Goal: Task Accomplishment & Management: Manage account settings

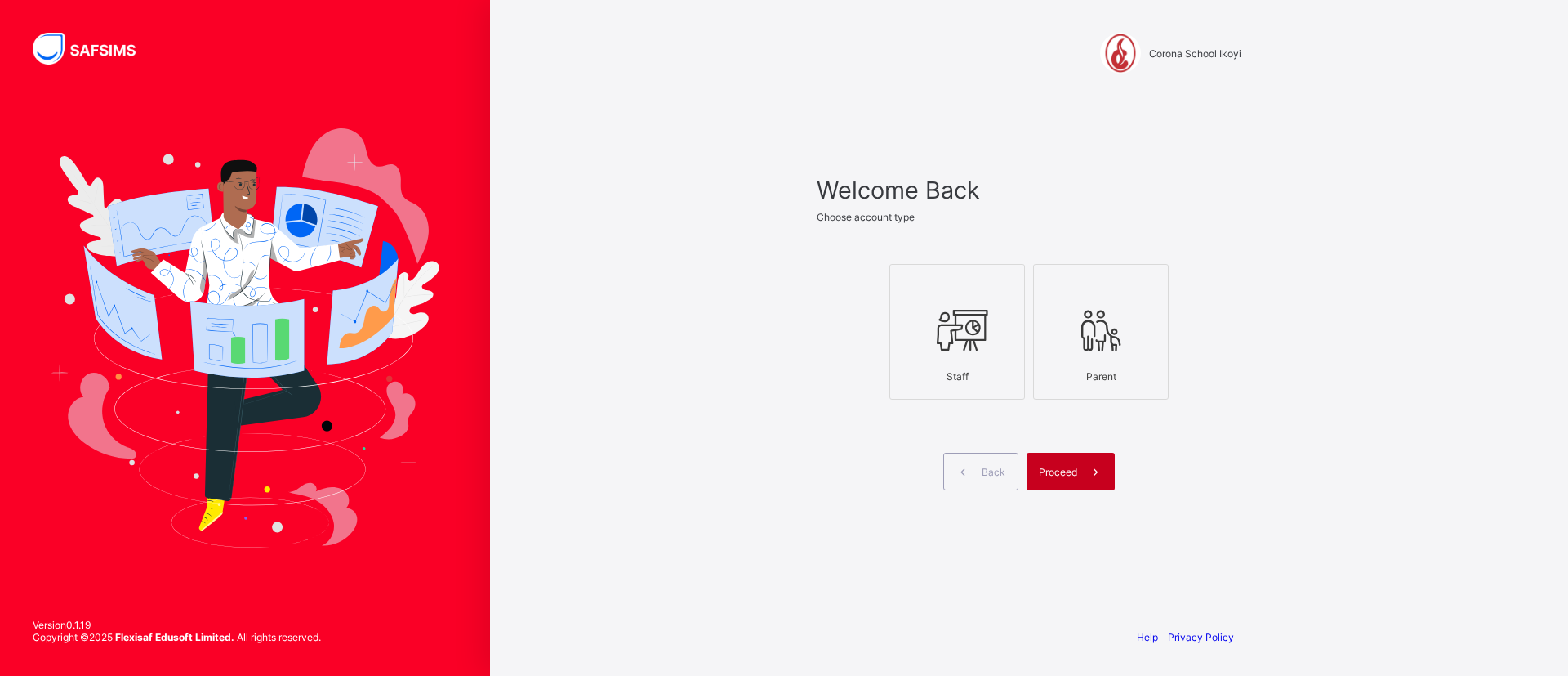
click at [1081, 472] on span at bounding box center [1096, 471] width 38 height 38
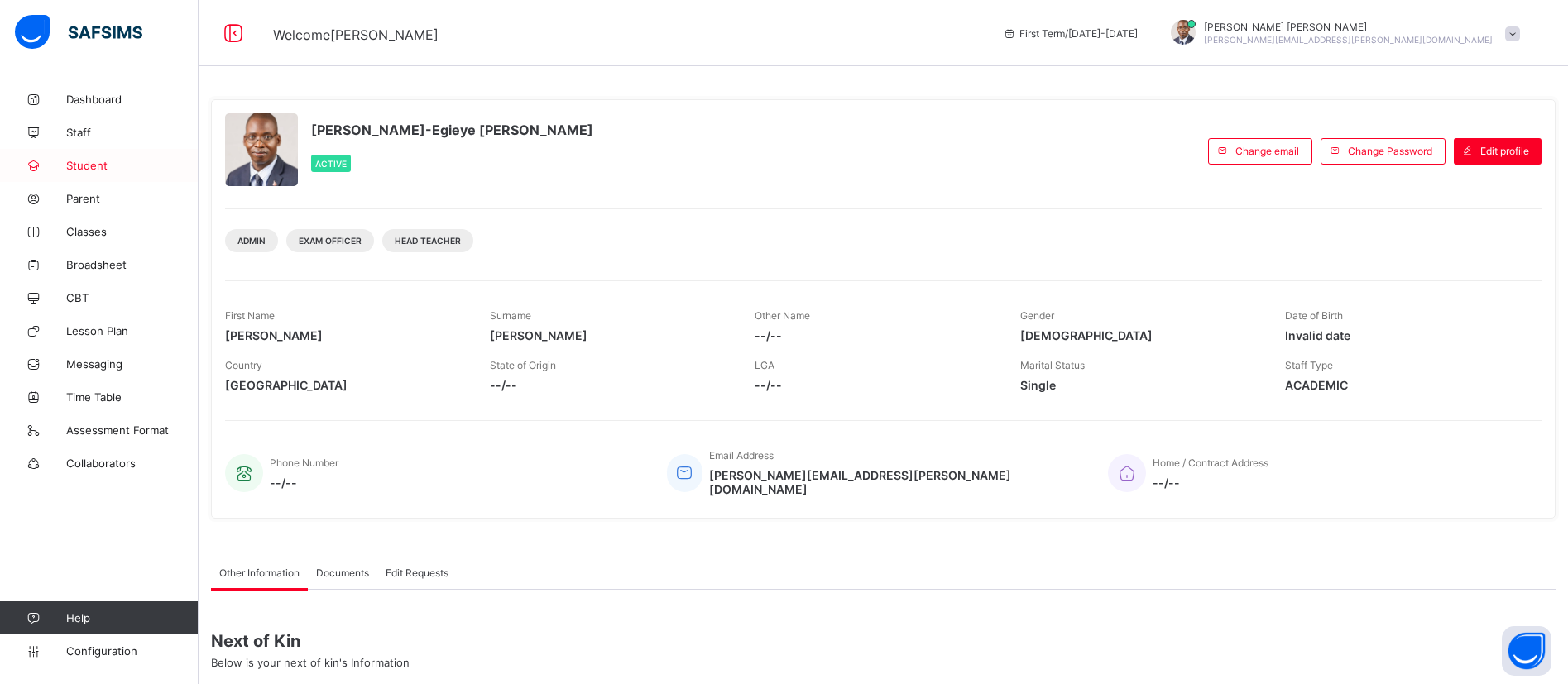
click at [93, 161] on span "Student" at bounding box center [132, 166] width 132 height 14
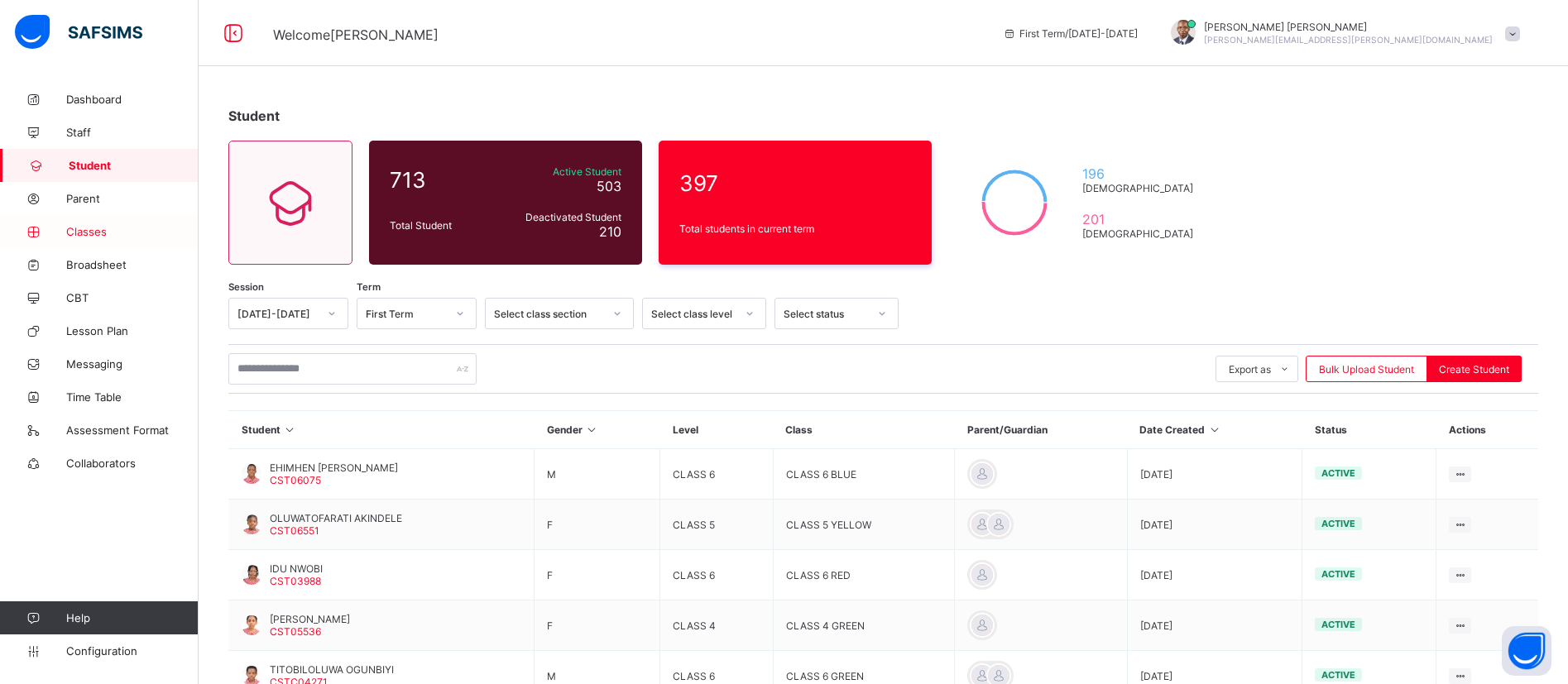
click at [91, 229] on span "Classes" at bounding box center [132, 231] width 132 height 14
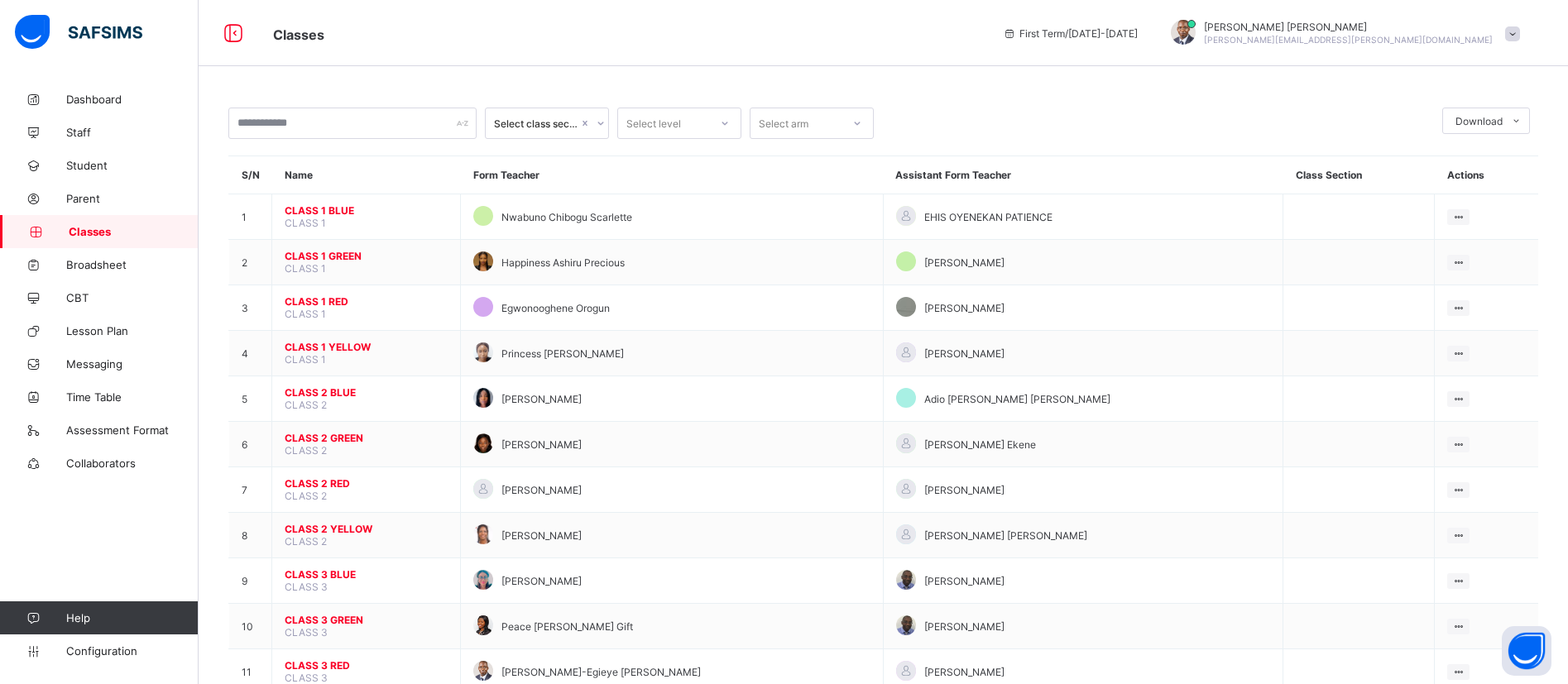
scroll to position [599, 0]
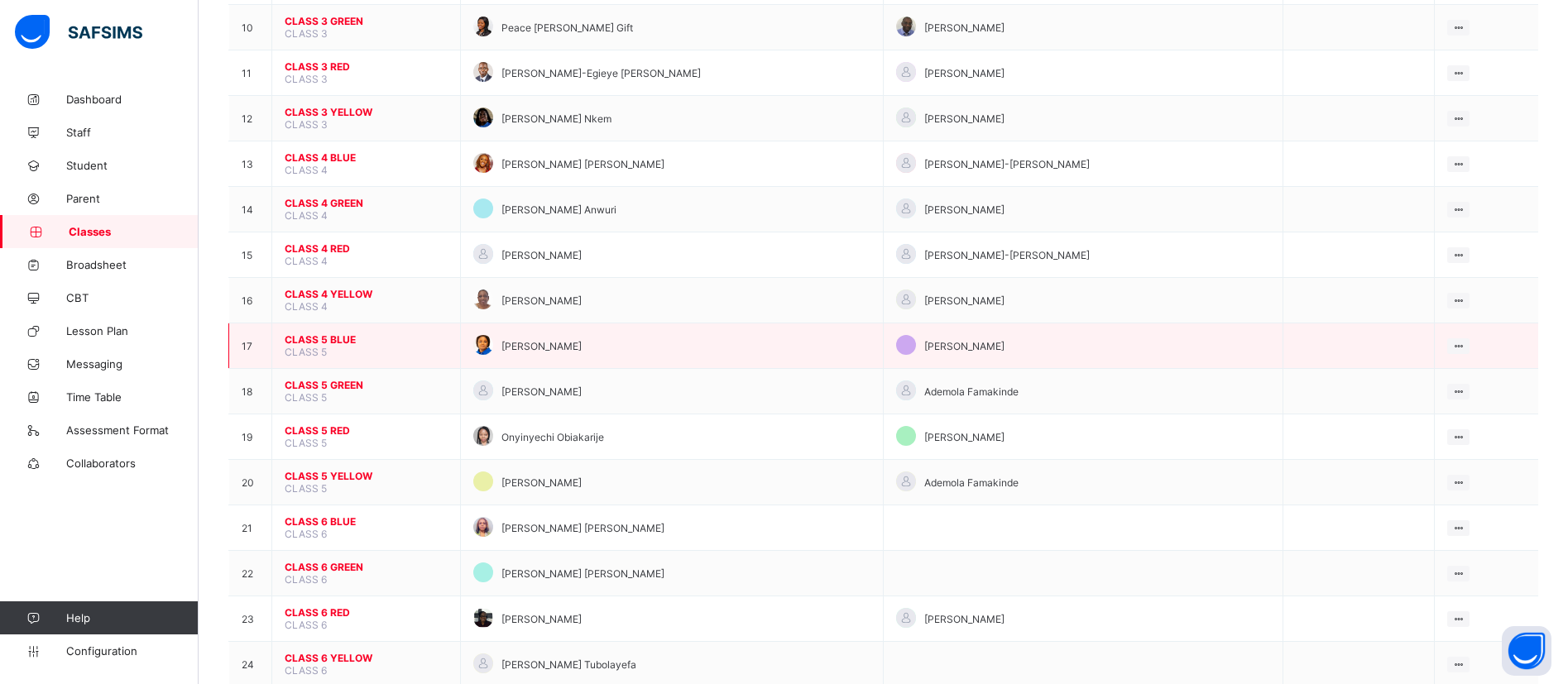
click at [320, 337] on span "CLASS 5 BLUE" at bounding box center [365, 339] width 163 height 13
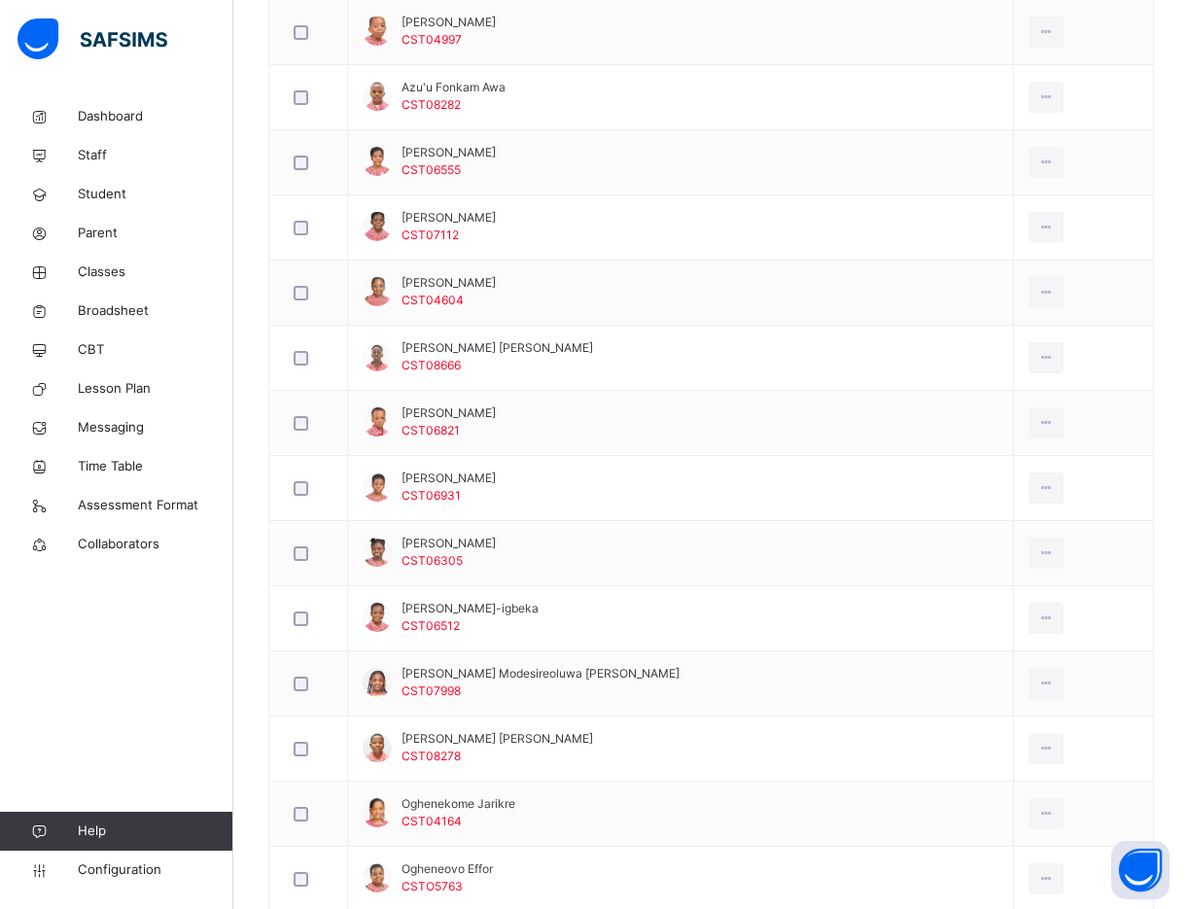
scroll to position [1191, 0]
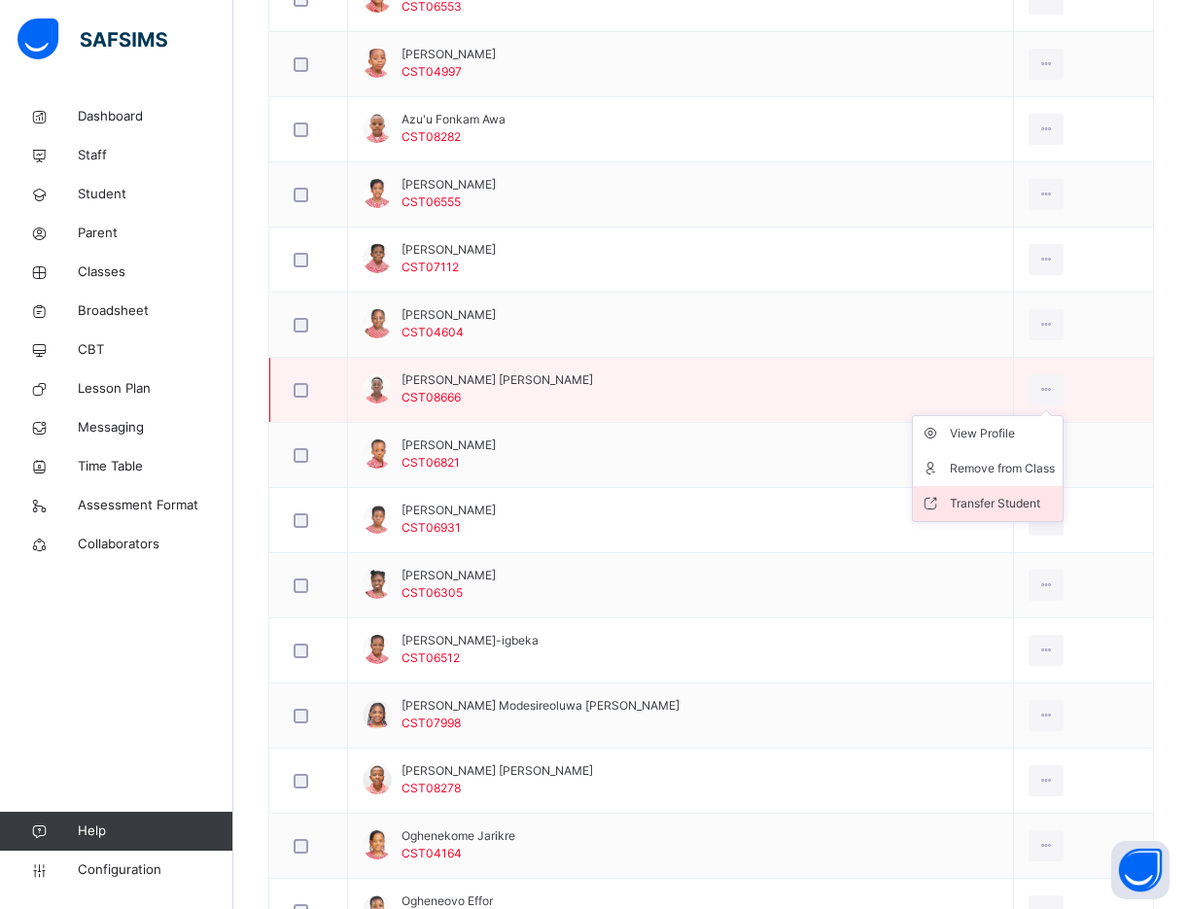
click at [980, 488] on li "Transfer Student" at bounding box center [988, 503] width 150 height 35
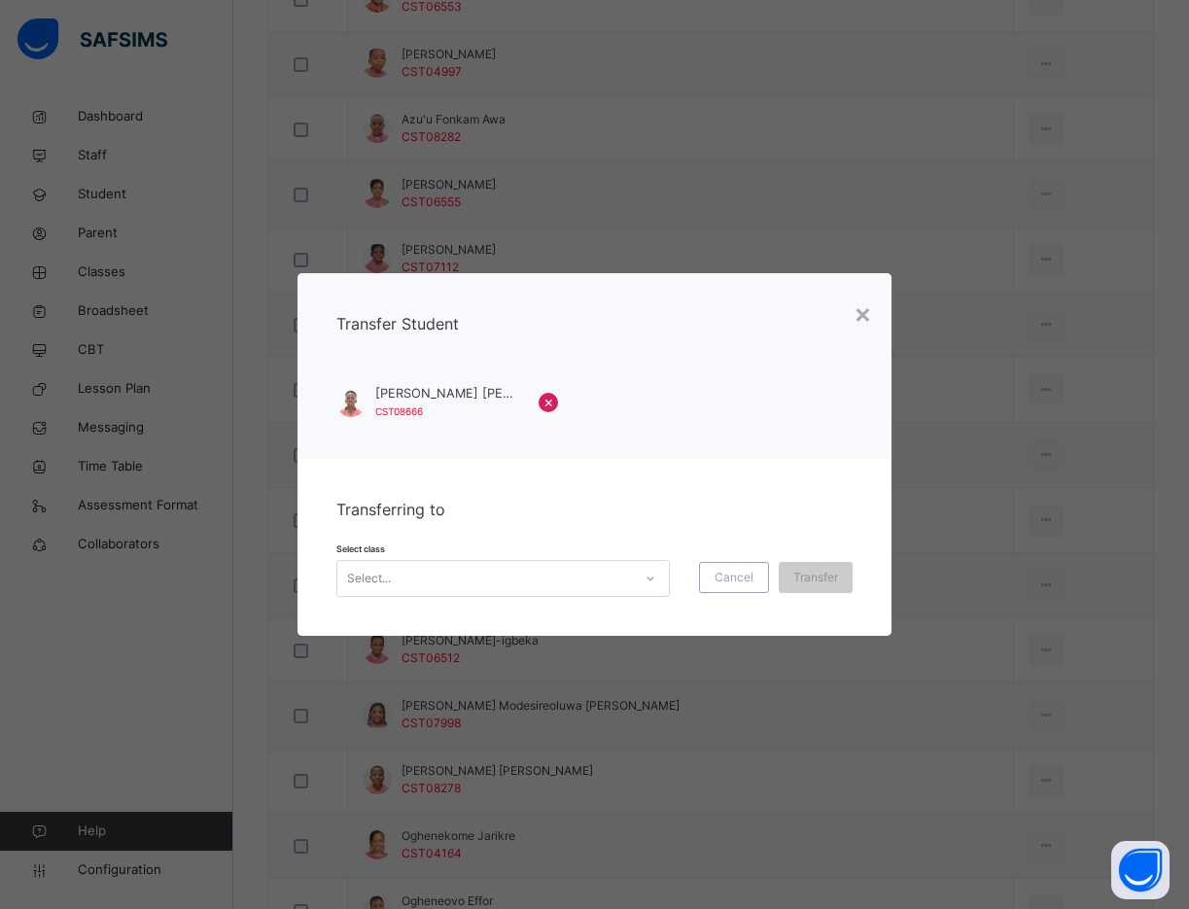
click at [646, 573] on div at bounding box center [650, 578] width 33 height 31
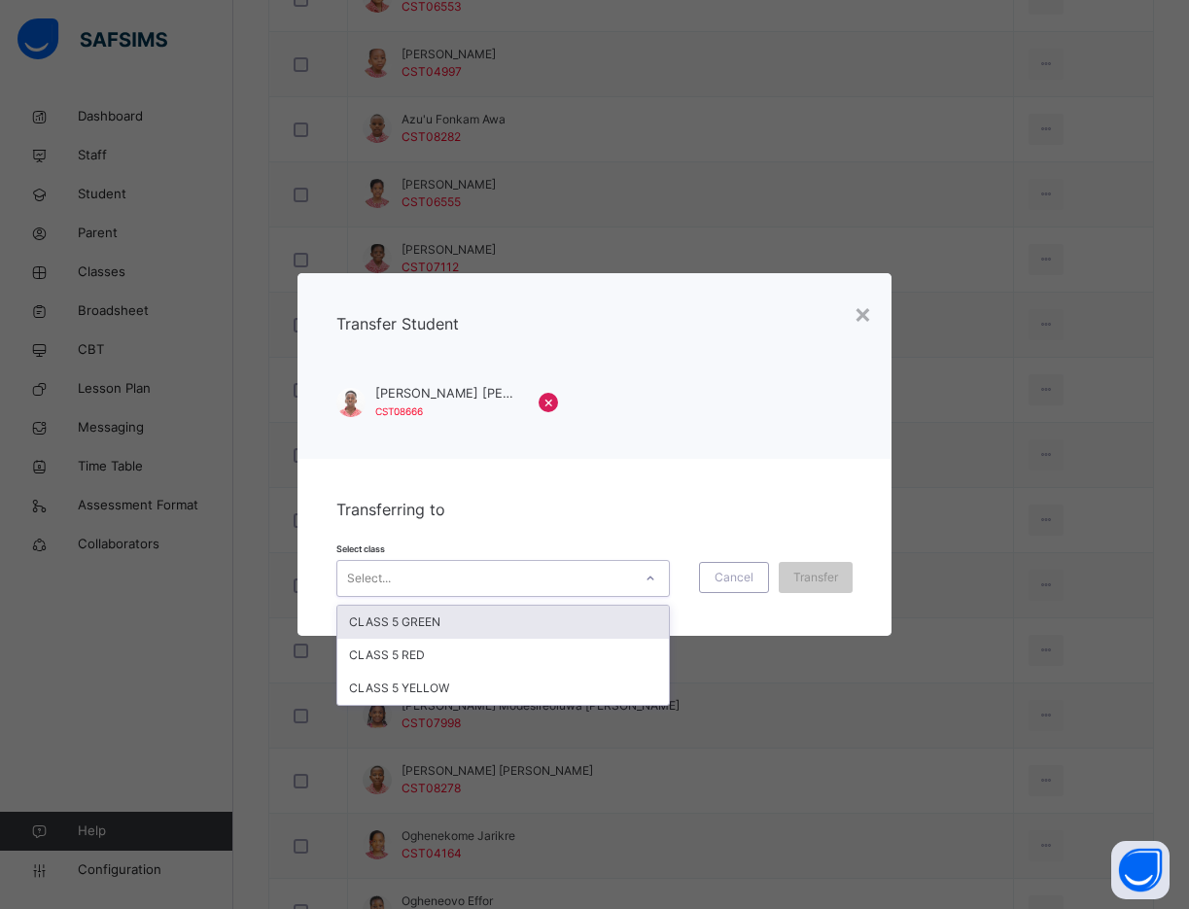
click at [625, 624] on div "CLASS 5 GREEN" at bounding box center [503, 621] width 332 height 33
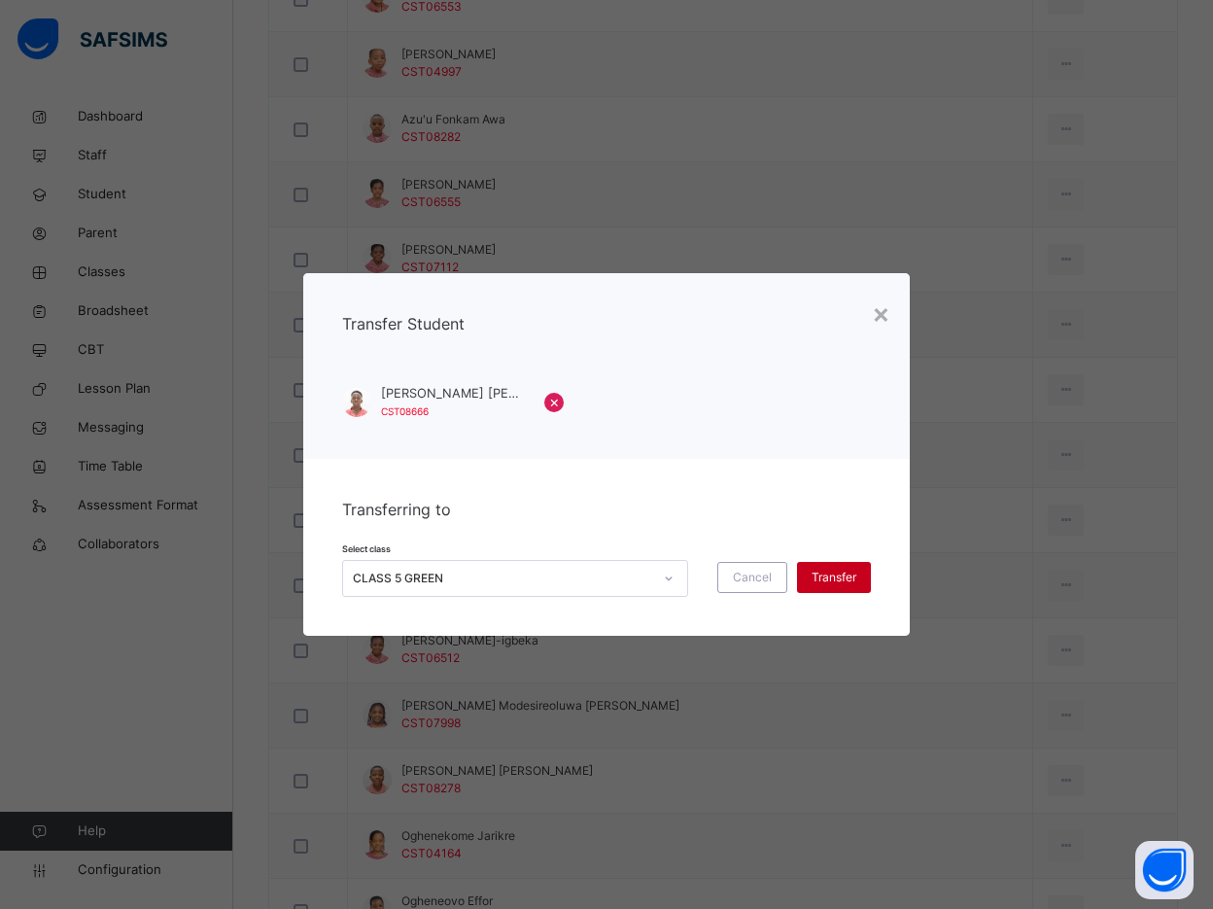
click at [827, 570] on span "Transfer" at bounding box center [834, 577] width 45 height 17
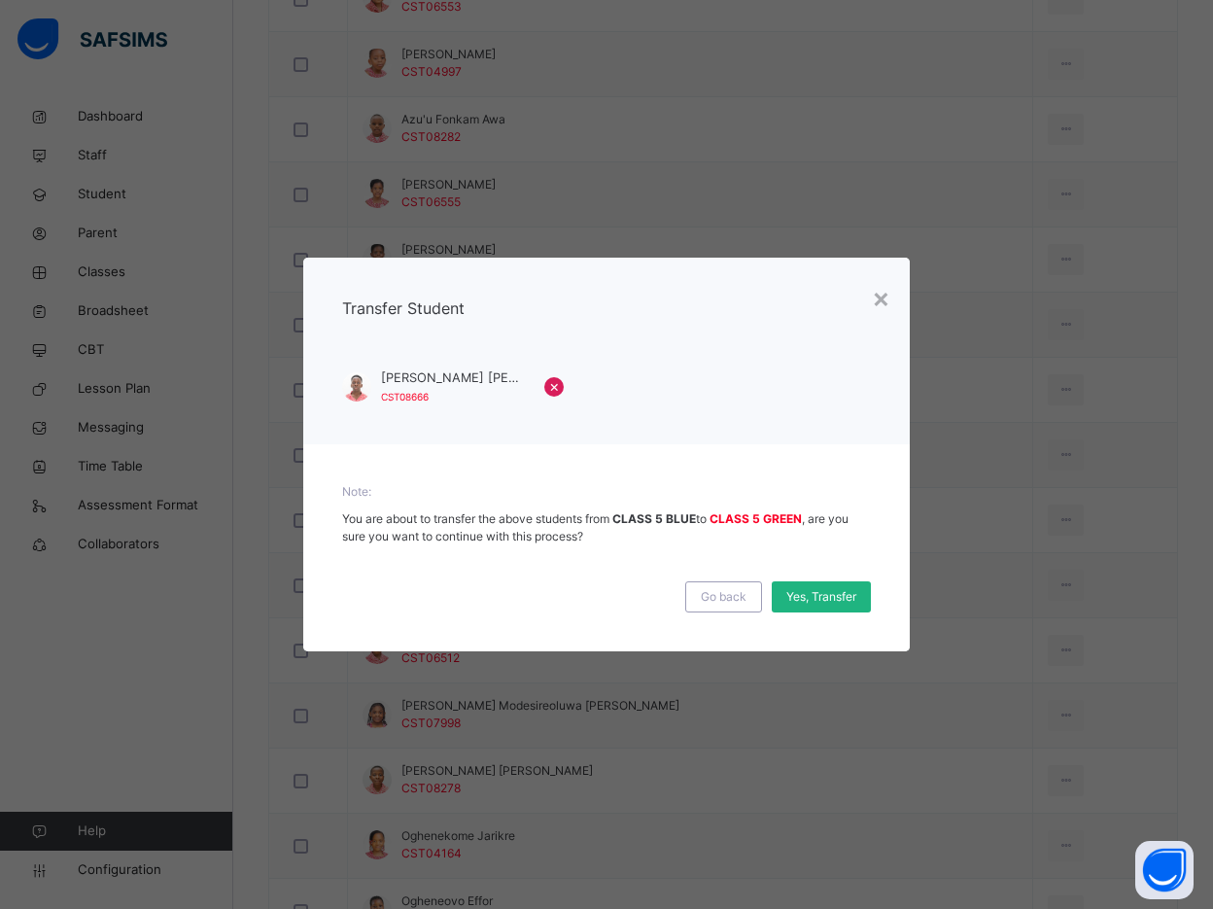
click at [831, 591] on span "Yes, Transfer" at bounding box center [821, 596] width 70 height 17
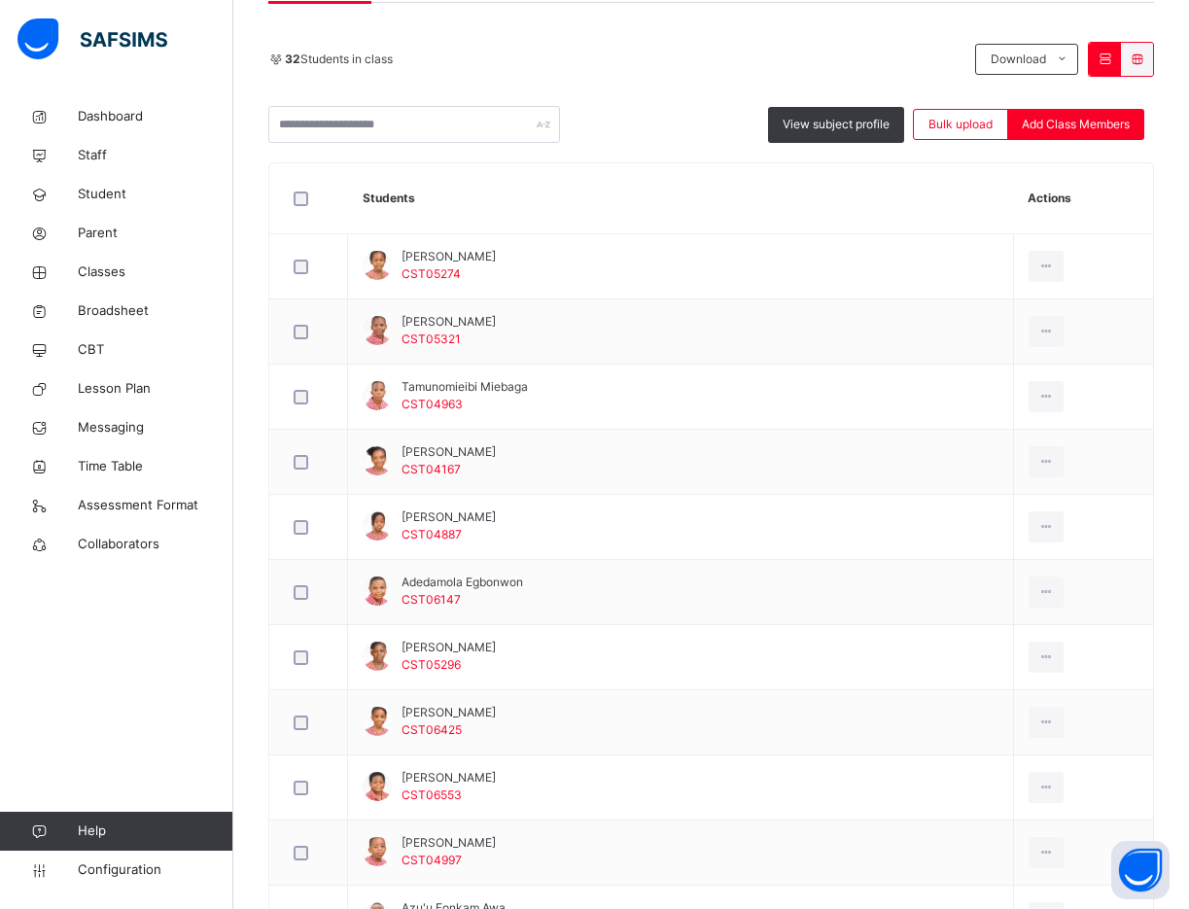
scroll to position [326, 0]
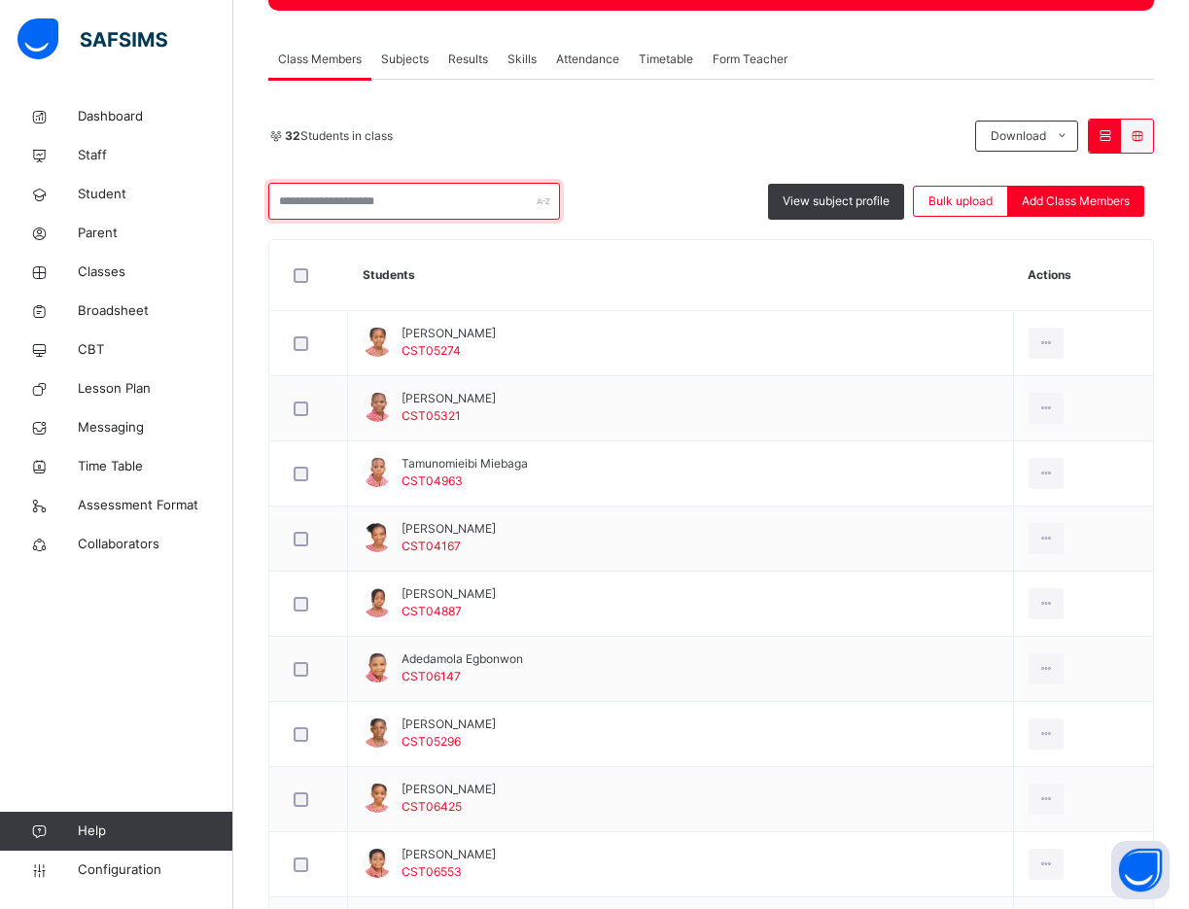
click at [408, 203] on input "text" at bounding box center [414, 201] width 292 height 37
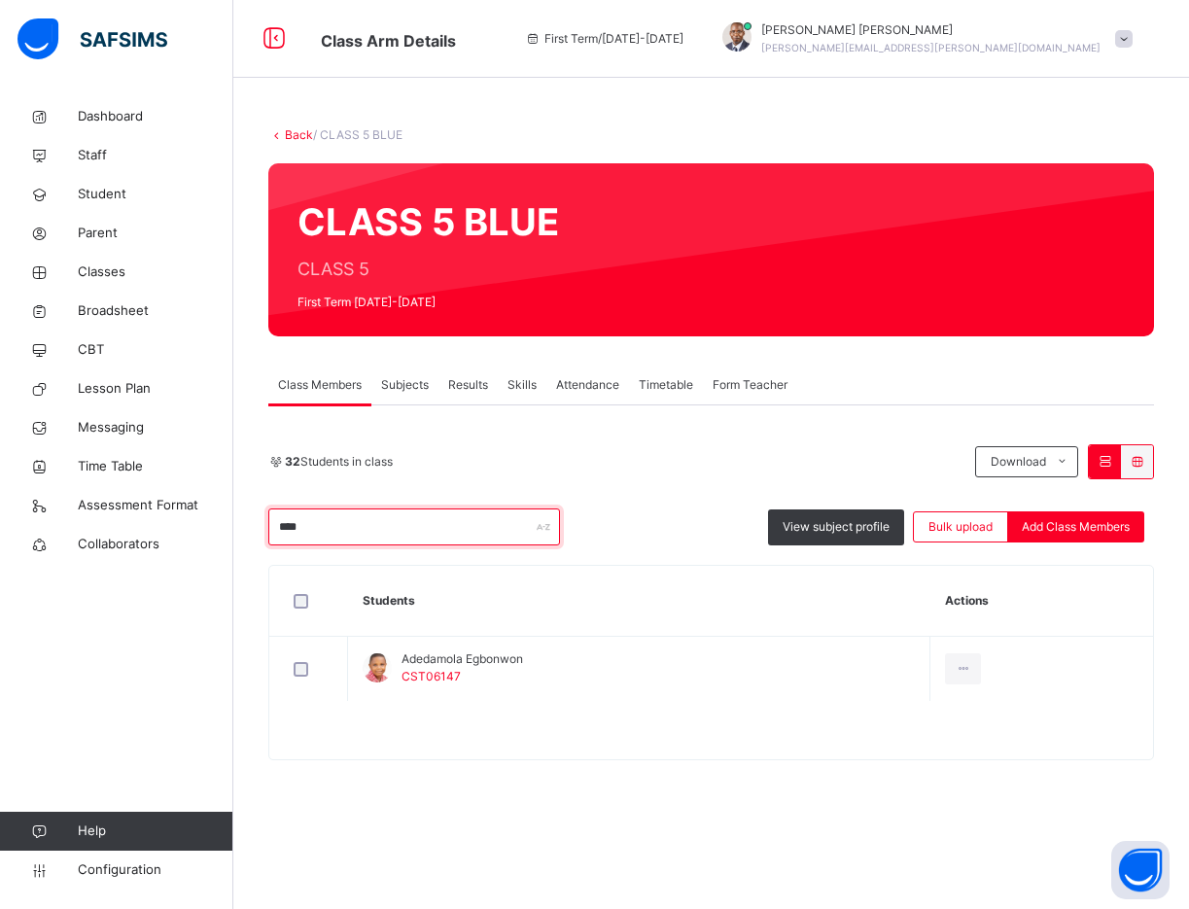
scroll to position [0, 0]
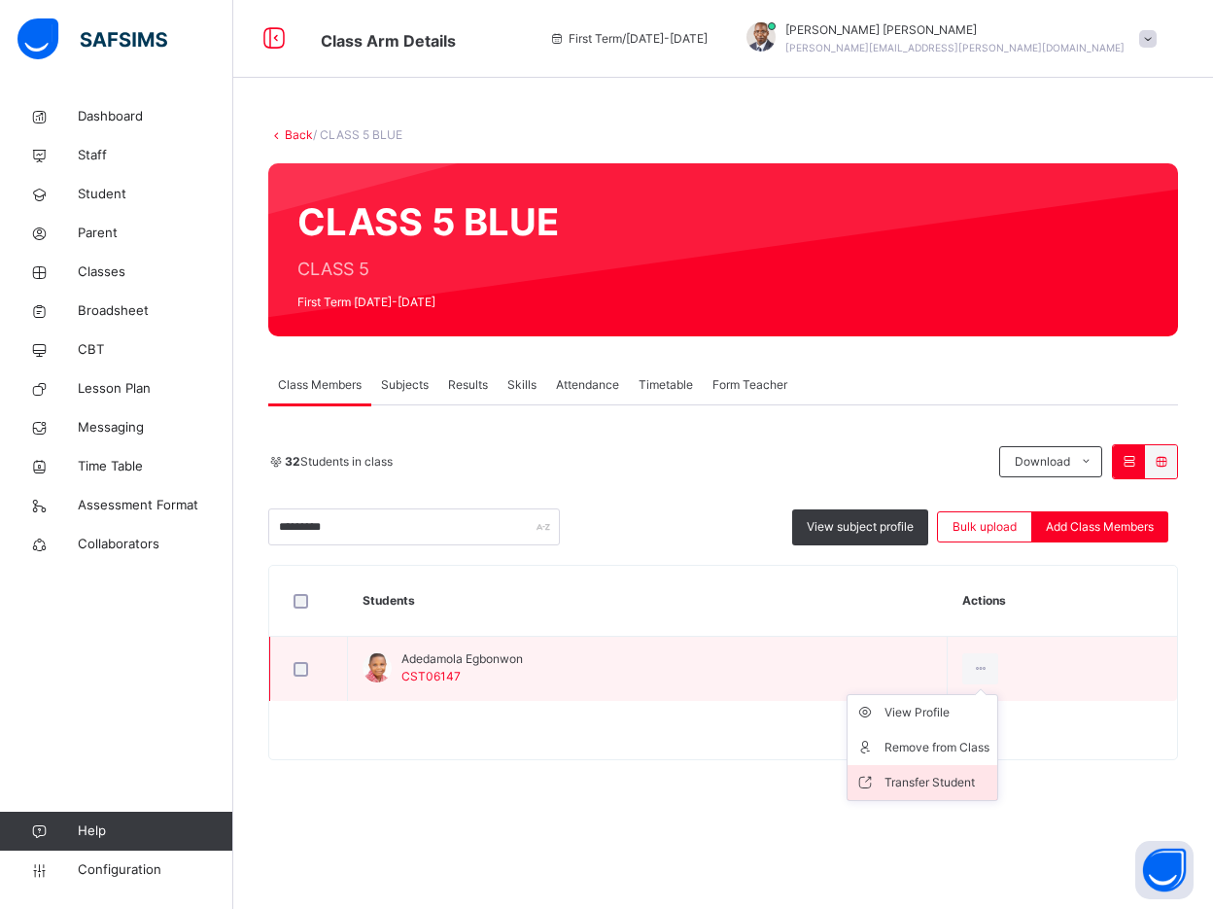
click at [958, 766] on li "Transfer Student" at bounding box center [922, 782] width 150 height 35
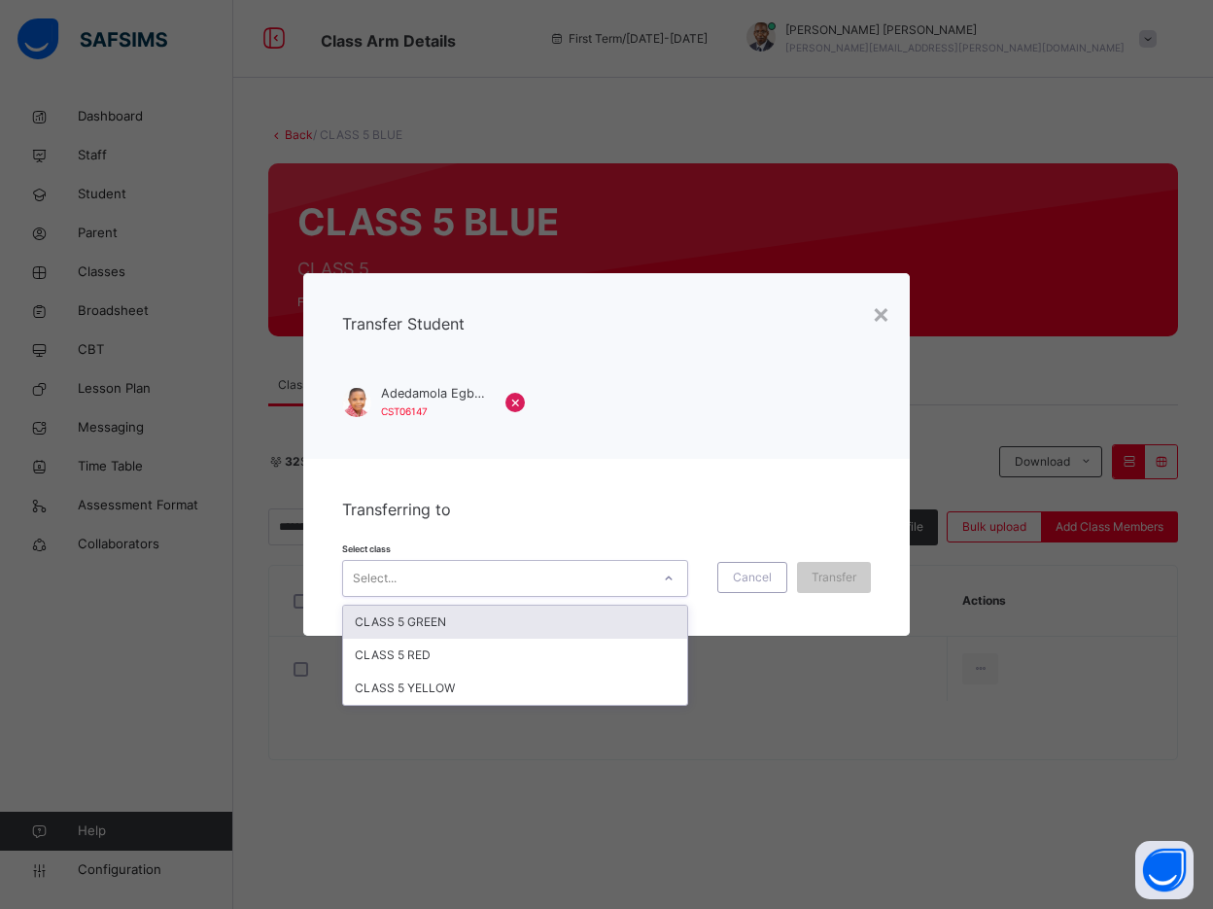
click at [581, 568] on div "Select..." at bounding box center [496, 579] width 307 height 30
click at [577, 616] on div "CLASS 5 GREEN" at bounding box center [515, 621] width 344 height 33
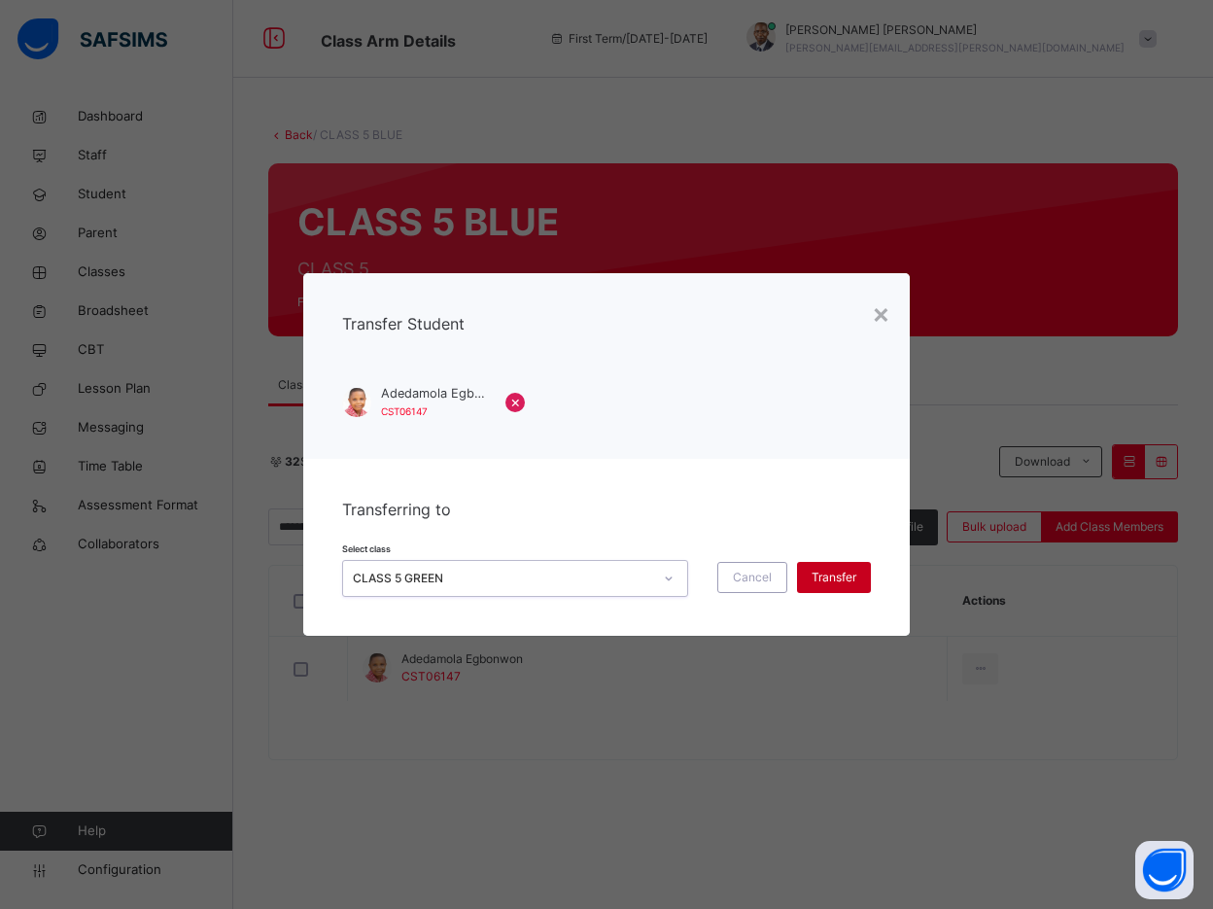
click at [837, 571] on span "Transfer" at bounding box center [834, 577] width 45 height 17
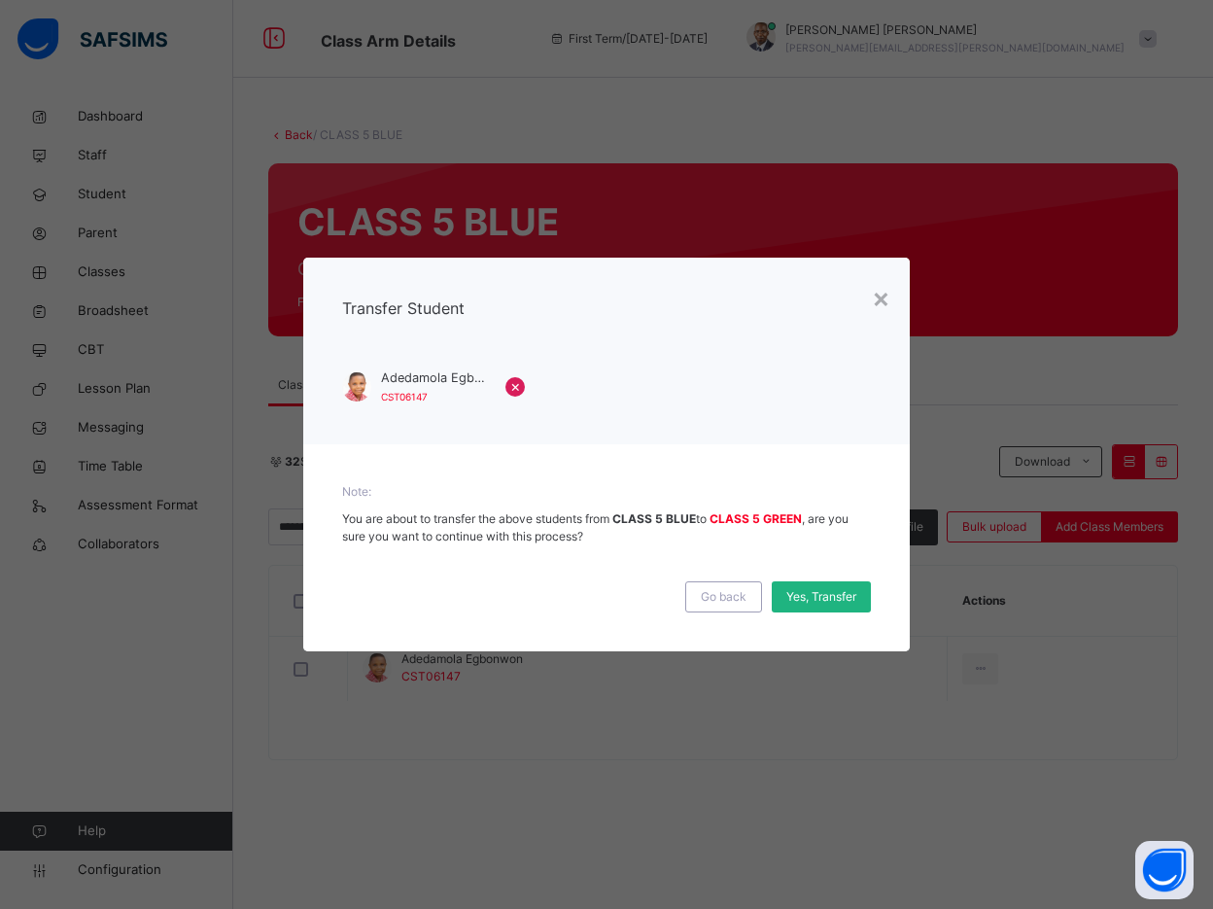
click at [829, 602] on span "Yes, Transfer" at bounding box center [821, 596] width 70 height 17
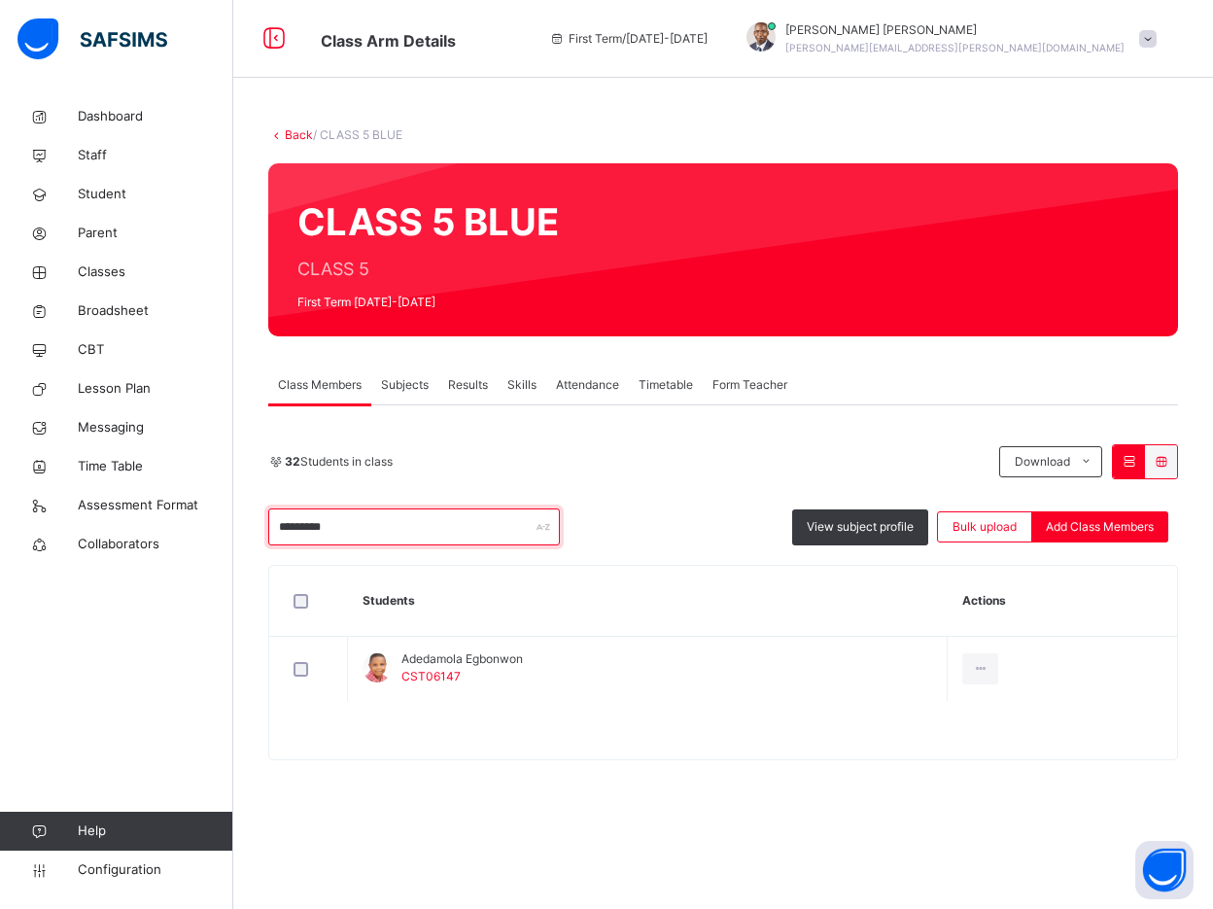
click at [469, 535] on input "*********" at bounding box center [414, 526] width 292 height 37
type input "*"
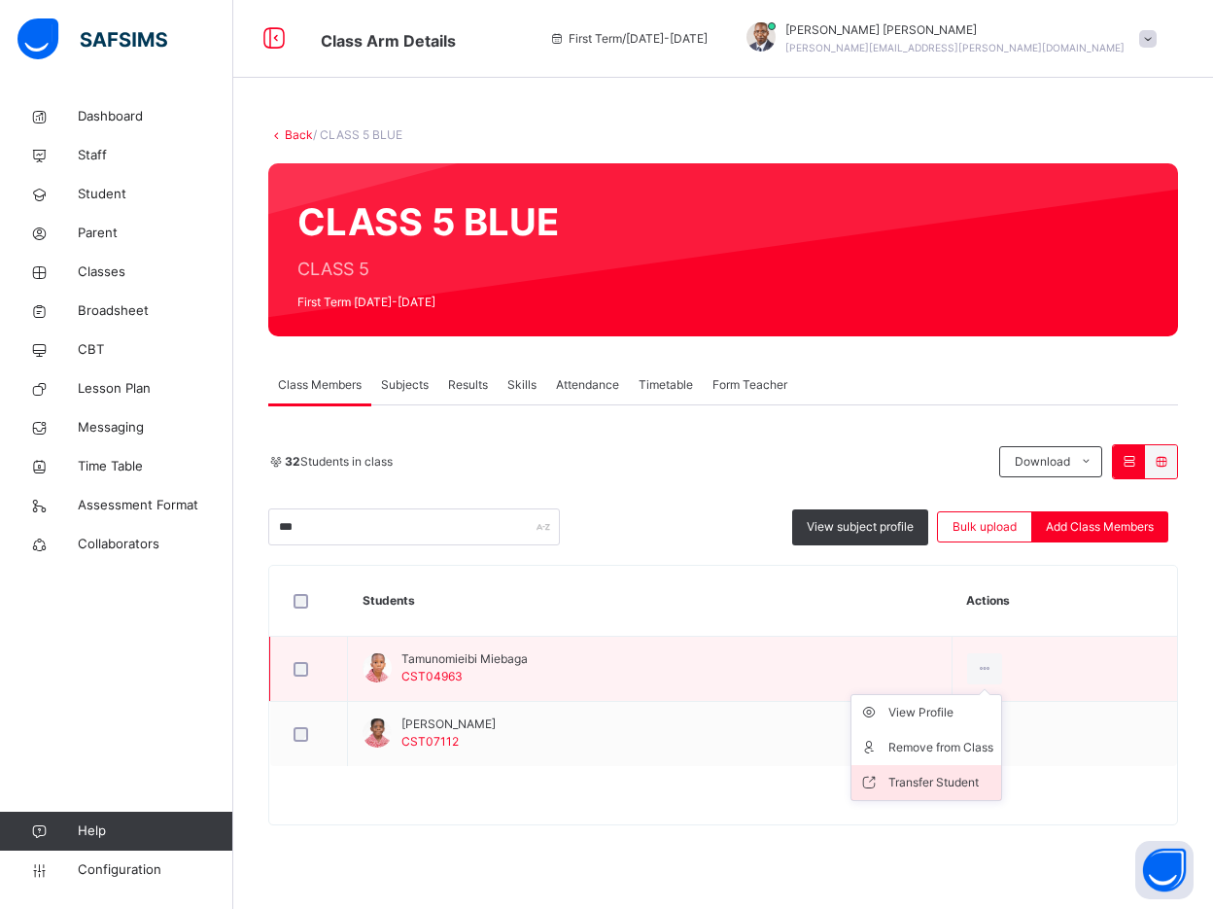
click at [967, 769] on li "Transfer Student" at bounding box center [926, 782] width 150 height 35
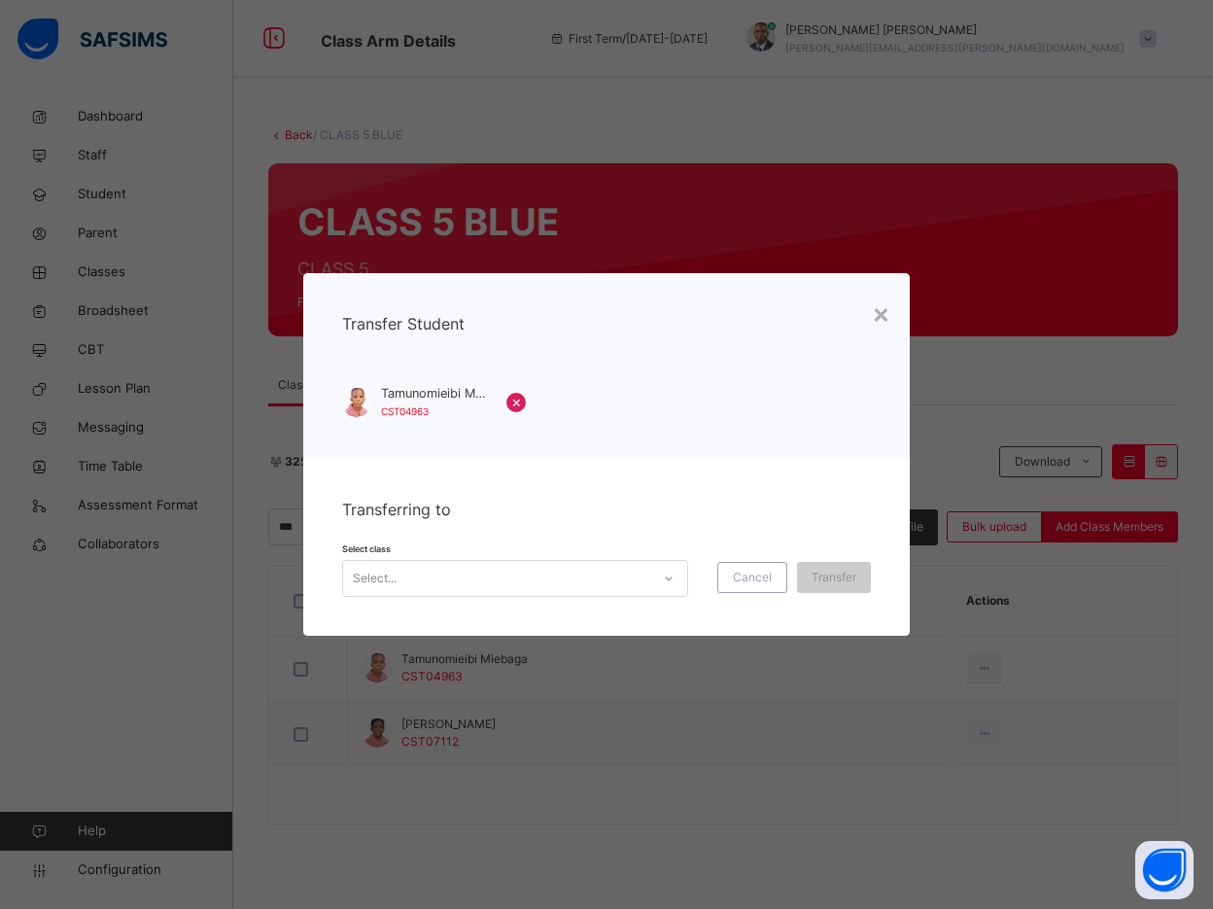
click at [623, 589] on div "Select..." at bounding box center [496, 579] width 307 height 30
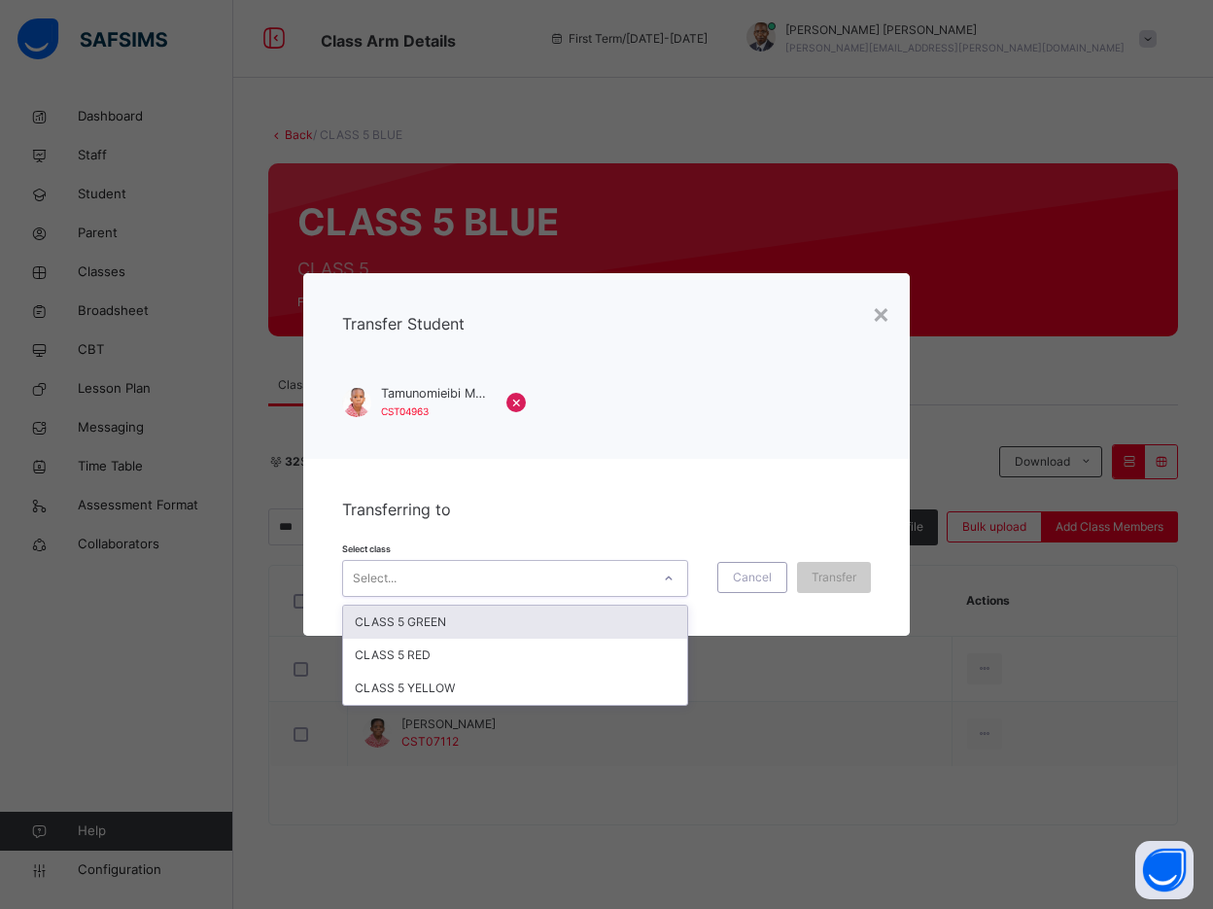
click at [617, 624] on div "CLASS 5 GREEN" at bounding box center [515, 621] width 344 height 33
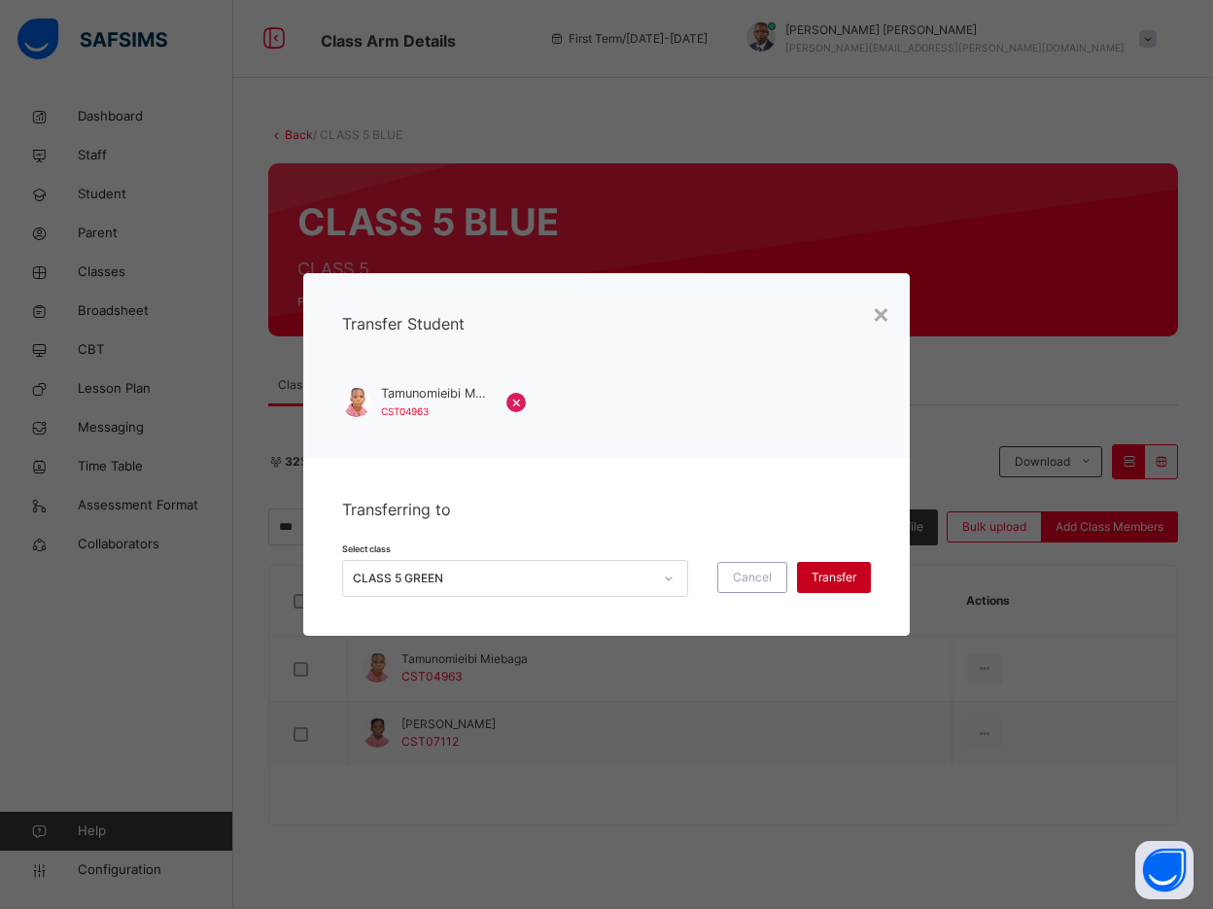
click at [816, 588] on div "Transfer" at bounding box center [834, 577] width 74 height 31
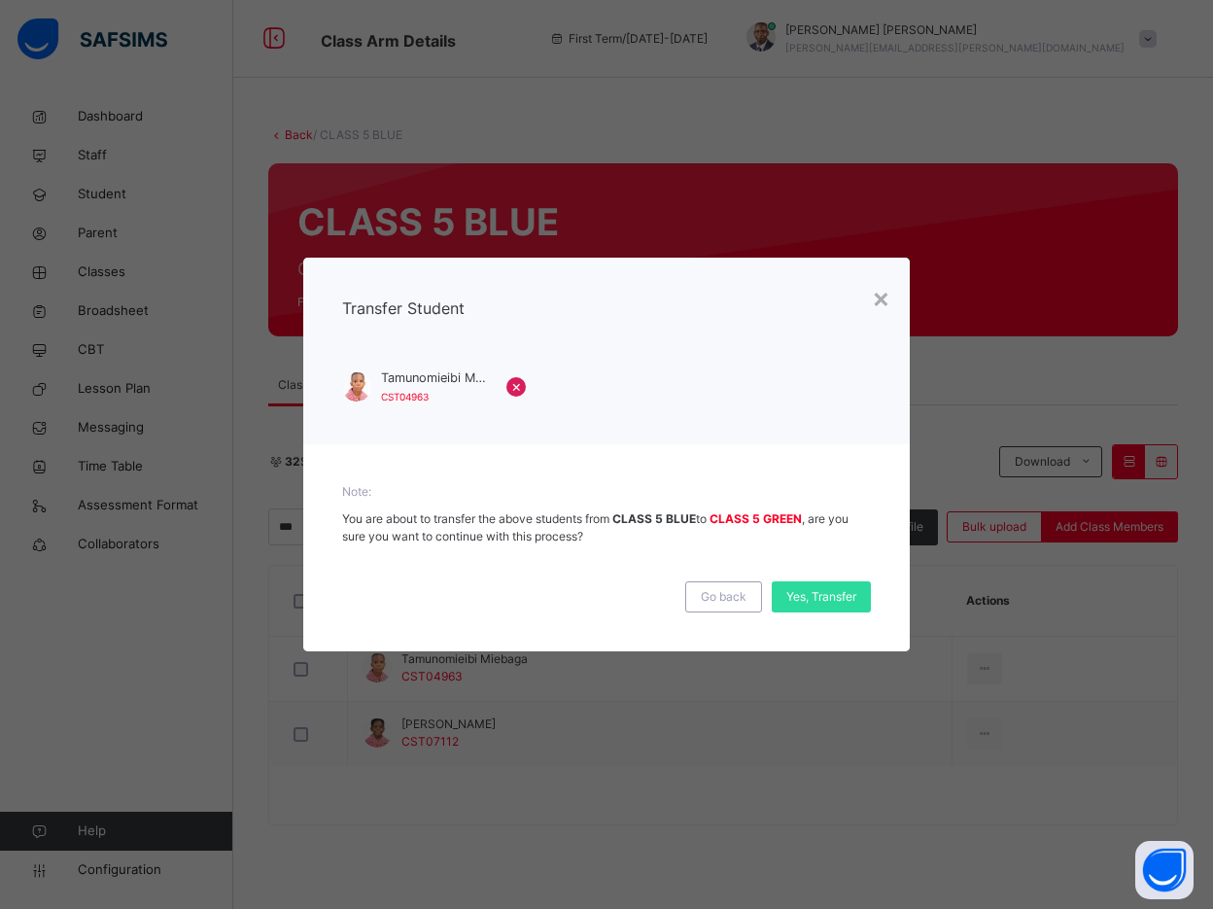
click at [816, 588] on span "Yes, Transfer" at bounding box center [821, 596] width 70 height 17
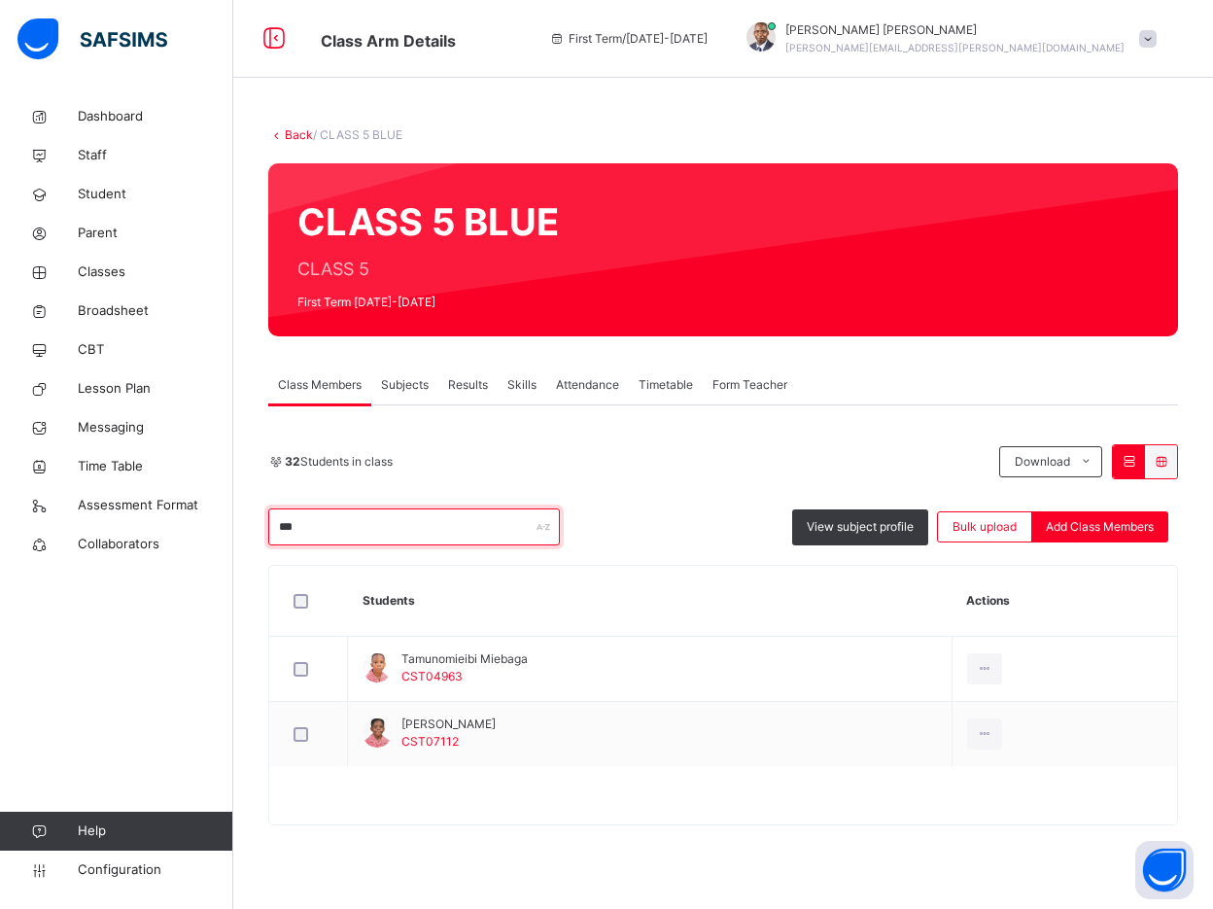
click at [328, 525] on input "***" at bounding box center [414, 526] width 292 height 37
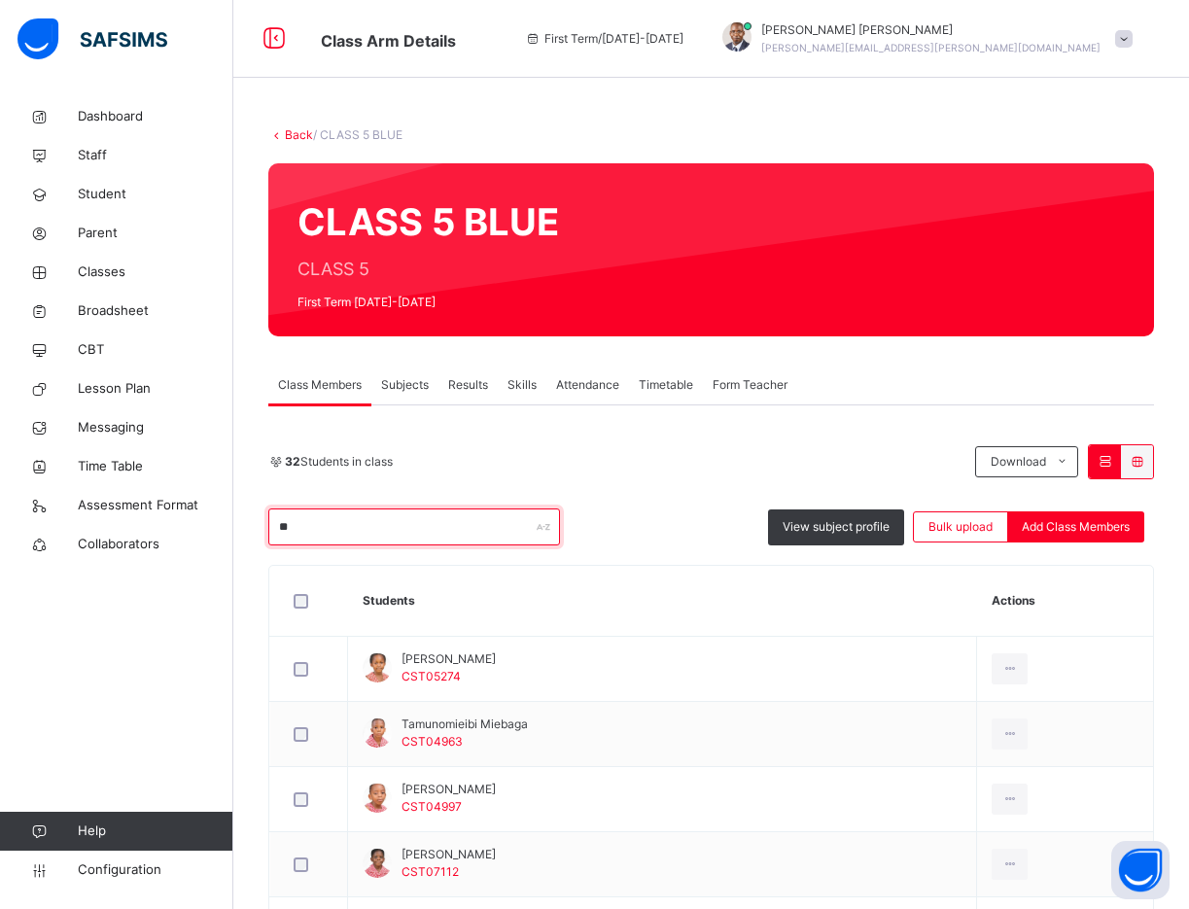
type input "*"
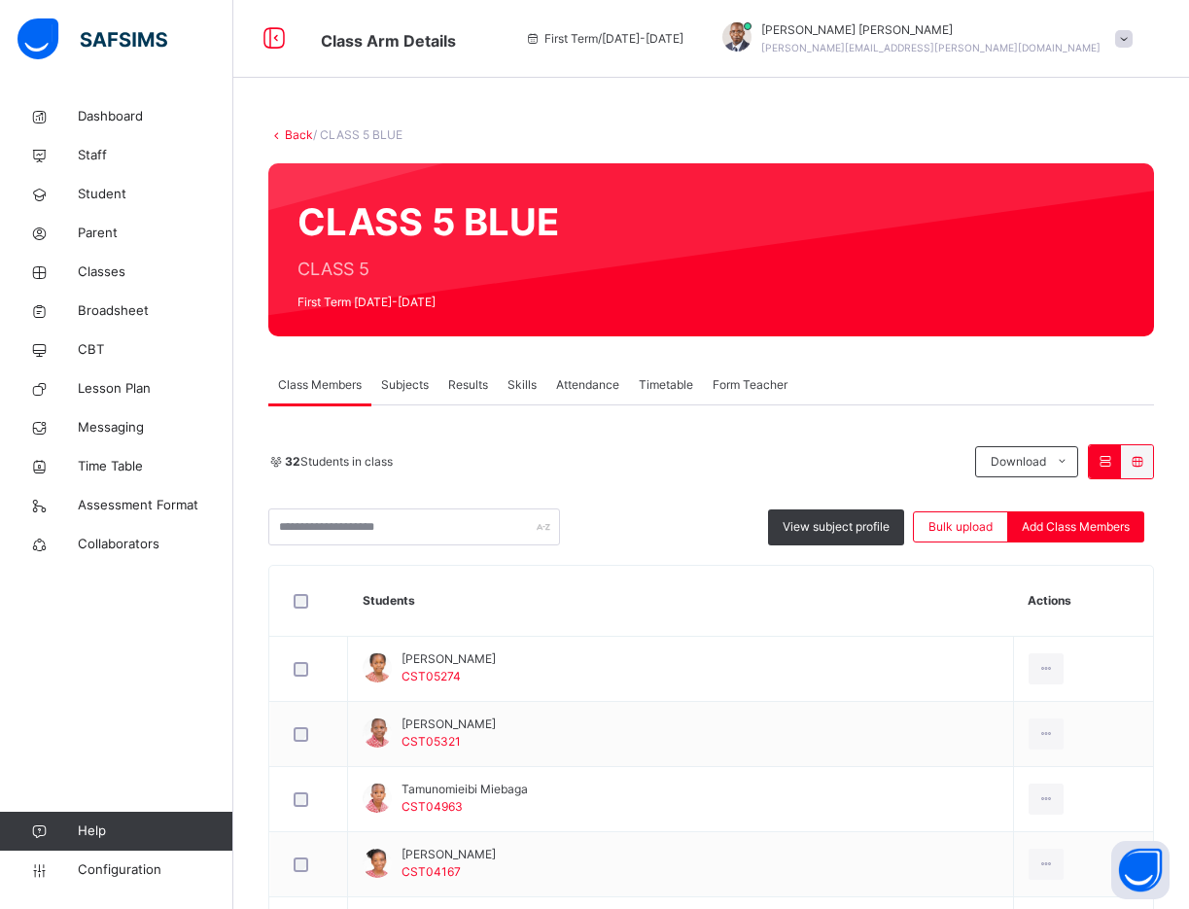
click at [303, 316] on div "CLASS 5 BLUE CLASS 5 First Term 2025-2026" at bounding box center [437, 250] width 281 height 134
click at [472, 495] on div "32 Students in class Download Pdf Report Excel Report View subject profile Bulk…" at bounding box center [710, 494] width 885 height 101
click at [470, 509] on input "text" at bounding box center [414, 526] width 292 height 37
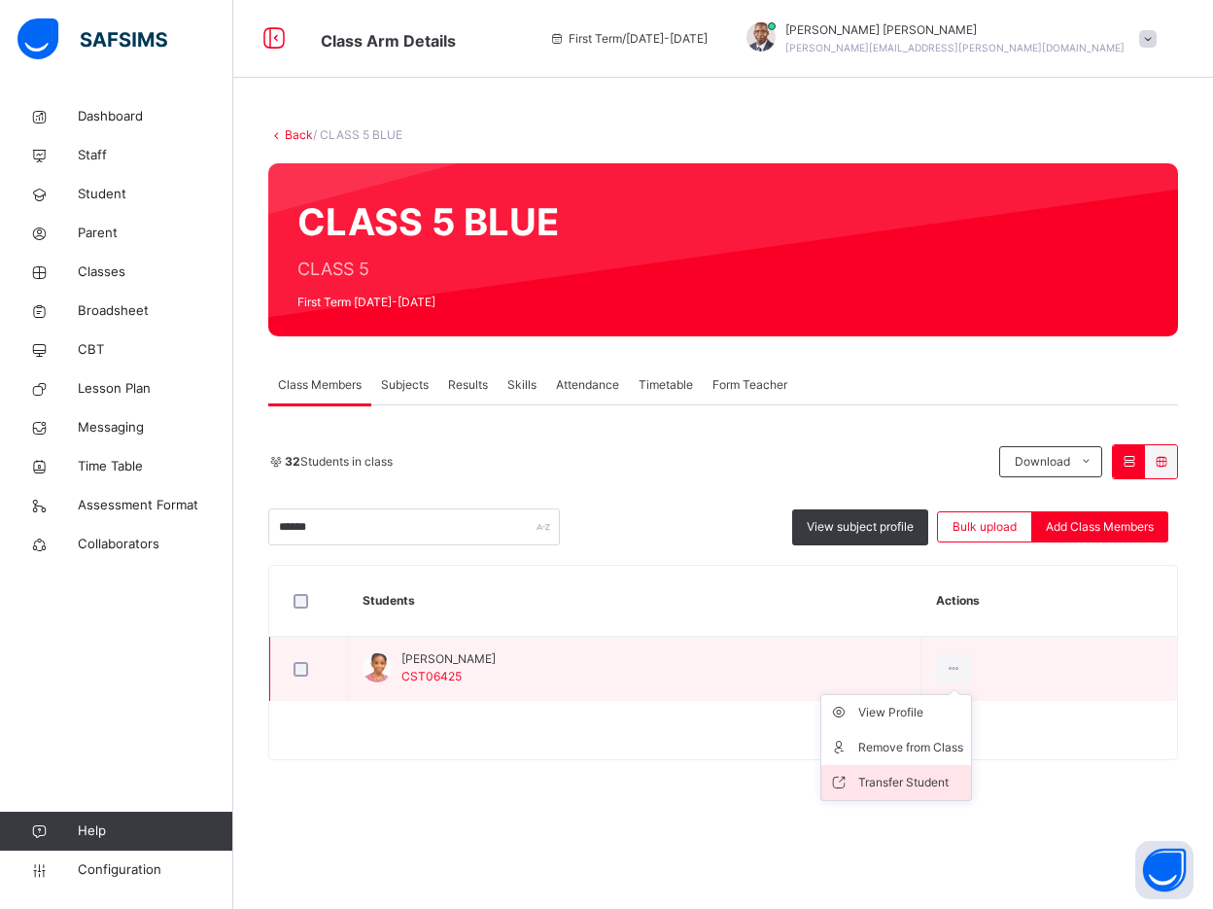
click at [940, 793] on li "Transfer Student" at bounding box center [896, 782] width 150 height 35
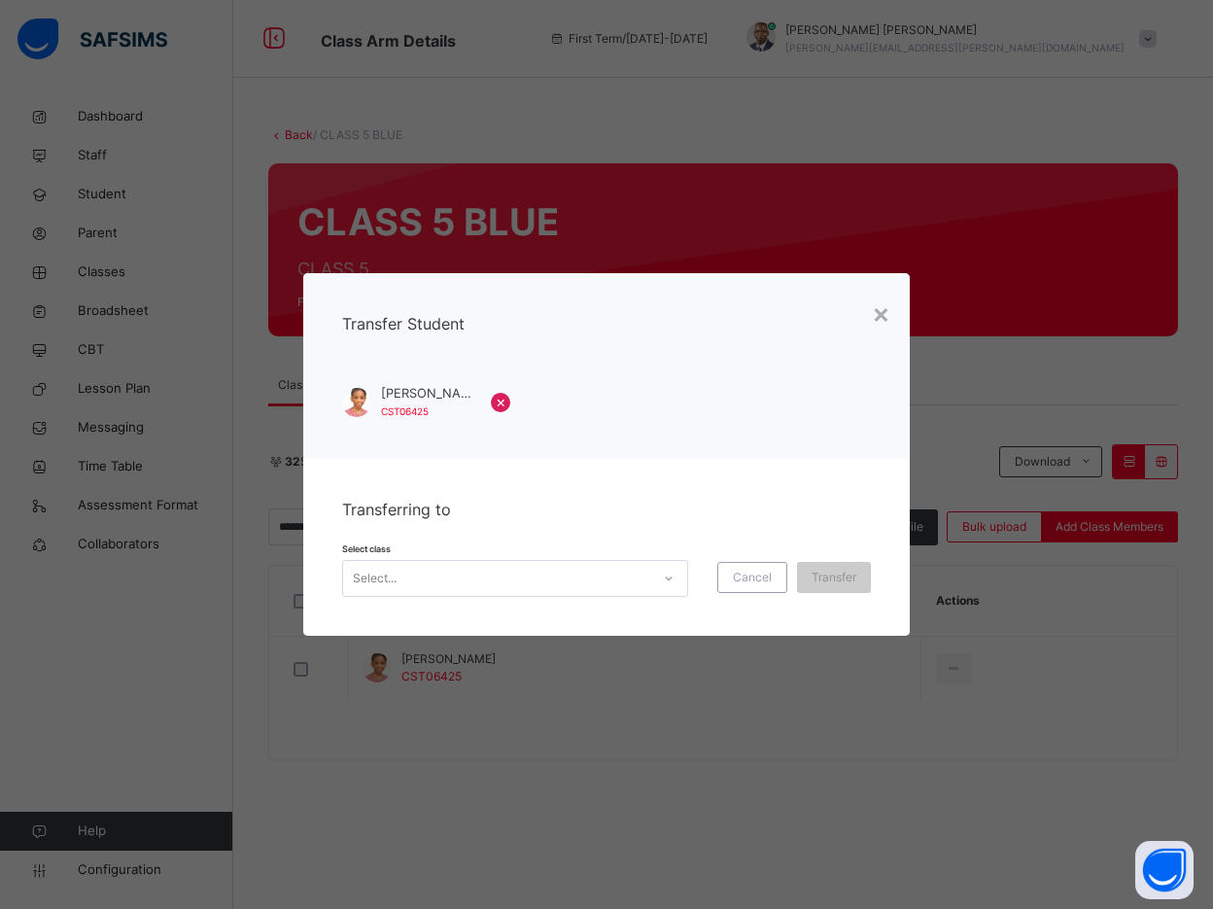
click at [643, 579] on div "Select..." at bounding box center [496, 579] width 307 height 30
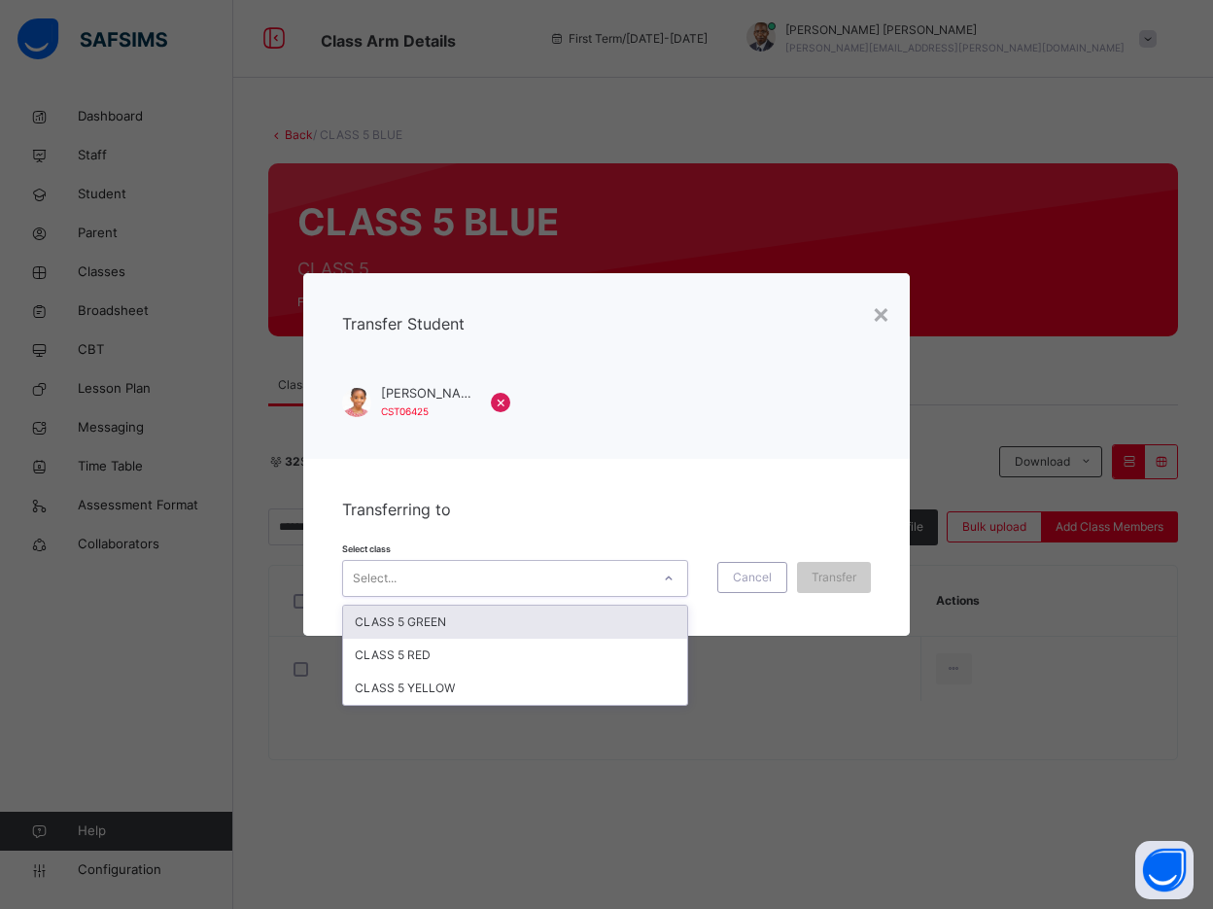
click at [627, 633] on div "CLASS 5 GREEN" at bounding box center [515, 621] width 344 height 33
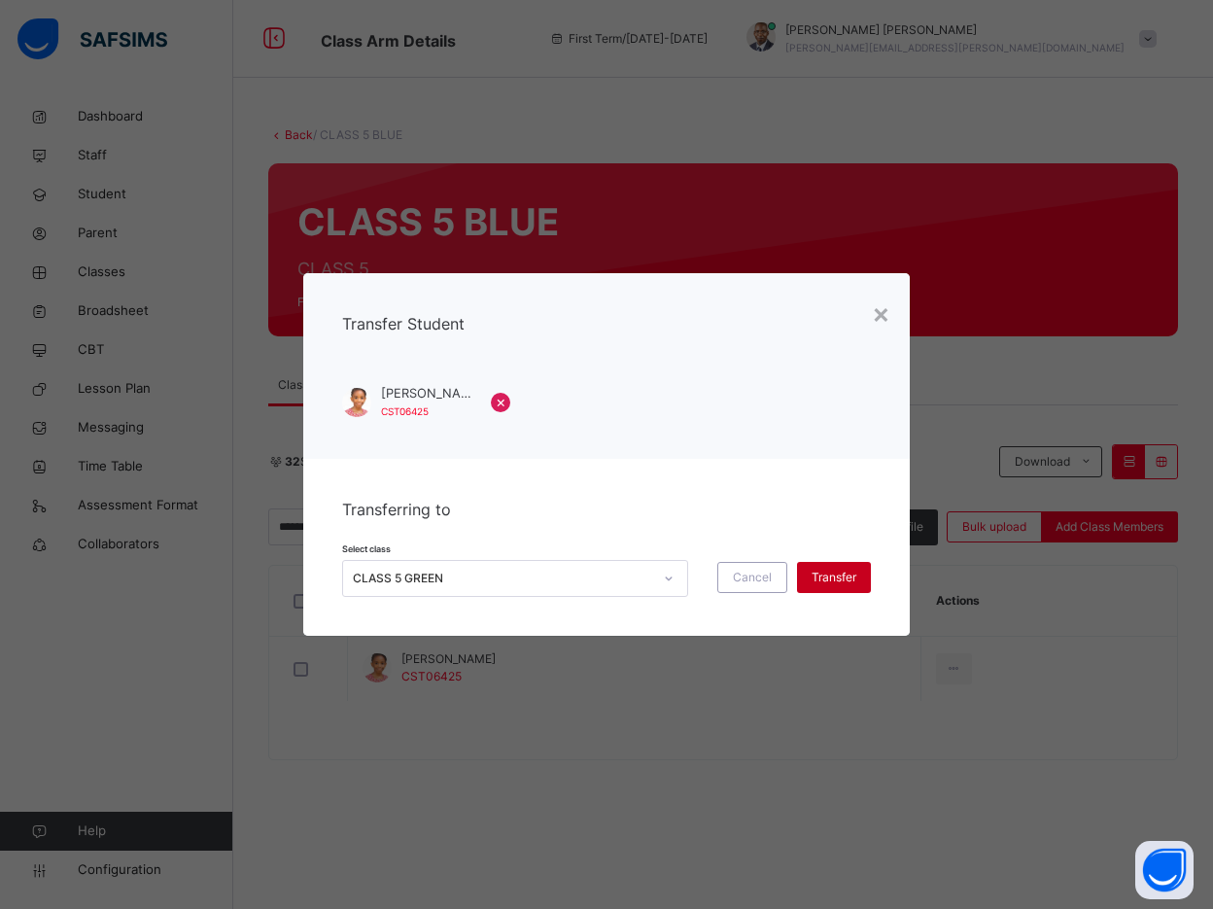
click at [829, 579] on span "Transfer" at bounding box center [834, 577] width 45 height 17
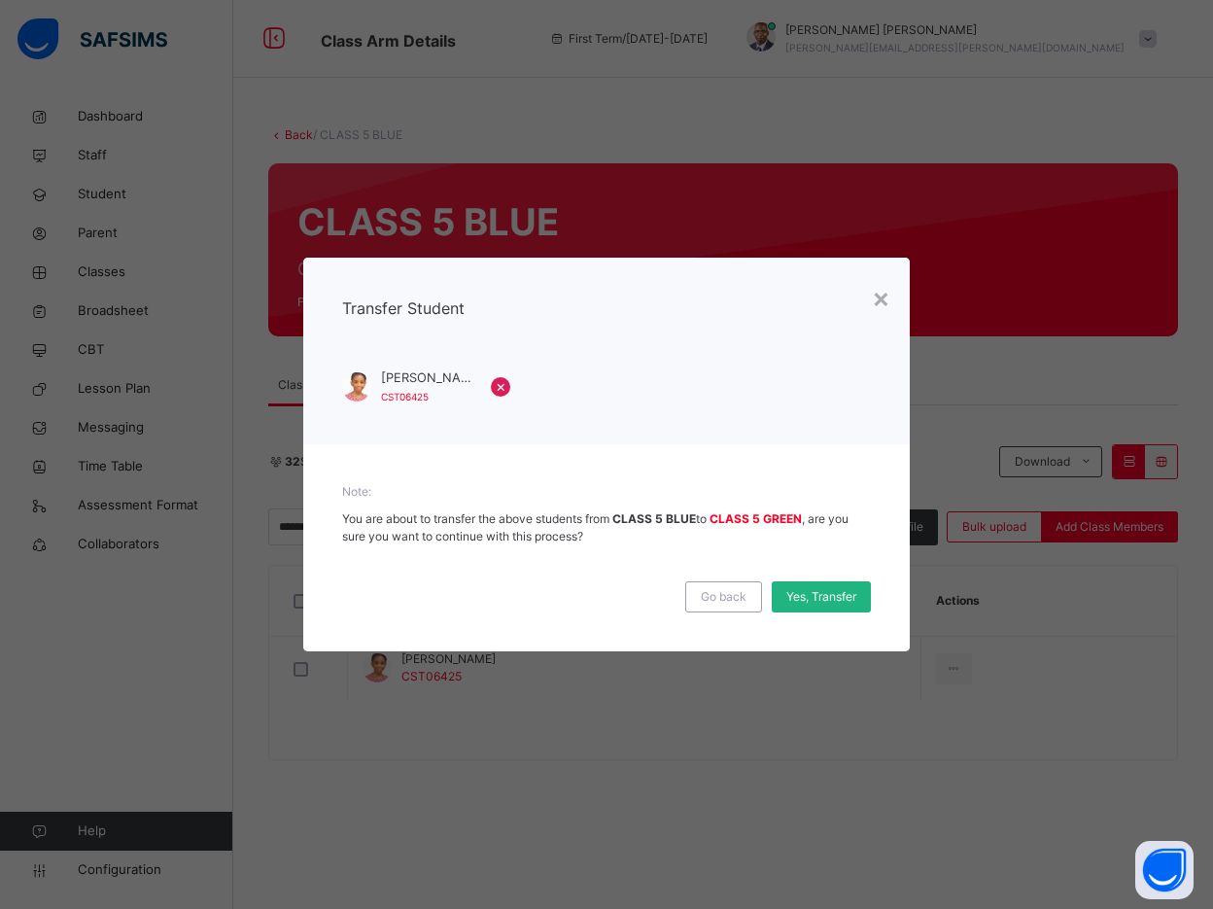
click at [817, 593] on span "Yes, Transfer" at bounding box center [821, 596] width 70 height 17
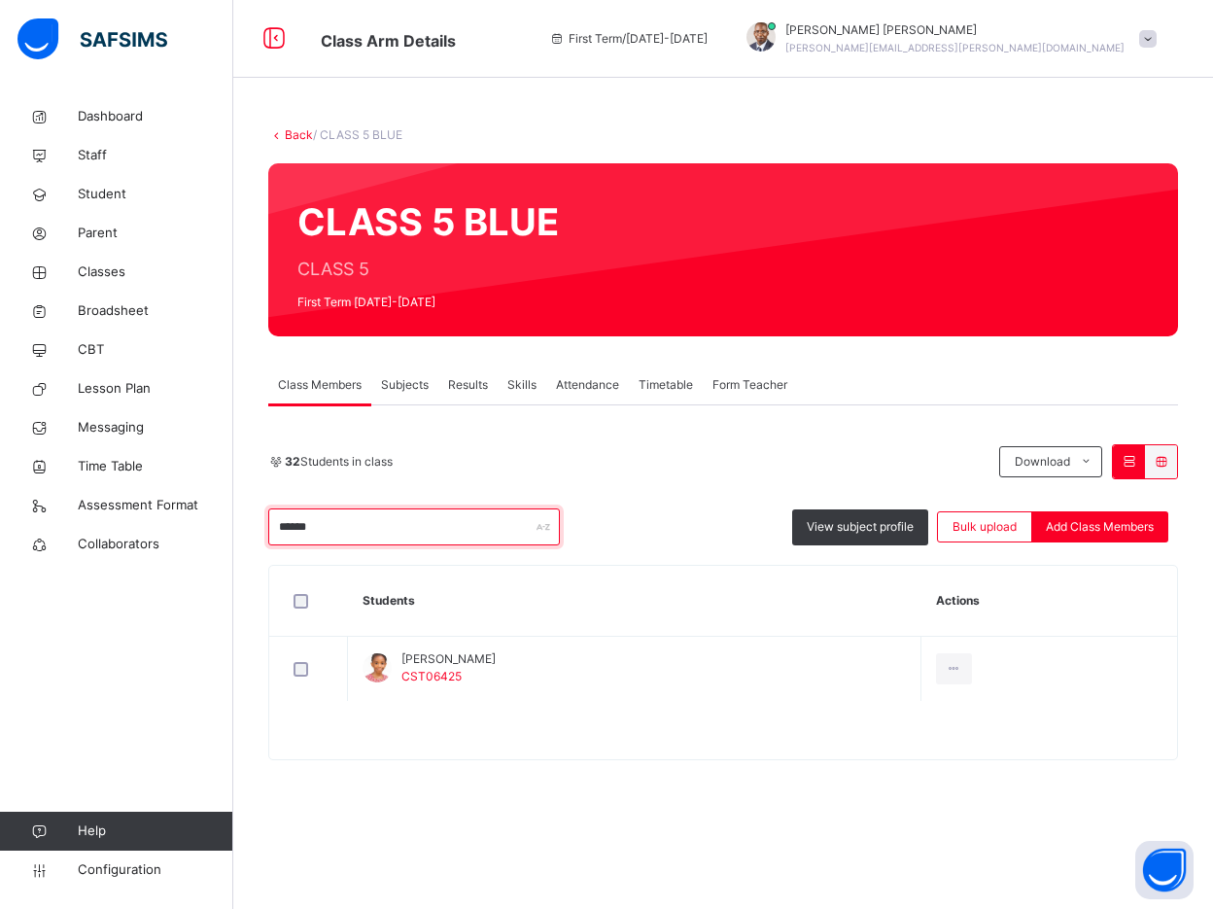
click at [376, 527] on input "******" at bounding box center [414, 526] width 292 height 37
type input "*"
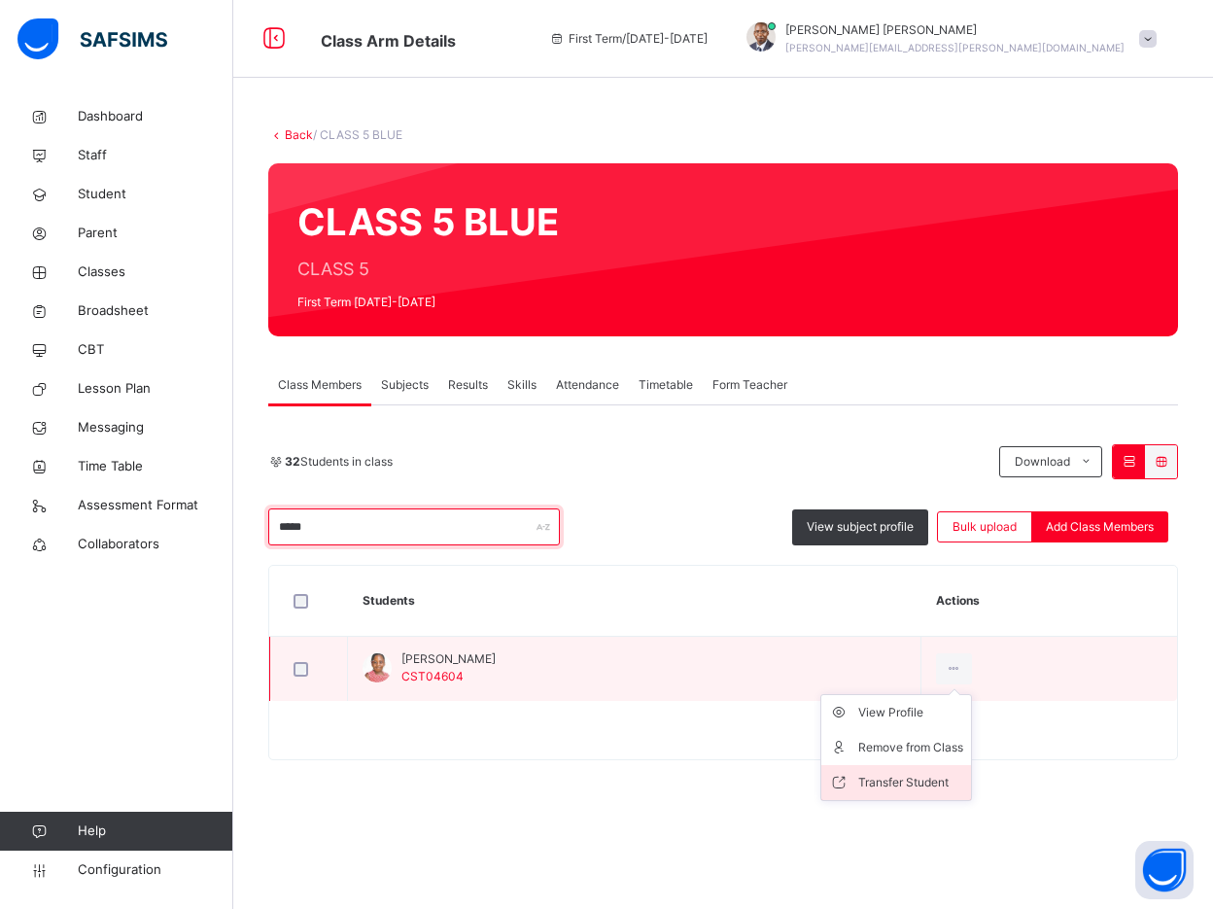
type input "*****"
click at [893, 768] on li "Transfer Student" at bounding box center [896, 782] width 150 height 35
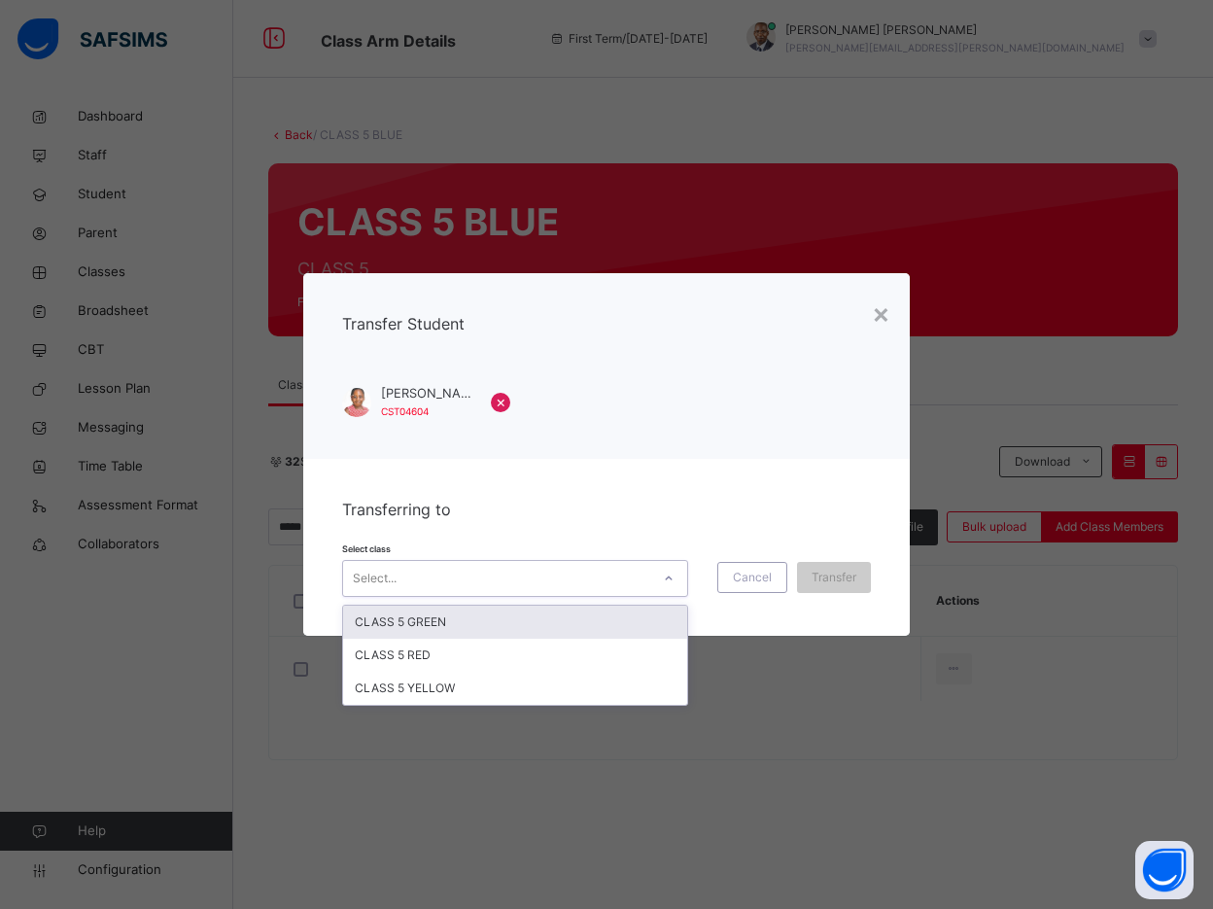
click at [633, 572] on div "Select..." at bounding box center [496, 579] width 307 height 30
click at [624, 627] on div "CLASS 5 GREEN" at bounding box center [515, 621] width 344 height 33
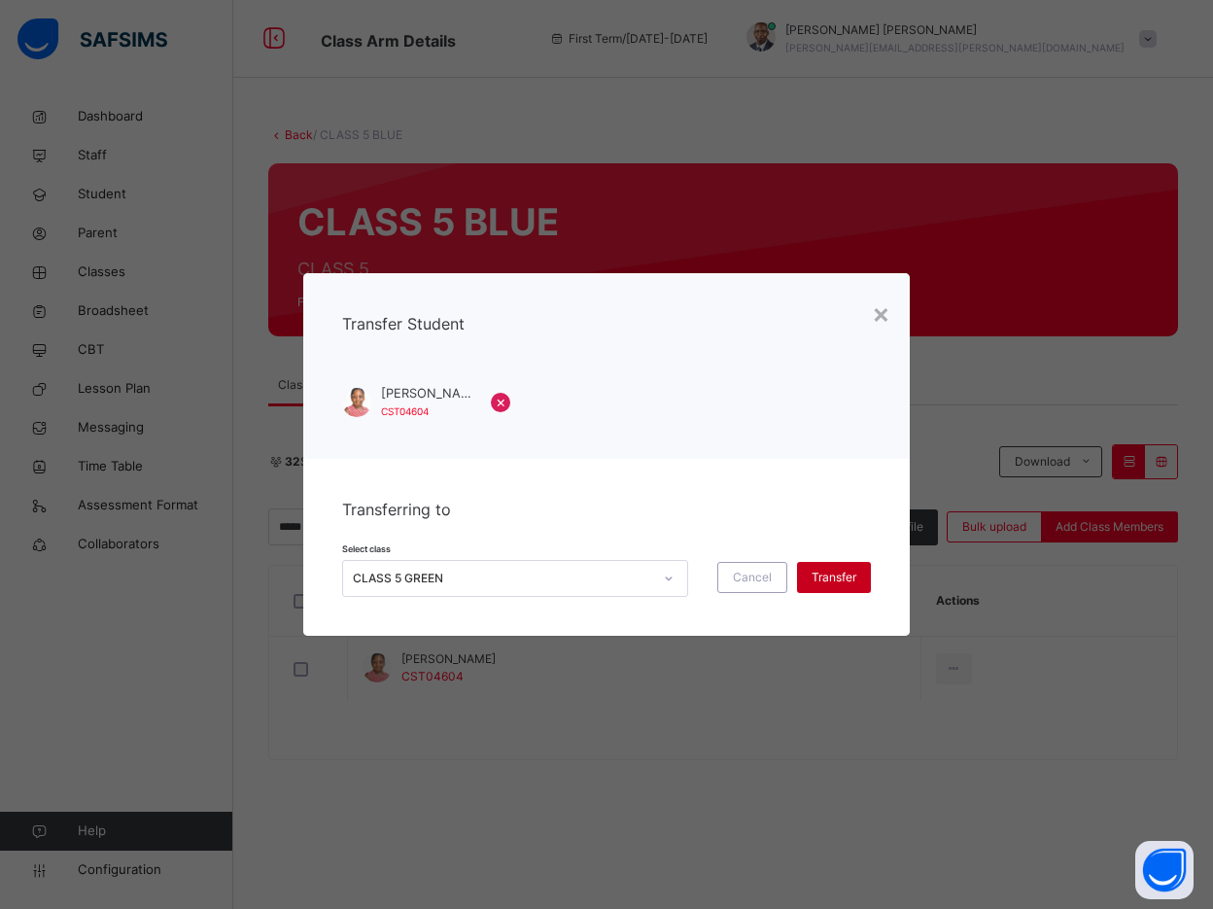
click at [833, 578] on span "Transfer" at bounding box center [834, 577] width 45 height 17
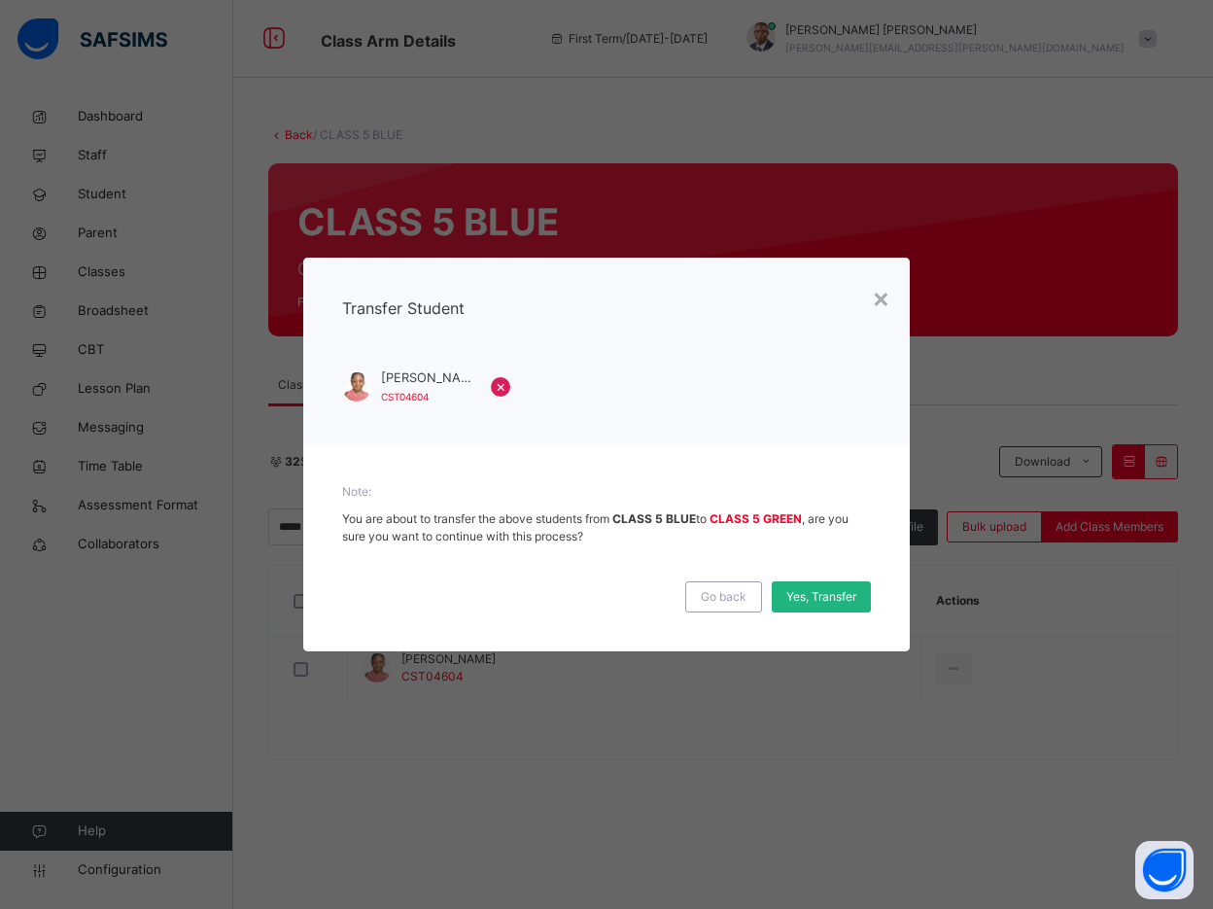
click at [819, 581] on div "Yes, Transfer" at bounding box center [821, 596] width 99 height 31
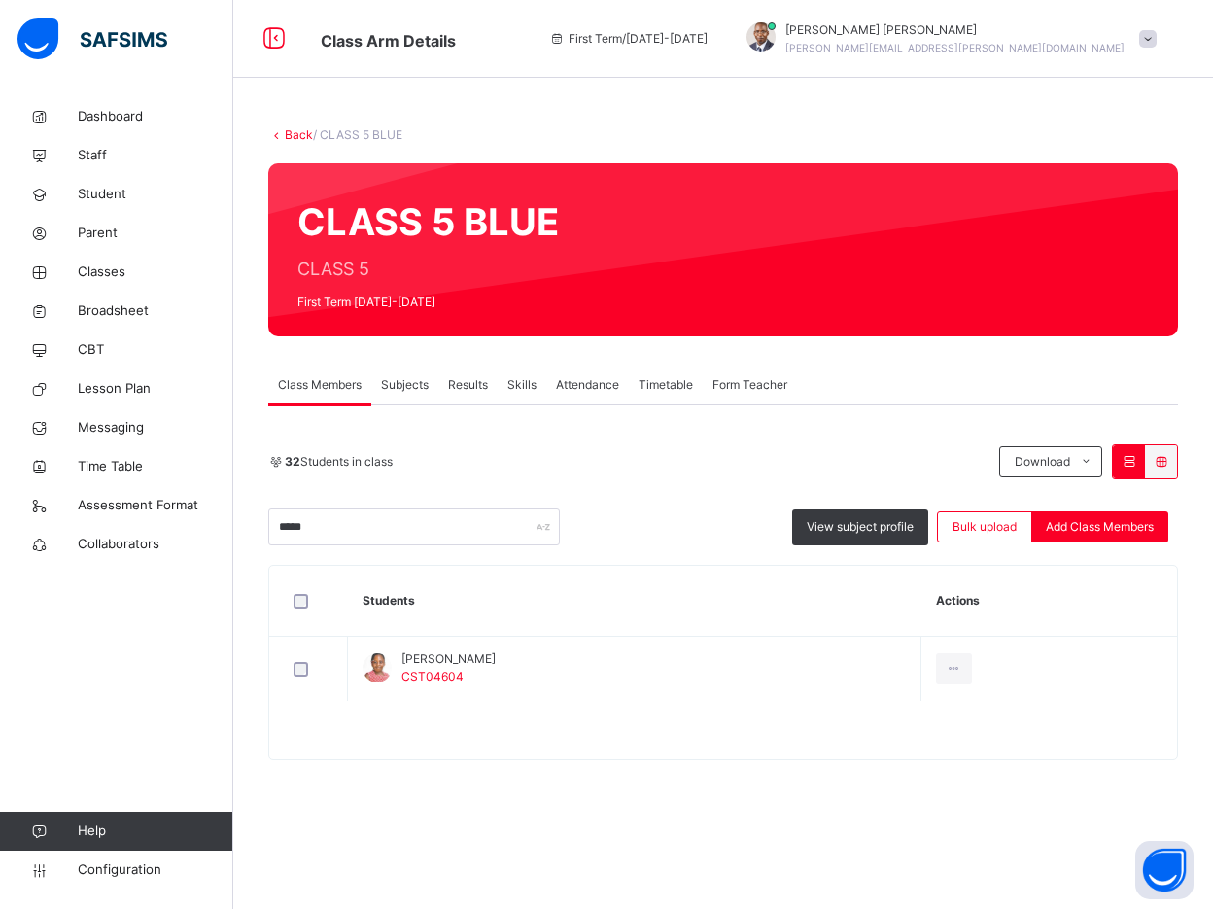
click at [246, 230] on div "Back / CLASS 5 BLUE CLASS 5 BLUE CLASS 5 First Term 2025-2026 Class Members Sub…" at bounding box center [723, 452] width 980 height 711
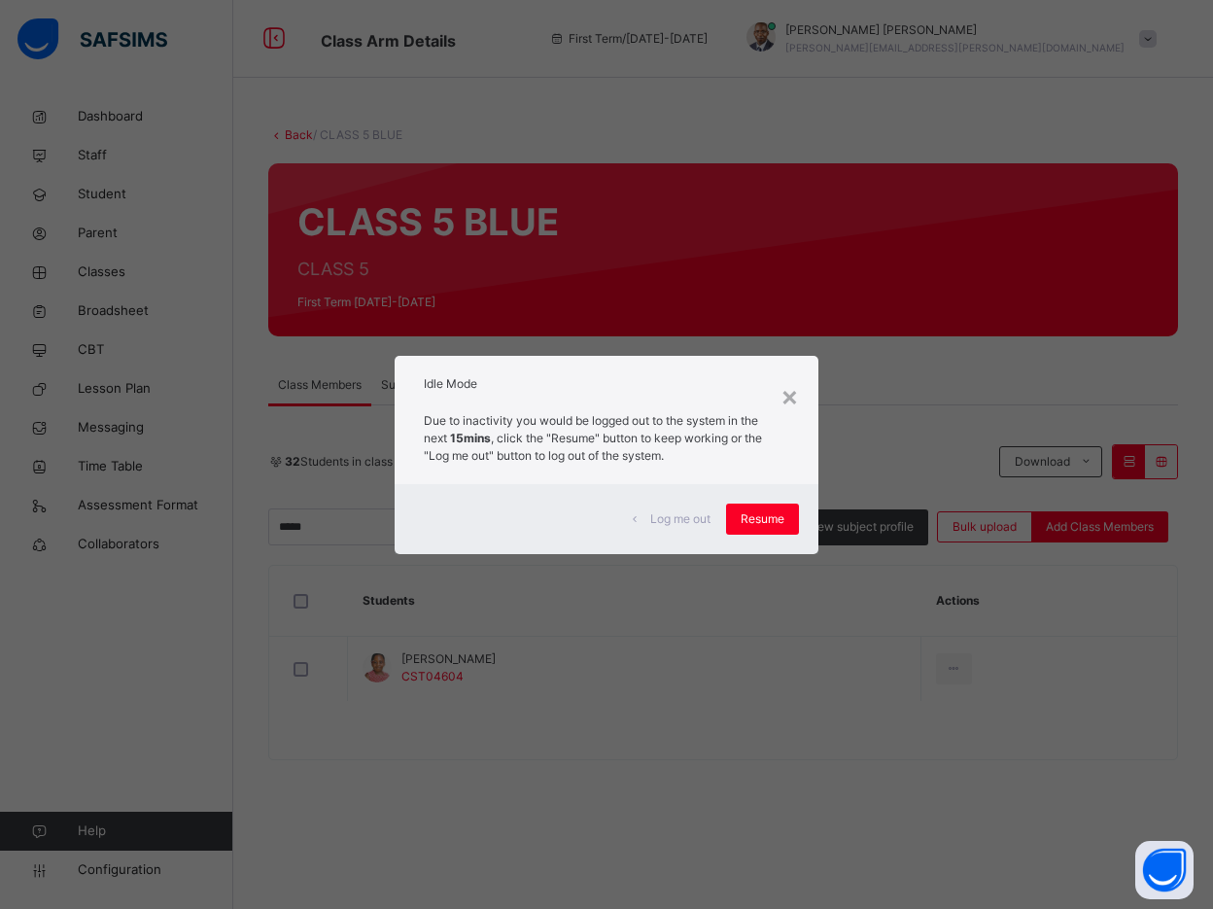
click at [470, 419] on p "Due to inactivity you would be logged out to the system in the next 15mins , cl…" at bounding box center [607, 438] width 366 height 52
click at [783, 517] on span "Resume" at bounding box center [763, 518] width 44 height 17
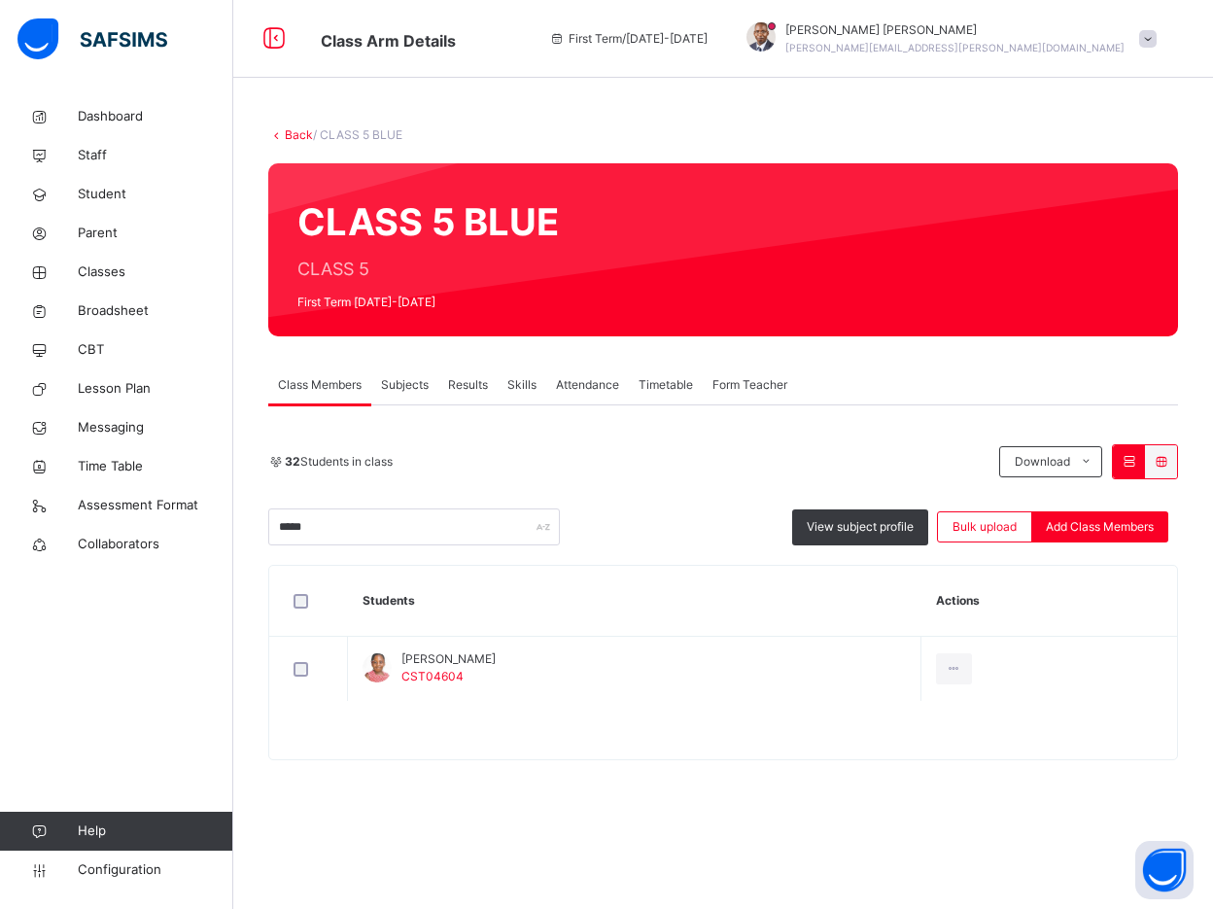
drag, startPoint x: 436, startPoint y: 450, endPoint x: 424, endPoint y: 478, distance: 30.9
click at [427, 466] on div "32 Students in class Download Pdf Report Excel Report" at bounding box center [723, 461] width 910 height 35
click at [105, 277] on span "Classes" at bounding box center [155, 271] width 155 height 19
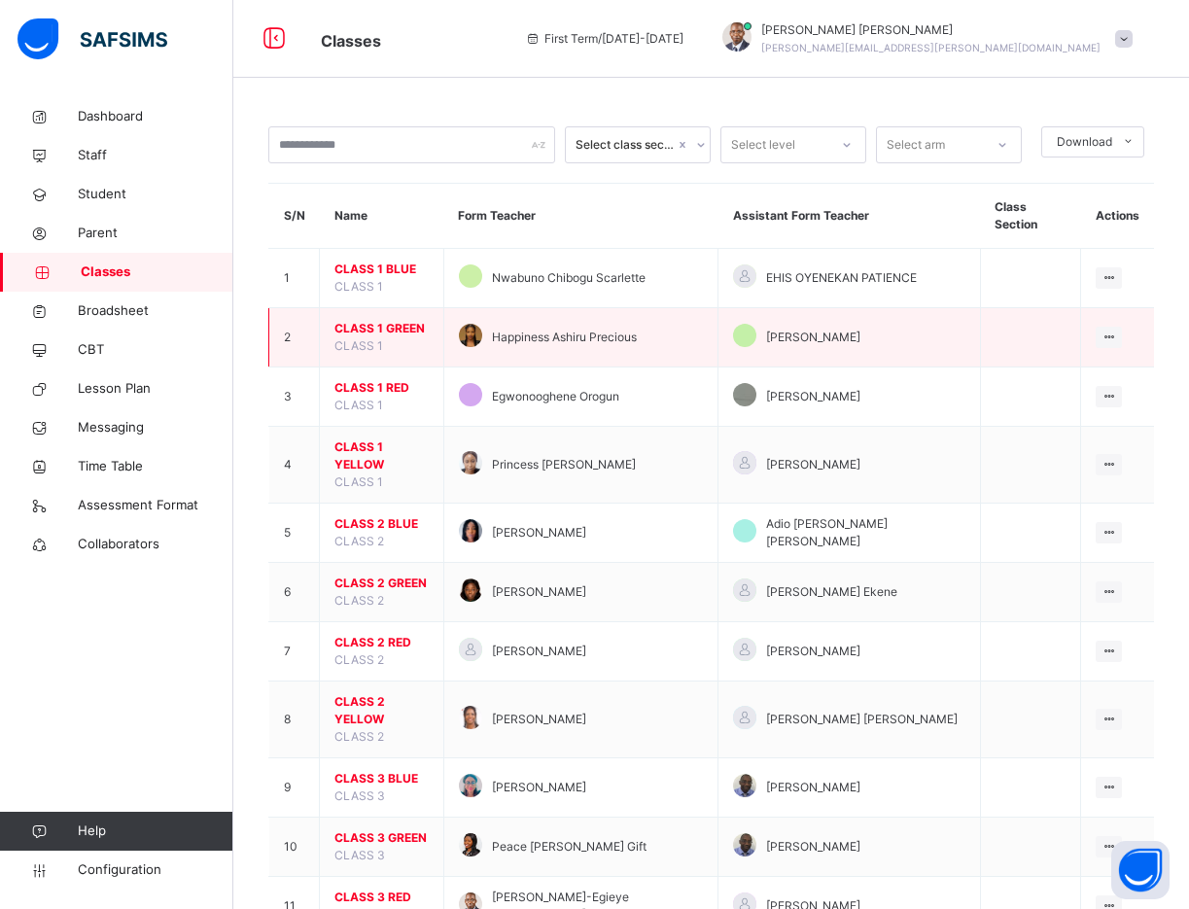
click at [386, 320] on span "CLASS 1 GREEN" at bounding box center [381, 328] width 94 height 17
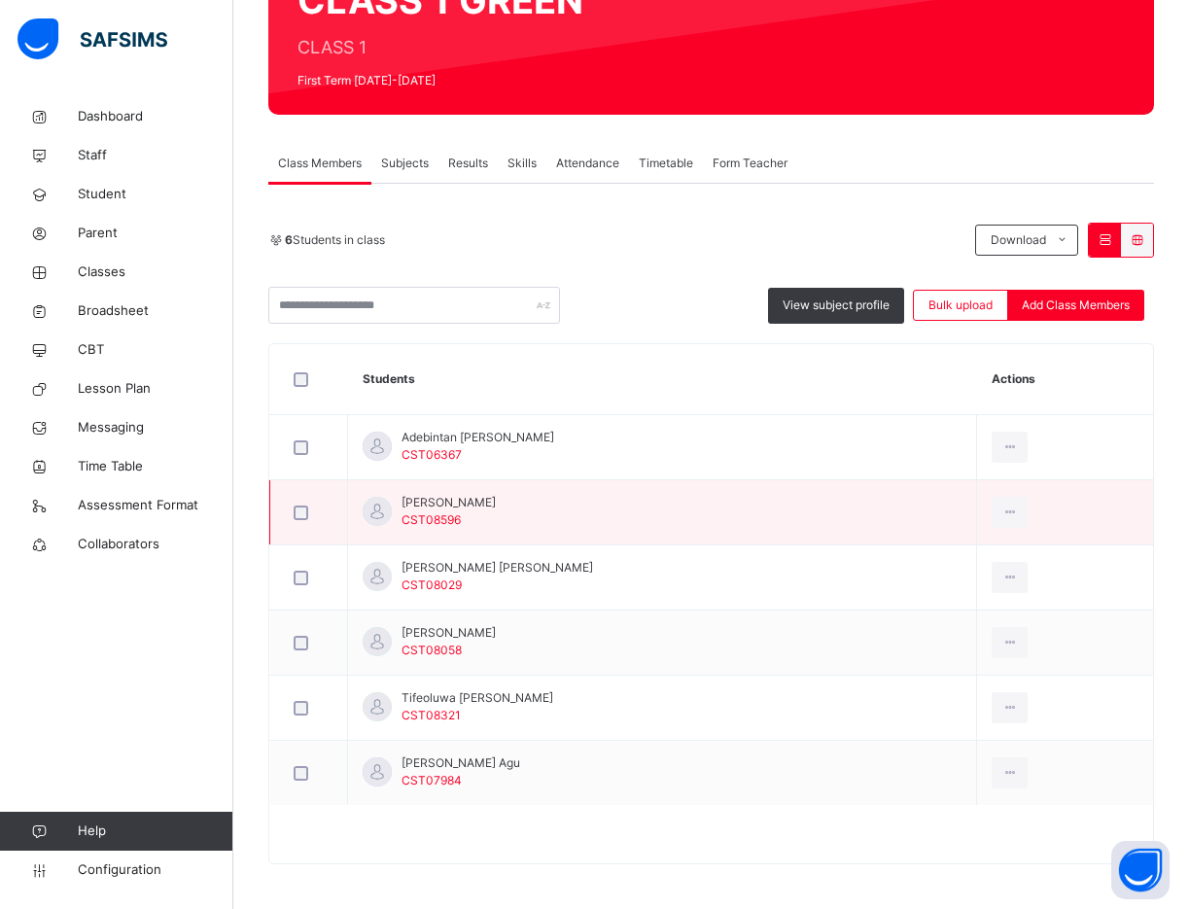
scroll to position [225, 0]
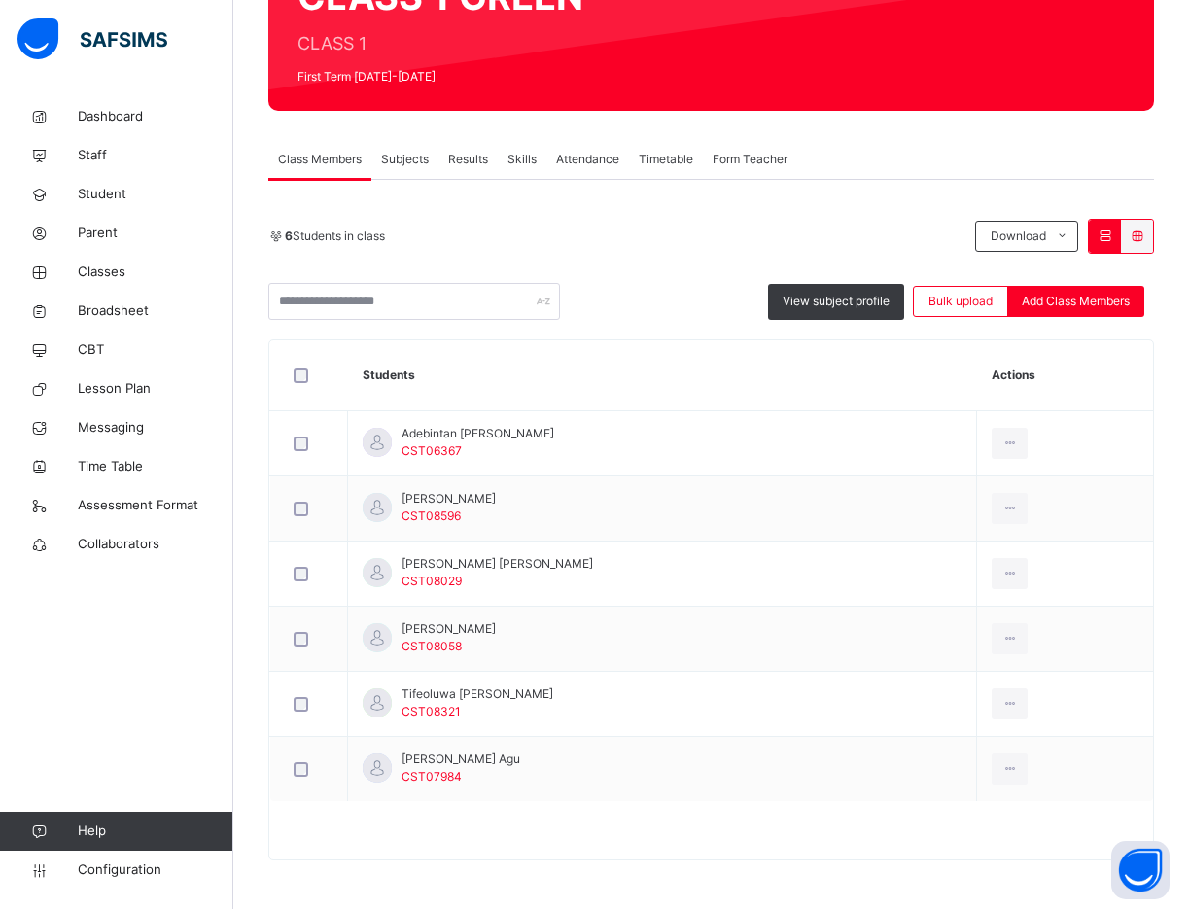
click at [394, 155] on span "Subjects" at bounding box center [405, 159] width 48 height 17
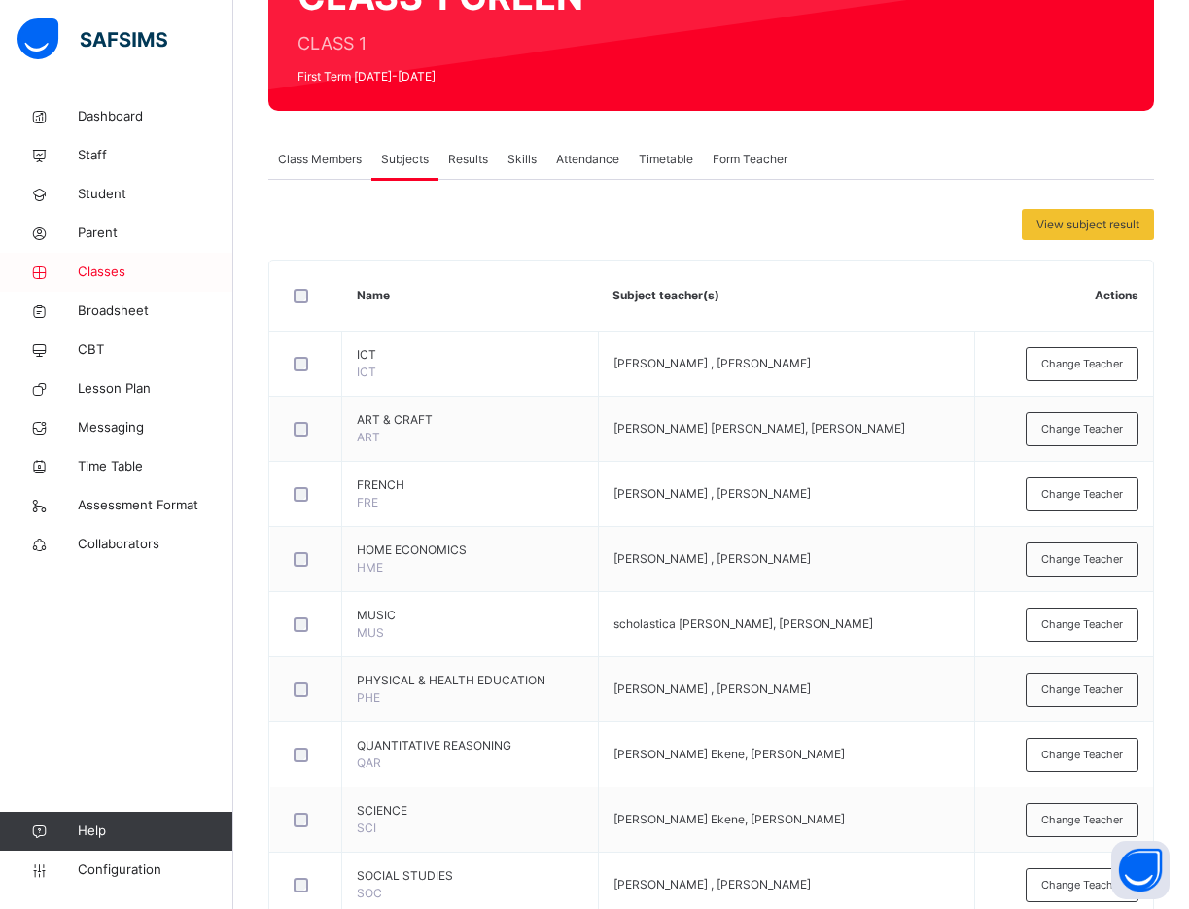
click at [100, 271] on span "Classes" at bounding box center [155, 271] width 155 height 19
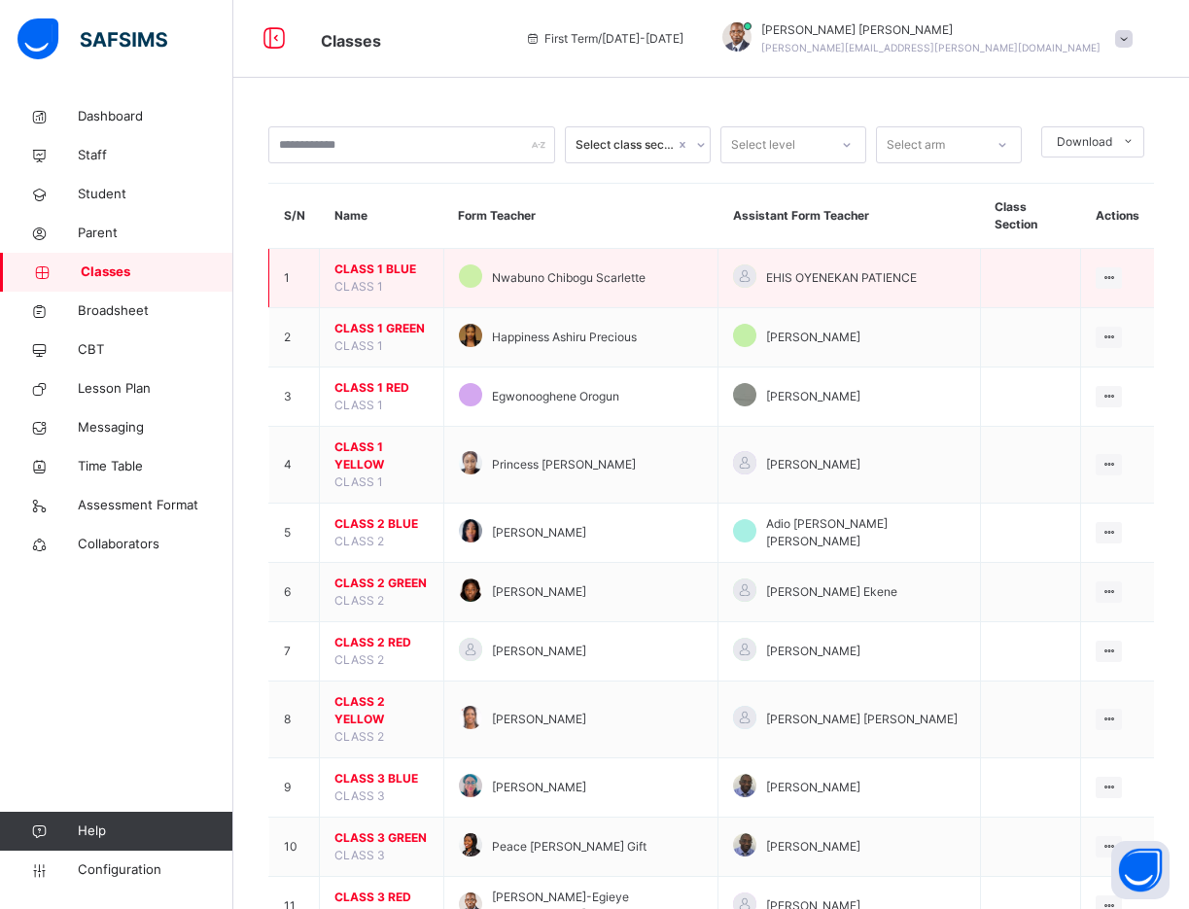
click at [381, 260] on span "CLASS 1 BLUE" at bounding box center [381, 268] width 94 height 17
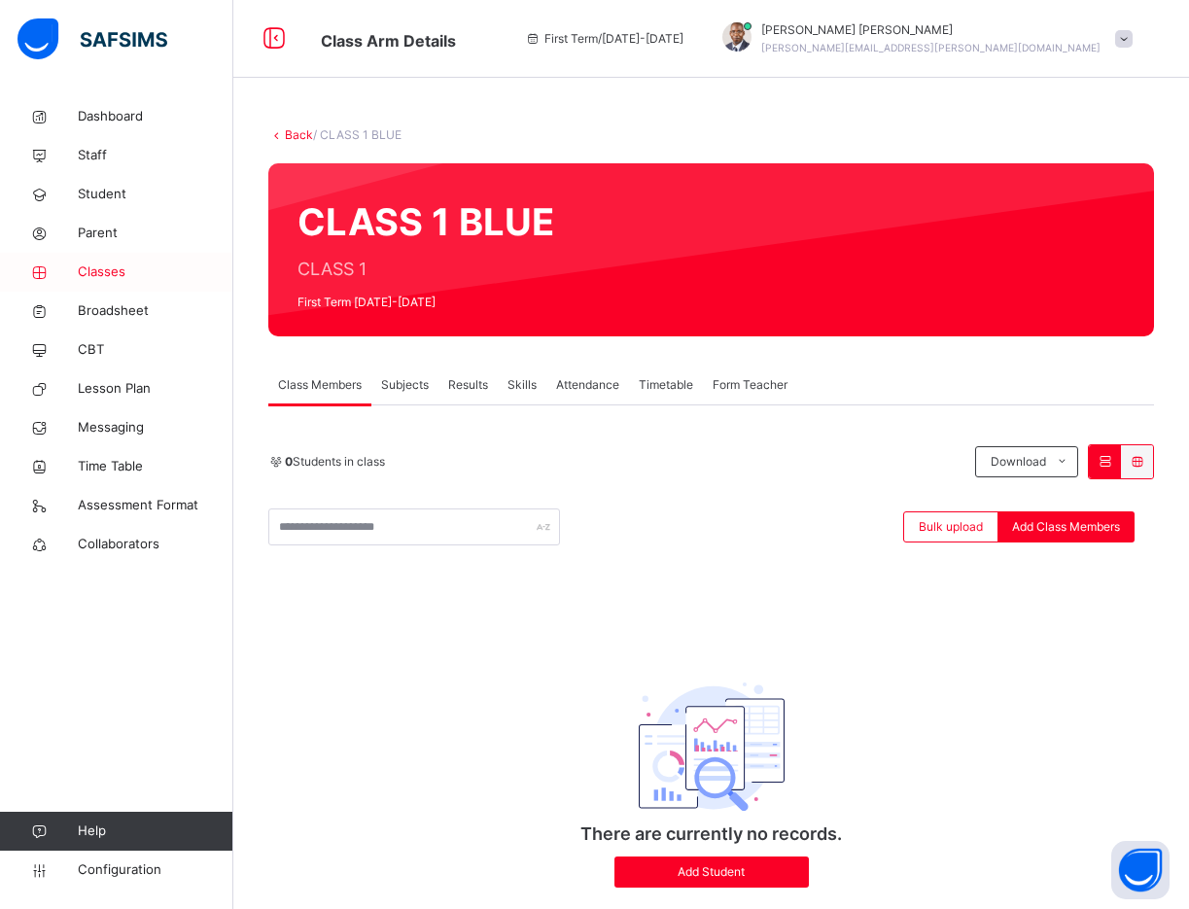
click at [97, 272] on span "Classes" at bounding box center [155, 271] width 155 height 19
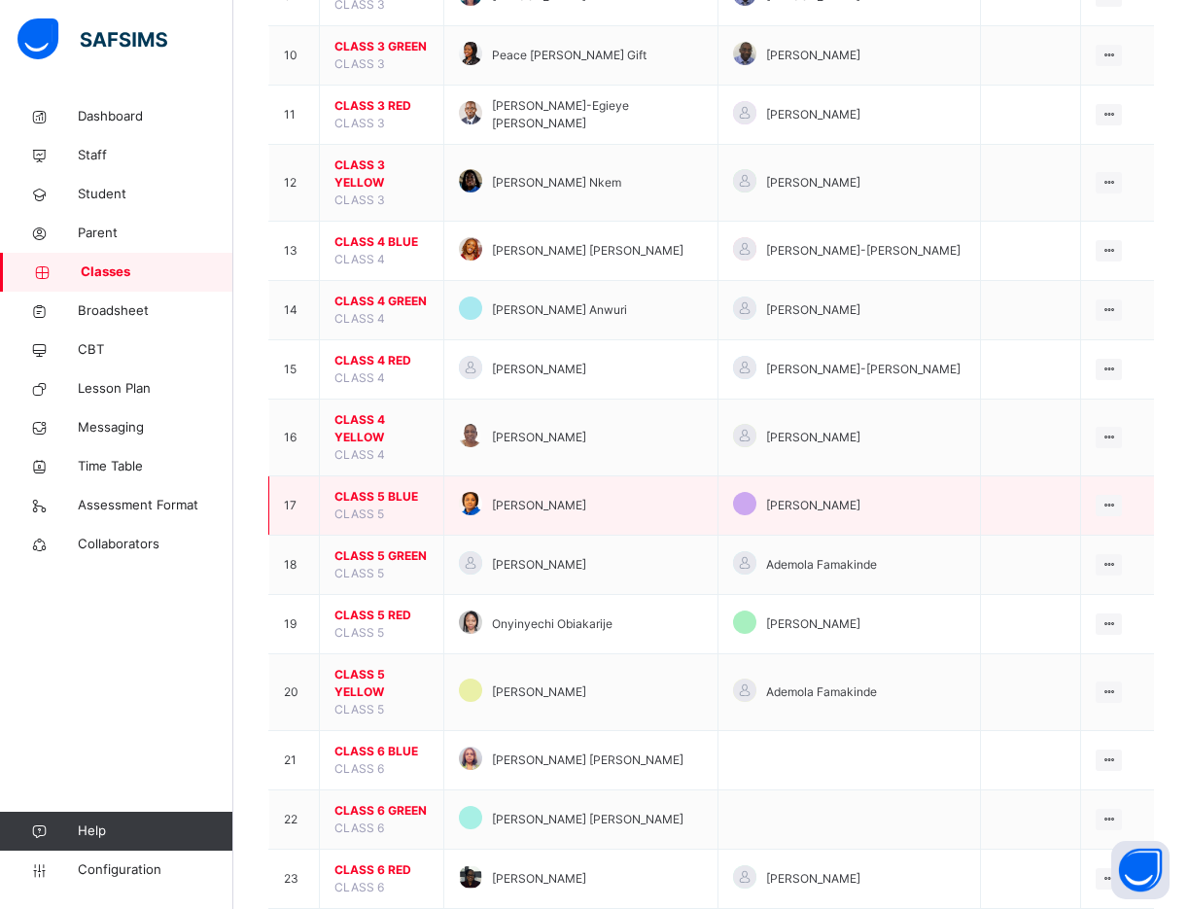
scroll to position [794, 0]
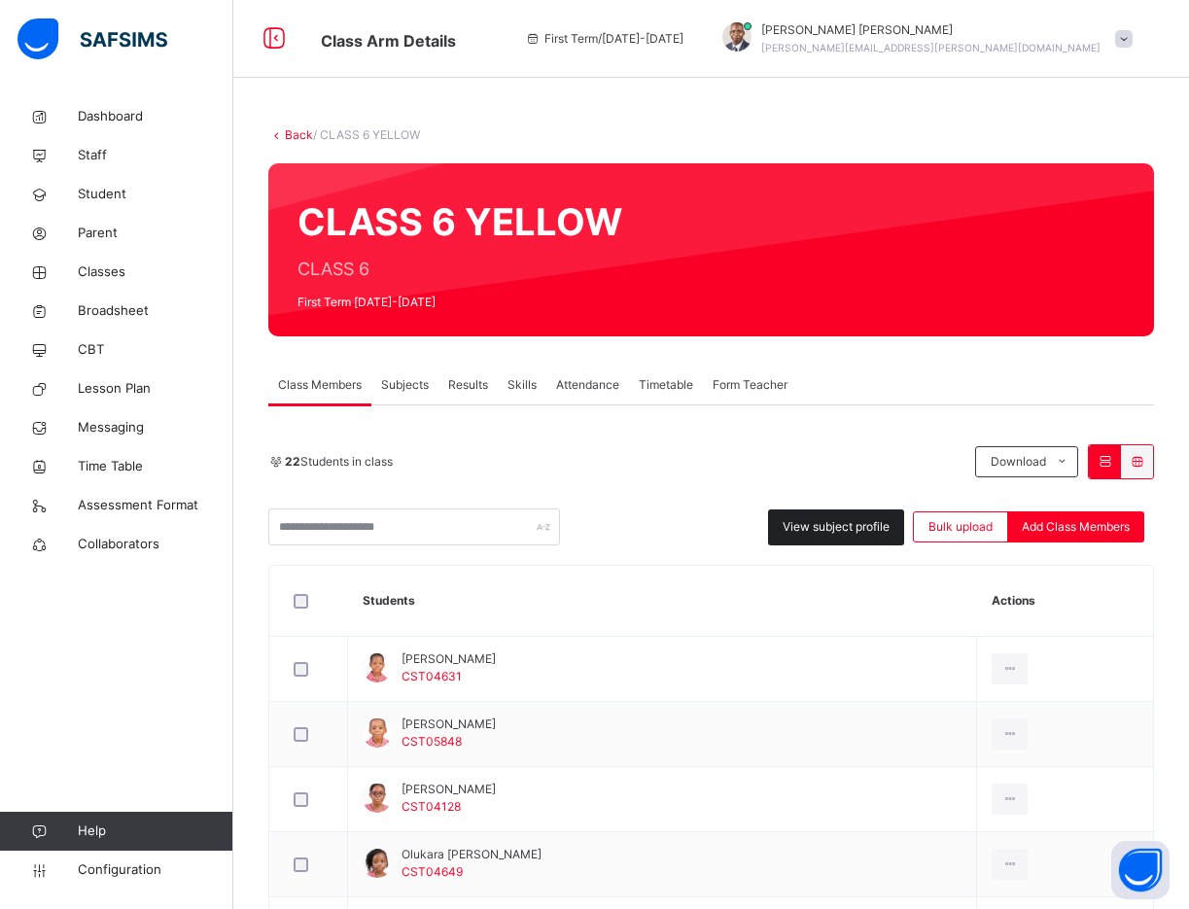
click at [811, 529] on span "View subject profile" at bounding box center [835, 526] width 107 height 17
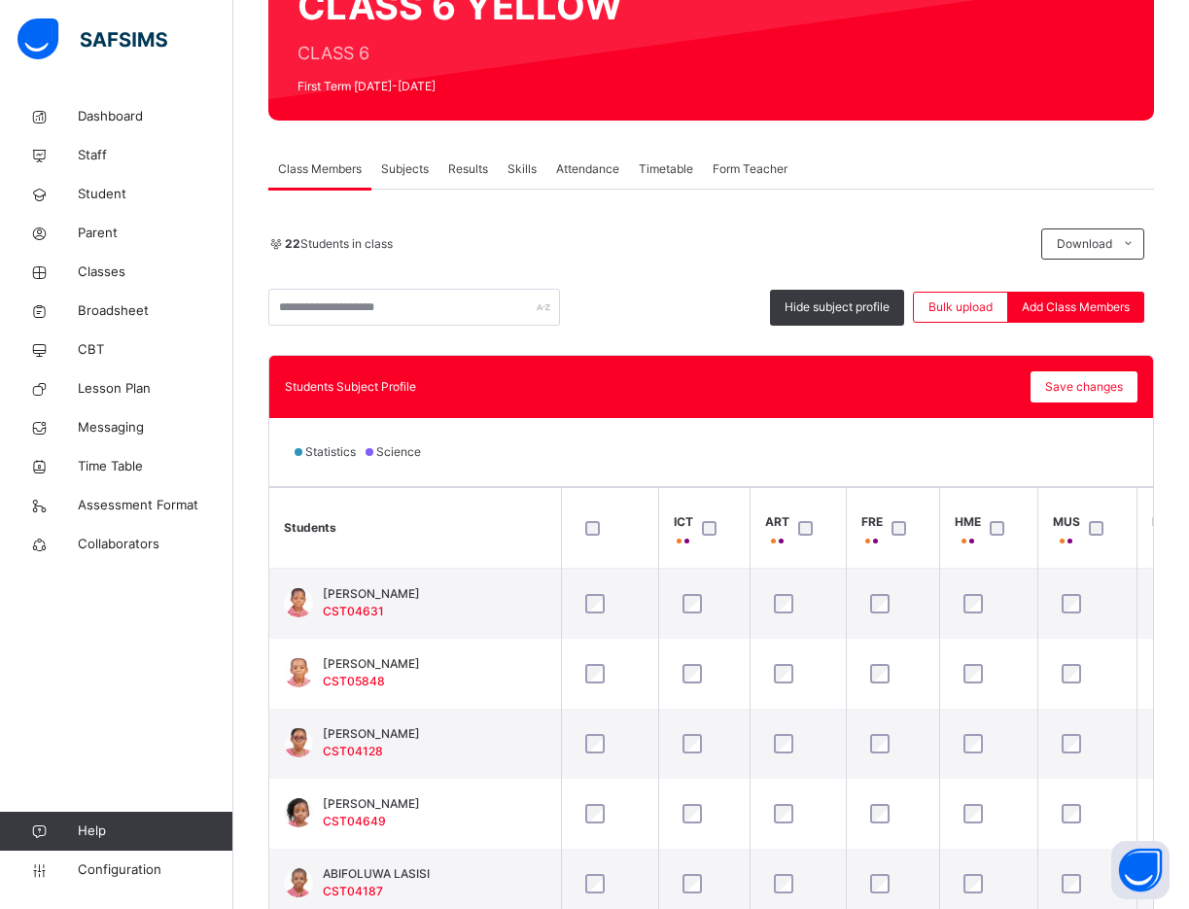
scroll to position [292, 0]
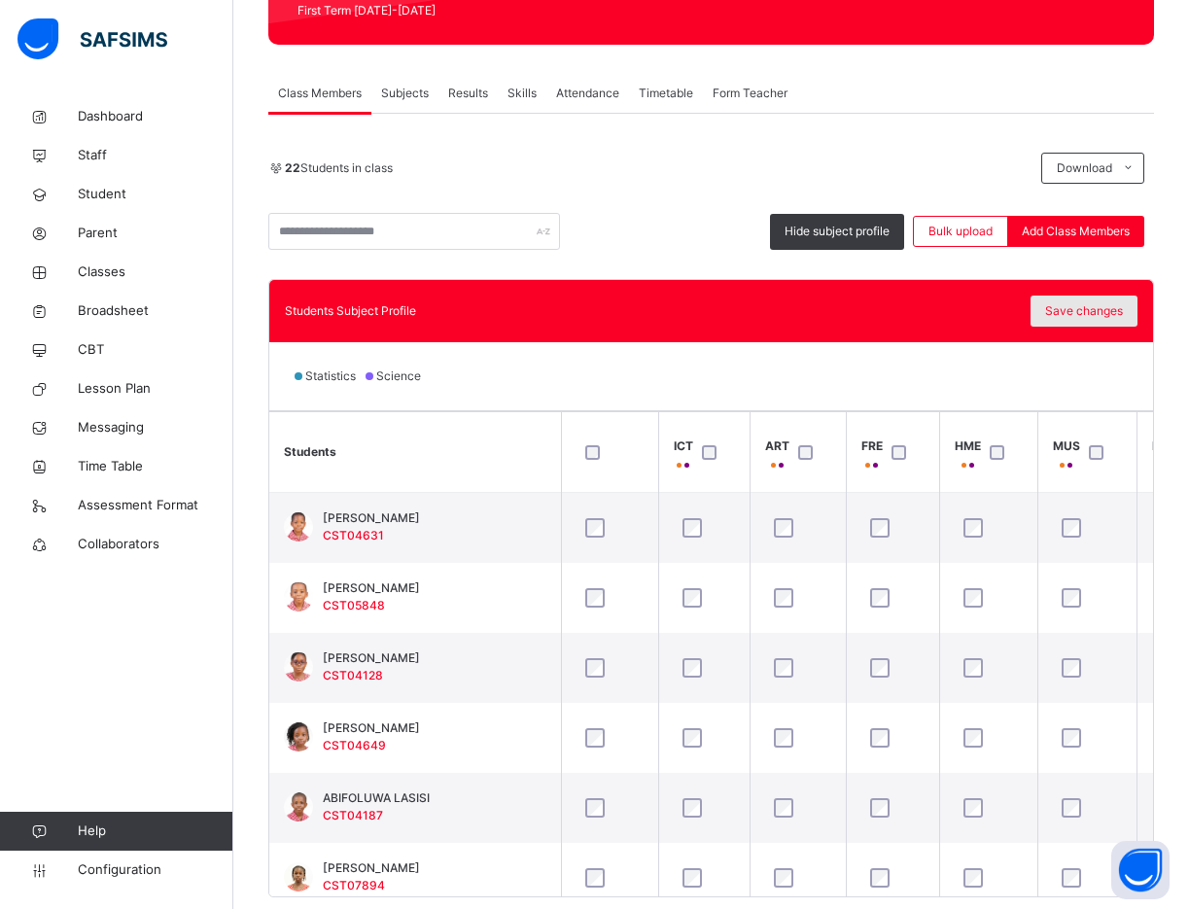
click at [1093, 302] on span "Save changes" at bounding box center [1084, 310] width 78 height 17
click at [399, 98] on span "Subjects" at bounding box center [405, 93] width 48 height 17
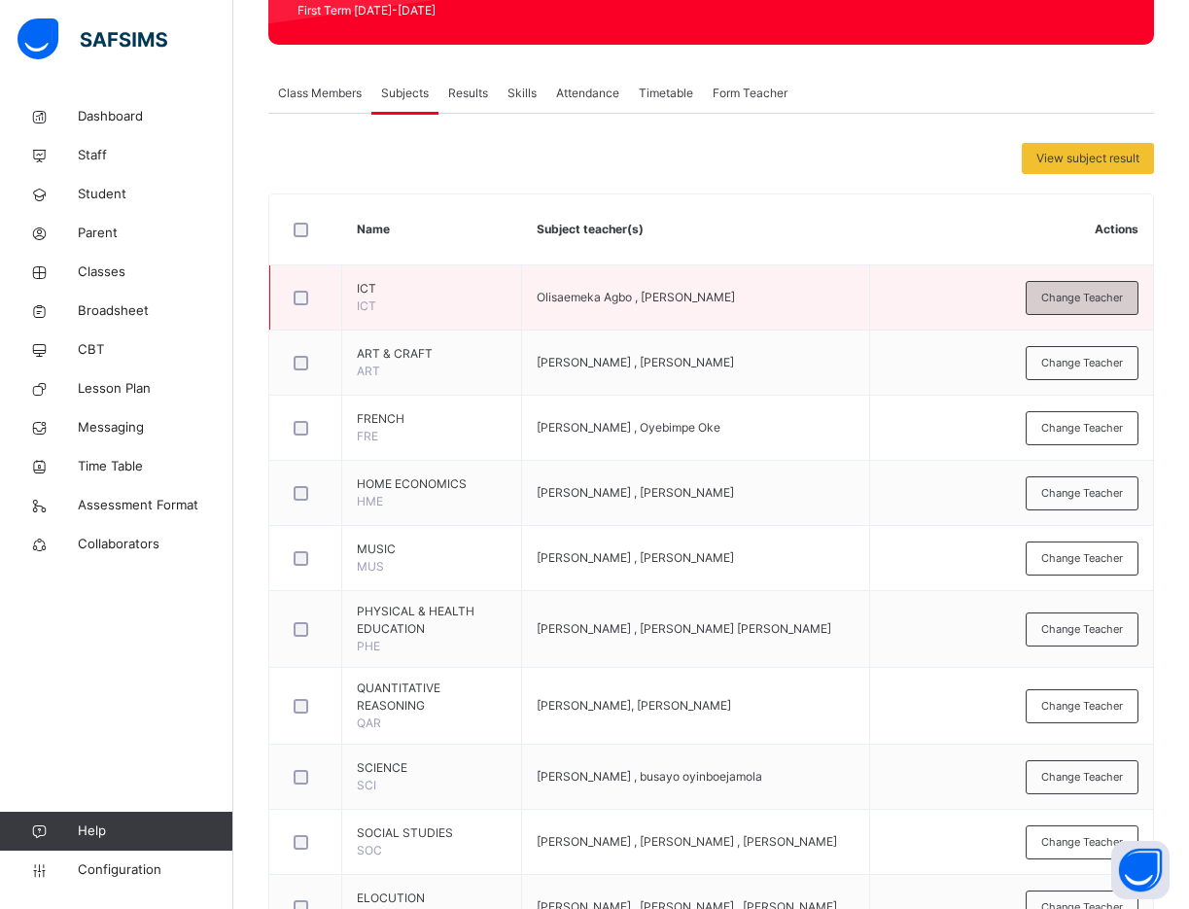
click at [1098, 294] on span "Change Teacher" at bounding box center [1082, 298] width 82 height 17
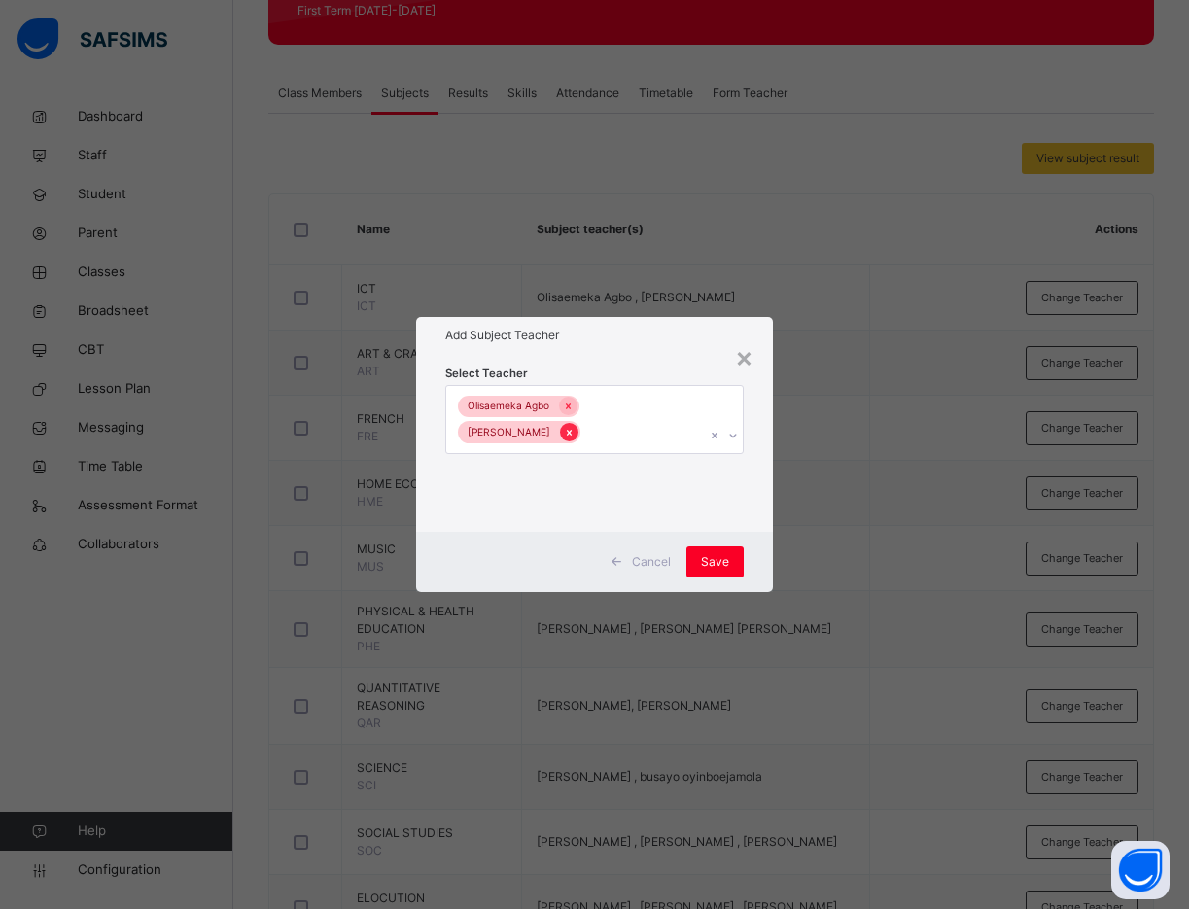
click at [574, 431] on icon at bounding box center [569, 433] width 11 height 14
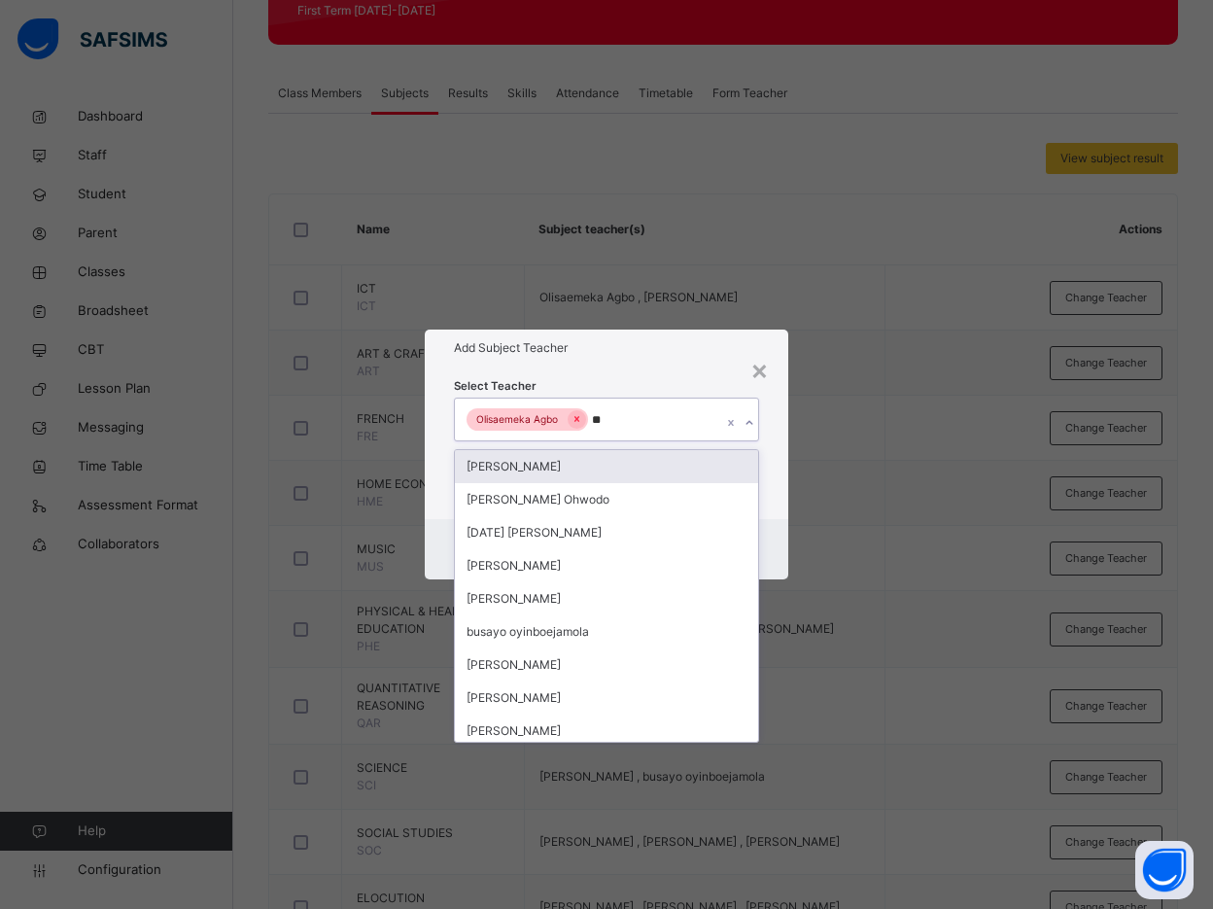
type input "***"
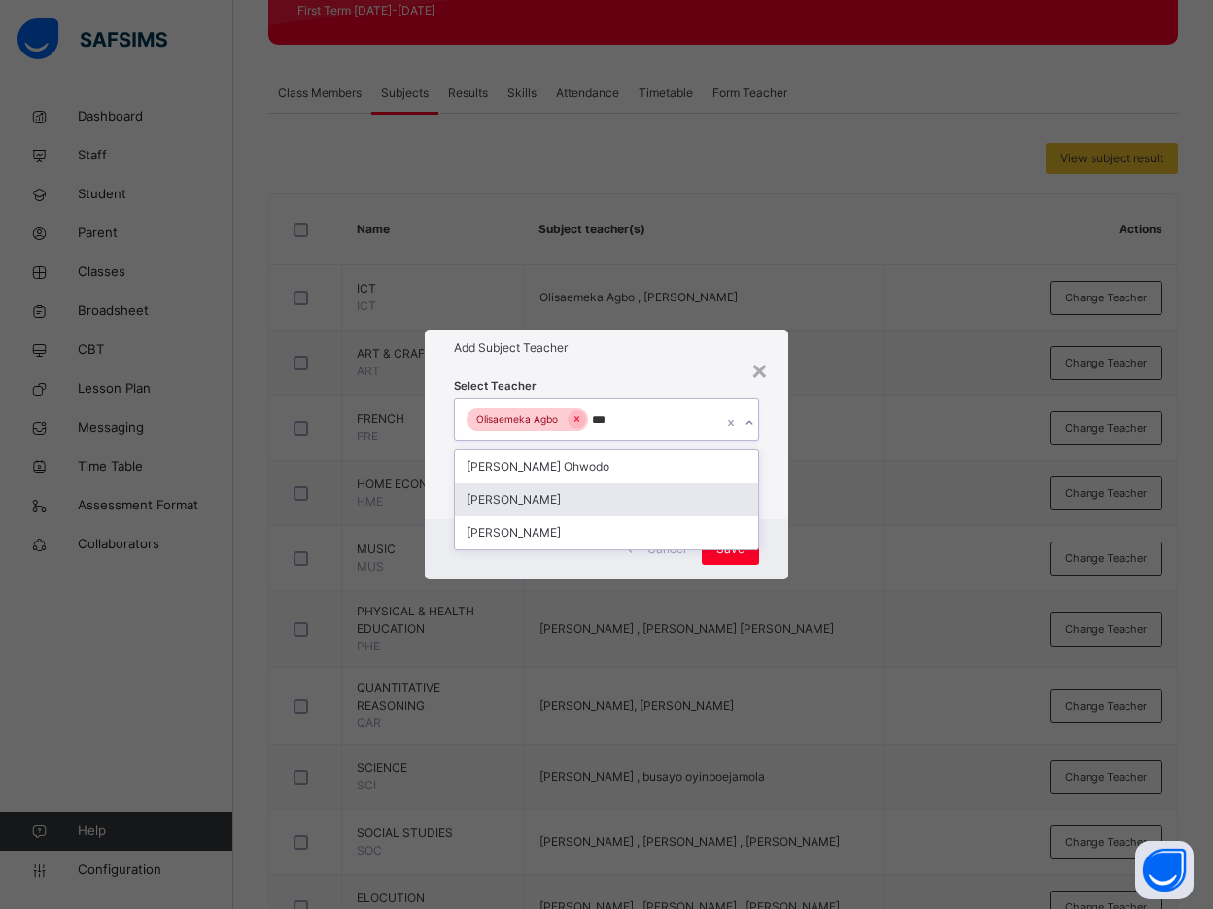
click at [535, 494] on div "[PERSON_NAME]" at bounding box center [606, 499] width 303 height 33
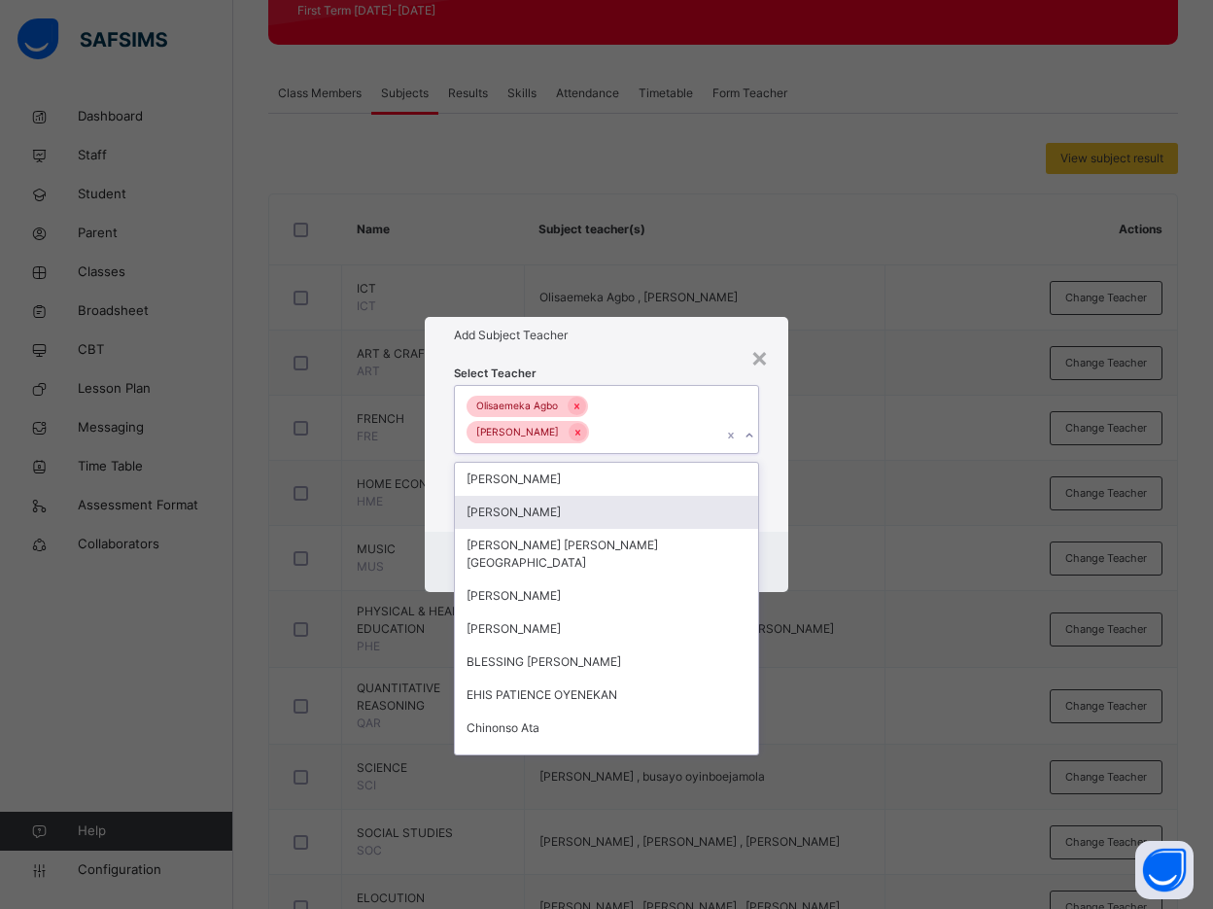
click at [767, 491] on div "Select Teacher option Bamituni Aye, selected. option Anne Eches focused, 2 of 1…" at bounding box center [606, 443] width 363 height 178
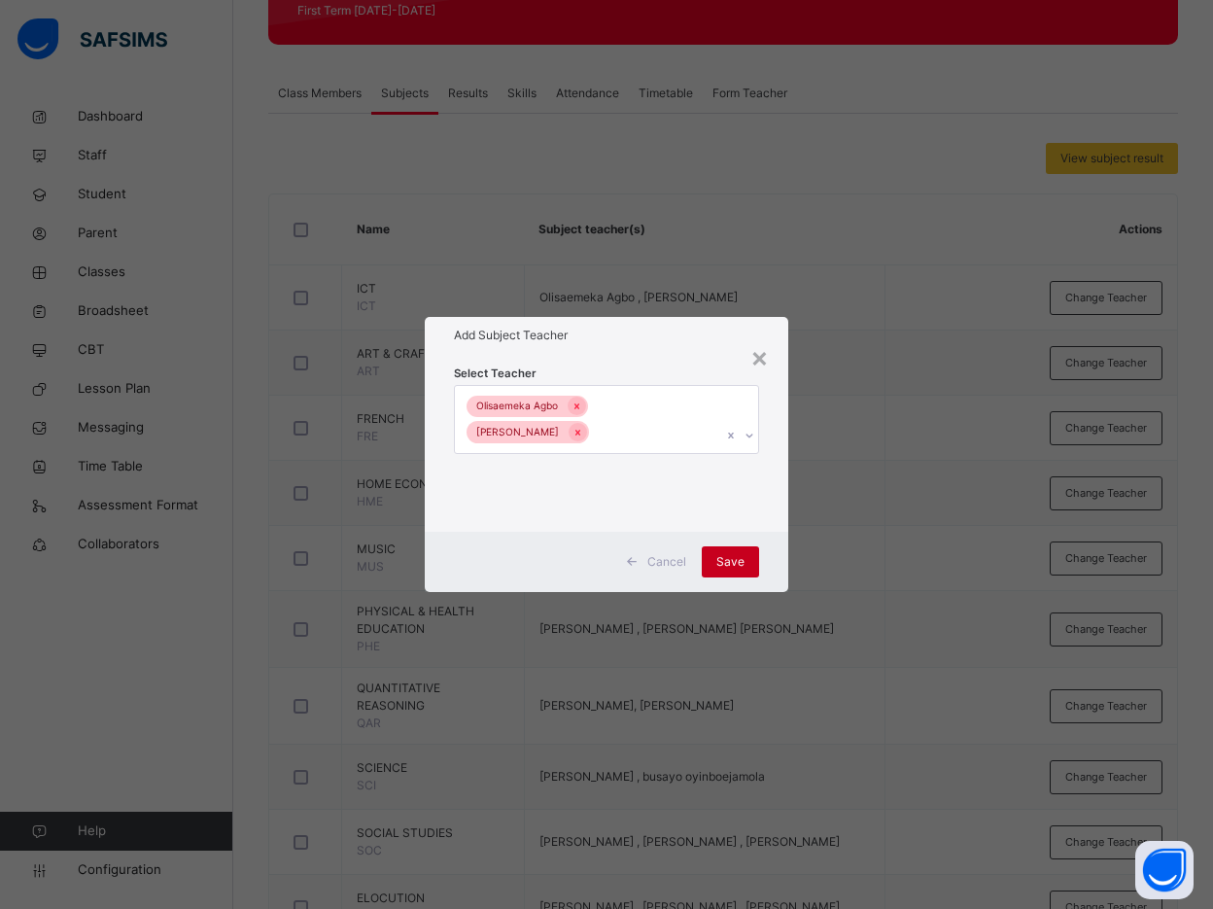
click at [730, 546] on div "Save" at bounding box center [730, 561] width 57 height 31
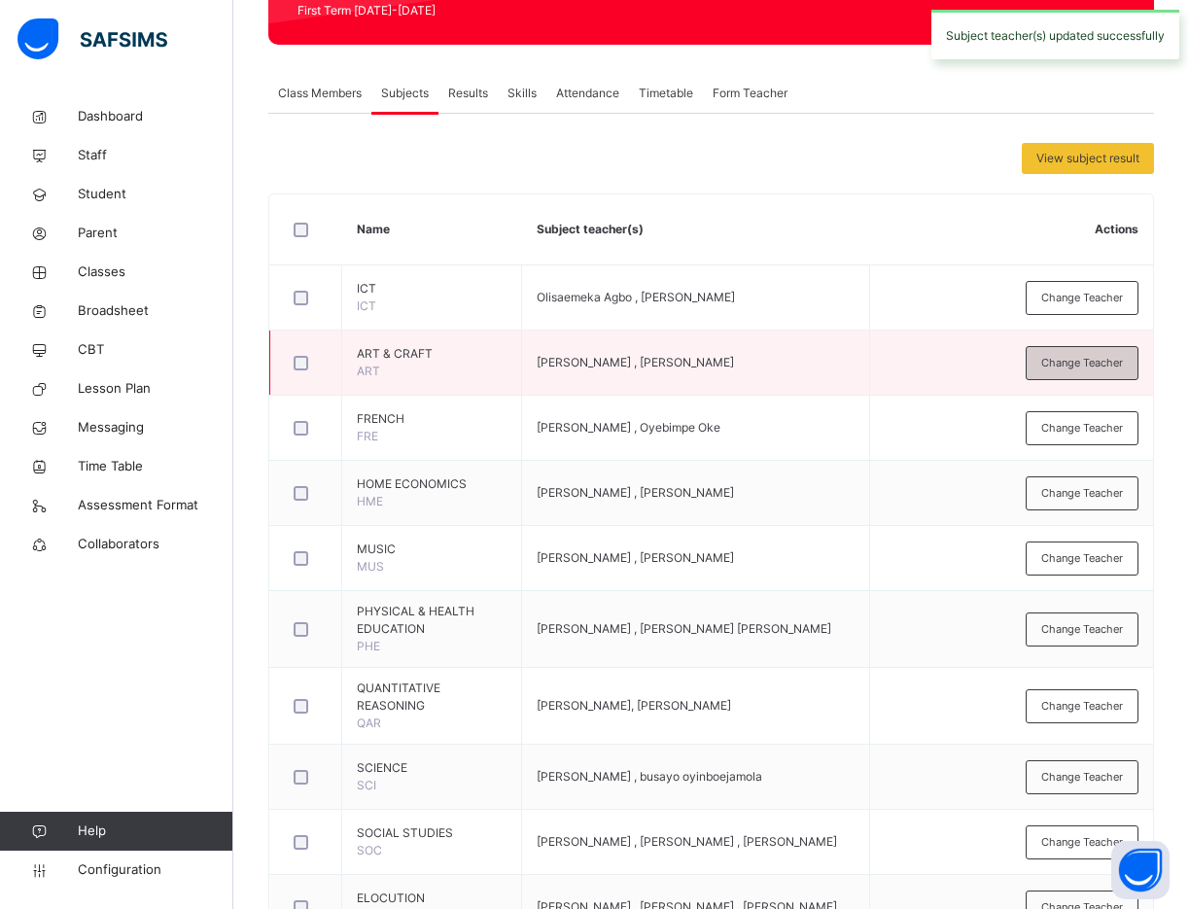
click at [1080, 364] on span "Change Teacher" at bounding box center [1082, 363] width 82 height 17
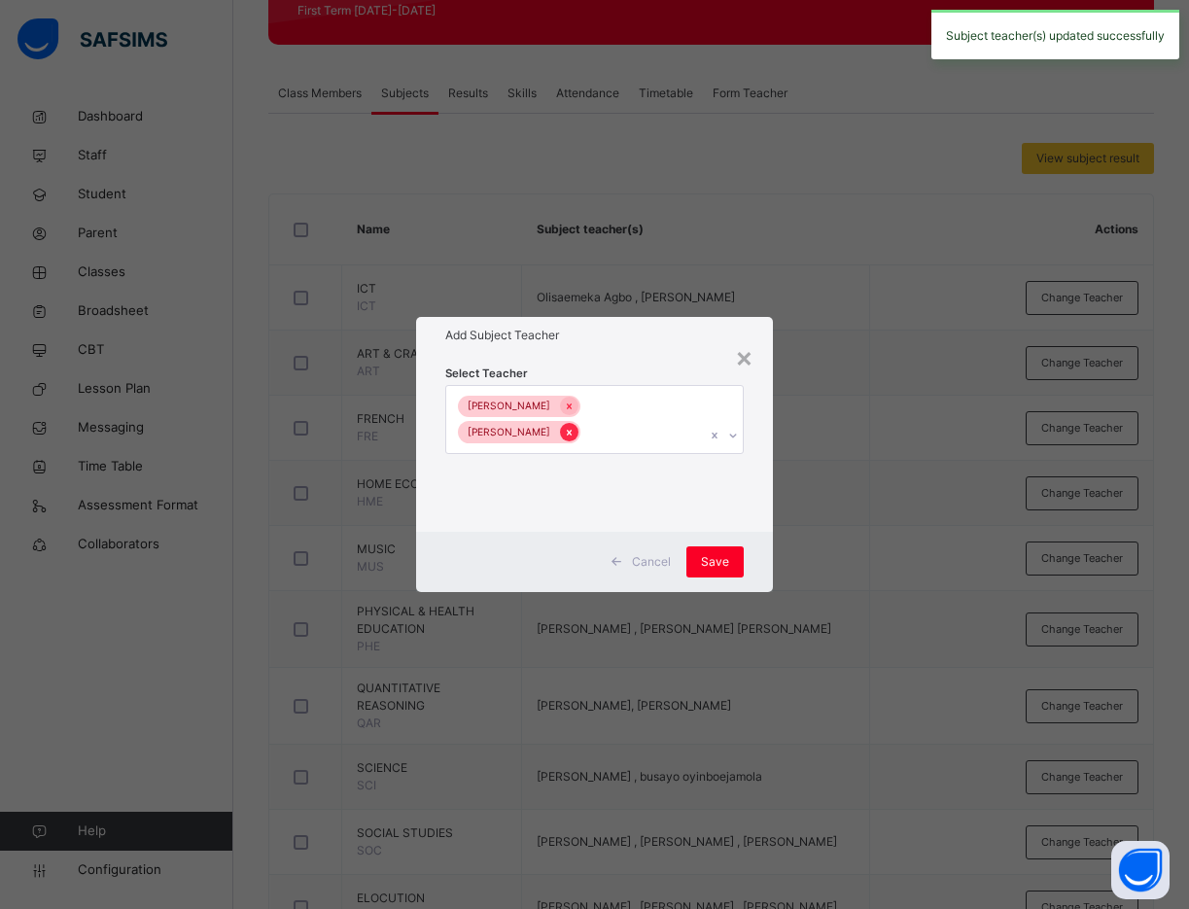
click at [570, 438] on icon at bounding box center [569, 433] width 11 height 14
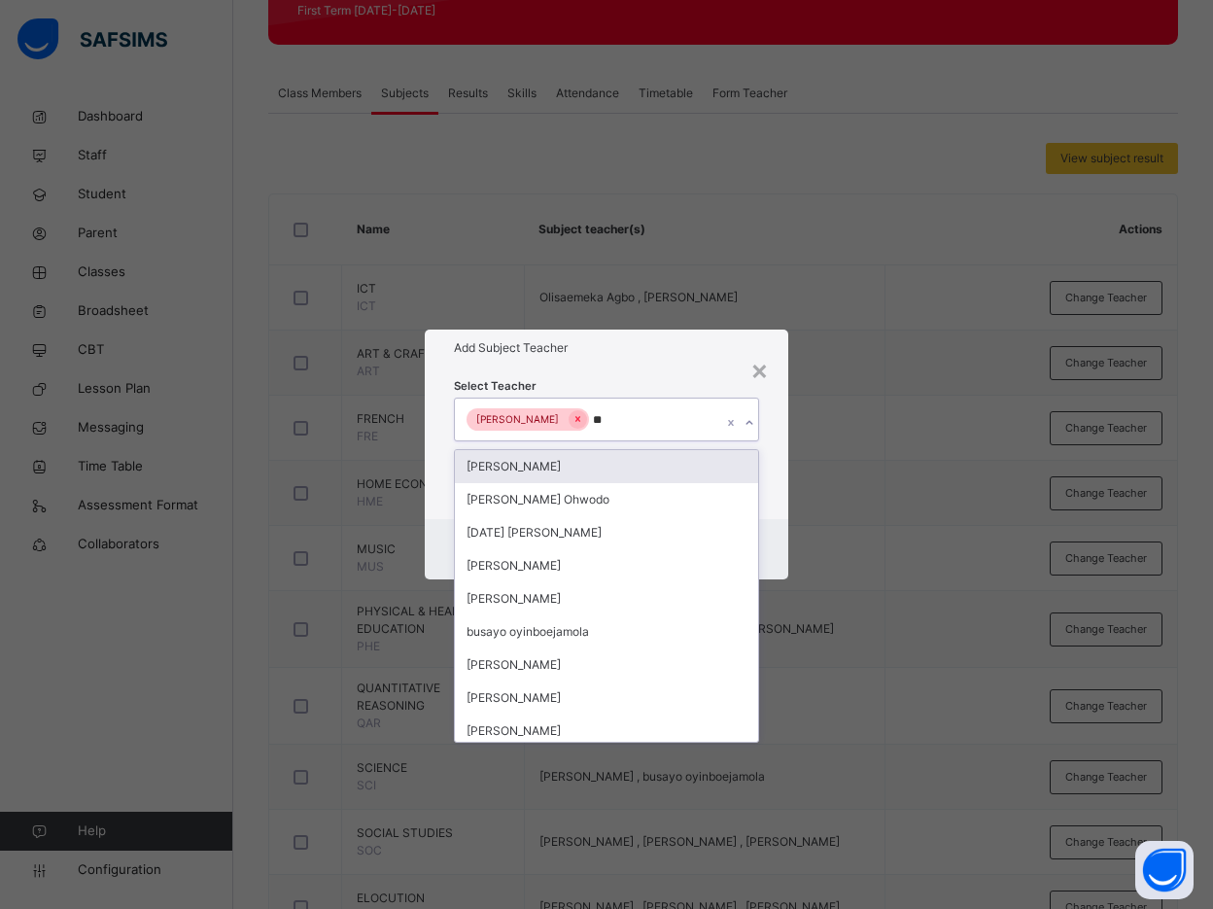
type input "***"
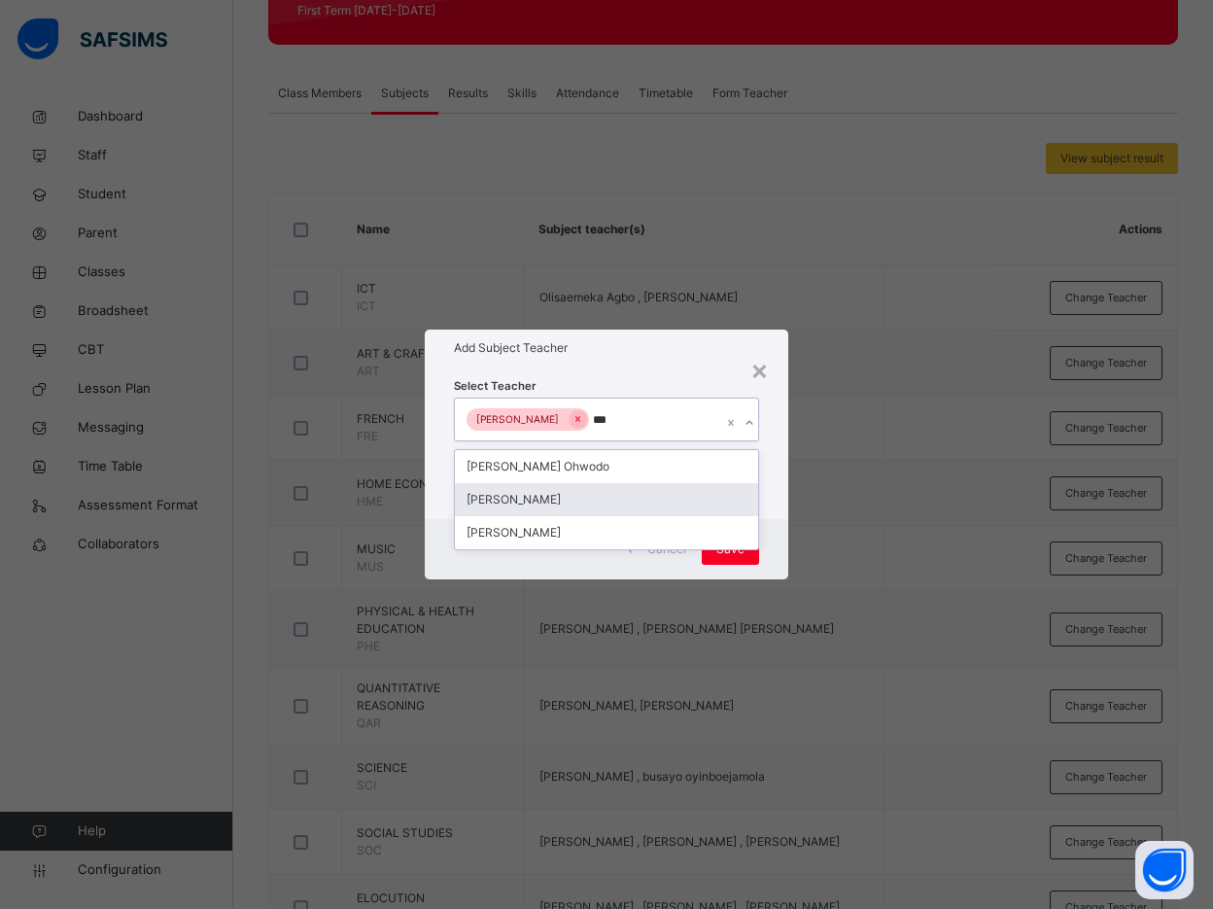
click at [574, 500] on div "[PERSON_NAME]" at bounding box center [606, 499] width 303 height 33
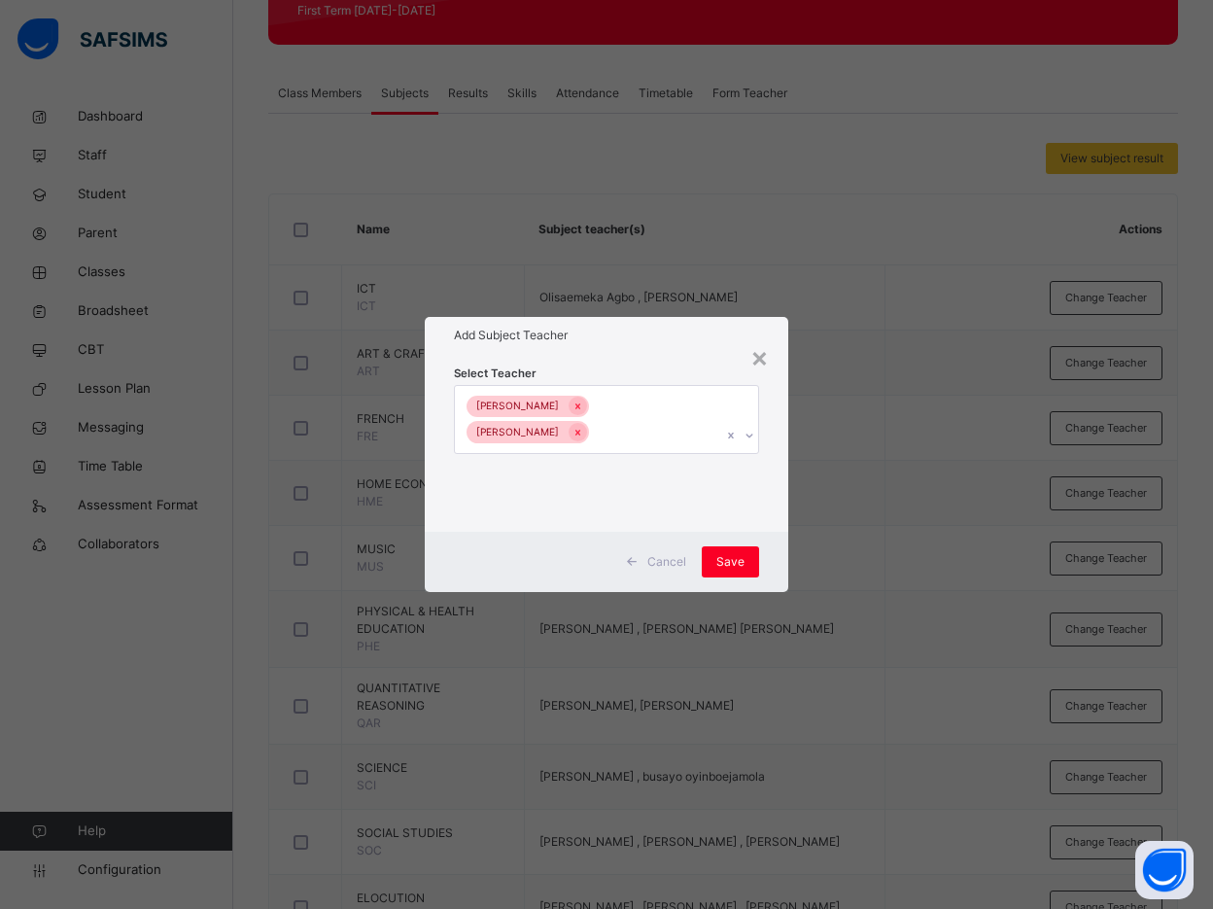
click at [772, 514] on div "Select Teacher Enitan Olusola-Kazeem Bamituni Aye" at bounding box center [606, 443] width 363 height 178
click at [743, 553] on span "Save" at bounding box center [730, 561] width 28 height 17
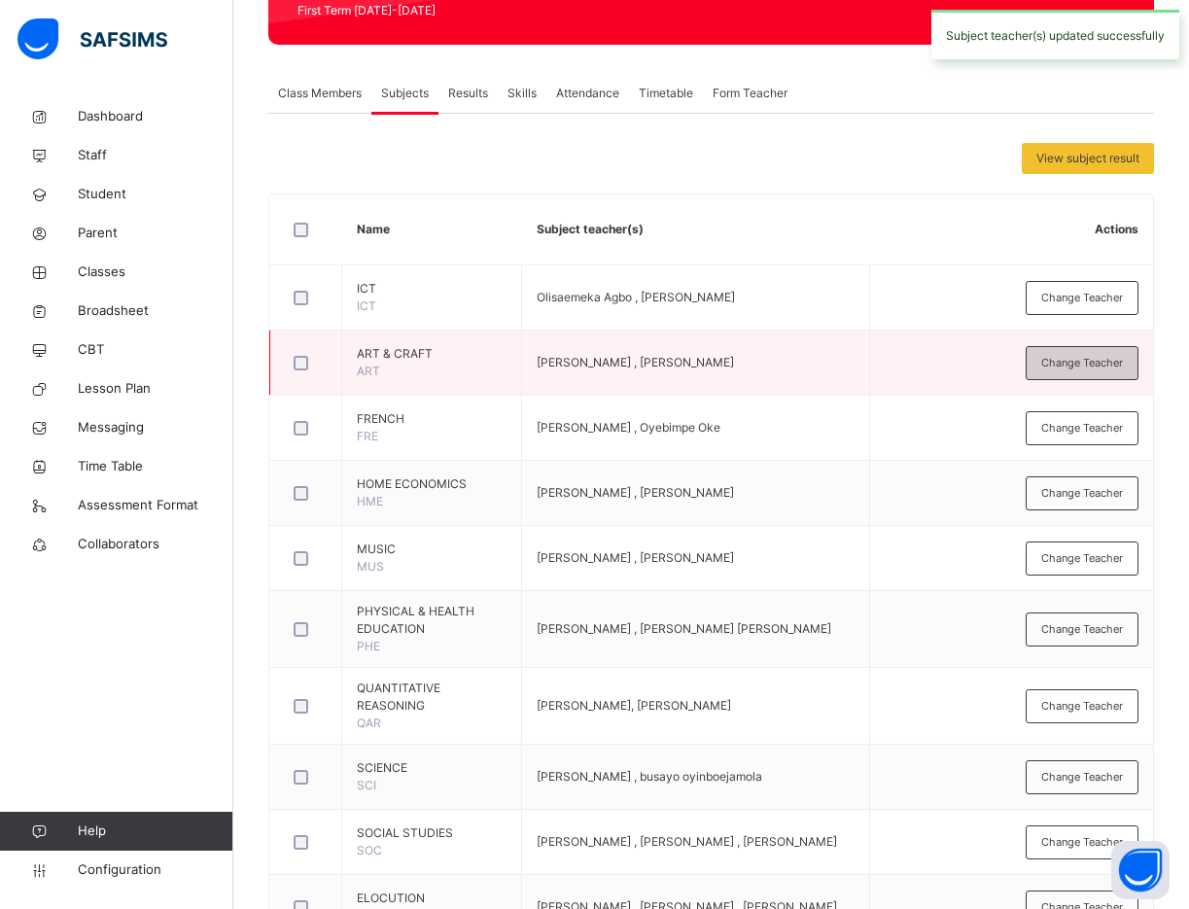
click at [1083, 369] on span "Change Teacher" at bounding box center [1082, 363] width 82 height 17
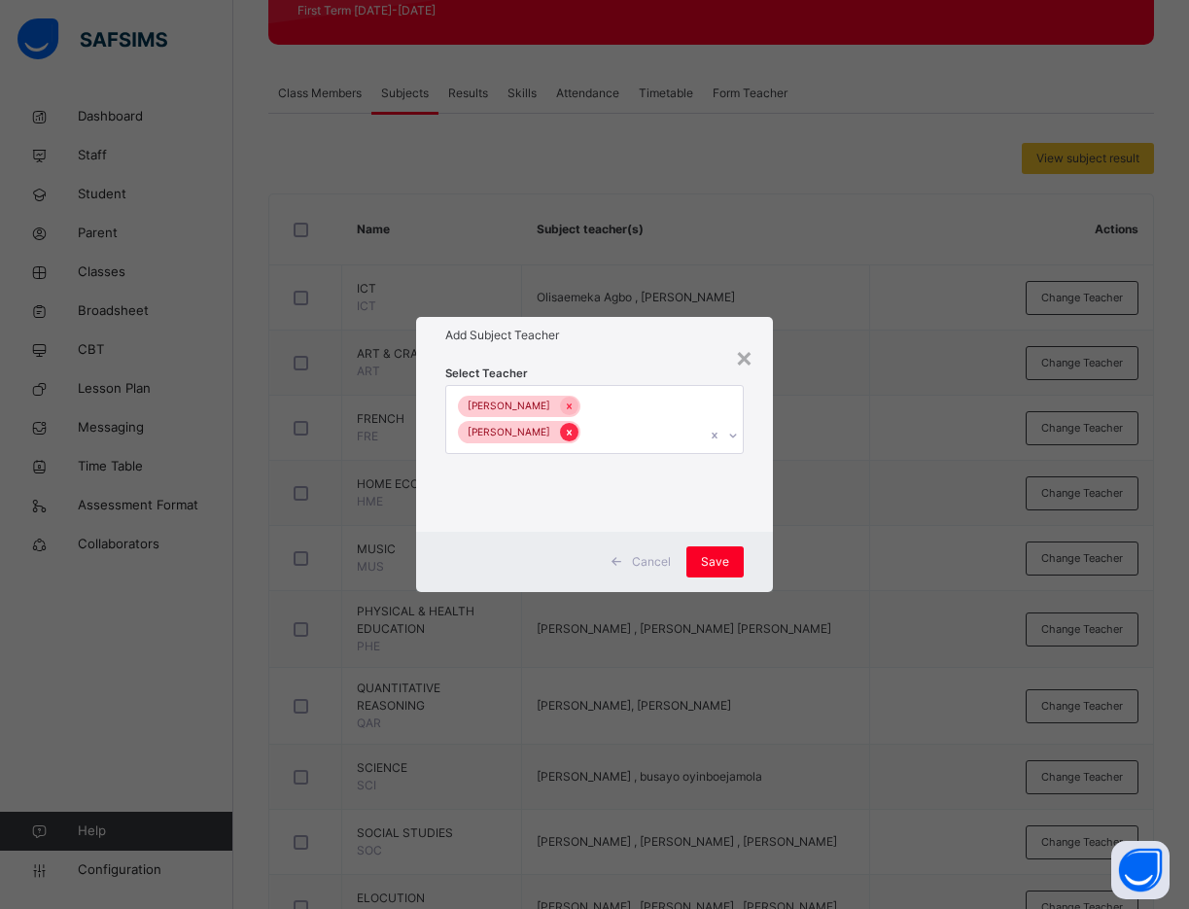
click at [574, 432] on icon at bounding box center [569, 433] width 11 height 14
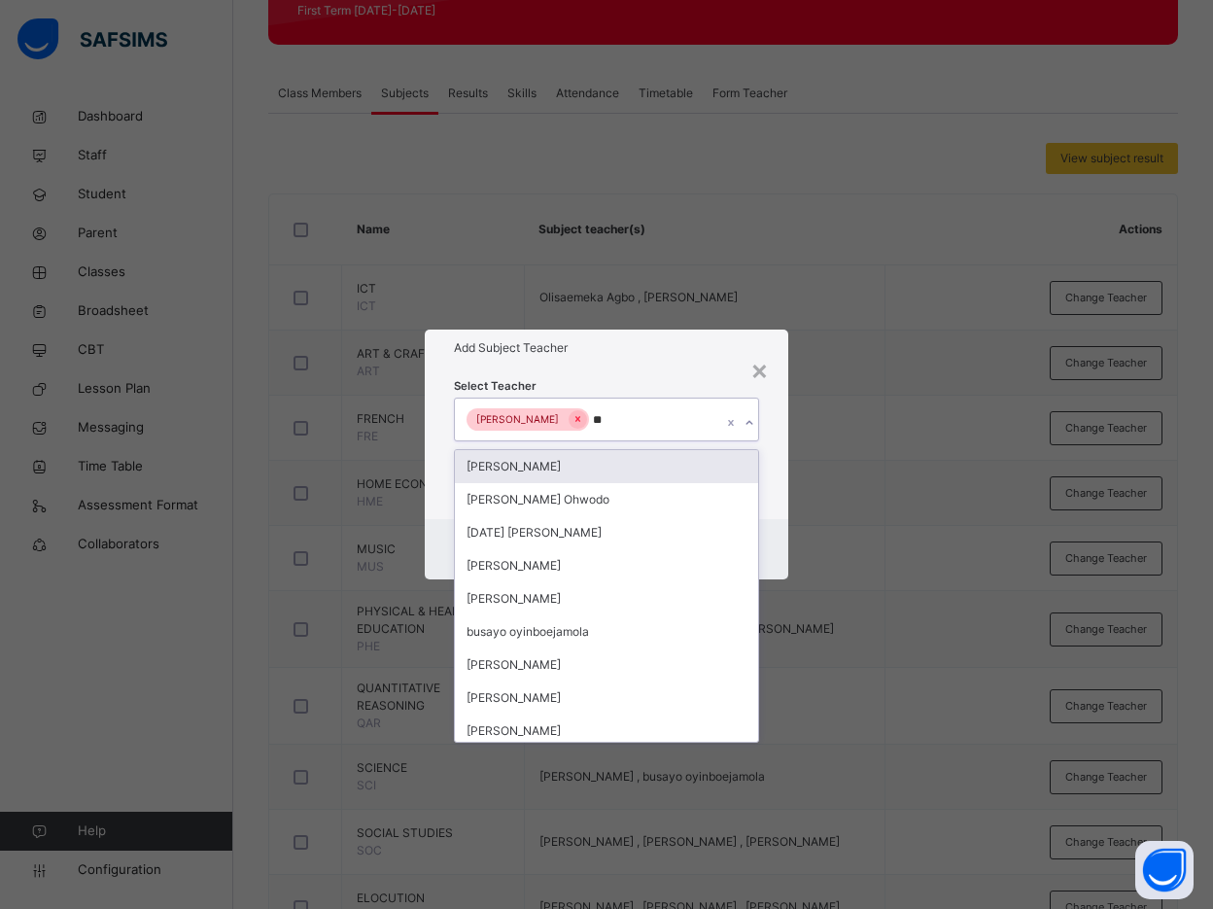
type input "***"
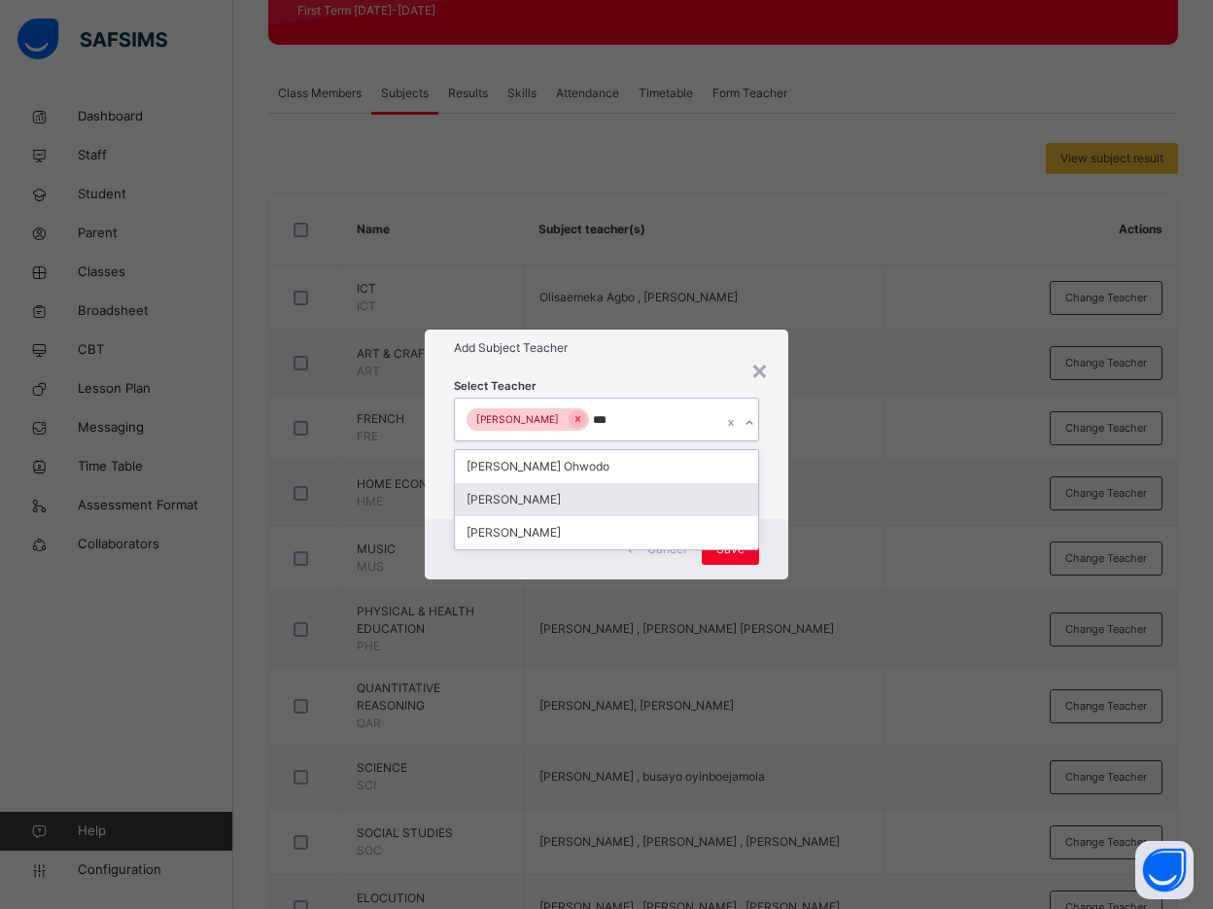
click at [531, 500] on div "[PERSON_NAME]" at bounding box center [606, 499] width 303 height 33
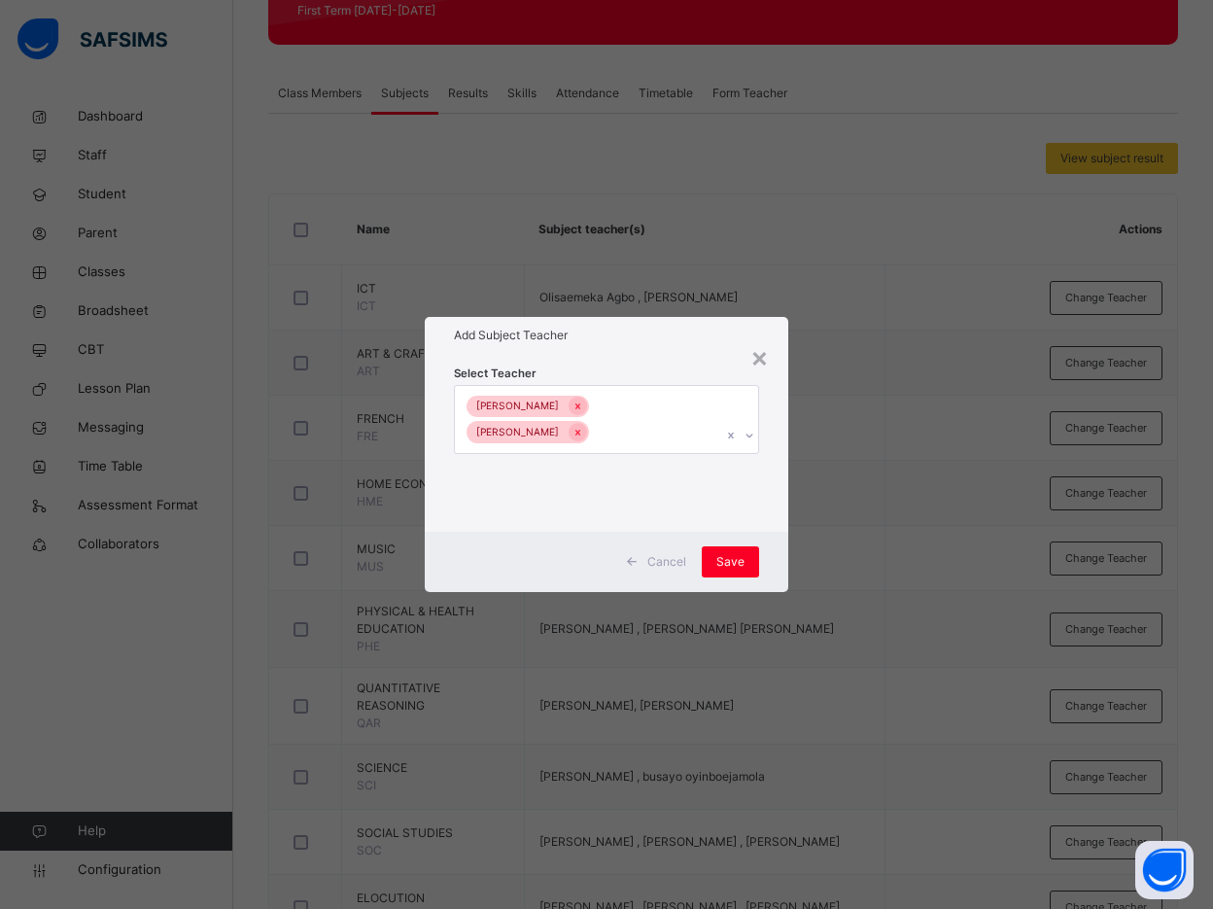
click at [766, 501] on div "Select Teacher Enitan Olusola-Kazeem Bamituni Aye" at bounding box center [606, 443] width 363 height 178
click at [738, 553] on span "Save" at bounding box center [730, 561] width 28 height 17
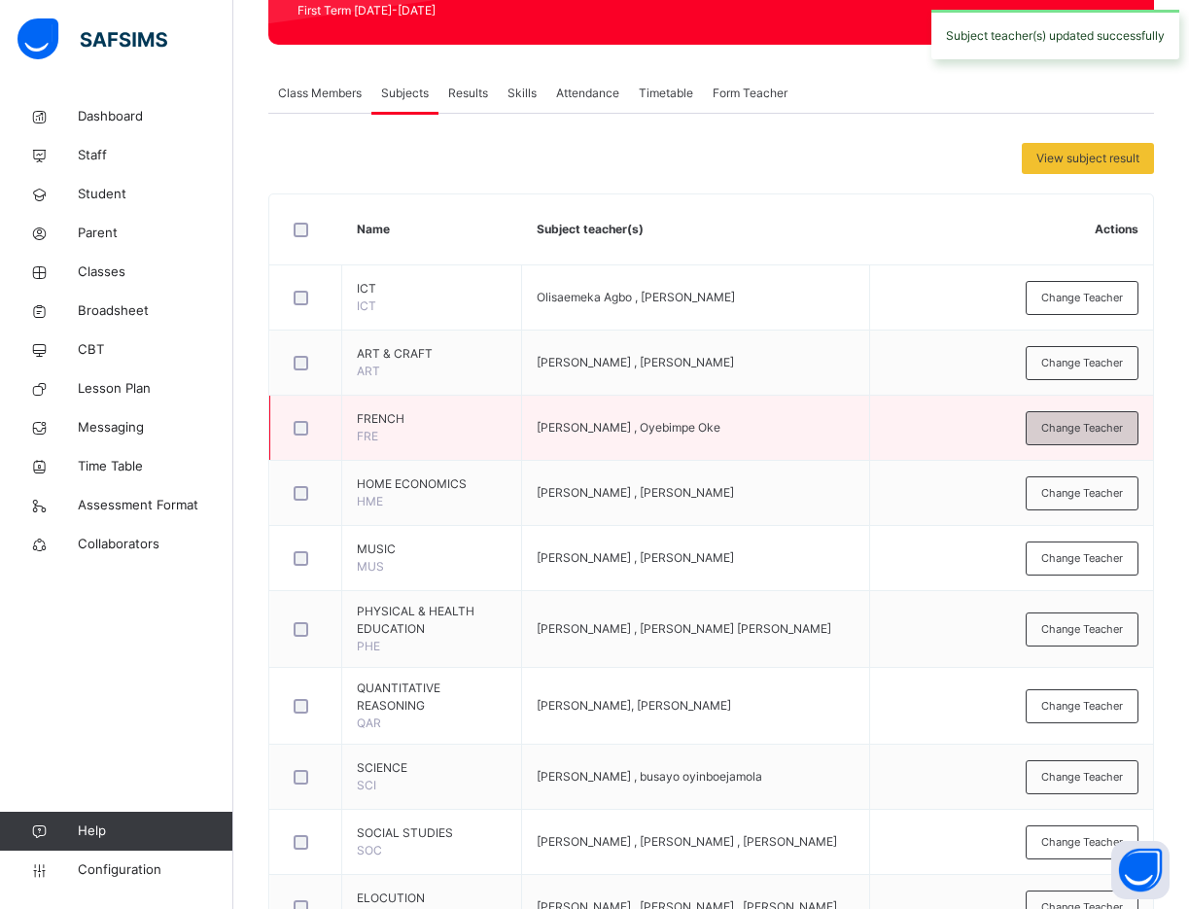
click at [1093, 432] on span "Change Teacher" at bounding box center [1082, 428] width 82 height 17
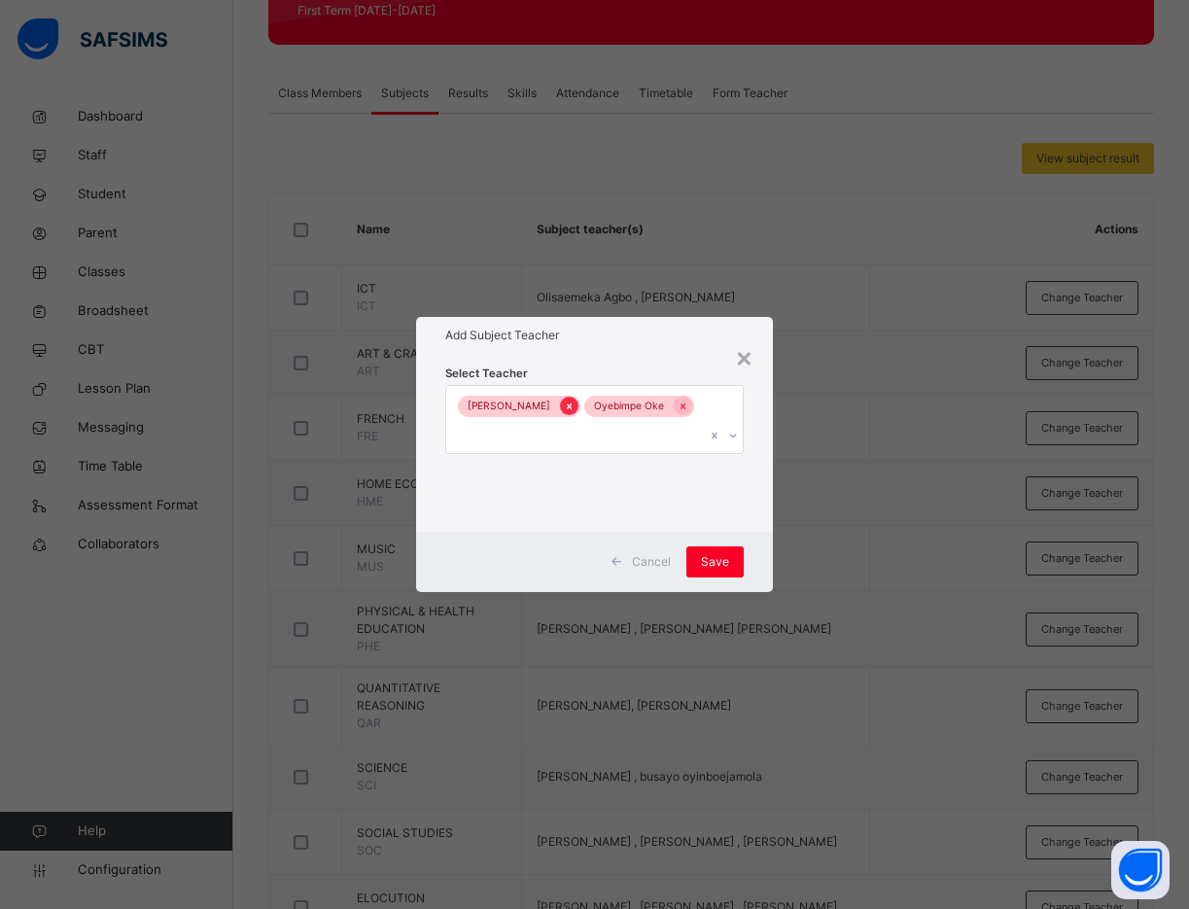
click at [570, 405] on icon at bounding box center [569, 406] width 11 height 14
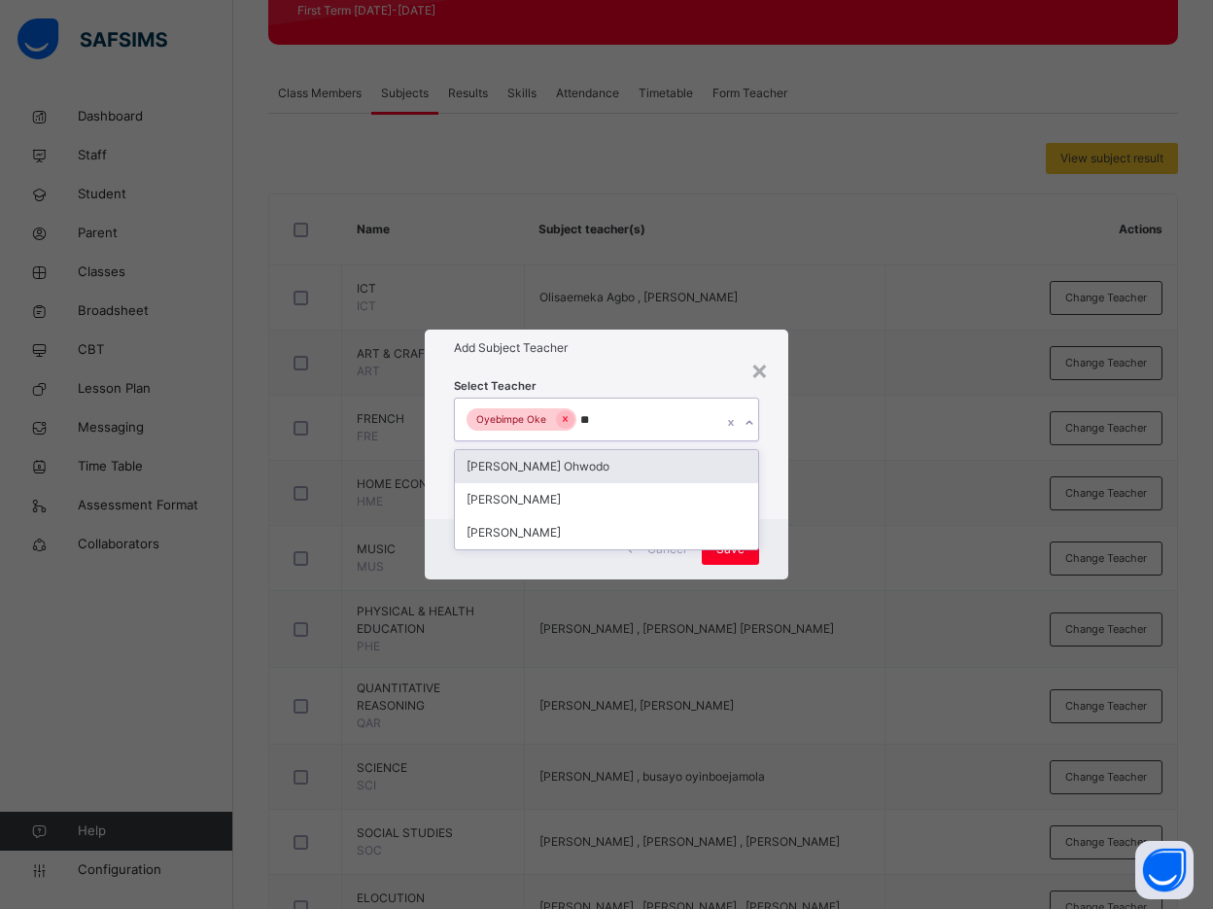
type input "***"
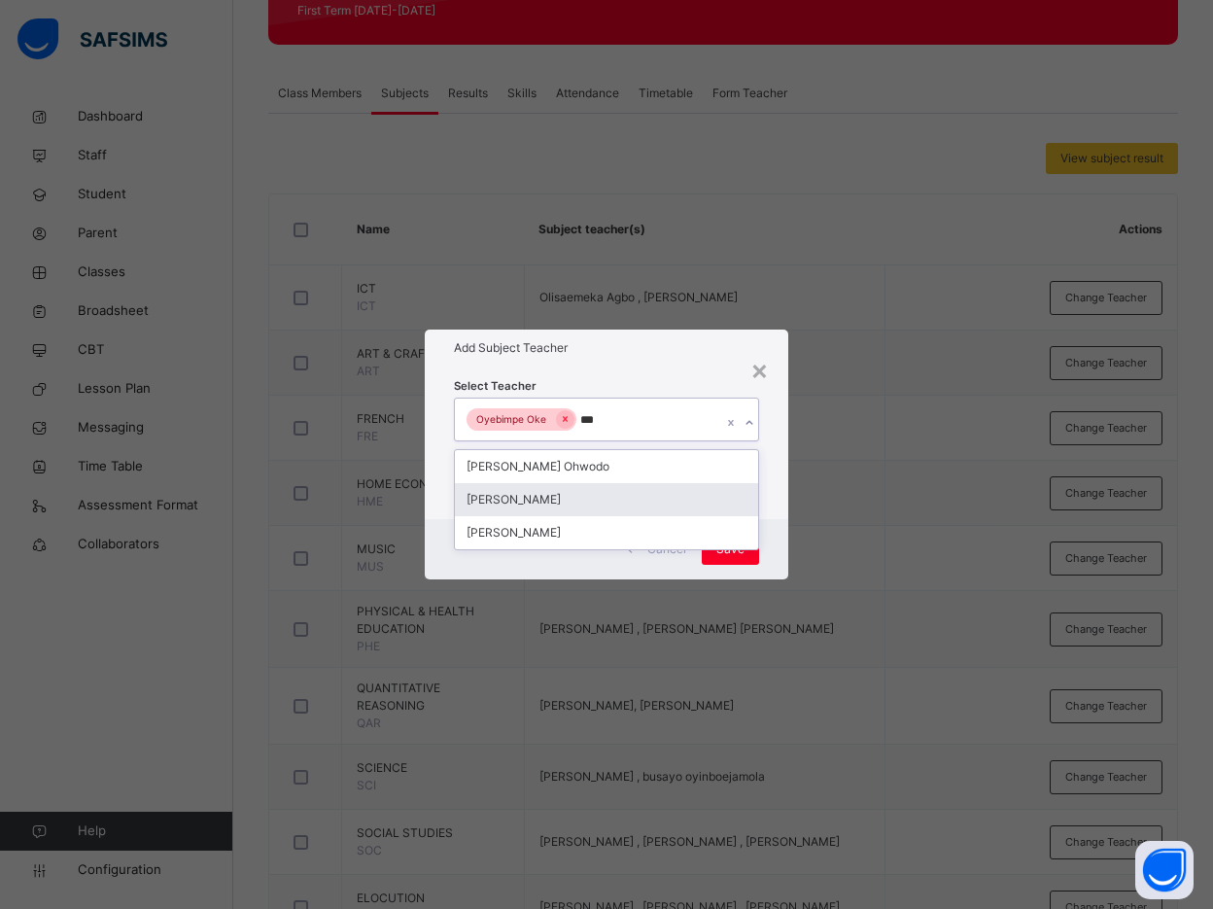
click at [593, 491] on div "[PERSON_NAME]" at bounding box center [606, 499] width 303 height 33
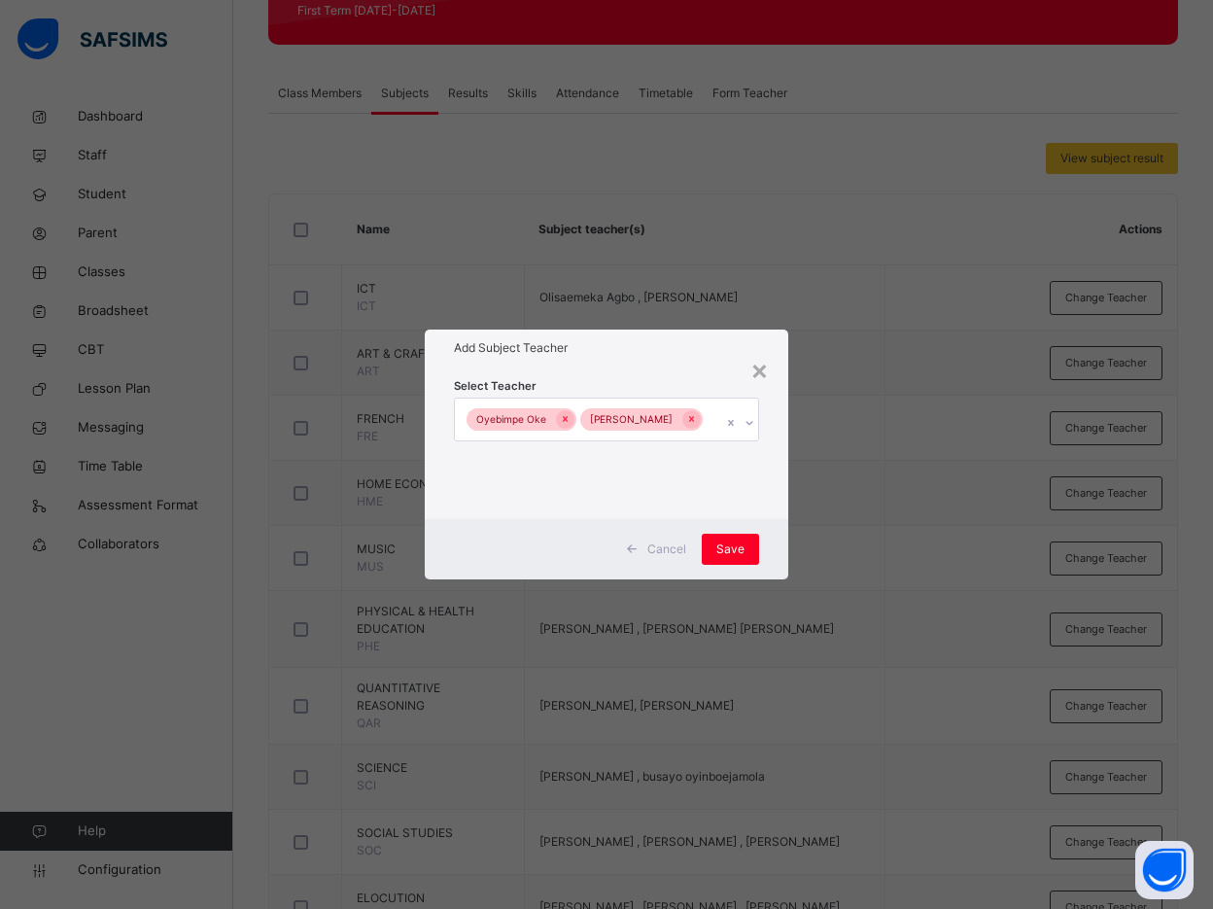
click at [760, 505] on div "Select Teacher Oyebimpe Oke Bamituni Aye" at bounding box center [606, 442] width 363 height 152
click at [732, 555] on span "Save" at bounding box center [730, 548] width 28 height 17
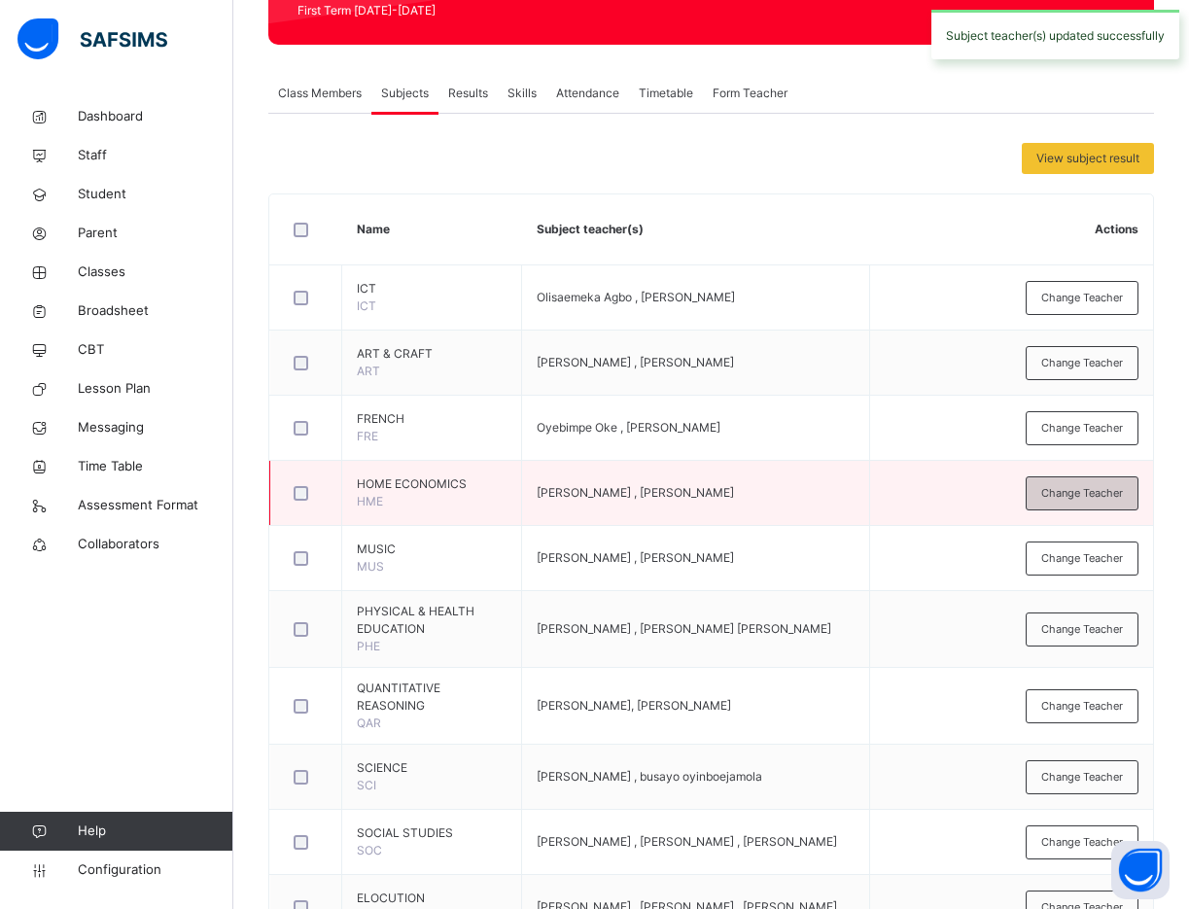
click at [1102, 483] on div "Change Teacher" at bounding box center [1081, 493] width 113 height 34
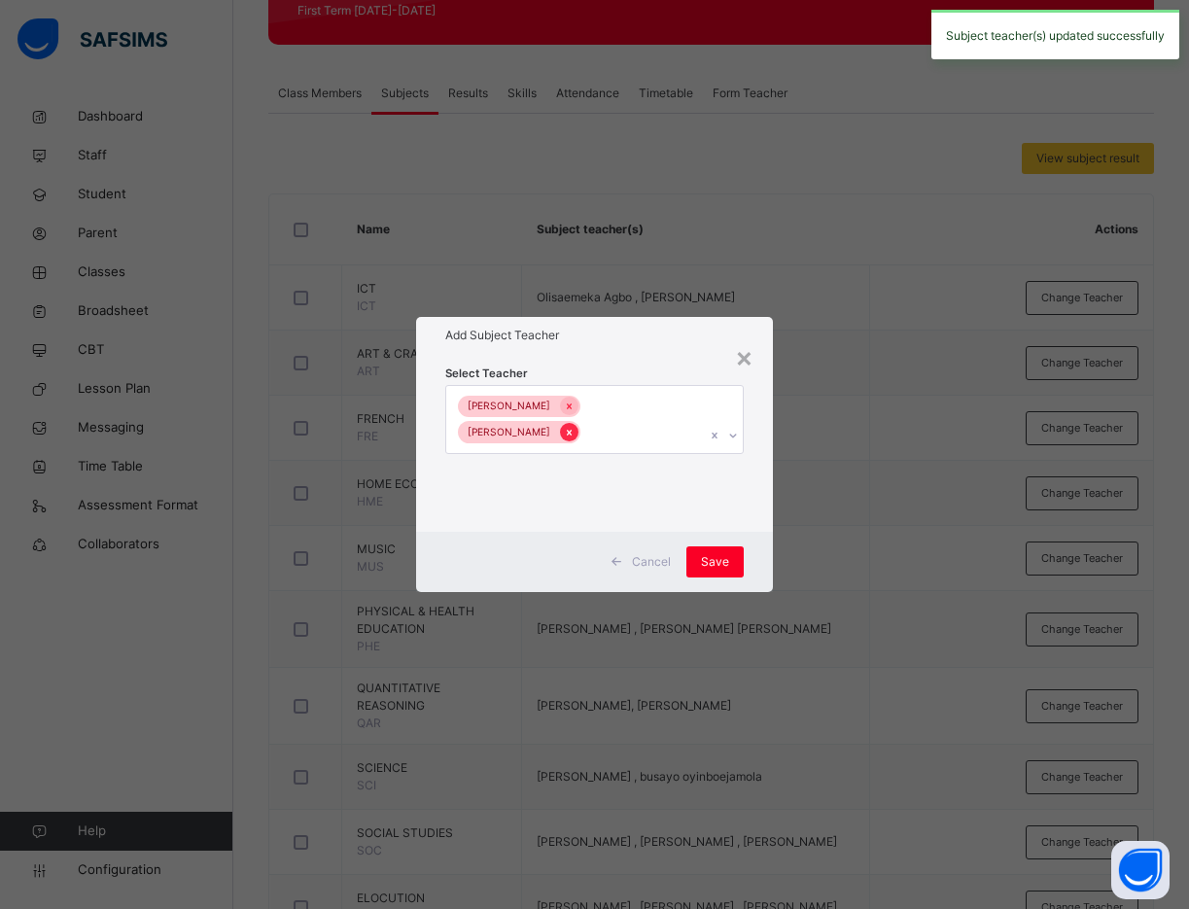
click at [578, 423] on div at bounding box center [569, 432] width 18 height 18
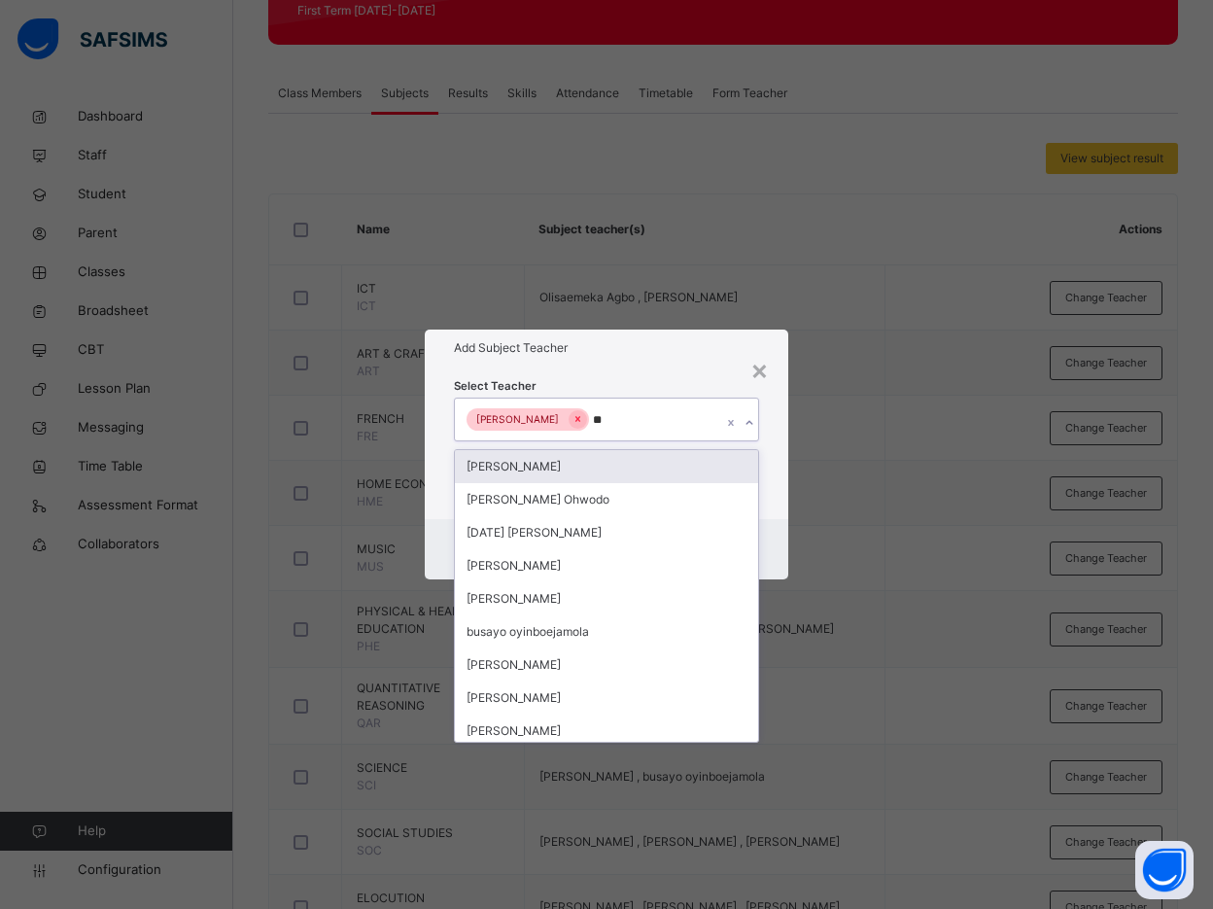
type input "***"
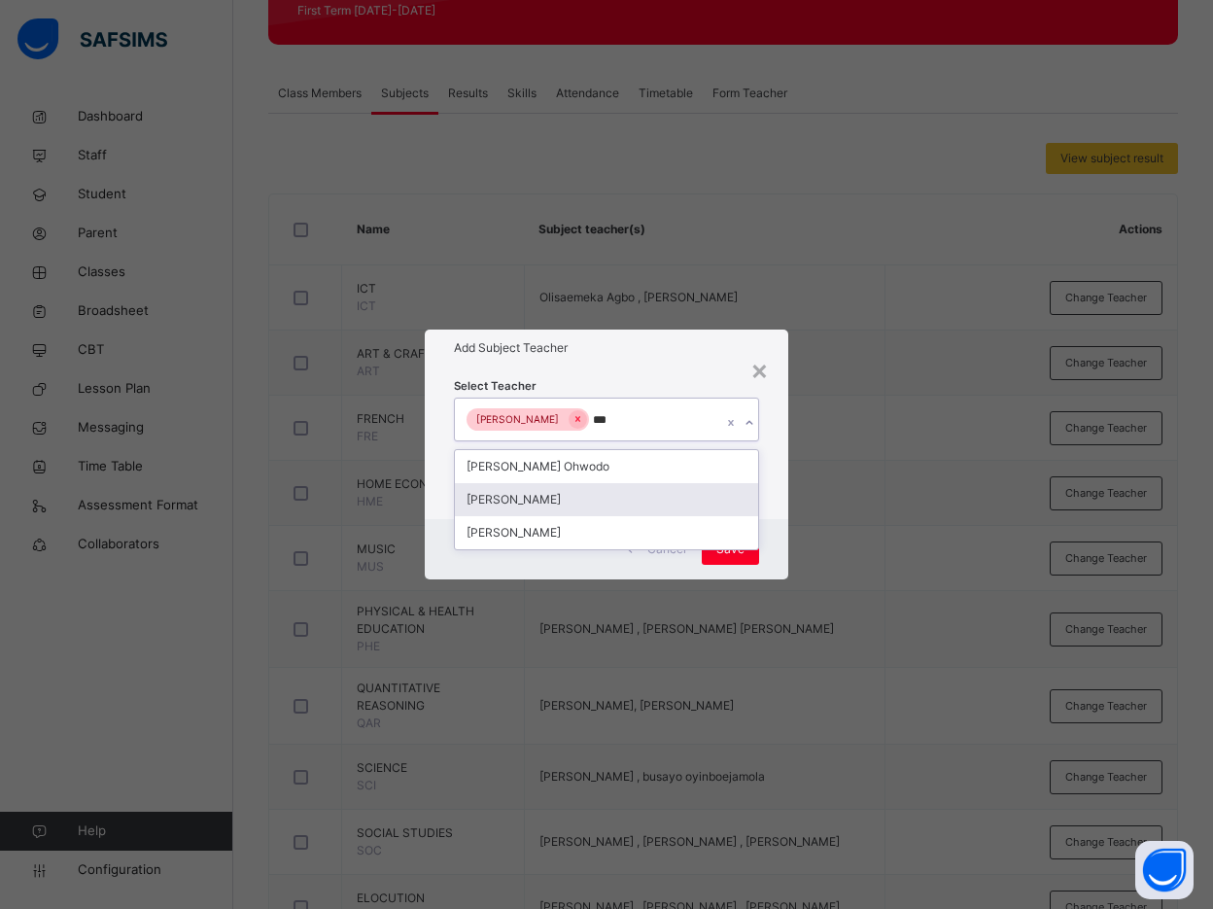
click at [595, 489] on div "[PERSON_NAME]" at bounding box center [606, 499] width 303 height 33
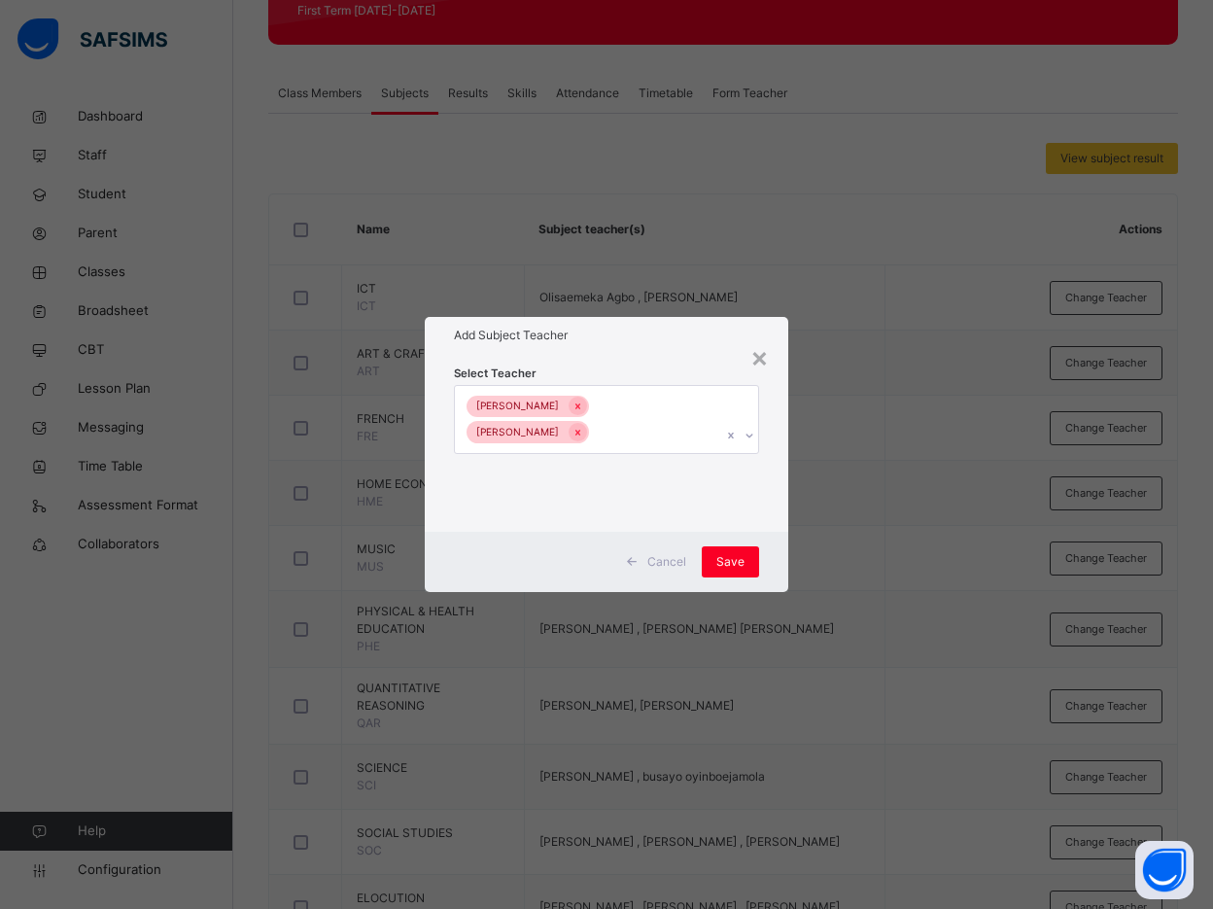
click at [772, 515] on div "Select Teacher [PERSON_NAME] Bamituni Aye" at bounding box center [606, 443] width 363 height 178
click at [743, 553] on span "Save" at bounding box center [730, 561] width 28 height 17
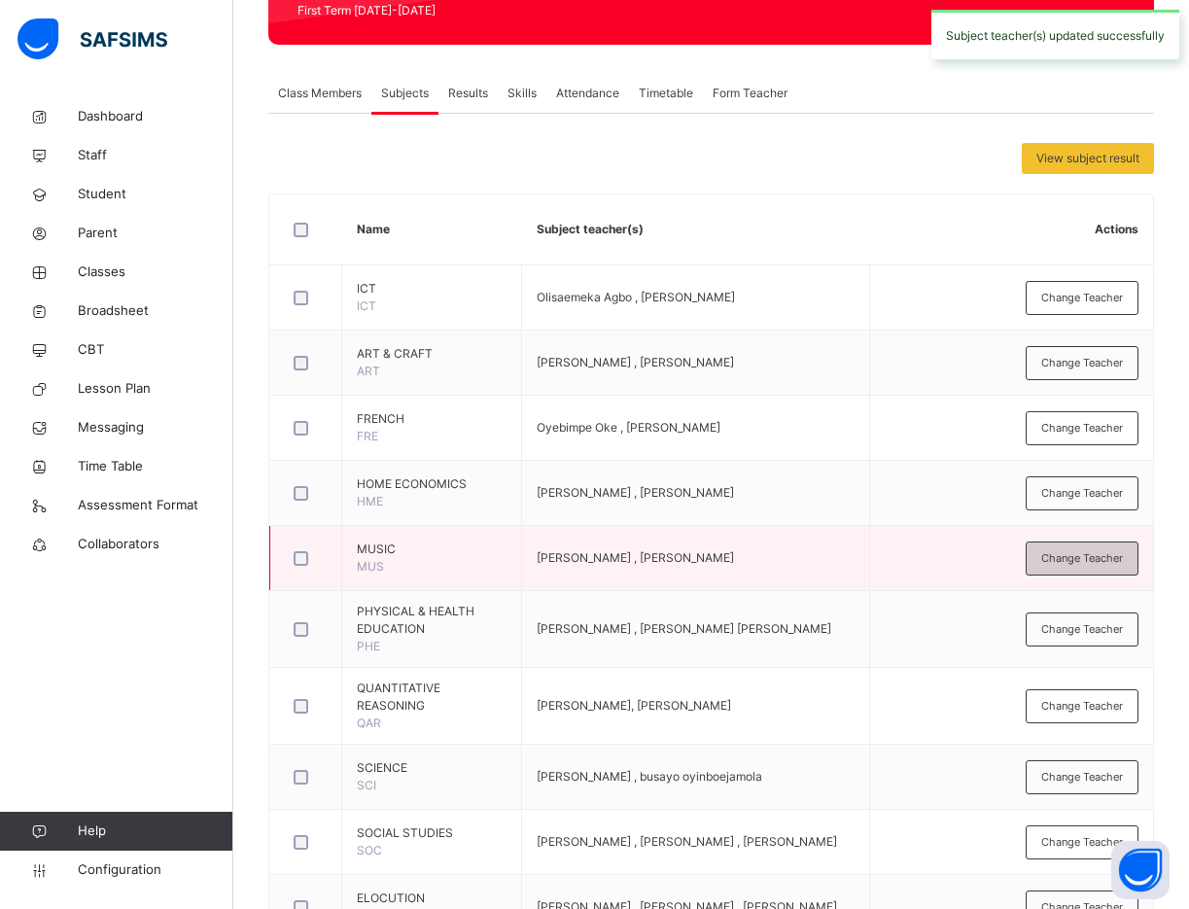
click at [1067, 559] on span "Change Teacher" at bounding box center [1082, 558] width 82 height 17
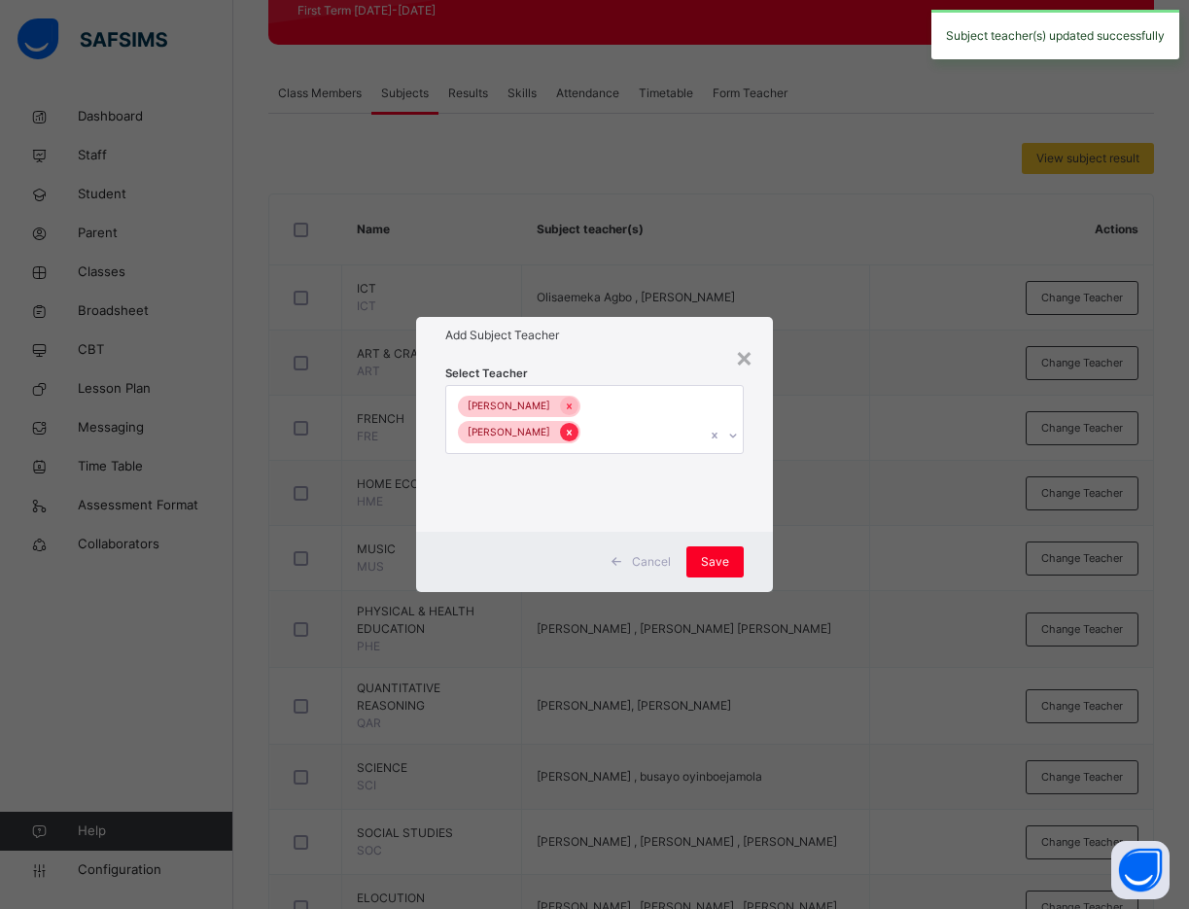
click at [570, 431] on icon at bounding box center [569, 433] width 5 height 6
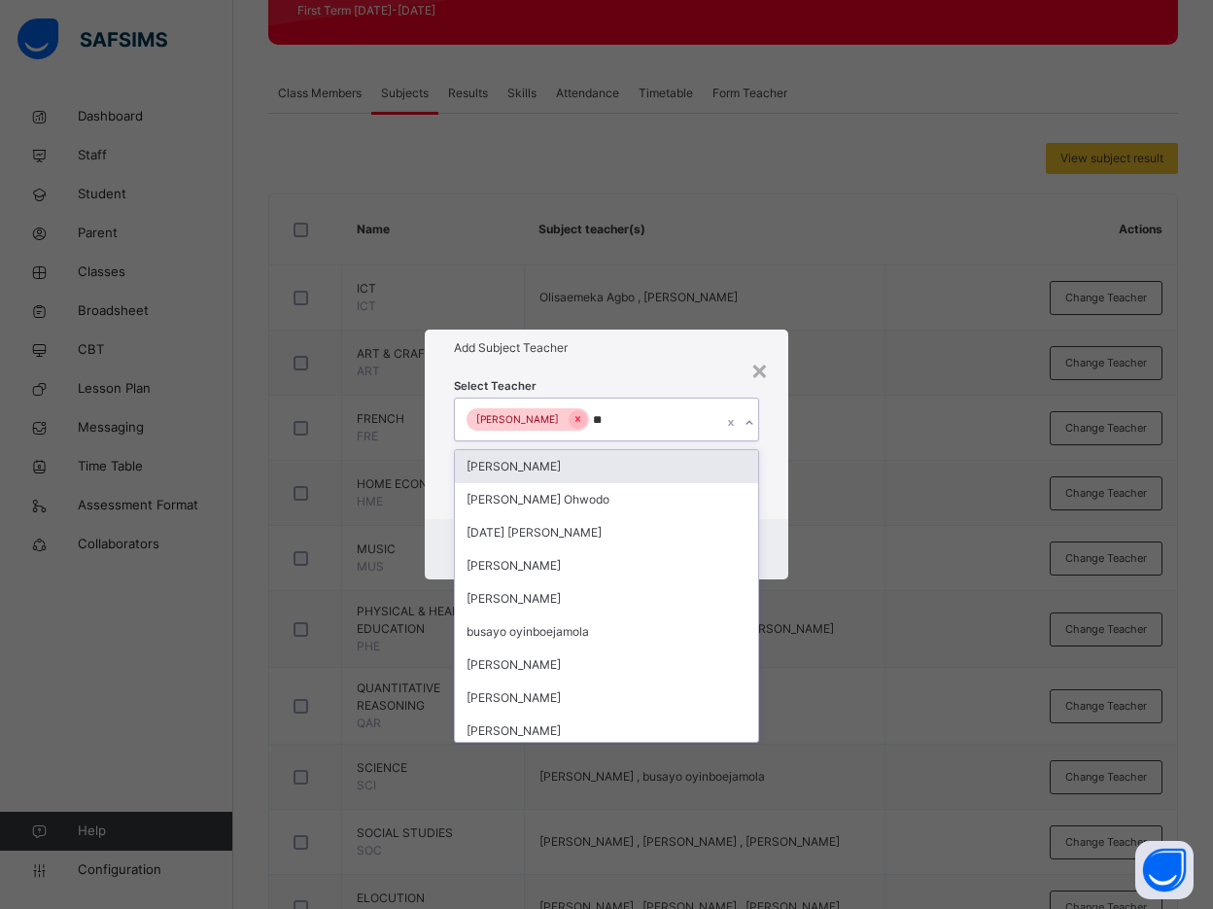
type input "***"
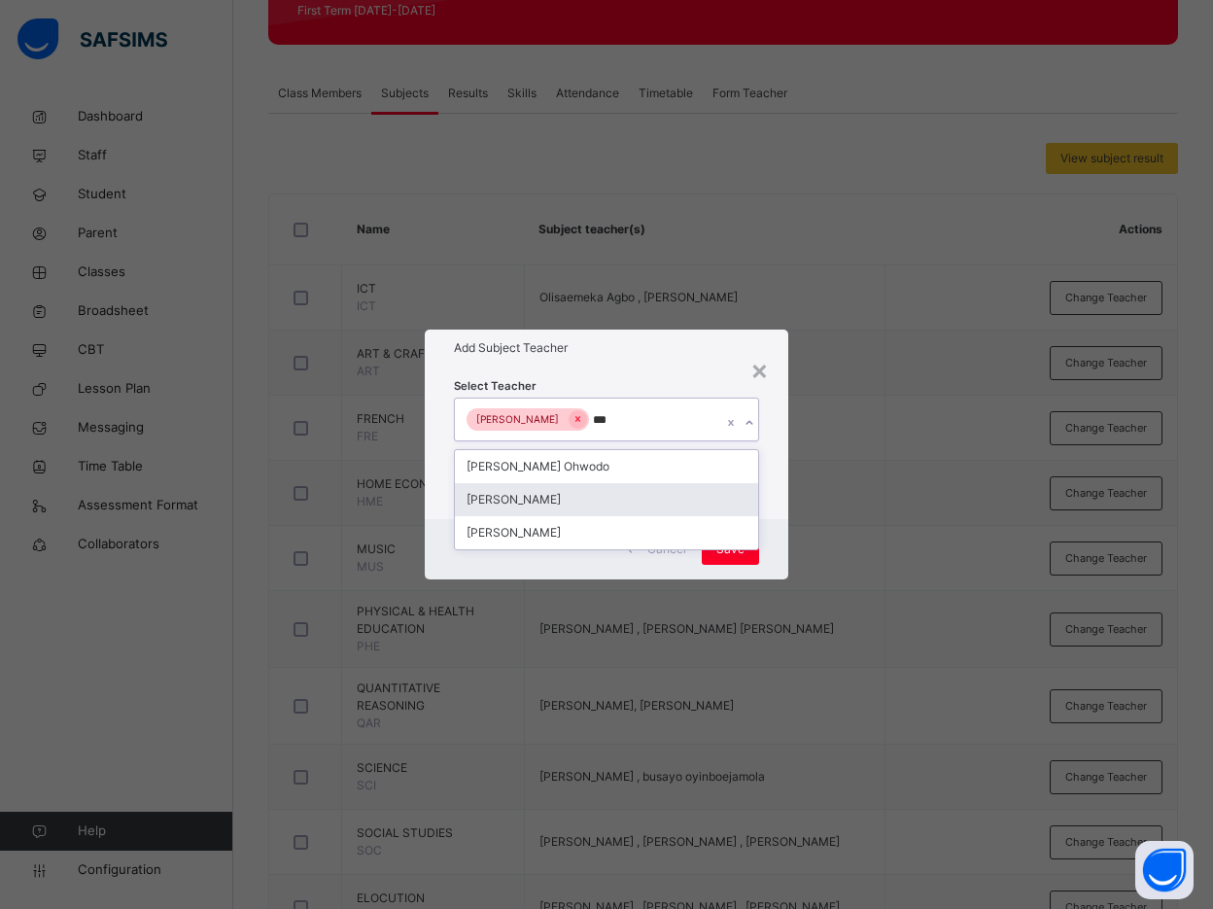
click at [567, 498] on div "[PERSON_NAME]" at bounding box center [606, 499] width 303 height 33
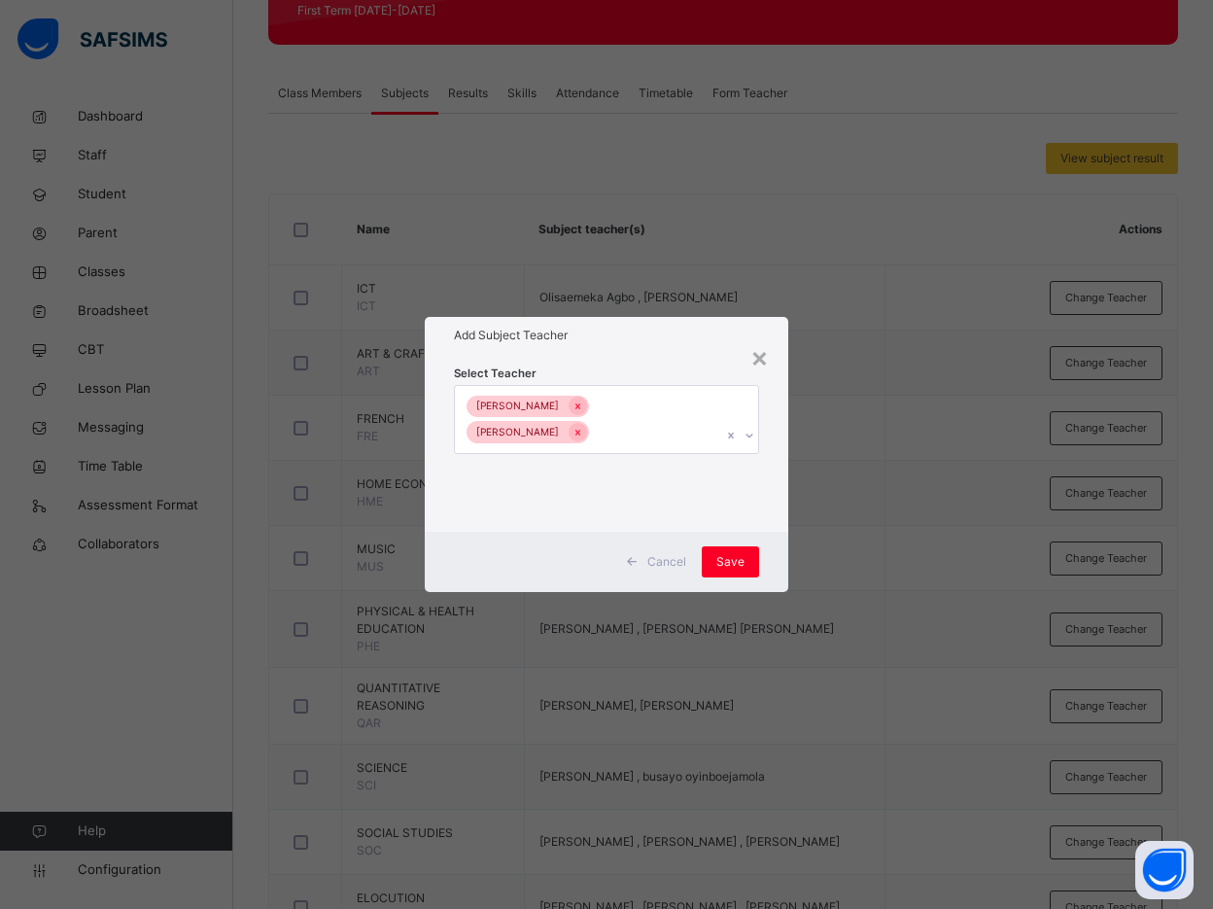
click at [777, 504] on div "Select Teacher JOSHUA EWERE Bamituni Aye" at bounding box center [606, 443] width 363 height 178
click at [733, 553] on span "Save" at bounding box center [730, 561] width 28 height 17
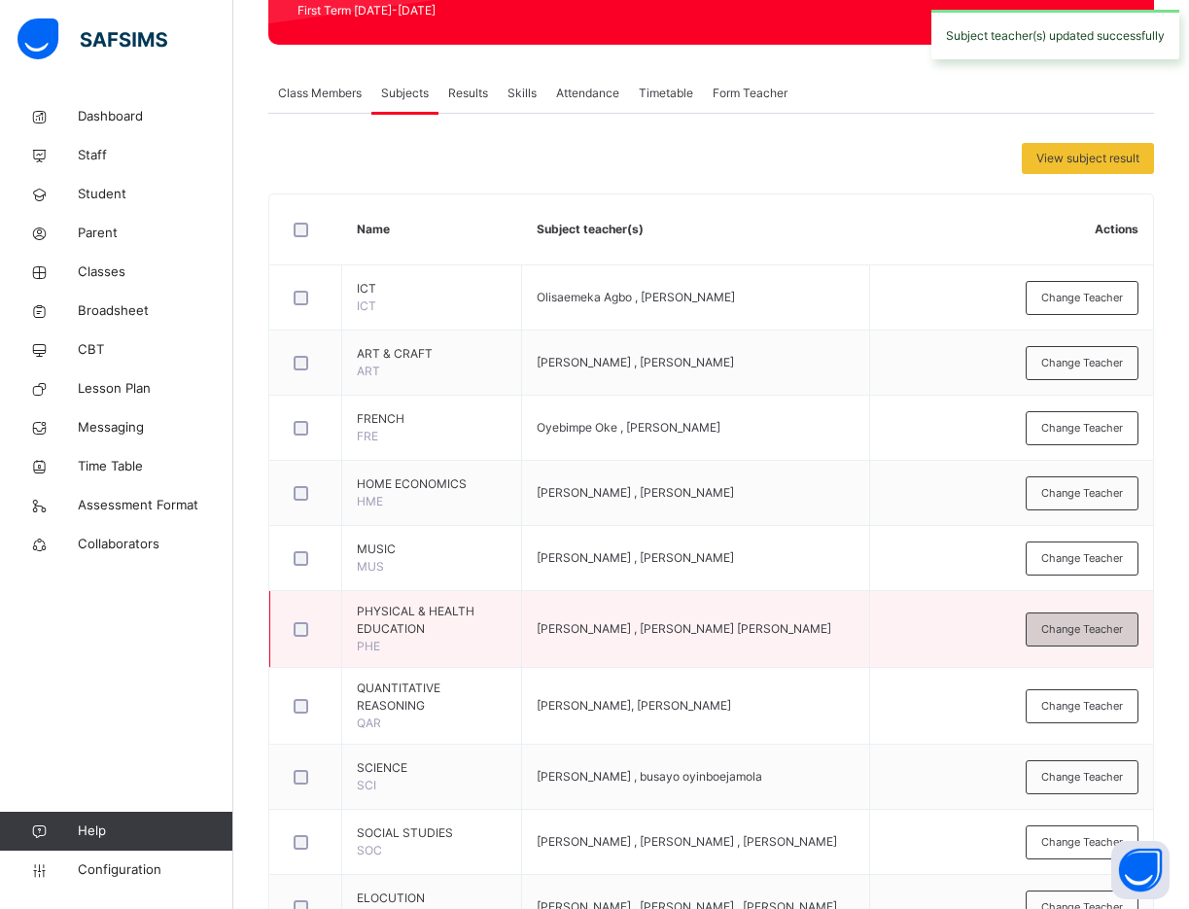
click at [1084, 621] on span "Change Teacher" at bounding box center [1082, 629] width 82 height 17
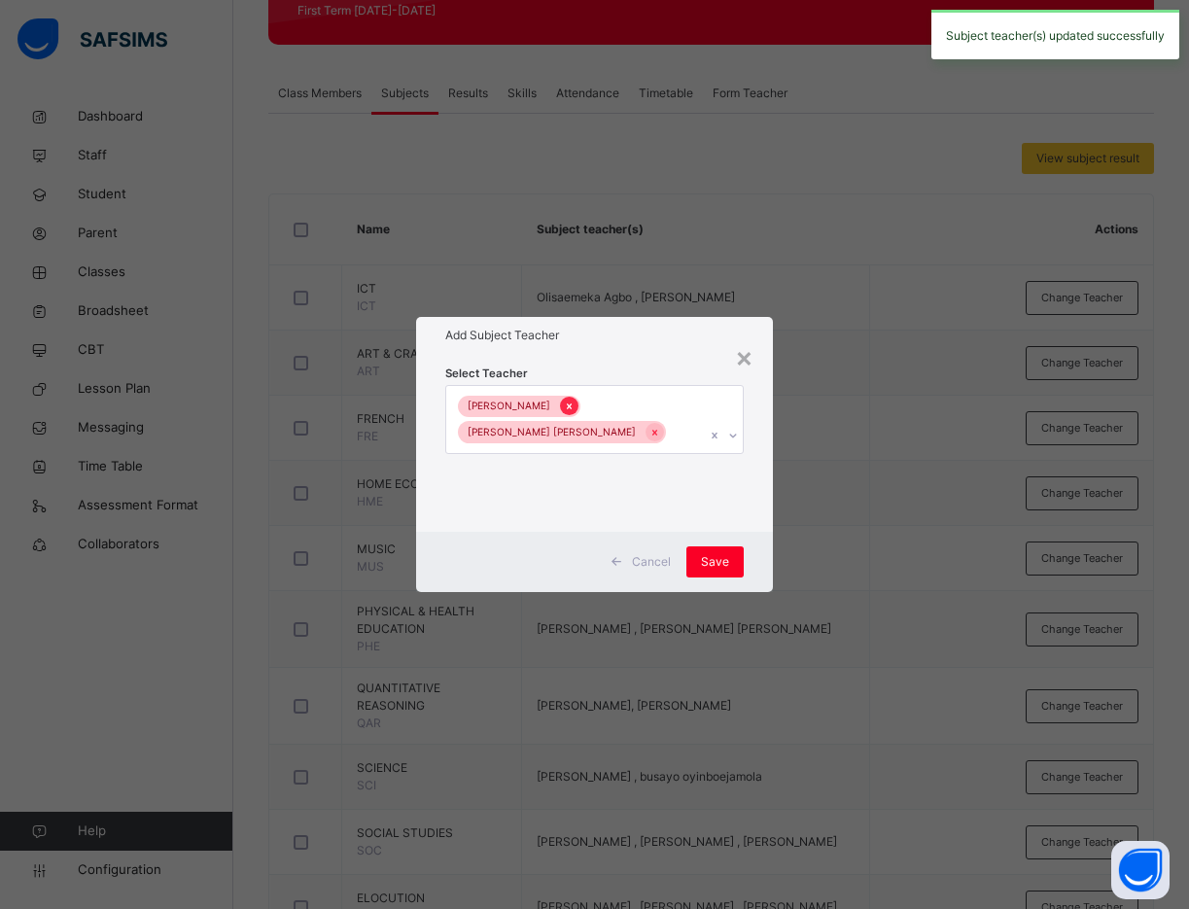
click at [571, 412] on icon at bounding box center [569, 406] width 11 height 14
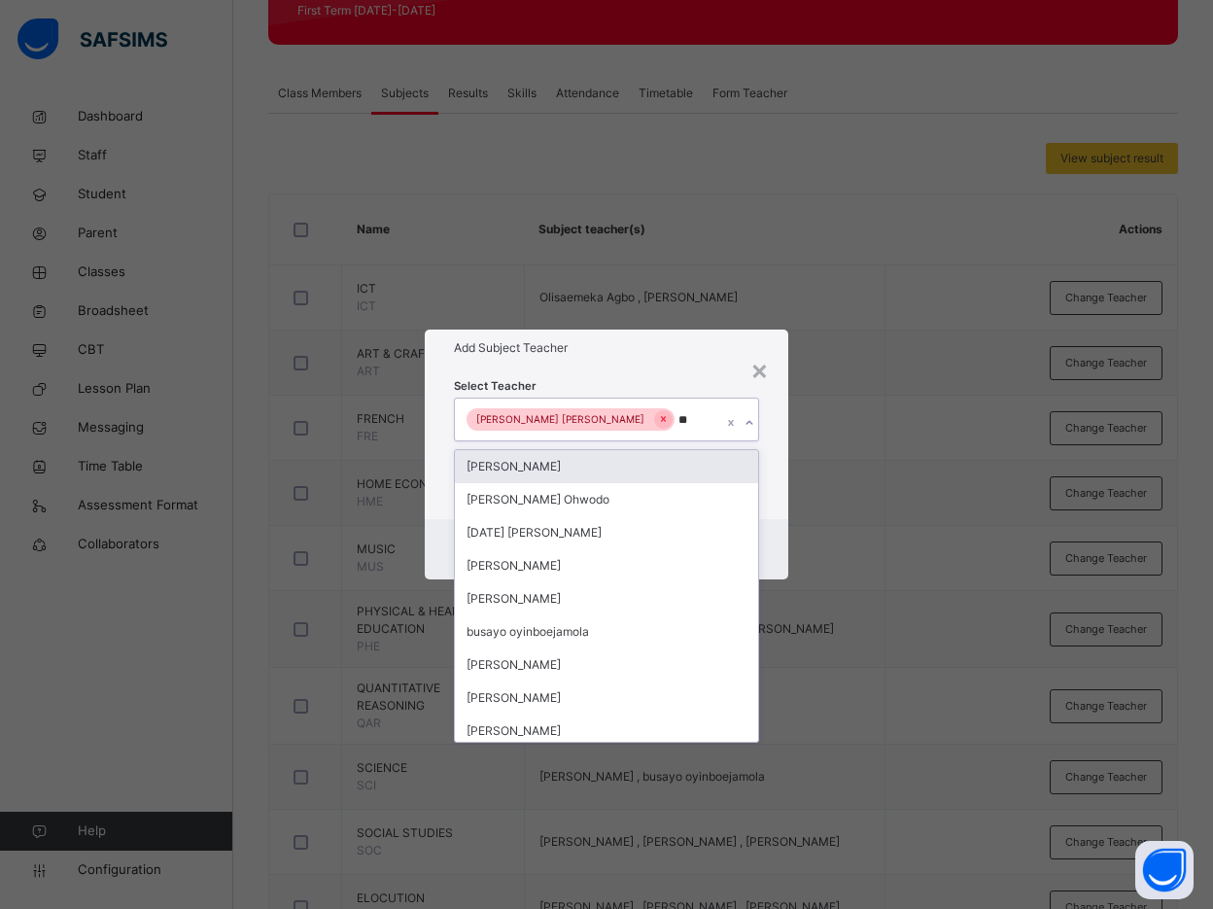
type input "***"
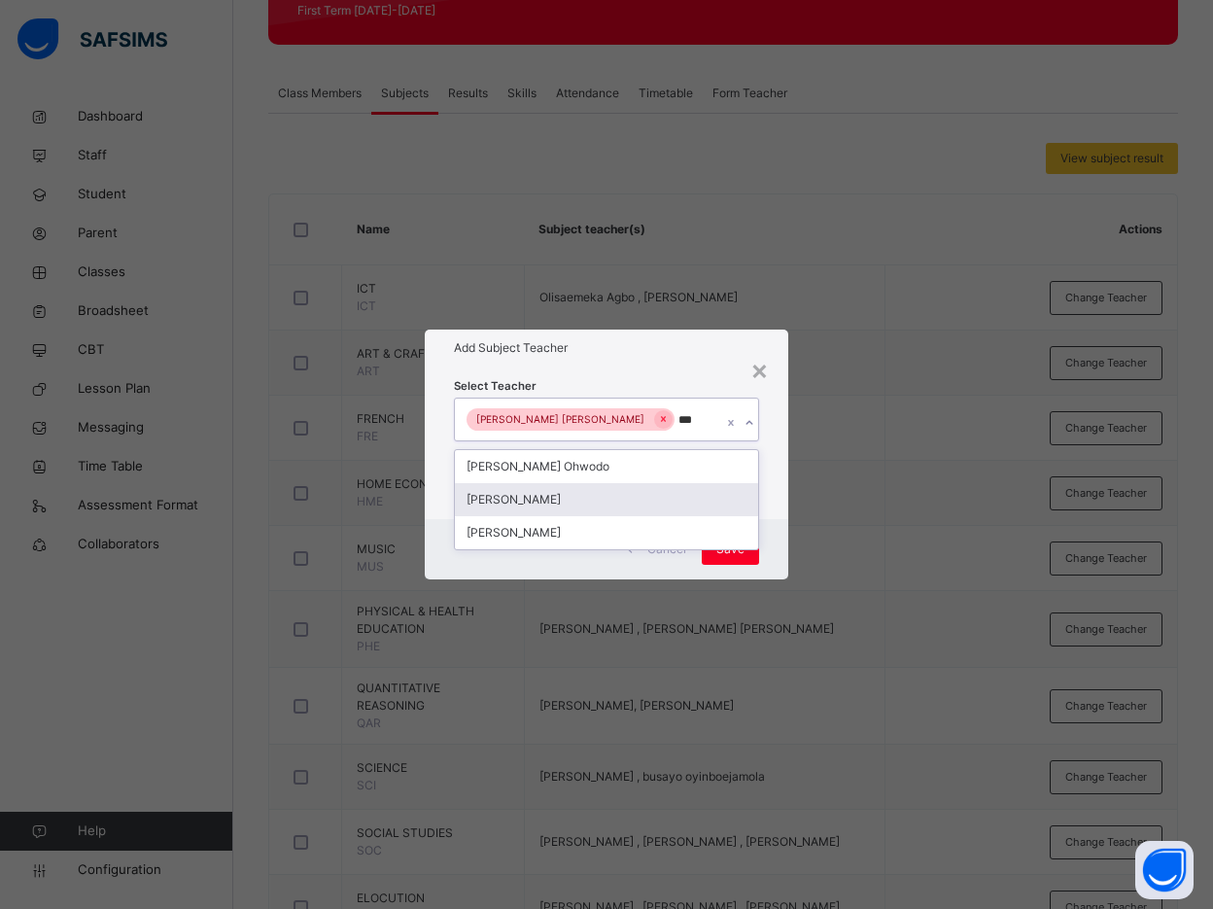
click at [529, 495] on div "[PERSON_NAME]" at bounding box center [606, 499] width 303 height 33
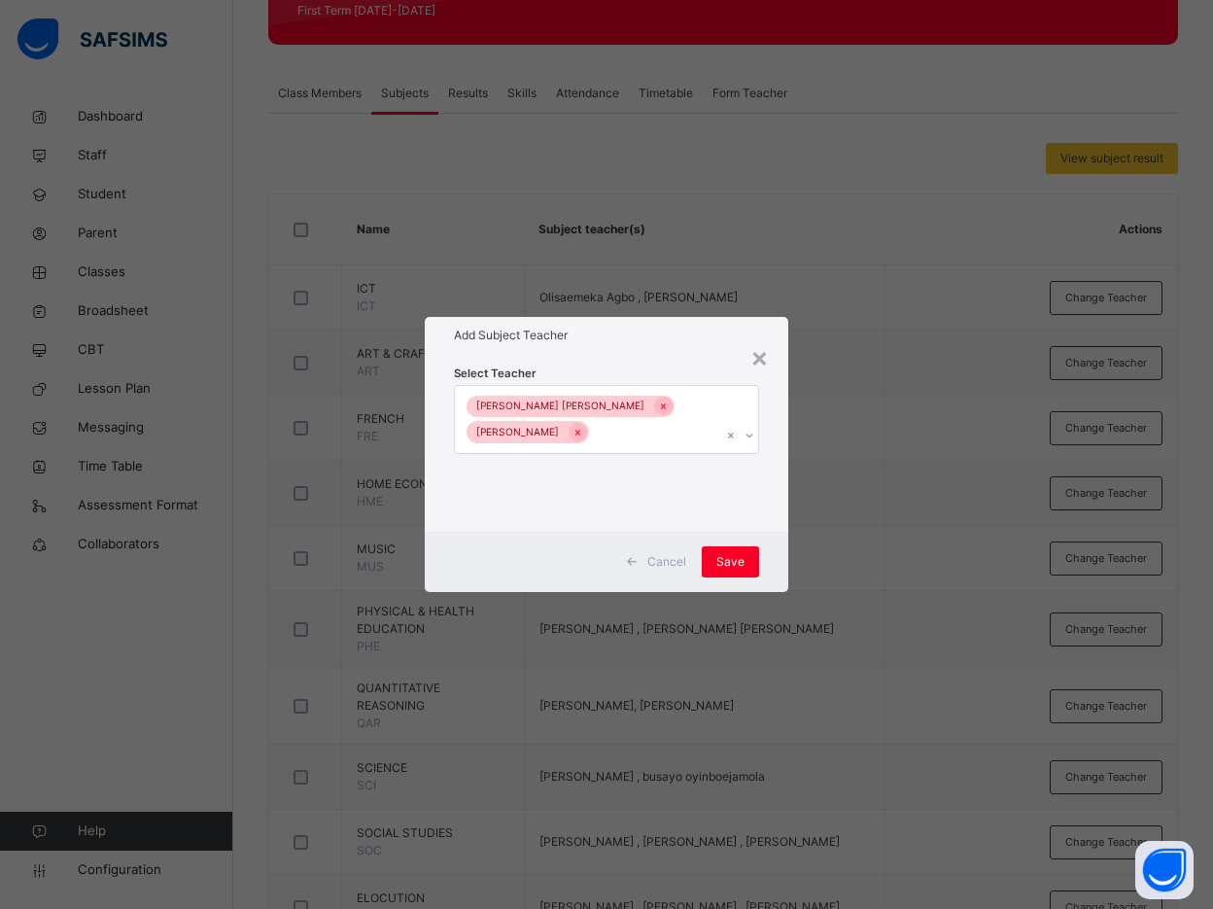
click at [775, 538] on div "Cancel Save" at bounding box center [606, 562] width 363 height 60
click at [731, 561] on span "Save" at bounding box center [730, 561] width 28 height 17
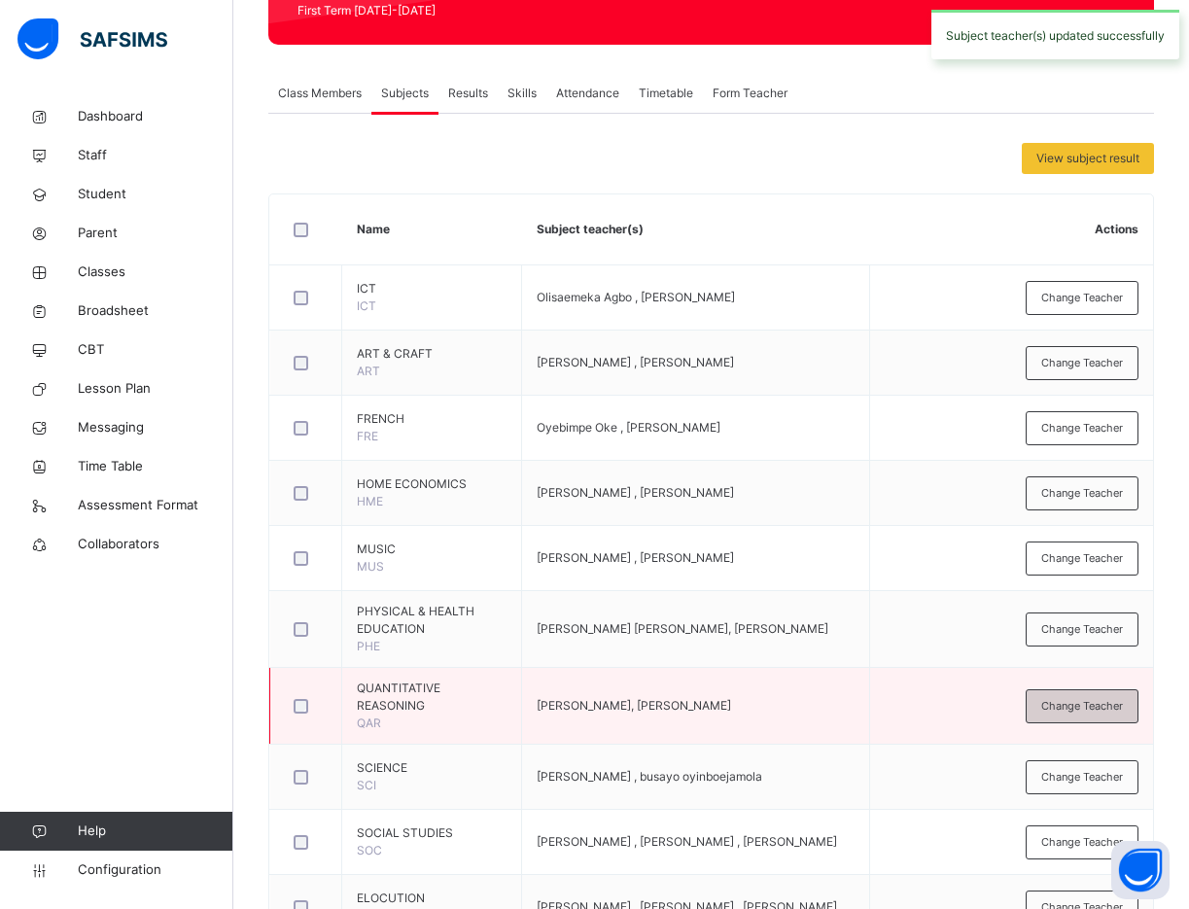
click at [1092, 709] on div "Change Teacher" at bounding box center [1081, 706] width 113 height 34
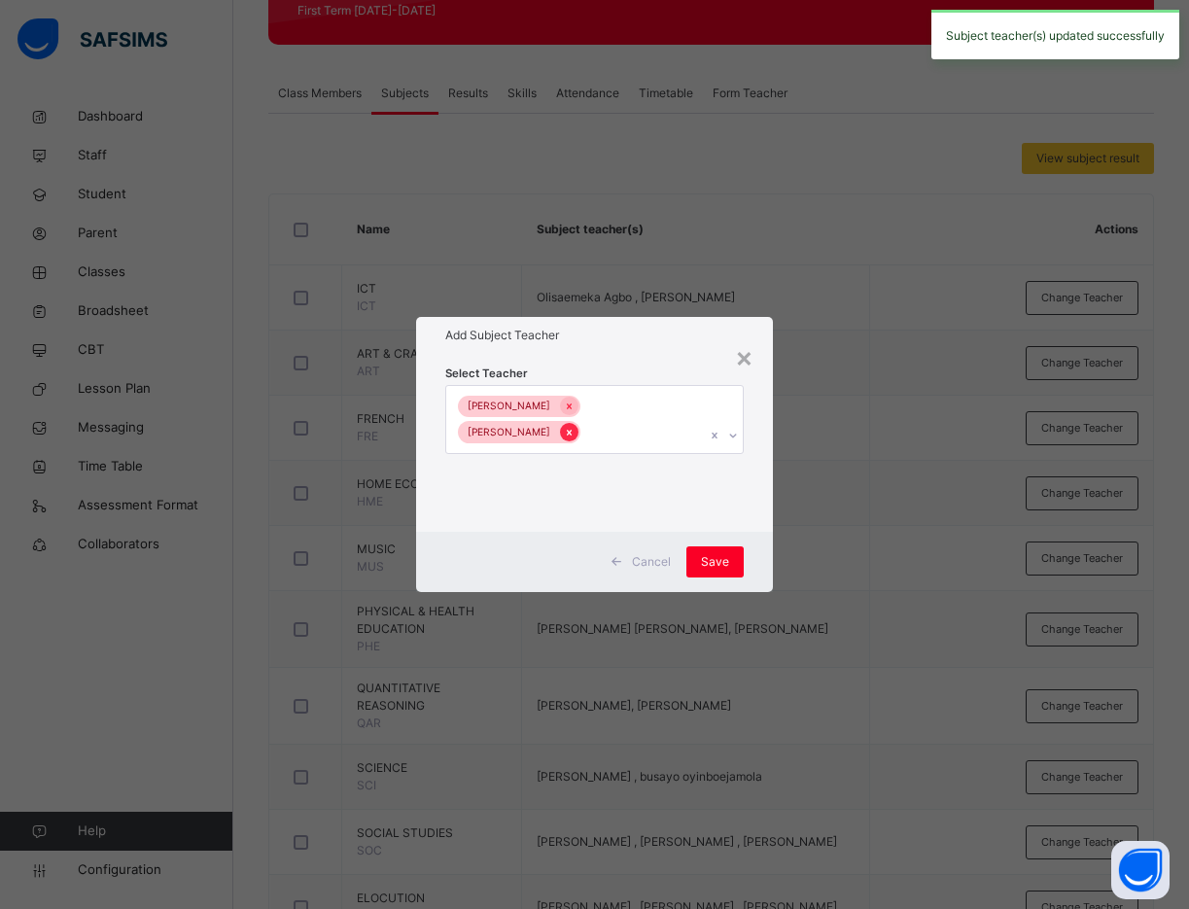
click at [569, 432] on icon at bounding box center [569, 433] width 11 height 14
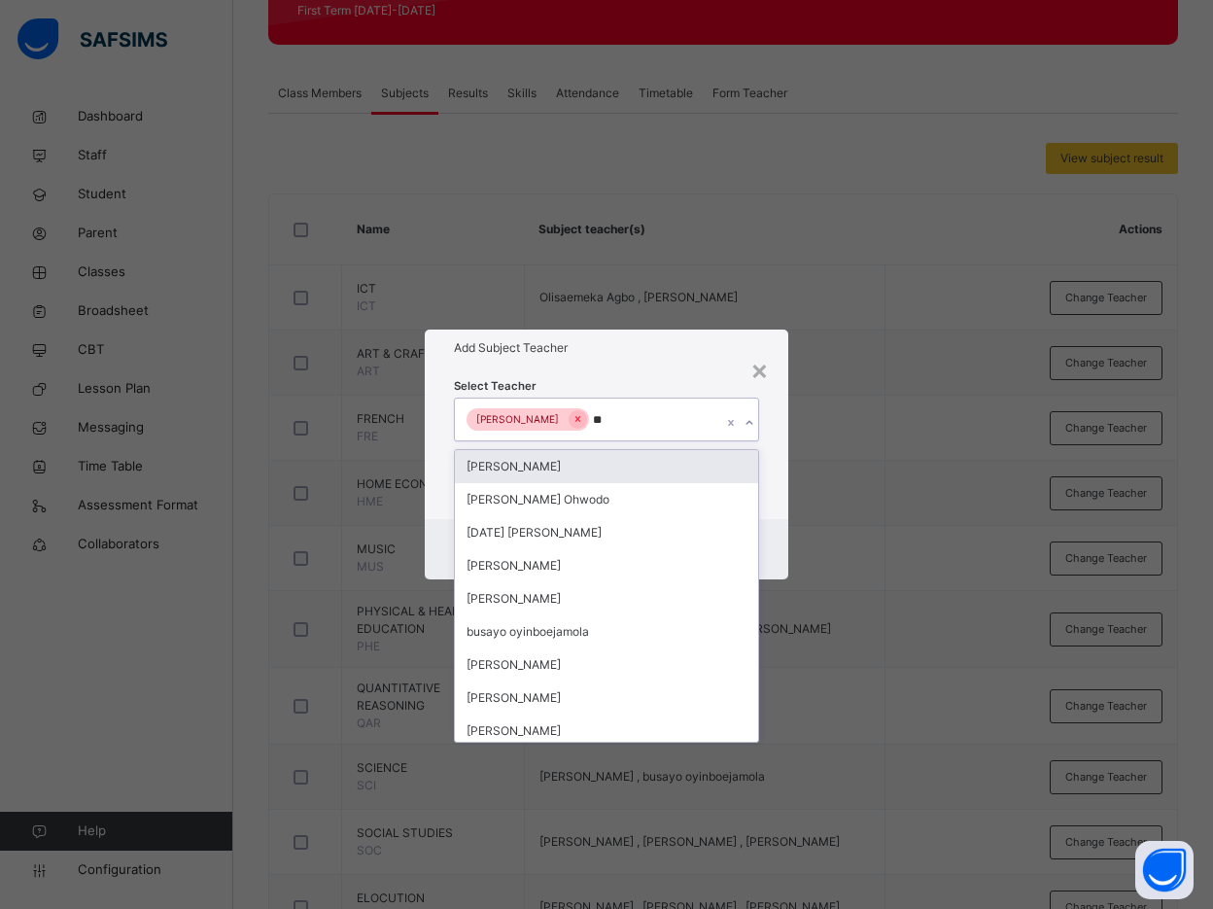
type input "***"
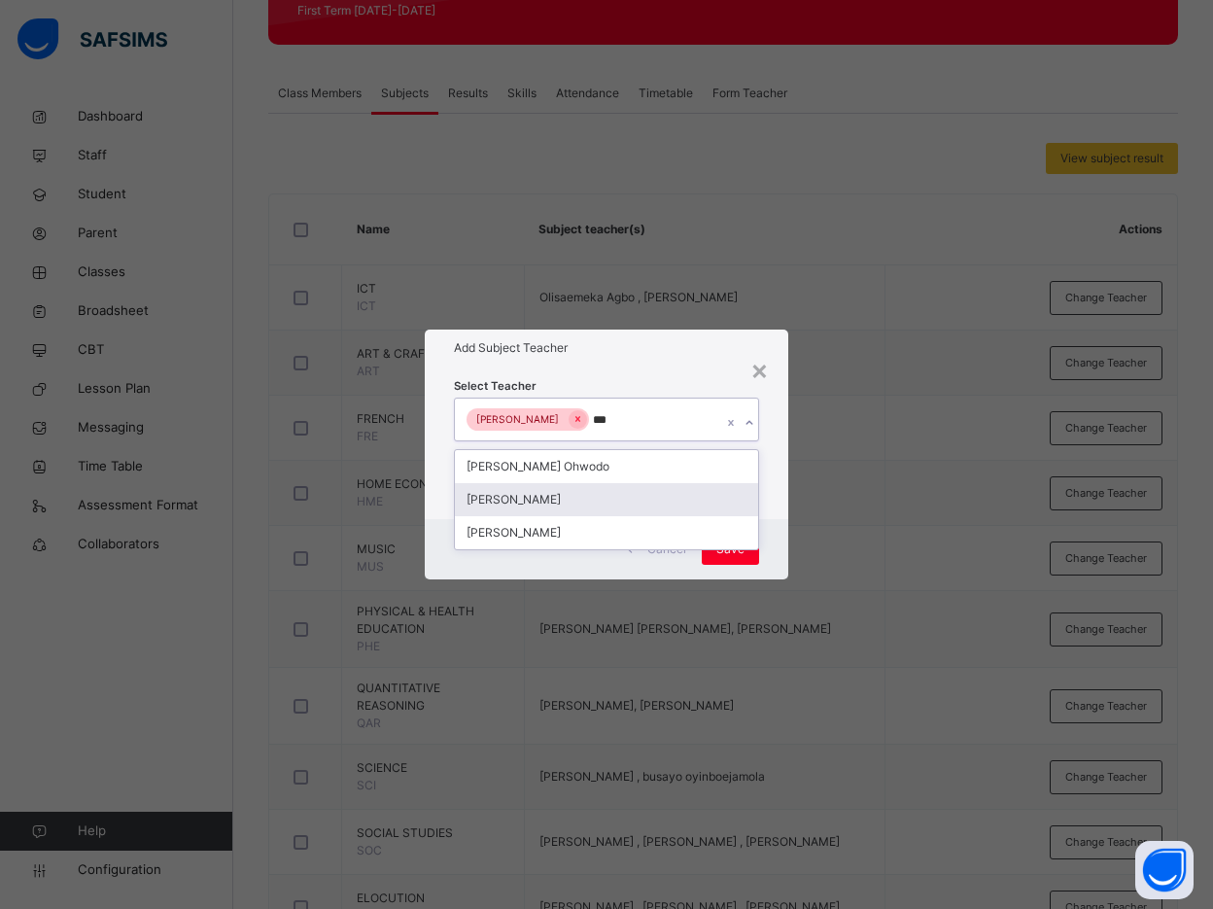
click at [582, 503] on div "[PERSON_NAME]" at bounding box center [606, 499] width 303 height 33
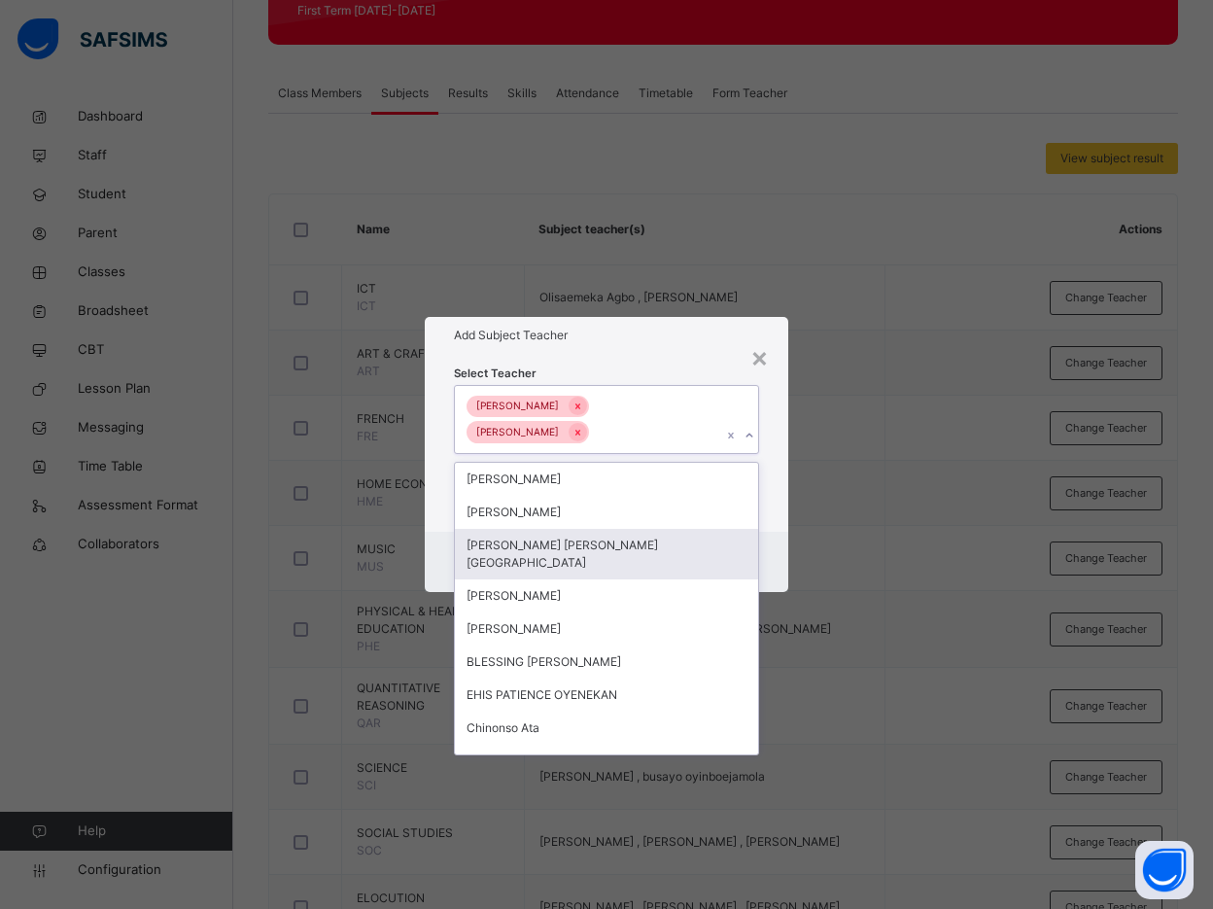
click at [771, 532] on div "Cancel Save" at bounding box center [606, 562] width 363 height 60
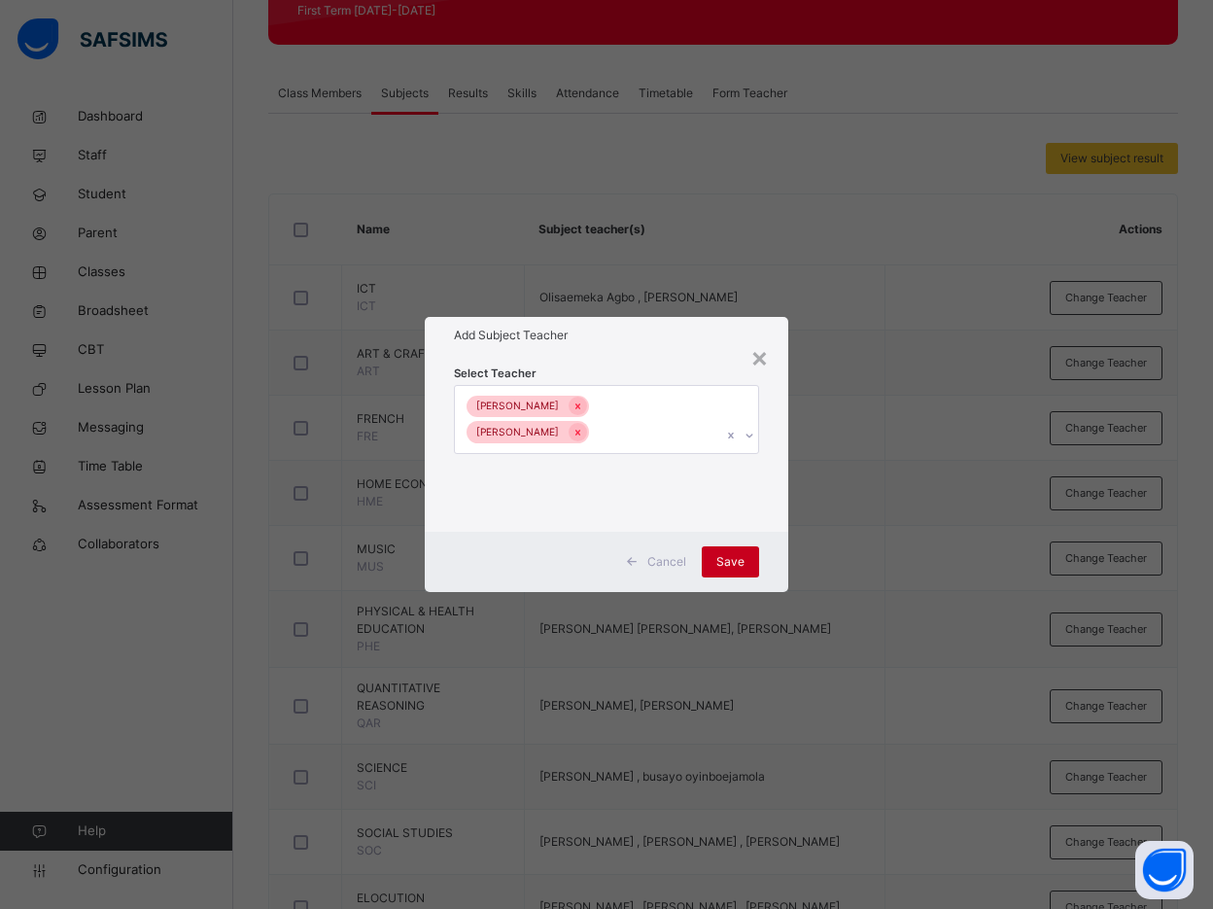
click at [734, 553] on span "Save" at bounding box center [730, 561] width 28 height 17
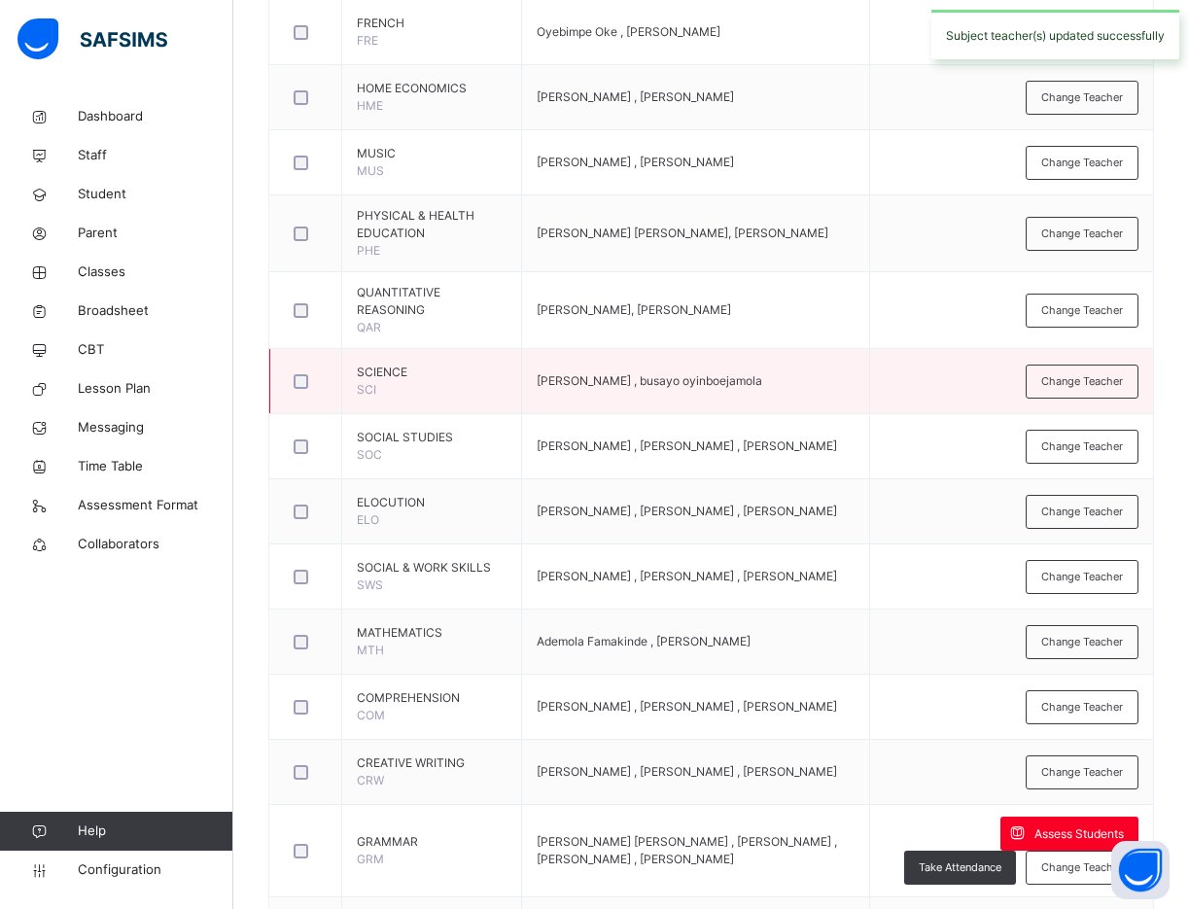
scroll to position [729, 0]
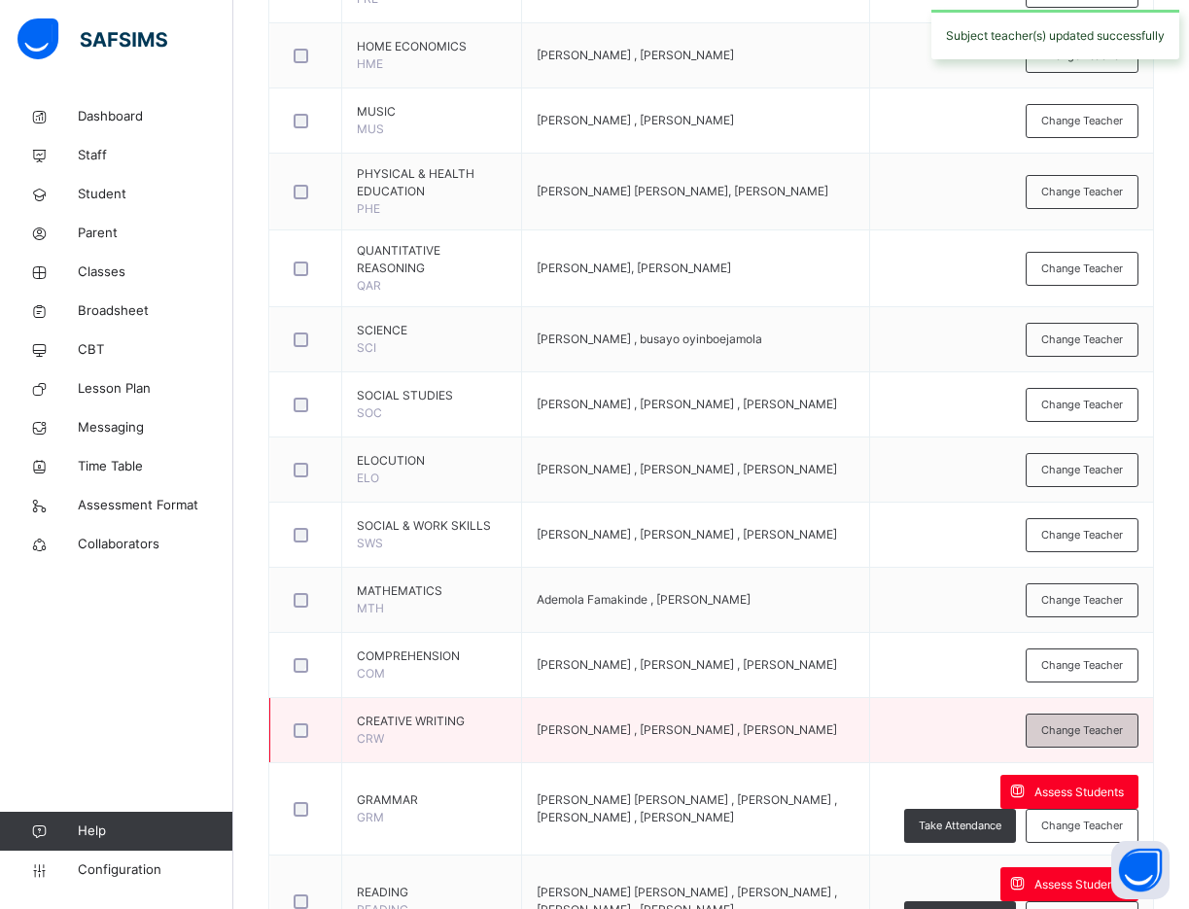
click at [1088, 723] on span "Change Teacher" at bounding box center [1082, 730] width 82 height 17
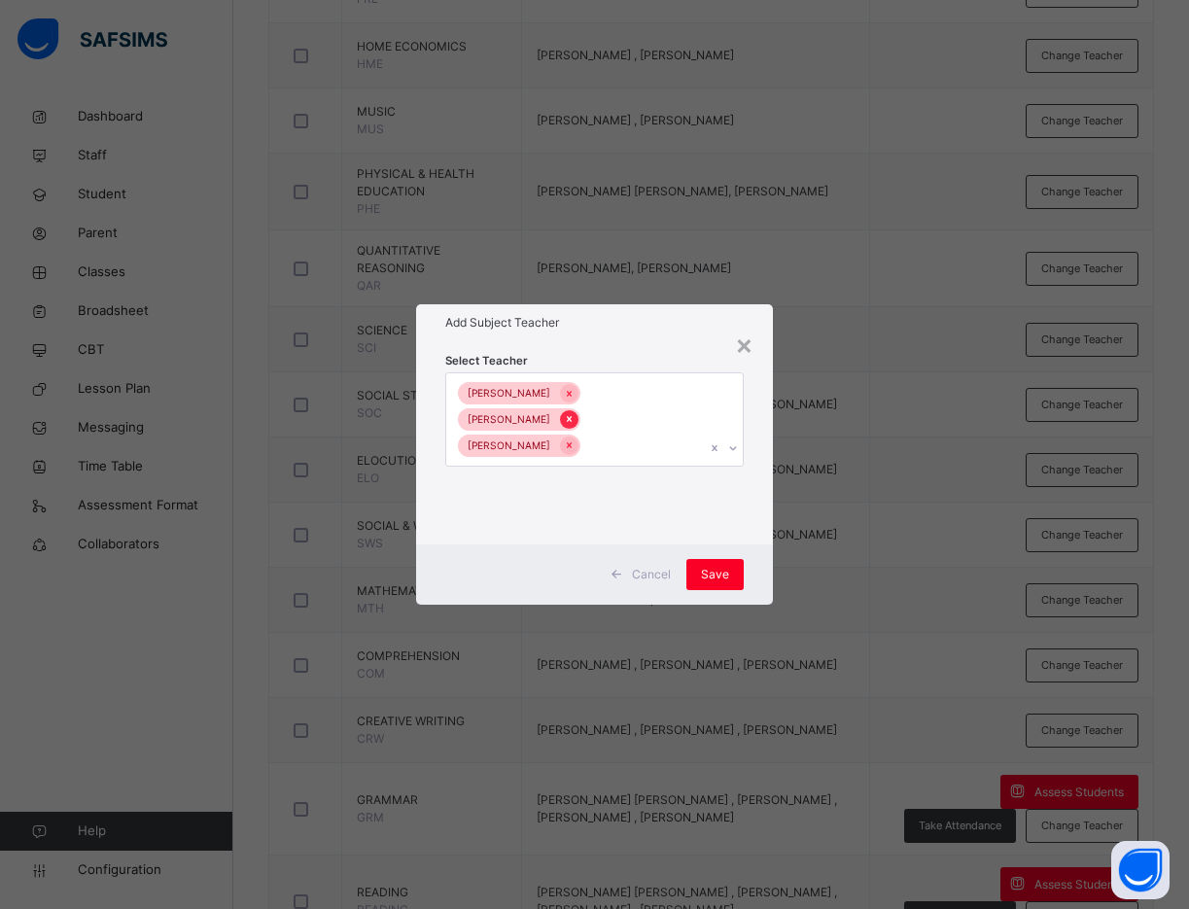
click at [574, 412] on icon at bounding box center [569, 419] width 11 height 14
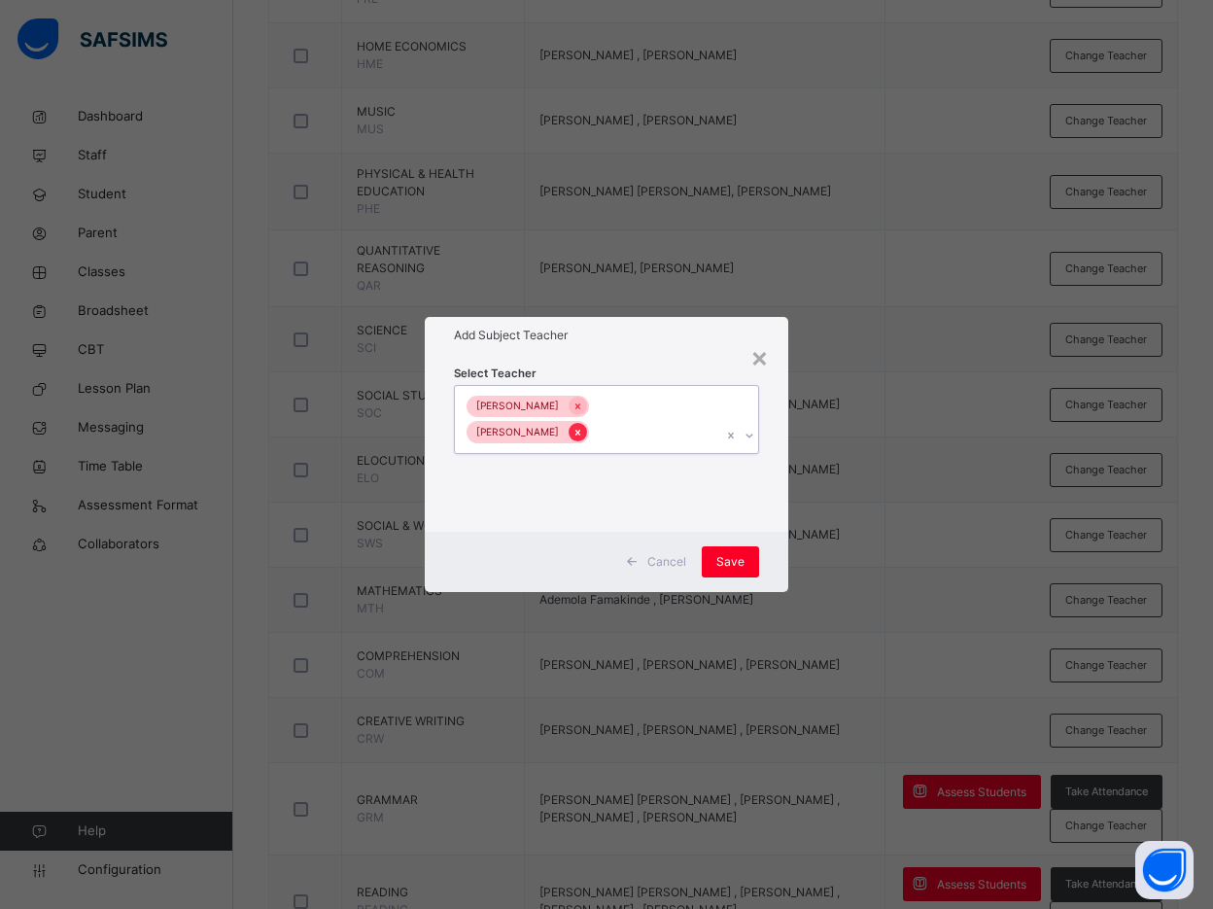
click at [583, 426] on icon at bounding box center [577, 433] width 11 height 14
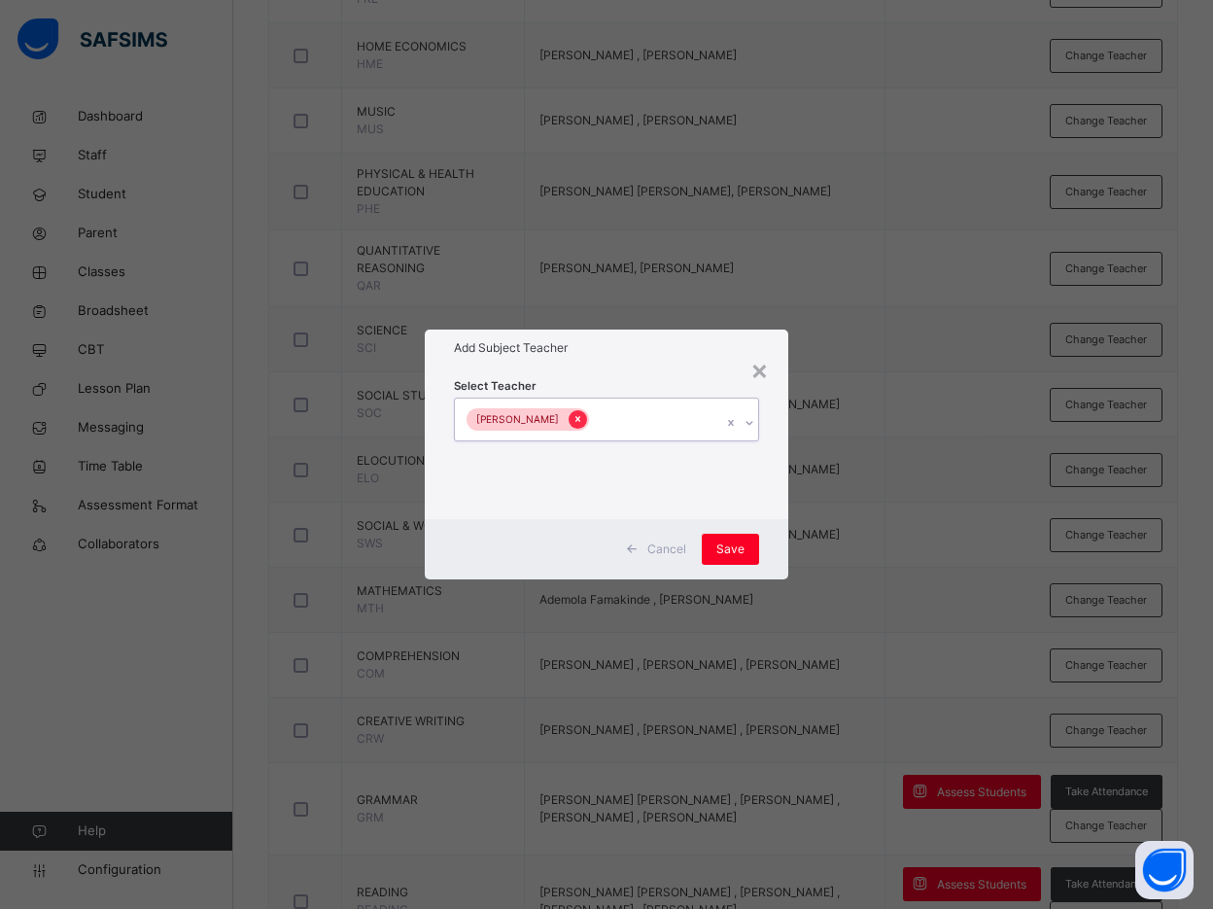
click at [572, 413] on icon at bounding box center [577, 419] width 11 height 14
type input "**"
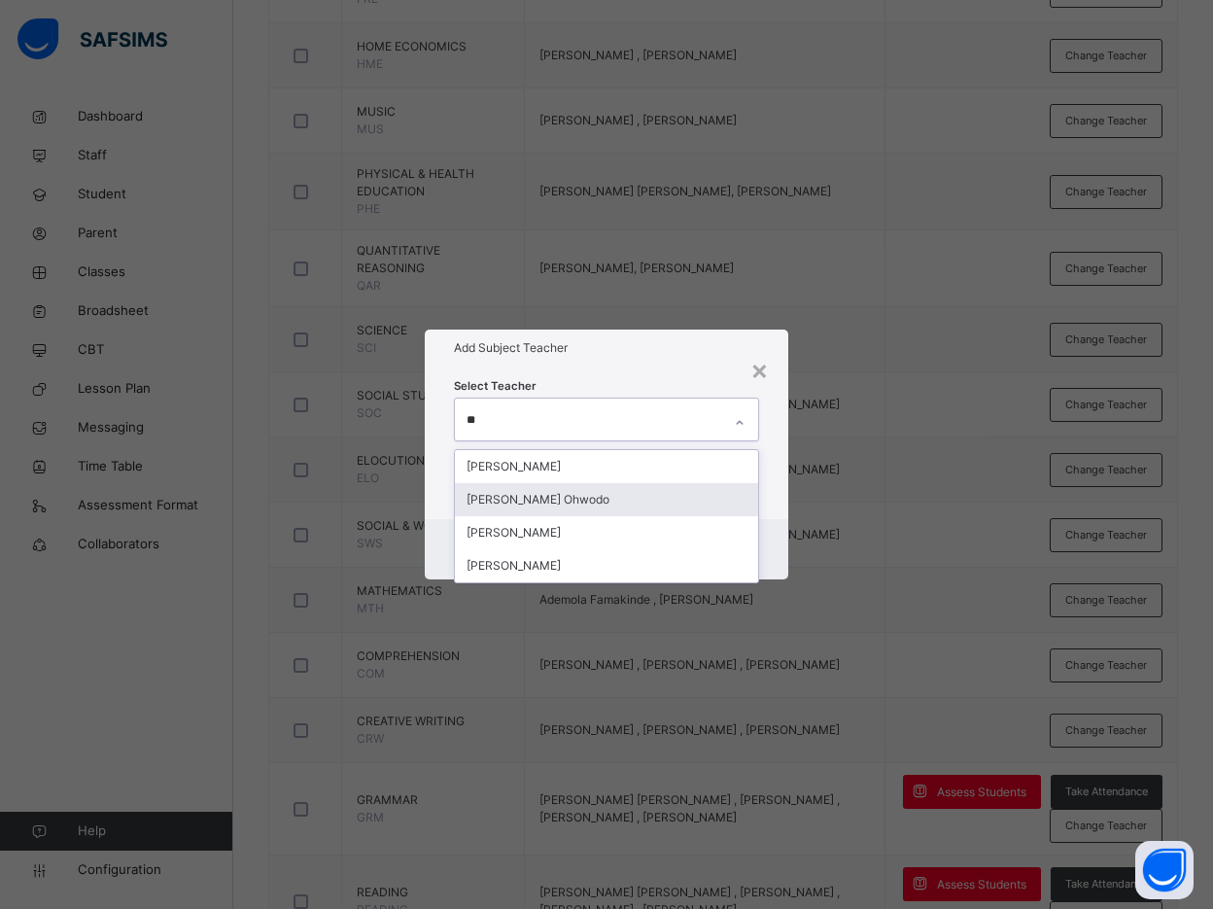
click at [581, 494] on div "[PERSON_NAME] Ohwodo" at bounding box center [606, 499] width 303 height 33
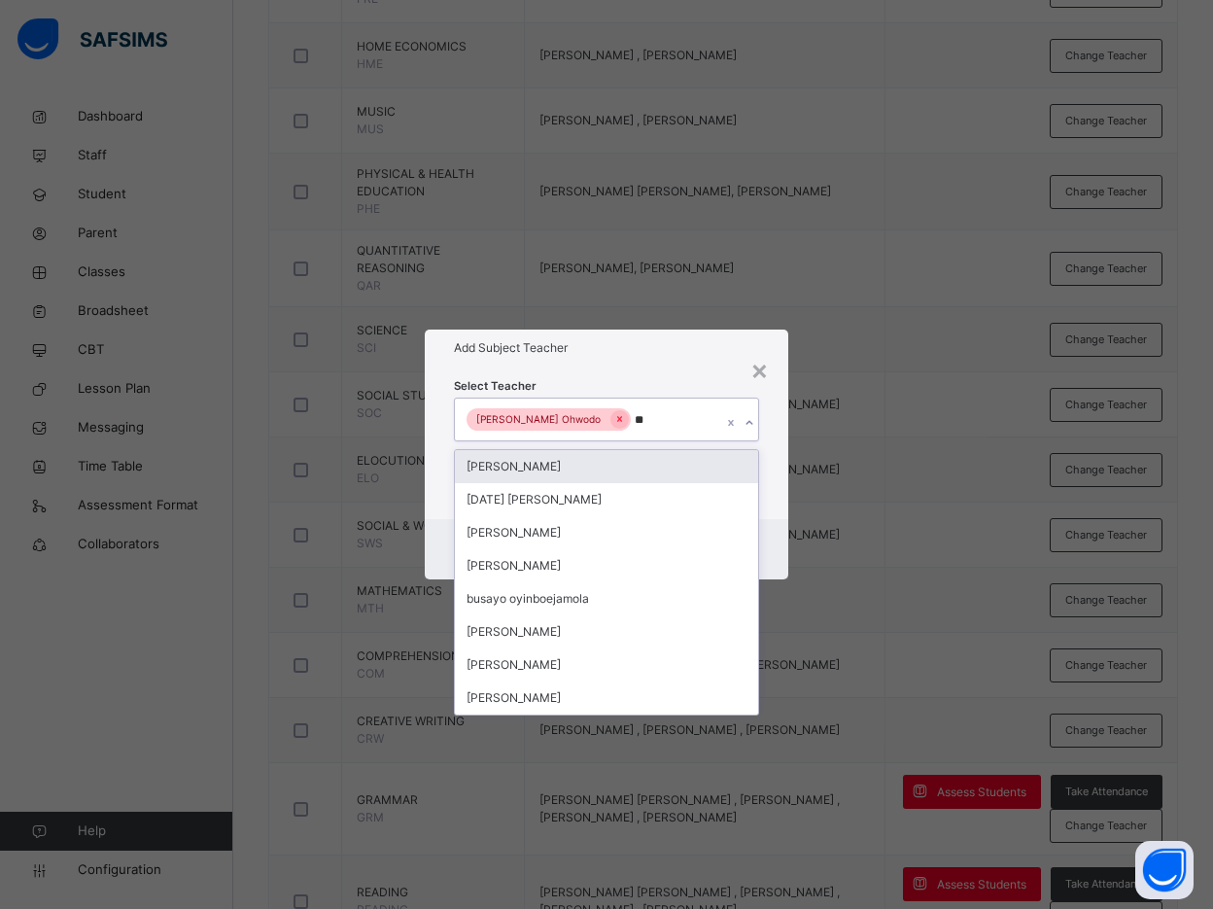
type input "***"
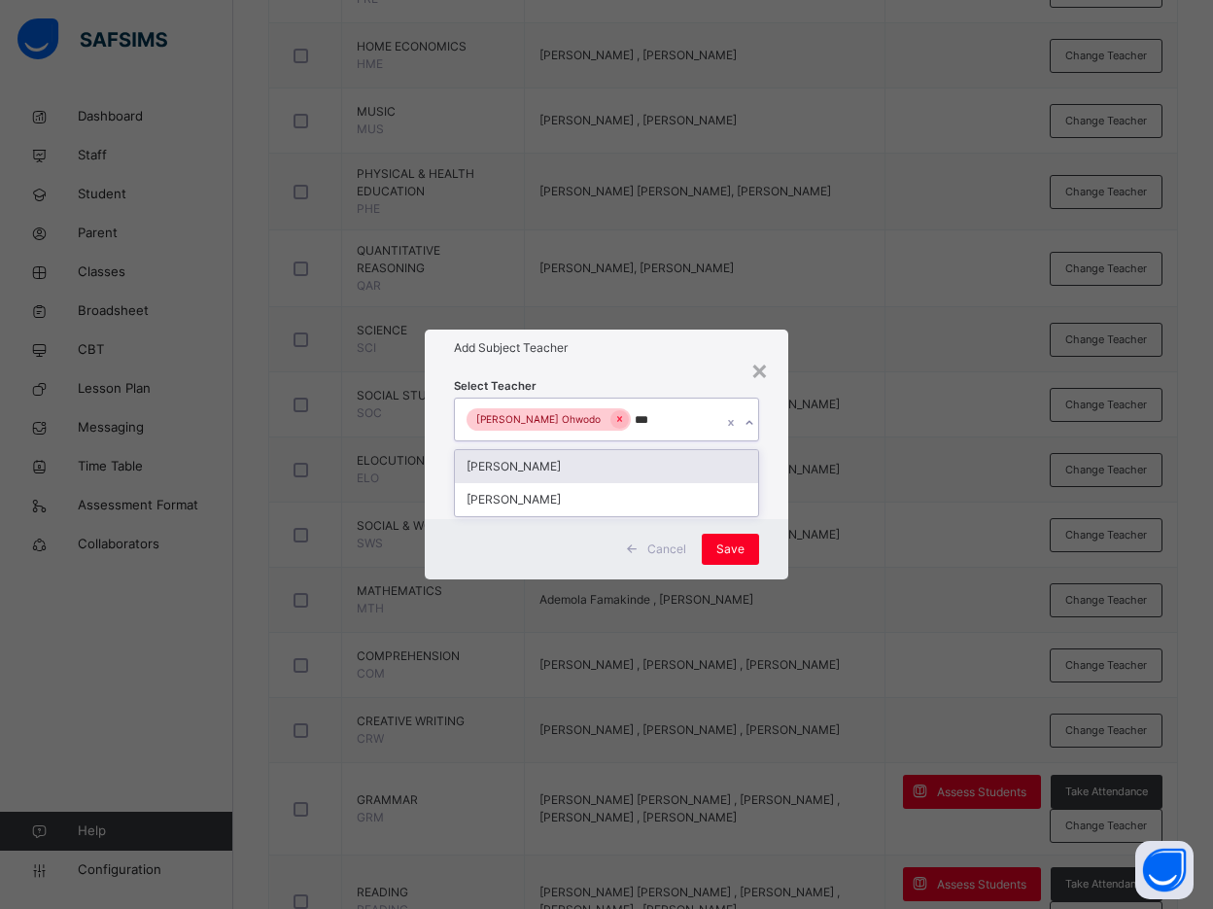
click at [634, 461] on div "[PERSON_NAME]" at bounding box center [606, 466] width 303 height 33
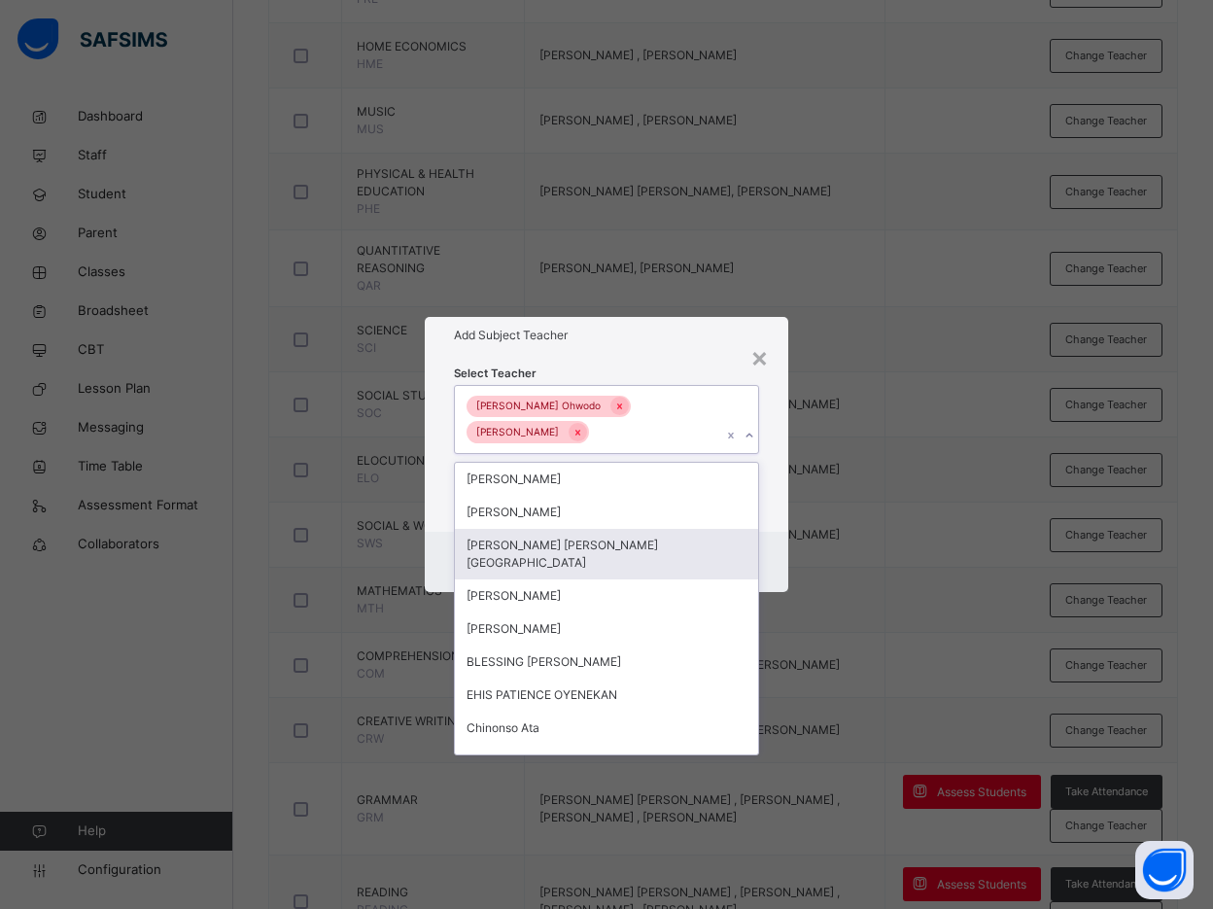
click at [783, 530] on div "Select Teacher option Bamituni Aye, selected. option Esther Ifunanya Uche-Akwar…" at bounding box center [606, 443] width 363 height 178
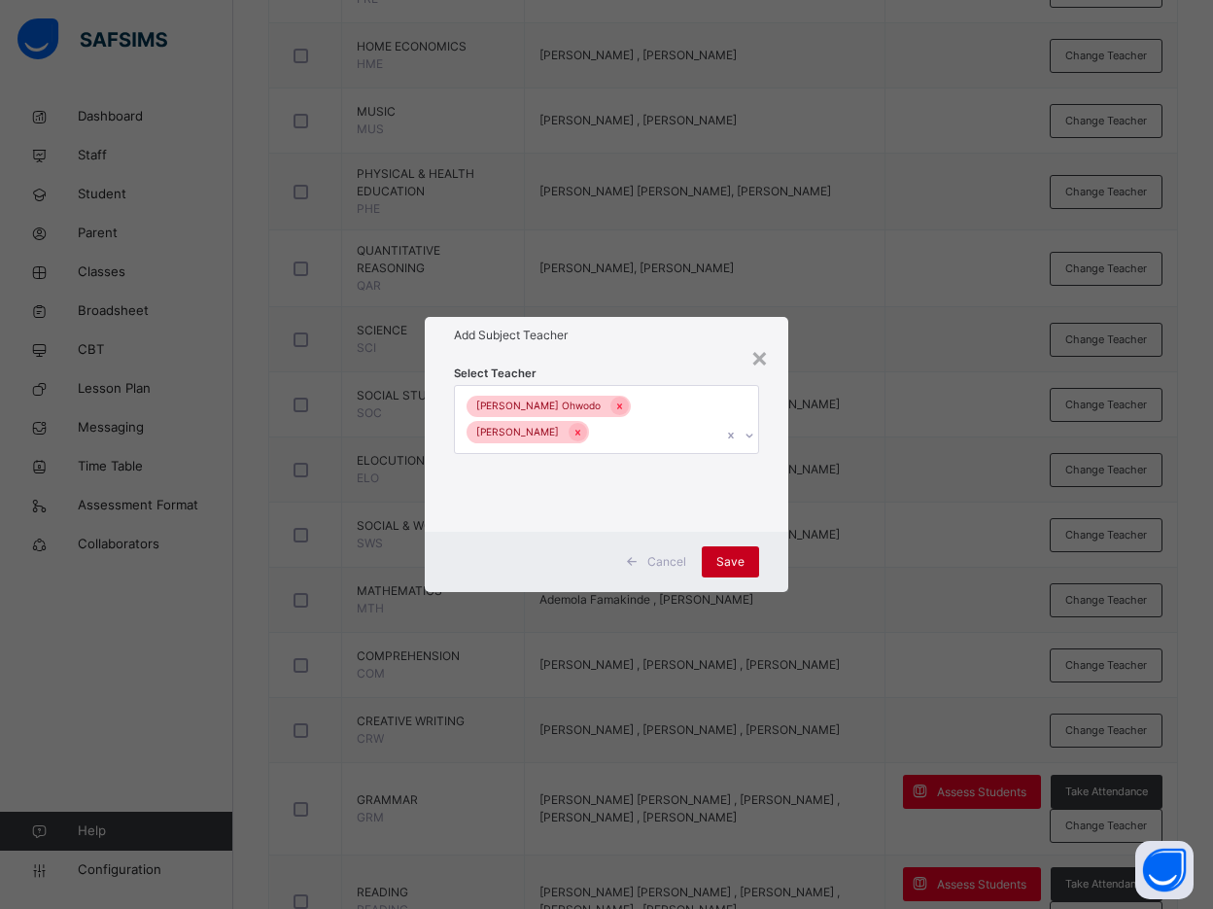
click at [720, 563] on span "Save" at bounding box center [730, 561] width 28 height 17
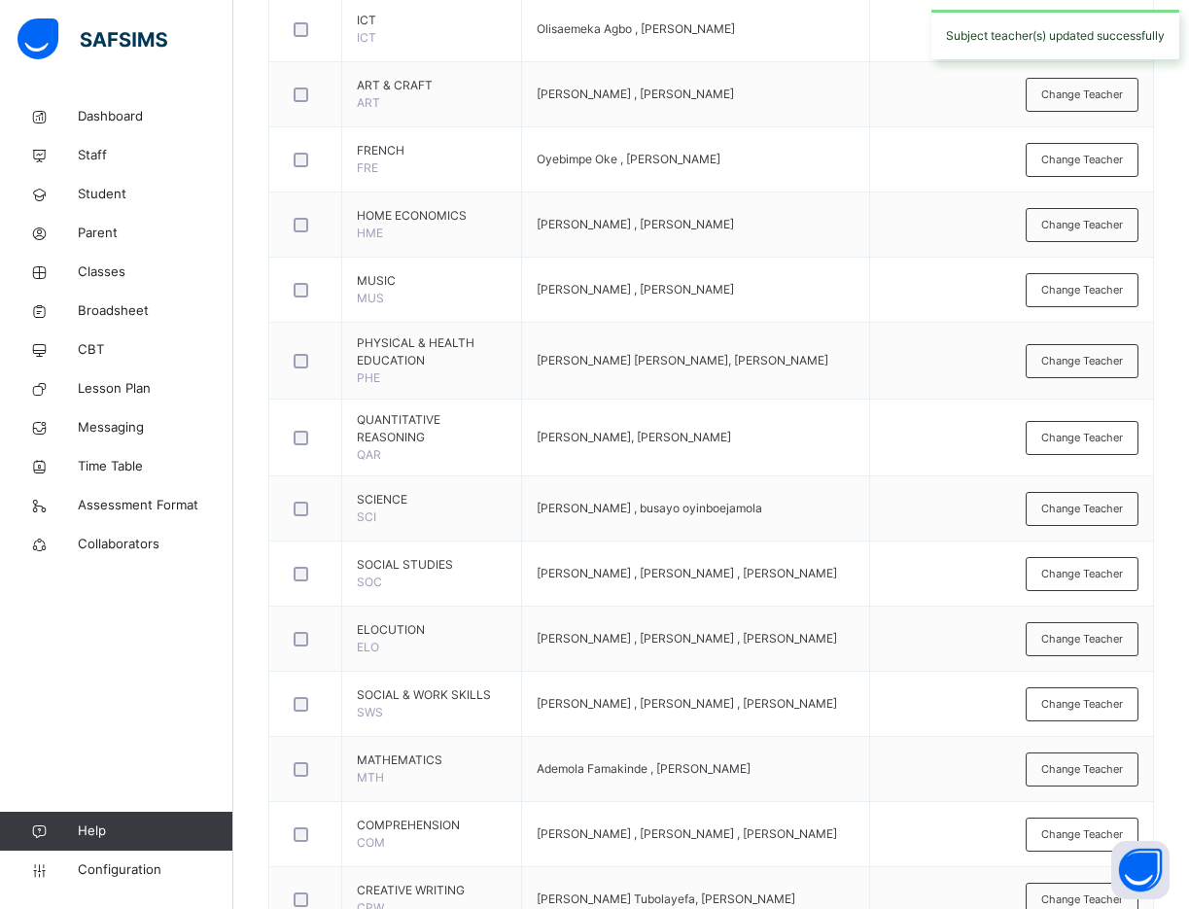
scroll to position [583, 0]
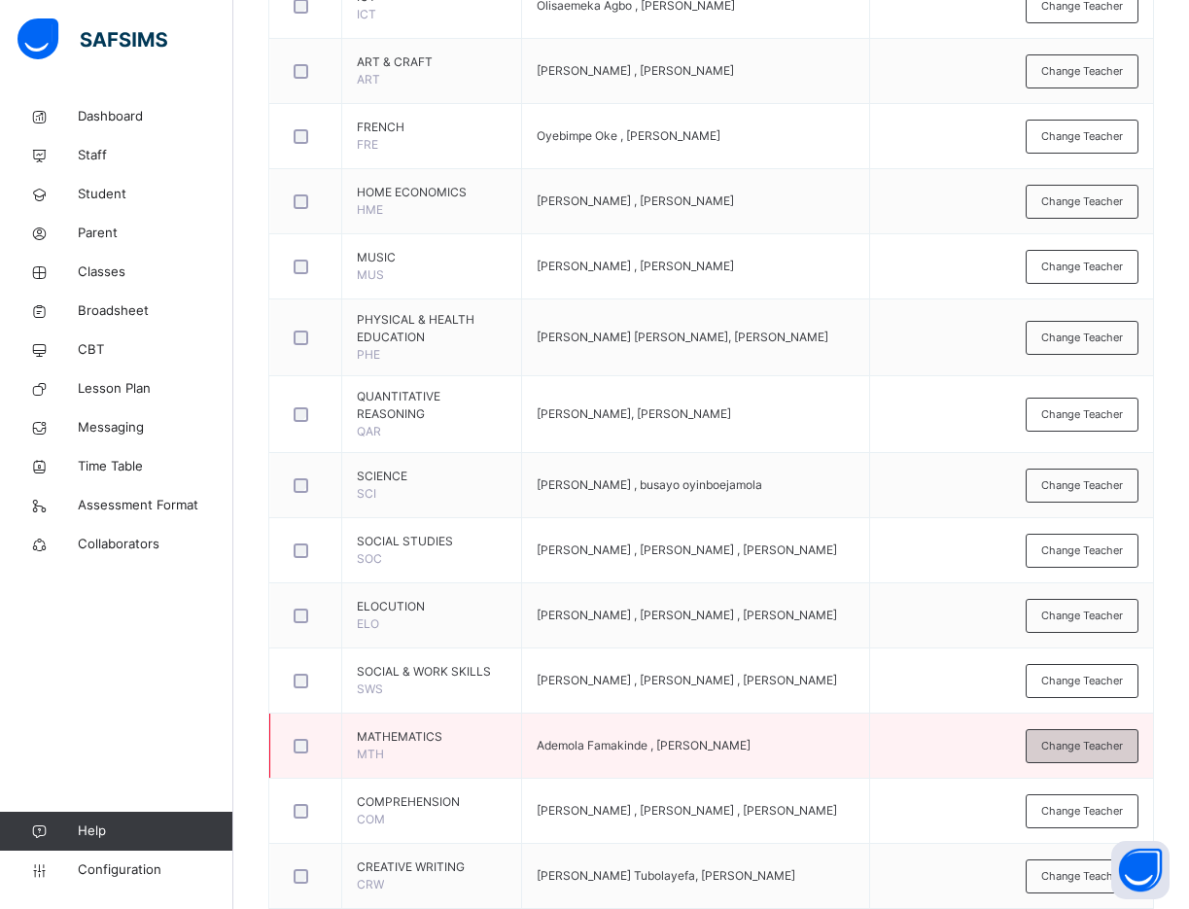
click at [1110, 738] on span "Change Teacher" at bounding box center [1082, 746] width 82 height 17
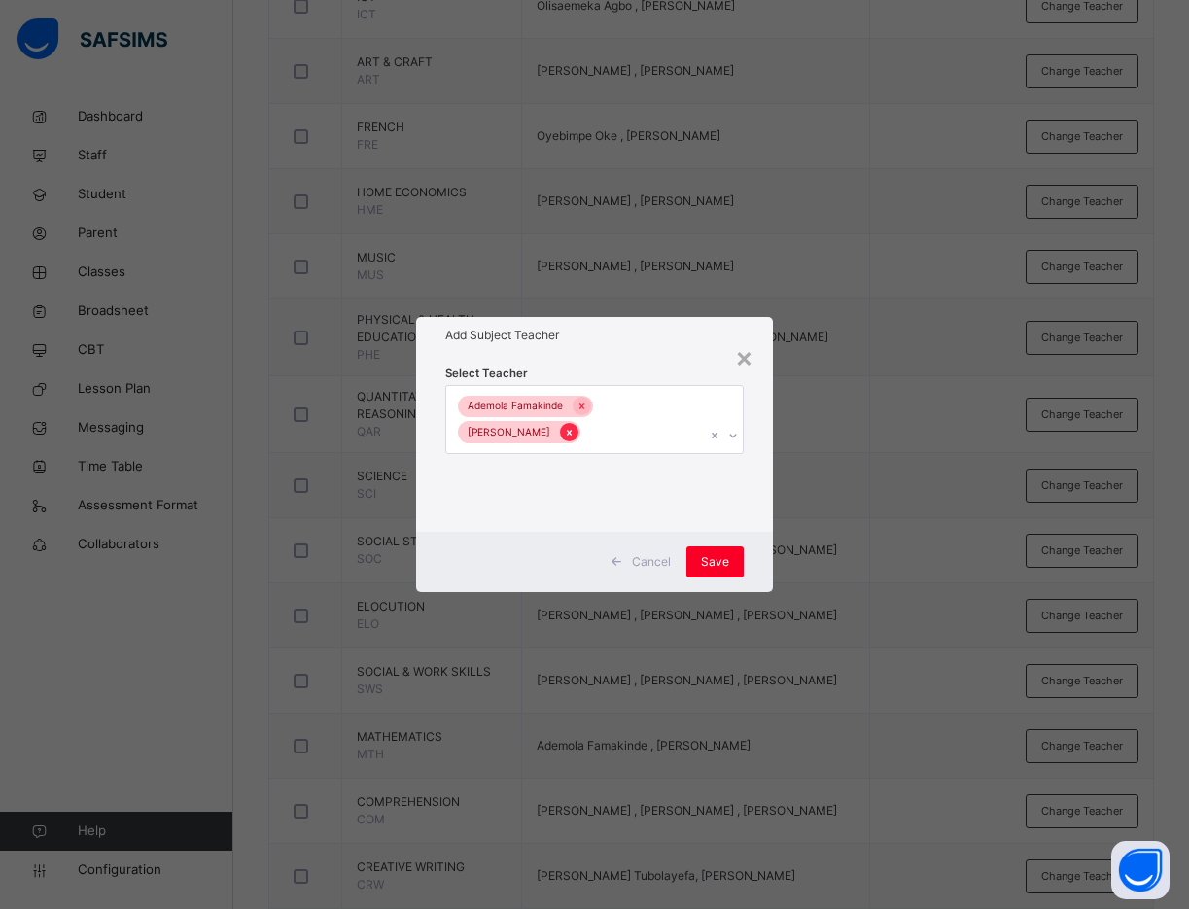
click at [574, 436] on icon at bounding box center [569, 433] width 11 height 14
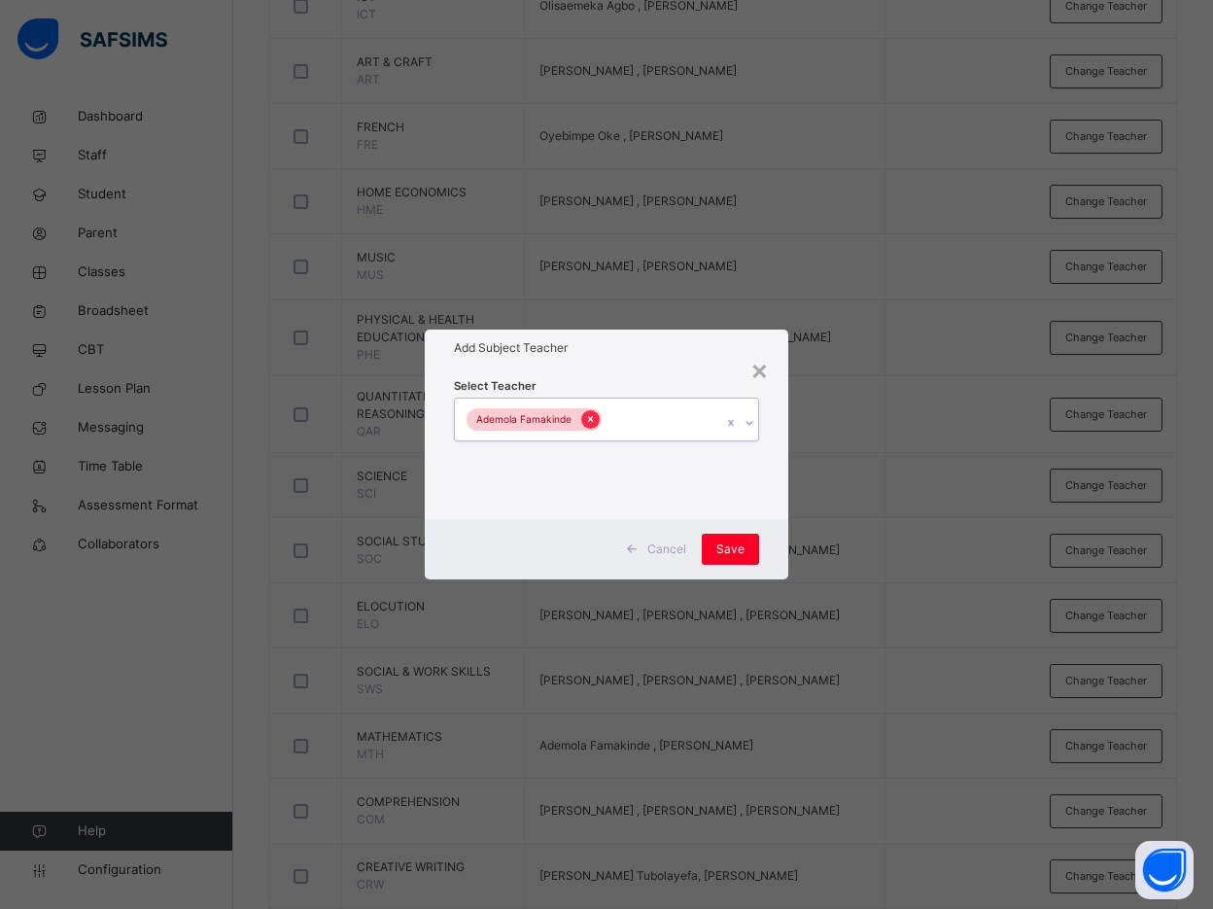
click at [593, 424] on icon at bounding box center [590, 419] width 11 height 14
click at [765, 371] on div "×" at bounding box center [759, 369] width 18 height 41
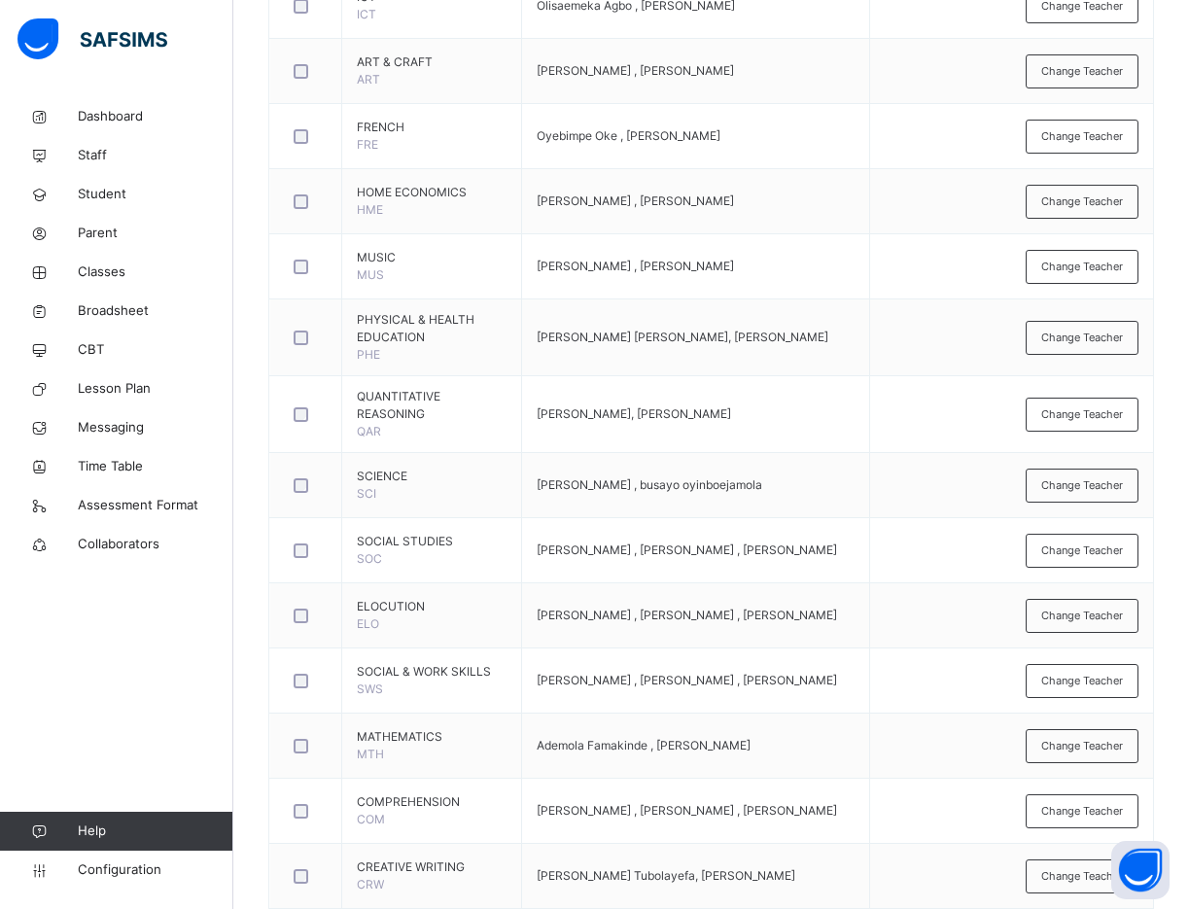
click at [247, 166] on div "Back / CLASS 6 YELLOW CLASS 6 YELLOW CLASS 6 First Term 2025-2026 Class Members…" at bounding box center [710, 425] width 955 height 1823
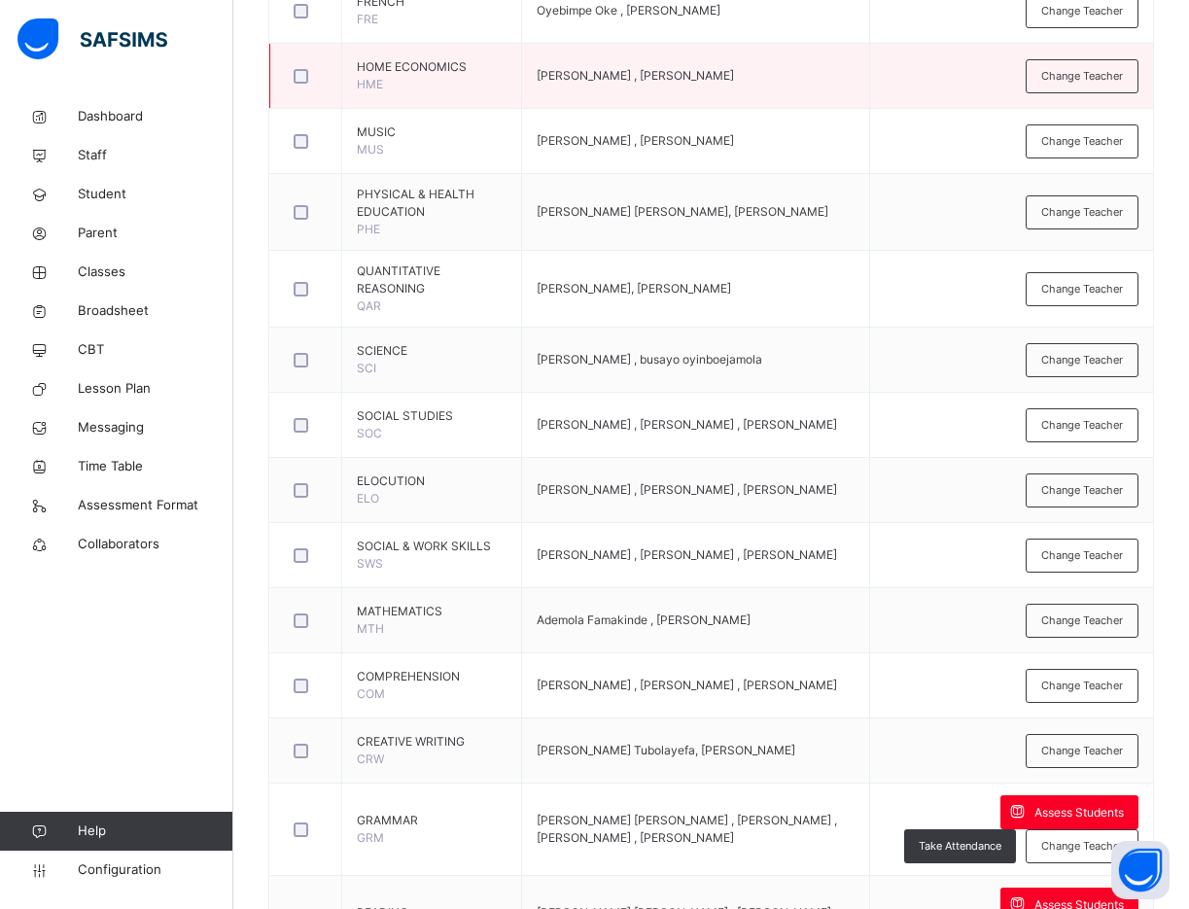
scroll to position [854, 0]
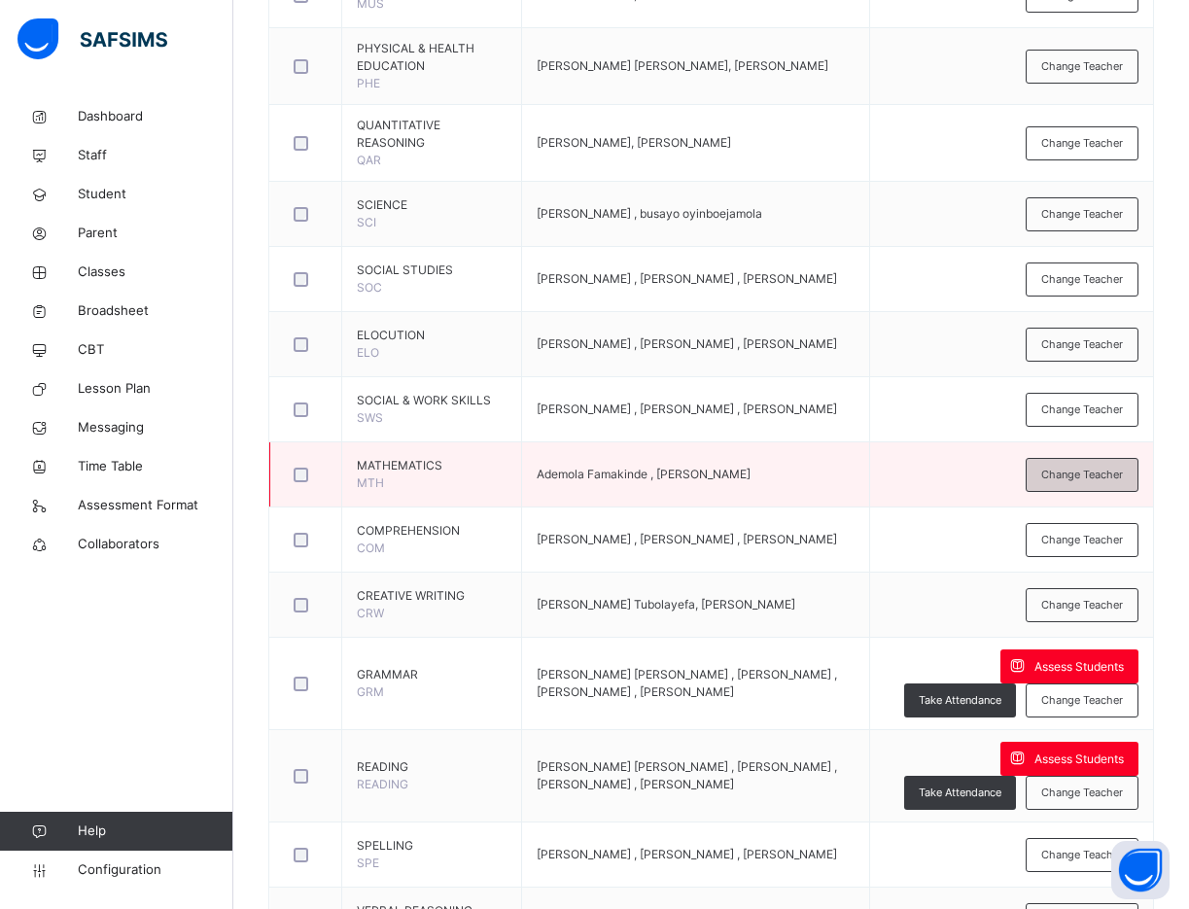
click at [1123, 466] on span "Change Teacher" at bounding box center [1082, 474] width 82 height 17
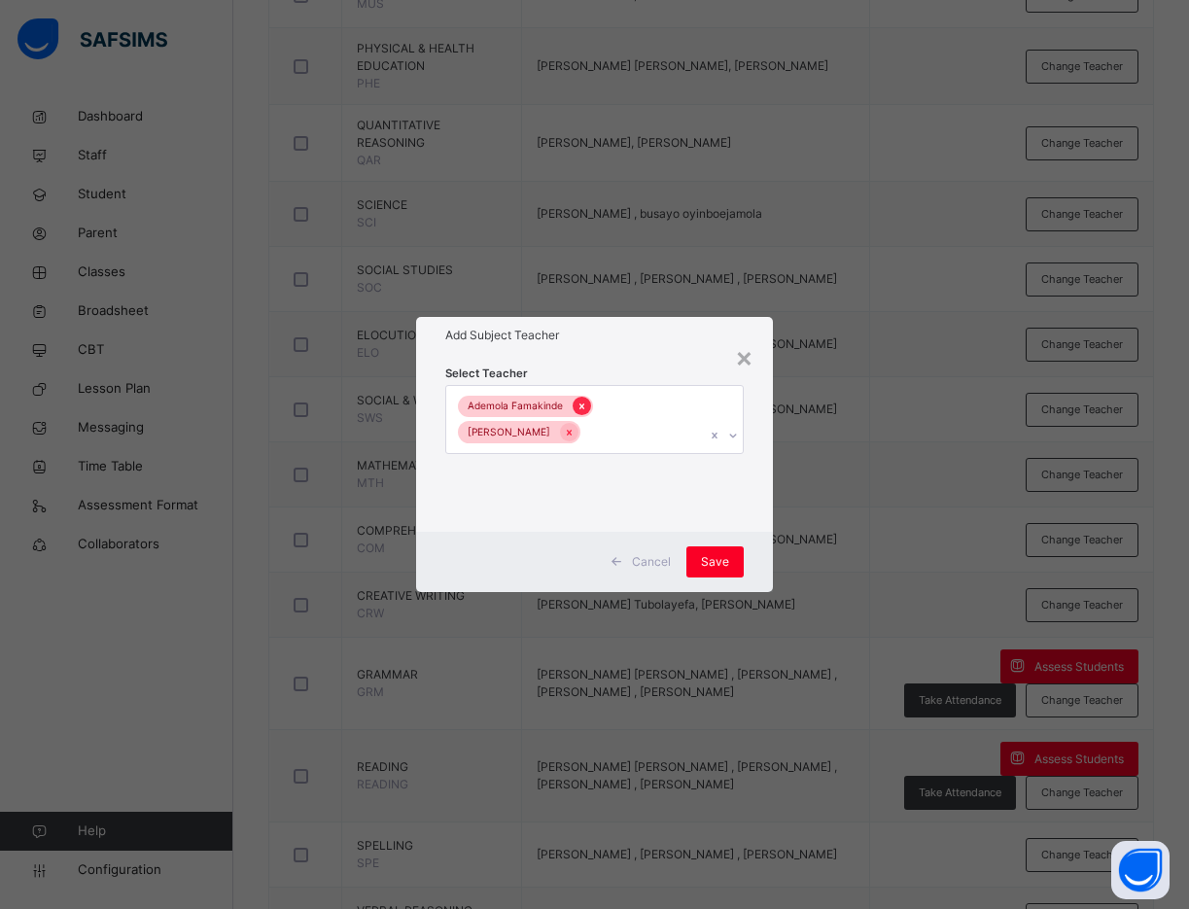
click at [583, 405] on icon at bounding box center [581, 406] width 11 height 14
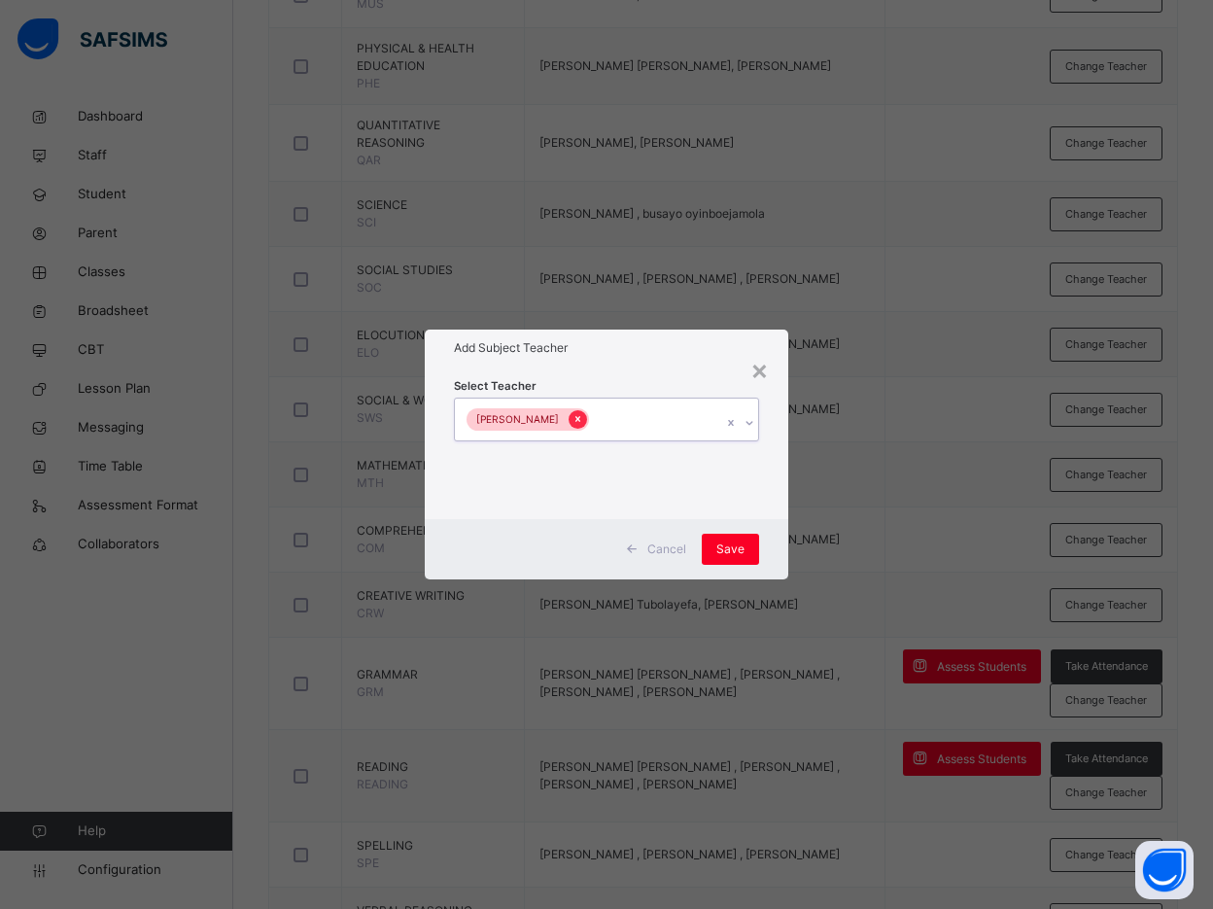
click at [587, 411] on div at bounding box center [578, 419] width 18 height 18
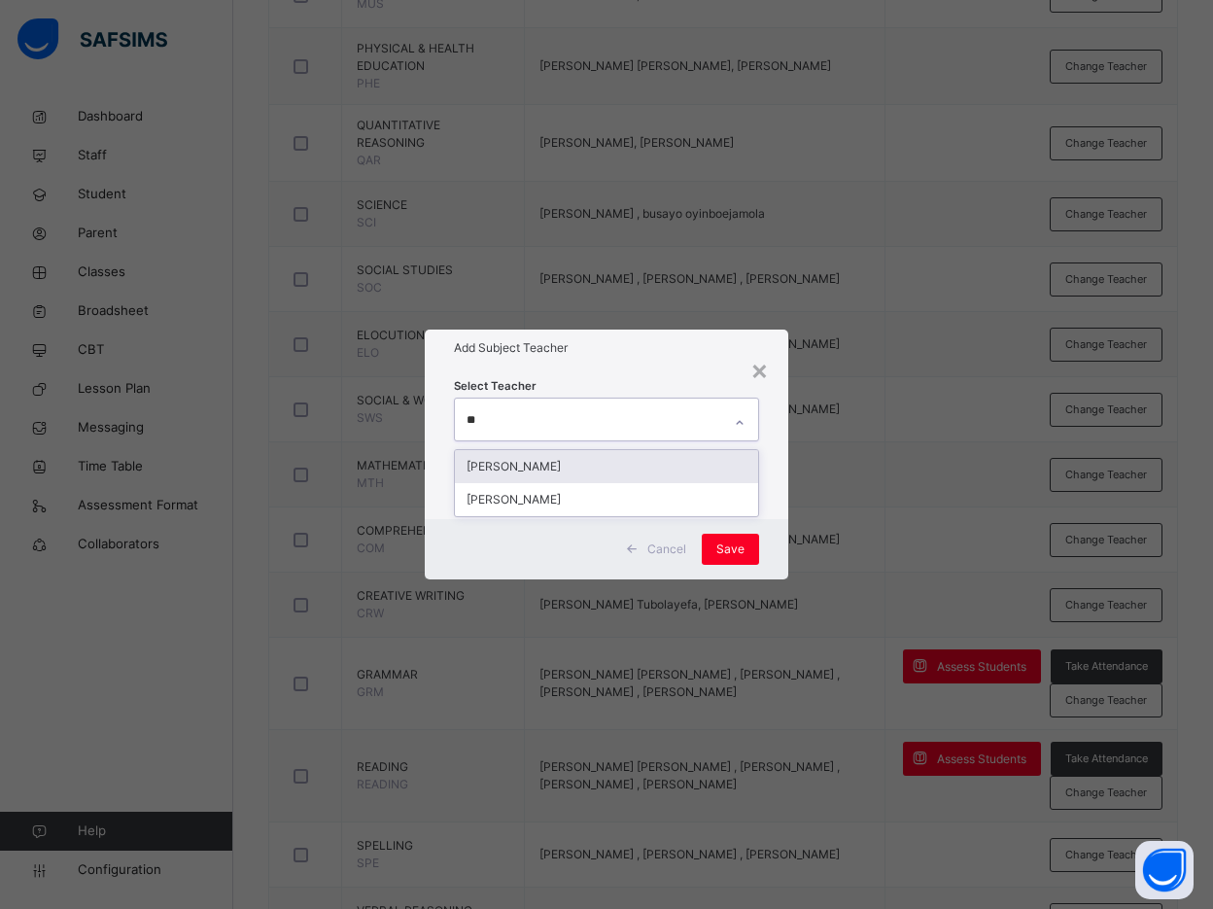
type input "***"
click at [584, 466] on div "[PERSON_NAME]" at bounding box center [606, 466] width 303 height 33
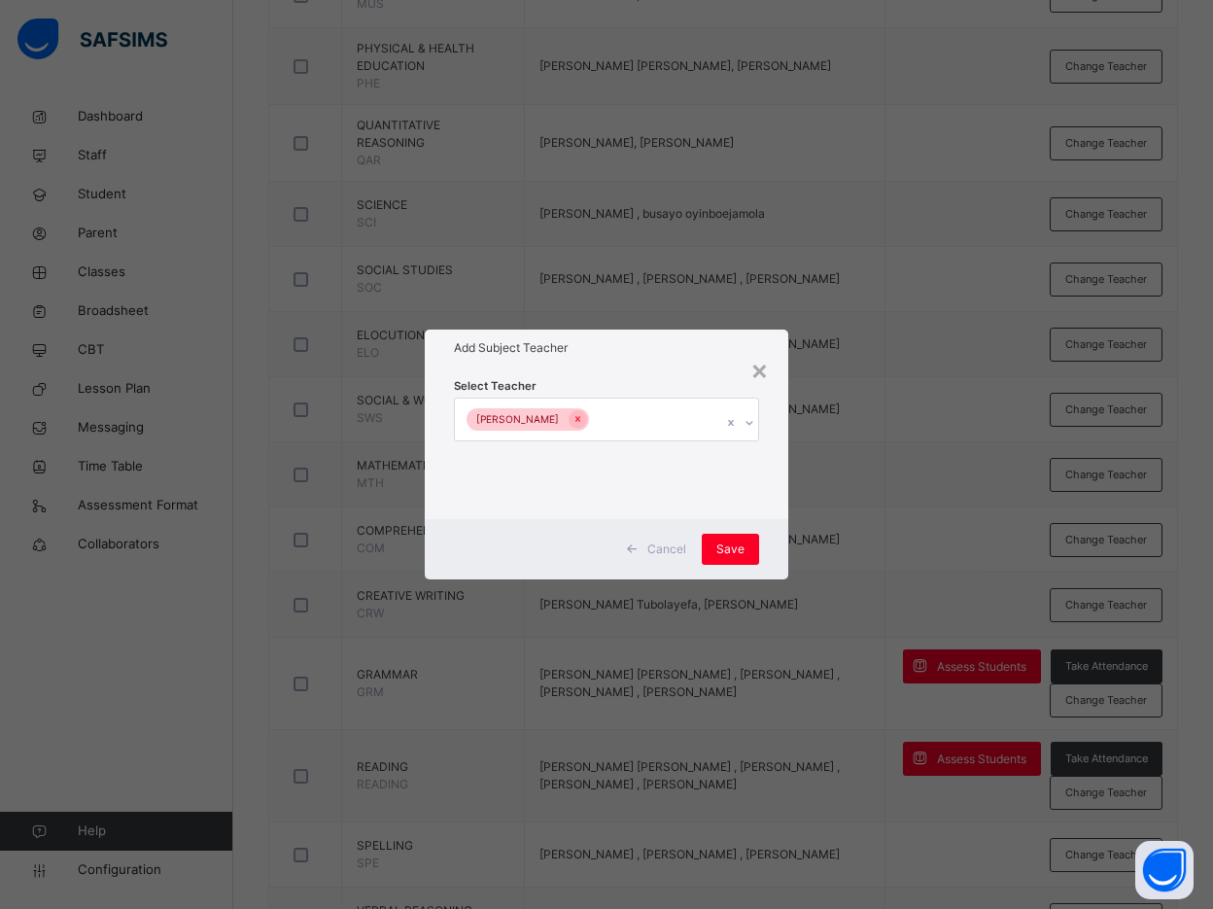
click at [613, 363] on div "Add Subject Teacher" at bounding box center [606, 347] width 363 height 37
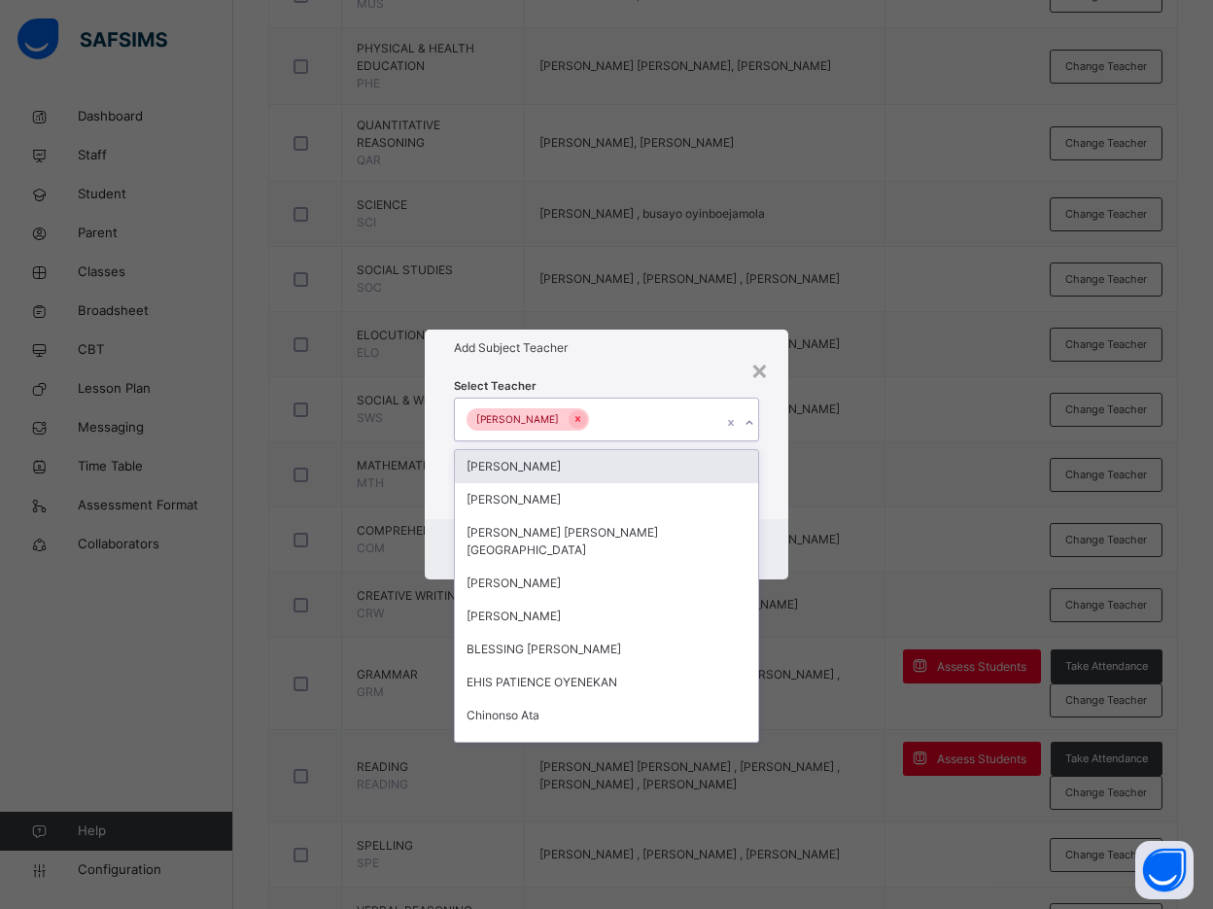
click at [628, 414] on div "[PERSON_NAME]" at bounding box center [588, 418] width 266 height 41
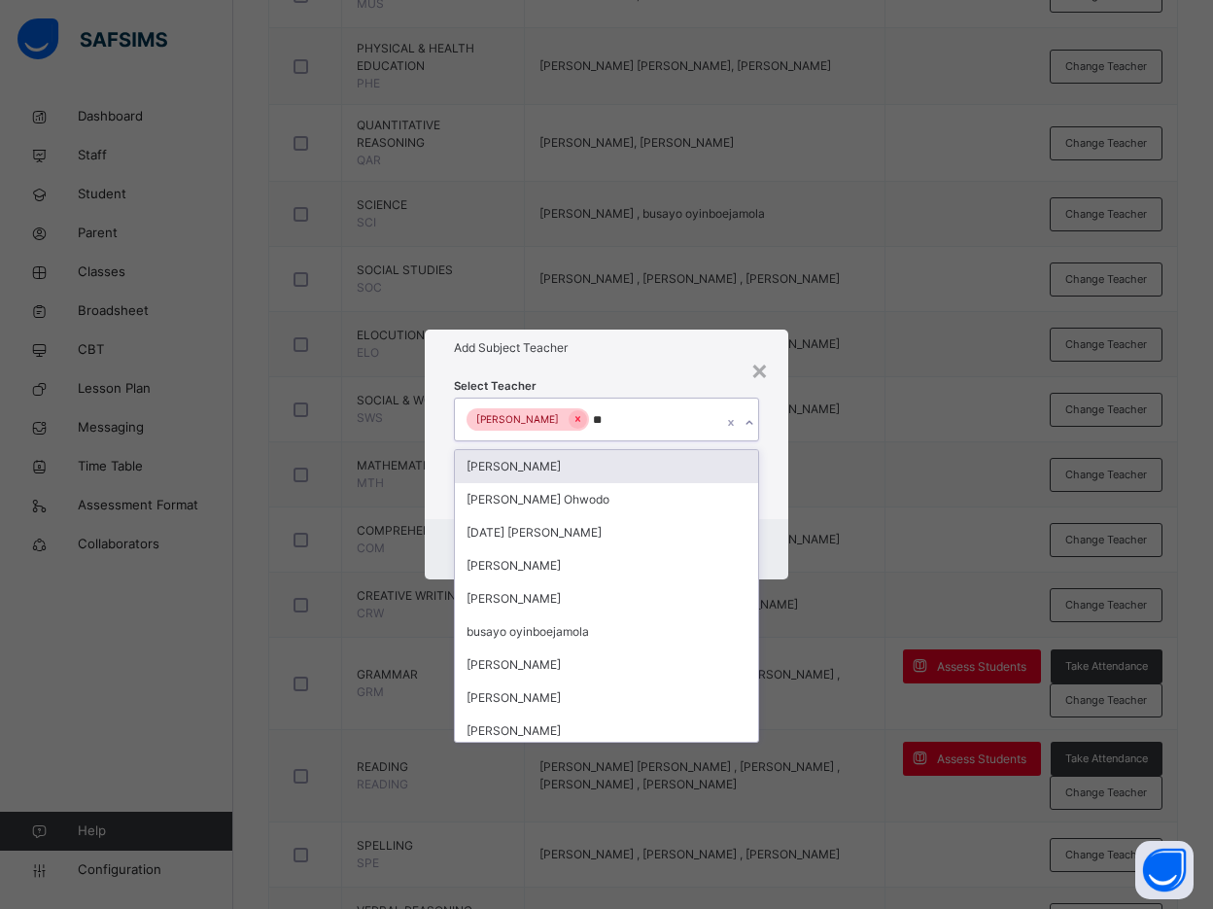
type input "***"
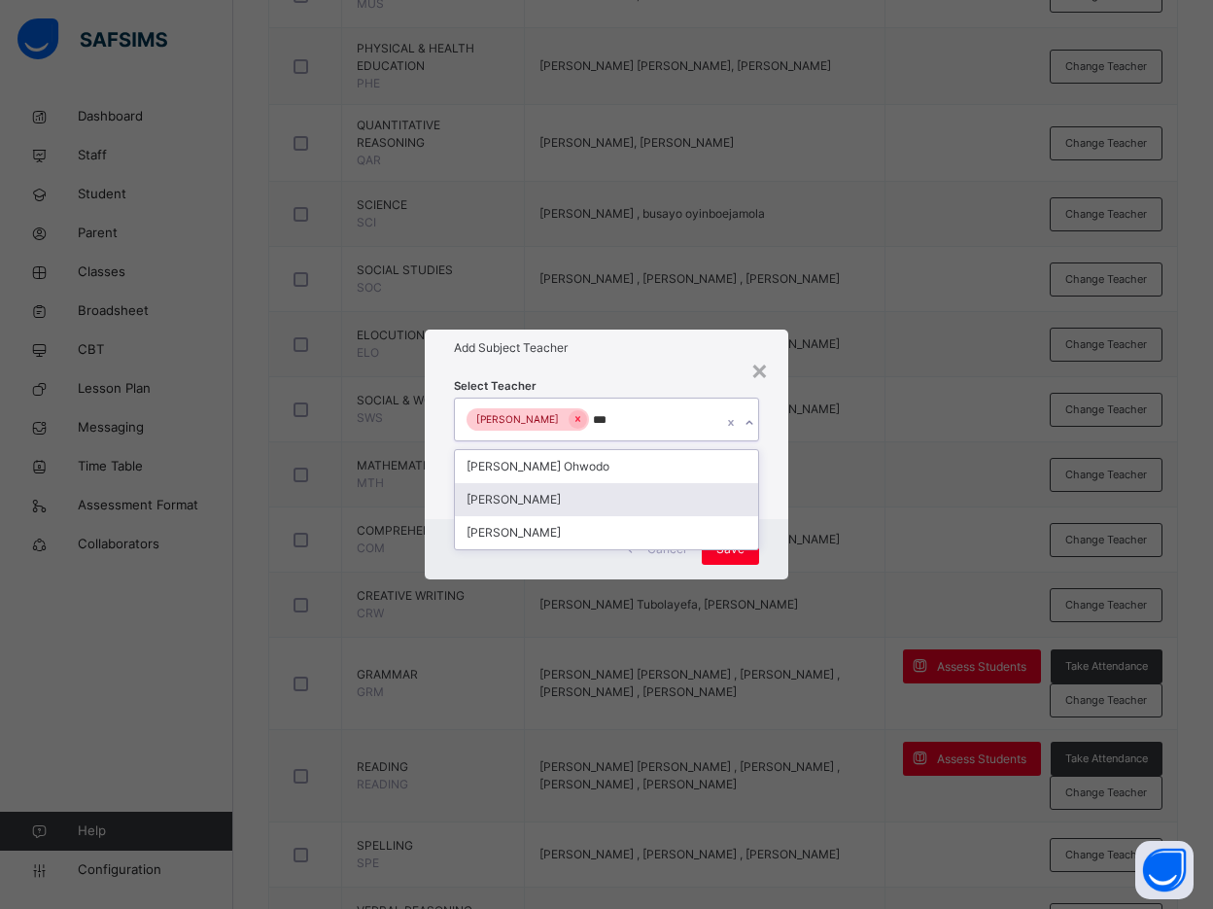
click at [598, 498] on div "[PERSON_NAME]" at bounding box center [606, 499] width 303 height 33
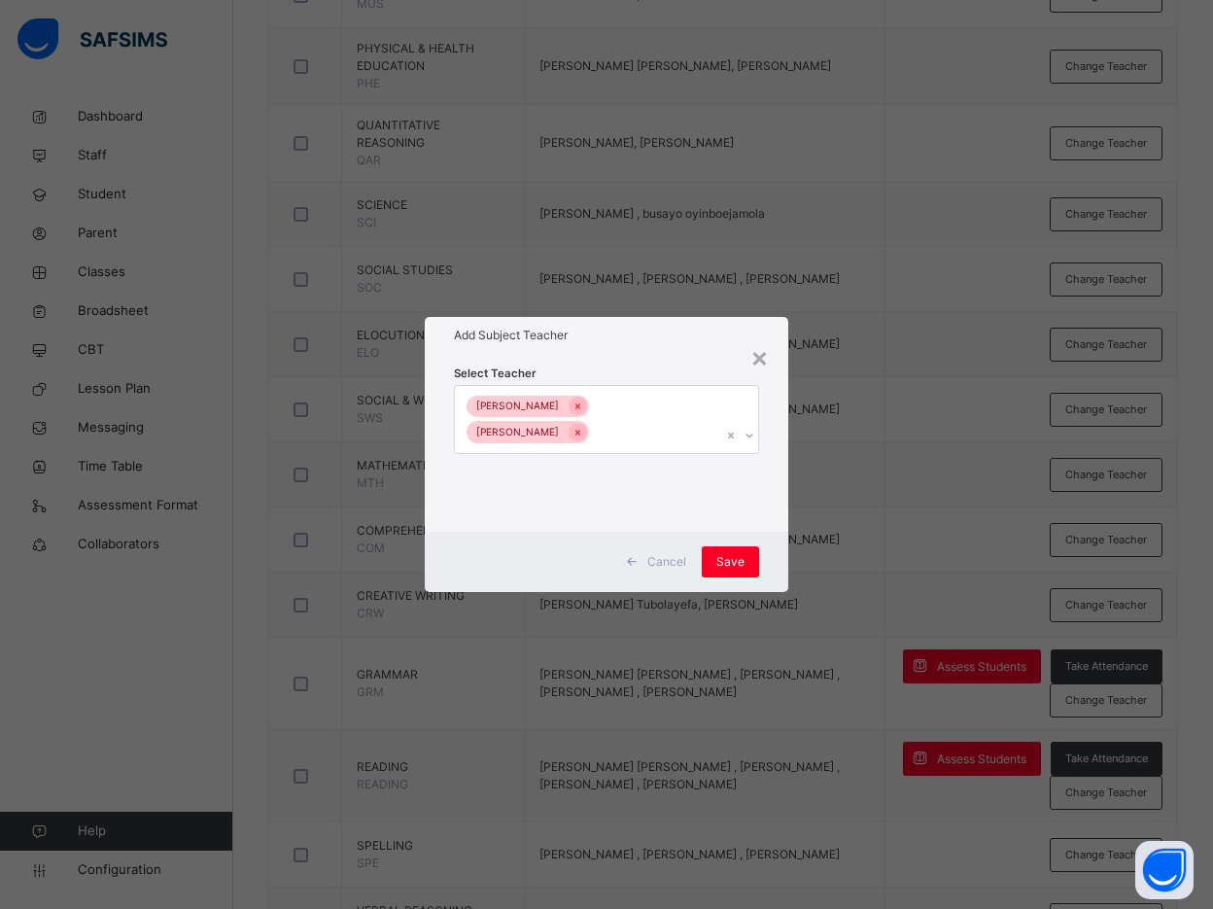
click at [768, 479] on div "Select Teacher Emmanuel Azubuike Bamituni Aye" at bounding box center [606, 443] width 363 height 178
click at [739, 559] on span "Save" at bounding box center [730, 561] width 28 height 17
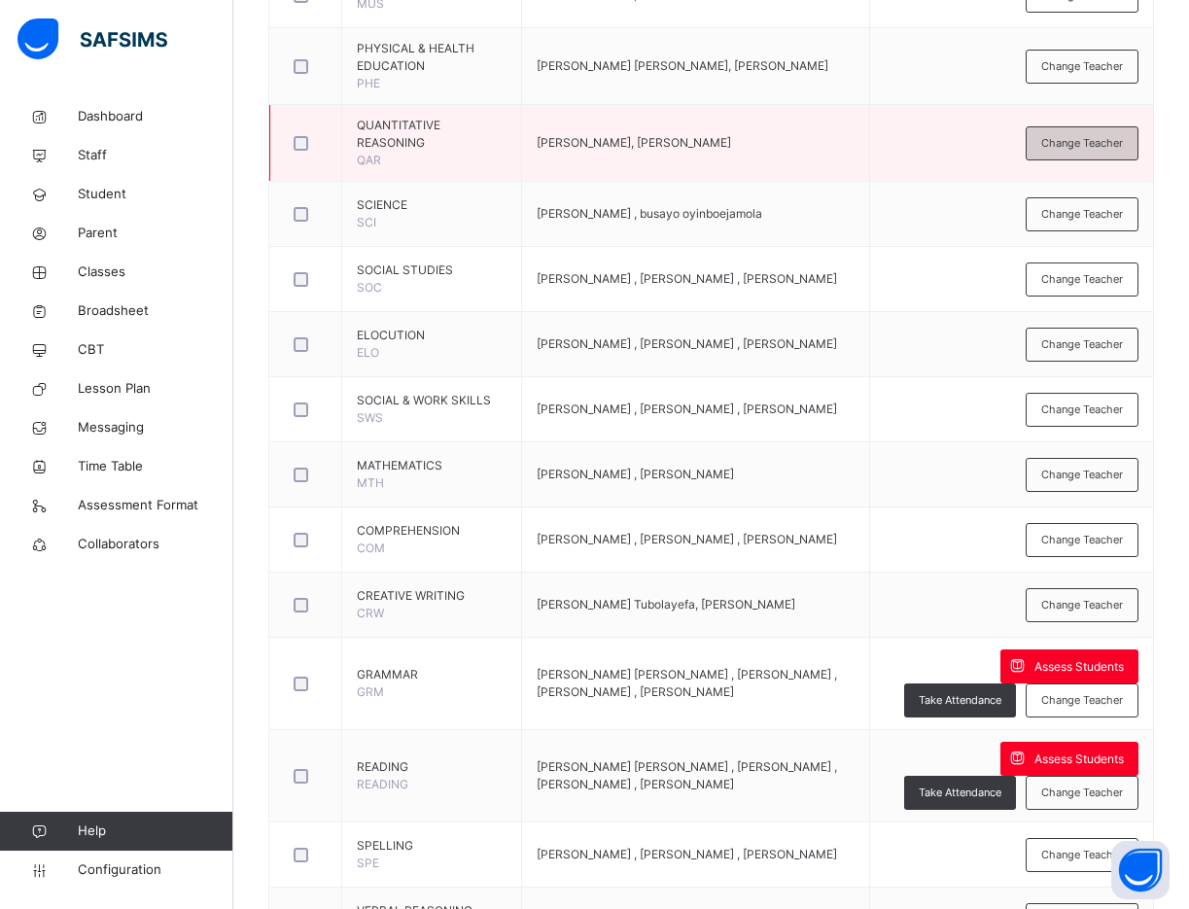
click at [1079, 135] on span "Change Teacher" at bounding box center [1082, 143] width 82 height 17
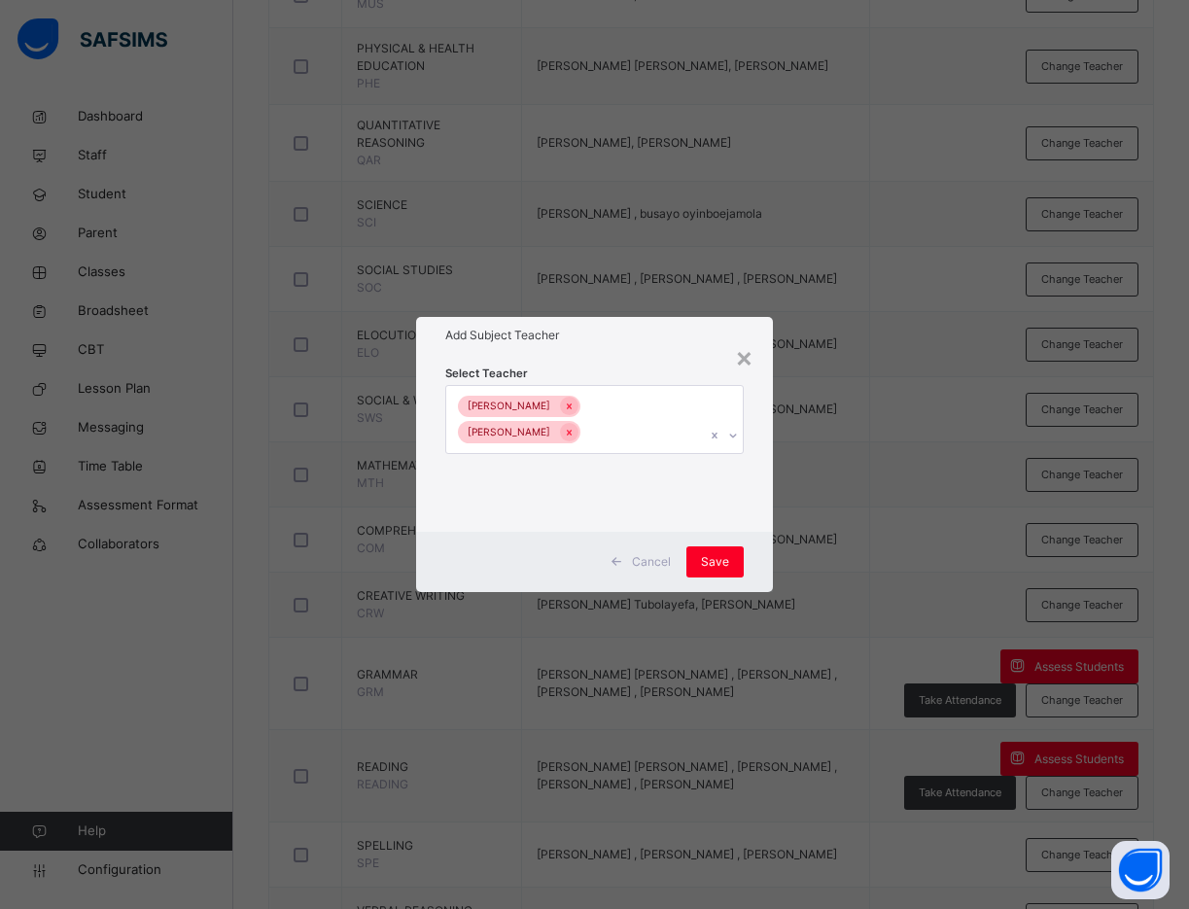
click at [562, 407] on div "Chico John Dimie Bamituni Aye" at bounding box center [575, 419] width 259 height 67
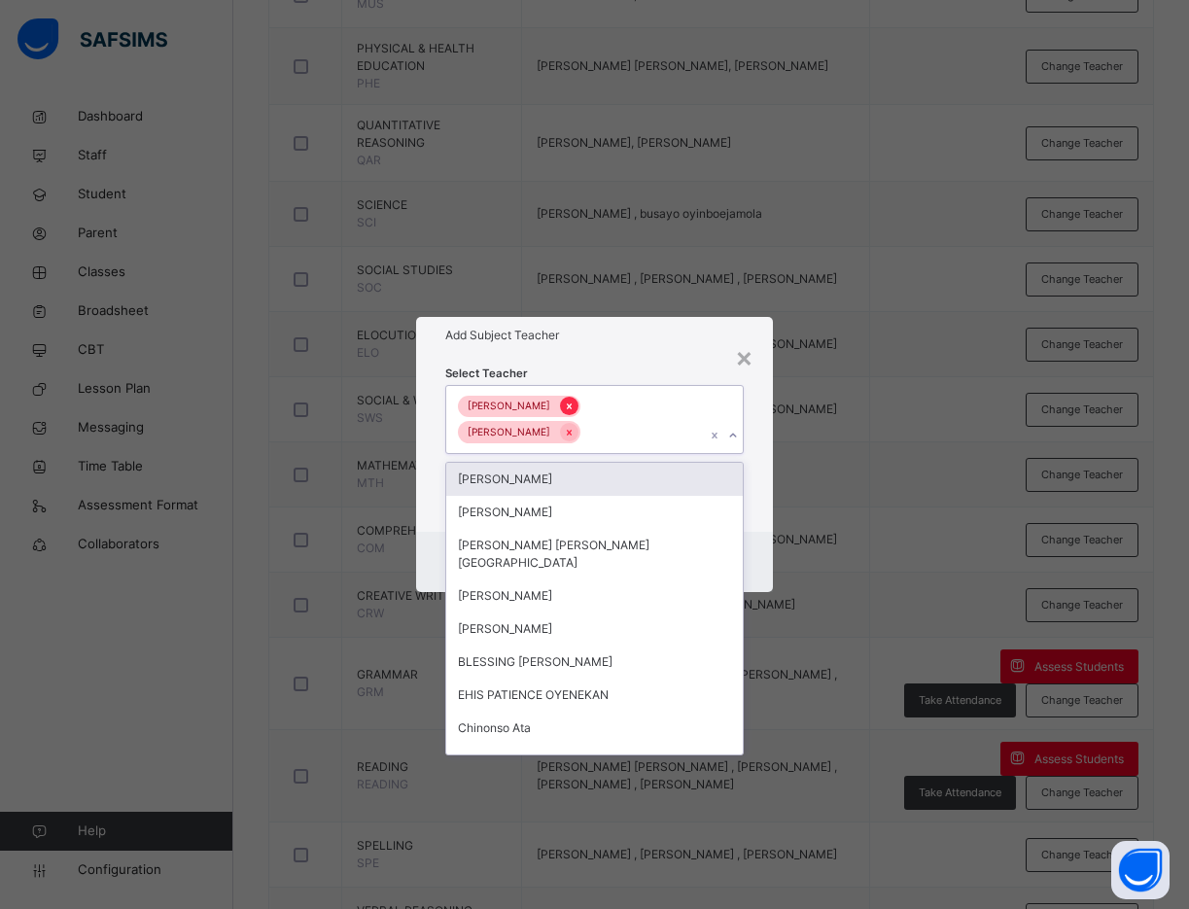
click at [564, 413] on icon at bounding box center [569, 406] width 11 height 14
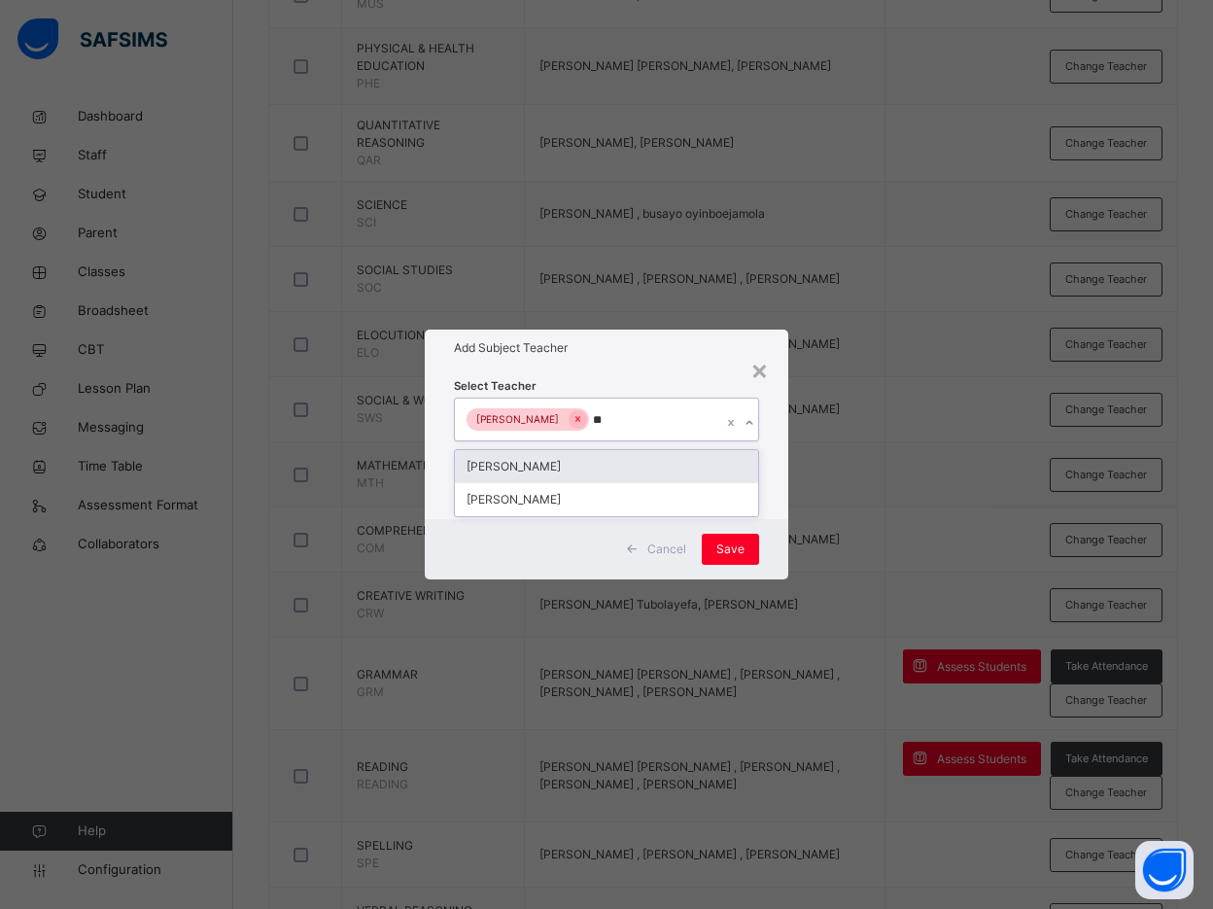
type input "***"
click at [601, 462] on div "[PERSON_NAME]" at bounding box center [606, 466] width 303 height 33
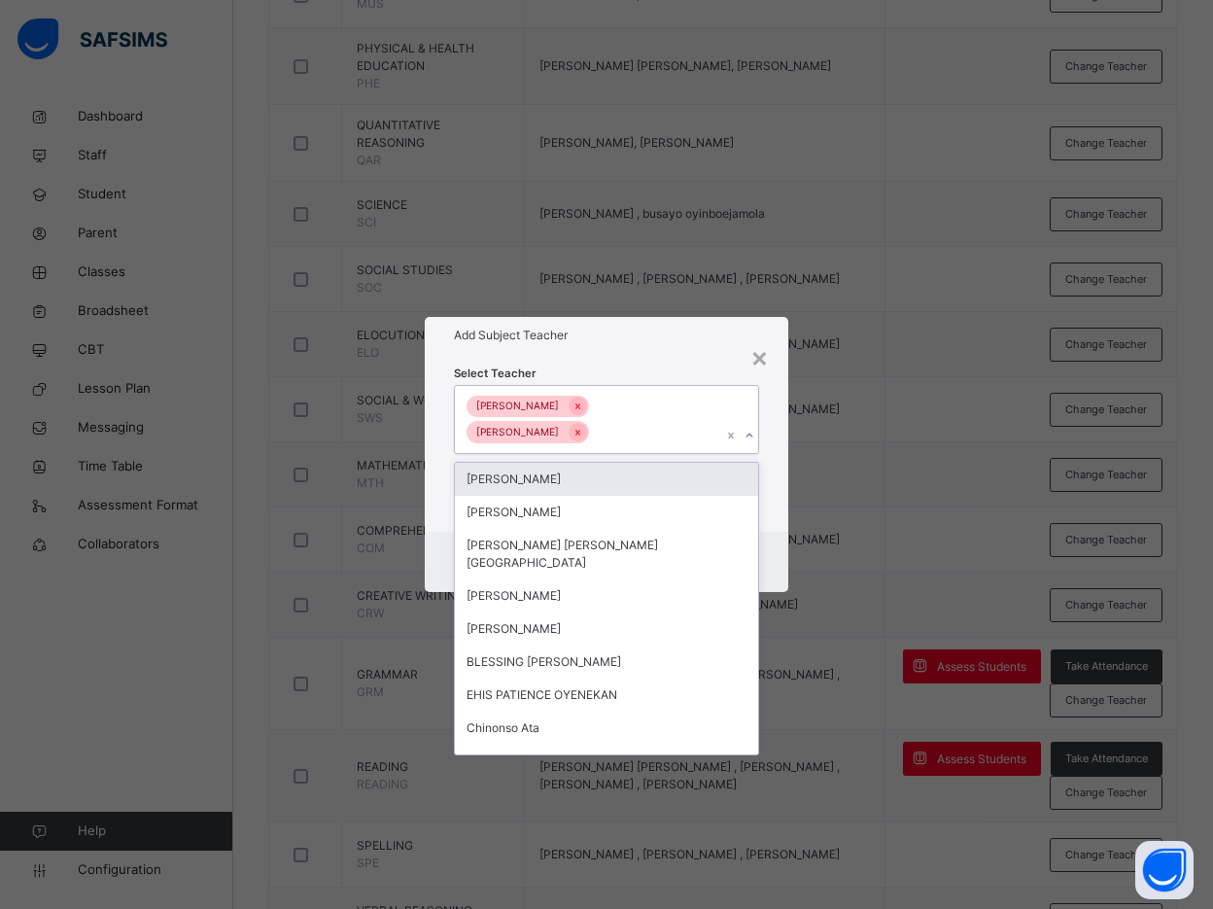
click at [784, 464] on div "Select Teacher option Emmanuel Azubuike, selected. option Oluwatosin Akanbi foc…" at bounding box center [606, 443] width 363 height 178
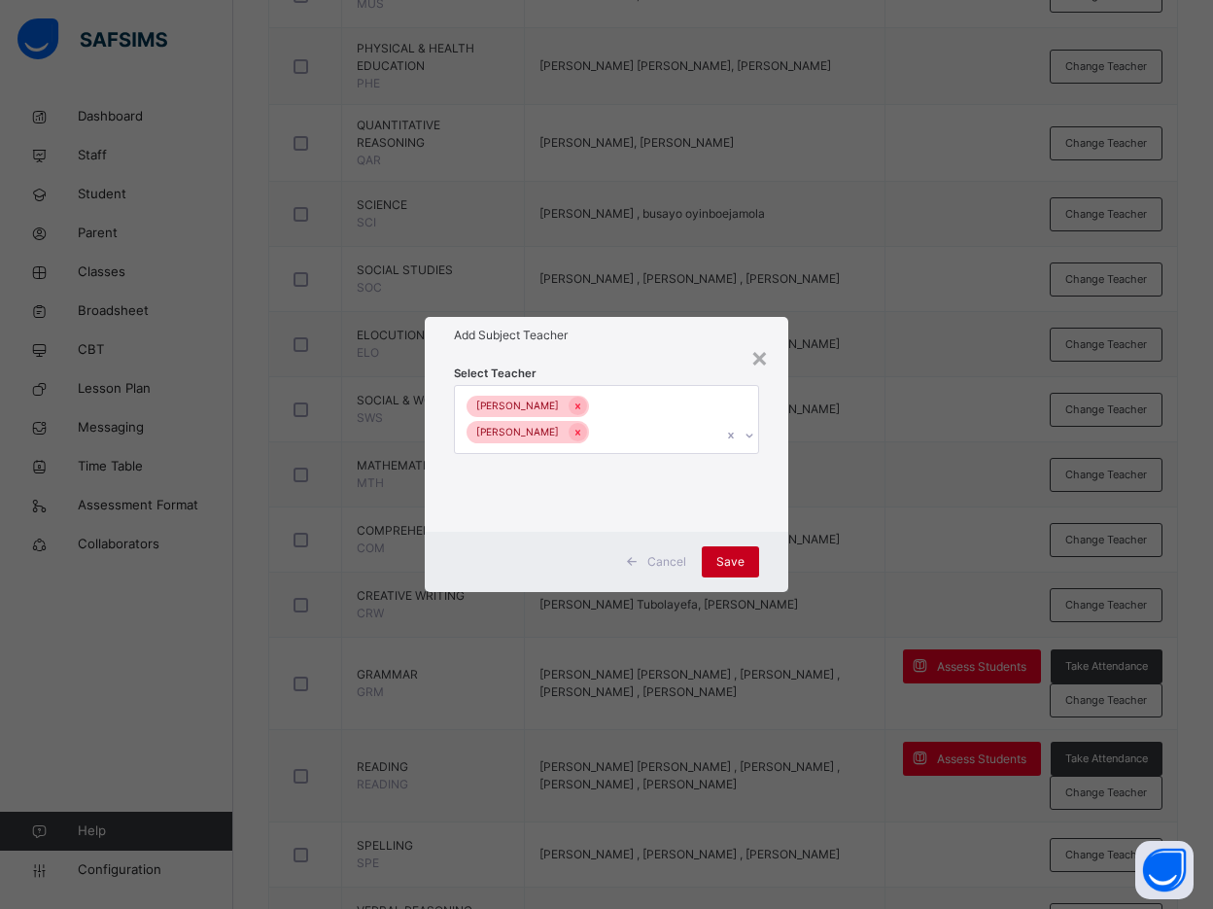
click at [731, 553] on span "Save" at bounding box center [730, 561] width 28 height 17
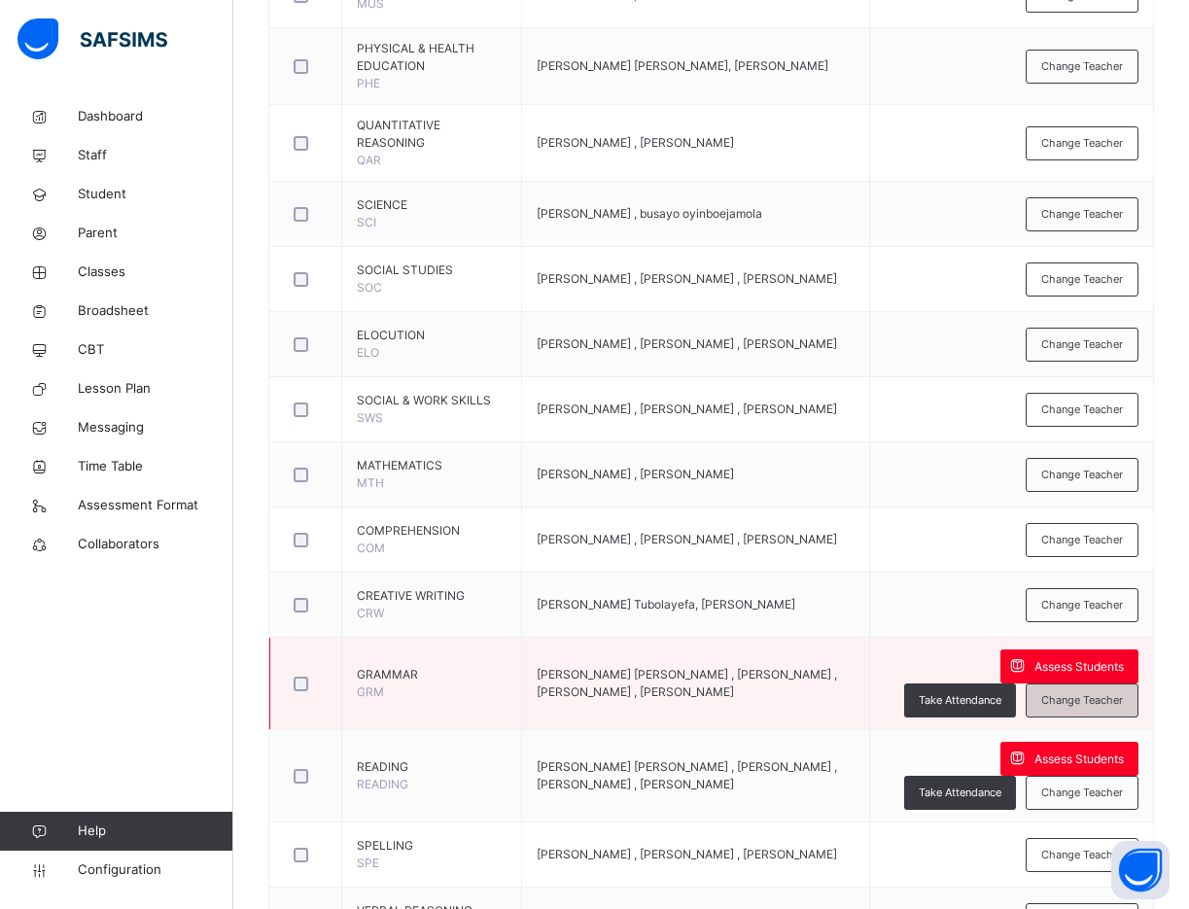
click at [1100, 692] on span "Change Teacher" at bounding box center [1082, 700] width 82 height 17
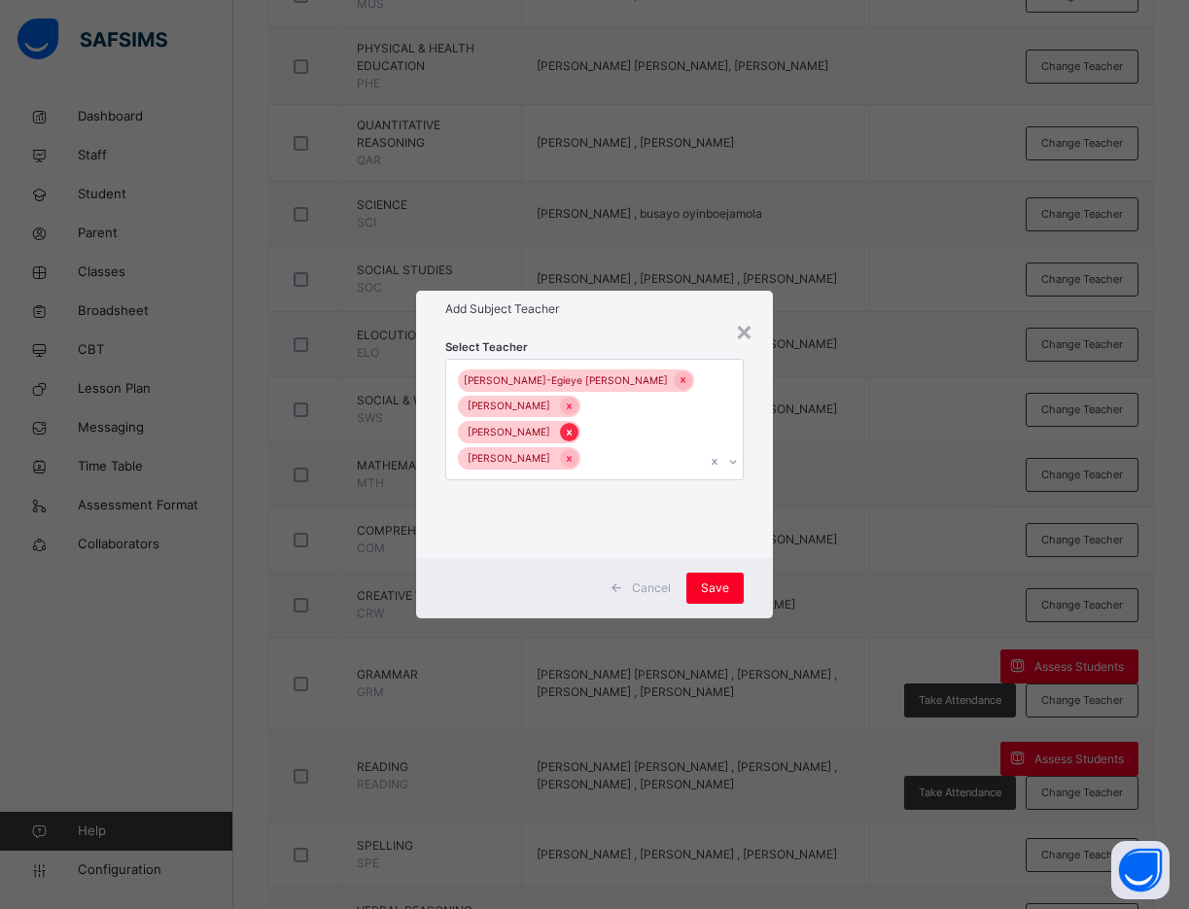
click at [571, 430] on icon at bounding box center [569, 433] width 5 height 6
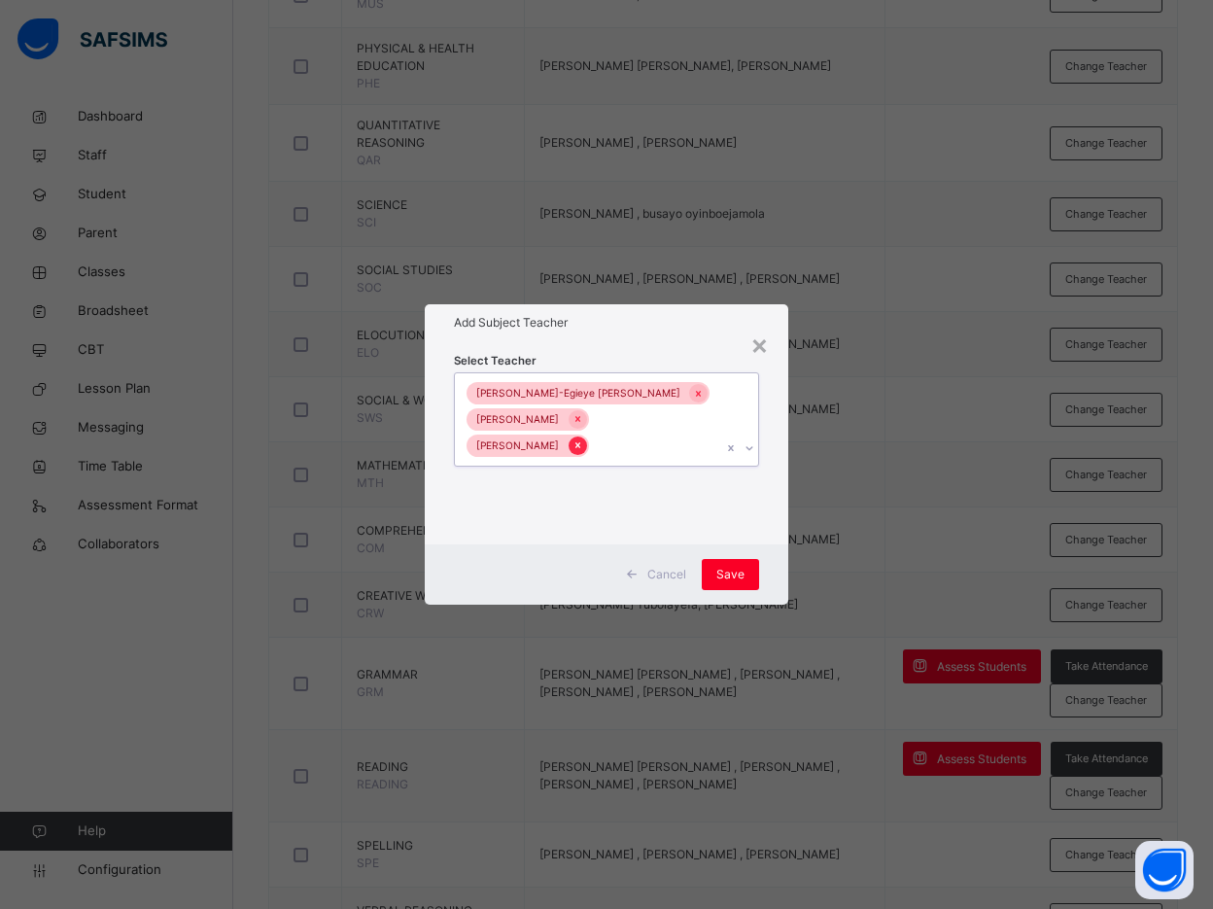
click at [583, 438] on icon at bounding box center [577, 445] width 11 height 14
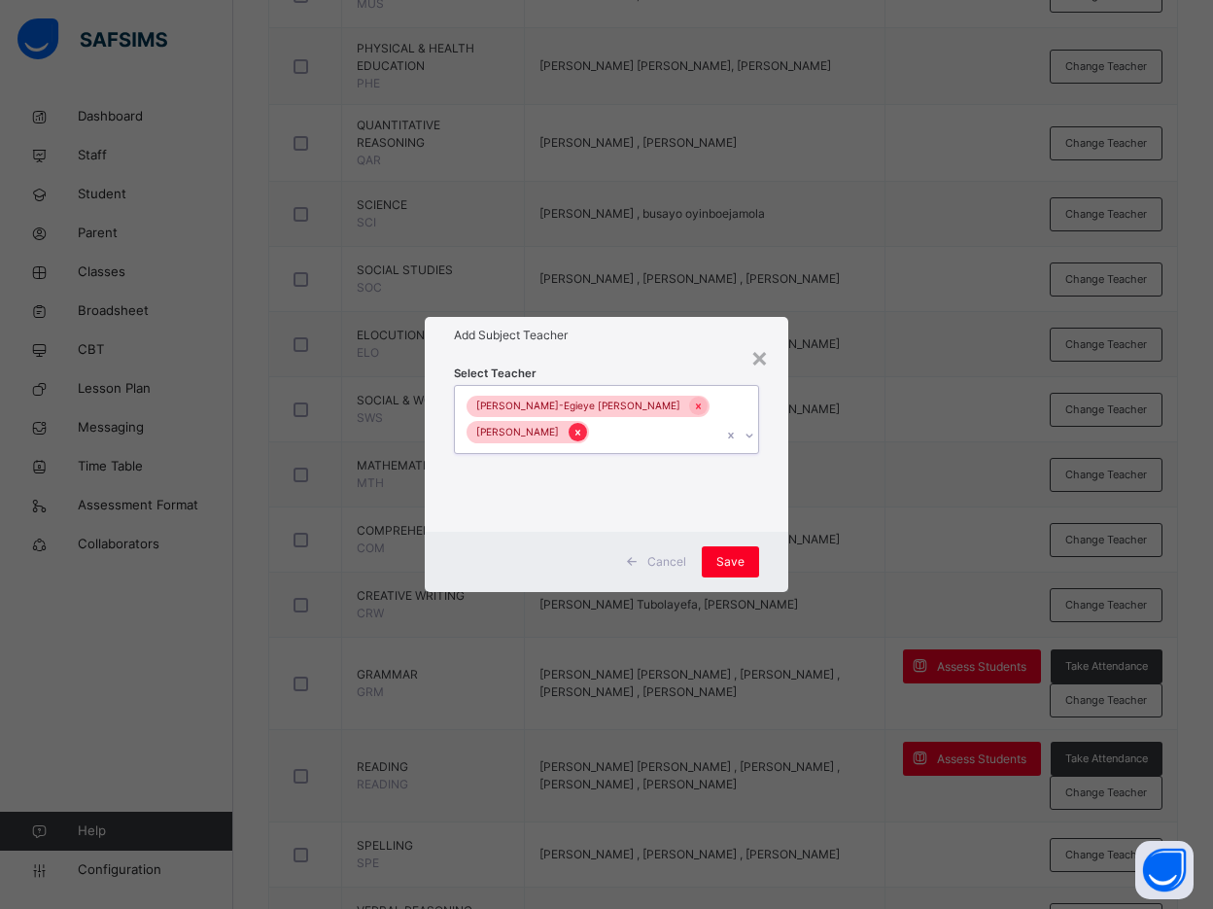
click at [572, 428] on icon at bounding box center [577, 433] width 11 height 14
click at [689, 415] on div at bounding box center [698, 406] width 18 height 18
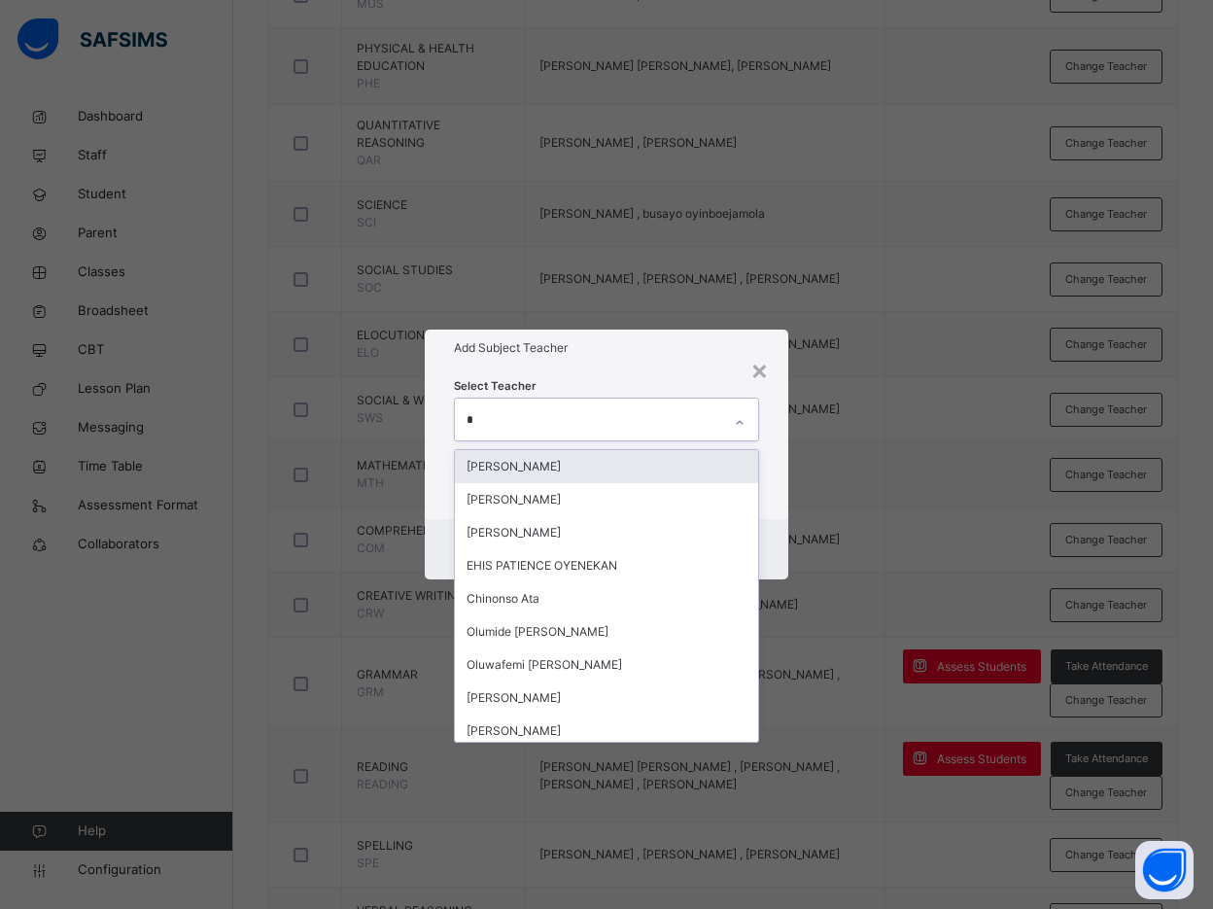
type input "**"
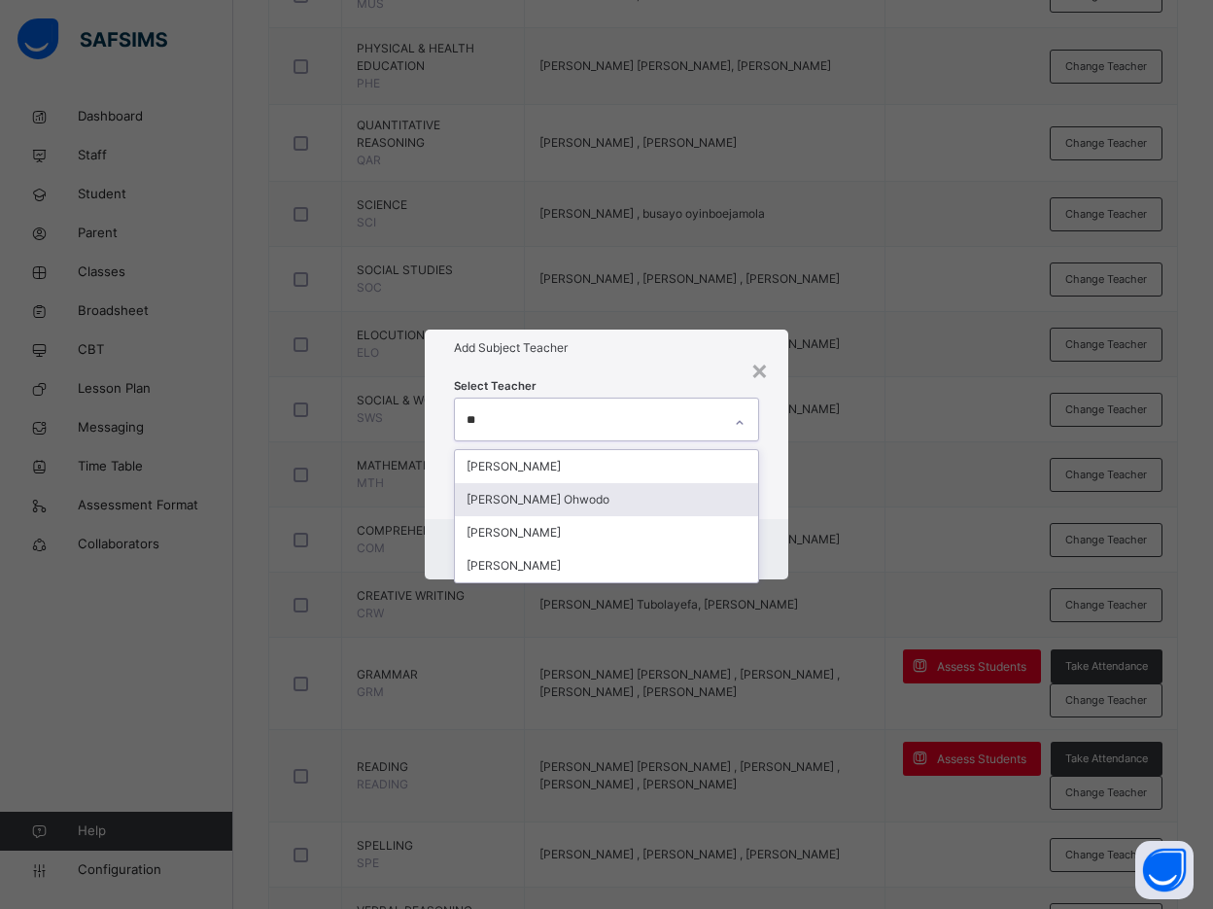
click at [575, 498] on div "[PERSON_NAME] Ohwodo" at bounding box center [606, 499] width 303 height 33
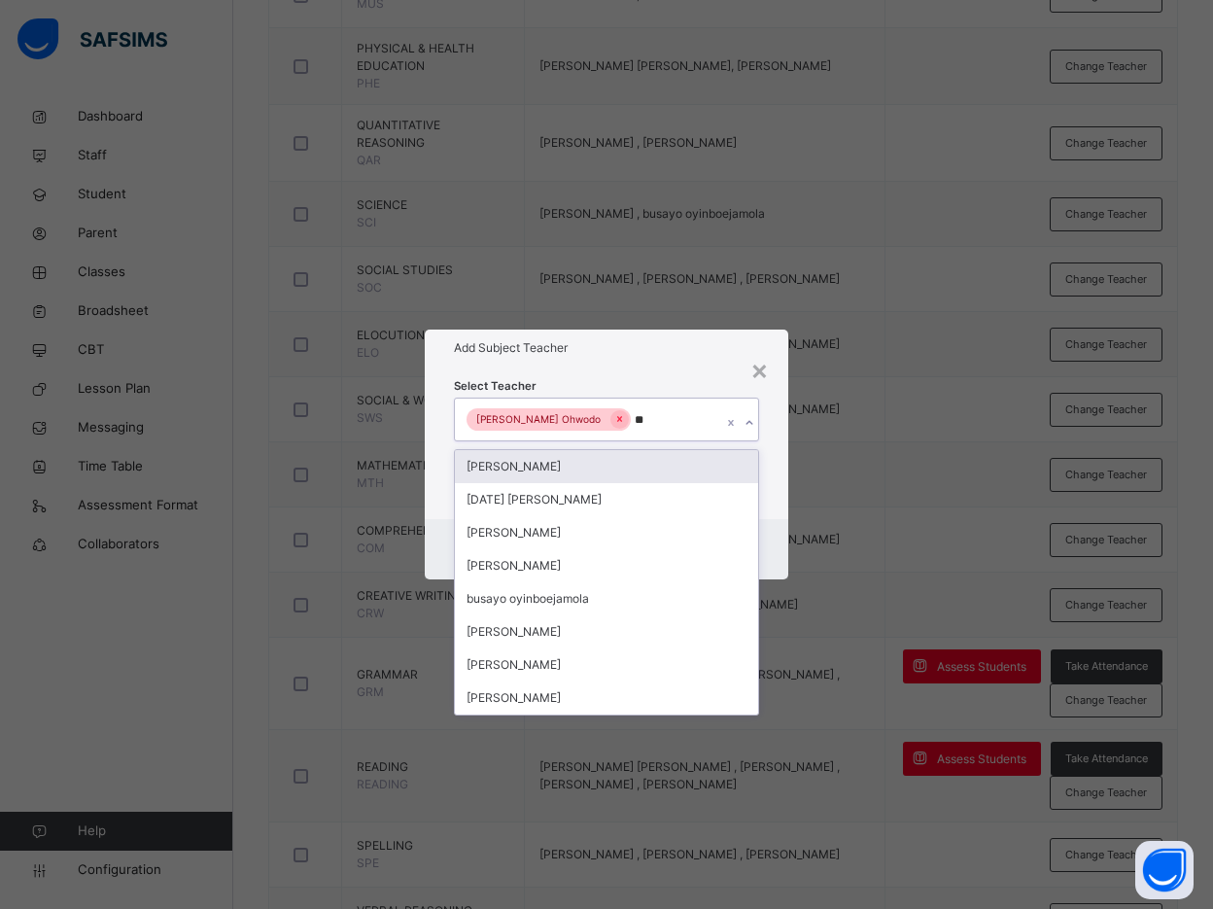
type input "***"
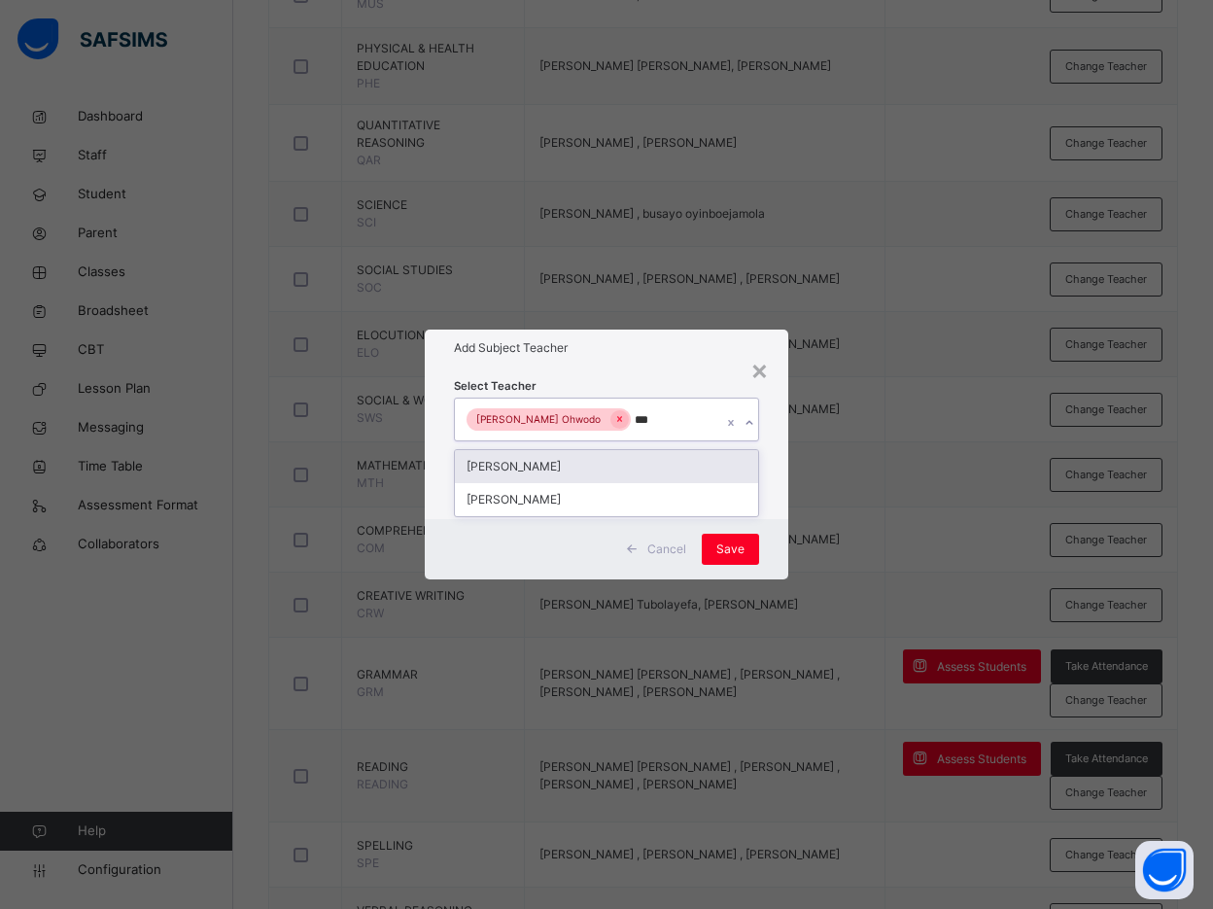
click at [607, 468] on div "[PERSON_NAME]" at bounding box center [606, 466] width 303 height 33
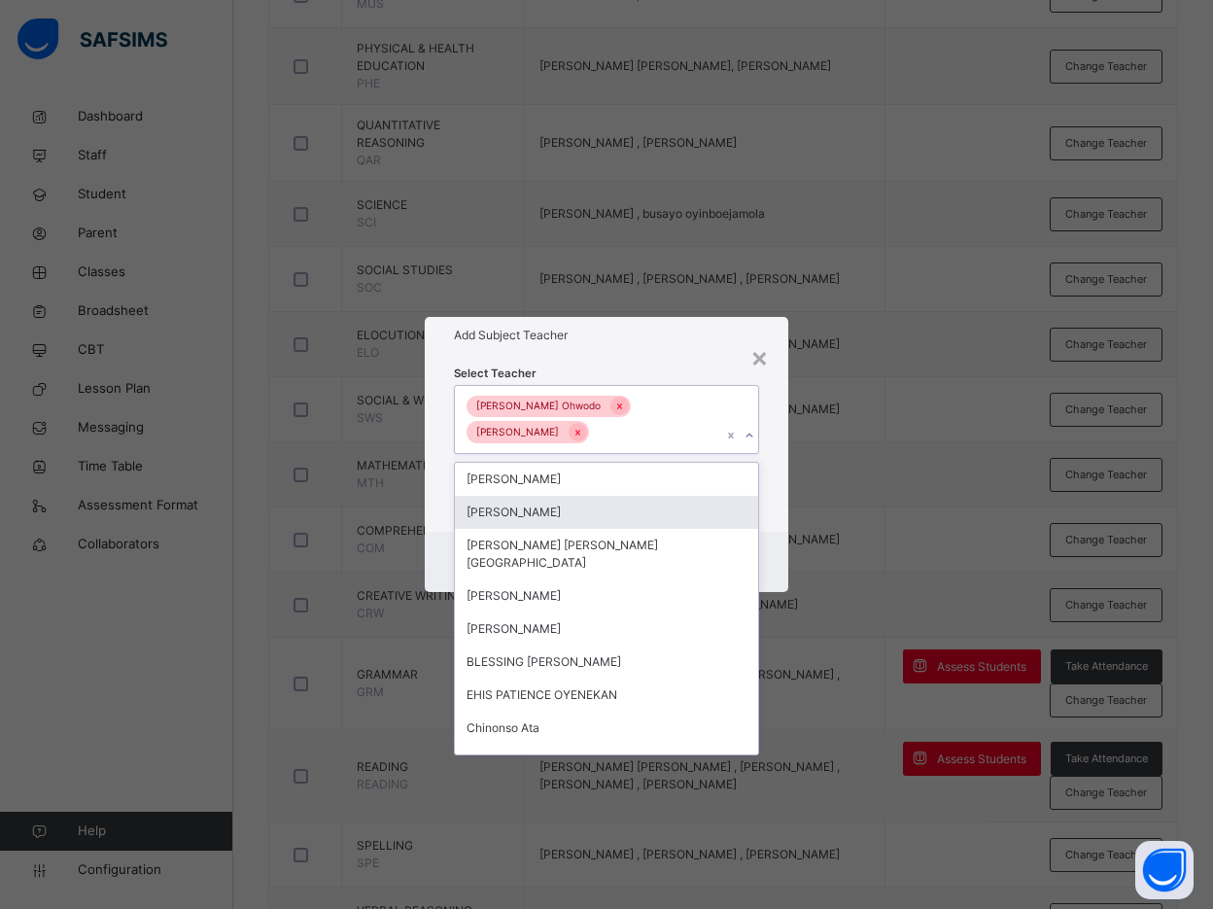
click at [774, 505] on div "Select Teacher option Bamituni Aye, selected. option Anne Eches focused, 2 of 1…" at bounding box center [606, 443] width 363 height 178
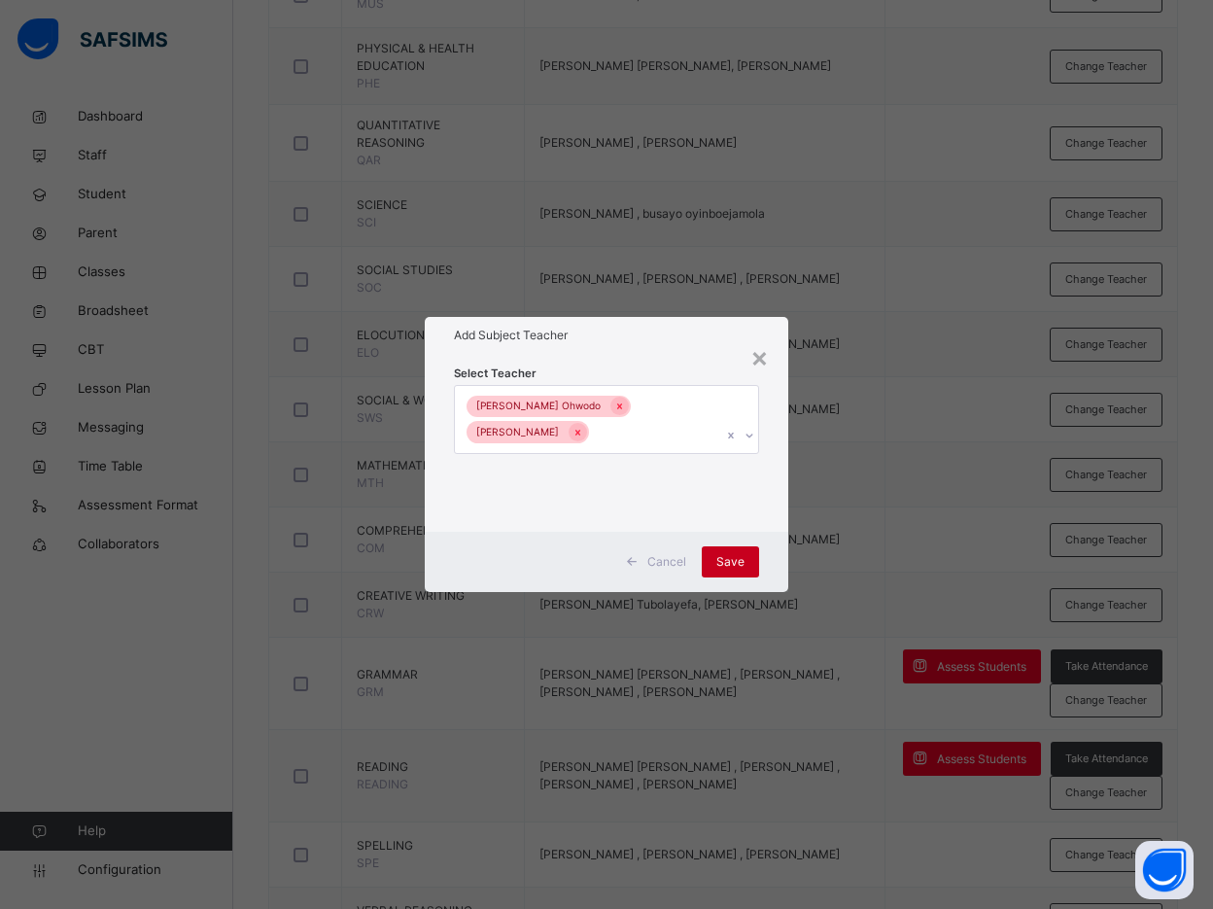
click at [734, 567] on span "Save" at bounding box center [730, 561] width 28 height 17
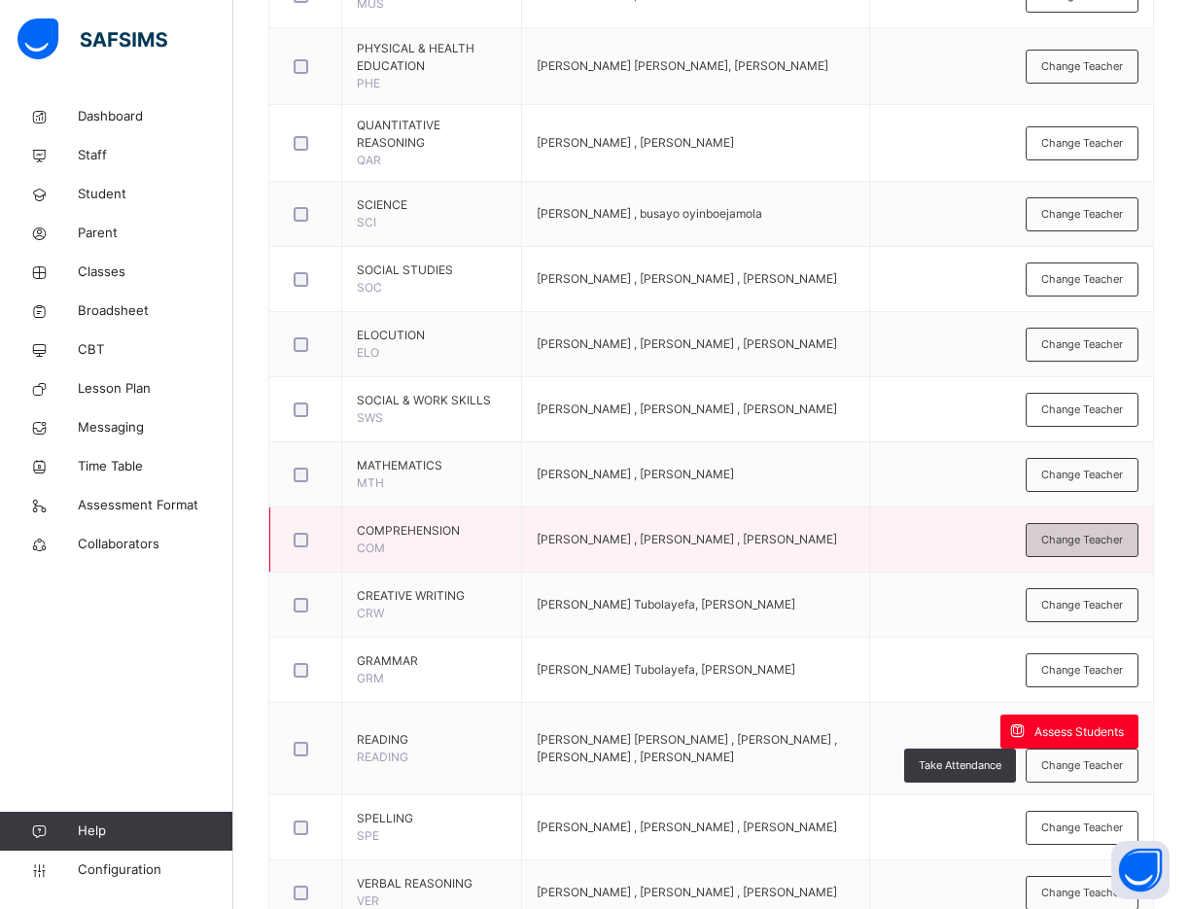
click at [1081, 532] on span "Change Teacher" at bounding box center [1082, 540] width 82 height 17
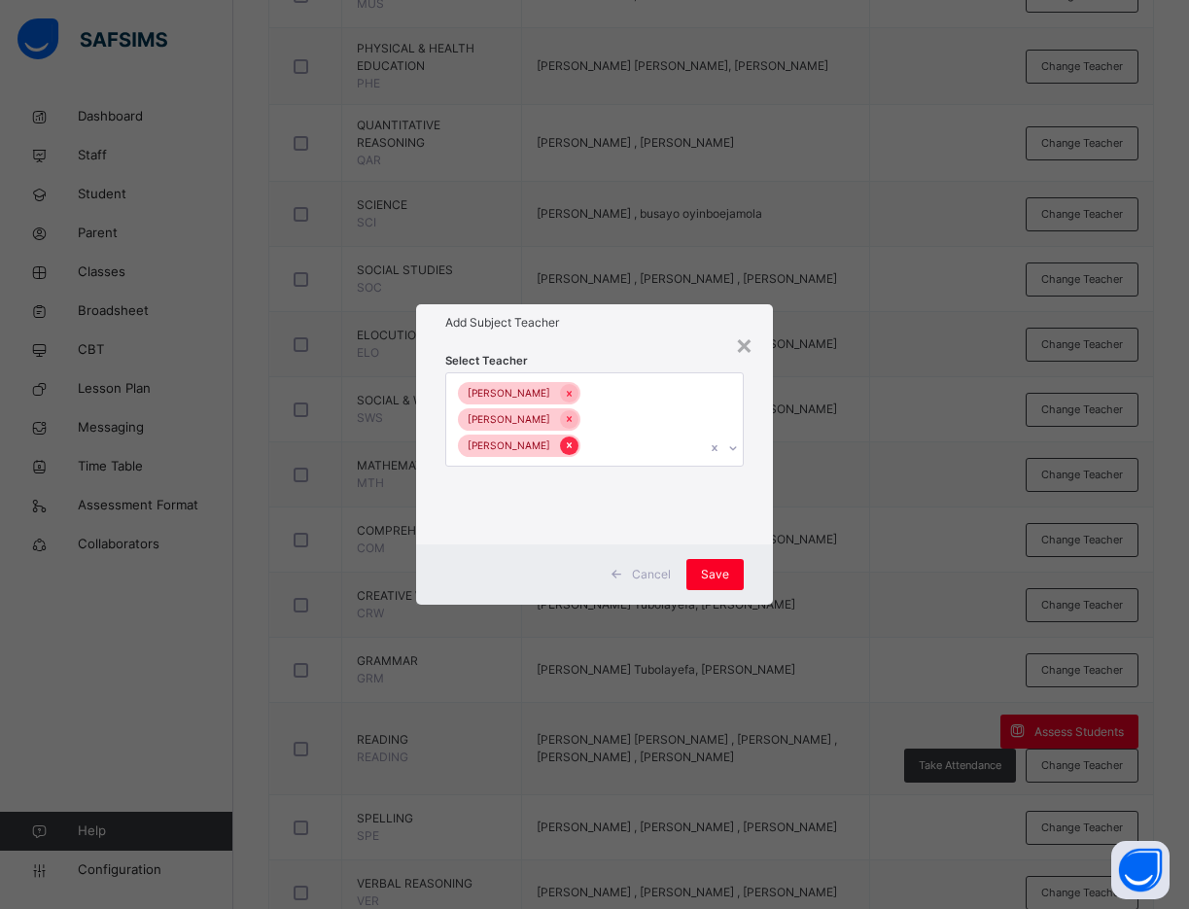
click at [564, 438] on icon at bounding box center [569, 445] width 11 height 14
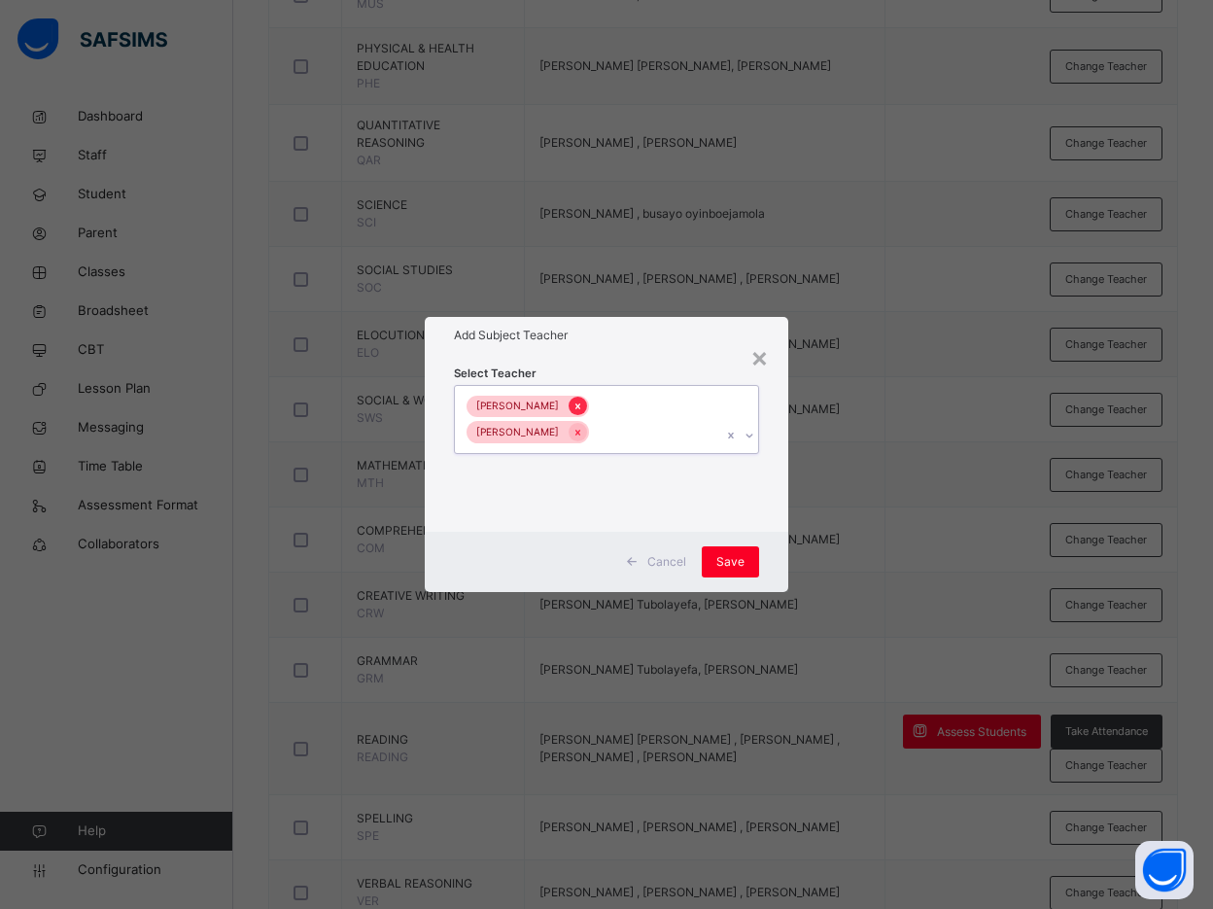
click at [572, 408] on icon at bounding box center [577, 406] width 11 height 14
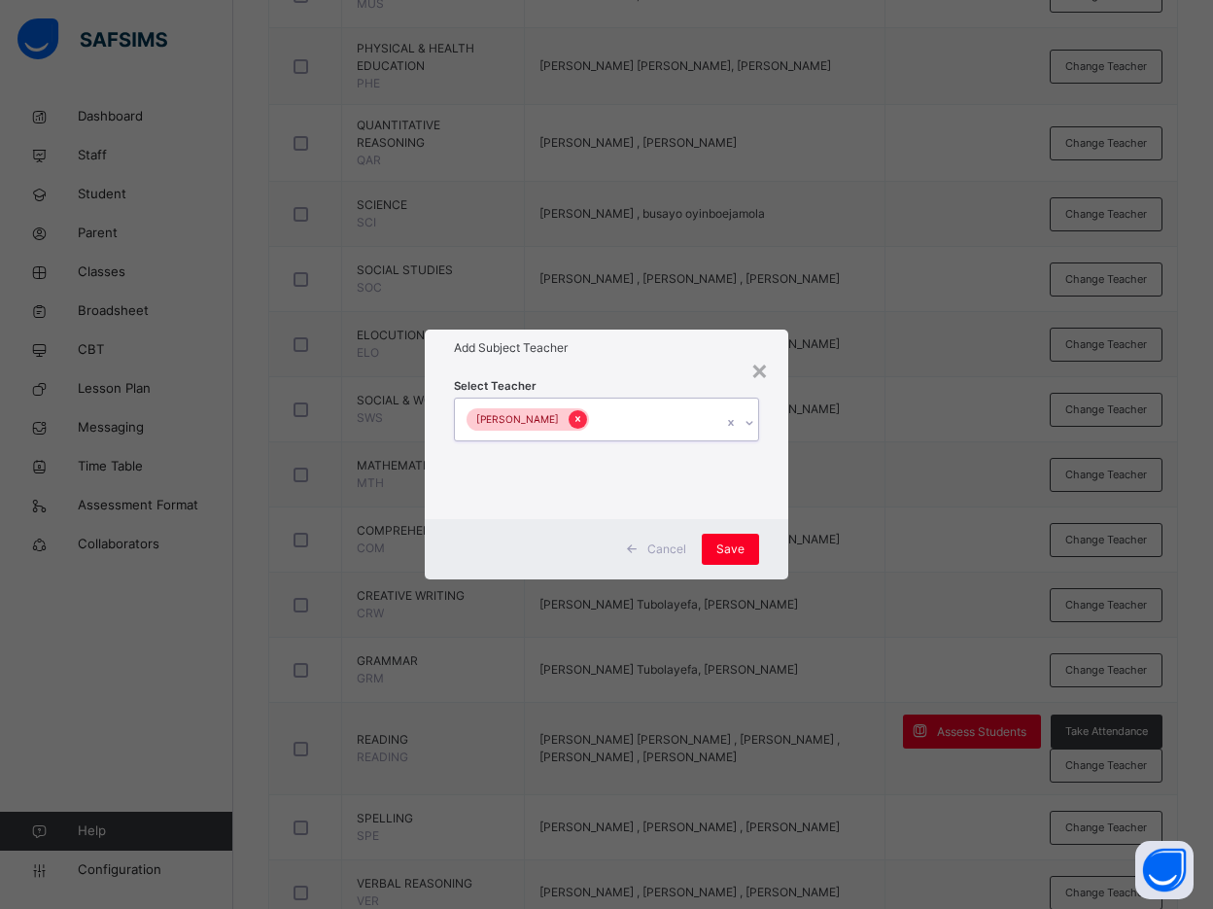
click at [583, 418] on icon at bounding box center [577, 419] width 11 height 14
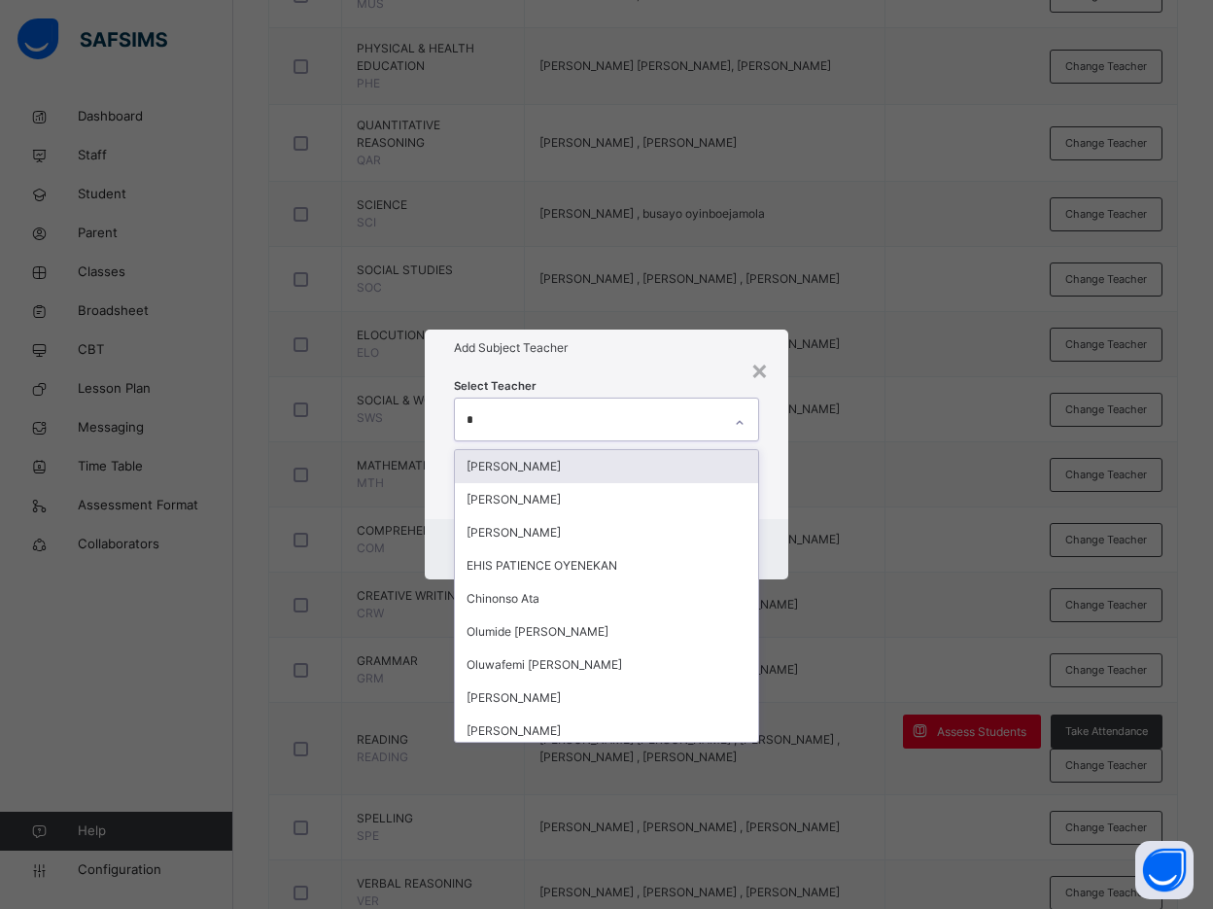
type input "**"
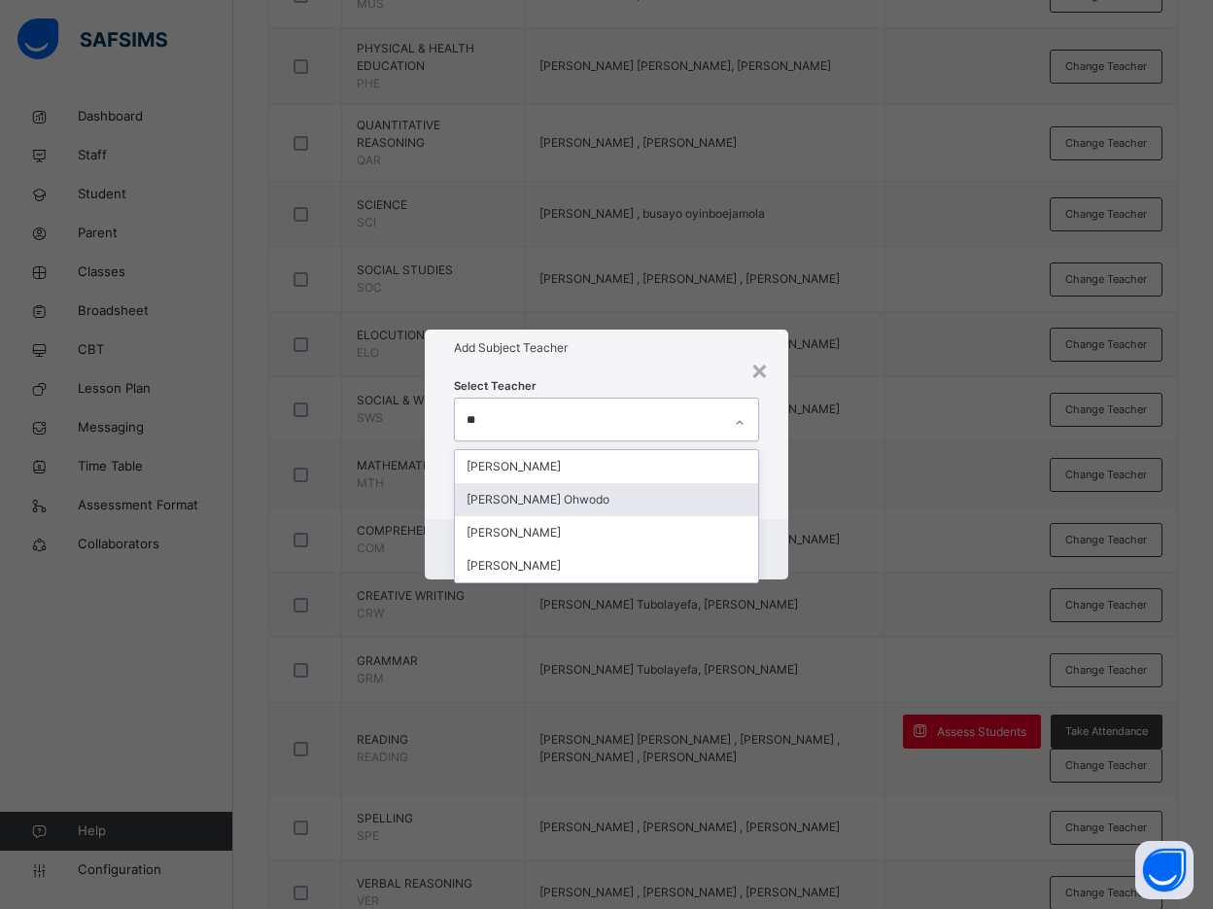
click at [604, 494] on div "[PERSON_NAME] Ohwodo" at bounding box center [606, 499] width 303 height 33
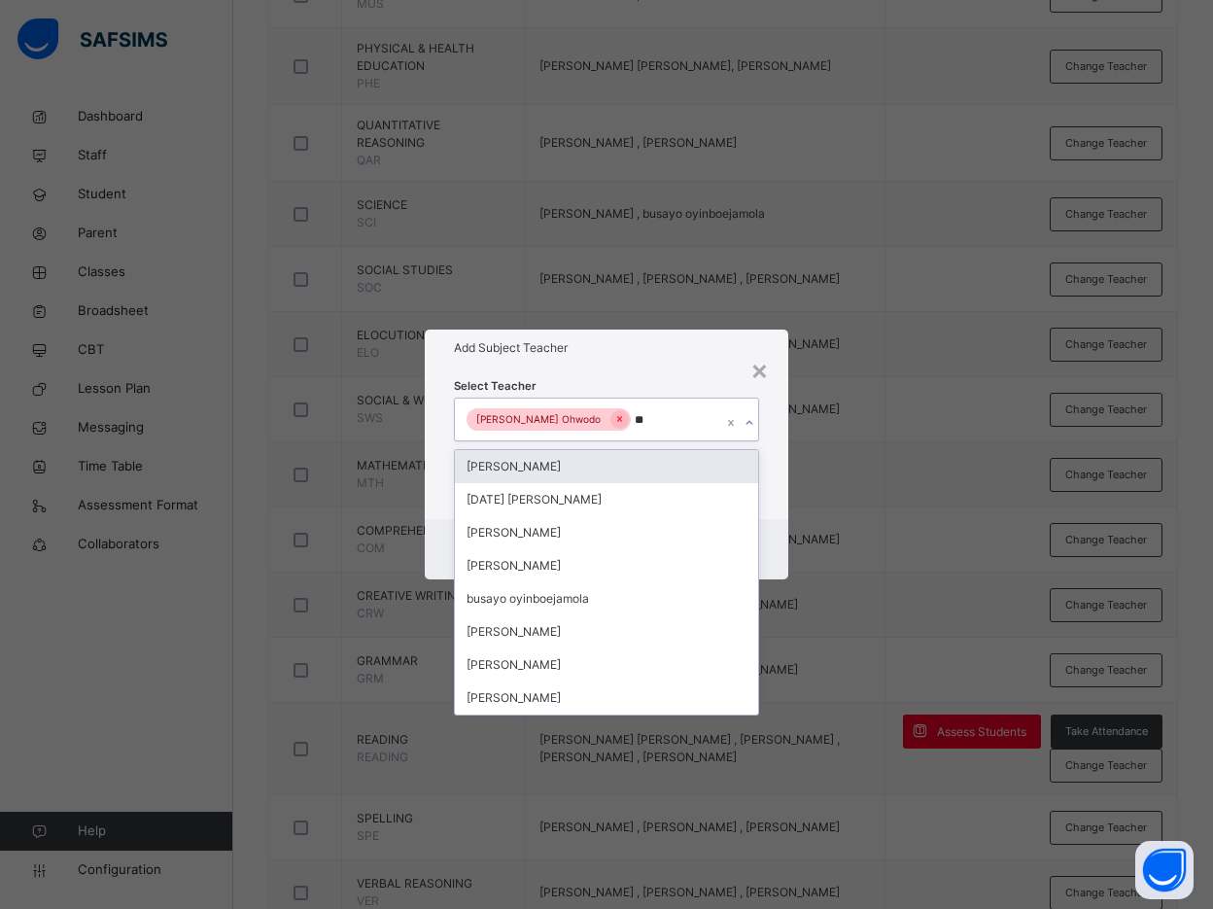
type input "***"
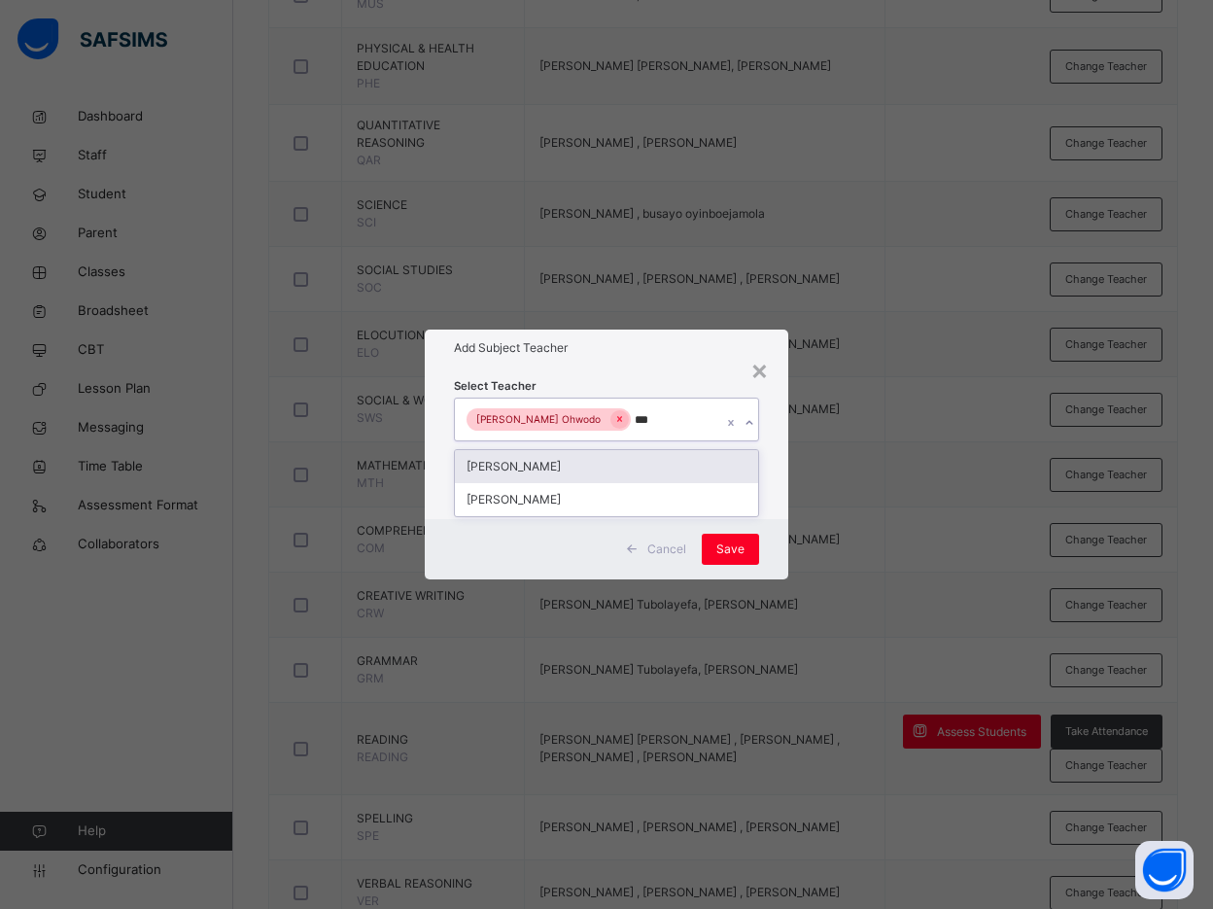
click at [603, 473] on div "[PERSON_NAME]" at bounding box center [606, 466] width 303 height 33
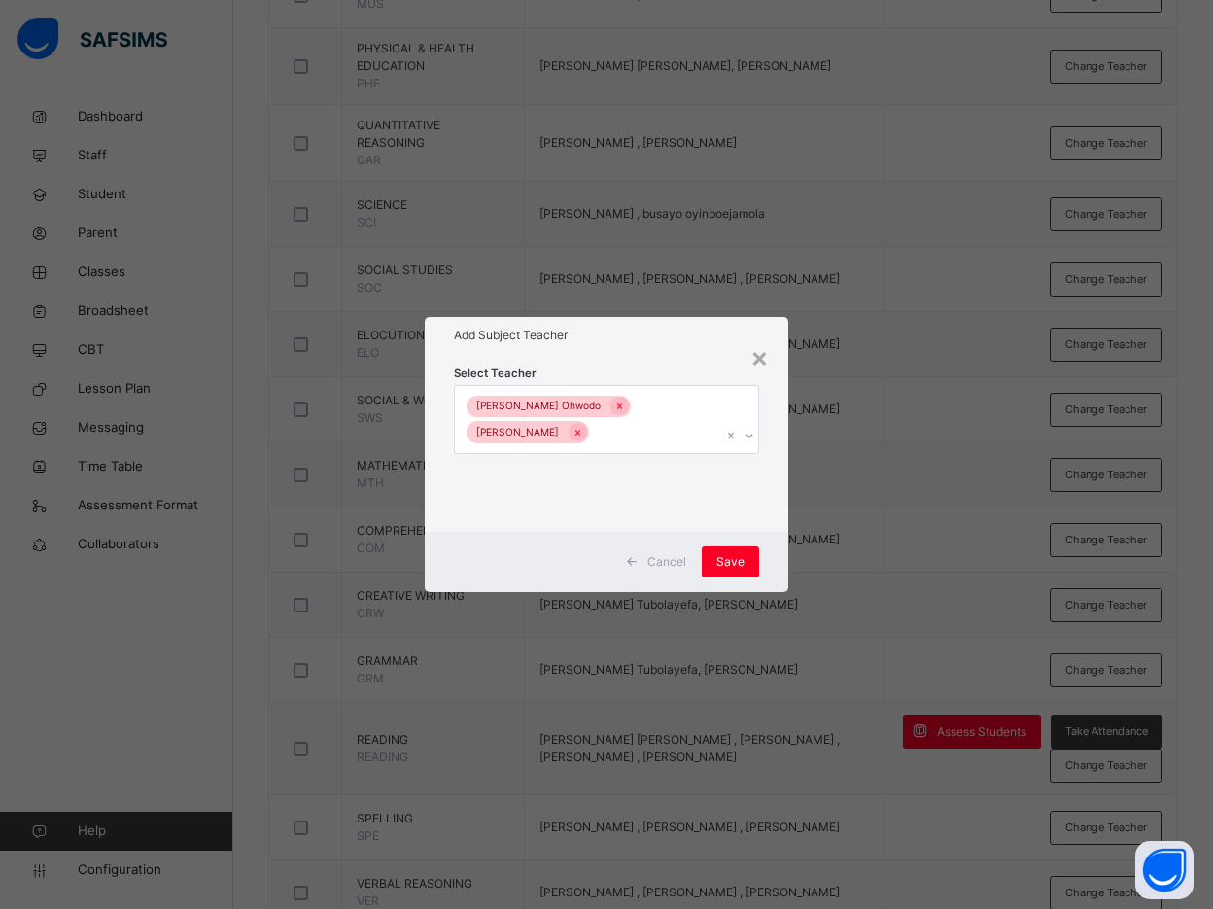
click at [786, 505] on div "Select Teacher Agatha Tubolayefa Ohwodo Bamituni Aye" at bounding box center [606, 443] width 363 height 178
click at [736, 549] on div "Save" at bounding box center [730, 561] width 57 height 31
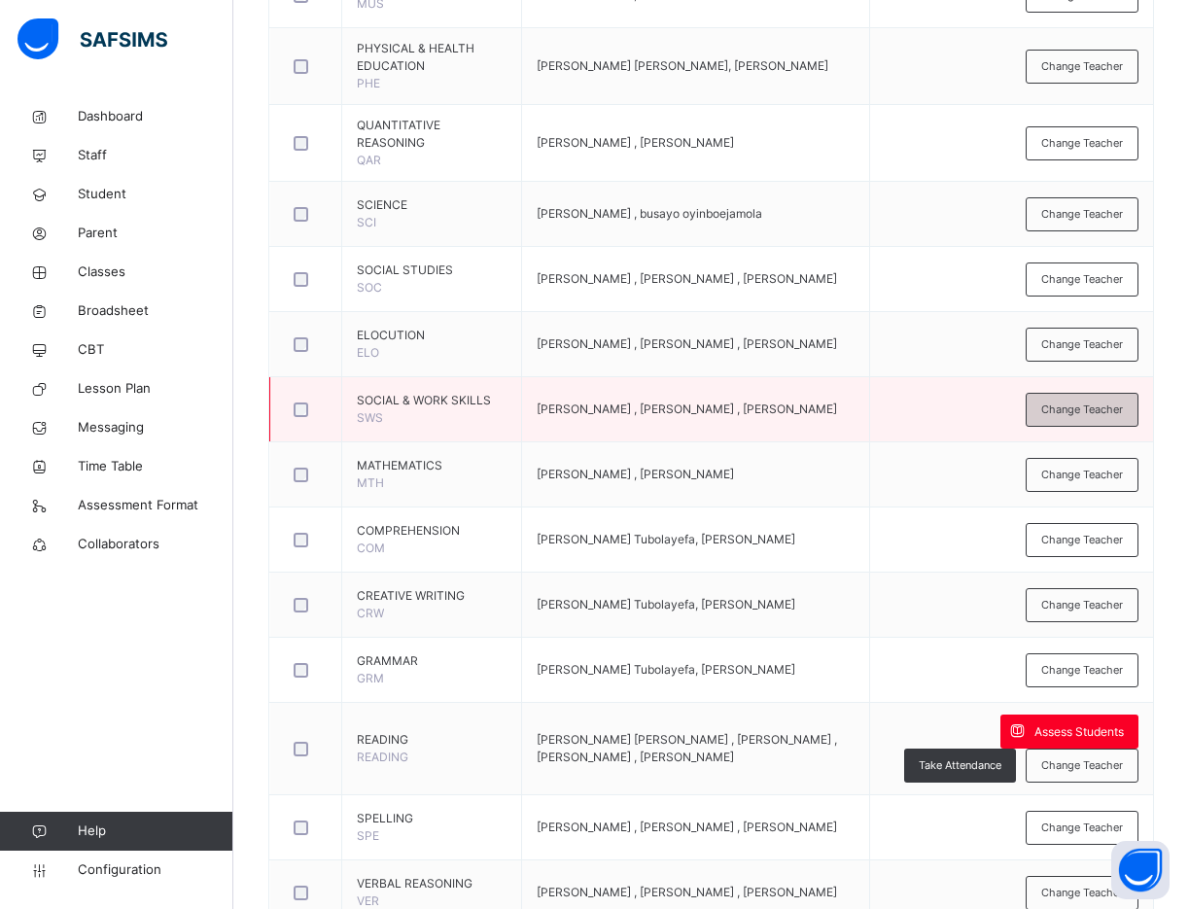
click at [1100, 401] on span "Change Teacher" at bounding box center [1082, 409] width 82 height 17
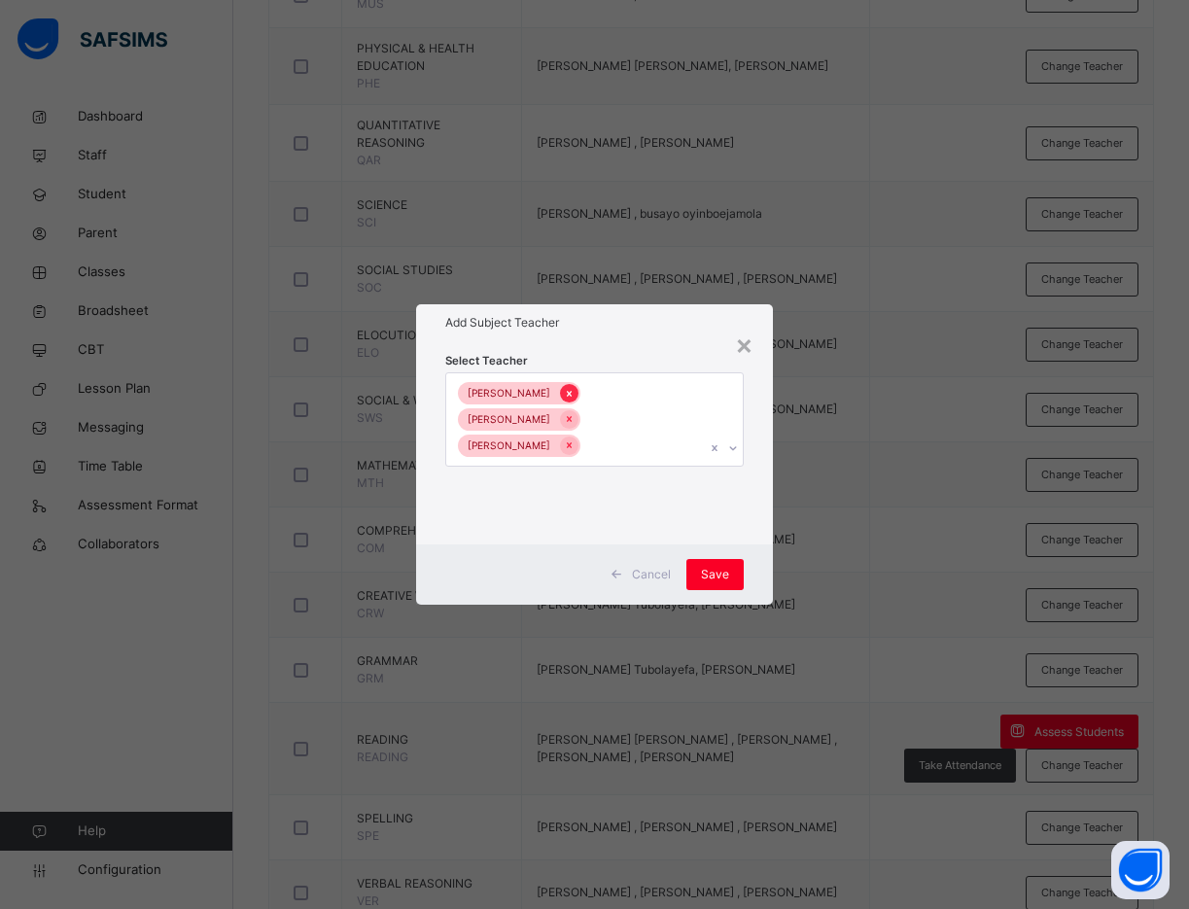
click at [564, 400] on icon at bounding box center [569, 394] width 11 height 14
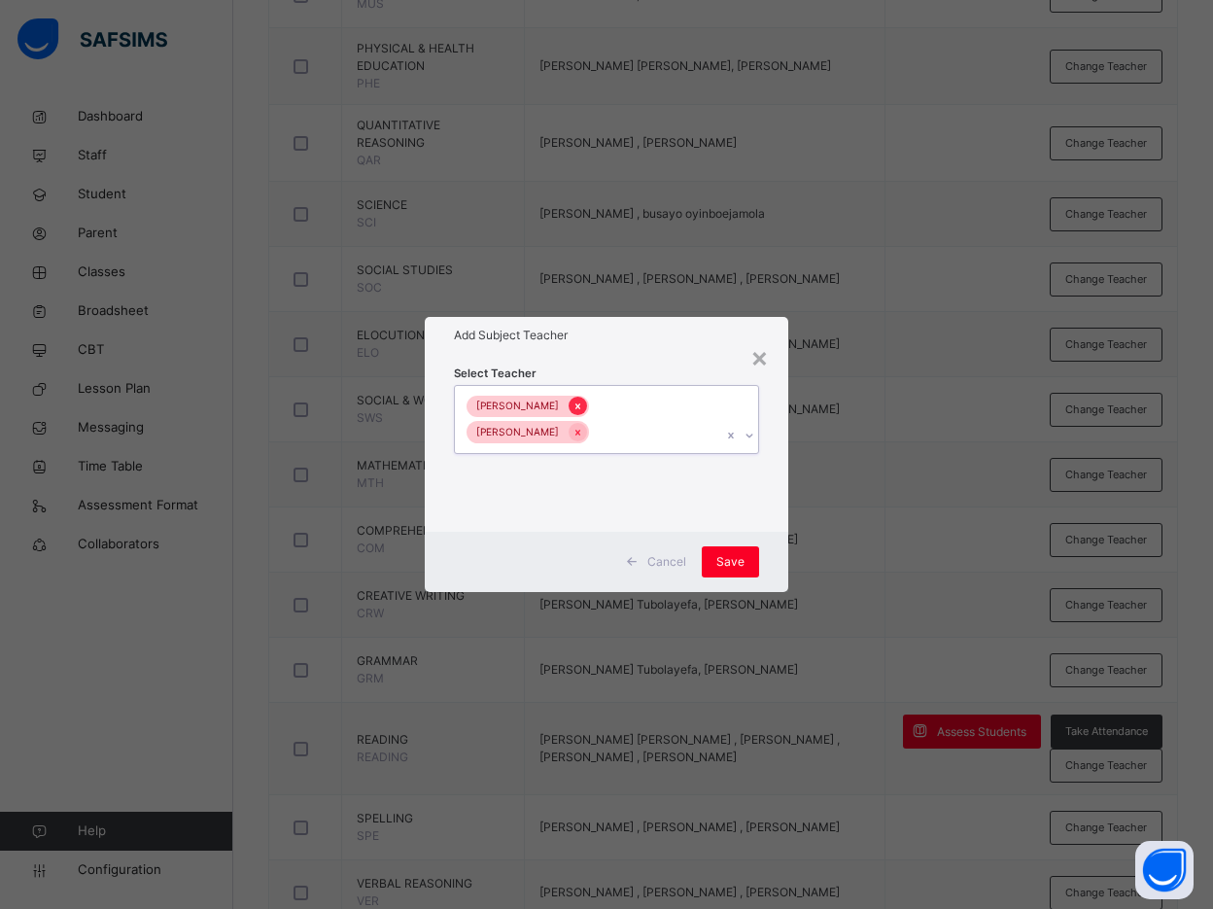
click at [582, 413] on icon at bounding box center [577, 406] width 11 height 14
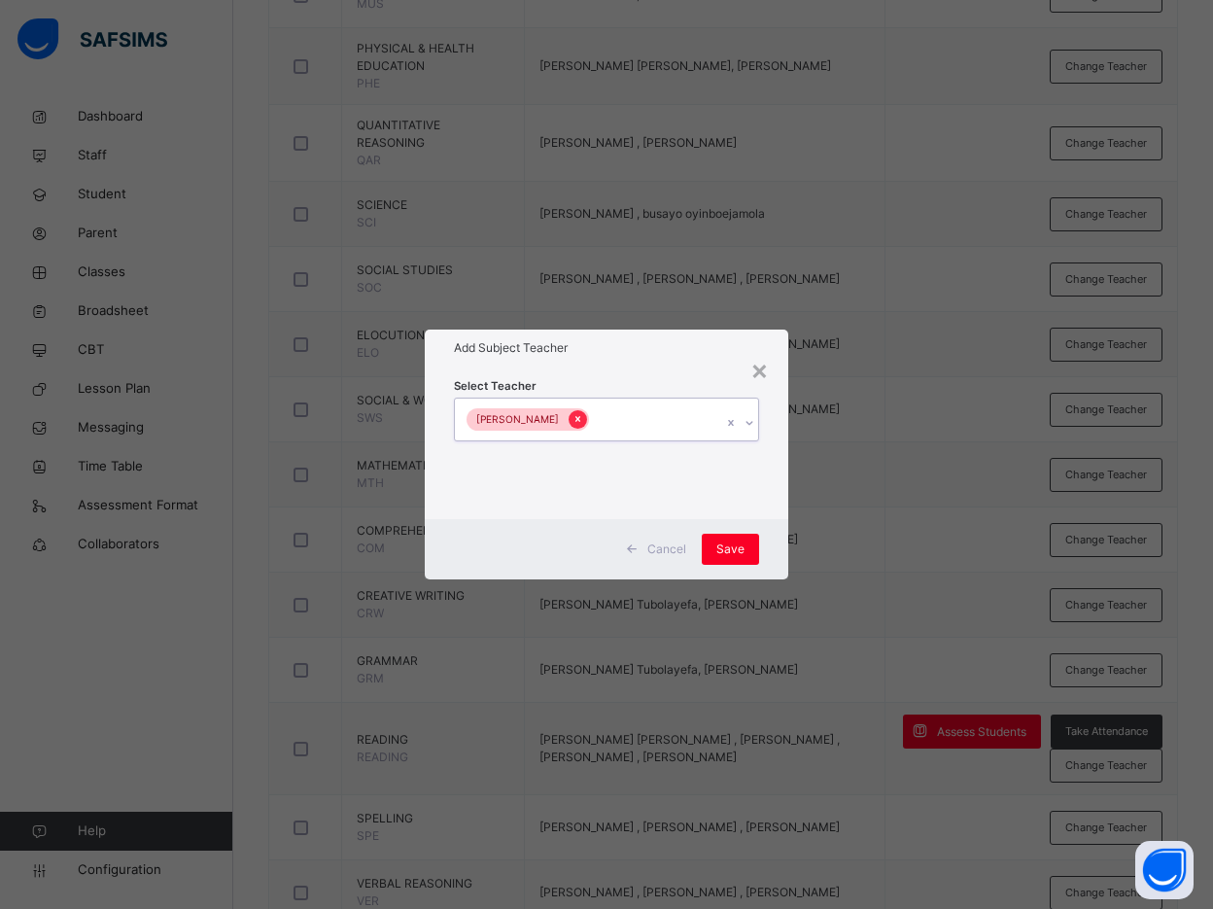
click at [572, 423] on icon at bounding box center [577, 419] width 11 height 14
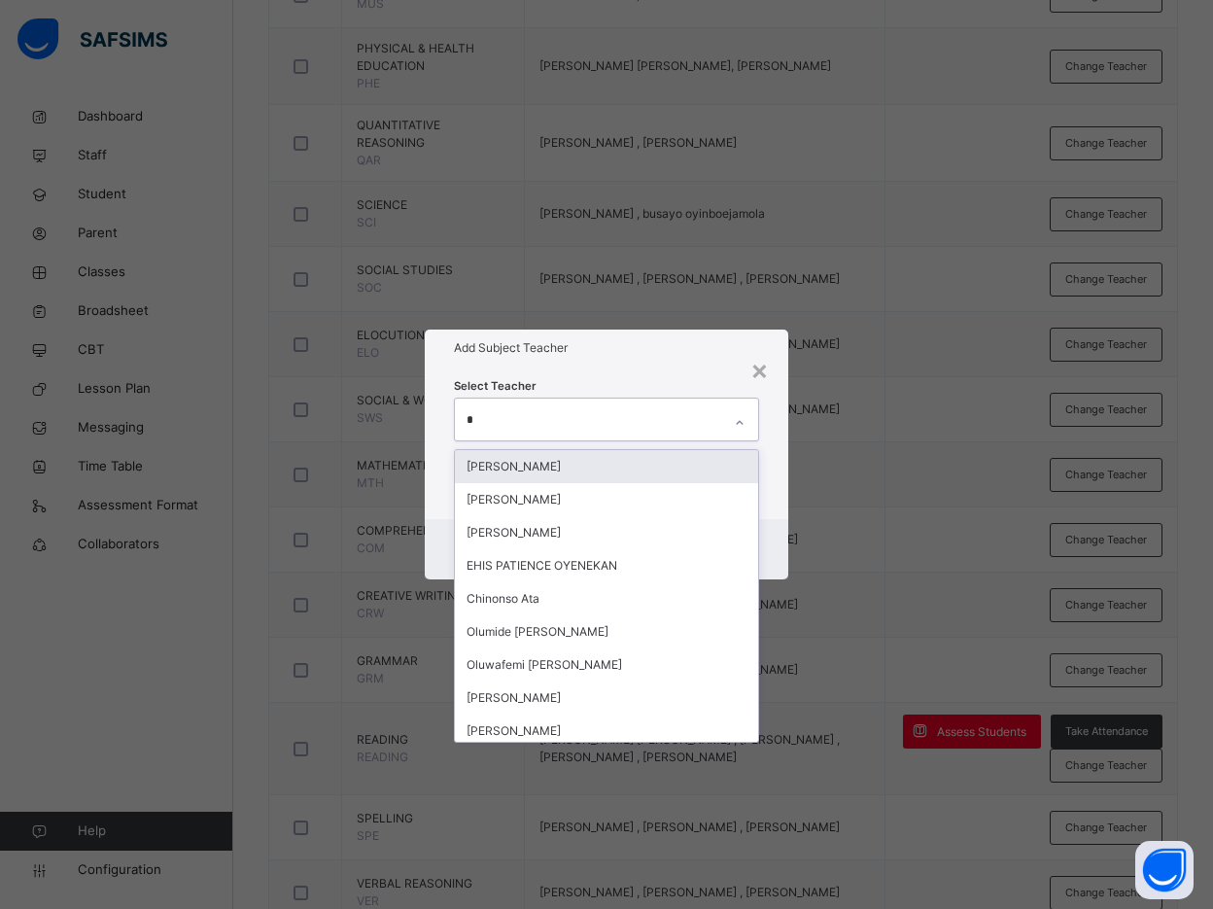
type input "**"
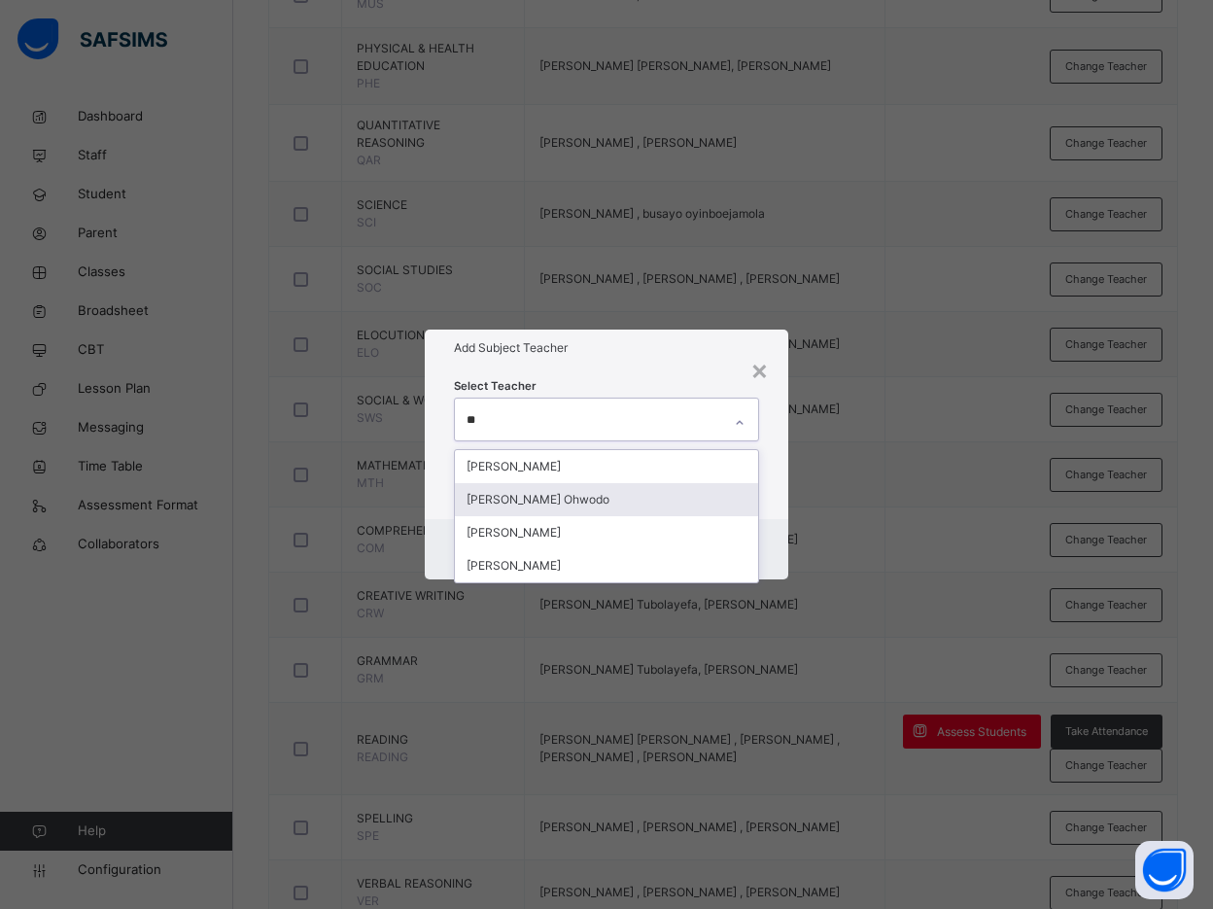
click at [533, 488] on div "Agatha Tubolayefa Ohwodo" at bounding box center [606, 499] width 303 height 33
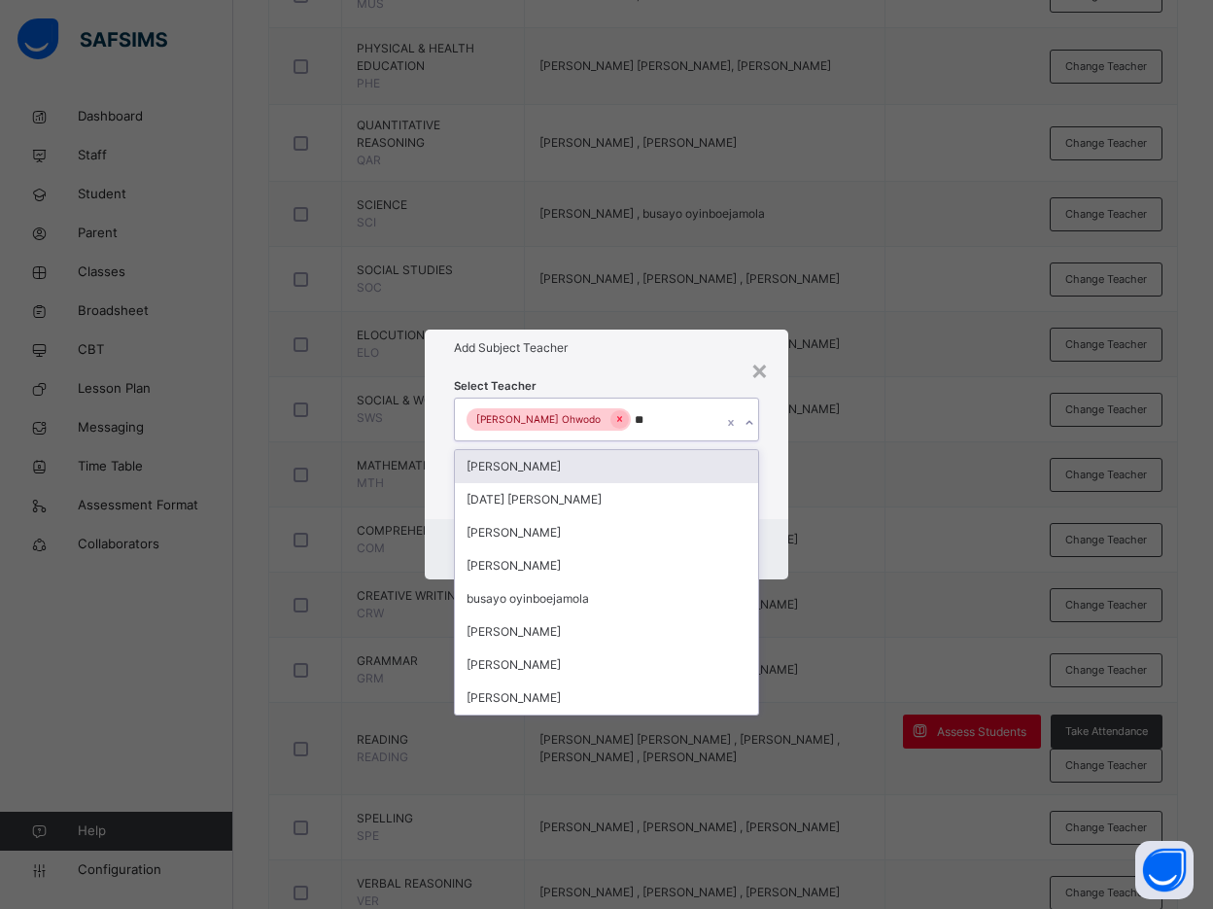
type input "***"
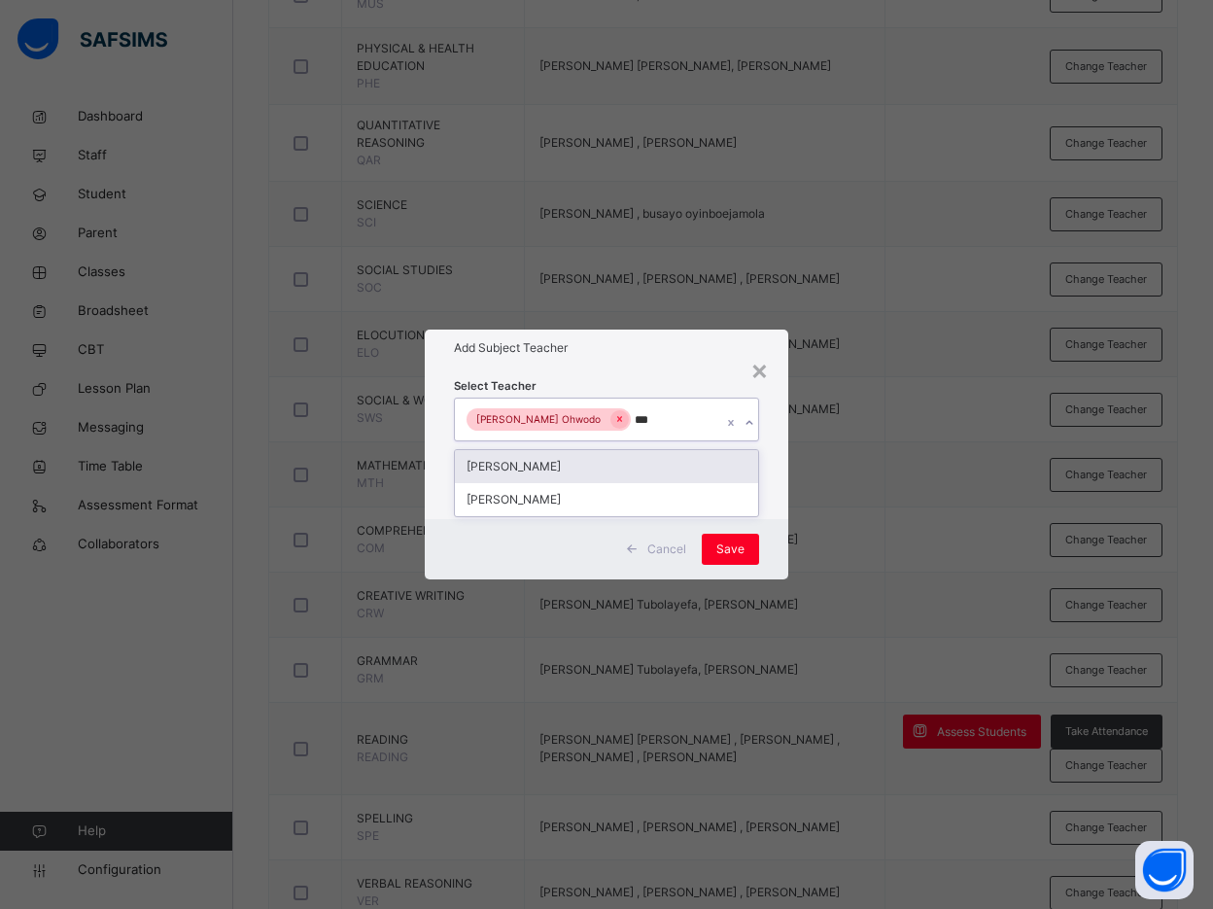
click at [532, 463] on div "[PERSON_NAME]" at bounding box center [606, 466] width 303 height 33
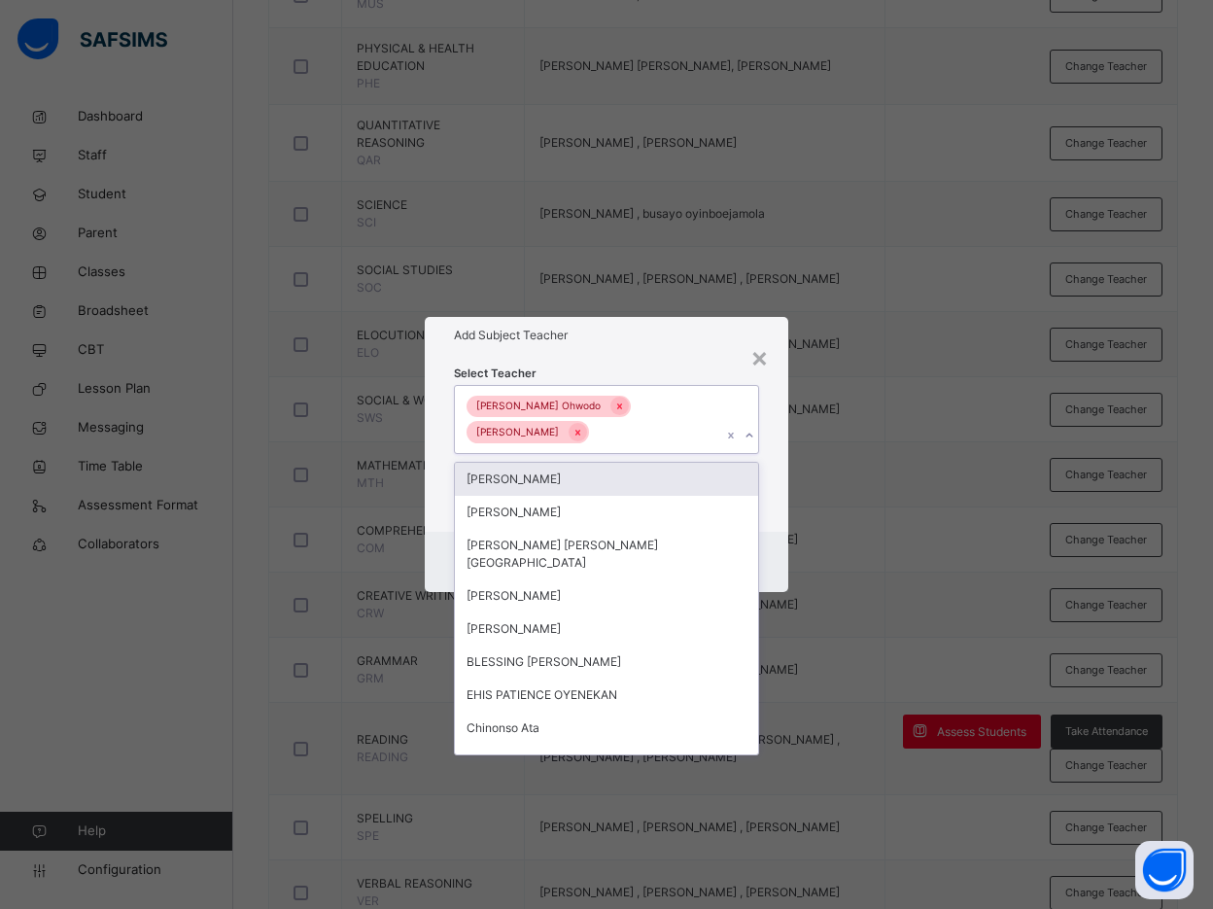
click at [768, 486] on div "Select Teacher option Bamituni Aye, selected. option Oluwatosin Akanbi focused,…" at bounding box center [606, 443] width 363 height 178
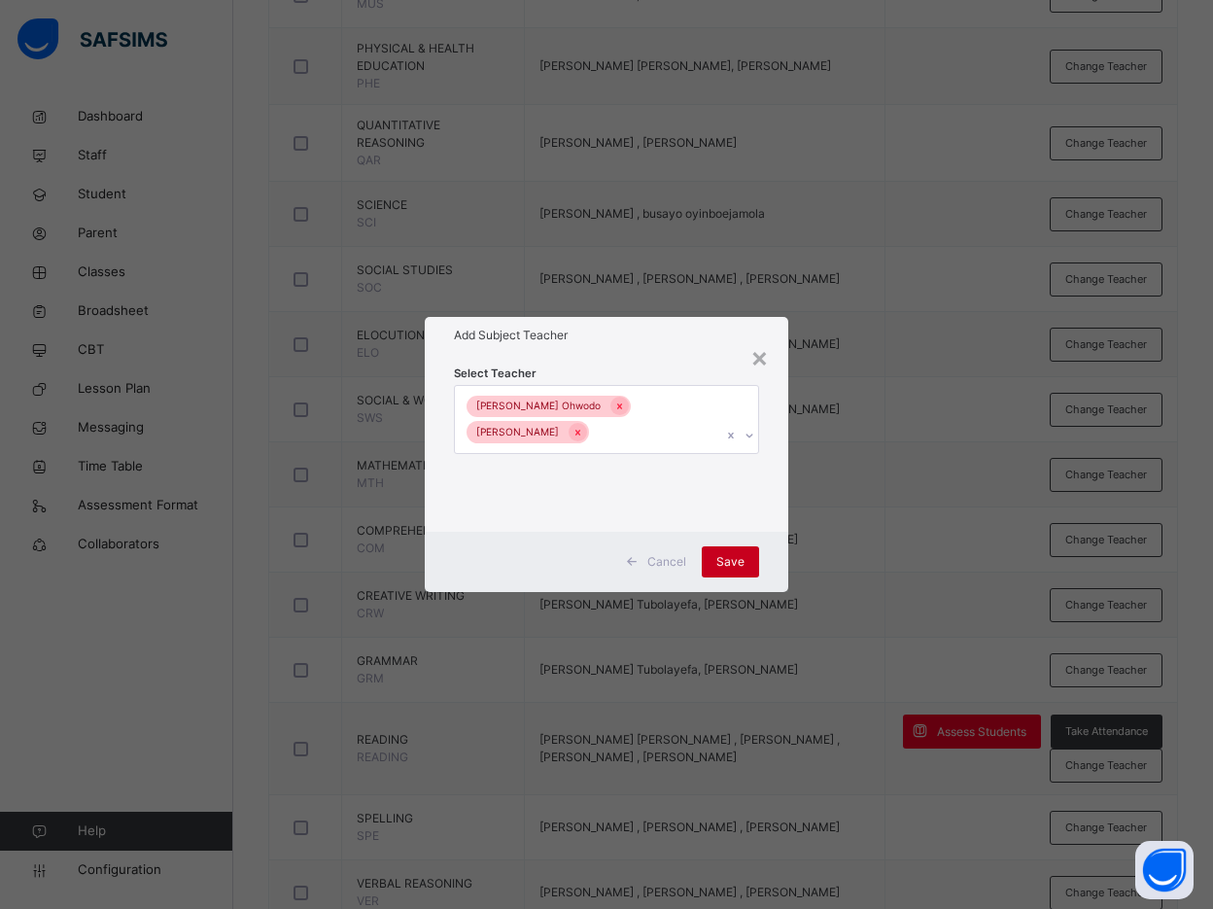
click at [739, 561] on span "Save" at bounding box center [730, 561] width 28 height 17
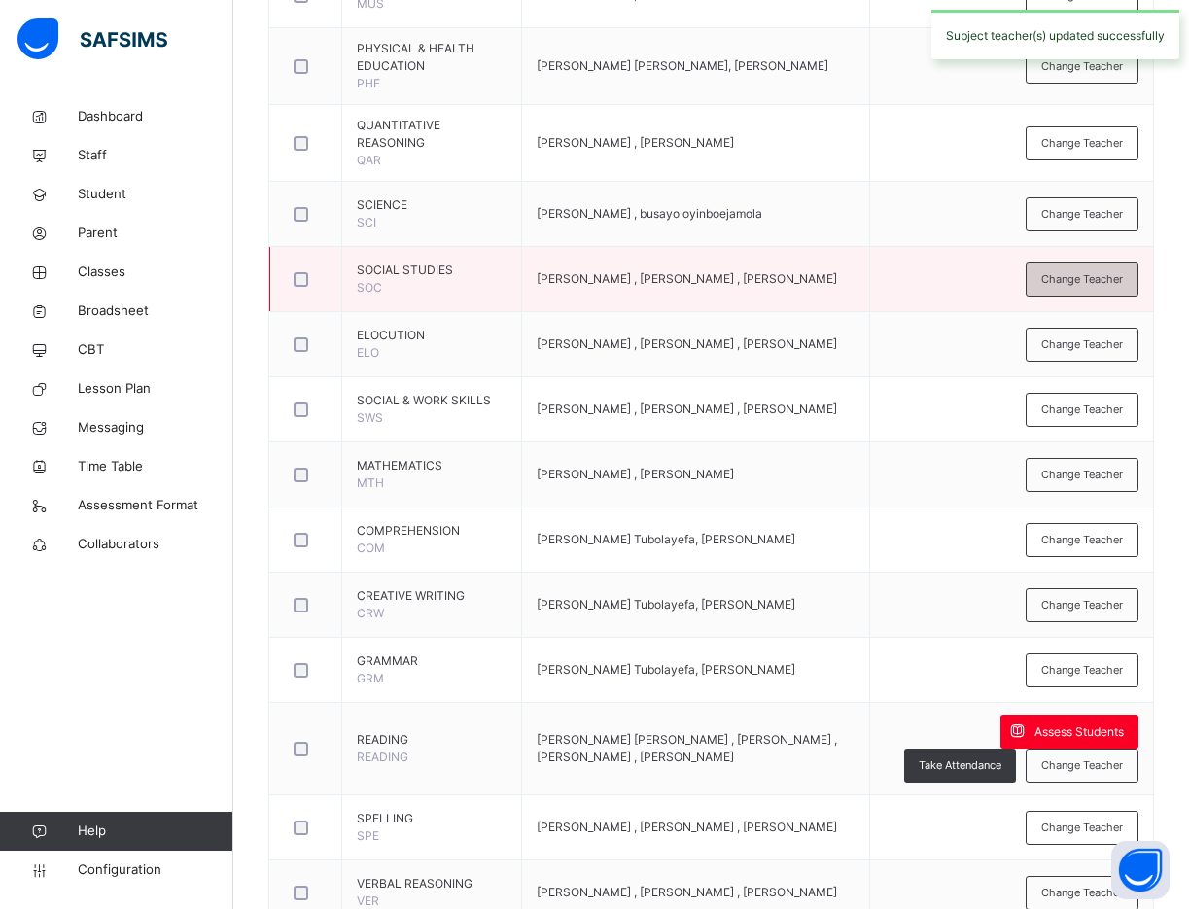
click at [1108, 262] on div "Change Teacher" at bounding box center [1081, 279] width 113 height 34
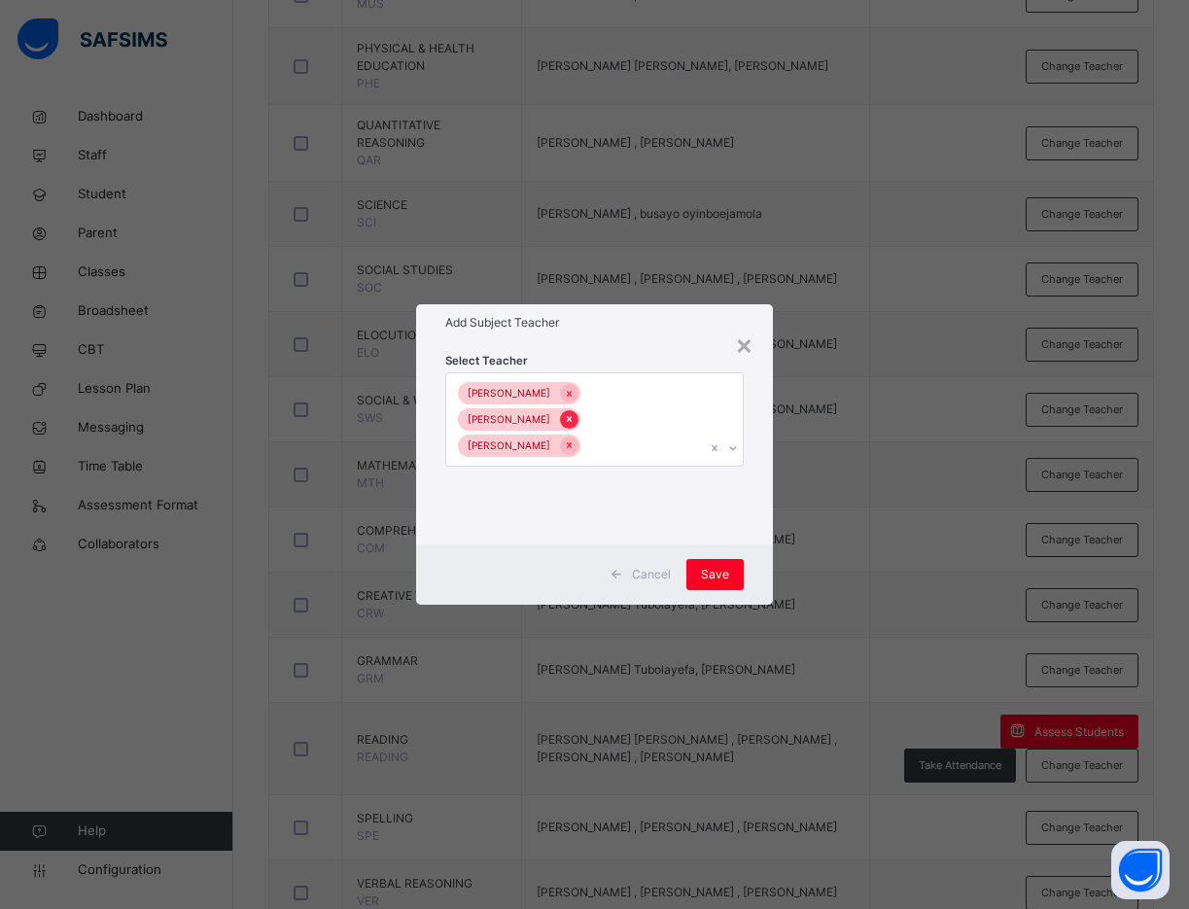
click at [574, 412] on icon at bounding box center [569, 419] width 11 height 14
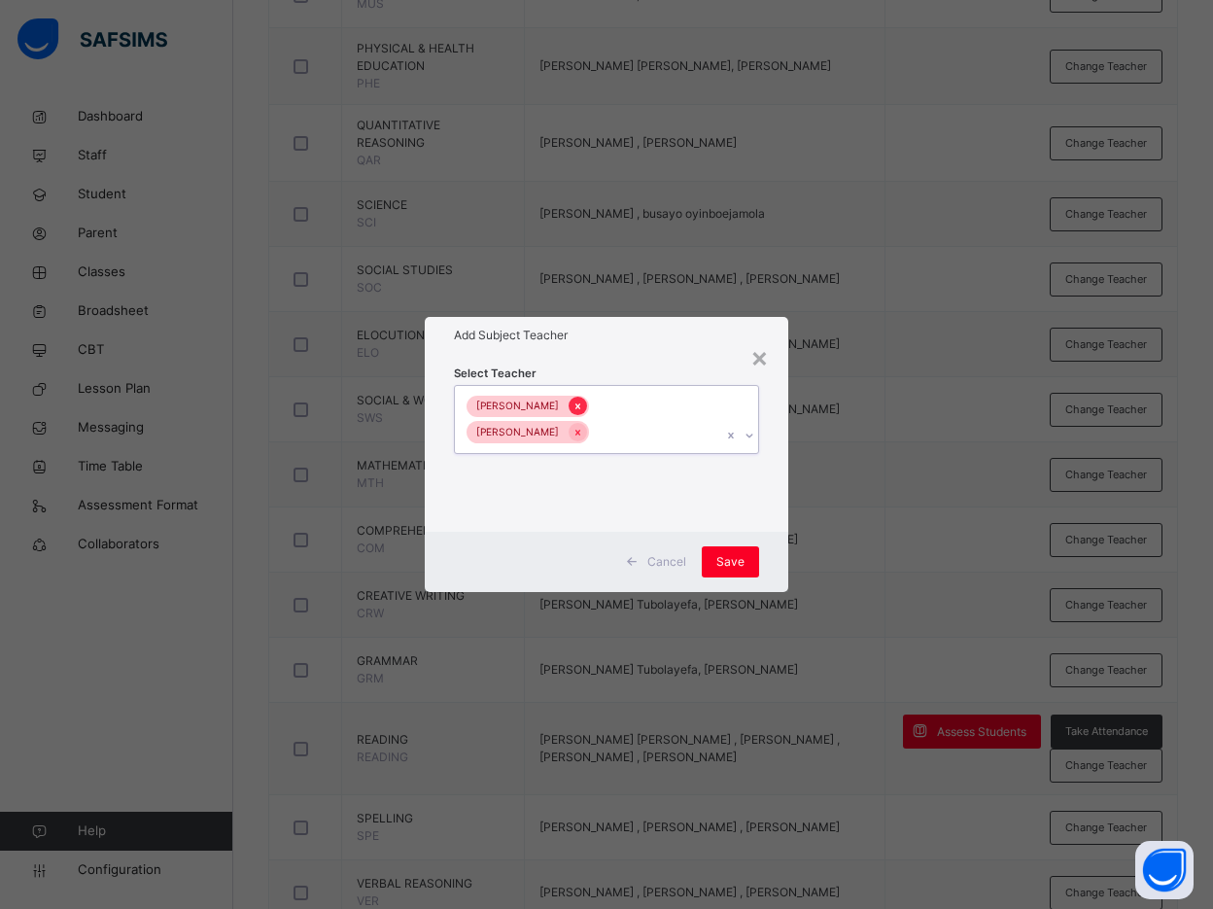
click at [572, 413] on icon at bounding box center [577, 406] width 11 height 14
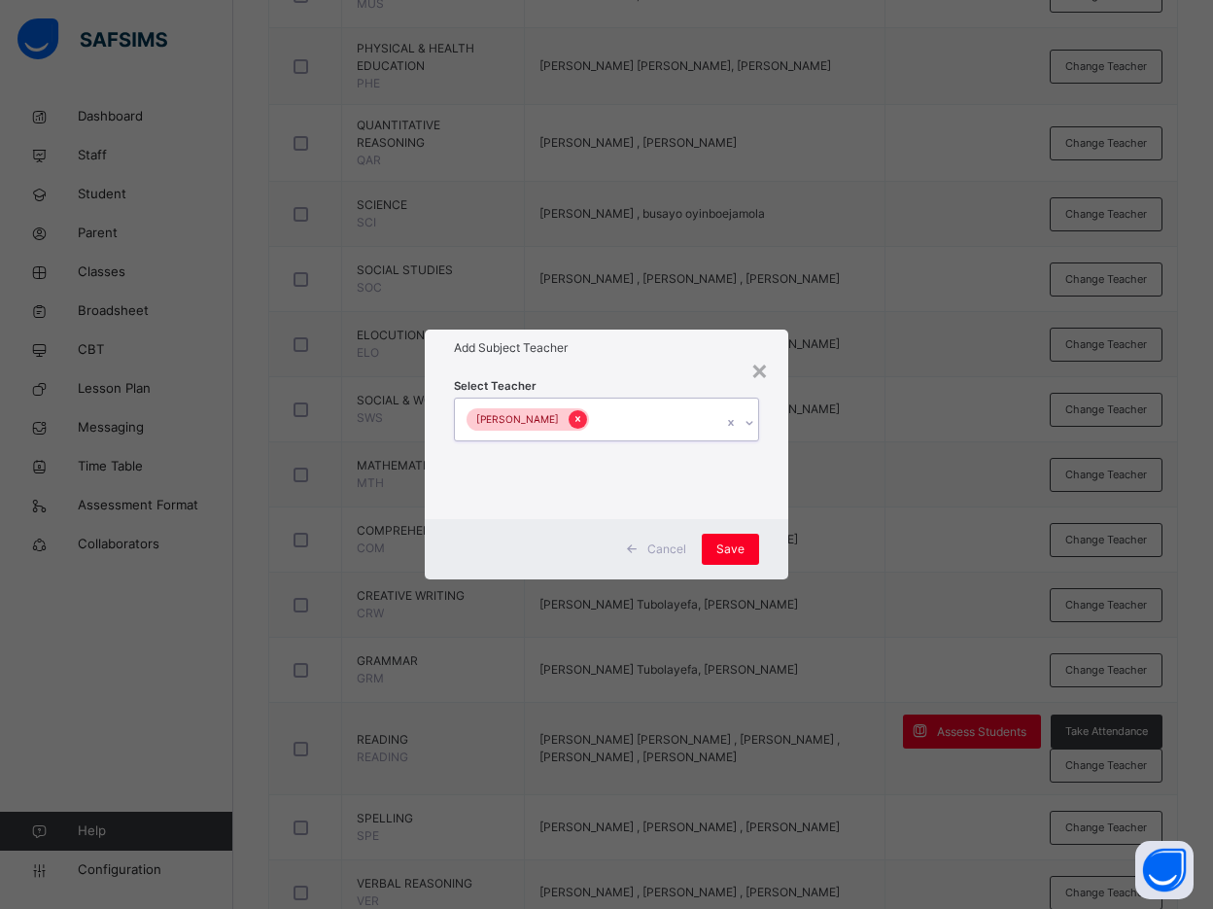
click at [572, 414] on icon at bounding box center [577, 419] width 11 height 14
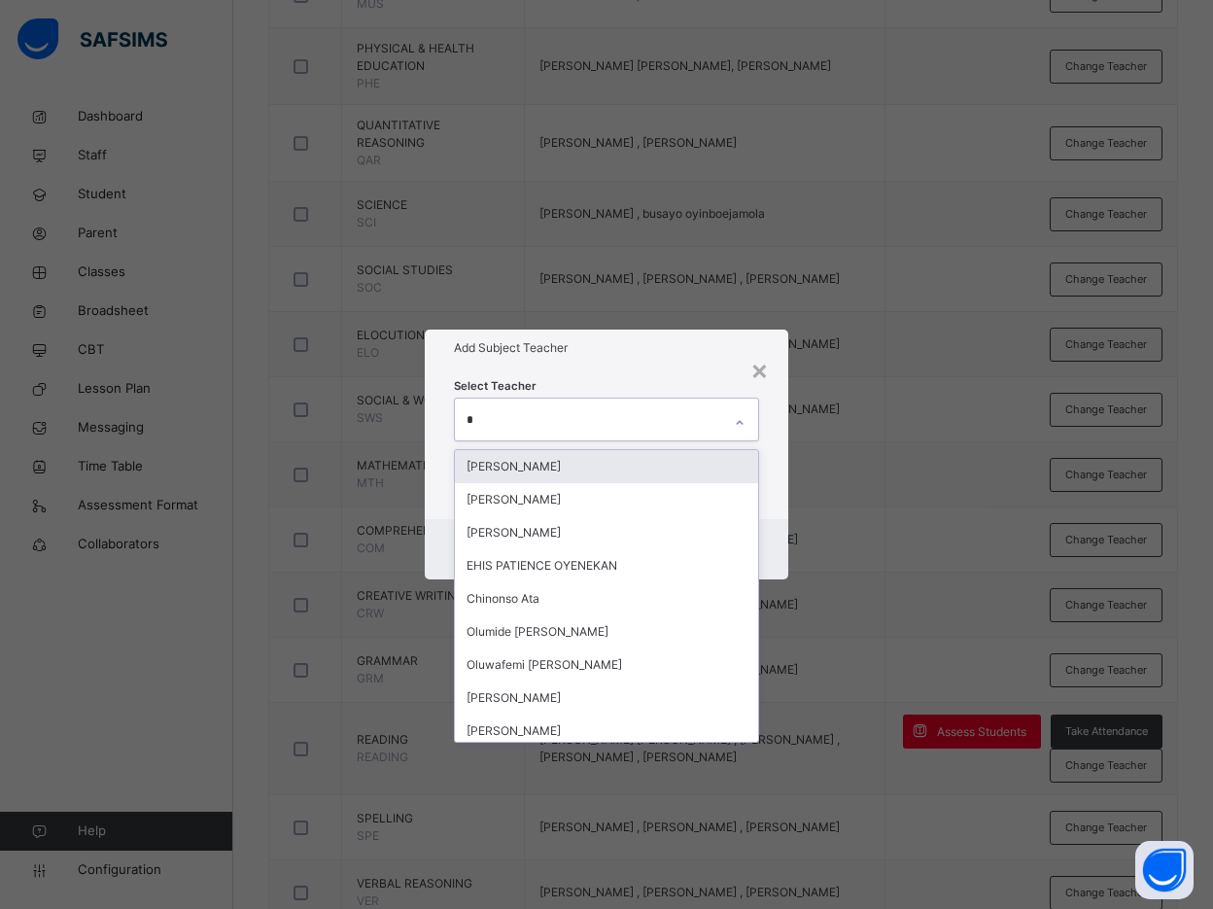
type input "**"
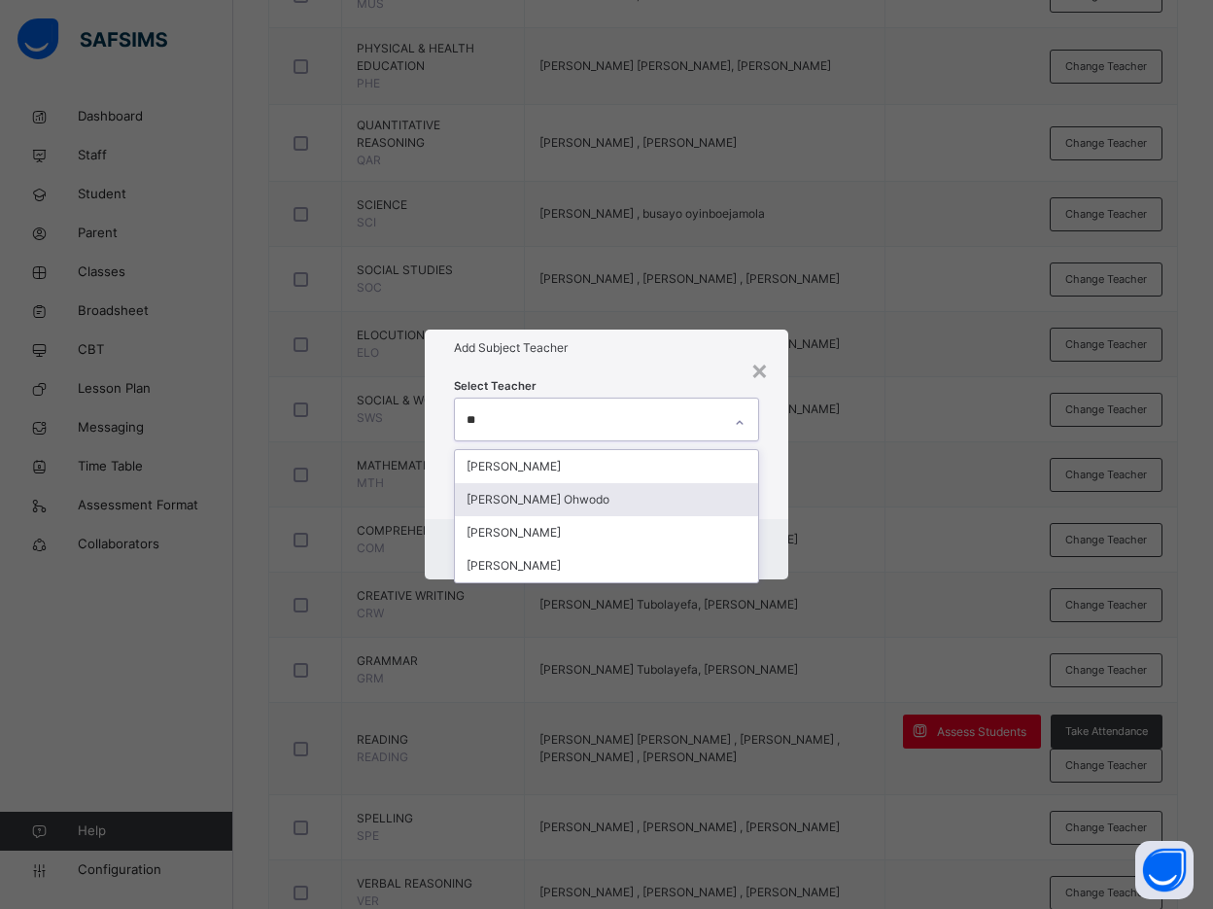
click at [577, 496] on div "Agatha Tubolayefa Ohwodo" at bounding box center [606, 499] width 303 height 33
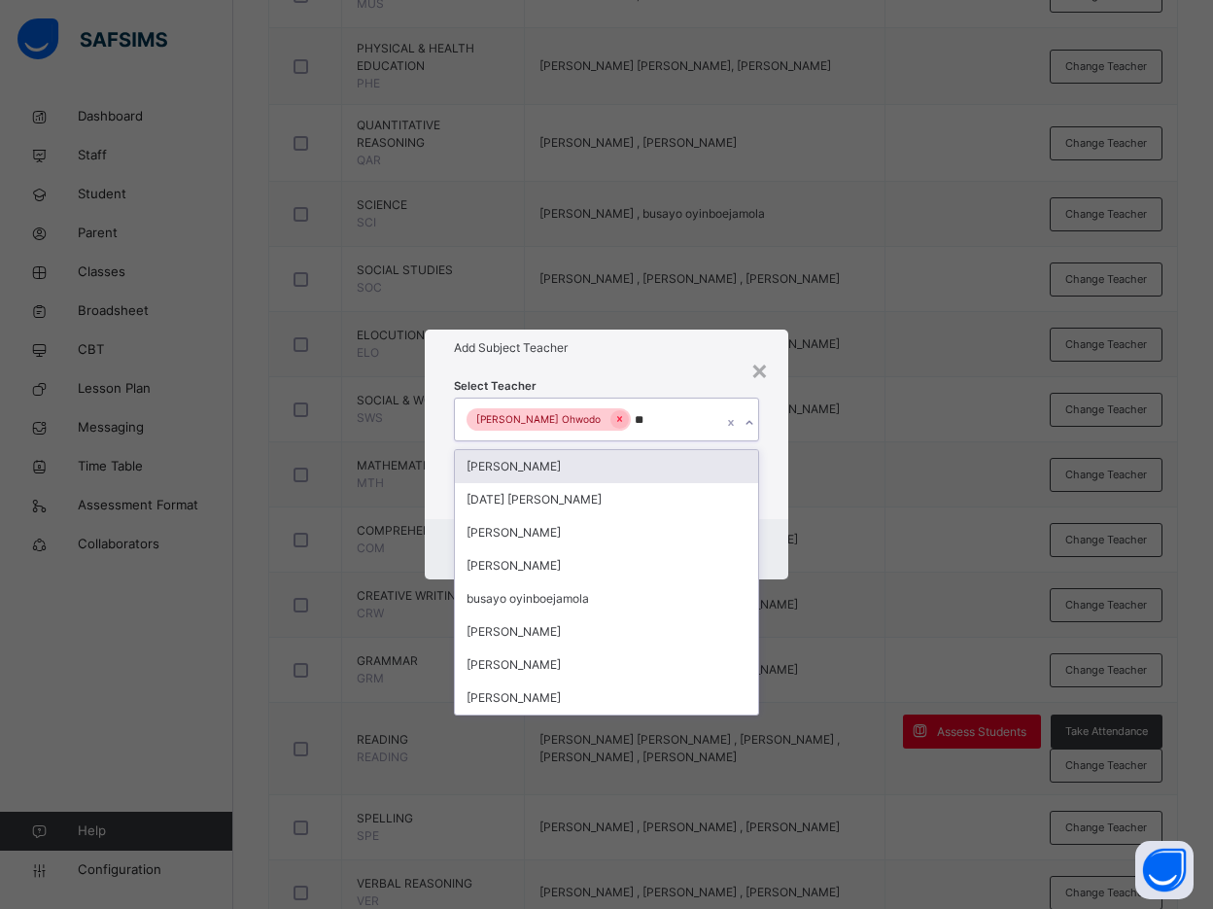
type input "***"
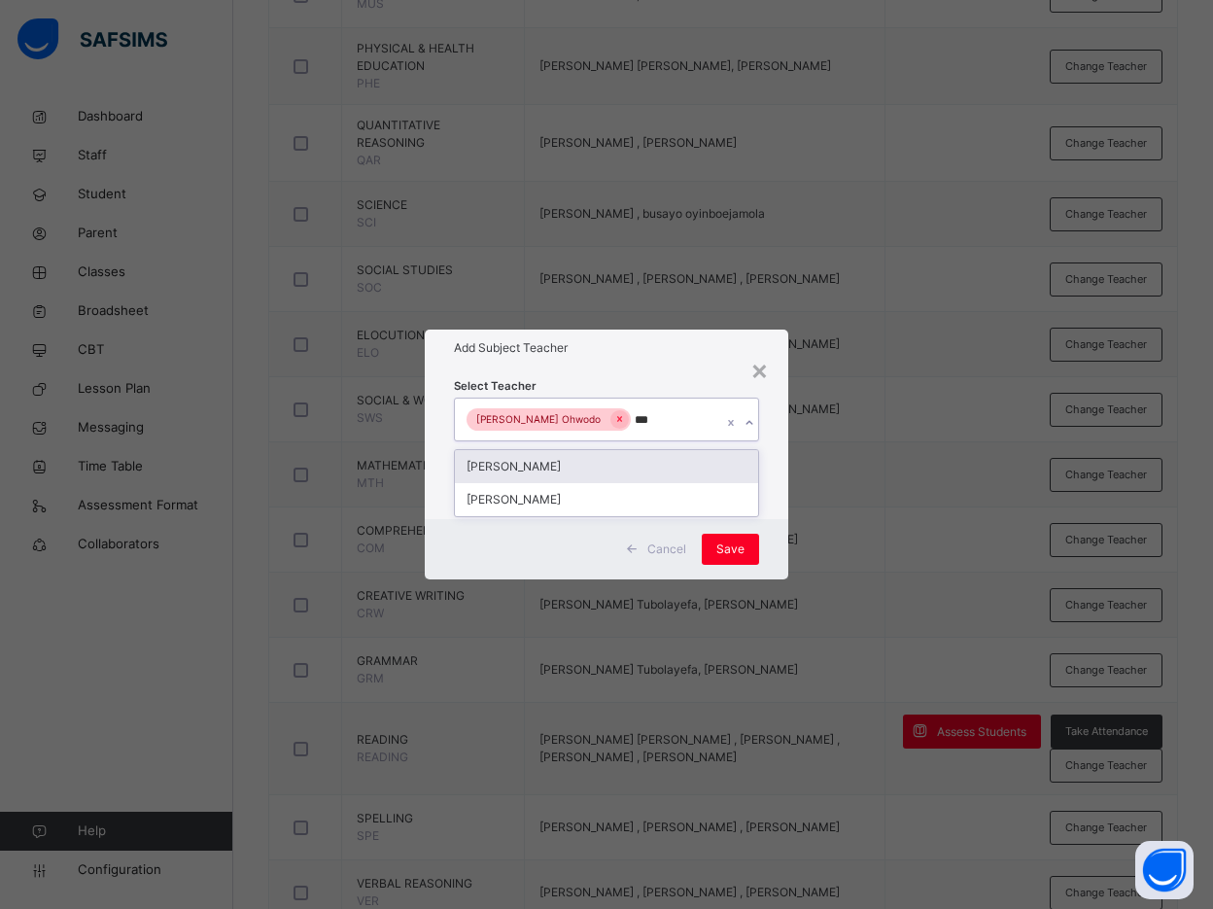
click at [571, 470] on div "Bamituni Aye" at bounding box center [606, 466] width 303 height 33
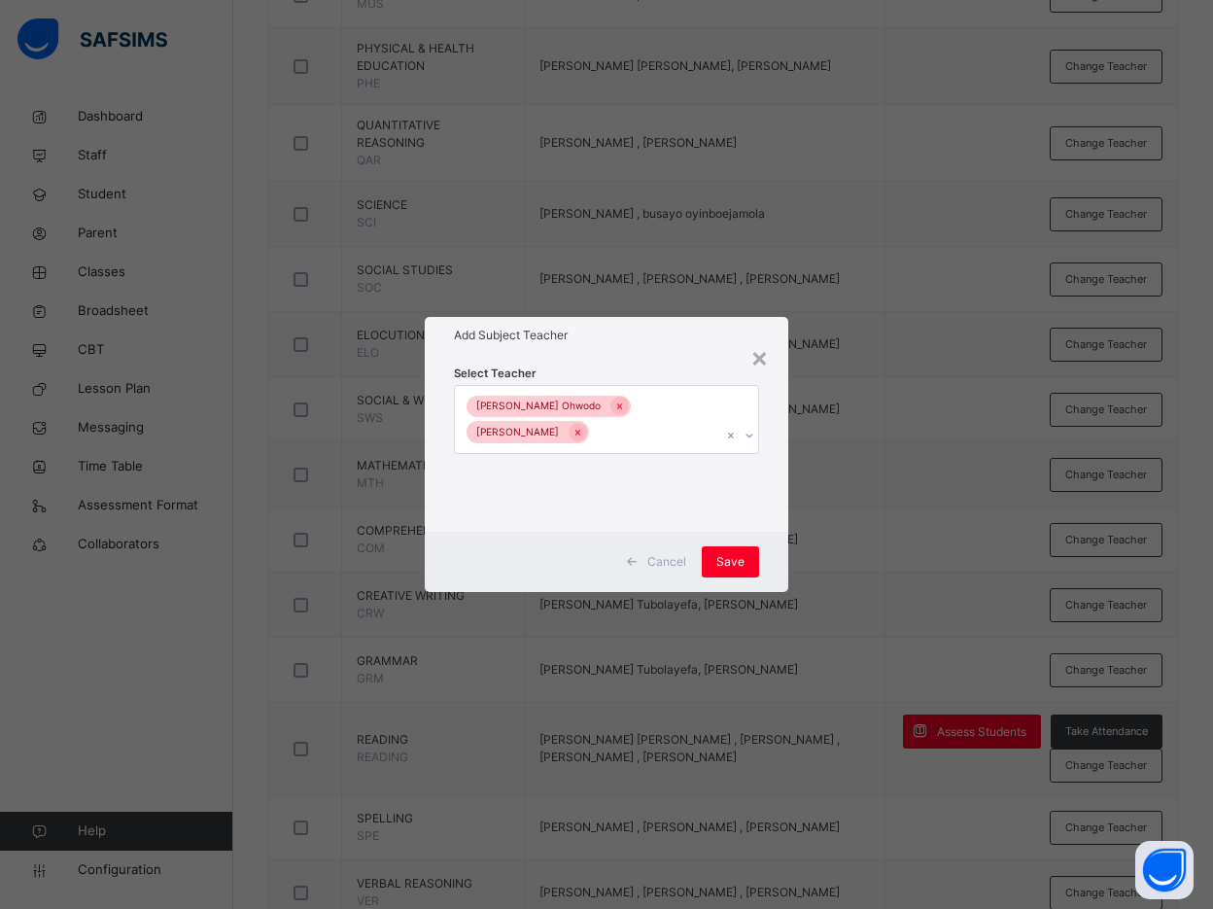
click at [777, 475] on div "Select Teacher Agatha Tubolayefa Ohwodo Bamituni Aye" at bounding box center [606, 443] width 363 height 178
click at [734, 559] on span "Save" at bounding box center [730, 561] width 28 height 17
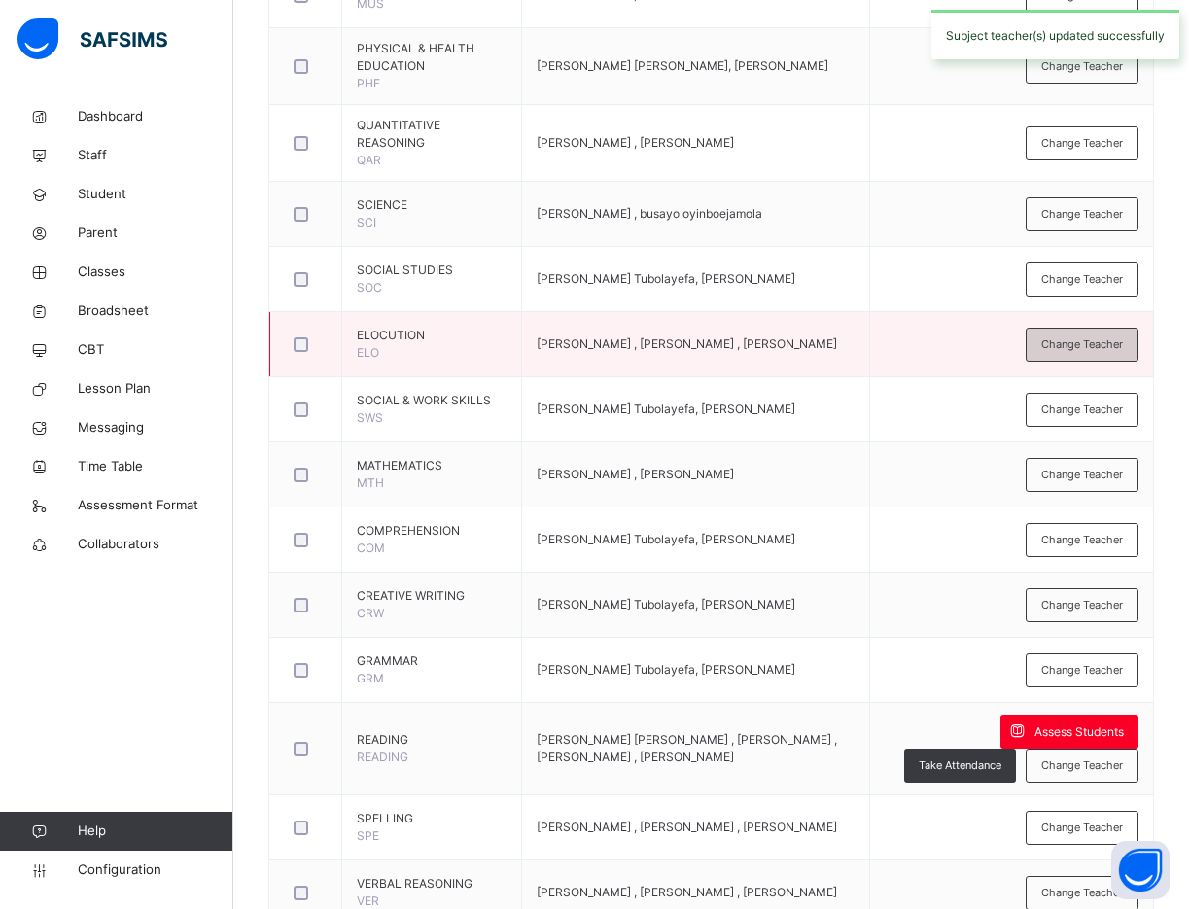
click at [1105, 336] on span "Change Teacher" at bounding box center [1082, 344] width 82 height 17
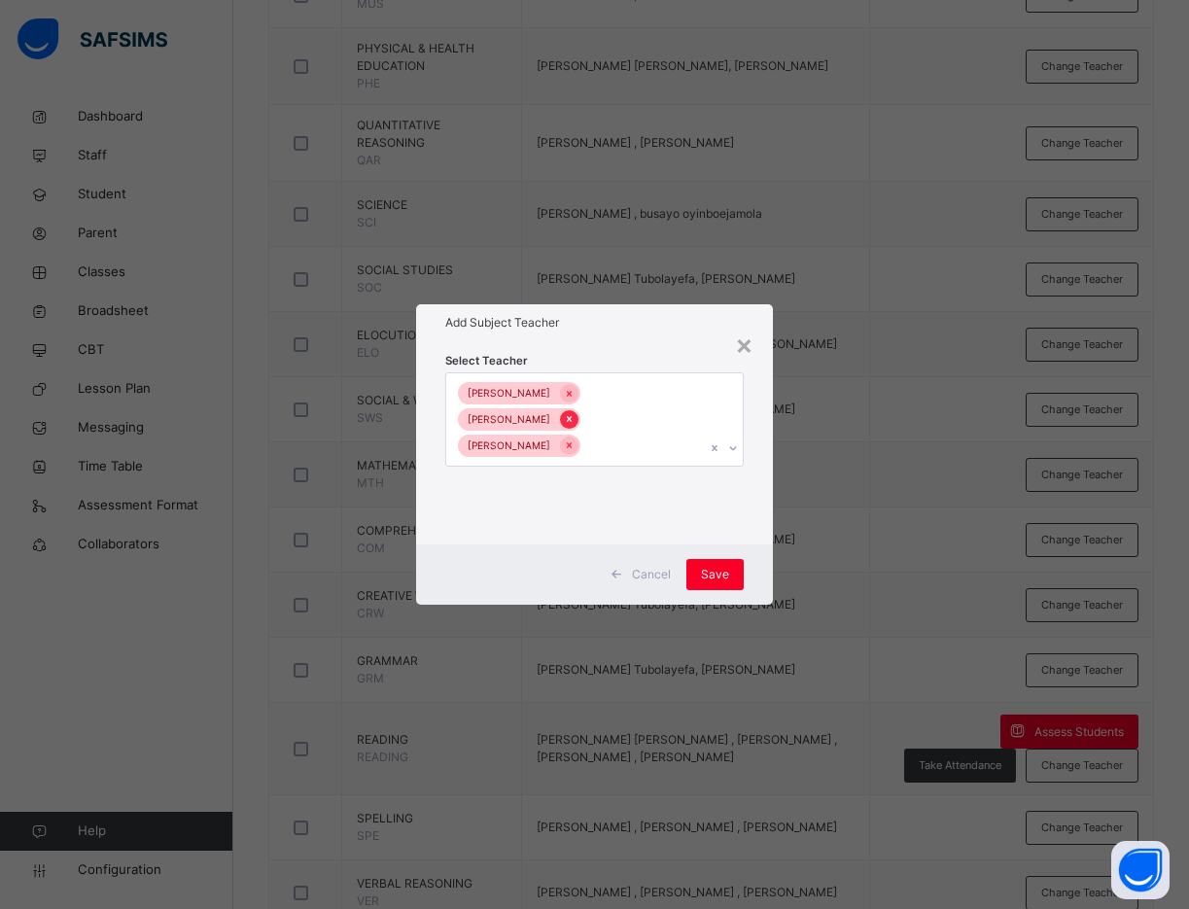
click at [571, 417] on icon at bounding box center [569, 420] width 5 height 6
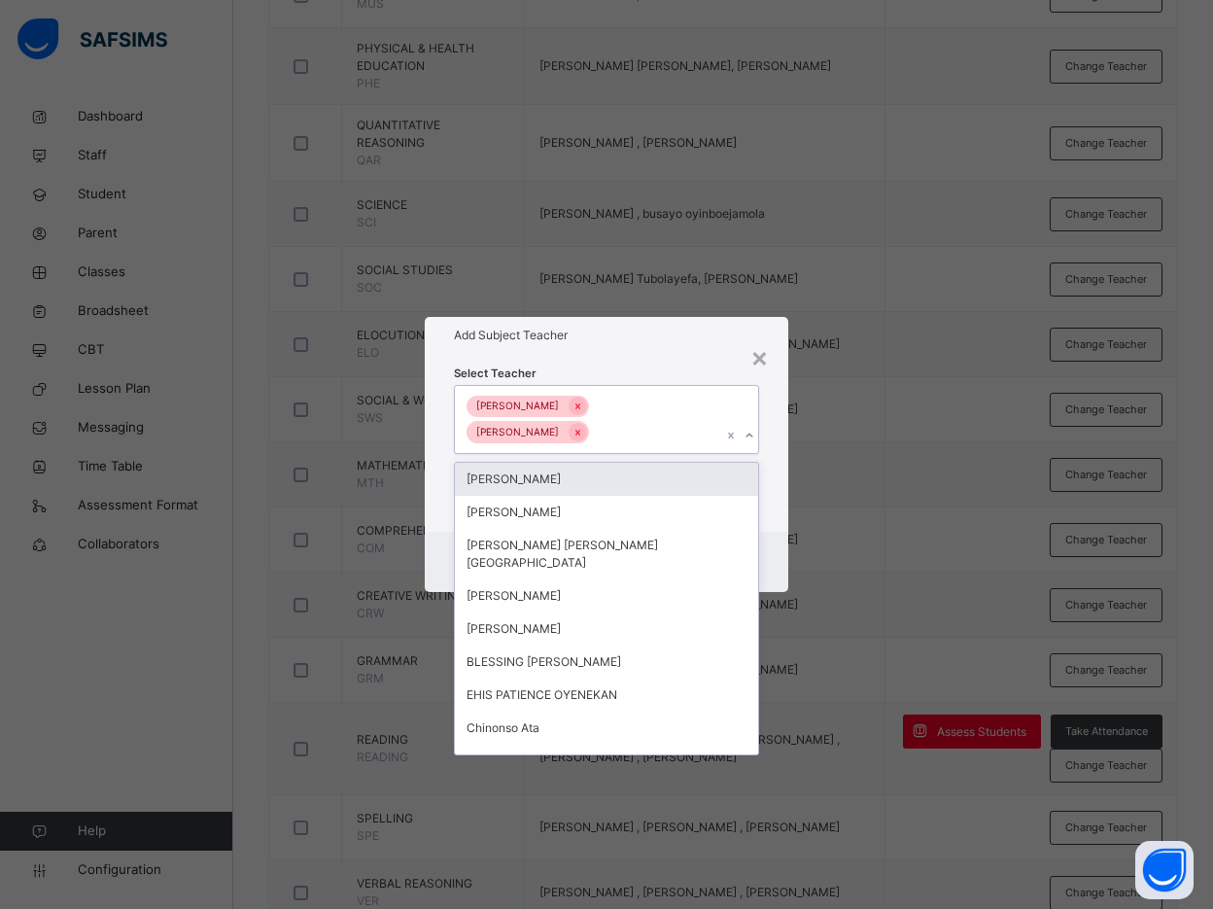
click at [589, 421] on div "Cecilia Eke" at bounding box center [527, 432] width 122 height 22
click at [569, 411] on div at bounding box center [578, 406] width 18 height 18
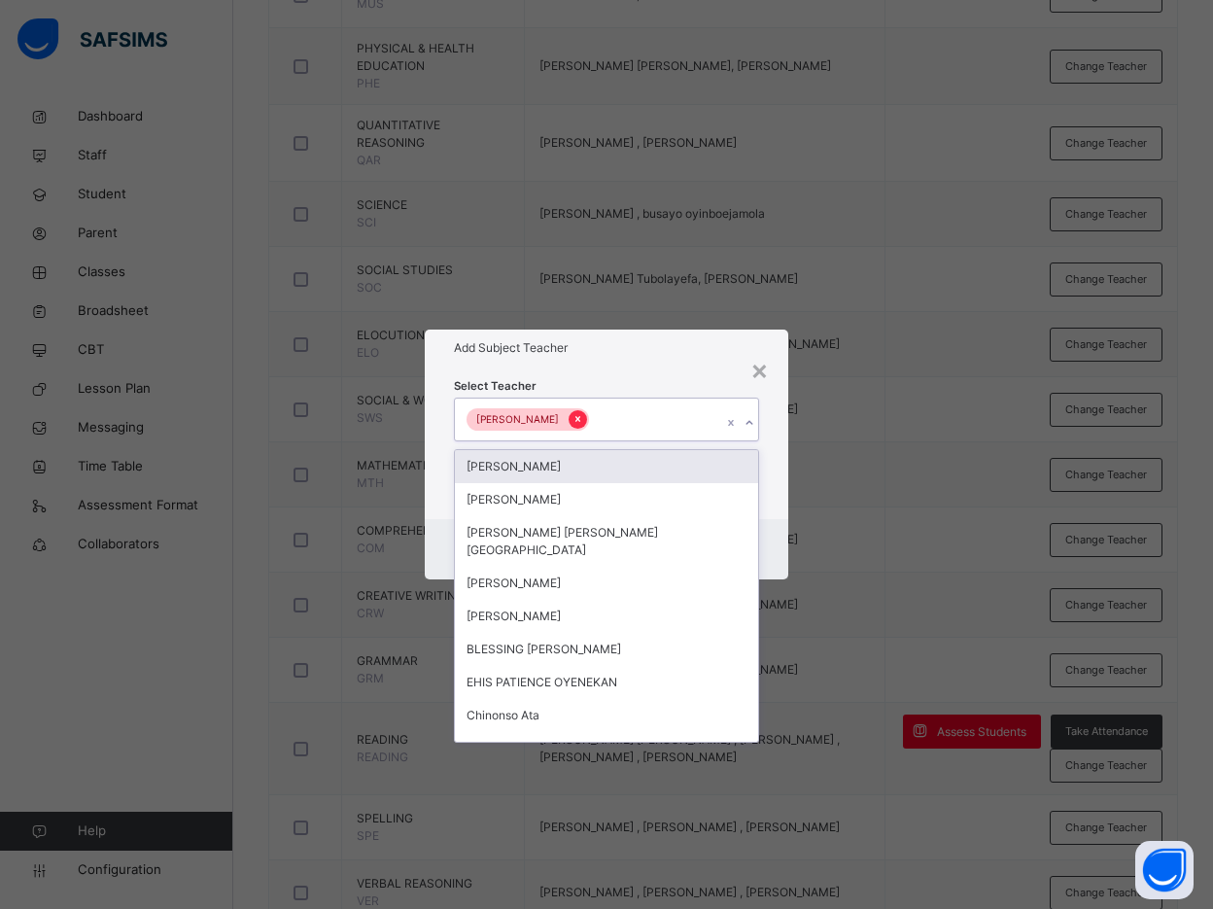
click at [572, 417] on icon at bounding box center [577, 419] width 11 height 14
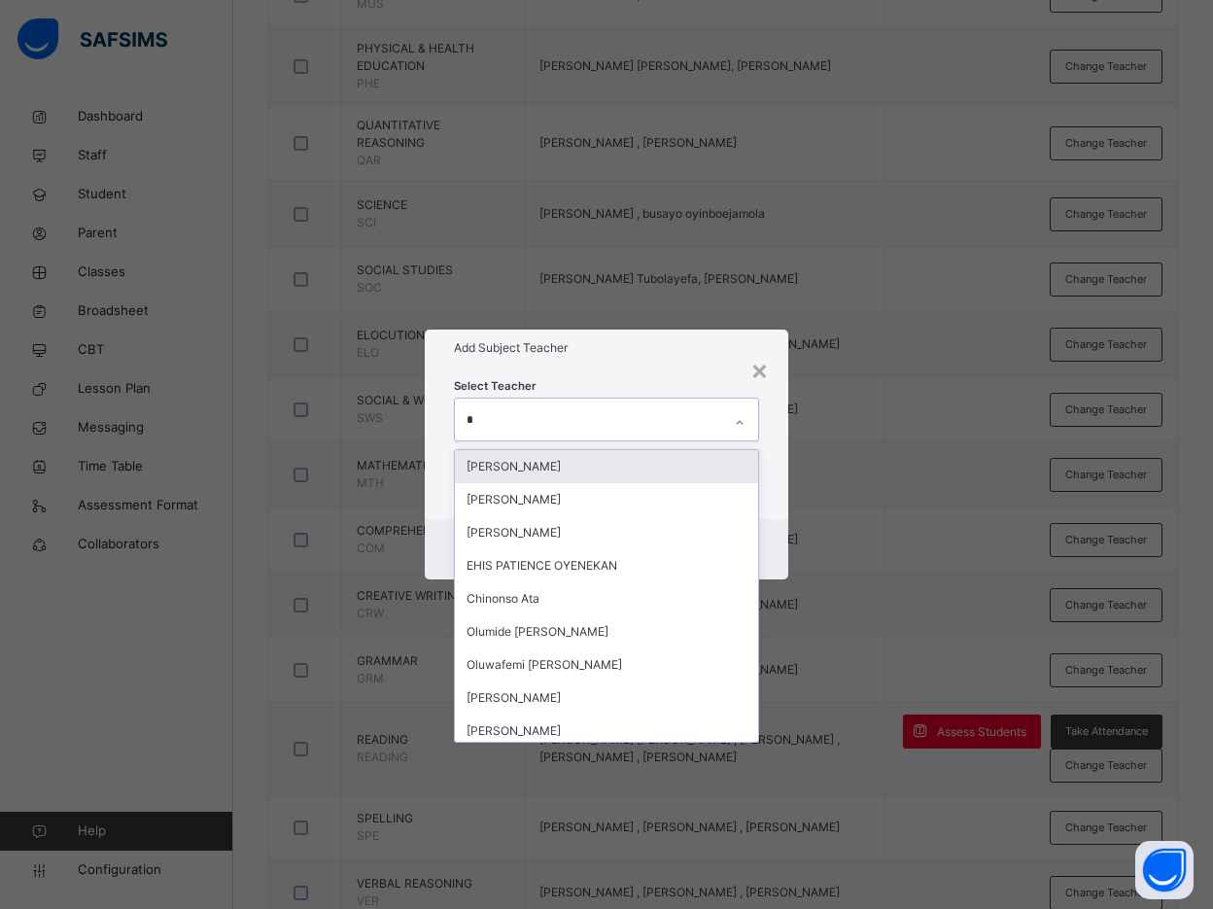
type input "**"
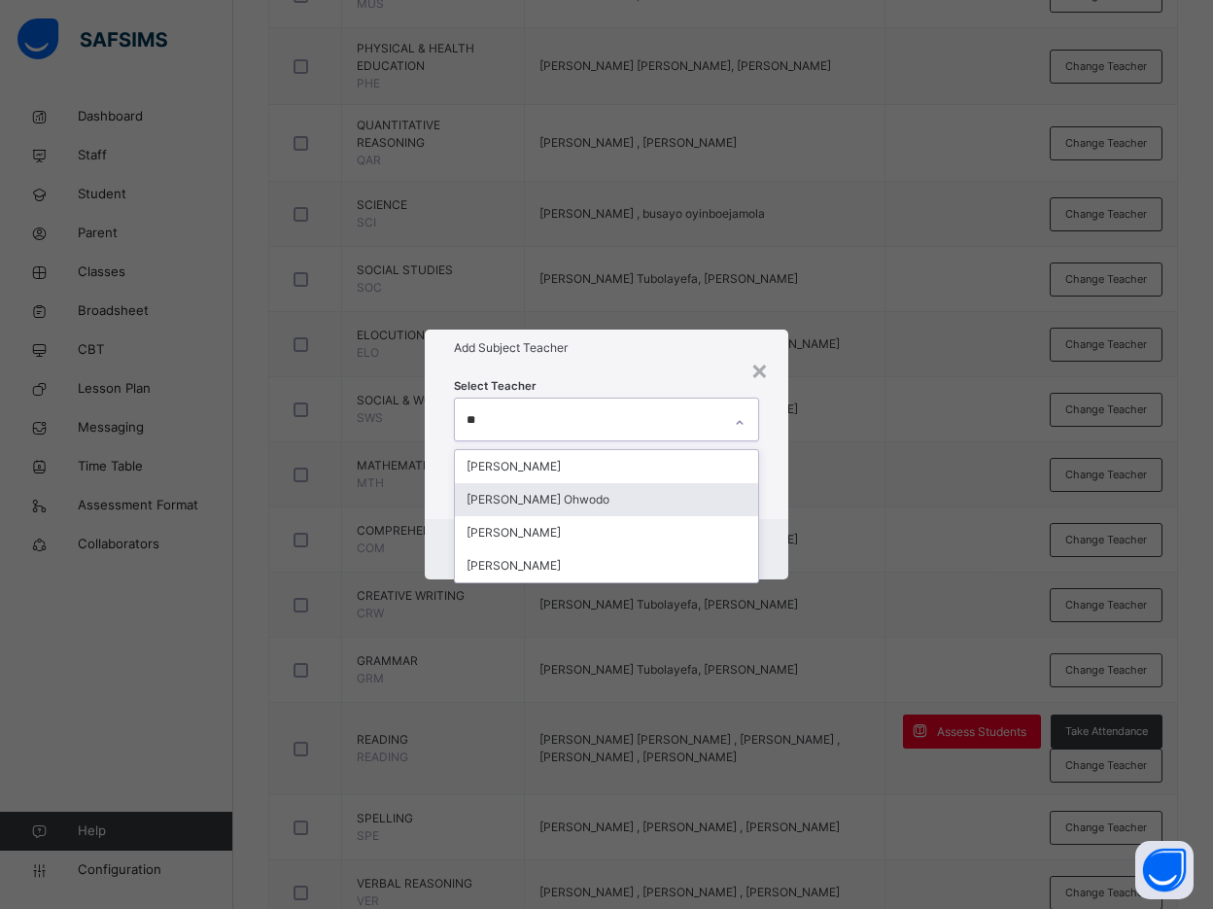
click at [564, 496] on div "Agatha Tubolayefa Ohwodo" at bounding box center [606, 499] width 303 height 33
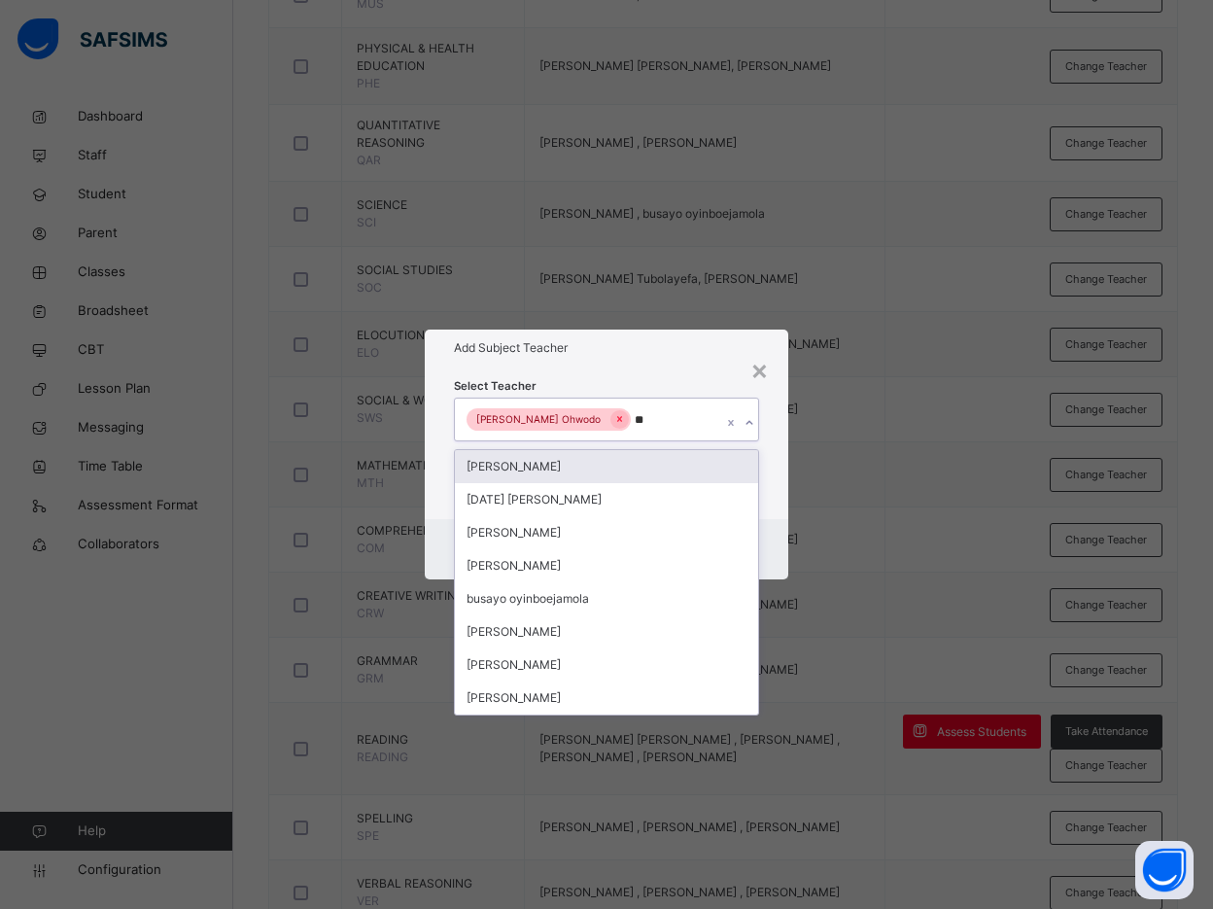
type input "***"
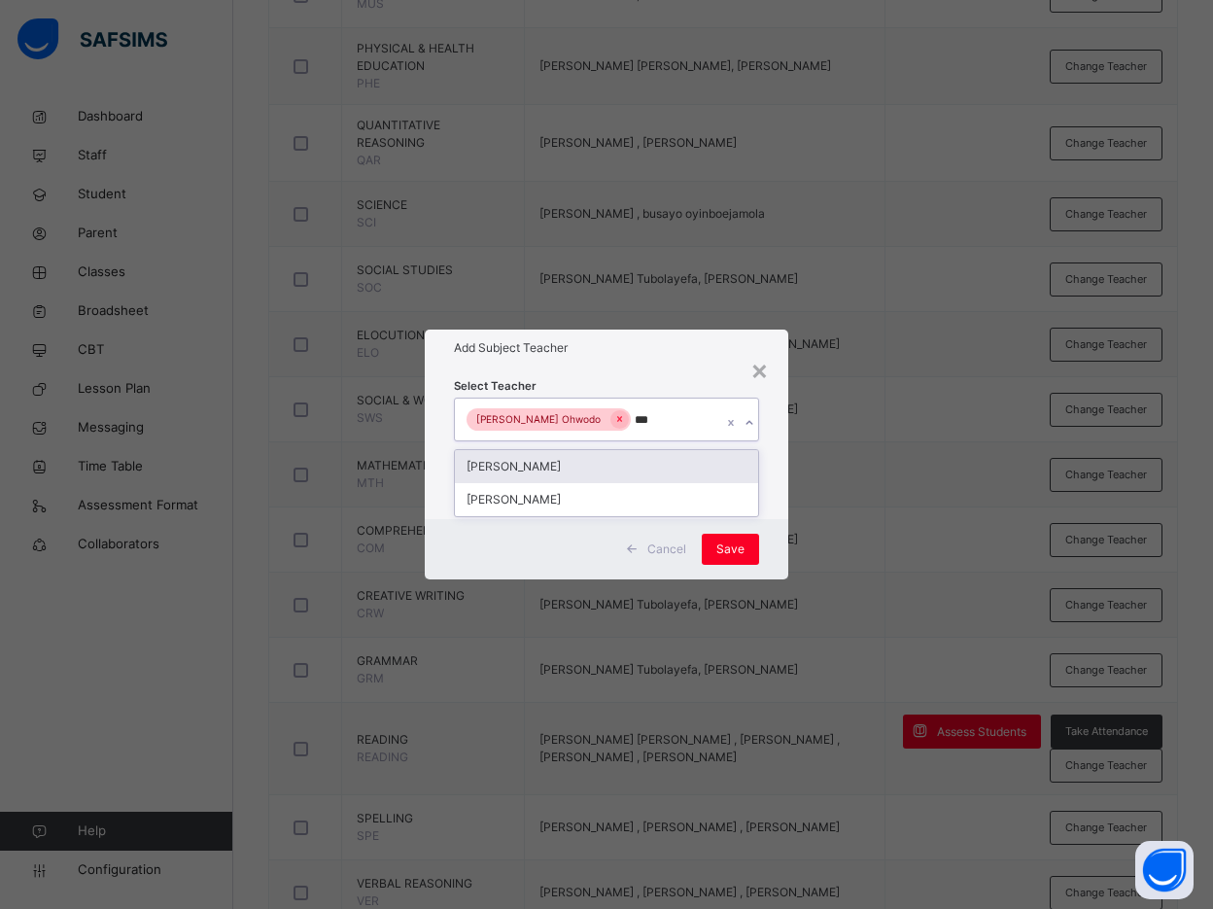
click at [546, 464] on div "Bamituni Aye" at bounding box center [606, 466] width 303 height 33
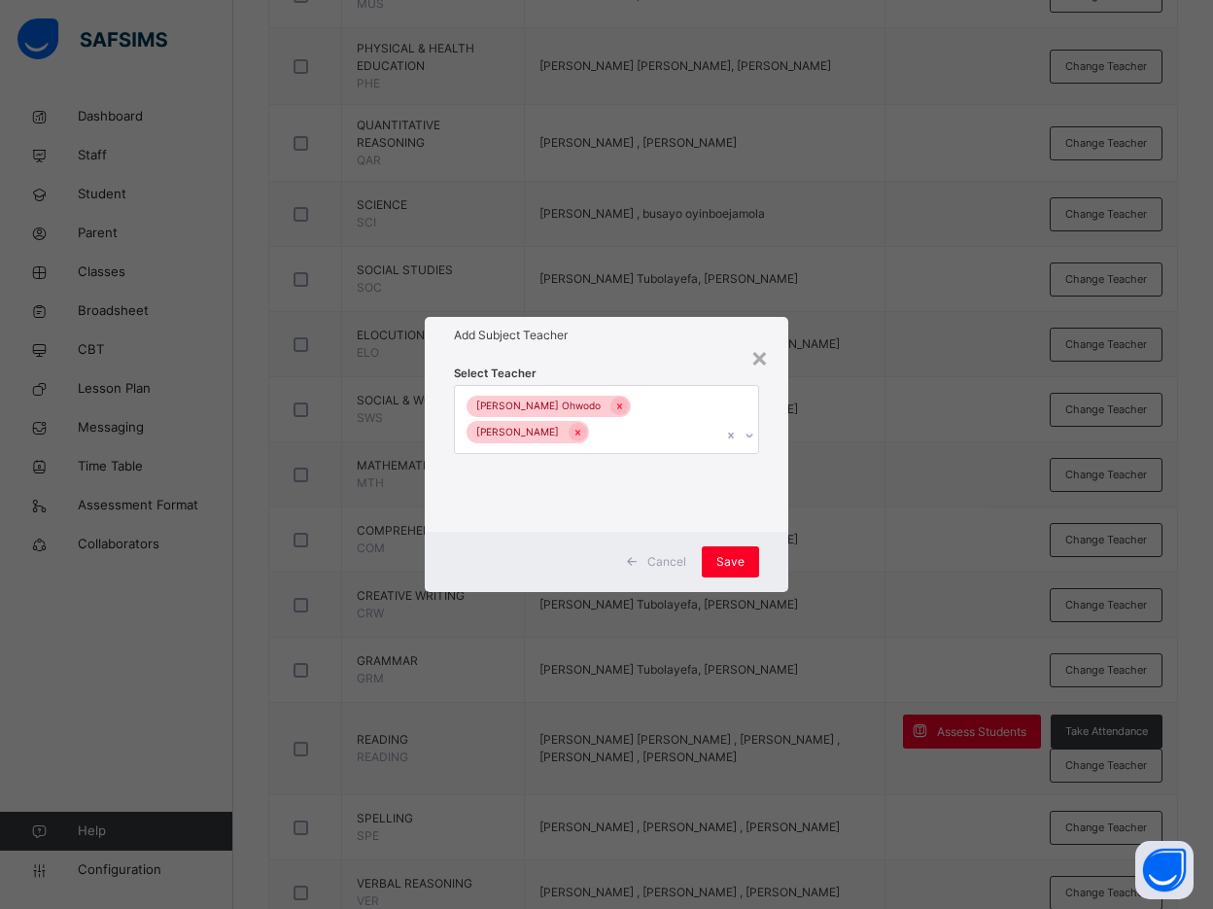
click at [767, 447] on div "Select Teacher Agatha Tubolayefa Ohwodo Bamituni Aye" at bounding box center [606, 443] width 363 height 178
click at [737, 566] on span "Save" at bounding box center [730, 561] width 28 height 17
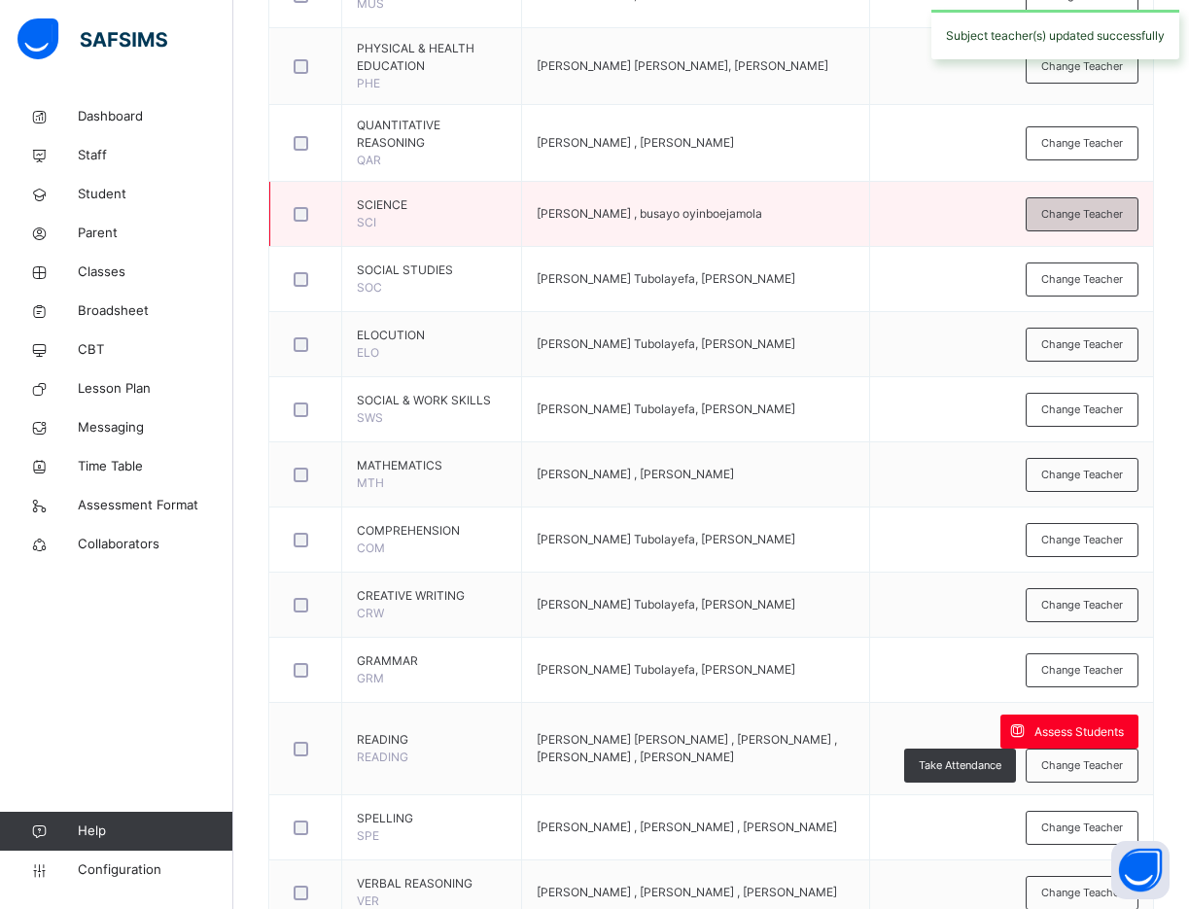
click at [1097, 209] on span "Change Teacher" at bounding box center [1082, 214] width 82 height 17
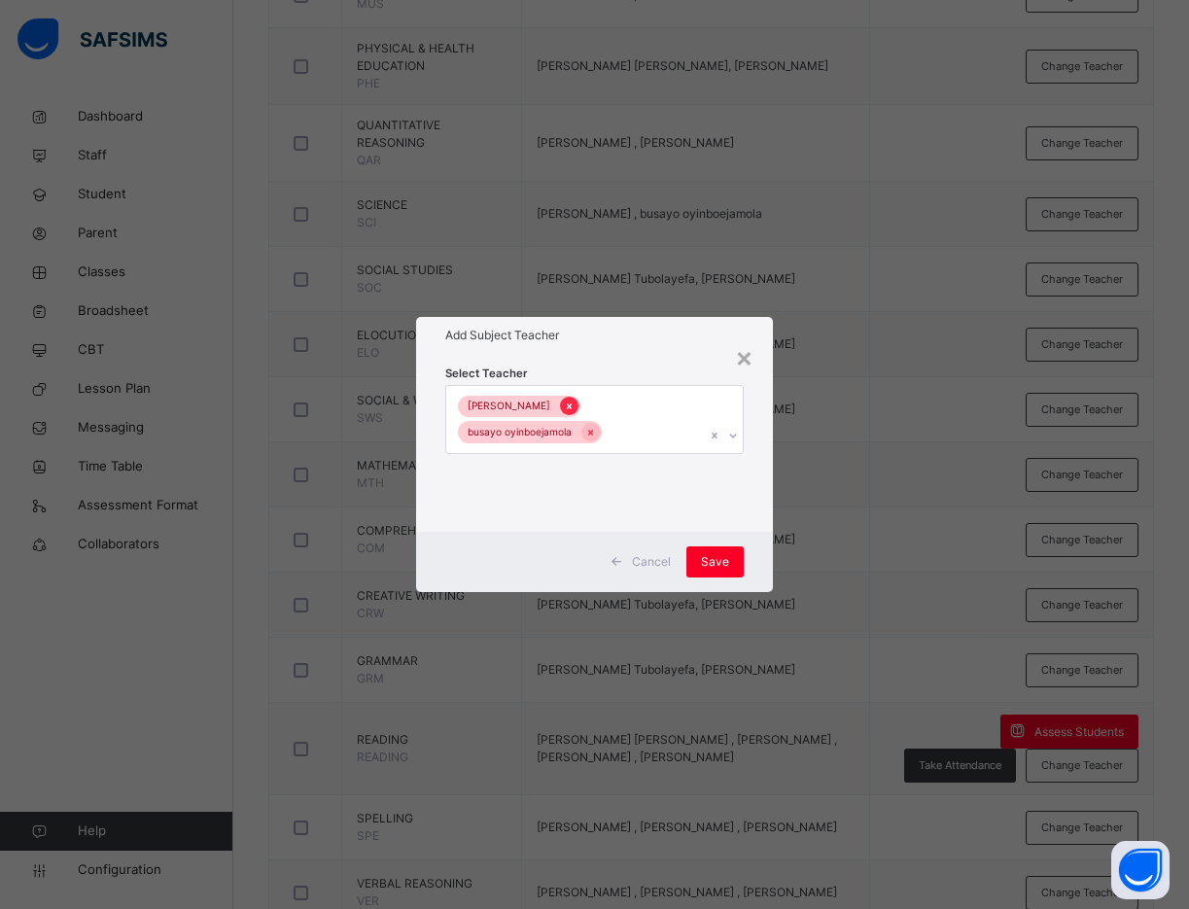
click at [574, 407] on icon at bounding box center [569, 406] width 11 height 14
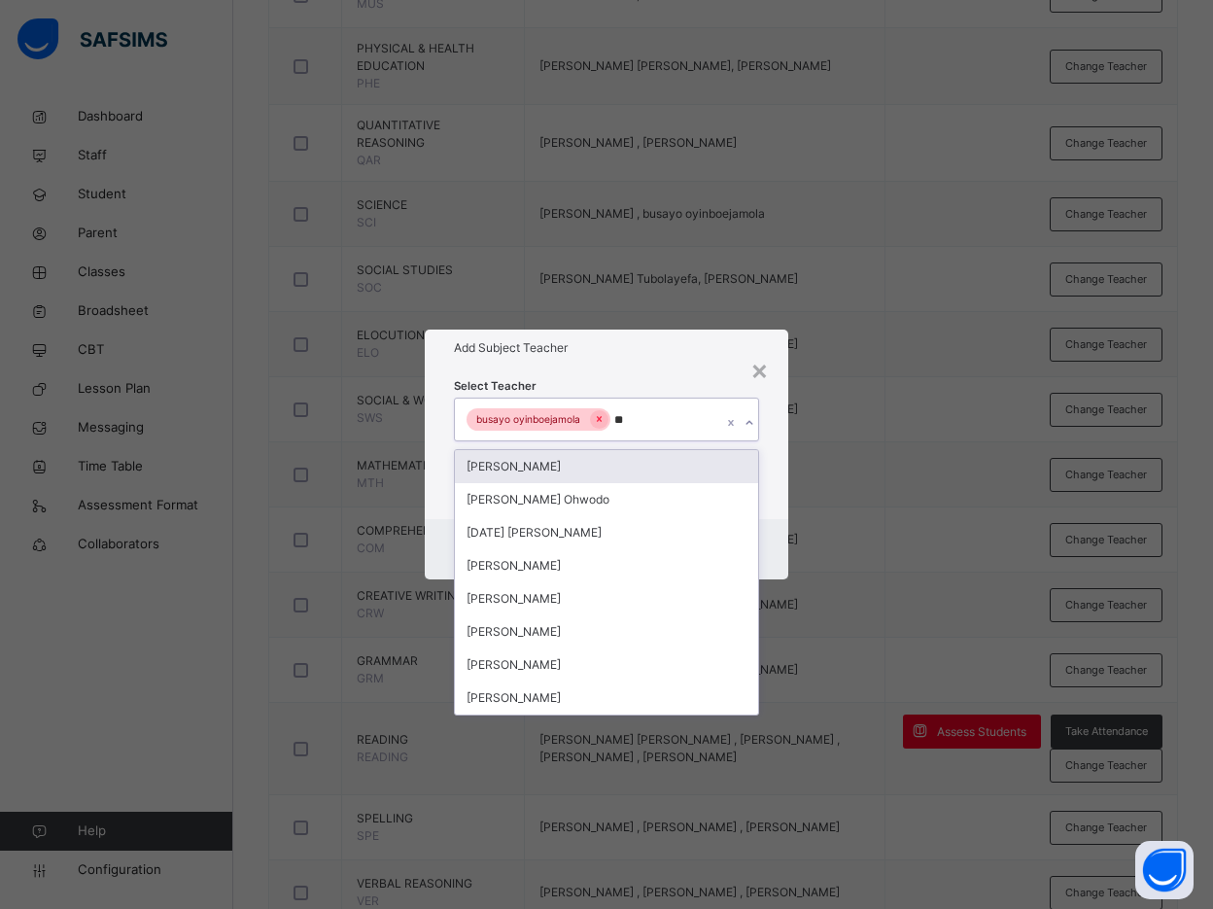
type input "***"
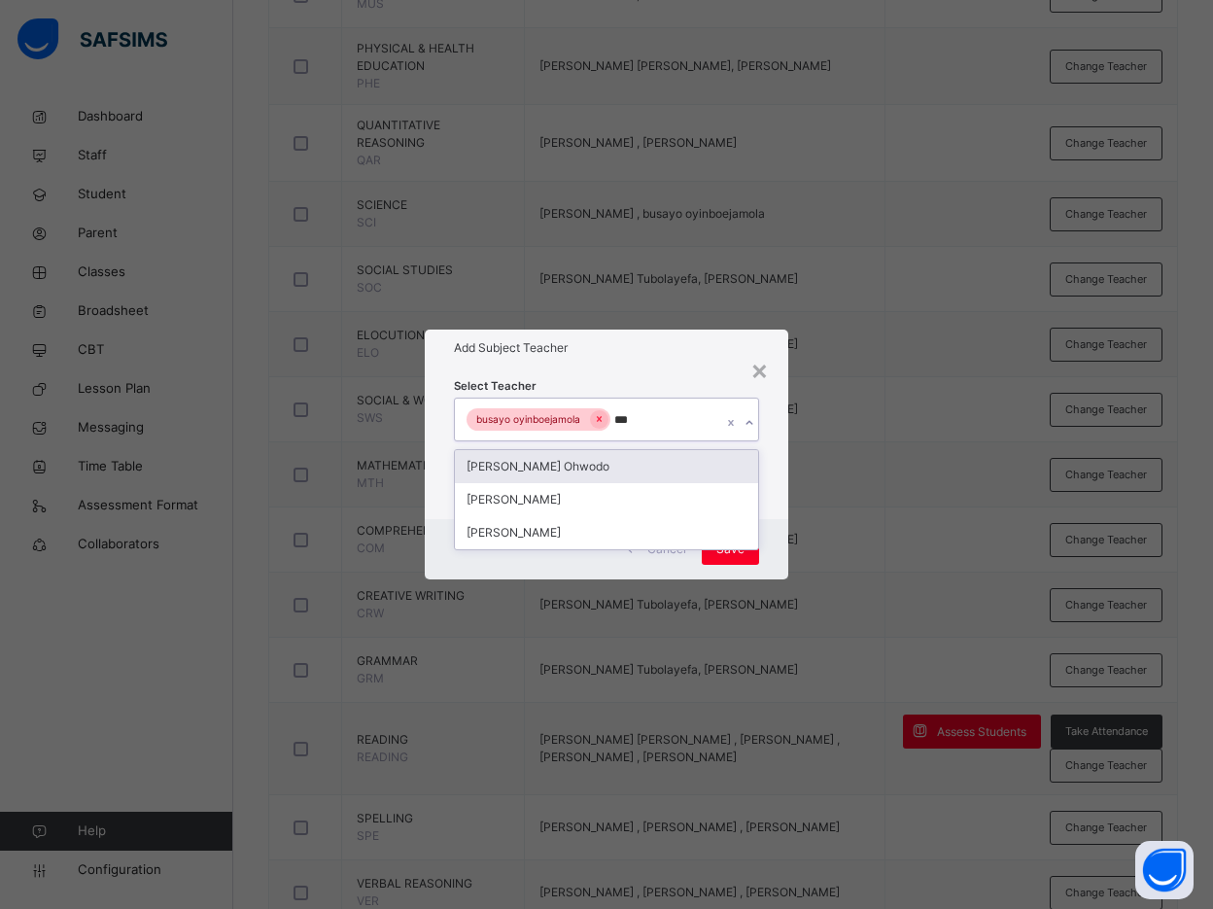
click at [623, 466] on div "Agatha Tubolayefa Ohwodo" at bounding box center [606, 466] width 303 height 33
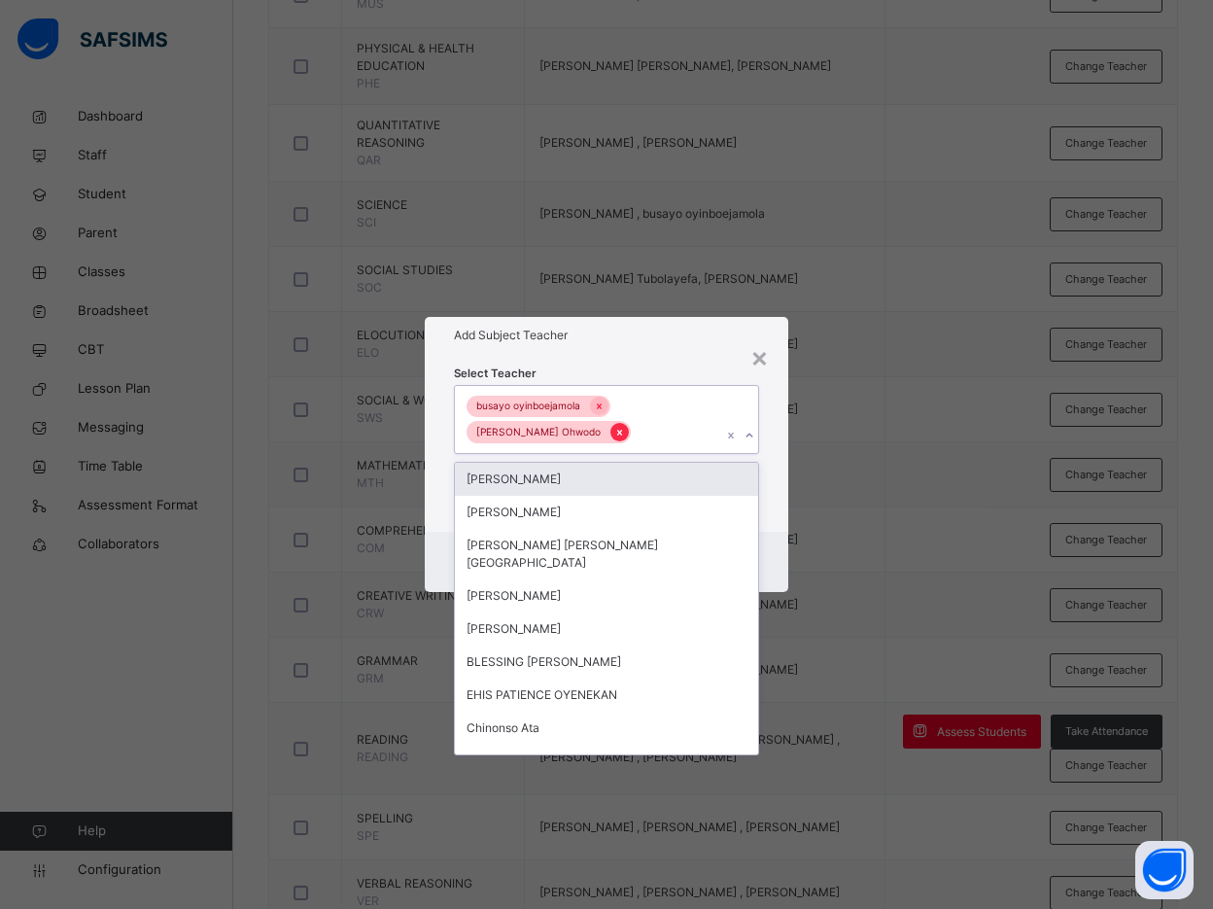
click at [625, 433] on icon at bounding box center [619, 433] width 11 height 14
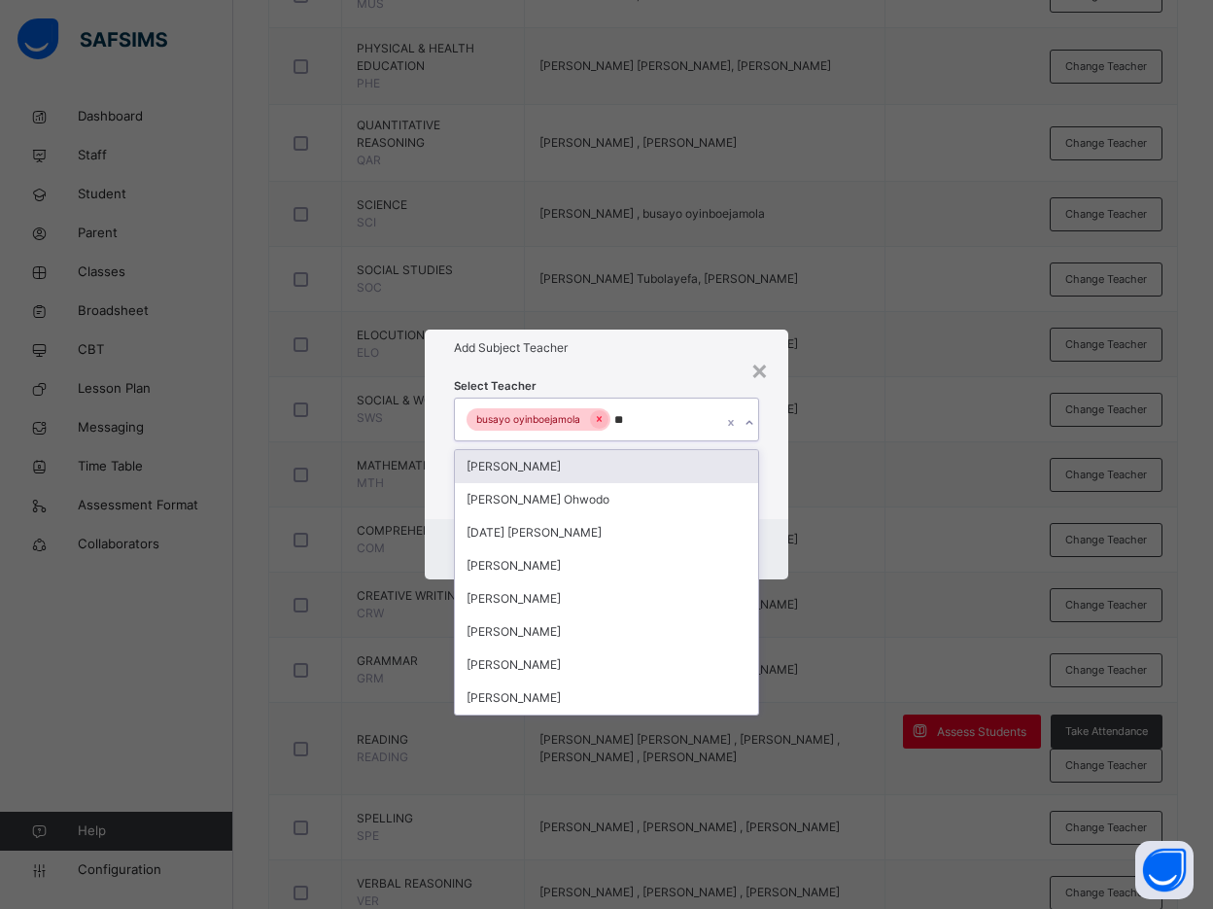
type input "***"
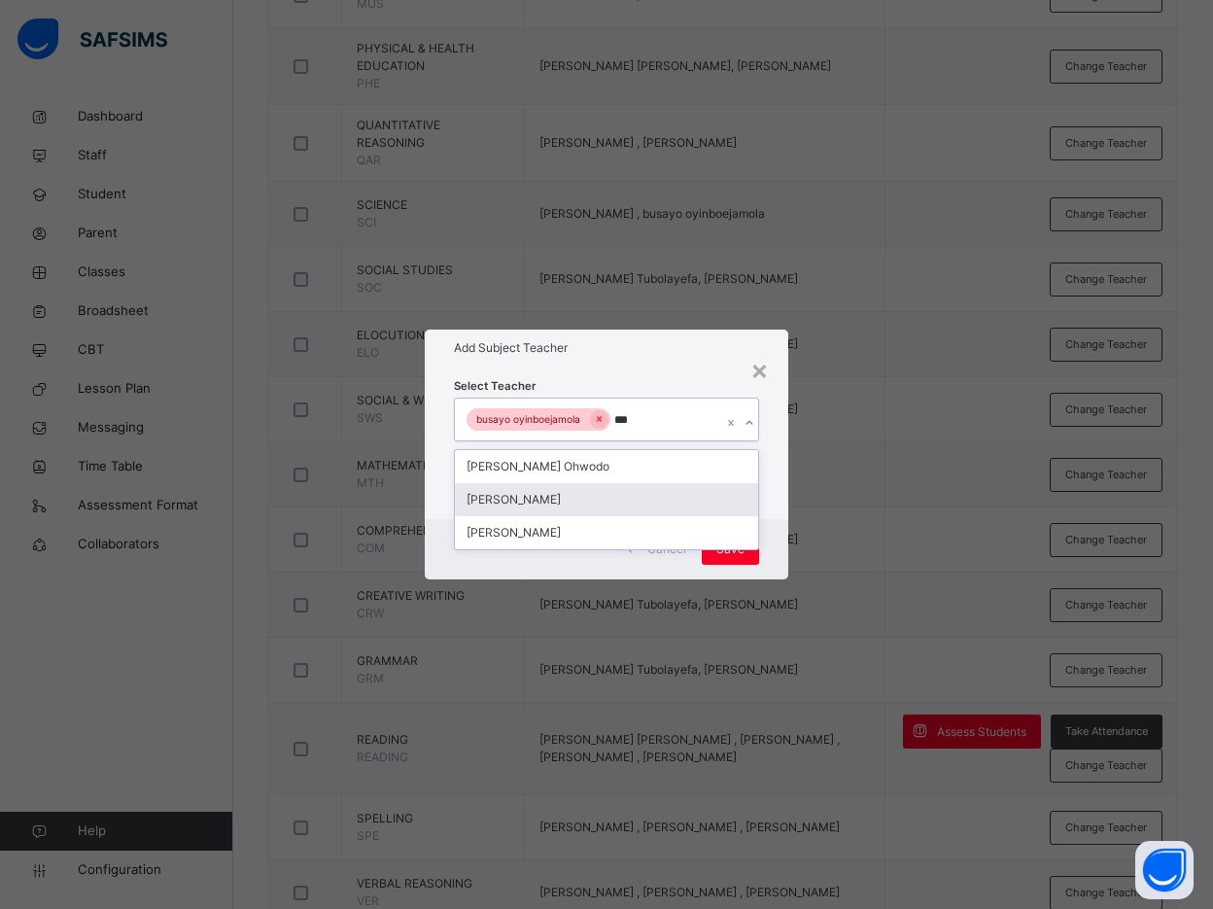
click at [574, 494] on div "Bamituni Aye" at bounding box center [606, 499] width 303 height 33
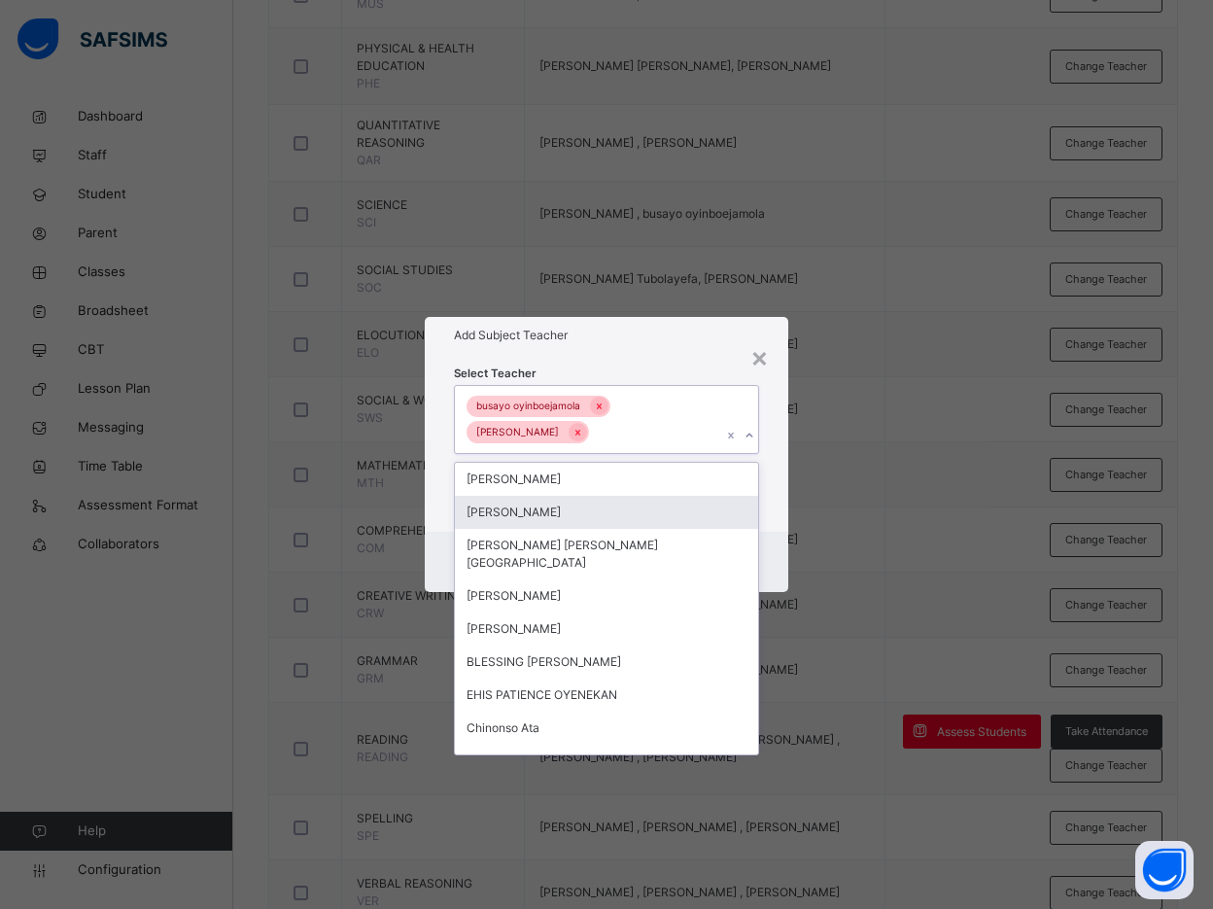
click at [777, 504] on div "Select Teacher option Bamituni Aye, selected. option Anne Eches focused, 2 of 1…" at bounding box center [606, 443] width 363 height 178
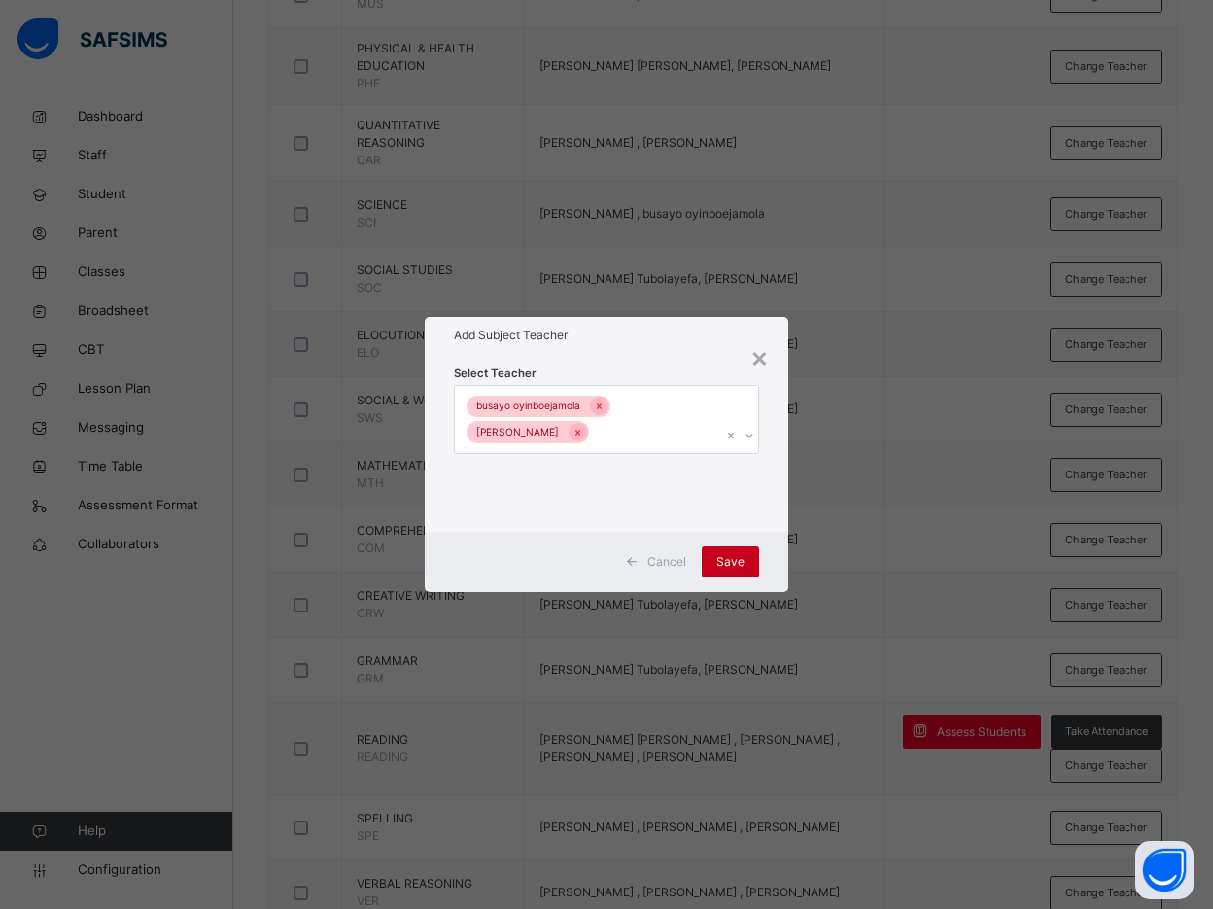
click at [743, 559] on span "Save" at bounding box center [730, 561] width 28 height 17
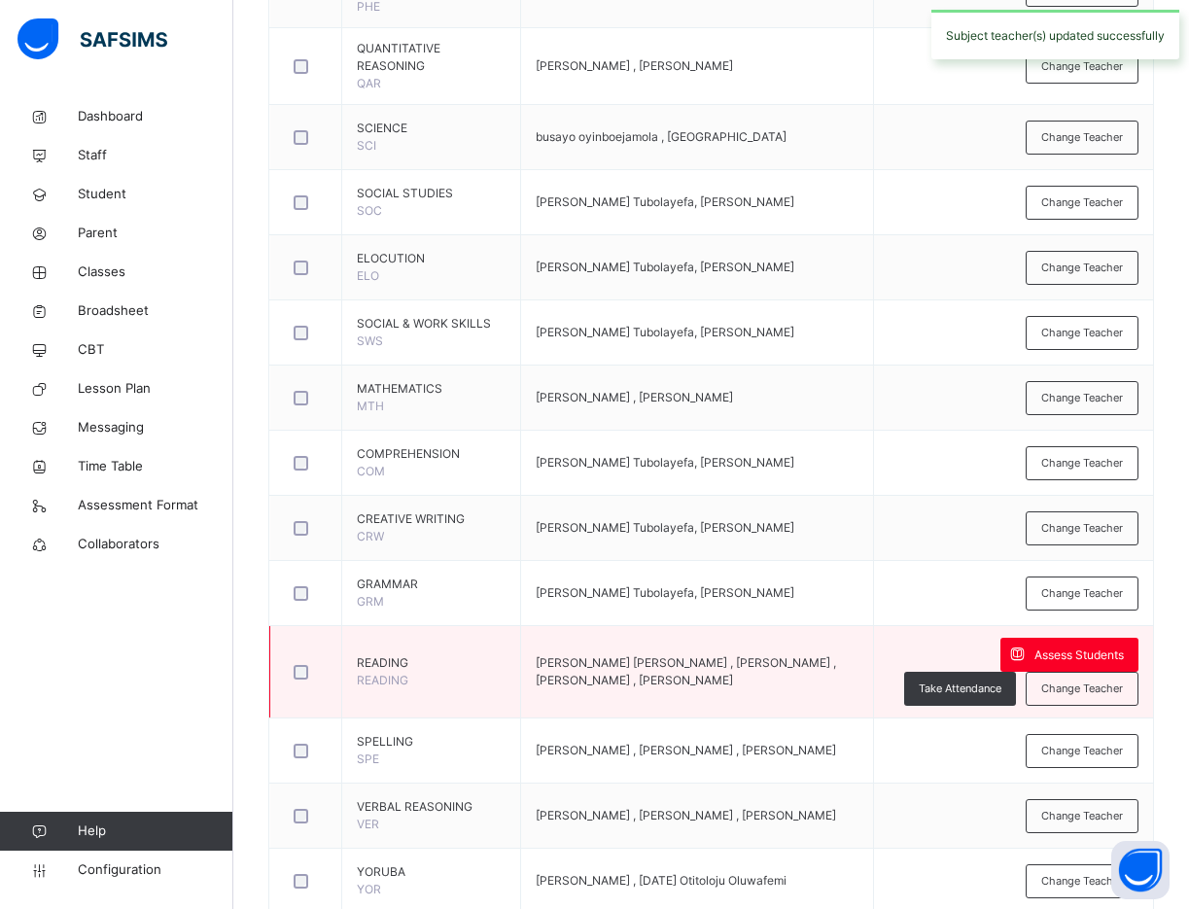
scroll to position [973, 0]
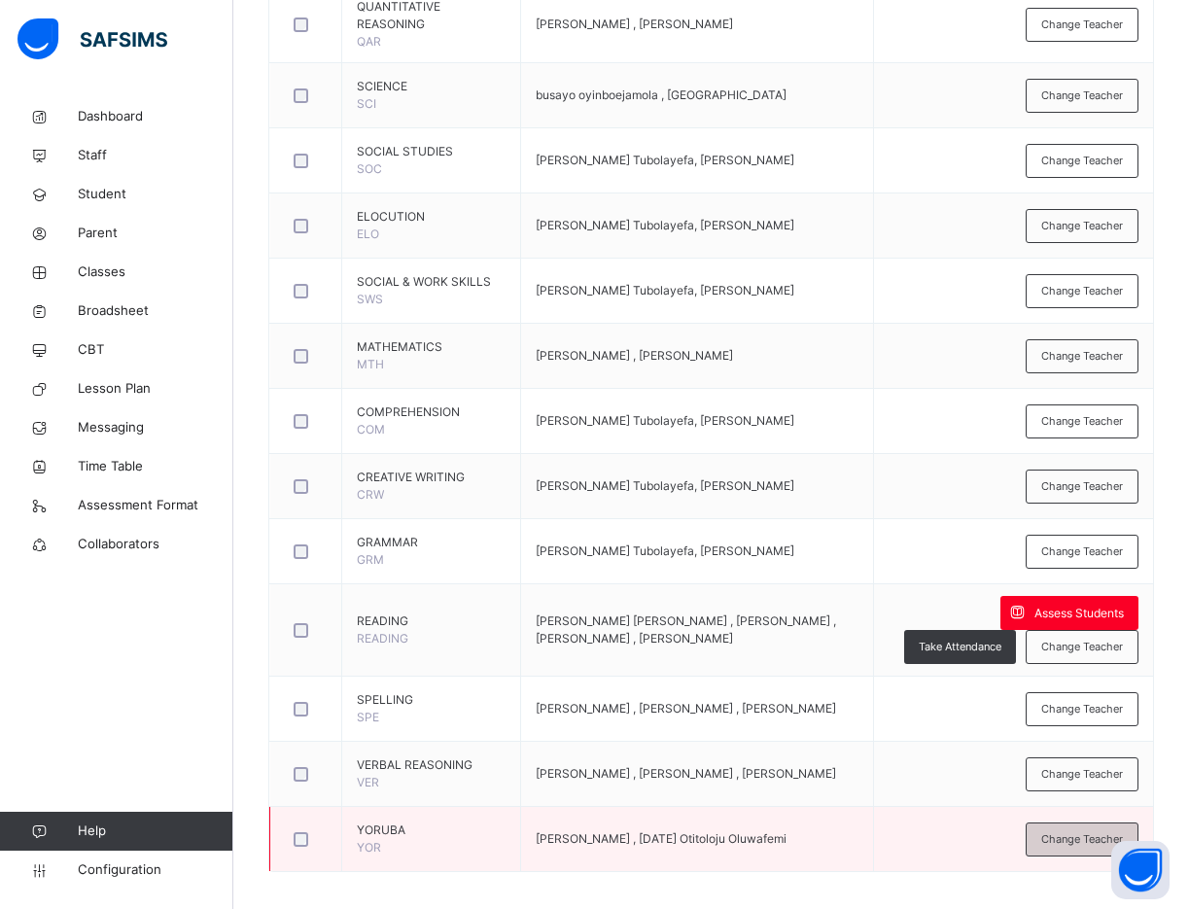
click at [1069, 803] on span "Change Teacher" at bounding box center [1082, 839] width 82 height 17
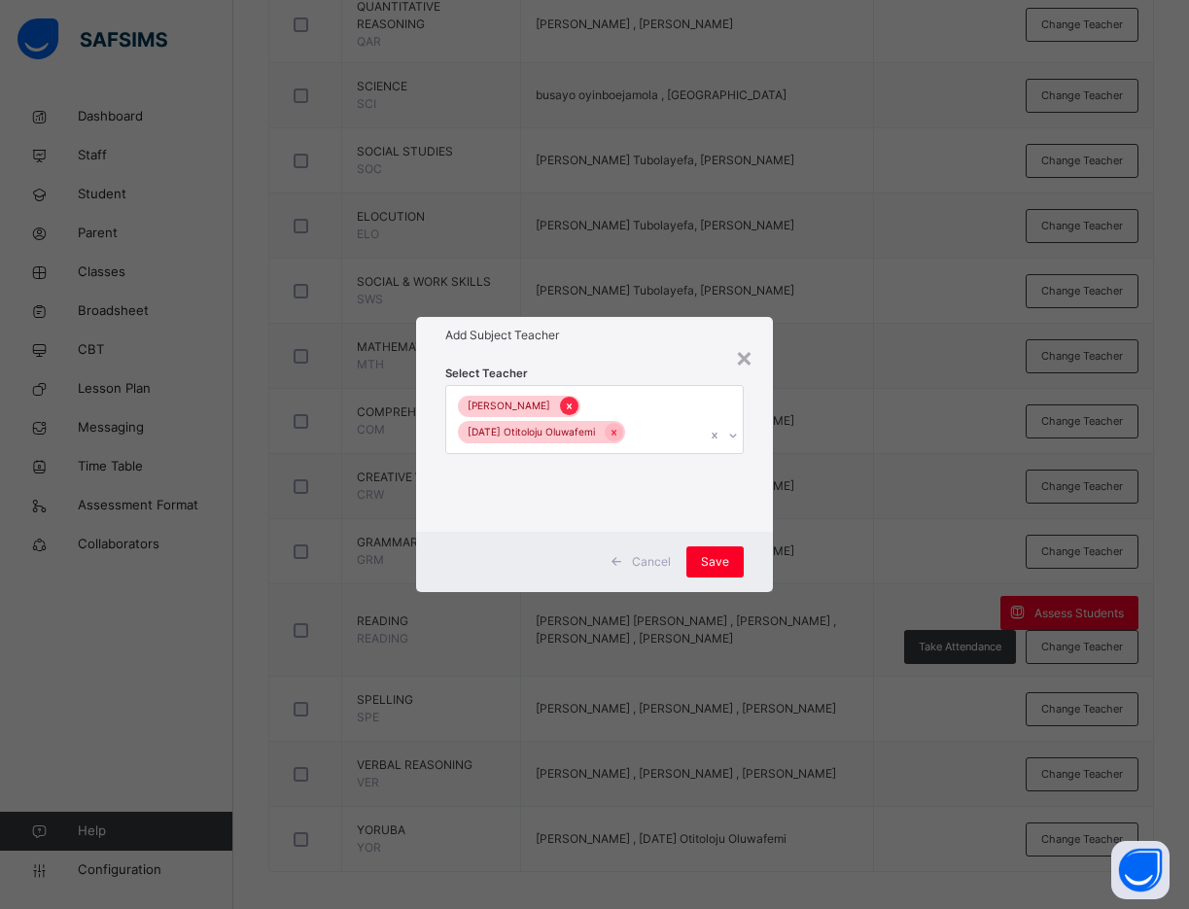
click at [568, 398] on div at bounding box center [569, 406] width 18 height 18
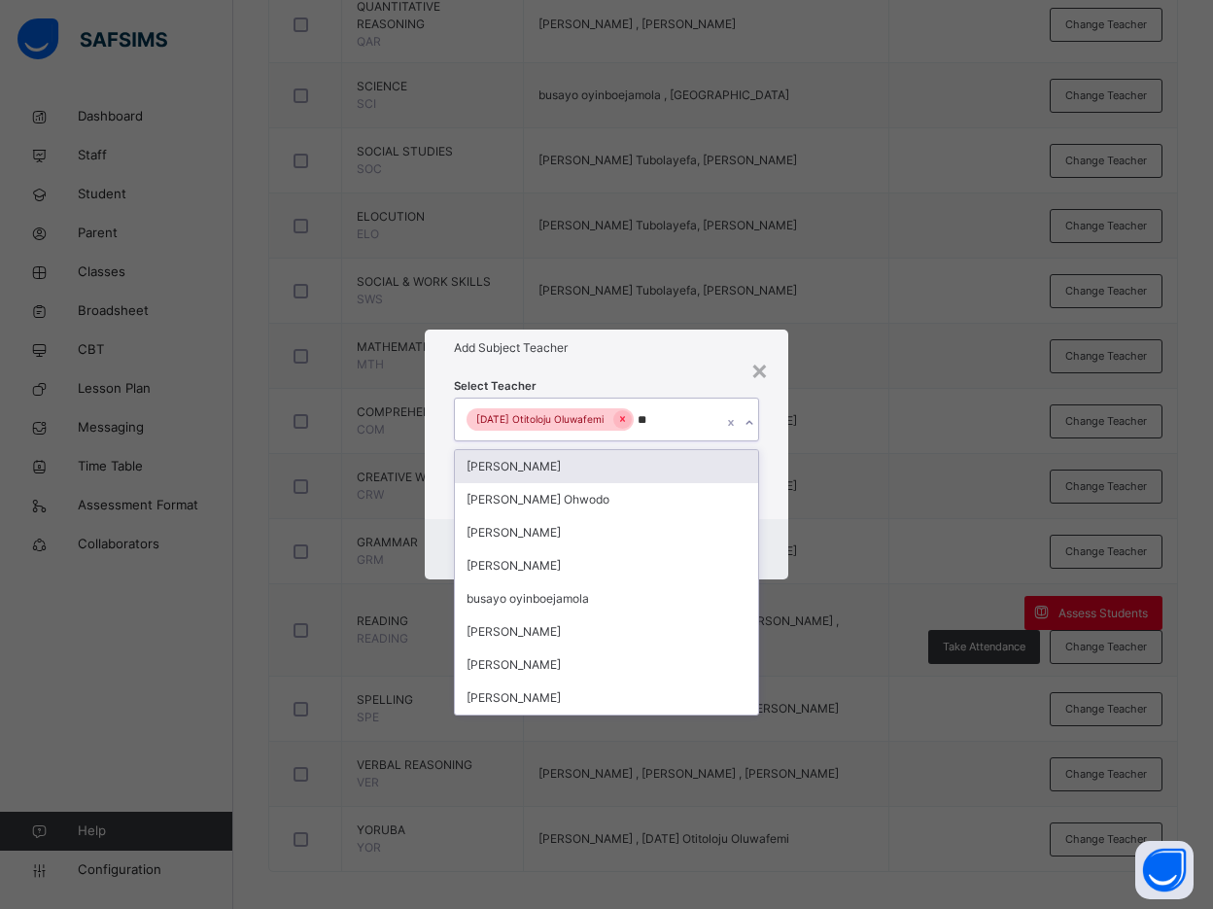
type input "***"
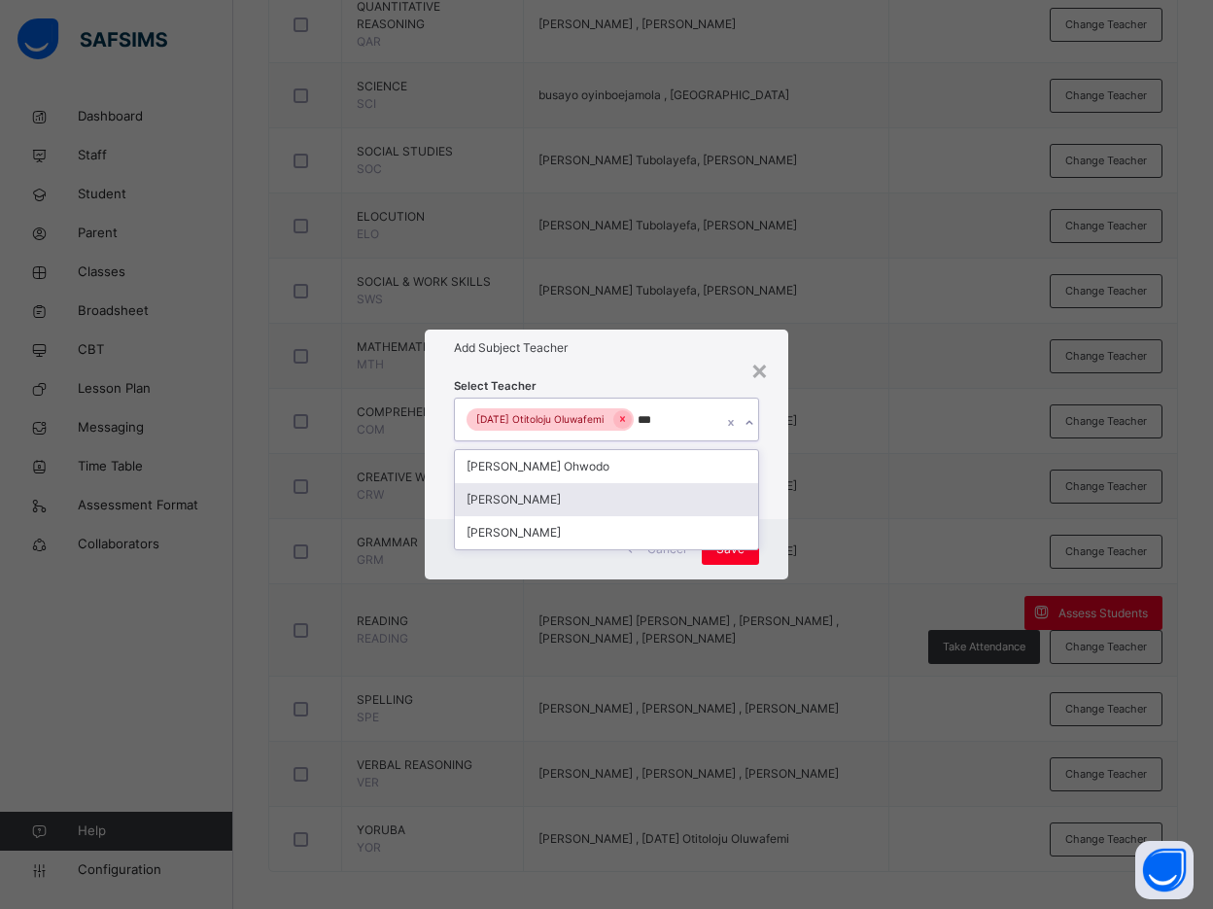
click at [551, 501] on div "Bamituni Aye" at bounding box center [606, 499] width 303 height 33
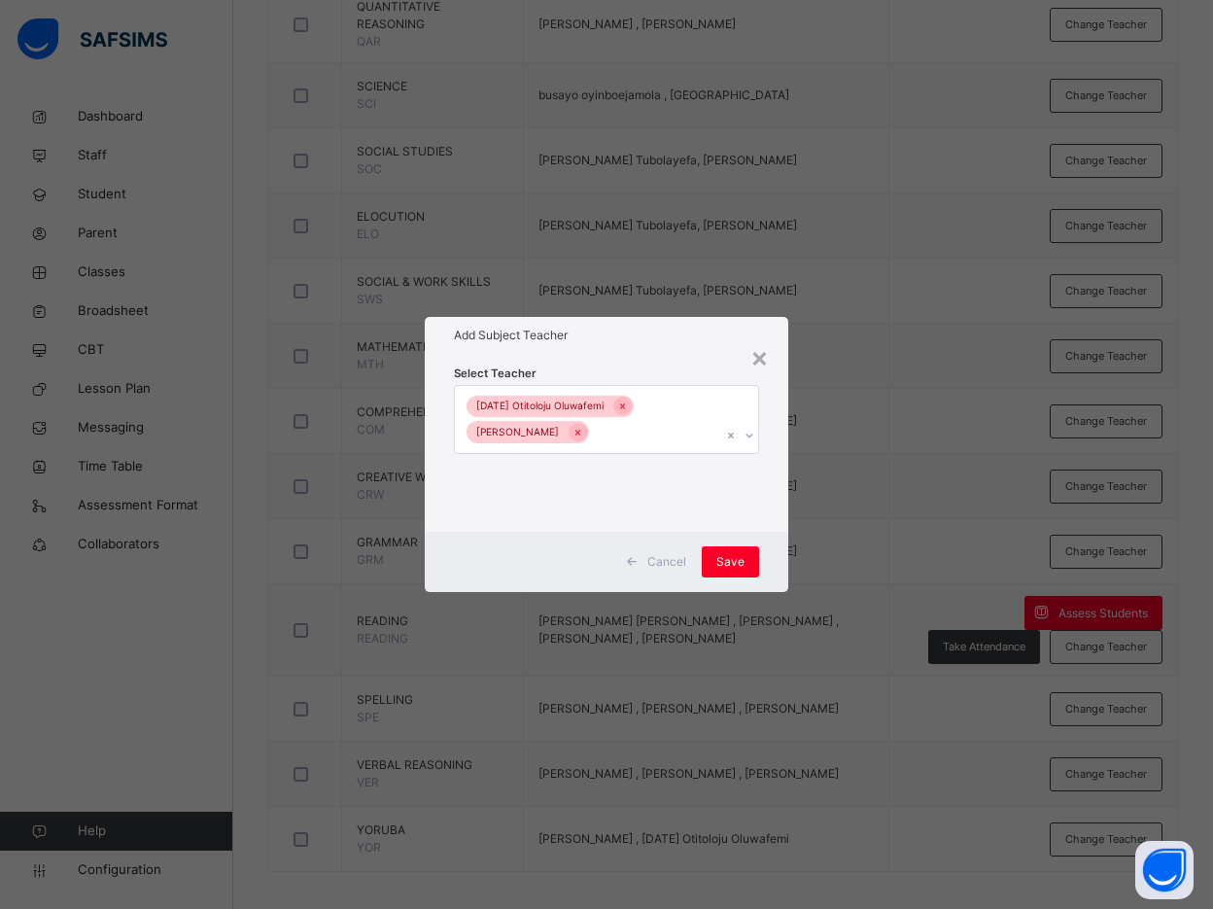
click at [776, 521] on div "Select Teacher Sunday Otitoloju Oluwafemi Bamituni Aye" at bounding box center [606, 443] width 363 height 178
click at [734, 563] on span "Save" at bounding box center [730, 561] width 28 height 17
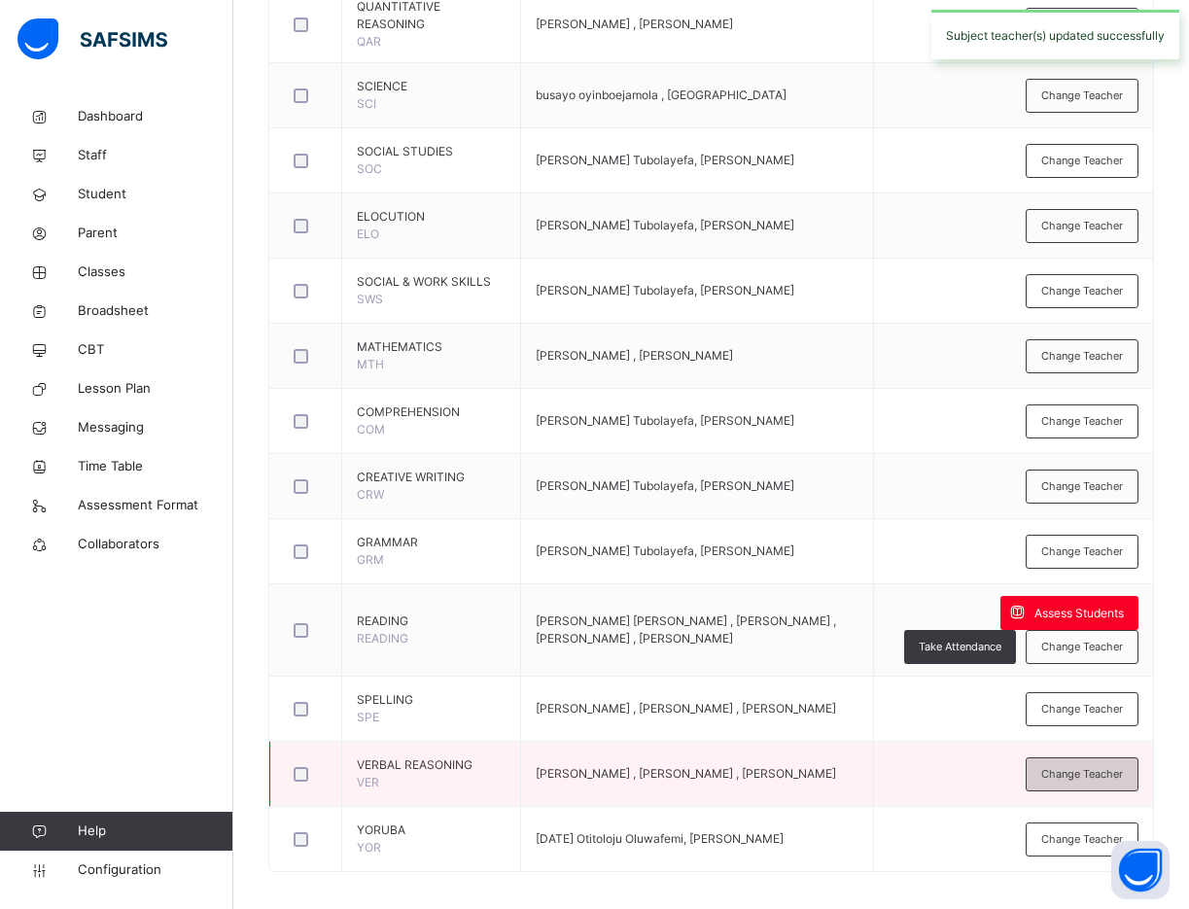
click at [1064, 766] on span "Change Teacher" at bounding box center [1082, 774] width 82 height 17
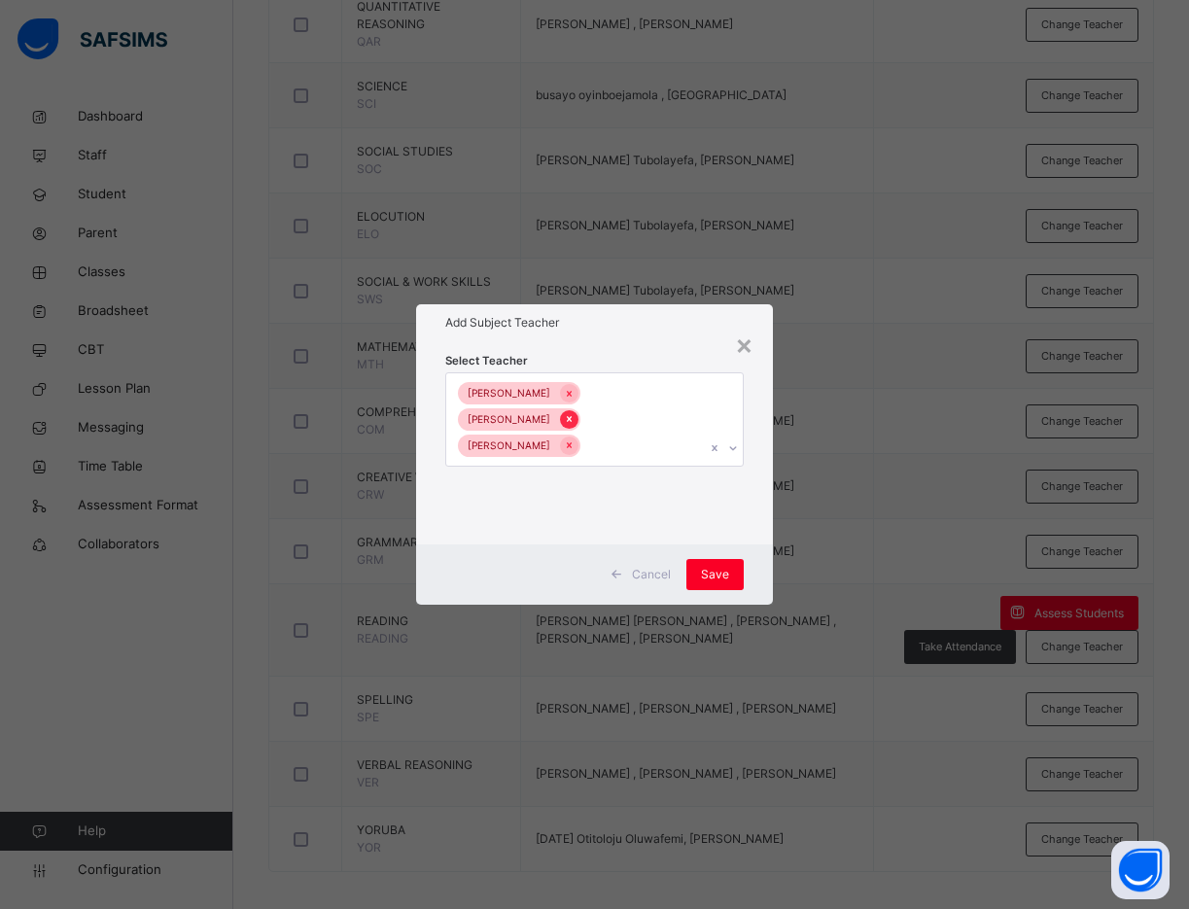
click at [574, 412] on icon at bounding box center [569, 419] width 11 height 14
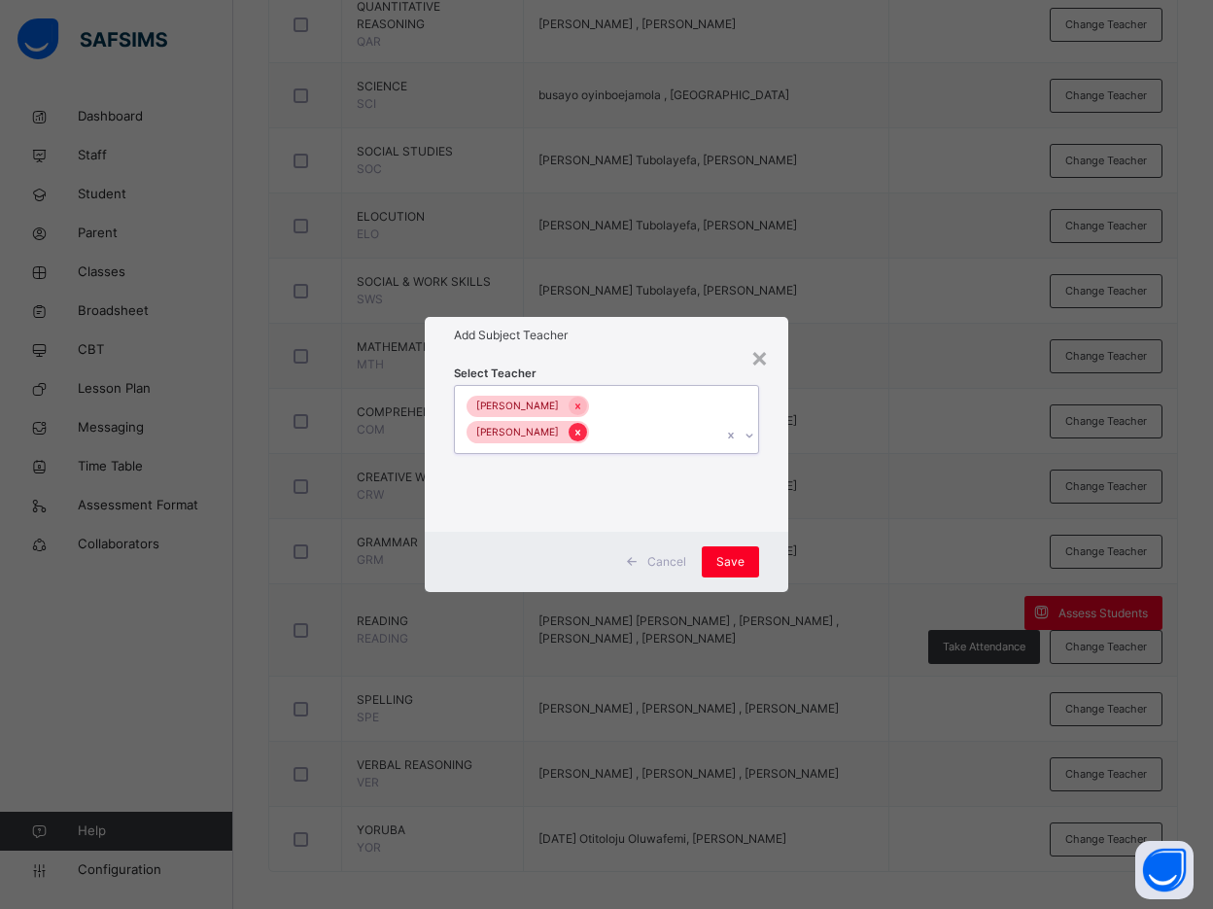
click at [583, 426] on icon at bounding box center [577, 433] width 11 height 14
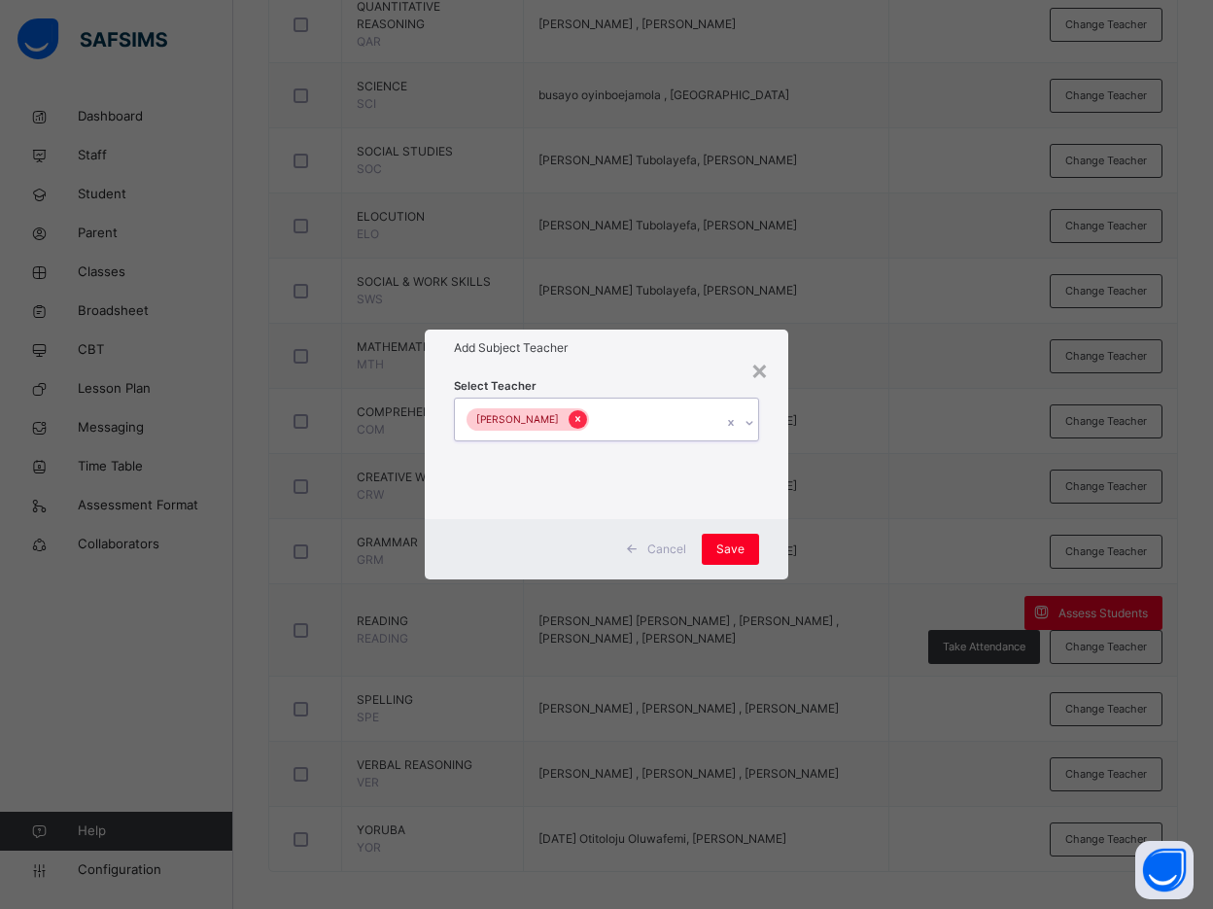
click at [572, 414] on icon at bounding box center [577, 419] width 11 height 14
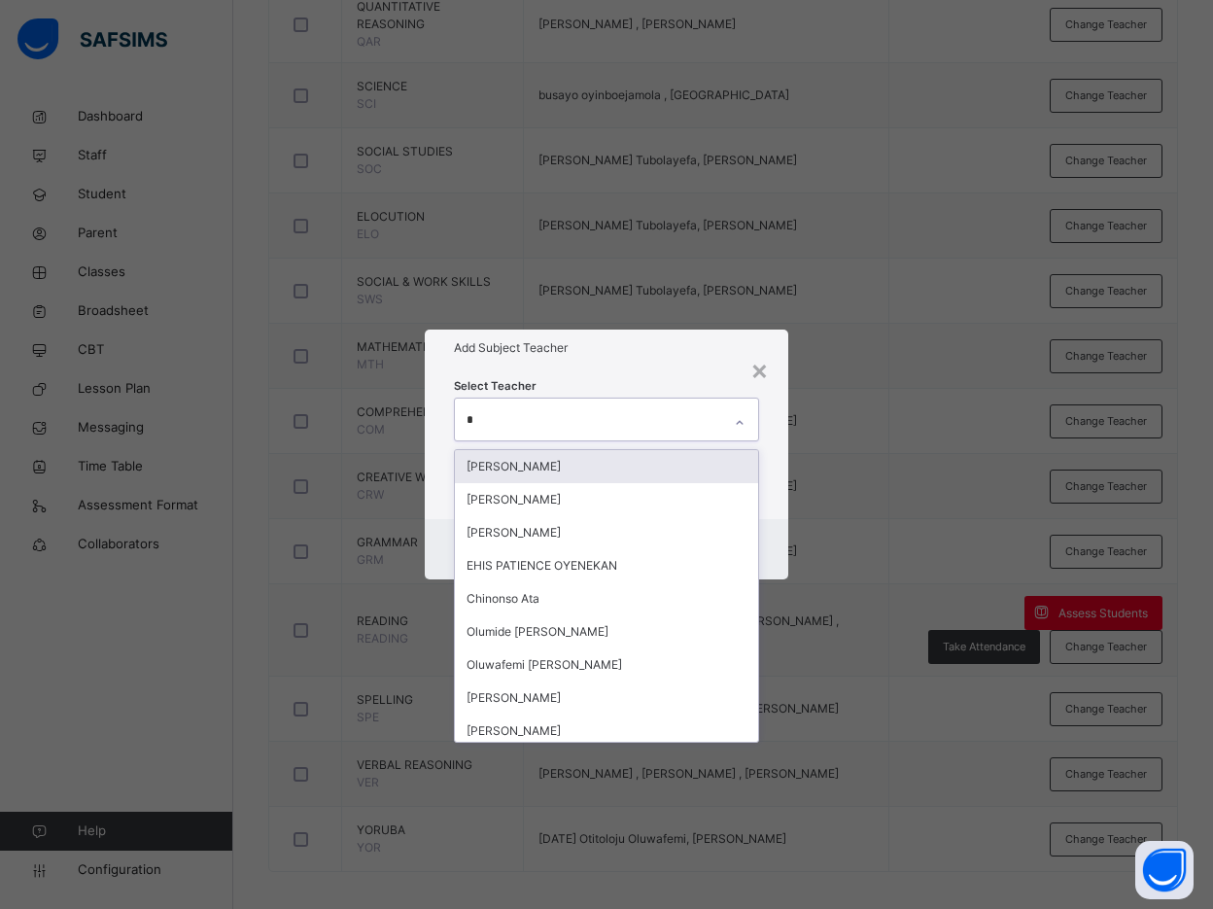
type input "**"
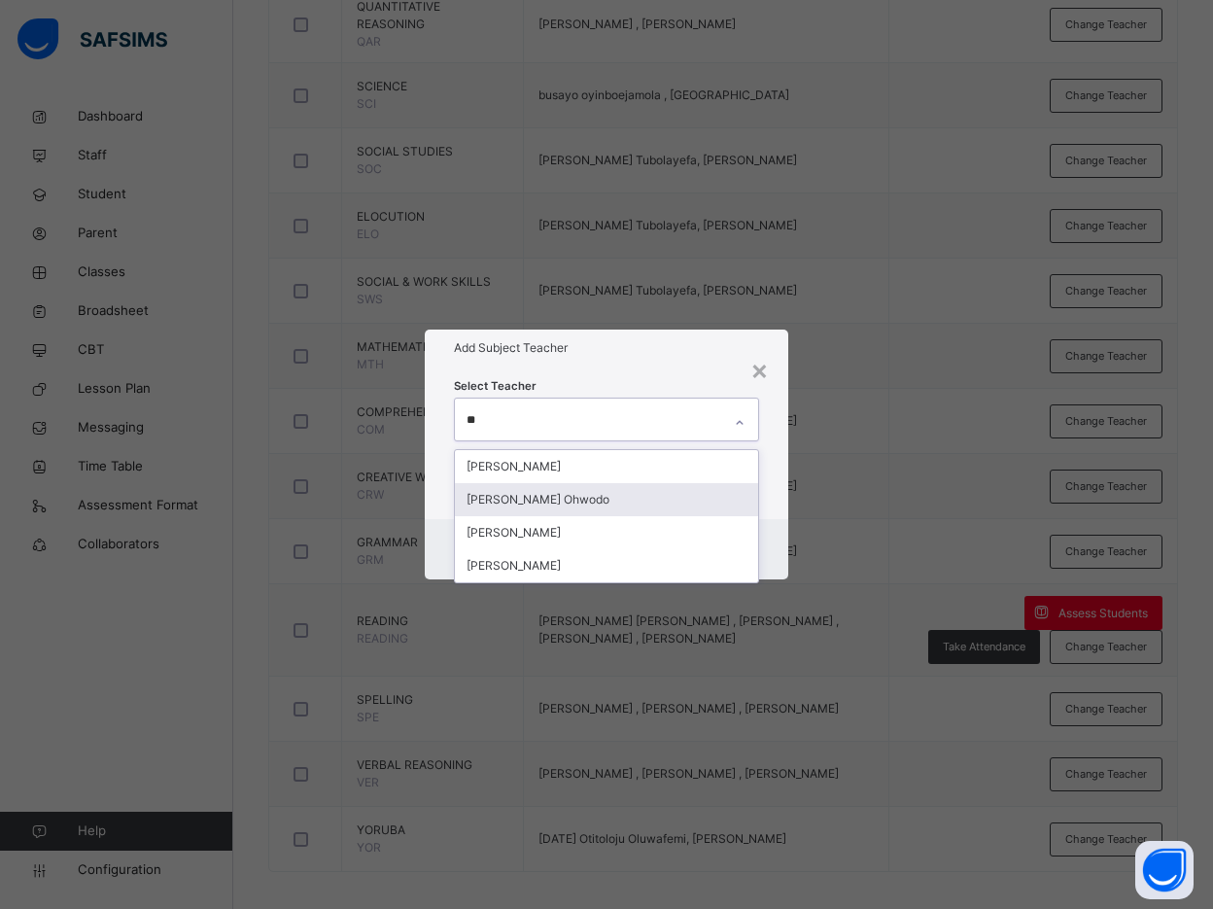
click at [562, 489] on div "Agatha Tubolayefa Ohwodo" at bounding box center [606, 499] width 303 height 33
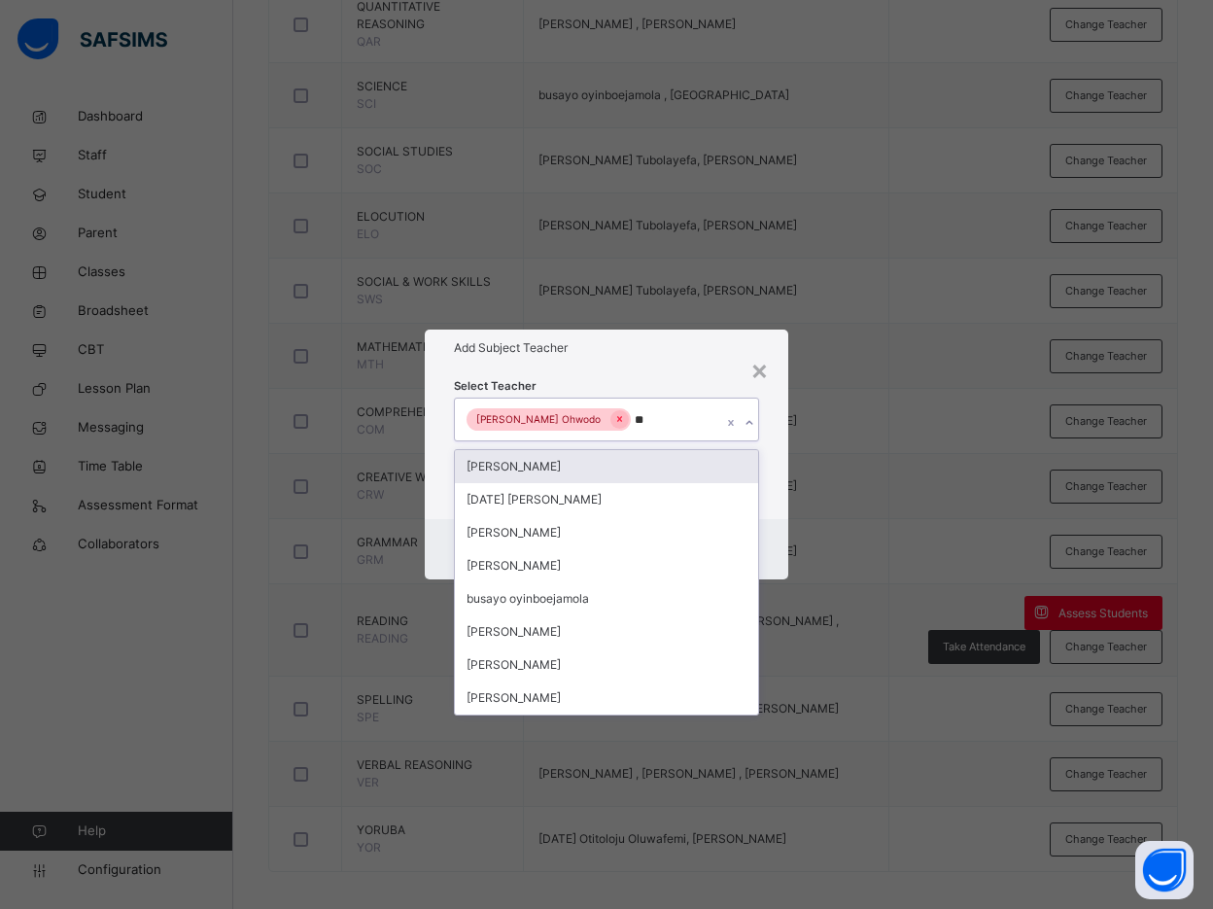
type input "***"
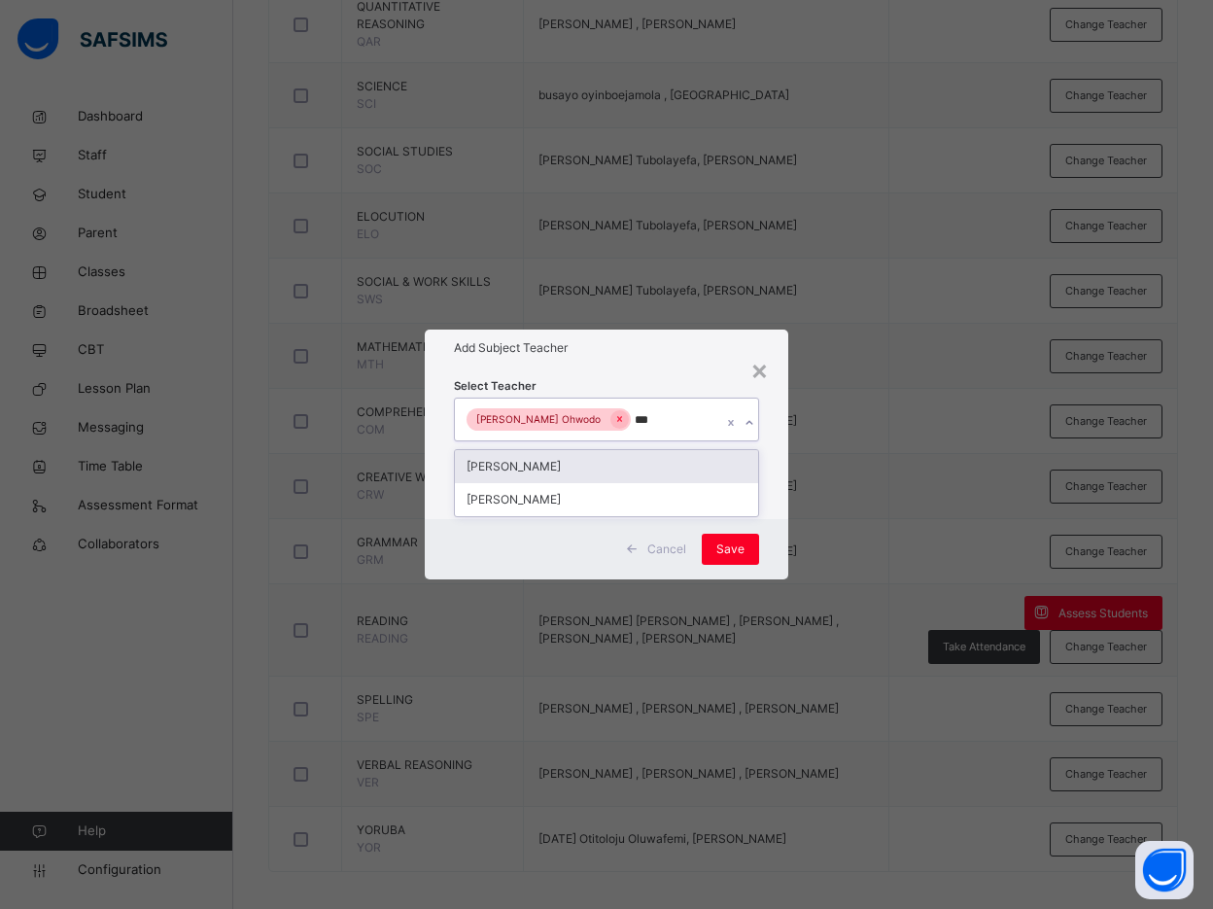
click at [537, 462] on div "Bamituni Aye" at bounding box center [606, 466] width 303 height 33
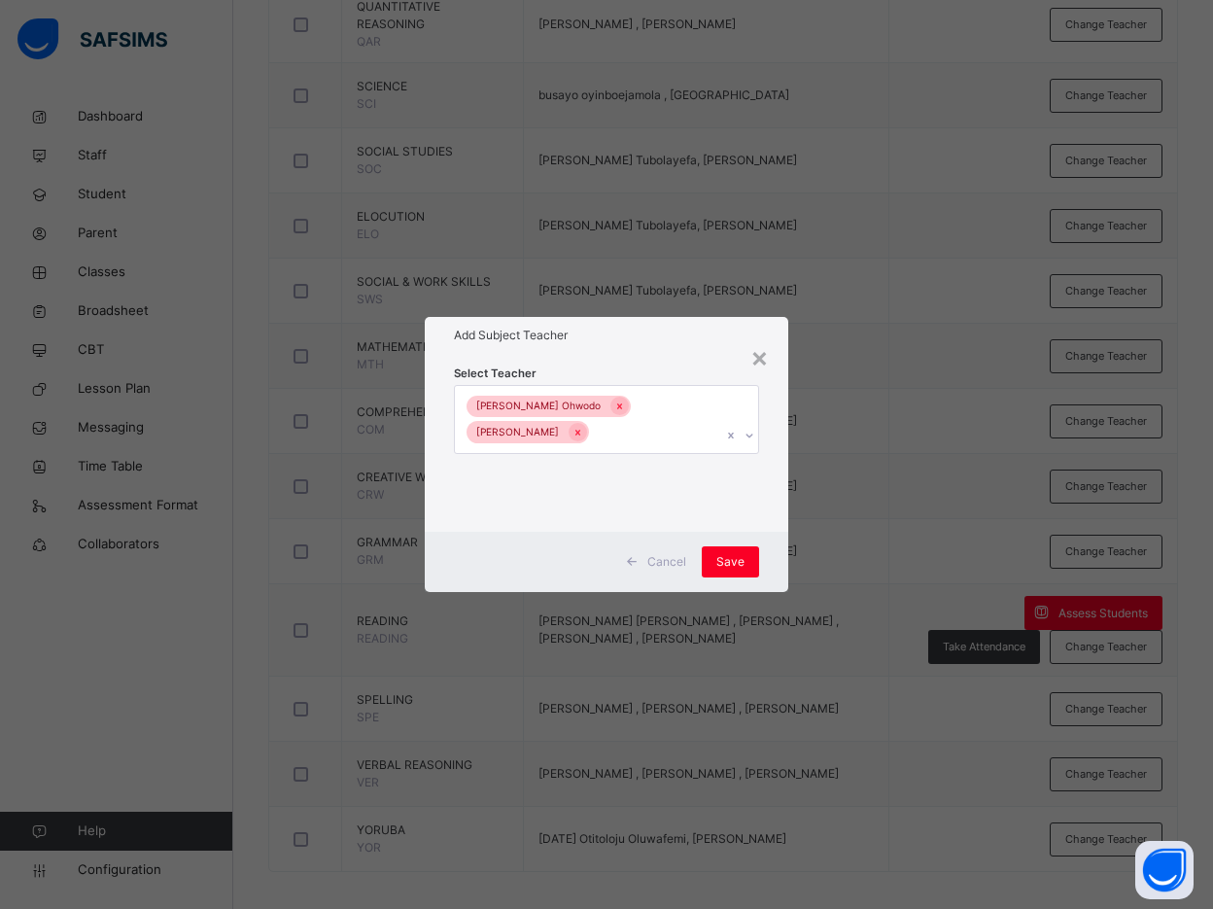
click at [777, 479] on div "Select Teacher Agatha Tubolayefa Ohwodo Bamituni Aye" at bounding box center [606, 443] width 363 height 178
click at [742, 563] on span "Save" at bounding box center [730, 561] width 28 height 17
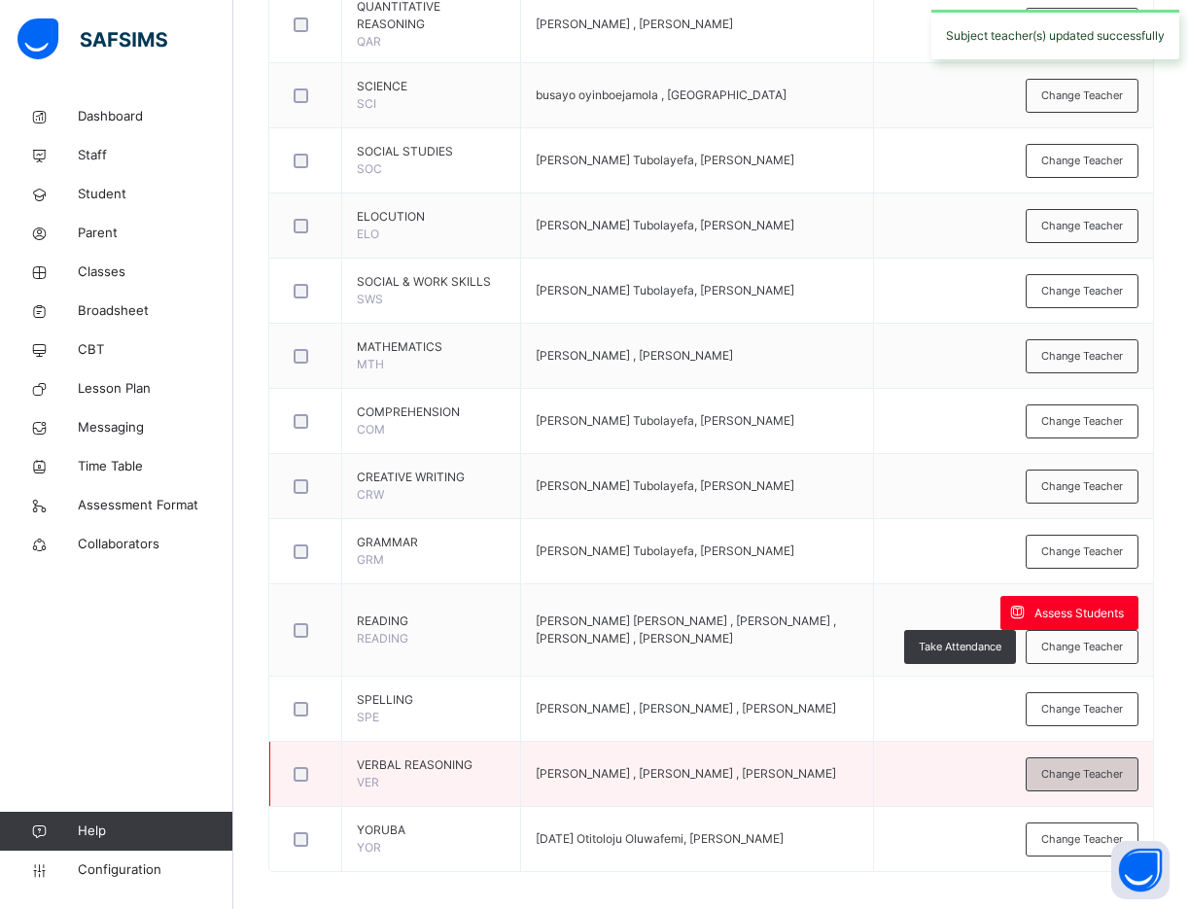
click at [1102, 757] on div "Change Teacher" at bounding box center [1081, 774] width 113 height 34
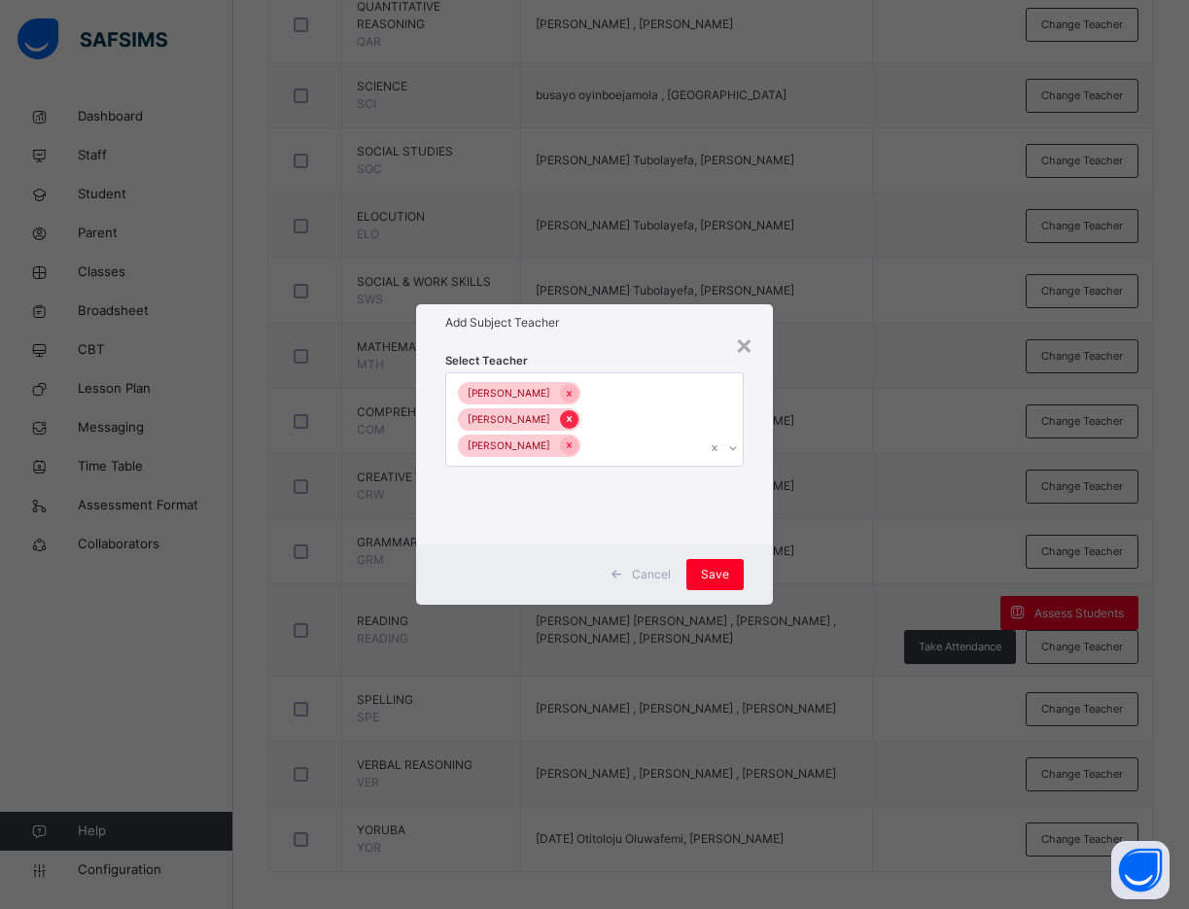
click at [574, 412] on icon at bounding box center [569, 419] width 11 height 14
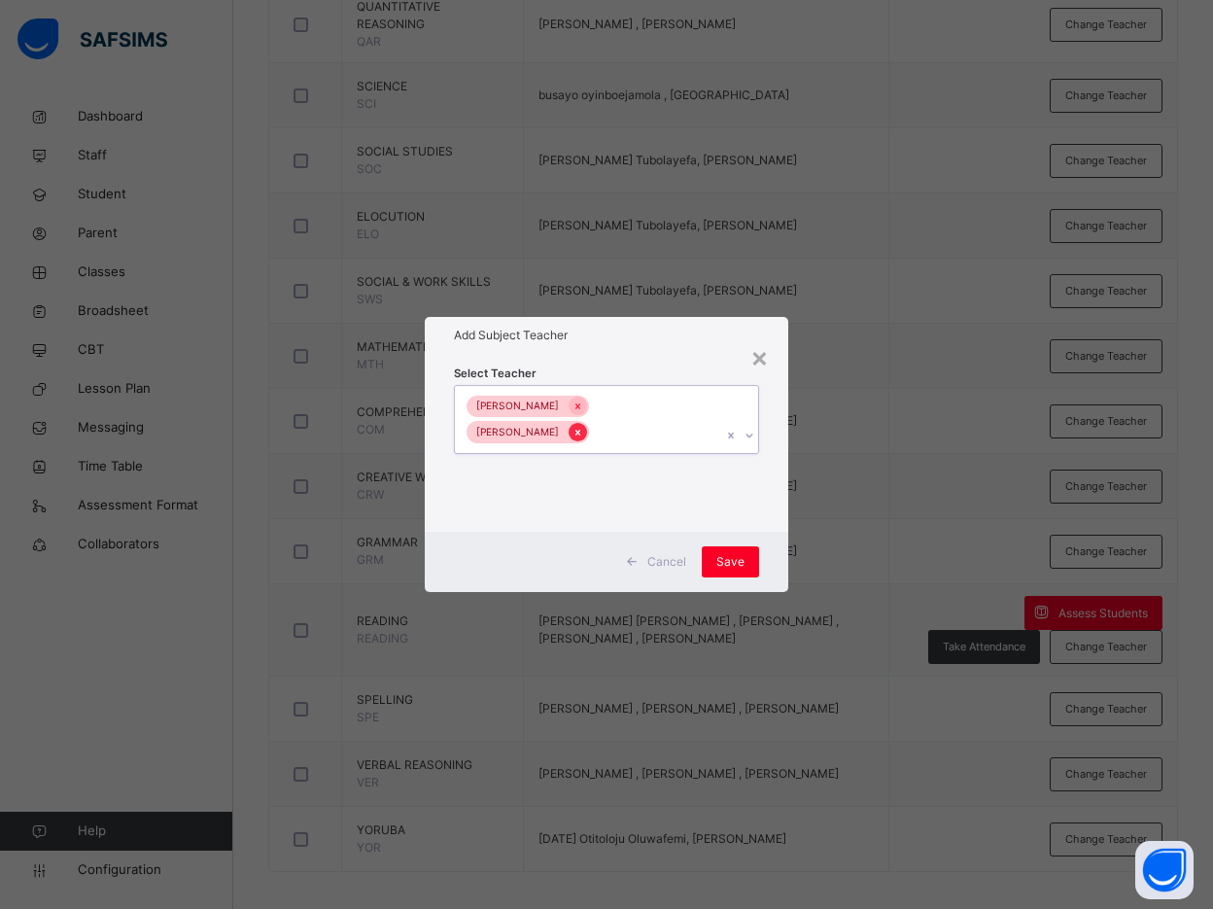
click at [587, 423] on div at bounding box center [578, 432] width 18 height 18
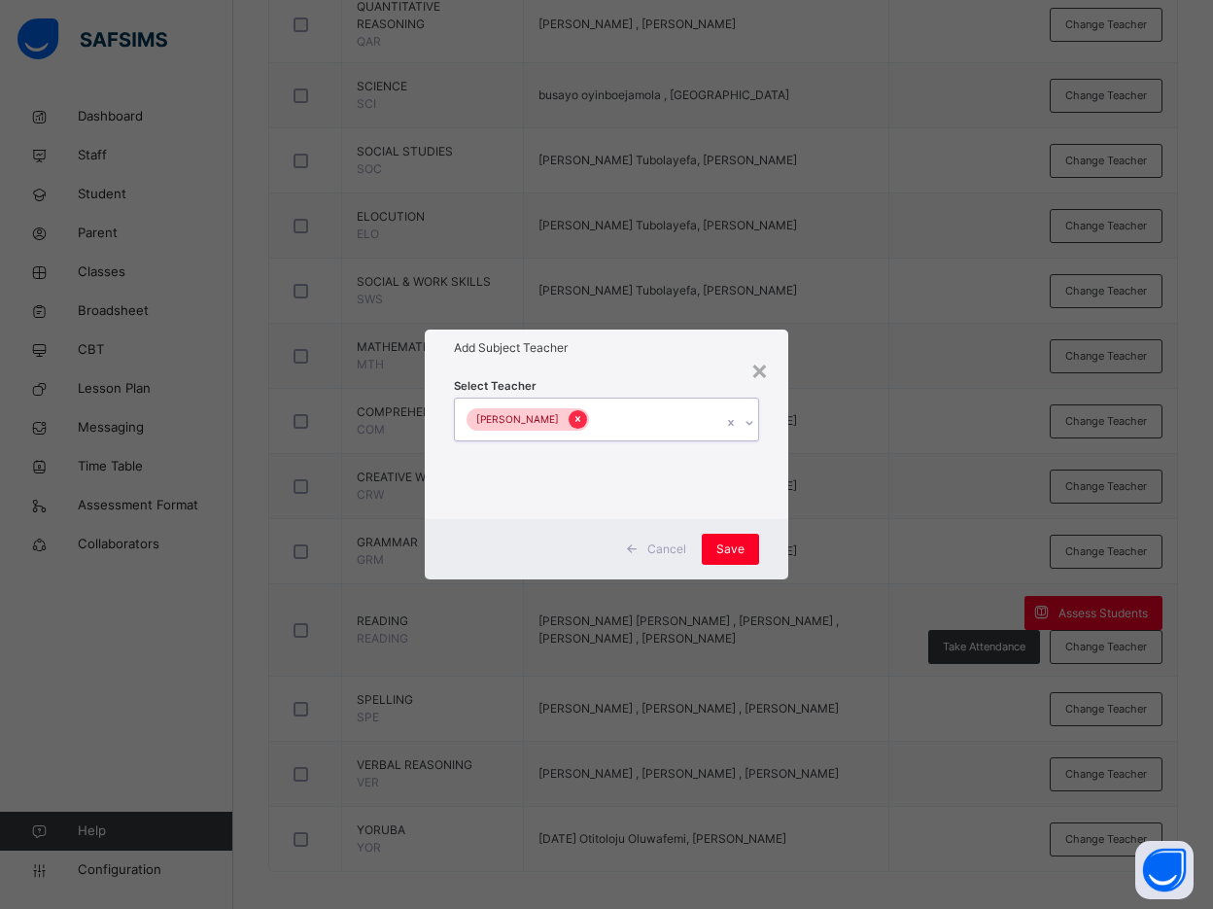
click at [572, 419] on icon at bounding box center [577, 419] width 11 height 14
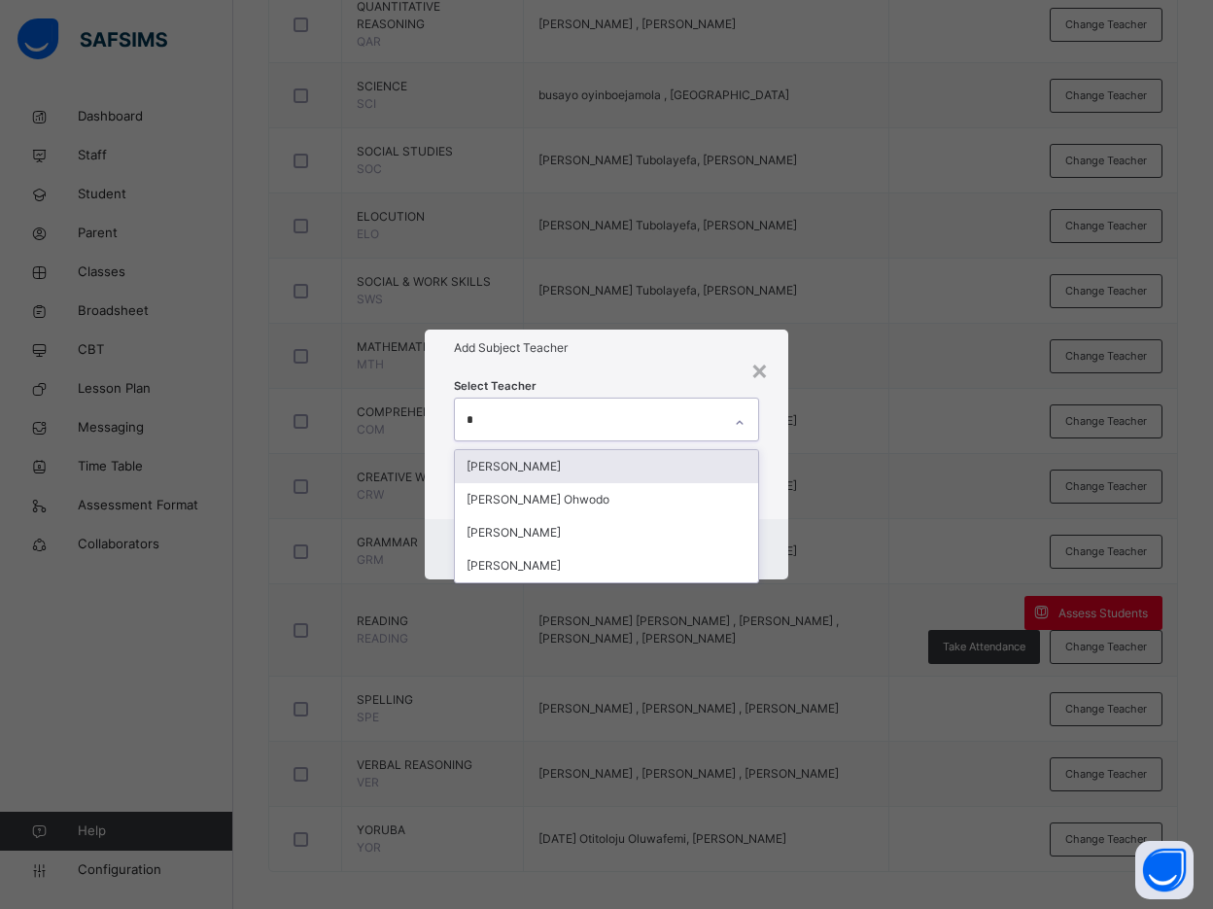
type input "**"
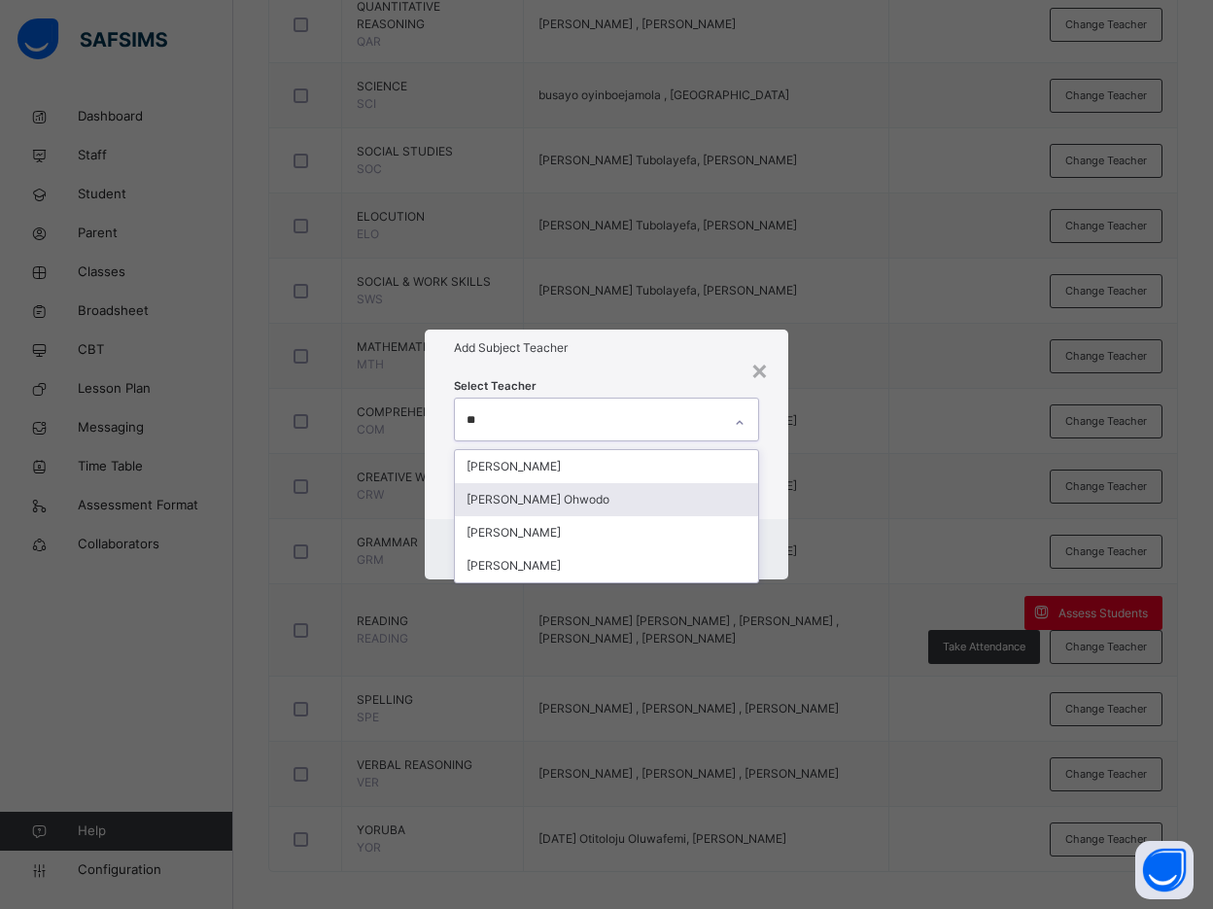
click at [569, 492] on div "Agatha Tubolayefa Ohwodo" at bounding box center [606, 499] width 303 height 33
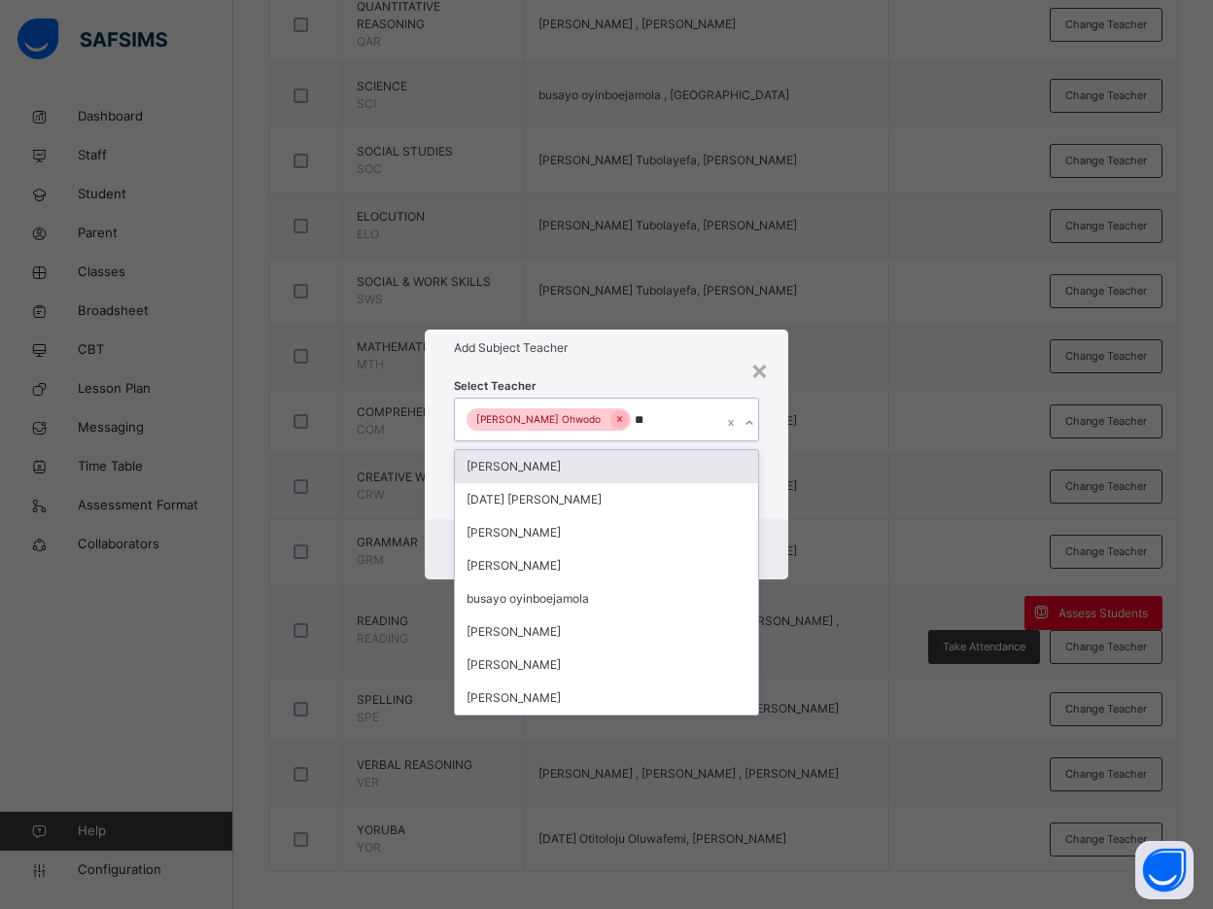
type input "***"
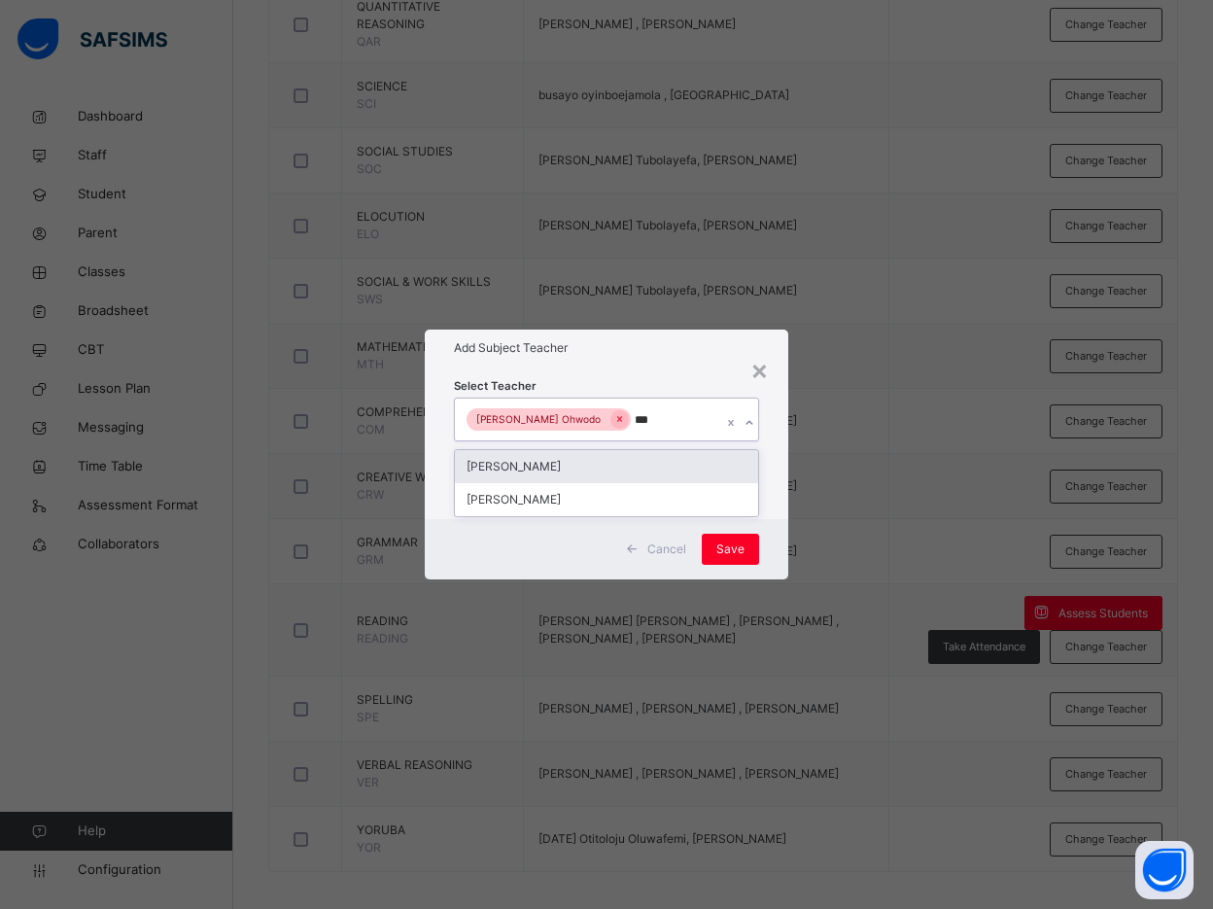
click at [557, 462] on div "Bamituni Aye" at bounding box center [606, 466] width 303 height 33
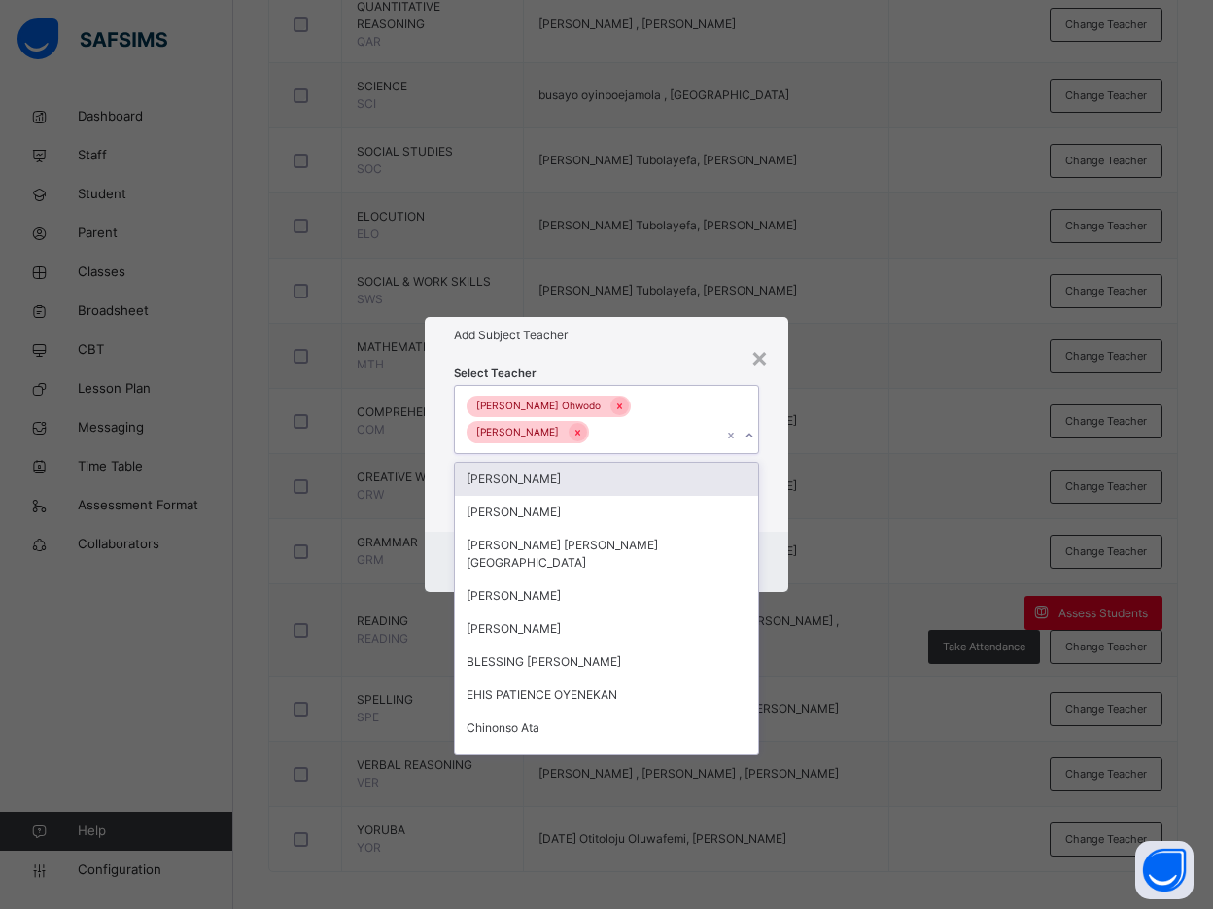
click at [767, 474] on div "Select Teacher option Bamituni Aye, selected. option Oluwatosin Akanbi focused,…" at bounding box center [606, 443] width 363 height 178
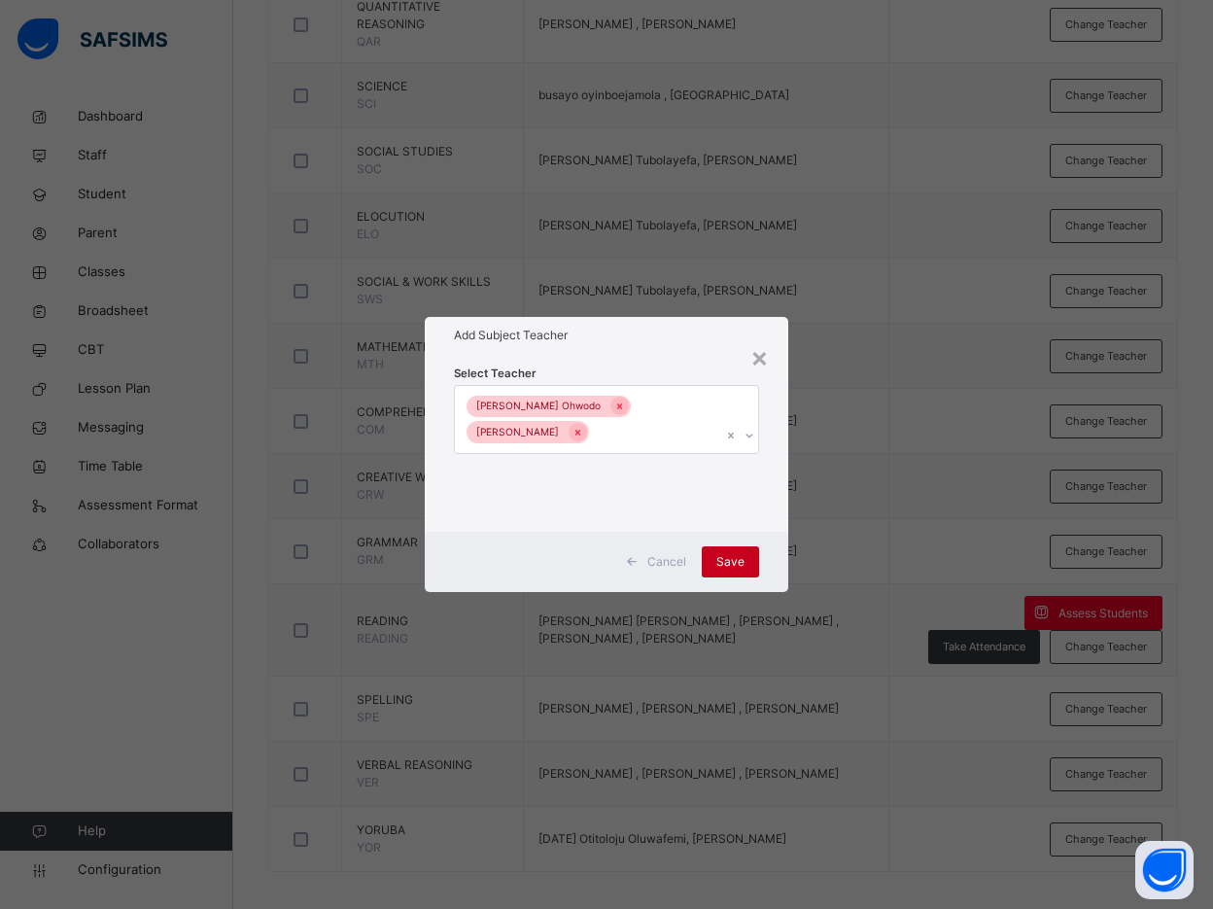
click at [730, 559] on span "Save" at bounding box center [730, 561] width 28 height 17
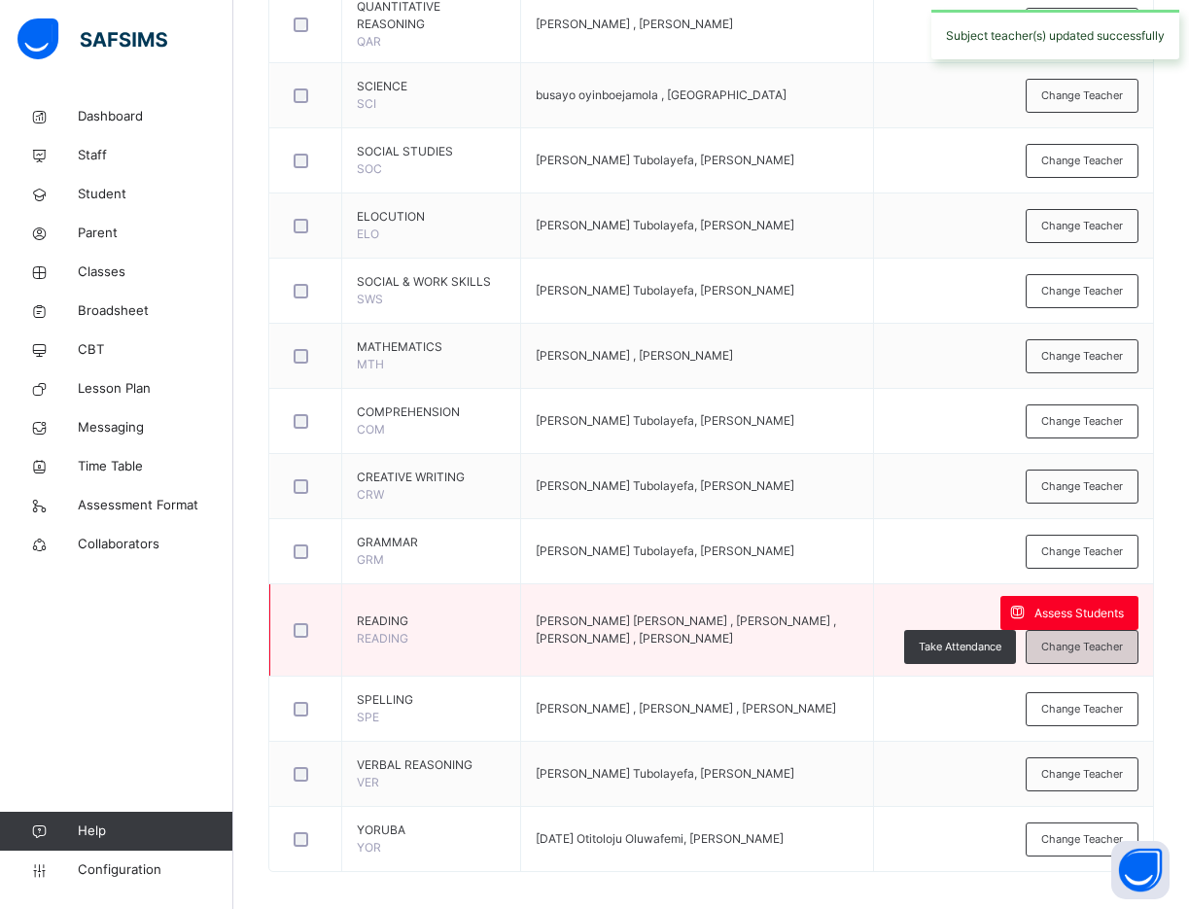
click at [1092, 639] on span "Change Teacher" at bounding box center [1082, 647] width 82 height 17
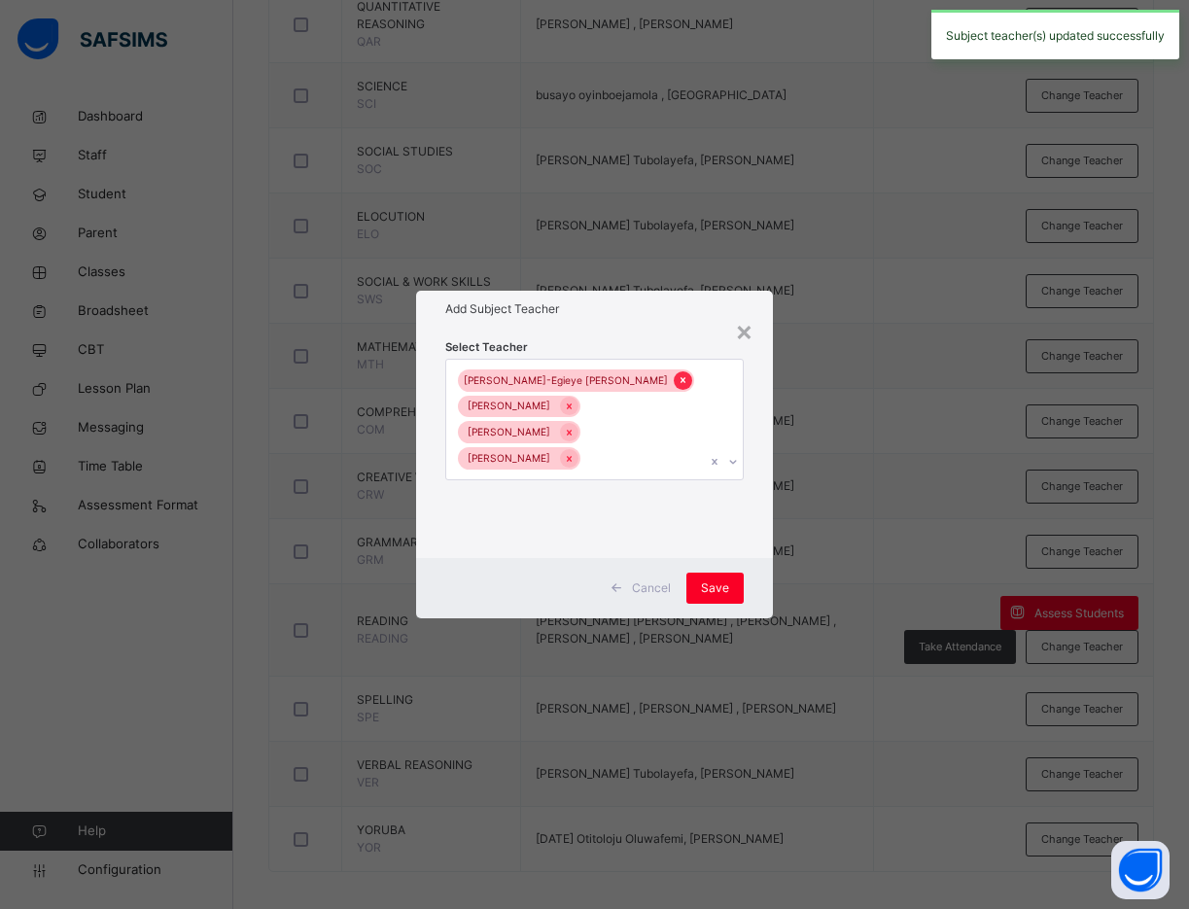
click at [674, 390] on div at bounding box center [683, 380] width 18 height 18
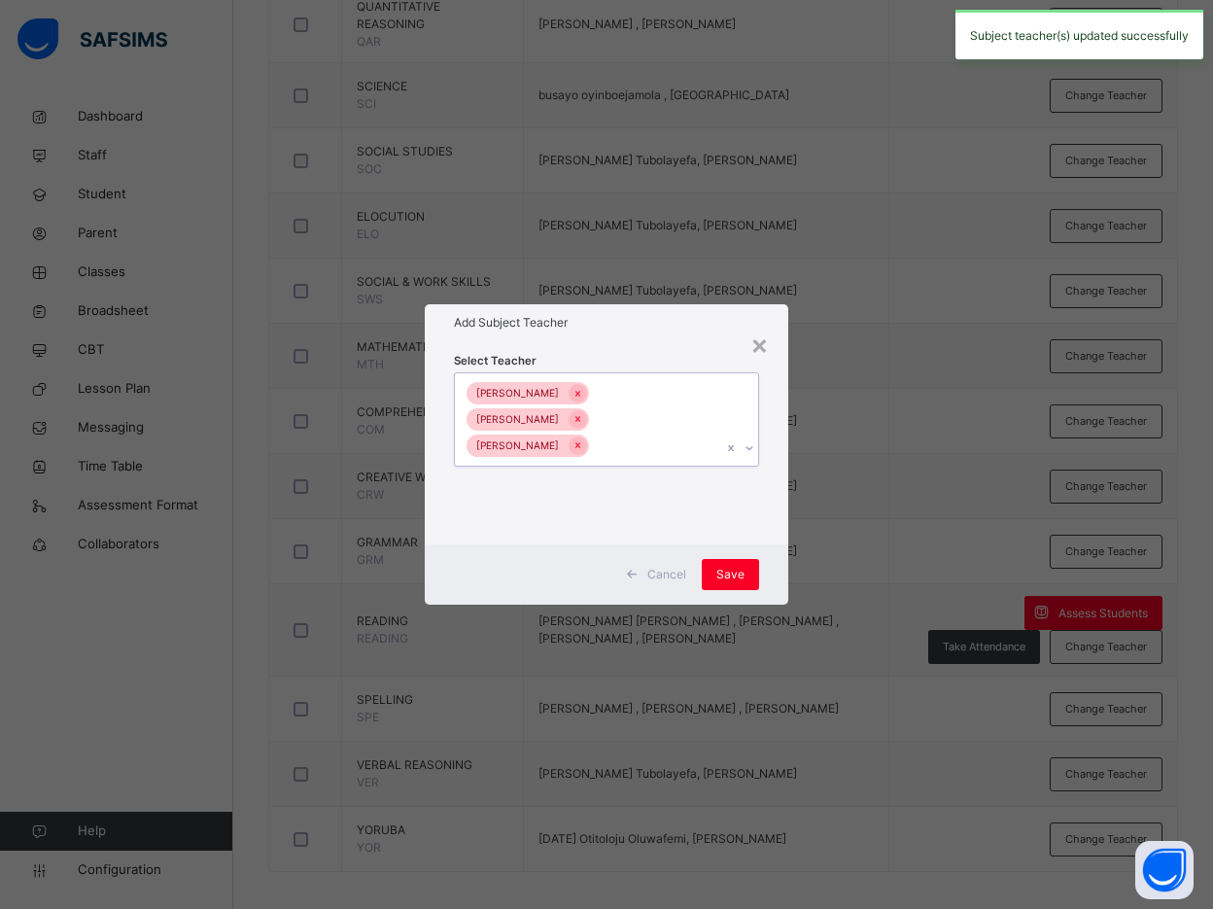
click at [583, 391] on div "Esther Nzekwu Nnenna Nwagboso Cecilia Eke" at bounding box center [588, 419] width 266 height 93
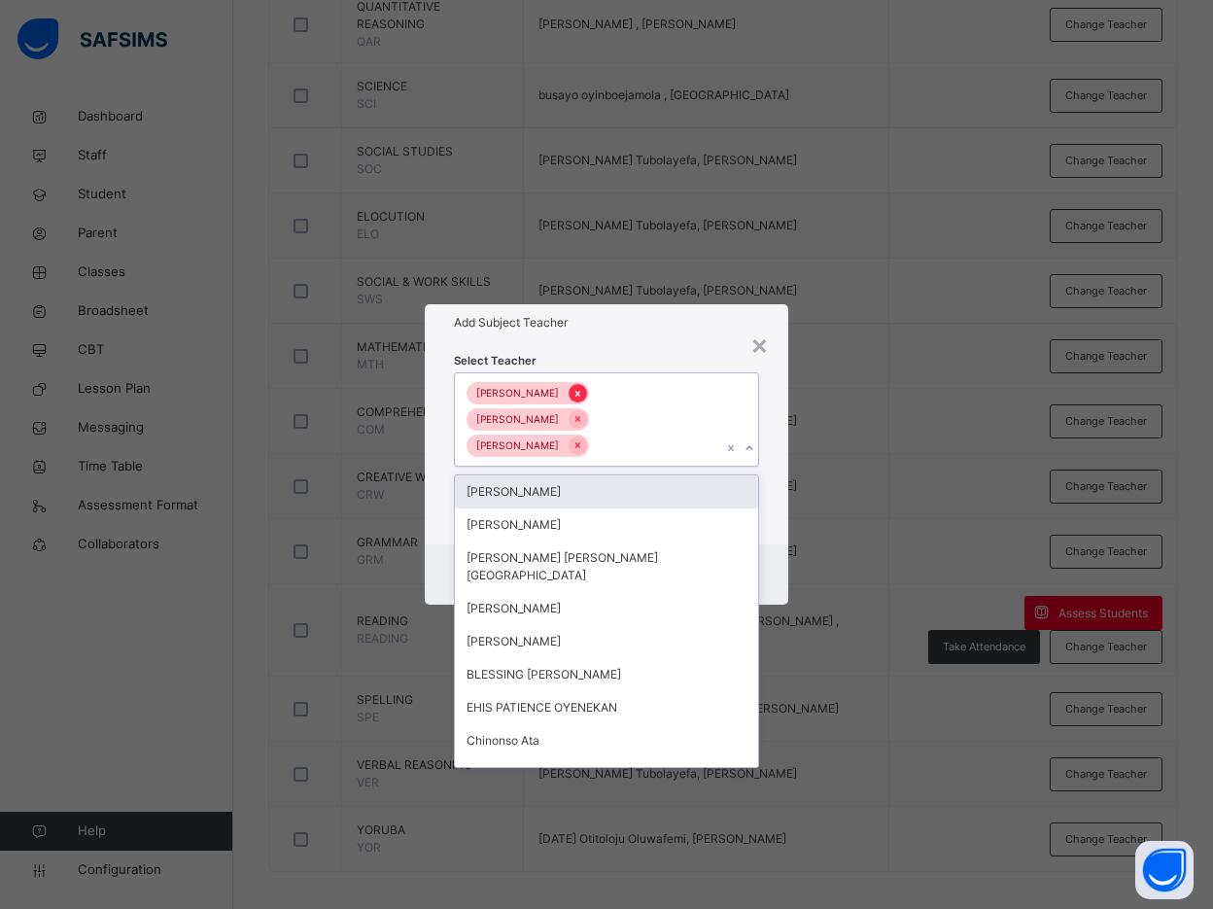
click at [569, 399] on div at bounding box center [578, 393] width 18 height 18
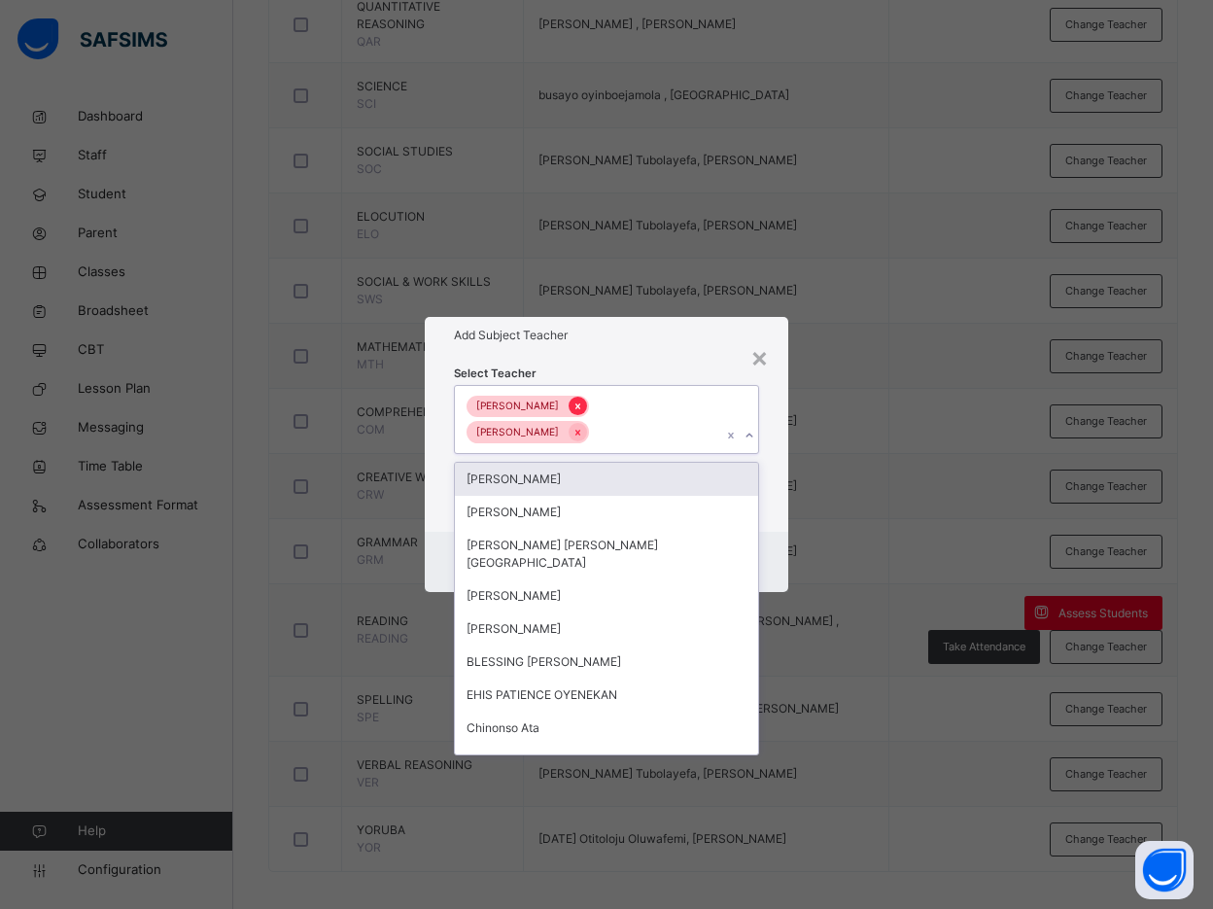
click at [583, 413] on icon at bounding box center [577, 406] width 11 height 14
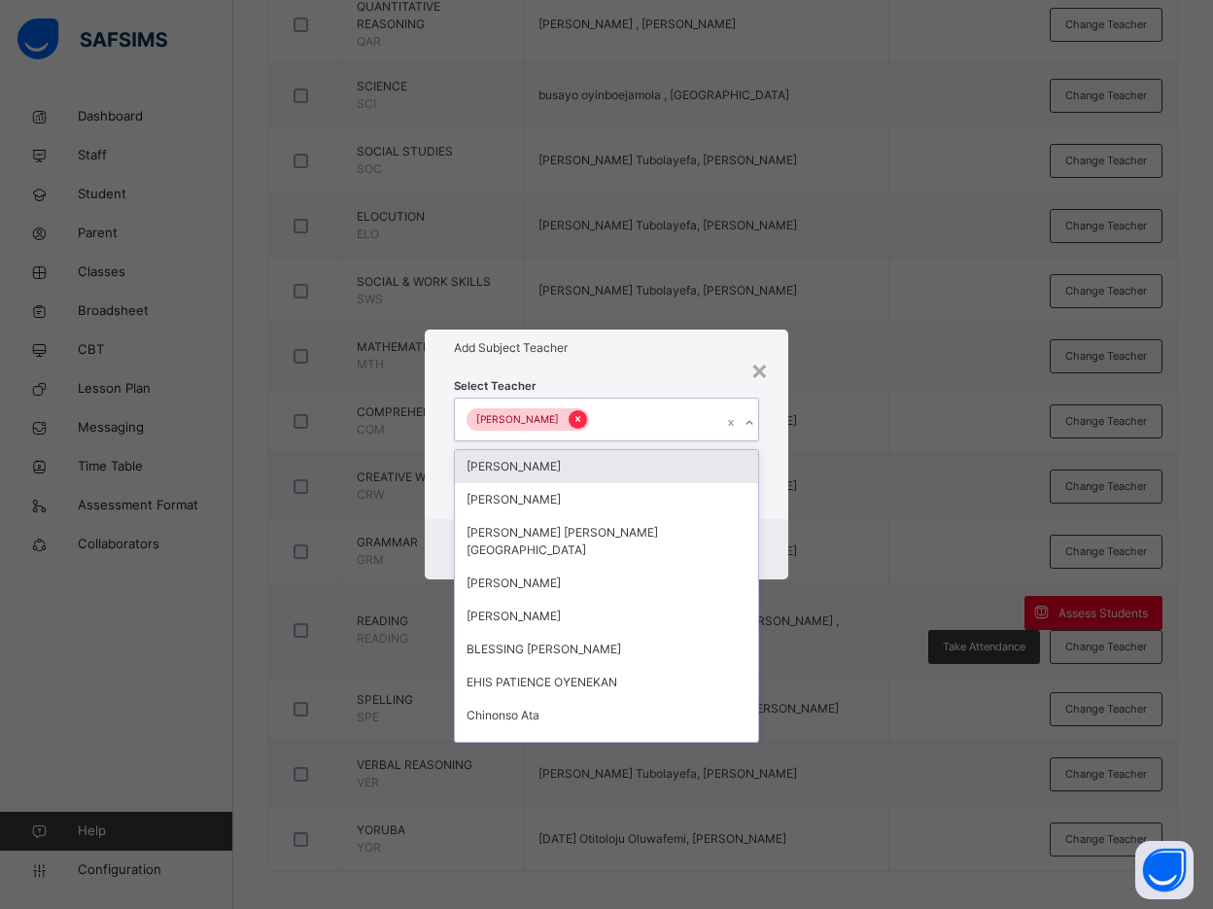
click at [572, 419] on icon at bounding box center [577, 419] width 11 height 14
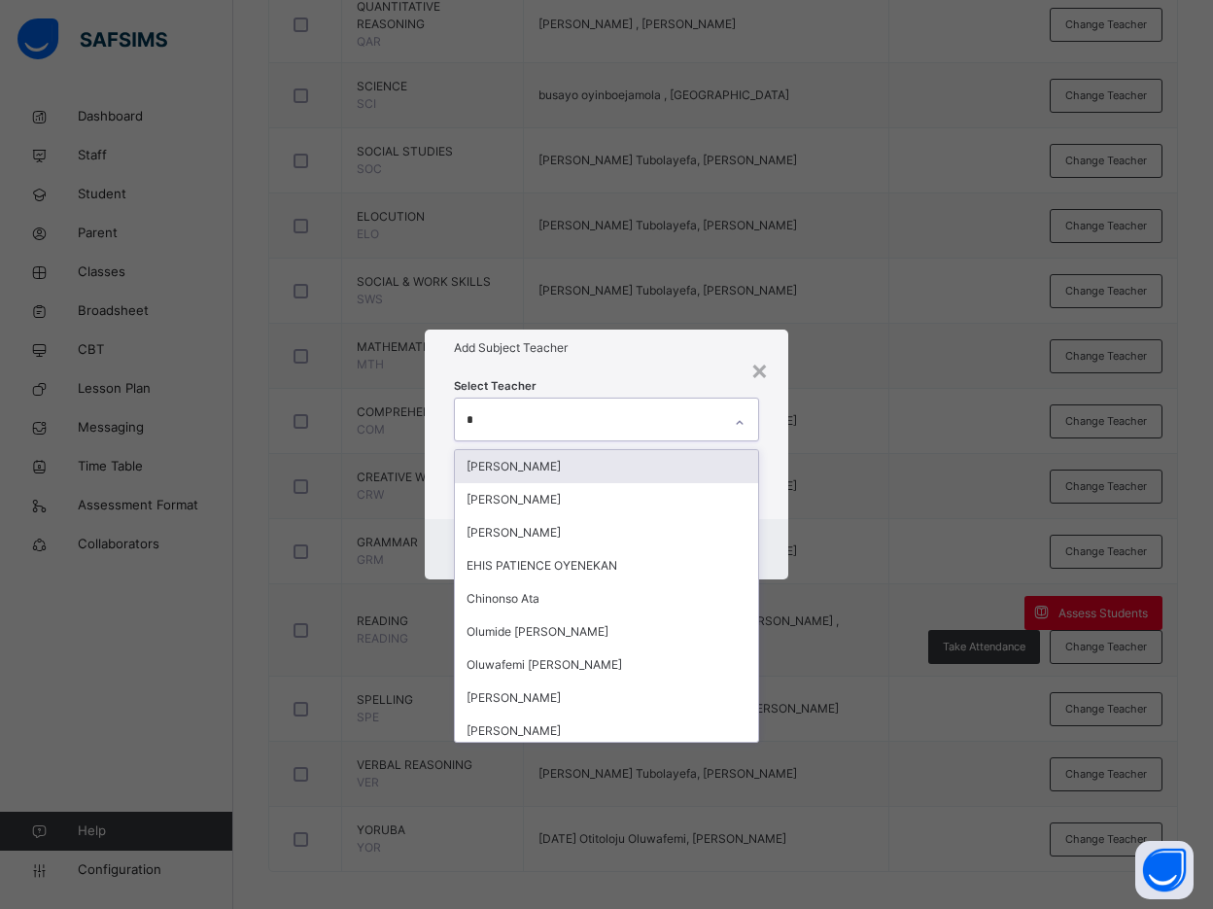
type input "**"
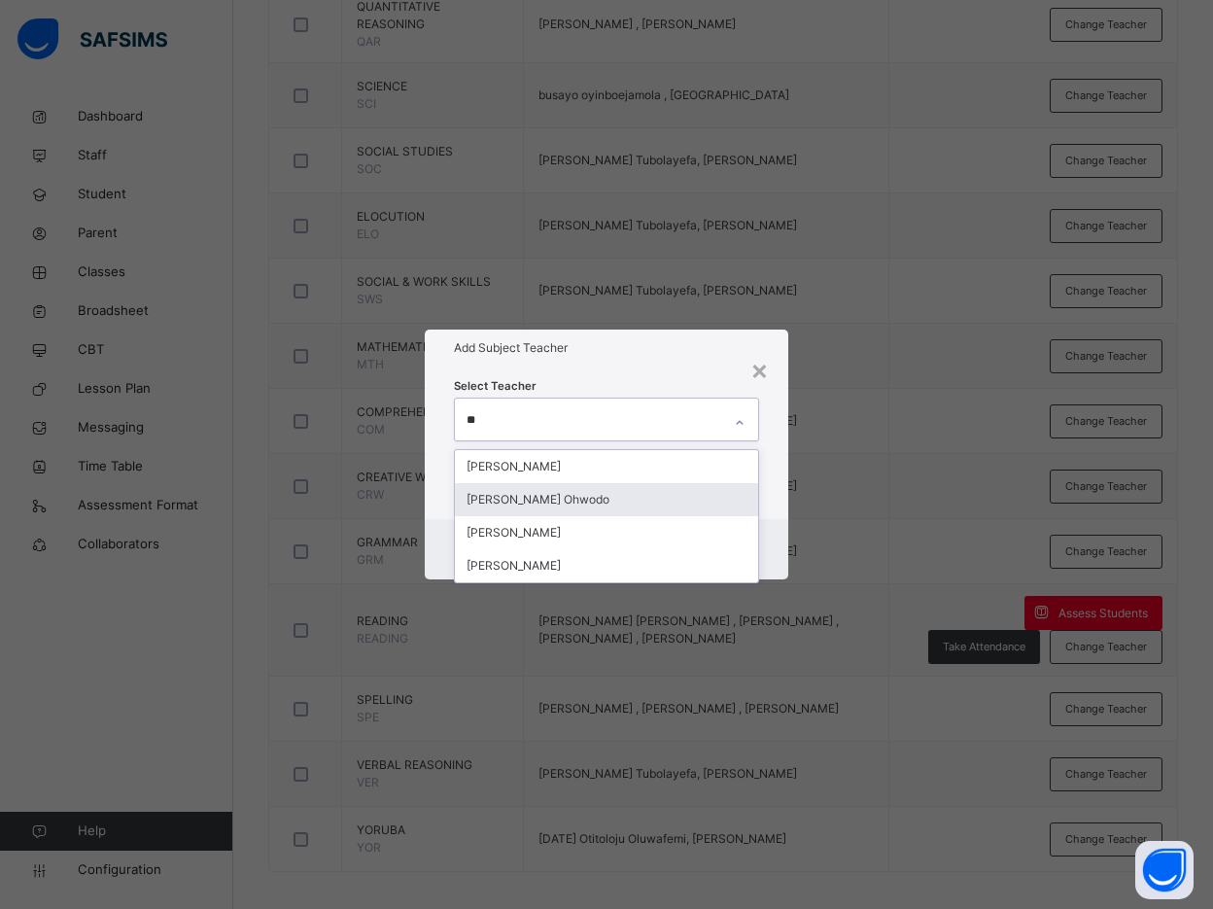
click at [556, 502] on div "Agatha Tubolayefa Ohwodo" at bounding box center [606, 499] width 303 height 33
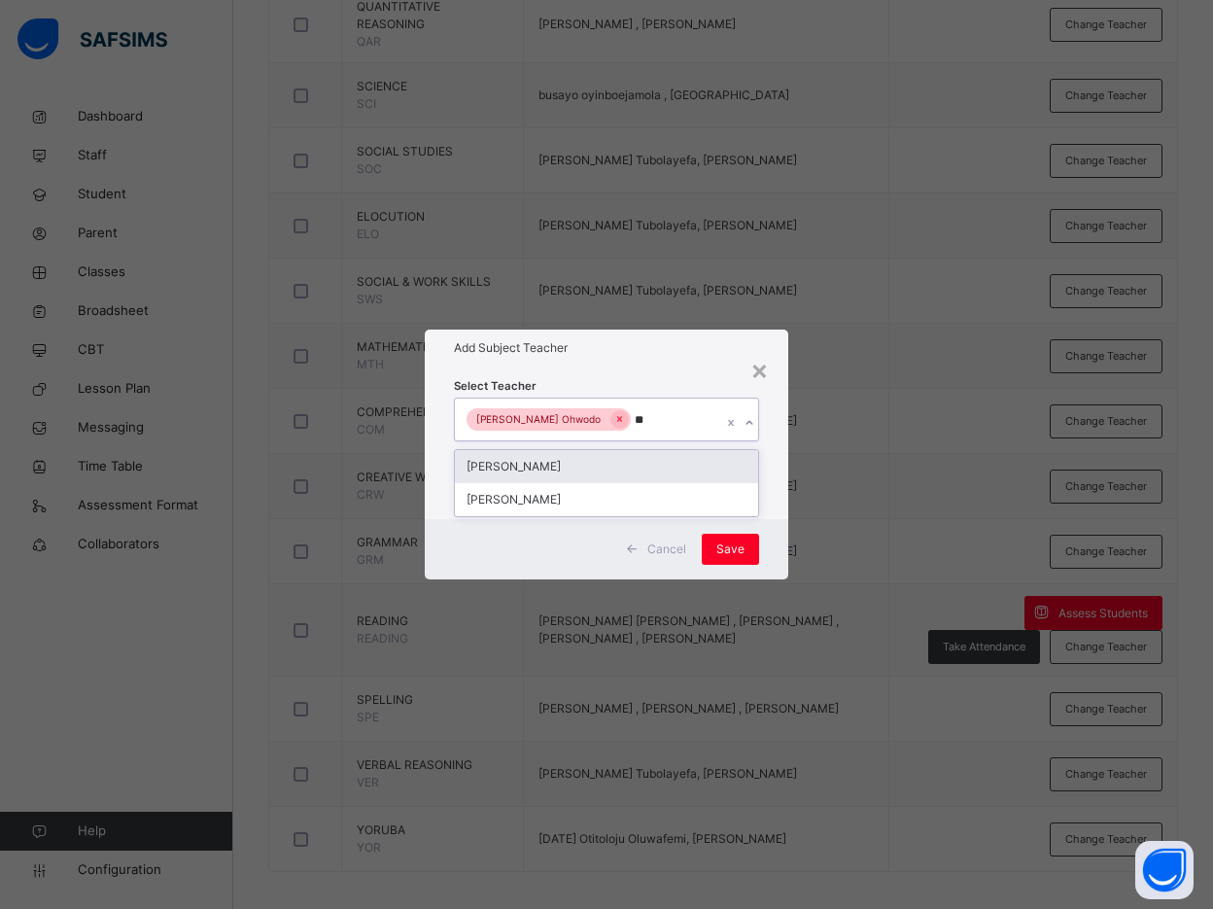
type input "***"
click at [546, 465] on div "Bamituni Aye" at bounding box center [606, 466] width 303 height 33
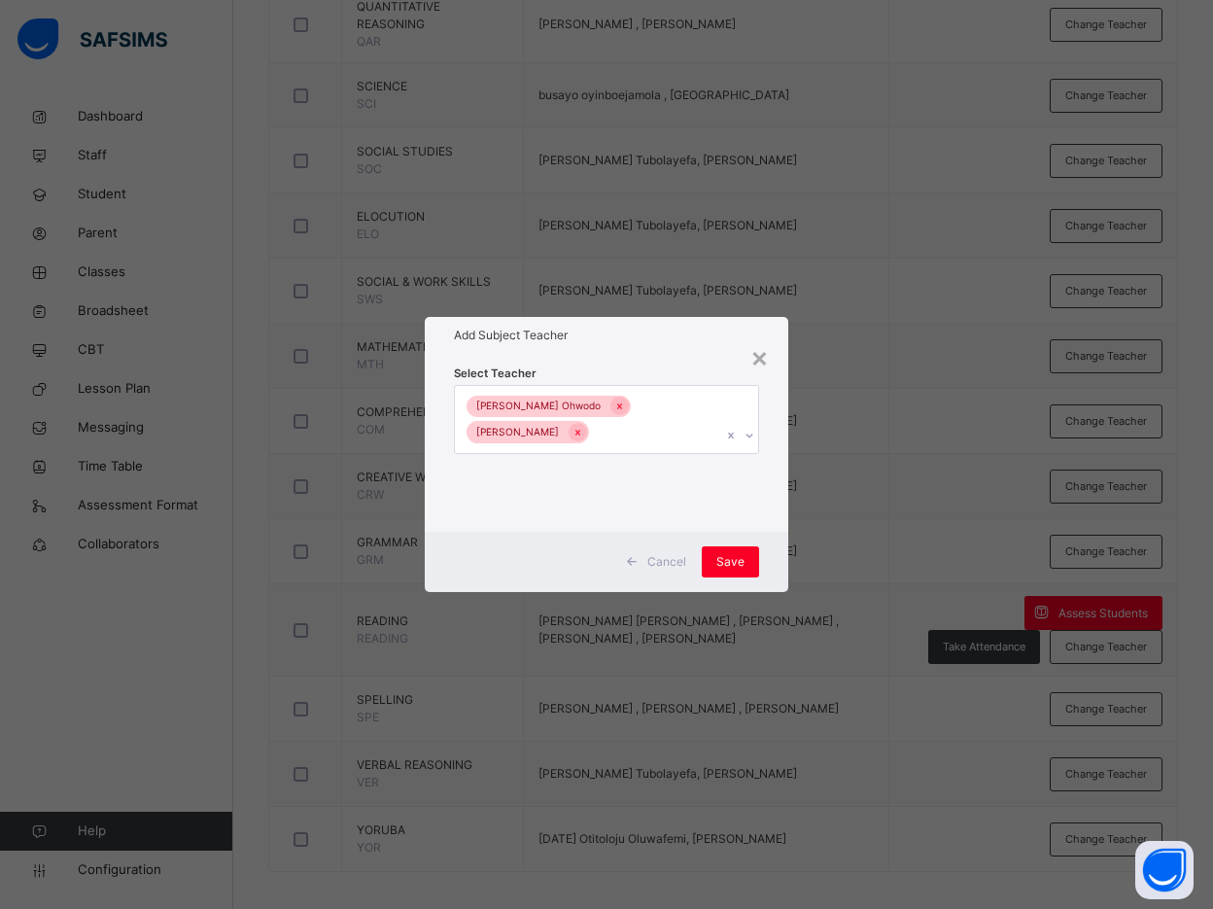
click at [777, 475] on div "Select Teacher Agatha Tubolayefa Ohwodo Bamituni Aye" at bounding box center [606, 443] width 363 height 178
click at [736, 558] on span "Save" at bounding box center [730, 561] width 28 height 17
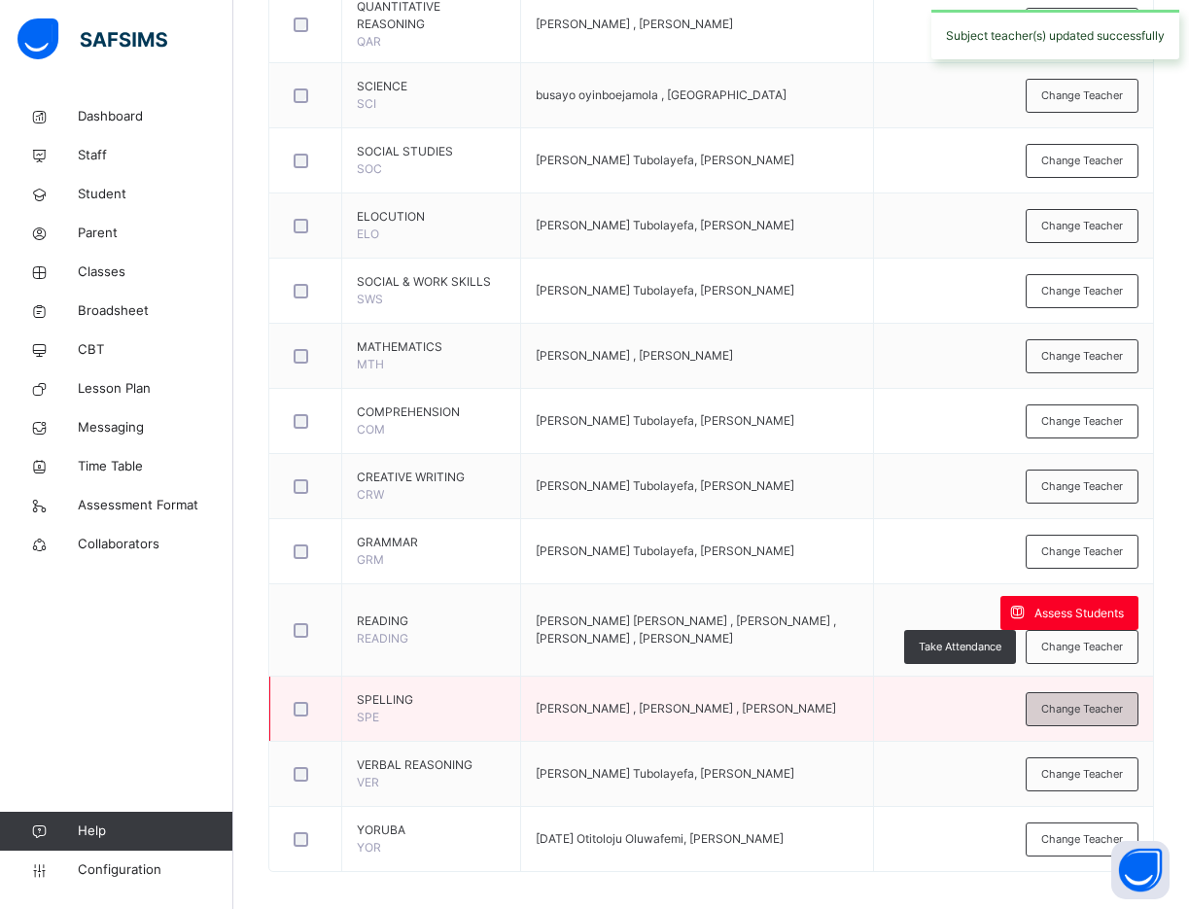
click at [1080, 704] on span "Change Teacher" at bounding box center [1082, 709] width 82 height 17
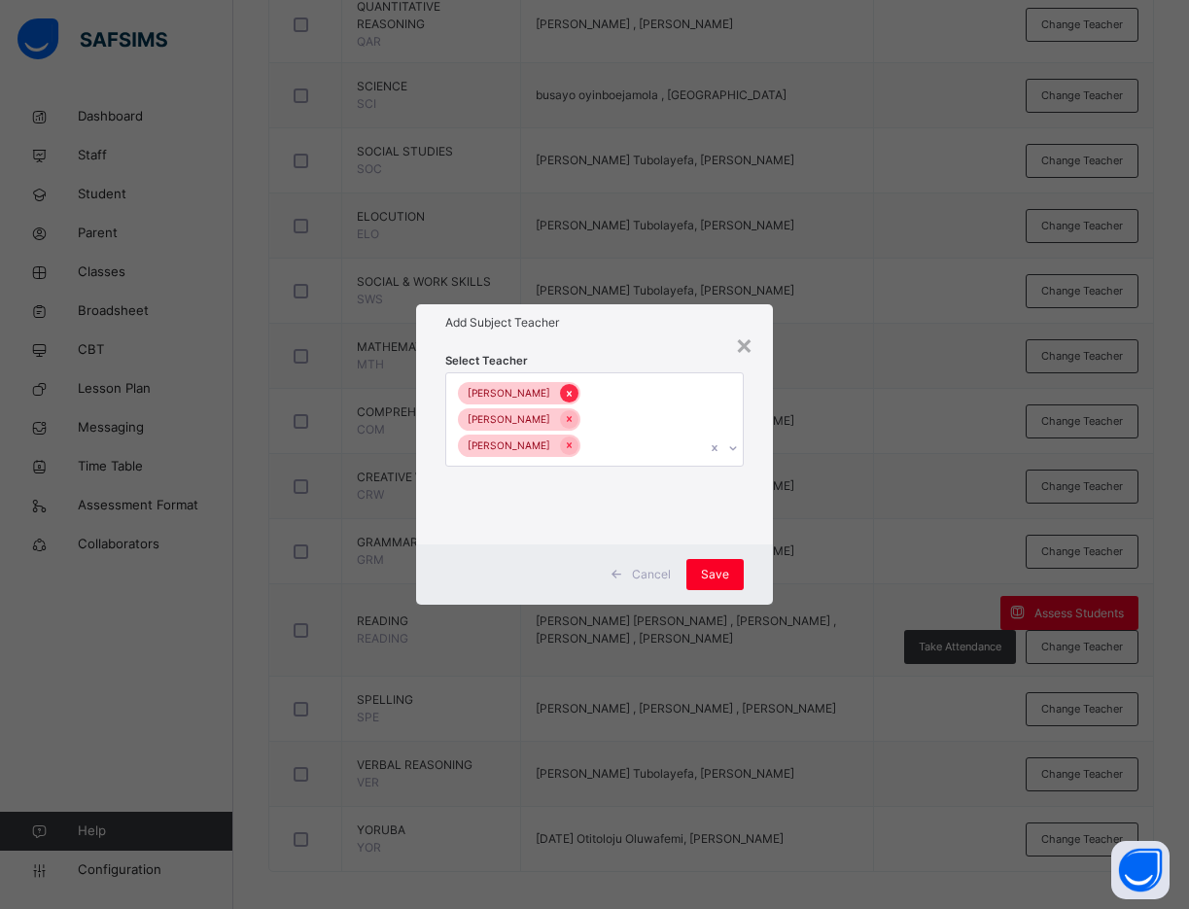
click at [564, 400] on icon at bounding box center [569, 394] width 11 height 14
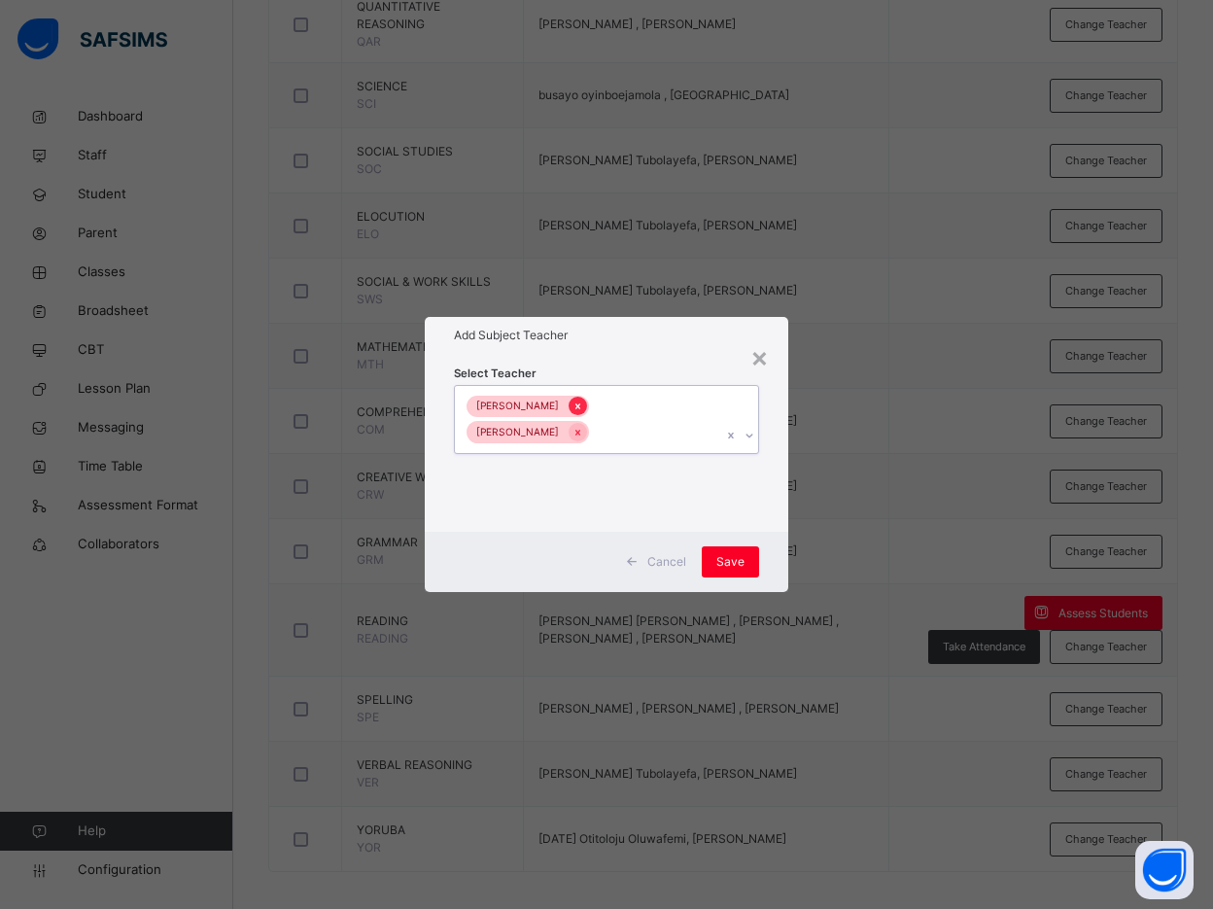
click at [583, 413] on icon at bounding box center [577, 406] width 11 height 14
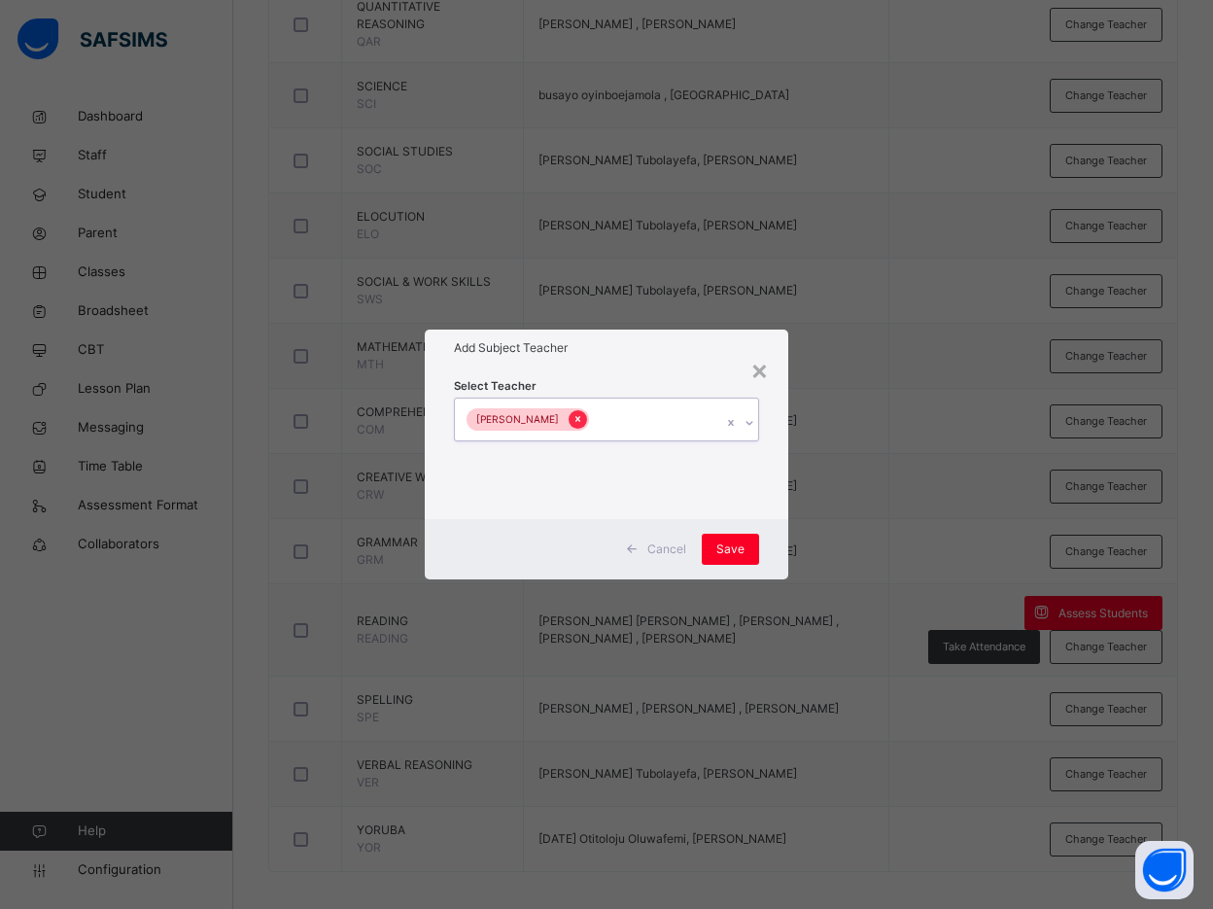
click at [572, 419] on icon at bounding box center [577, 419] width 11 height 14
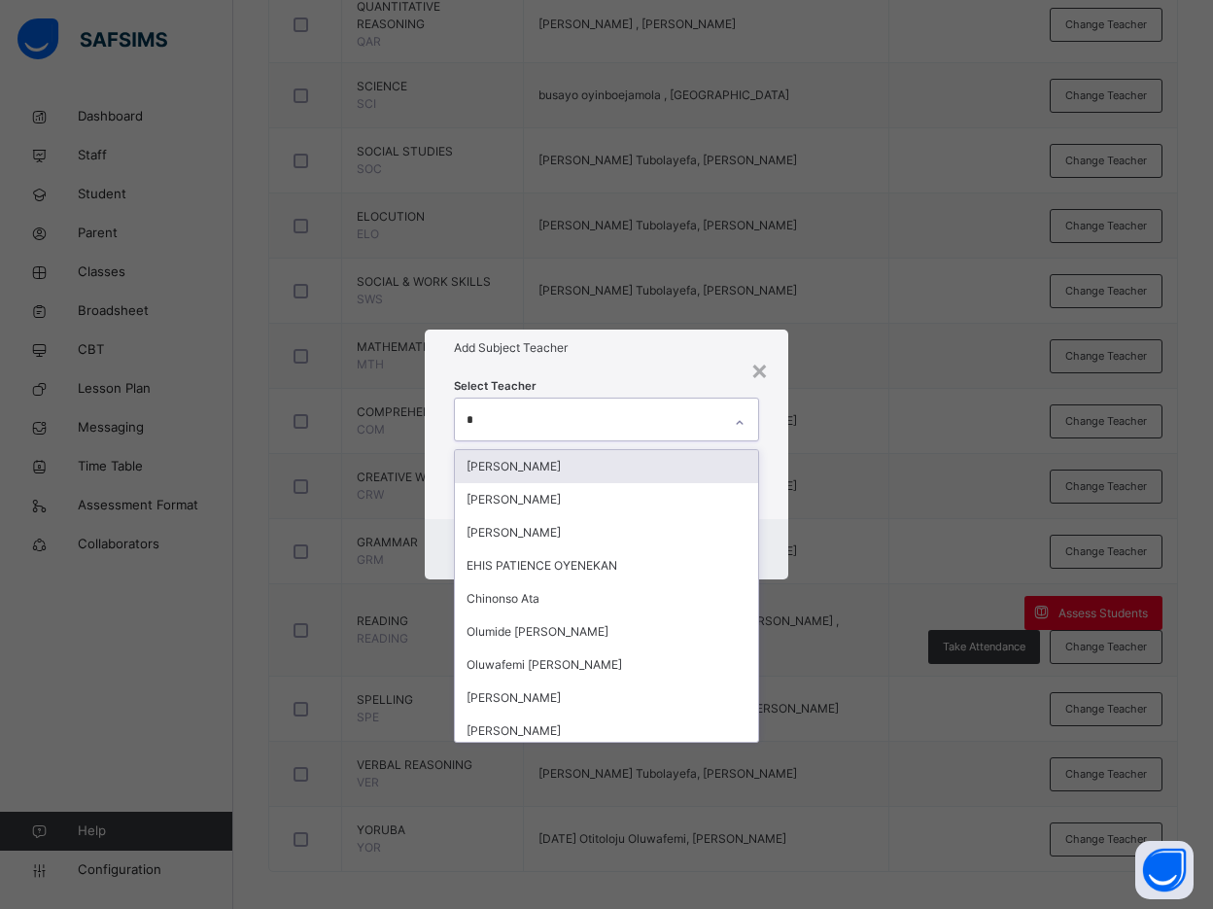
type input "**"
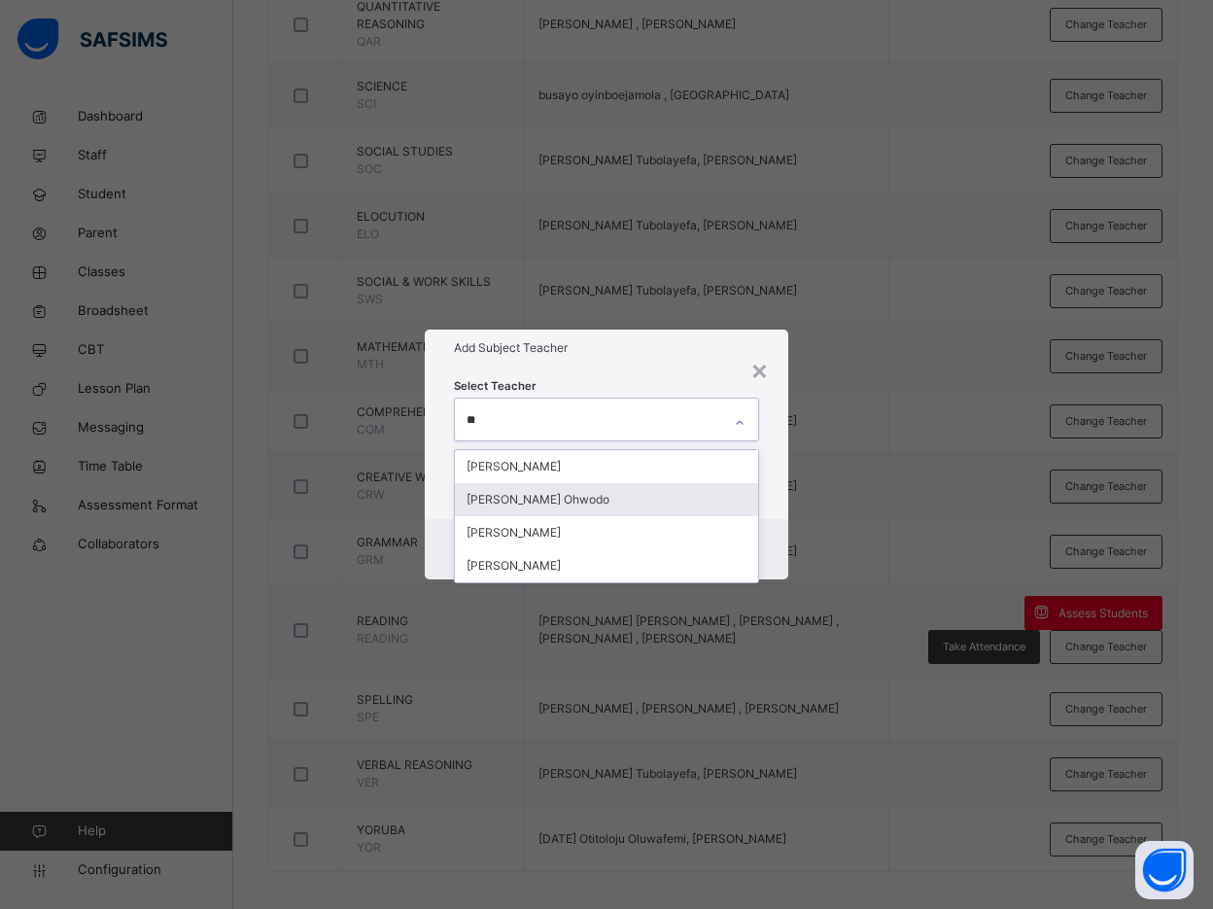
click at [534, 499] on div "Agatha Tubolayefa Ohwodo" at bounding box center [606, 499] width 303 height 33
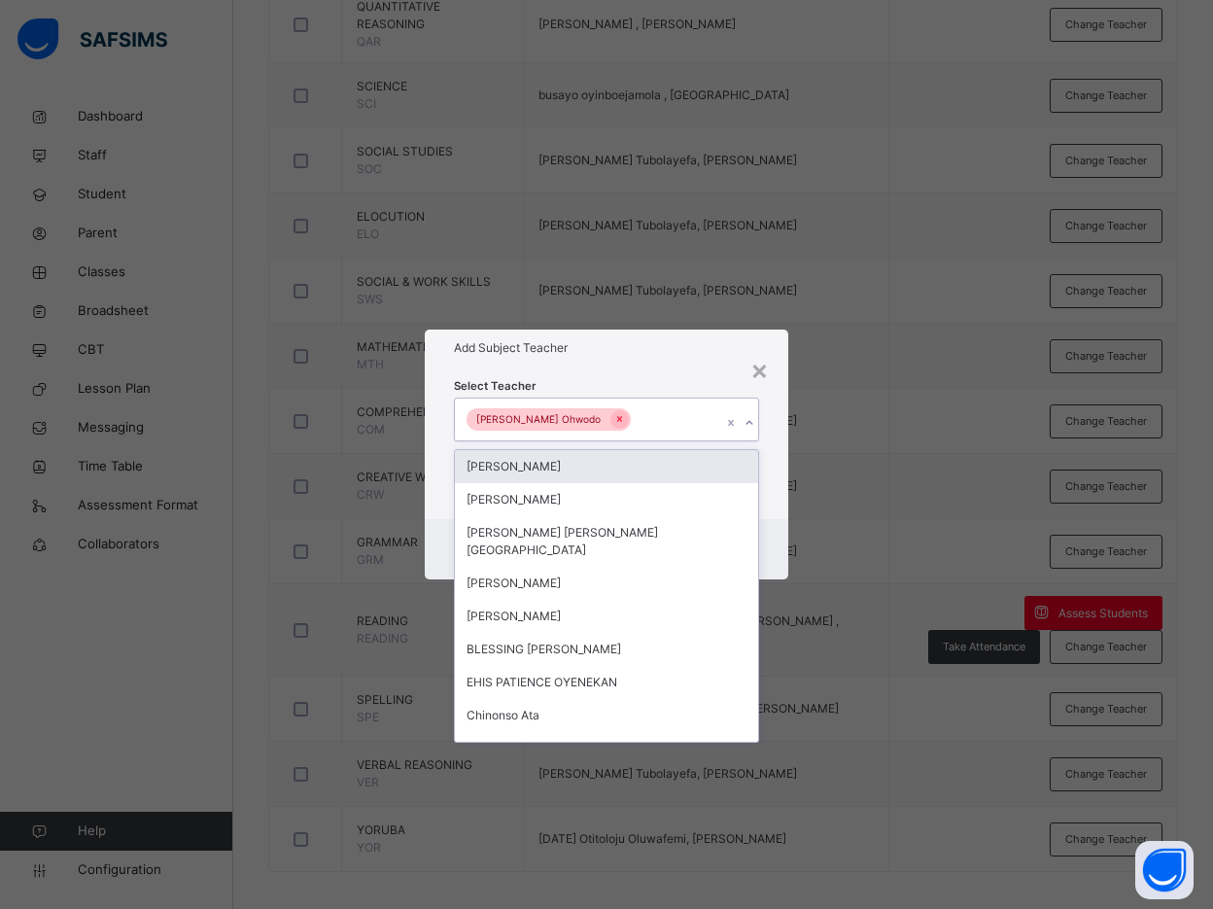
click at [521, 469] on div "Oluwatosin Akanbi" at bounding box center [606, 466] width 303 height 33
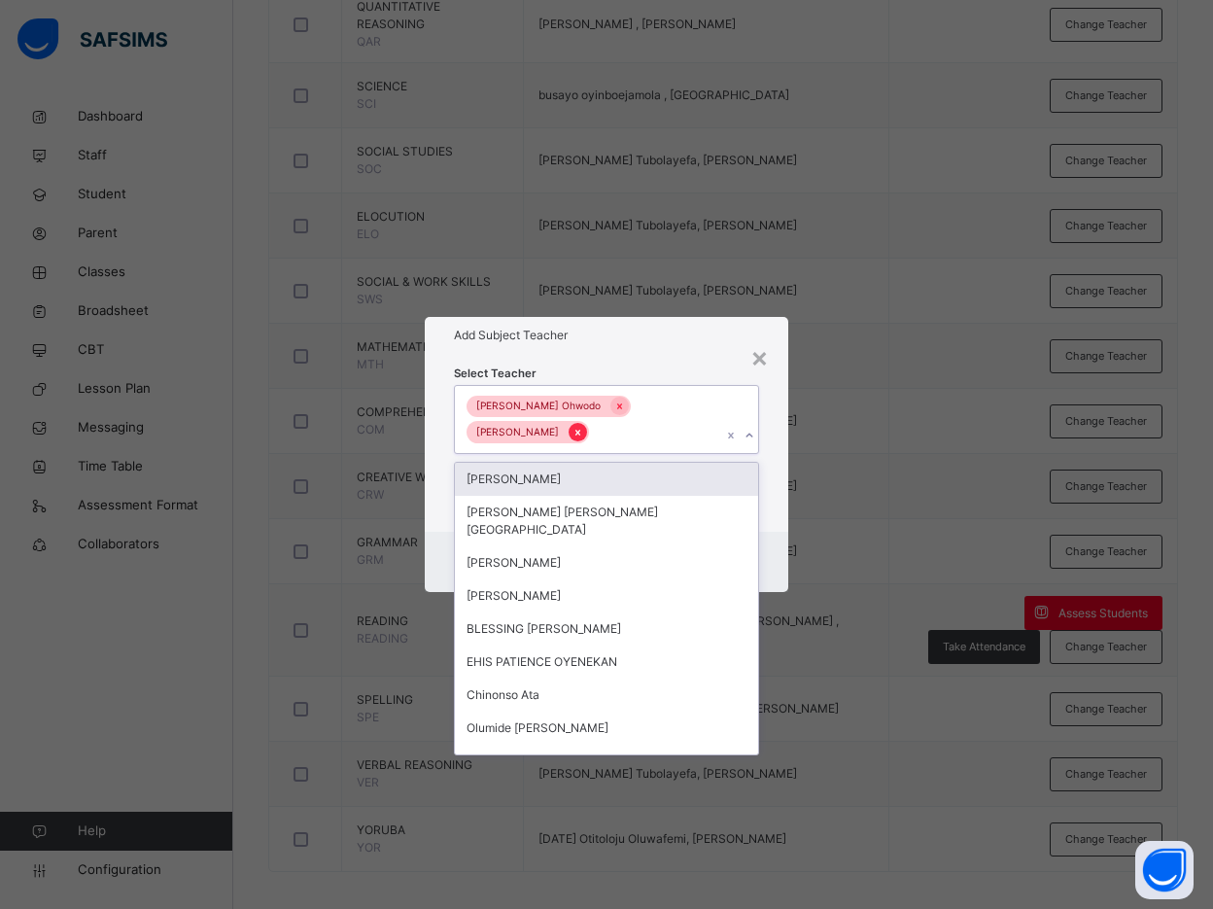
click at [580, 432] on icon at bounding box center [577, 433] width 5 height 6
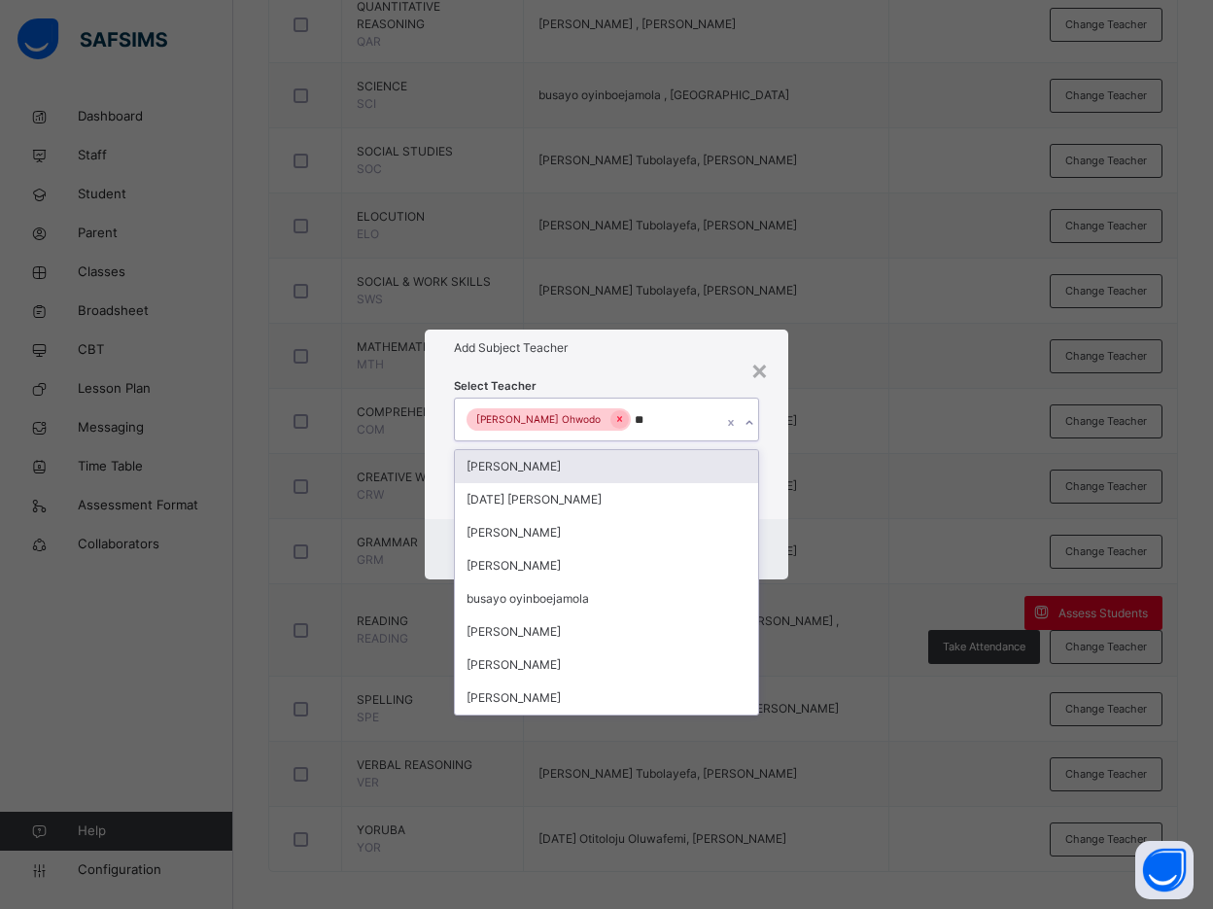
type input "***"
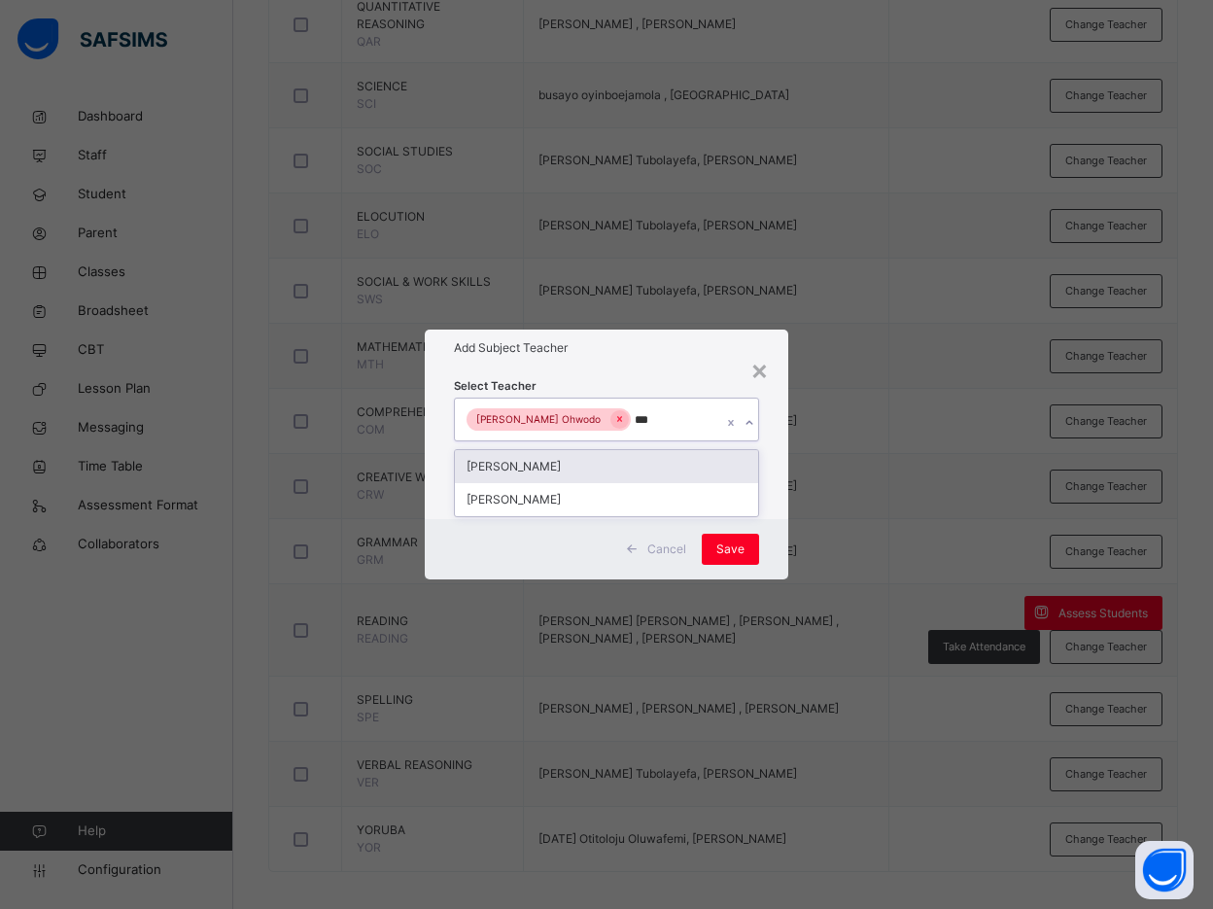
click at [561, 466] on div "Bamituni Aye" at bounding box center [606, 466] width 303 height 33
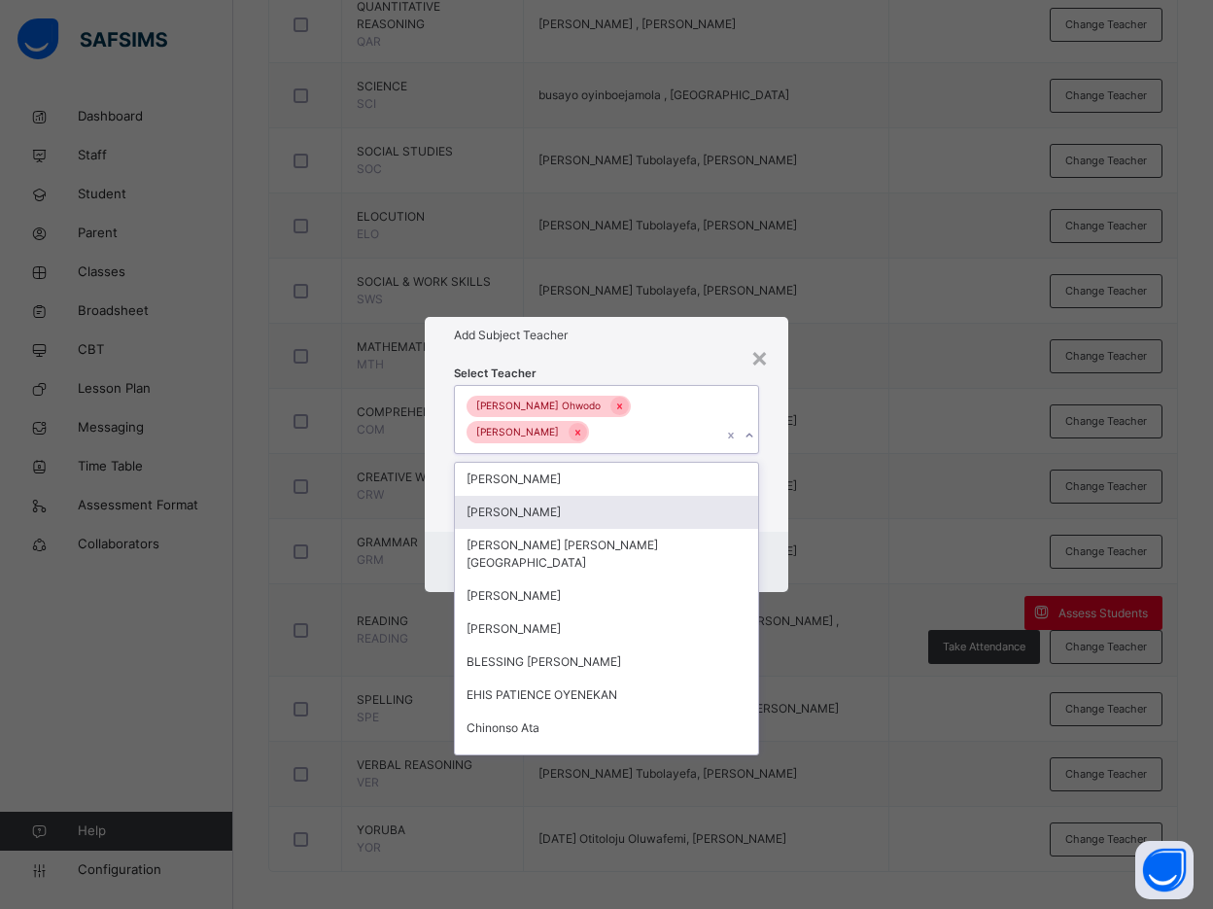
click at [765, 499] on div "Select Teacher option Bamituni Aye, selected. option Anne Eches focused, 2 of 1…" at bounding box center [606, 443] width 363 height 178
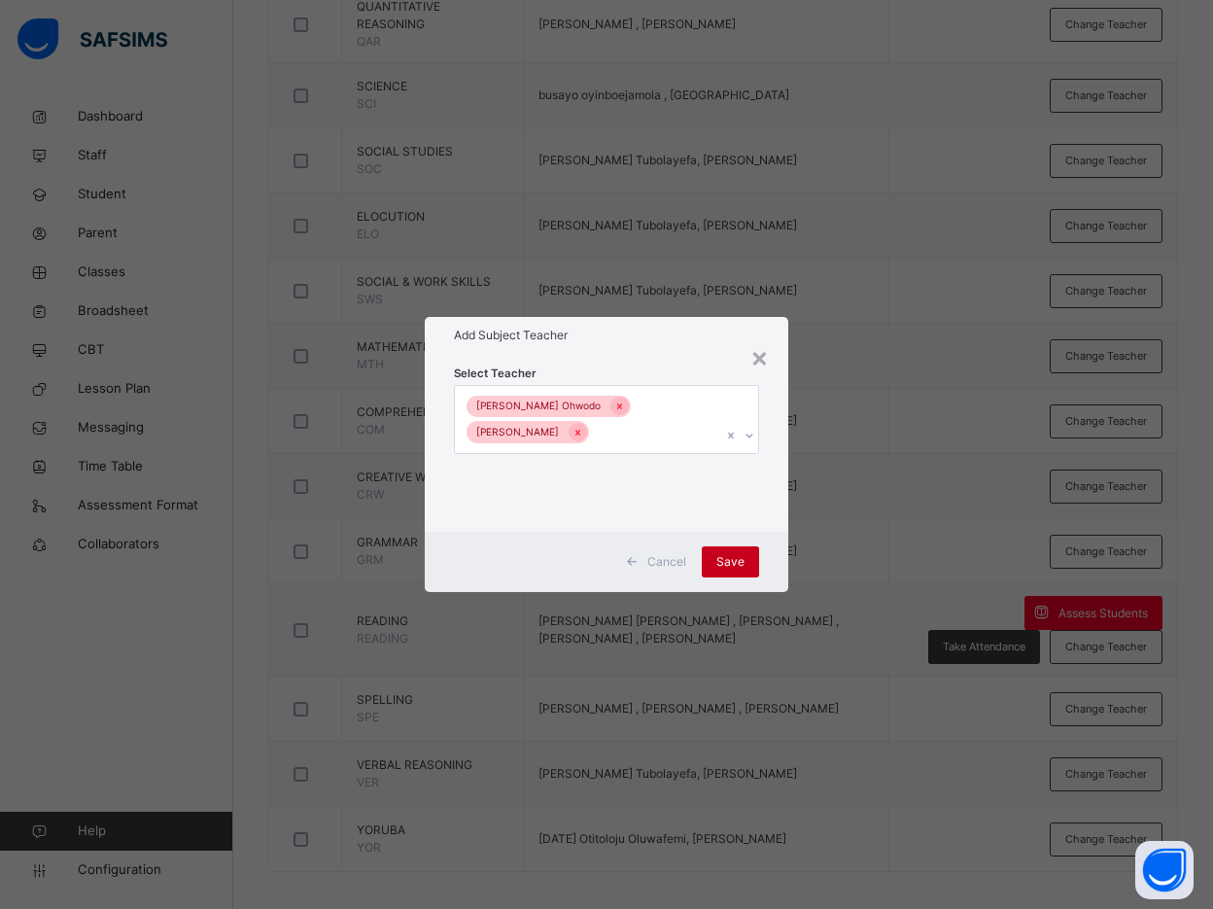
click at [723, 558] on span "Save" at bounding box center [730, 561] width 28 height 17
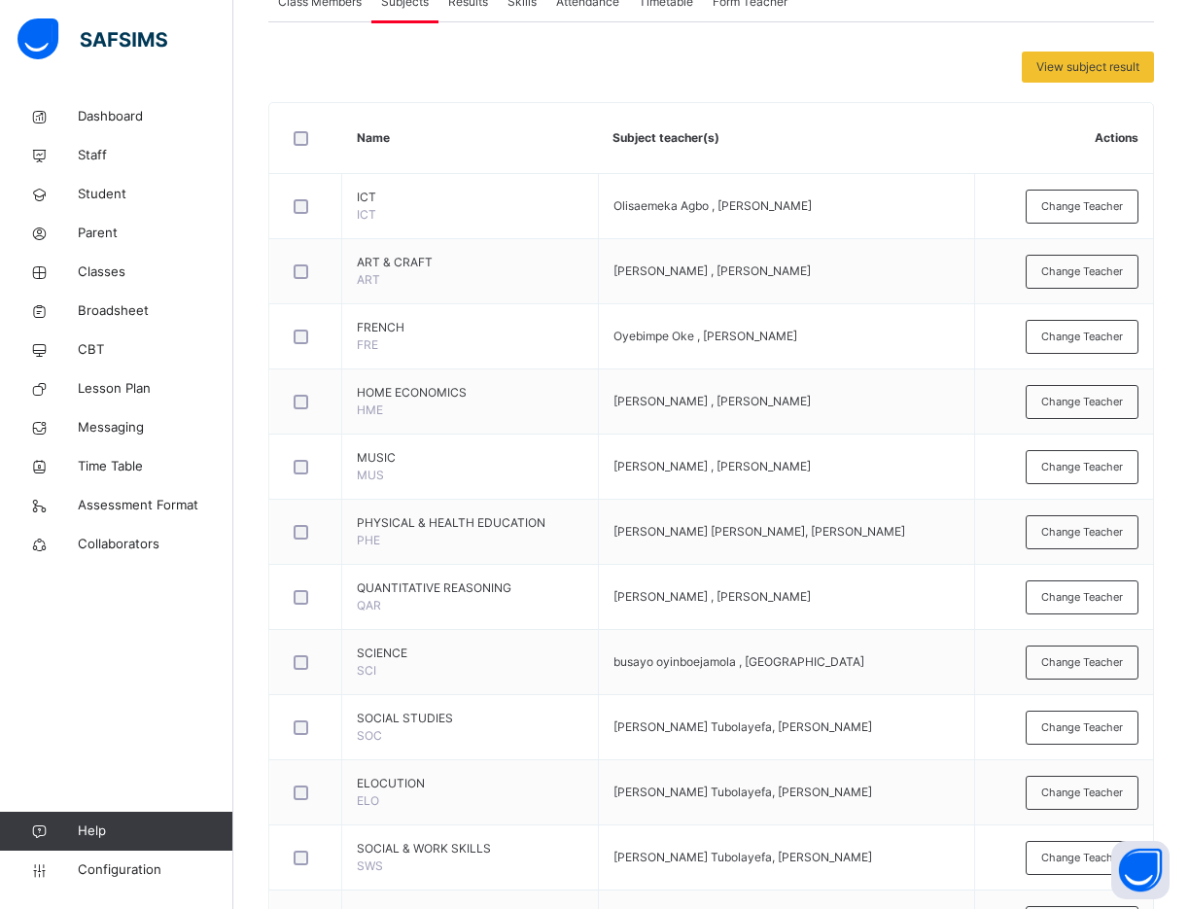
scroll to position [59, 0]
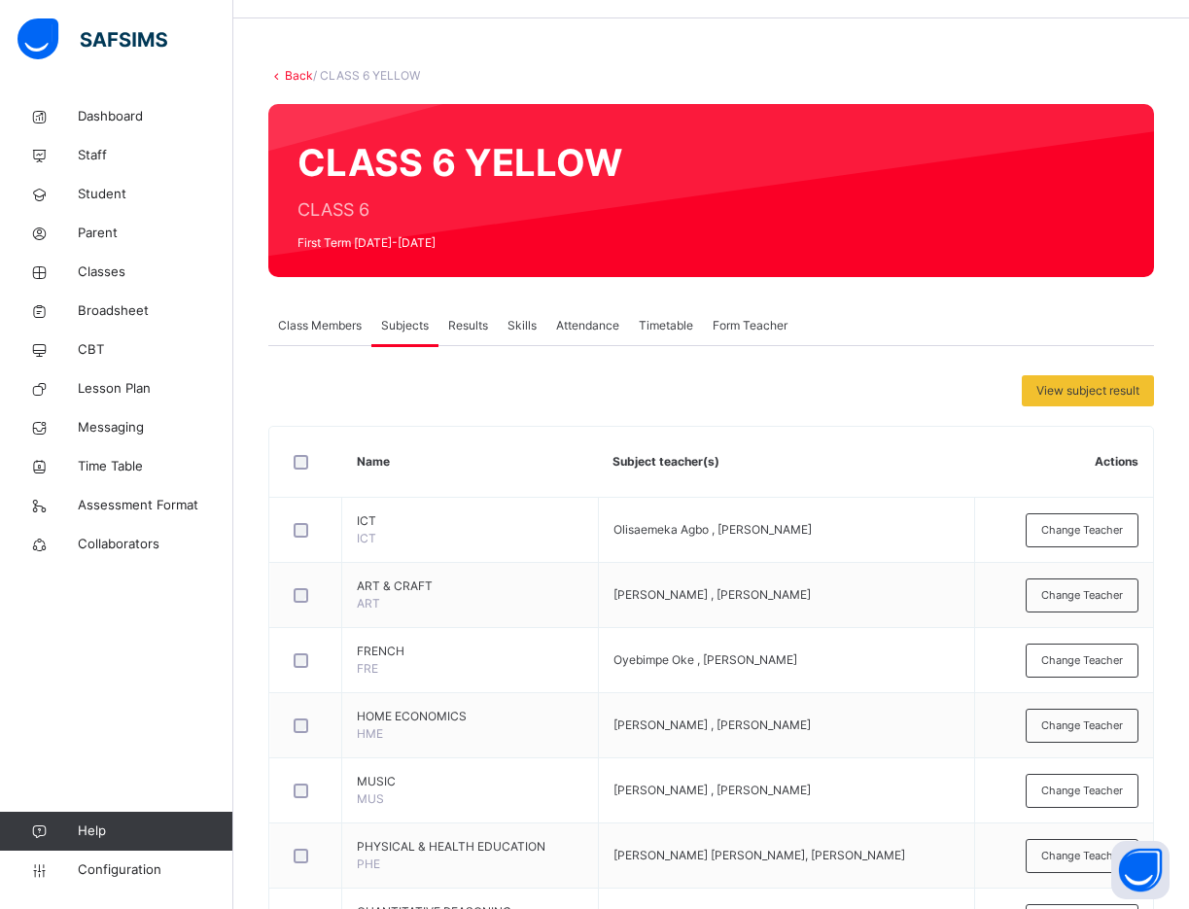
click at [458, 328] on span "Results" at bounding box center [468, 325] width 40 height 17
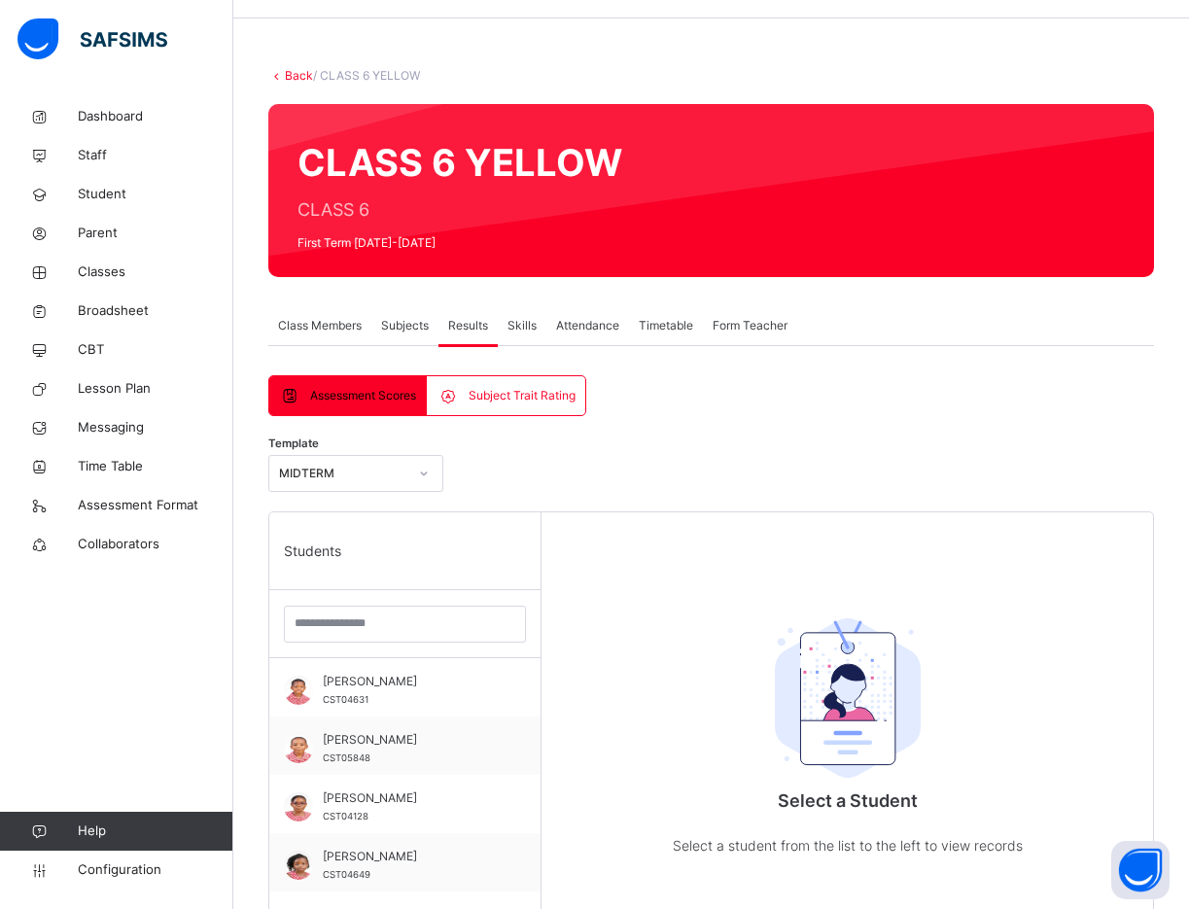
click at [533, 328] on span "Skills" at bounding box center [521, 325] width 29 height 17
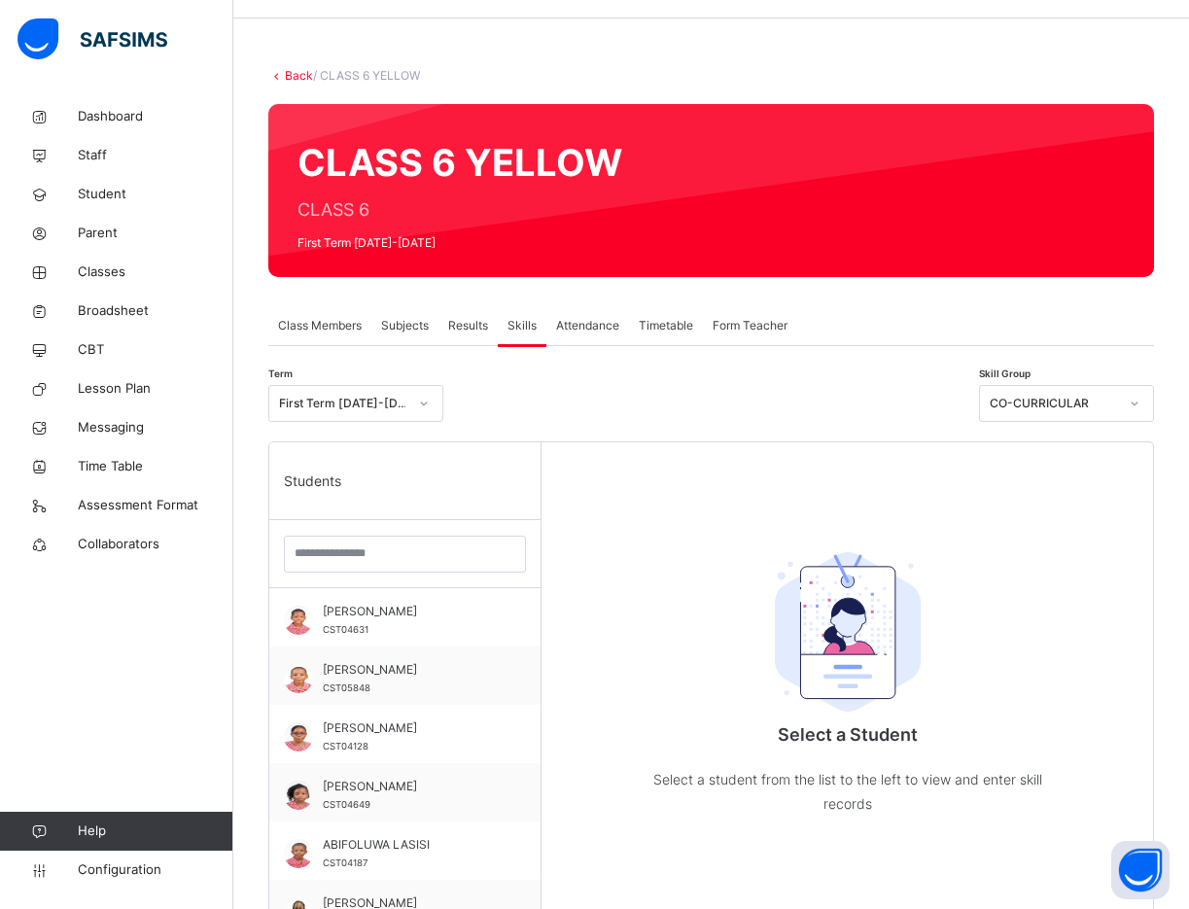
click at [465, 323] on span "Results" at bounding box center [468, 325] width 40 height 17
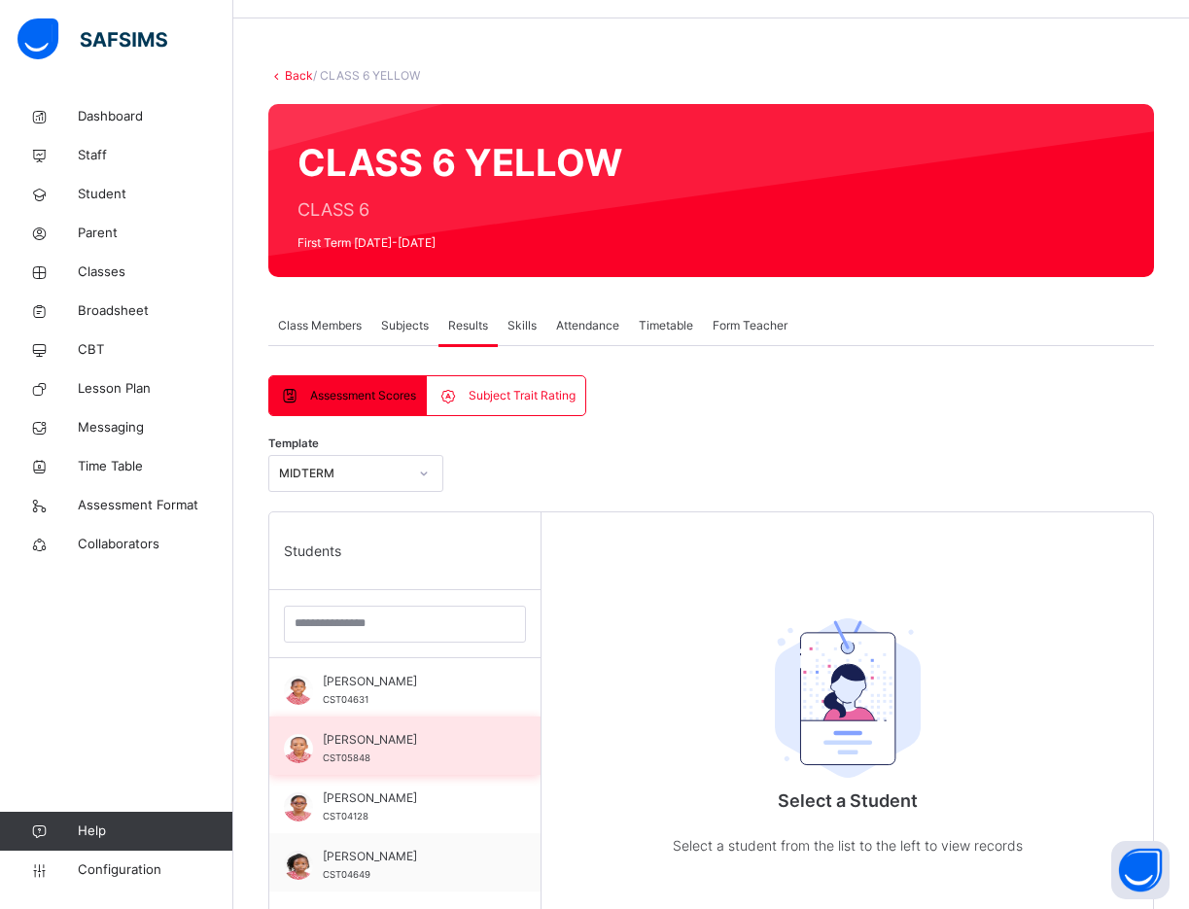
click at [415, 718] on div "IFEANYI OSOKA CST05848" at bounding box center [404, 745] width 271 height 58
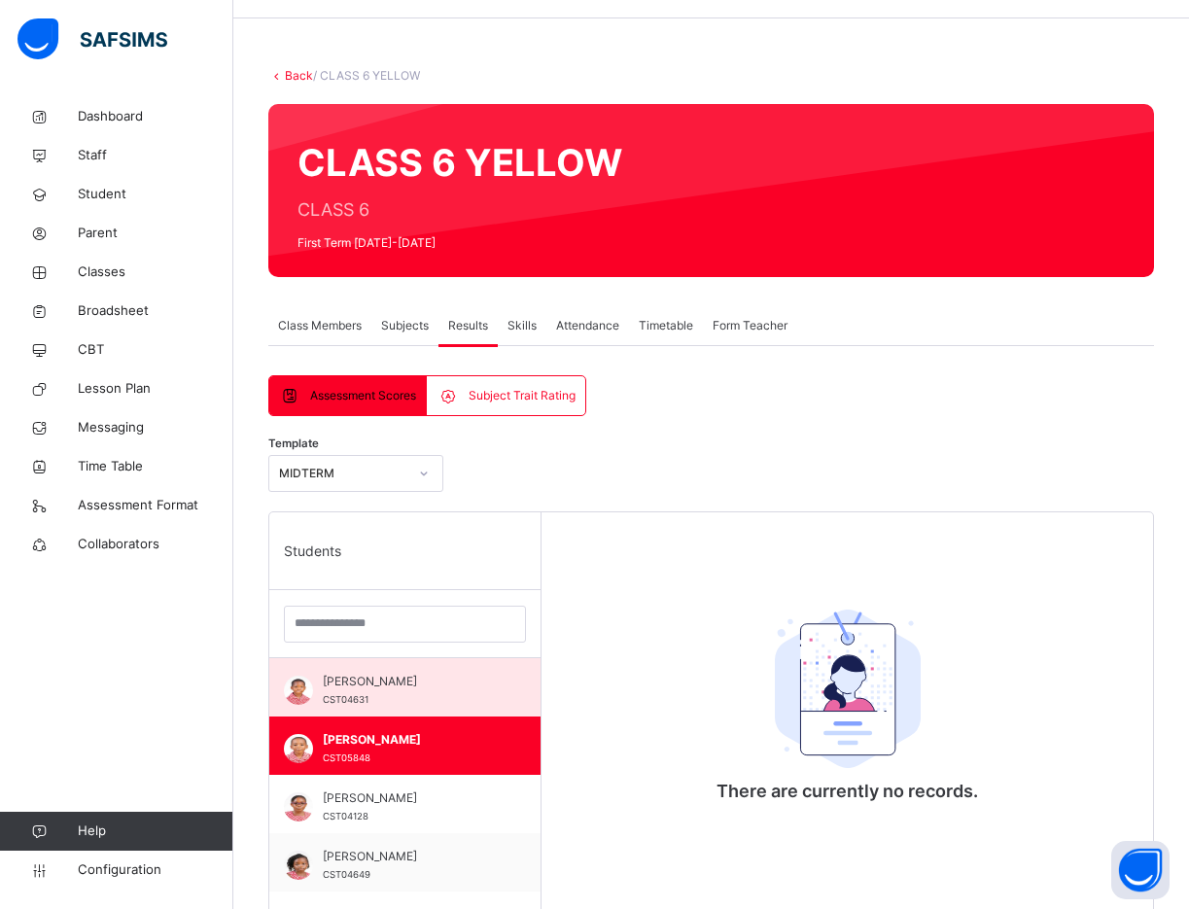
click at [383, 684] on span "ARIYO OBANEWA" at bounding box center [410, 681] width 174 height 17
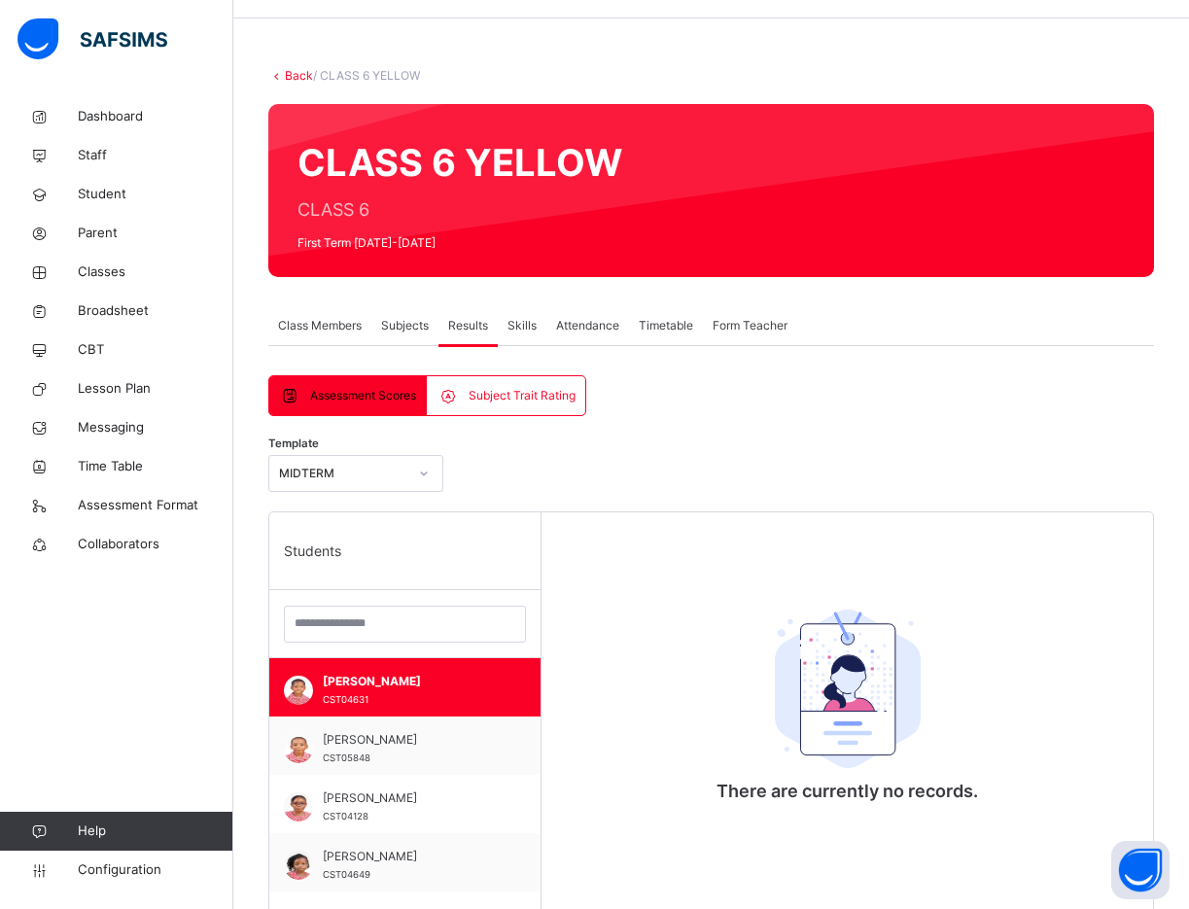
click at [507, 386] on div "Subject Trait Rating" at bounding box center [505, 395] width 157 height 39
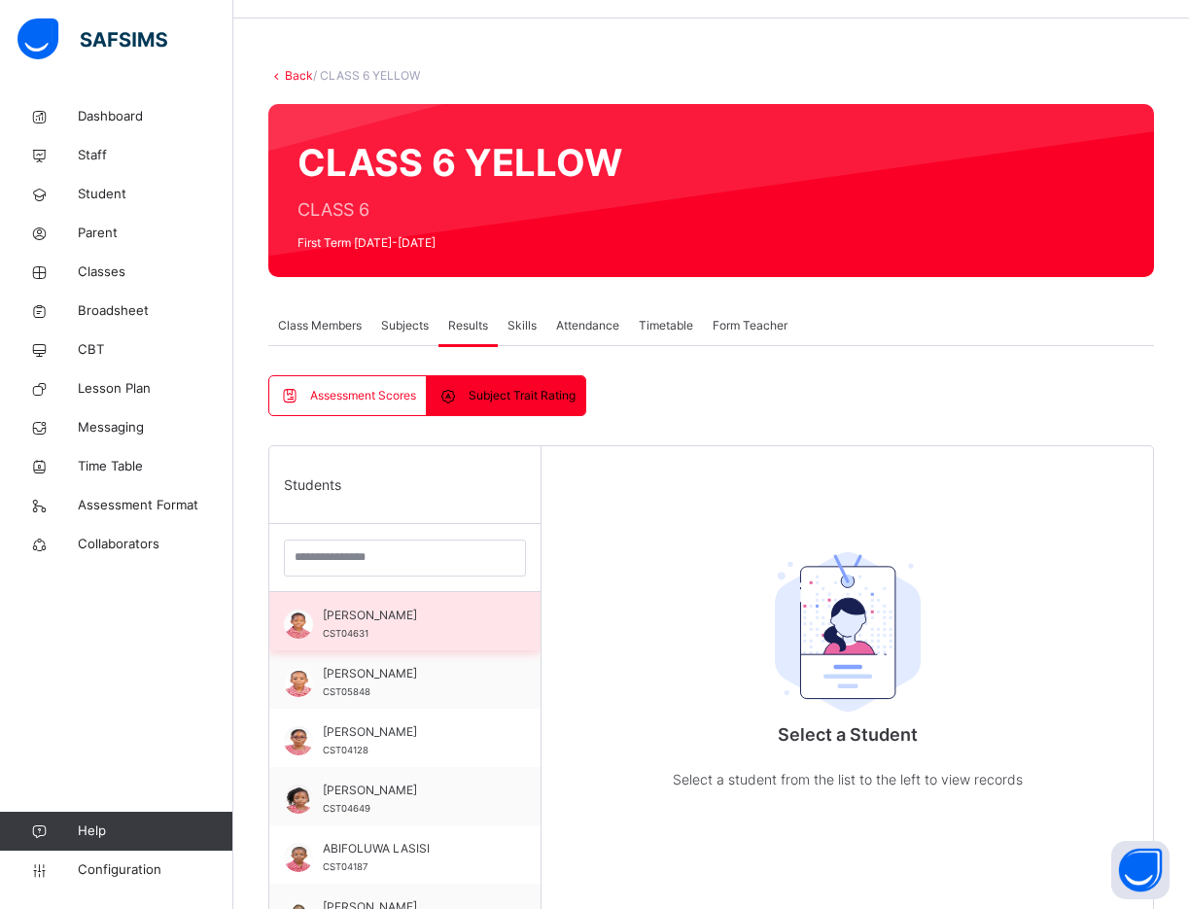
click at [416, 629] on div "ARIYO OBANEWA CST04631" at bounding box center [410, 623] width 174 height 35
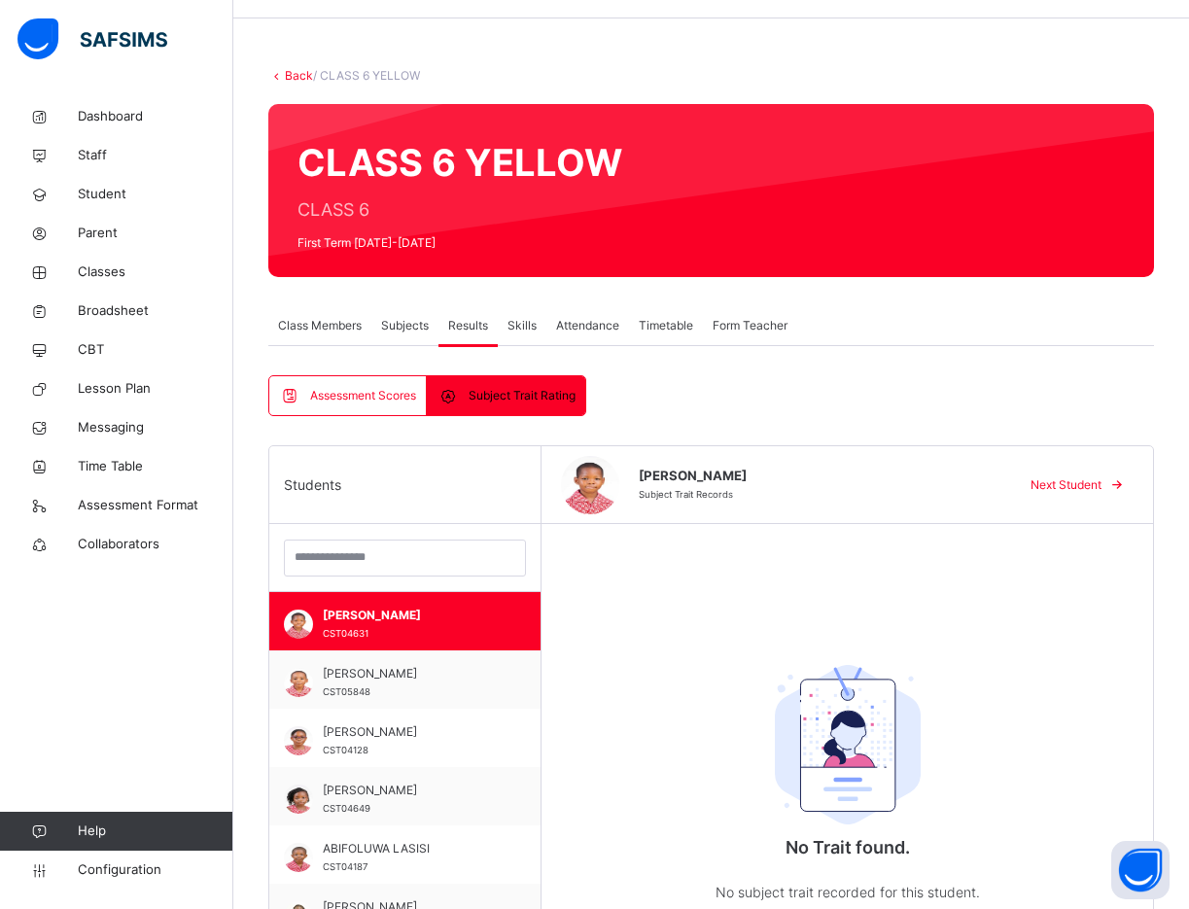
click at [359, 388] on span "Assessment Scores" at bounding box center [363, 395] width 106 height 17
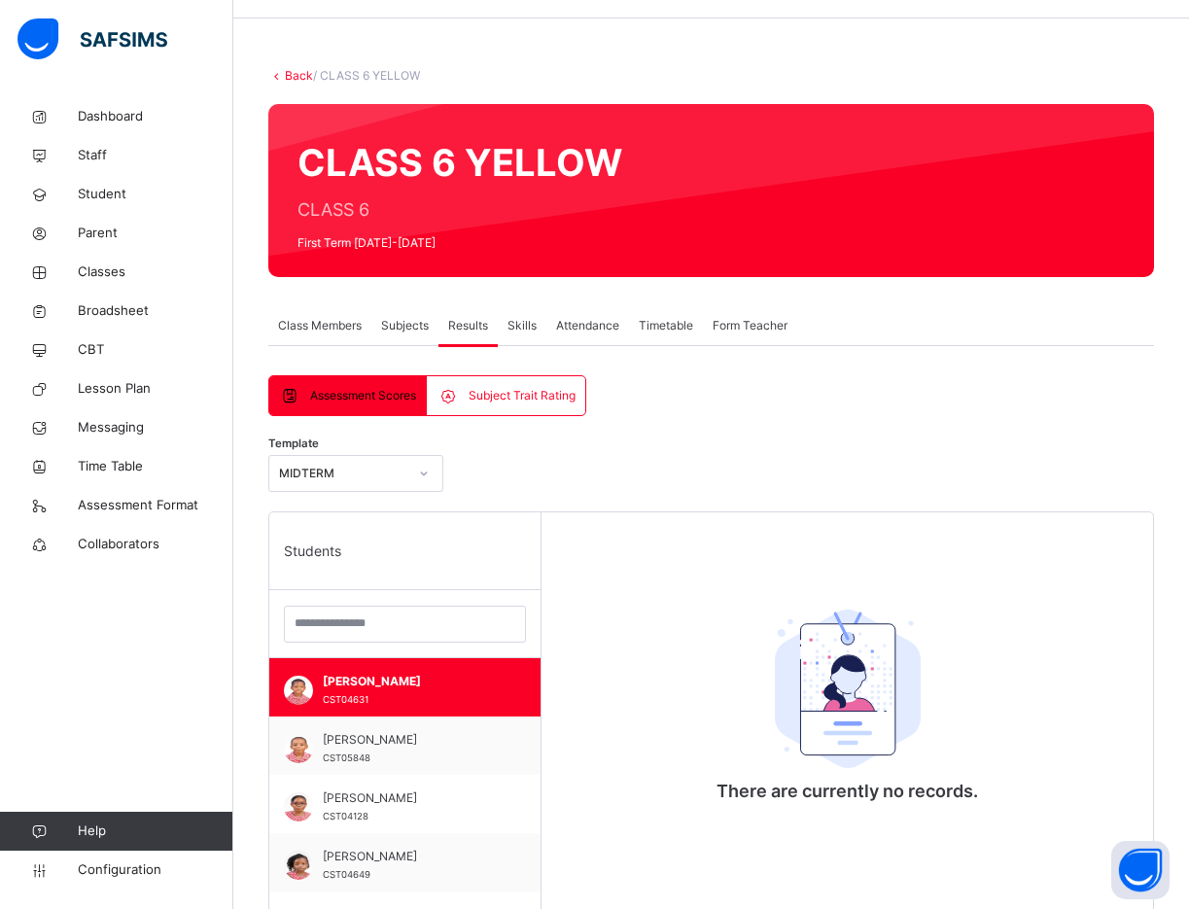
click at [583, 328] on span "Attendance" at bounding box center [587, 325] width 63 height 17
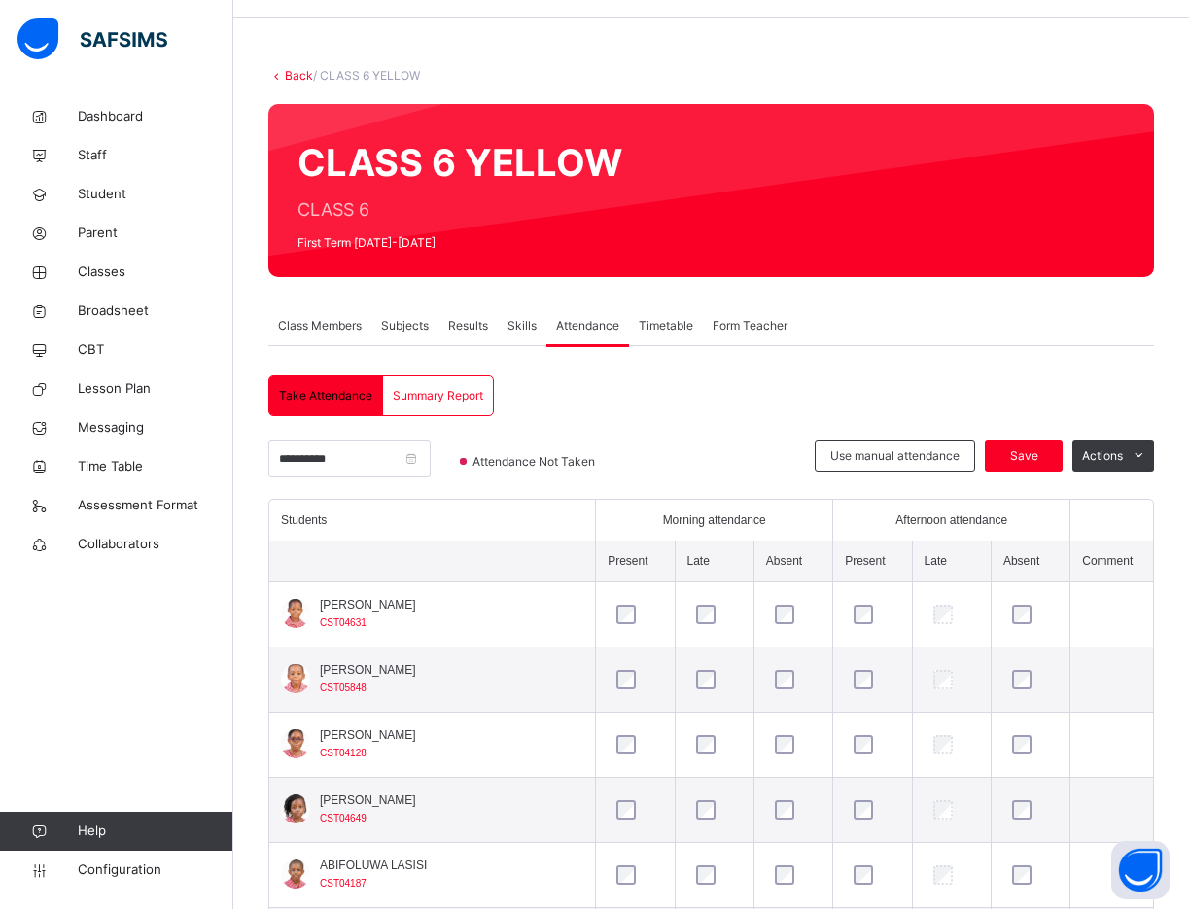
click at [516, 328] on span "Skills" at bounding box center [521, 325] width 29 height 17
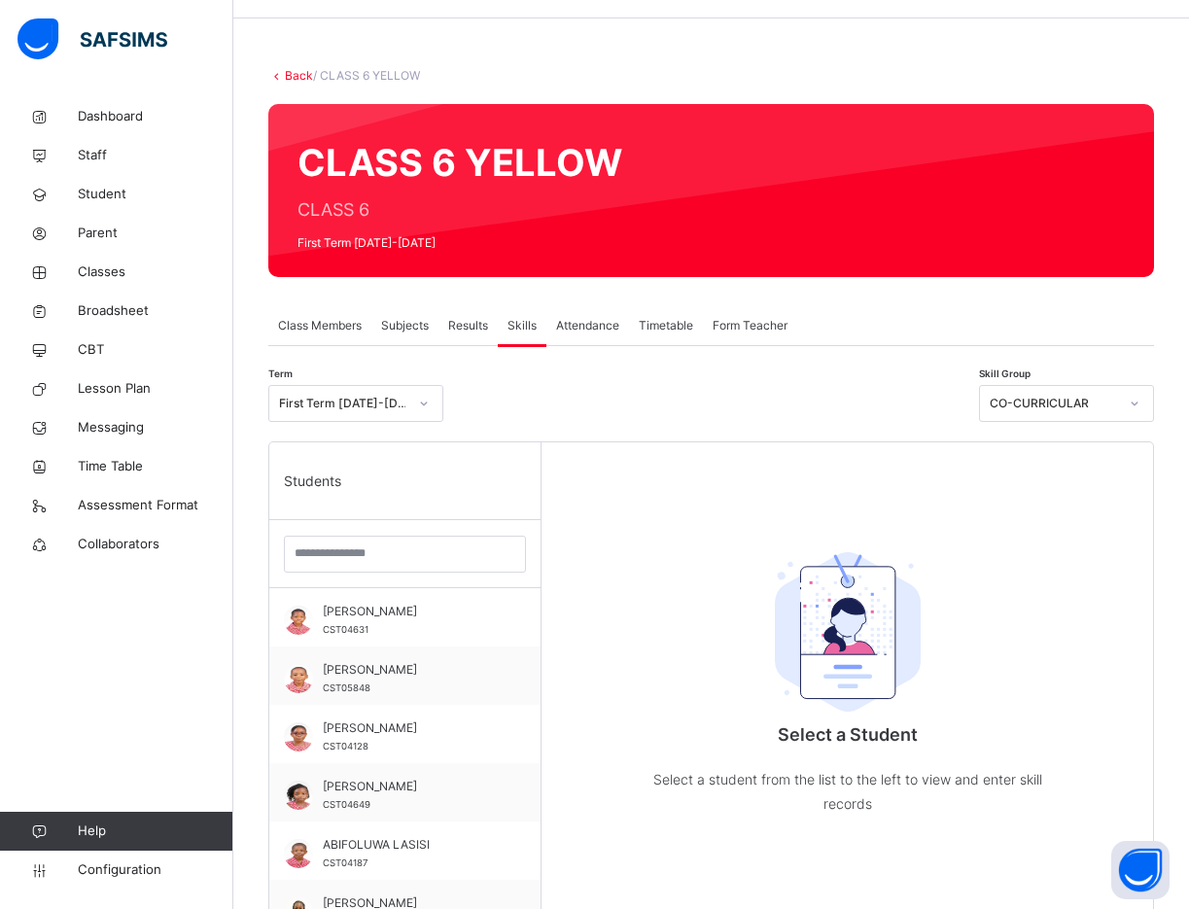
click at [668, 329] on span "Timetable" at bounding box center [666, 325] width 54 height 17
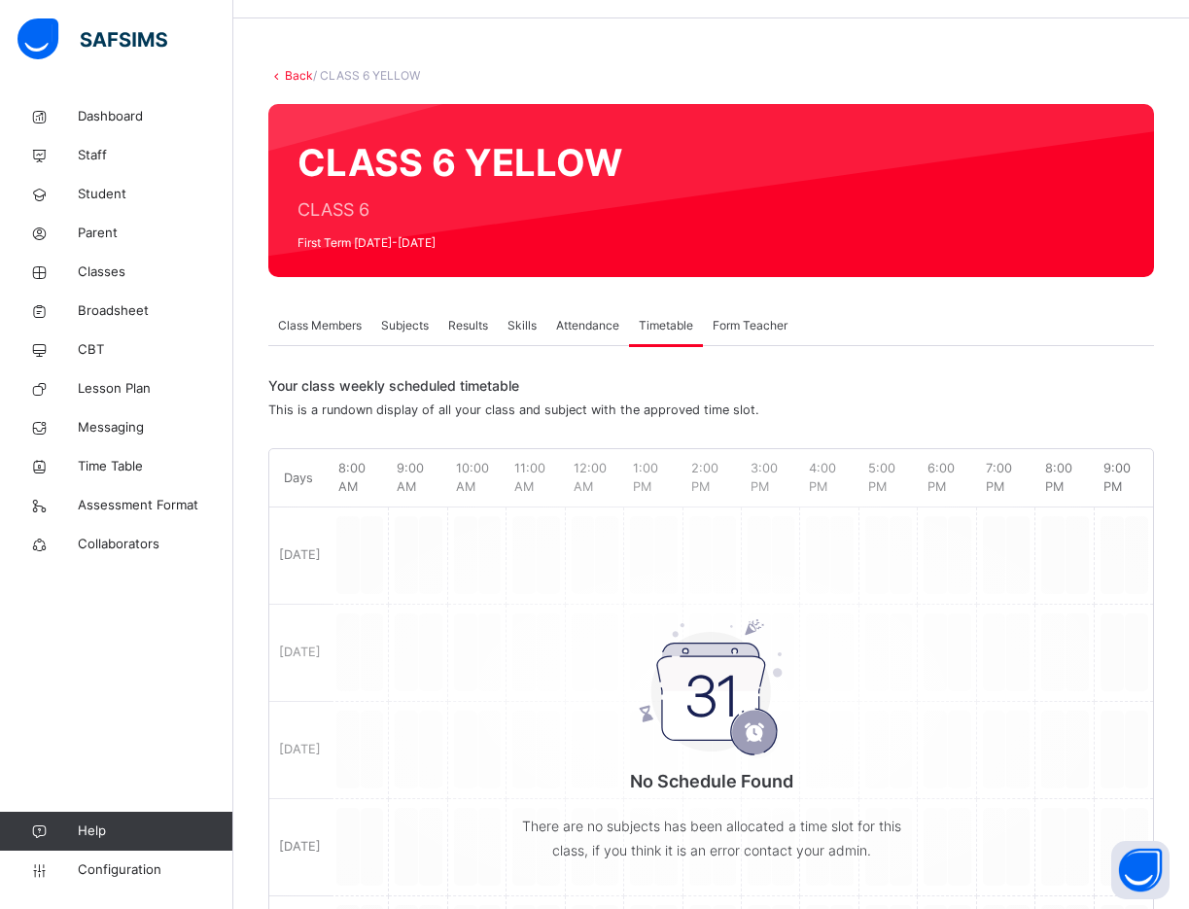
click at [301, 327] on span "Class Members" at bounding box center [320, 325] width 84 height 17
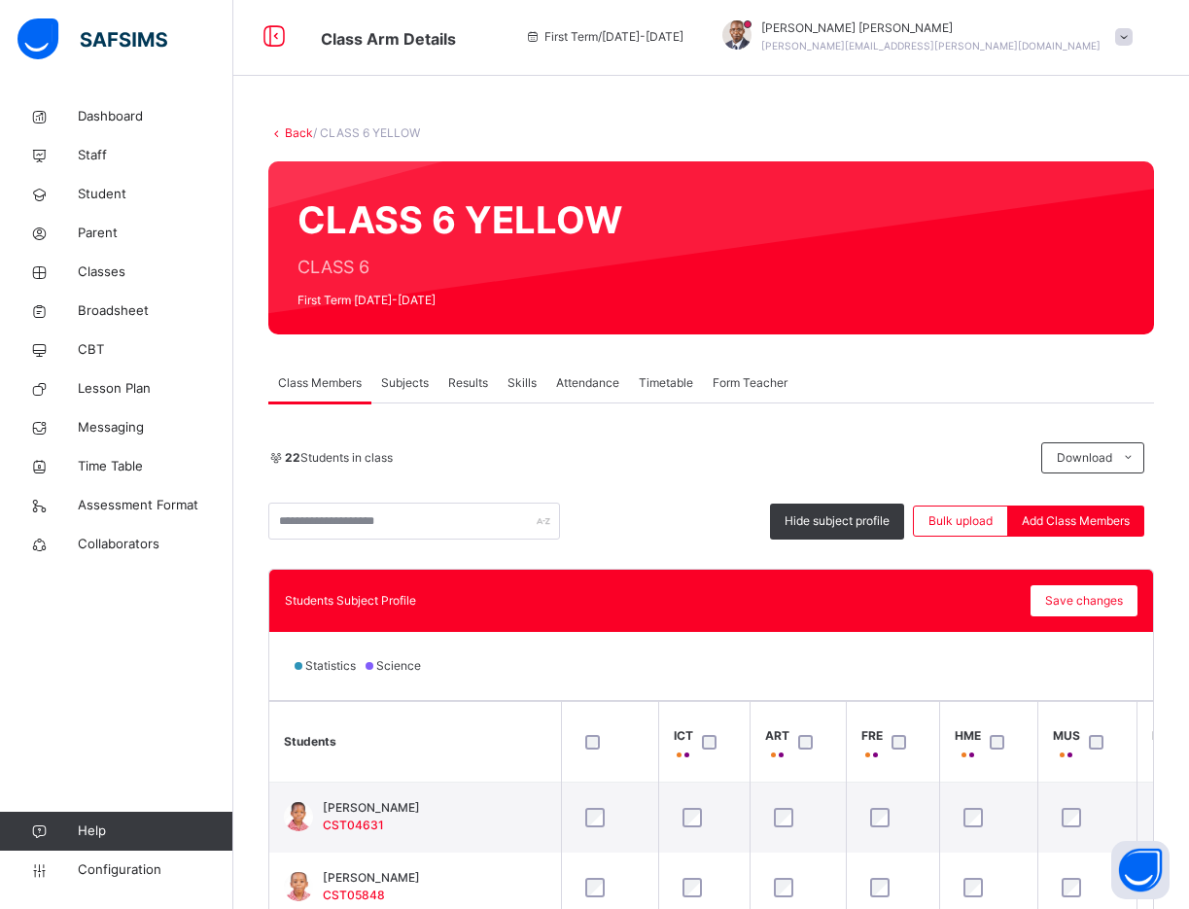
scroll to position [0, 0]
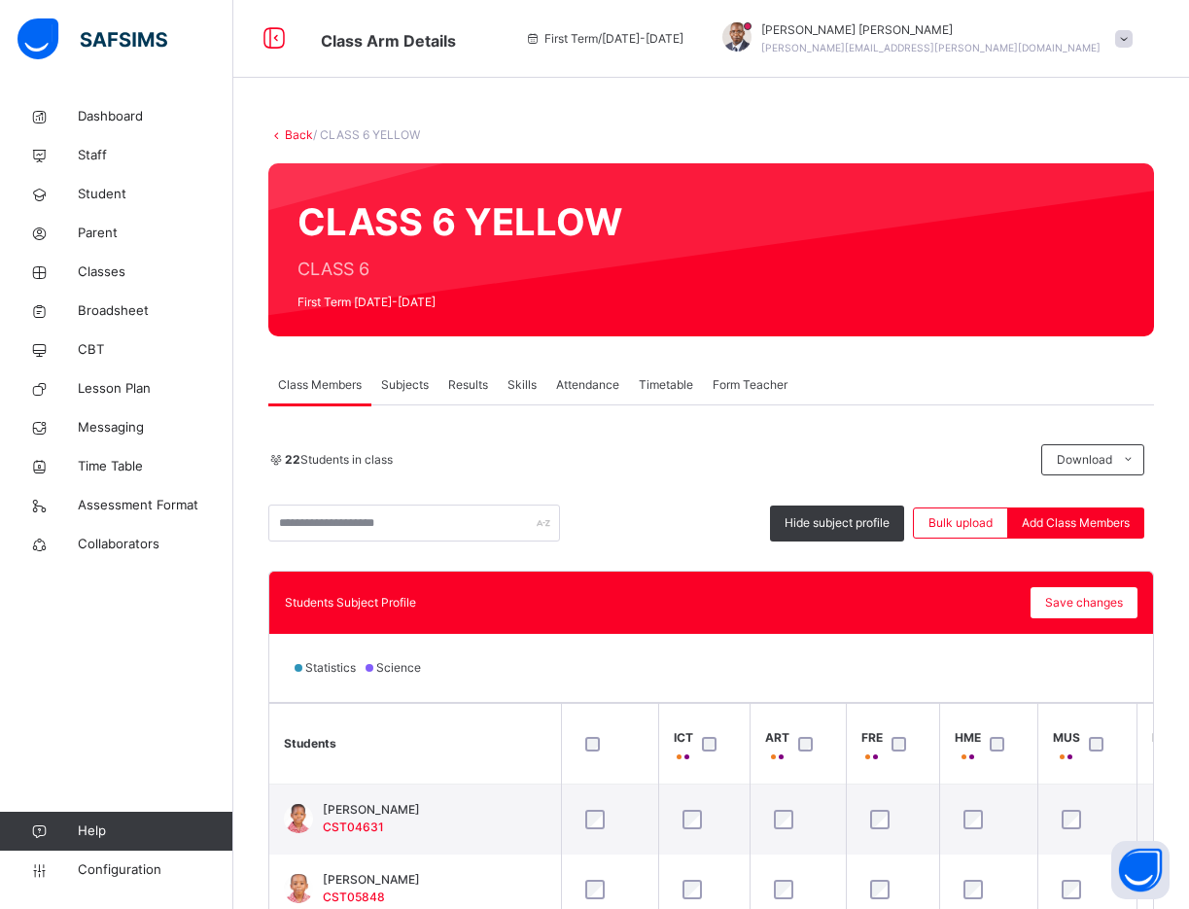
click at [293, 133] on link "Back" at bounding box center [299, 134] width 28 height 15
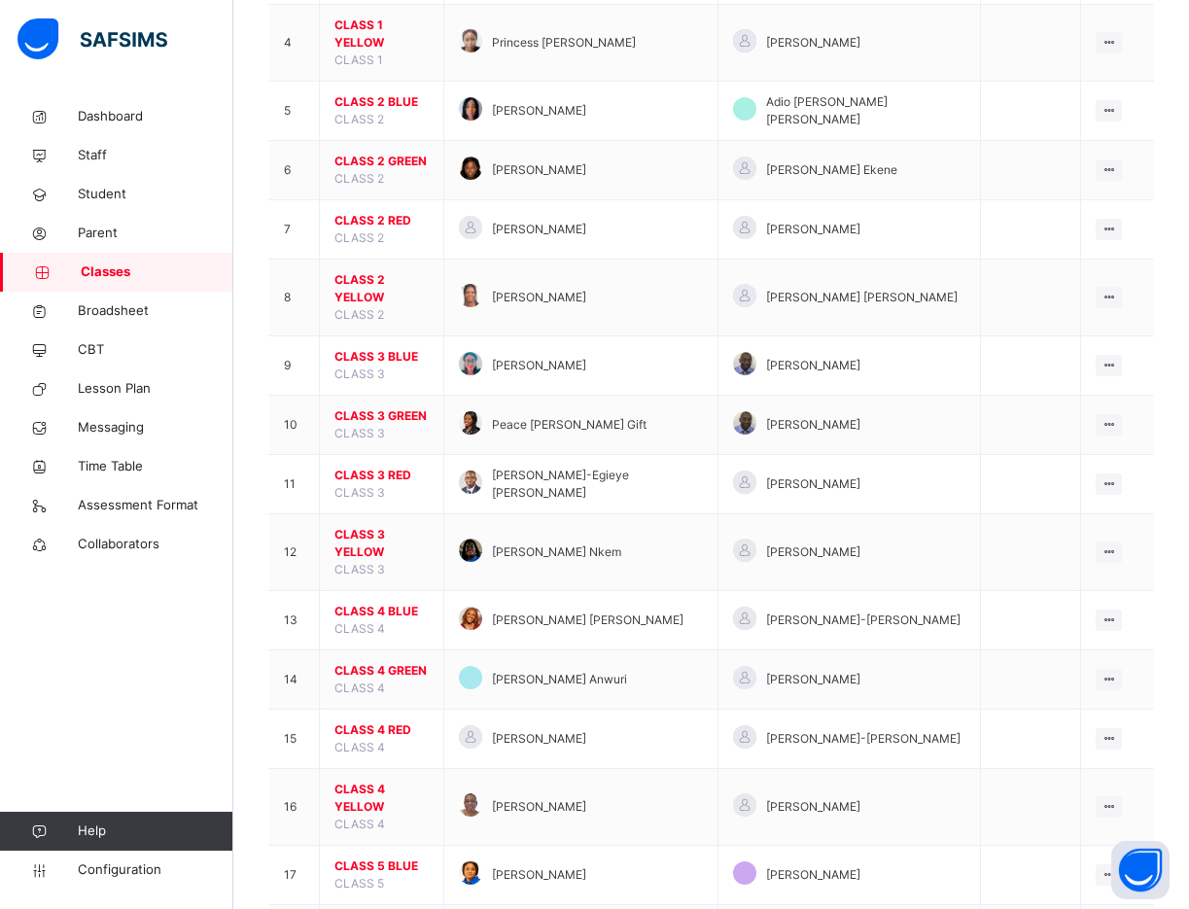
scroll to position [794, 0]
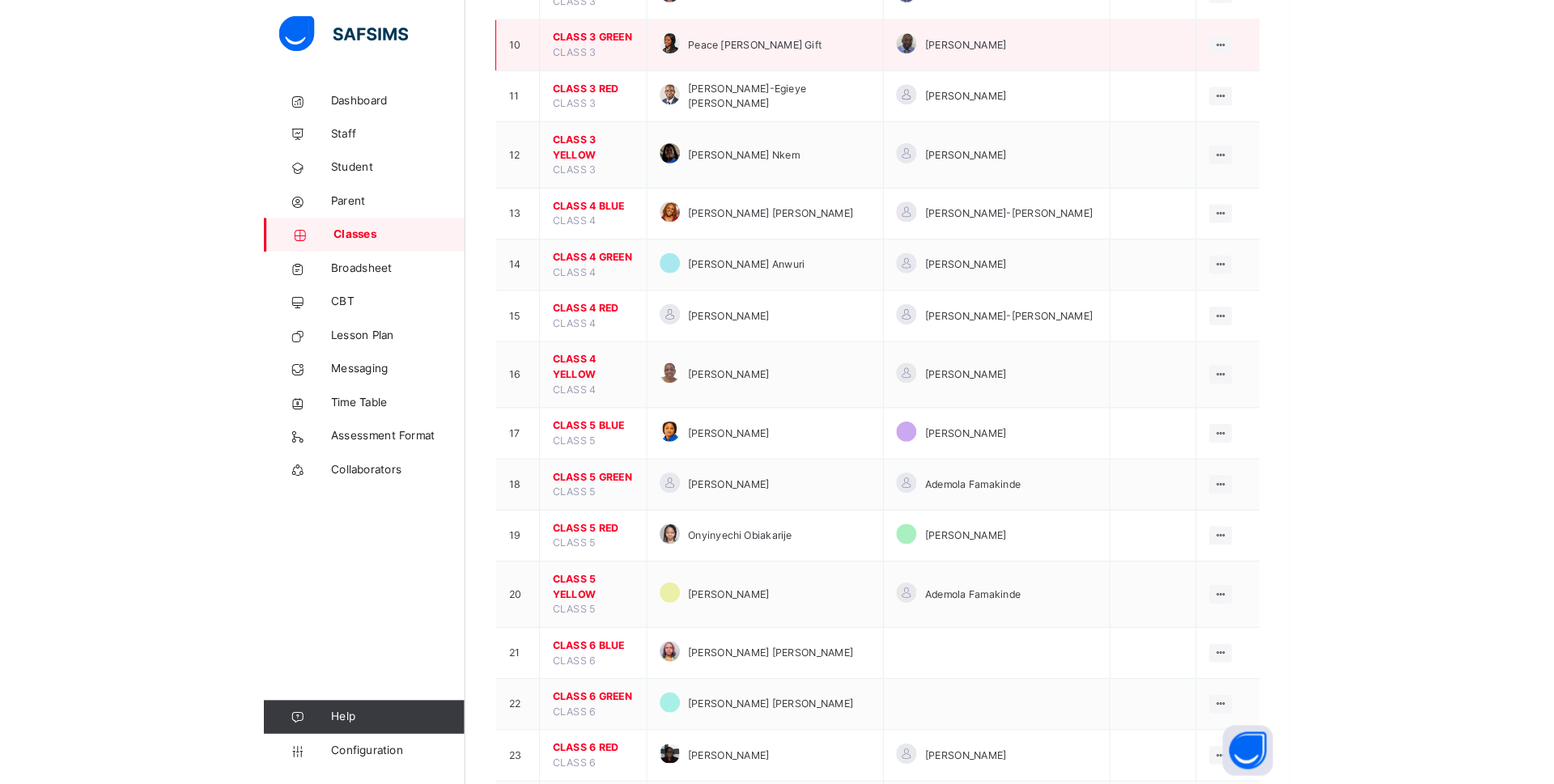
scroll to position [633, 0]
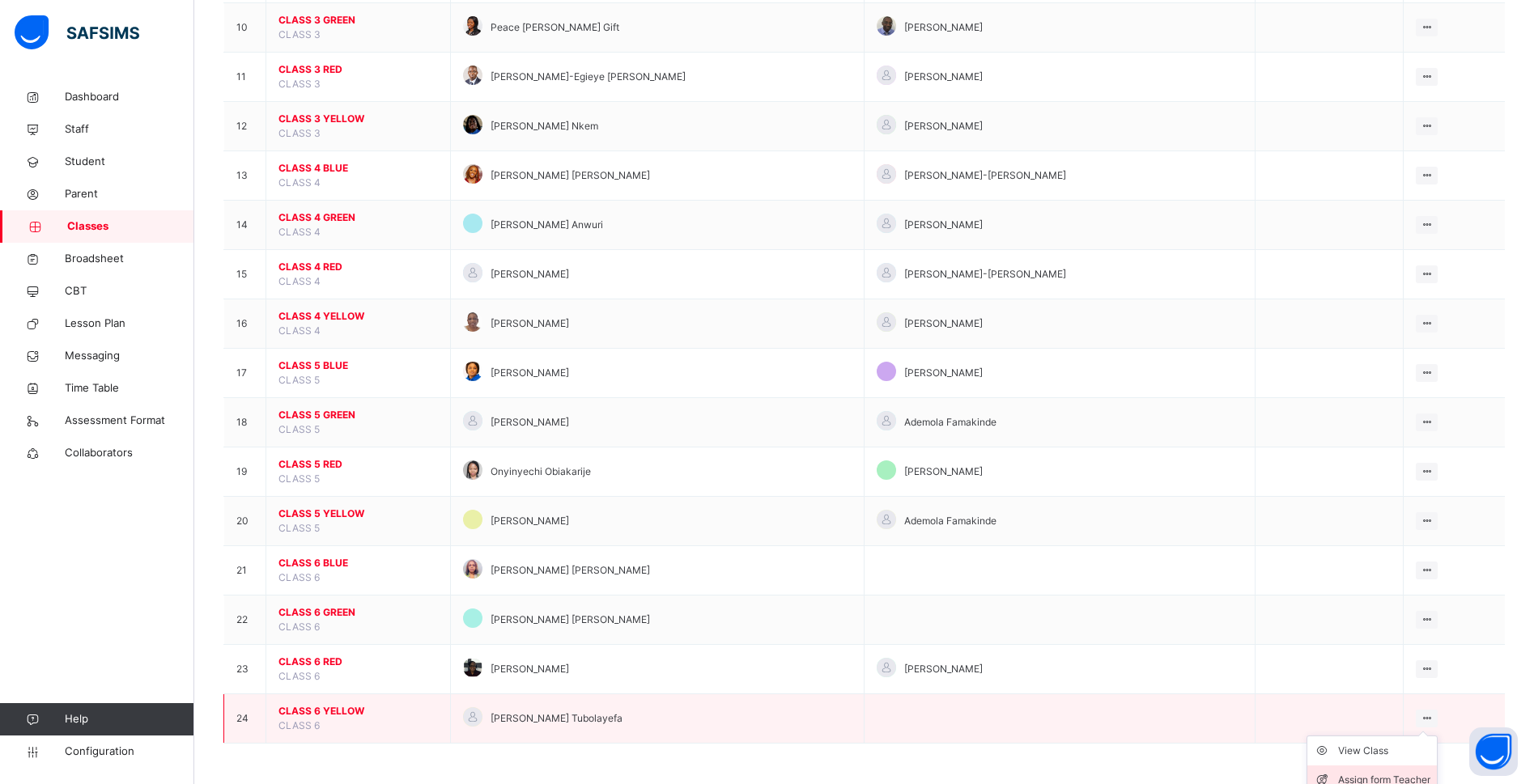
click at [1393, 668] on div "Assign form Teacher" at bounding box center [1383, 779] width 92 height 16
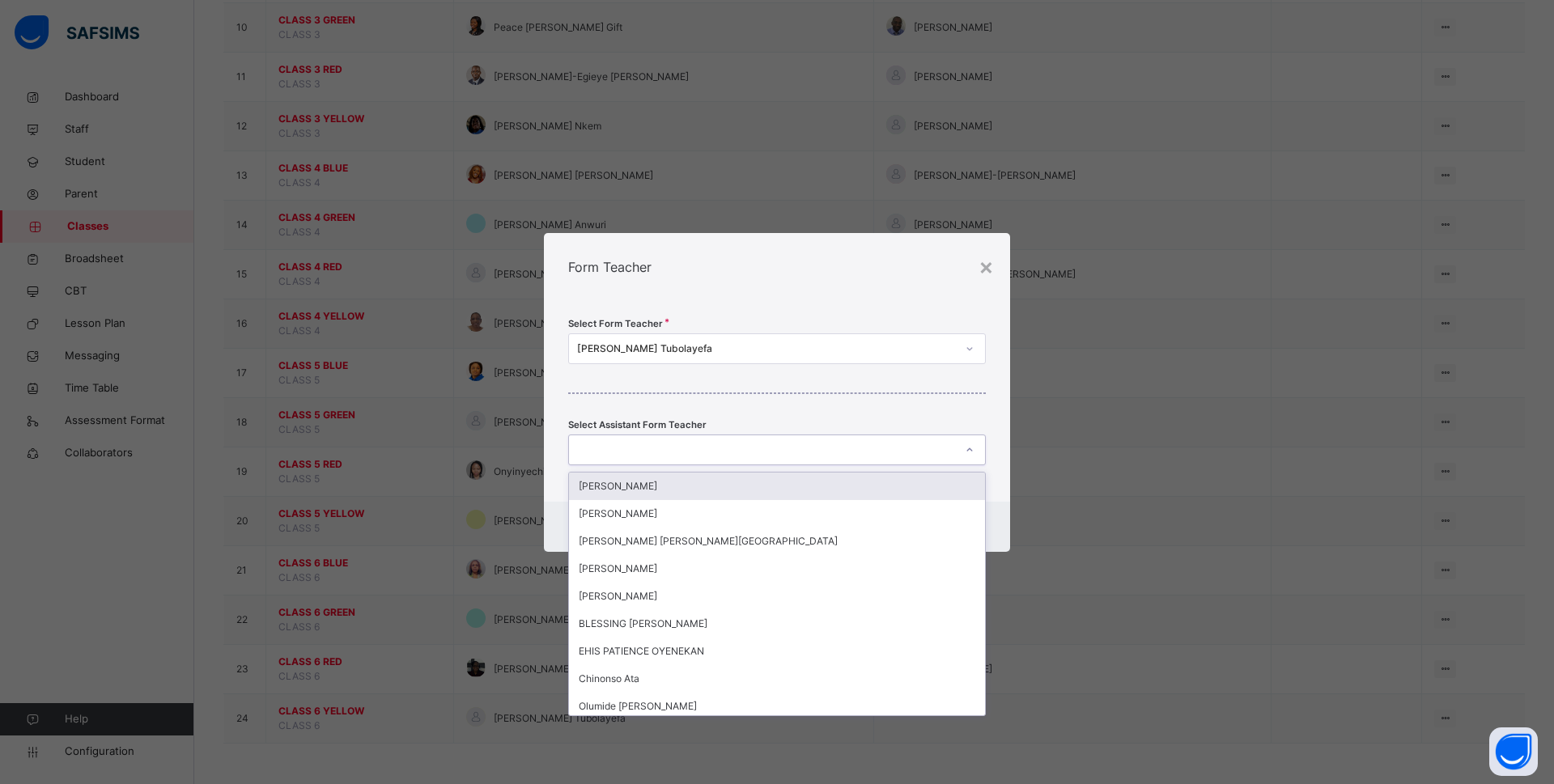
click at [648, 445] on div at bounding box center [761, 449] width 386 height 25
type input "**"
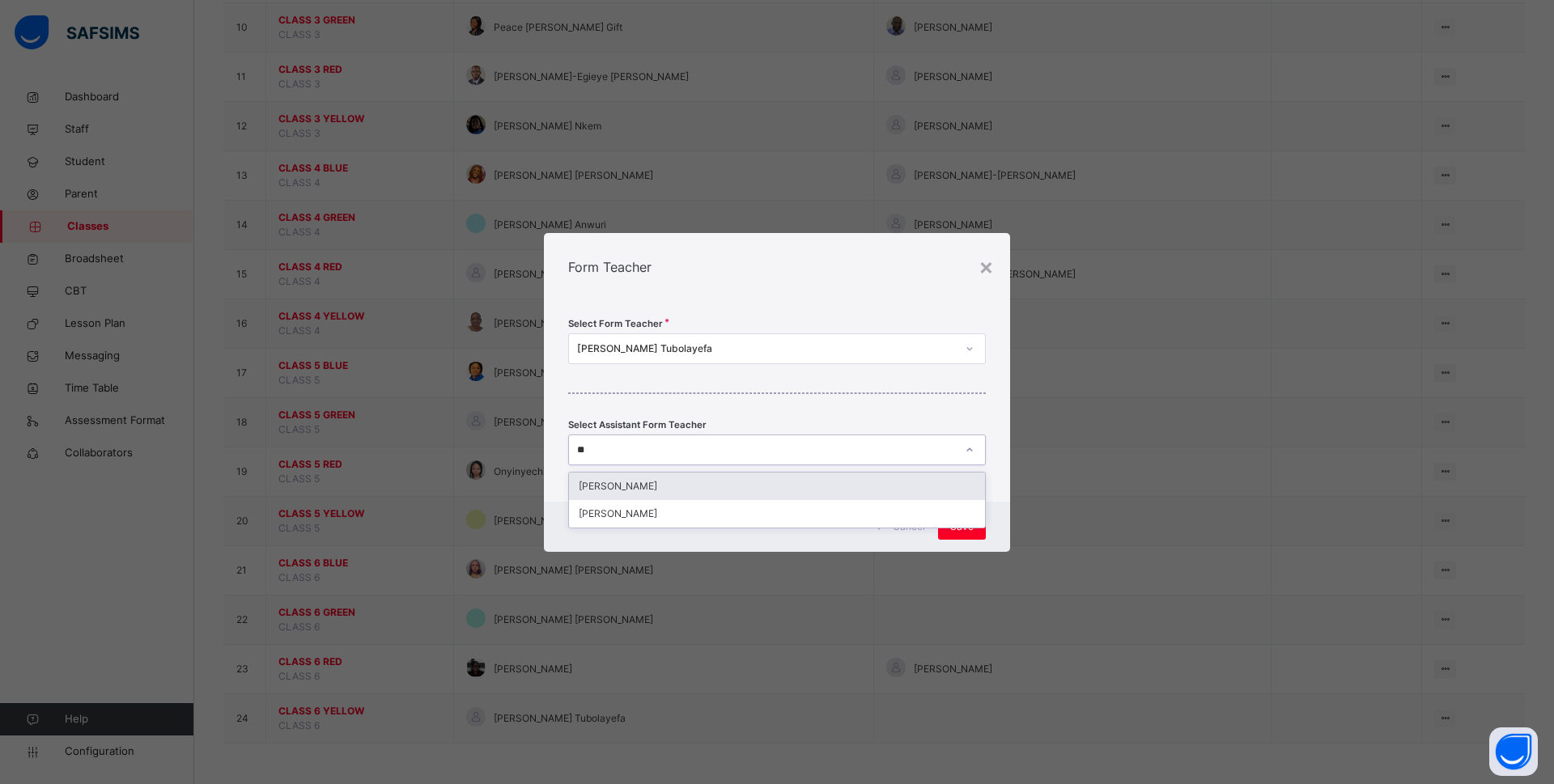
click at [645, 488] on div "Emmanuel Azubuike" at bounding box center [777, 486] width 416 height 27
click at [969, 524] on span "Save" at bounding box center [962, 526] width 23 height 14
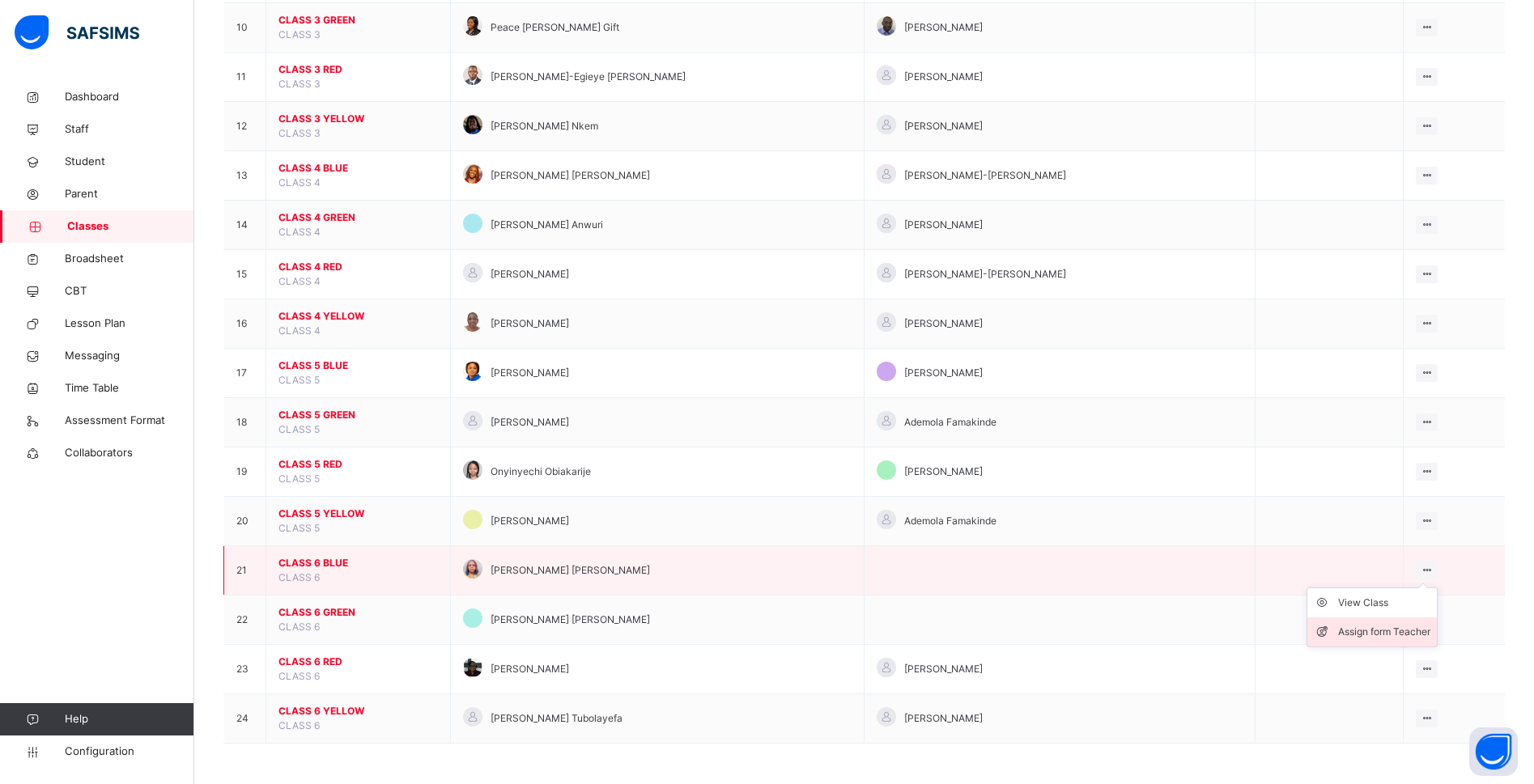
click at [1382, 626] on div "Assign form Teacher" at bounding box center [1383, 631] width 92 height 16
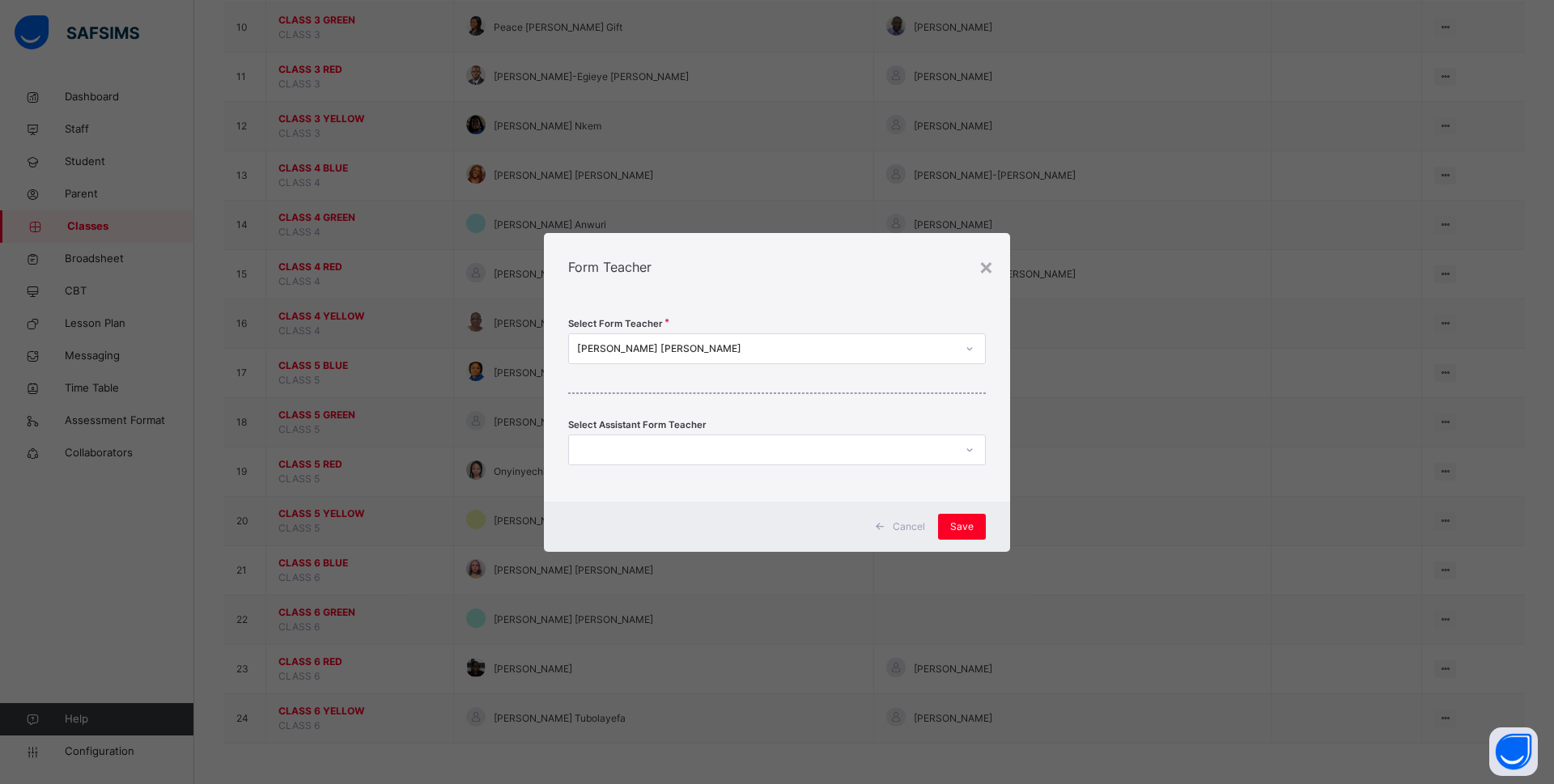
click at [724, 449] on div at bounding box center [761, 449] width 386 height 25
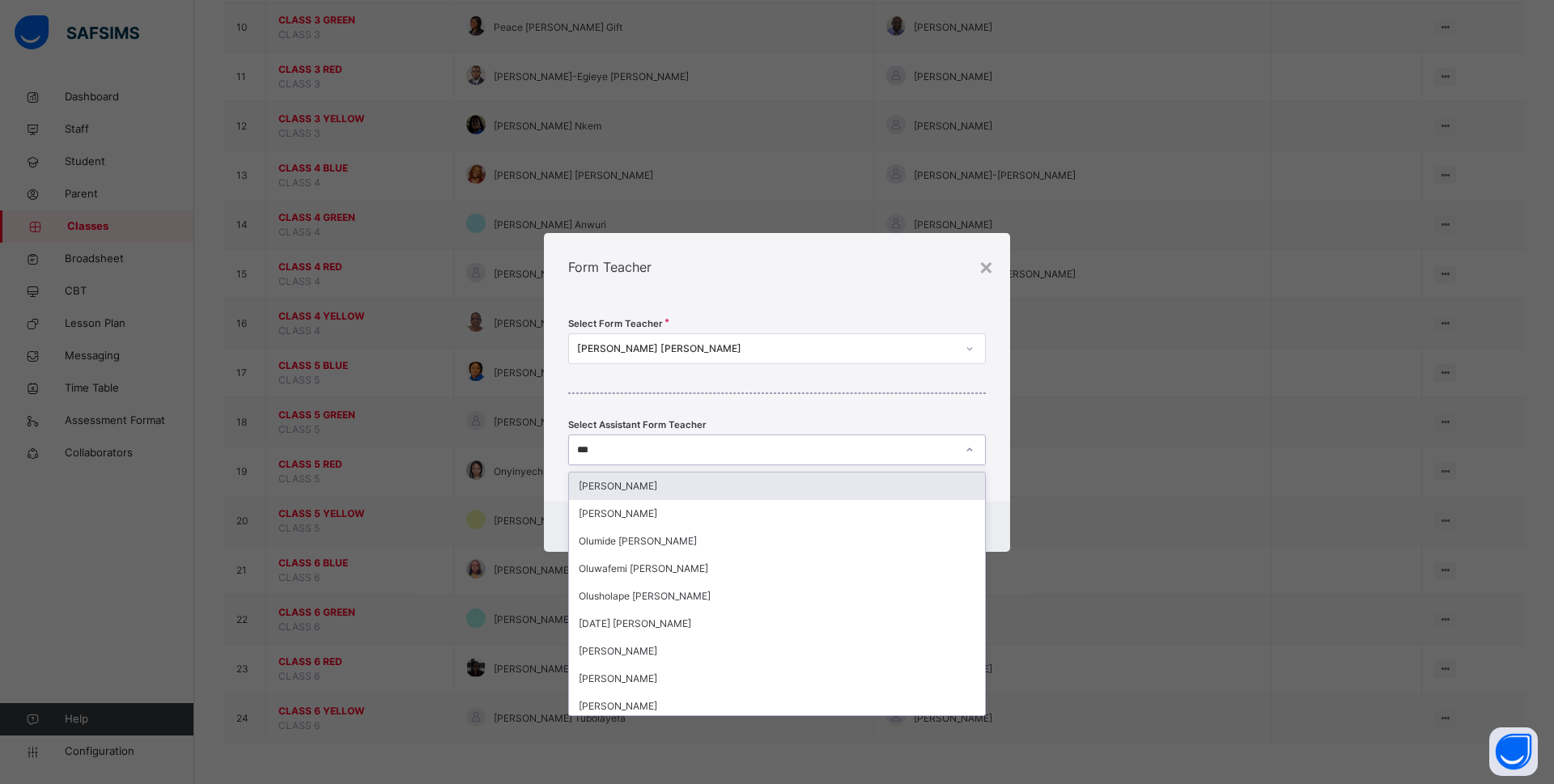
type input "****"
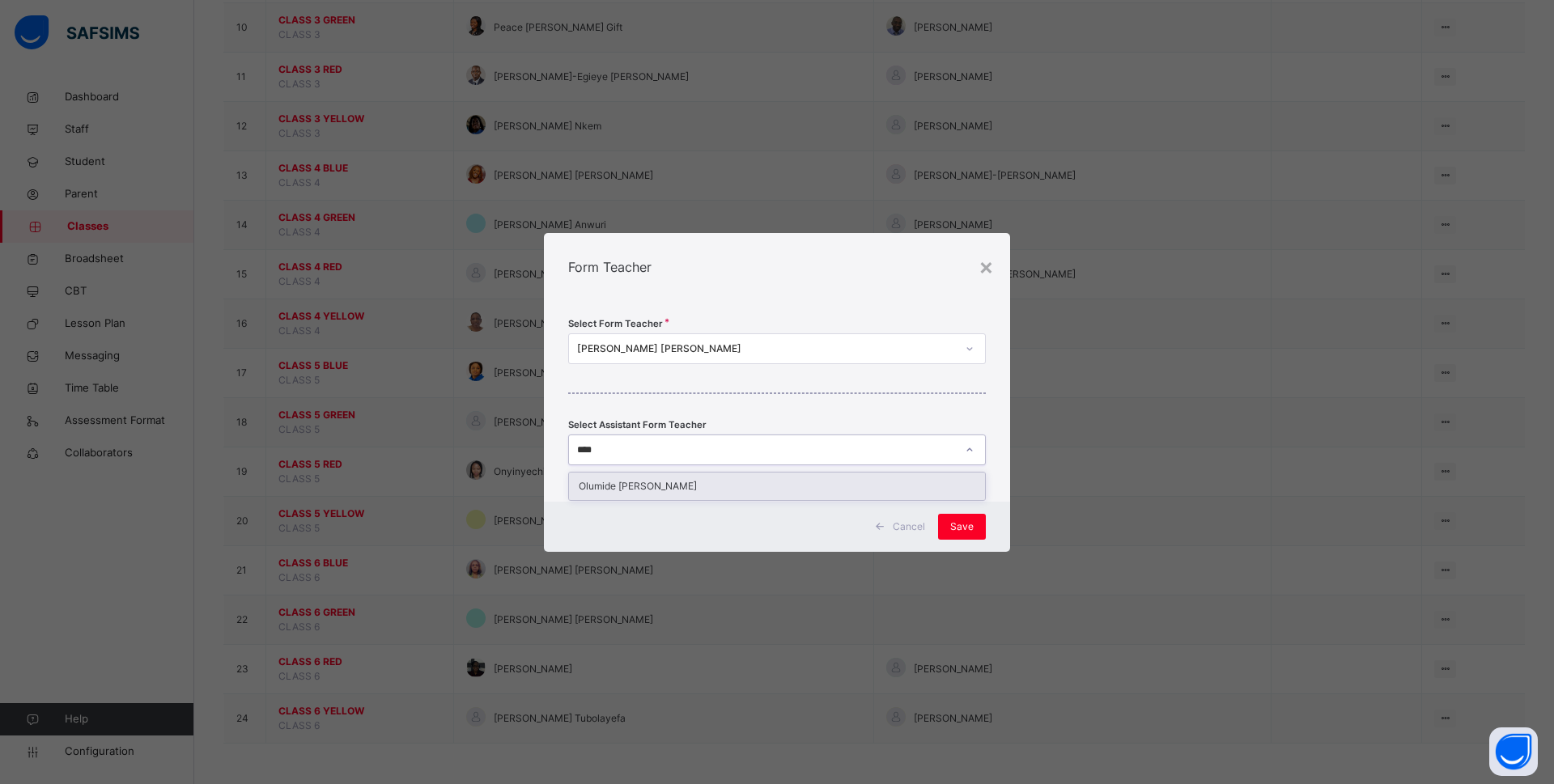
click at [722, 489] on div "Olumide Raphael Joseph" at bounding box center [777, 486] width 416 height 27
click at [970, 529] on span "Save" at bounding box center [962, 526] width 23 height 14
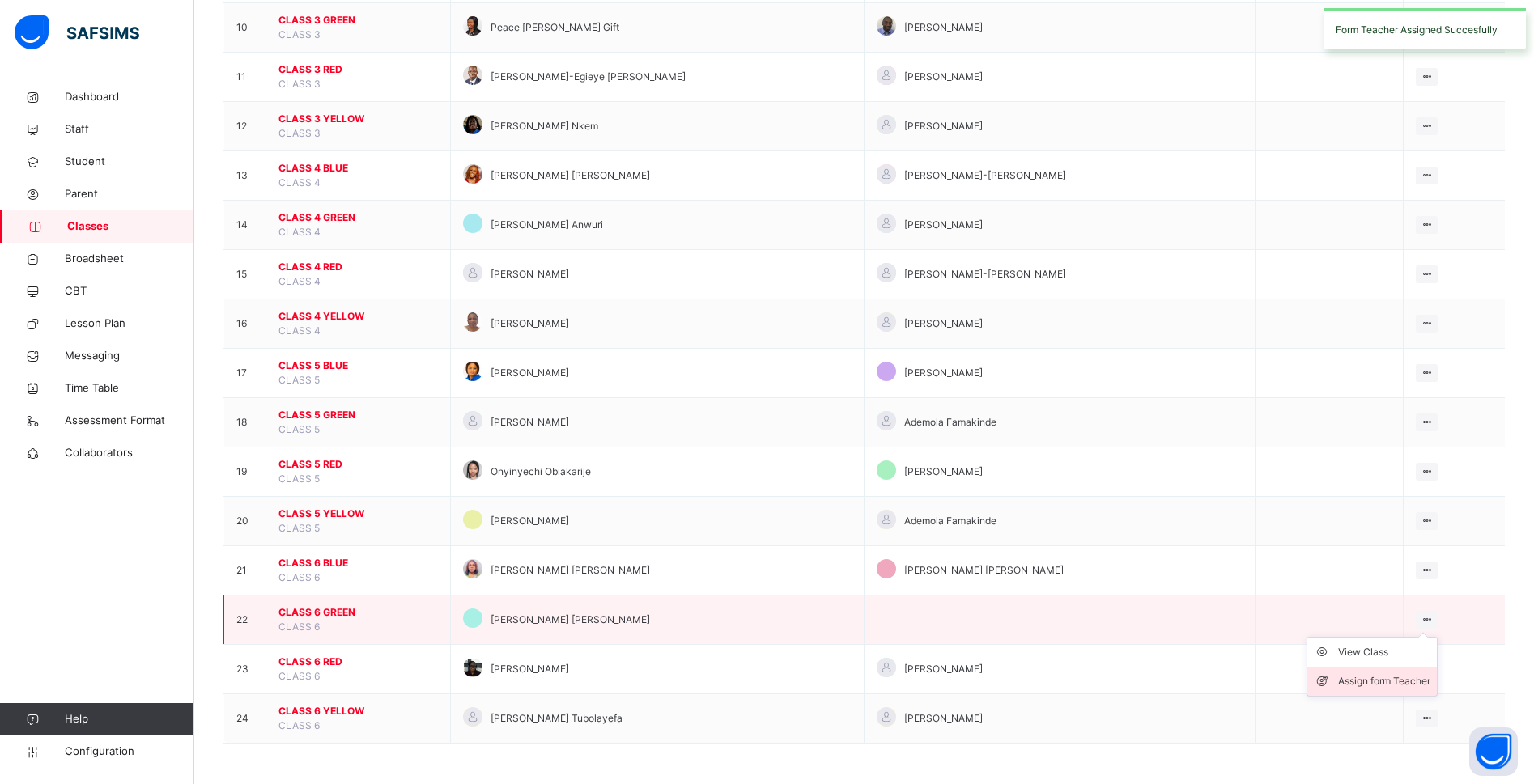
click at [1396, 668] on div "Assign form Teacher" at bounding box center [1383, 681] width 92 height 16
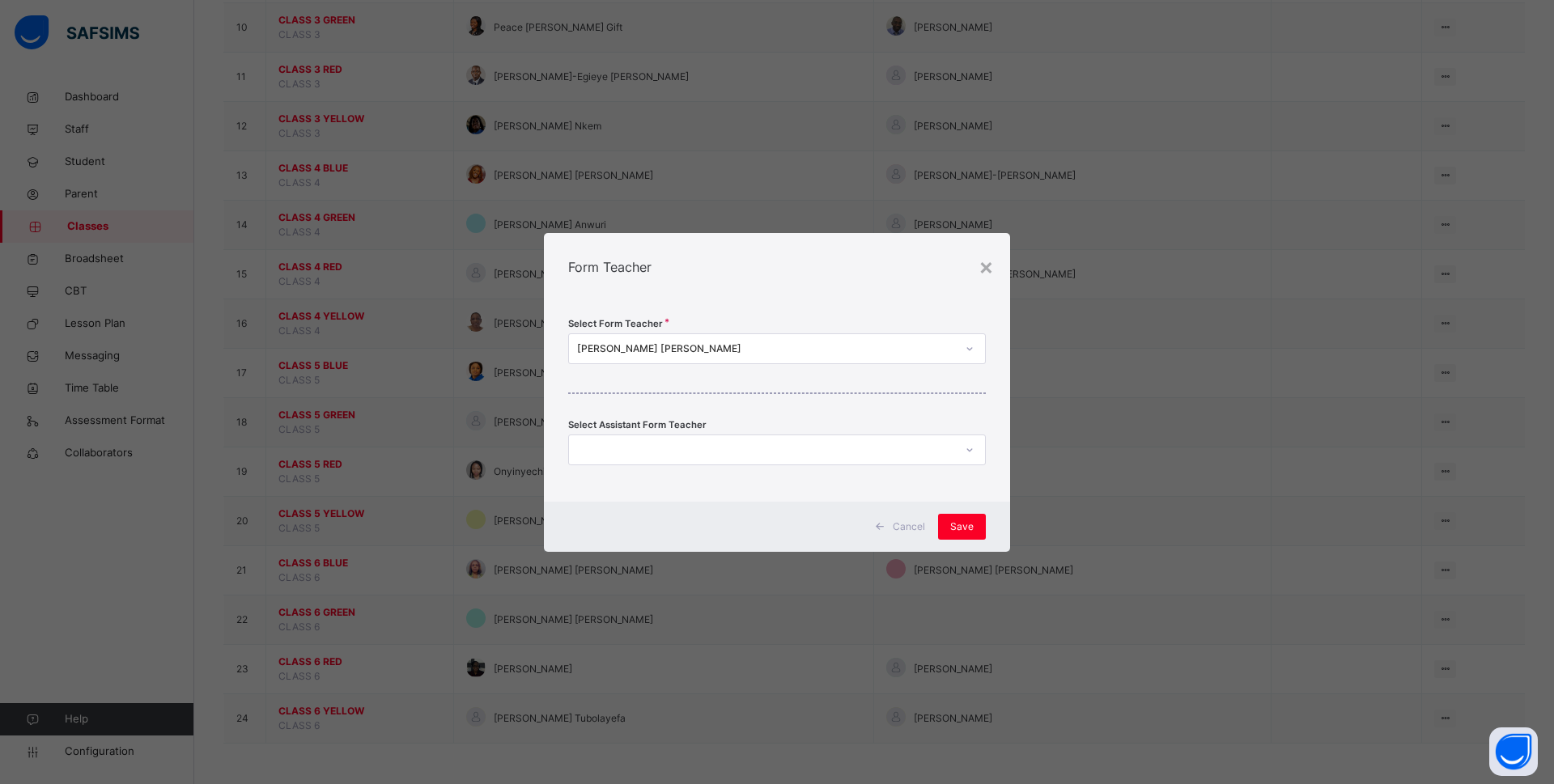
click at [740, 444] on div at bounding box center [761, 449] width 386 height 25
type input "*****"
click at [728, 476] on div "Olumide Raphael Joseph" at bounding box center [777, 486] width 416 height 27
click at [948, 528] on div "Save" at bounding box center [961, 526] width 47 height 26
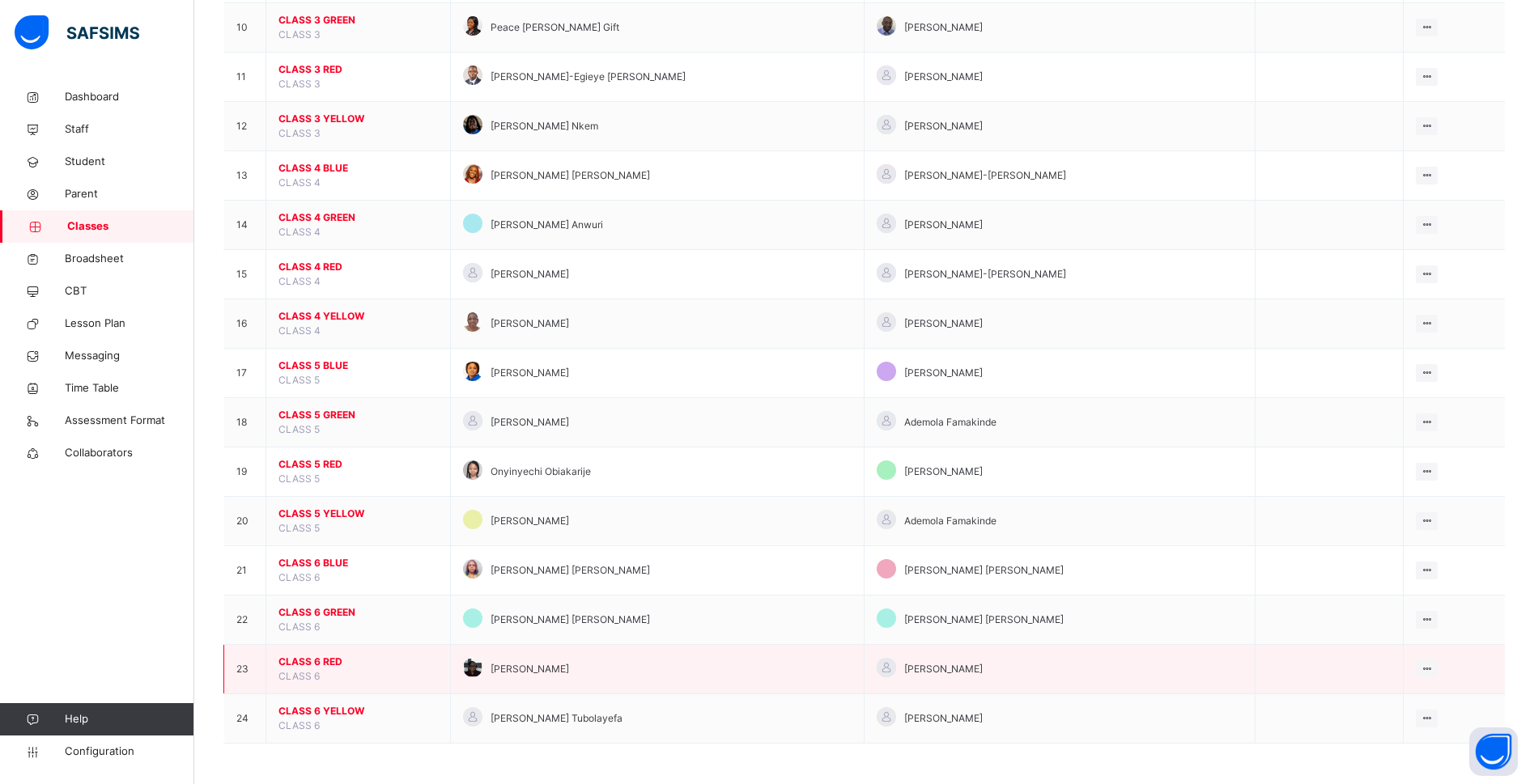
click at [322, 659] on span "CLASS 6 RED" at bounding box center [357, 661] width 159 height 14
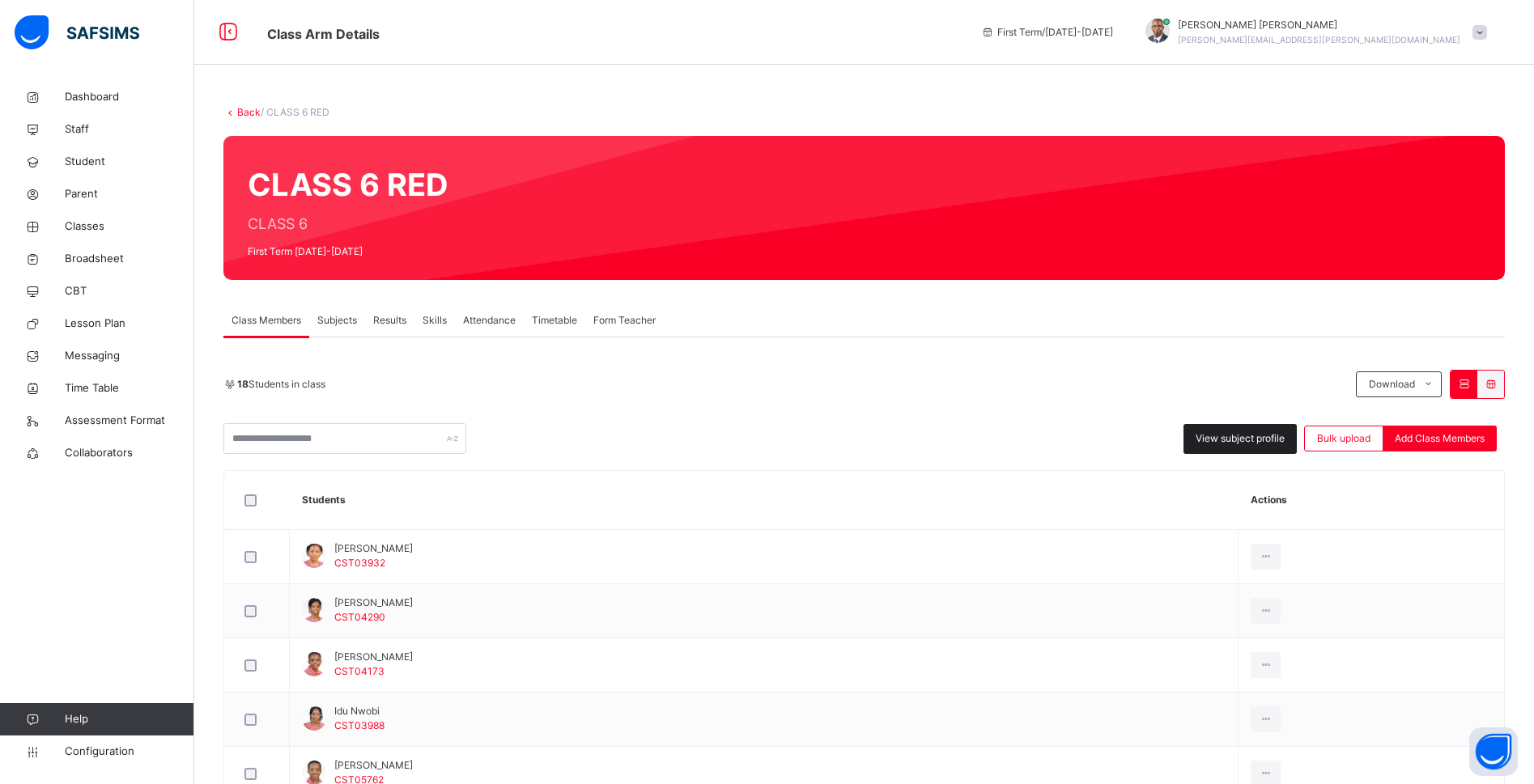
click at [1271, 438] on span "View subject profile" at bounding box center [1239, 438] width 89 height 14
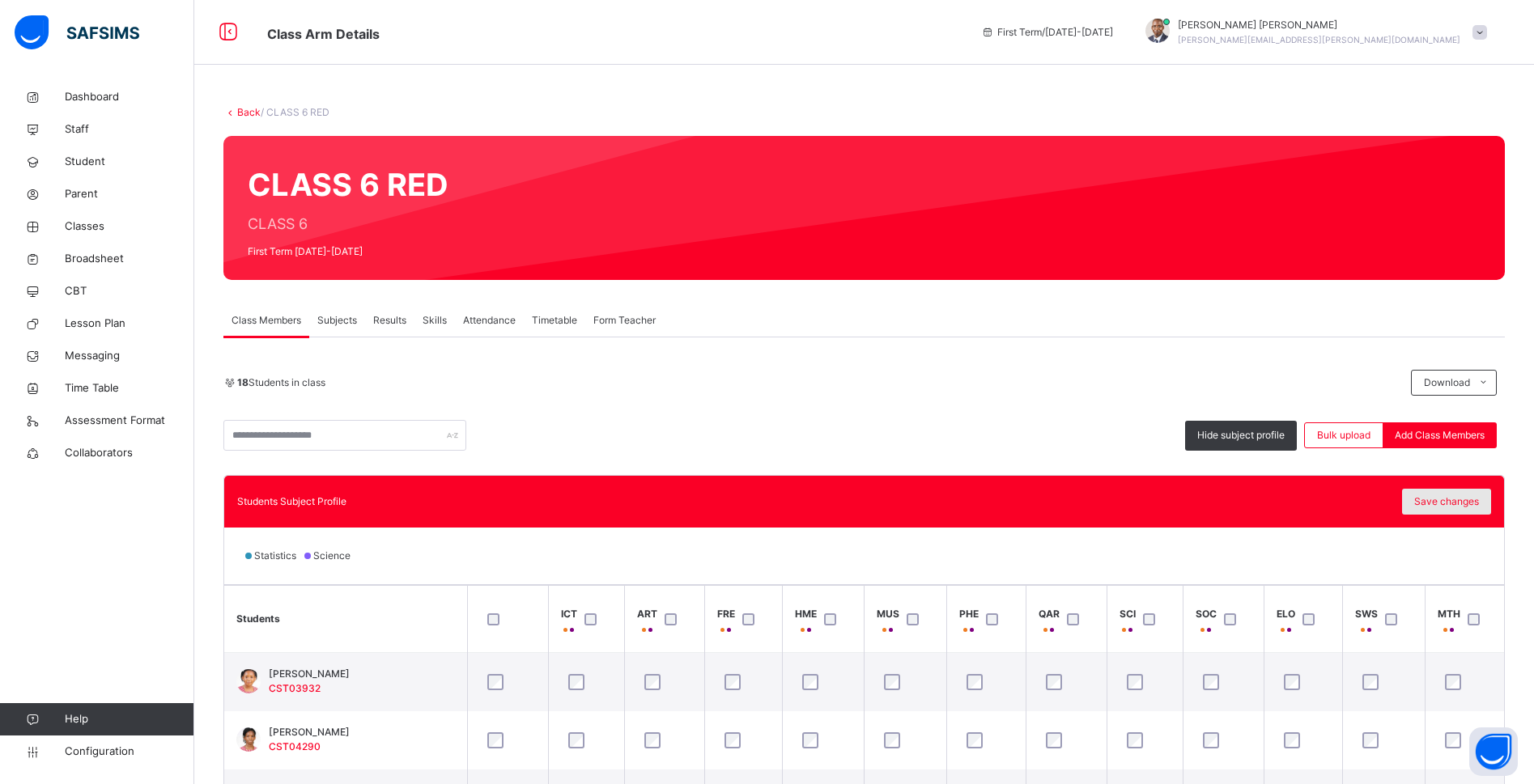
click at [1465, 498] on span "Save changes" at bounding box center [1447, 501] width 65 height 14
click at [341, 313] on span "Subjects" at bounding box center [337, 320] width 40 height 14
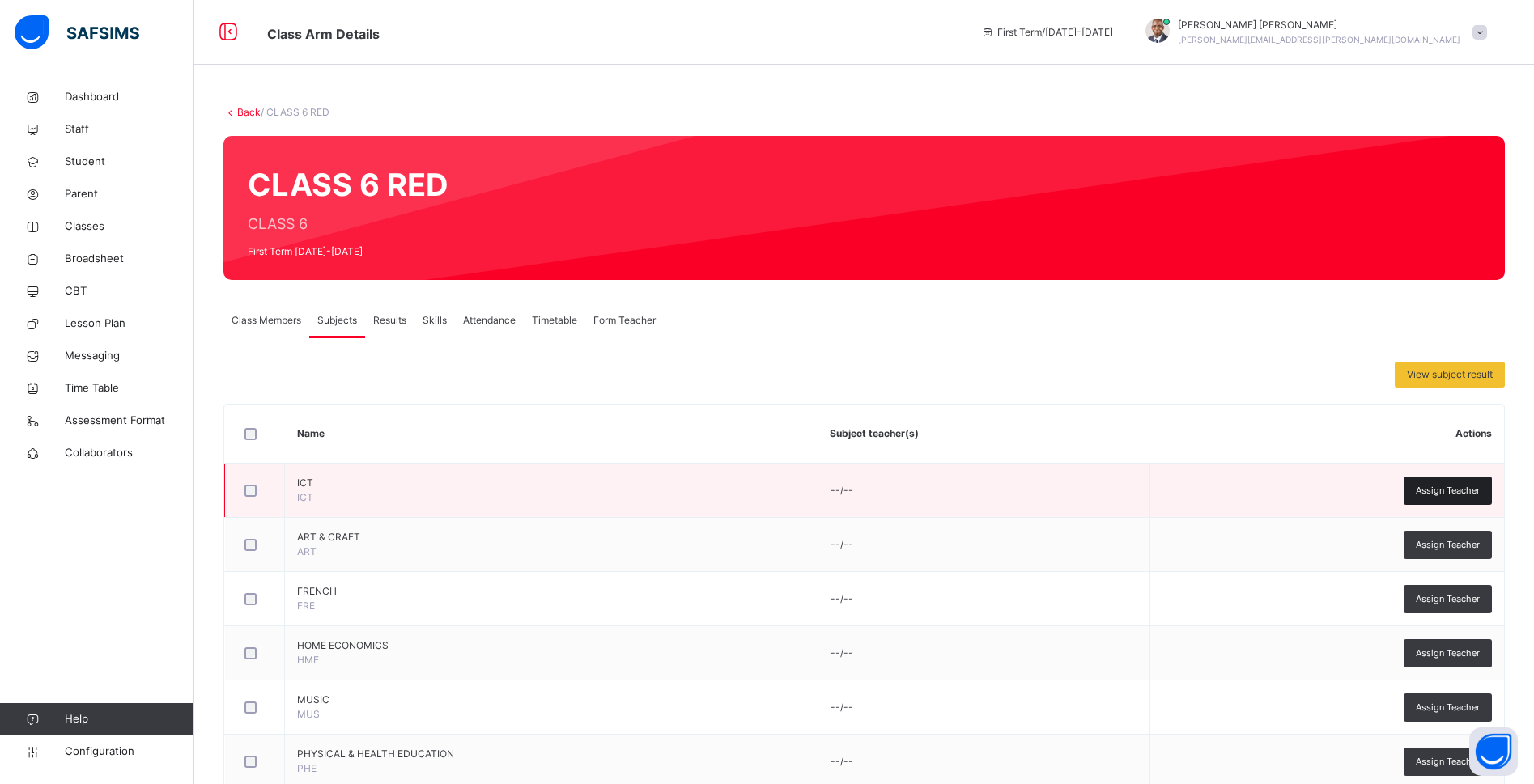
click at [1452, 491] on span "Assign Teacher" at bounding box center [1447, 490] width 64 height 14
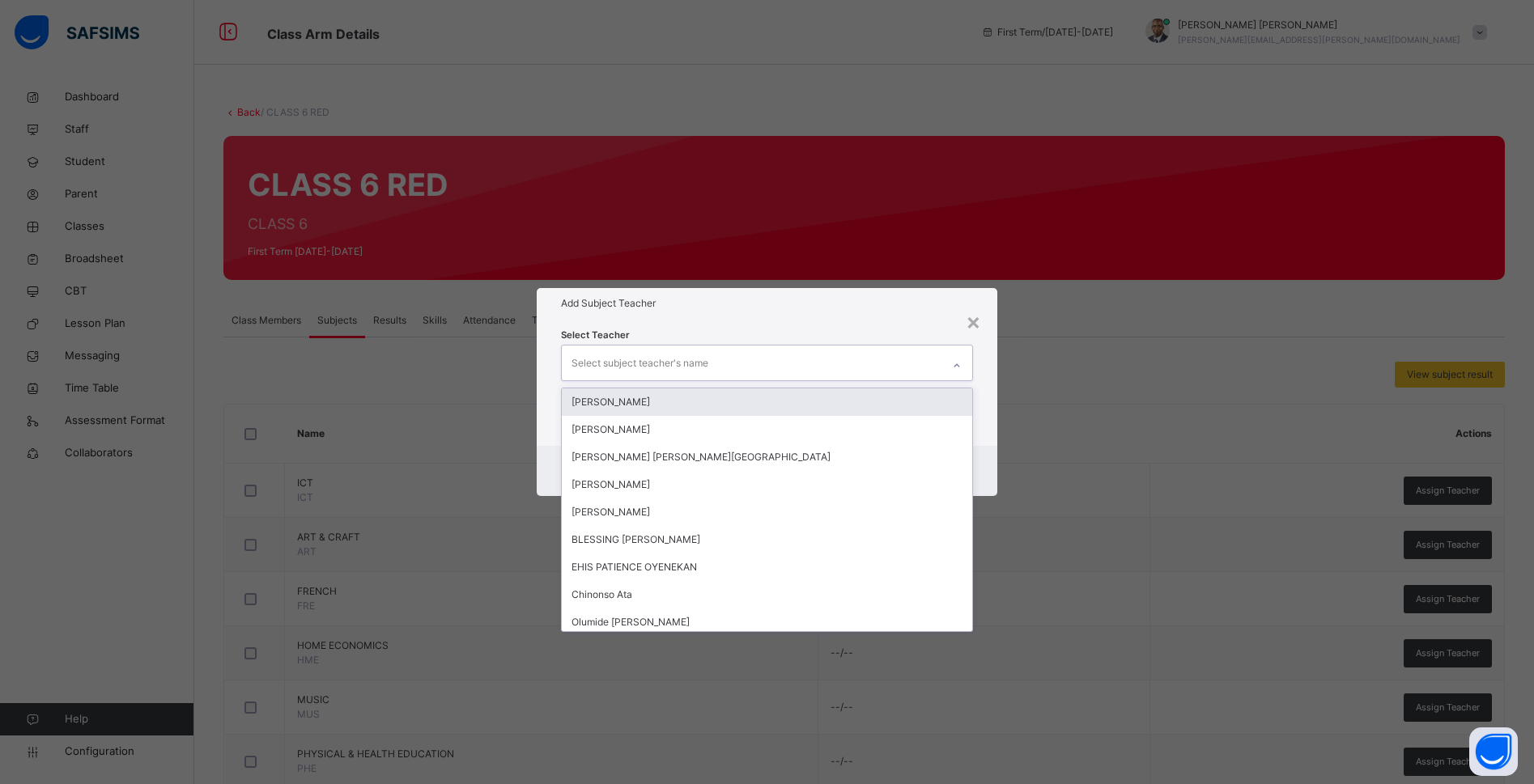
click at [688, 356] on div "Select subject teacher's name" at bounding box center [640, 363] width 137 height 31
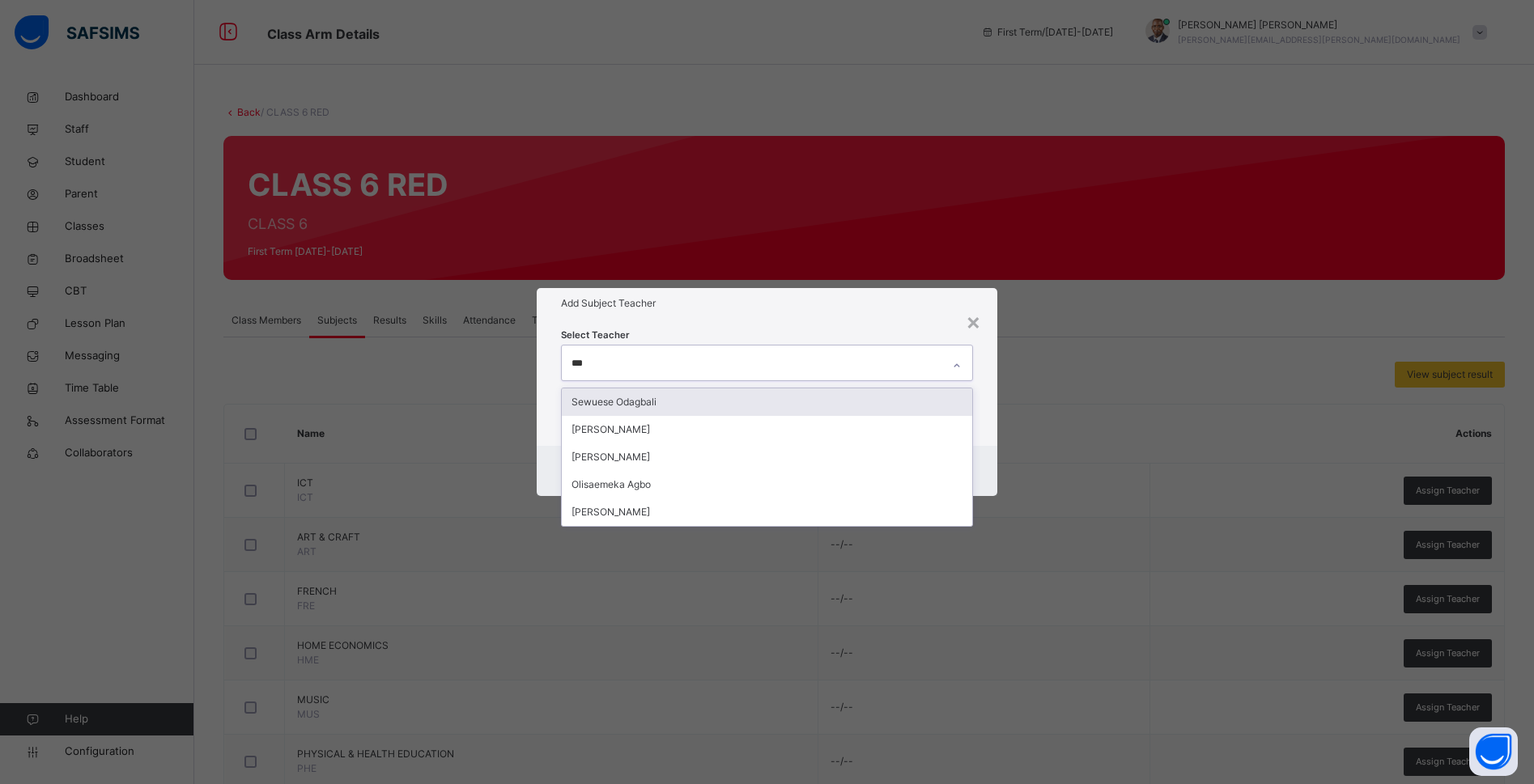
type input "****"
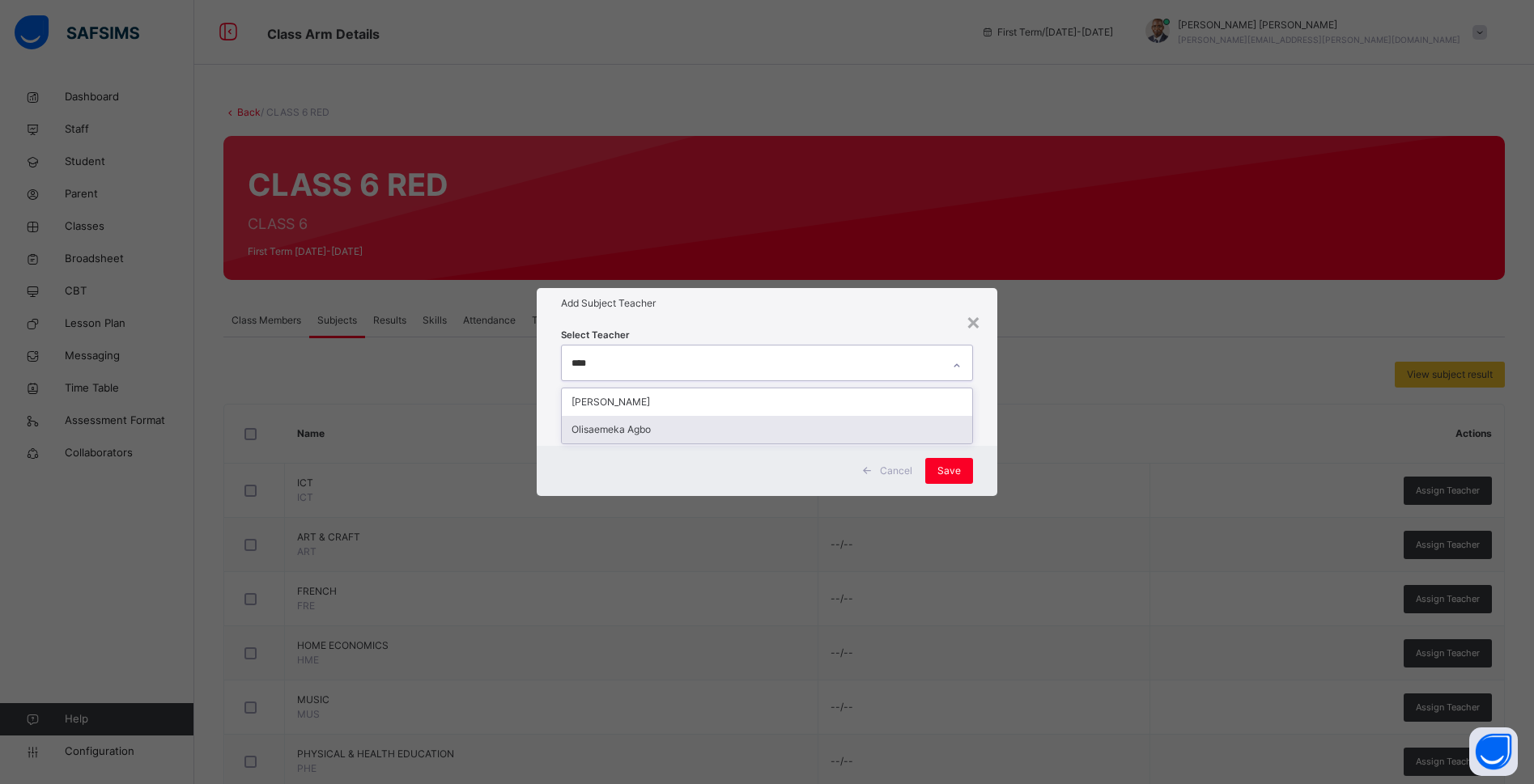
click at [655, 429] on div "Olisaemeka Agbo" at bounding box center [766, 429] width 411 height 27
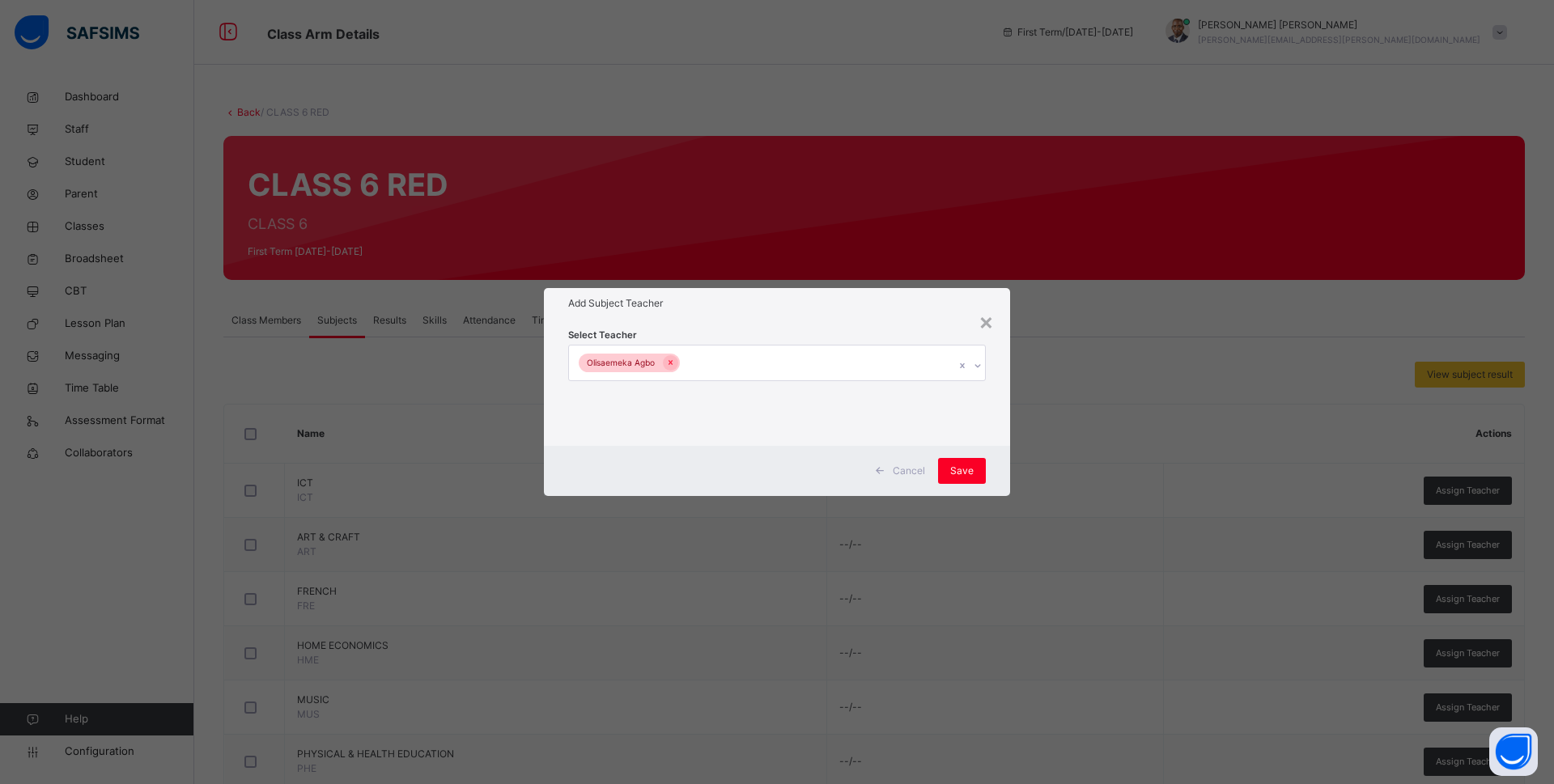
click at [725, 313] on div "Add Subject Teacher" at bounding box center [777, 303] width 466 height 31
click at [790, 365] on div "Olisaemeka Agbo" at bounding box center [761, 362] width 386 height 34
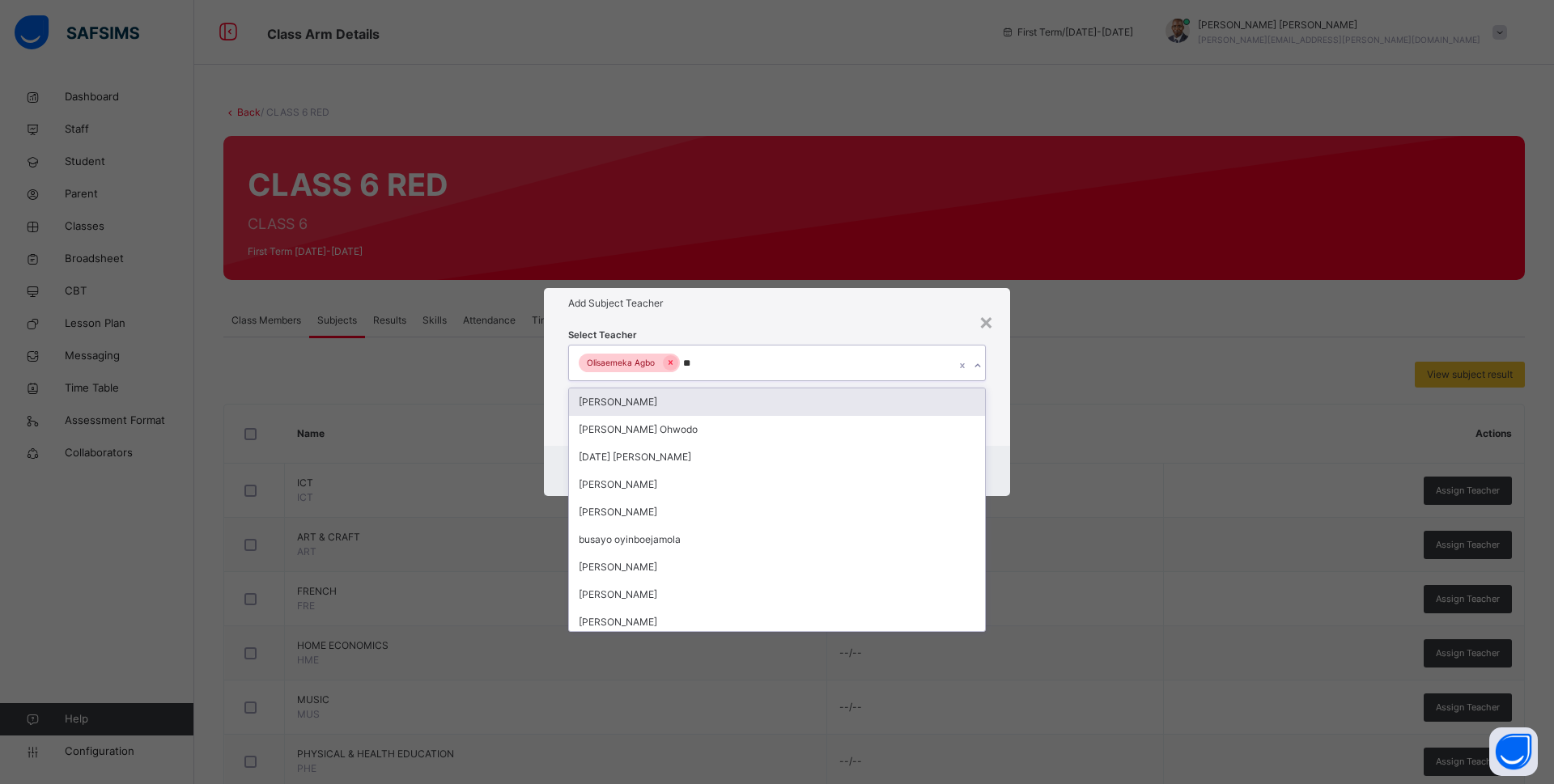
type input "***"
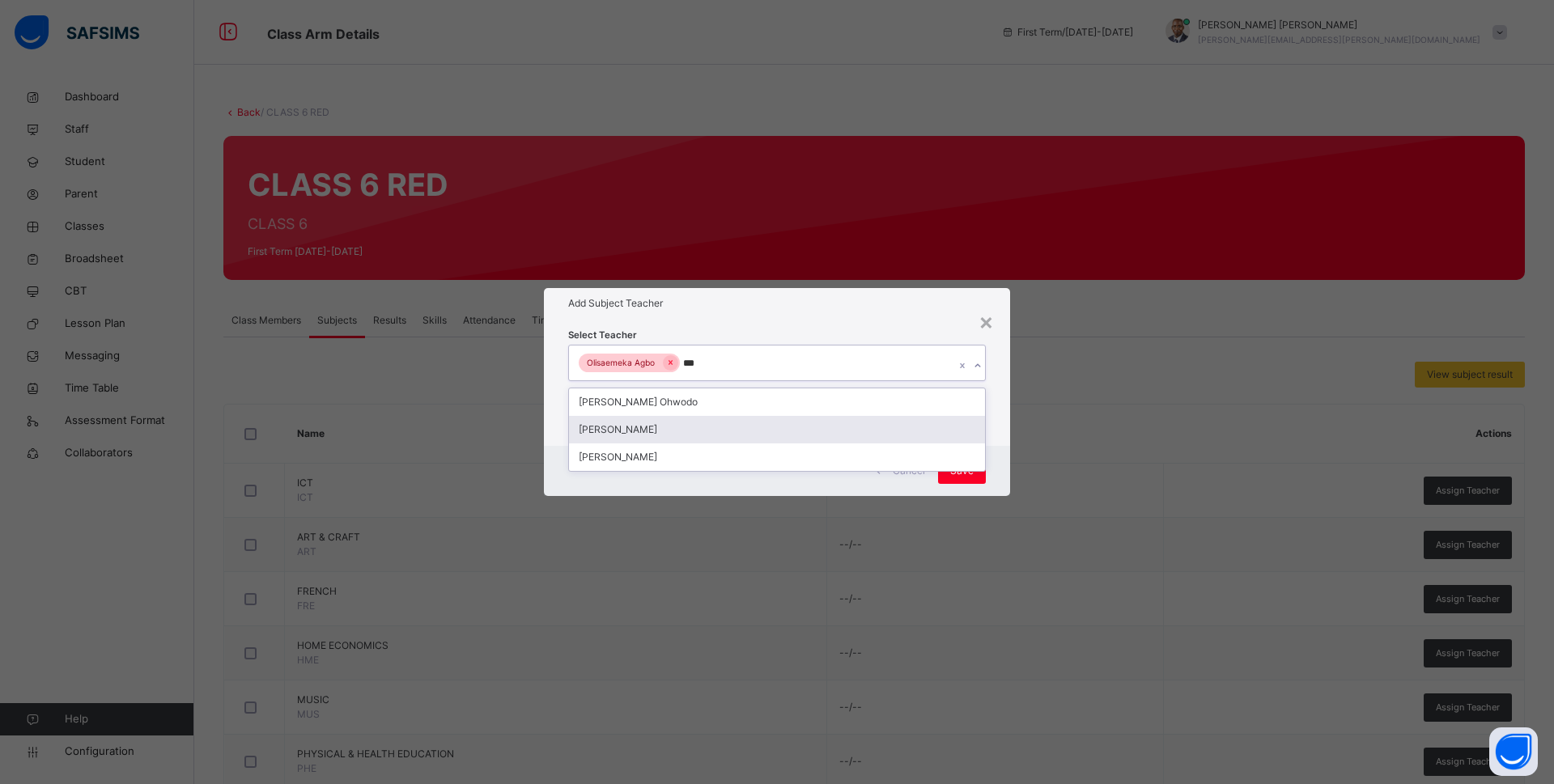
click at [622, 430] on div "Bamituni Aye" at bounding box center [777, 429] width 416 height 27
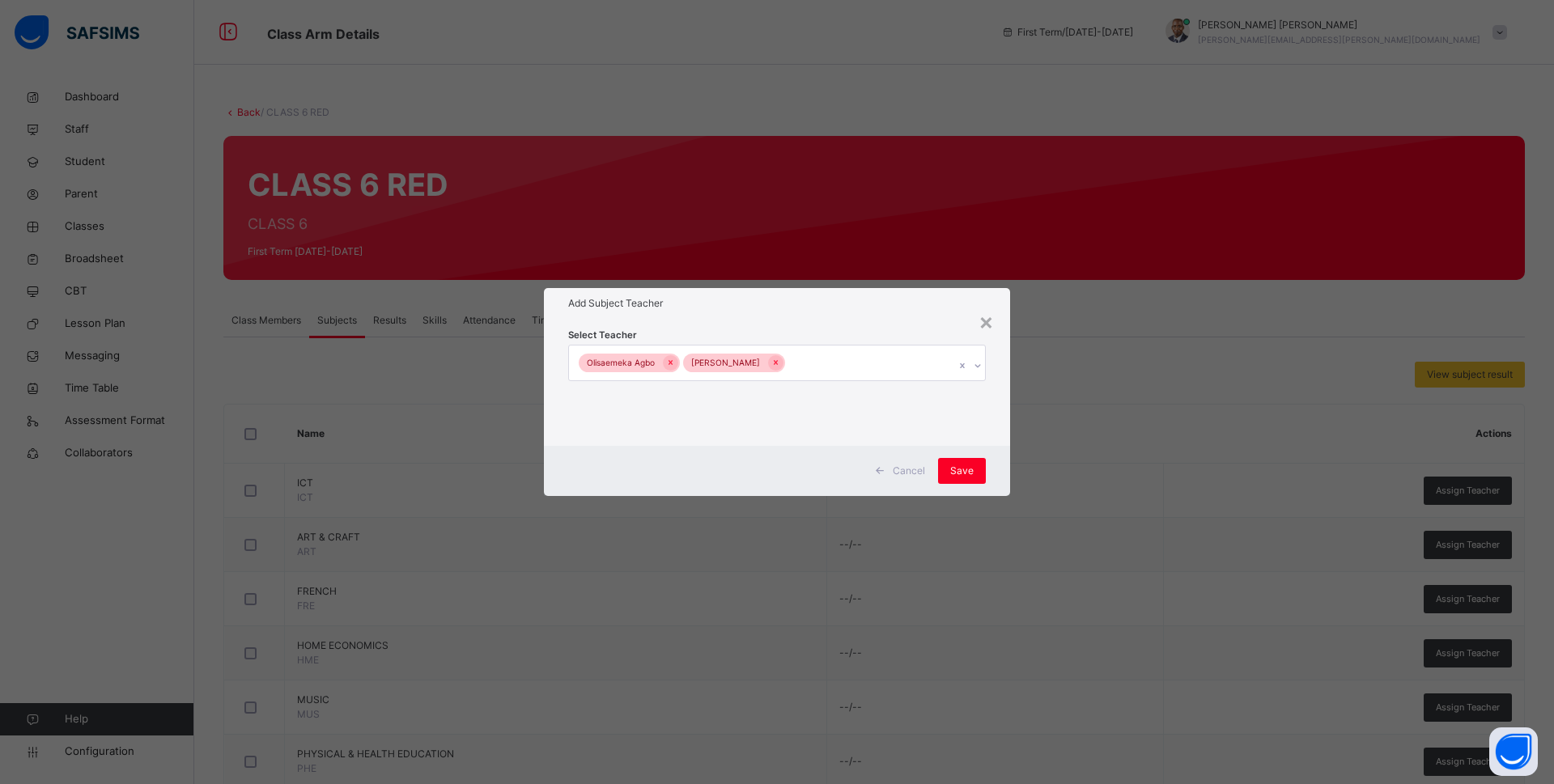
click at [986, 451] on div "Cancel Save" at bounding box center [777, 470] width 466 height 50
click at [968, 467] on span "Save" at bounding box center [962, 470] width 23 height 14
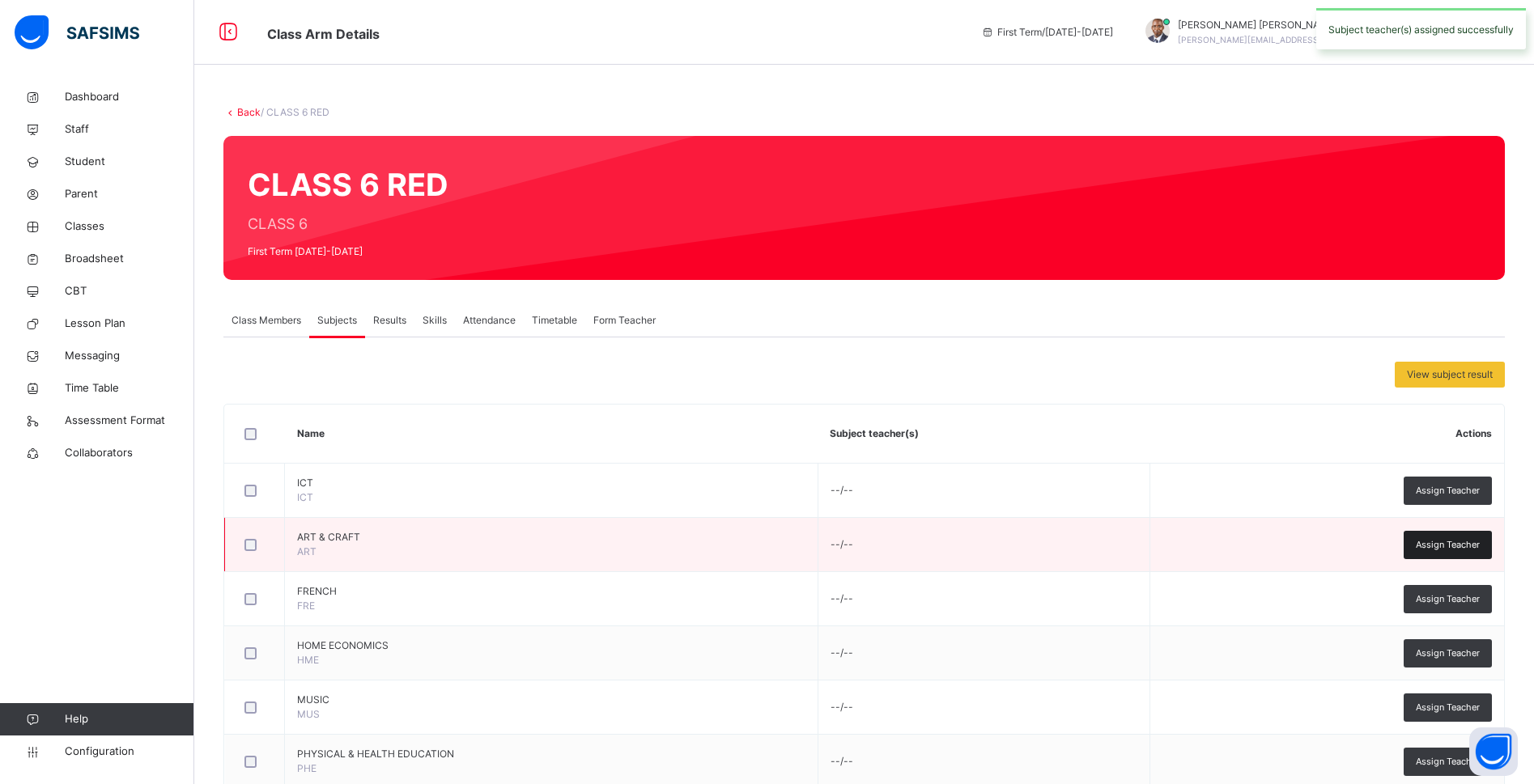
click at [1455, 546] on span "Assign Teacher" at bounding box center [1447, 544] width 64 height 14
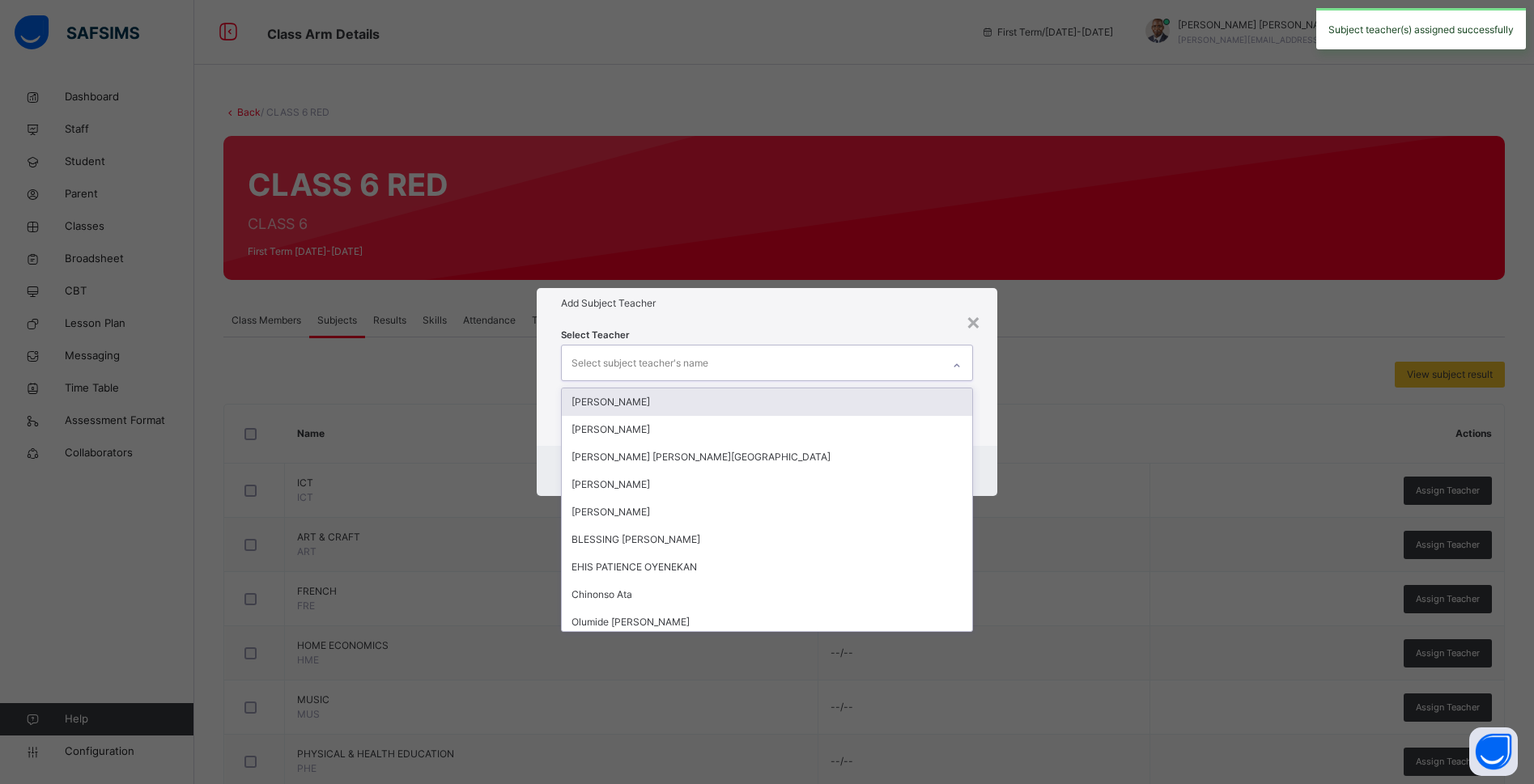
click at [639, 365] on div "Select subject teacher's name" at bounding box center [640, 363] width 137 height 31
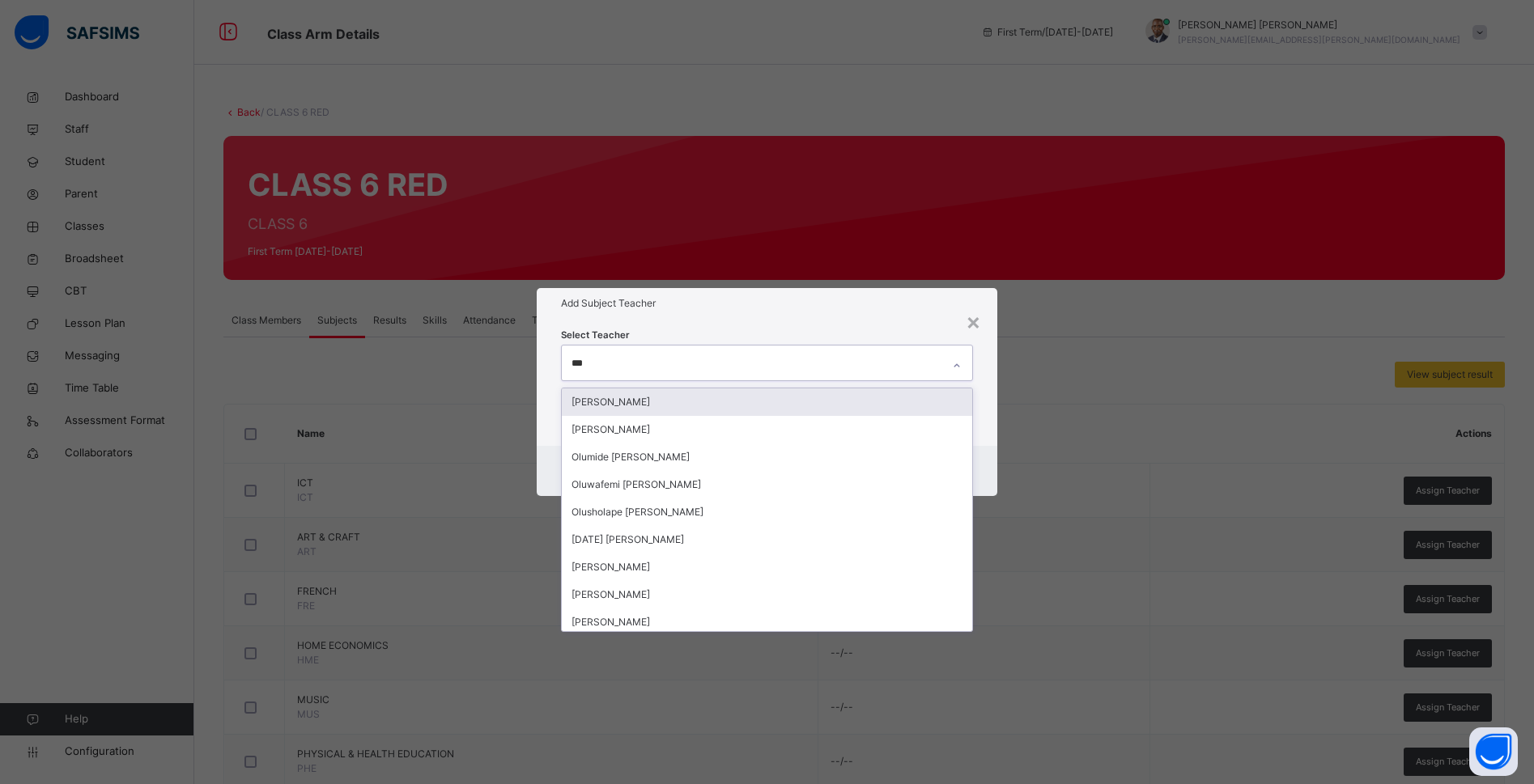
type input "****"
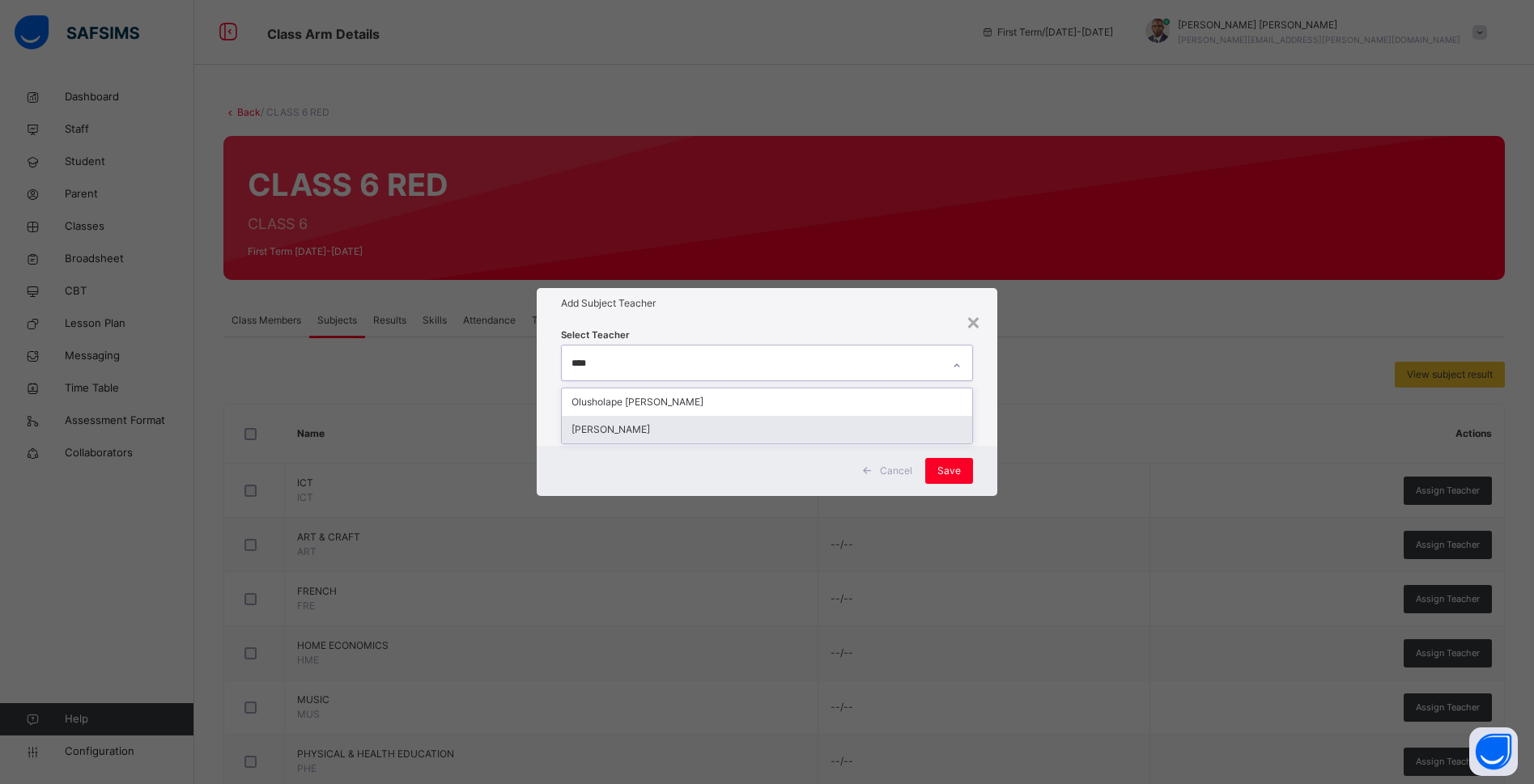
click at [643, 424] on div "Enitan Olusola-Kazeem" at bounding box center [766, 429] width 411 height 27
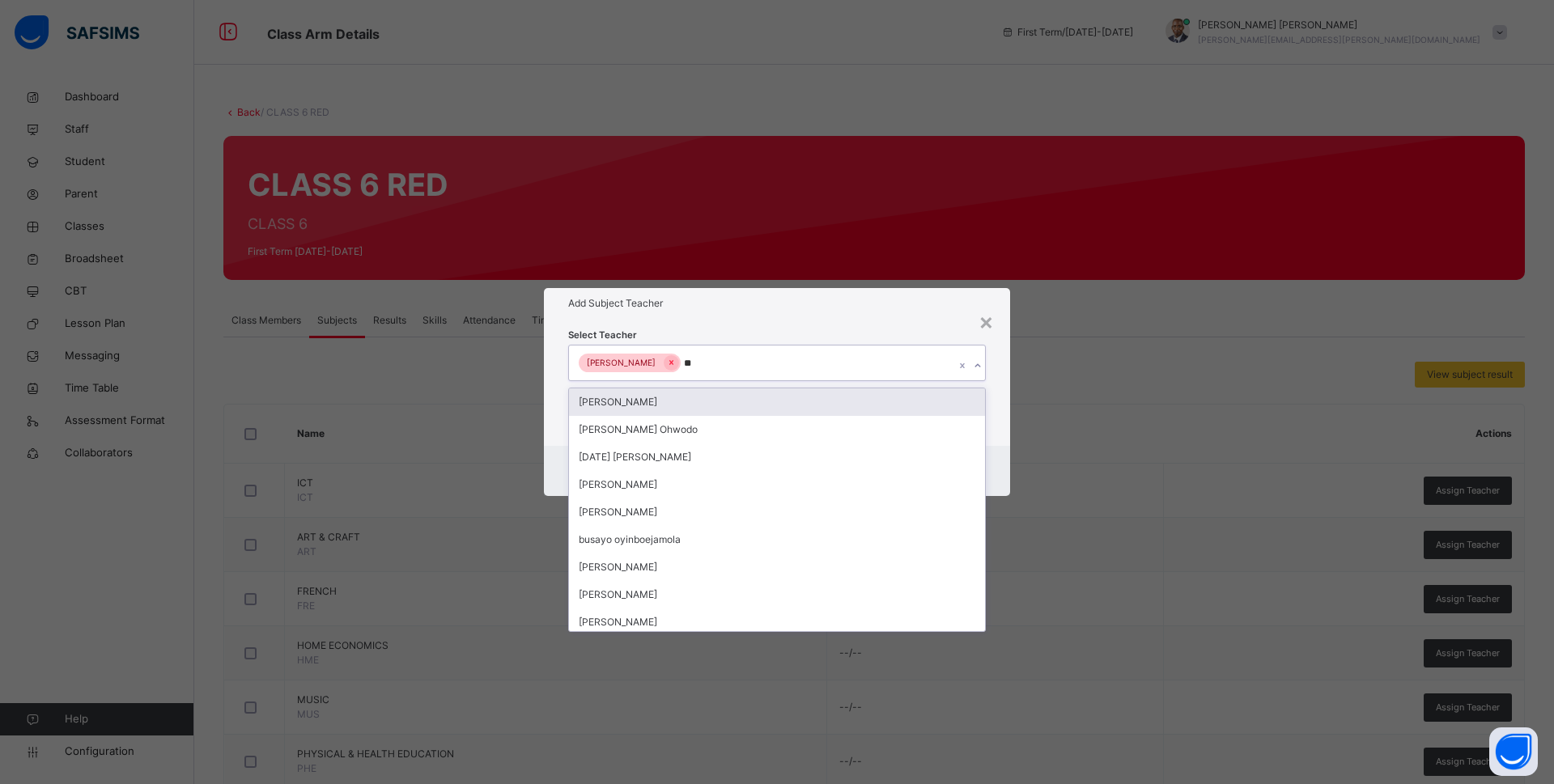
type input "***"
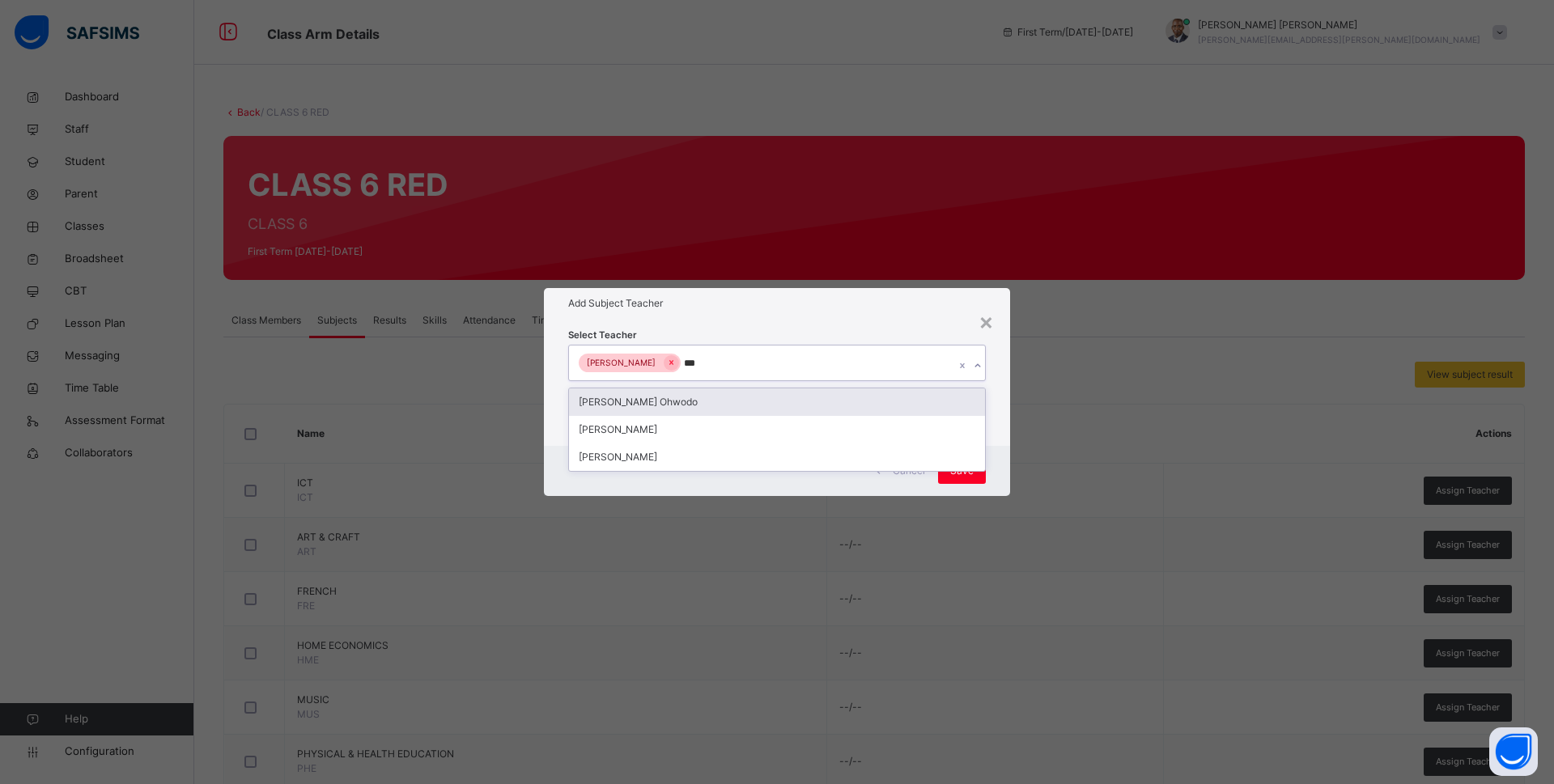
click at [643, 424] on div "Bamituni Aye" at bounding box center [777, 429] width 416 height 27
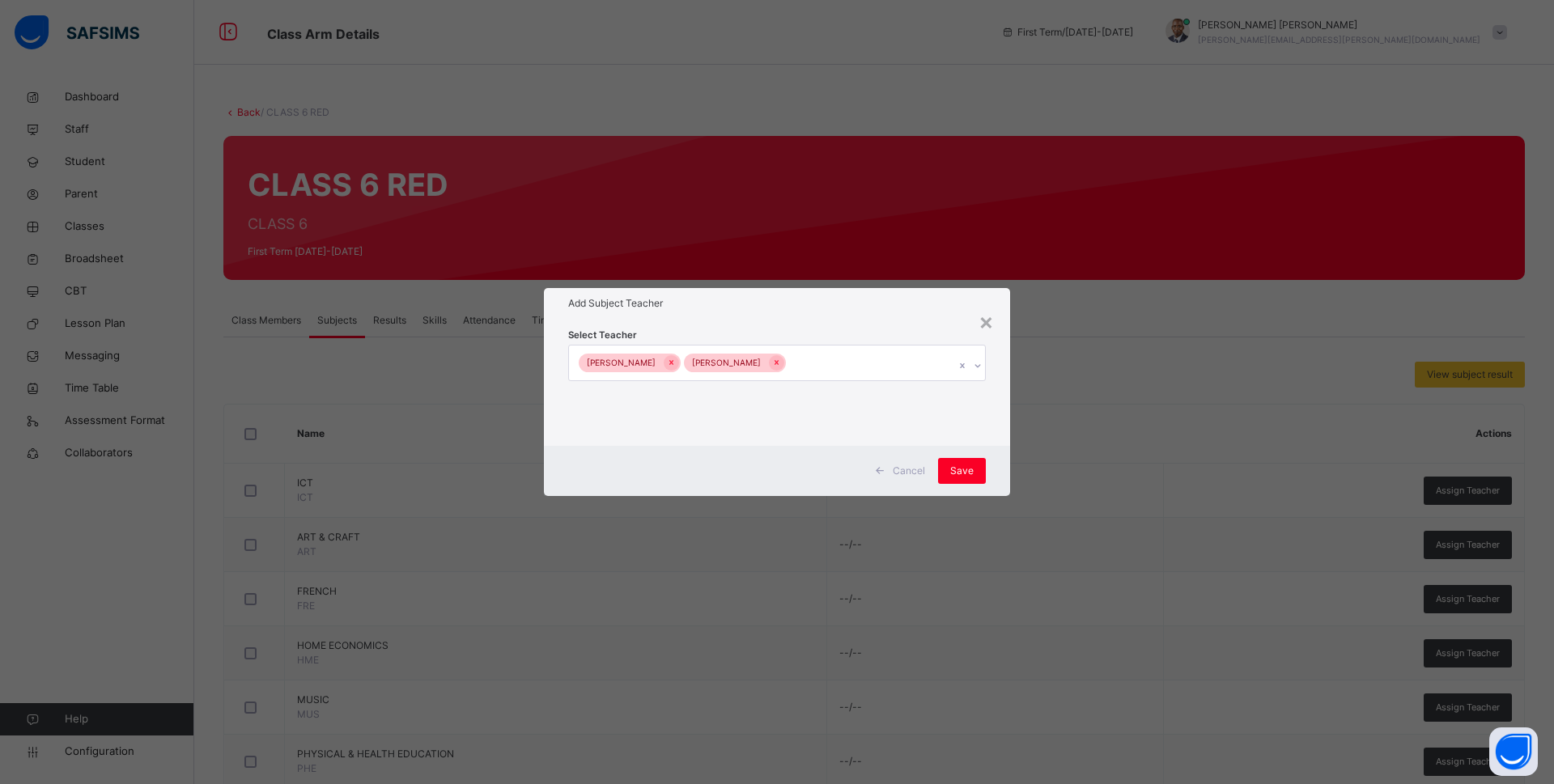
click at [1007, 429] on div "Select Teacher Enitan Olusola-Kazeem Bamituni Aye" at bounding box center [777, 382] width 466 height 127
click at [967, 465] on span "Save" at bounding box center [962, 470] width 23 height 14
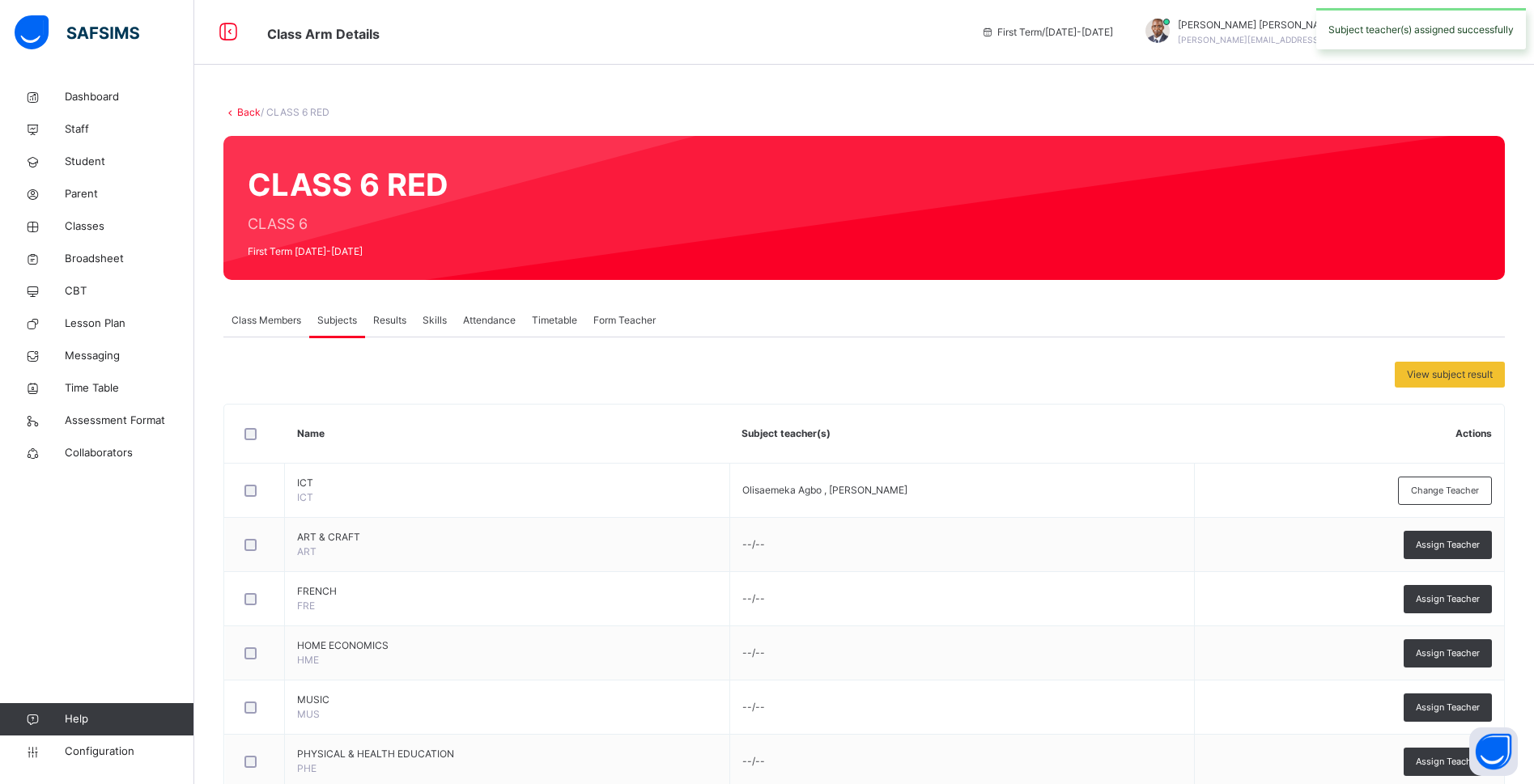
scroll to position [364, 0]
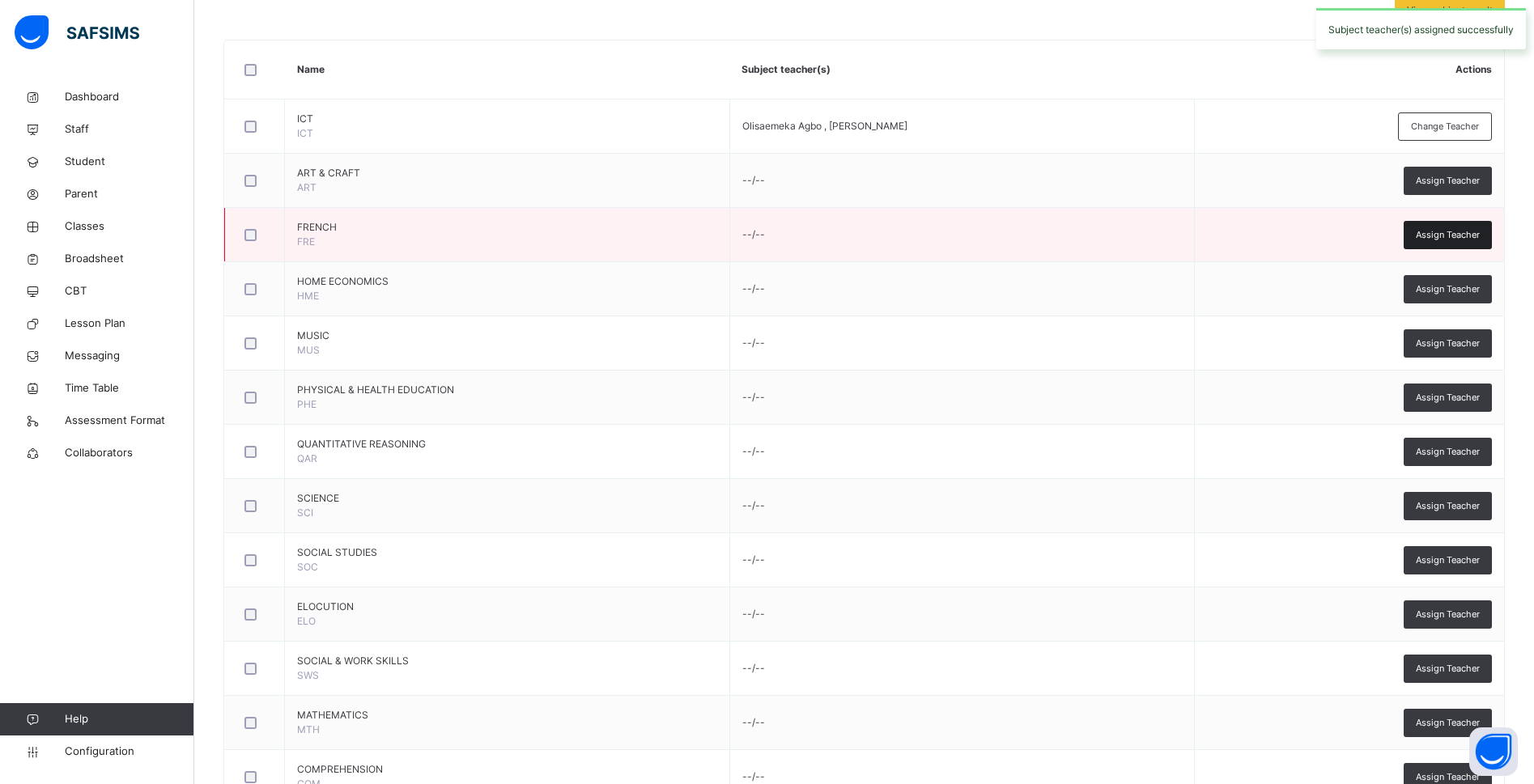
click at [1442, 234] on span "Assign Teacher" at bounding box center [1447, 235] width 64 height 14
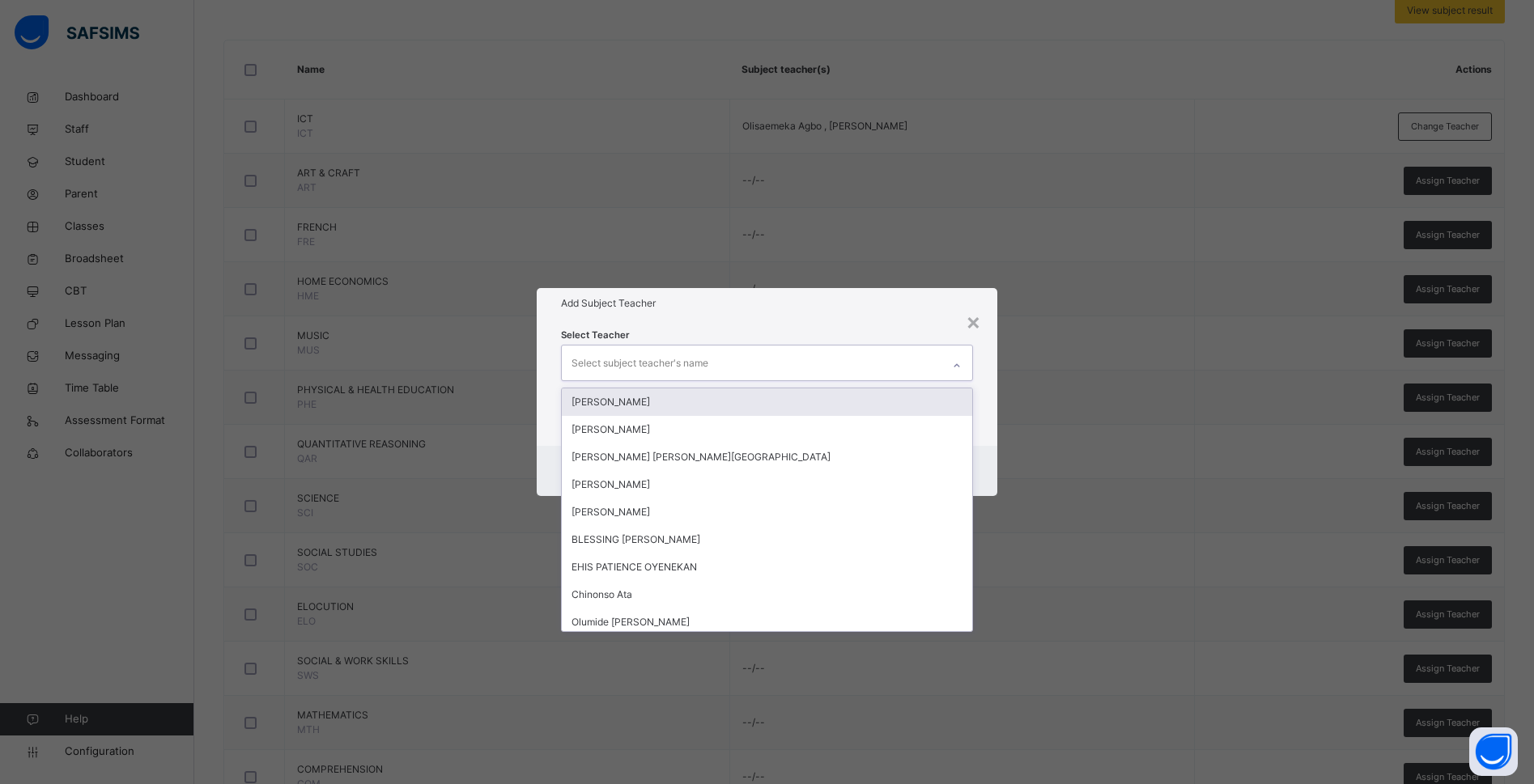
click at [652, 362] on div "Select subject teacher's name" at bounding box center [640, 363] width 137 height 31
type input "***"
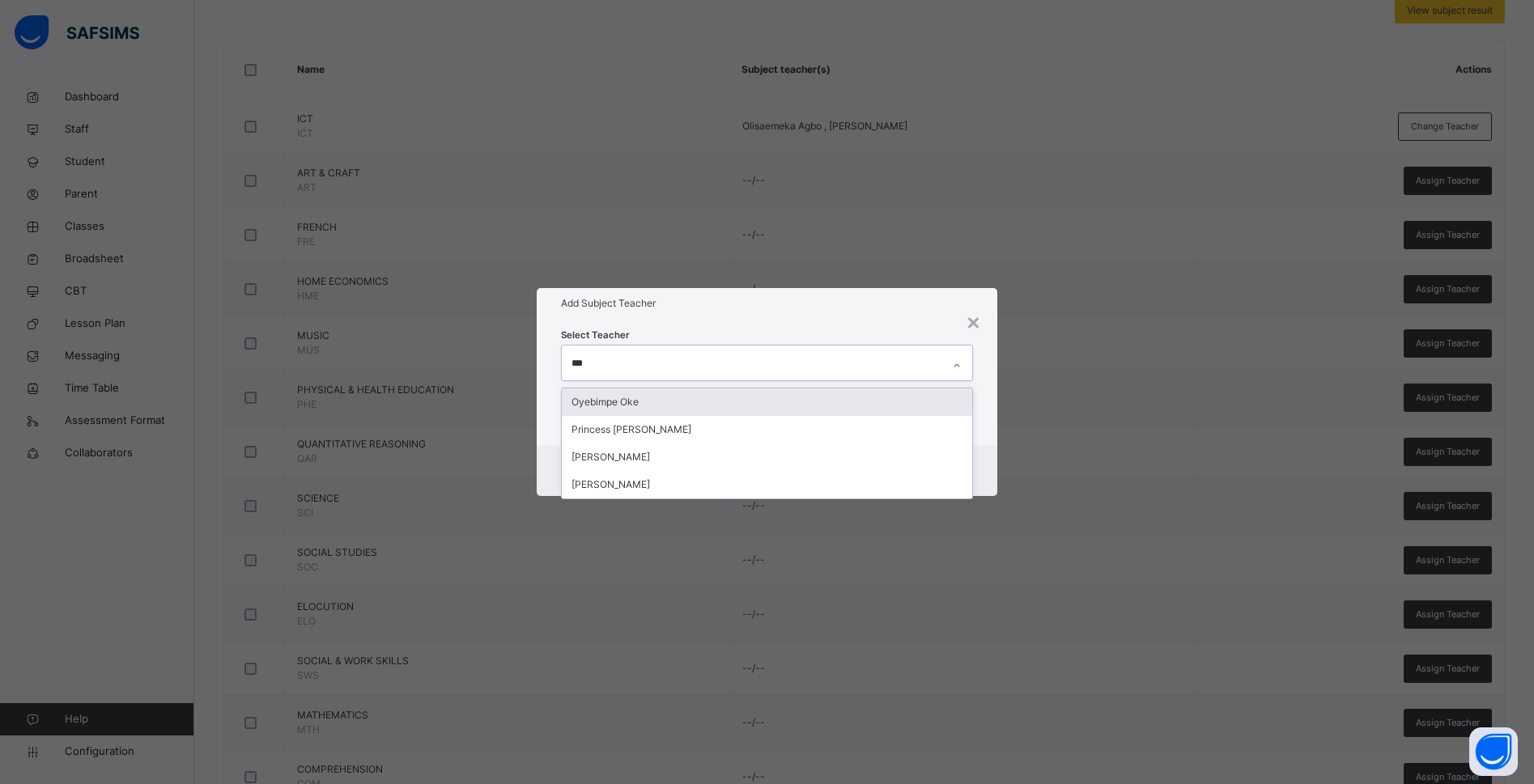
click at [635, 406] on div "Oyebimpe Oke" at bounding box center [766, 401] width 411 height 27
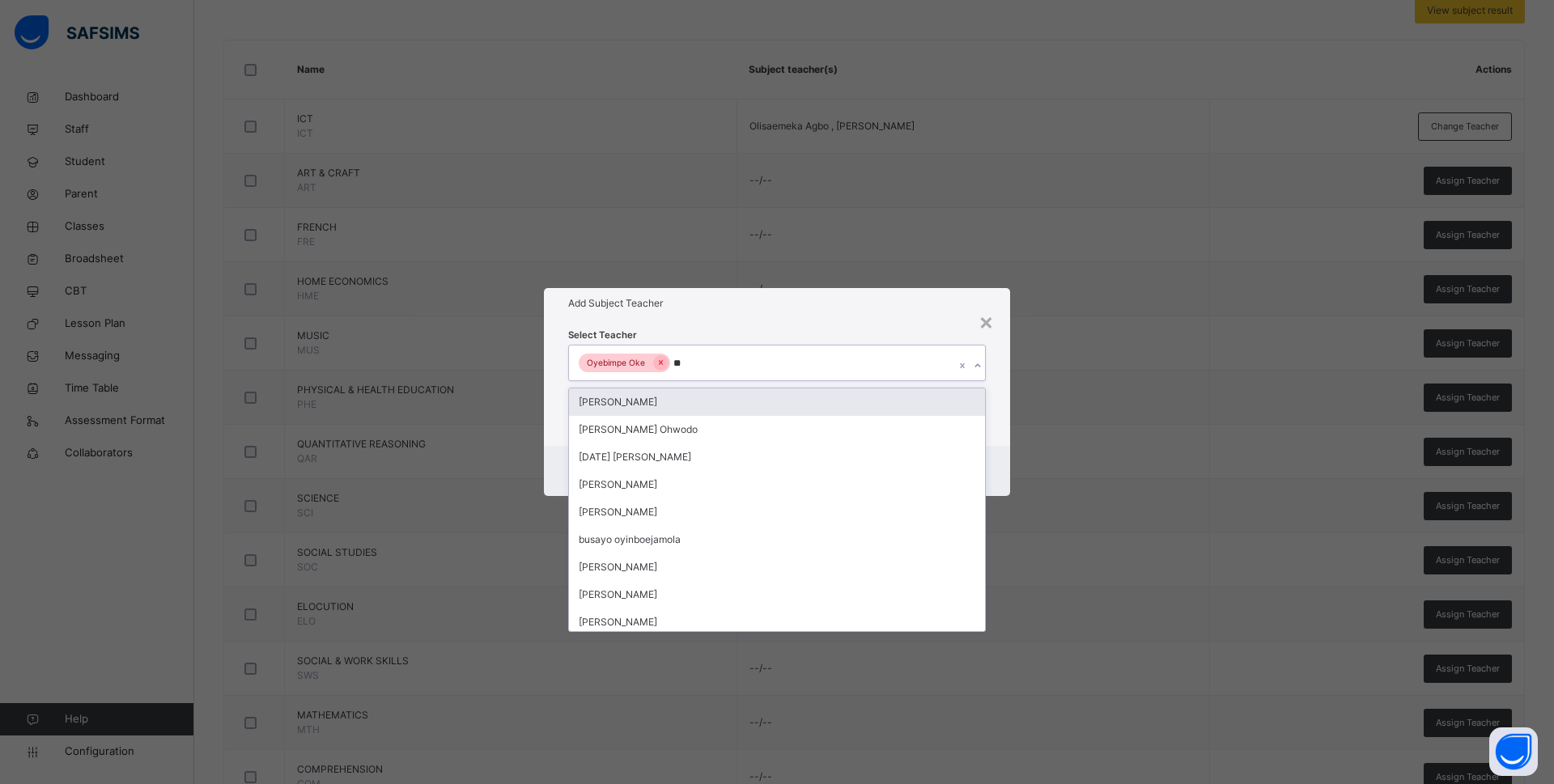
type input "***"
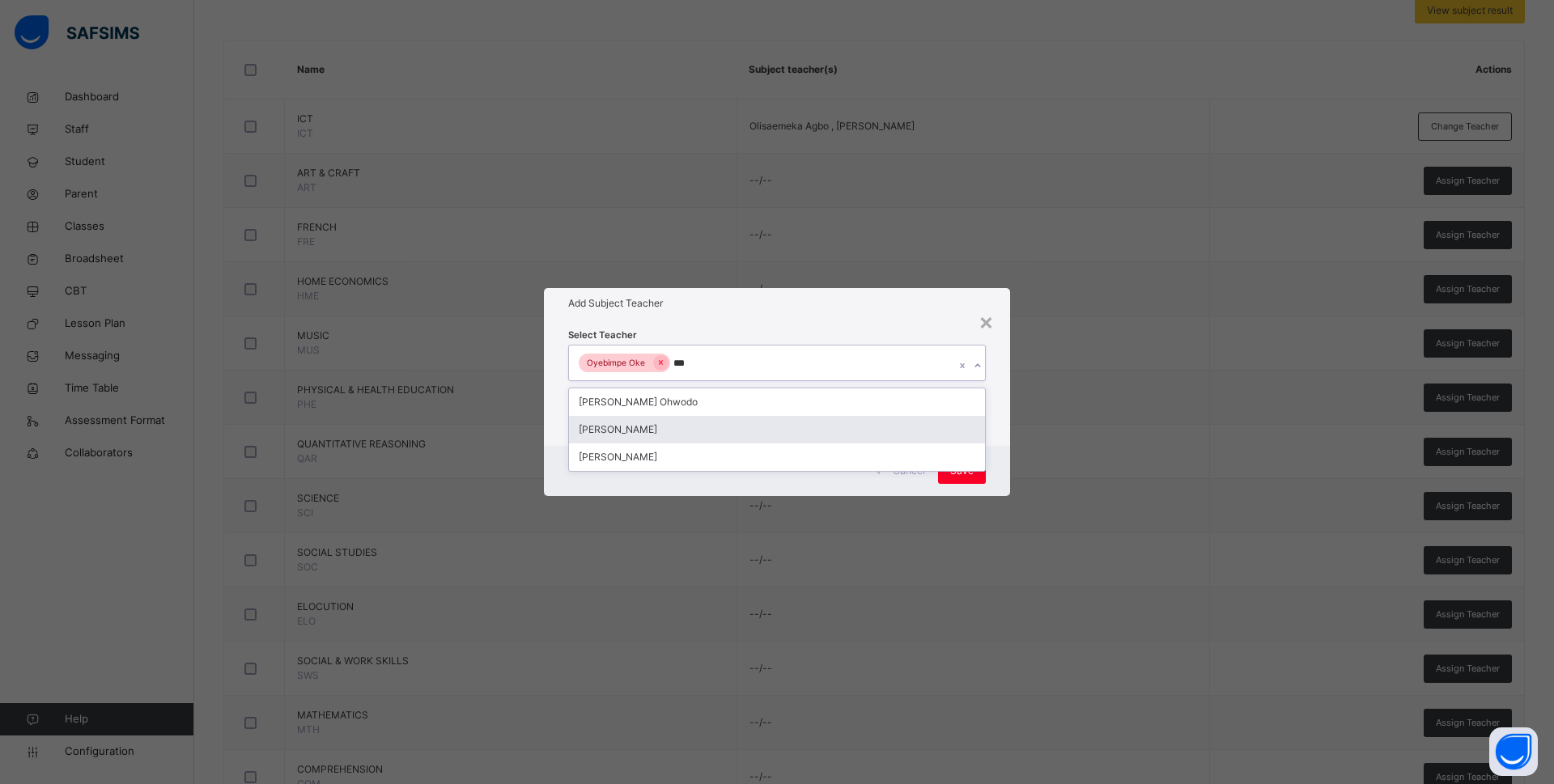
click at [631, 434] on div "Bamituni Aye" at bounding box center [777, 429] width 416 height 27
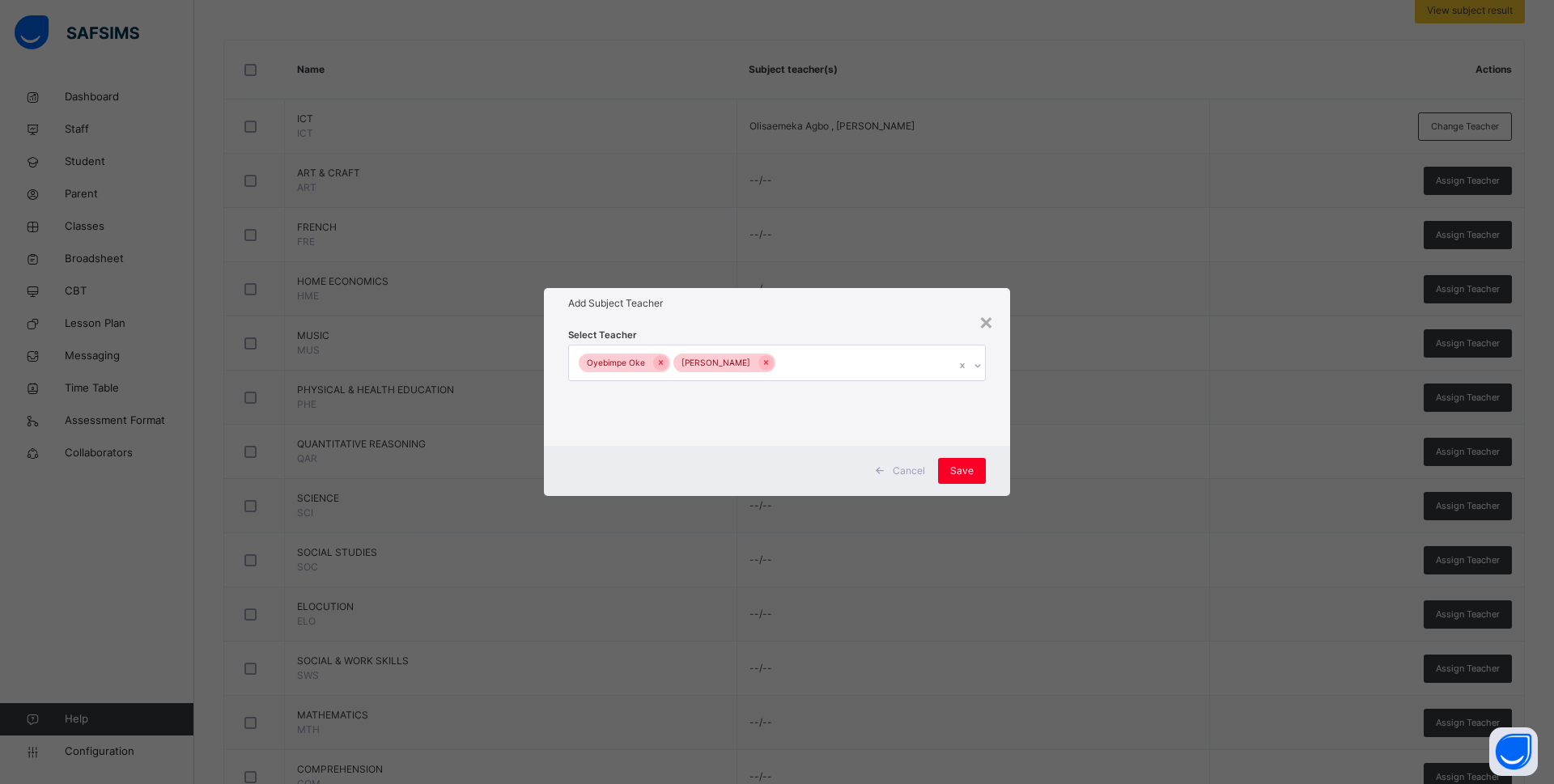
click at [999, 460] on div "Cancel Save" at bounding box center [777, 470] width 466 height 50
click at [964, 469] on span "Save" at bounding box center [962, 470] width 23 height 14
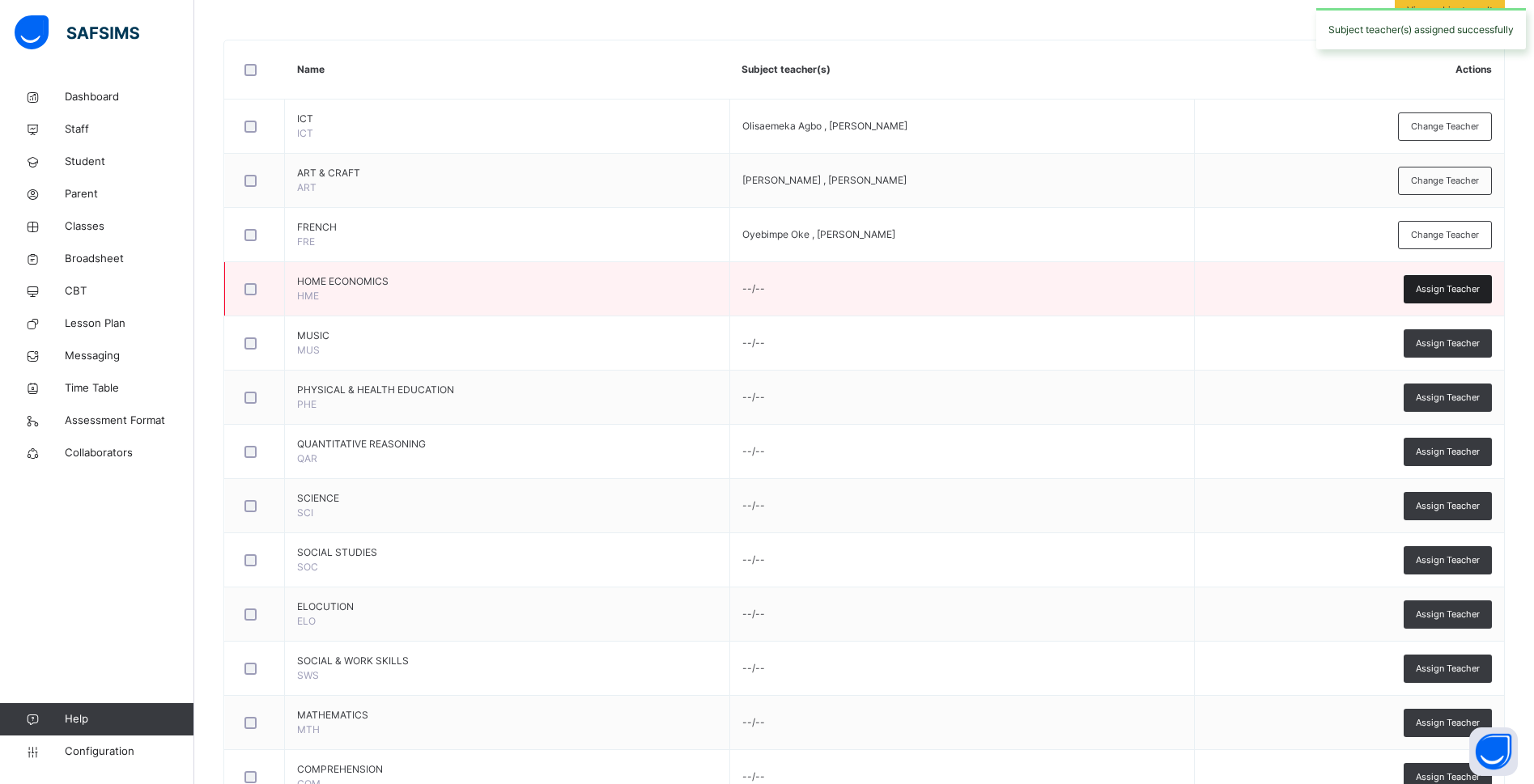
click at [1446, 290] on span "Assign Teacher" at bounding box center [1447, 289] width 64 height 14
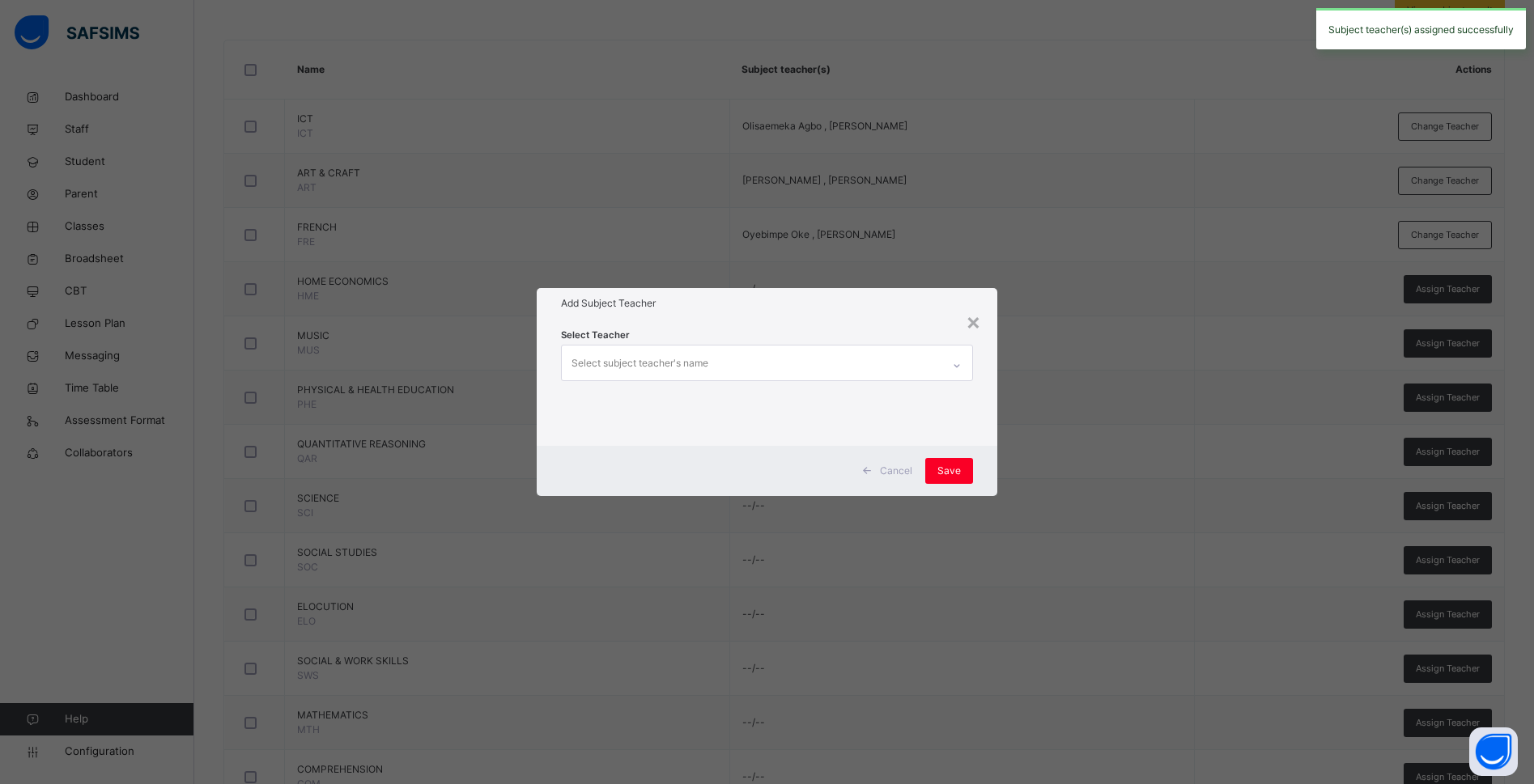
click at [695, 370] on div "Select subject teacher's name" at bounding box center [640, 363] width 137 height 31
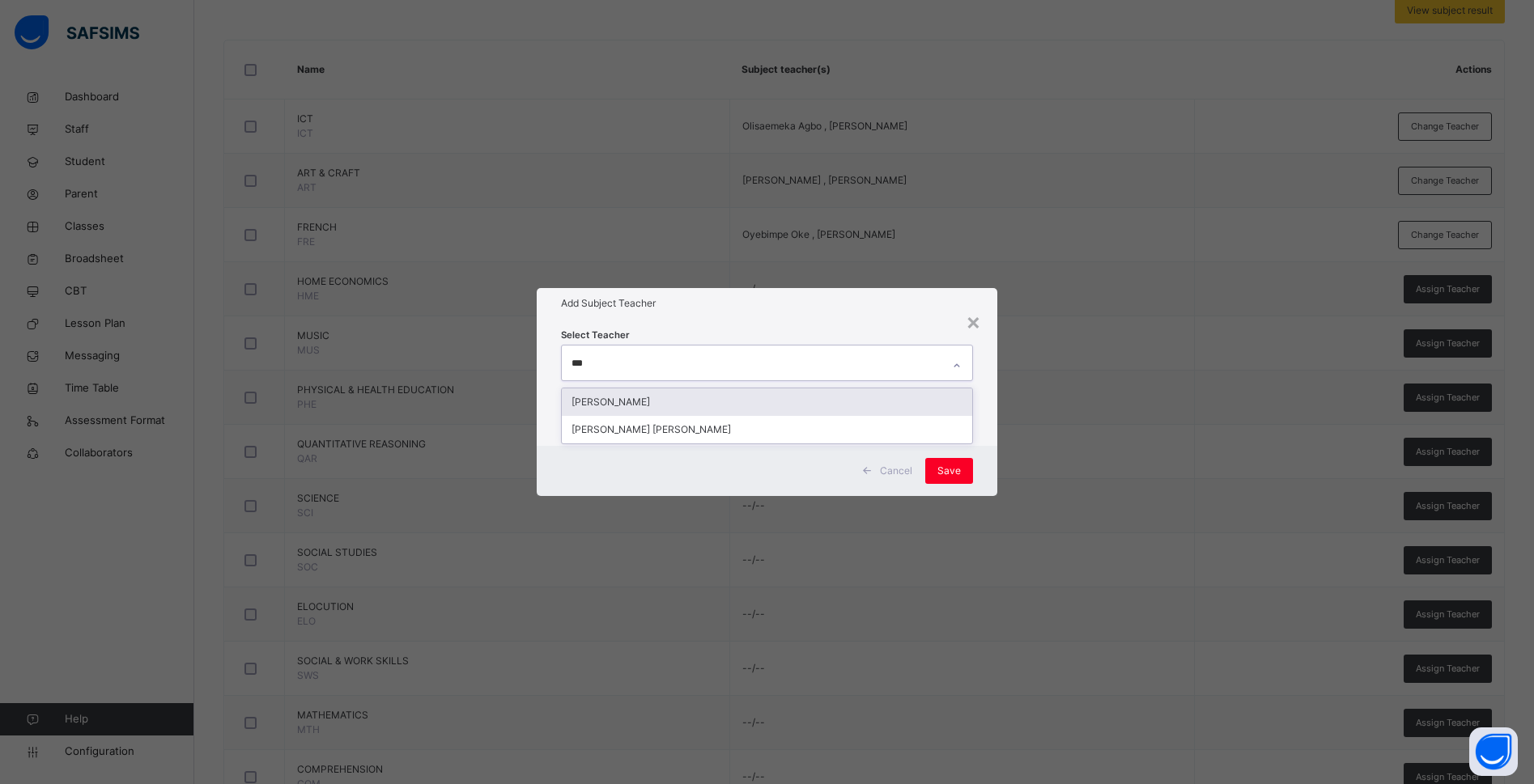
type input "****"
click at [680, 396] on div "Titilope Afolabi" at bounding box center [766, 401] width 411 height 27
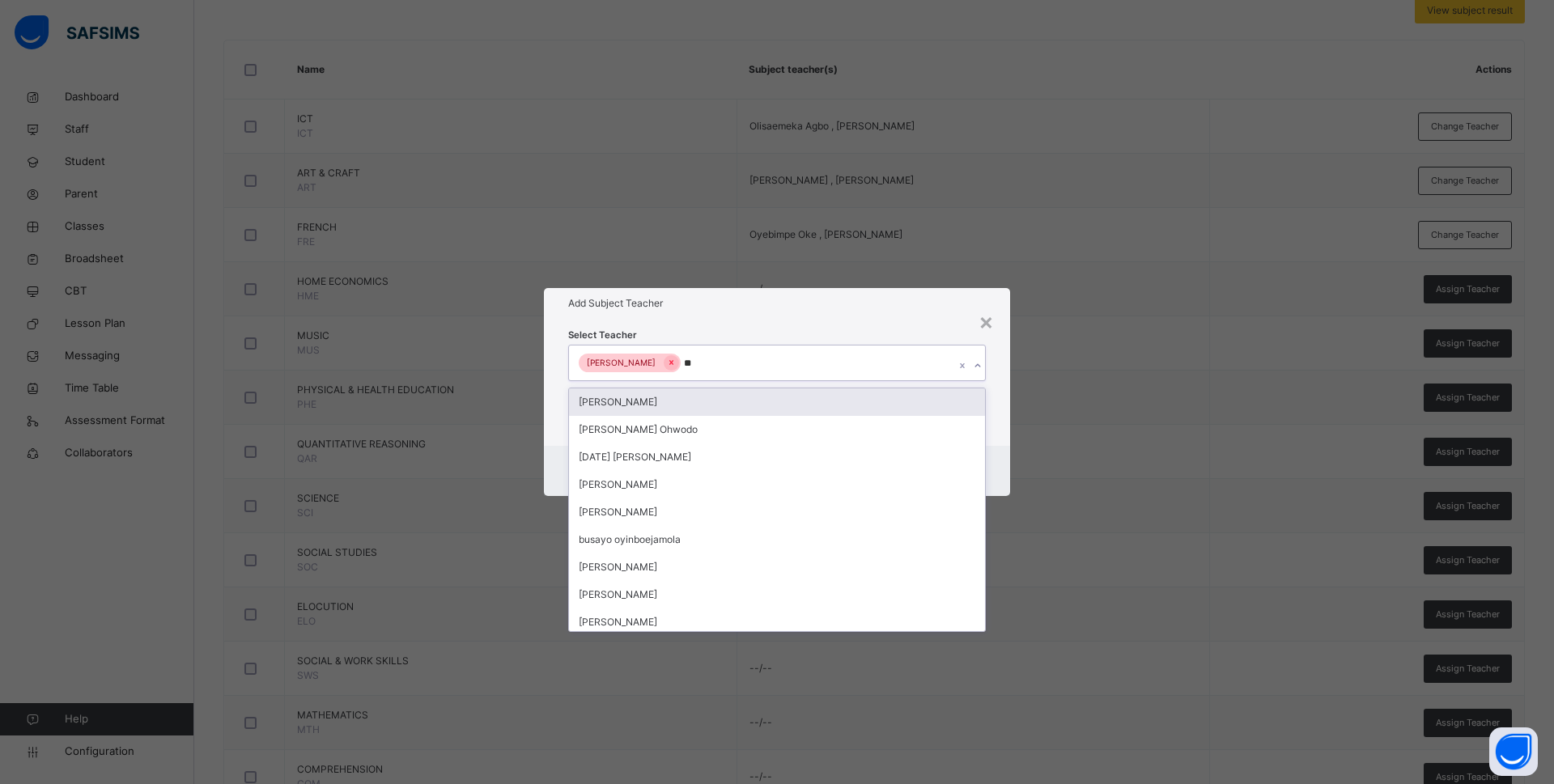
type input "***"
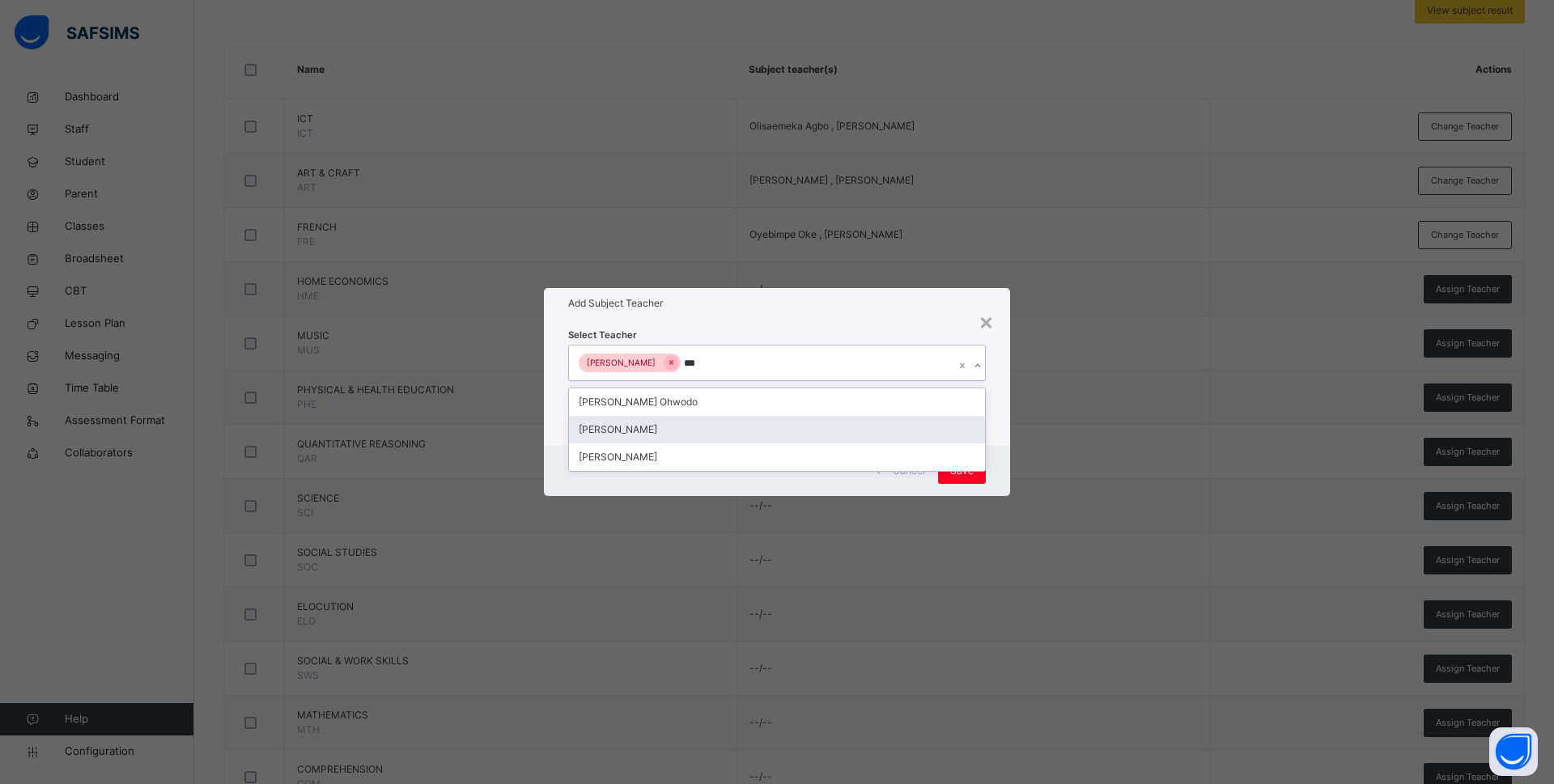
click at [665, 428] on div "Bamituni Aye" at bounding box center [777, 429] width 416 height 27
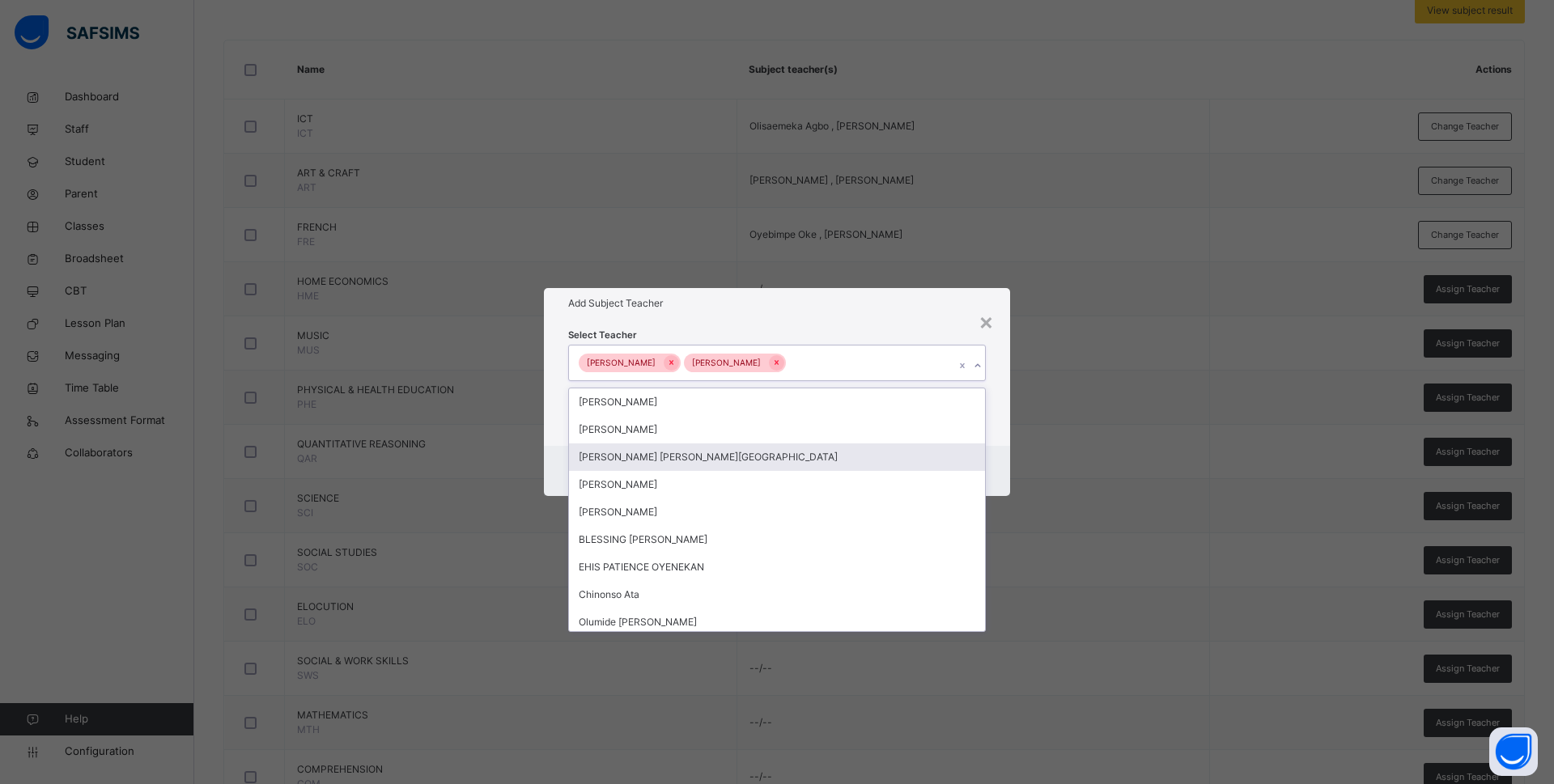
click at [998, 444] on div "Select Teacher option Bamituni Aye, selected. option Esther Ifunanya Uche-Akwar…" at bounding box center [777, 382] width 466 height 127
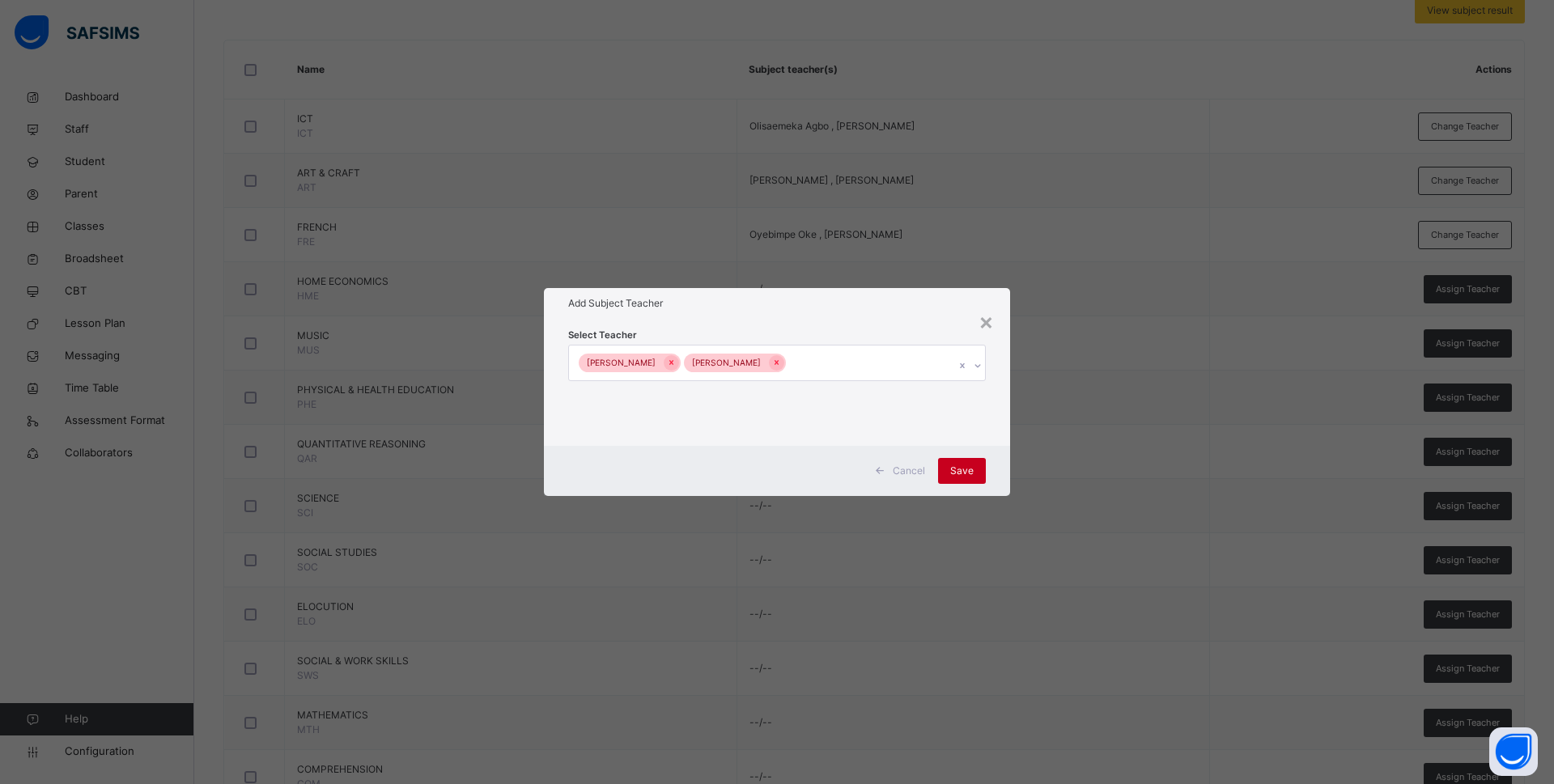
click at [952, 462] on div "Save" at bounding box center [961, 470] width 47 height 26
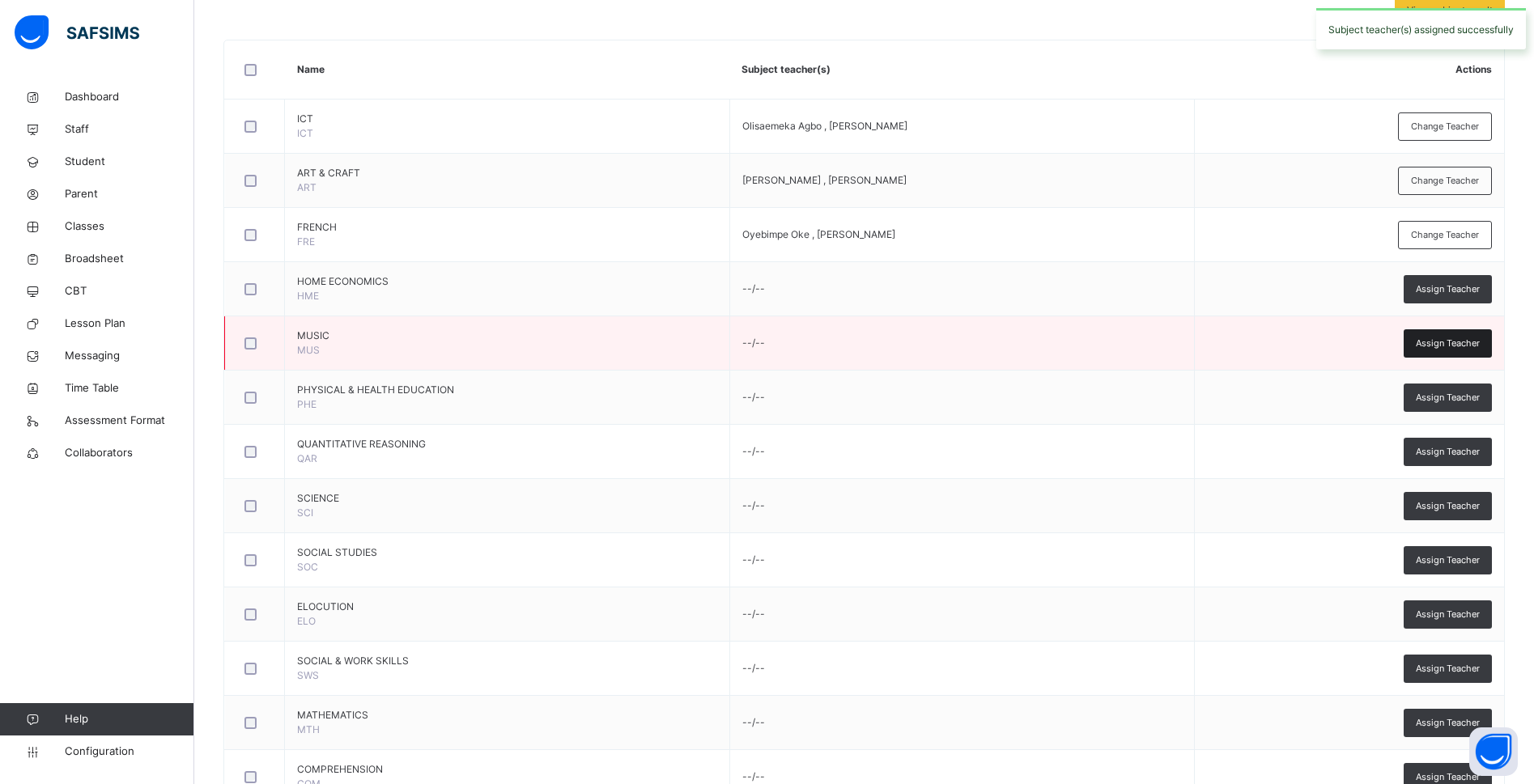
click at [1436, 339] on span "Assign Teacher" at bounding box center [1447, 343] width 64 height 14
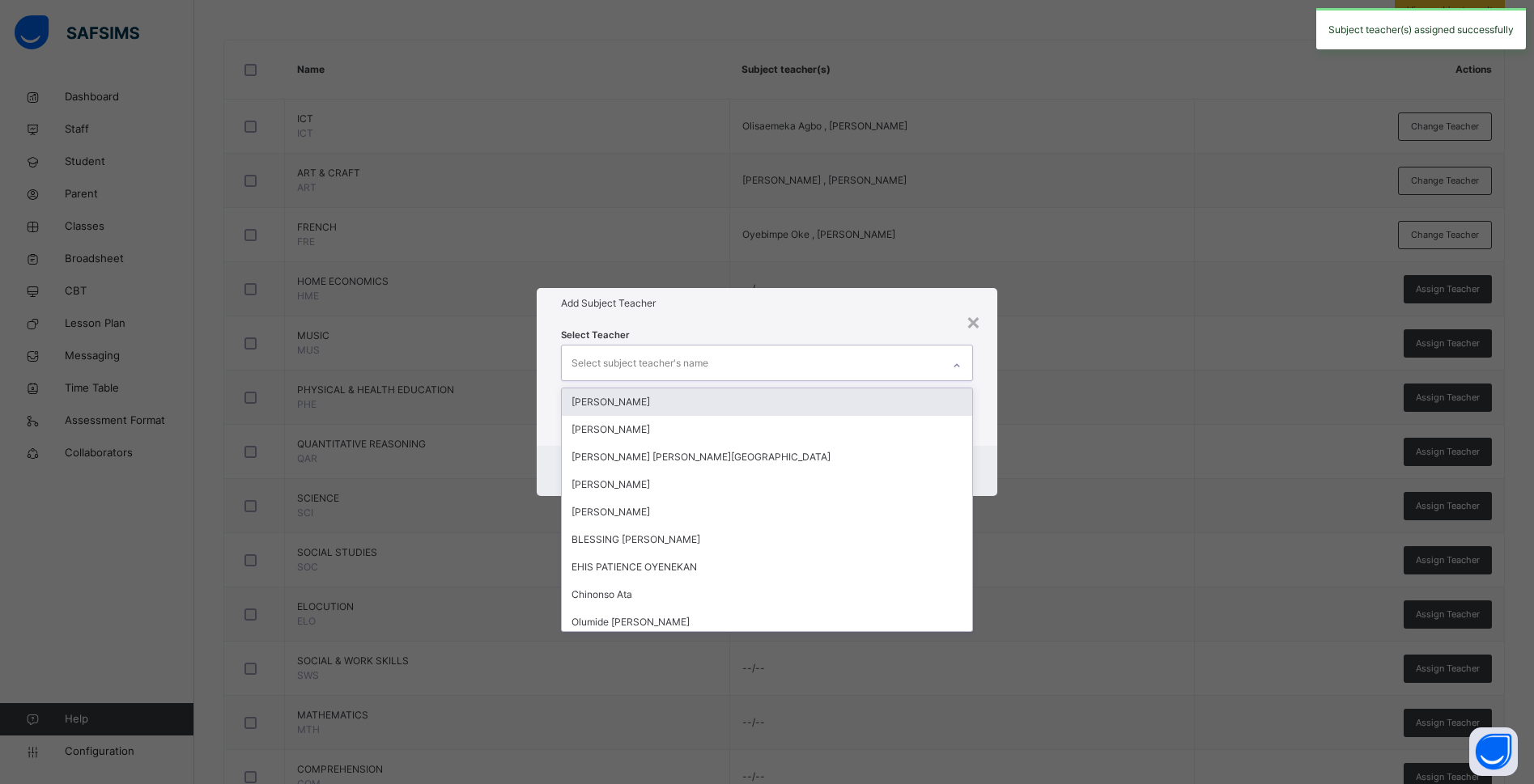
click at [690, 362] on div "Select subject teacher's name" at bounding box center [640, 363] width 137 height 31
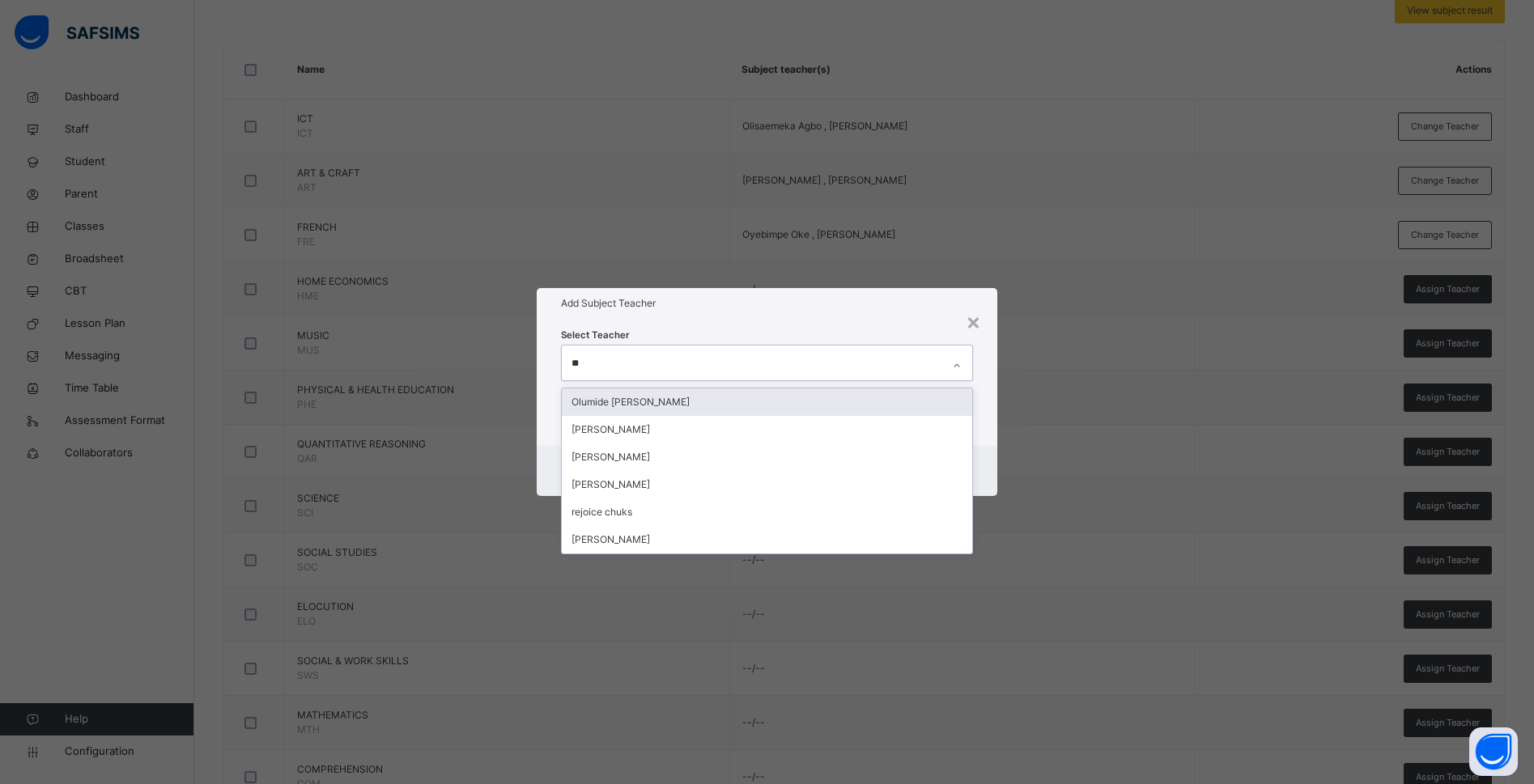
type input "***"
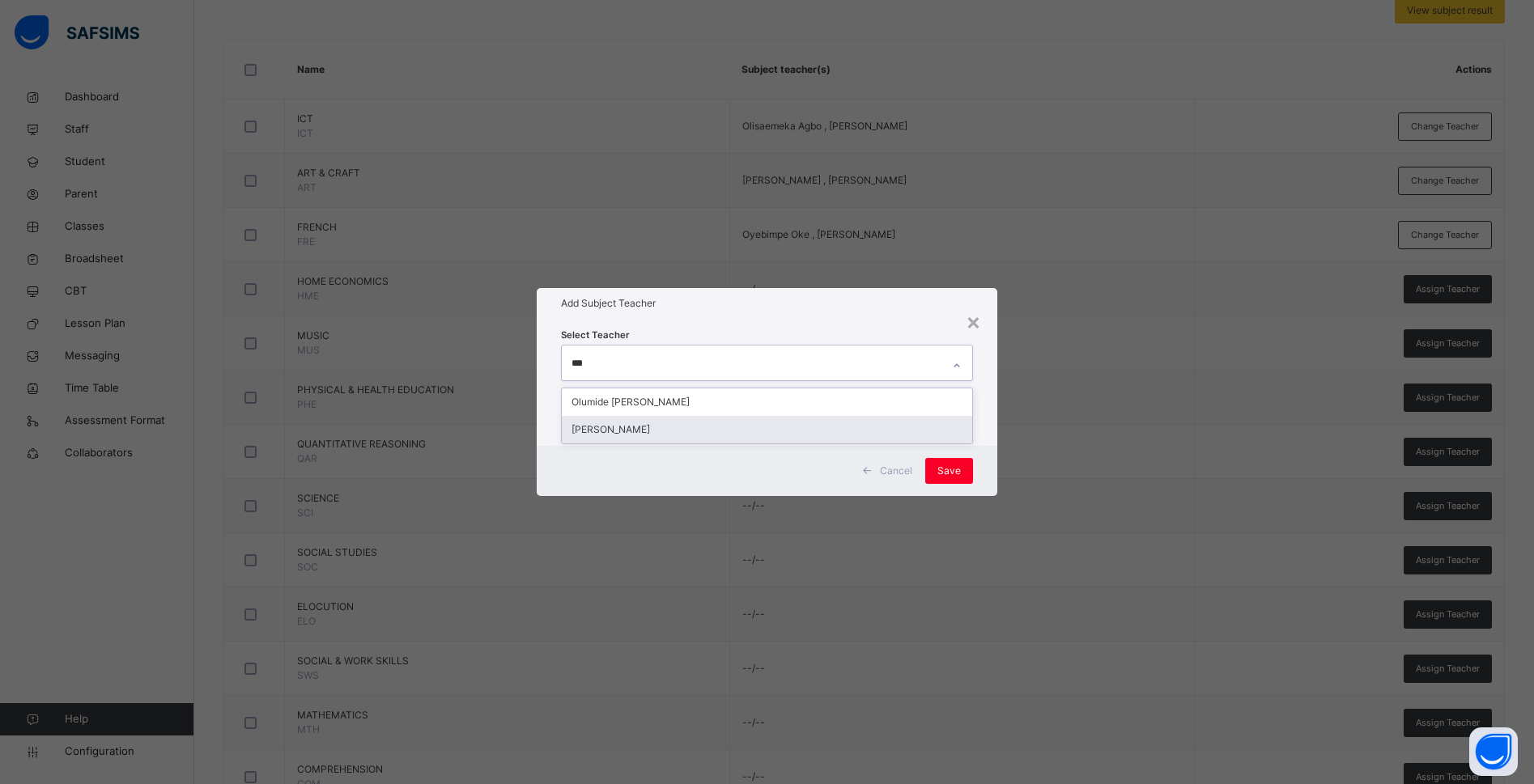
click at [674, 425] on div "JOSHUA EWERE" at bounding box center [766, 429] width 411 height 27
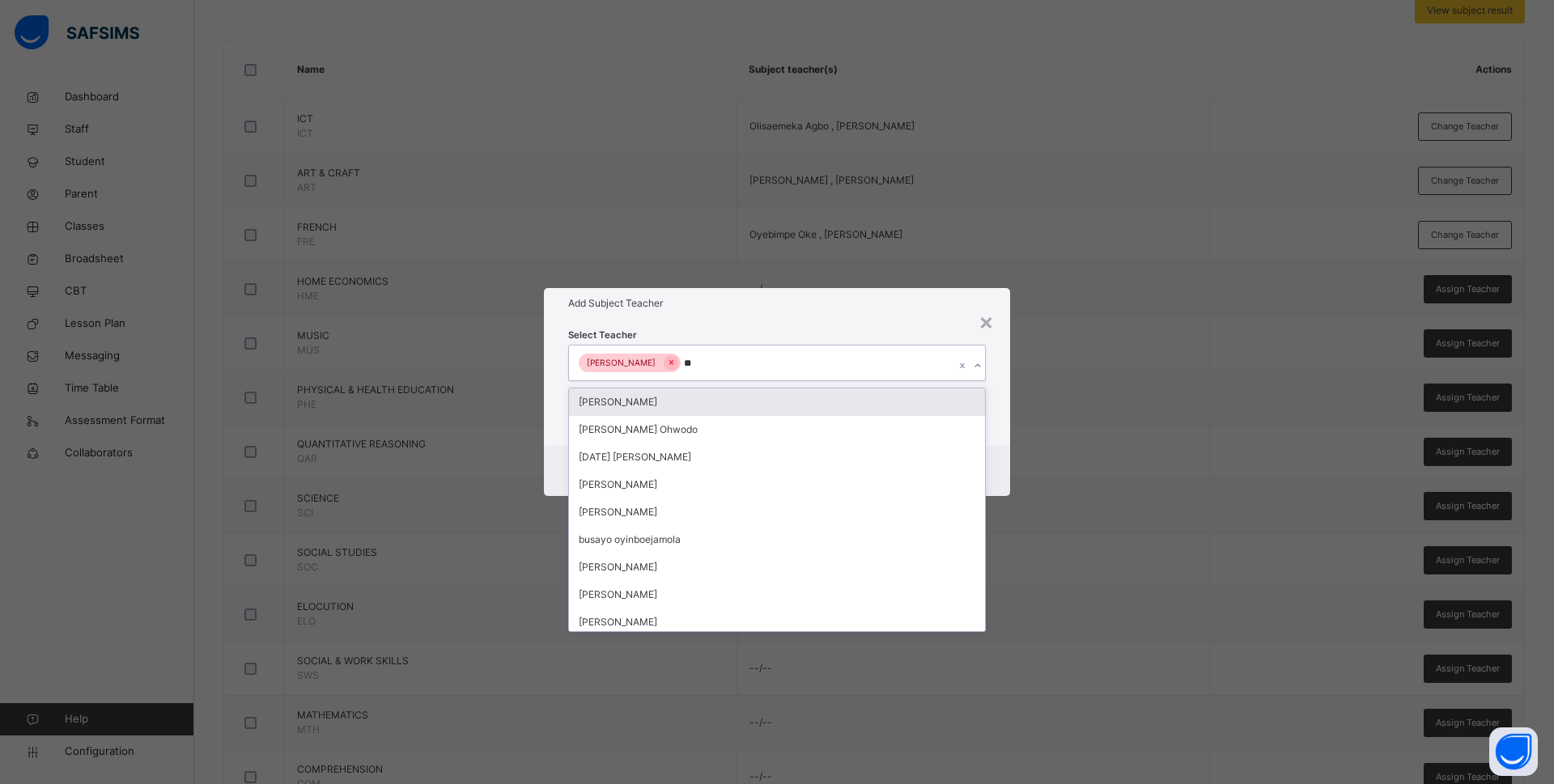
type input "***"
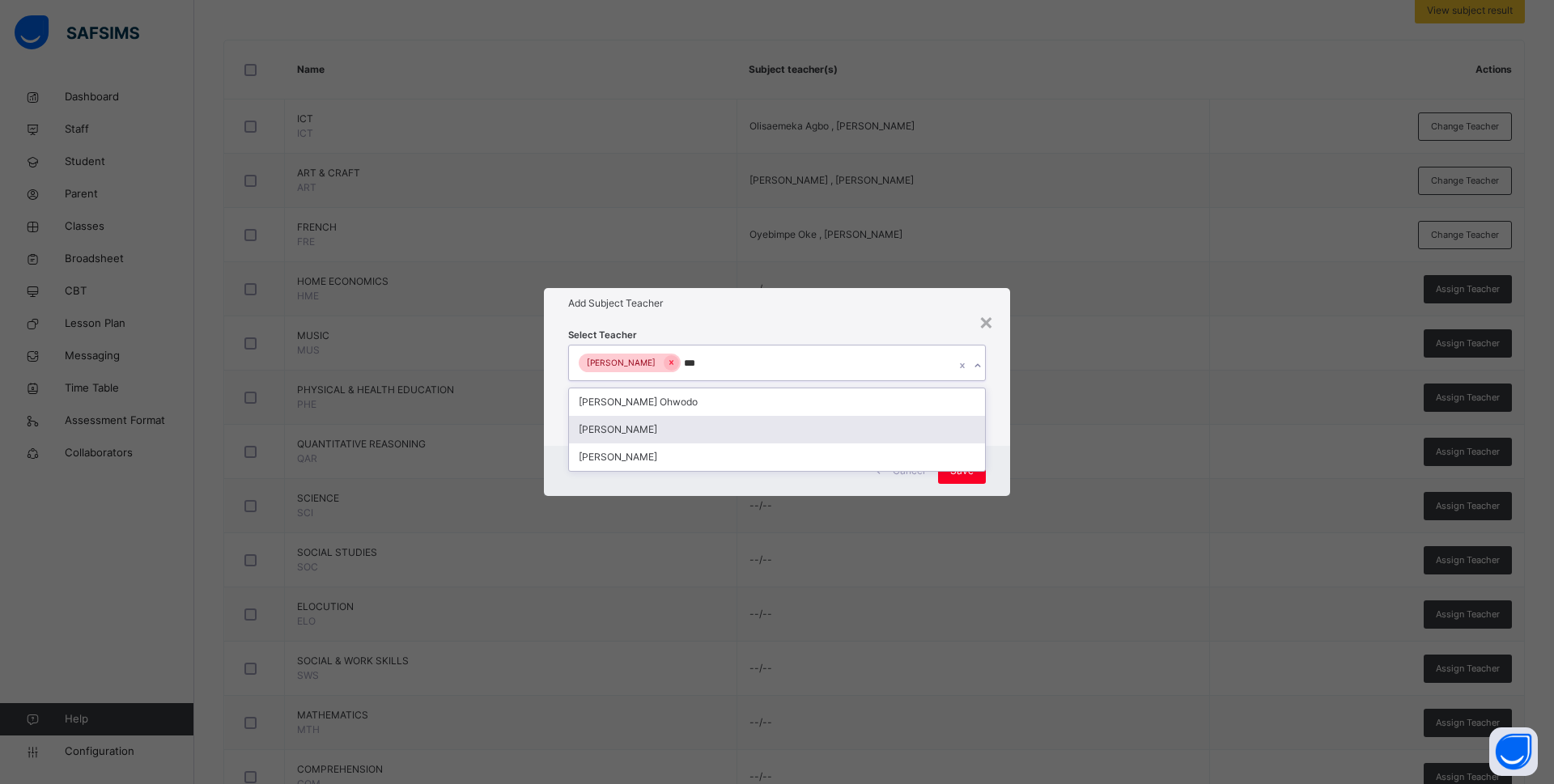
click at [635, 427] on div "Bamituni Aye" at bounding box center [777, 429] width 416 height 27
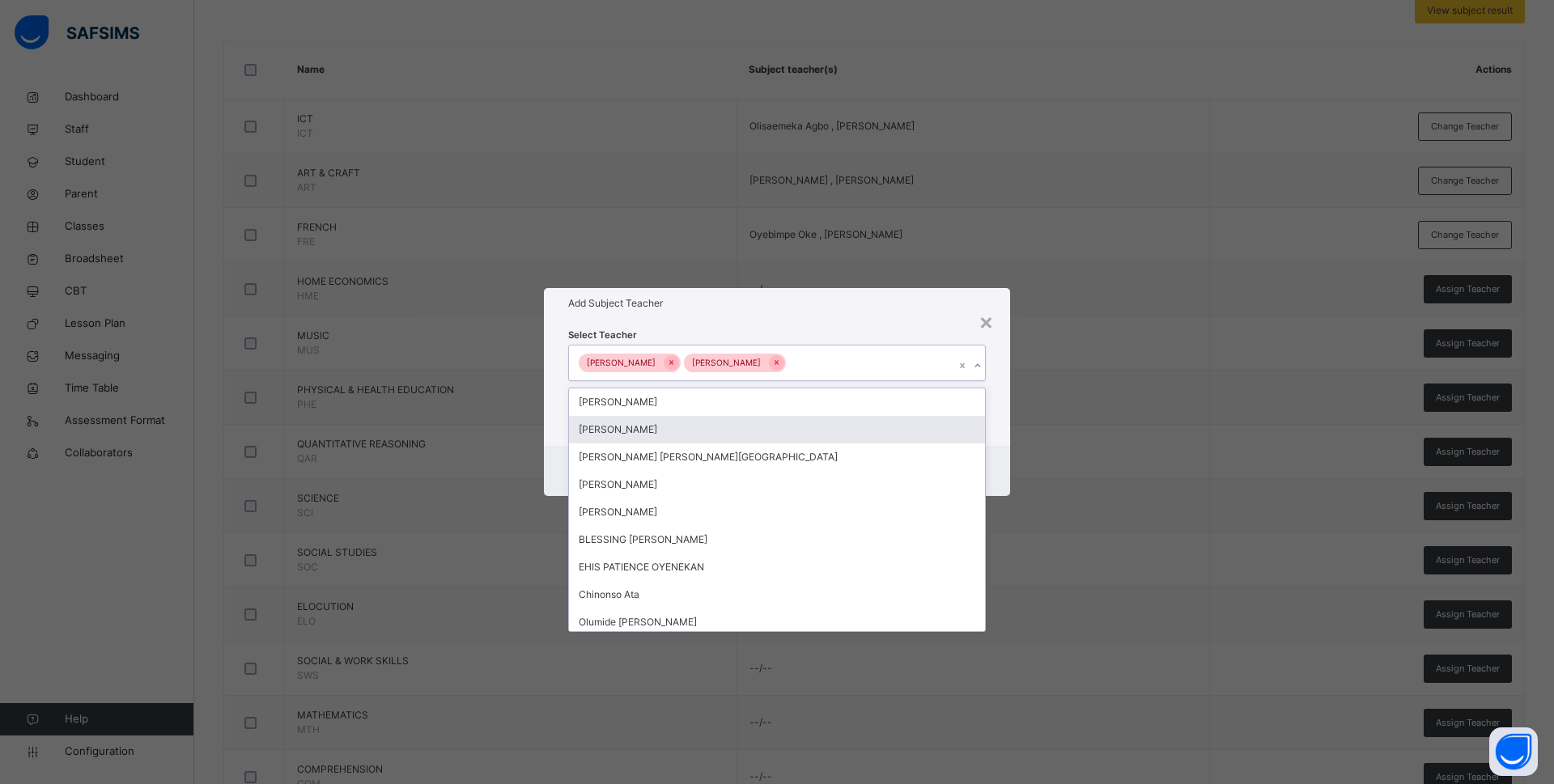
click at [998, 429] on div "Select Teacher option Bamituni Aye, selected. option Anne Eches focused, 2 of 1…" at bounding box center [777, 382] width 466 height 127
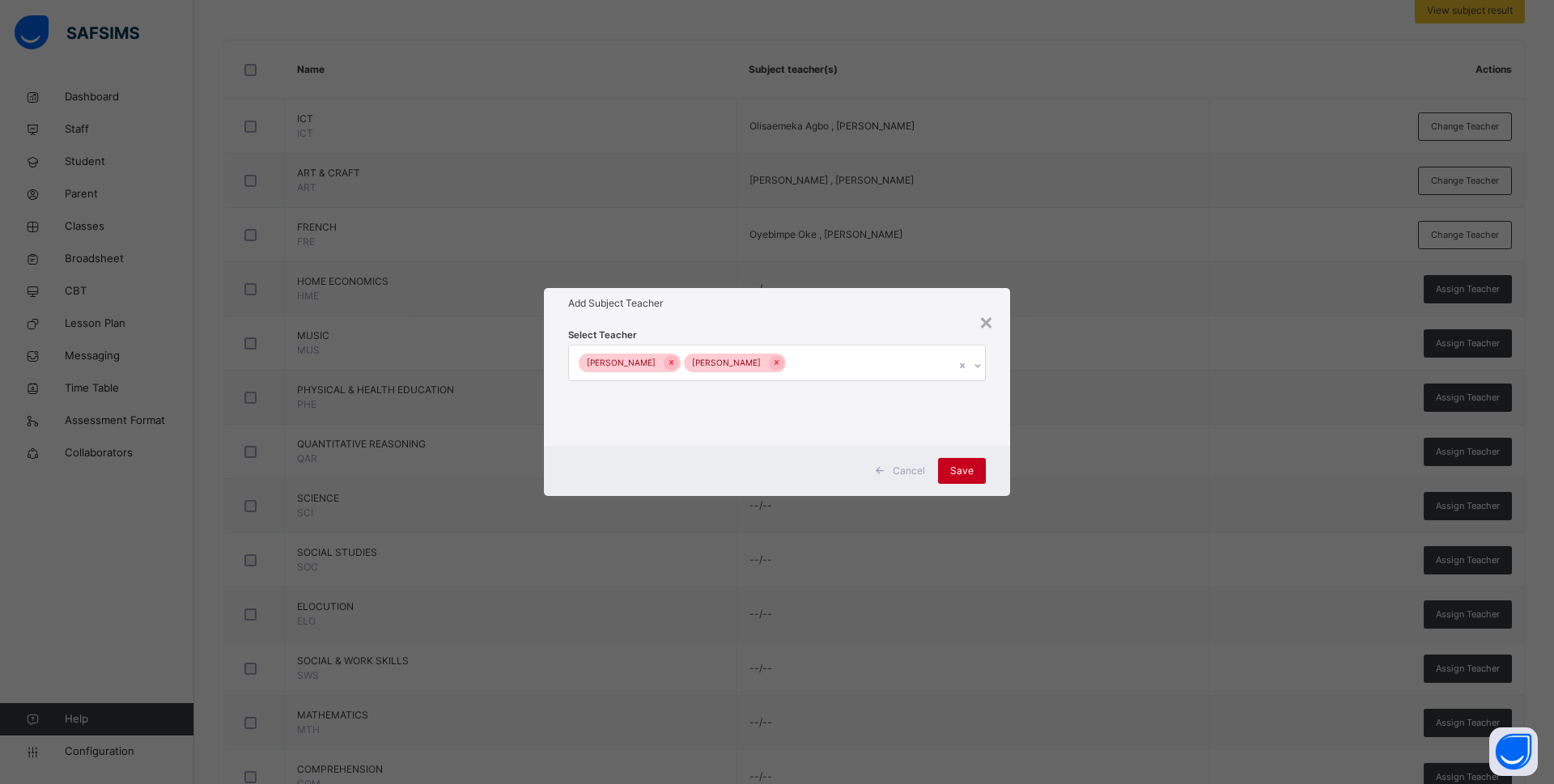
click at [964, 466] on span "Save" at bounding box center [962, 470] width 23 height 14
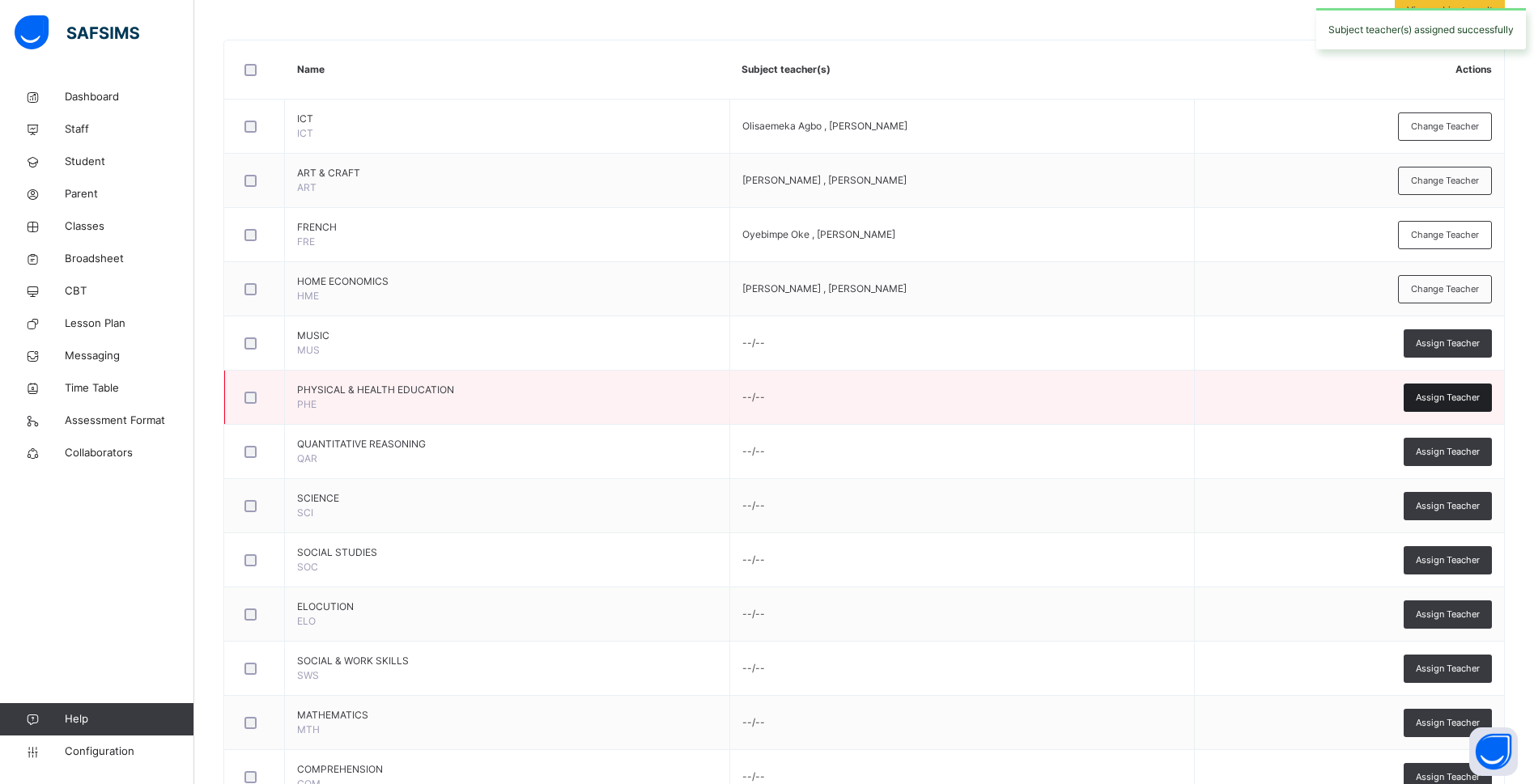
click at [1457, 393] on span "Assign Teacher" at bounding box center [1447, 397] width 64 height 14
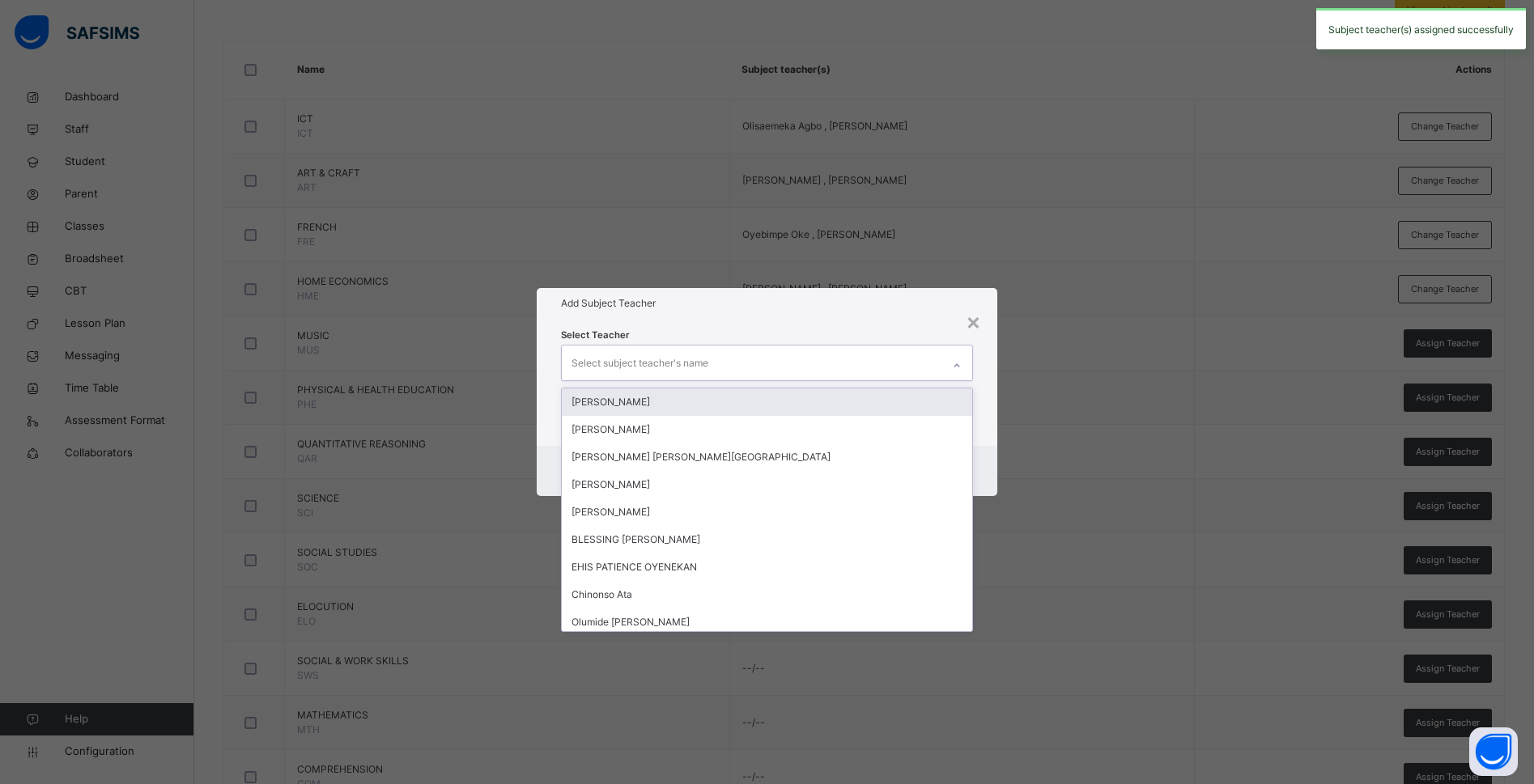
click at [699, 360] on div "Select subject teacher's name" at bounding box center [640, 363] width 137 height 31
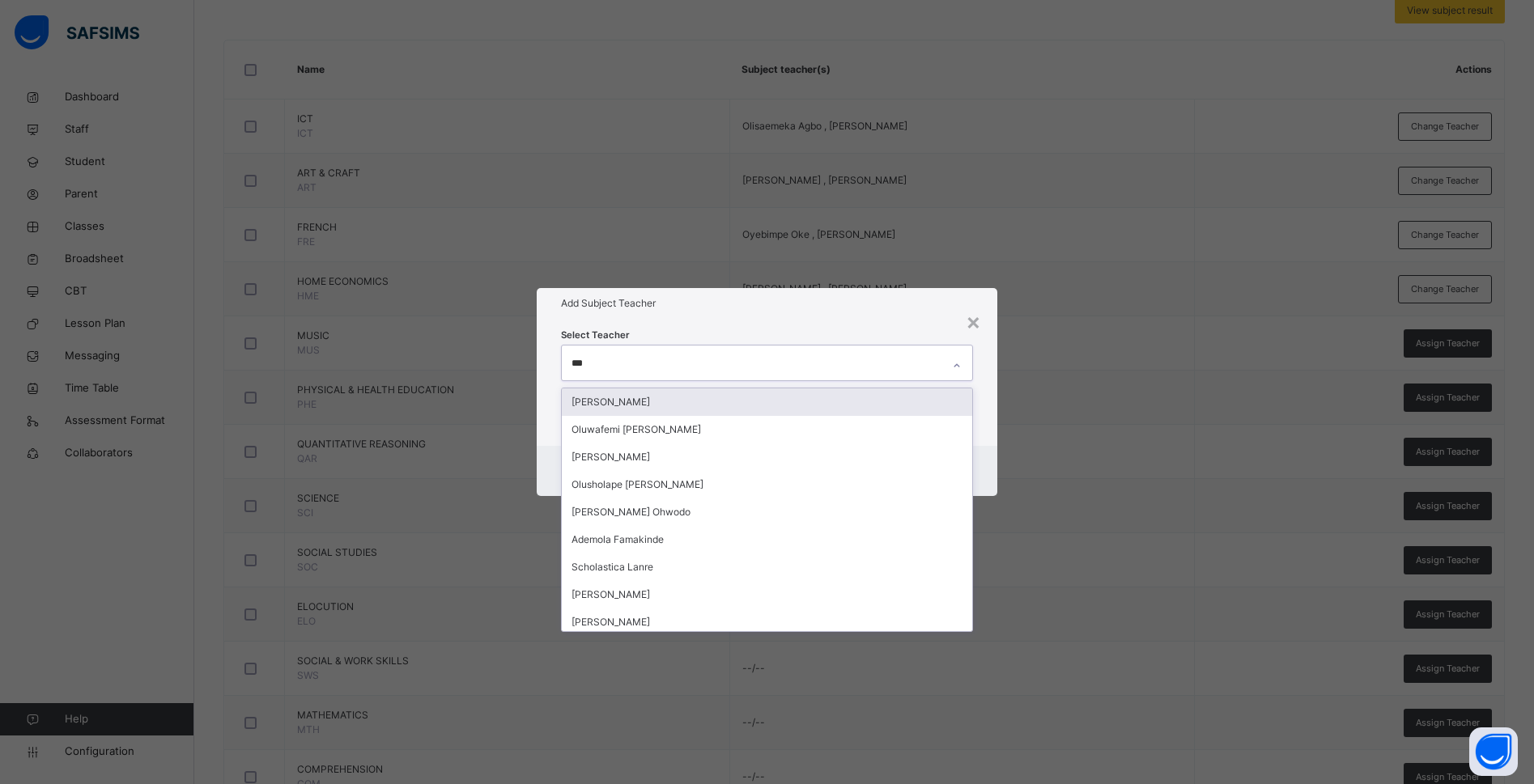
type input "****"
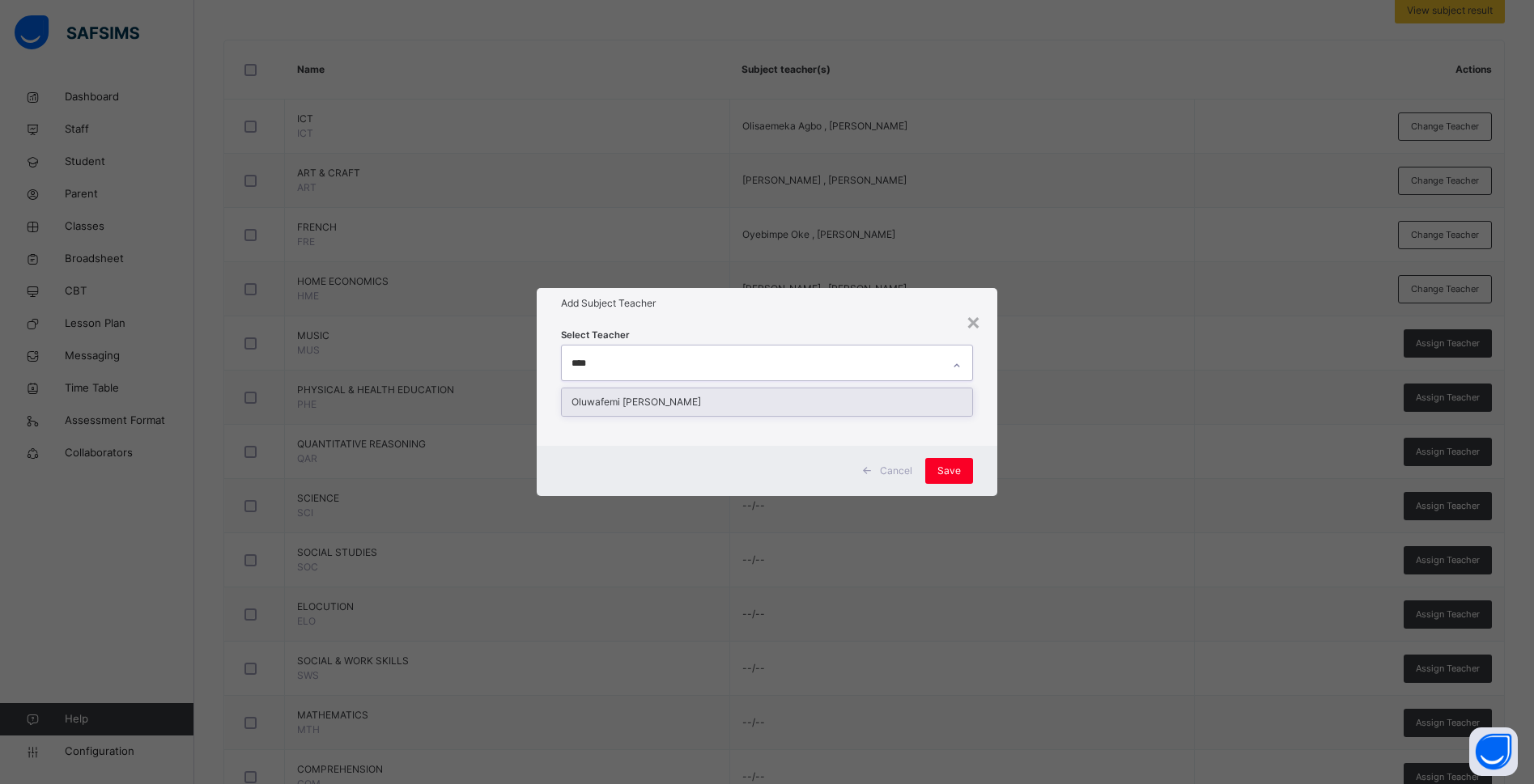
click at [697, 399] on div "Oluwafemi Emmanuel Olaitan" at bounding box center [766, 401] width 411 height 27
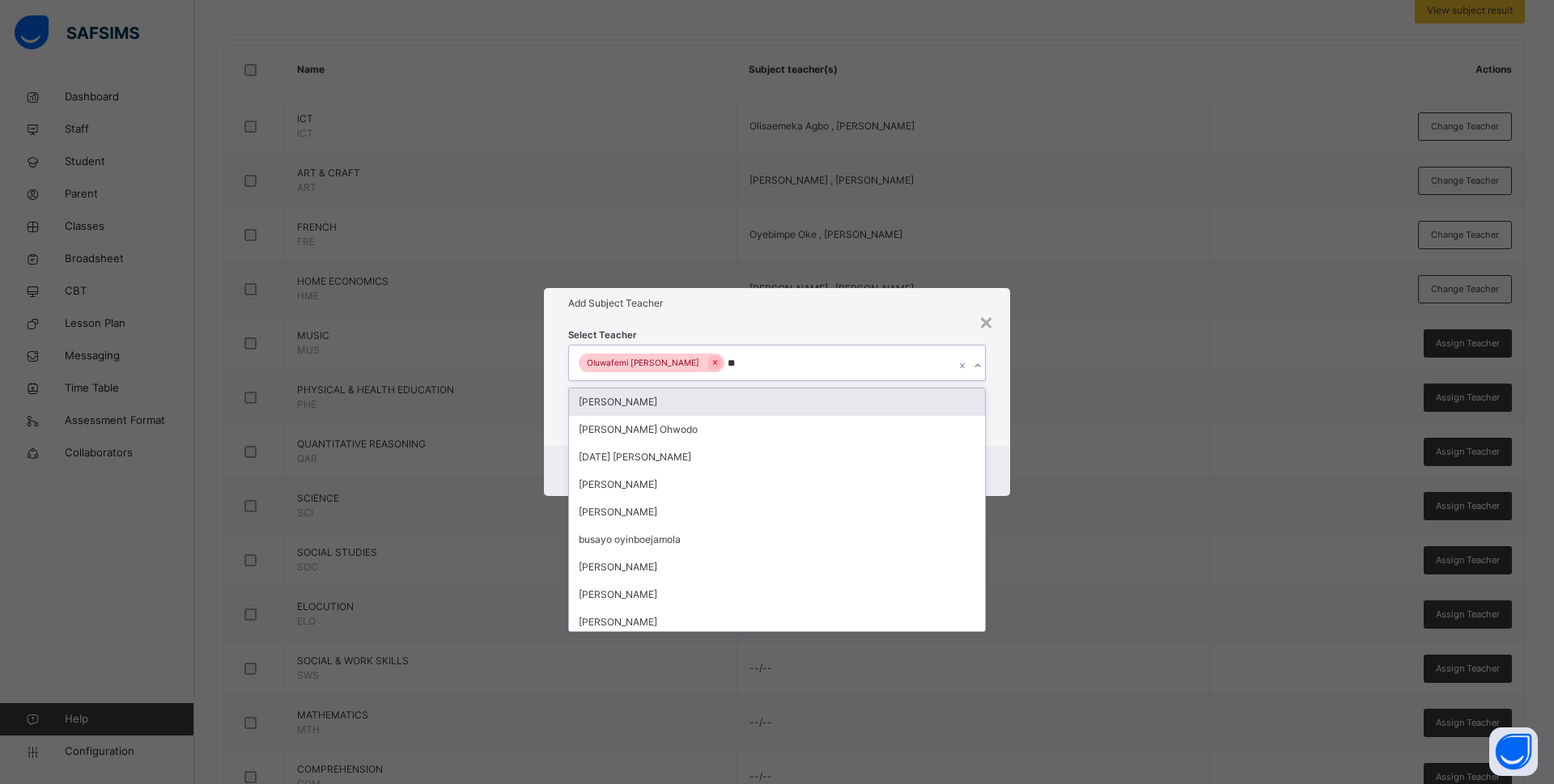
type input "***"
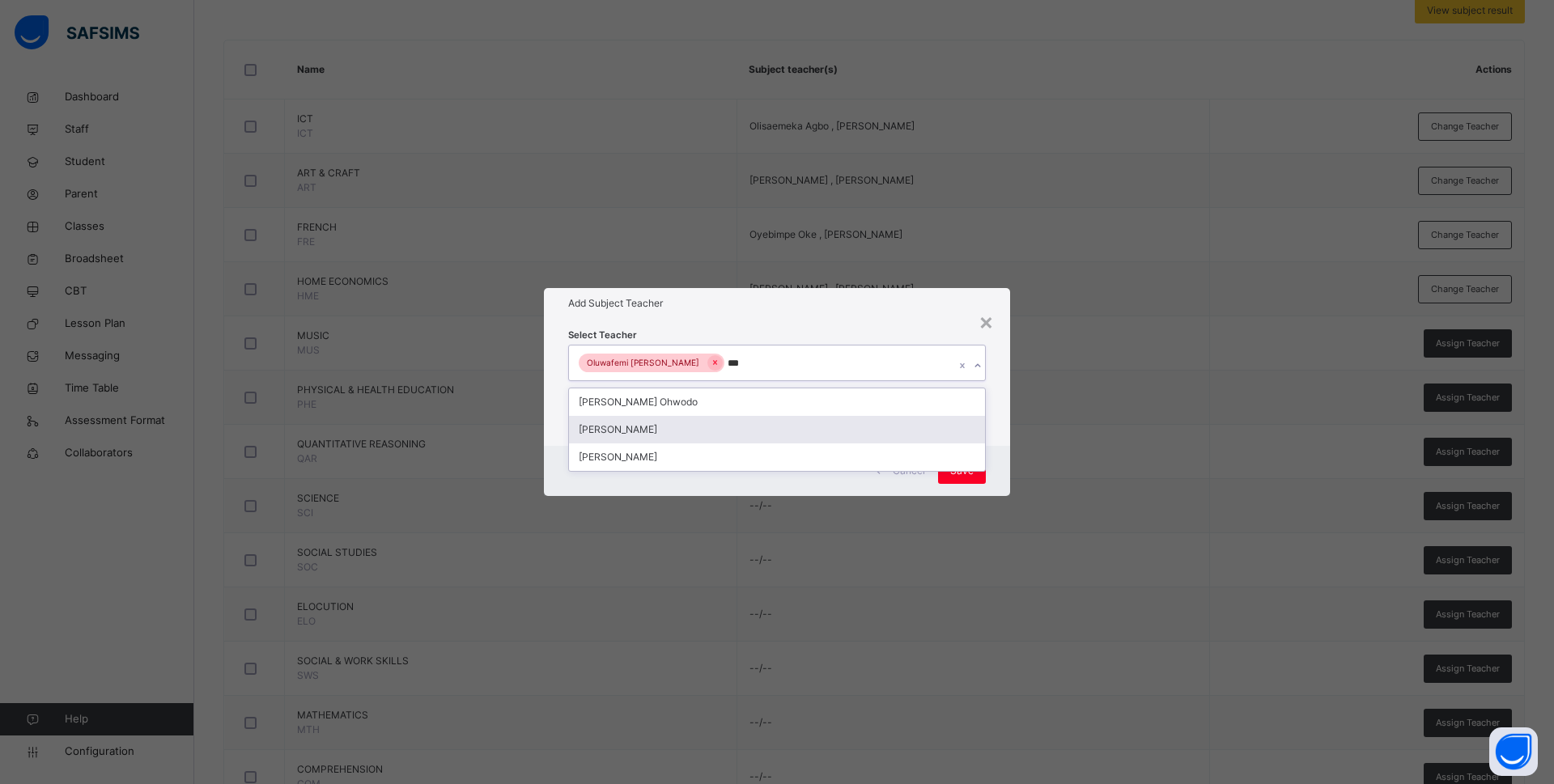
click at [687, 424] on div "Bamituni Aye" at bounding box center [777, 429] width 416 height 27
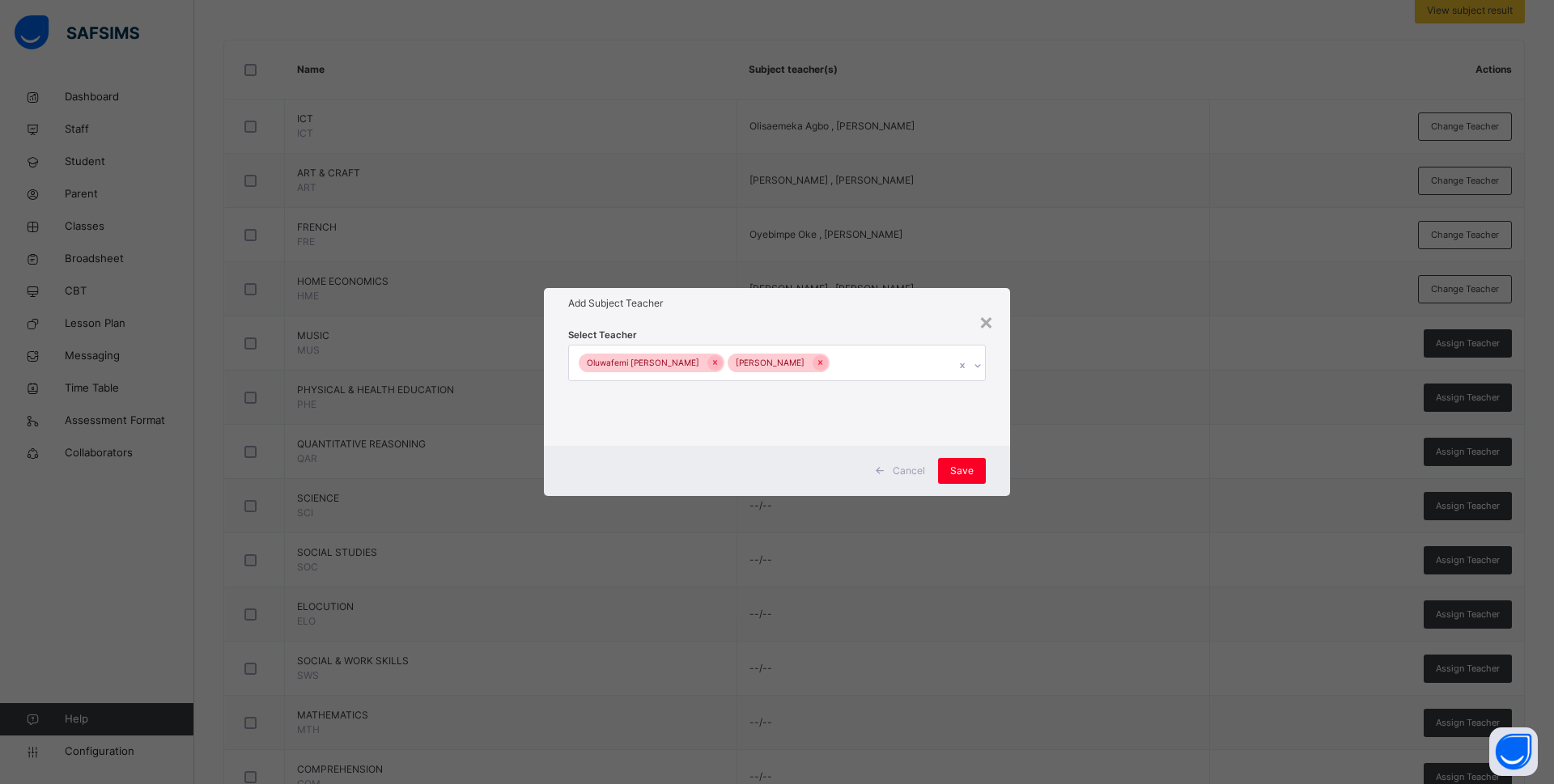
click at [1001, 434] on div "Select Teacher Oluwafemi Emmanuel Olaitan Bamituni Aye" at bounding box center [777, 382] width 466 height 127
click at [955, 468] on span "Save" at bounding box center [962, 470] width 23 height 14
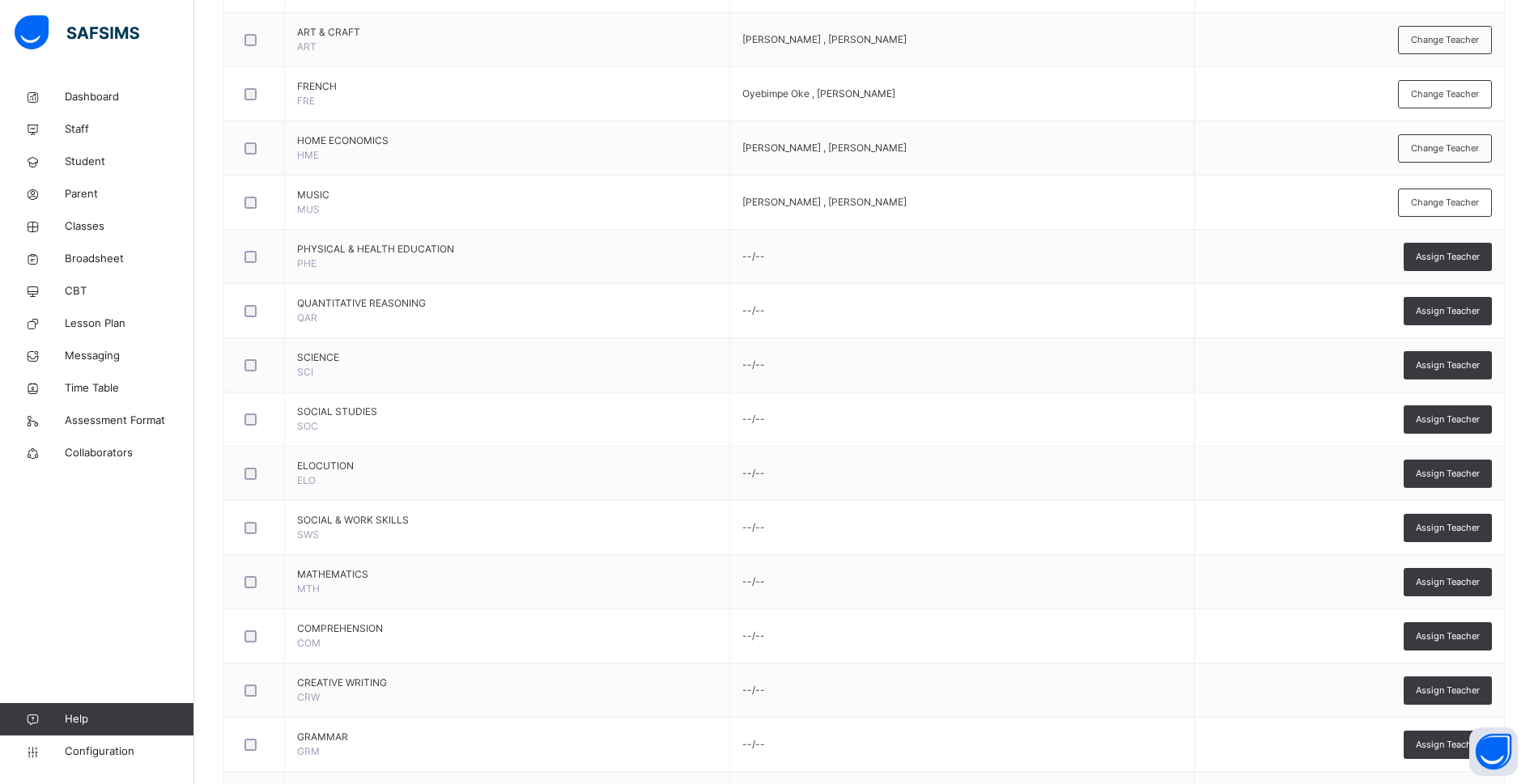
scroll to position [386, 0]
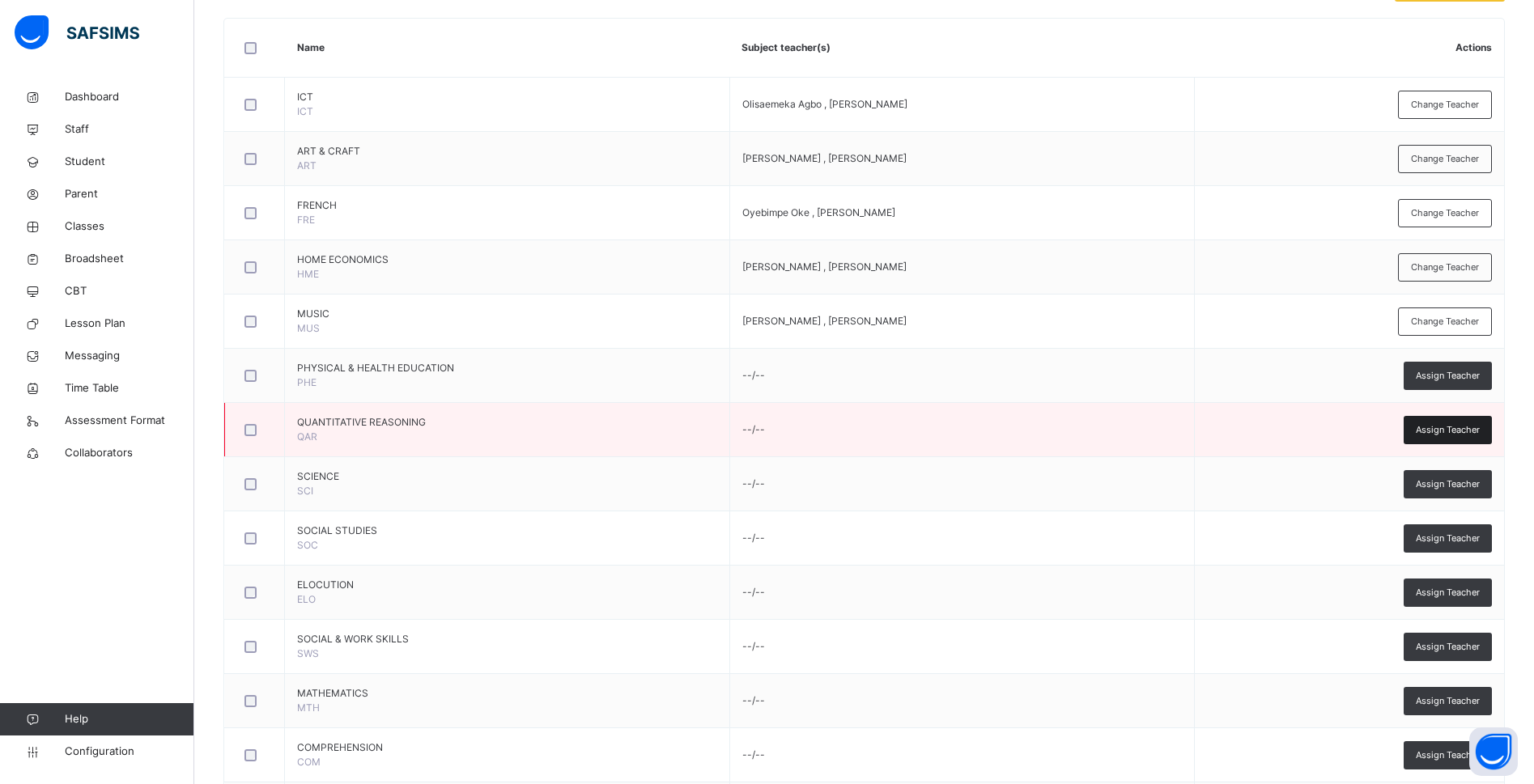
click at [1432, 427] on div "Assign Teacher" at bounding box center [1447, 430] width 88 height 28
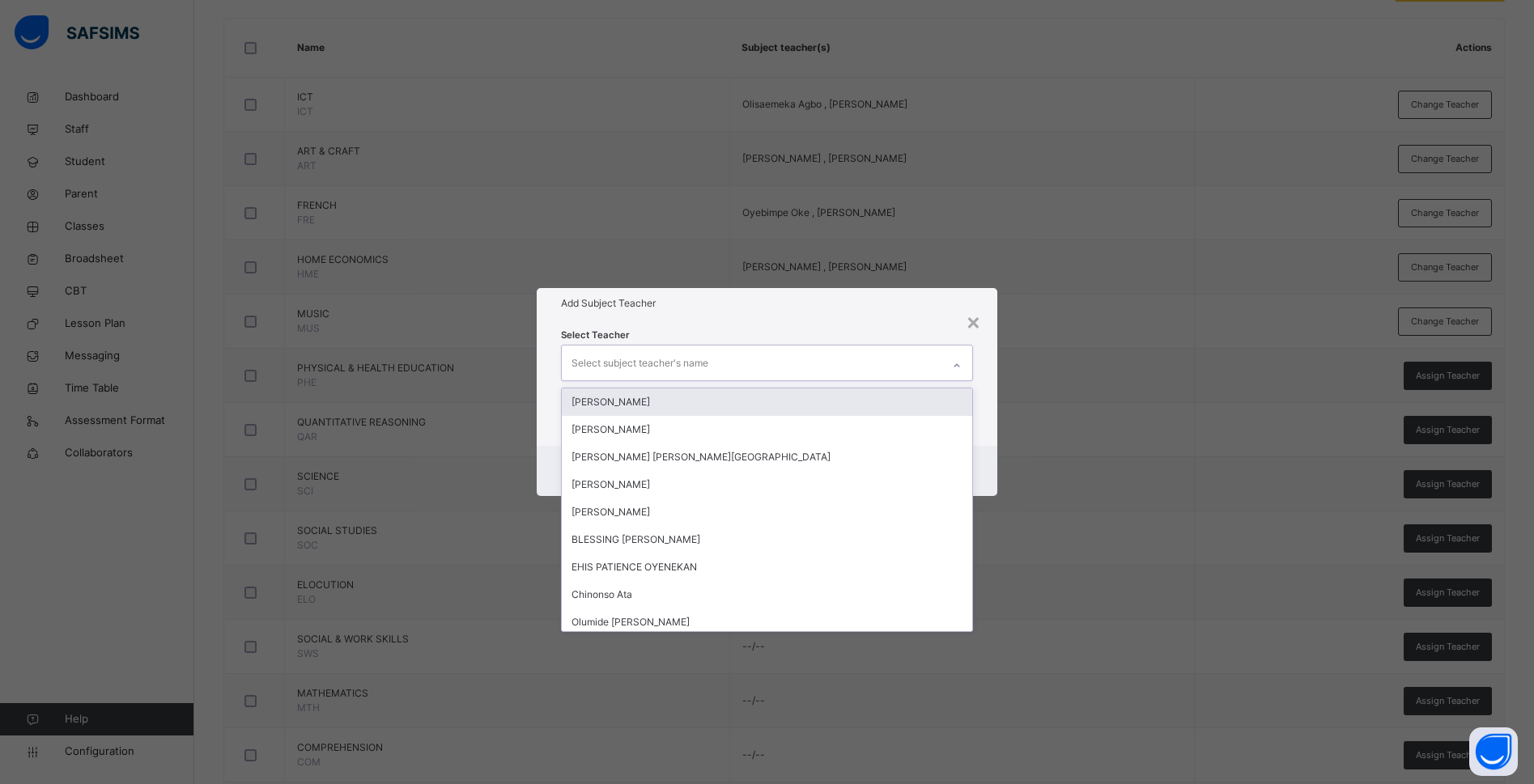
click at [695, 360] on div "Select subject teacher's name" at bounding box center [640, 363] width 137 height 31
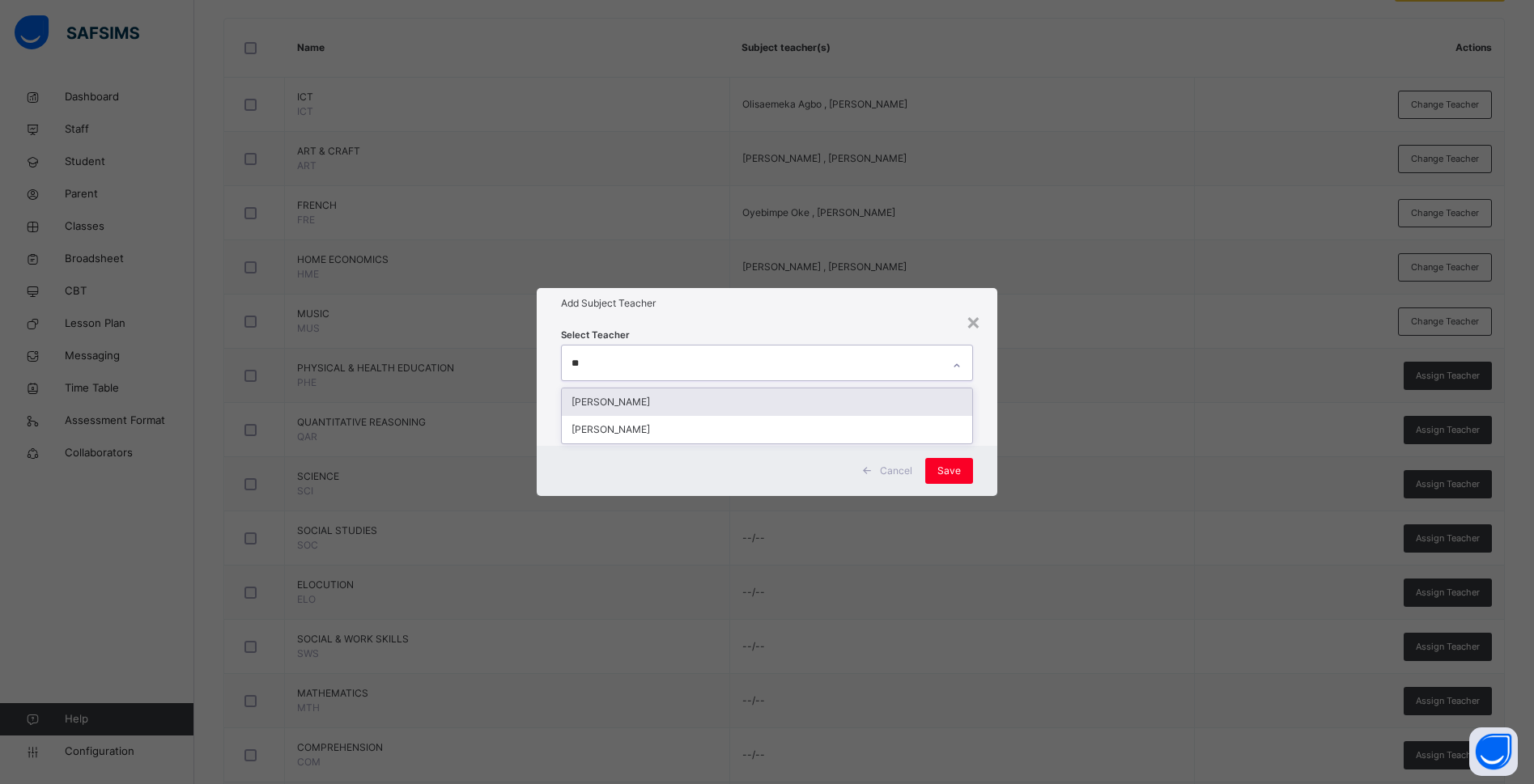
type input "*"
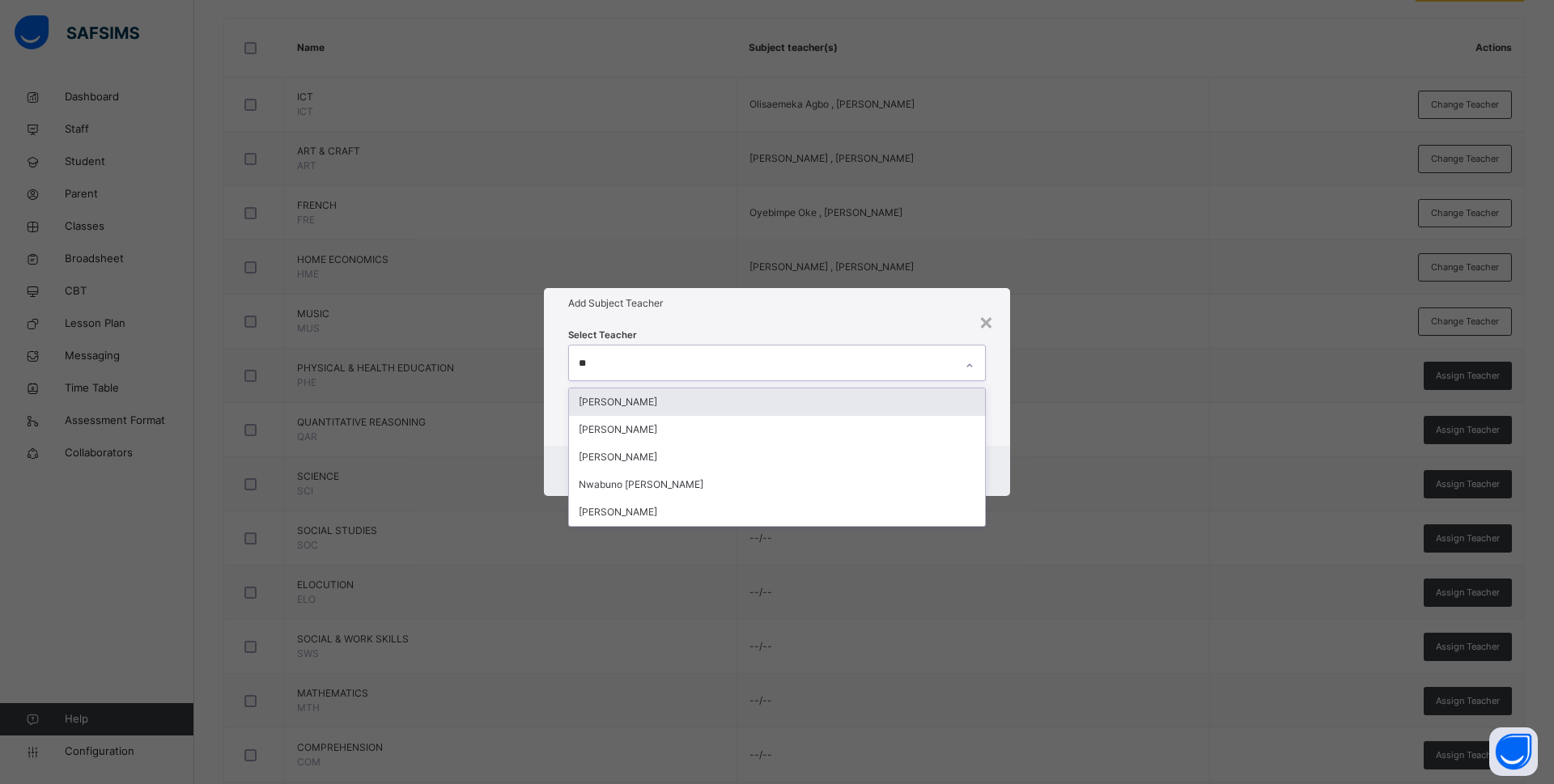
type input "***"
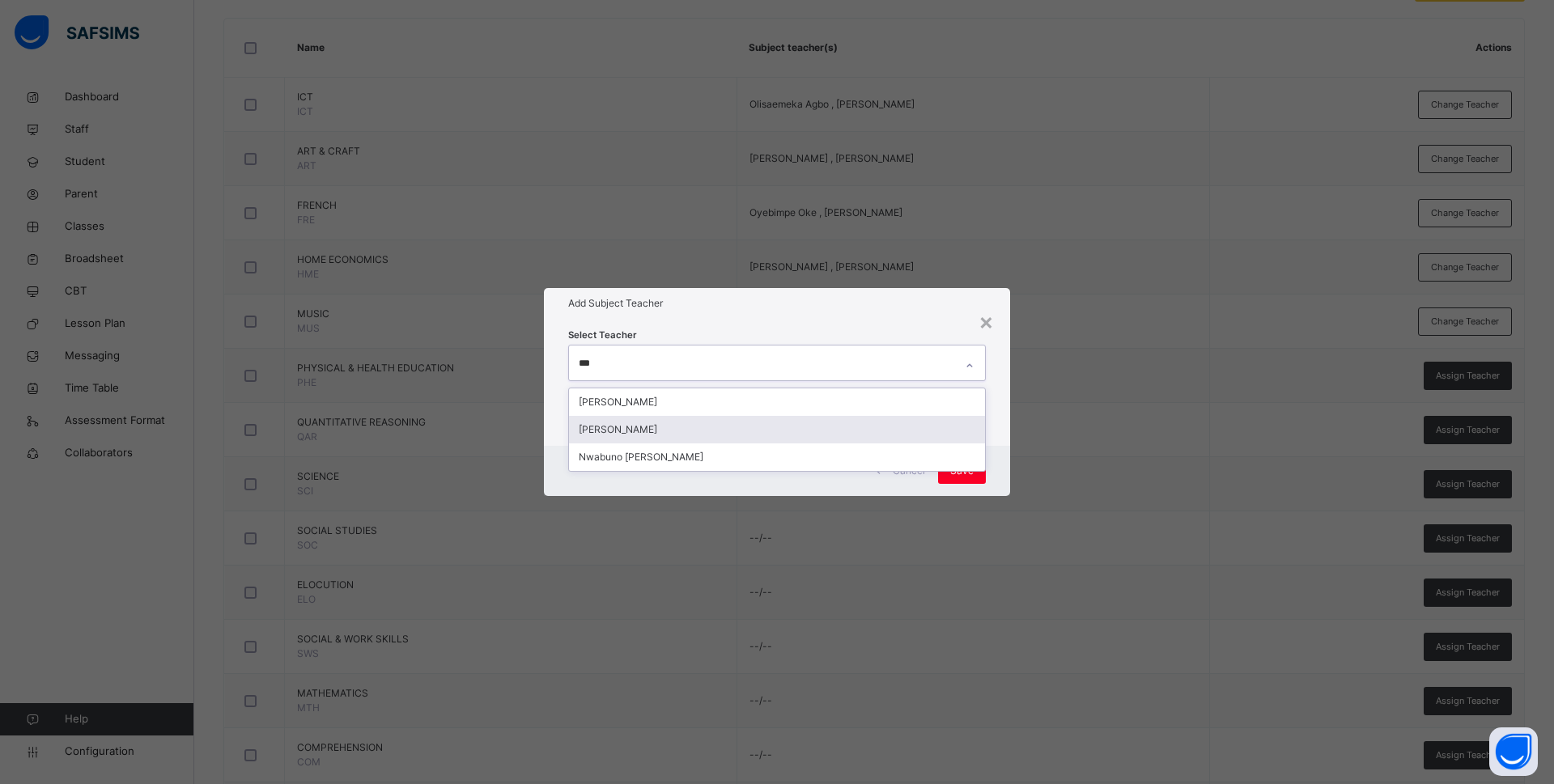
click at [680, 427] on div "Charity Okwuchi Nwaimo" at bounding box center [777, 429] width 416 height 27
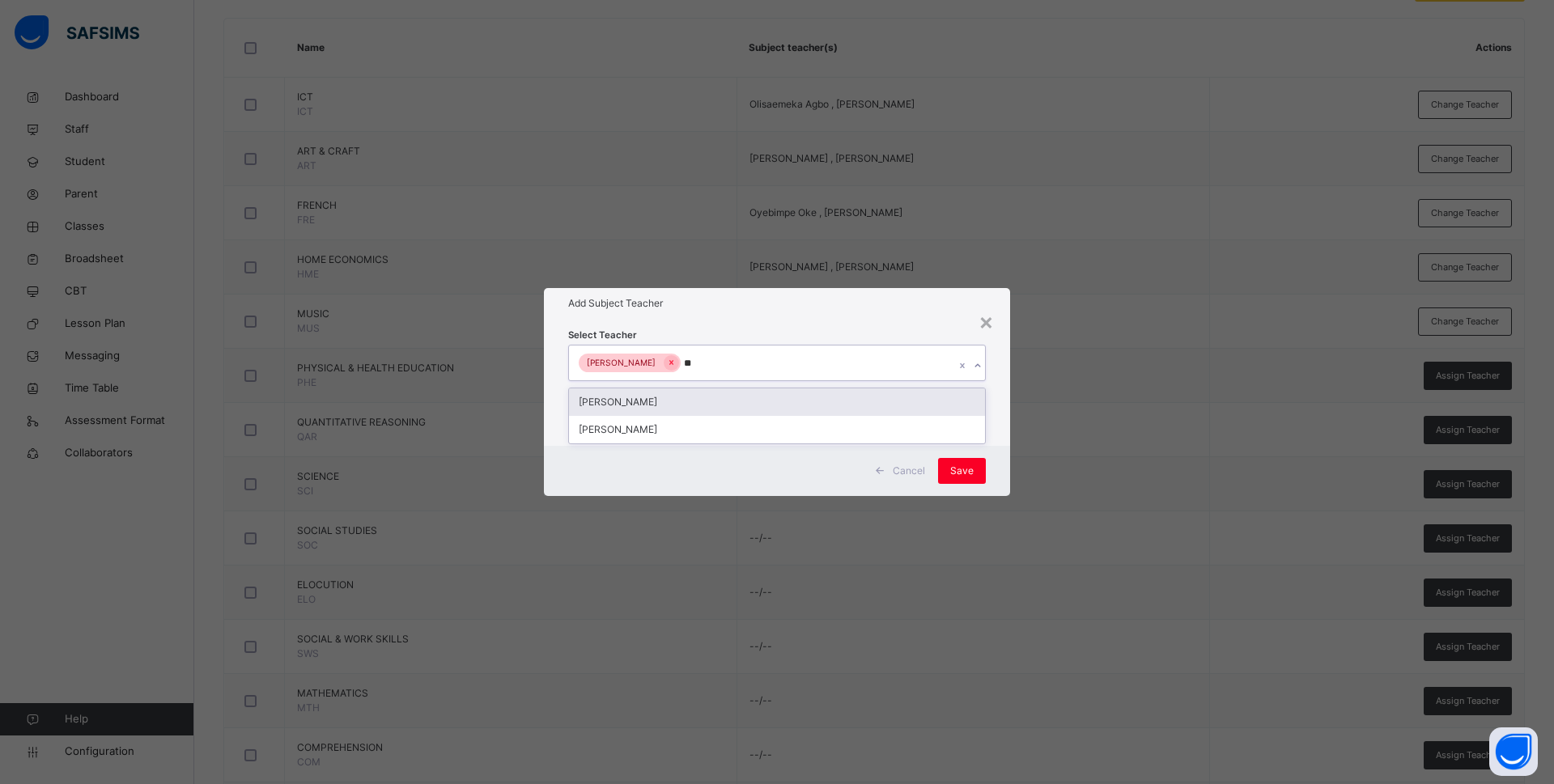
type input "***"
click at [677, 394] on div "Emmanuel Azubuike" at bounding box center [777, 401] width 416 height 27
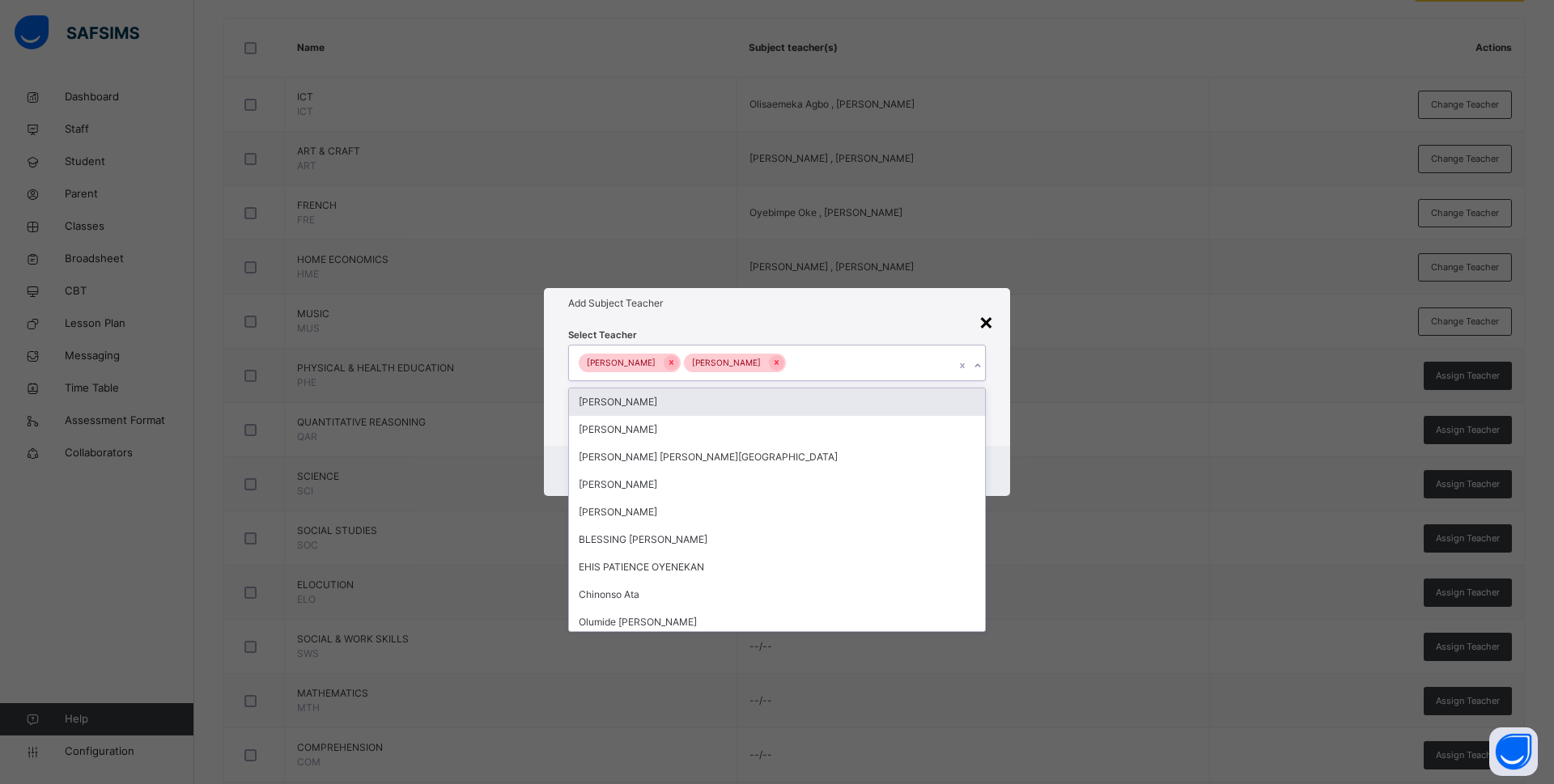
click at [989, 321] on div "×" at bounding box center [986, 320] width 15 height 34
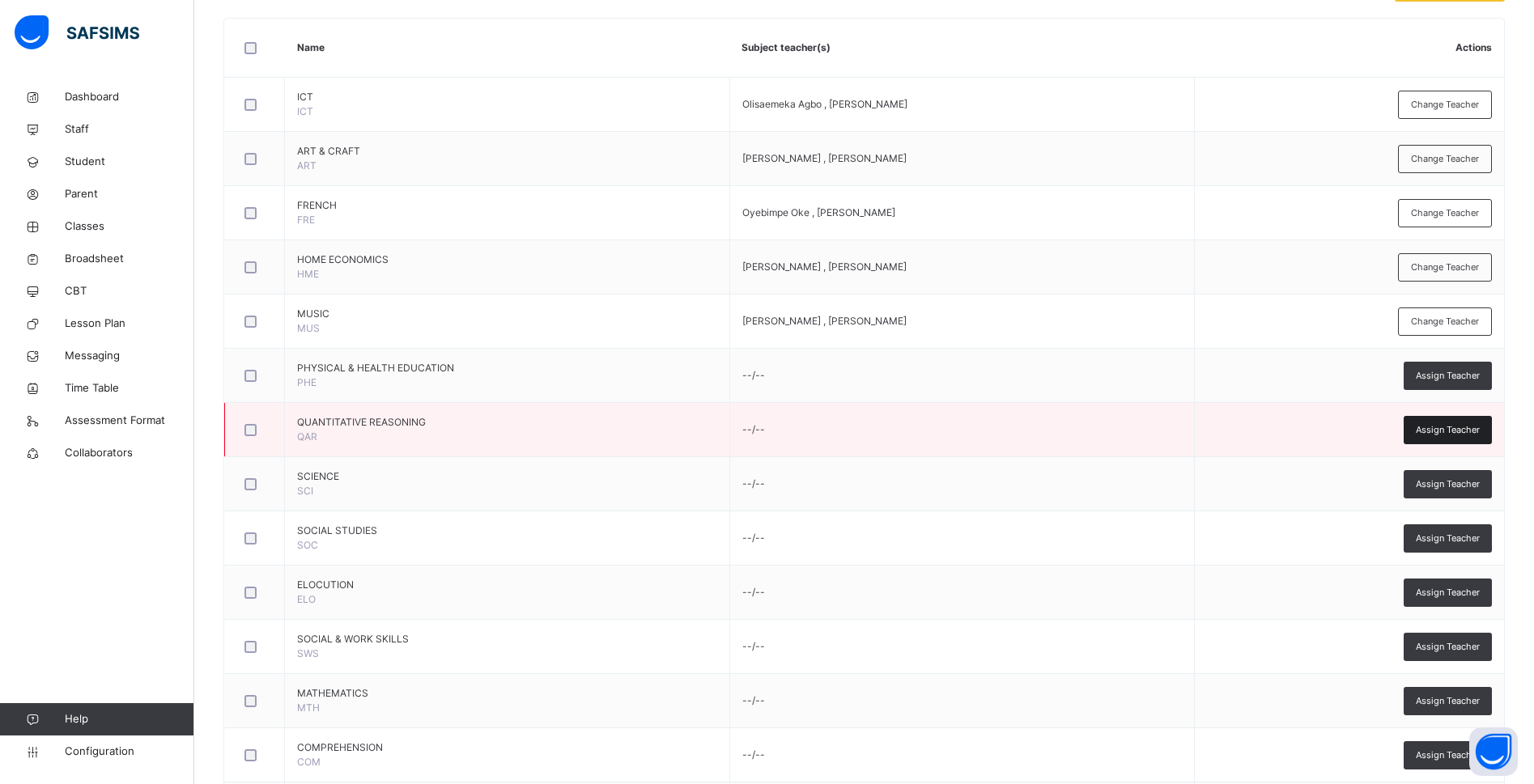
click at [1444, 425] on span "Assign Teacher" at bounding box center [1447, 429] width 64 height 14
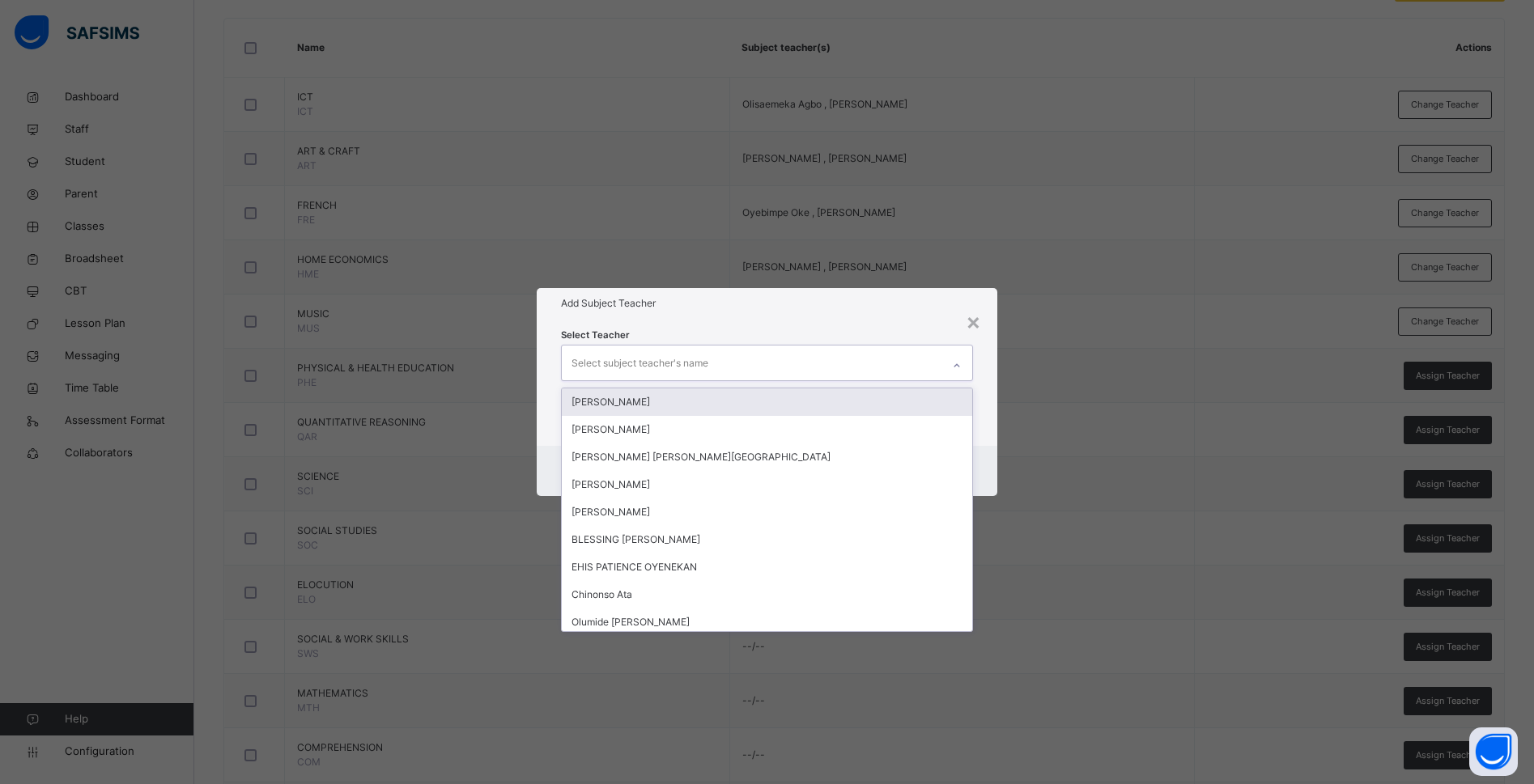
click at [618, 364] on div "Select subject teacher's name" at bounding box center [640, 363] width 137 height 31
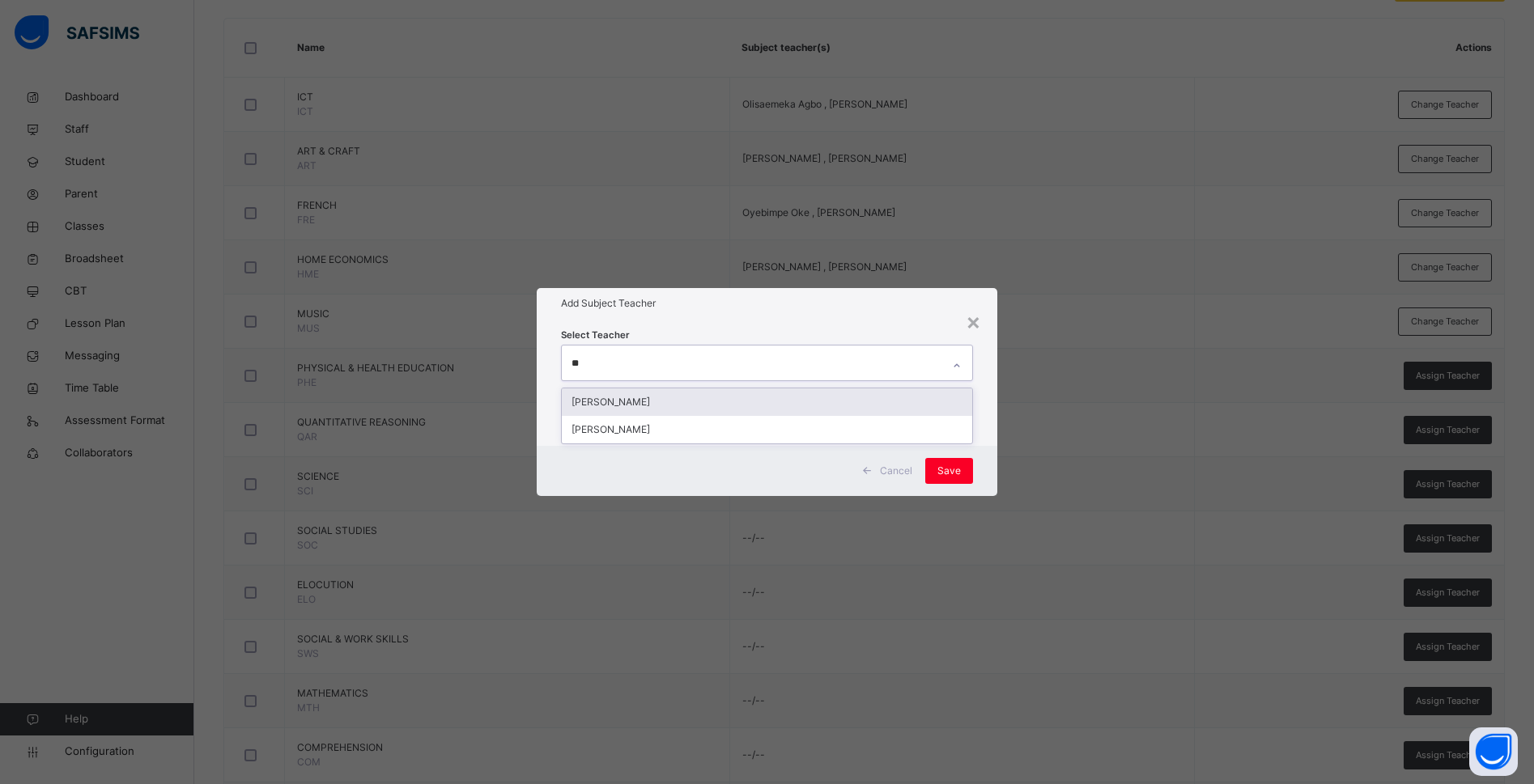
type input "***"
click at [631, 408] on div "Emmanuel Azubuike" at bounding box center [766, 401] width 411 height 27
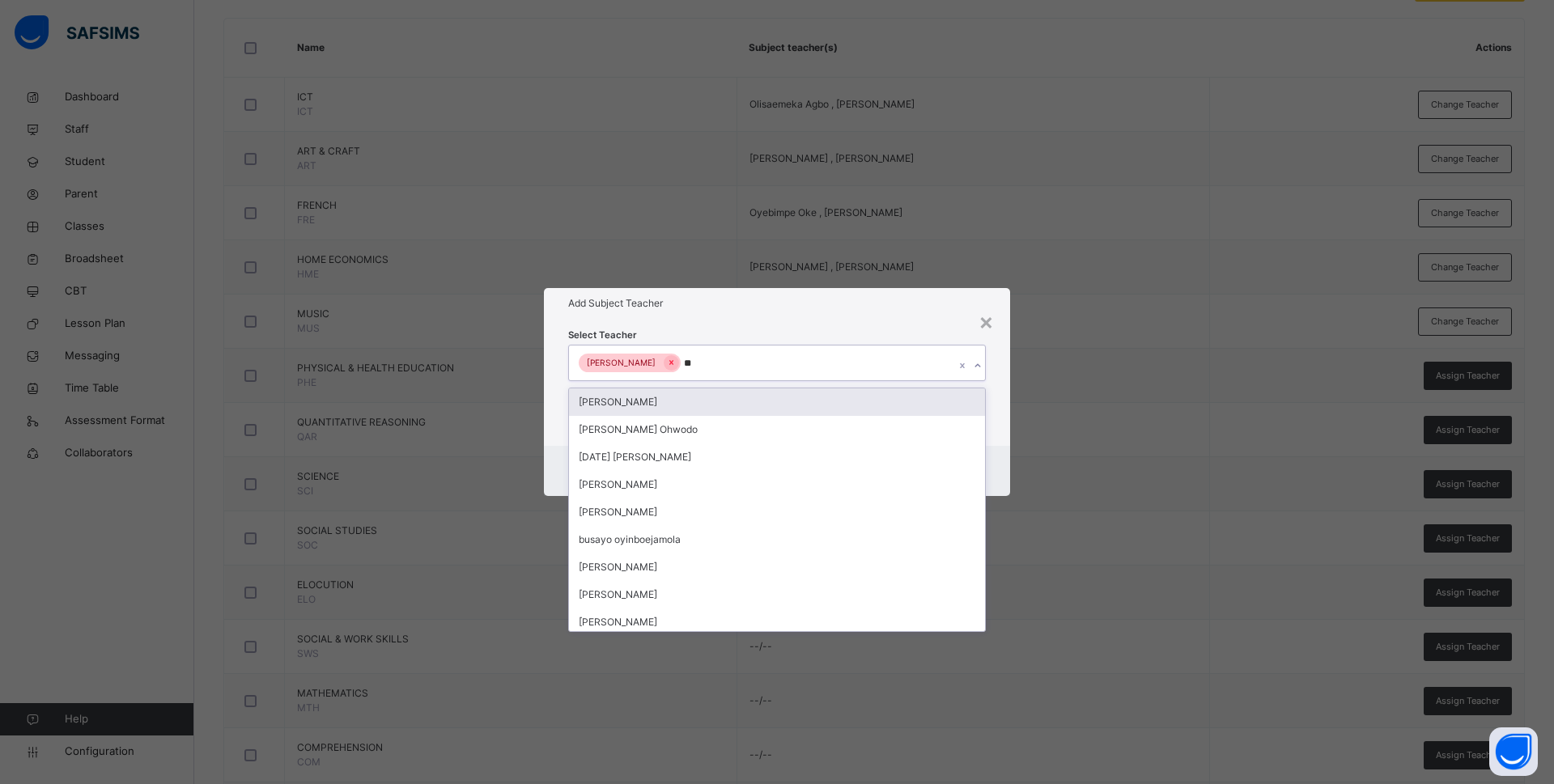
type input "***"
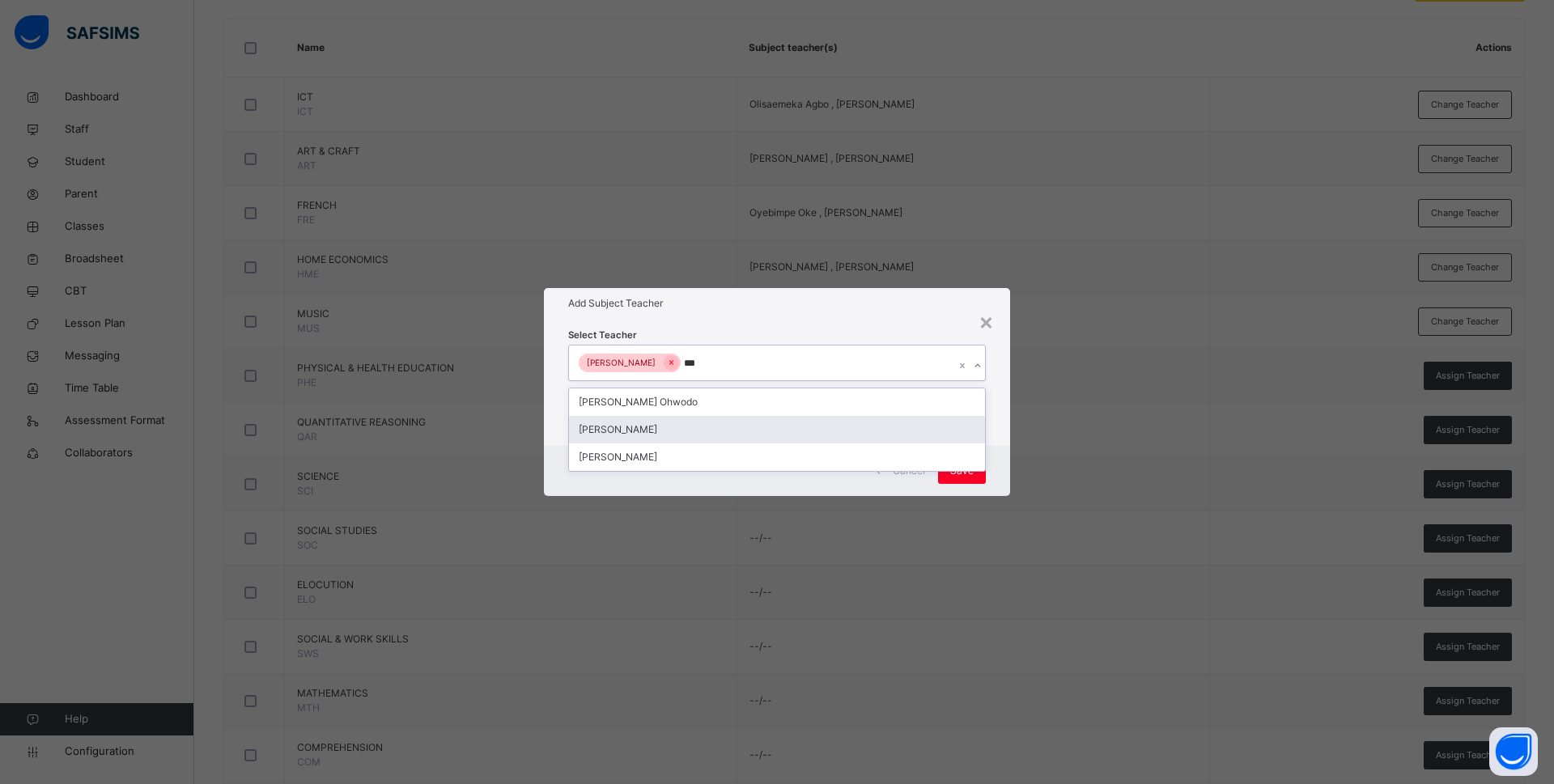
click at [633, 426] on div "Bamituni Aye" at bounding box center [777, 429] width 416 height 27
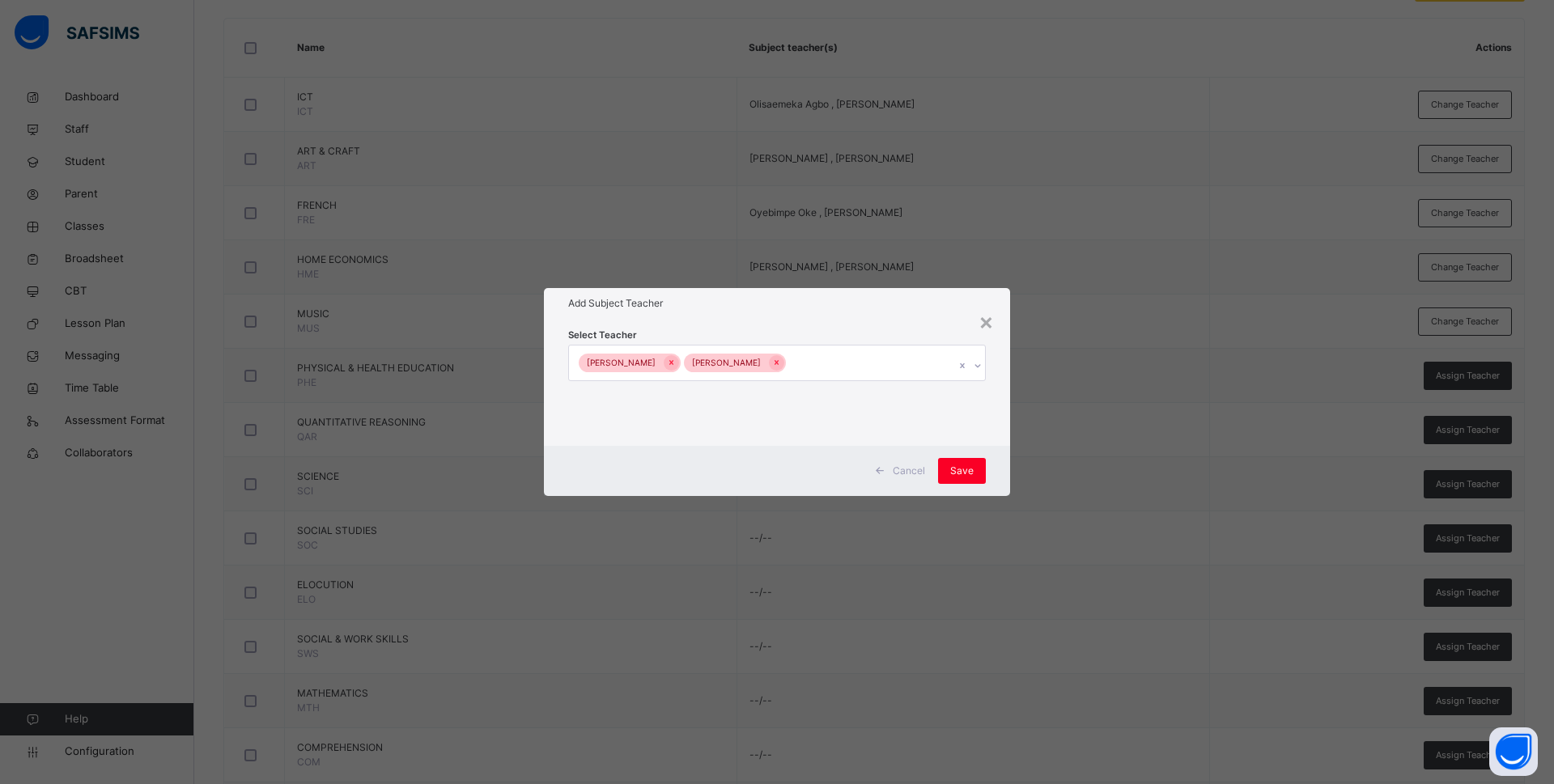
click at [1006, 406] on div "Select Teacher Emmanuel Azubuike Bamituni Aye" at bounding box center [777, 382] width 466 height 127
click at [974, 462] on div "Save" at bounding box center [961, 470] width 47 height 26
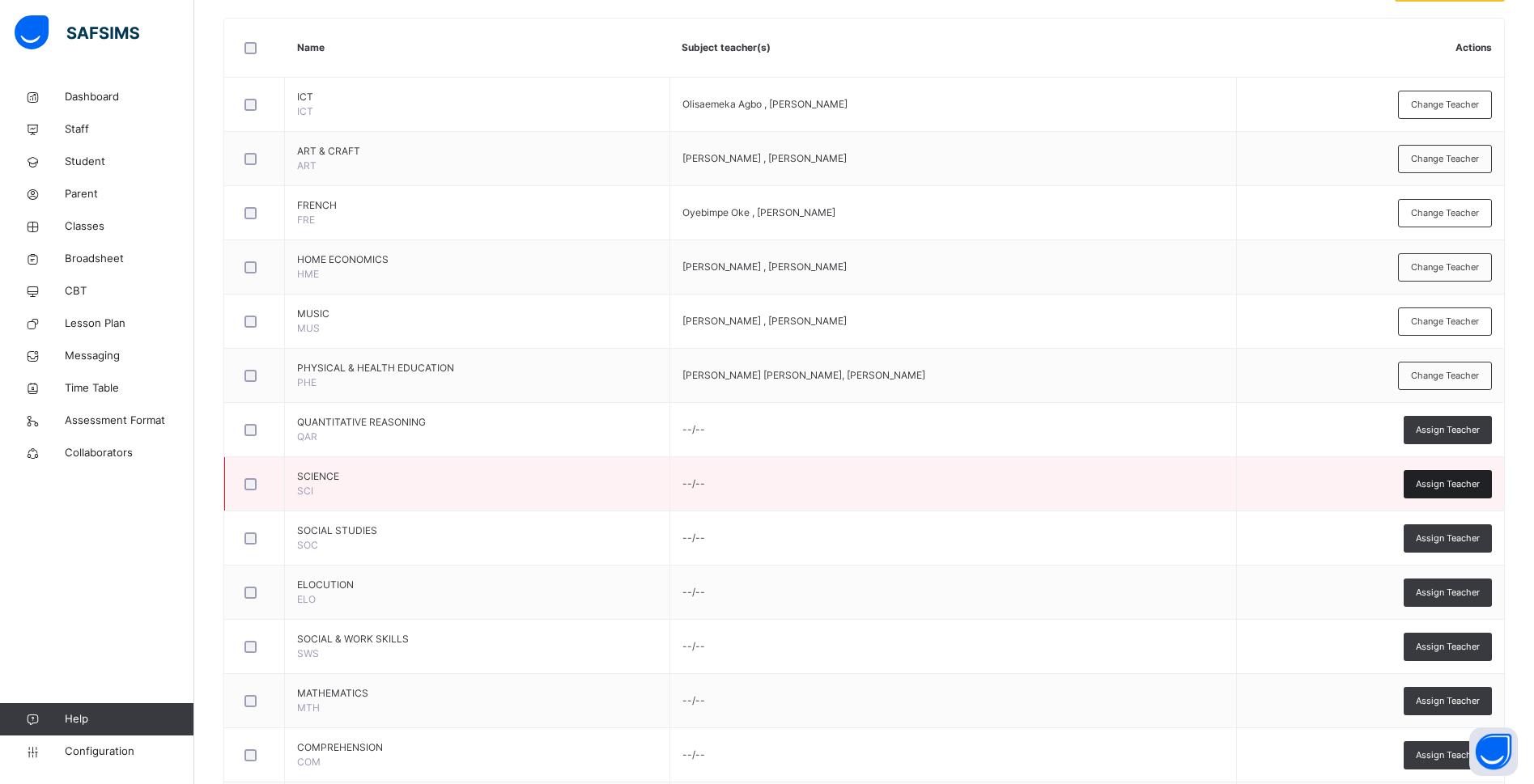
click at [1451, 479] on span "Assign Teacher" at bounding box center [1447, 484] width 64 height 14
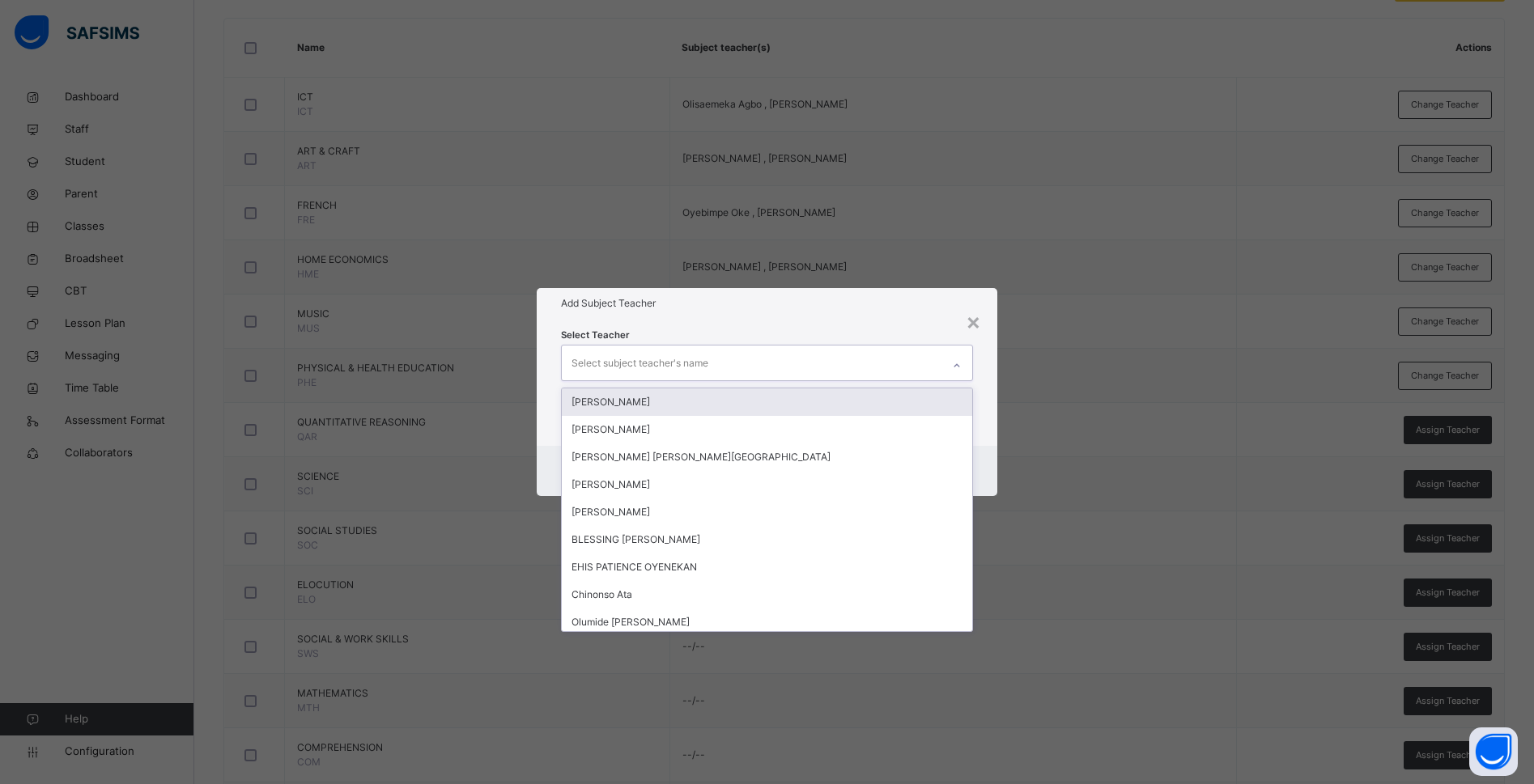
click at [598, 367] on div "Select subject teacher's name" at bounding box center [640, 363] width 137 height 31
type input "***"
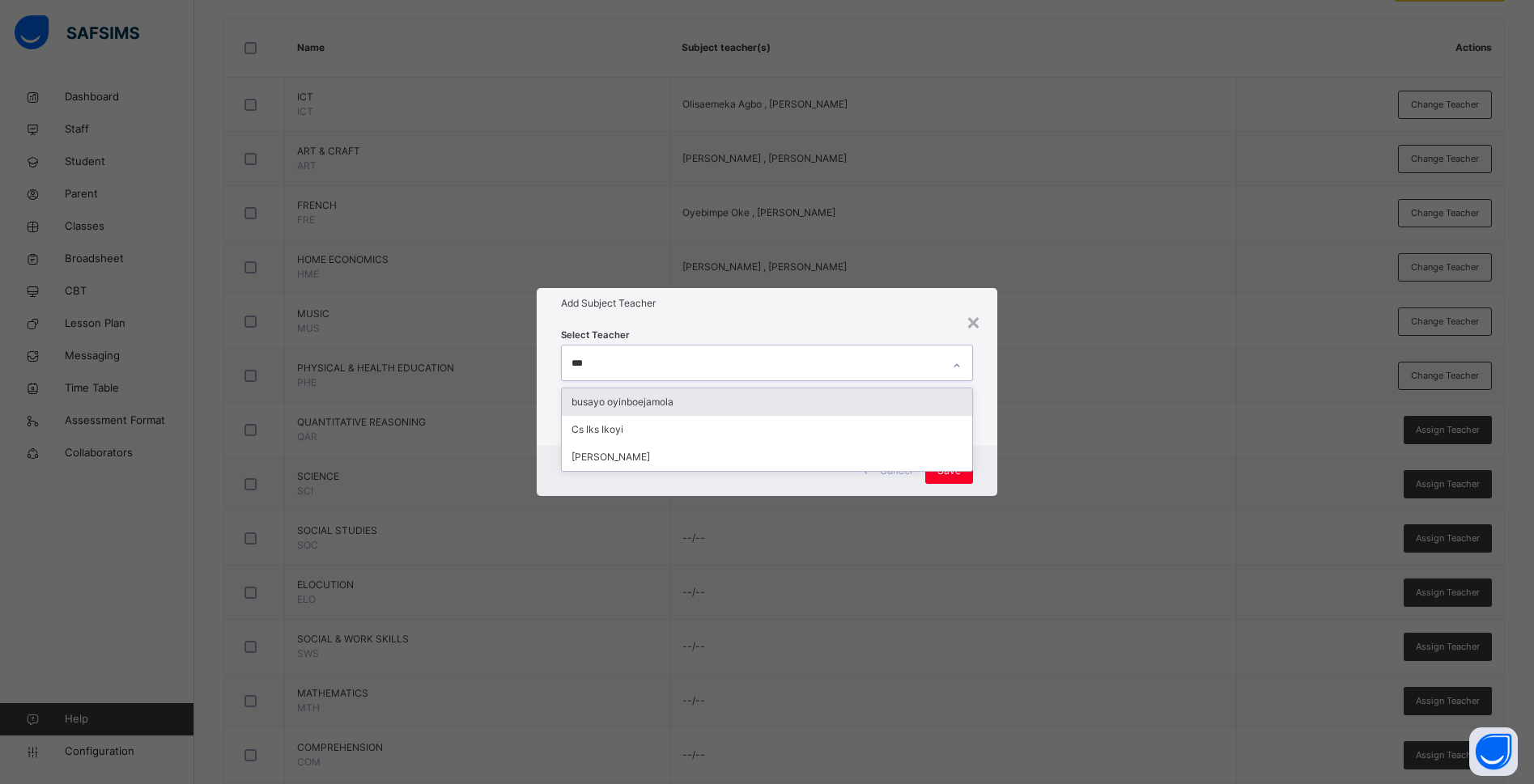
click at [603, 402] on div "busayo oyinboejamola" at bounding box center [766, 401] width 411 height 27
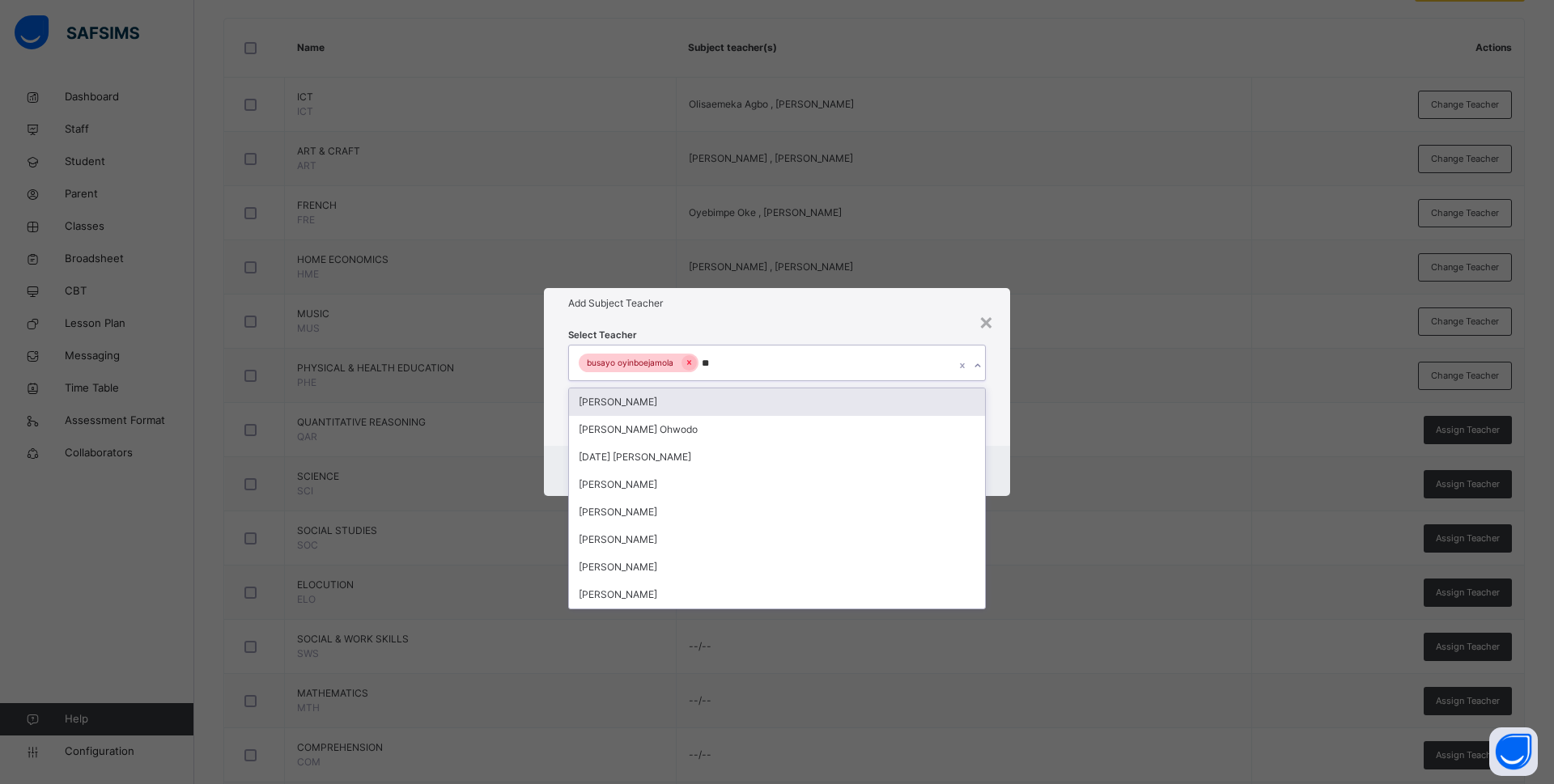
type input "***"
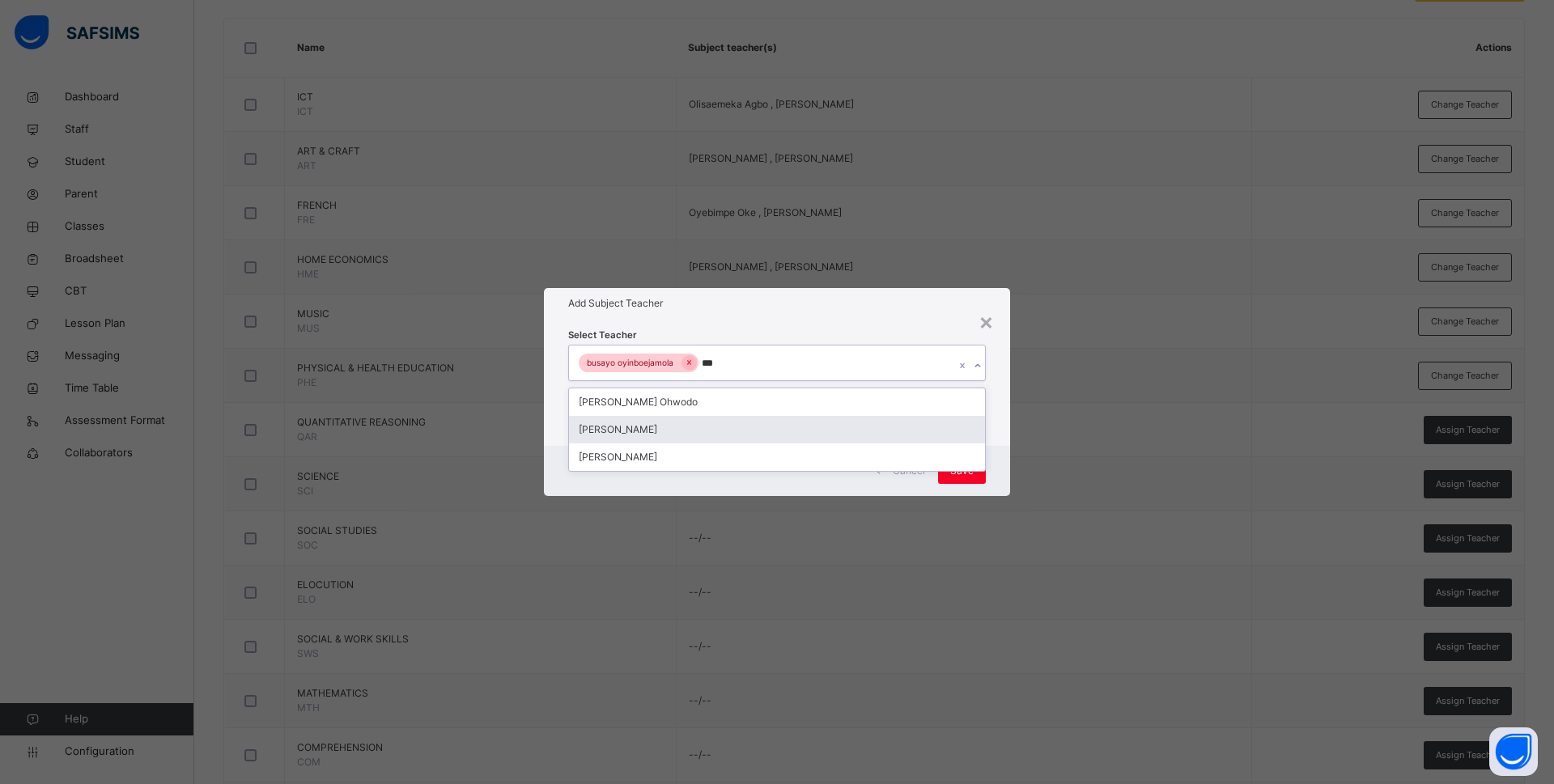
click at [608, 430] on div "Bamituni Aye" at bounding box center [777, 429] width 416 height 27
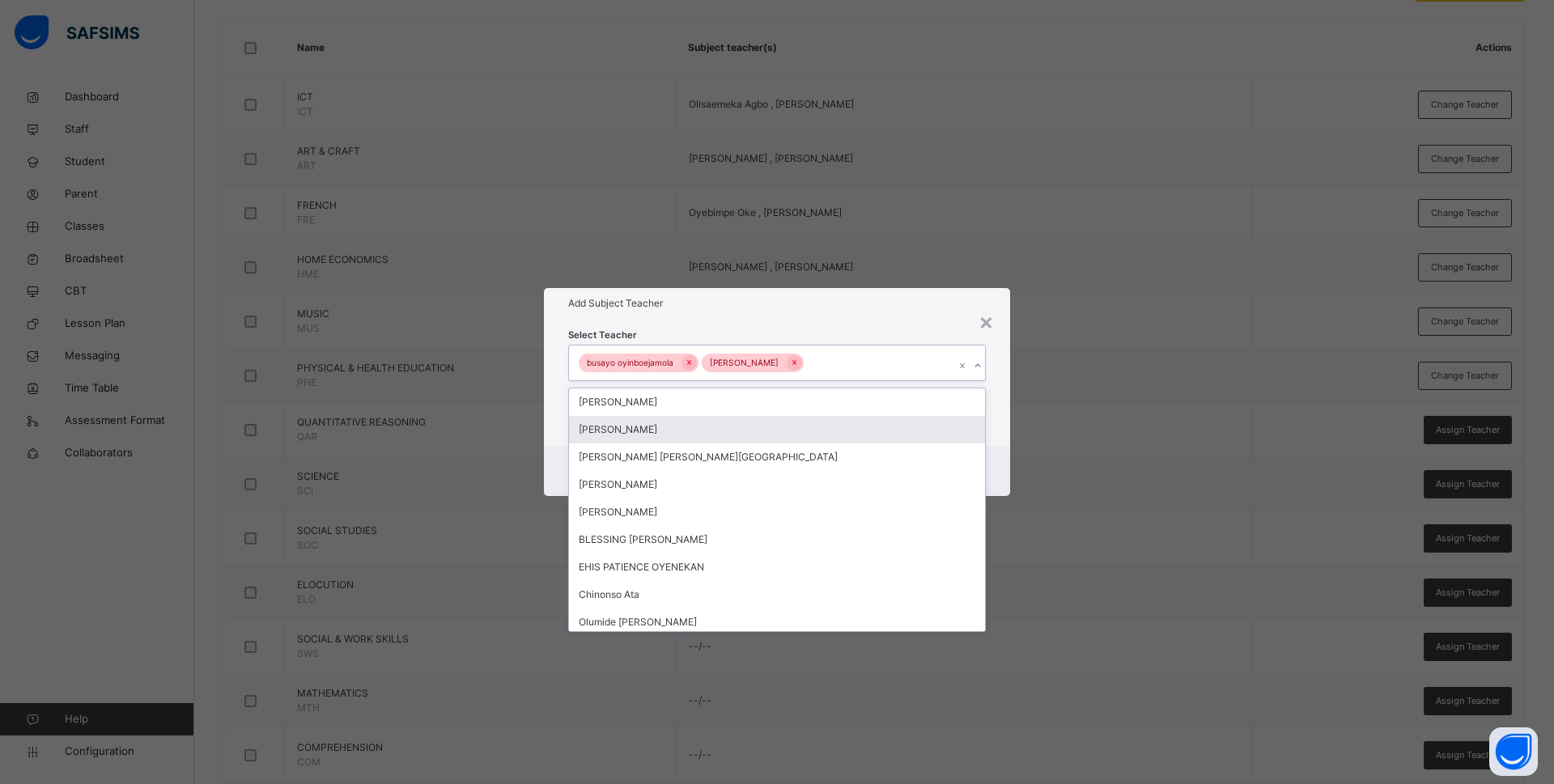
click at [1001, 422] on div "Select Teacher option Bamituni Aye, selected. option Anne Eches focused, 2 of 1…" at bounding box center [777, 382] width 466 height 127
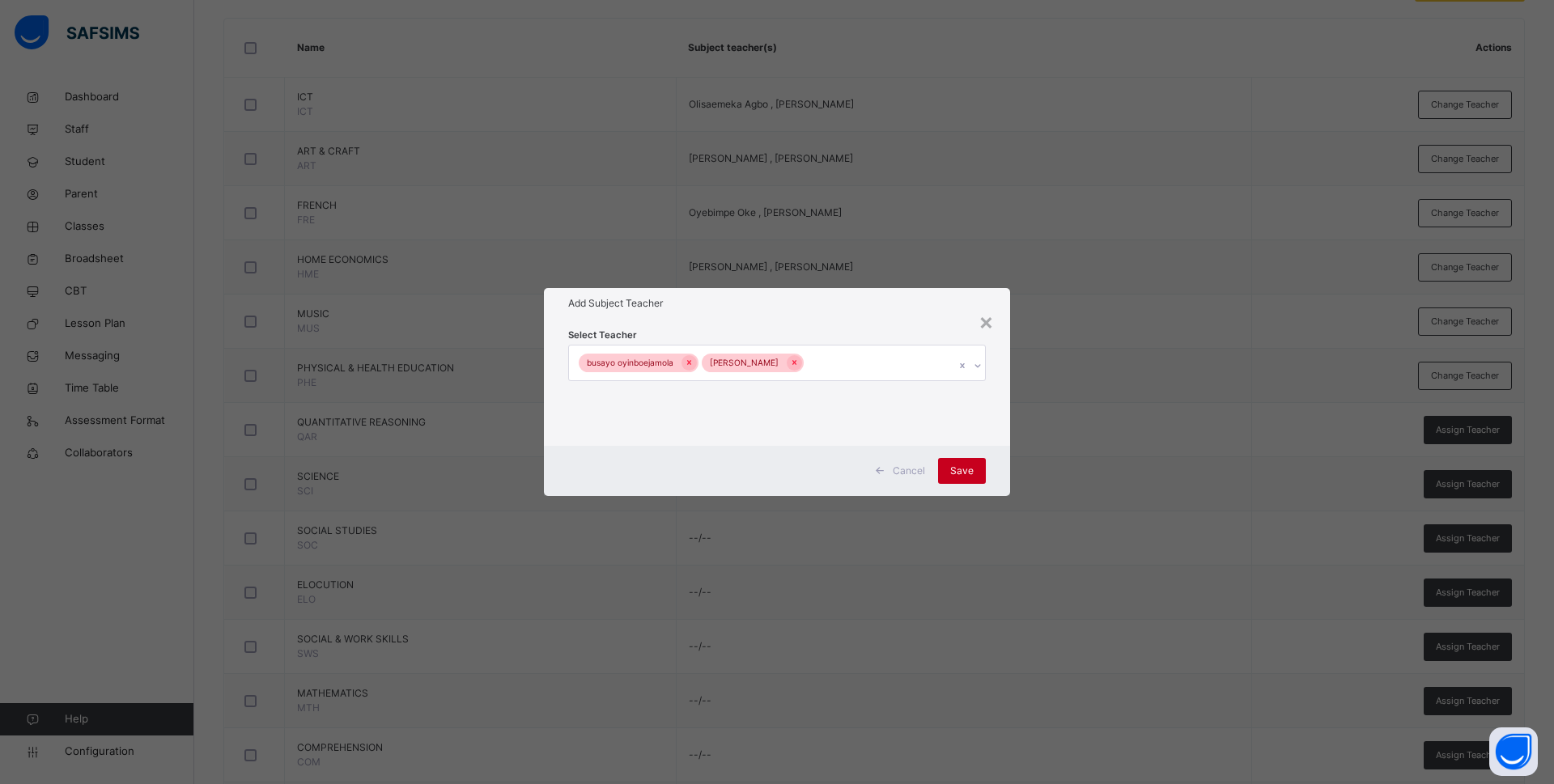
click at [957, 473] on span "Save" at bounding box center [962, 470] width 23 height 14
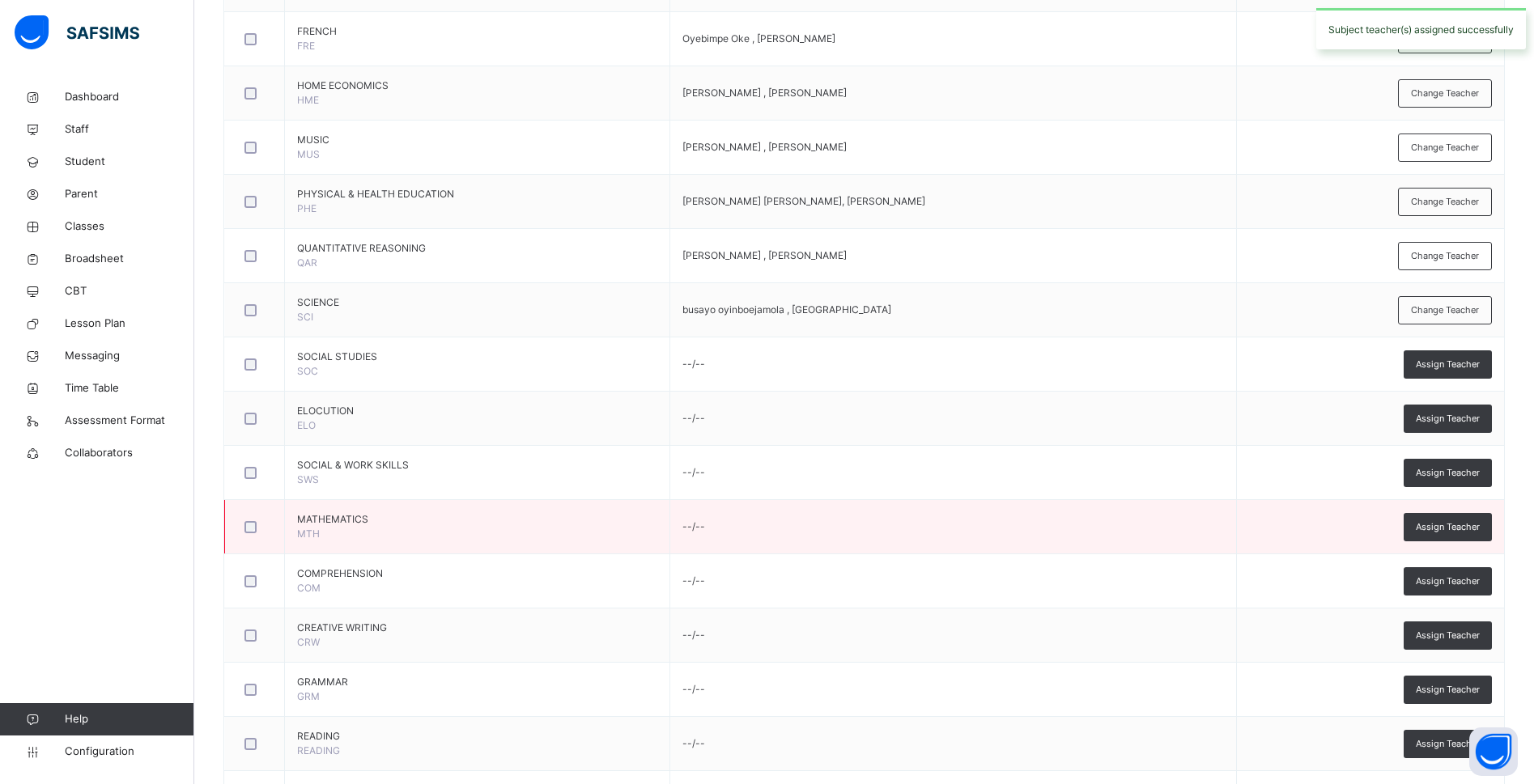
scroll to position [750, 0]
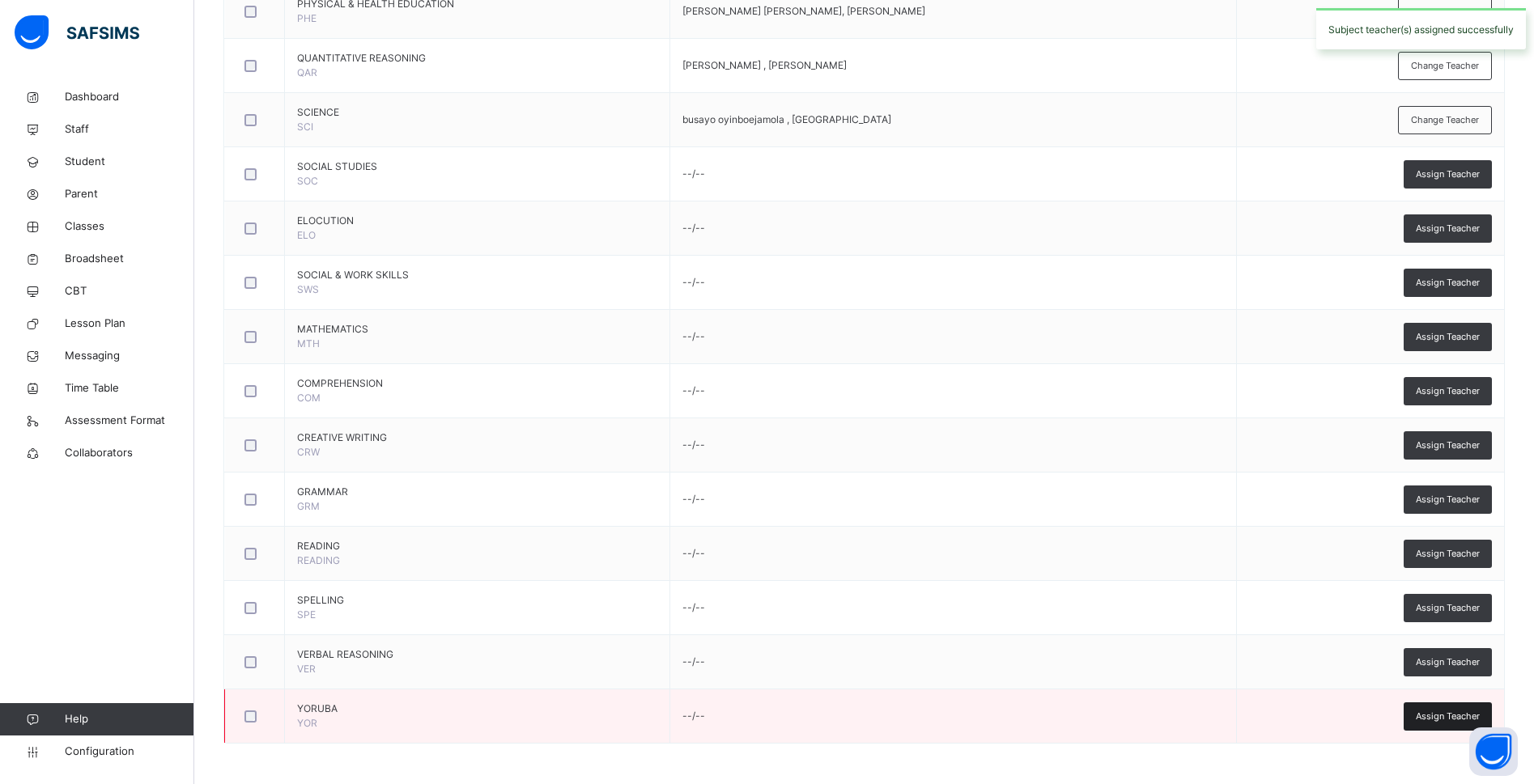
click at [1444, 668] on span "Assign Teacher" at bounding box center [1447, 716] width 64 height 14
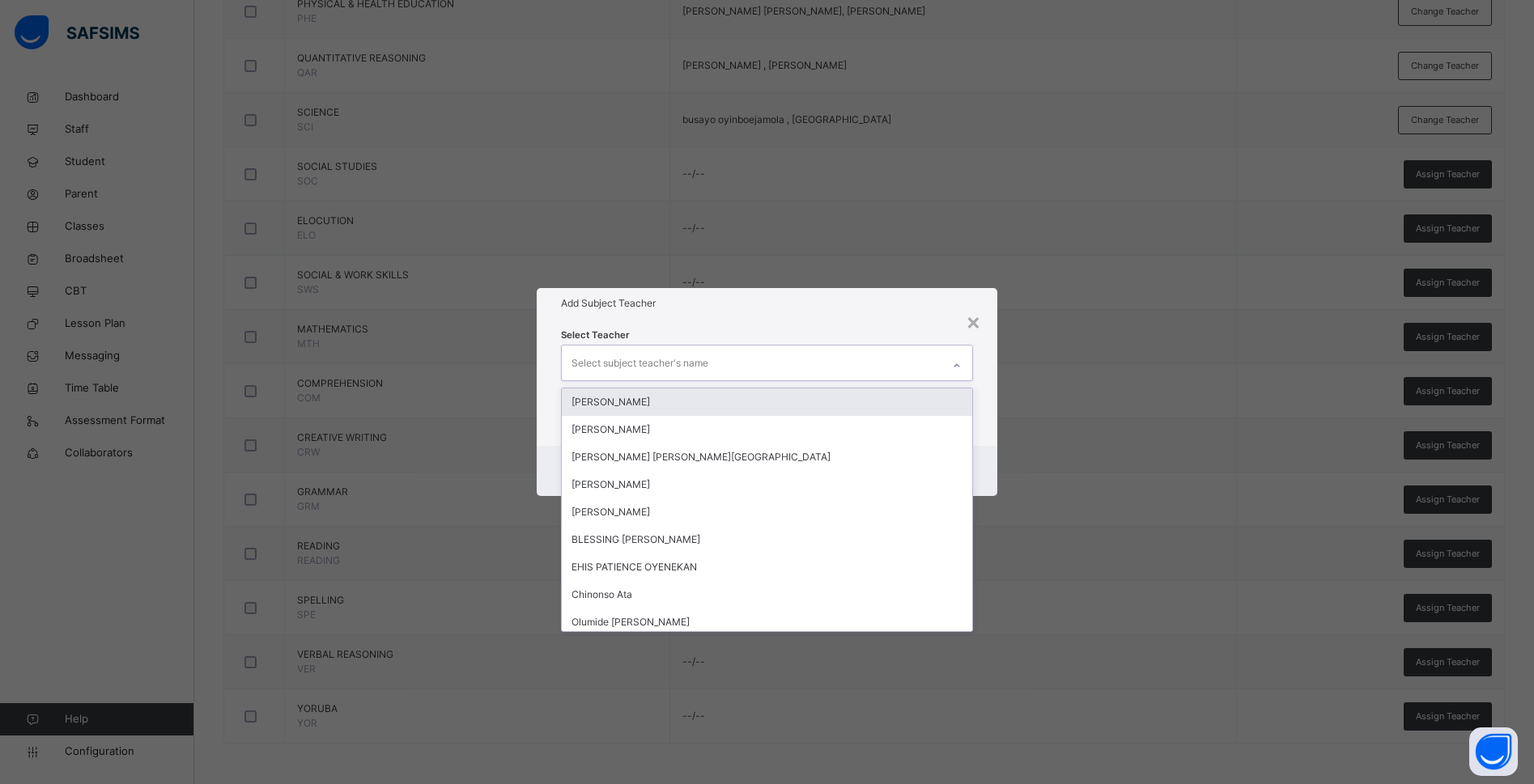
click at [685, 355] on div "Select subject teacher's name" at bounding box center [640, 363] width 137 height 31
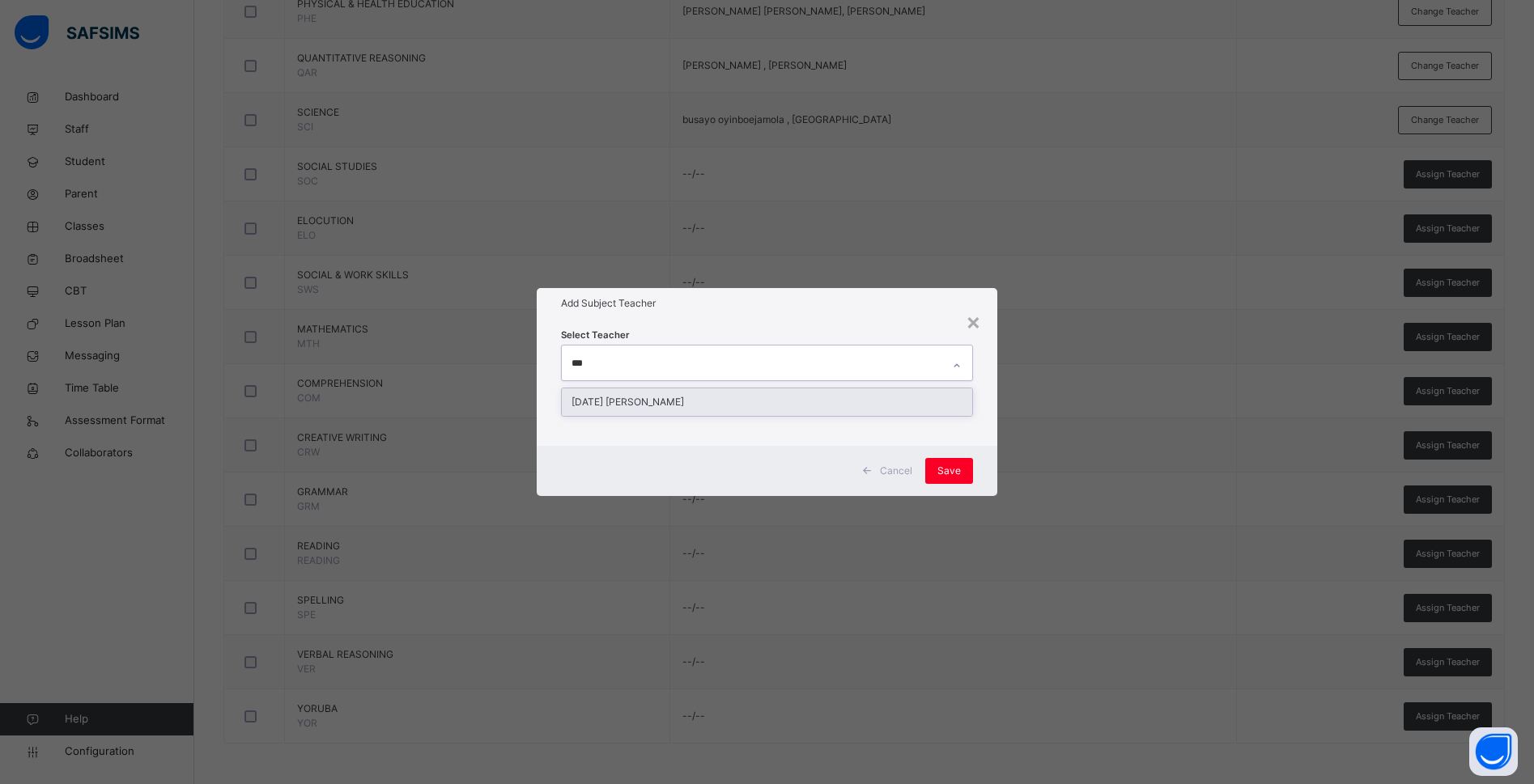
type input "****"
click at [677, 402] on div "Sunday Oluwafemi Otitoloju" at bounding box center [766, 401] width 411 height 27
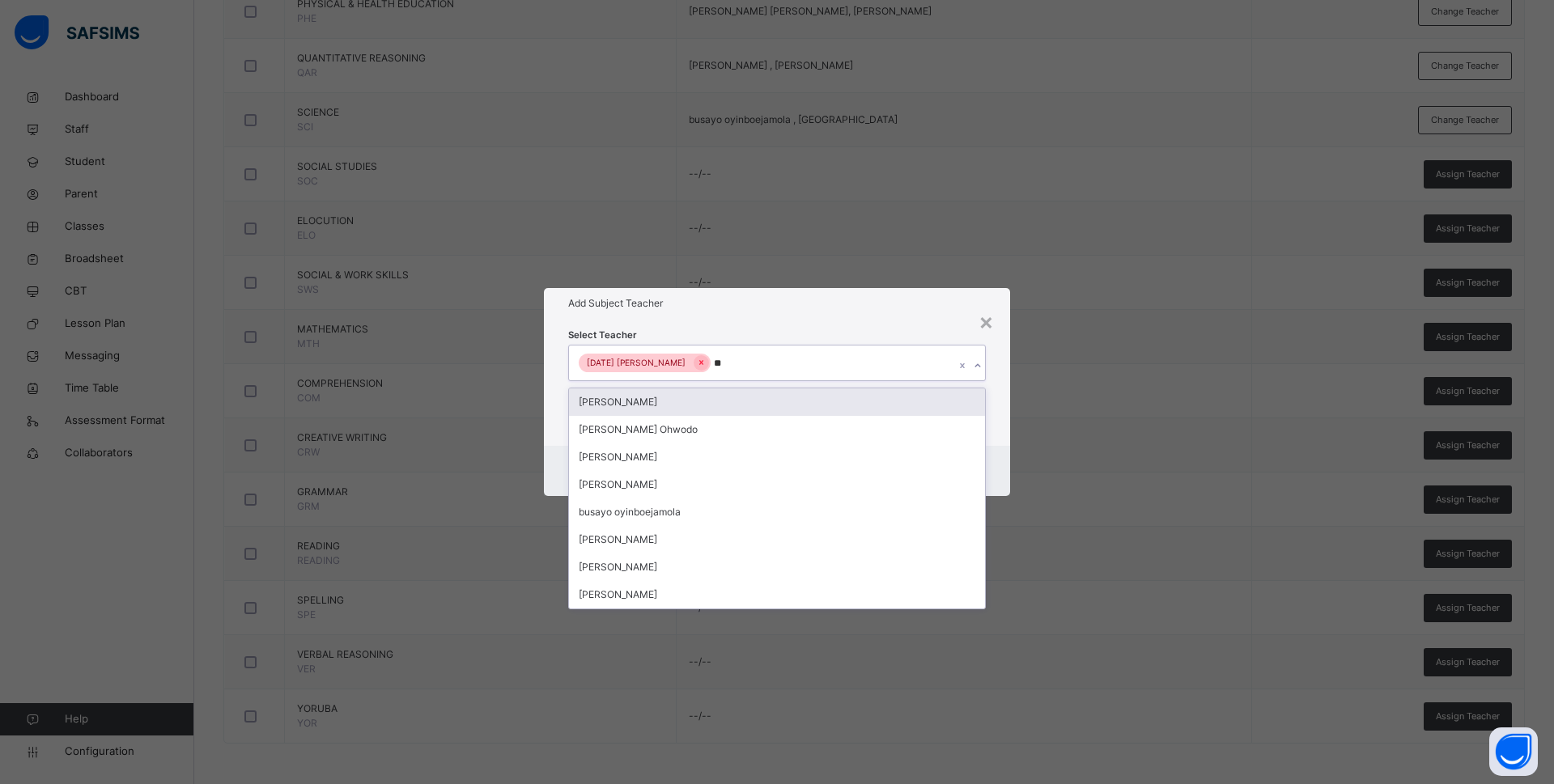
type input "***"
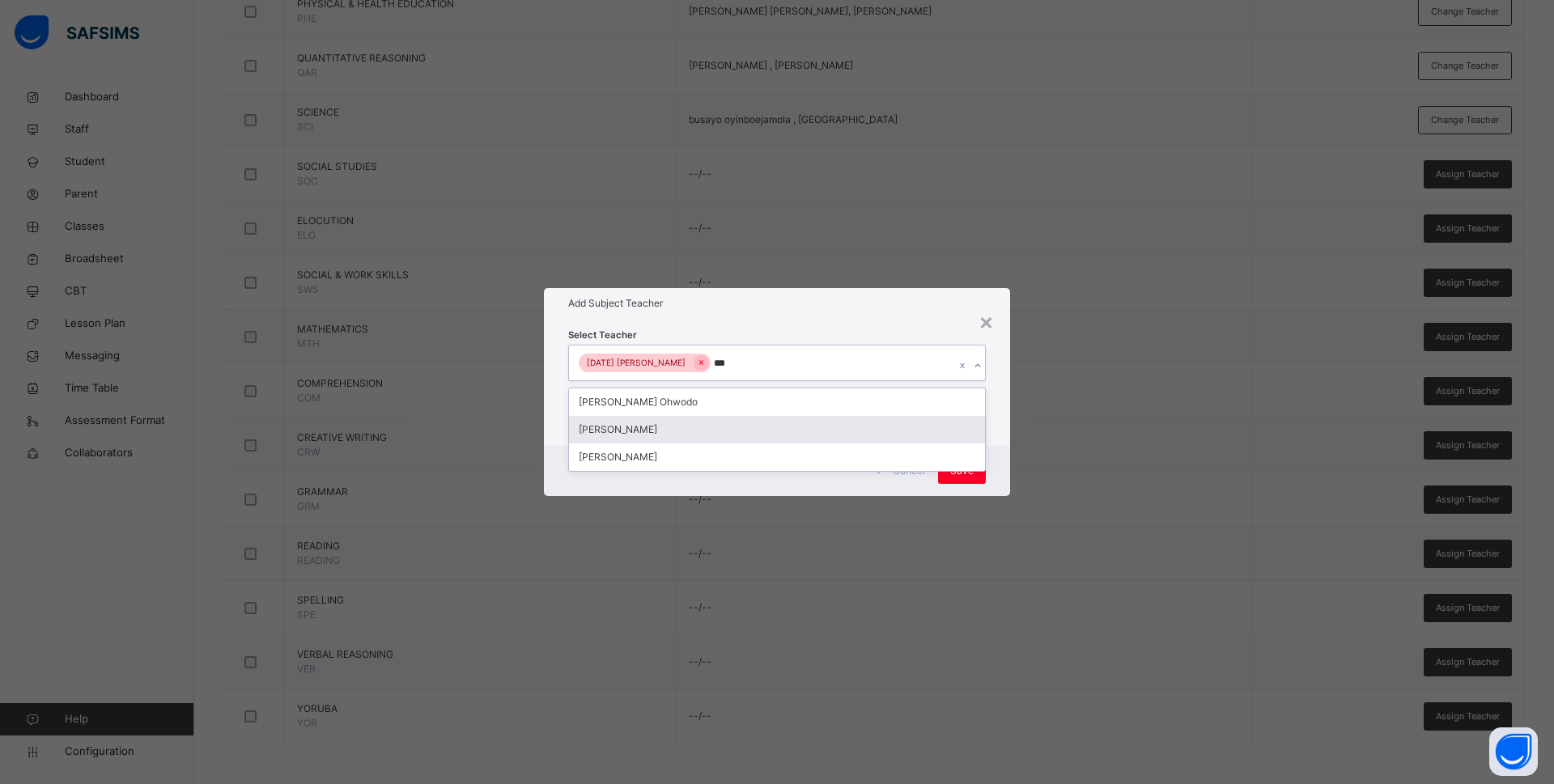
click at [650, 439] on div "Bamituni Aye" at bounding box center [777, 429] width 416 height 27
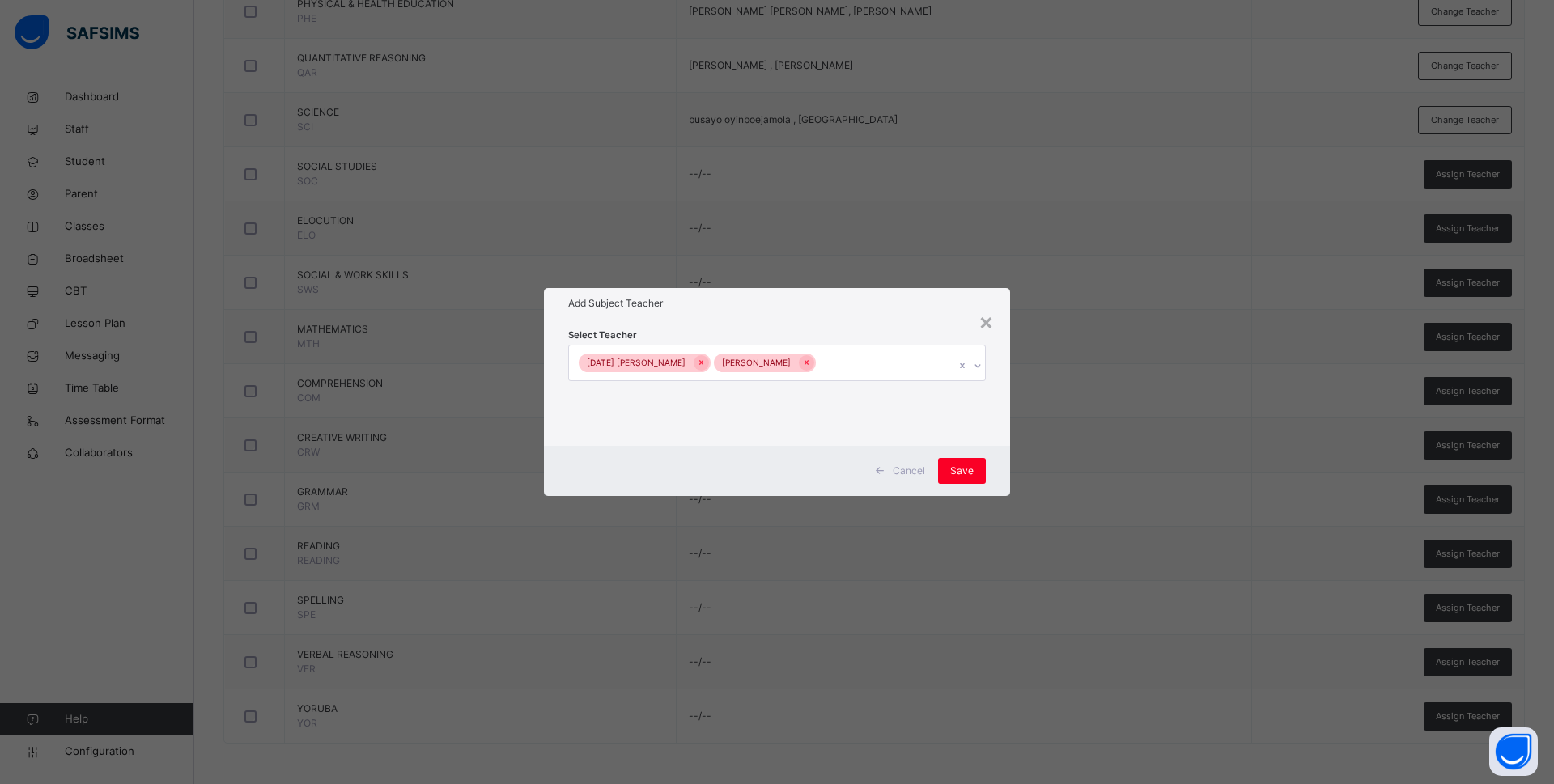
click at [1004, 414] on div "Select Teacher Sunday Oluwafemi Otitoloju Bamituni Aye" at bounding box center [777, 382] width 466 height 127
click at [957, 471] on span "Save" at bounding box center [962, 470] width 23 height 14
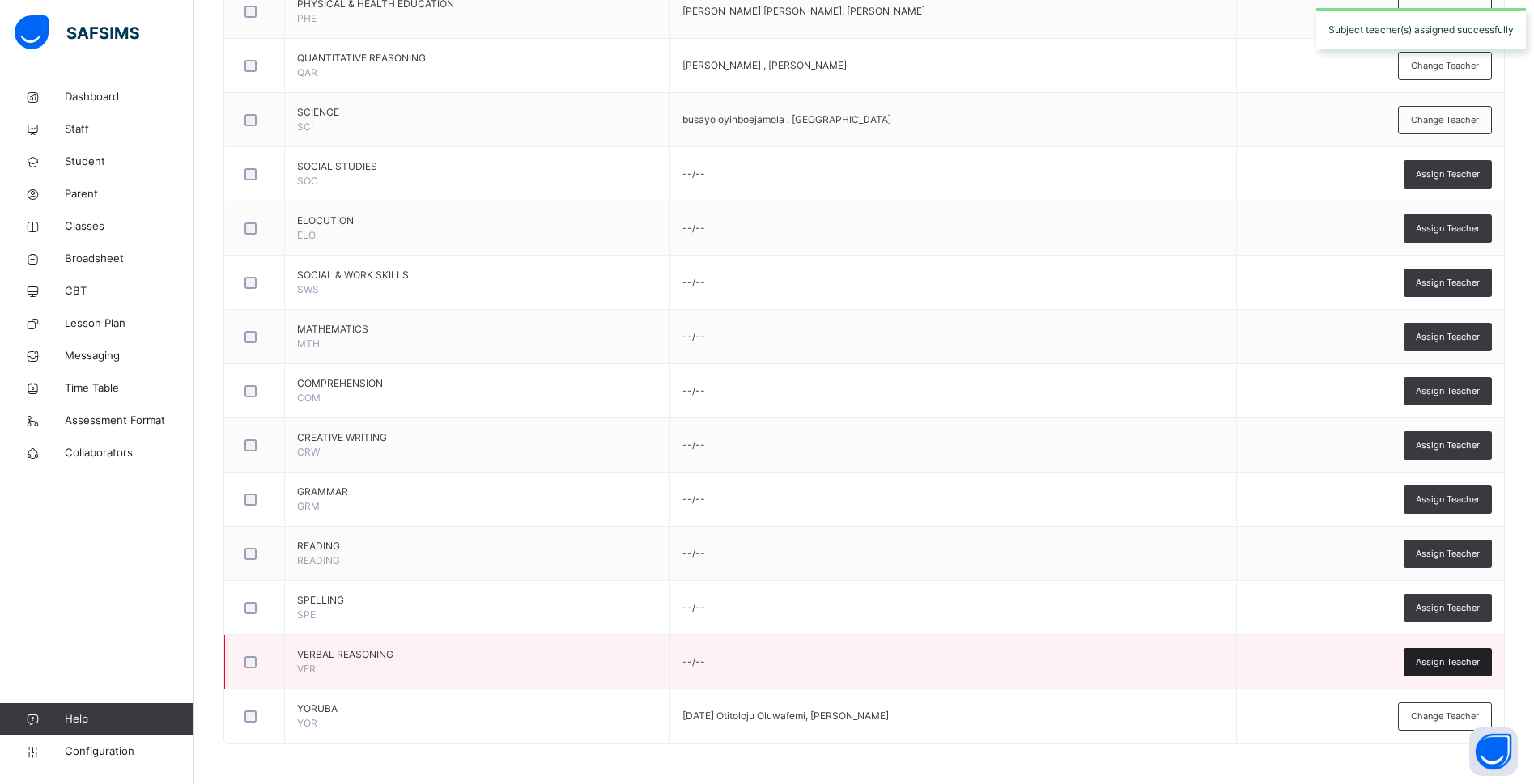
click at [1445, 662] on span "Assign Teacher" at bounding box center [1447, 662] width 64 height 14
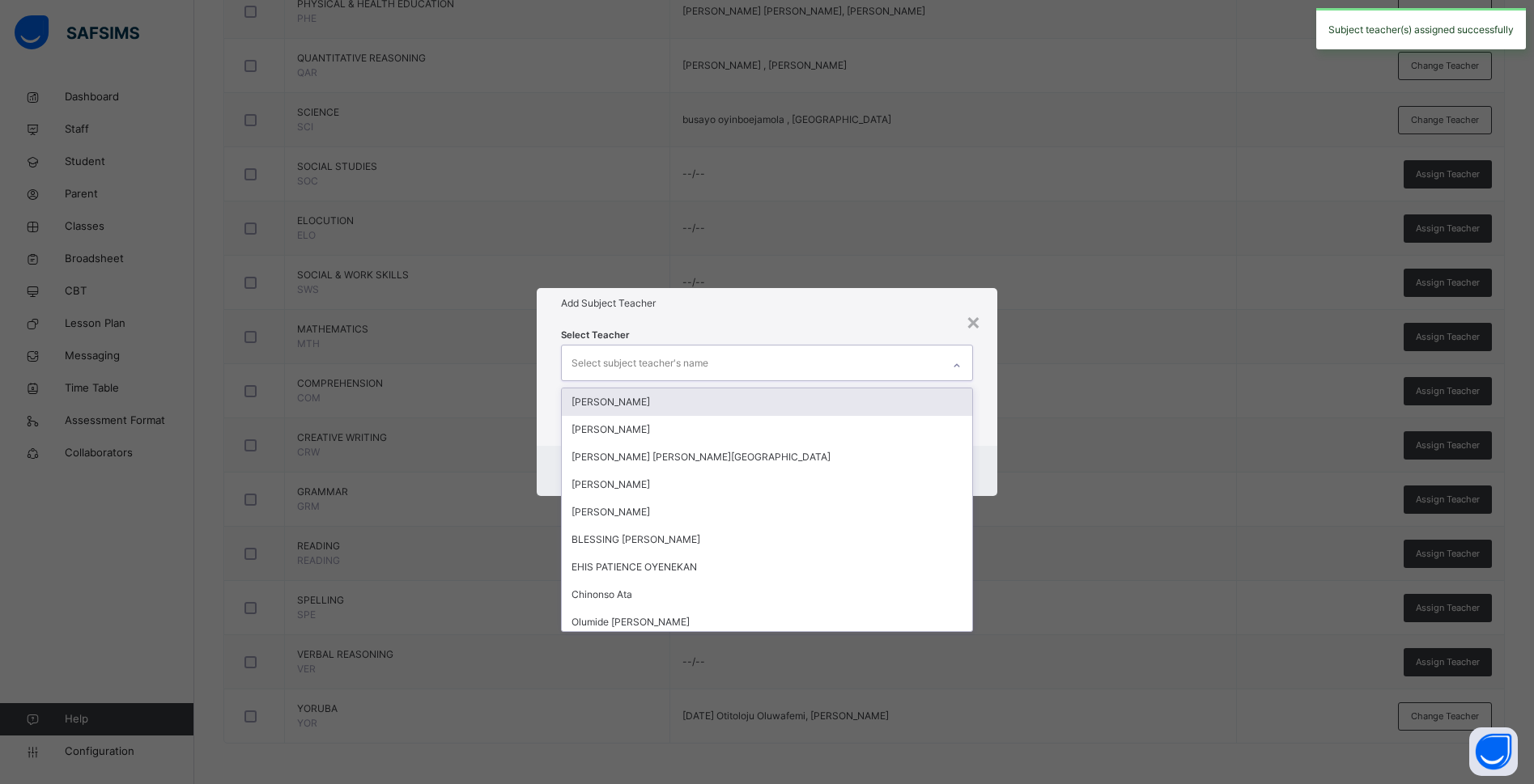
click at [675, 367] on div "Select subject teacher's name" at bounding box center [640, 363] width 137 height 31
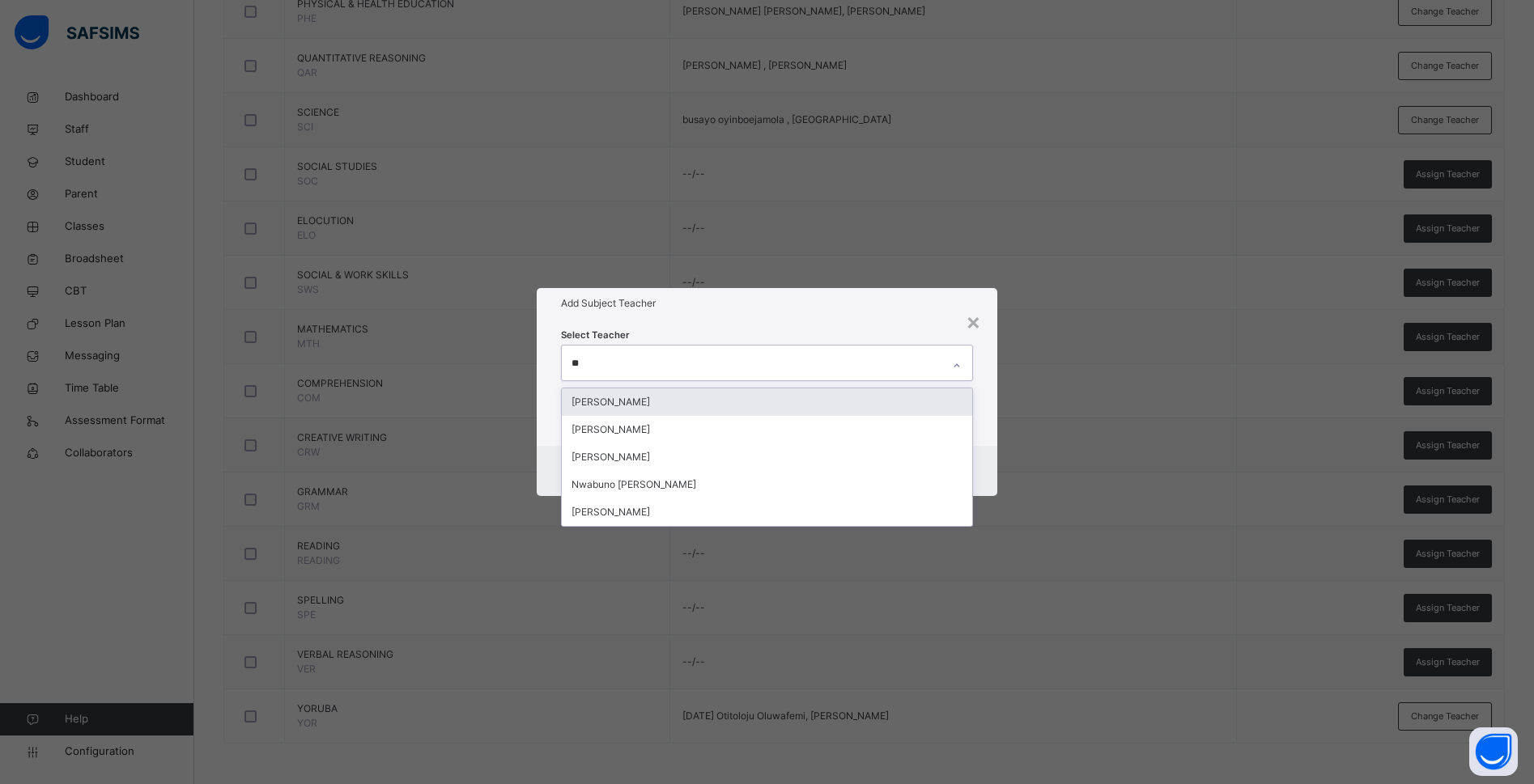
type input "***"
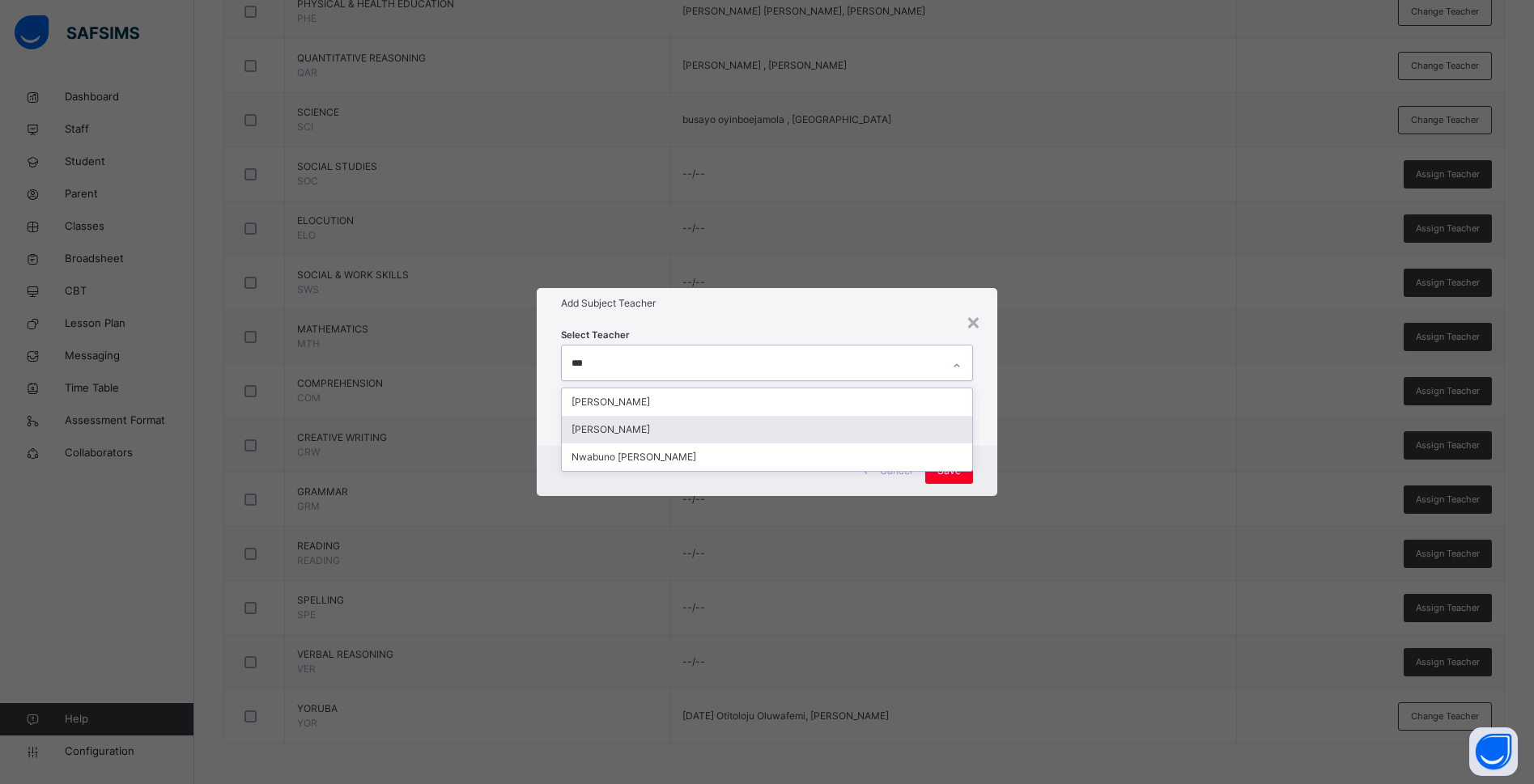
click at [675, 428] on div "Charity Okwuchi Nwaimo" at bounding box center [766, 429] width 411 height 27
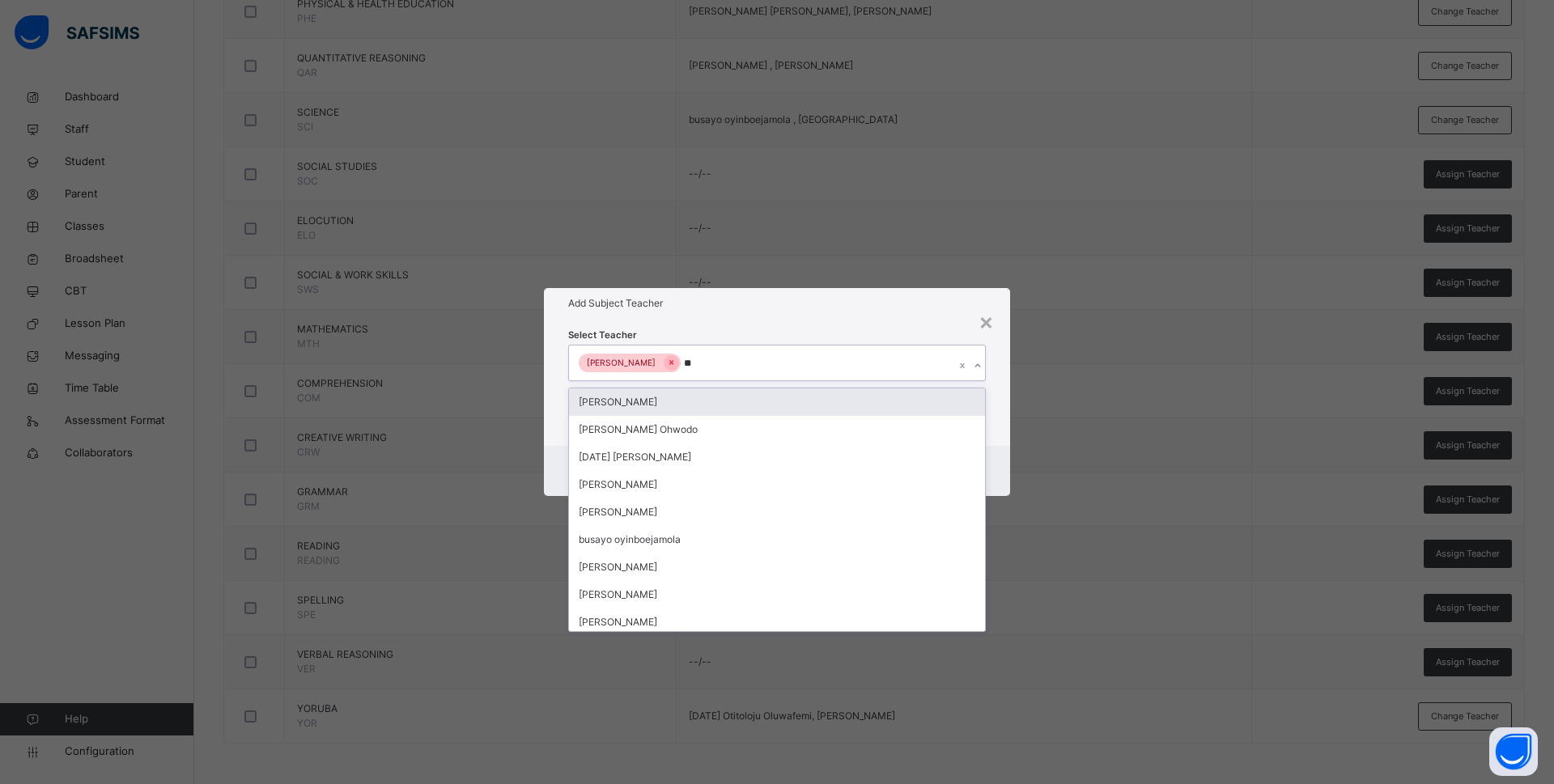
type input "***"
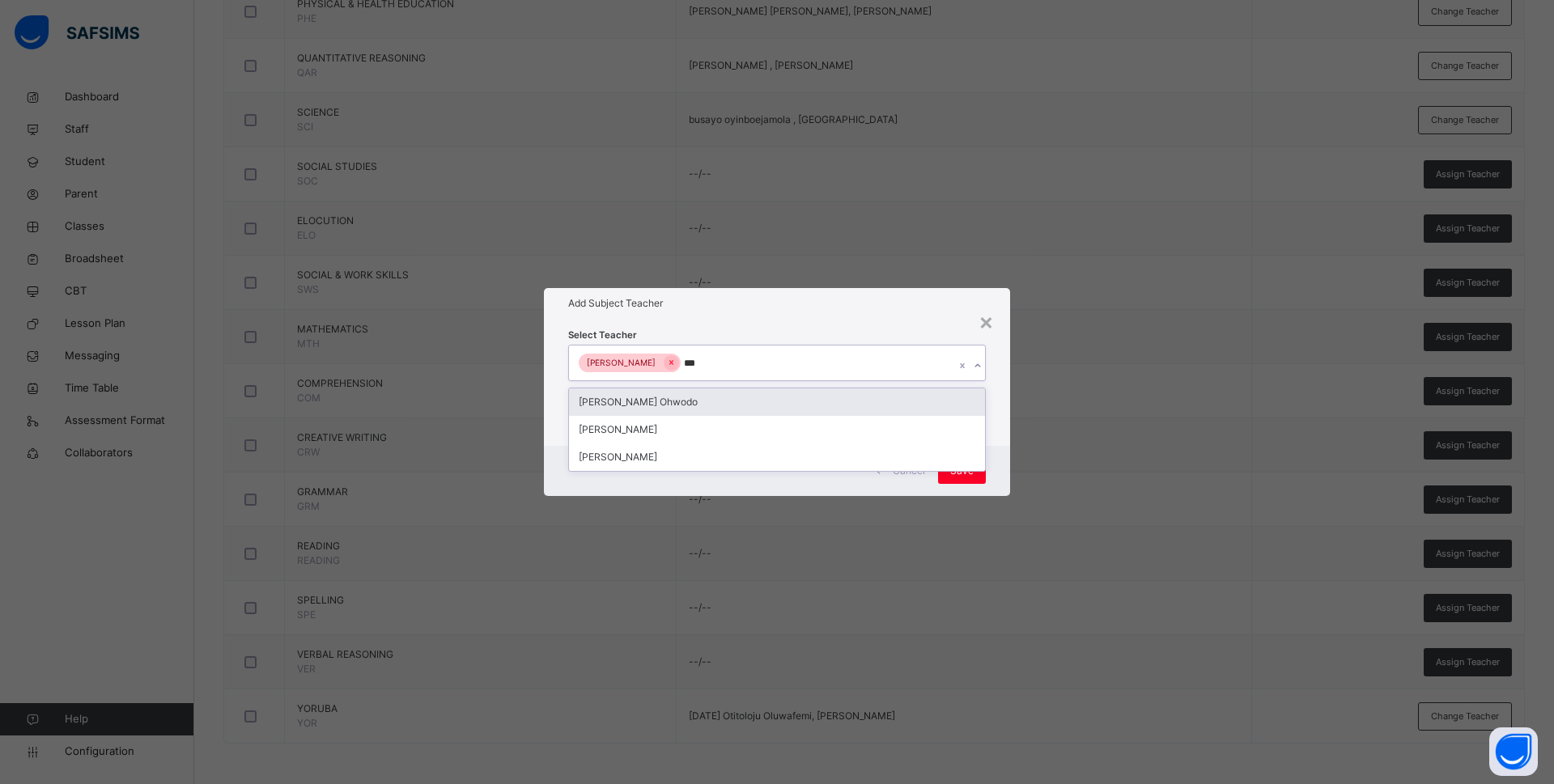
click at [675, 428] on div "Bamituni Aye" at bounding box center [777, 429] width 416 height 27
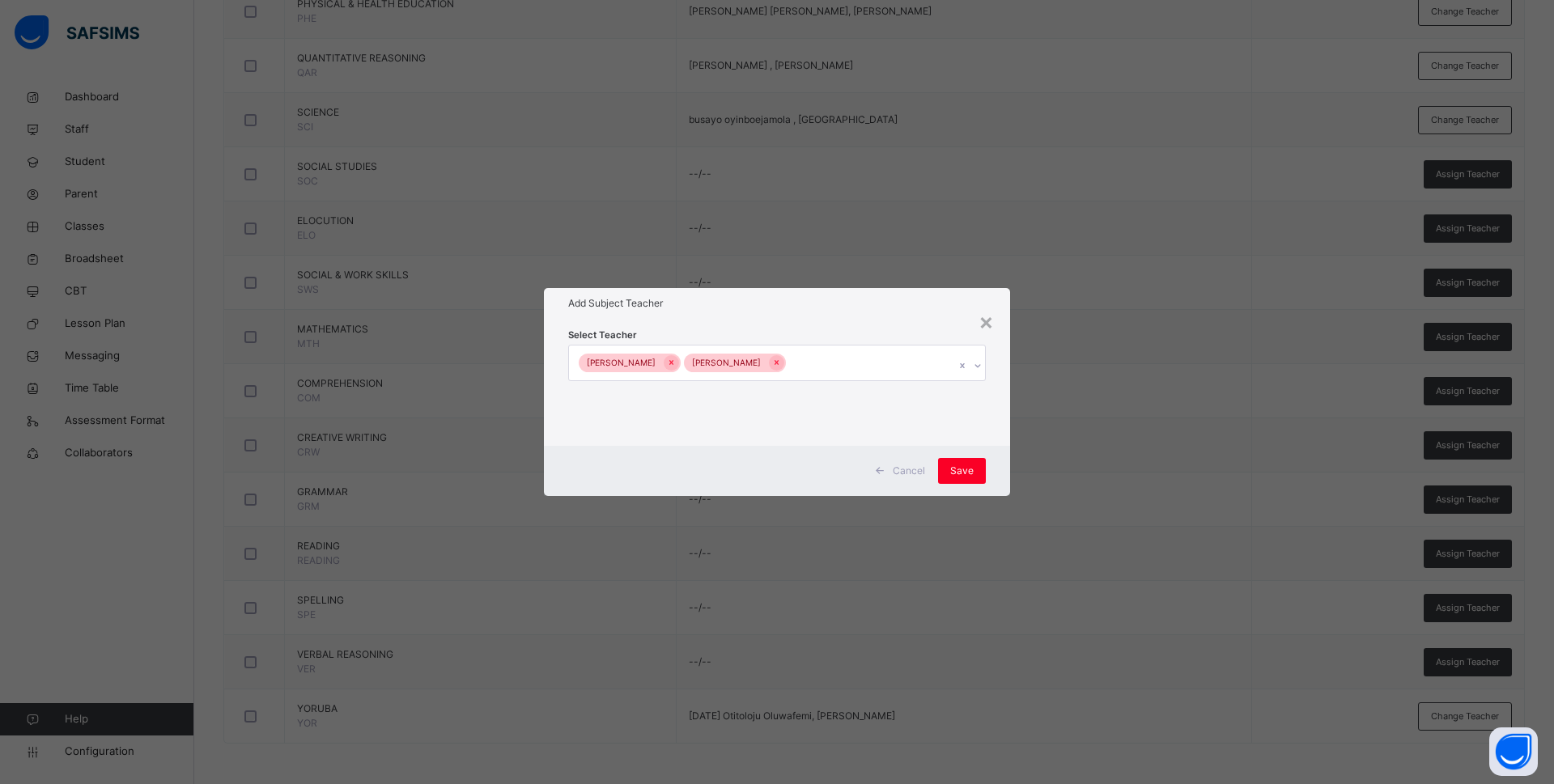
click at [996, 416] on div "Select Teacher Charity Okwuchi Nwaimo Bamituni Aye" at bounding box center [777, 382] width 466 height 127
click at [972, 465] on span "Save" at bounding box center [962, 470] width 23 height 14
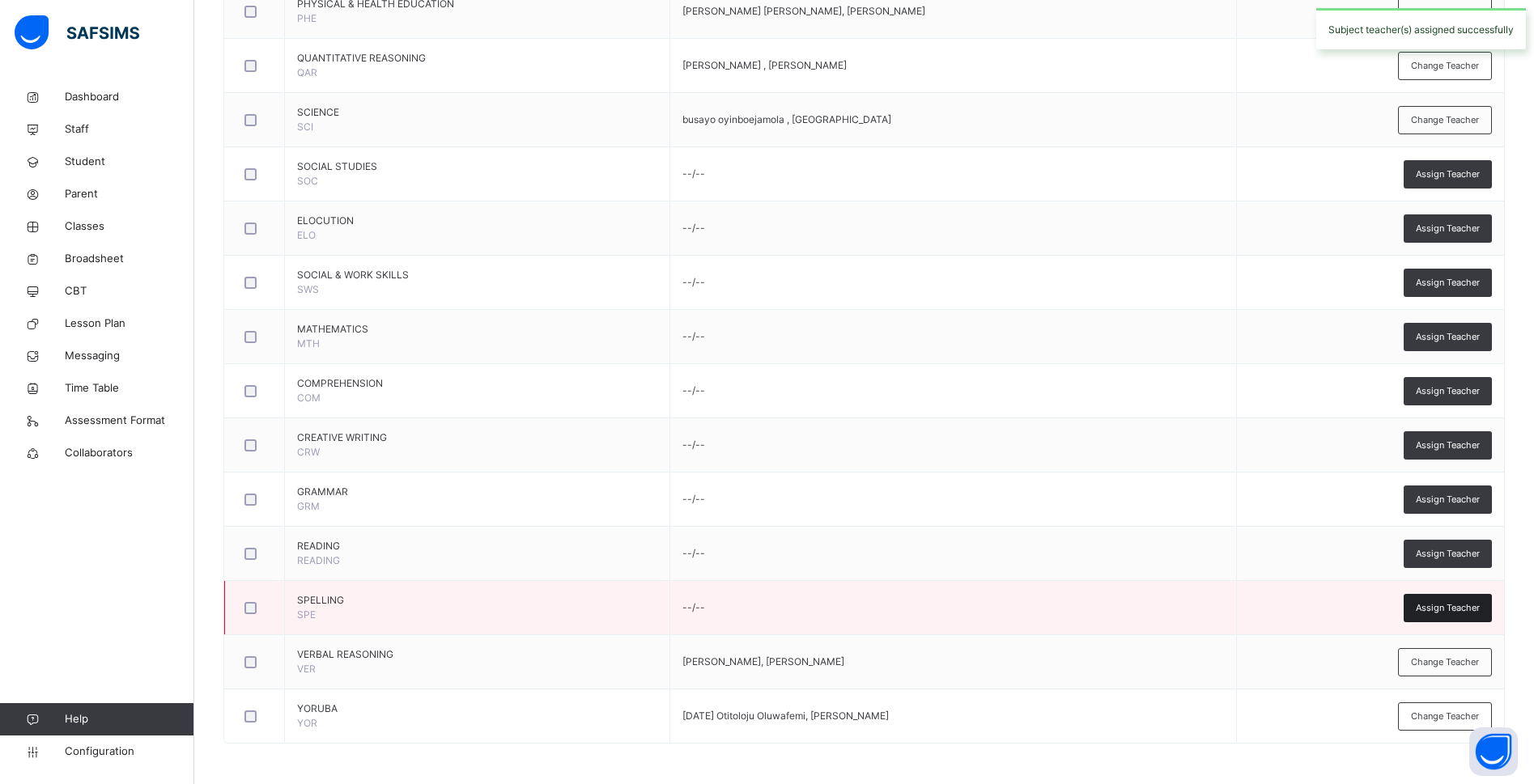
click at [1453, 598] on div "Assign Teacher" at bounding box center [1447, 608] width 88 height 28
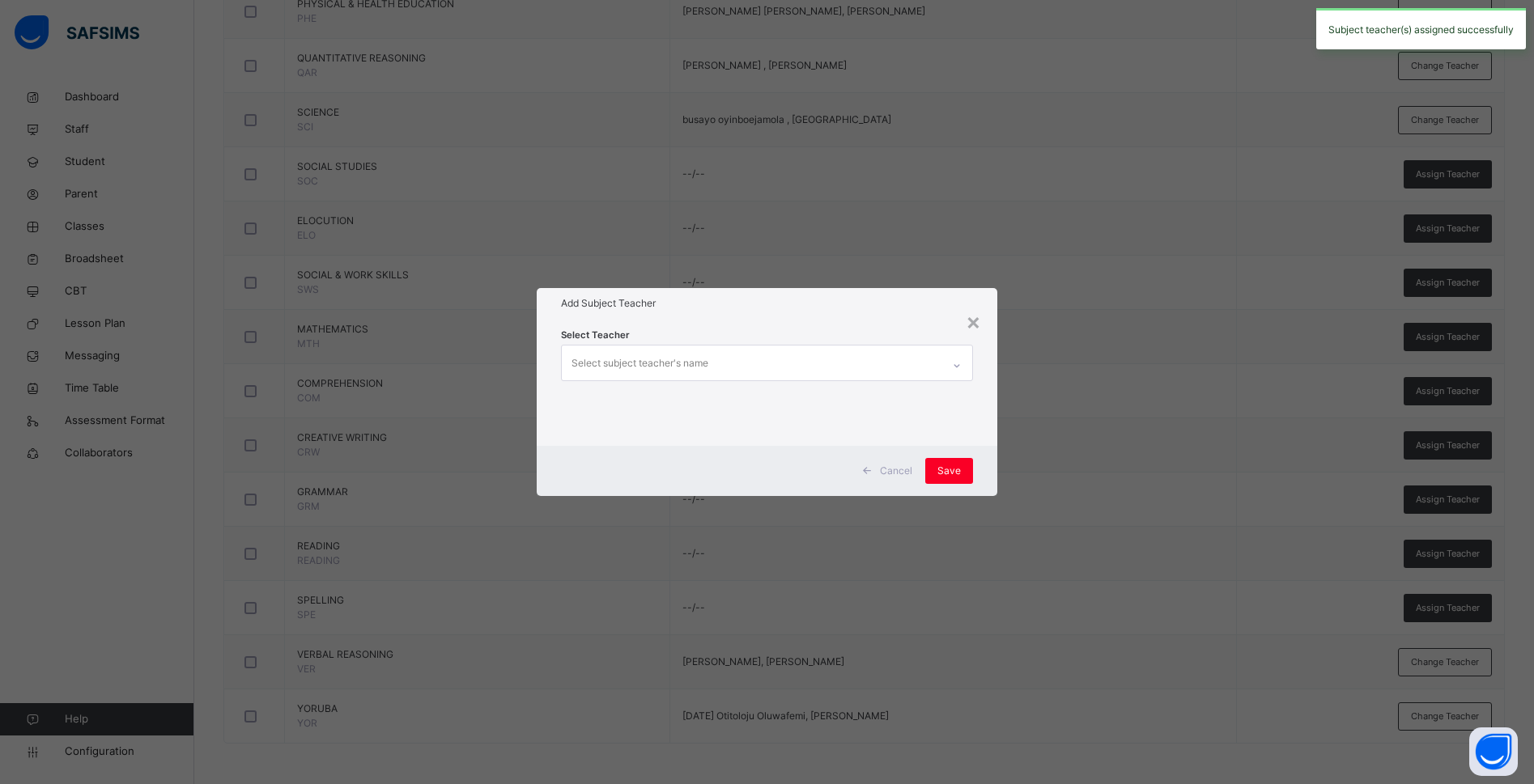
click at [721, 372] on div "Select subject teacher's name" at bounding box center [751, 362] width 380 height 34
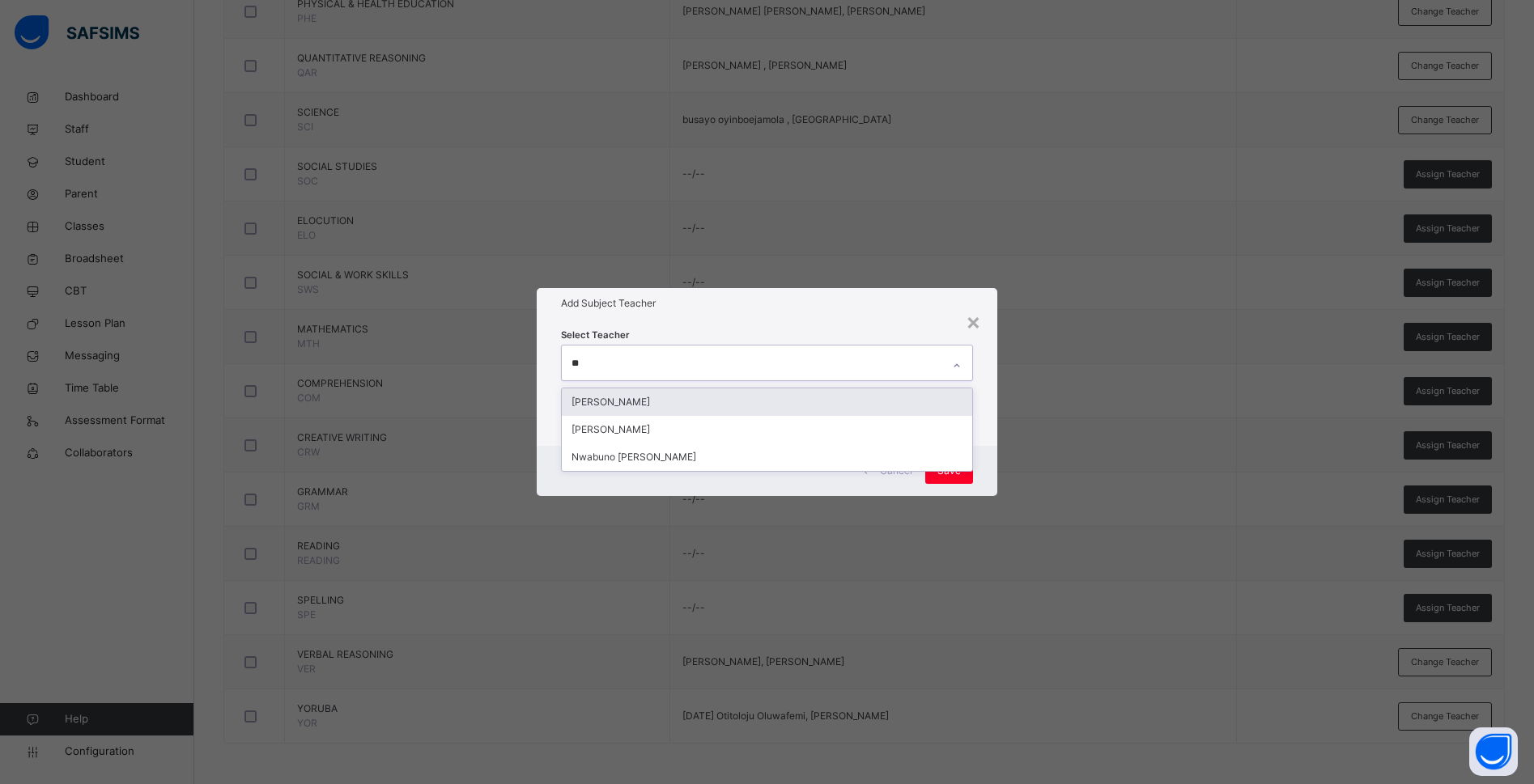
type input "***"
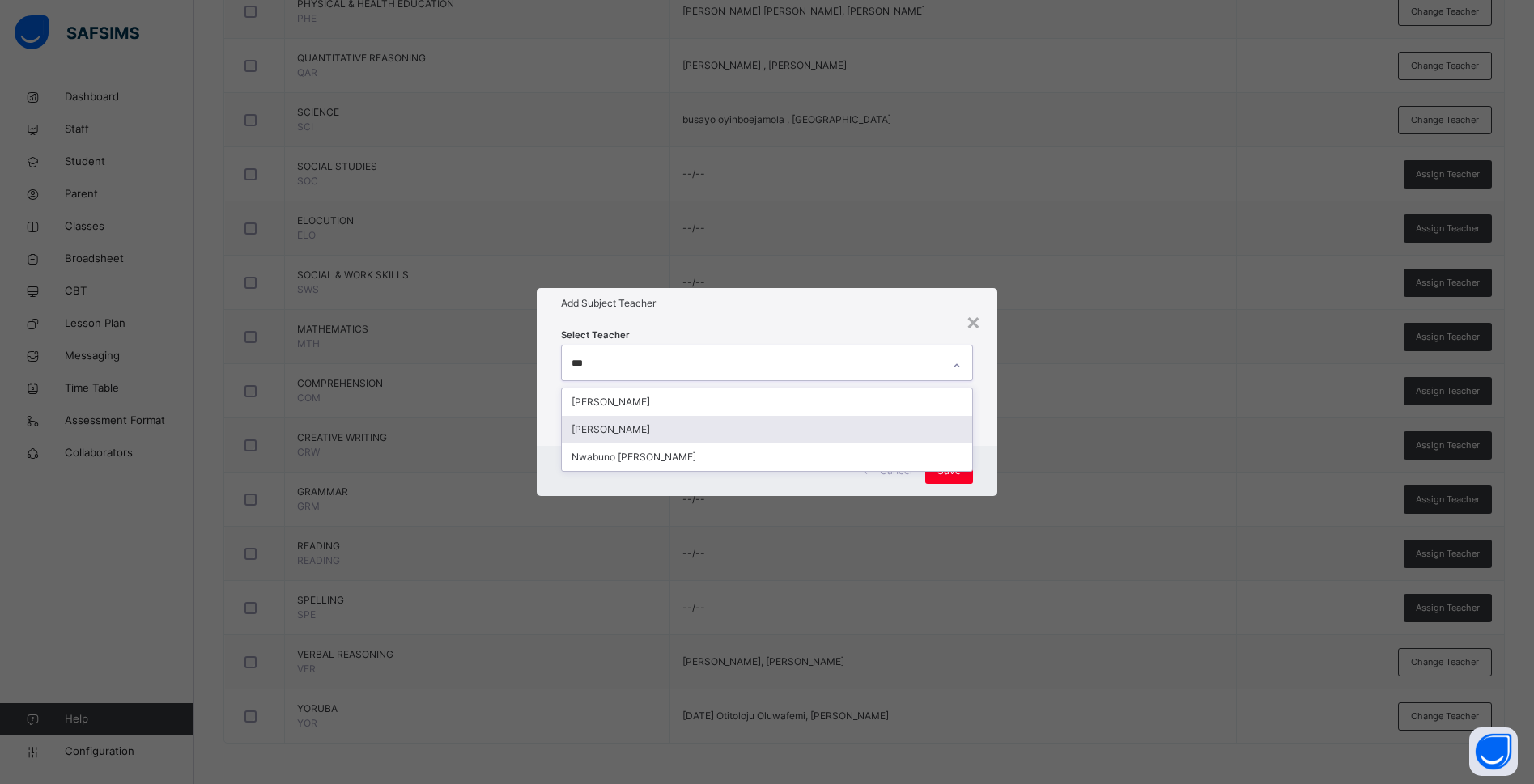
click at [693, 432] on div "Charity Okwuchi Nwaimo" at bounding box center [766, 429] width 411 height 27
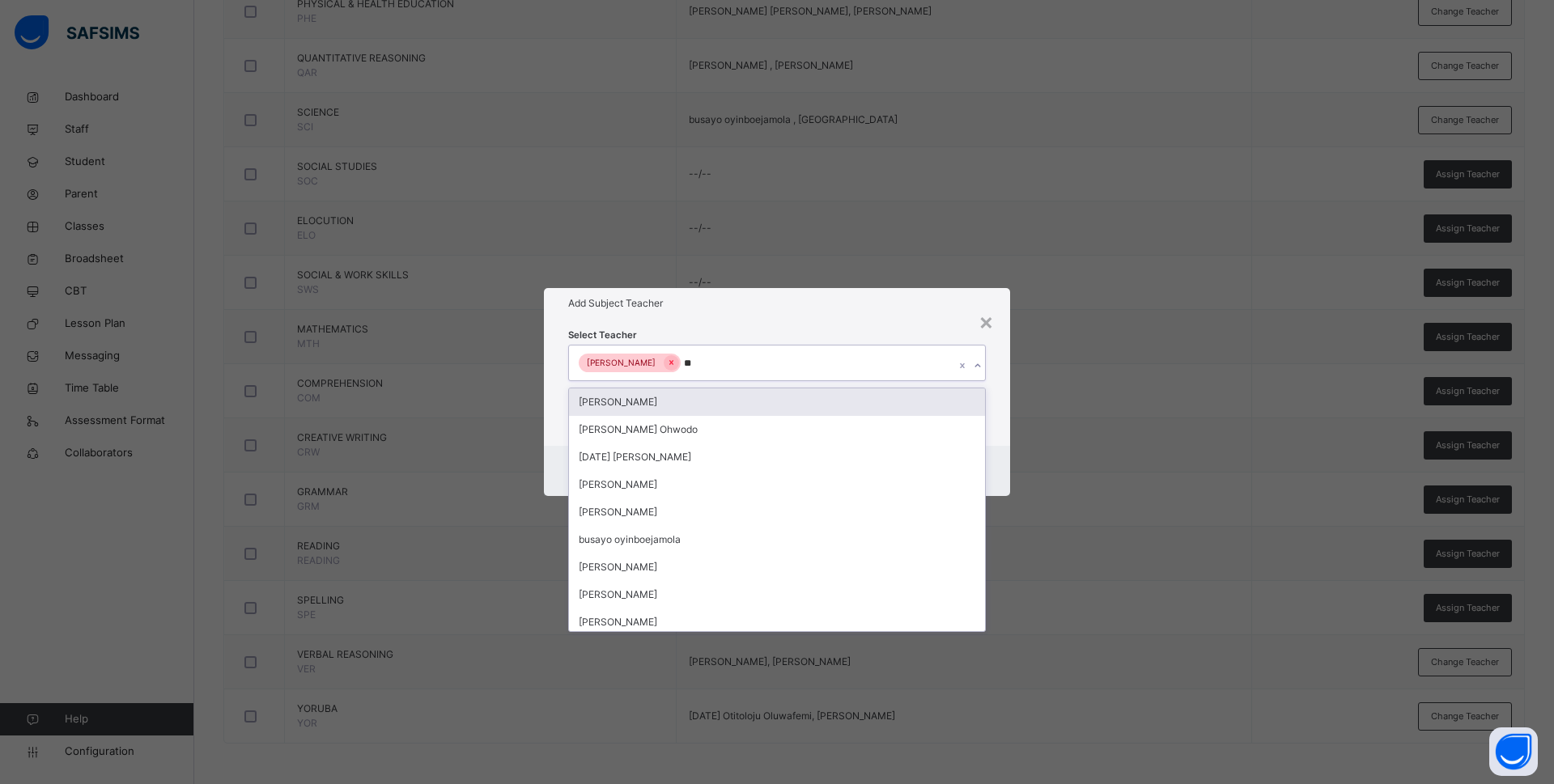
type input "***"
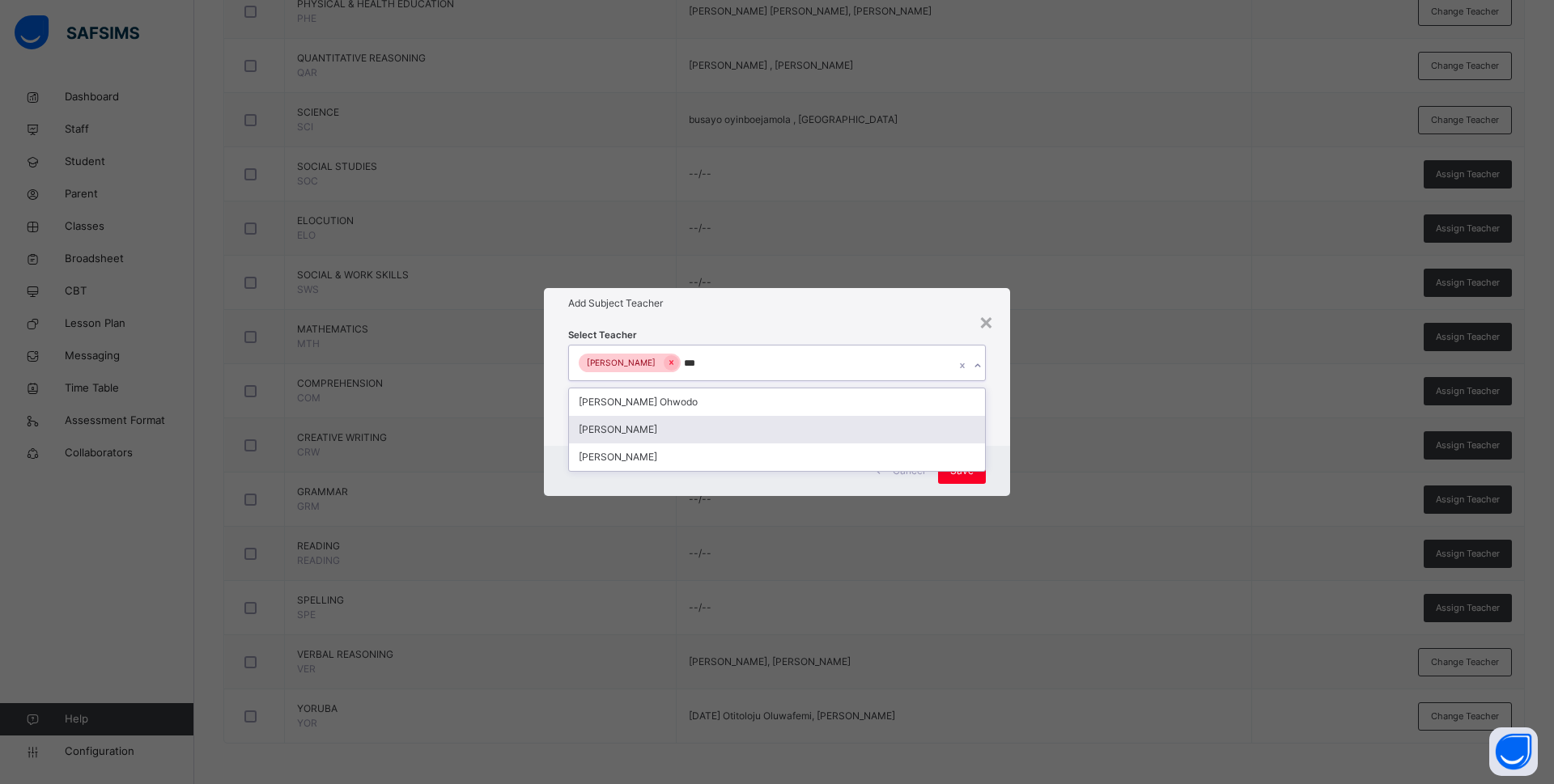
click at [662, 434] on div "Bamituni Aye" at bounding box center [777, 429] width 416 height 27
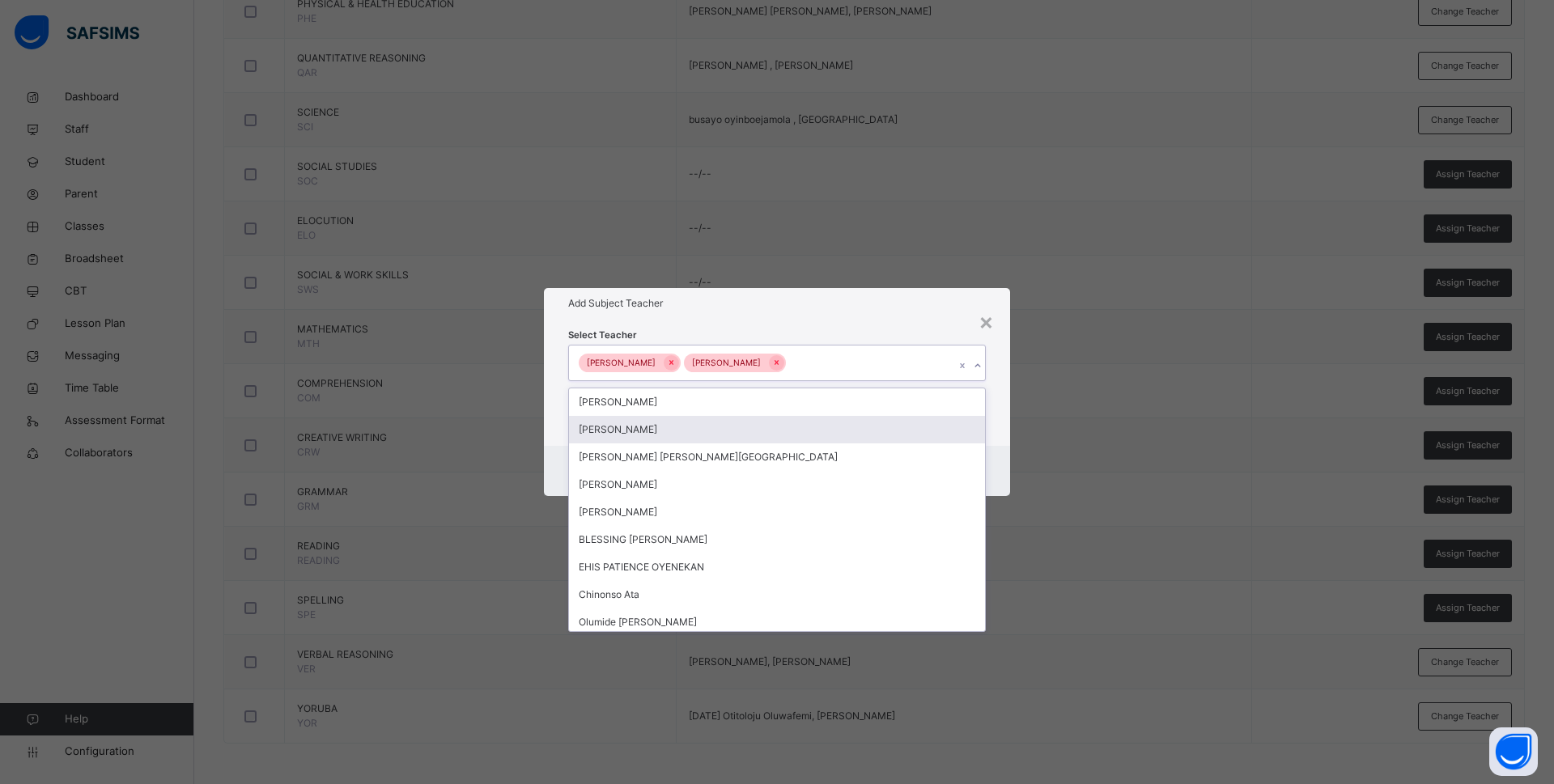
click at [1001, 414] on div "Select Teacher option Bamituni Aye, selected. option Anne Eches focused, 2 of 1…" at bounding box center [777, 382] width 466 height 127
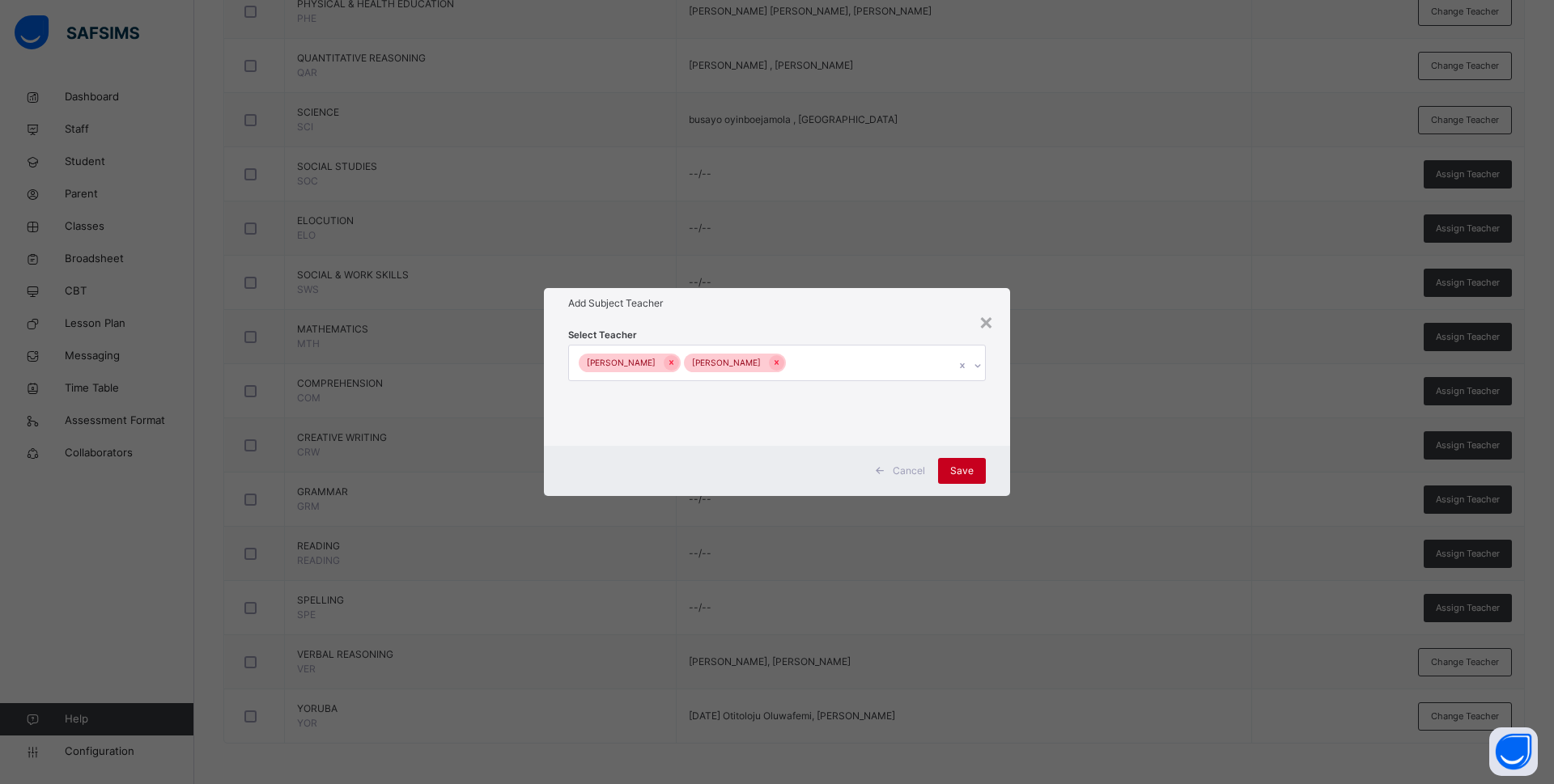
click at [959, 469] on span "Save" at bounding box center [962, 470] width 23 height 14
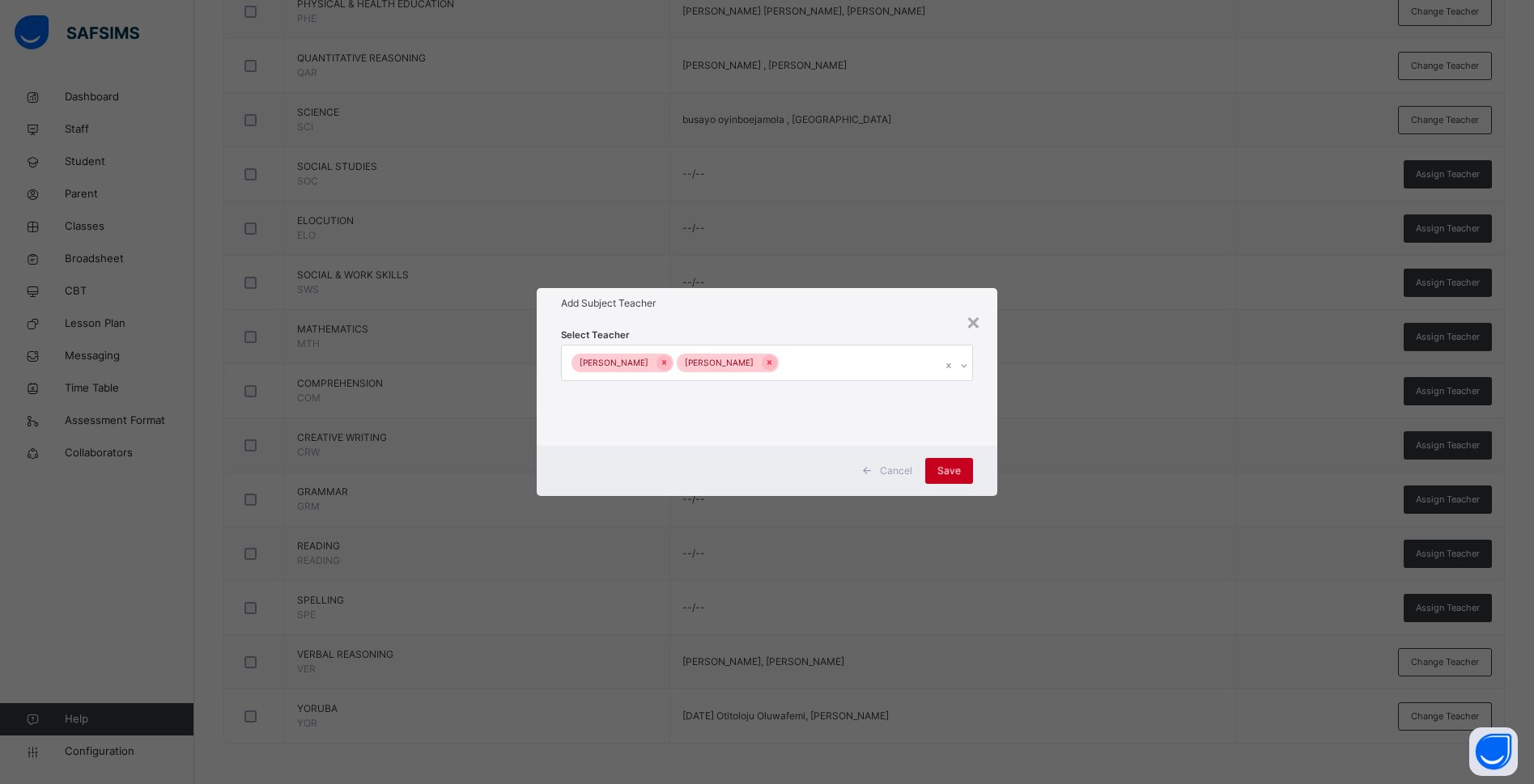
click at [949, 467] on div "Save" at bounding box center [949, 470] width 47 height 26
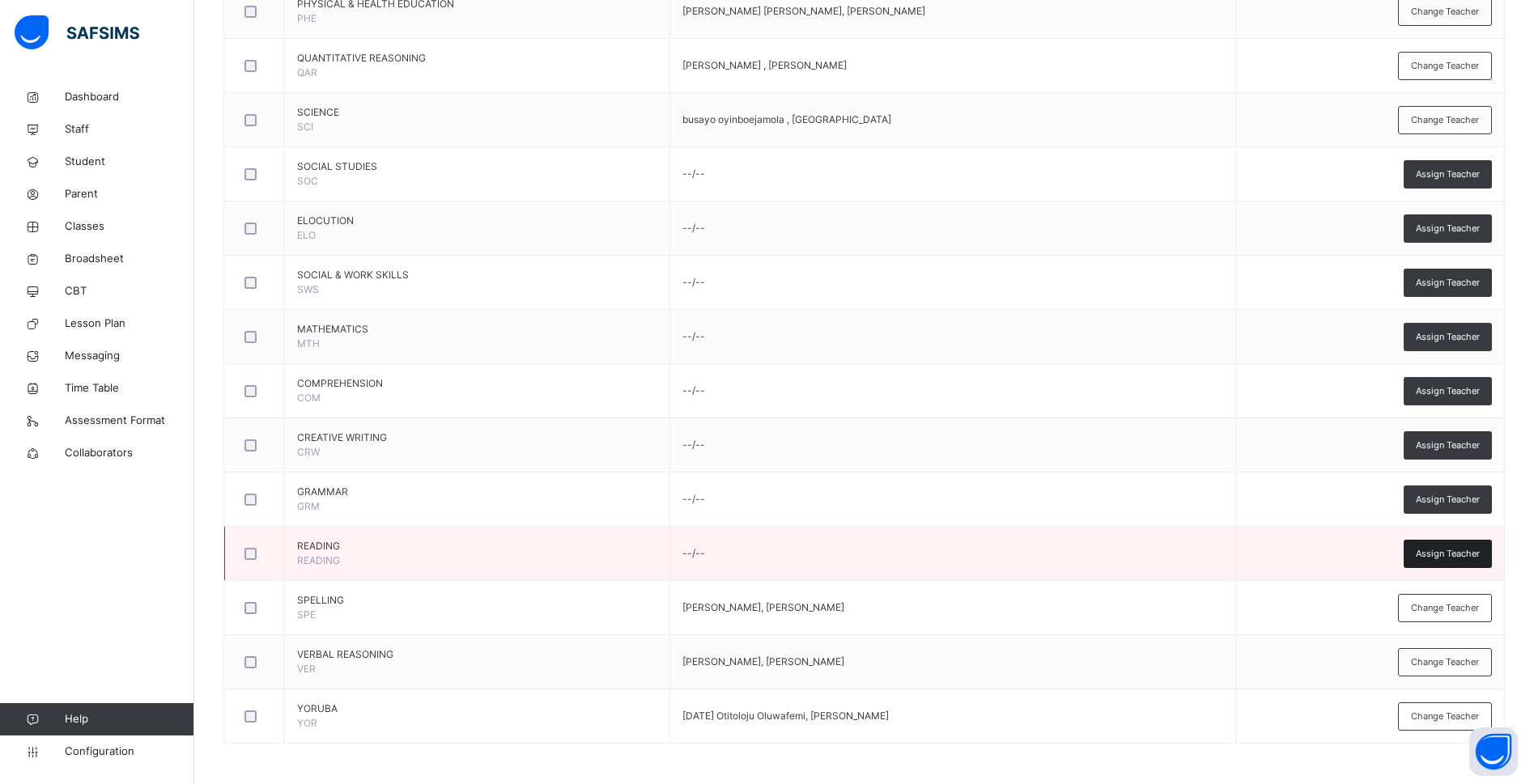
click at [1447, 543] on div "Assign Teacher" at bounding box center [1447, 553] width 88 height 28
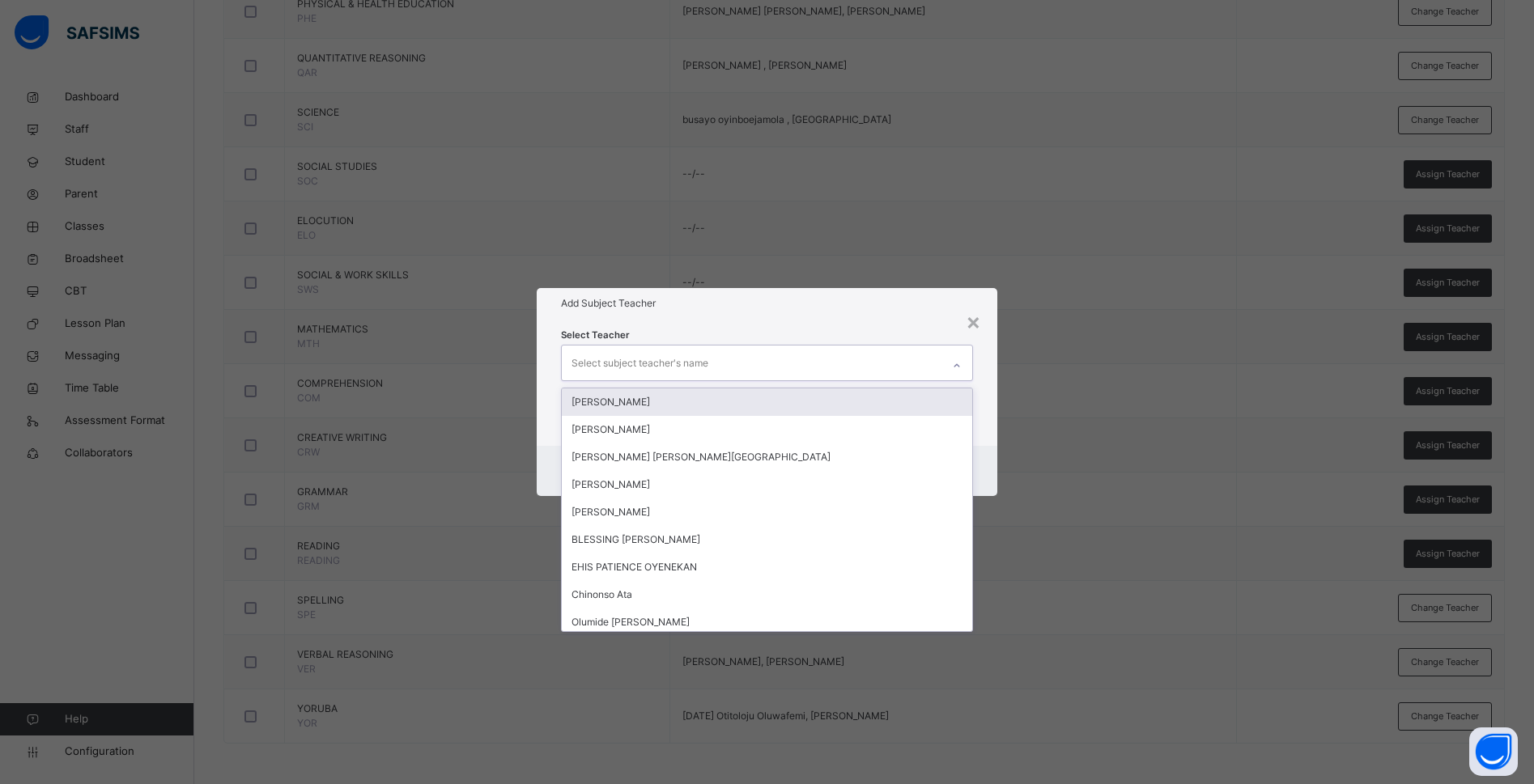
click at [609, 351] on div "Select subject teacher's name" at bounding box center [640, 363] width 137 height 31
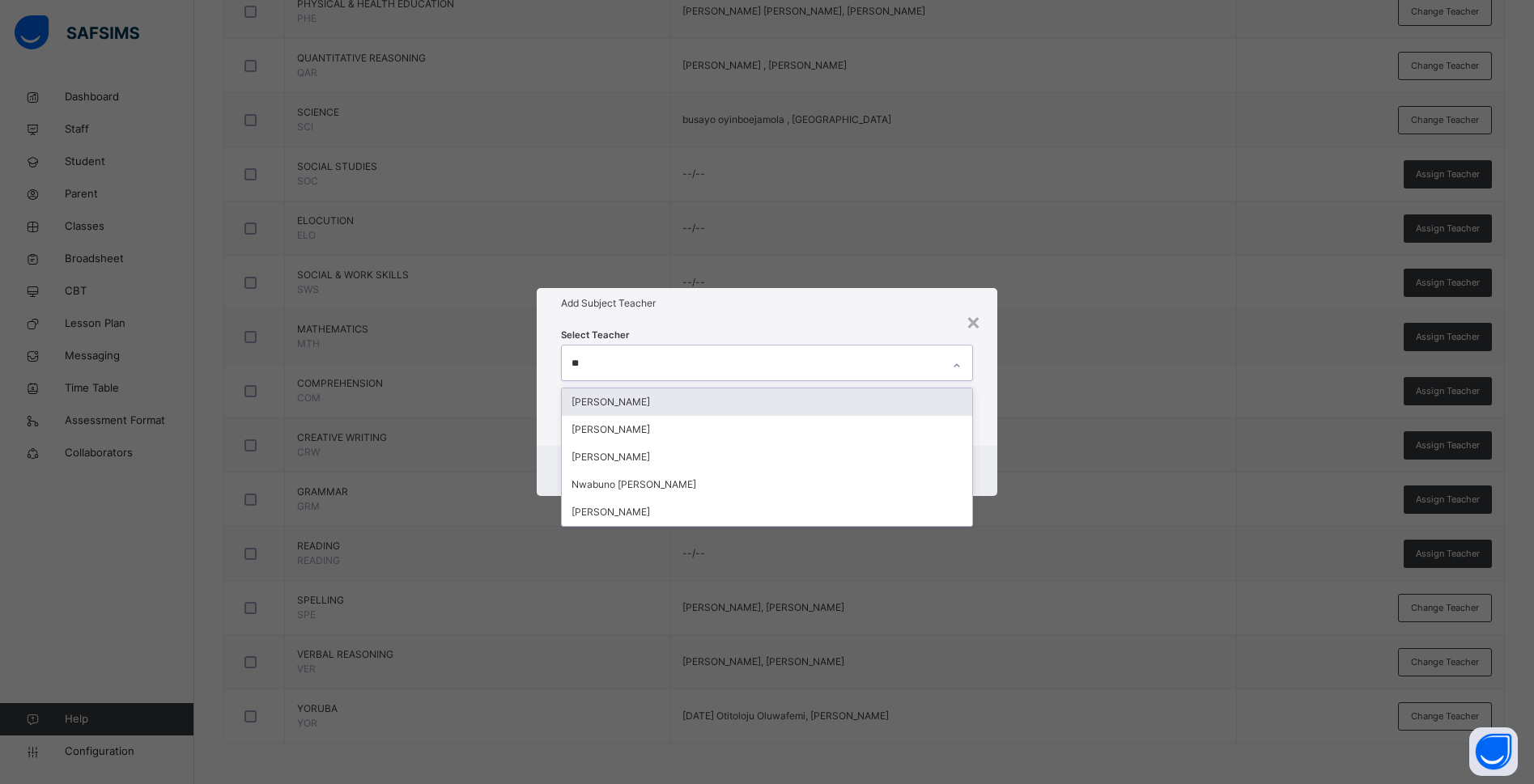
type input "***"
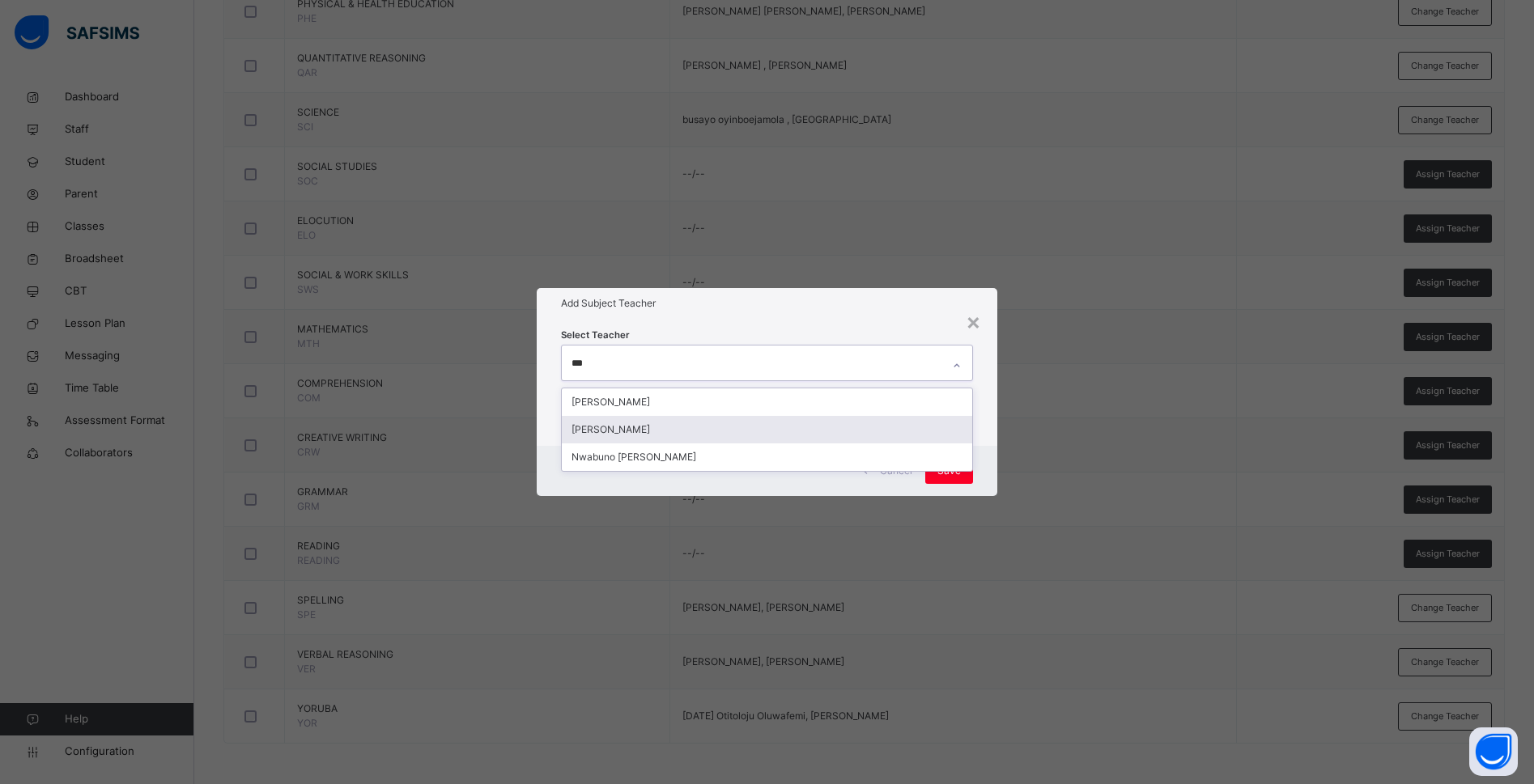
click at [620, 429] on div "Charity Okwuchi Nwaimo" at bounding box center [766, 429] width 411 height 27
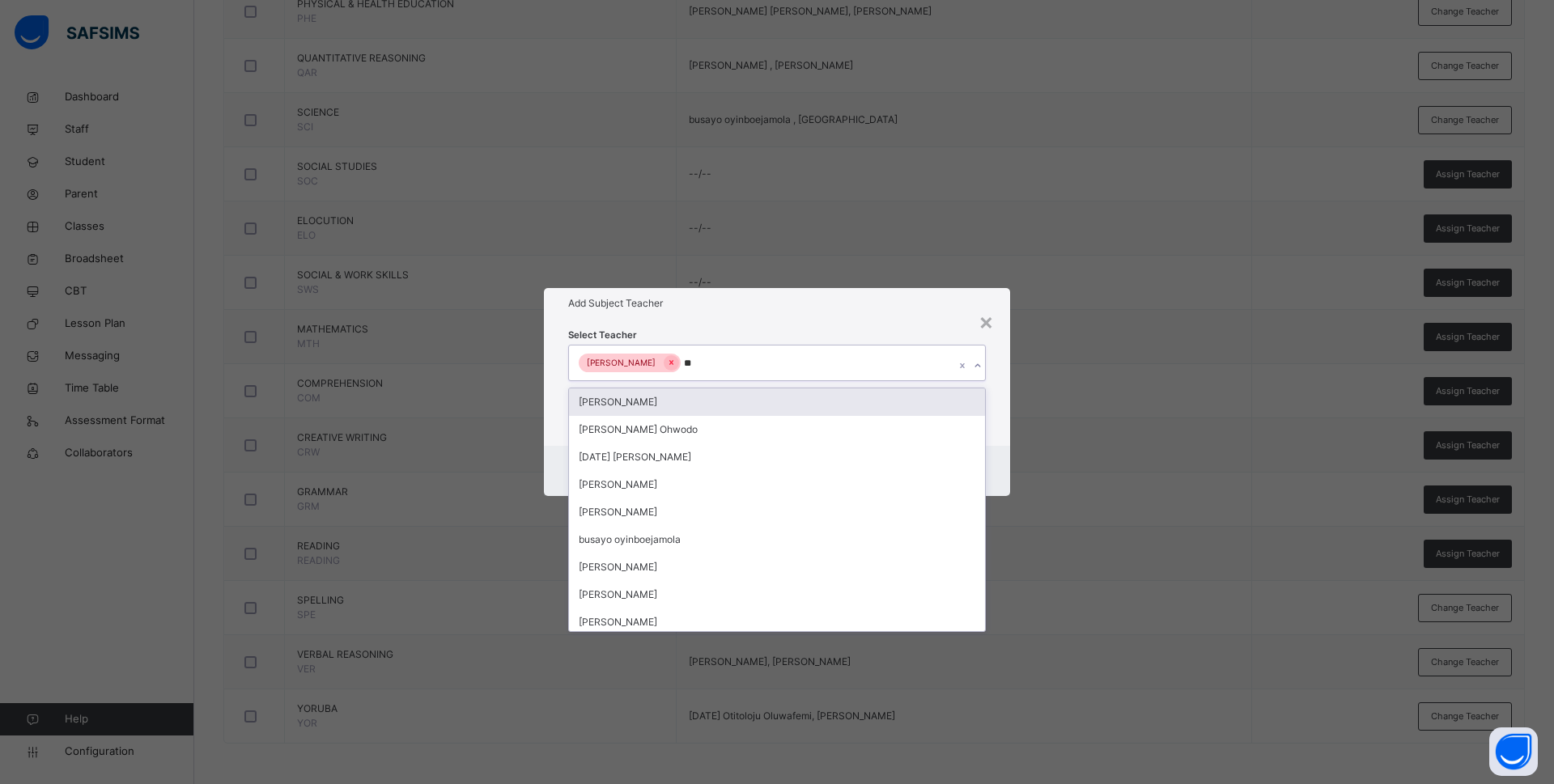
type input "***"
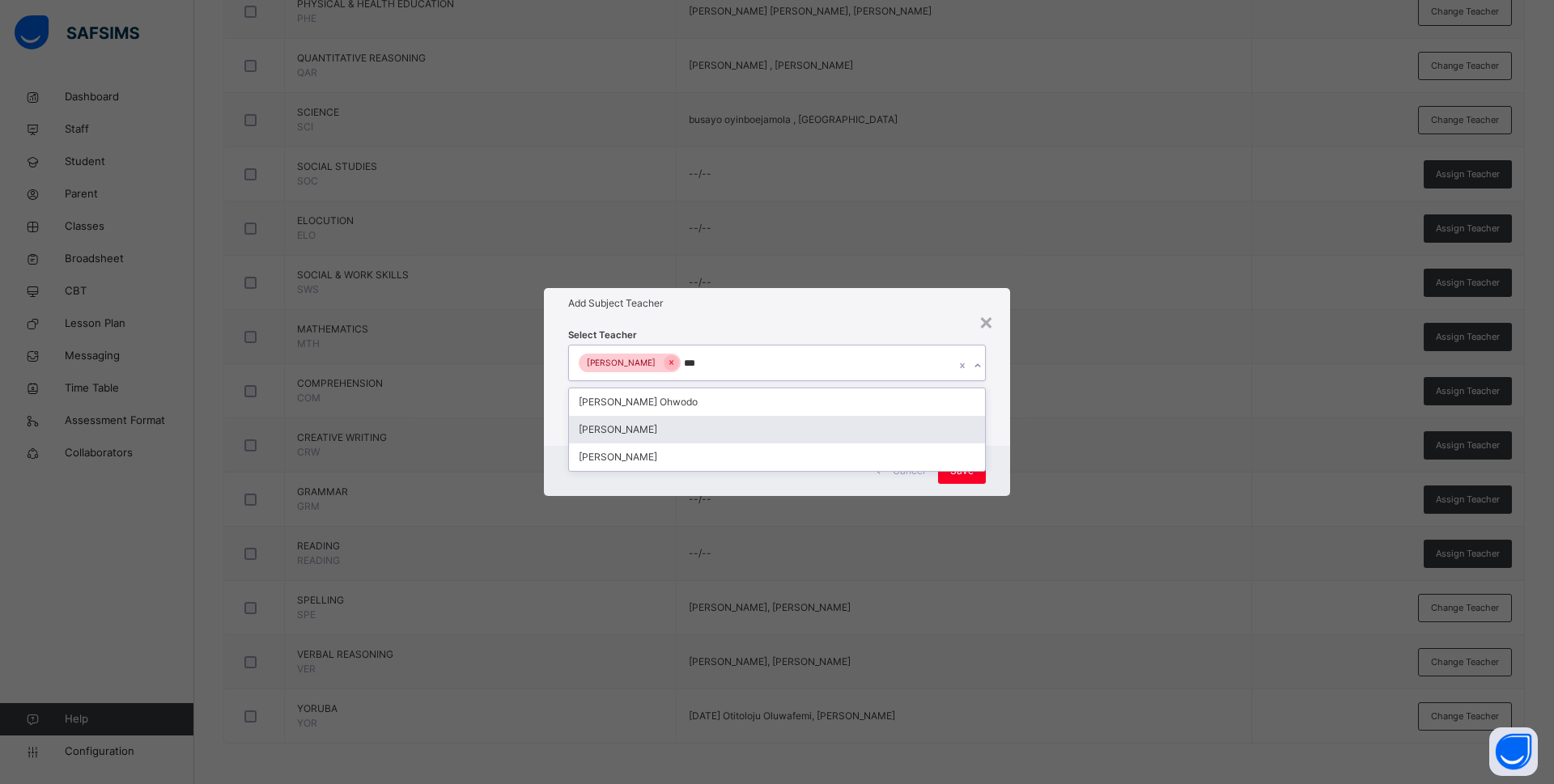
click at [707, 429] on div "Bamituni Aye" at bounding box center [777, 429] width 416 height 27
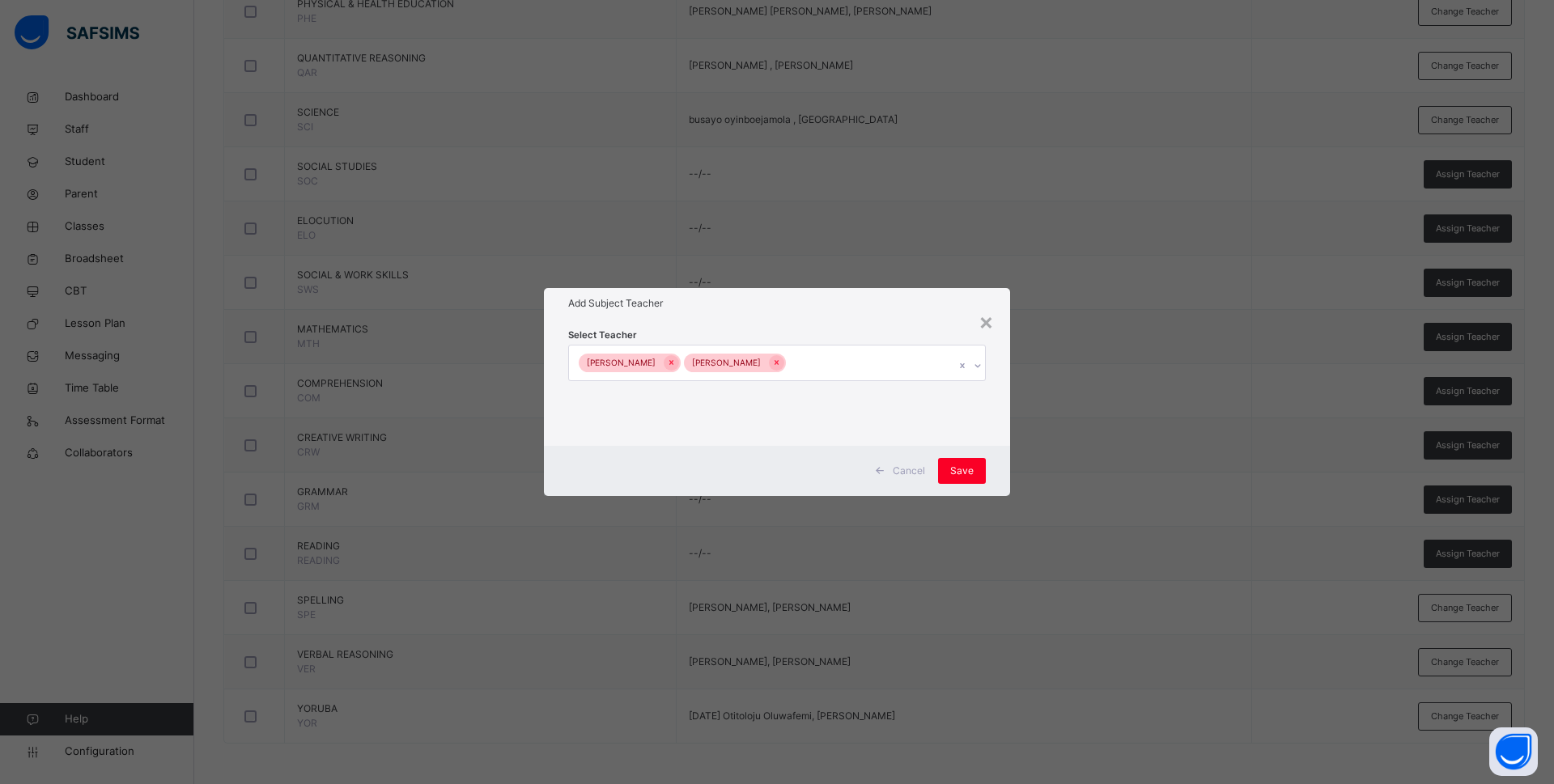
click at [1000, 428] on div "Select Teacher Charity Okwuchi Nwaimo Bamituni Aye" at bounding box center [777, 382] width 466 height 127
click at [973, 468] on span "Save" at bounding box center [962, 470] width 23 height 14
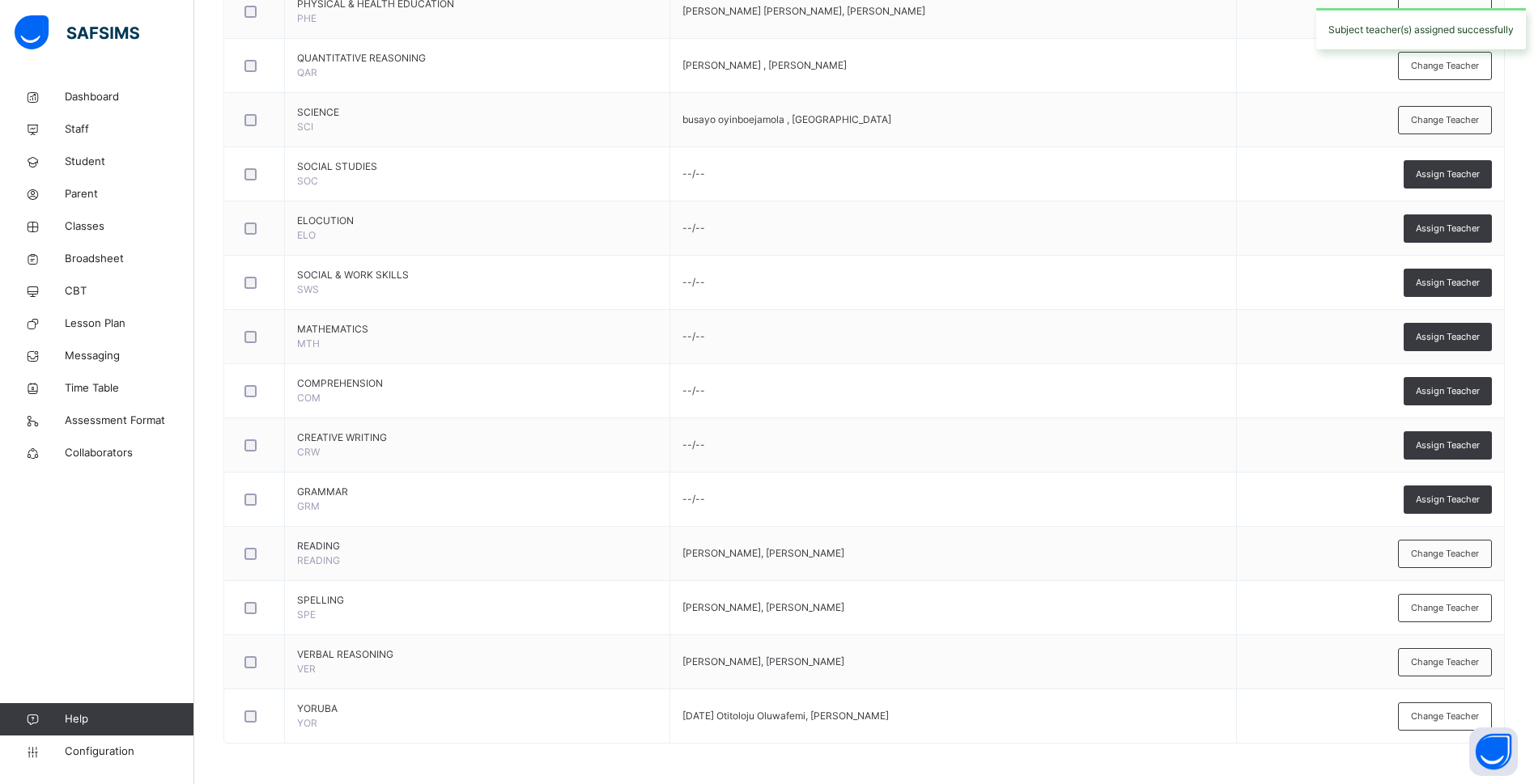
click at [1451, 504] on span "Assign Teacher" at bounding box center [1447, 499] width 64 height 14
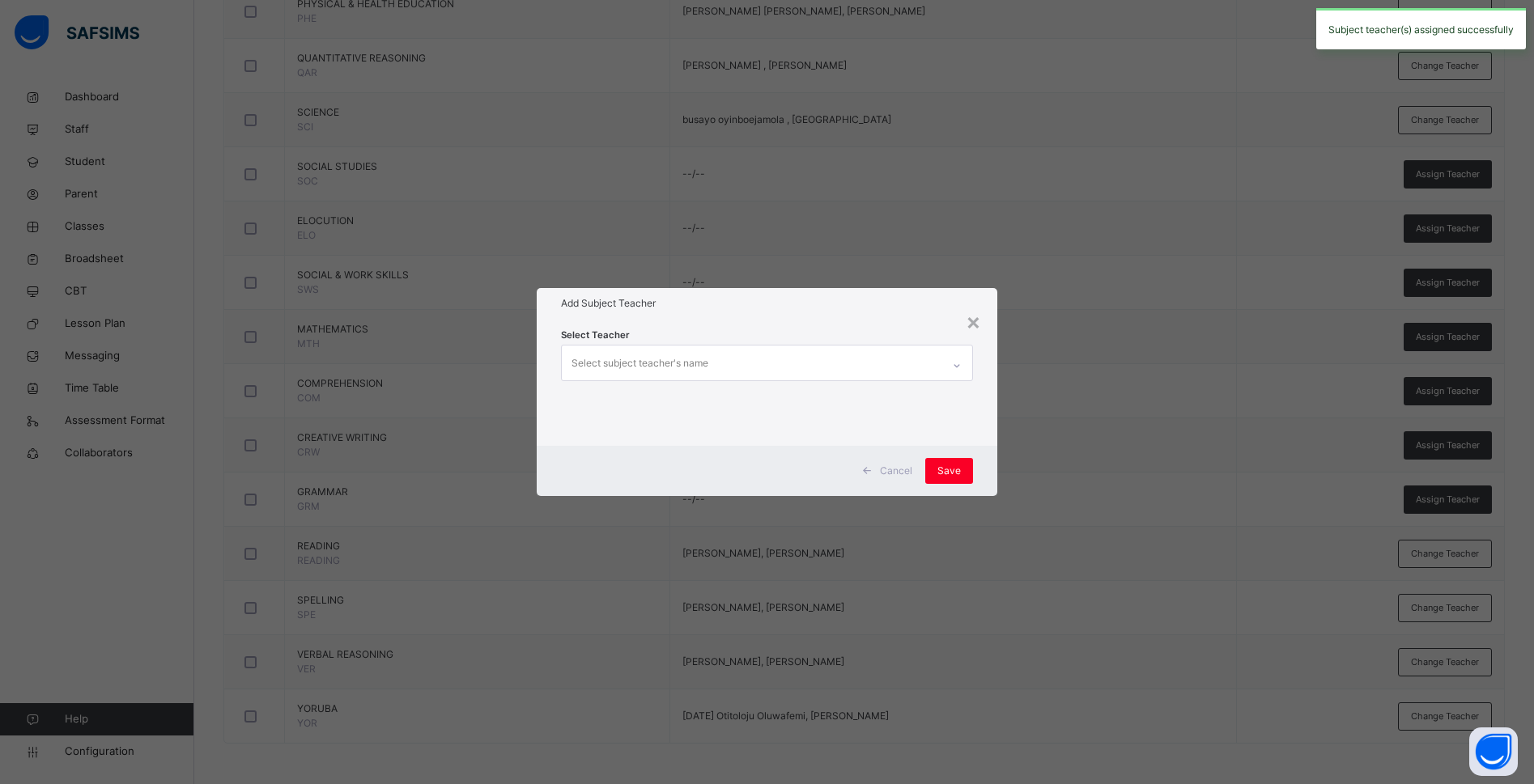
click at [586, 360] on div "Select subject teacher's name" at bounding box center [640, 363] width 137 height 31
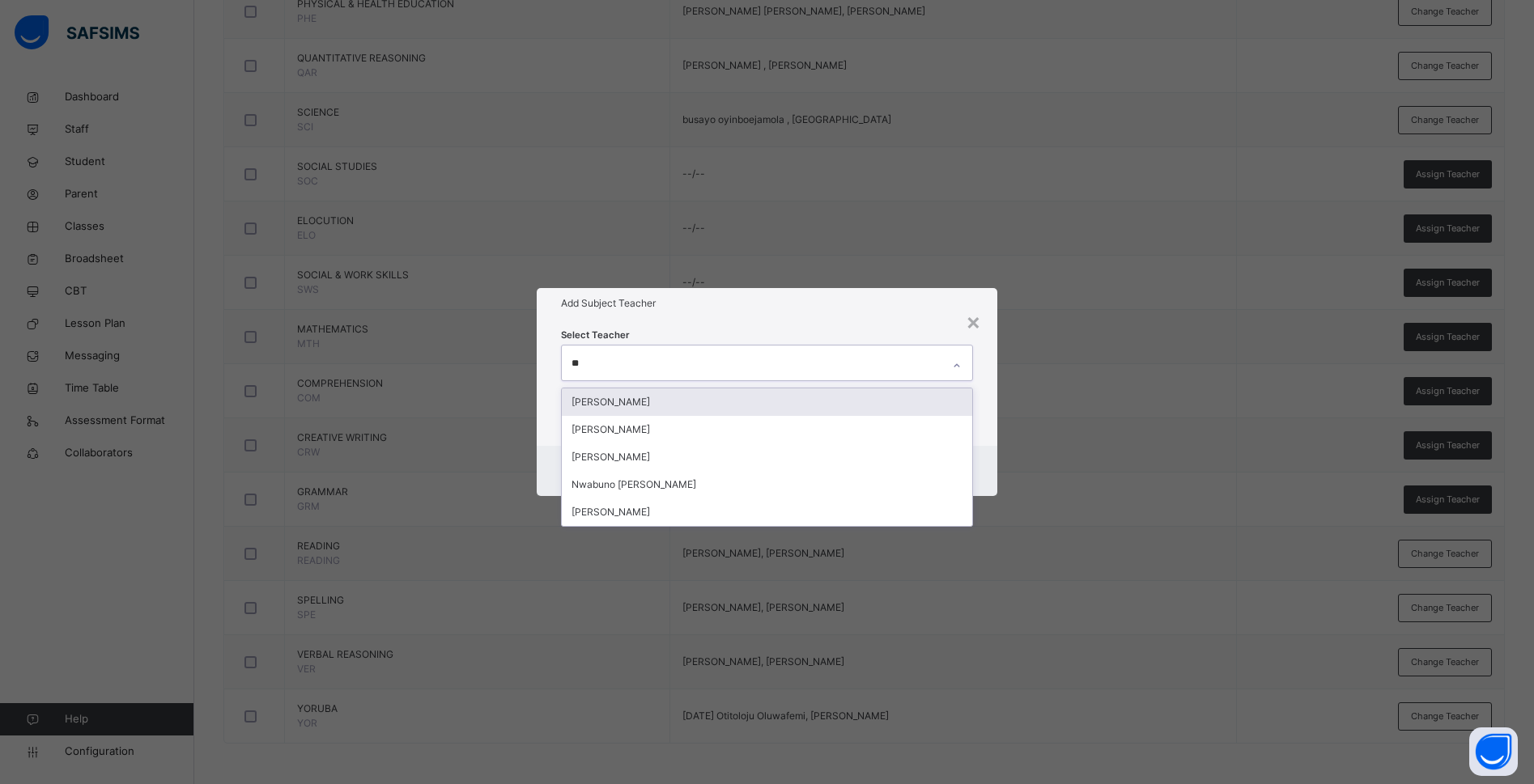
type input "***"
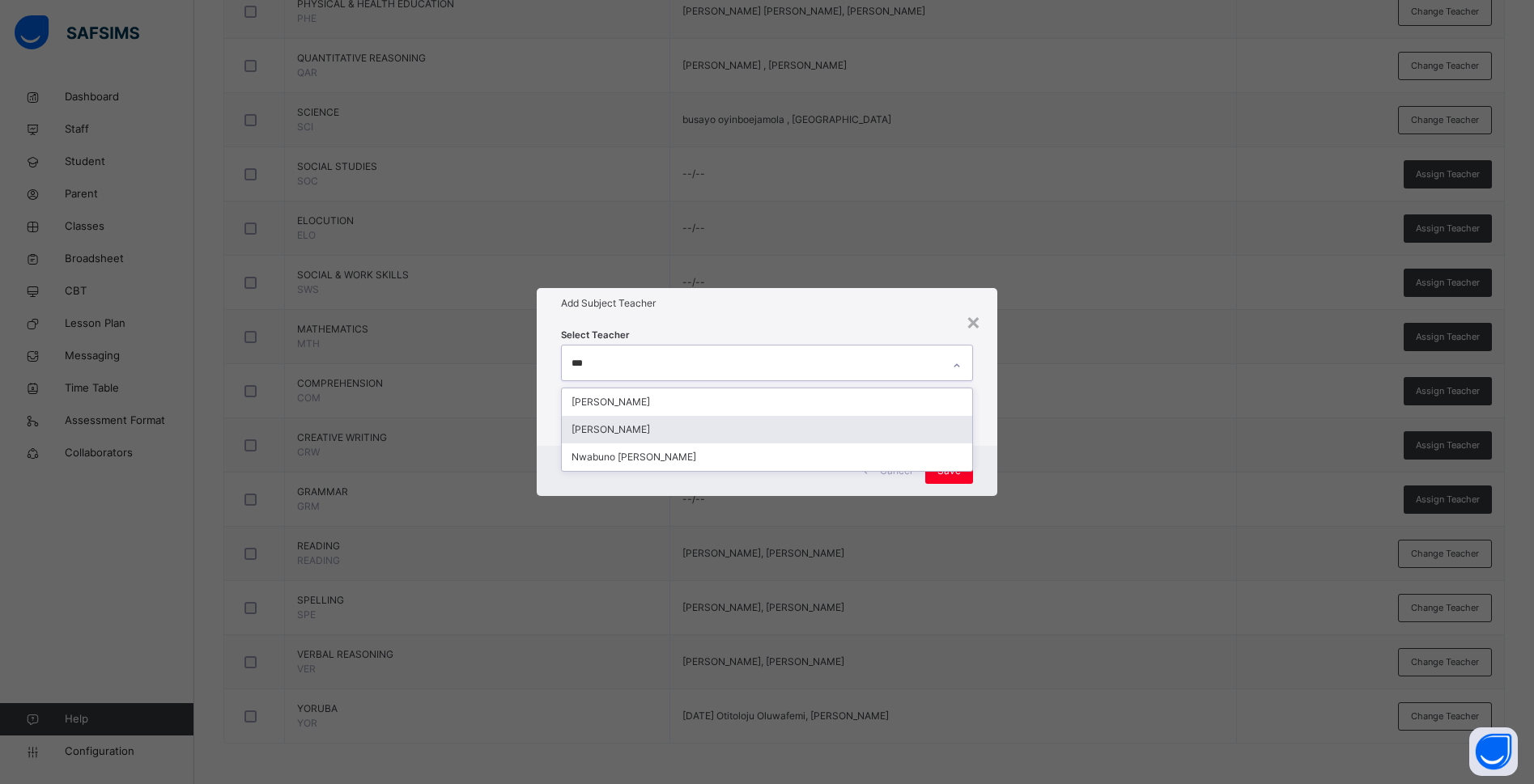
click at [593, 423] on div "Charity Okwuchi Nwaimo" at bounding box center [766, 429] width 411 height 27
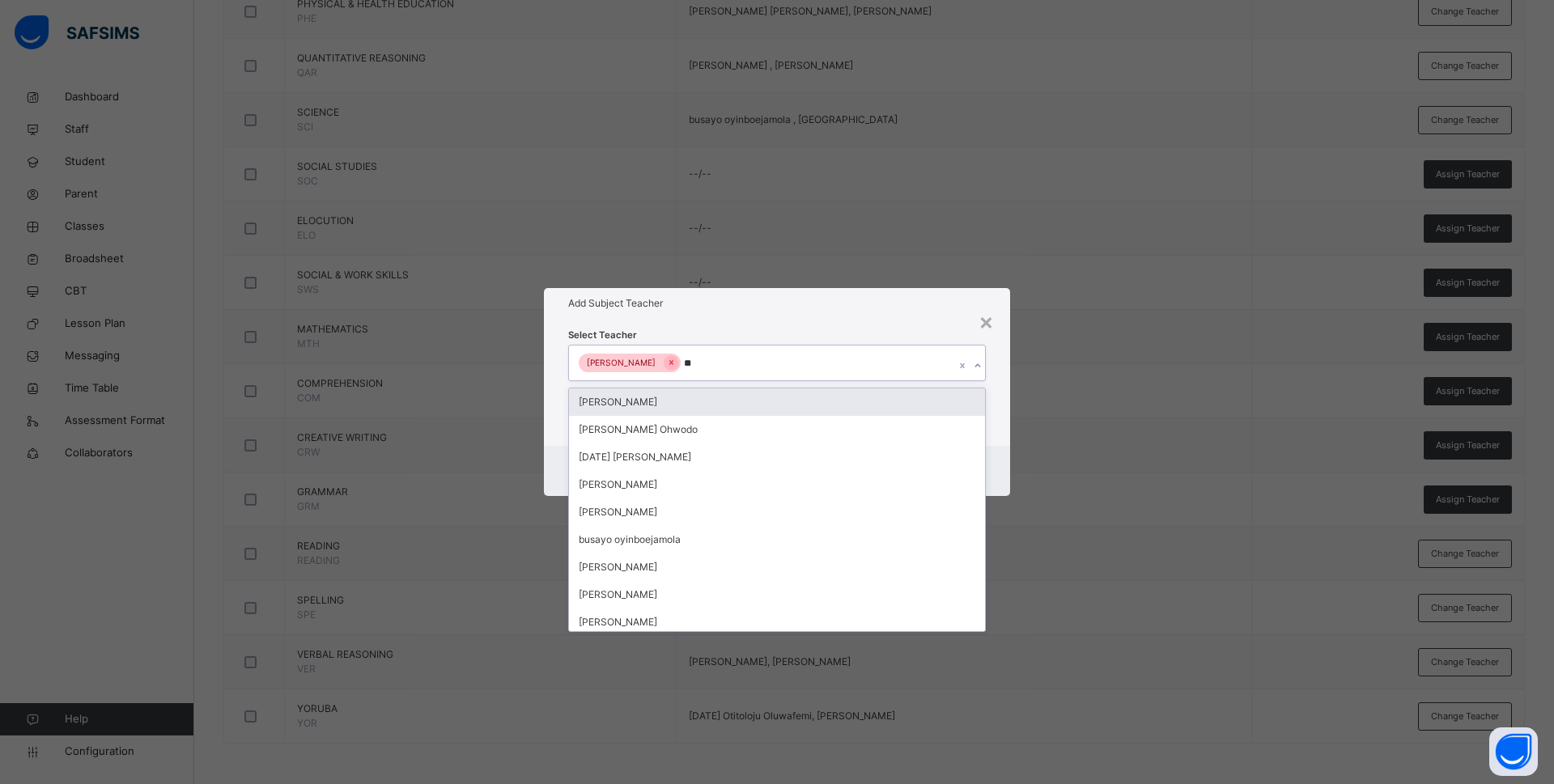
type input "***"
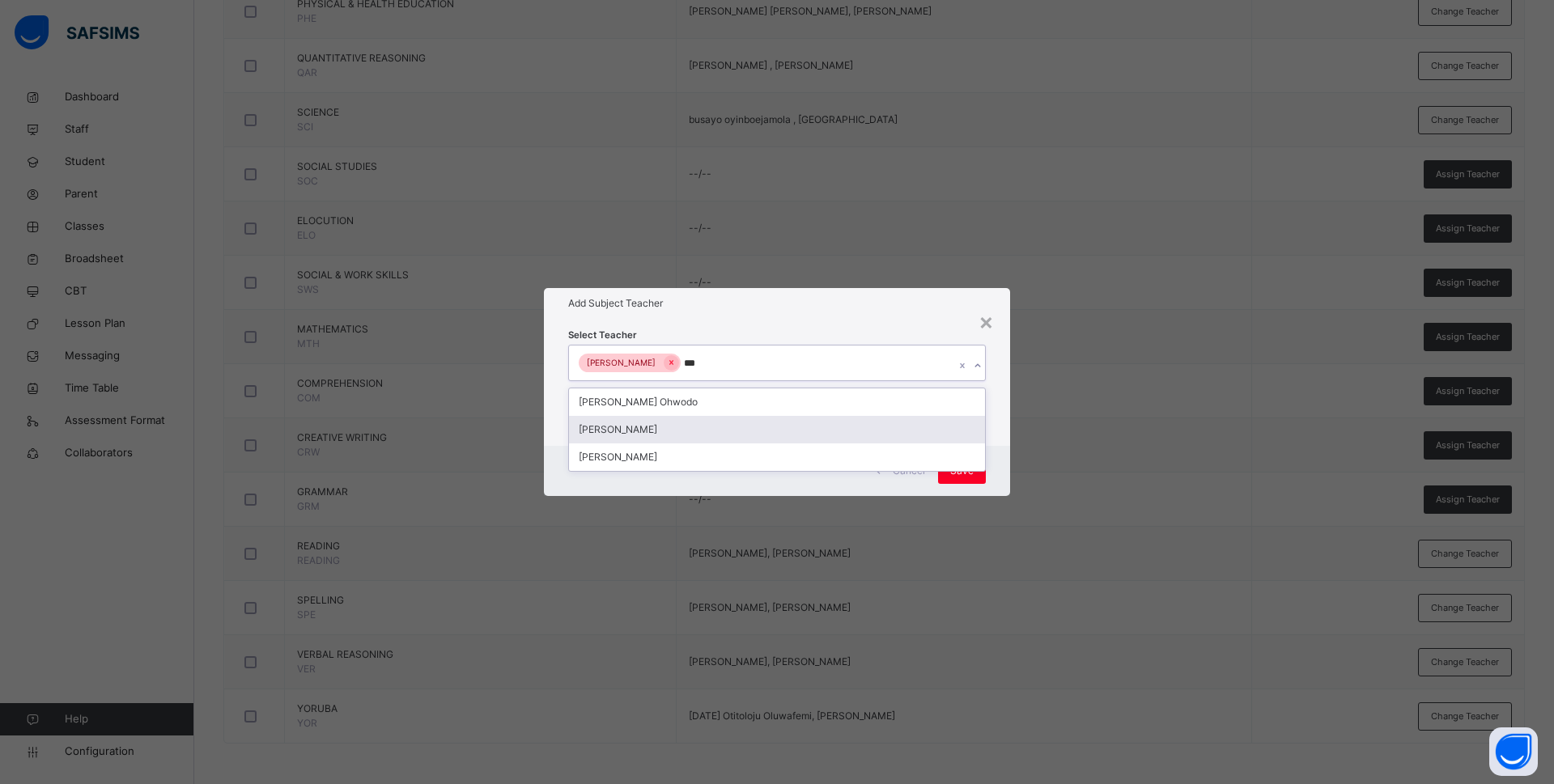
click at [715, 428] on div "Bamituni Aye" at bounding box center [777, 429] width 416 height 27
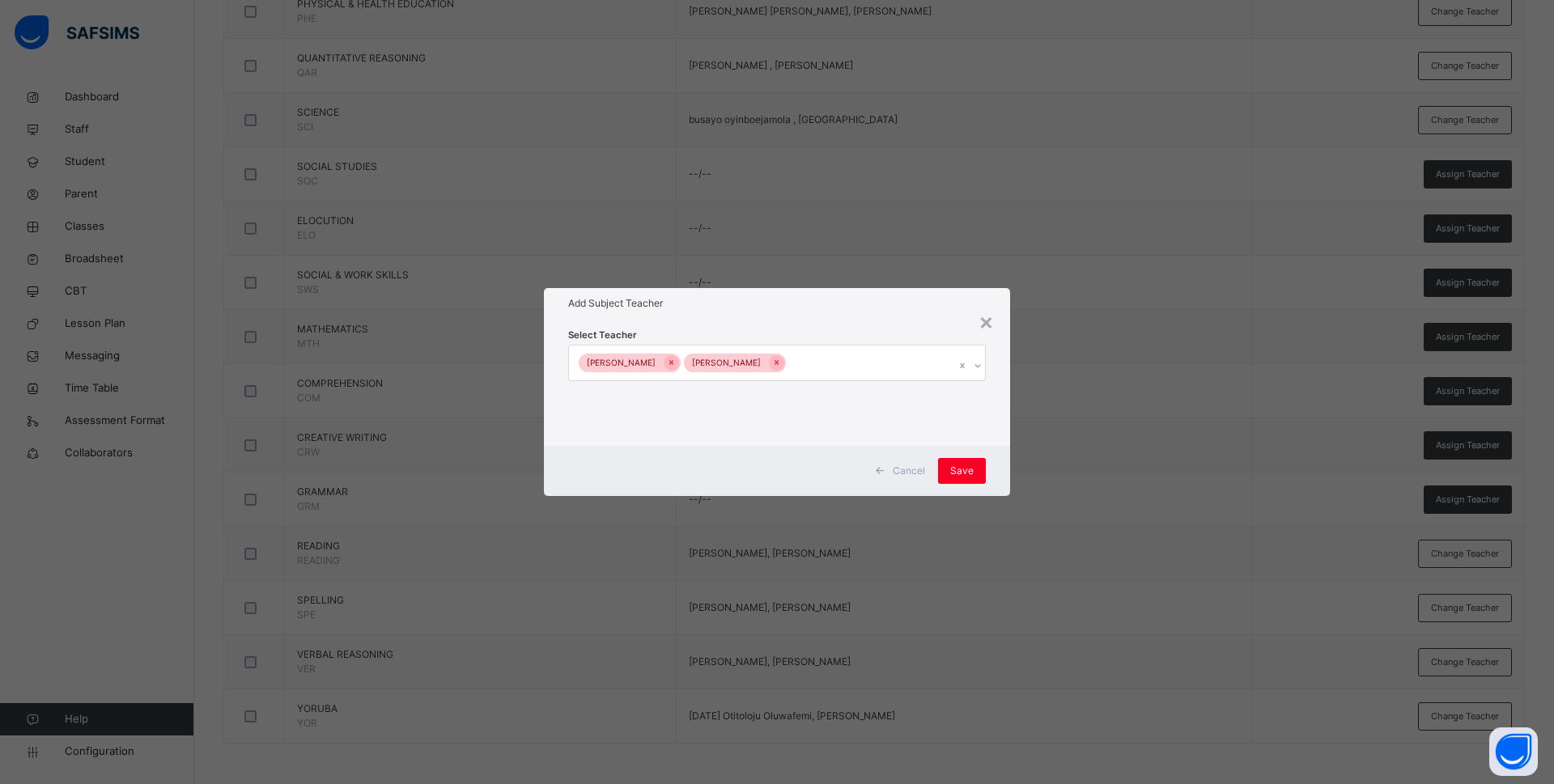
click at [994, 412] on div "Select Teacher Charity Okwuchi Nwaimo Bamituni Aye" at bounding box center [777, 382] width 466 height 127
click at [964, 458] on div "Save" at bounding box center [961, 470] width 47 height 26
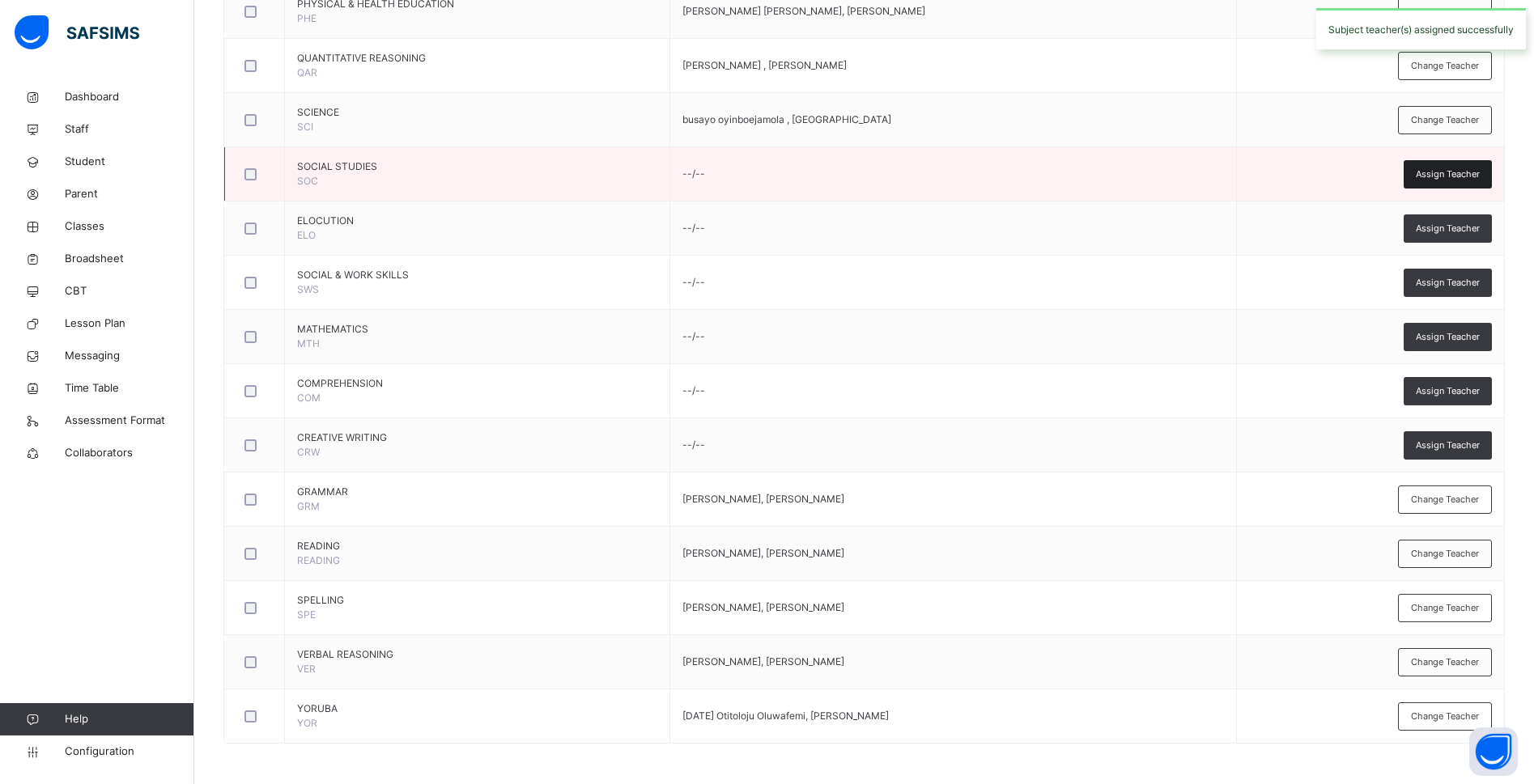
click at [1454, 174] on span "Assign Teacher" at bounding box center [1447, 174] width 64 height 14
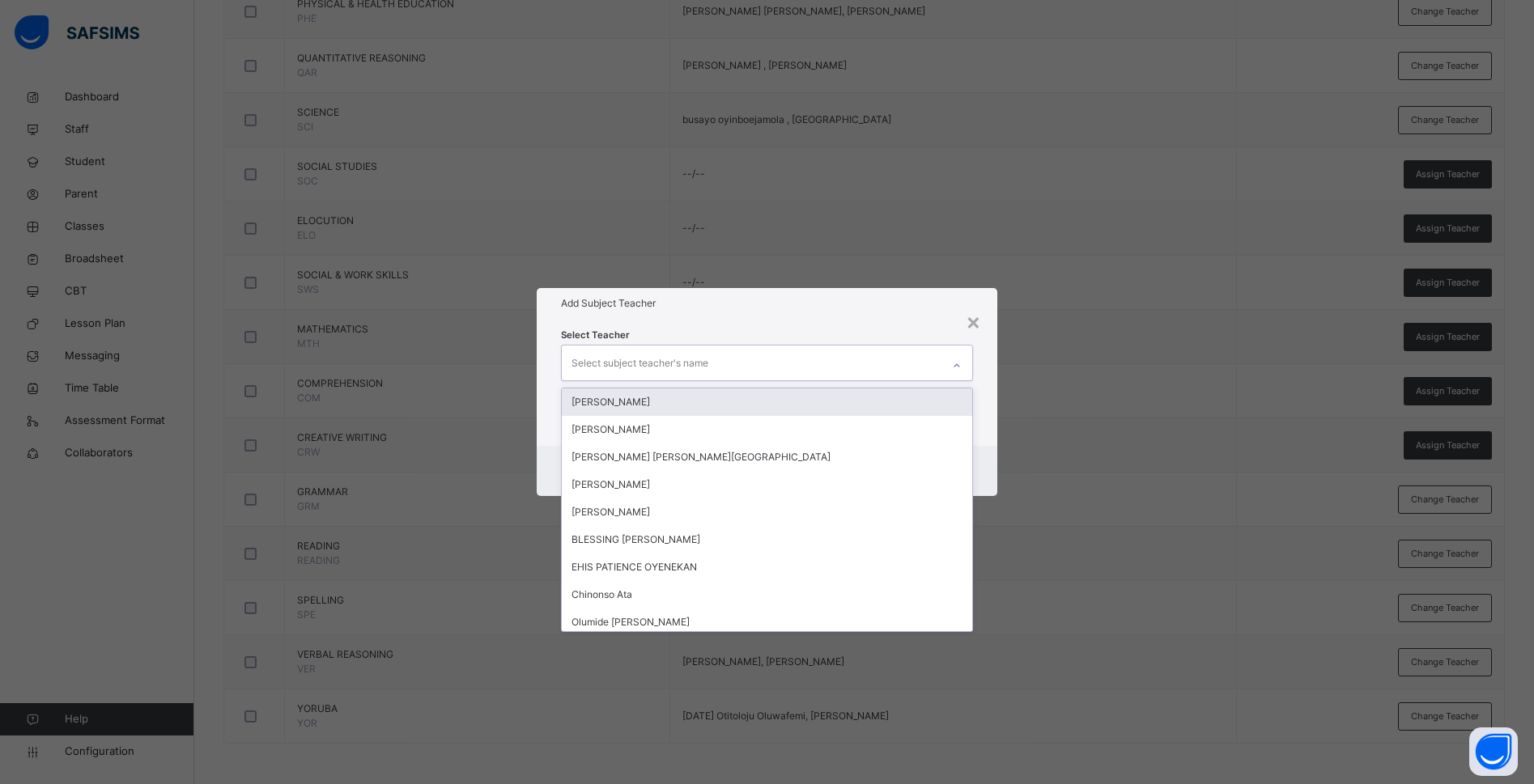
click at [580, 359] on div "Select subject teacher's name" at bounding box center [640, 363] width 137 height 31
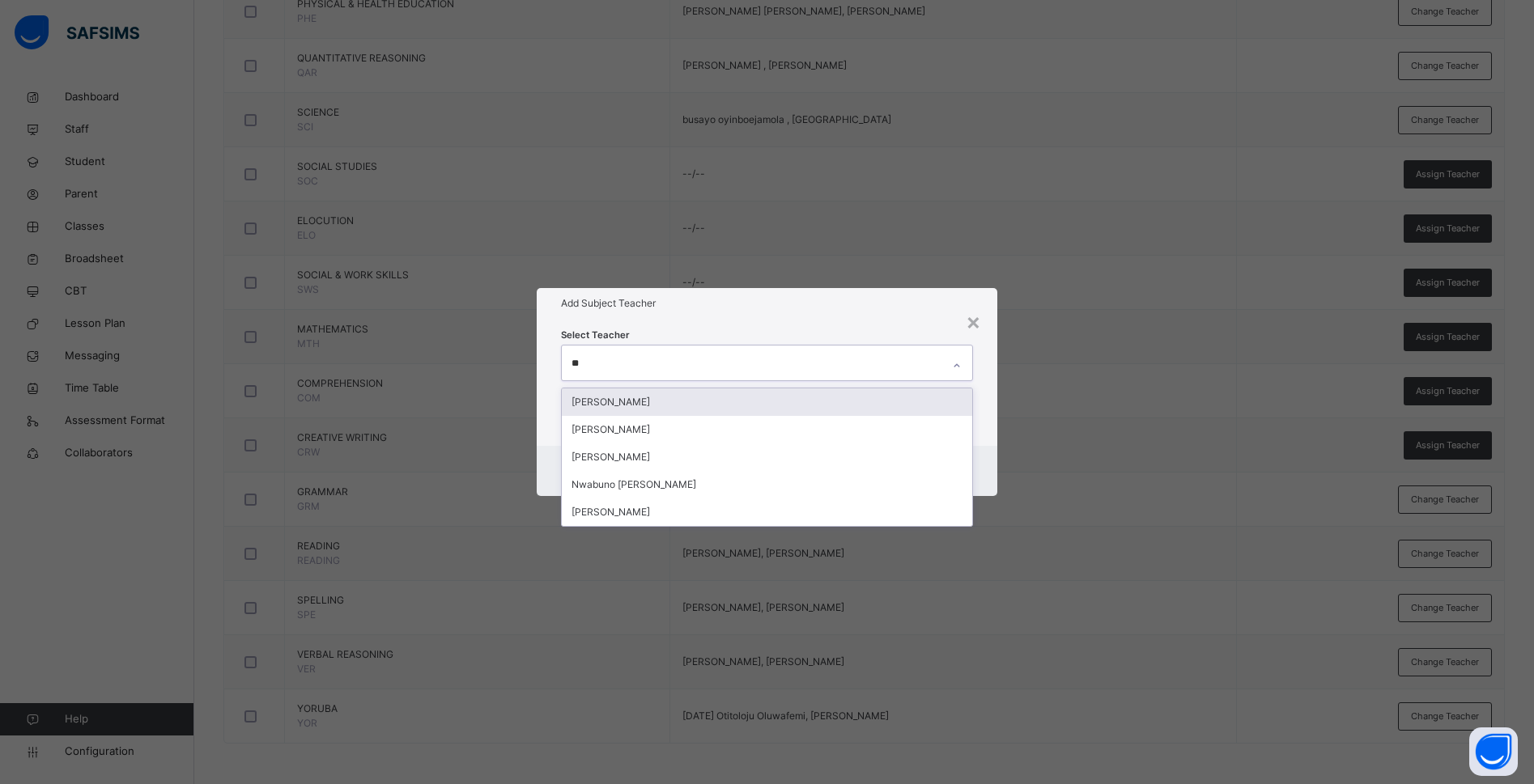
type input "***"
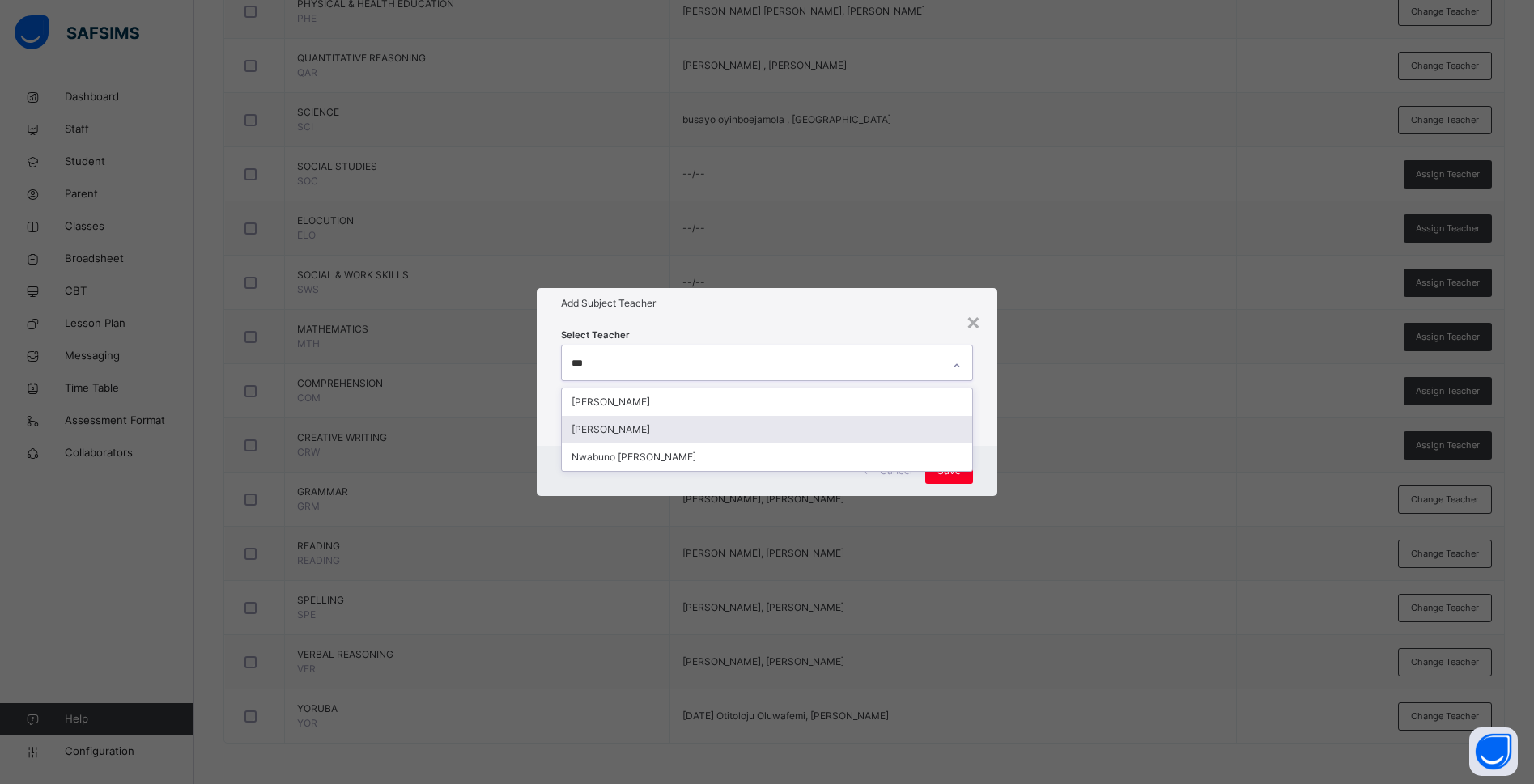
click at [601, 425] on div "Charity Okwuchi Nwaimo" at bounding box center [766, 429] width 411 height 27
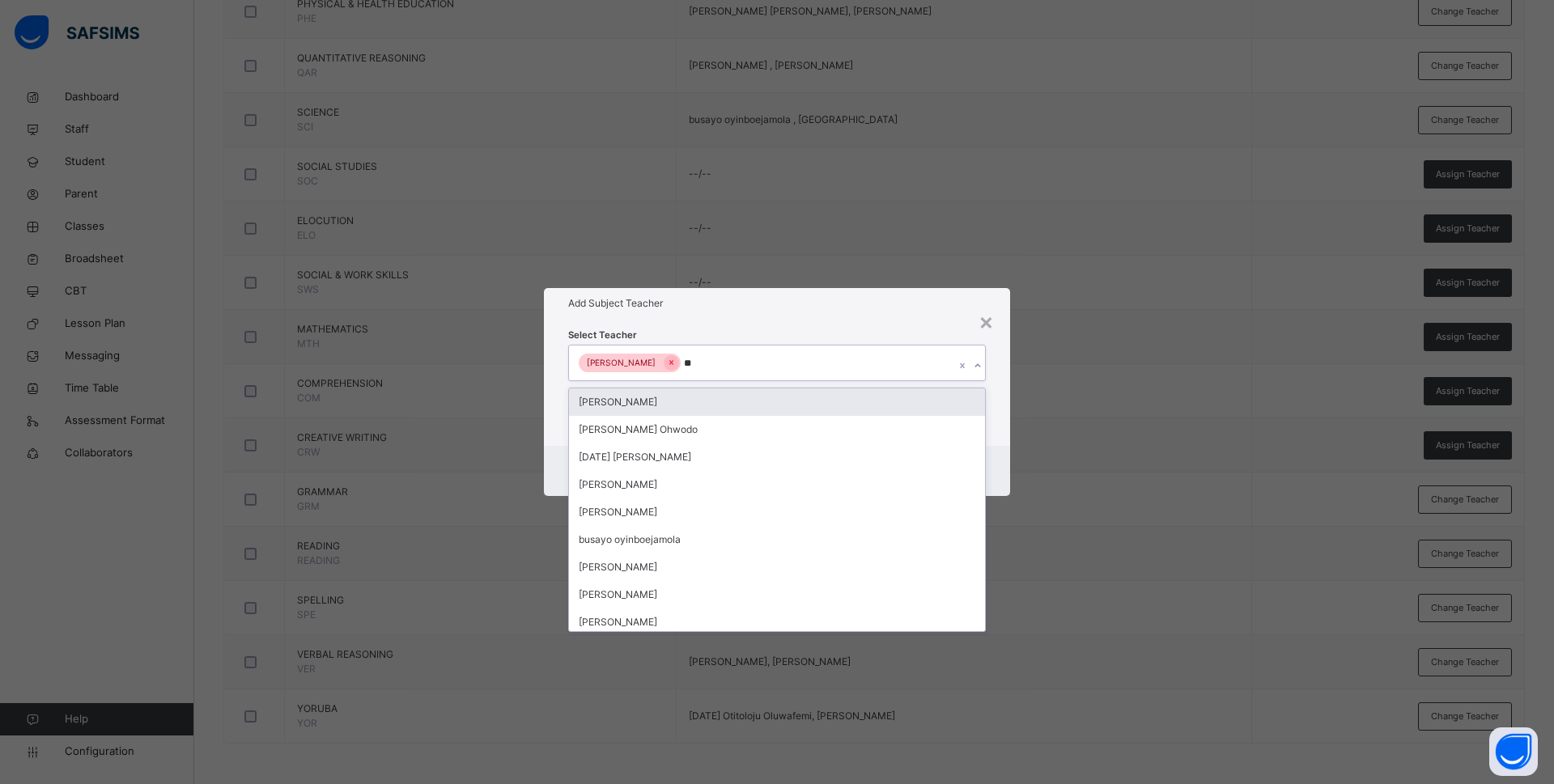
type input "***"
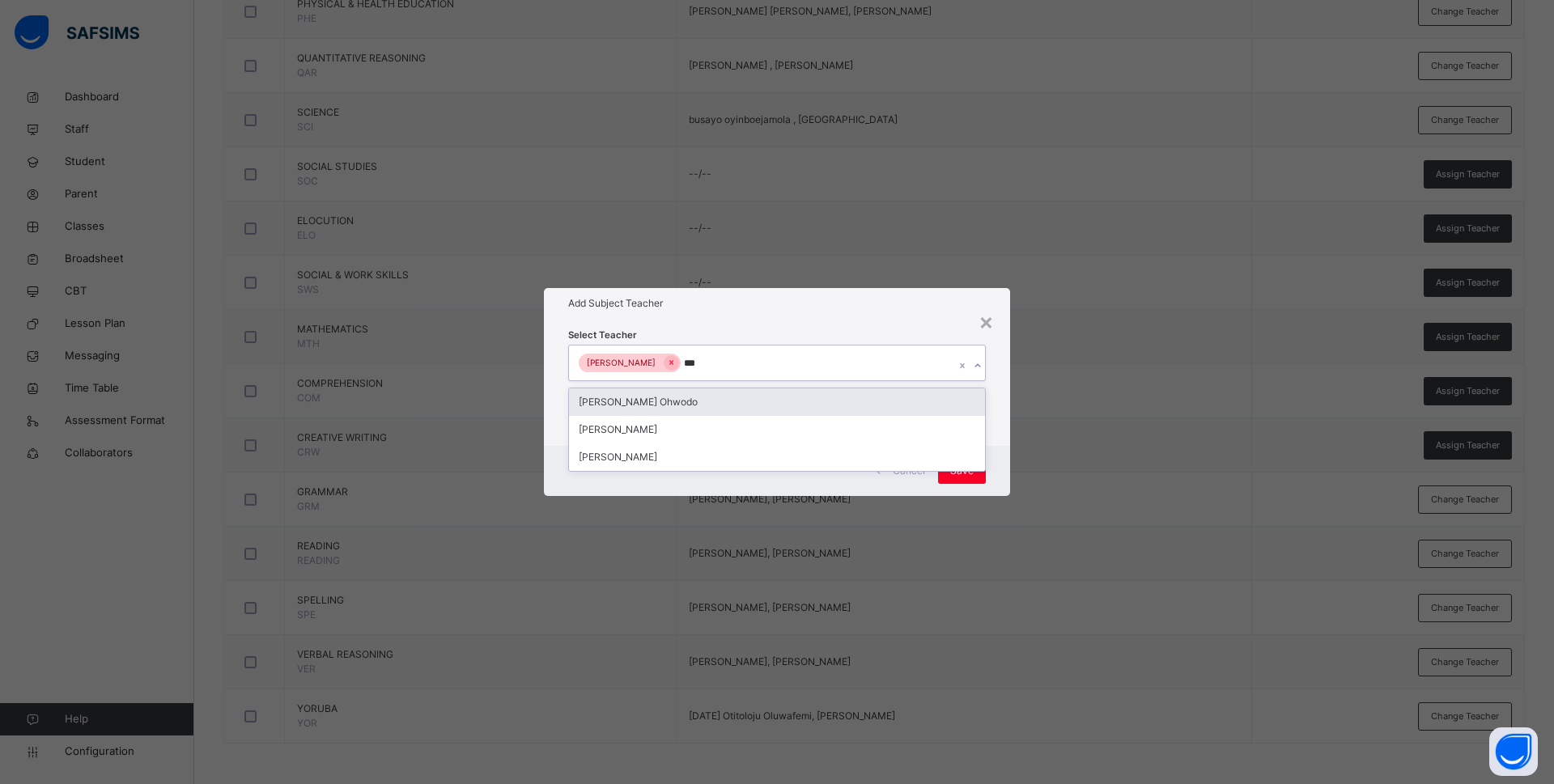
click at [601, 425] on div "Bamituni Aye" at bounding box center [777, 429] width 416 height 27
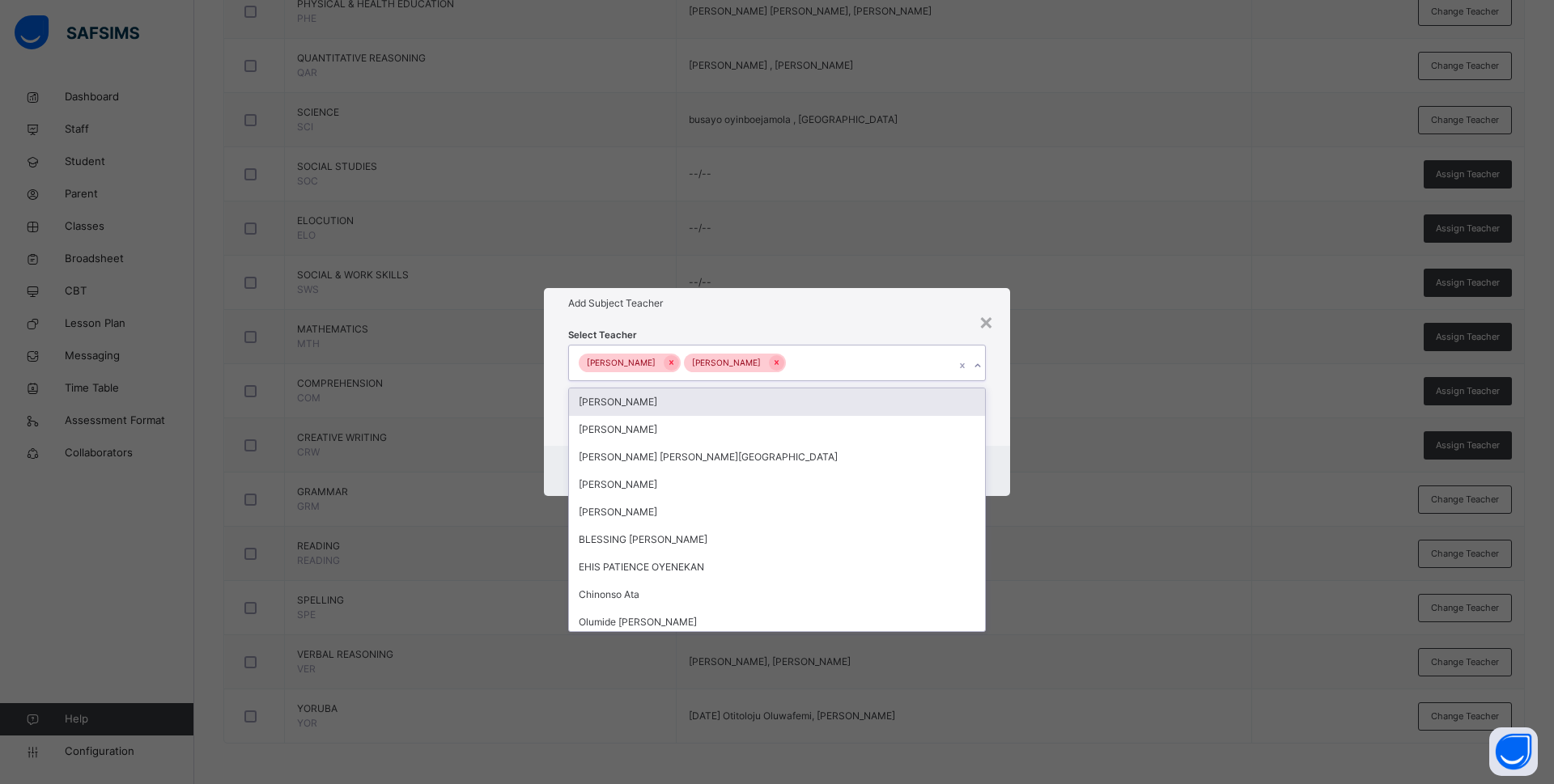
click at [1004, 431] on div "Select Teacher option Bamituni Aye, selected. option Oluwatosin Akanbi focused,…" at bounding box center [777, 382] width 466 height 127
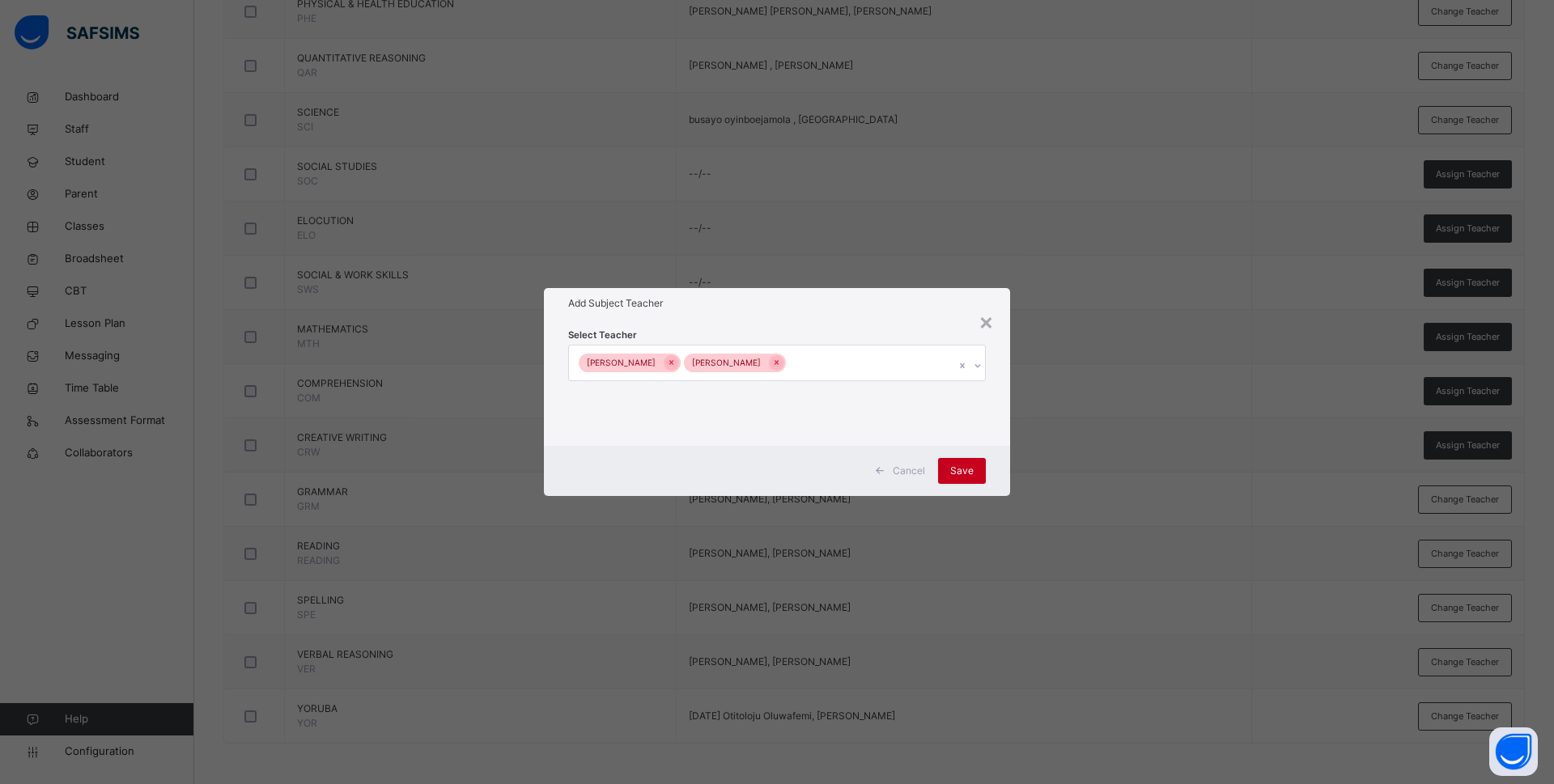
click at [950, 464] on div "Save" at bounding box center [961, 470] width 47 height 26
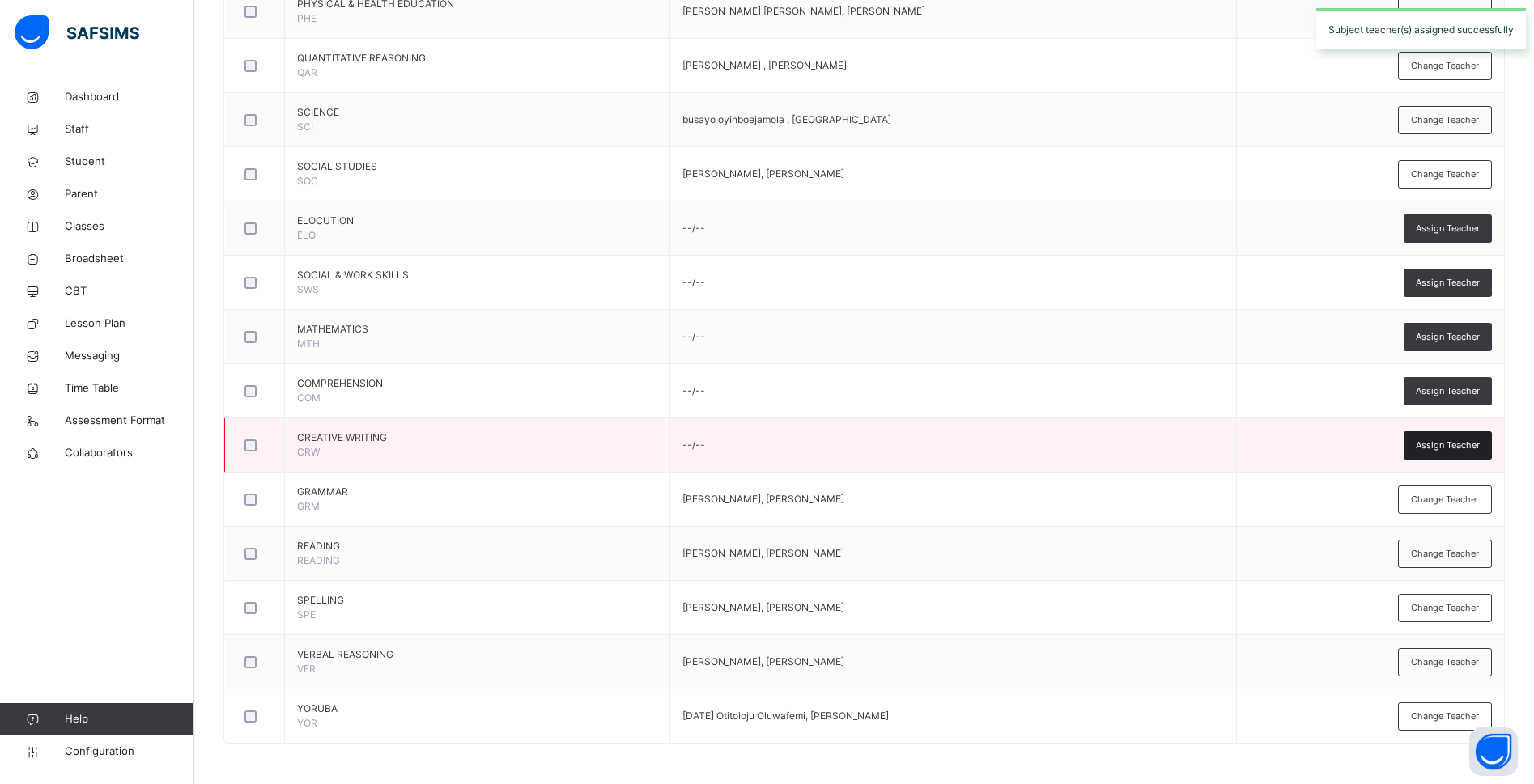
click at [1449, 444] on span "Assign Teacher" at bounding box center [1447, 445] width 64 height 14
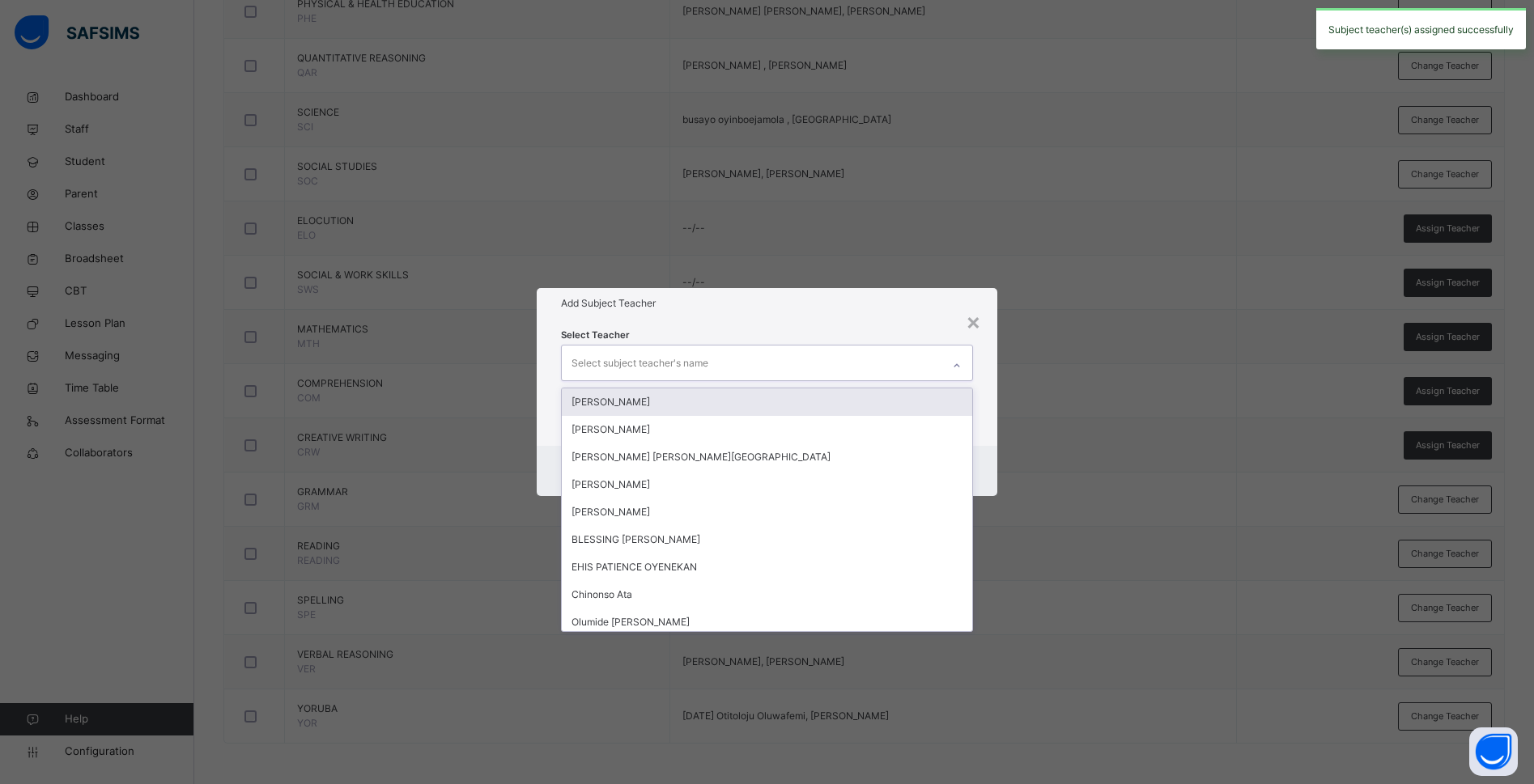
click at [895, 351] on div "Select subject teacher's name" at bounding box center [751, 362] width 380 height 34
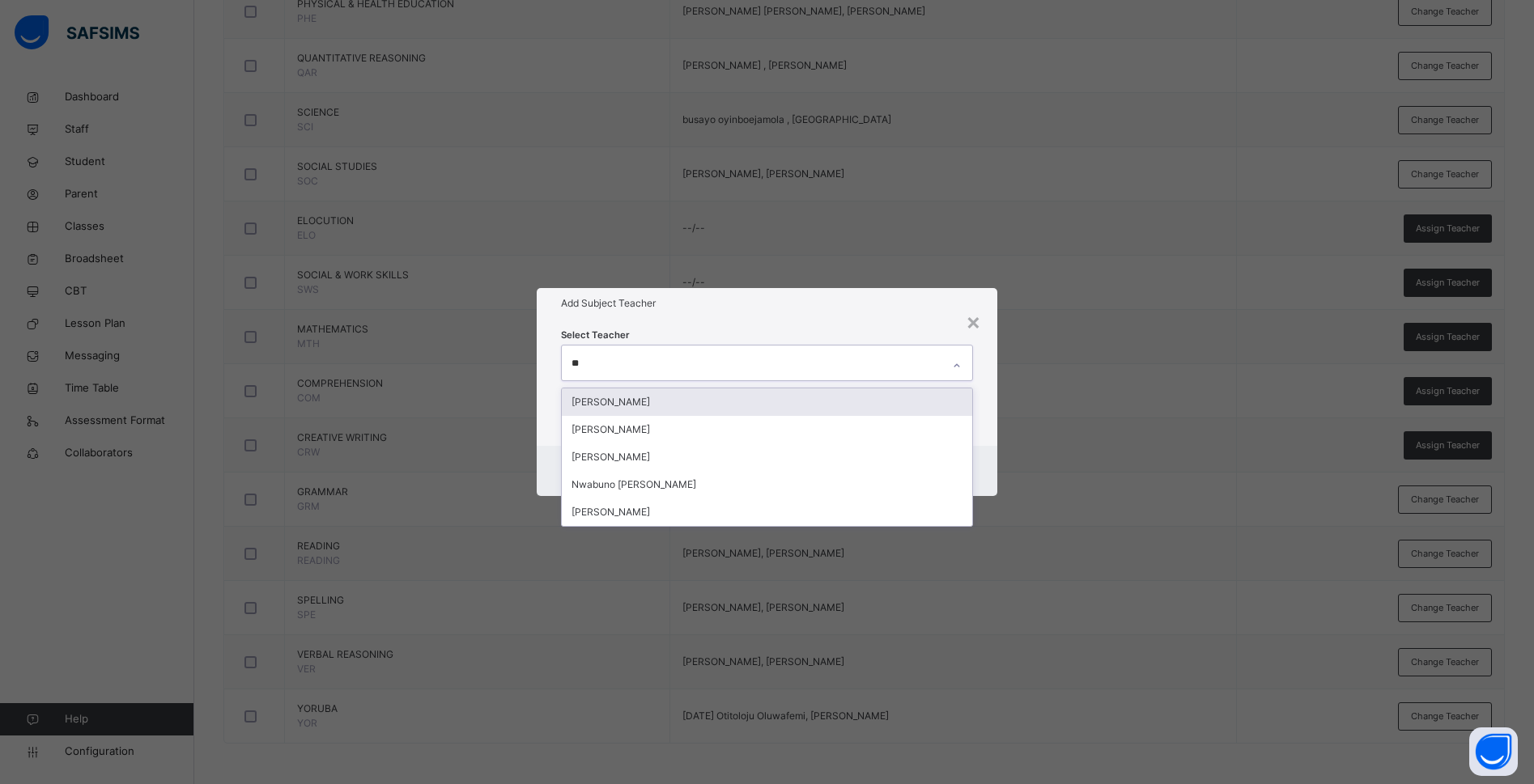
type input "***"
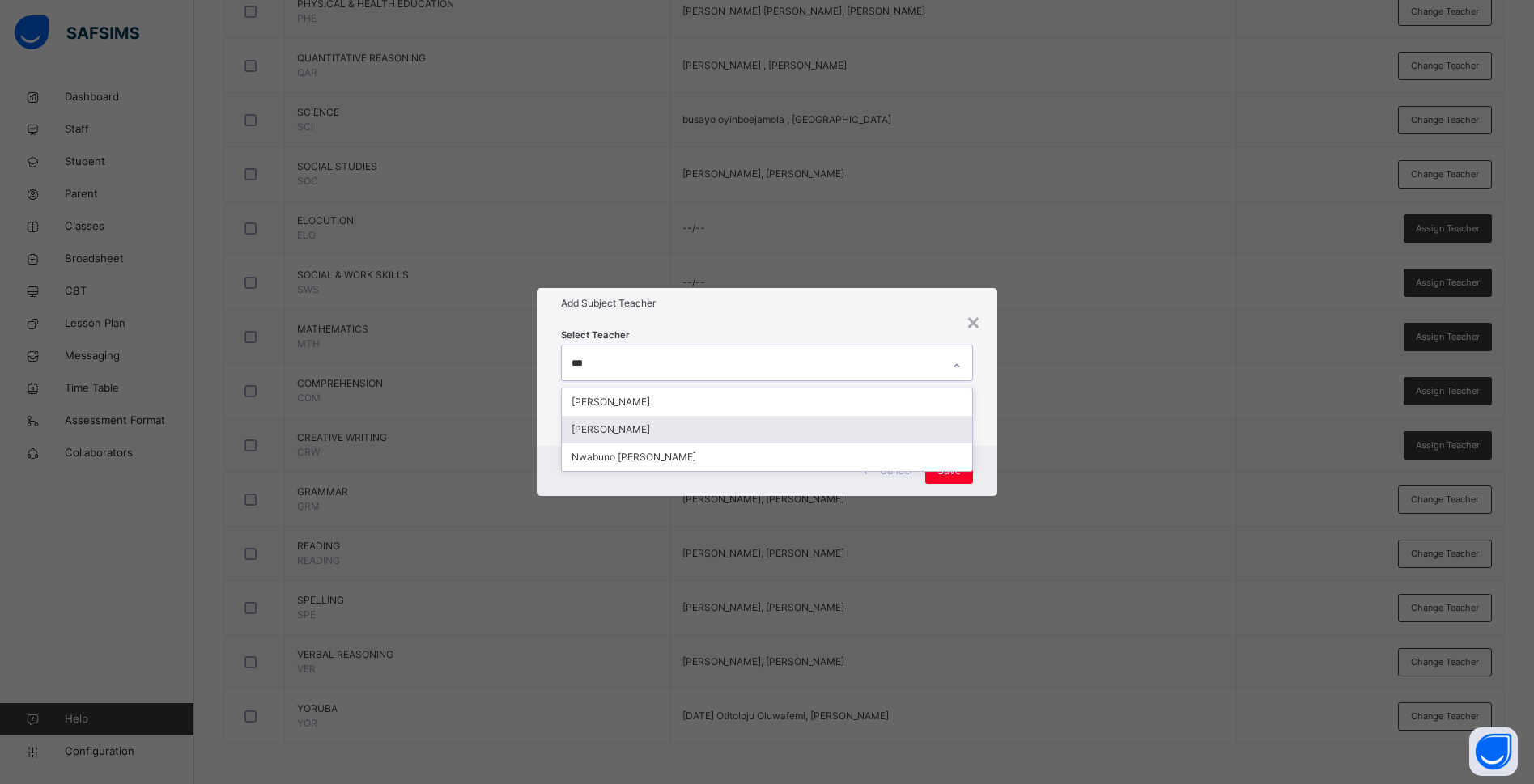
click at [681, 435] on div "Charity Okwuchi Nwaimo" at bounding box center [766, 429] width 411 height 27
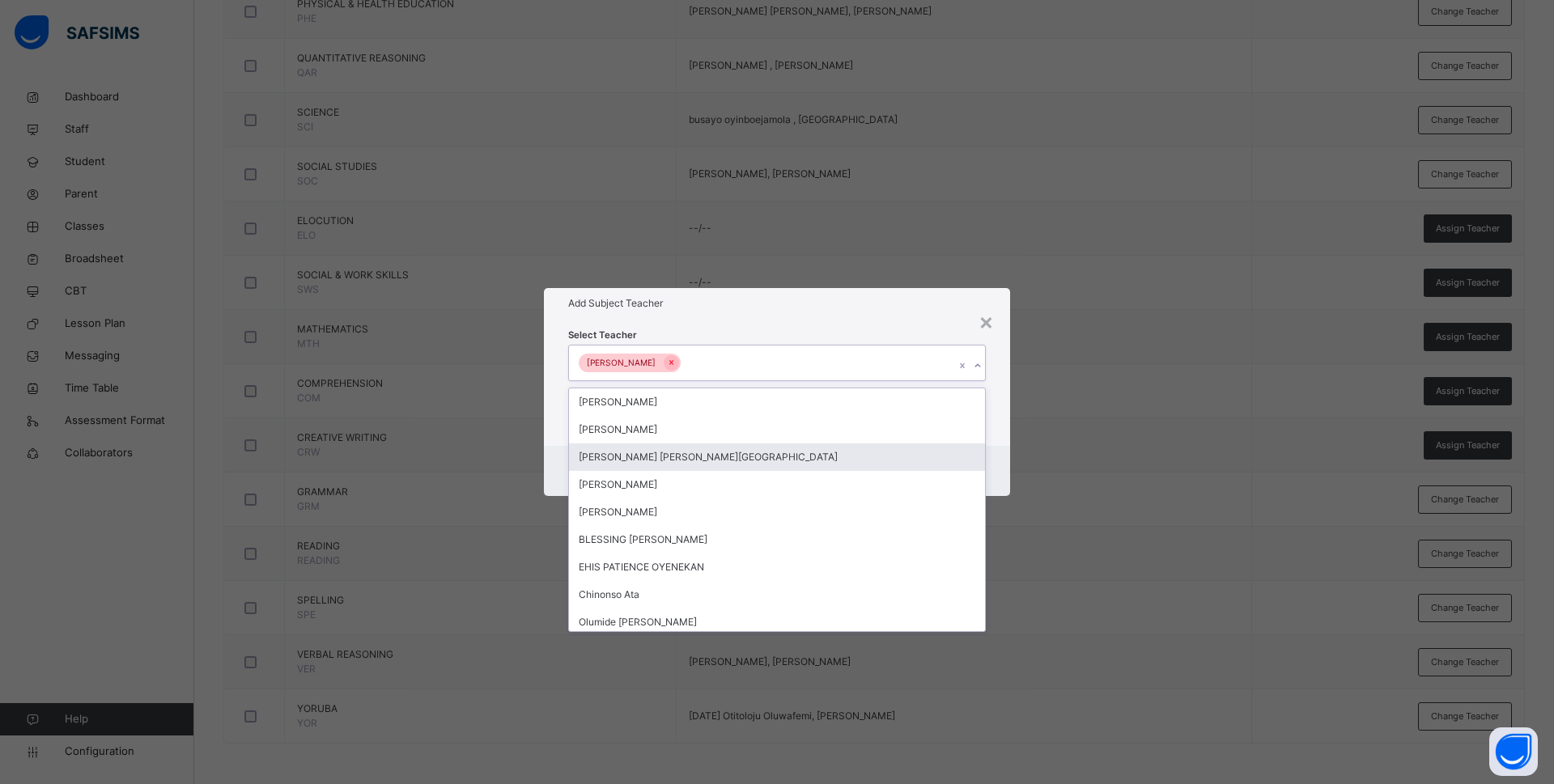
click at [994, 450] on div "Cancel Save" at bounding box center [777, 470] width 466 height 50
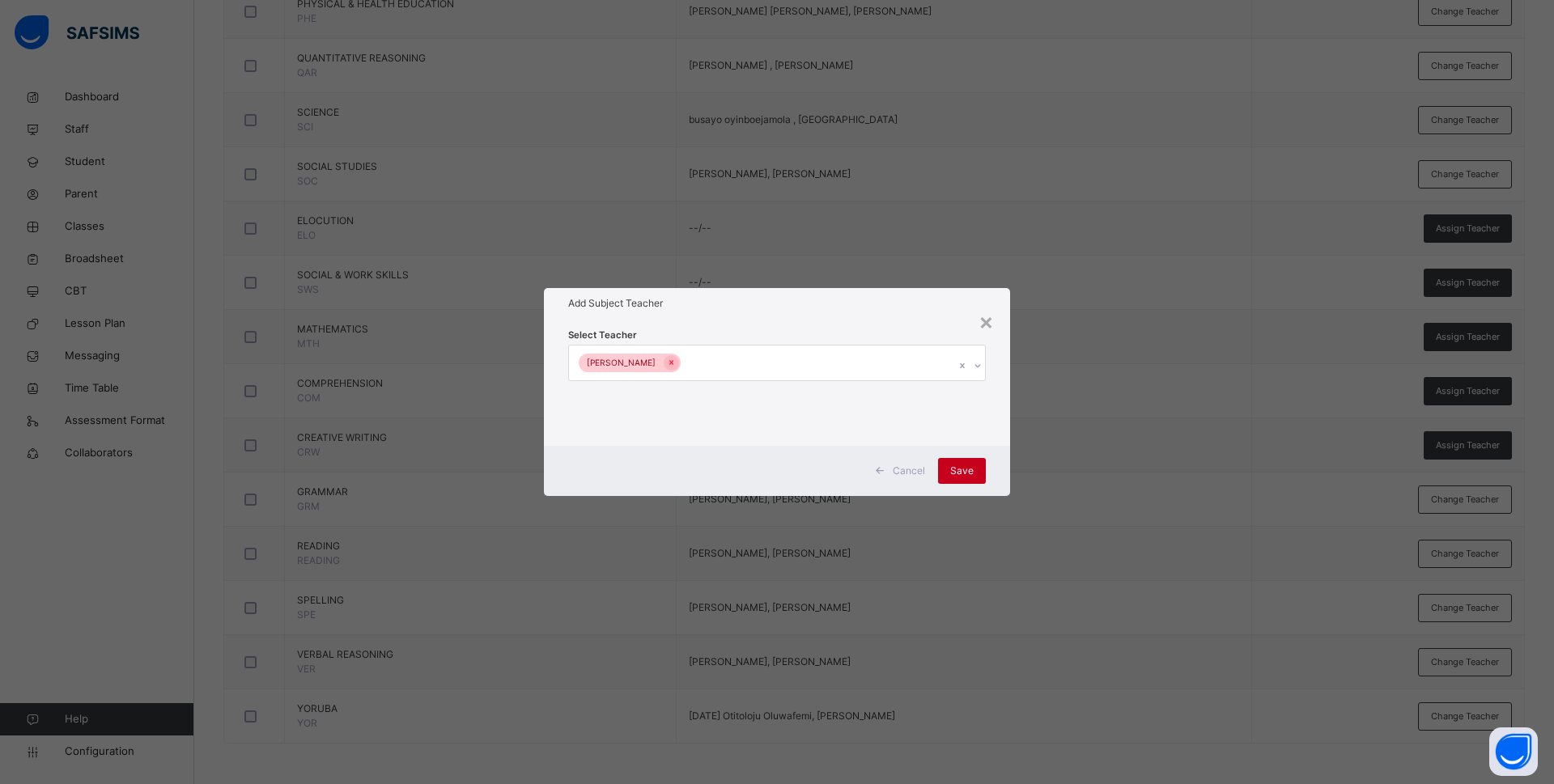
click at [966, 469] on span "Save" at bounding box center [962, 470] width 23 height 14
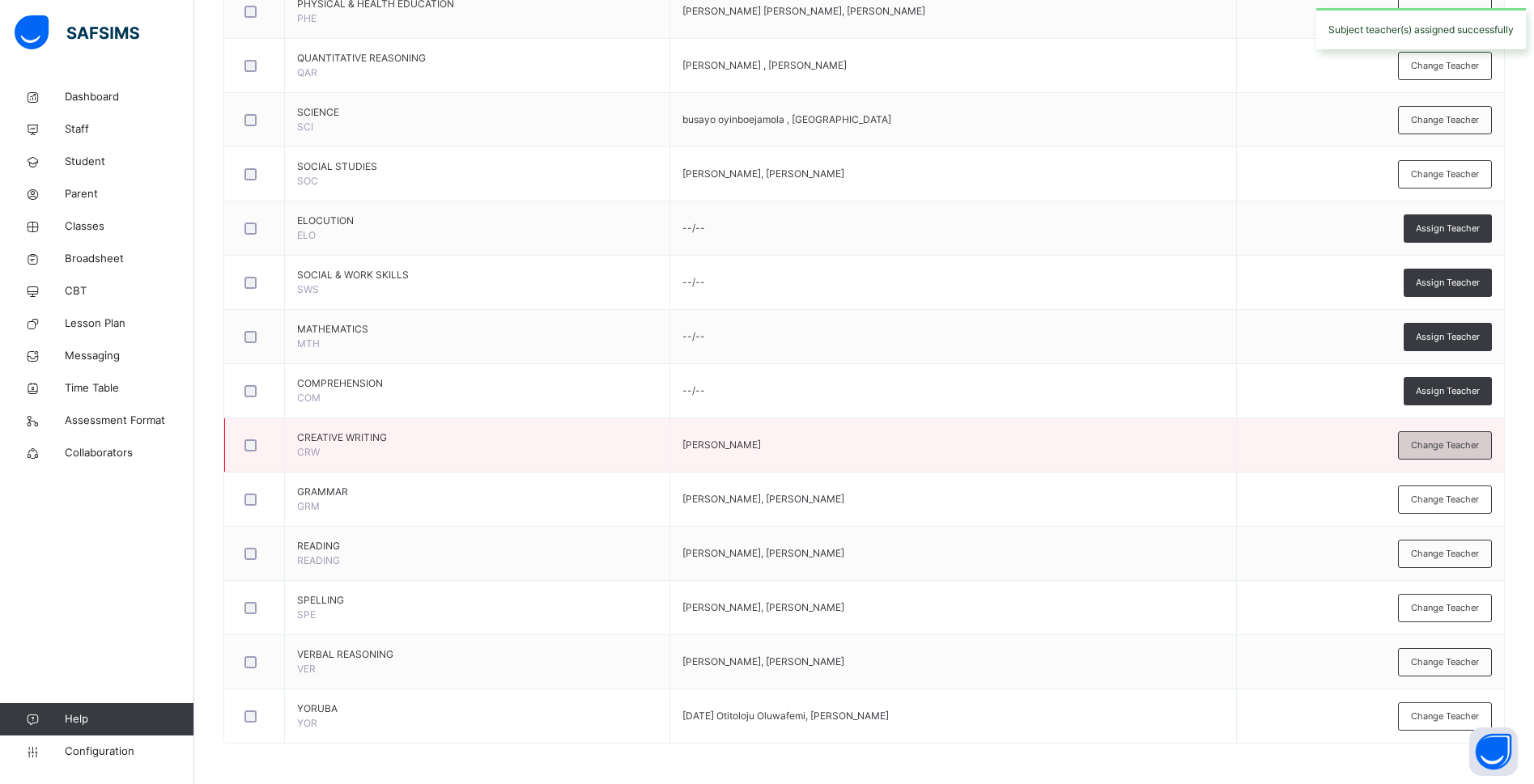
click at [1468, 443] on span "Change Teacher" at bounding box center [1445, 445] width 68 height 14
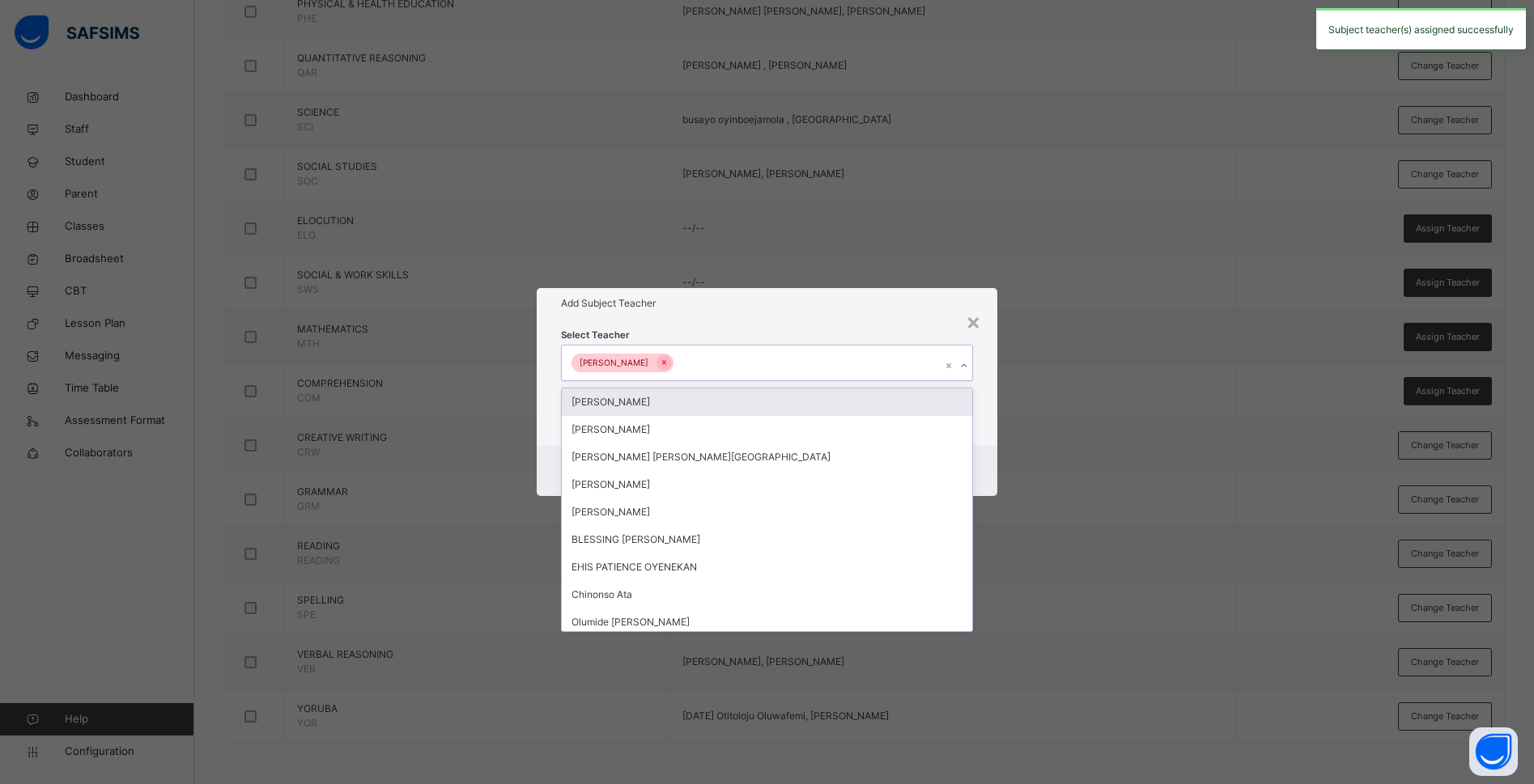
click at [799, 354] on div "Charity Nwaimo Okwuchi" at bounding box center [751, 362] width 380 height 34
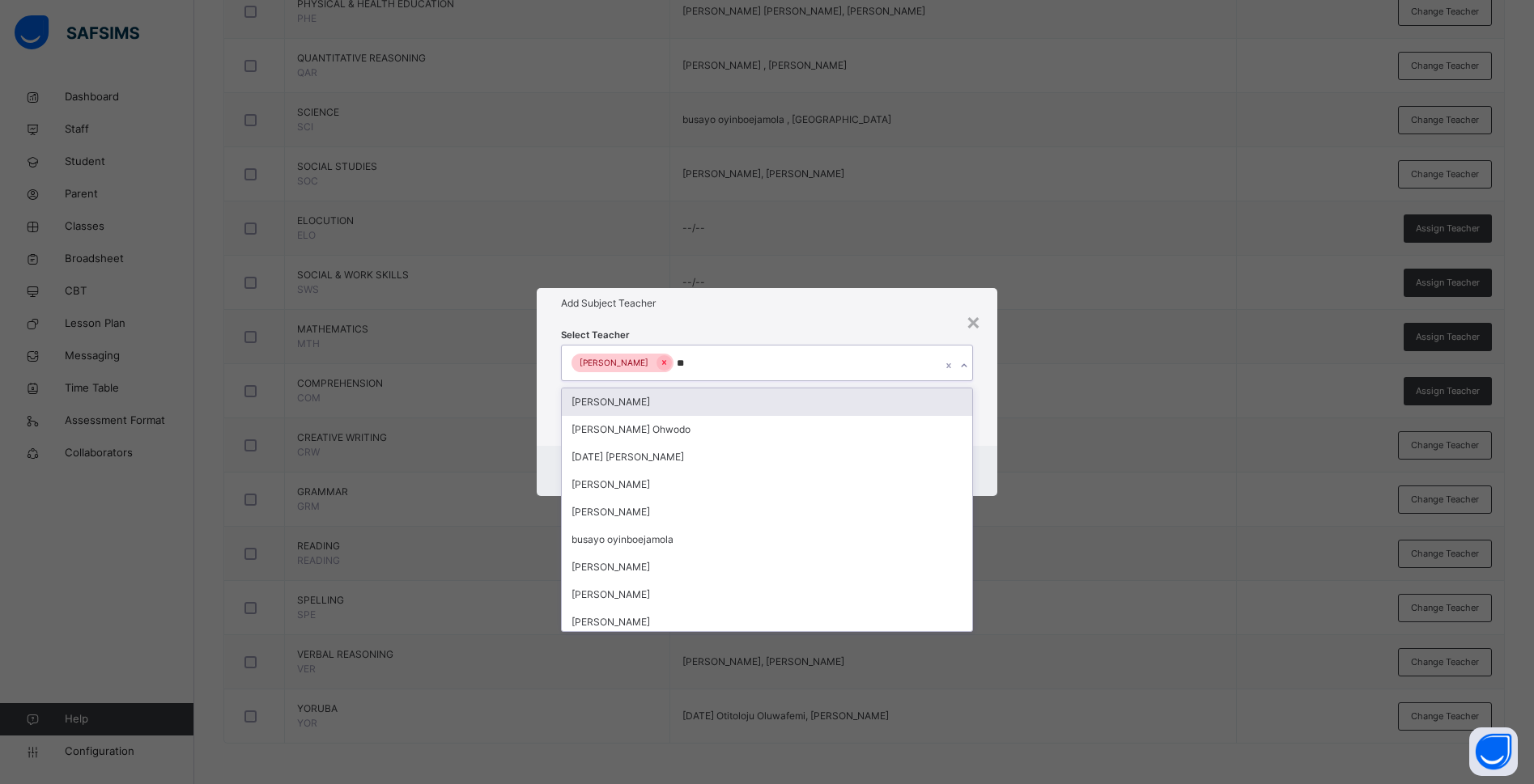
type input "***"
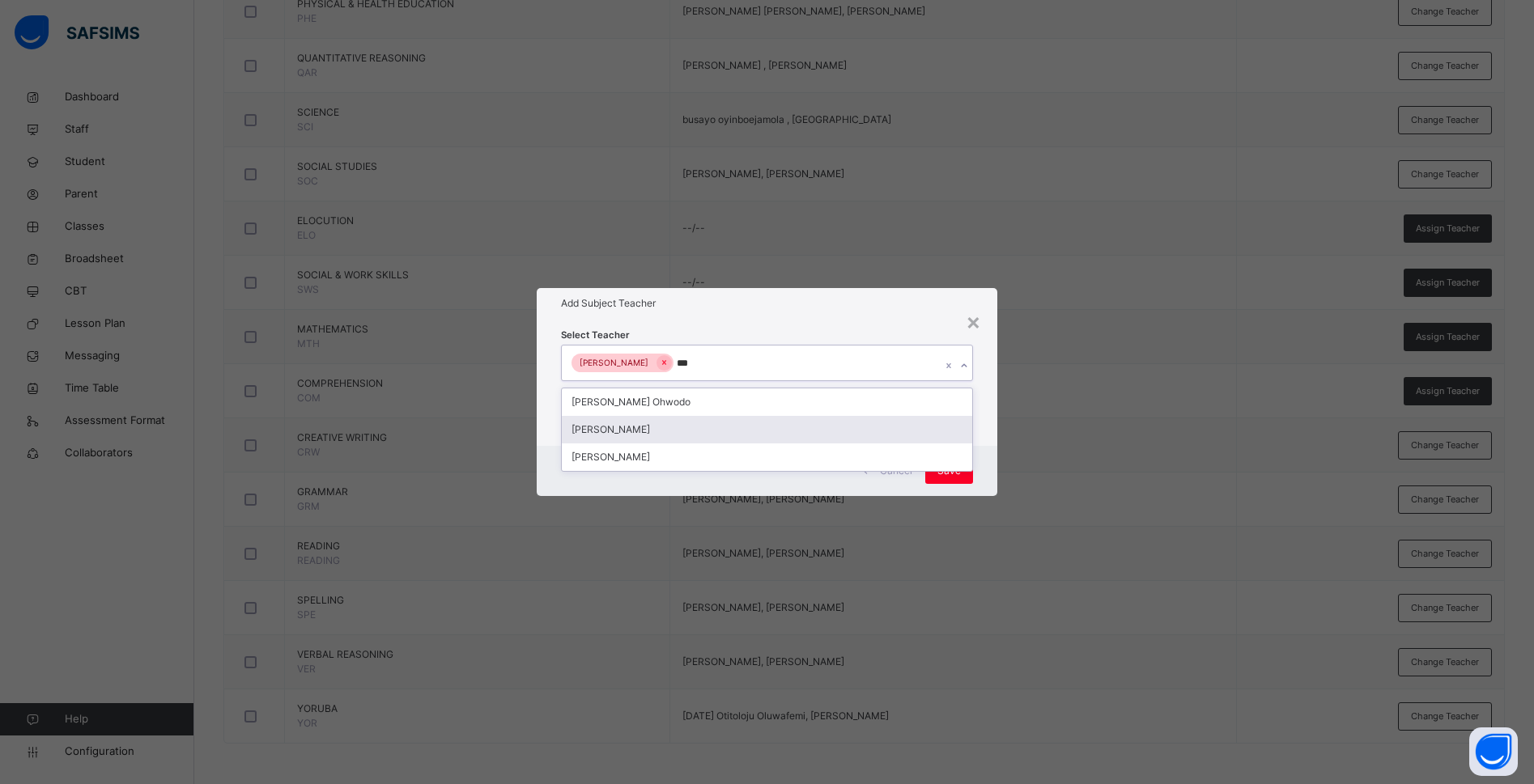
click at [694, 431] on div "Bamituni Aye" at bounding box center [766, 429] width 411 height 27
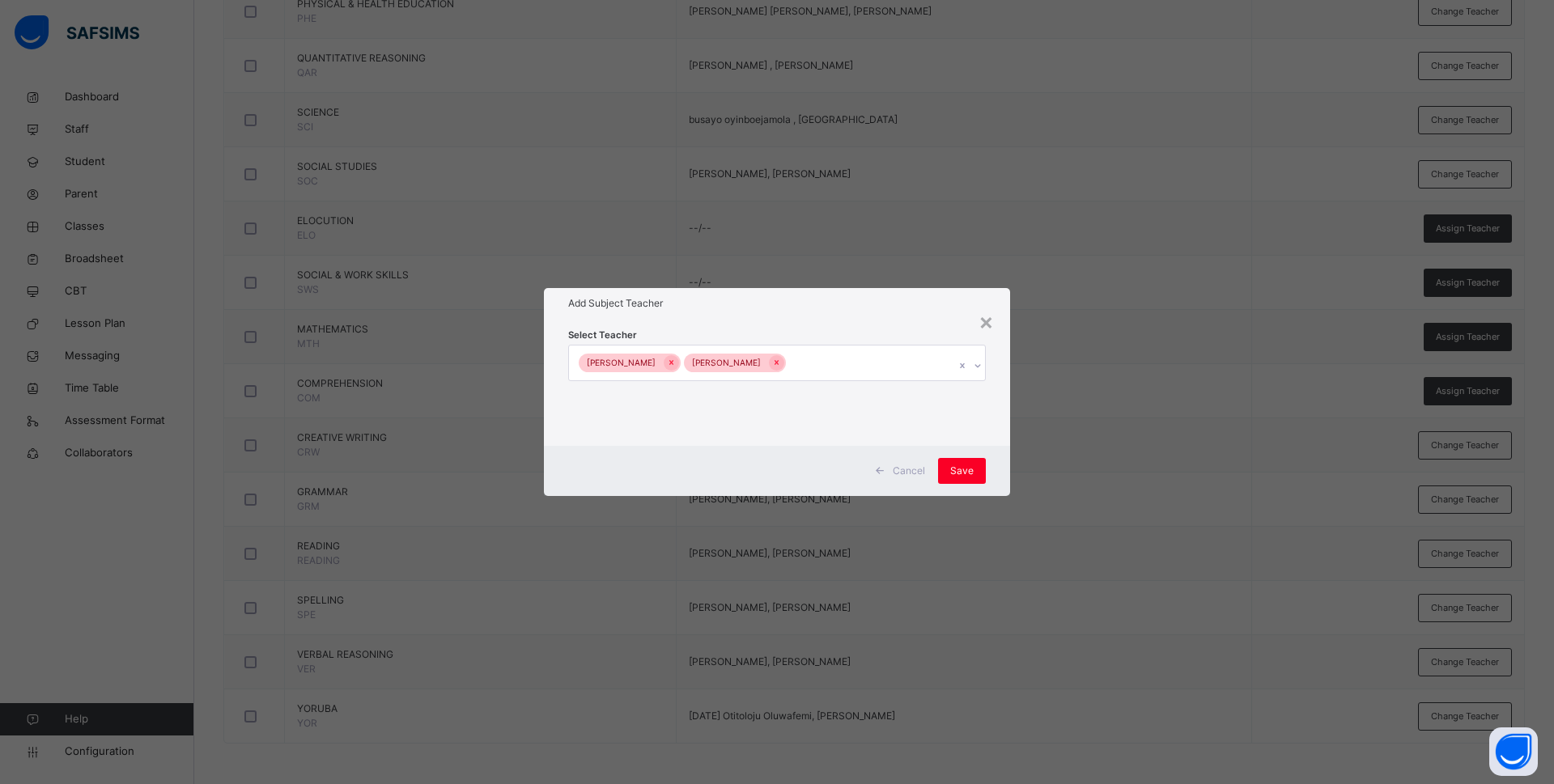
click at [989, 421] on div "Select Teacher Charity Nwaimo Okwuchi Bamituni Aye" at bounding box center [777, 382] width 466 height 127
click at [959, 467] on span "Save" at bounding box center [962, 470] width 23 height 14
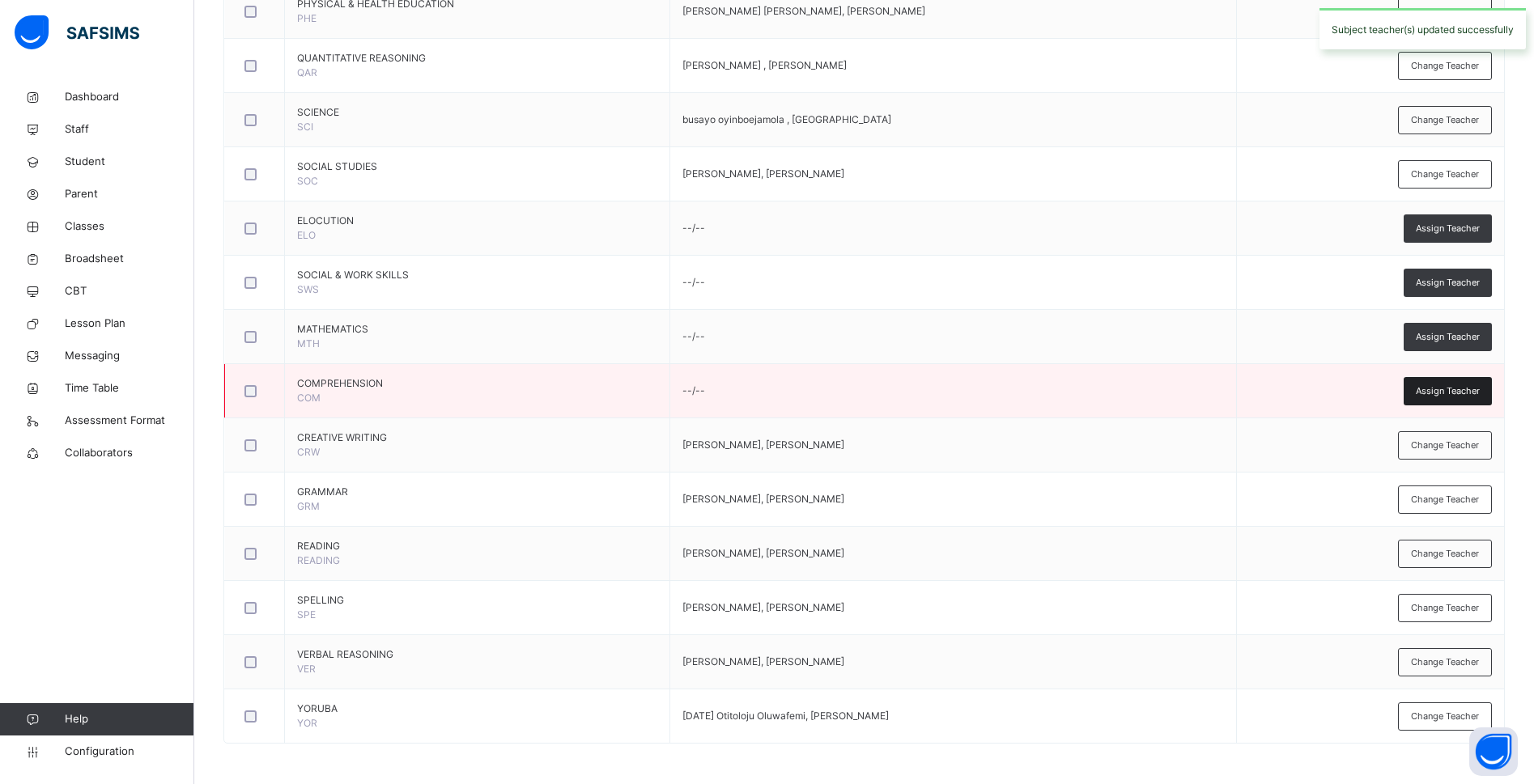
click at [1453, 390] on span "Assign Teacher" at bounding box center [1447, 391] width 64 height 14
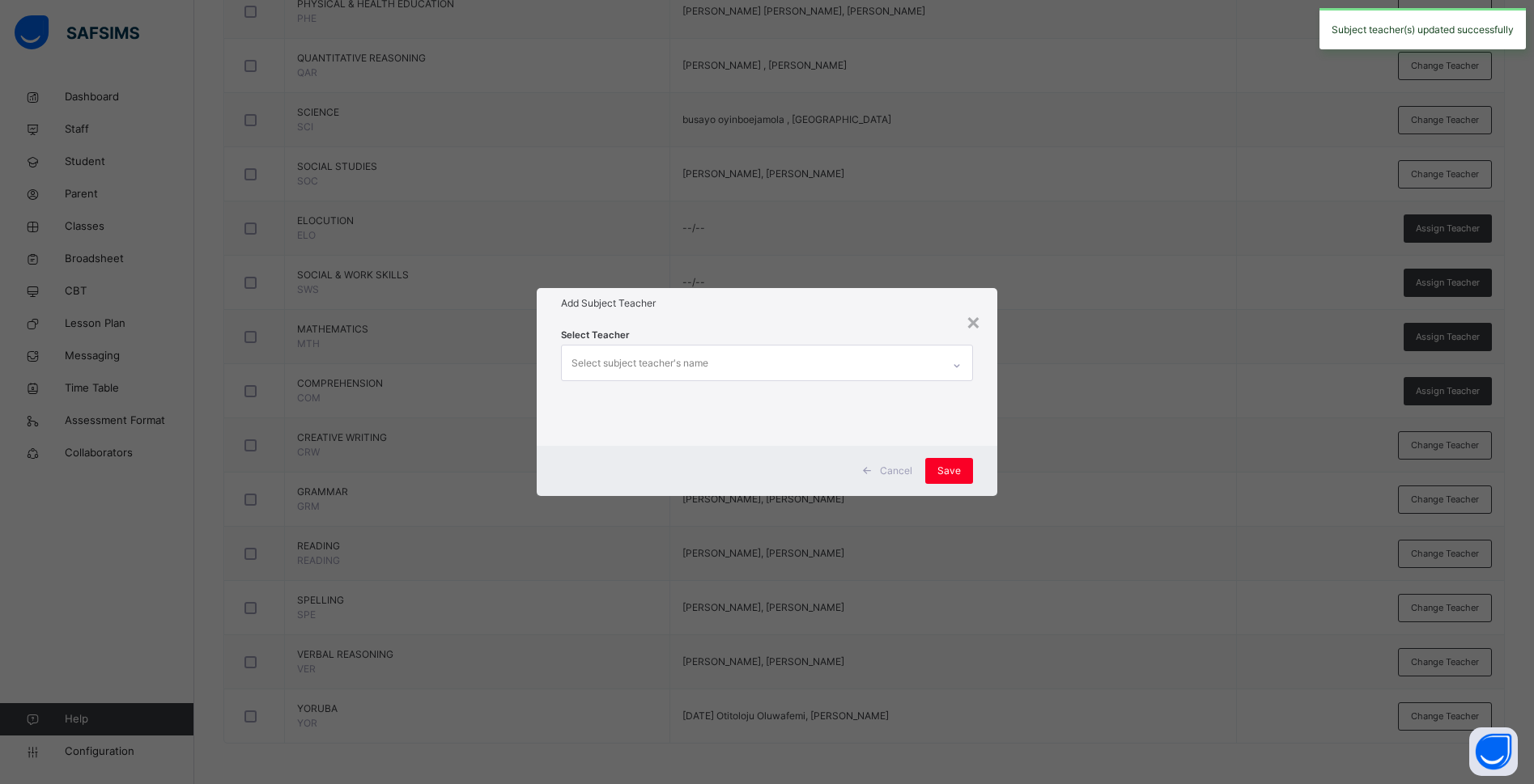
click at [667, 357] on div "Select subject teacher's name" at bounding box center [640, 363] width 137 height 31
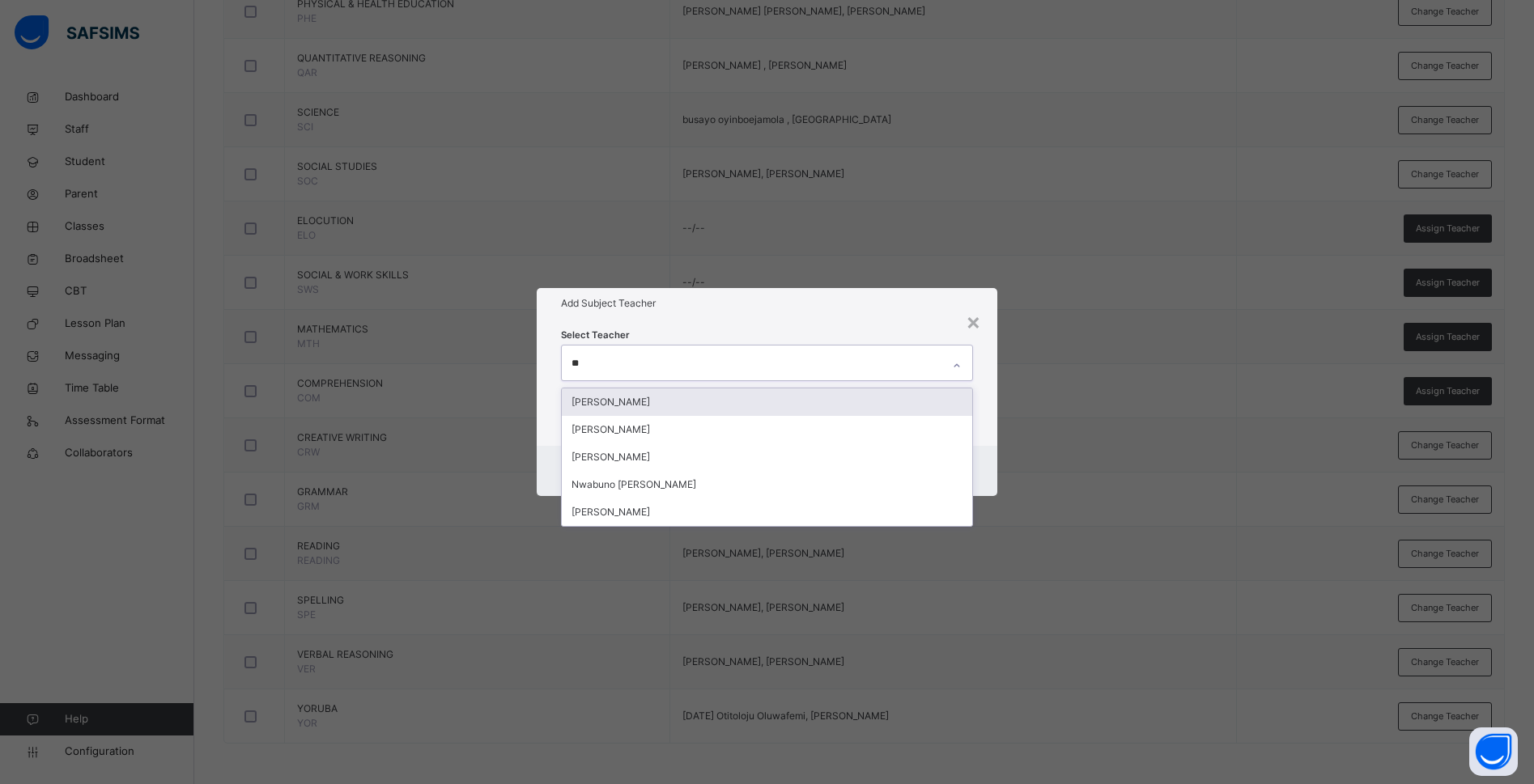
type input "***"
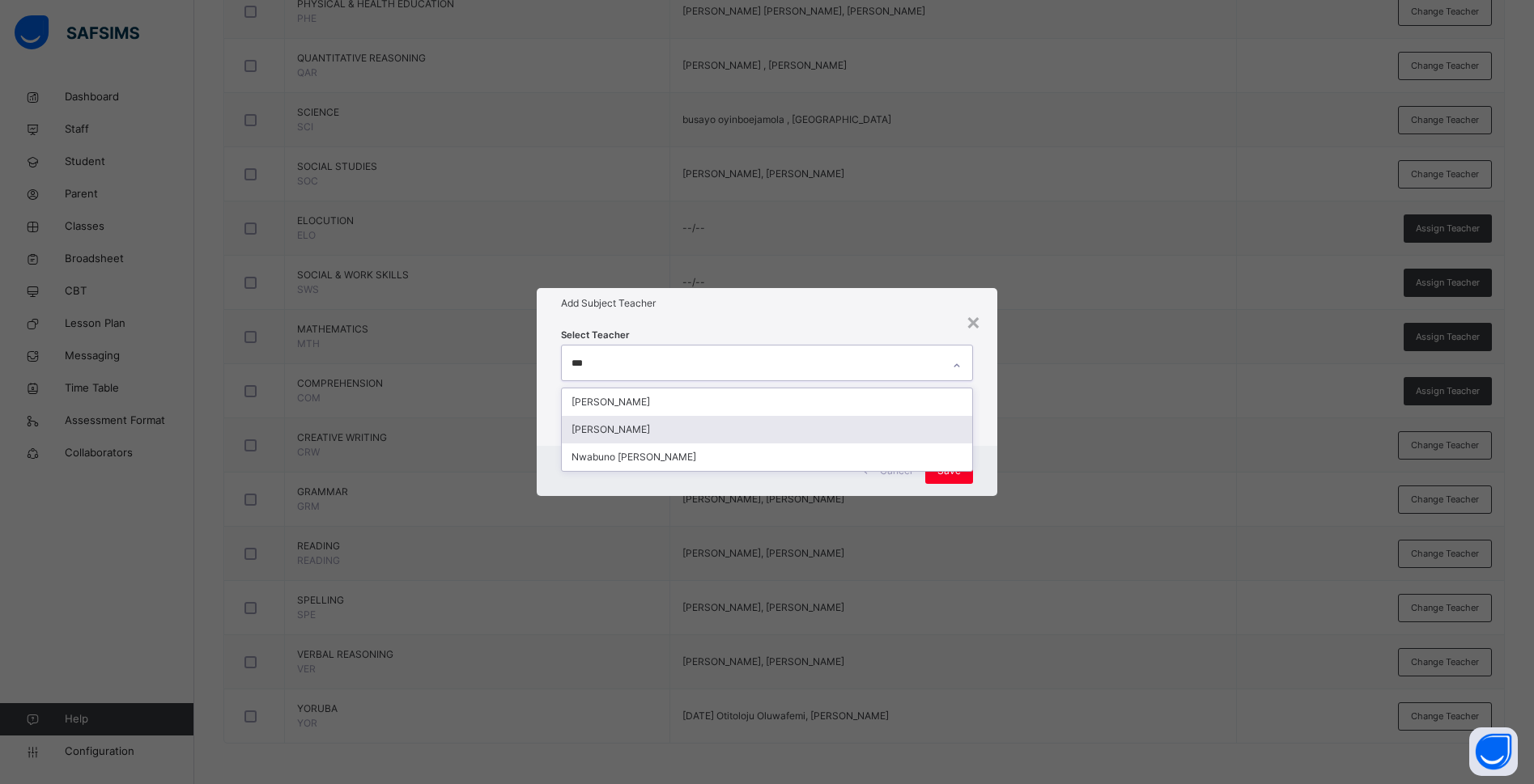
click at [660, 424] on div "Charity Okwuchi Nwaimo" at bounding box center [766, 429] width 411 height 27
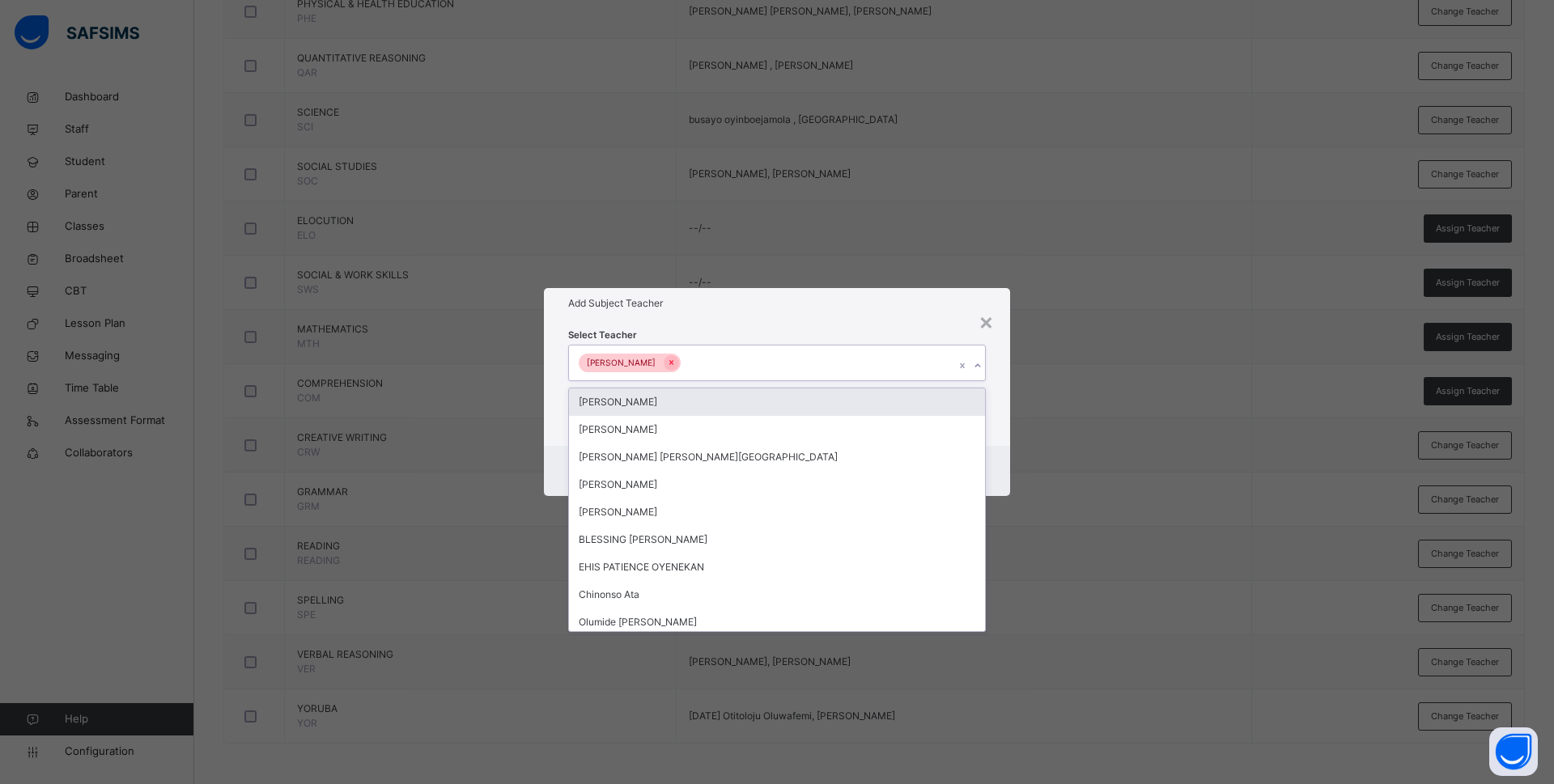
click at [994, 414] on div "Select Teacher option Charity Okwuchi Nwaimo, selected. option Oluwatosin Akanb…" at bounding box center [777, 382] width 466 height 127
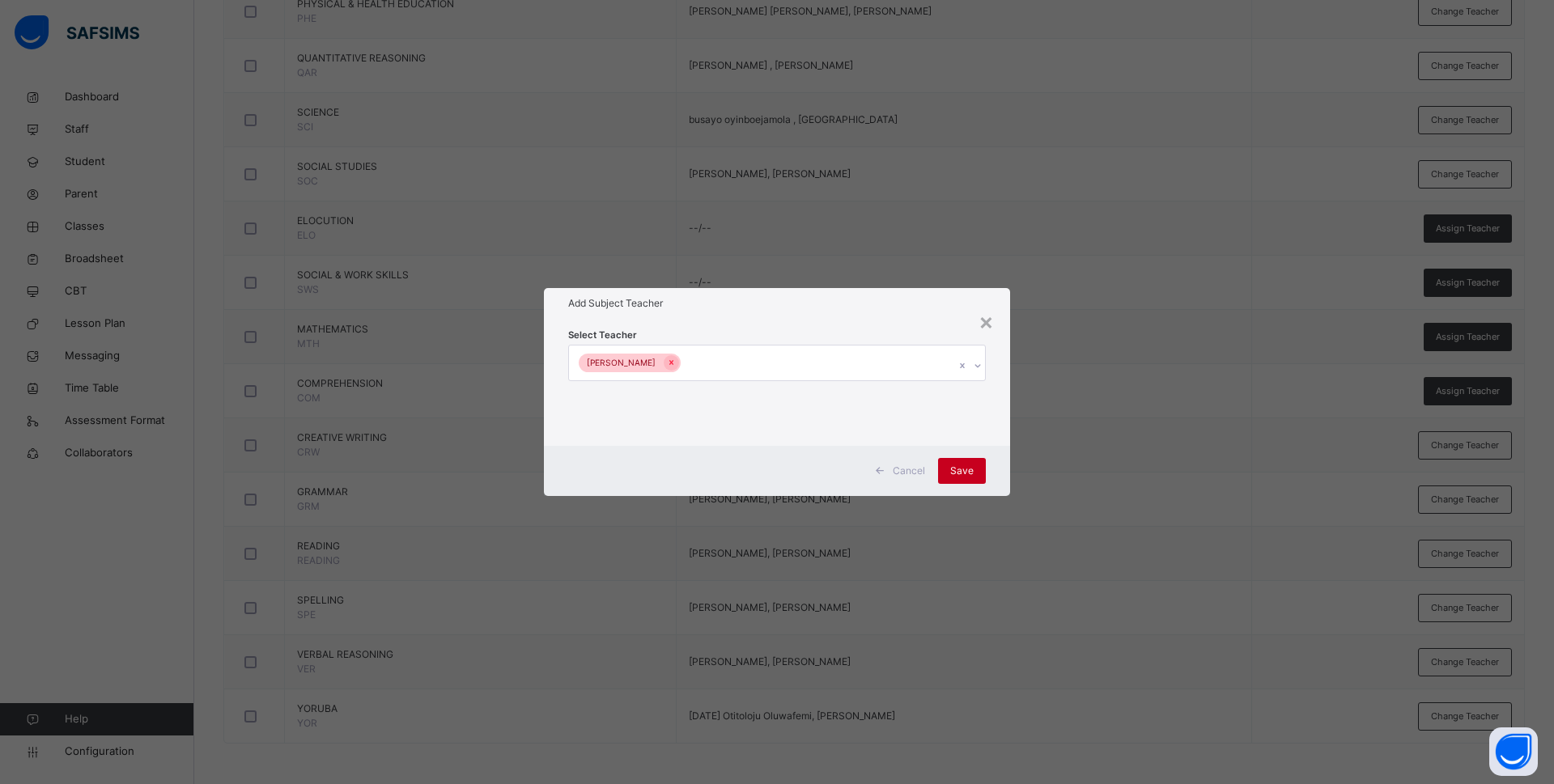
click at [966, 466] on span "Save" at bounding box center [962, 470] width 23 height 14
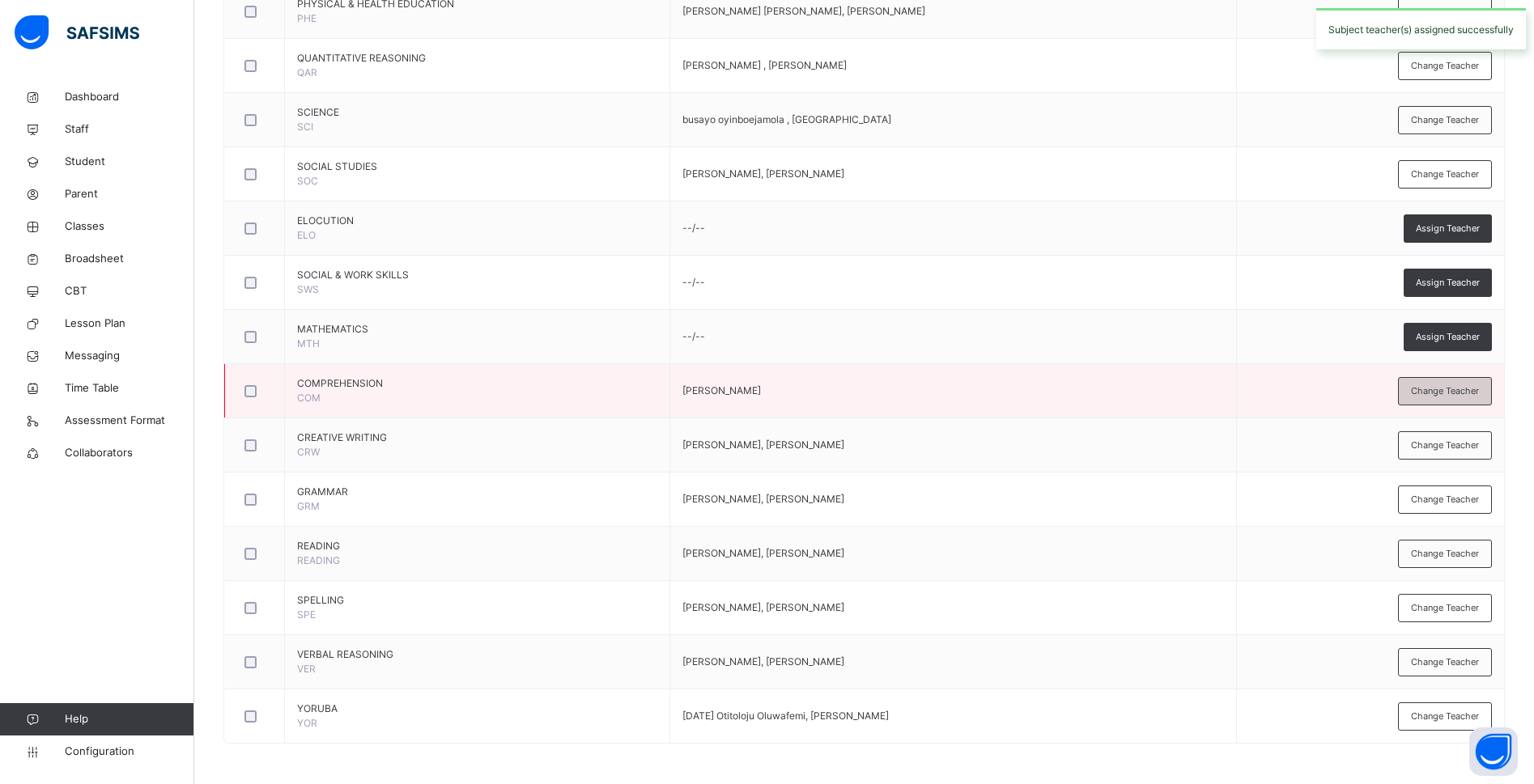
click at [1453, 397] on span "Change Teacher" at bounding box center [1445, 391] width 68 height 14
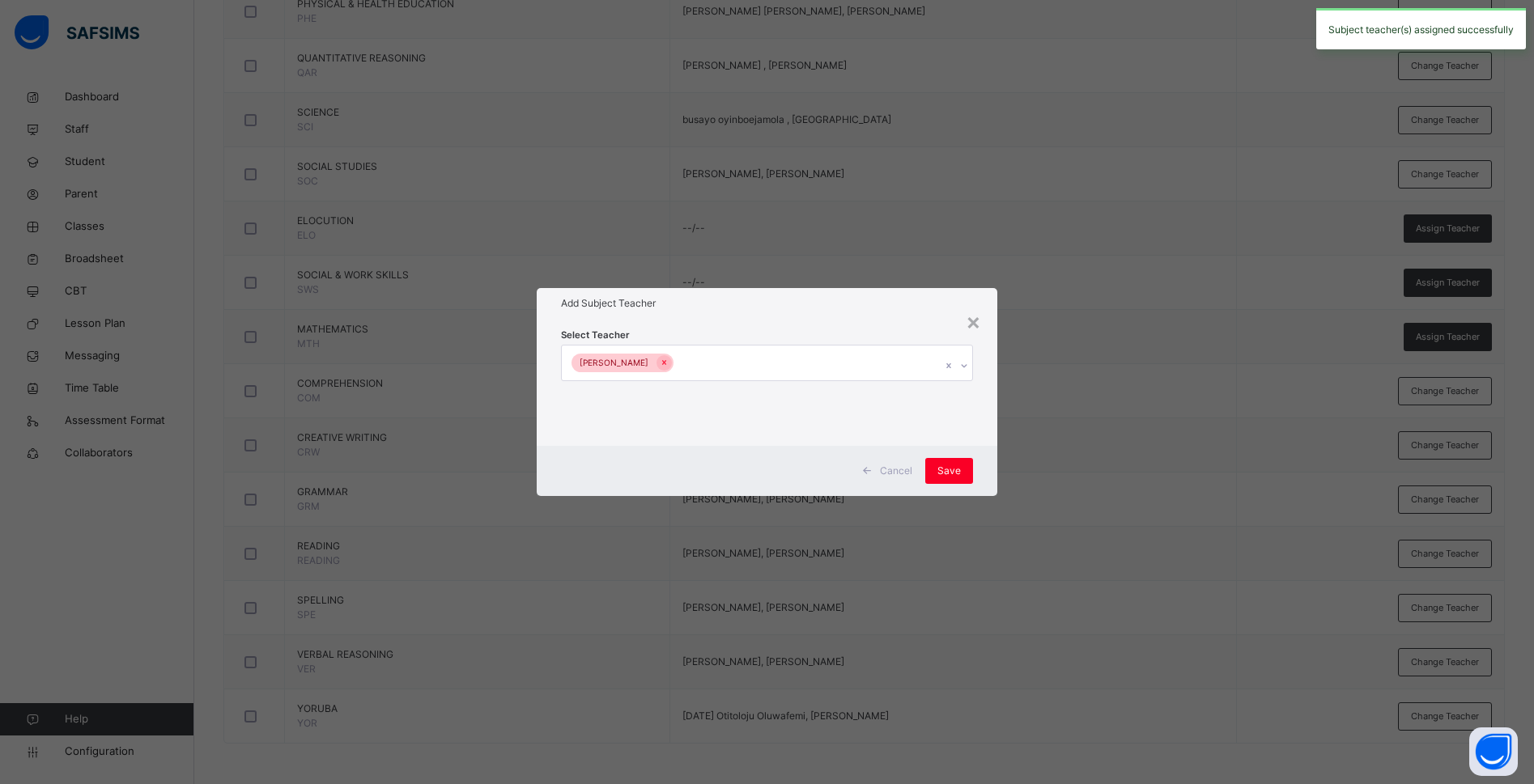
click at [785, 365] on div "Charity Nwaimo Okwuchi" at bounding box center [751, 362] width 380 height 34
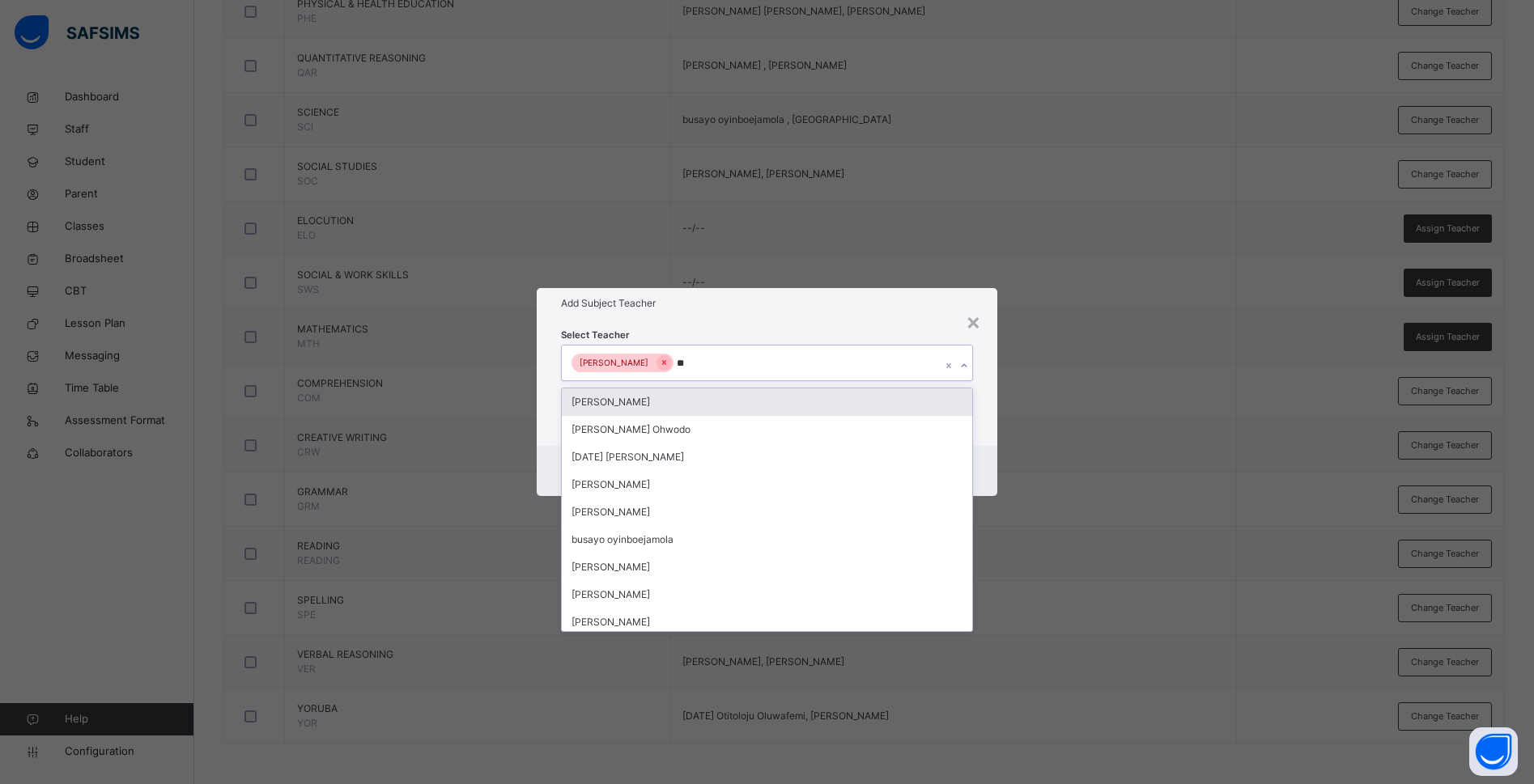
type input "***"
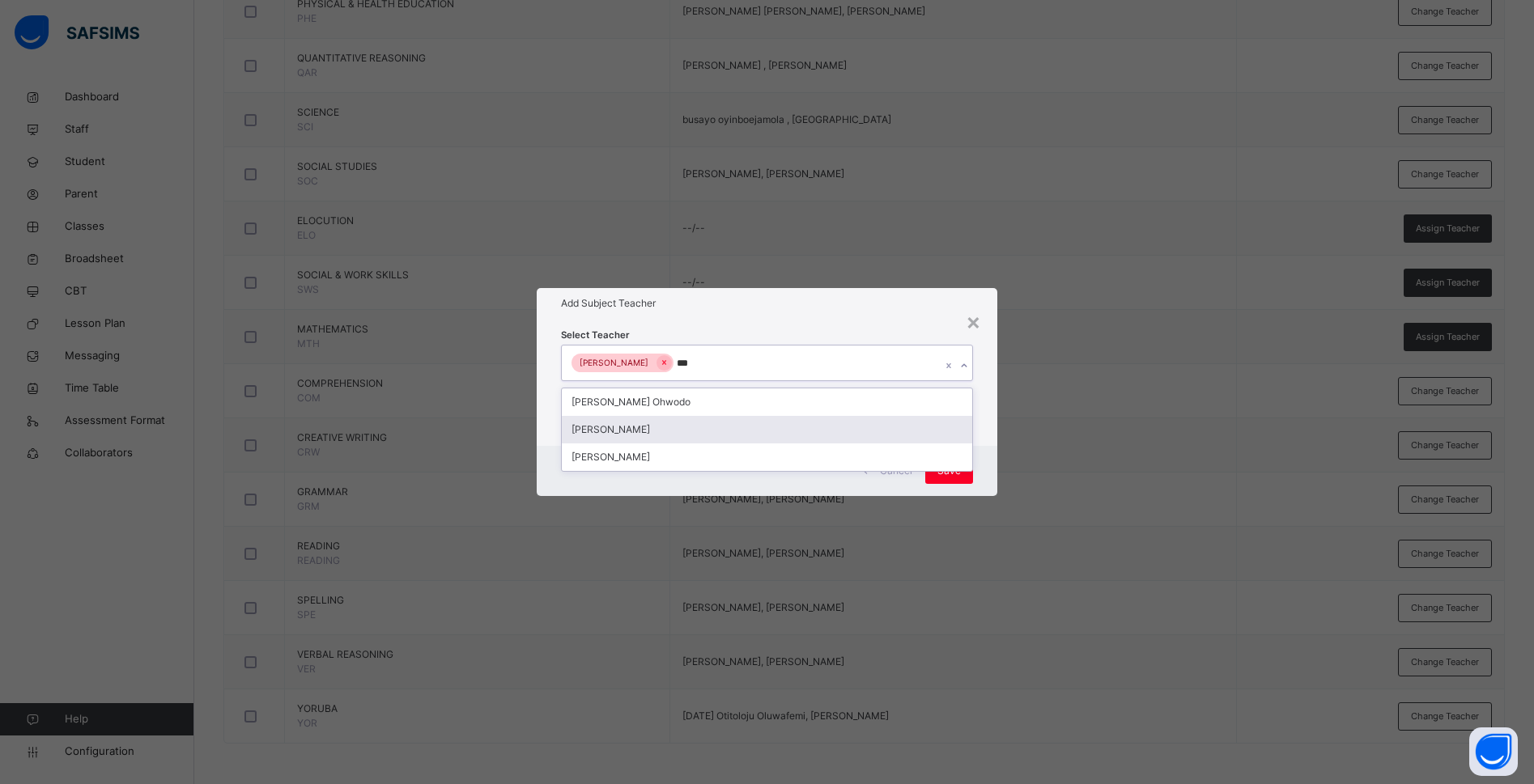
click at [641, 431] on div "Bamituni Aye" at bounding box center [766, 429] width 411 height 27
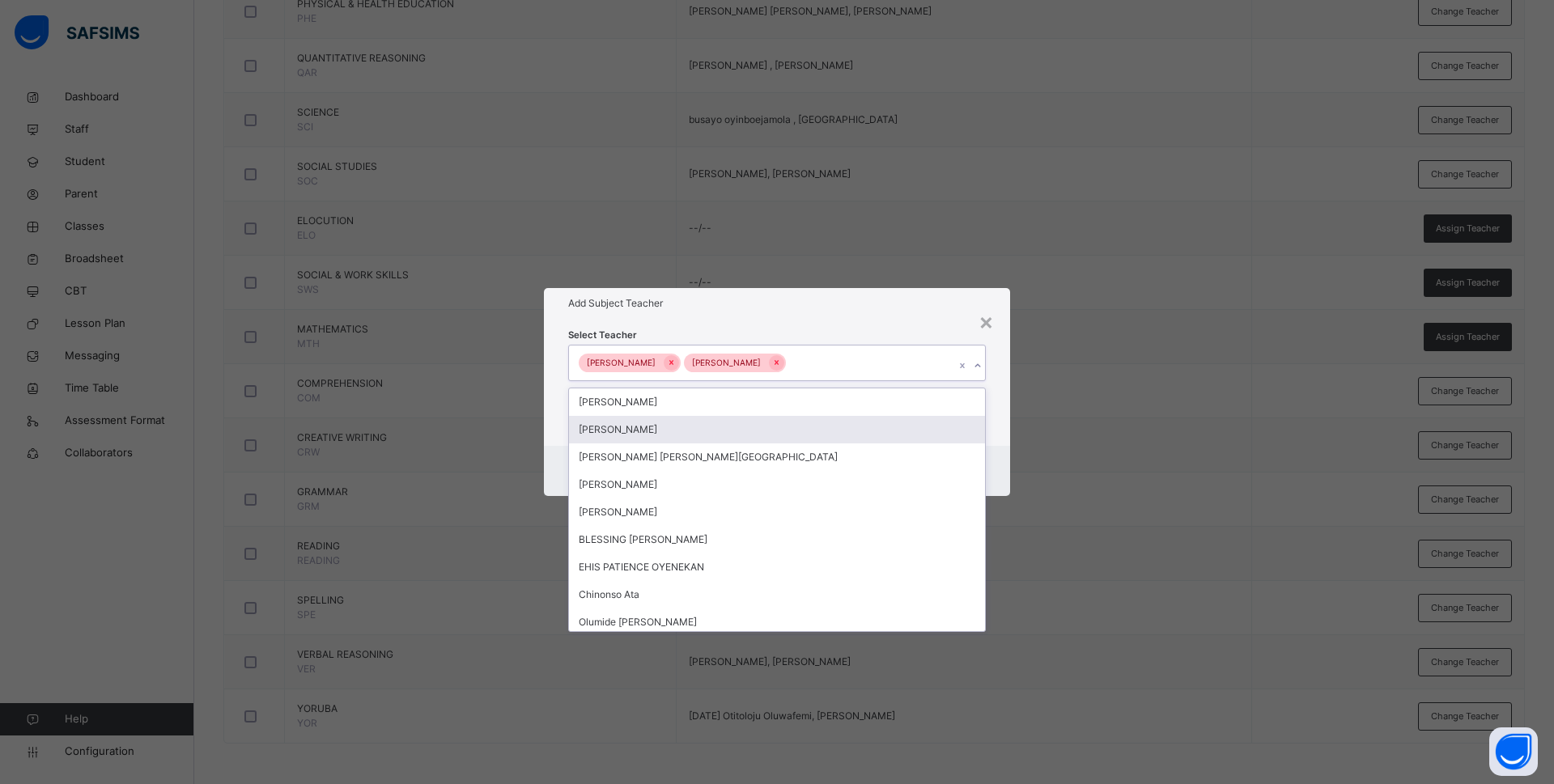
click at [999, 440] on div "Select Teacher option Bamituni Aye, selected. option Anne Eches focused, 2 of 1…" at bounding box center [777, 382] width 466 height 127
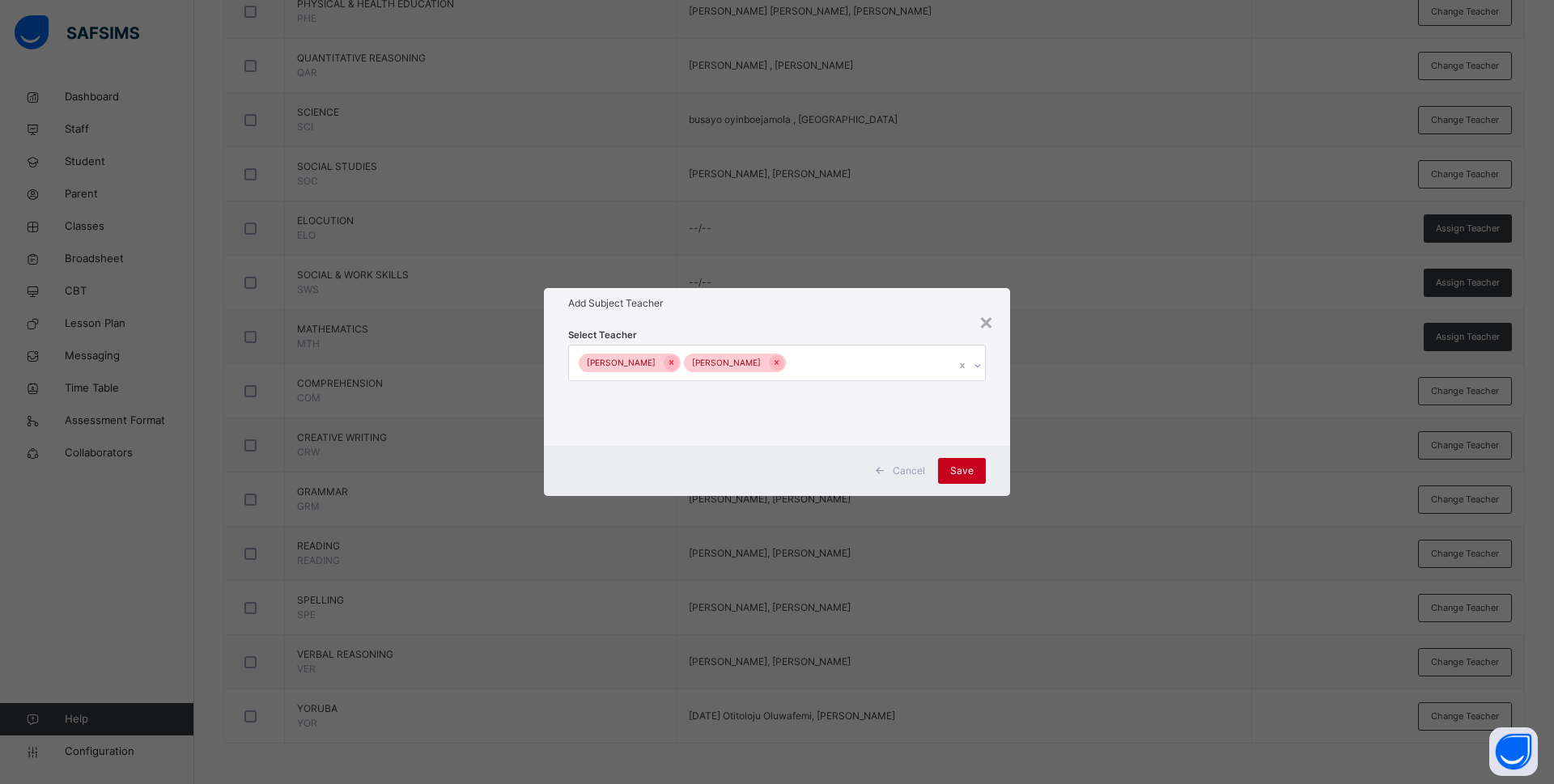
click at [972, 476] on span "Save" at bounding box center [962, 470] width 23 height 14
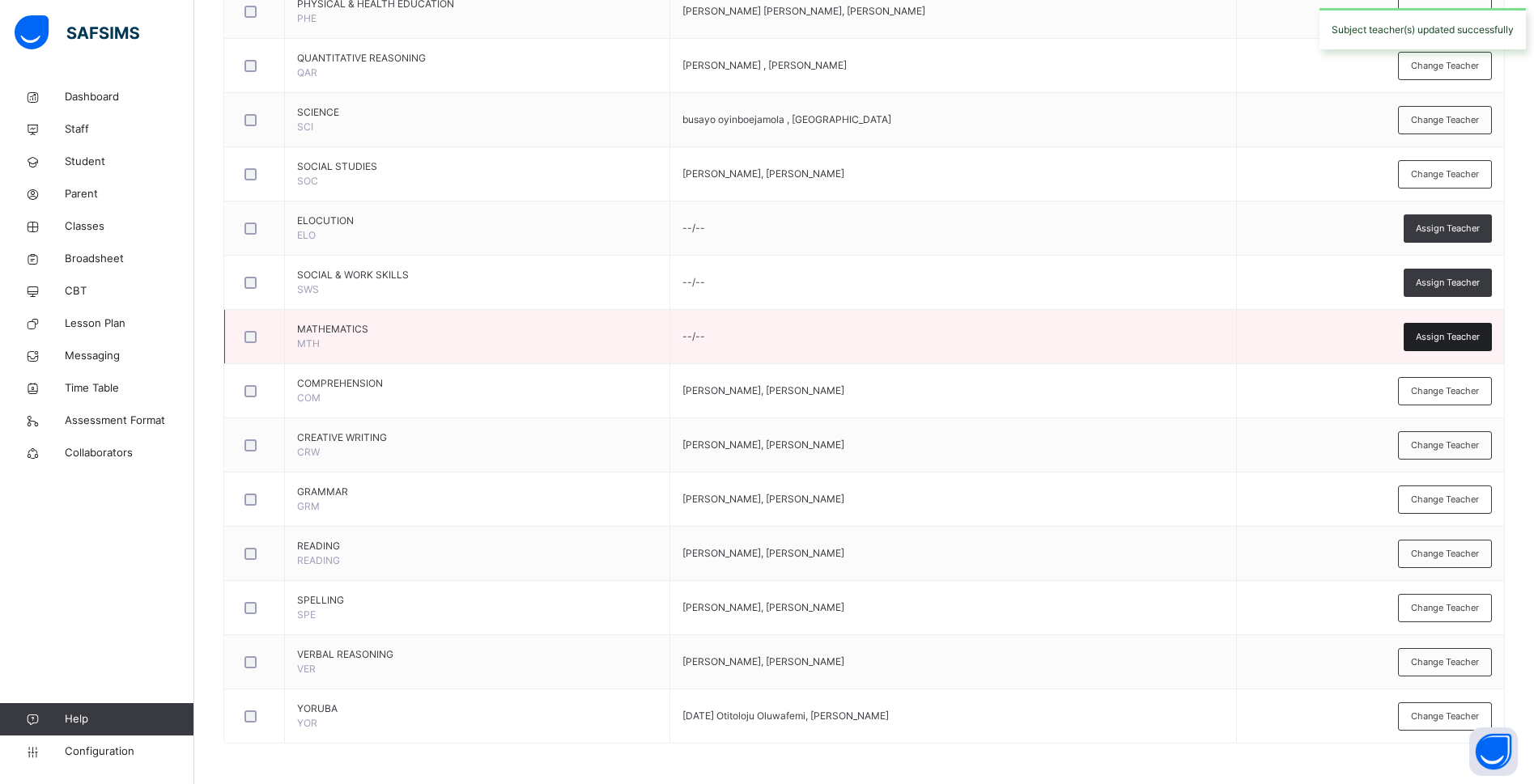
click at [1468, 334] on span "Assign Teacher" at bounding box center [1447, 337] width 64 height 14
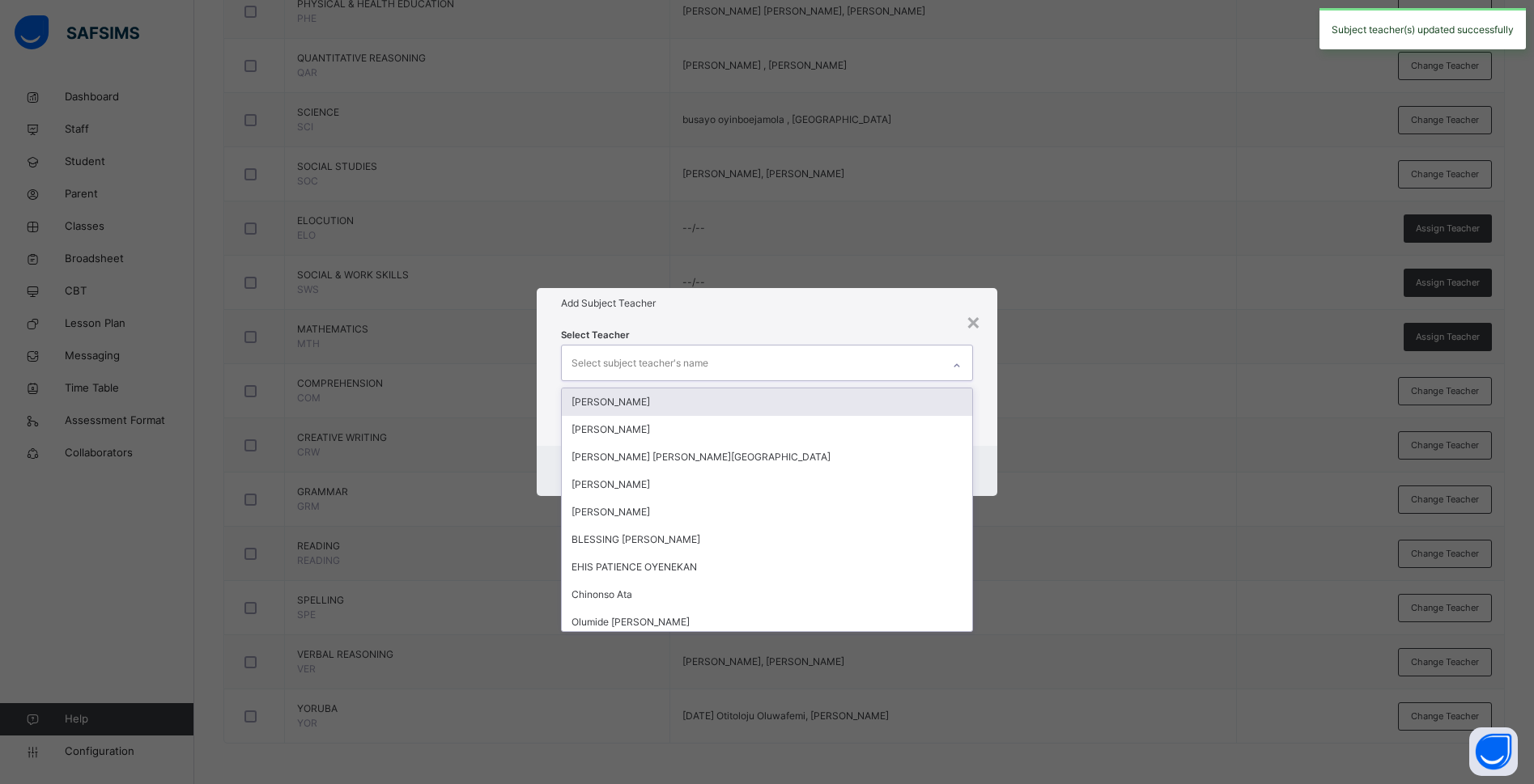
click at [710, 363] on div "Select subject teacher's name" at bounding box center [751, 362] width 380 height 34
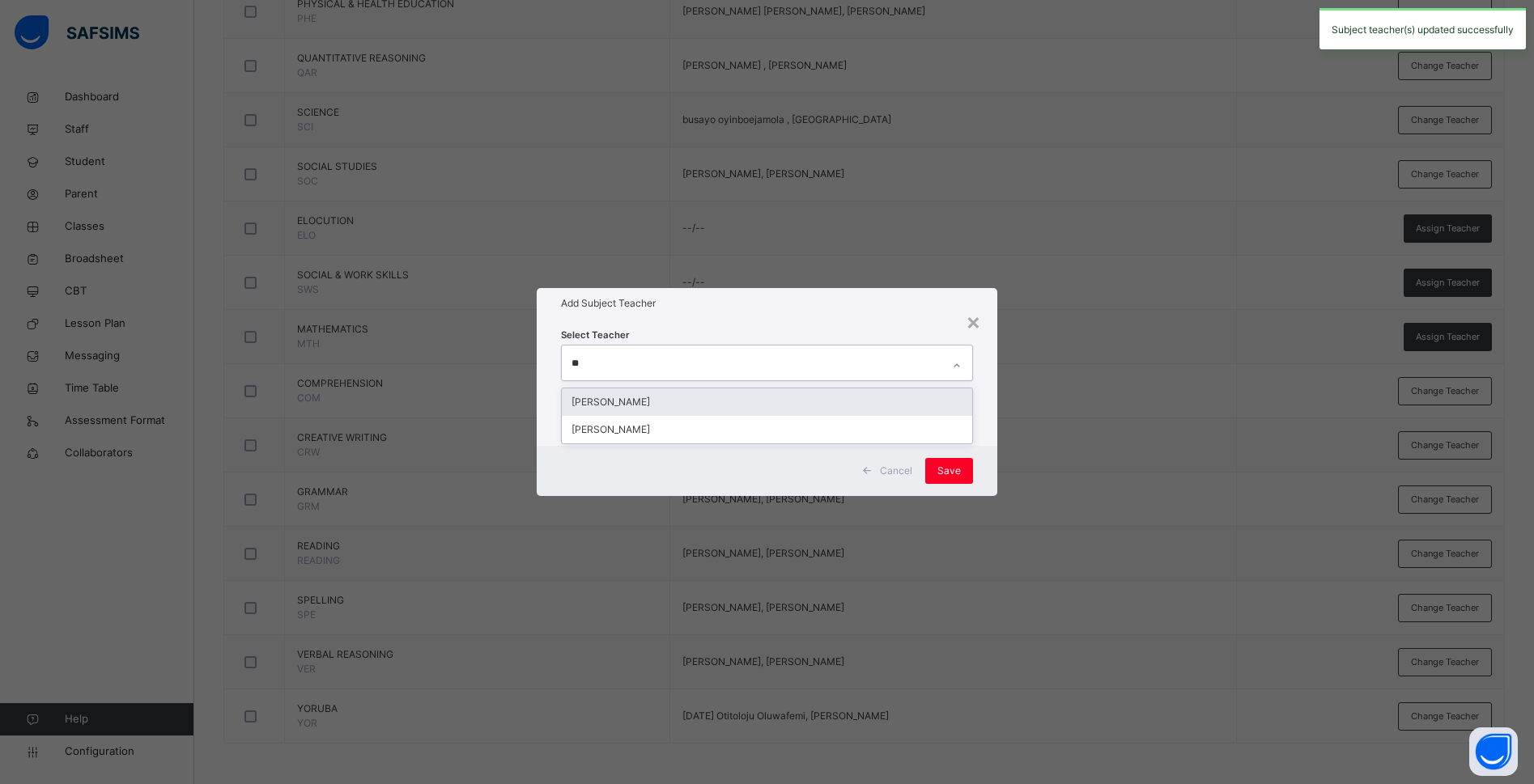
type input "***"
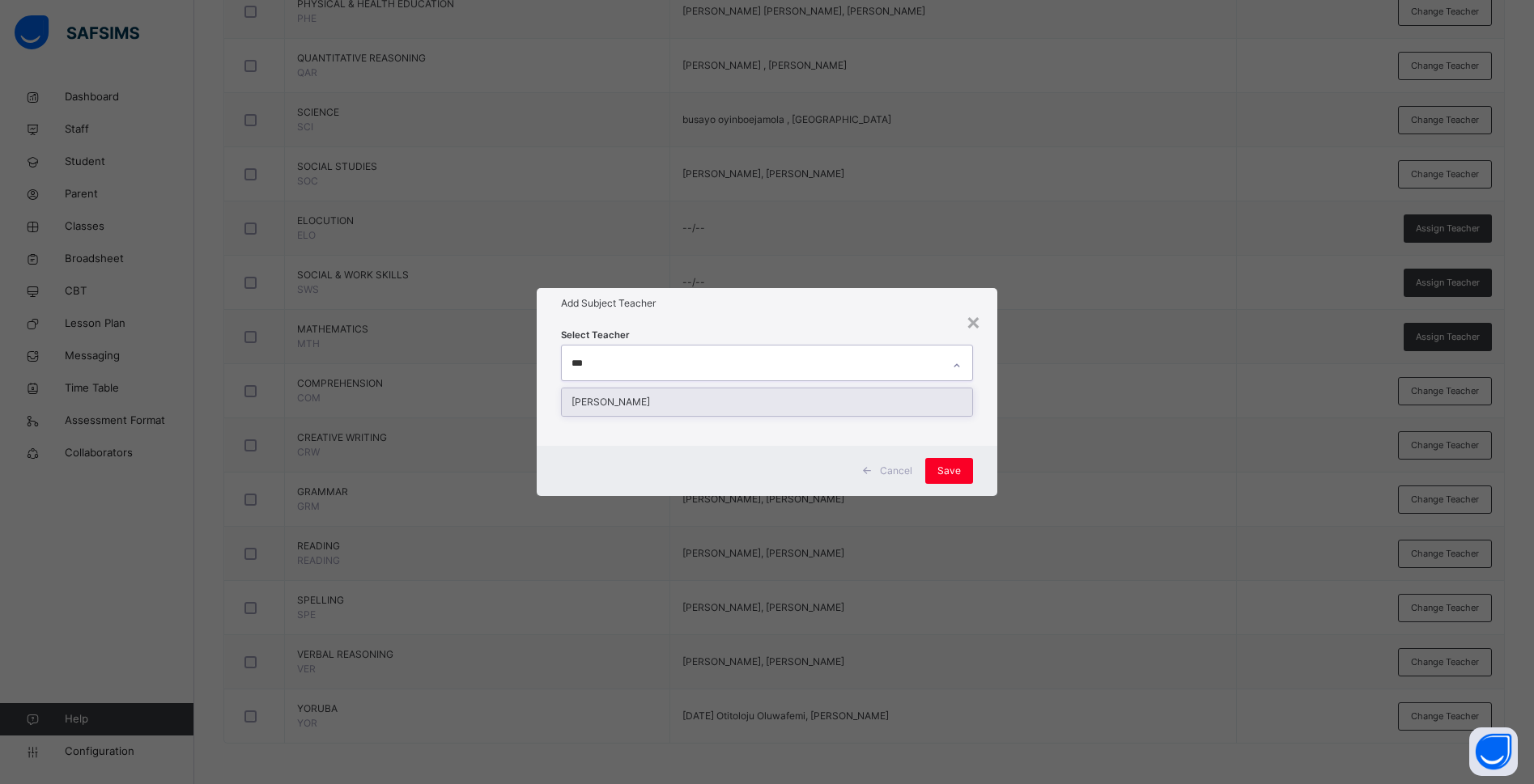
click at [692, 396] on div "Emmanuel Azubuike" at bounding box center [766, 401] width 411 height 27
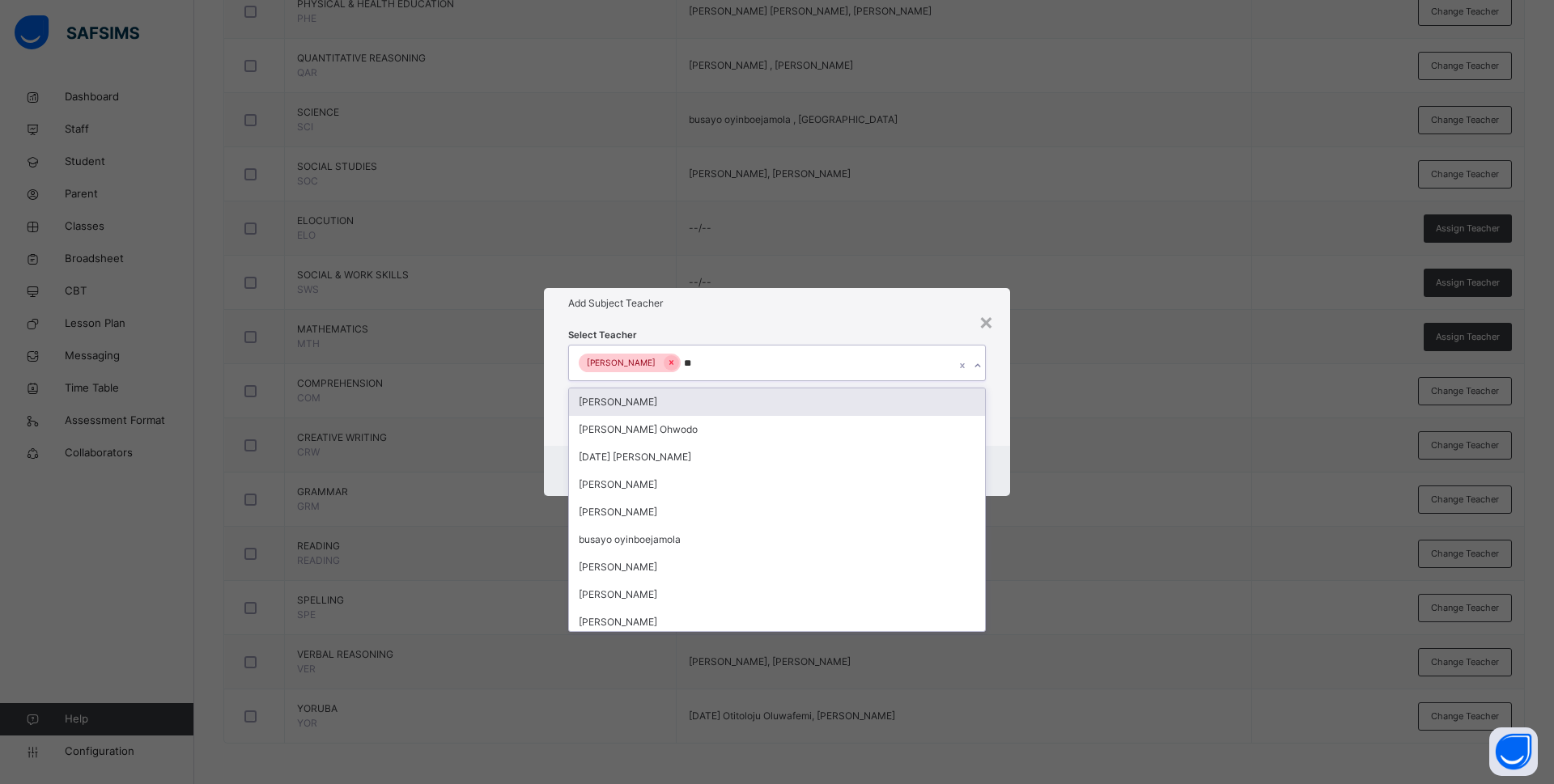
type input "***"
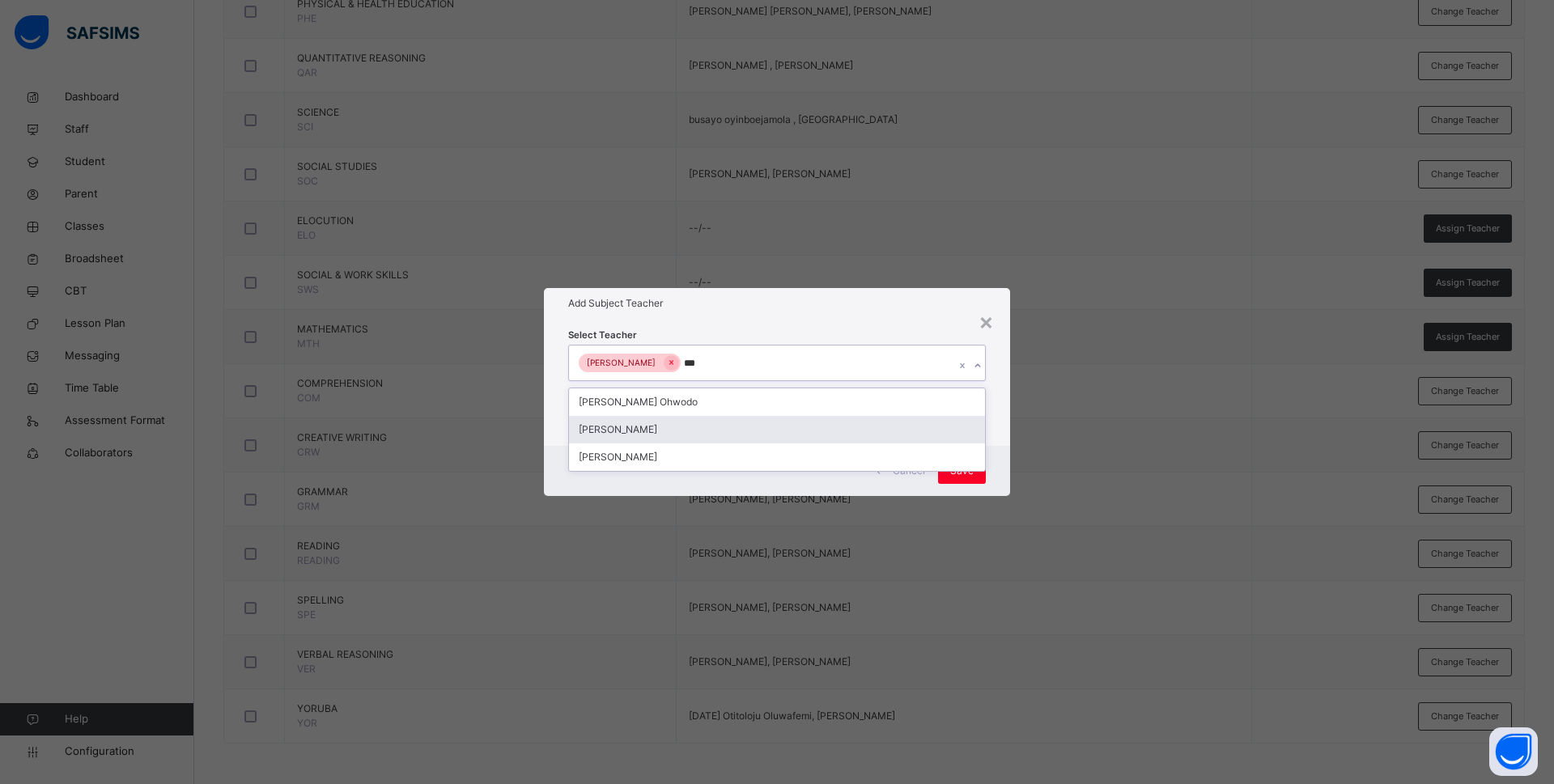
click at [756, 417] on div "Bamituni Aye" at bounding box center [777, 429] width 416 height 27
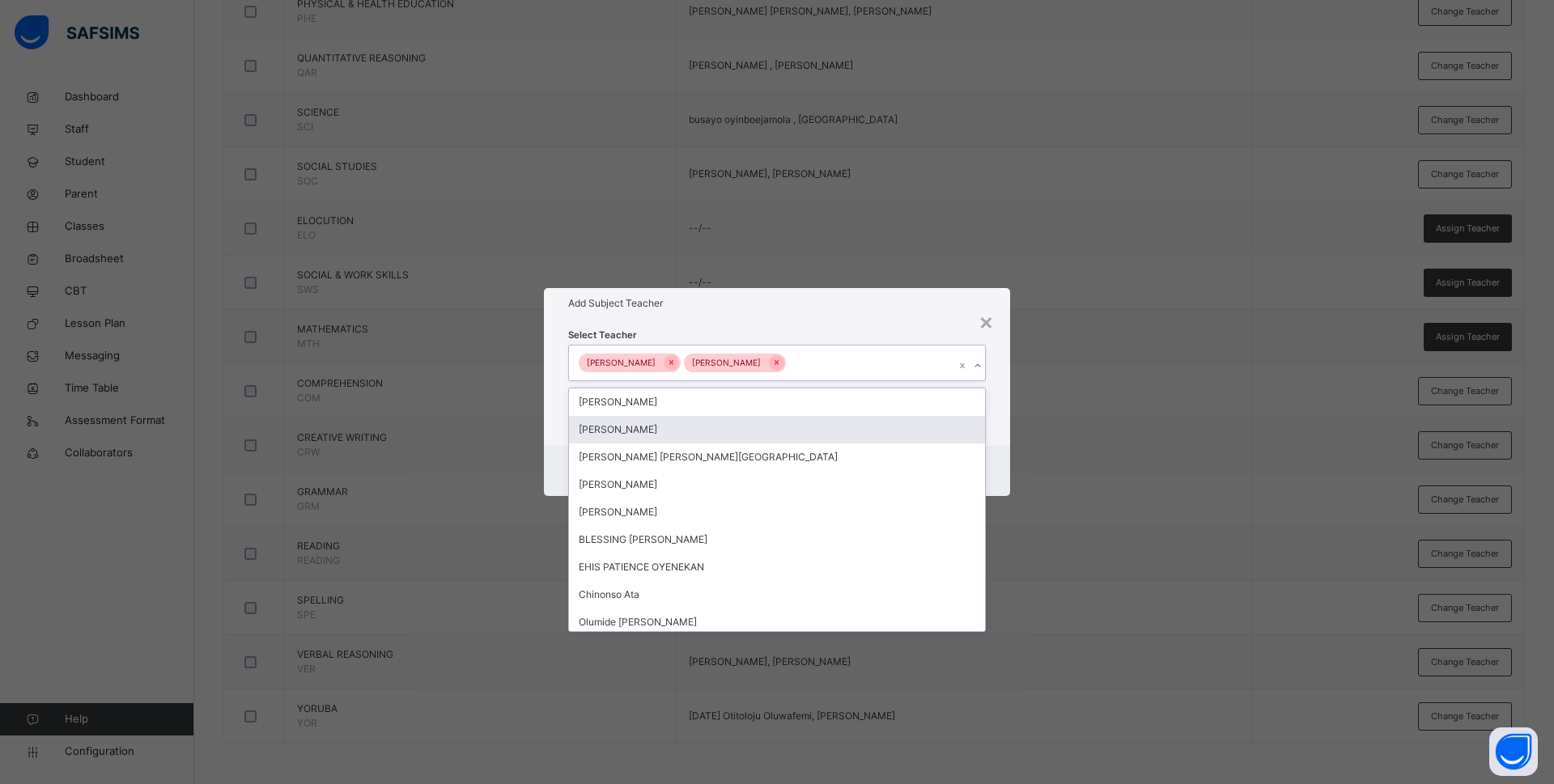
click at [1004, 431] on div "Select Teacher option Bamituni Aye, selected. option Anne Eches focused, 2 of 1…" at bounding box center [777, 382] width 466 height 127
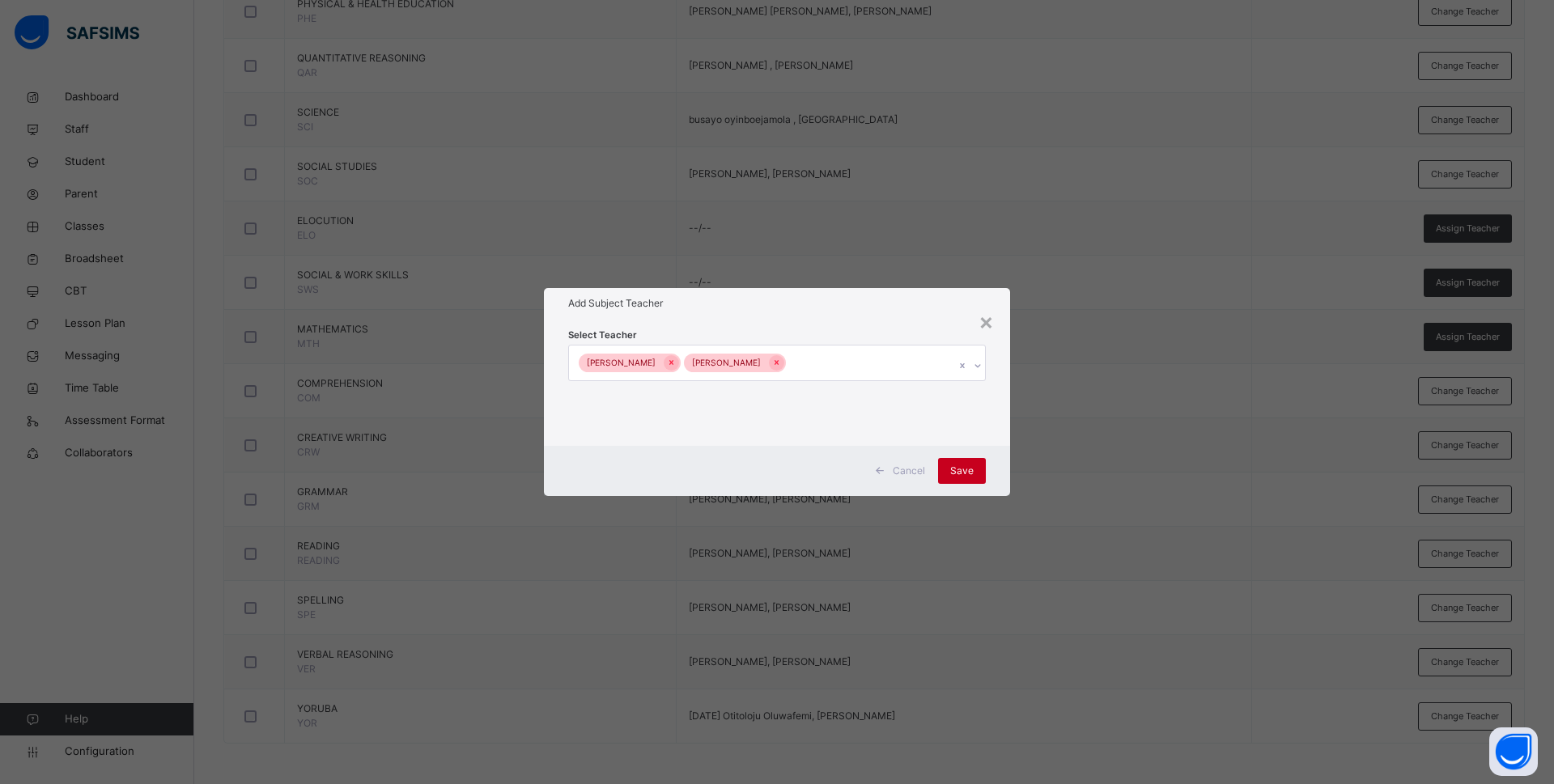
click at [974, 466] on div "Save" at bounding box center [961, 470] width 47 height 26
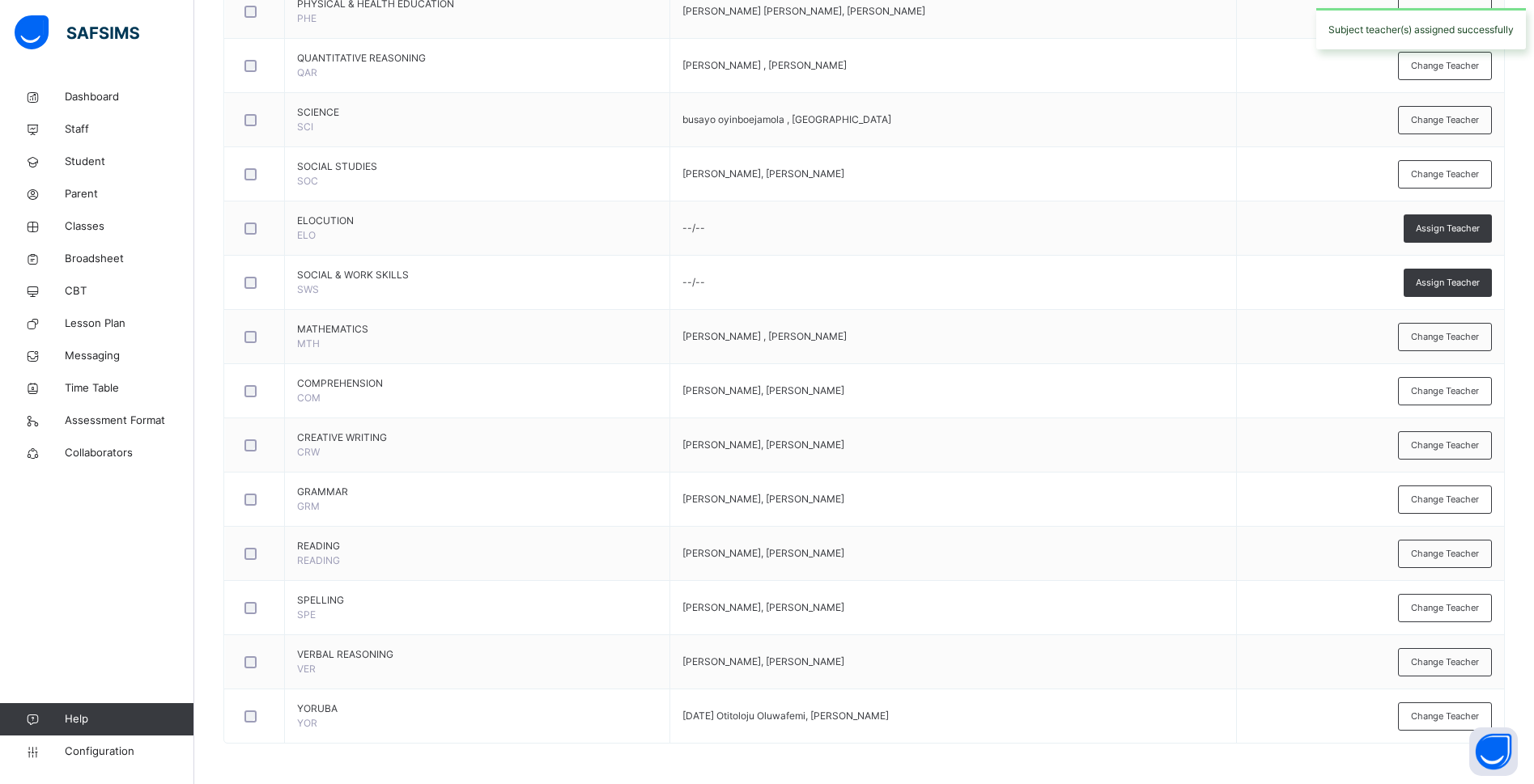
click at [1446, 289] on span "Assign Teacher" at bounding box center [1447, 282] width 64 height 14
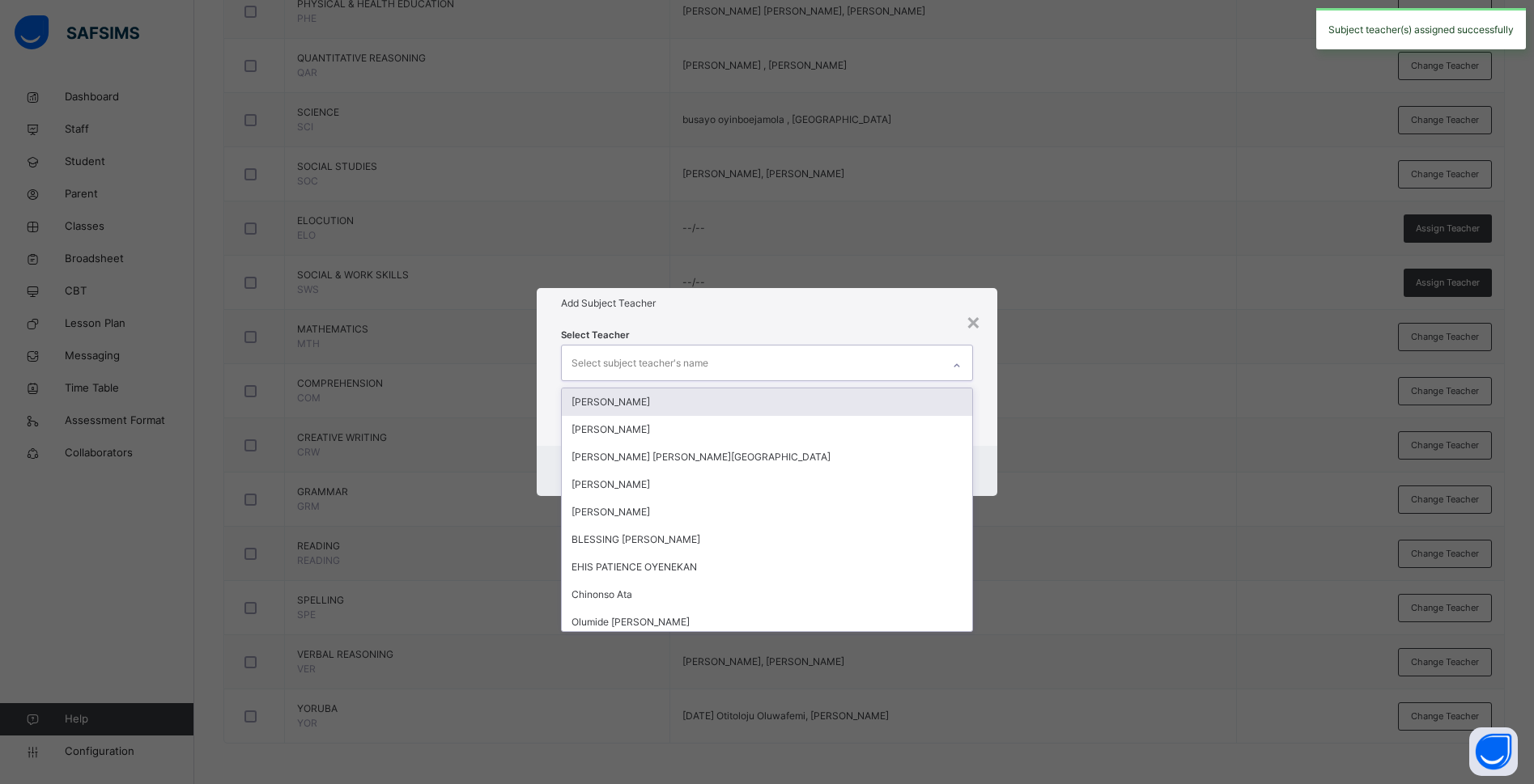
click at [659, 357] on div "Select subject teacher's name" at bounding box center [640, 363] width 137 height 31
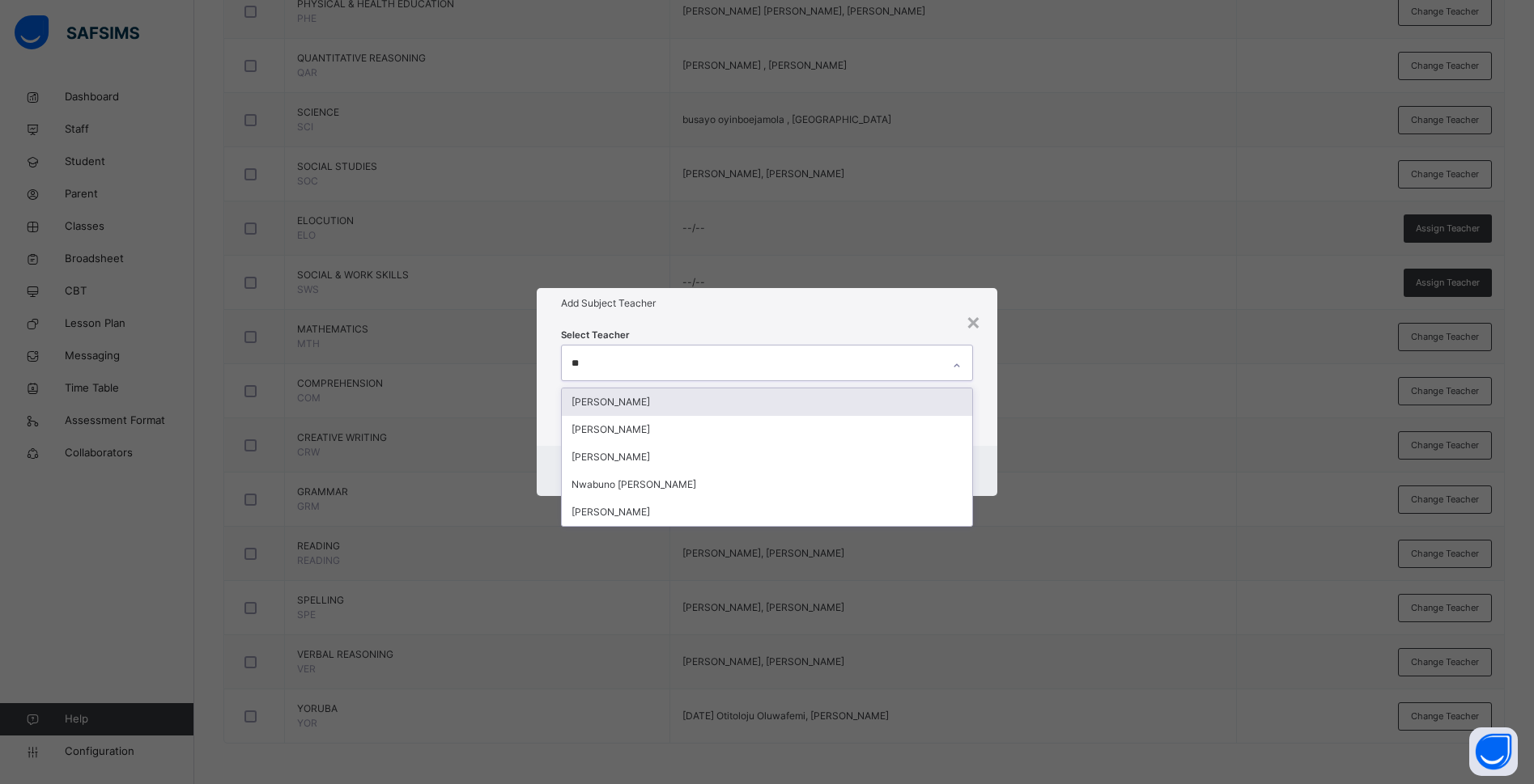
type input "***"
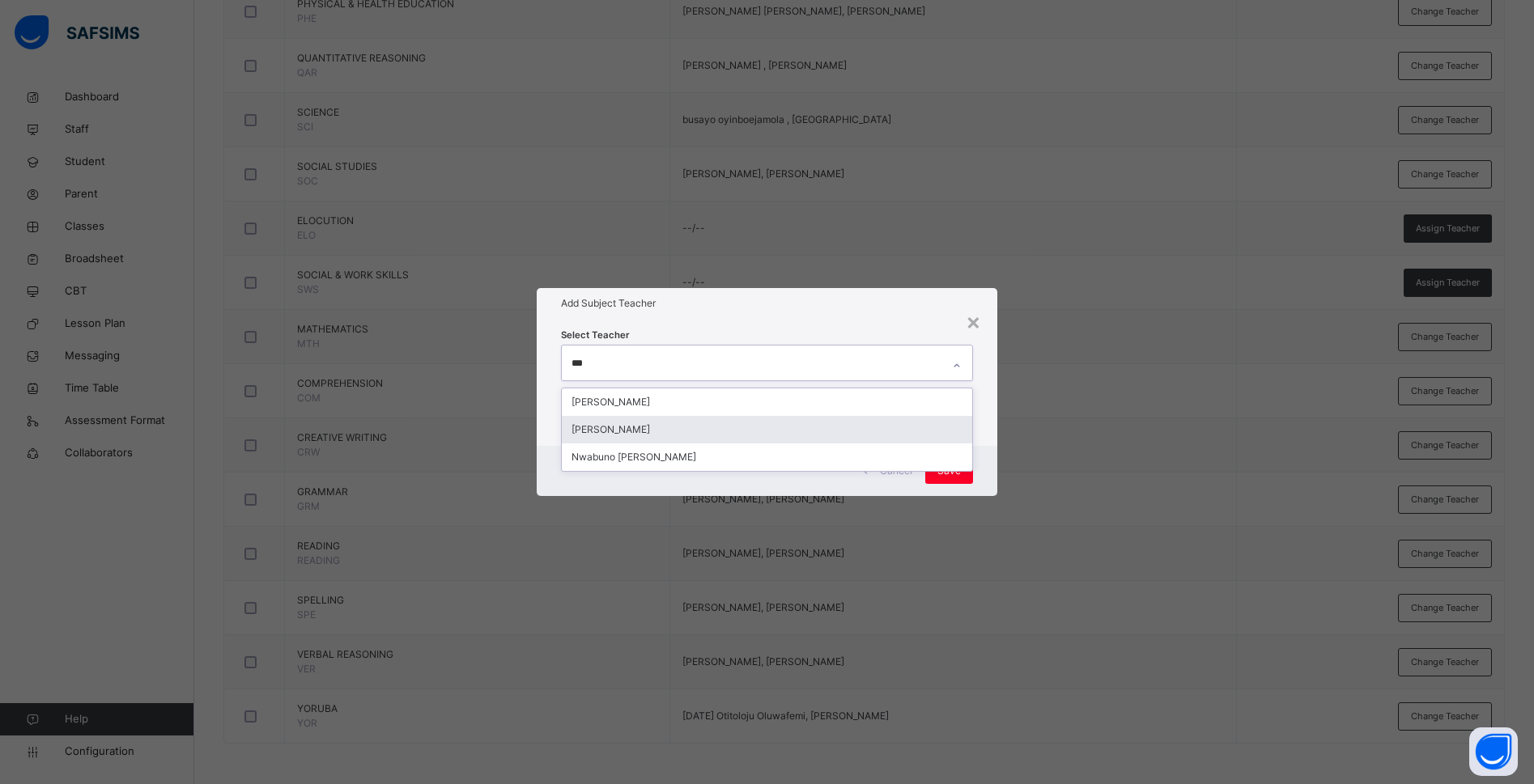
click at [647, 427] on div "Charity Okwuchi Nwaimo" at bounding box center [766, 429] width 411 height 27
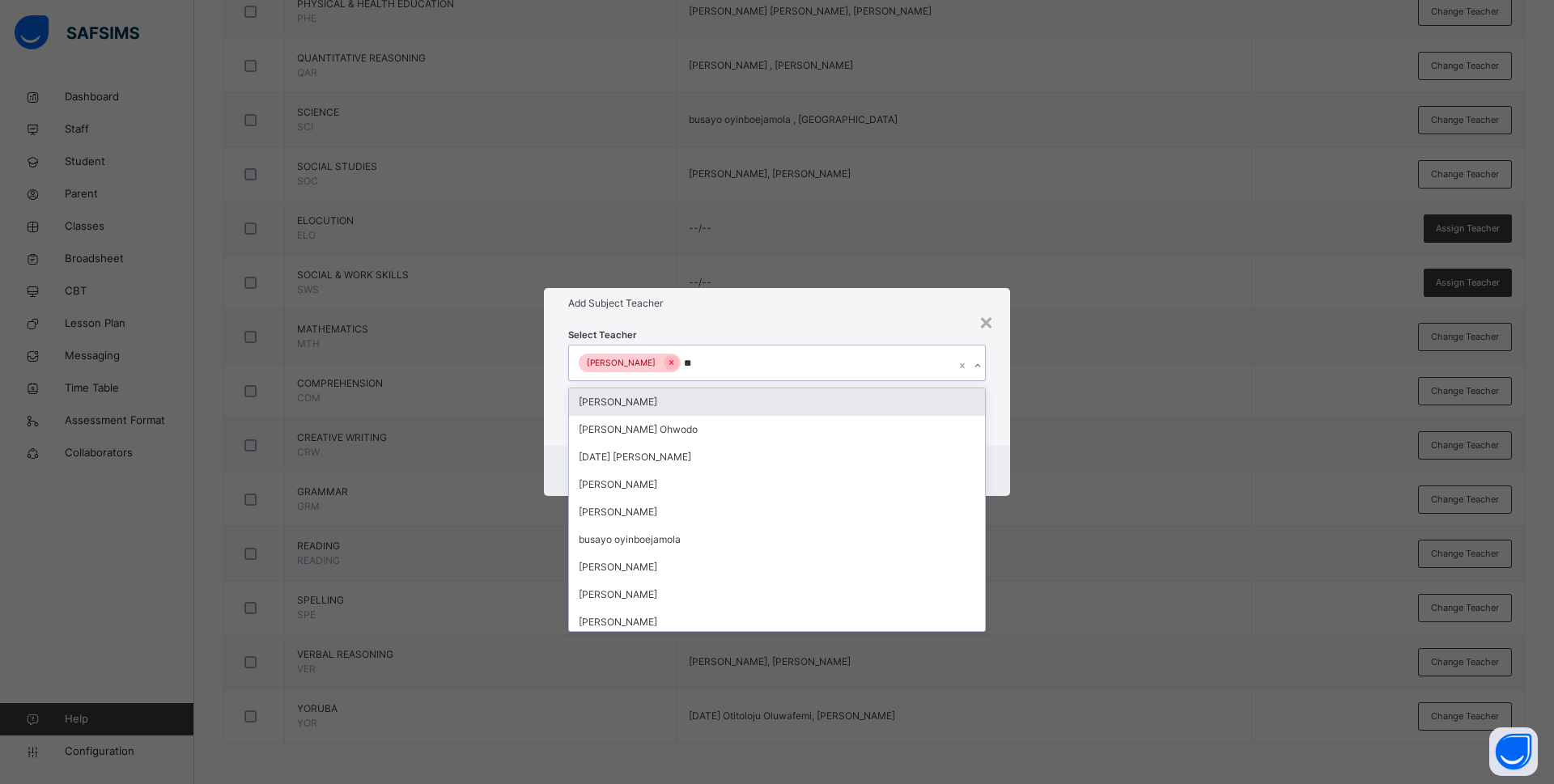
type input "***"
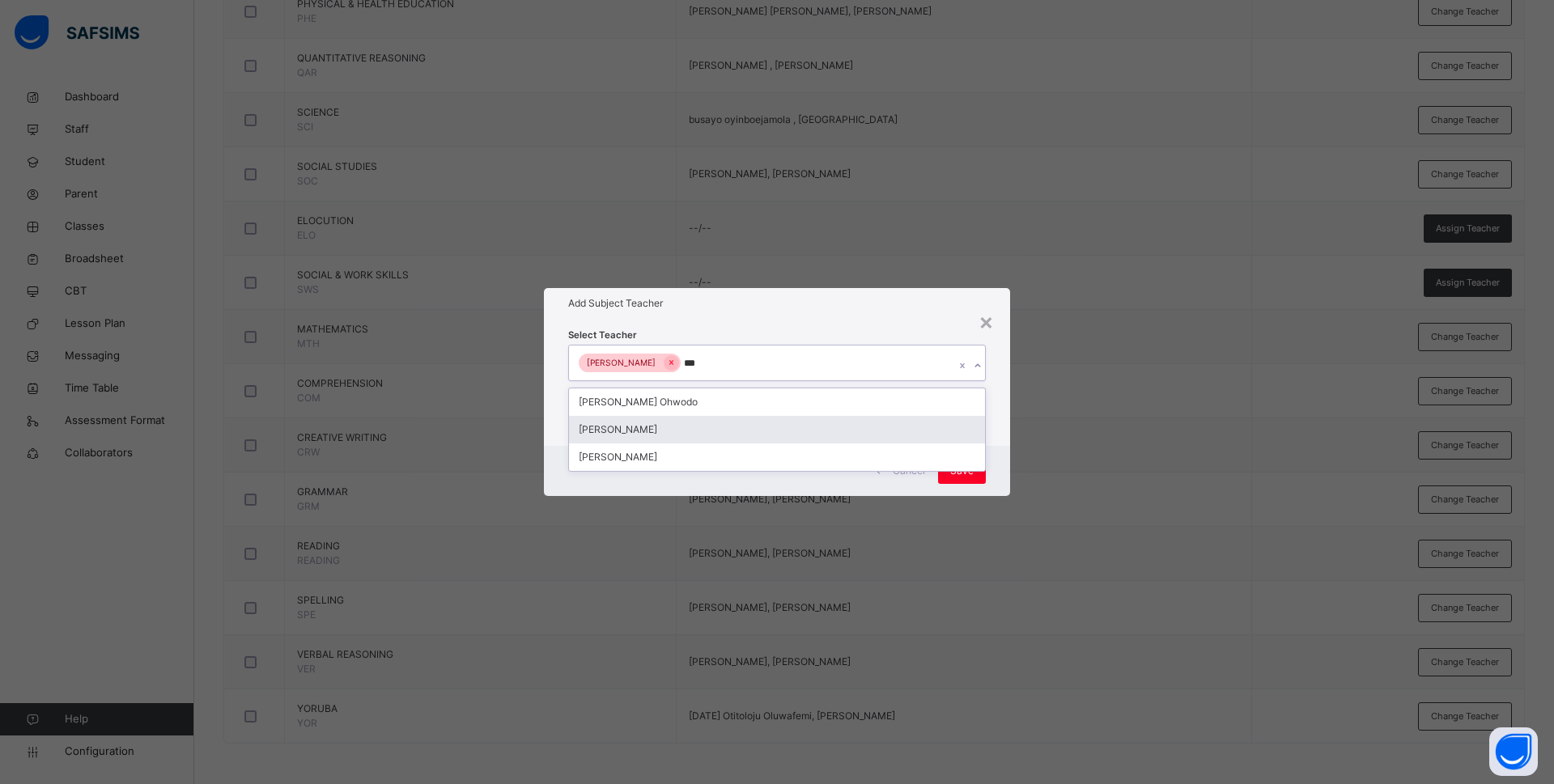
click at [677, 424] on div "Bamituni Aye" at bounding box center [777, 429] width 416 height 27
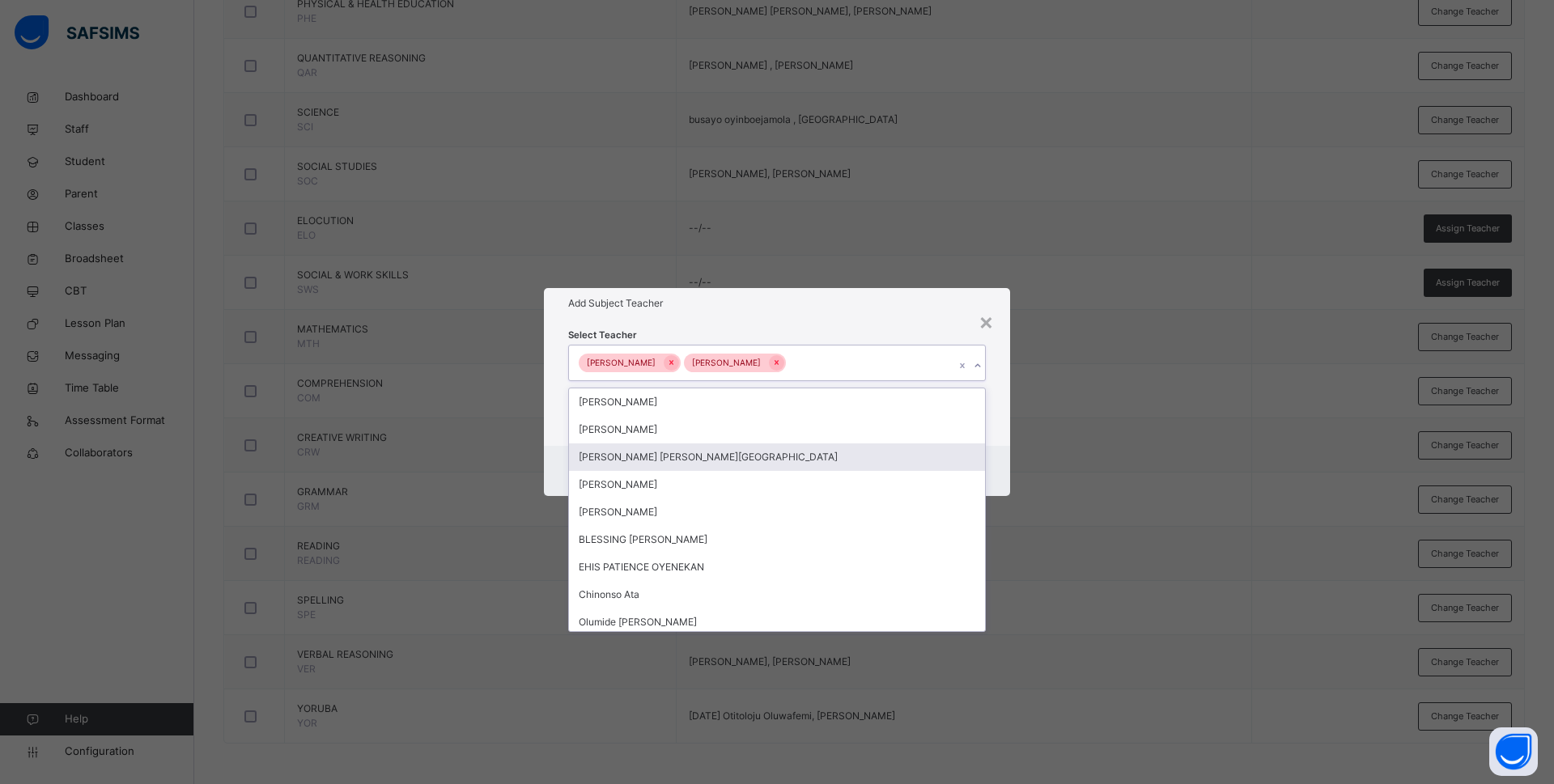
click at [996, 440] on div "Select Teacher option Bamituni Aye, selected. option Esther Ifunanya Uche-Akwar…" at bounding box center [777, 382] width 466 height 127
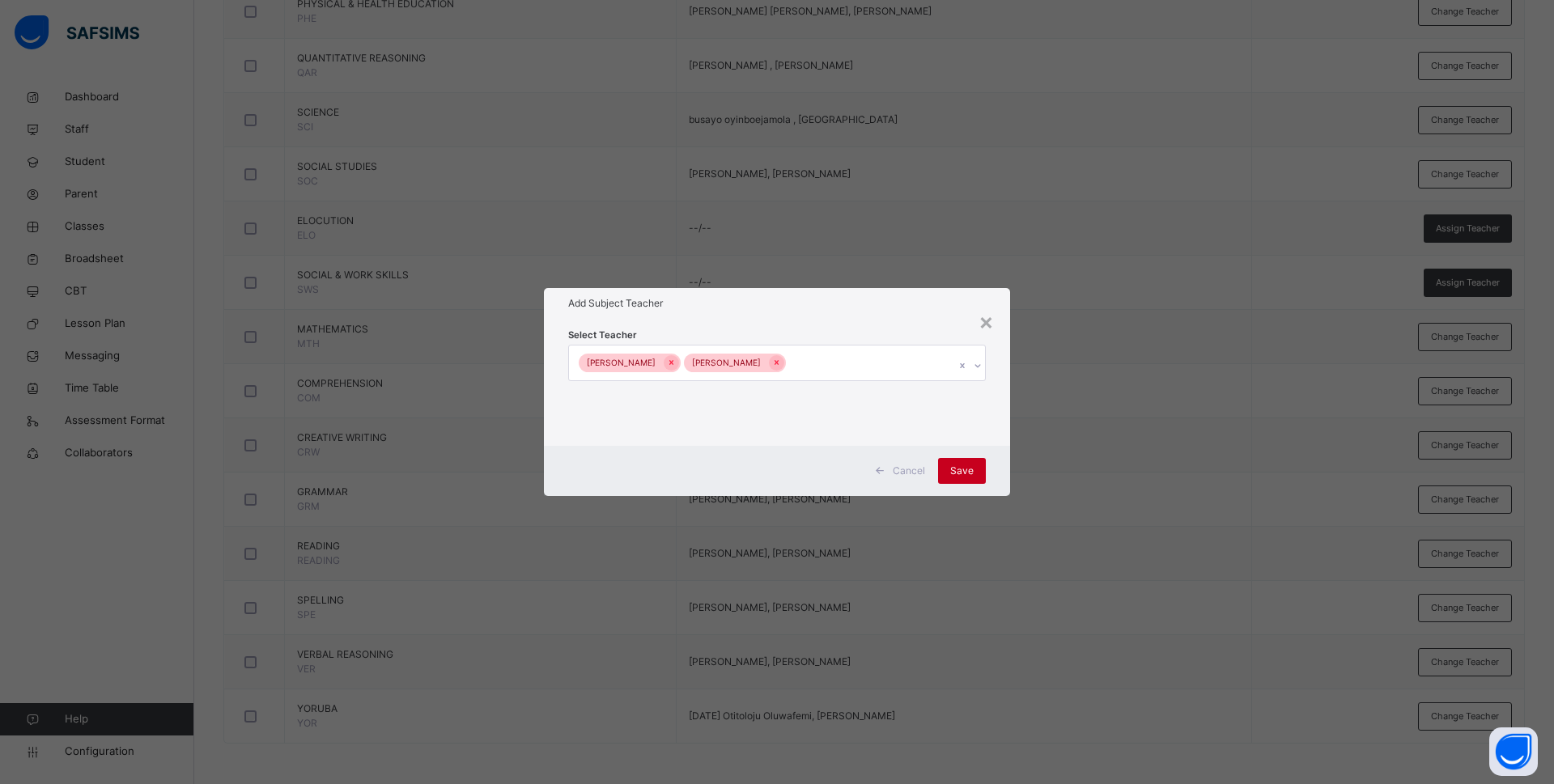
click at [973, 459] on div "Save" at bounding box center [961, 470] width 47 height 26
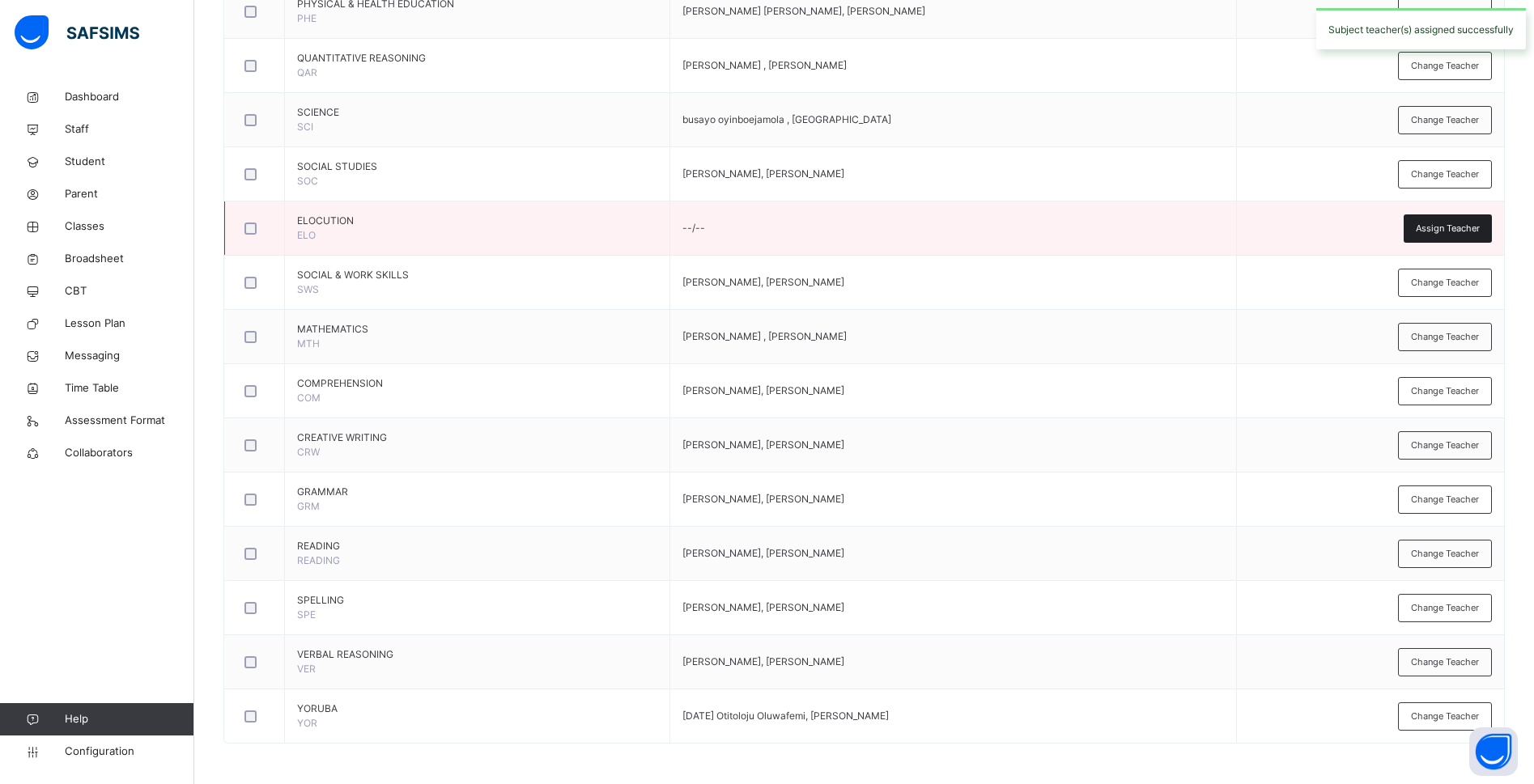
click at [1457, 226] on span "Assign Teacher" at bounding box center [1447, 228] width 64 height 14
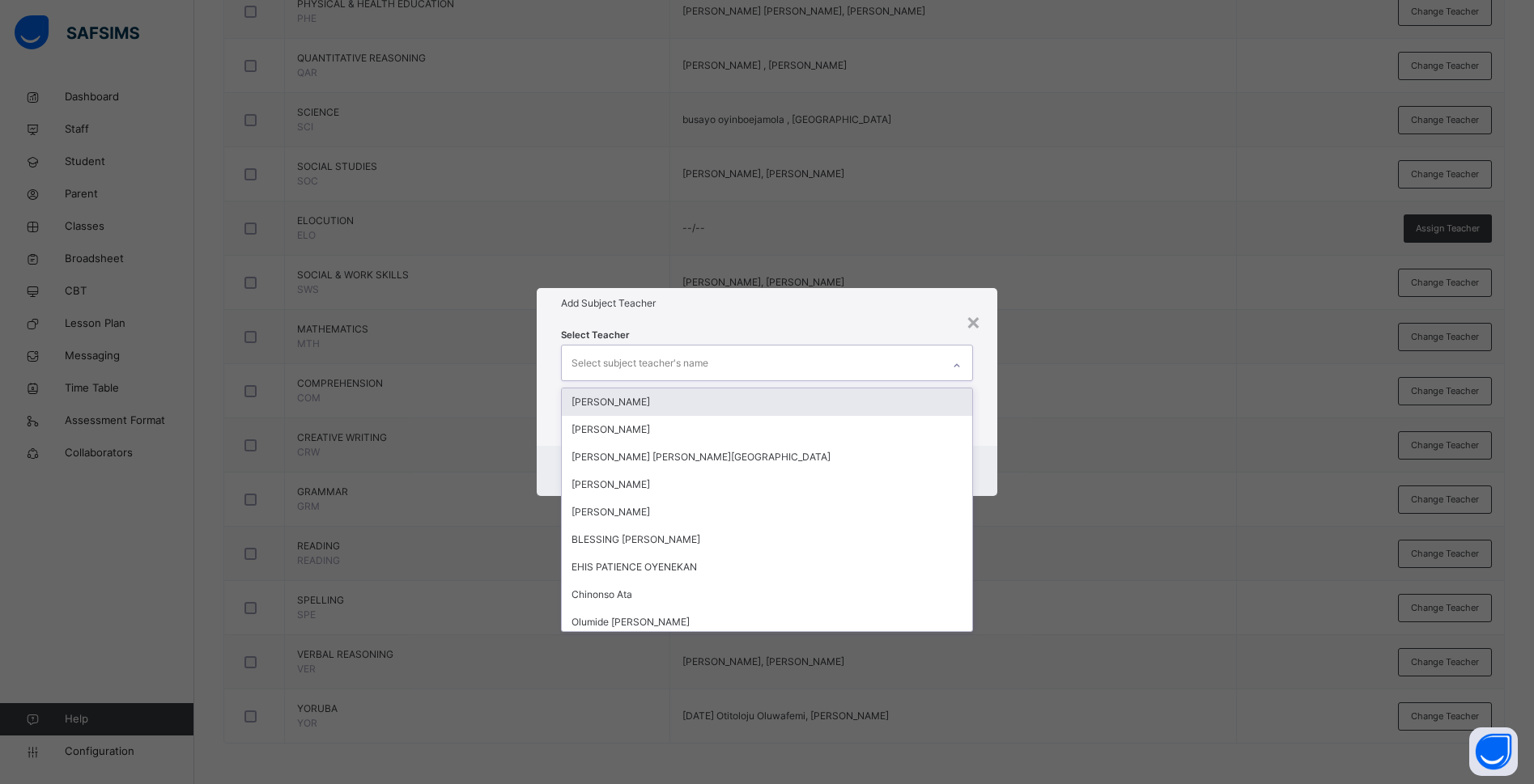
click at [729, 365] on div "Select subject teacher's name" at bounding box center [751, 362] width 380 height 34
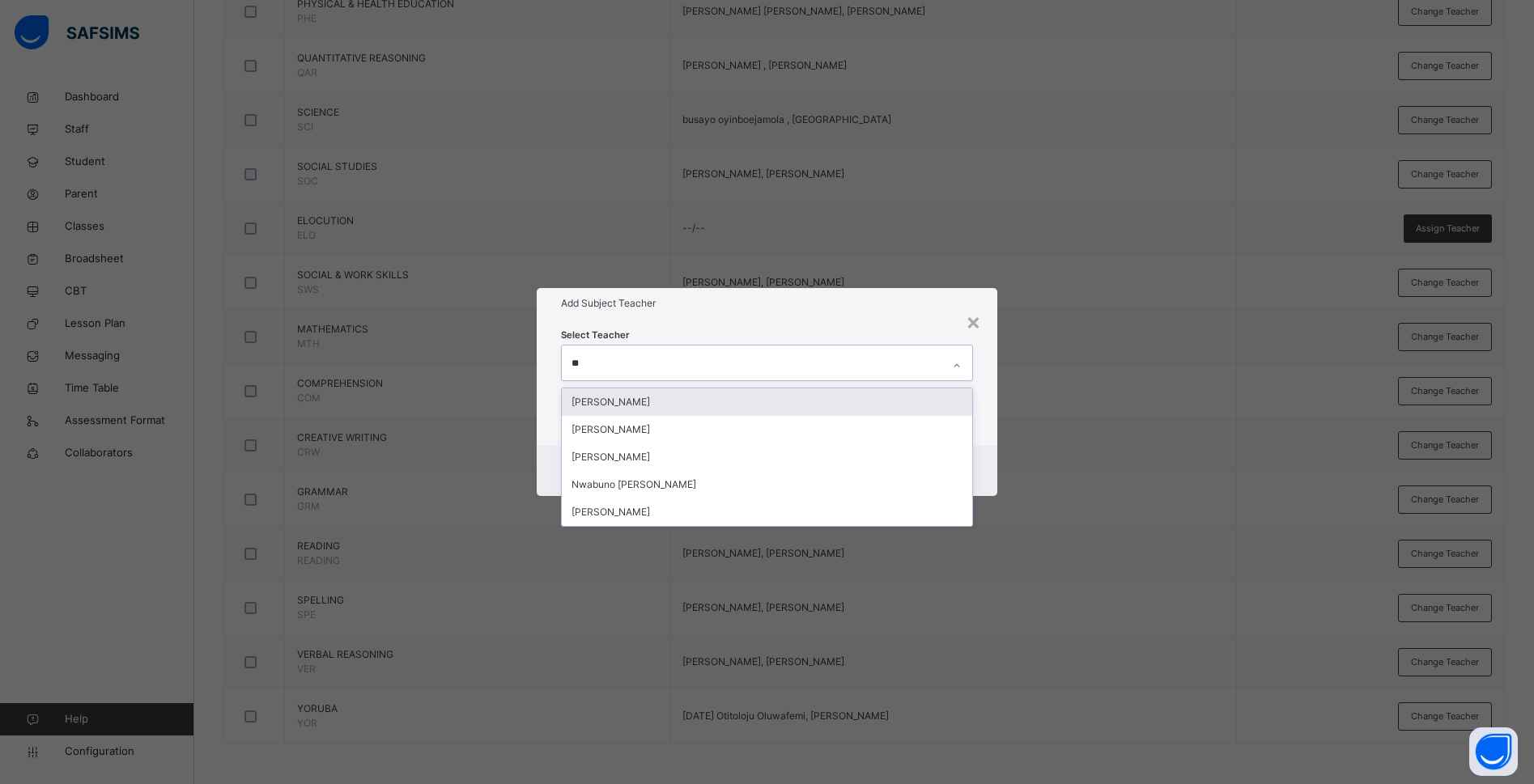
type input "***"
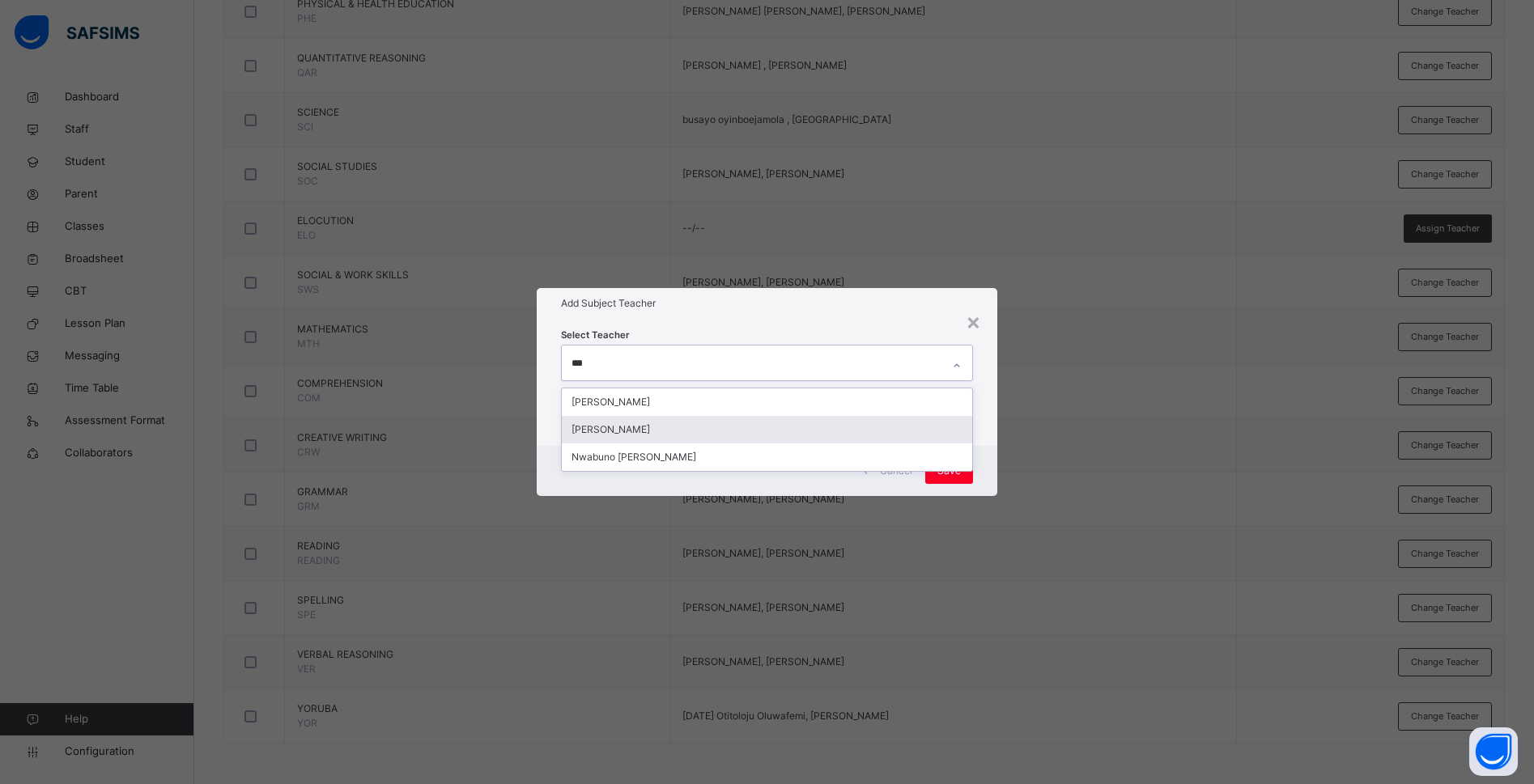
click at [709, 442] on div "Charity Okwuchi Nwaimo" at bounding box center [766, 429] width 411 height 27
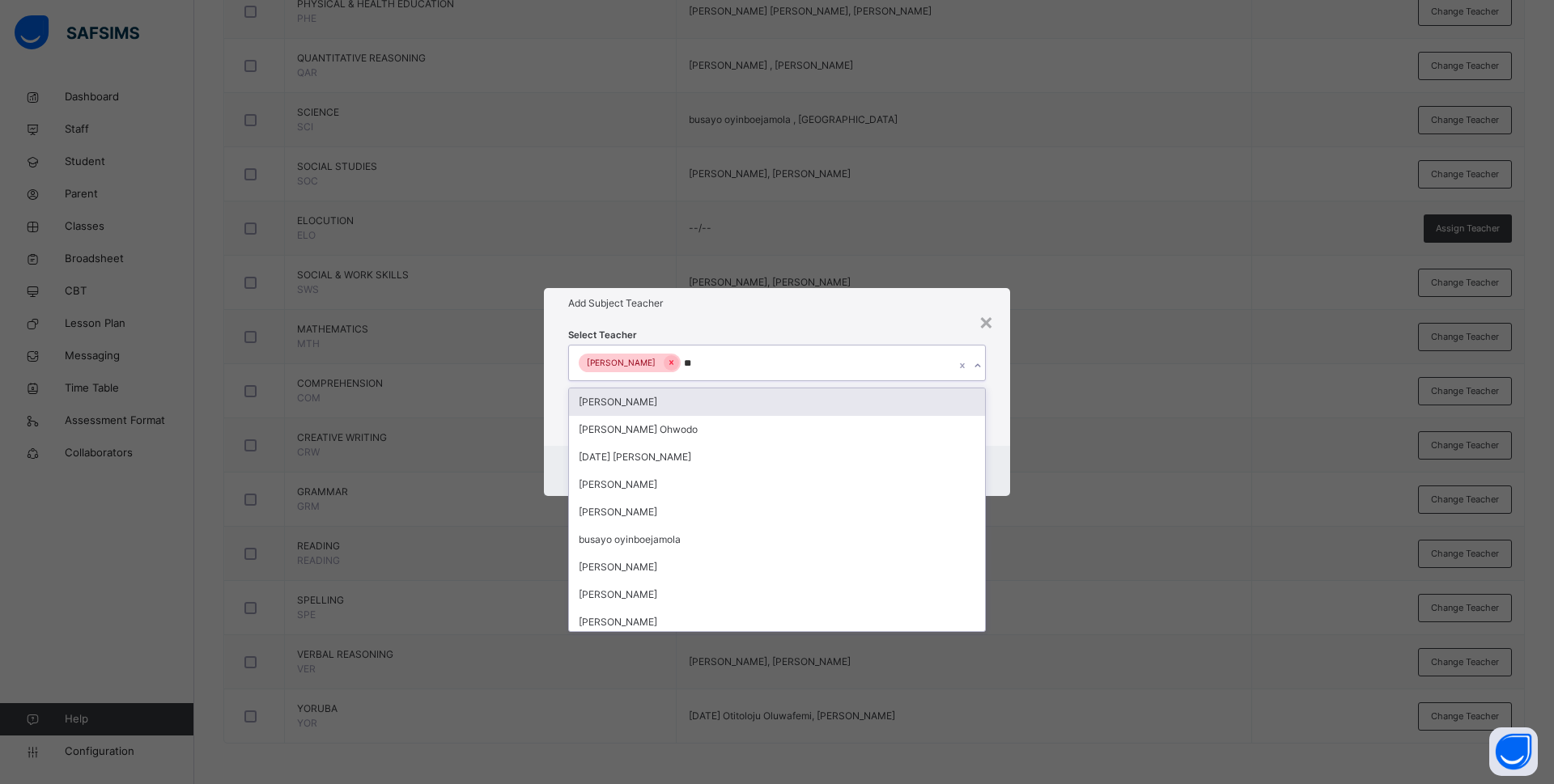
type input "***"
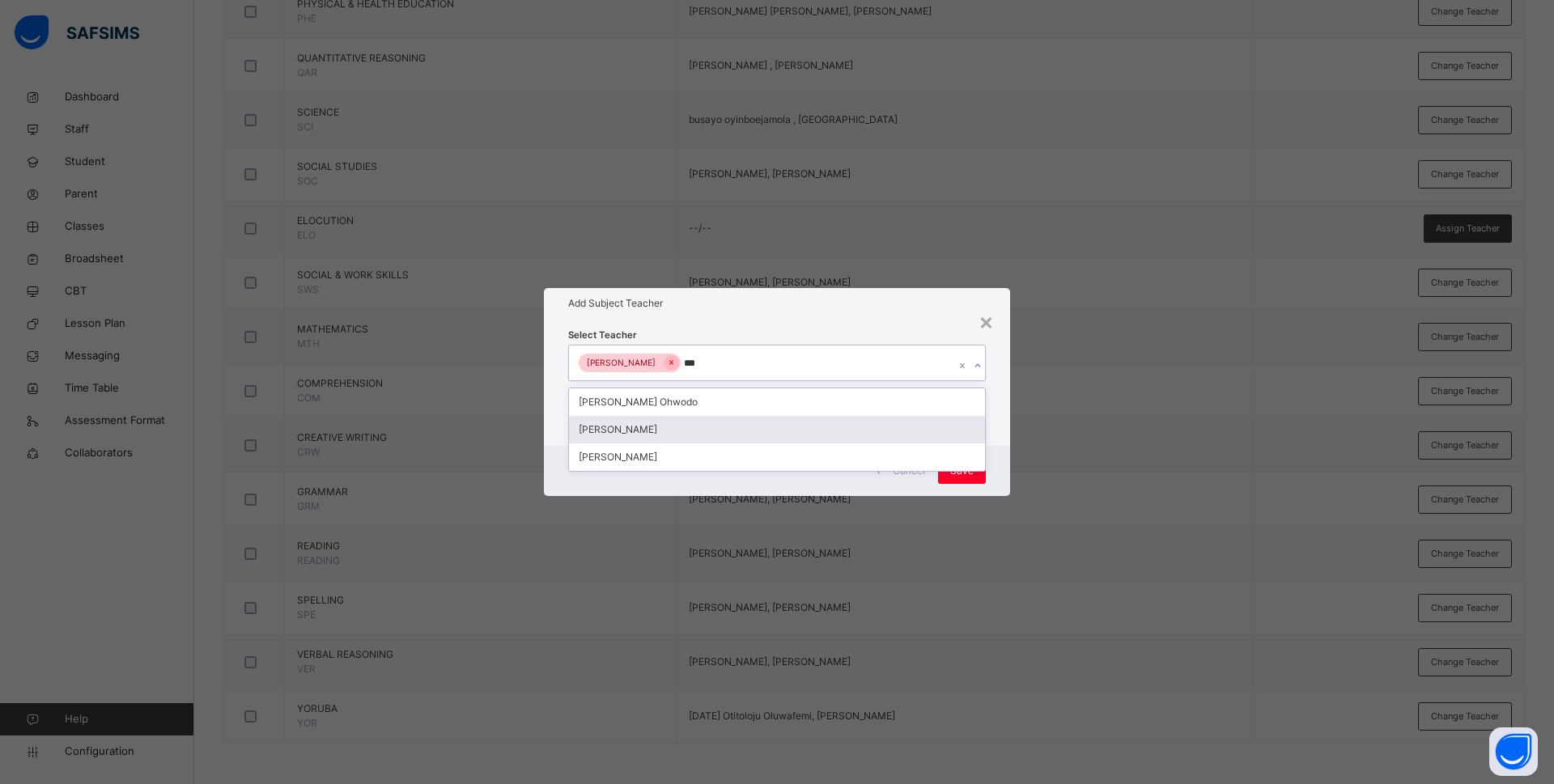
click at [683, 429] on div "Bamituni Aye" at bounding box center [777, 429] width 416 height 27
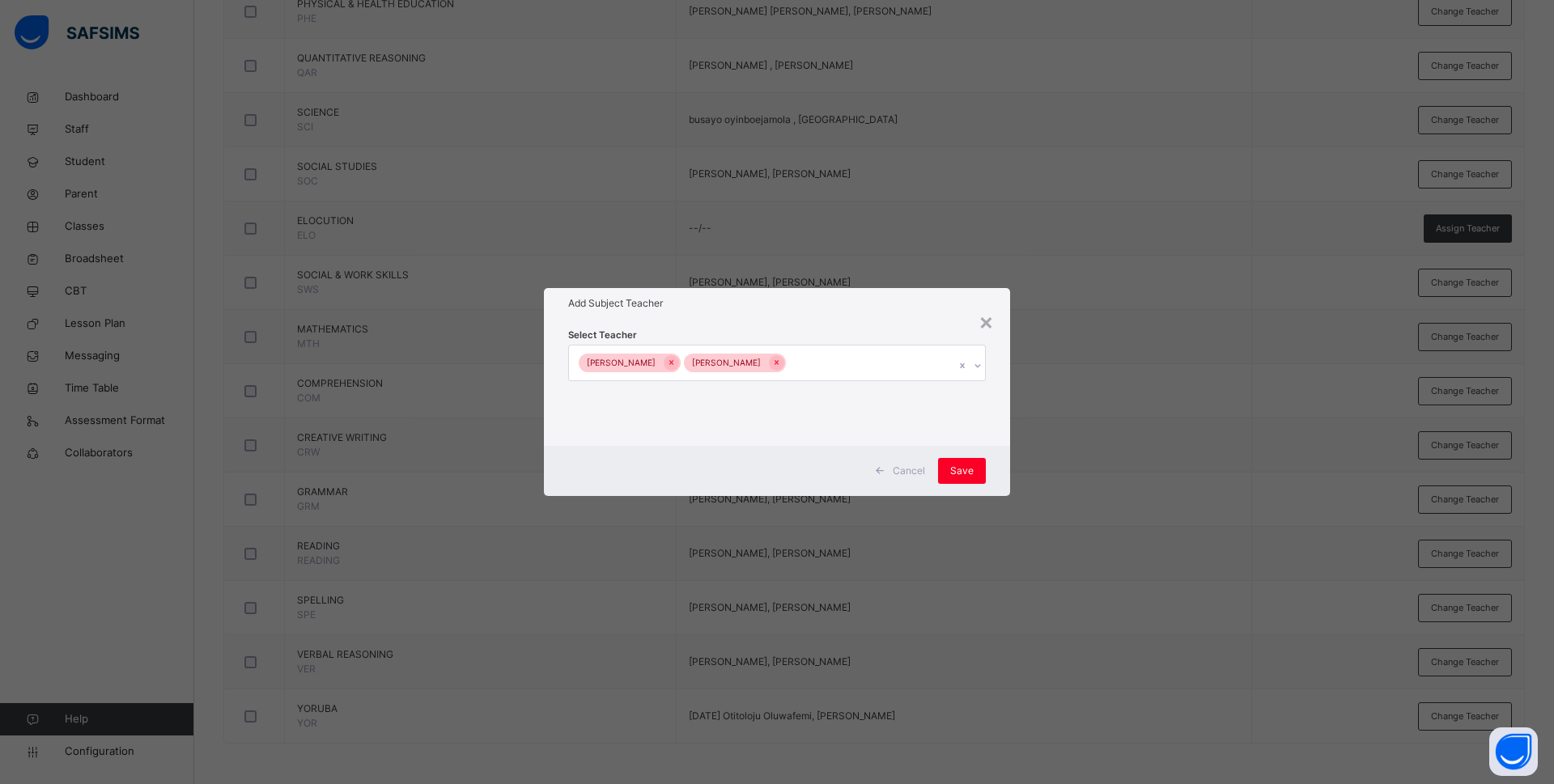
click at [1004, 423] on div "Select Teacher Charity Okwuchi Nwaimo Bamituni Aye" at bounding box center [777, 382] width 466 height 127
click at [979, 470] on div "Save" at bounding box center [961, 470] width 47 height 26
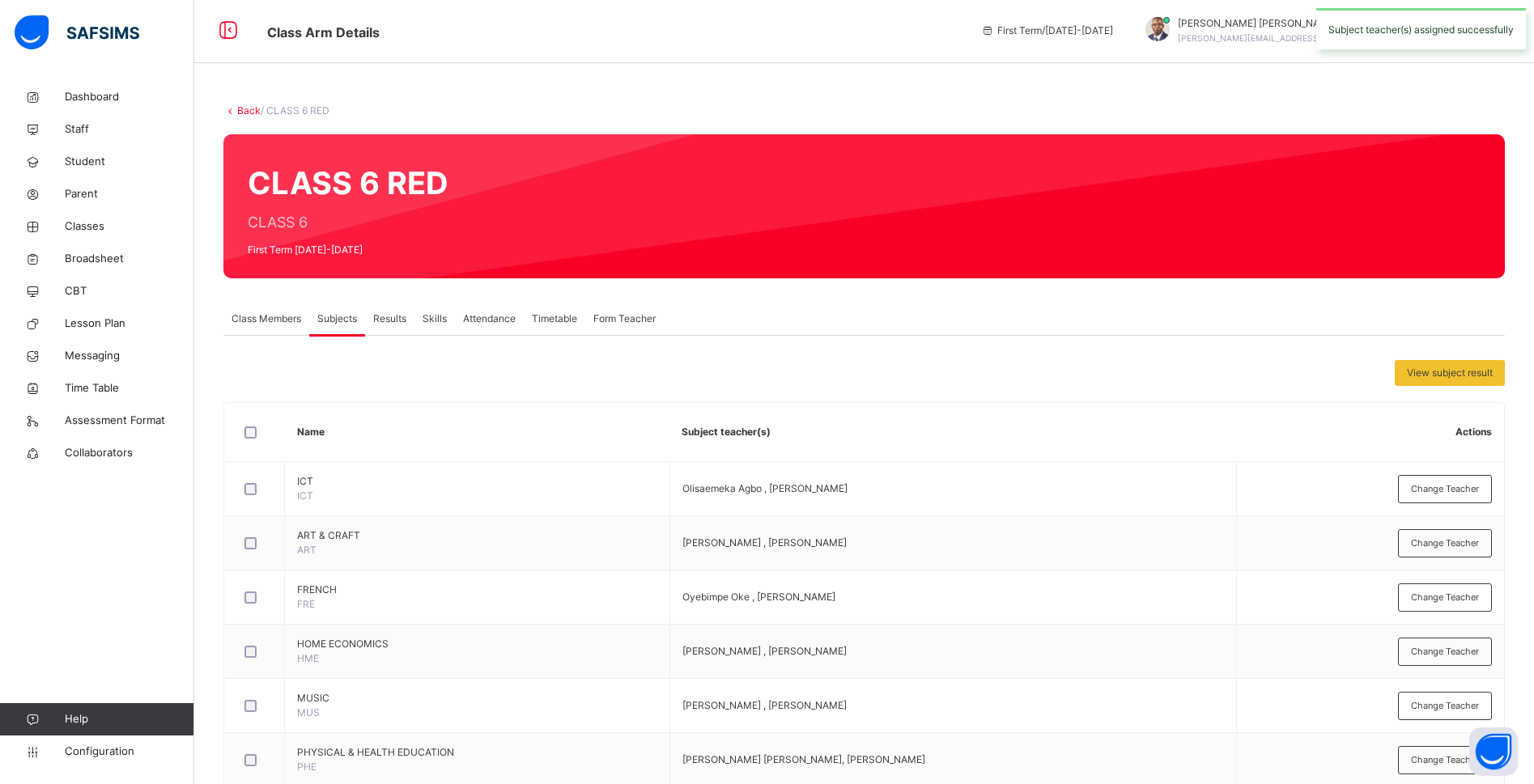
scroll to position [0, 0]
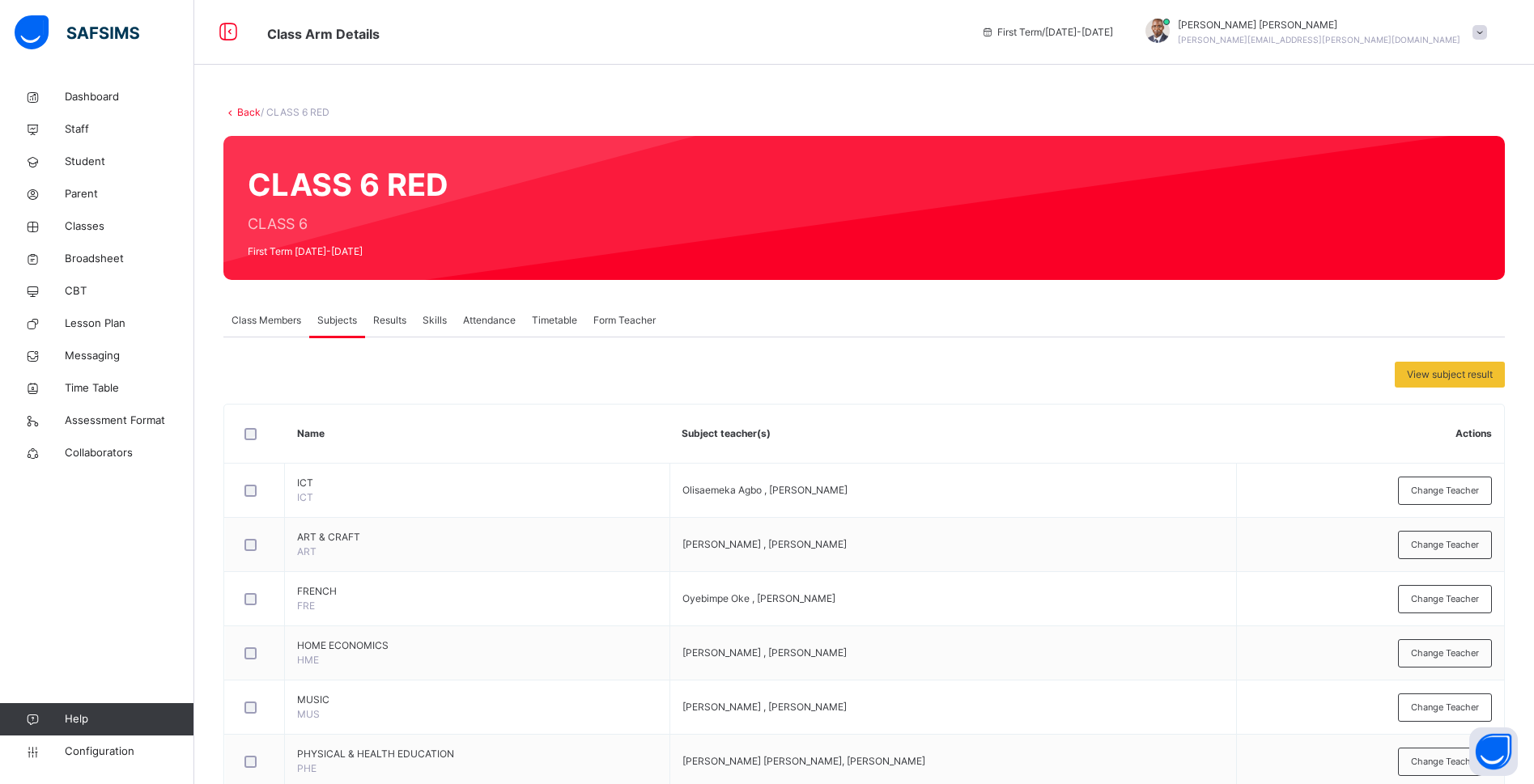
click at [252, 324] on span "Class Members" at bounding box center [266, 320] width 70 height 14
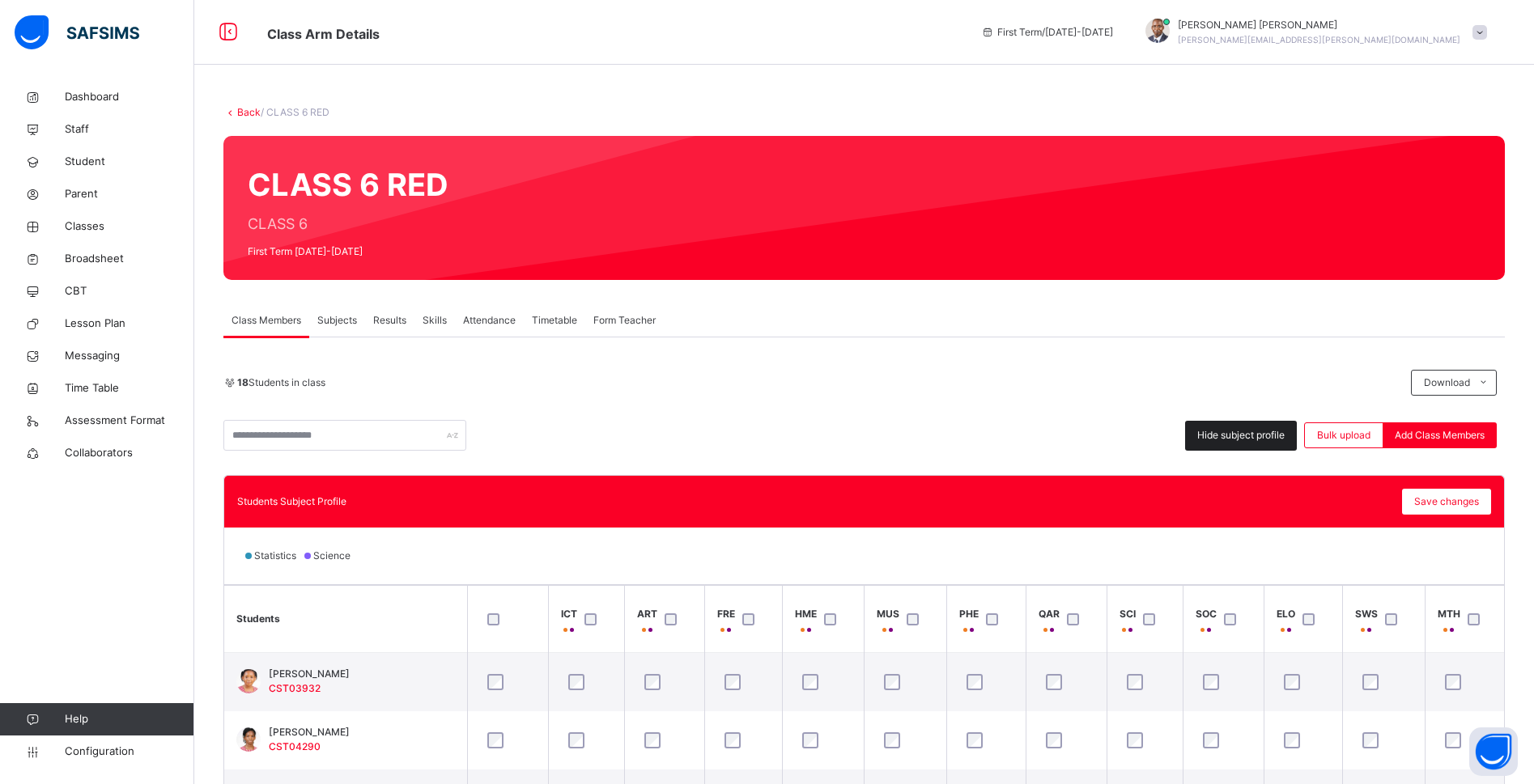
click at [1248, 432] on span "Hide subject profile" at bounding box center [1240, 434] width 87 height 14
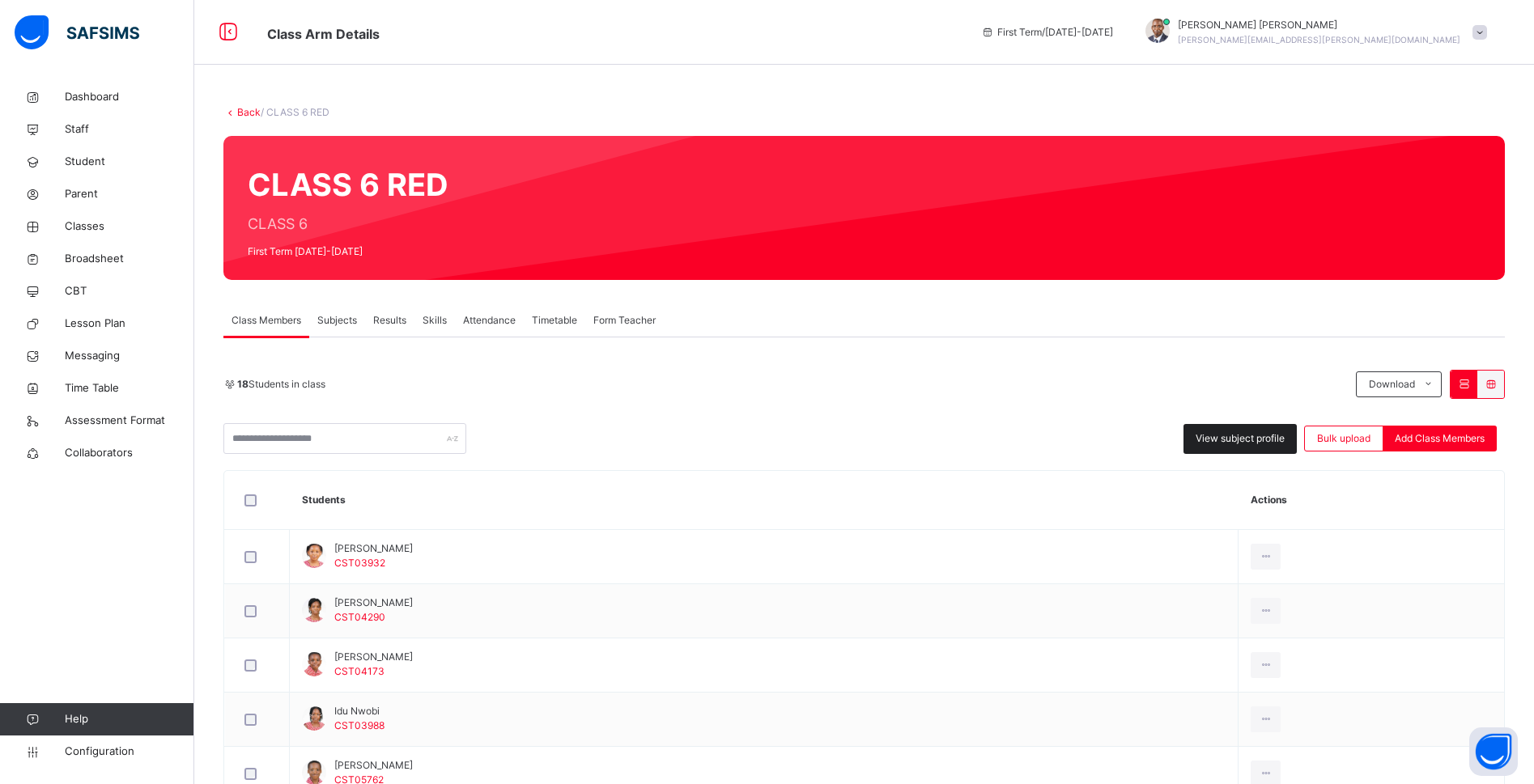
click at [1248, 432] on span "View subject profile" at bounding box center [1239, 438] width 89 height 14
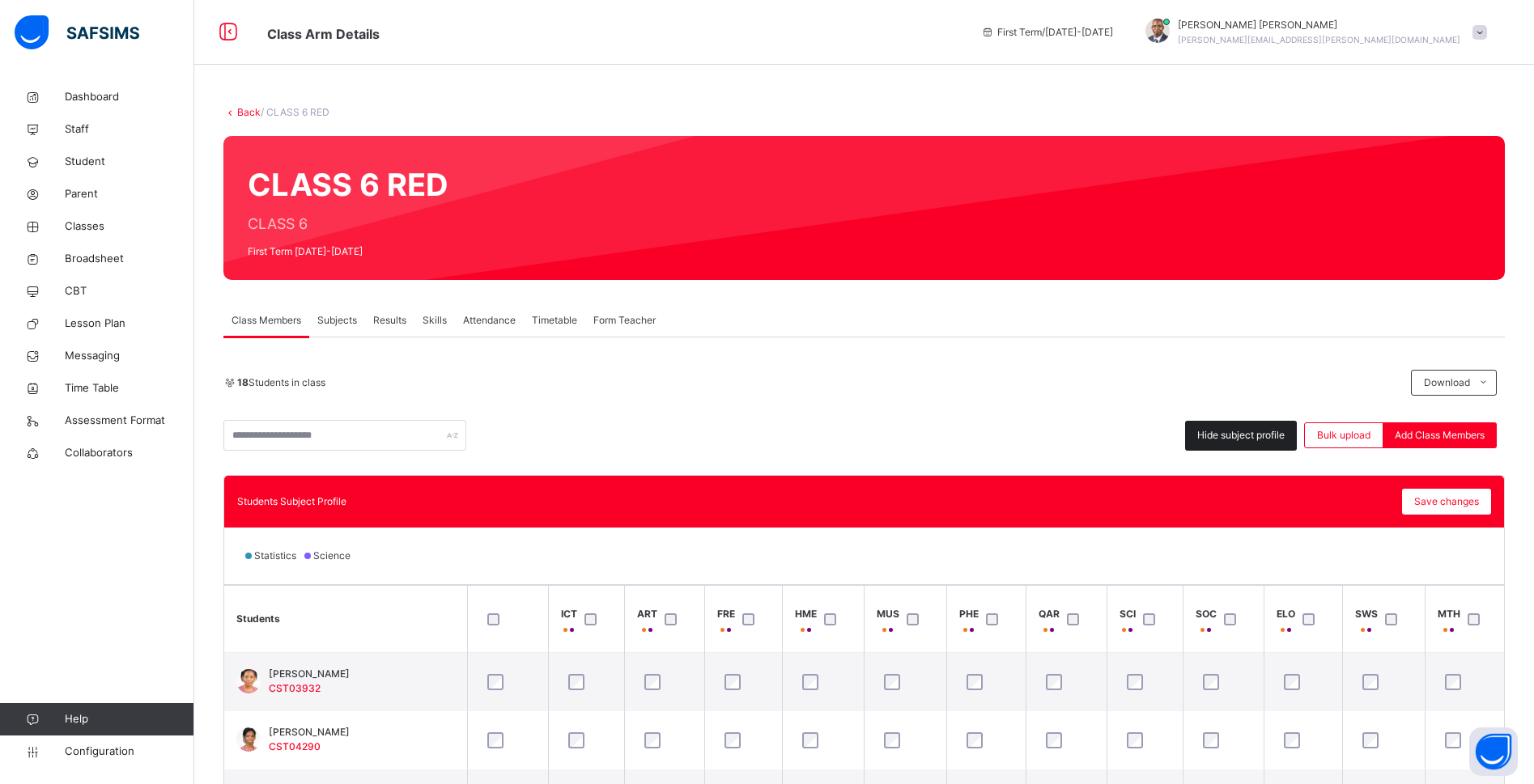
click at [1248, 432] on span "Hide subject profile" at bounding box center [1240, 434] width 87 height 14
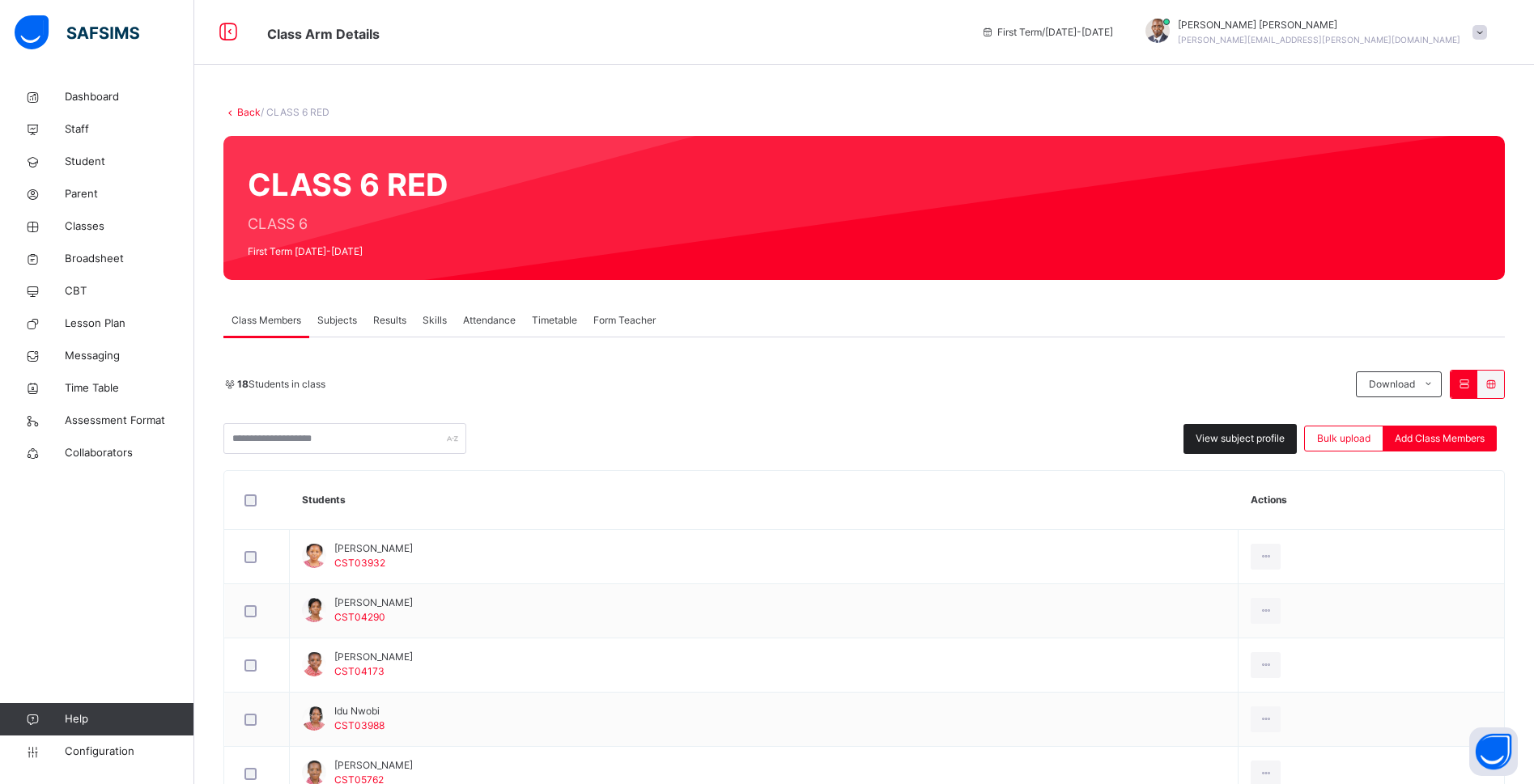
click at [1248, 432] on span "View subject profile" at bounding box center [1239, 438] width 89 height 14
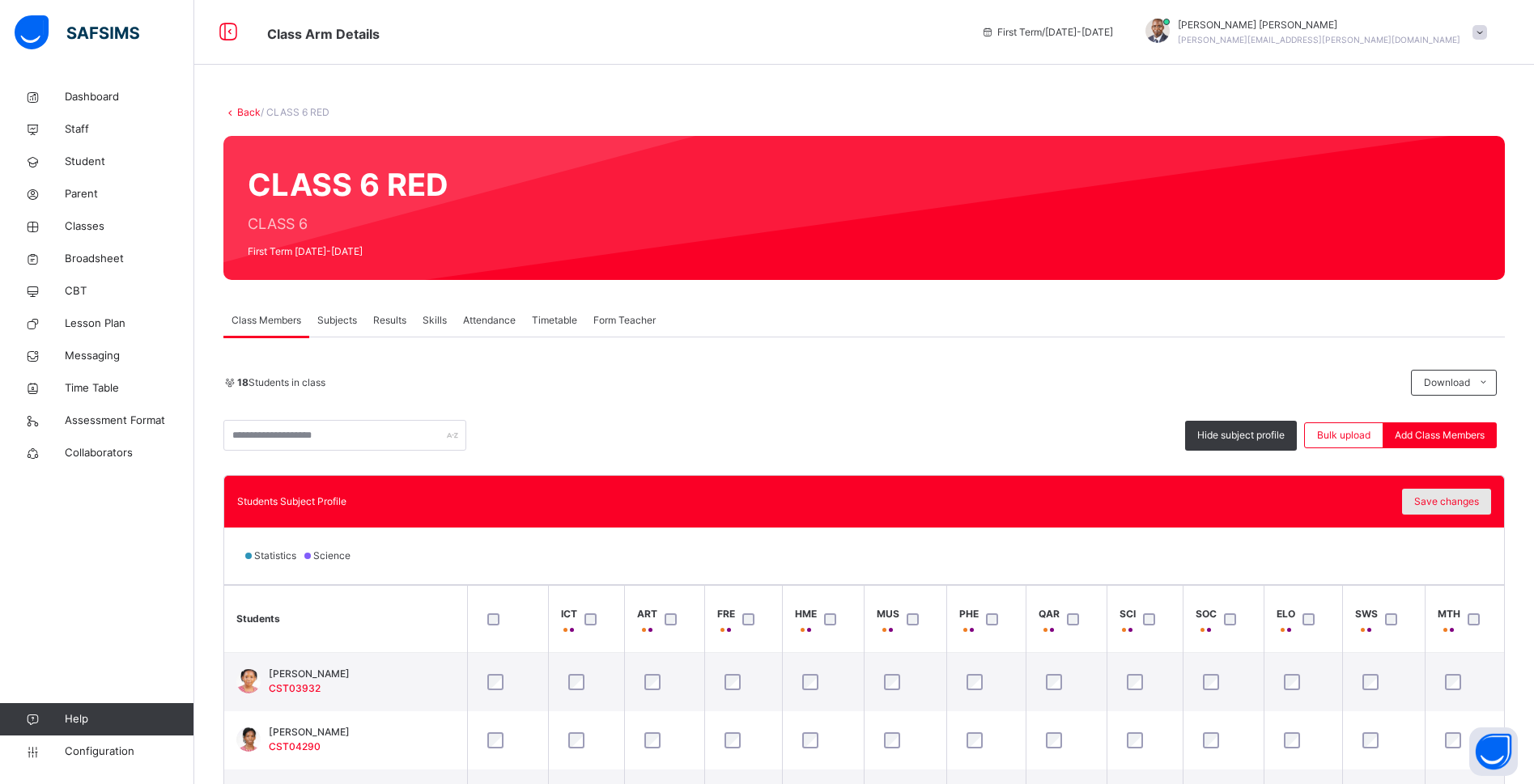
click at [1476, 495] on span "Save changes" at bounding box center [1447, 501] width 65 height 14
click at [1224, 432] on span "Hide subject profile" at bounding box center [1240, 434] width 87 height 14
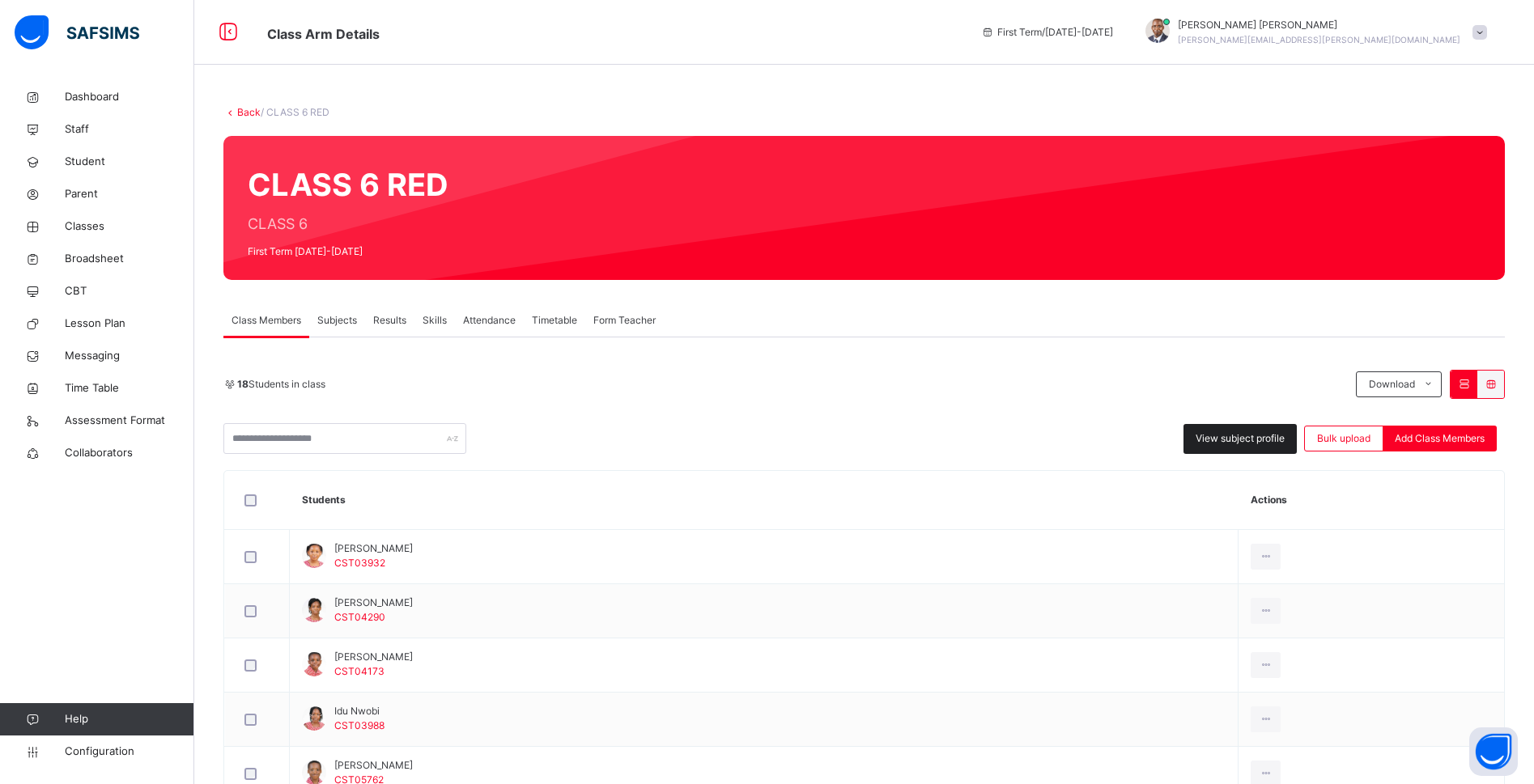
click at [1224, 432] on span "View subject profile" at bounding box center [1239, 438] width 89 height 14
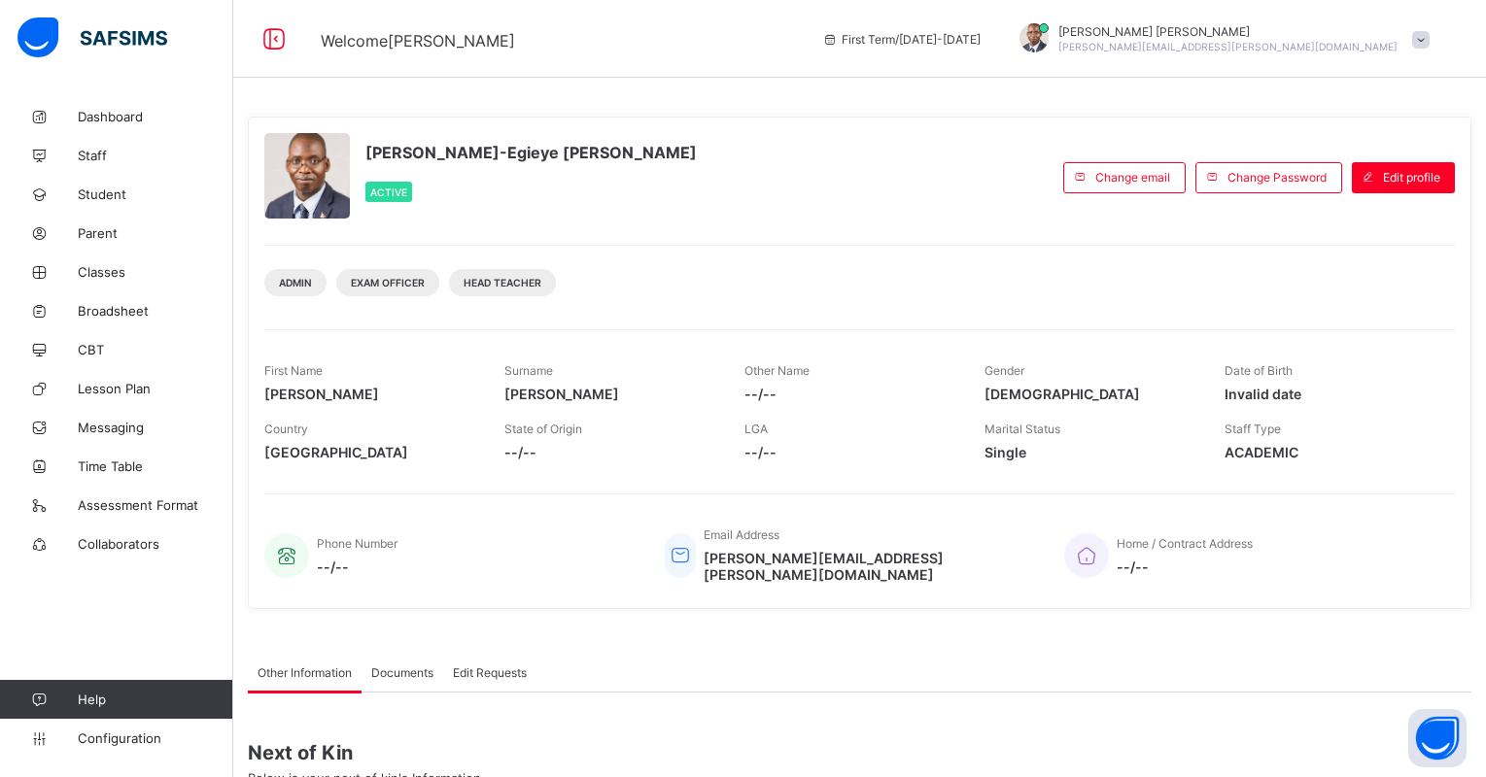
click at [922, 282] on div "Admin Exam Officer Head Teacher" at bounding box center [859, 275] width 1191 height 61
click at [105, 271] on span "Classes" at bounding box center [155, 272] width 155 height 16
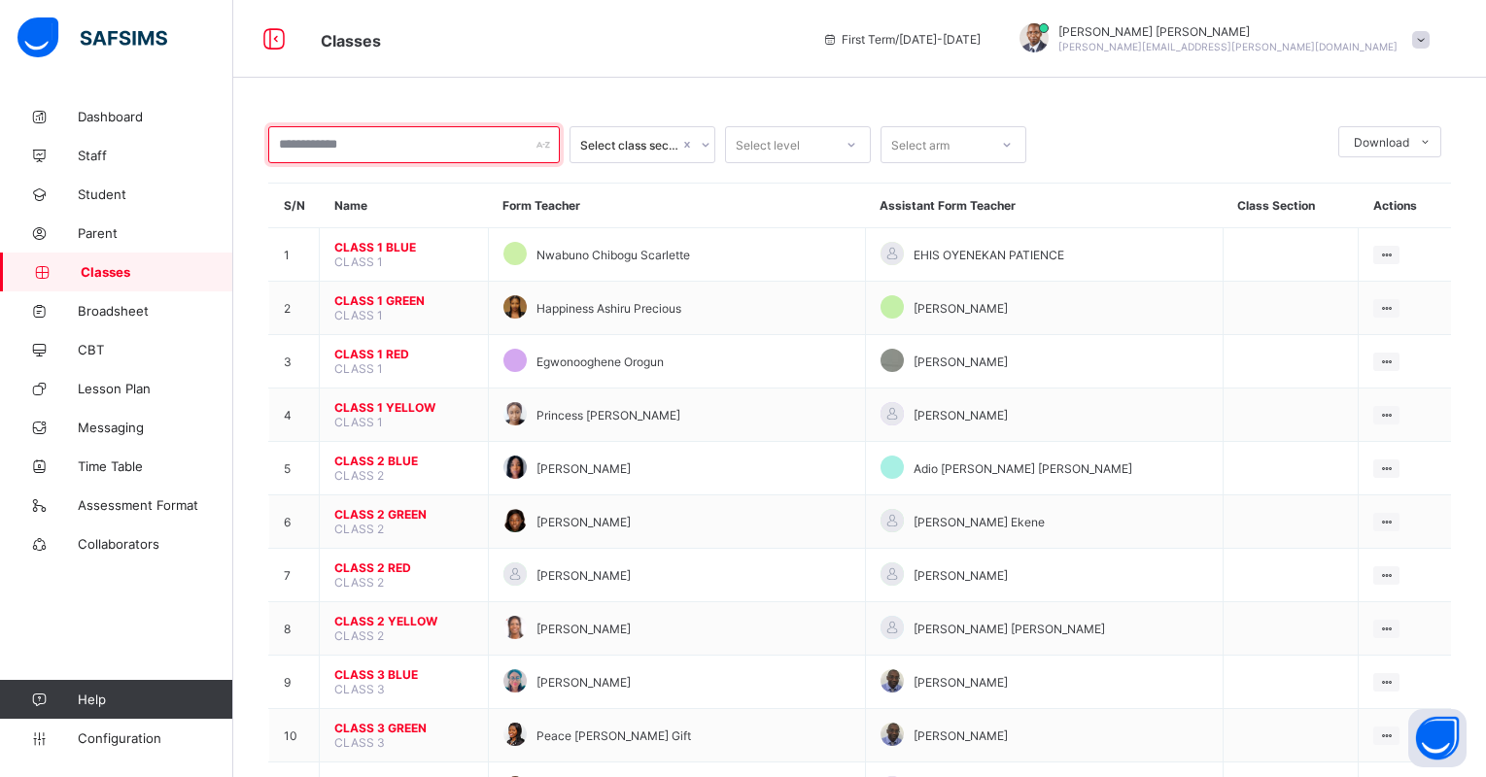
click at [396, 149] on input "text" at bounding box center [414, 144] width 292 height 37
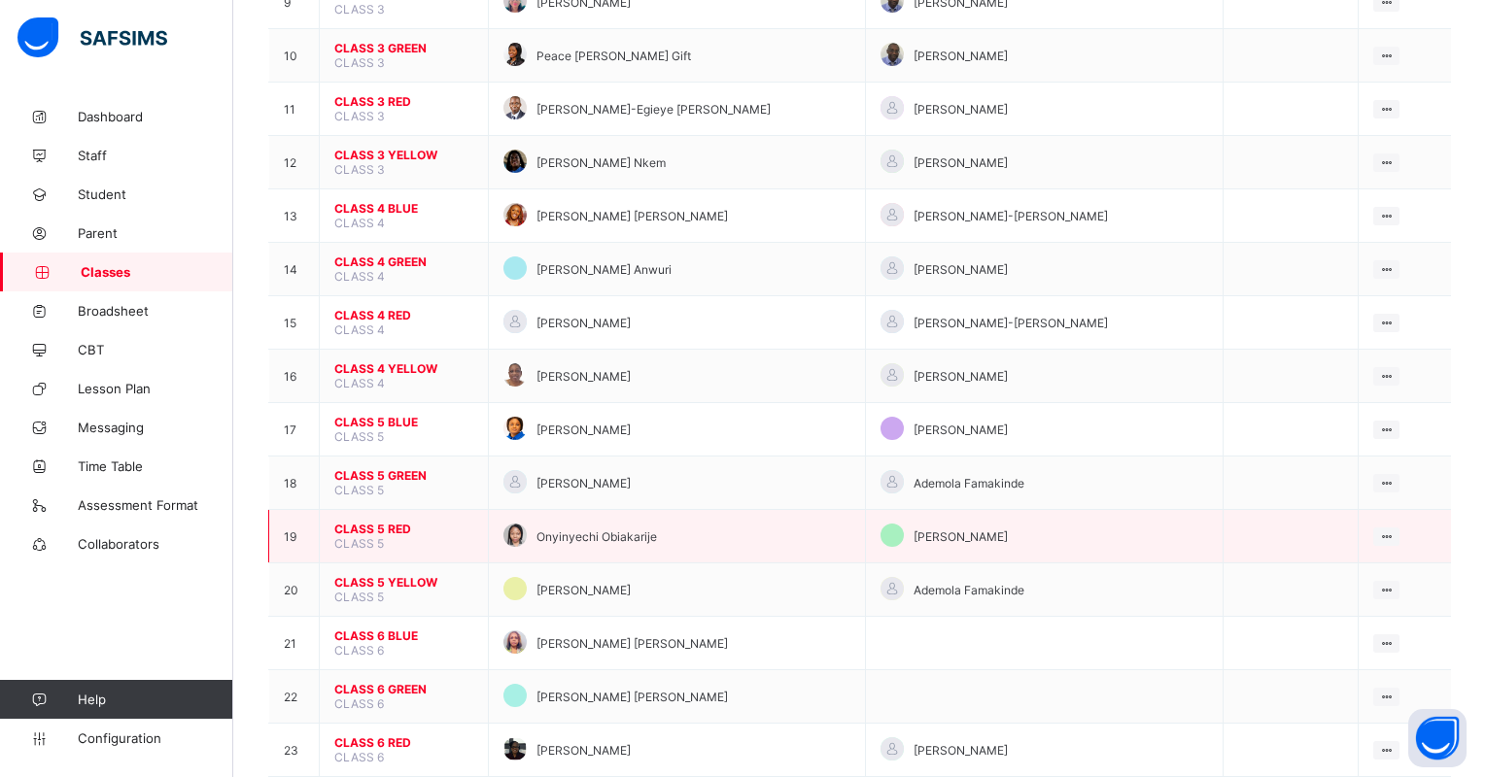
click at [398, 522] on span "CLASS 5 RED" at bounding box center [403, 529] width 139 height 15
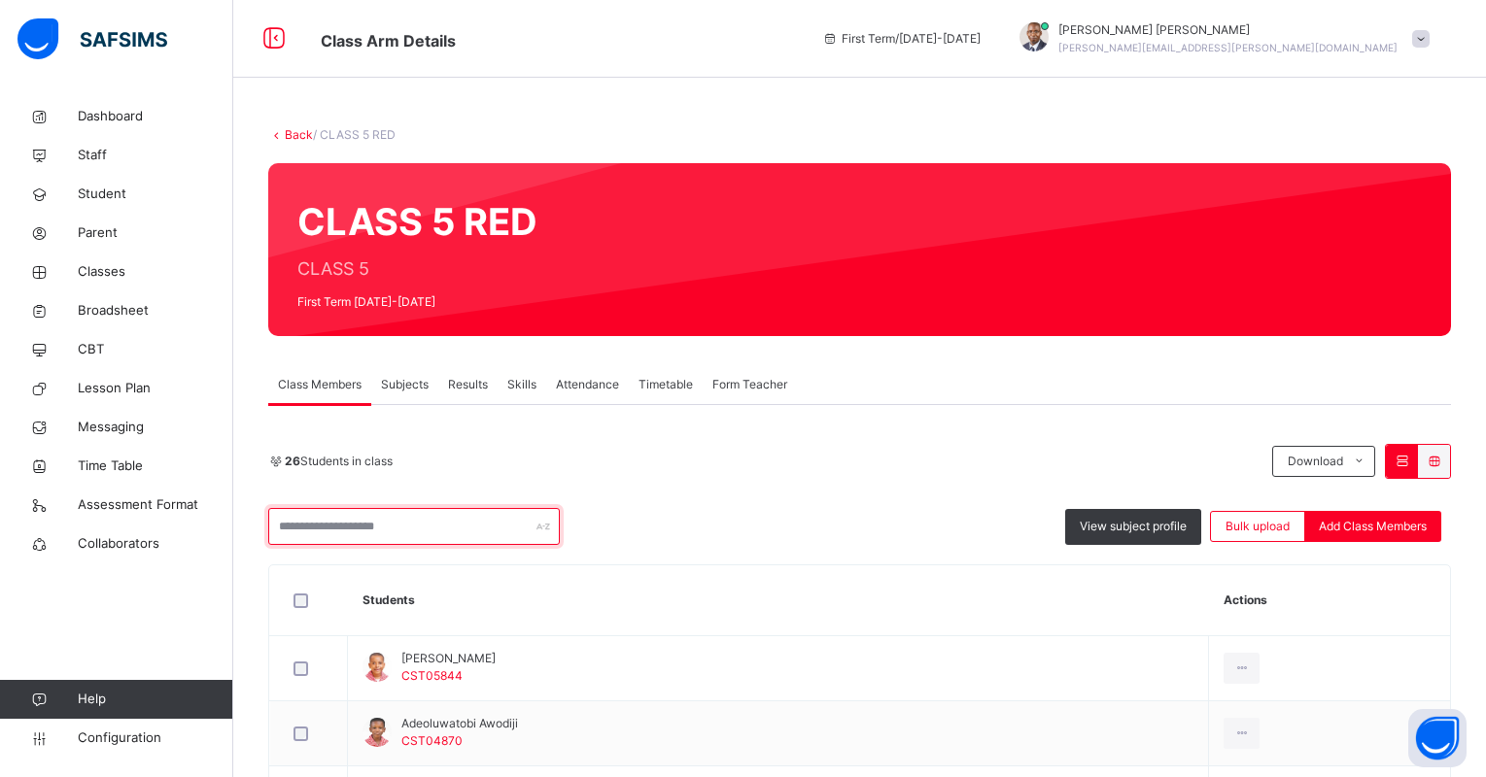
click at [349, 539] on input "text" at bounding box center [414, 526] width 292 height 37
click at [348, 529] on input "text" at bounding box center [414, 526] width 292 height 37
type input "*"
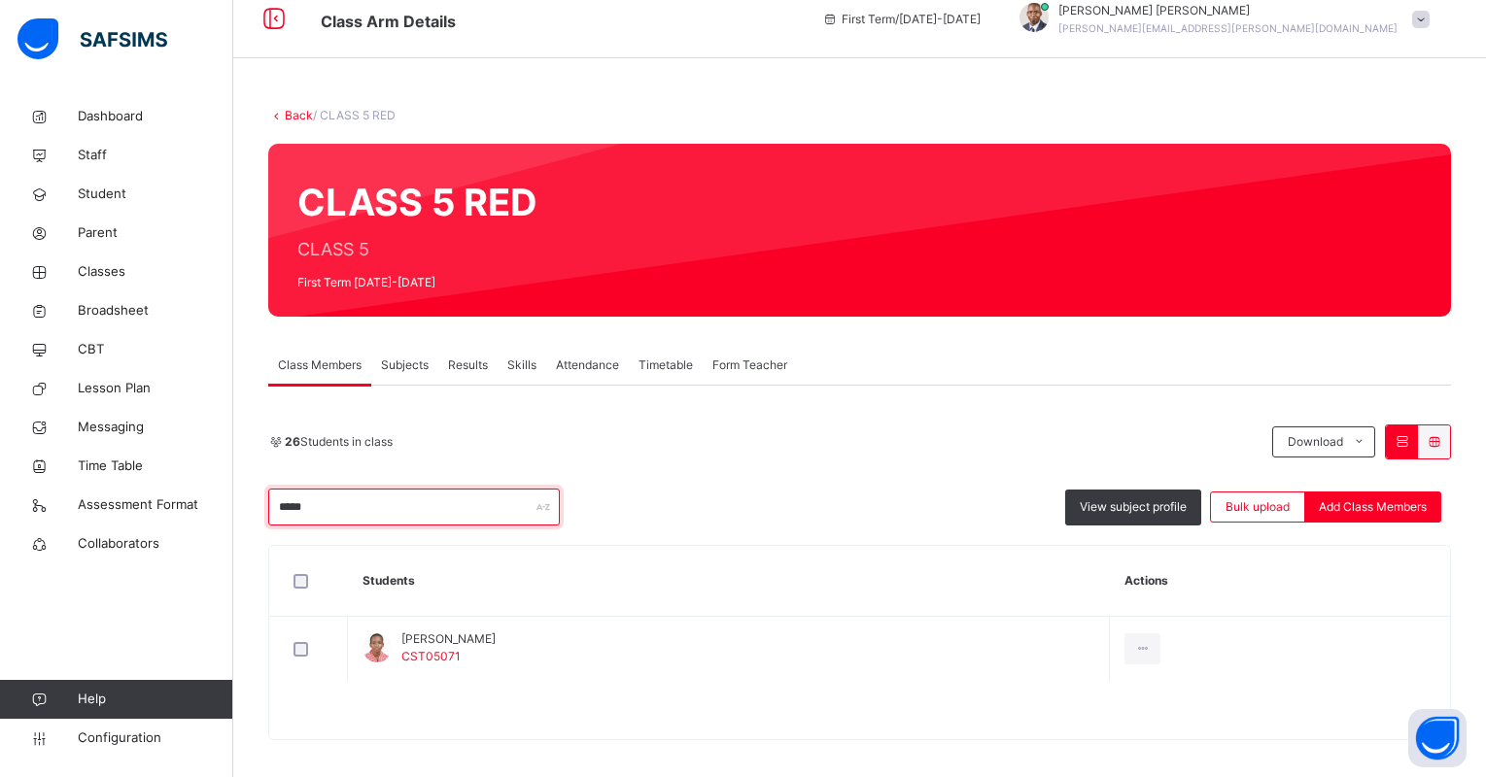
scroll to position [31, 0]
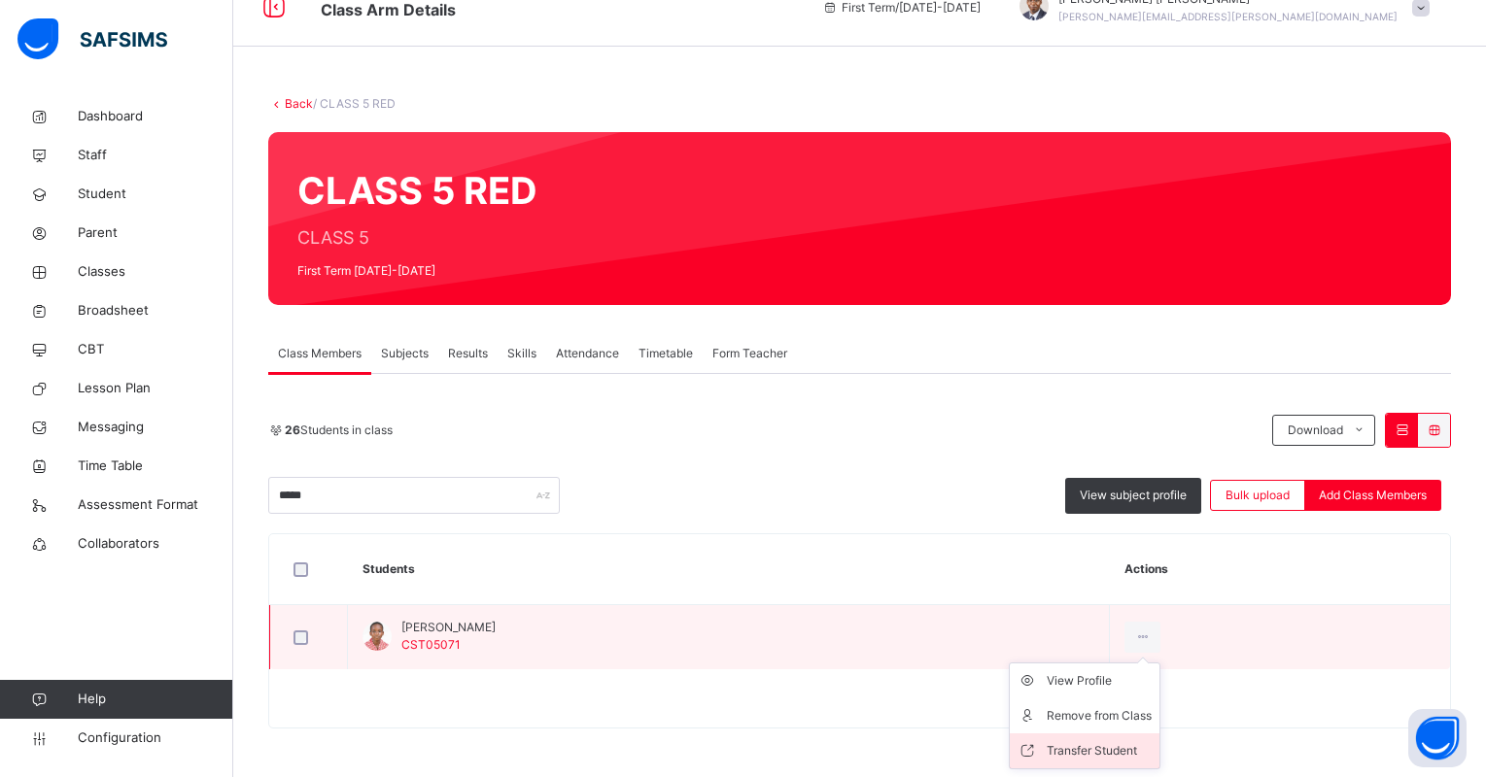
click at [1111, 745] on div "Transfer Student" at bounding box center [1099, 751] width 105 height 19
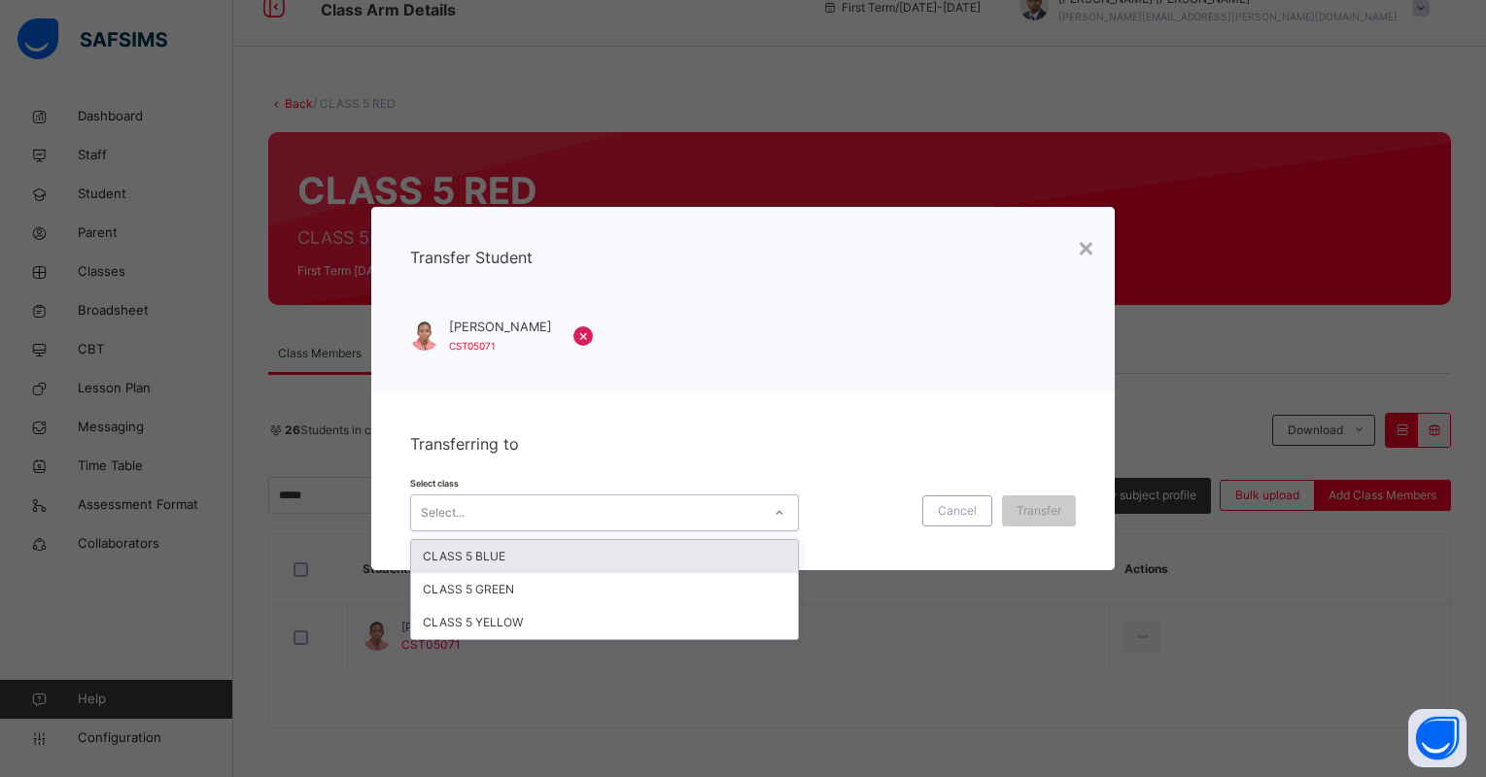
click at [780, 516] on div at bounding box center [779, 513] width 33 height 31
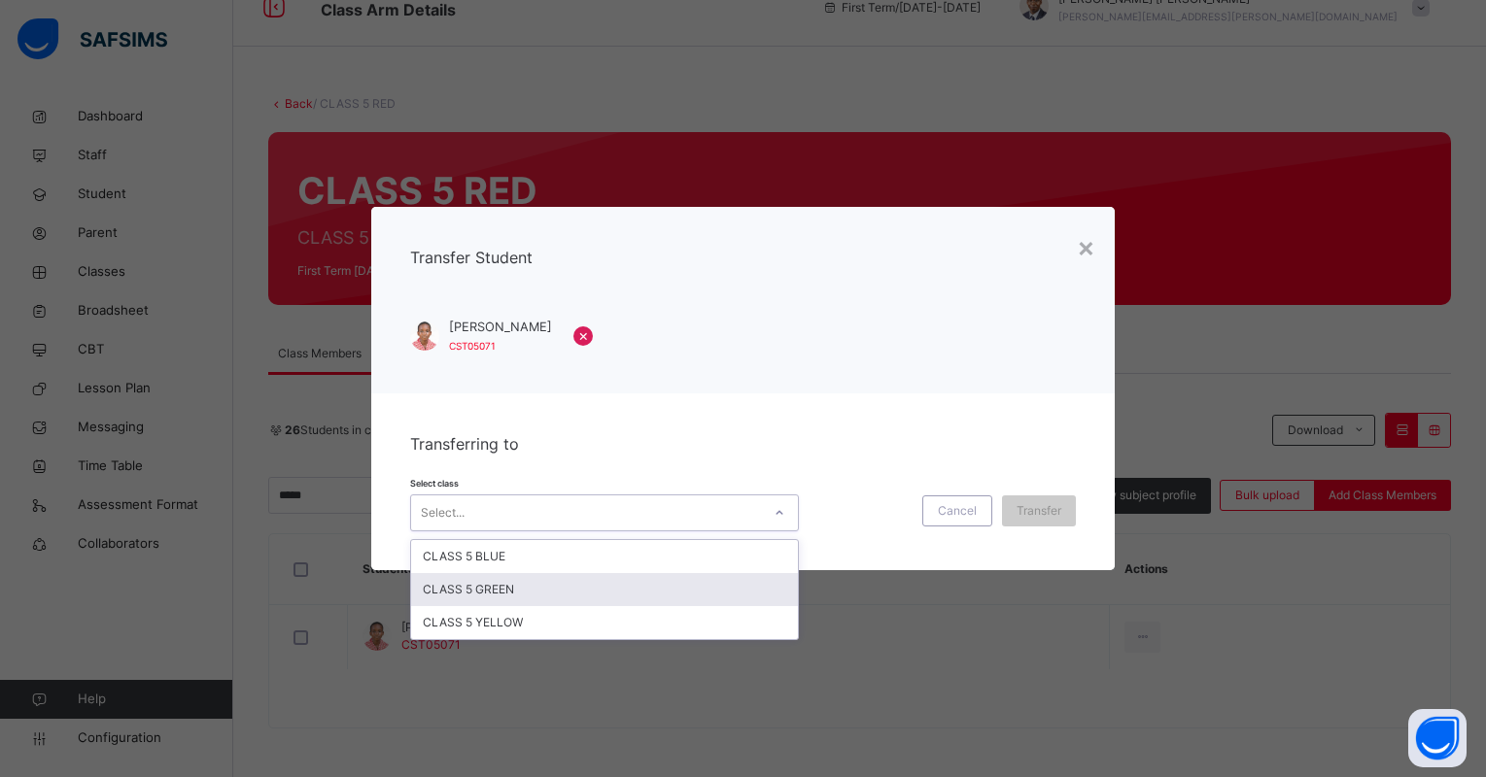
click at [749, 587] on div "CLASS 5 GREEN" at bounding box center [604, 589] width 387 height 33
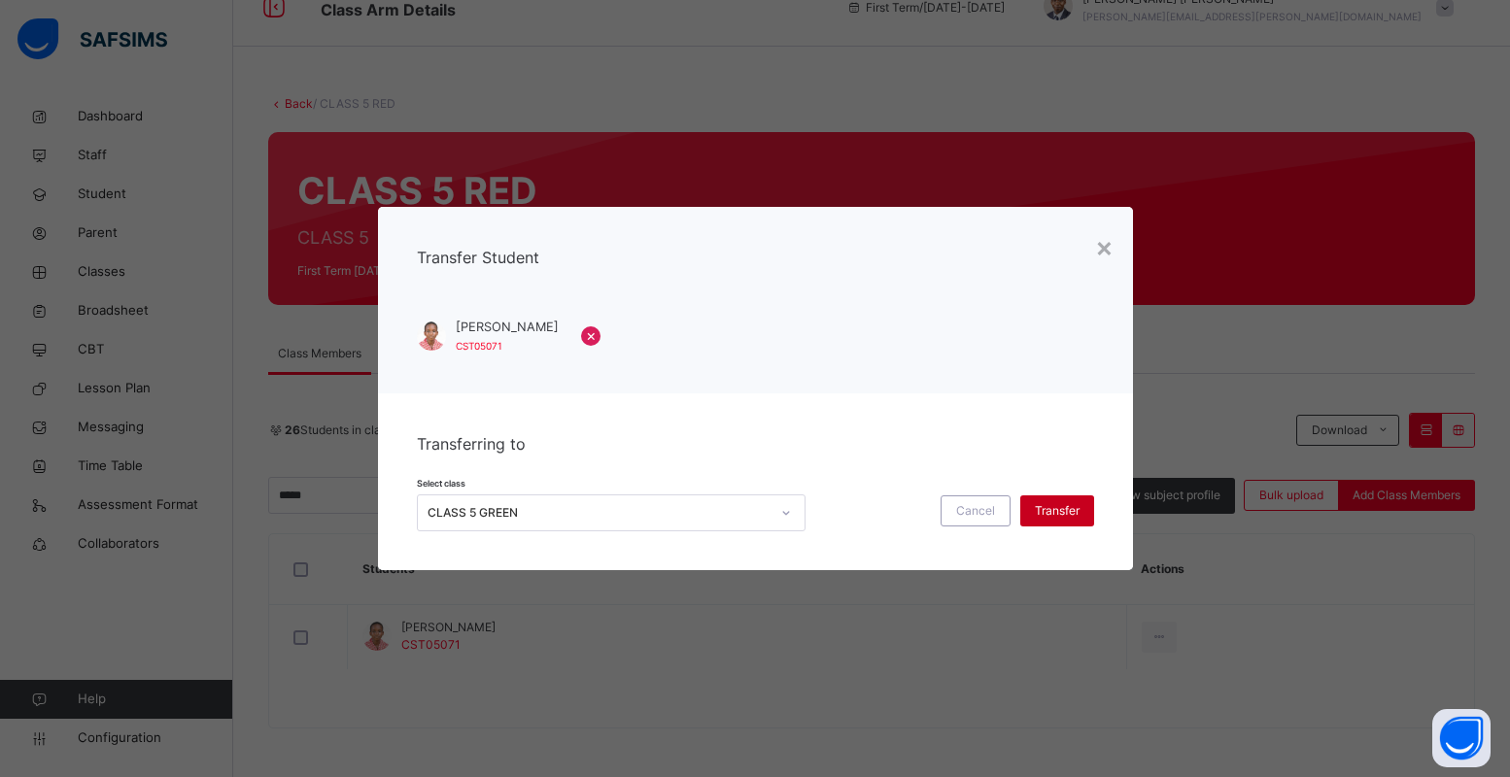
click at [1053, 520] on span "Transfer" at bounding box center [1057, 510] width 45 height 17
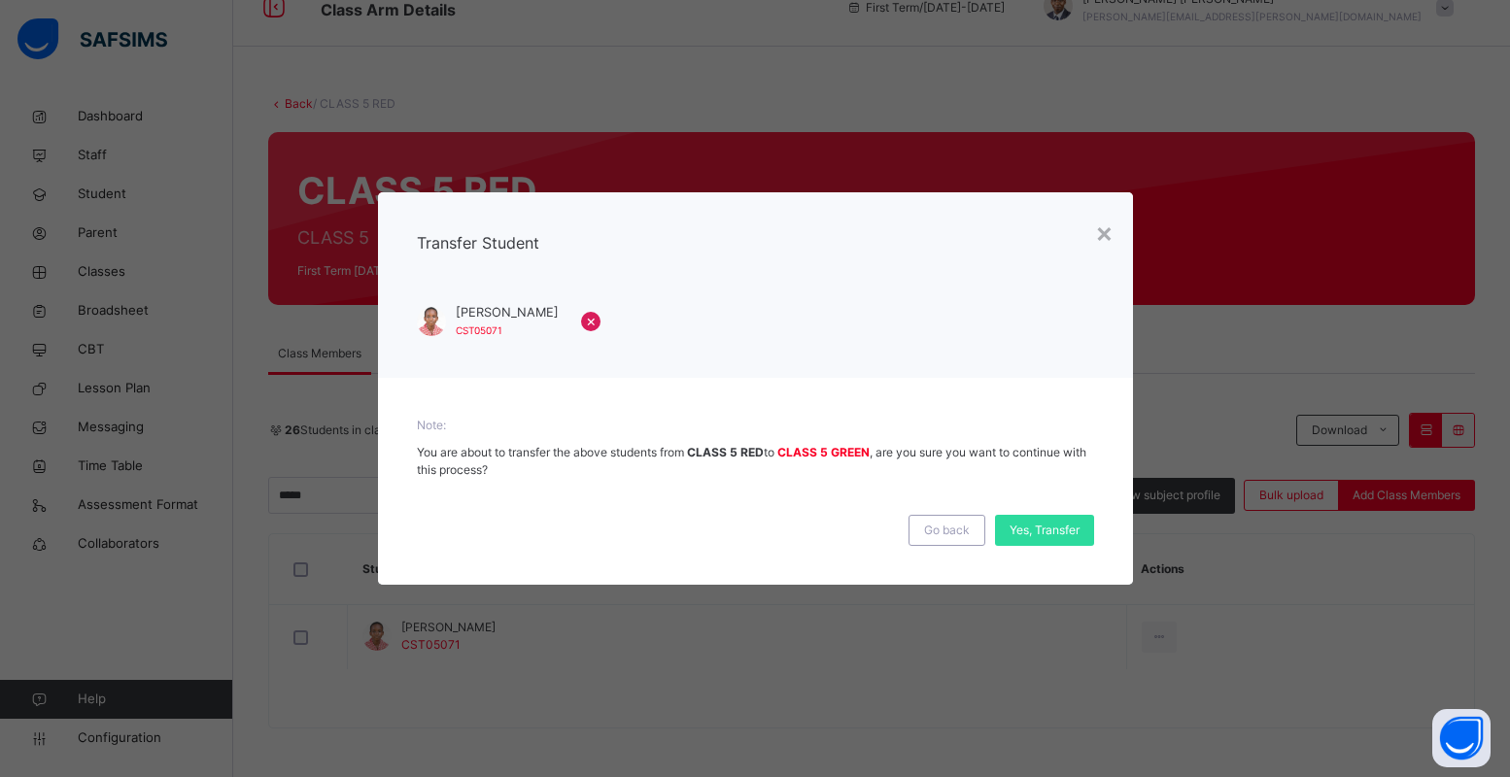
click at [1053, 520] on div "Yes, Transfer" at bounding box center [1044, 530] width 99 height 31
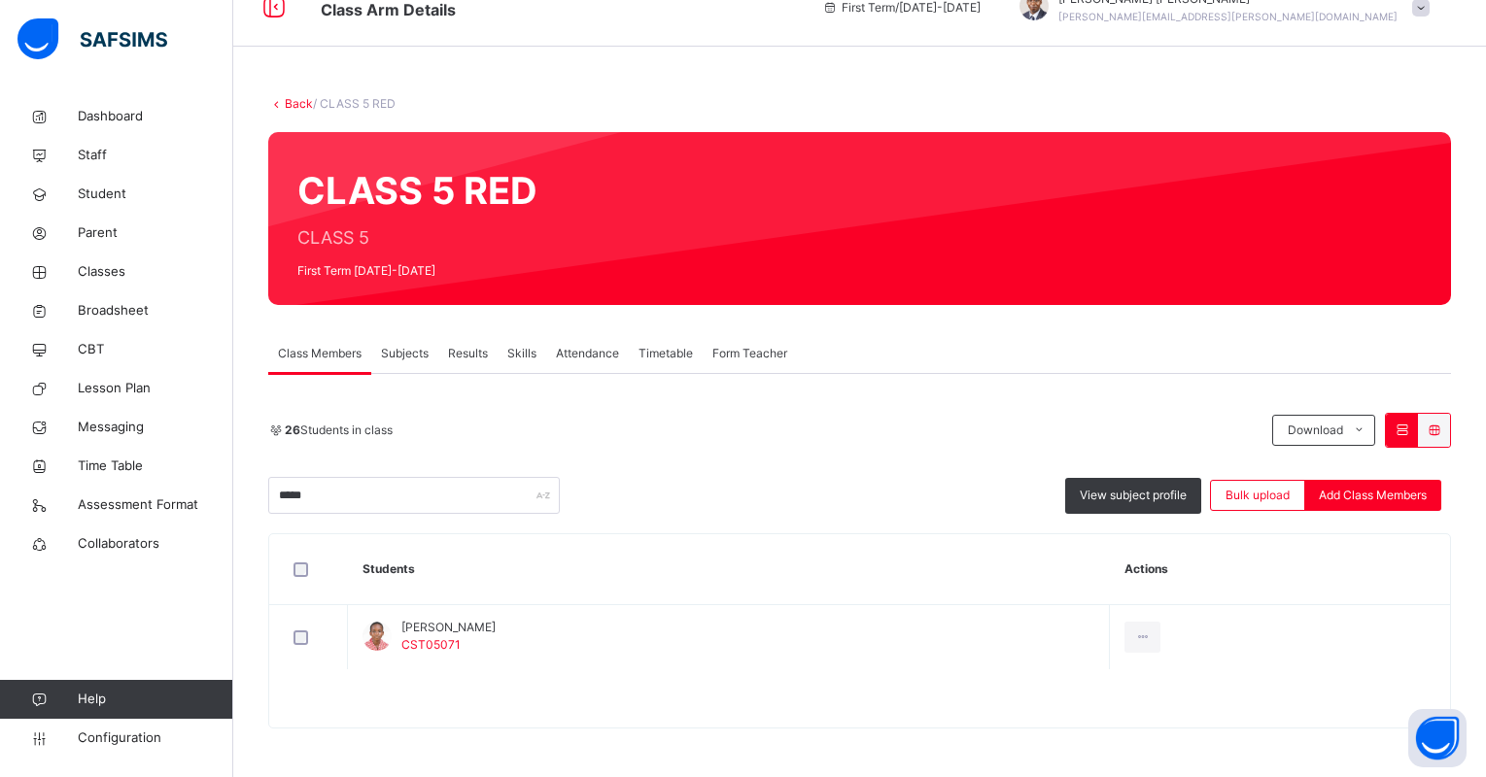
click at [932, 303] on div "CLASS 5 RED CLASS 5 First Term 2025-2026" at bounding box center [859, 218] width 1183 height 173
click at [375, 487] on input "*****" at bounding box center [414, 495] width 292 height 37
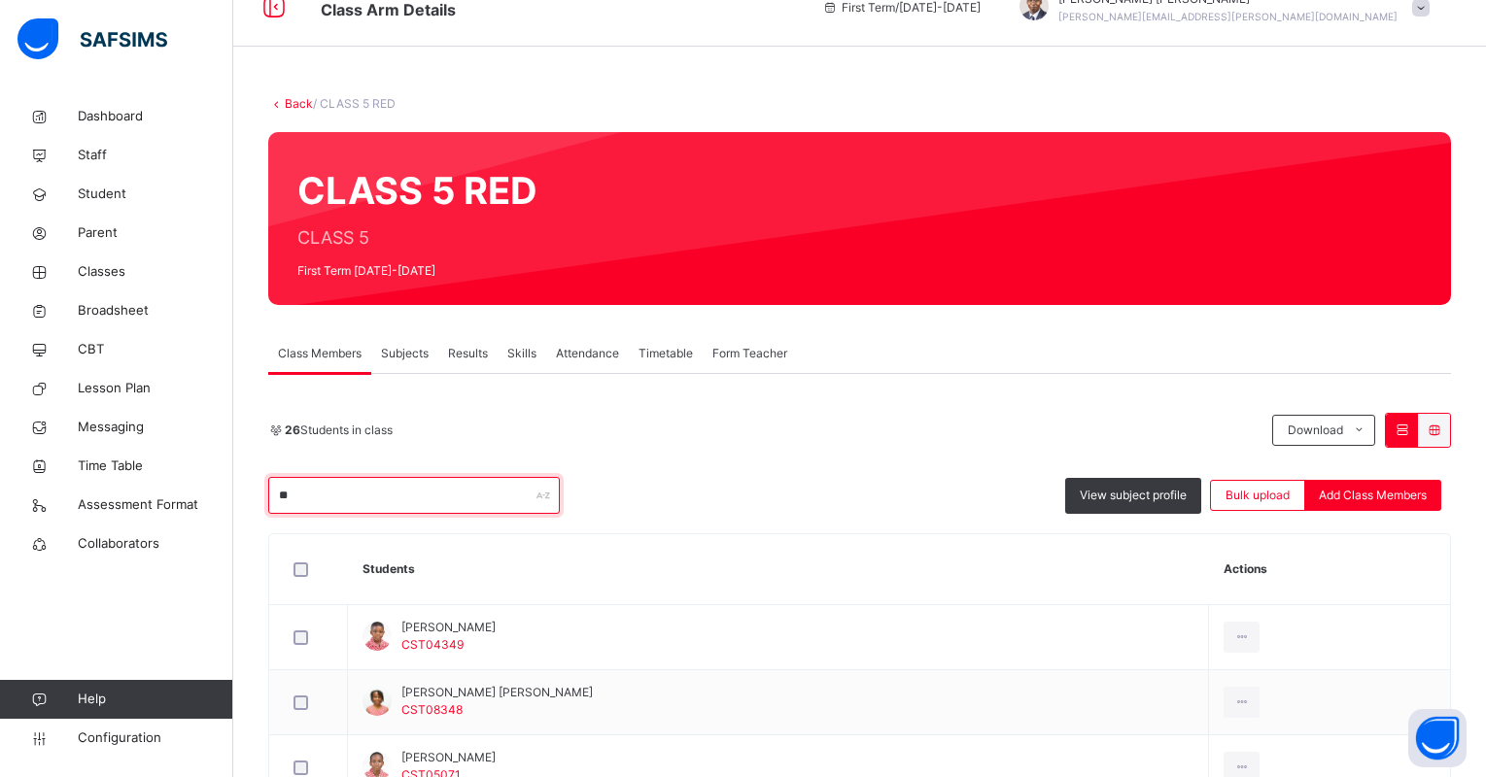
type input "*"
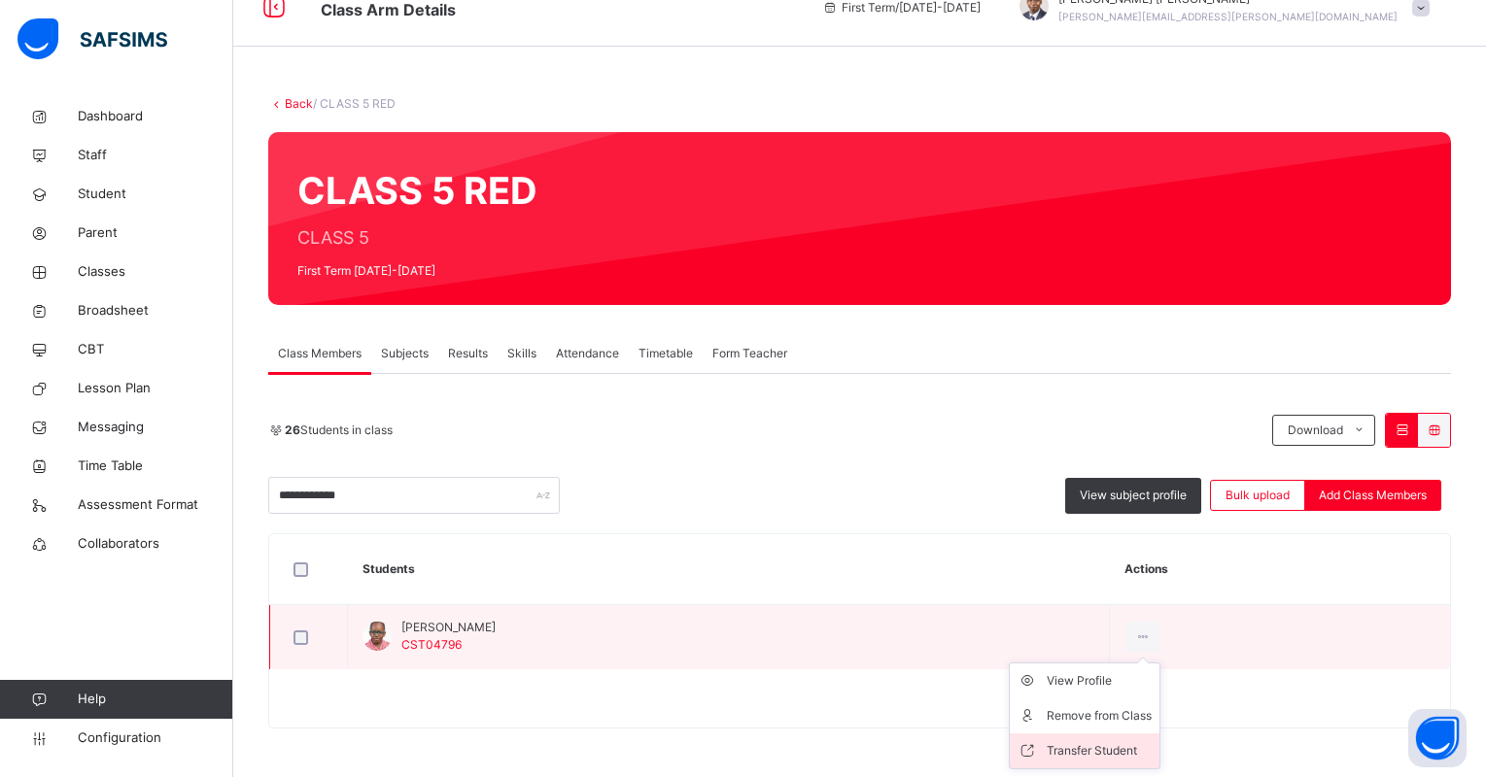
click at [1152, 743] on div "Transfer Student" at bounding box center [1099, 751] width 105 height 19
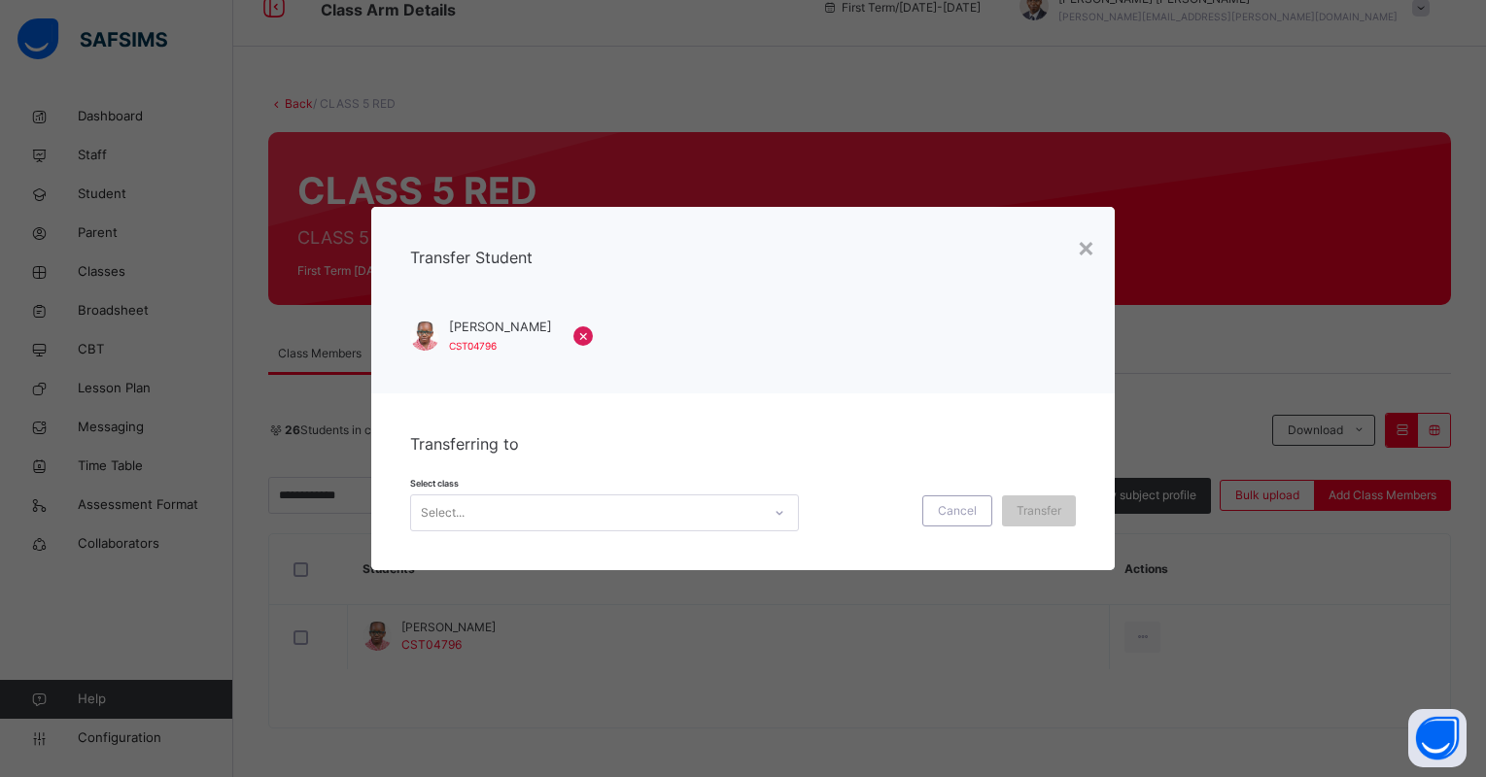
click at [767, 522] on div at bounding box center [779, 513] width 33 height 31
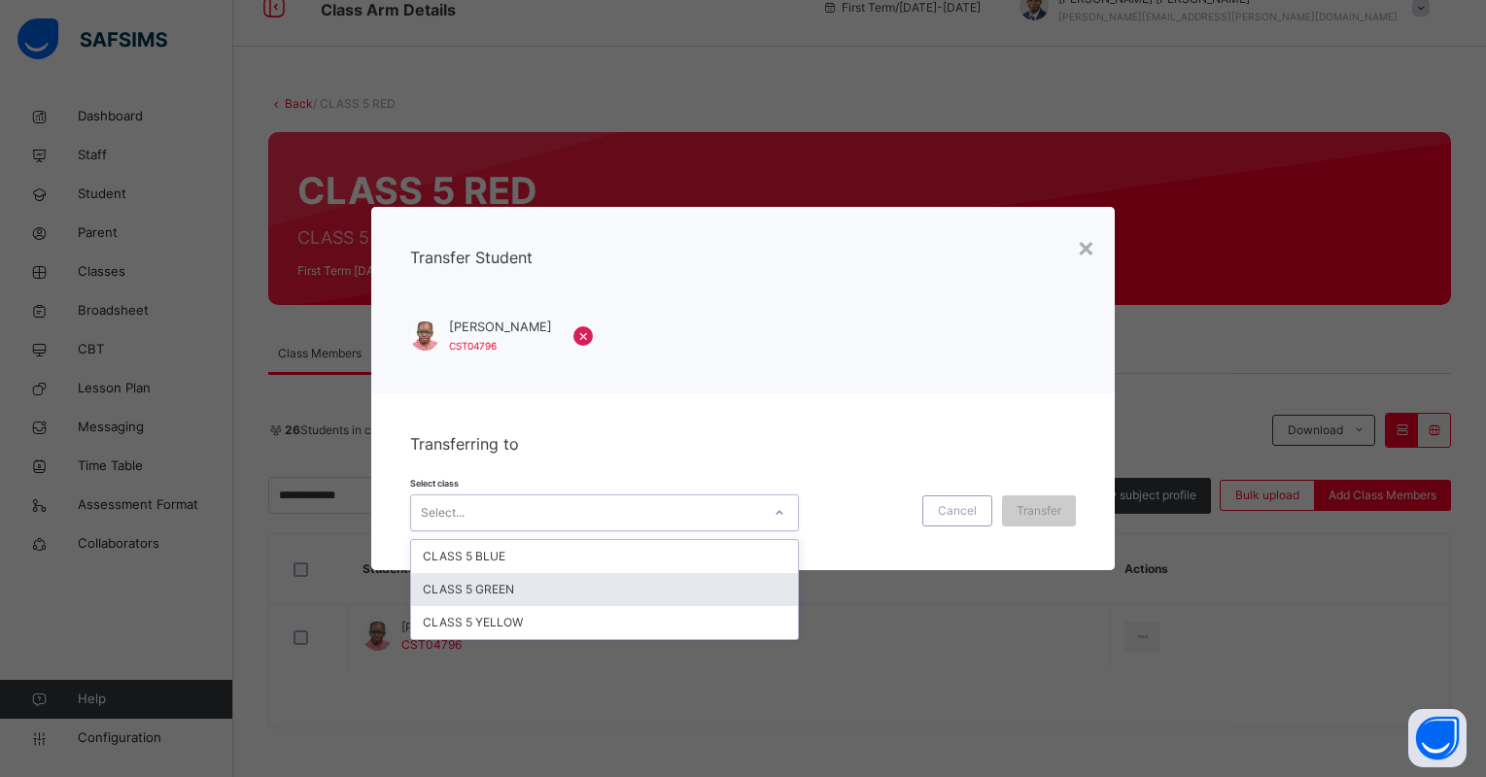
click at [739, 577] on div "CLASS 5 GREEN" at bounding box center [604, 589] width 387 height 33
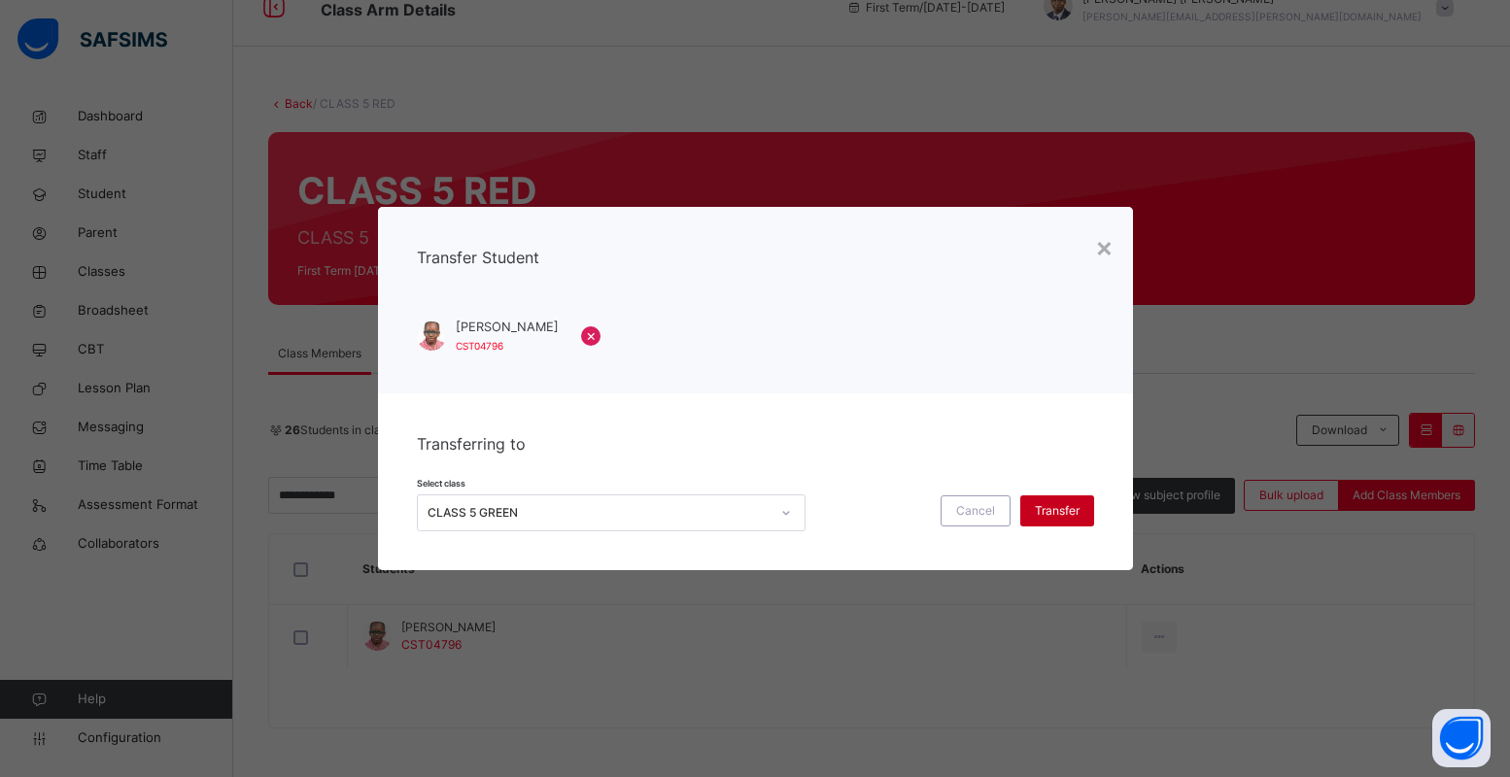
click at [1061, 506] on span "Transfer" at bounding box center [1057, 510] width 45 height 17
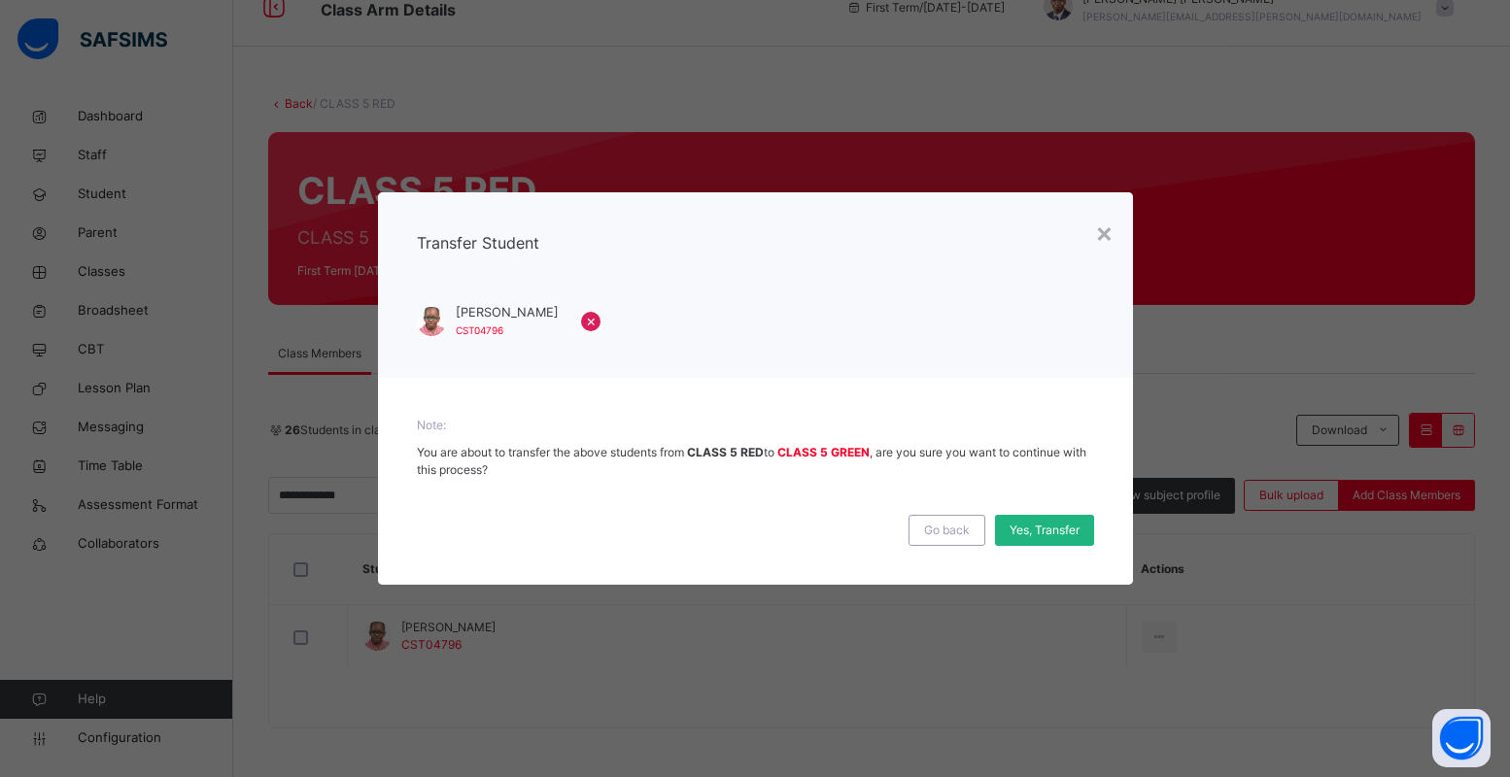
click at [1055, 524] on span "Yes, Transfer" at bounding box center [1045, 530] width 70 height 17
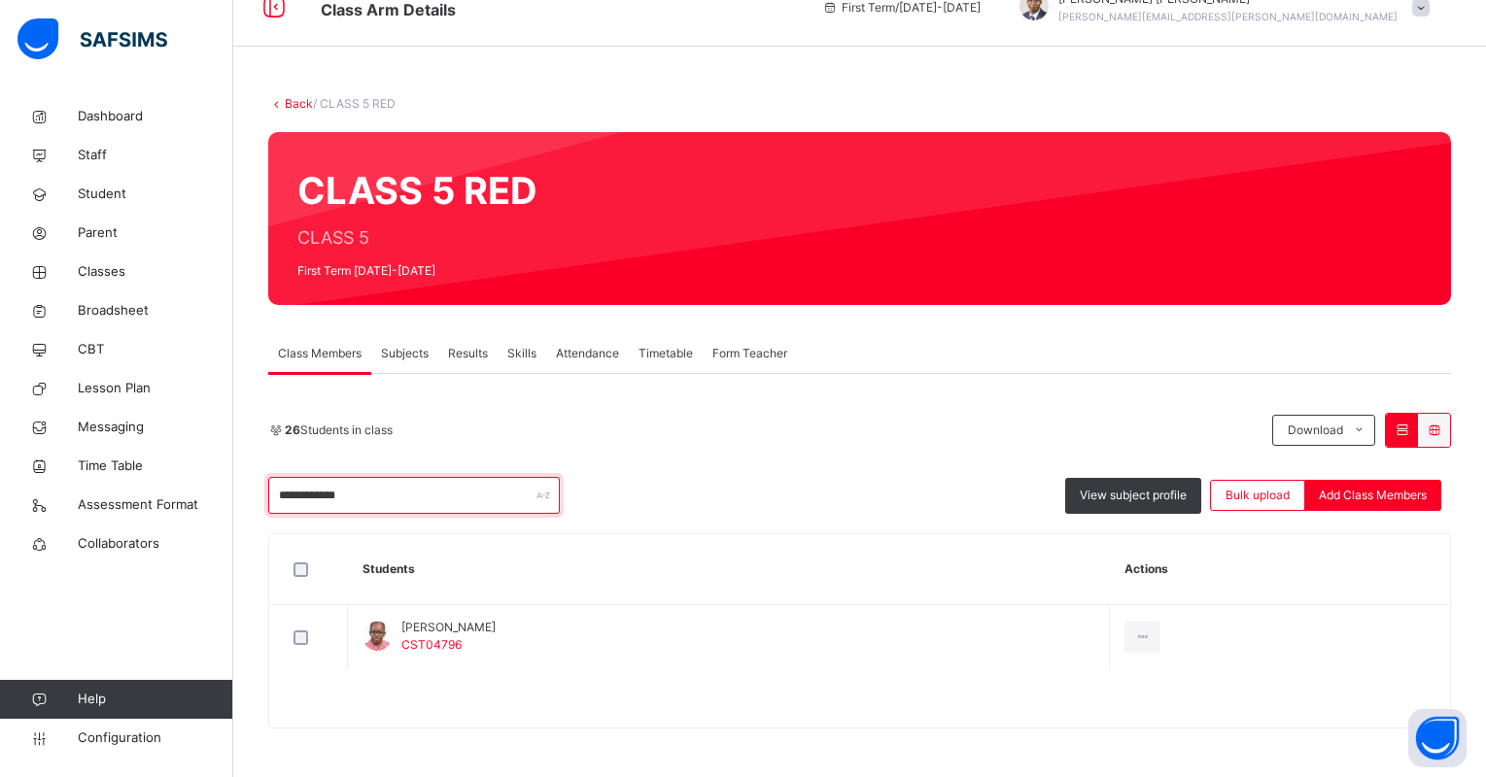
click at [430, 499] on input "**********" at bounding box center [414, 495] width 292 height 37
type input "*"
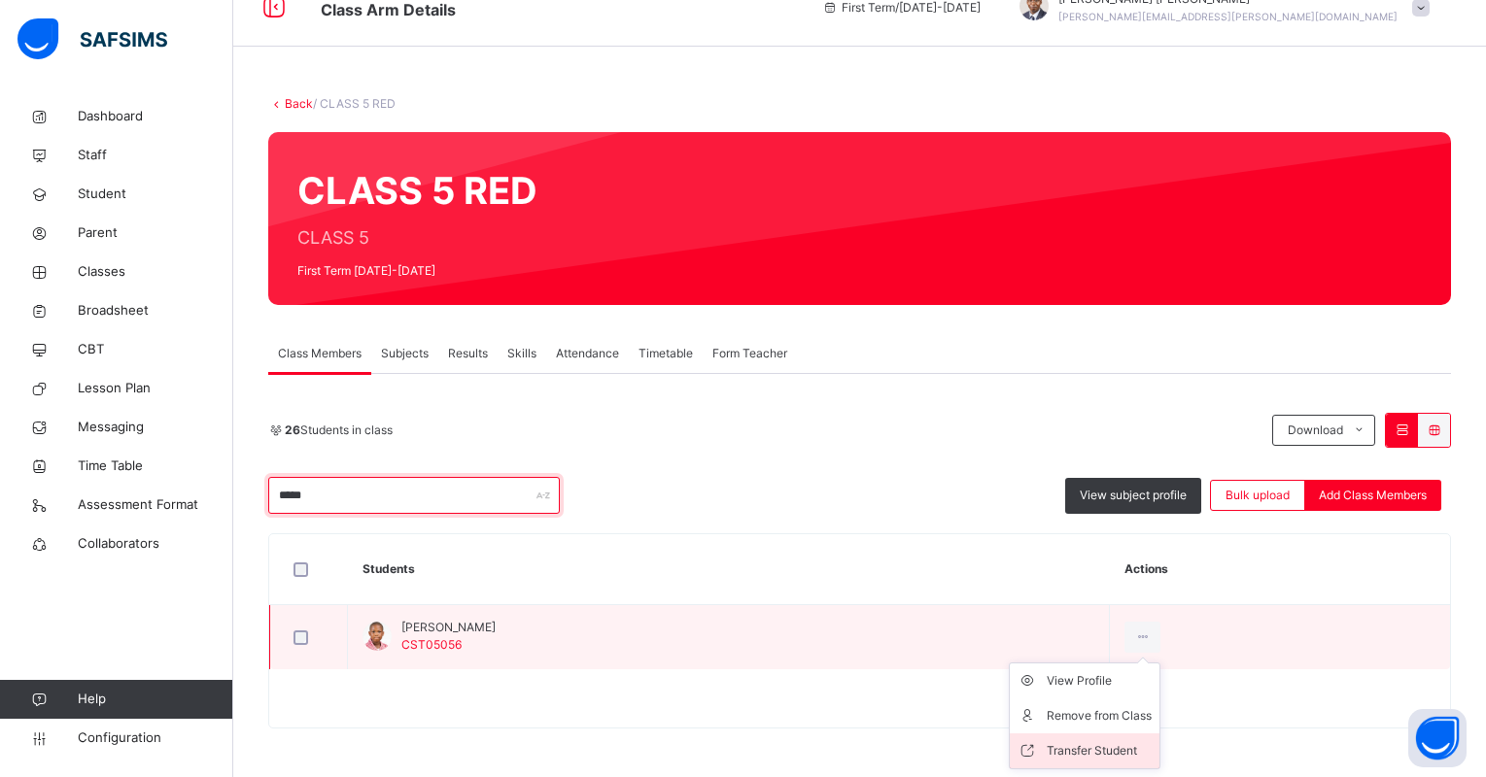
type input "*****"
click at [1090, 741] on li "Transfer Student" at bounding box center [1085, 751] width 150 height 35
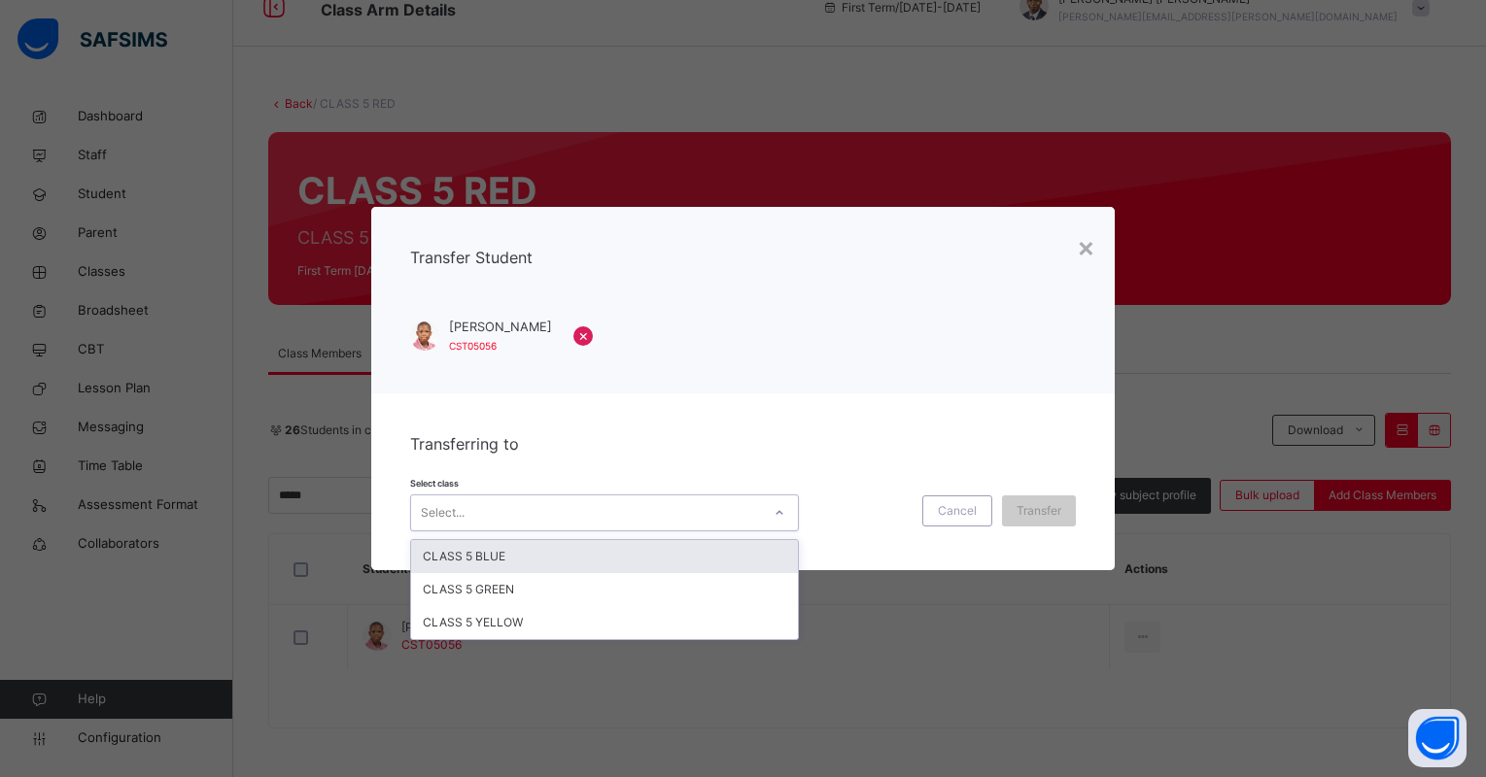
click at [779, 519] on div at bounding box center [779, 513] width 33 height 31
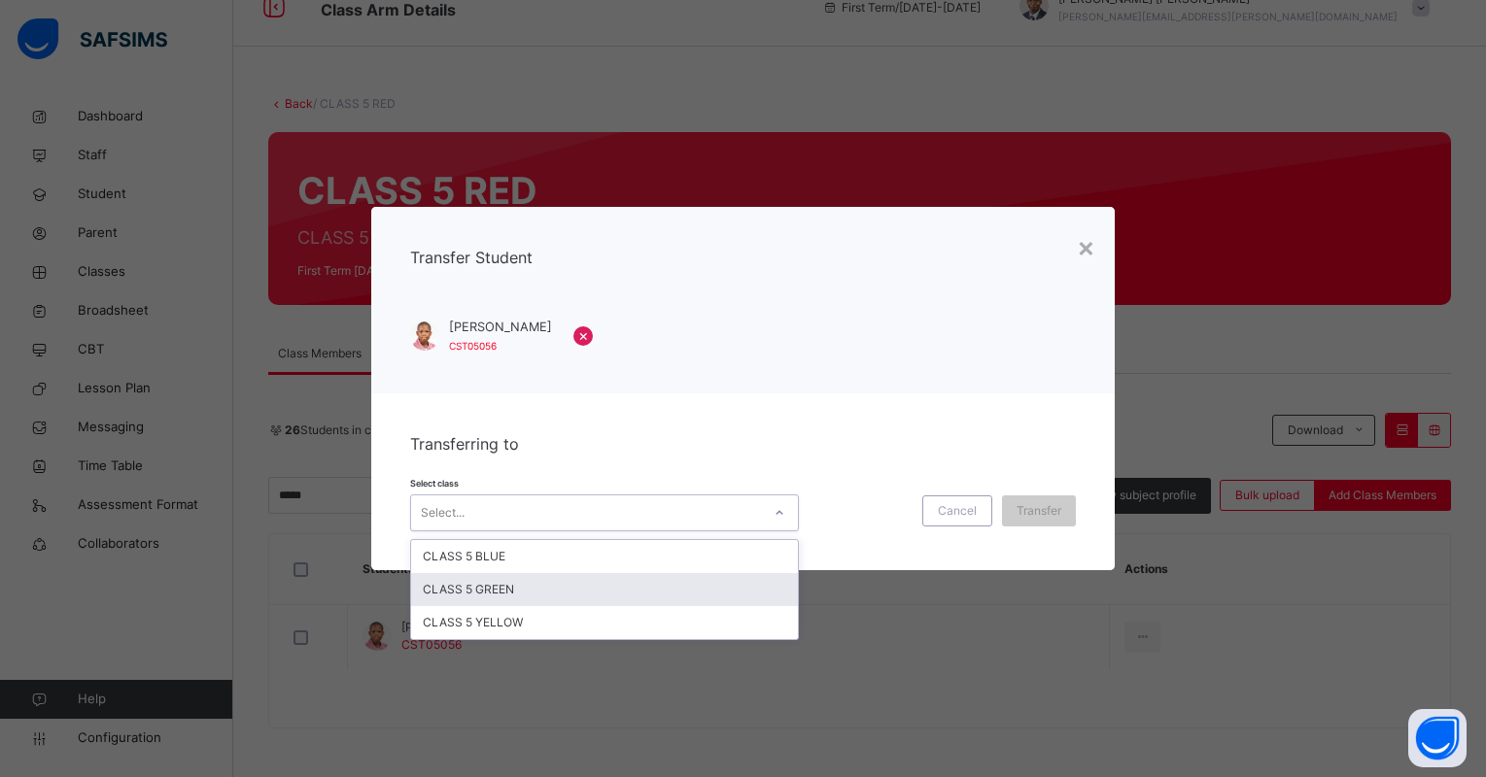
click at [762, 579] on div "CLASS 5 GREEN" at bounding box center [604, 589] width 387 height 33
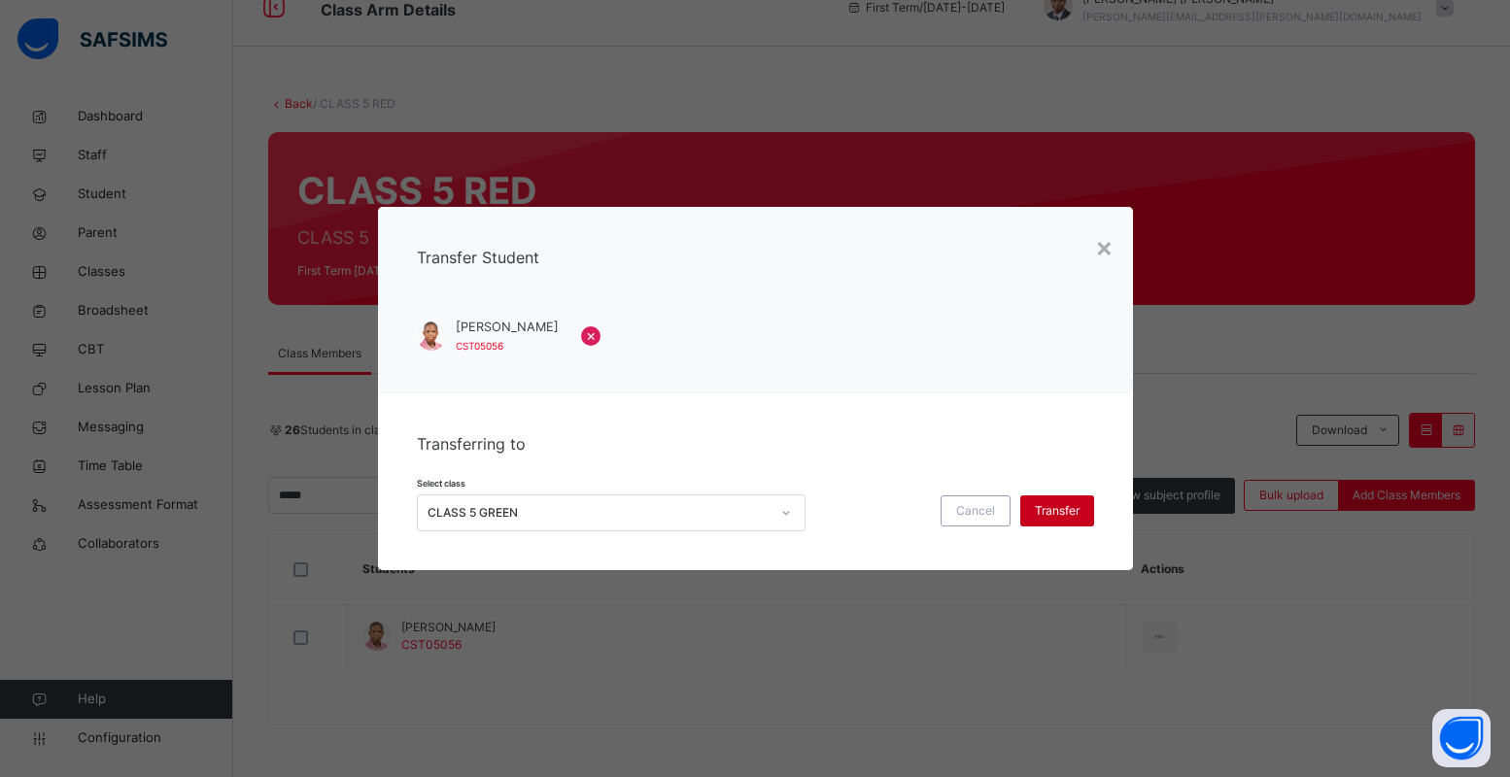
click at [1065, 502] on span "Transfer" at bounding box center [1057, 510] width 45 height 17
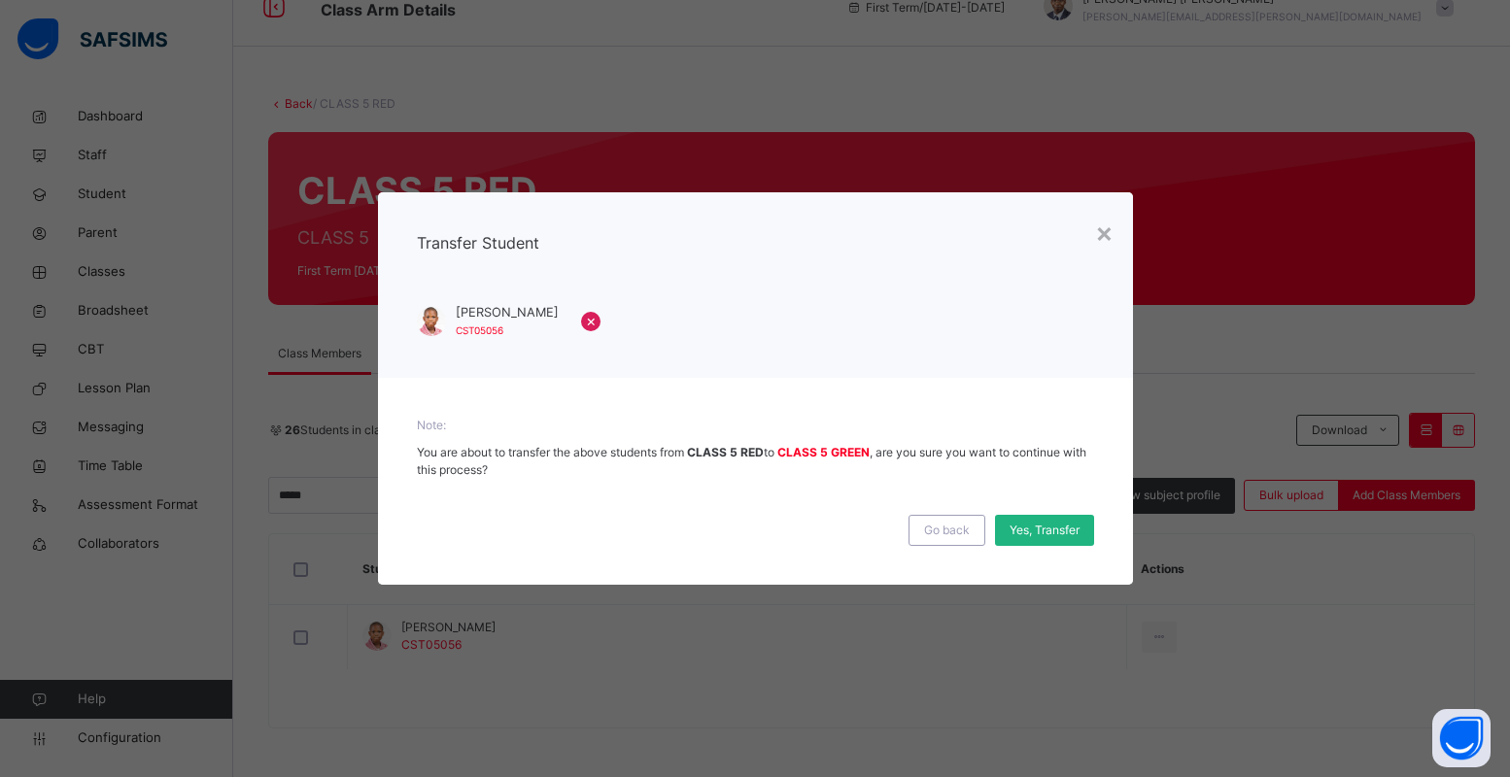
click at [1040, 530] on span "Yes, Transfer" at bounding box center [1045, 530] width 70 height 17
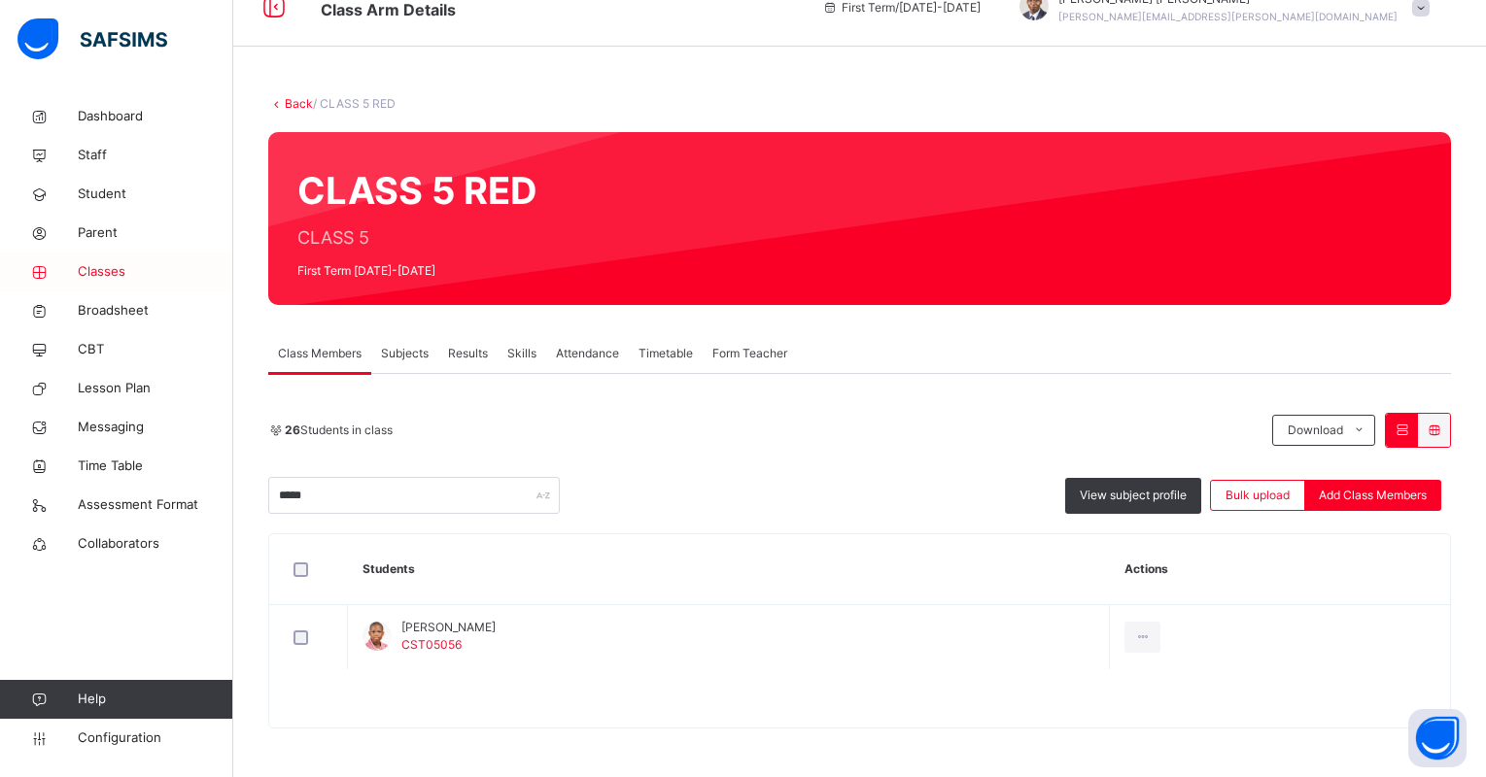
click at [118, 271] on span "Classes" at bounding box center [155, 271] width 155 height 19
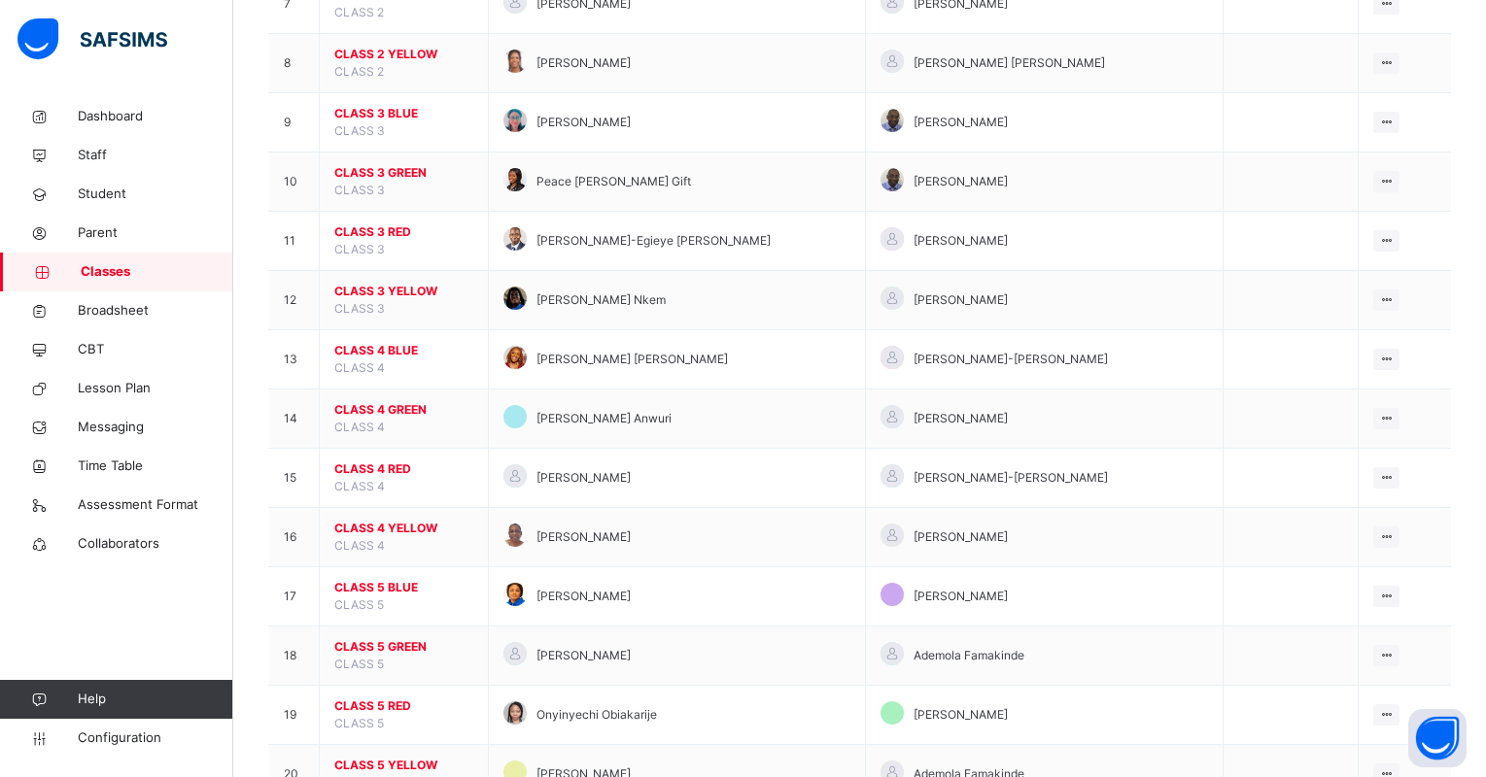
scroll to position [700, 0]
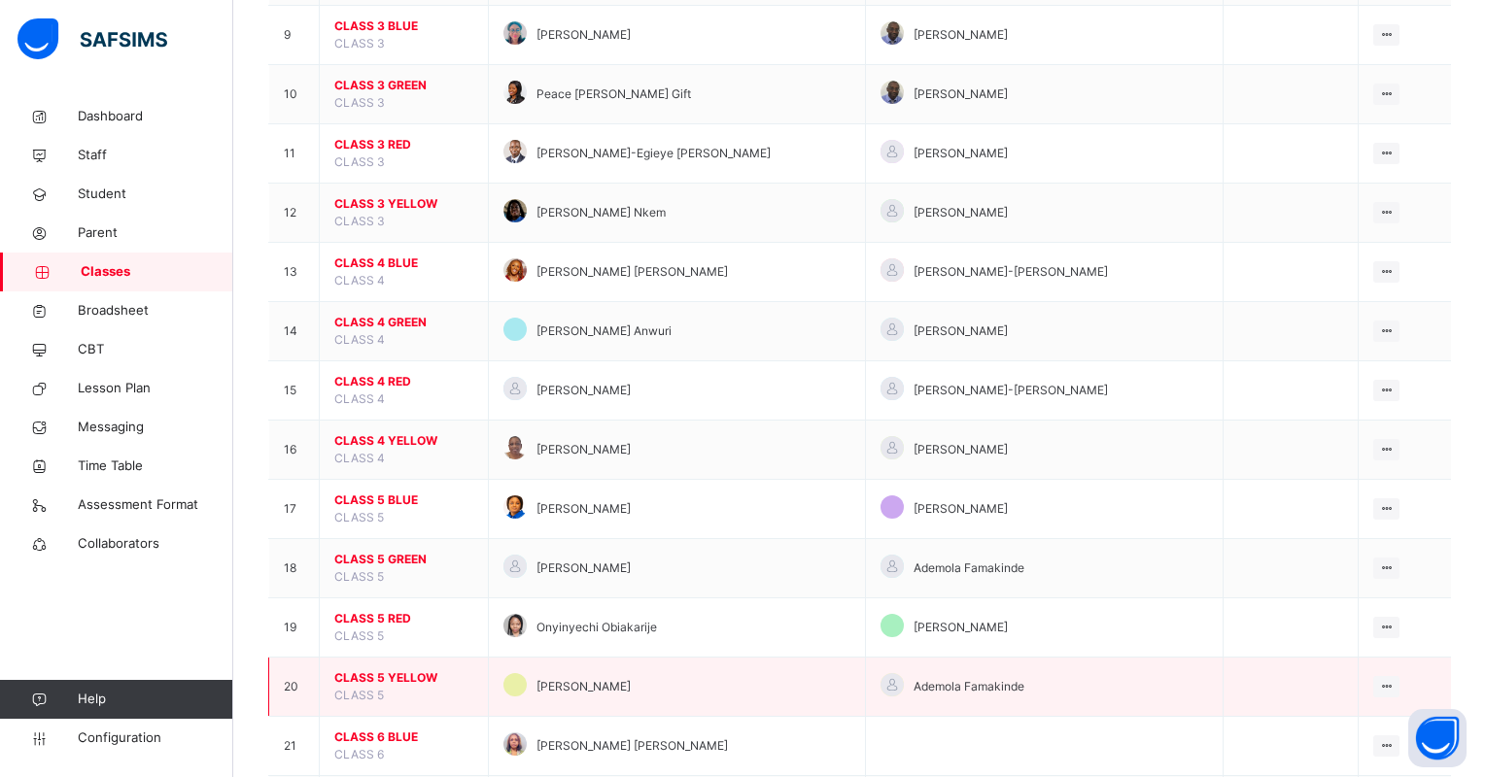
click at [397, 670] on span "CLASS 5 YELLOW" at bounding box center [403, 678] width 139 height 17
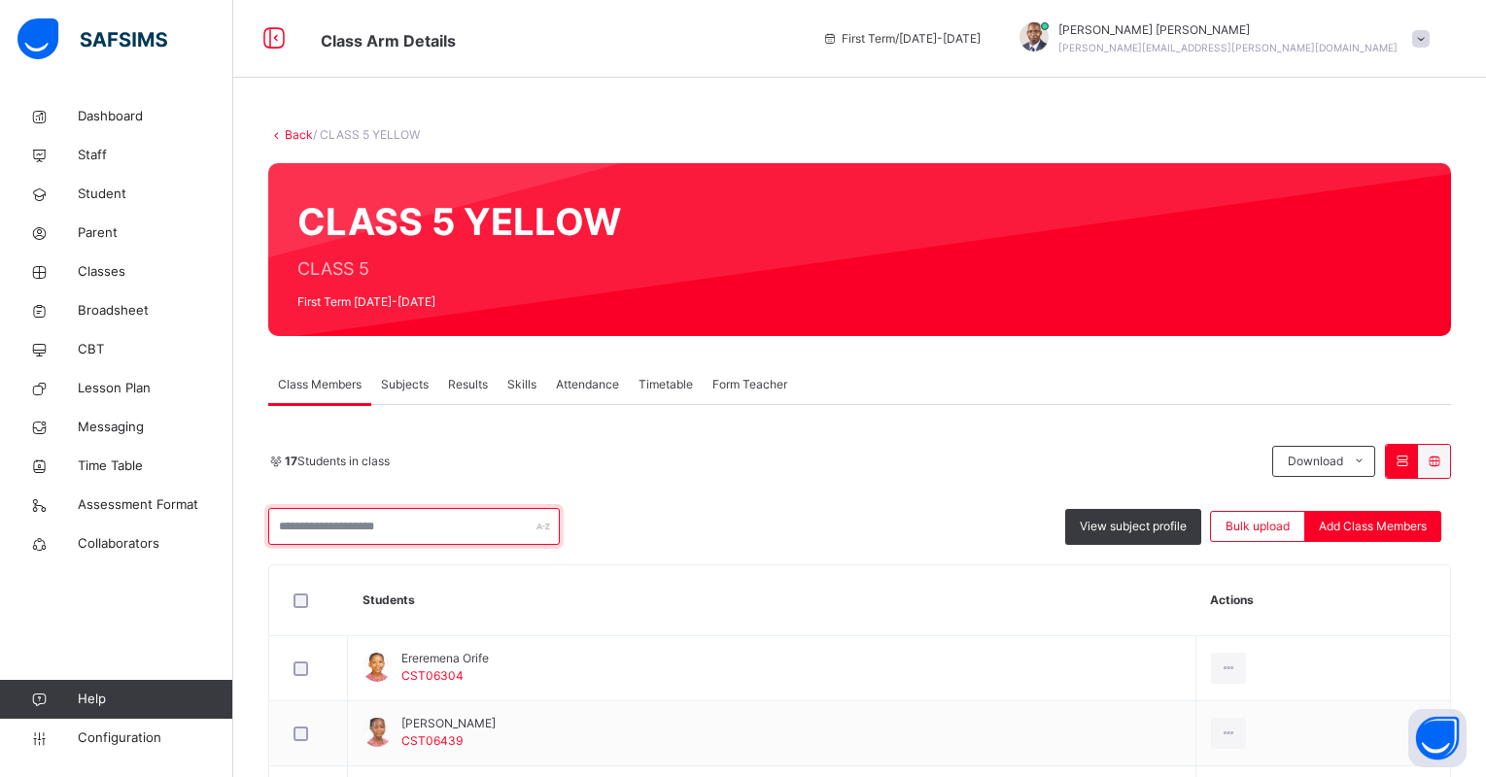
click at [386, 526] on input "text" at bounding box center [414, 526] width 292 height 37
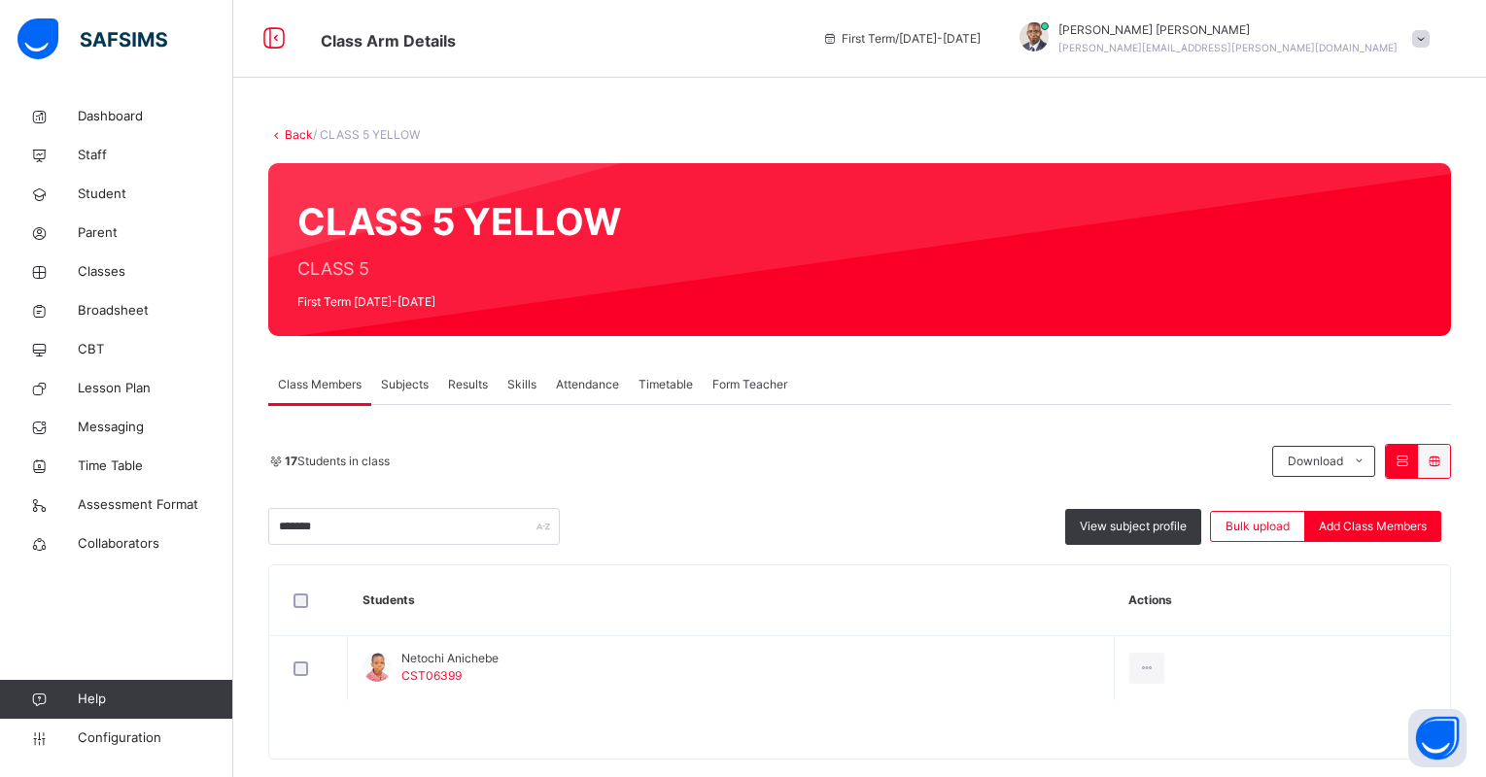
click at [1281, 735] on div at bounding box center [859, 739] width 1181 height 39
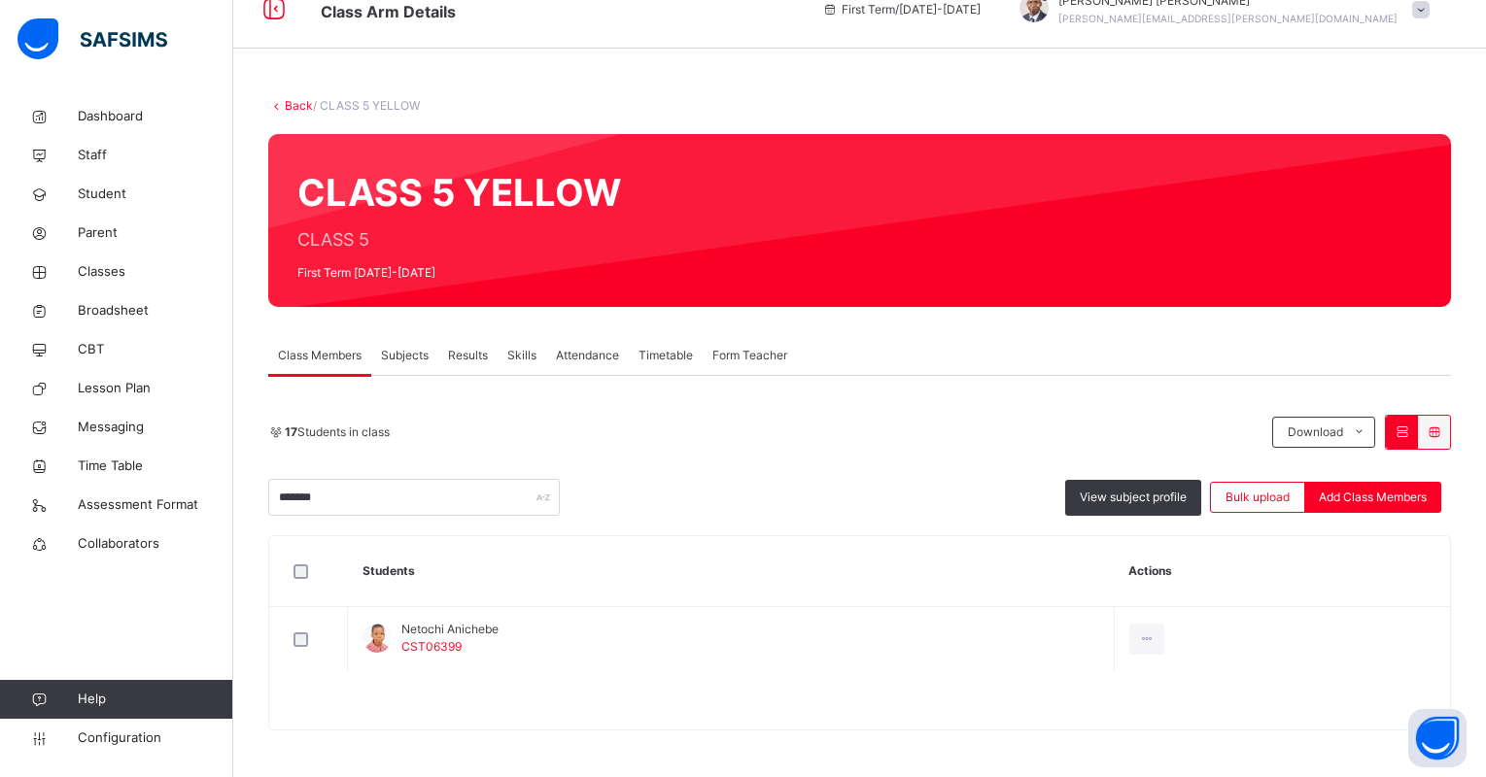
scroll to position [31, 0]
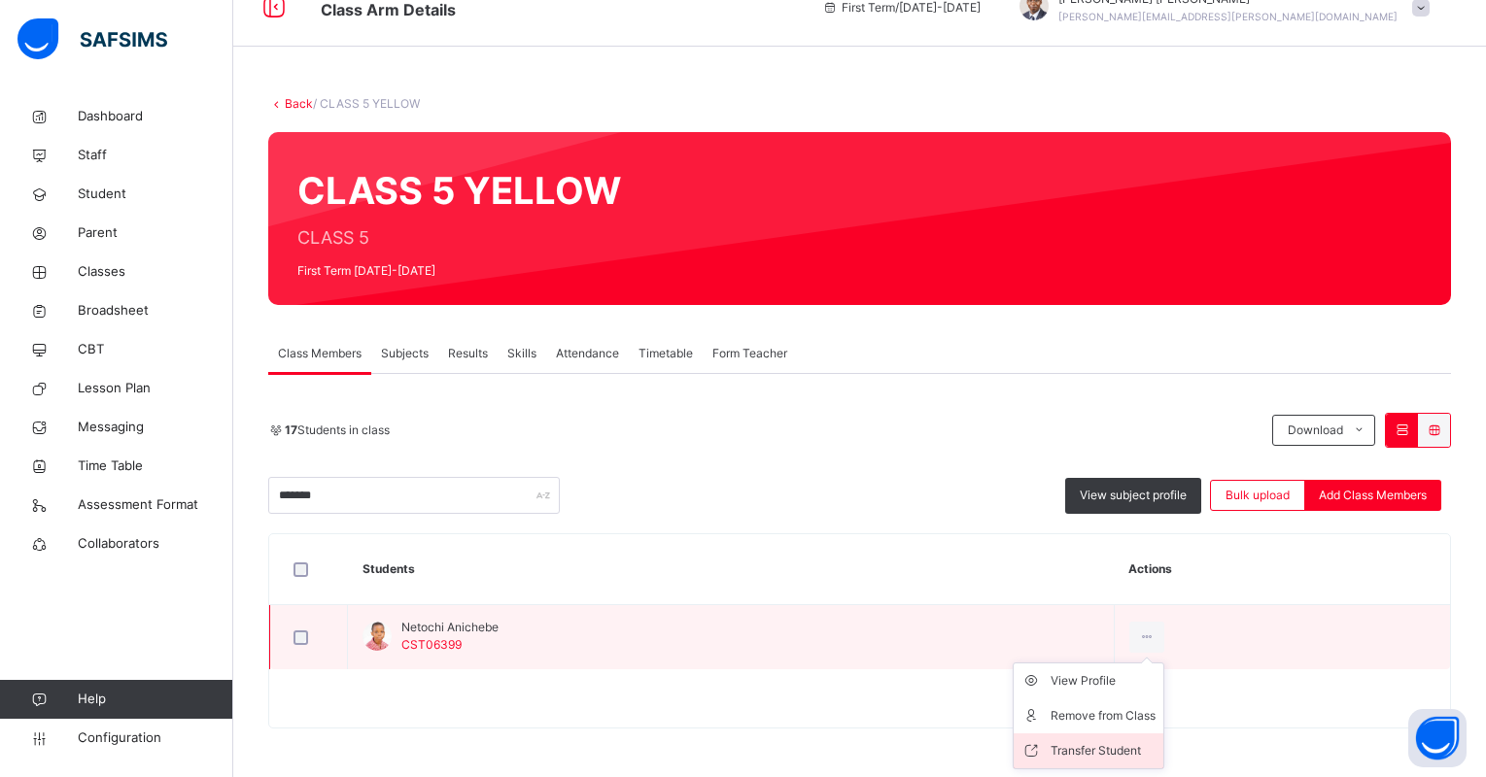
click at [1153, 748] on div "Transfer Student" at bounding box center [1103, 751] width 105 height 19
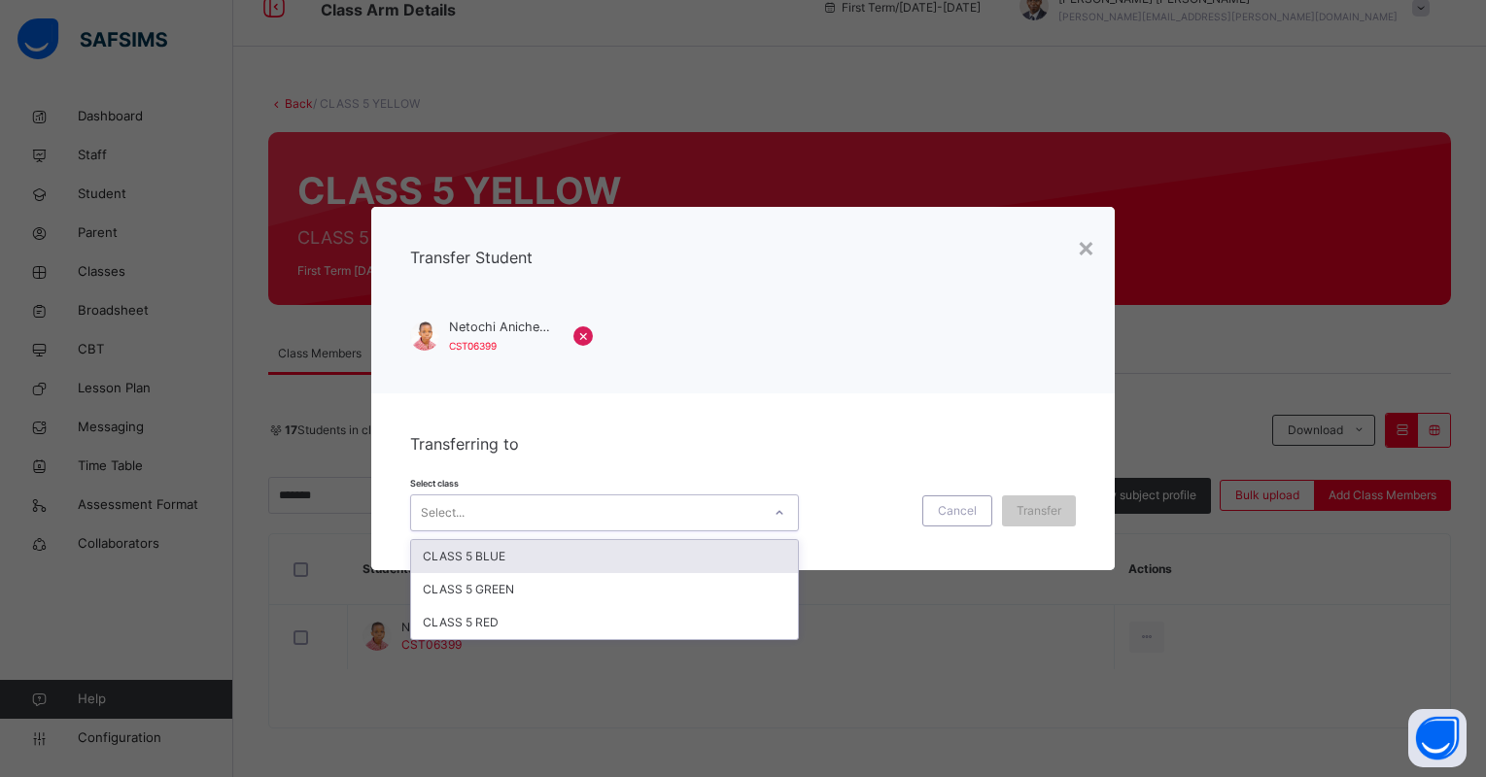
click at [763, 525] on div at bounding box center [779, 513] width 33 height 31
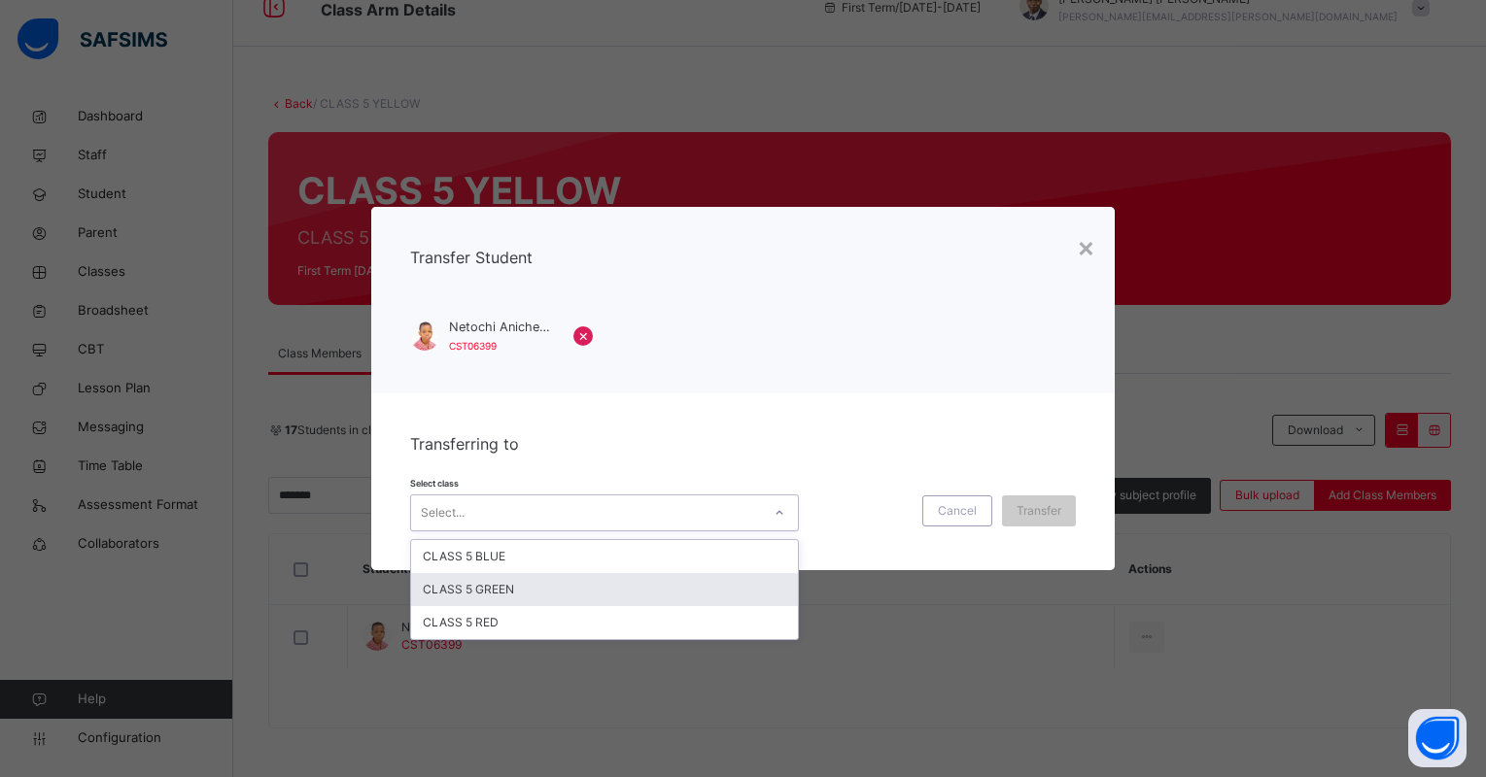
click at [751, 580] on div "CLASS 5 GREEN" at bounding box center [604, 589] width 387 height 33
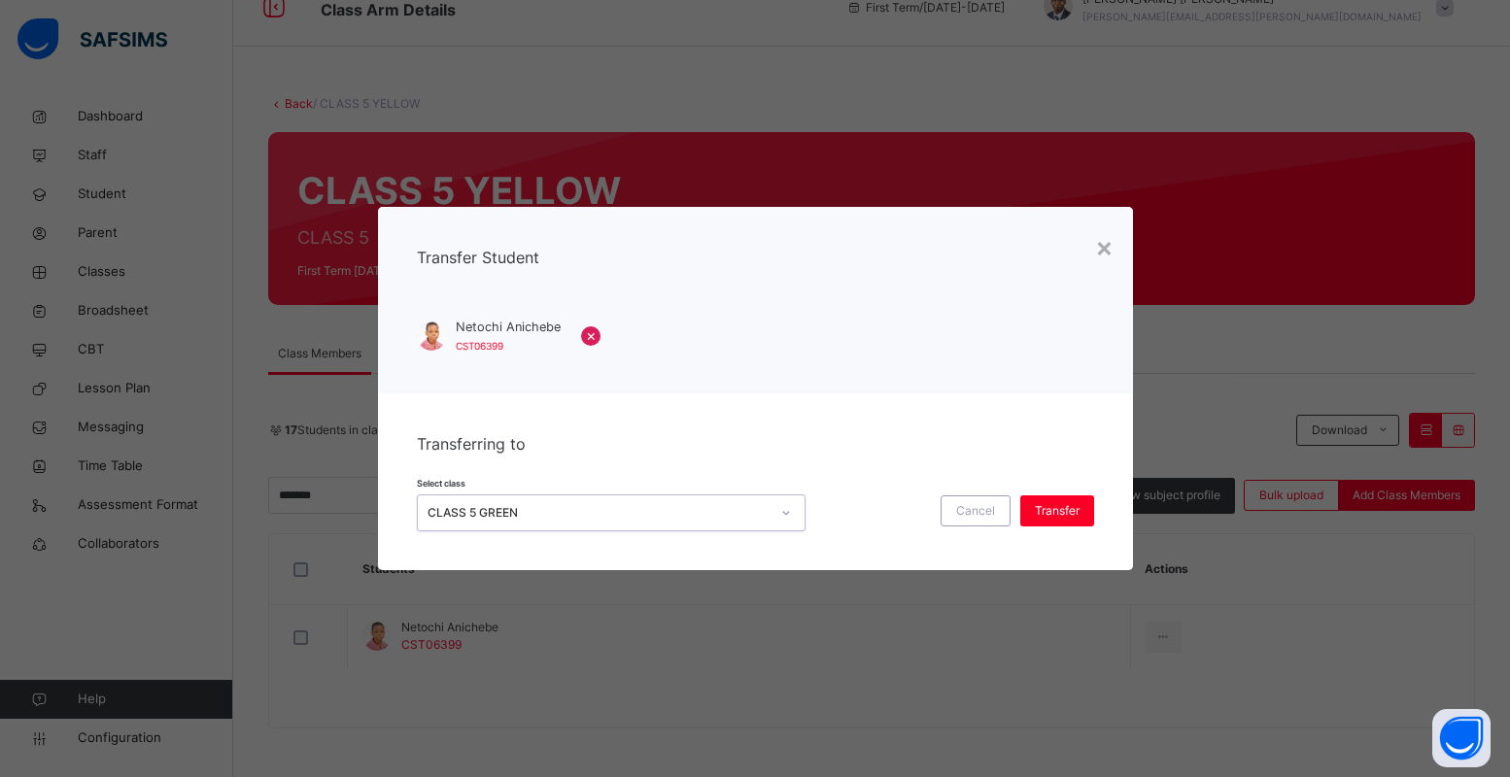
click at [1060, 533] on div "Transferring to Select class option CLASS 5 GREEN, selected. 0 results availabl…" at bounding box center [755, 482] width 755 height 177
click at [1059, 519] on span "Transfer" at bounding box center [1057, 510] width 45 height 17
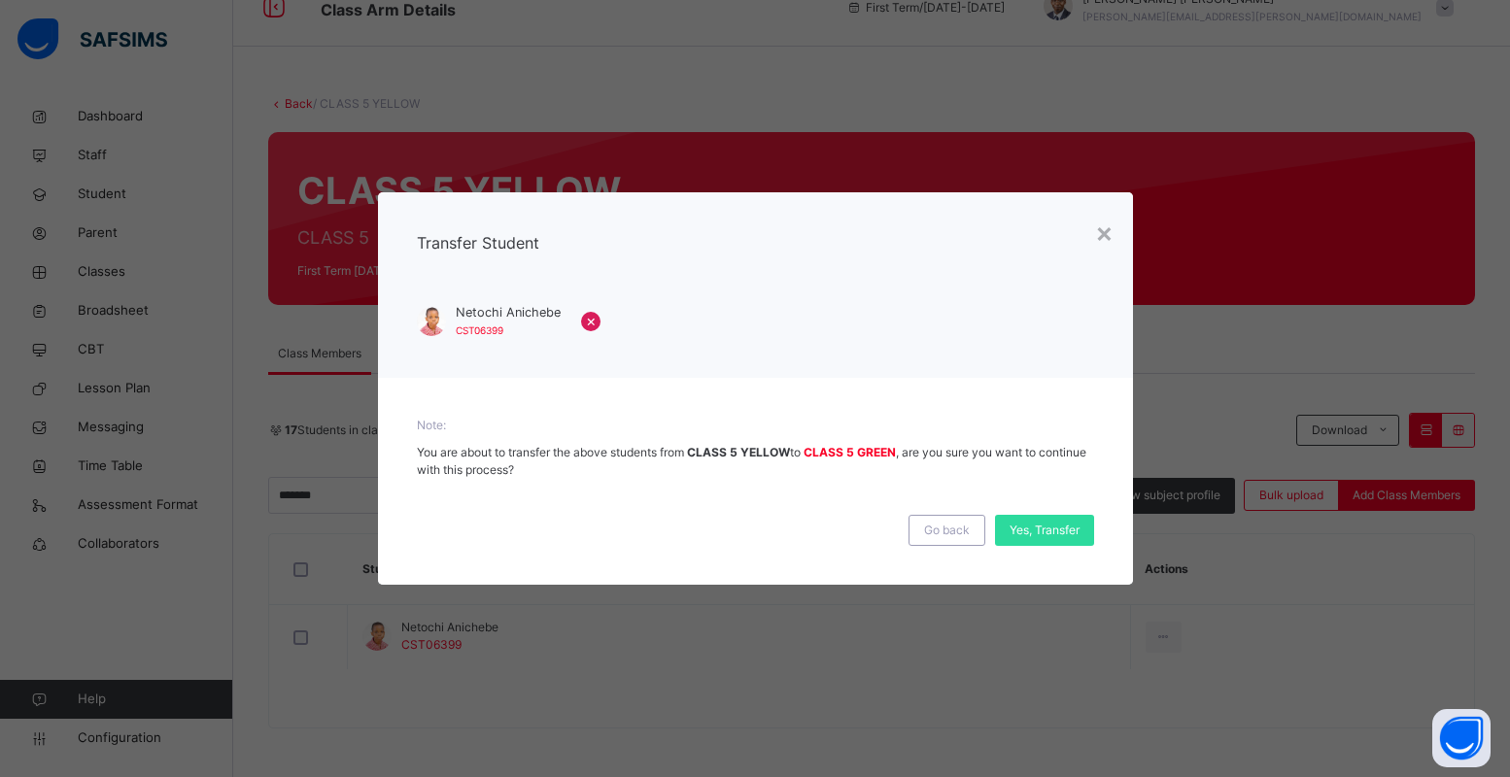
click at [1059, 519] on div "Yes, Transfer" at bounding box center [1044, 530] width 99 height 31
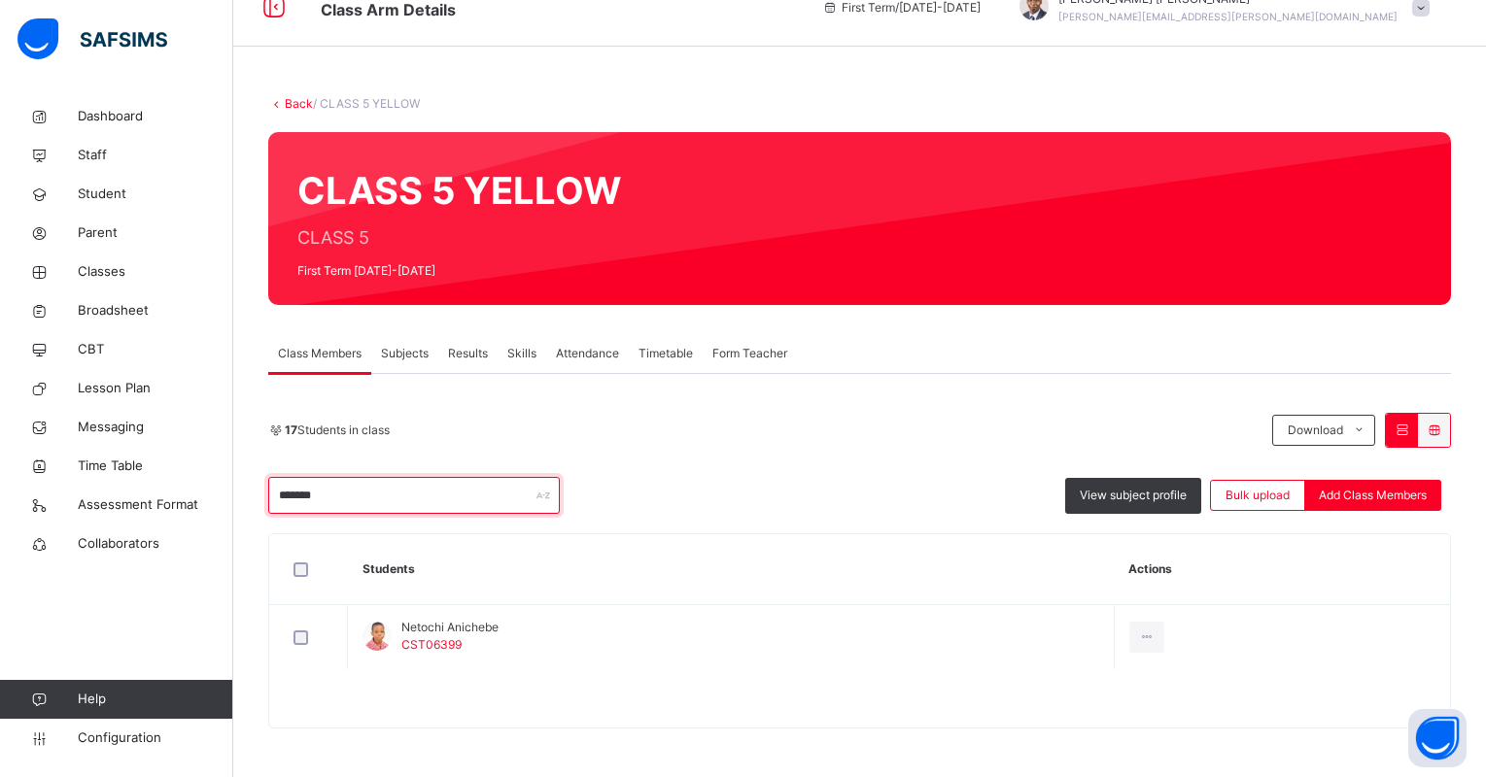
click at [489, 487] on input "*******" at bounding box center [414, 495] width 292 height 37
type input "*"
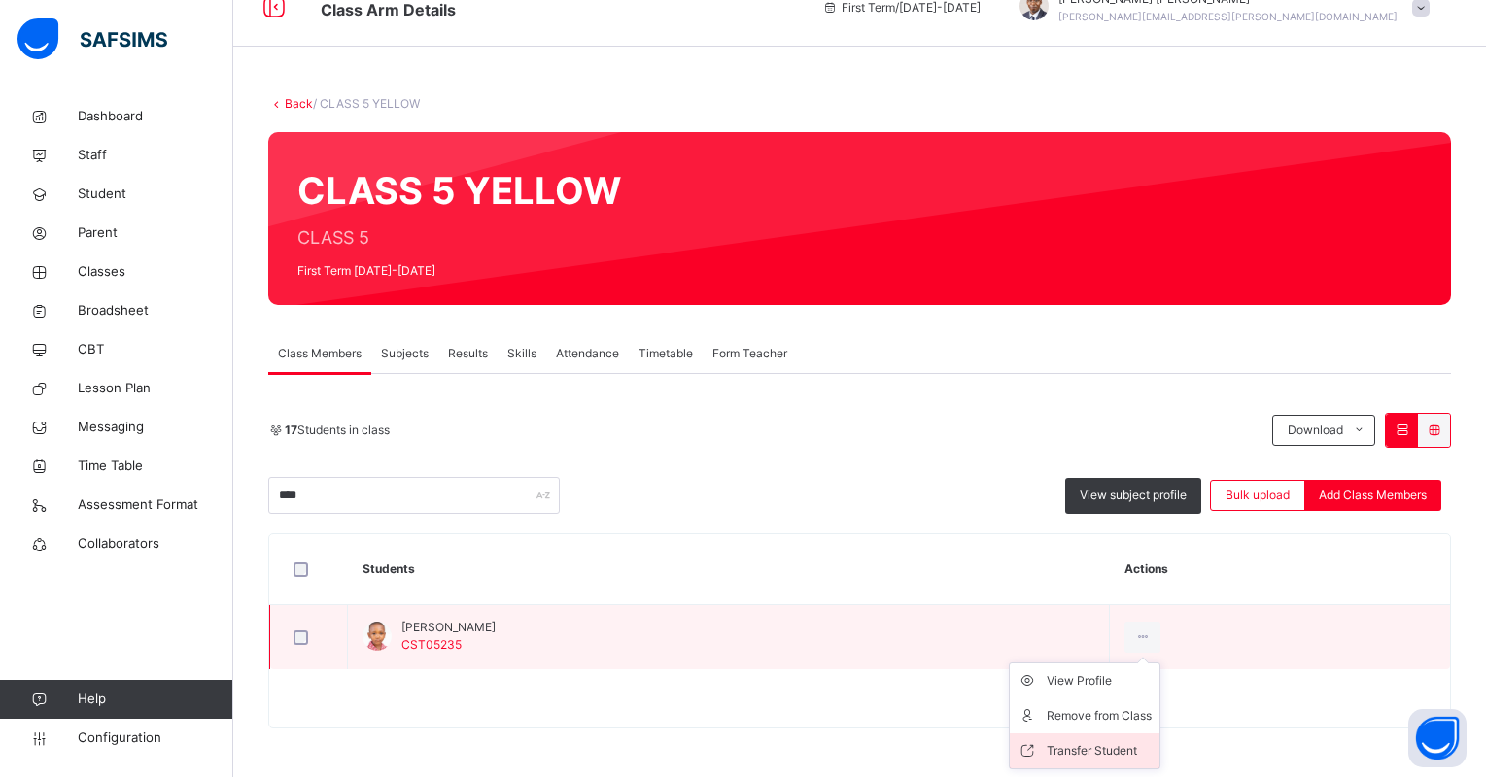
click at [1143, 755] on div "Transfer Student" at bounding box center [1099, 751] width 105 height 19
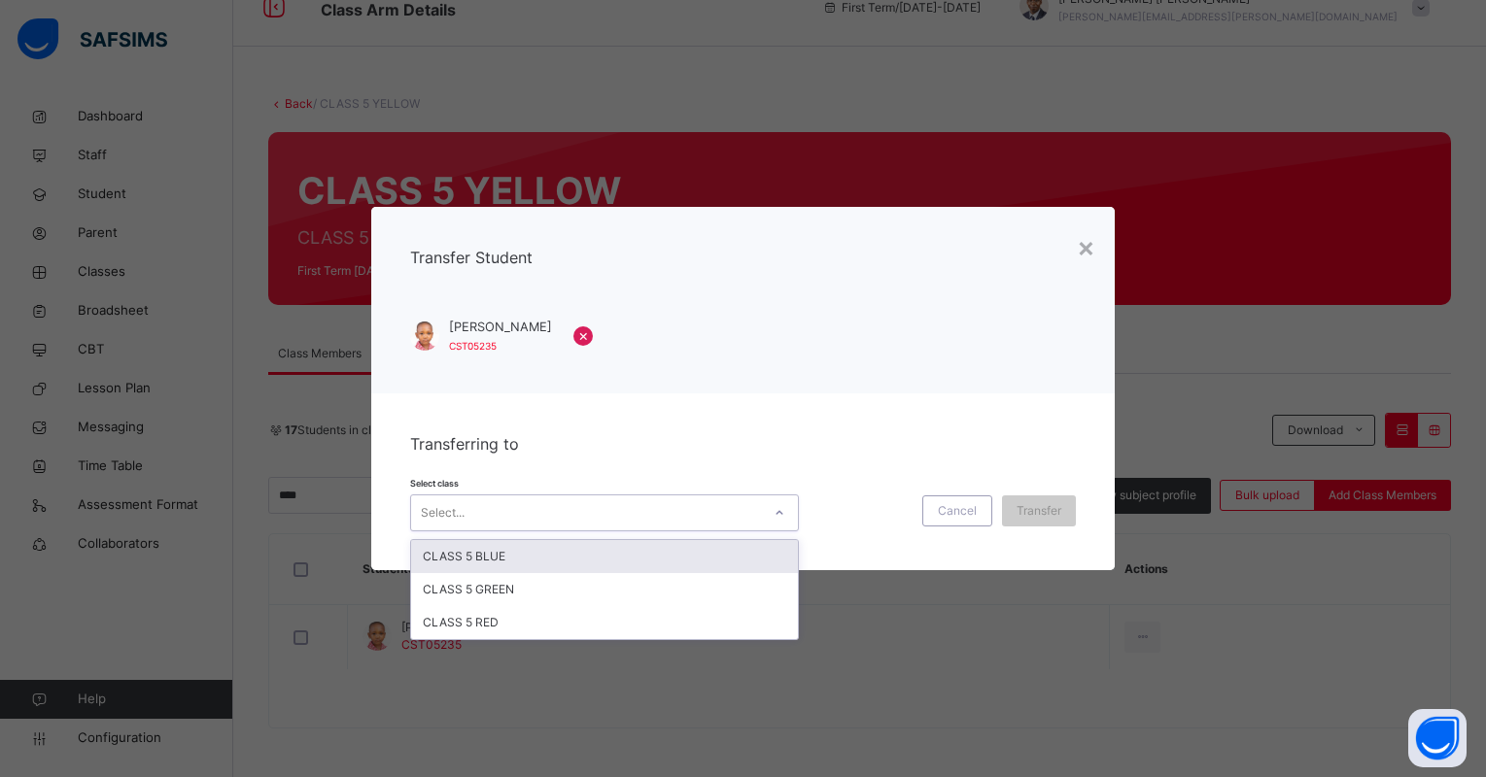
click at [745, 496] on div "Select..." at bounding box center [604, 513] width 389 height 37
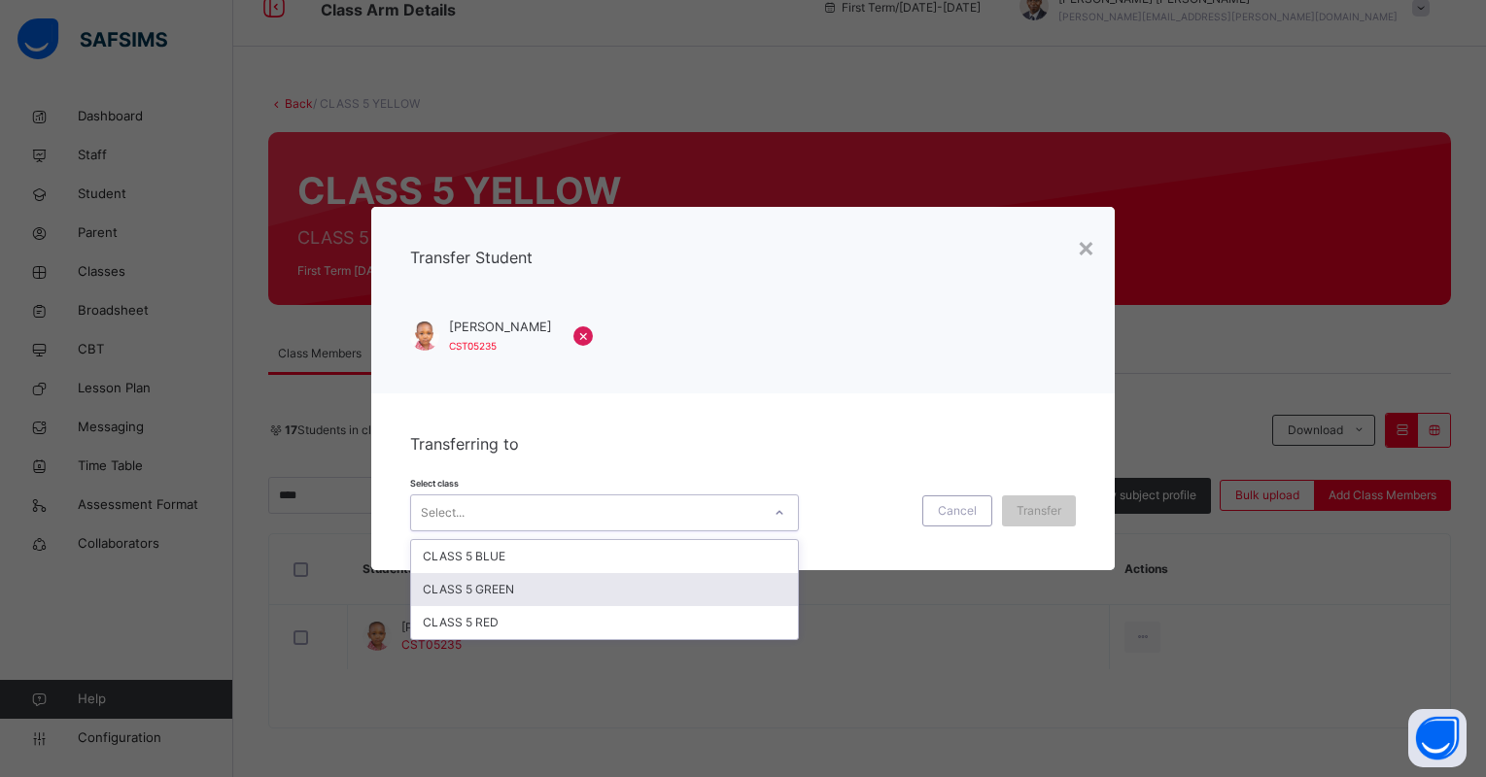
click at [708, 601] on div "CLASS 5 GREEN" at bounding box center [604, 589] width 387 height 33
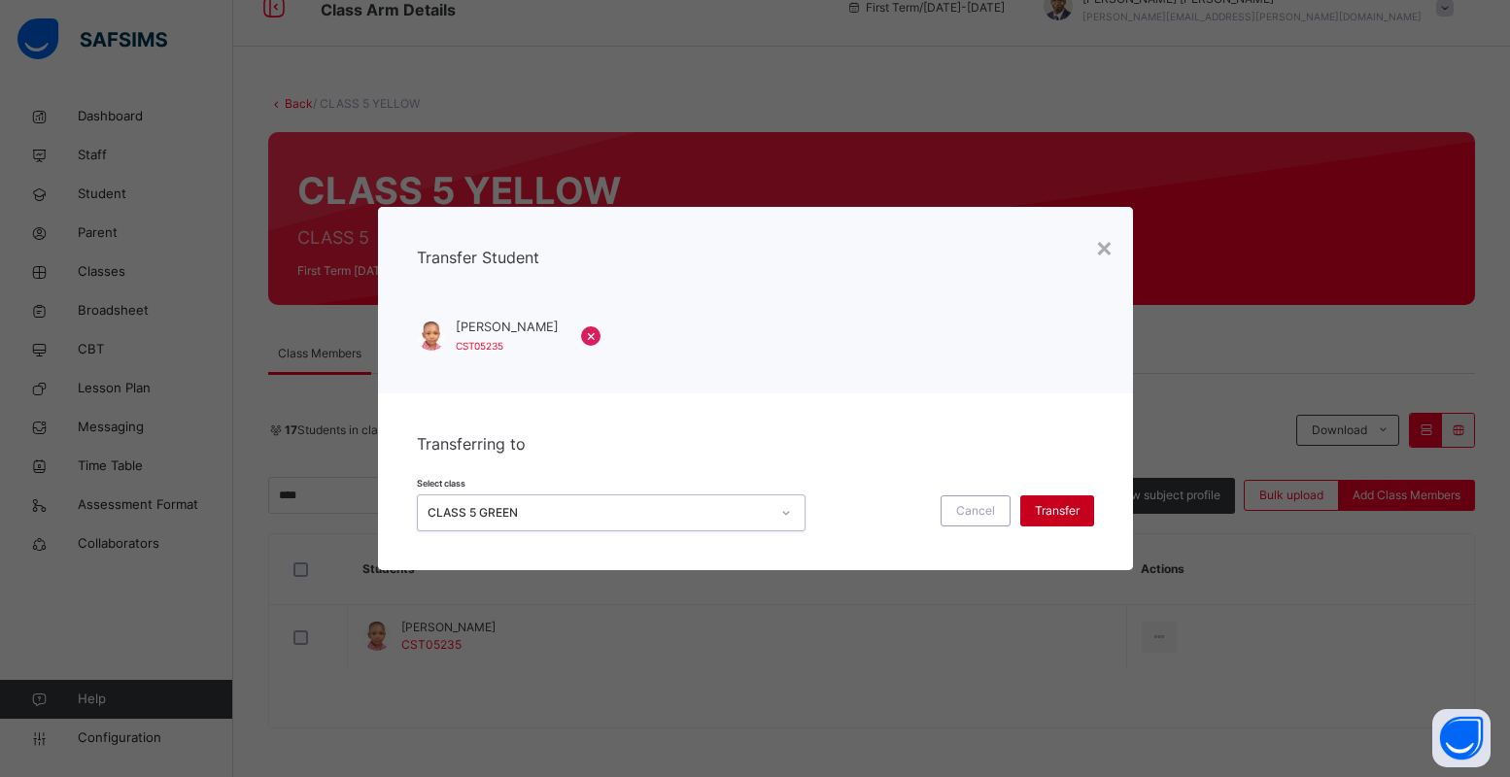
click at [1031, 525] on div "Transfer" at bounding box center [1057, 511] width 74 height 31
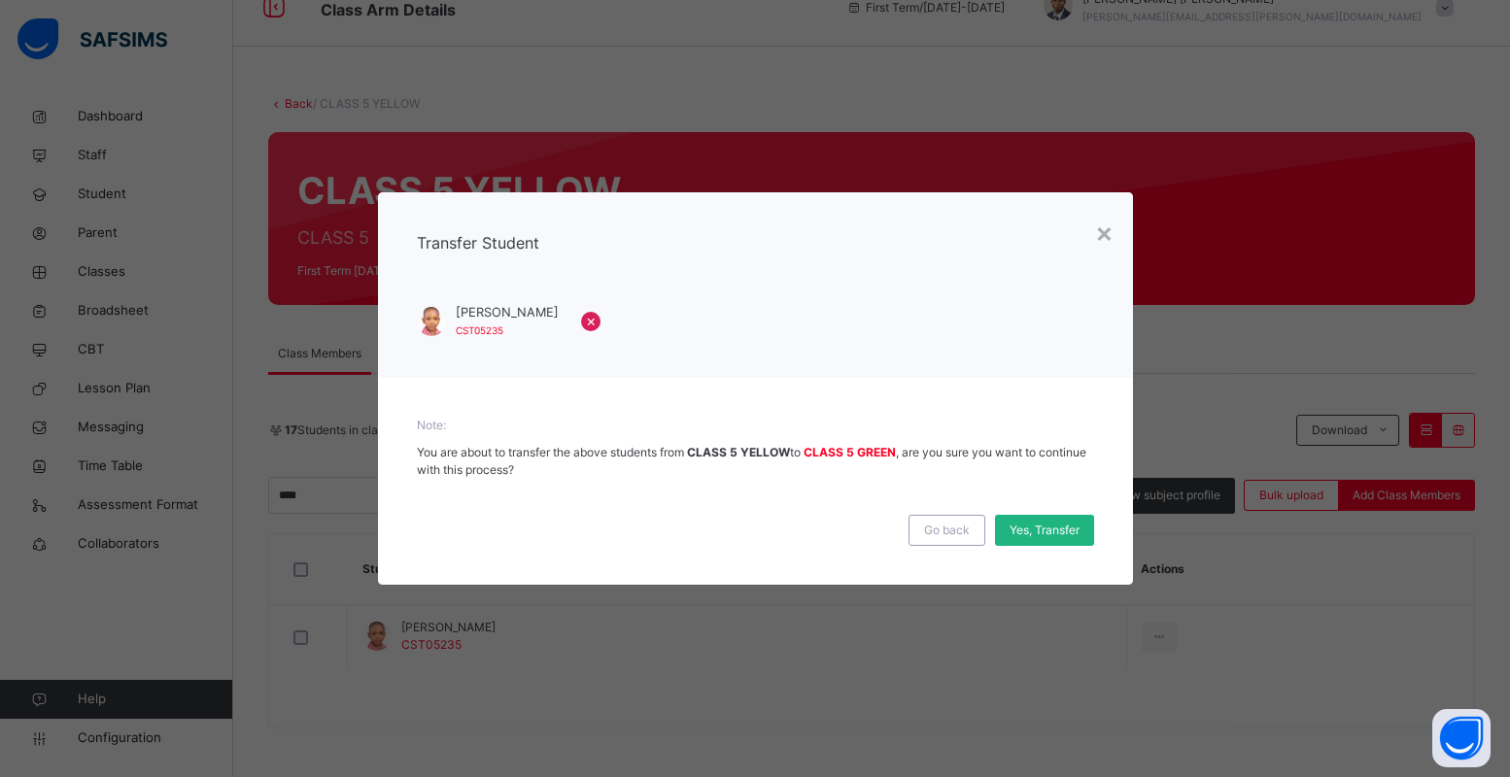
click at [1037, 523] on span "Yes, Transfer" at bounding box center [1045, 530] width 70 height 17
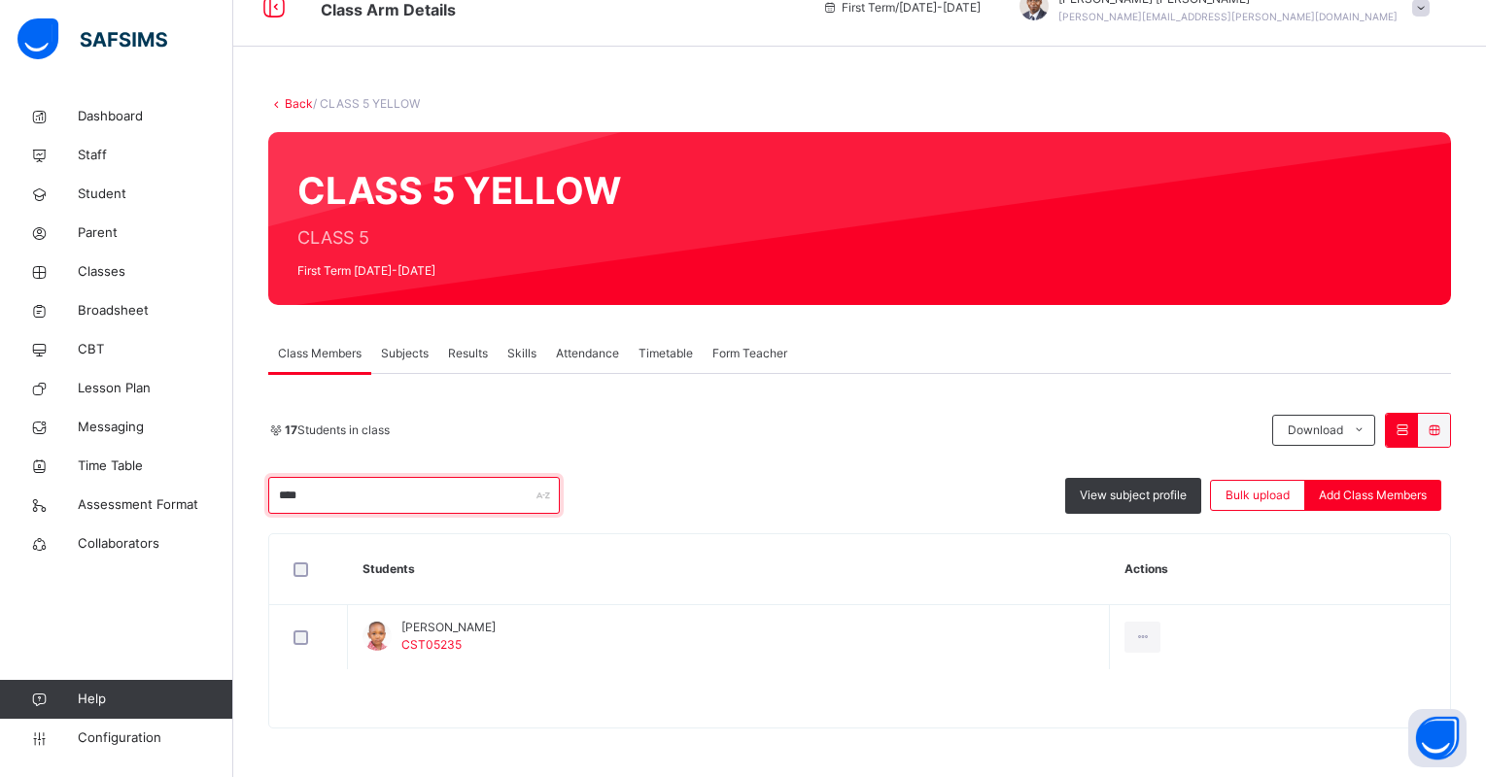
click at [415, 501] on input "****" at bounding box center [414, 495] width 292 height 37
type input "*"
click at [1176, 593] on th "Actions" at bounding box center [1308, 570] width 284 height 71
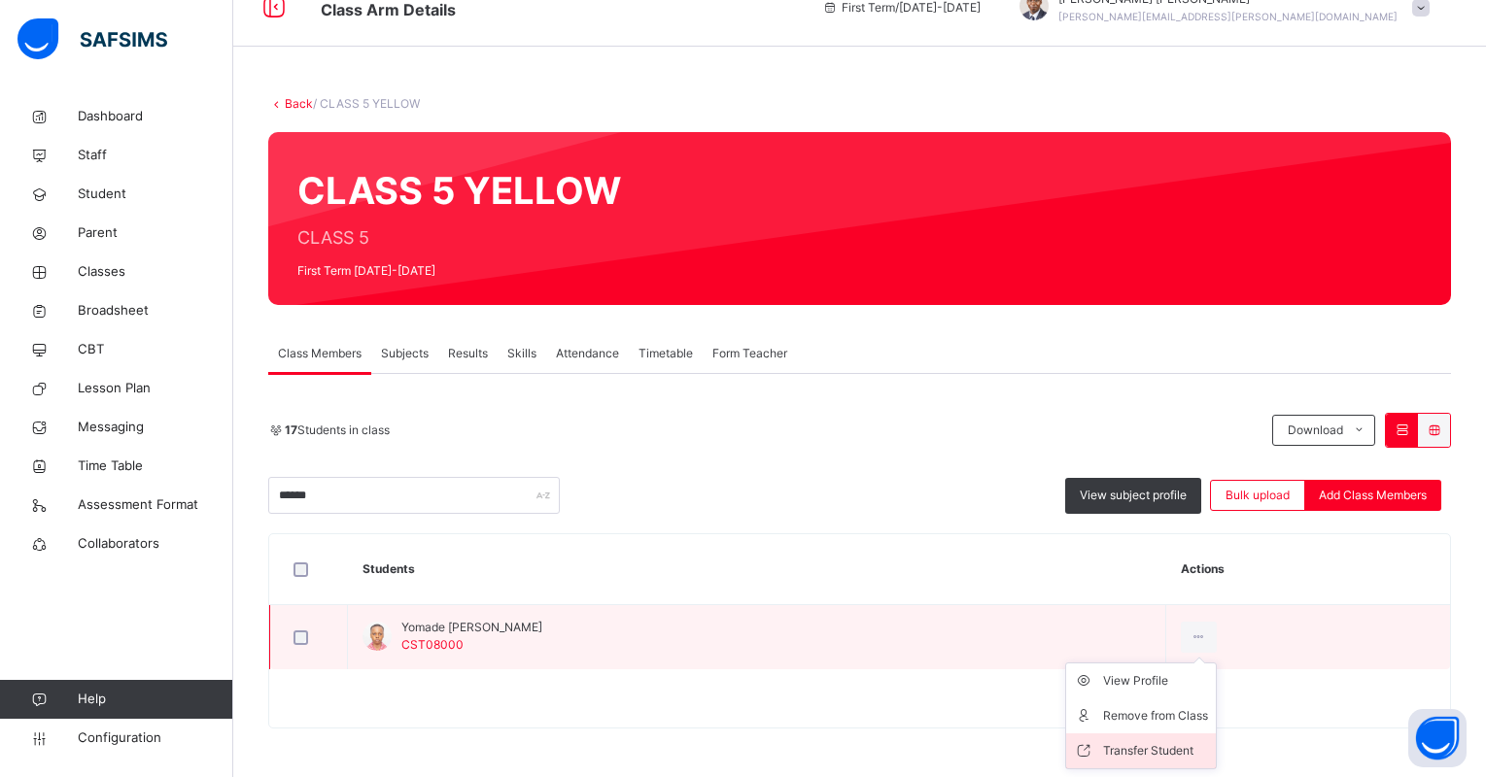
click at [1123, 740] on li "Transfer Student" at bounding box center [1141, 751] width 150 height 35
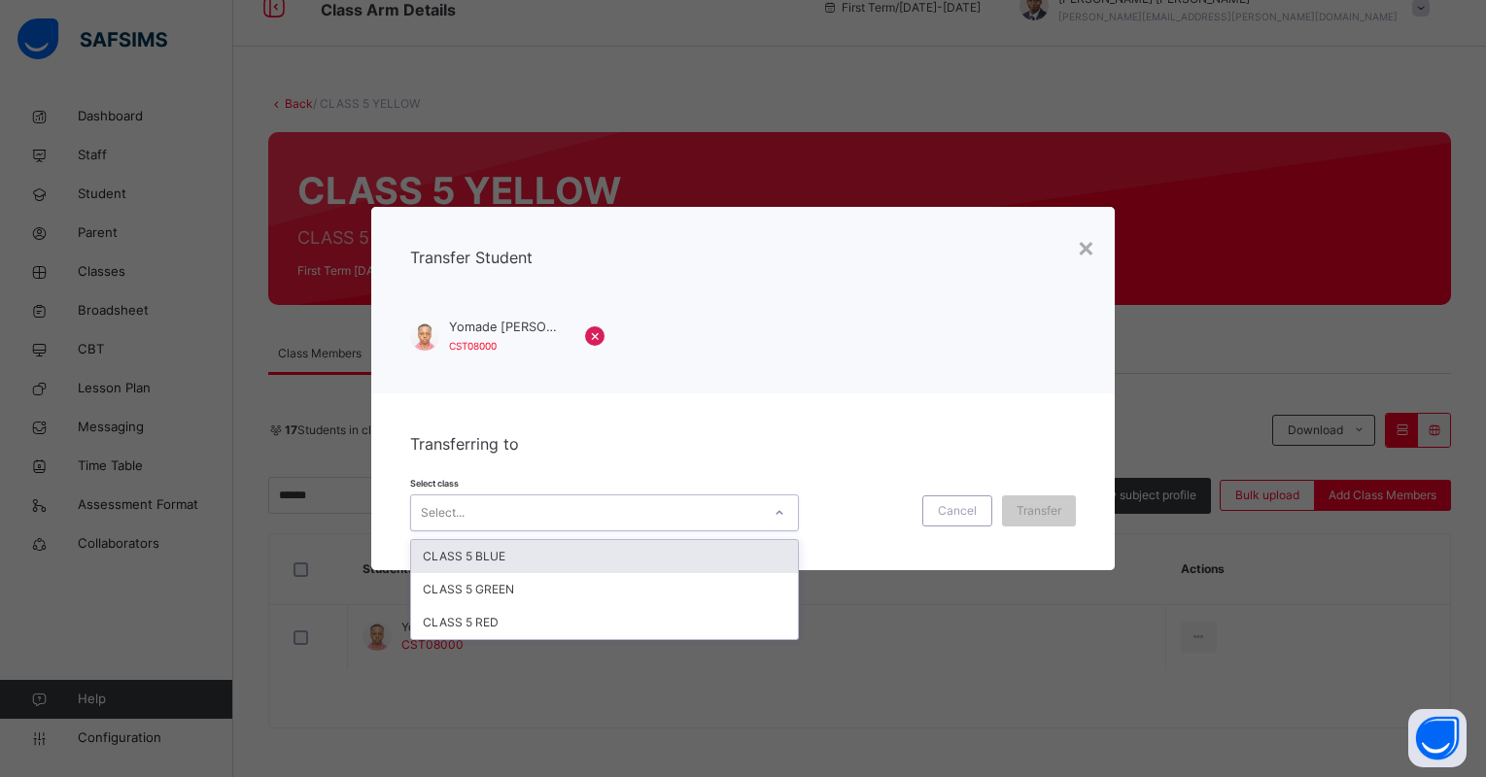
click at [763, 514] on div at bounding box center [779, 513] width 33 height 31
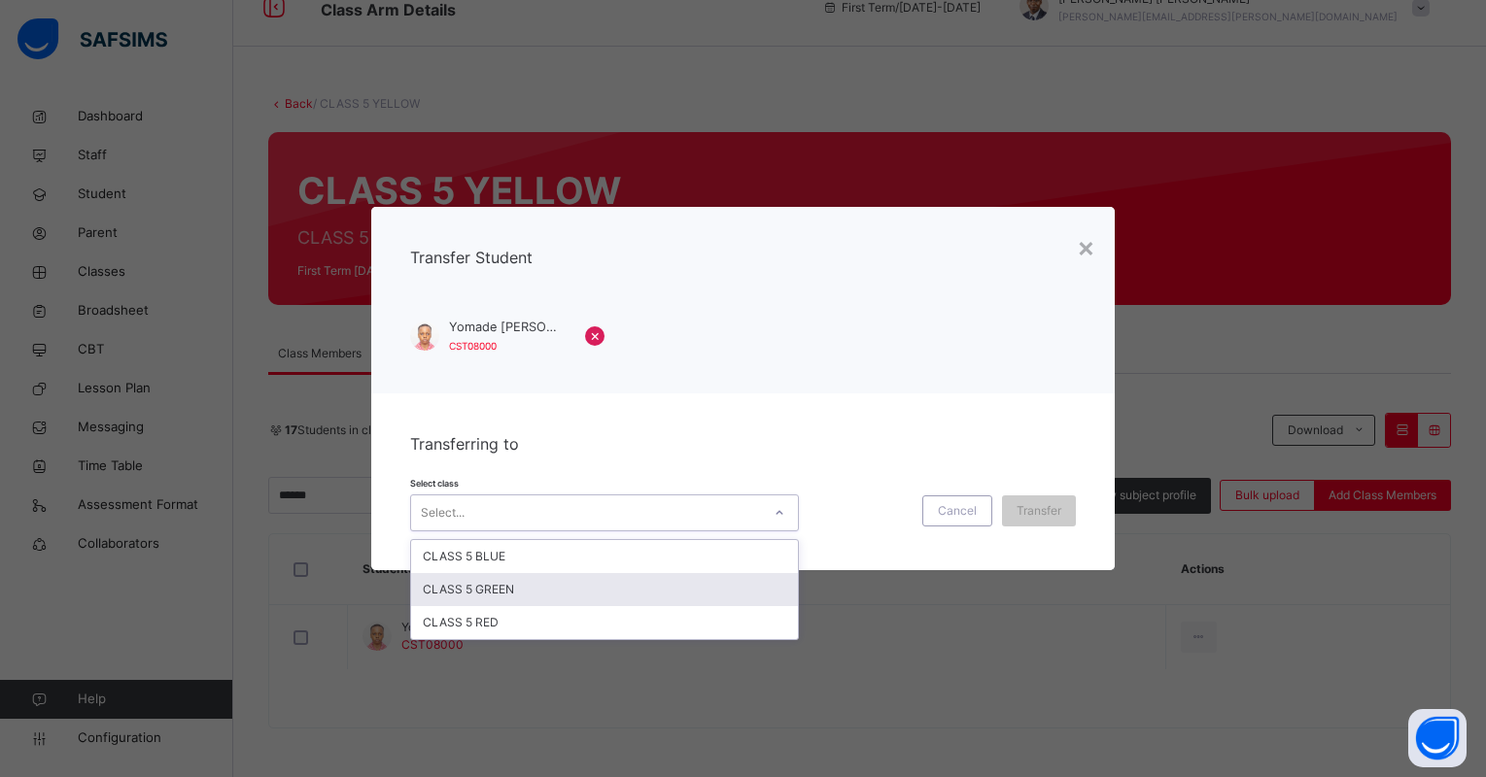
click at [732, 579] on div "CLASS 5 GREEN" at bounding box center [604, 589] width 387 height 33
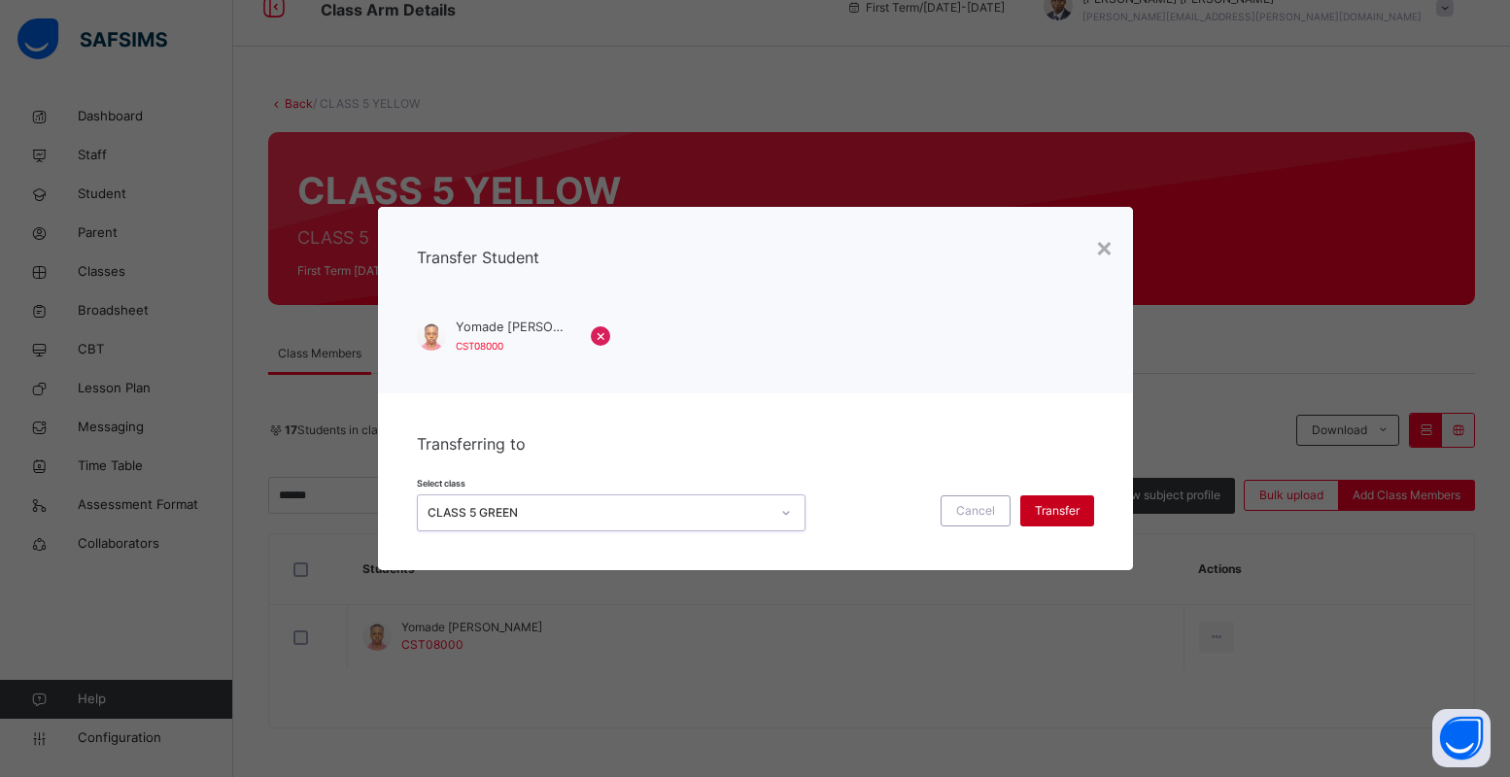
click at [1072, 518] on span "Transfer" at bounding box center [1057, 510] width 45 height 17
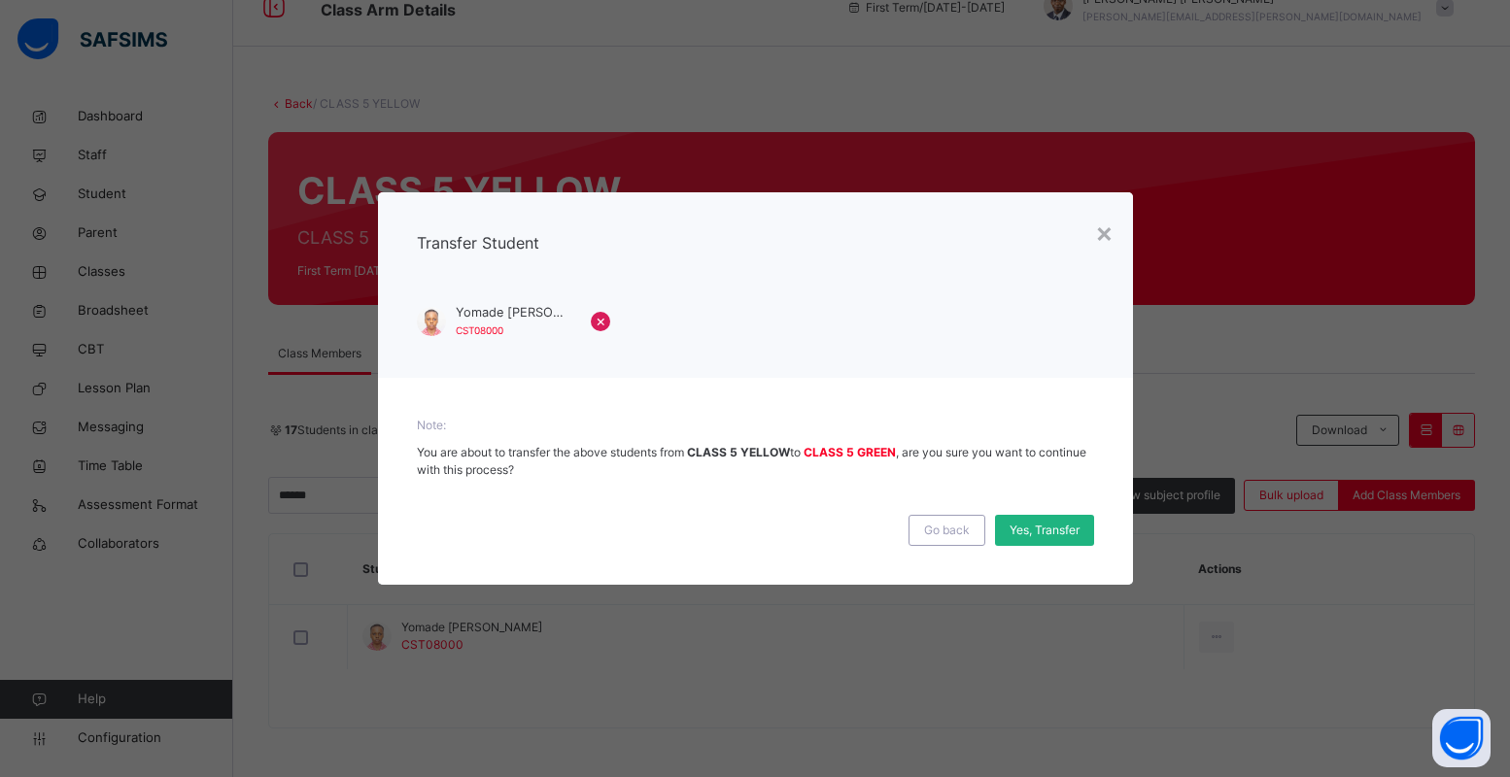
click at [1054, 543] on div "Yes, Transfer" at bounding box center [1044, 530] width 99 height 31
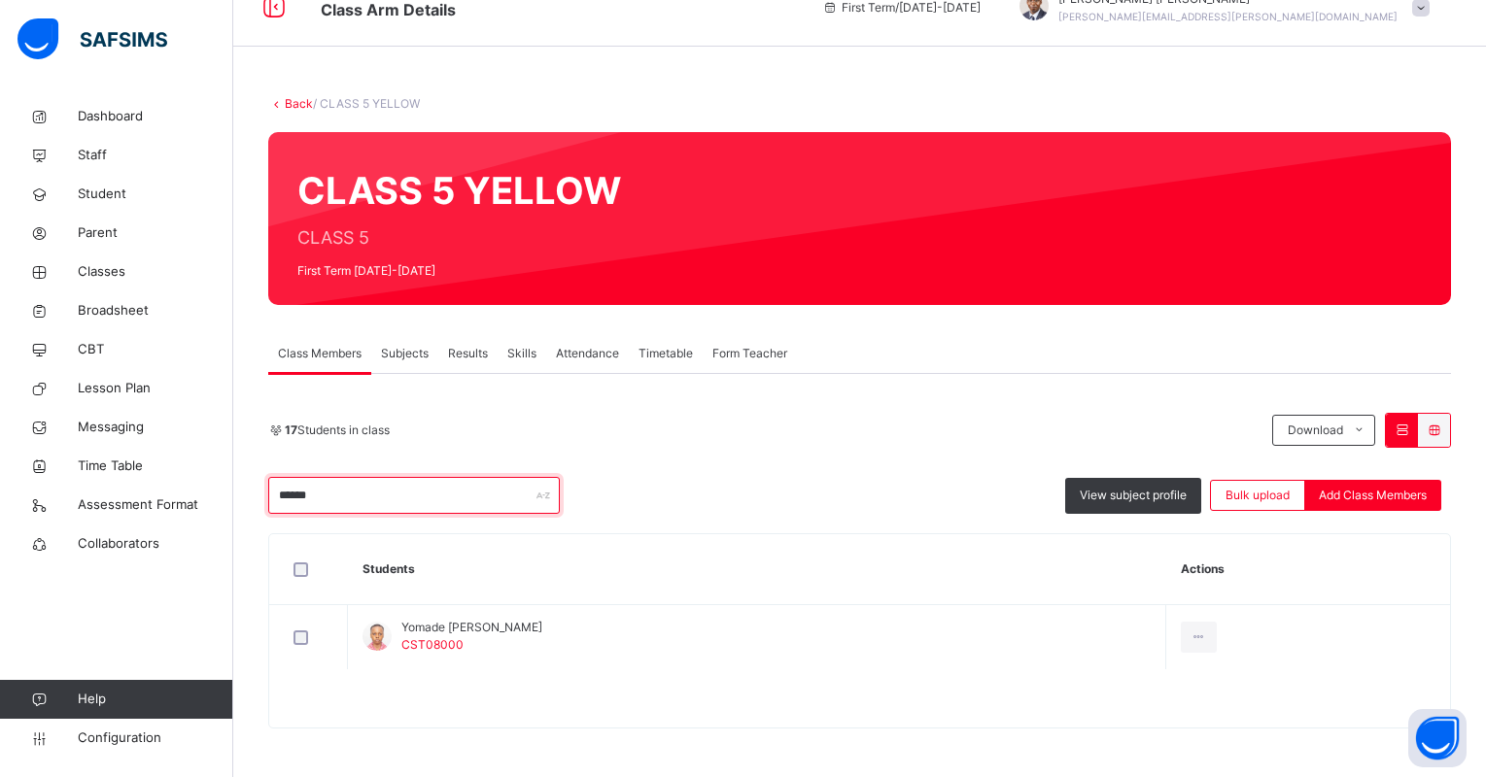
click at [492, 486] on input "******" at bounding box center [414, 495] width 292 height 37
type input "*"
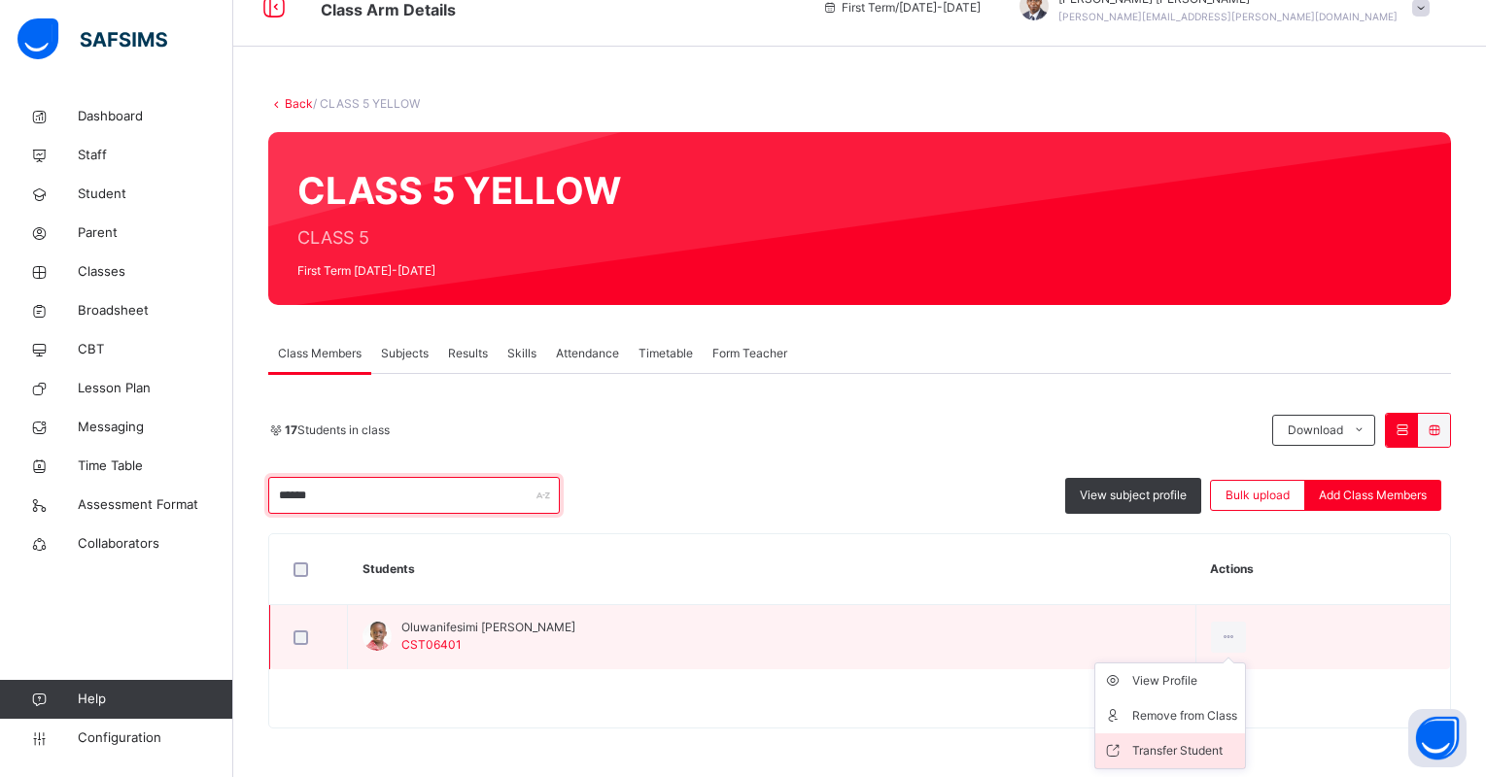
type input "******"
click at [1175, 744] on div "Transfer Student" at bounding box center [1184, 751] width 105 height 19
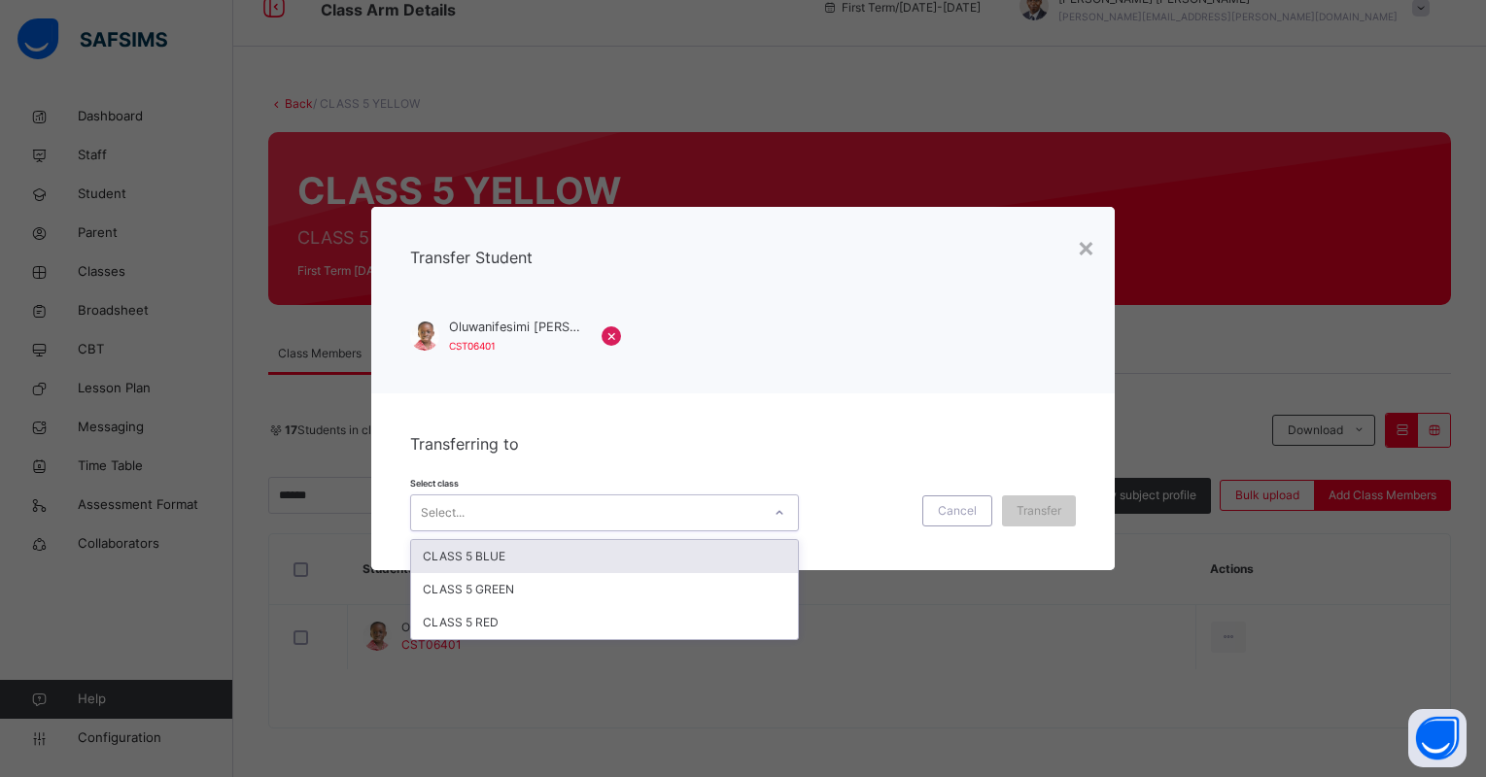
click at [763, 510] on div at bounding box center [779, 513] width 33 height 31
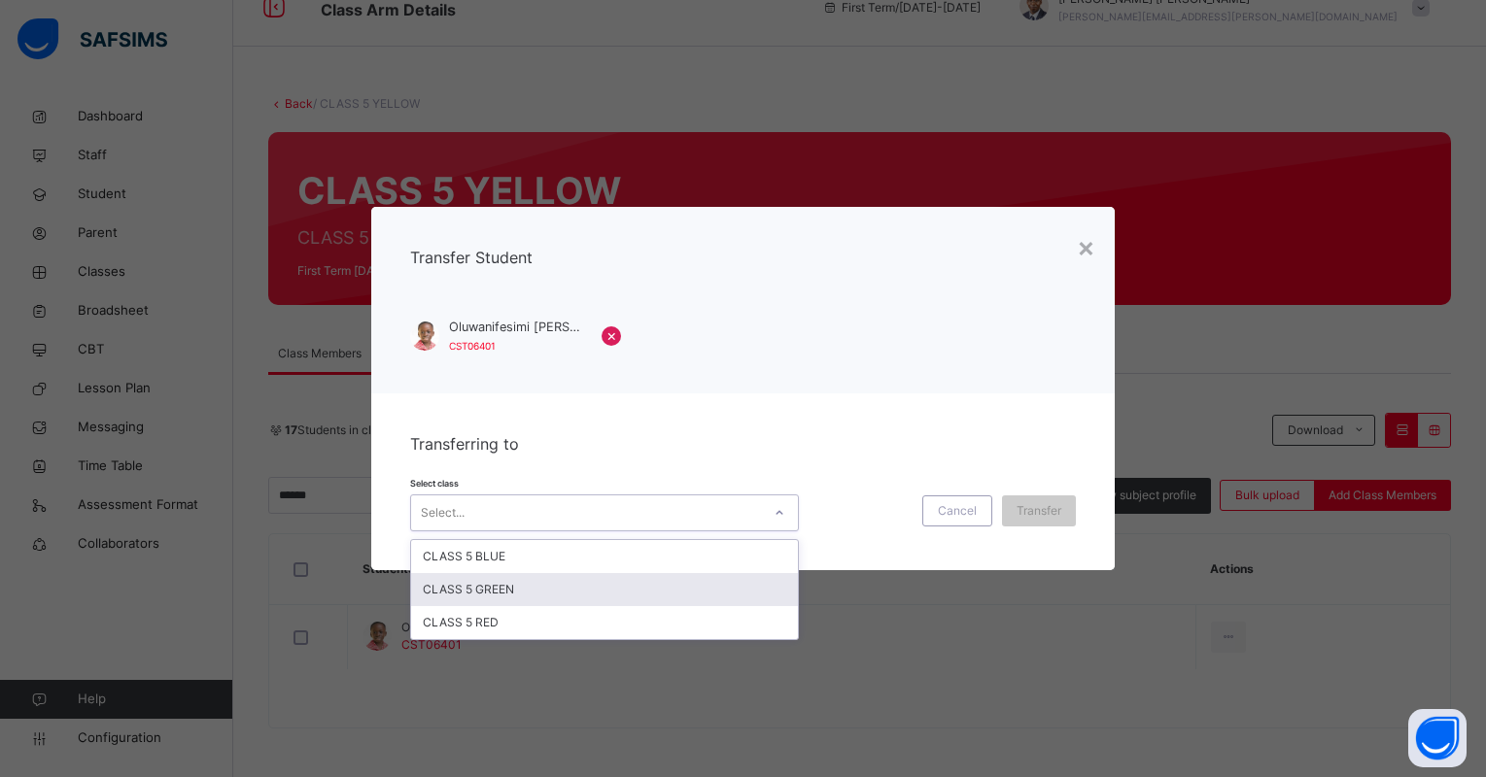
click at [752, 574] on div "CLASS 5 GREEN" at bounding box center [604, 589] width 387 height 33
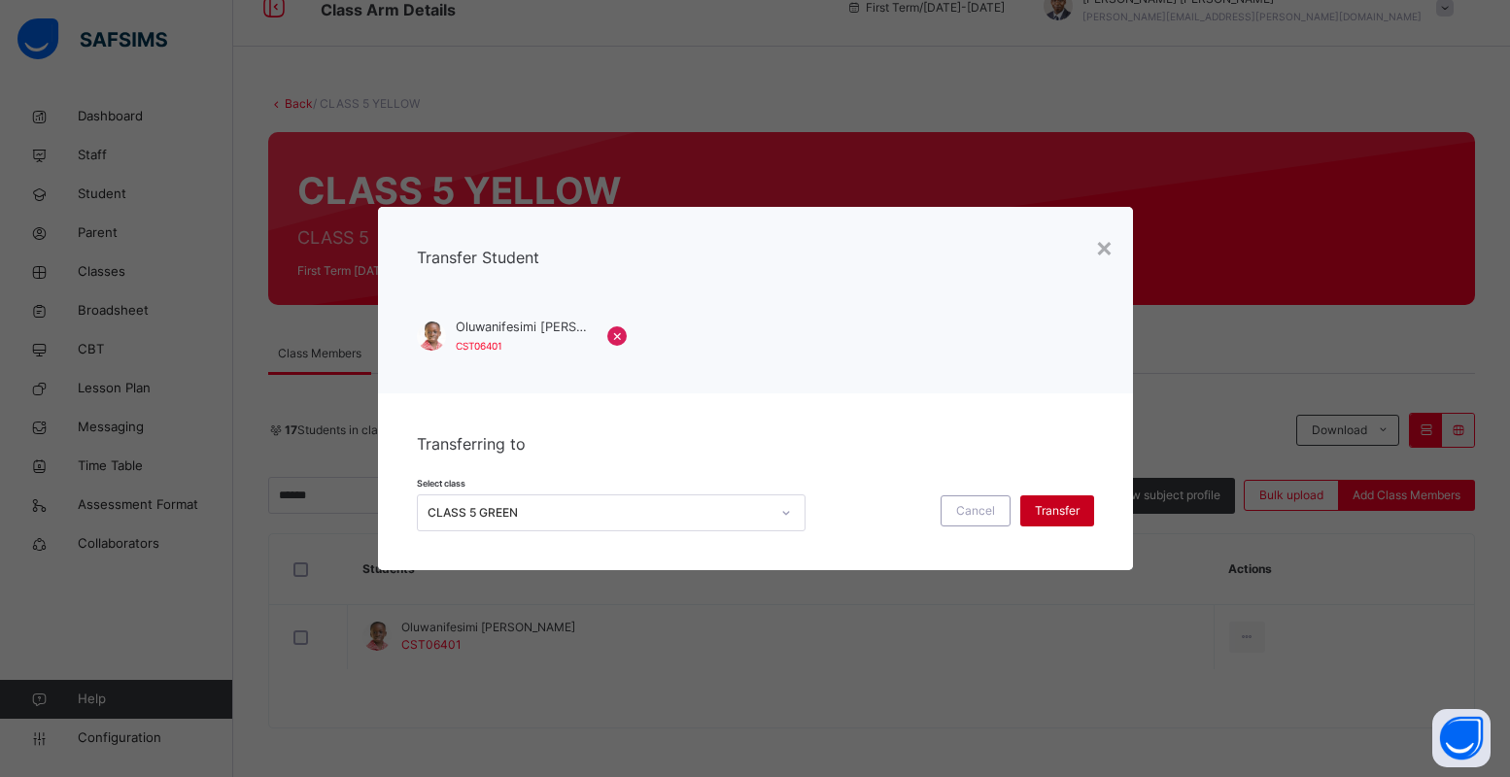
click at [1062, 504] on span "Transfer" at bounding box center [1057, 510] width 45 height 17
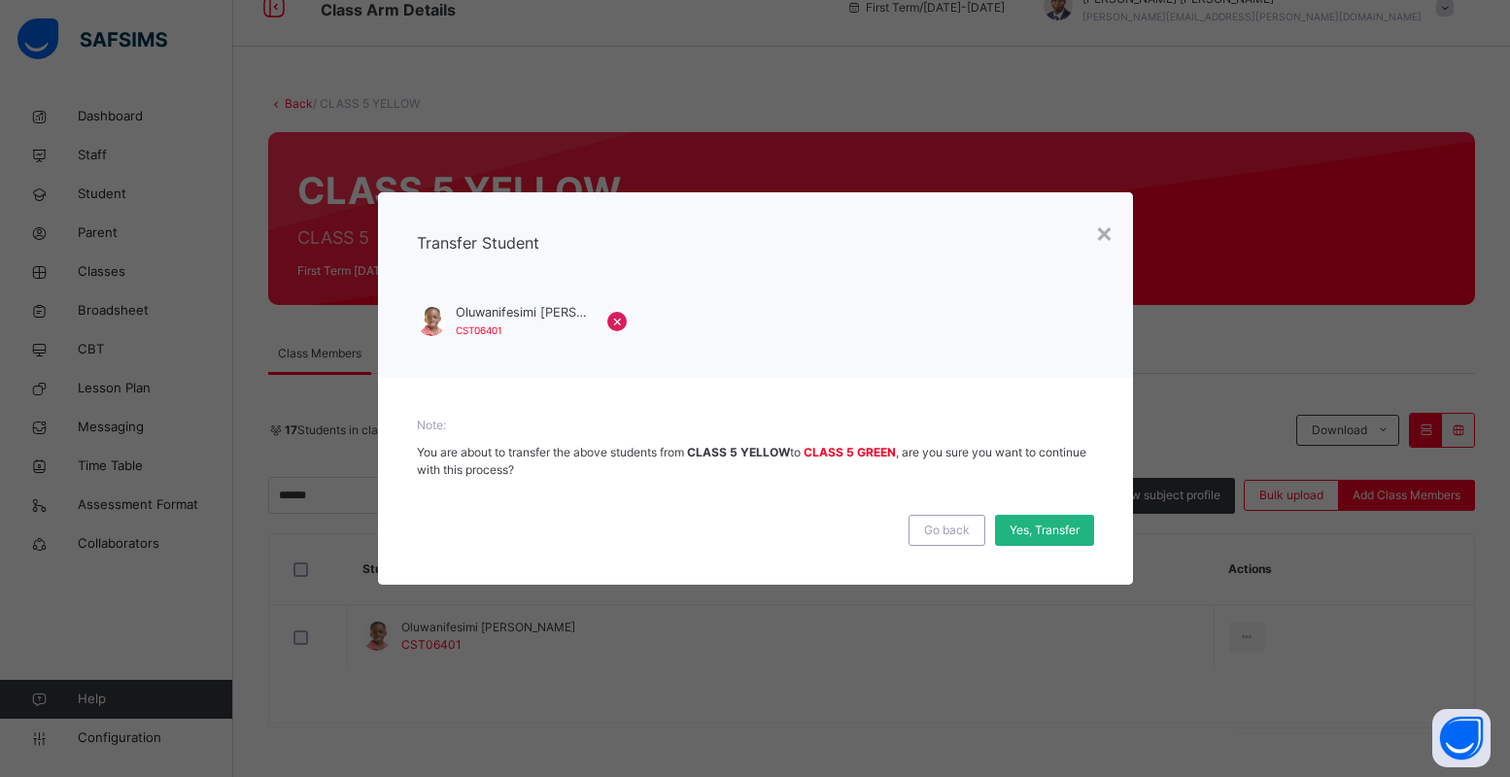
click at [1027, 538] on span "Yes, Transfer" at bounding box center [1045, 530] width 70 height 17
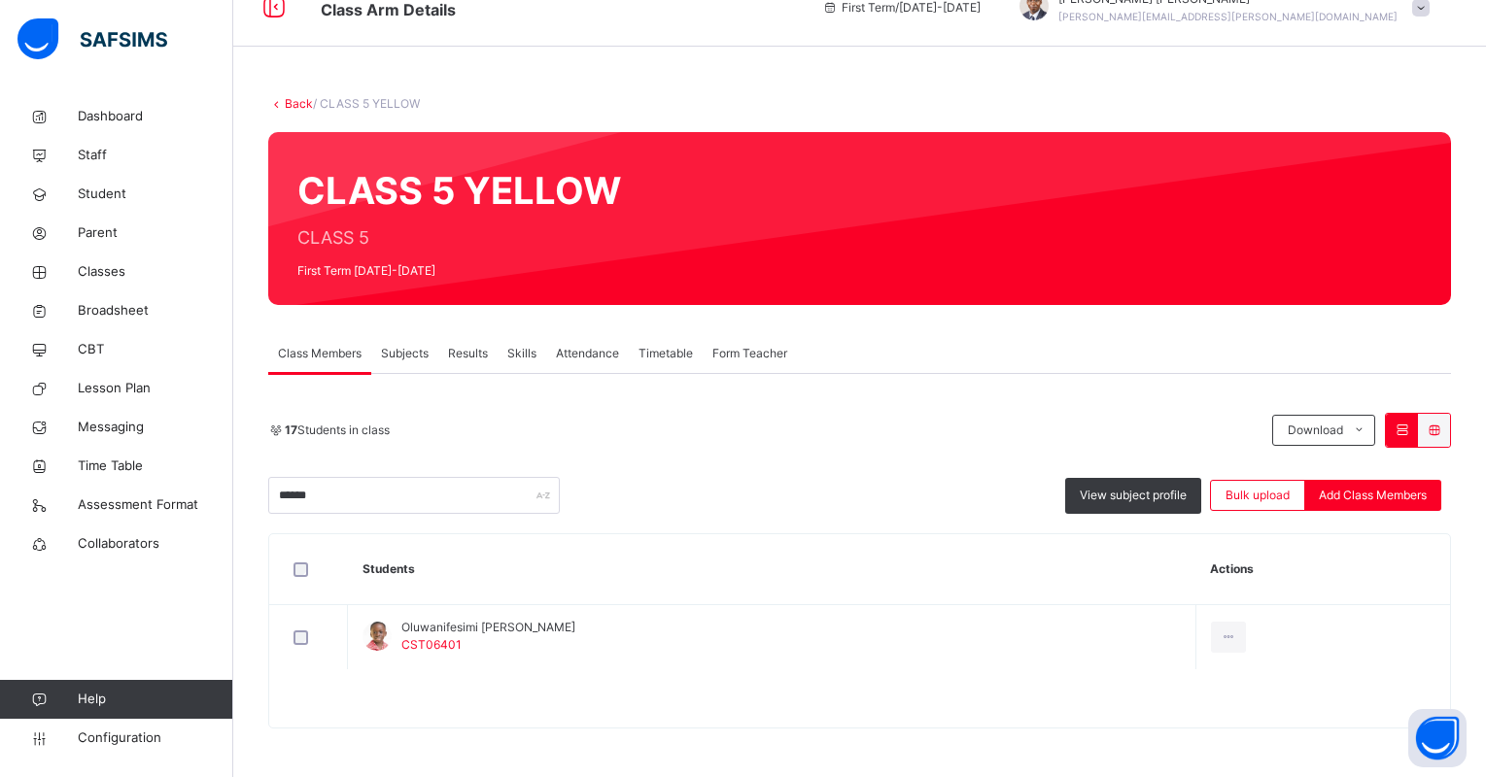
click at [1077, 288] on div "CLASS 5 YELLOW CLASS 5 First Term 2025-2026" at bounding box center [859, 218] width 1183 height 173
click at [78, 259] on link "Classes" at bounding box center [116, 272] width 233 height 39
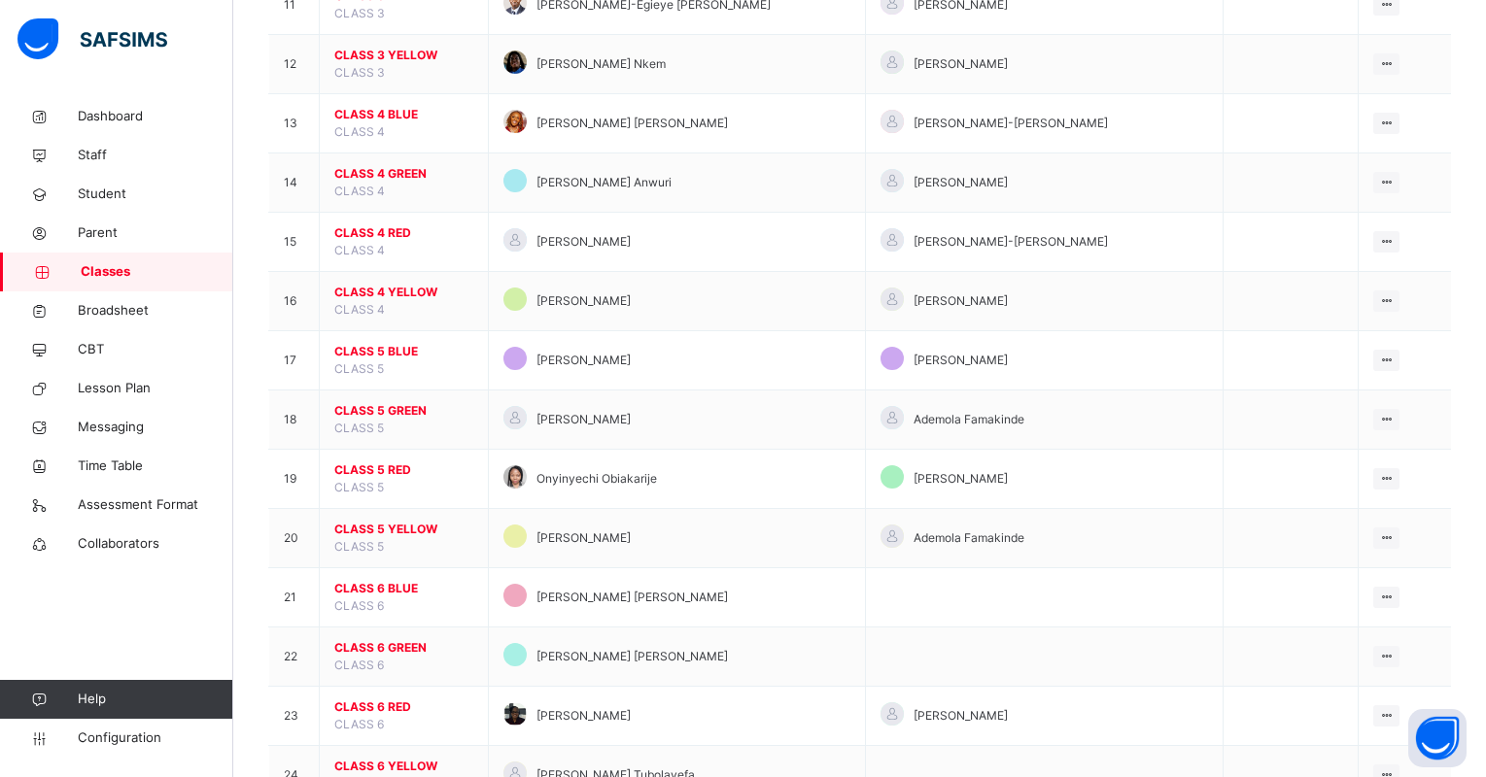
scroll to position [925, 0]
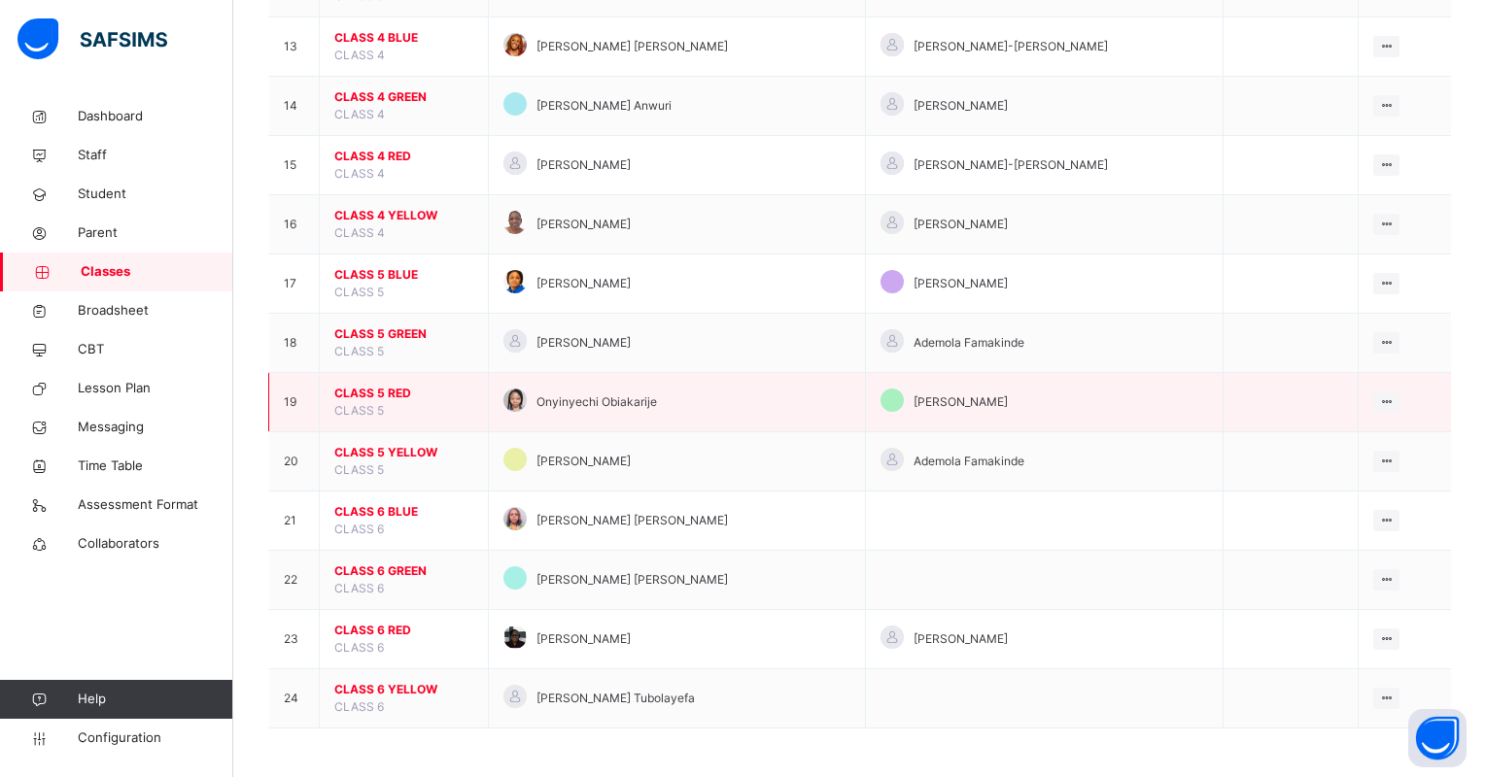
click at [379, 390] on span "CLASS 5 RED" at bounding box center [403, 393] width 139 height 17
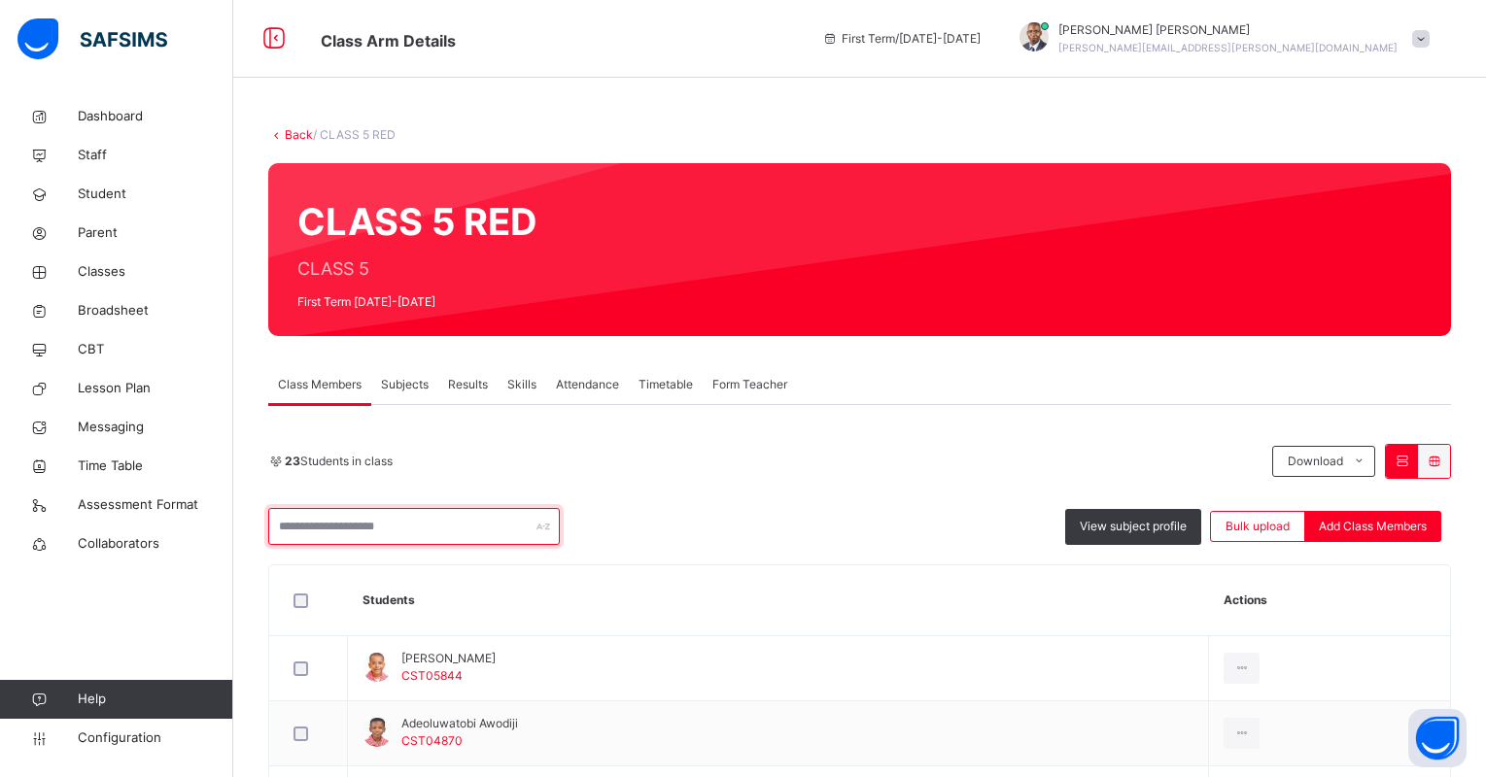
click at [389, 519] on input "text" at bounding box center [414, 526] width 292 height 37
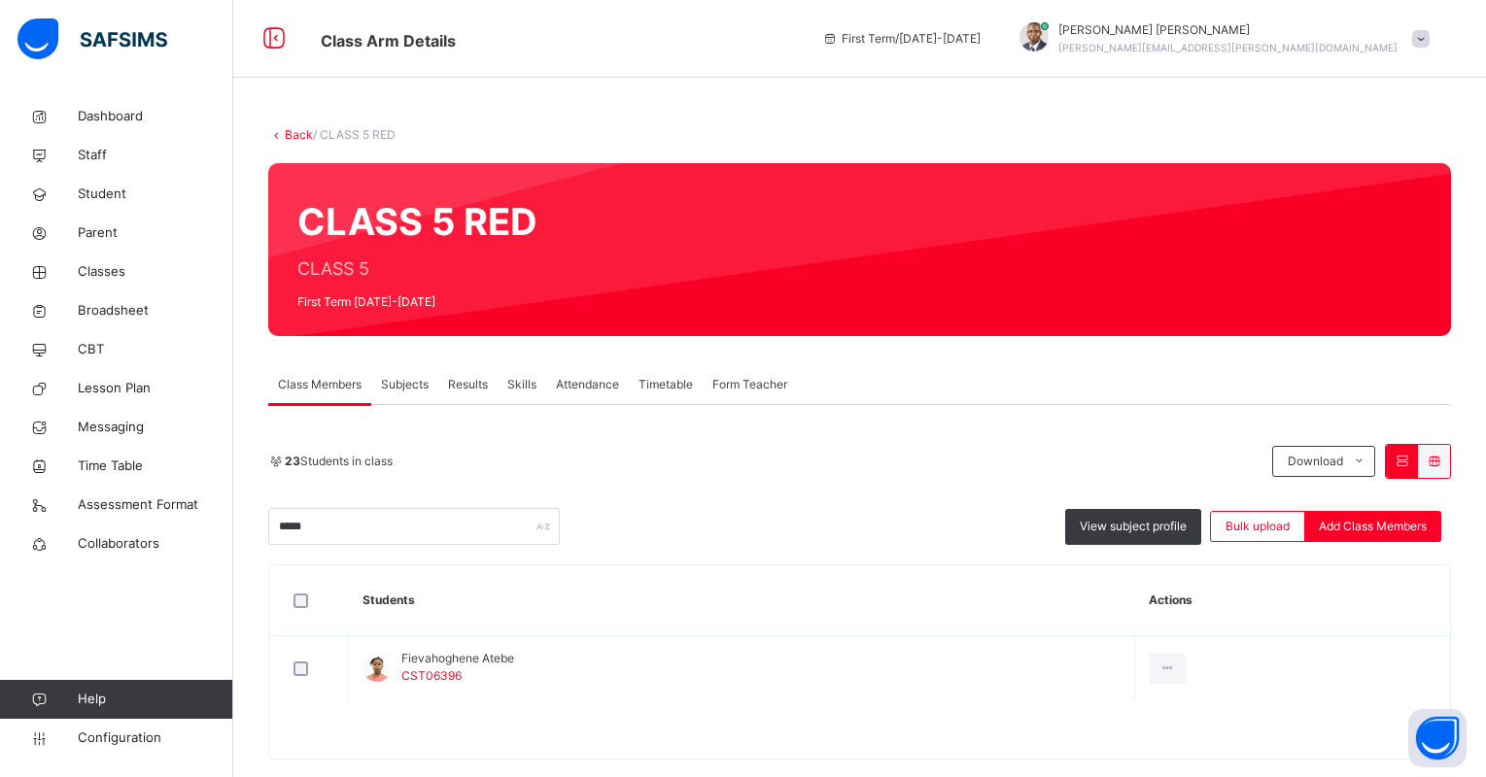
click at [924, 613] on th "Students" at bounding box center [741, 601] width 787 height 71
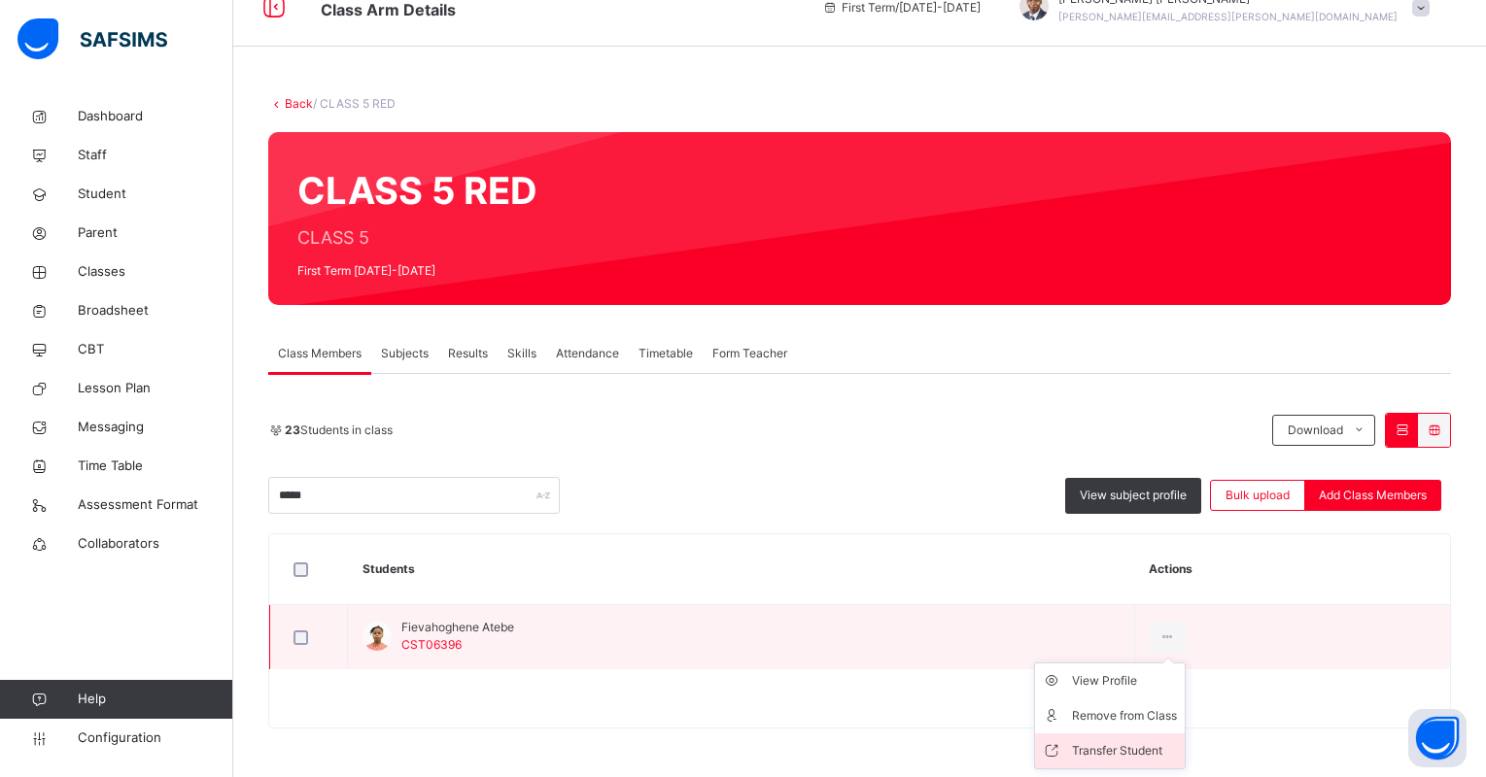
click at [1143, 740] on li "Transfer Student" at bounding box center [1110, 751] width 150 height 35
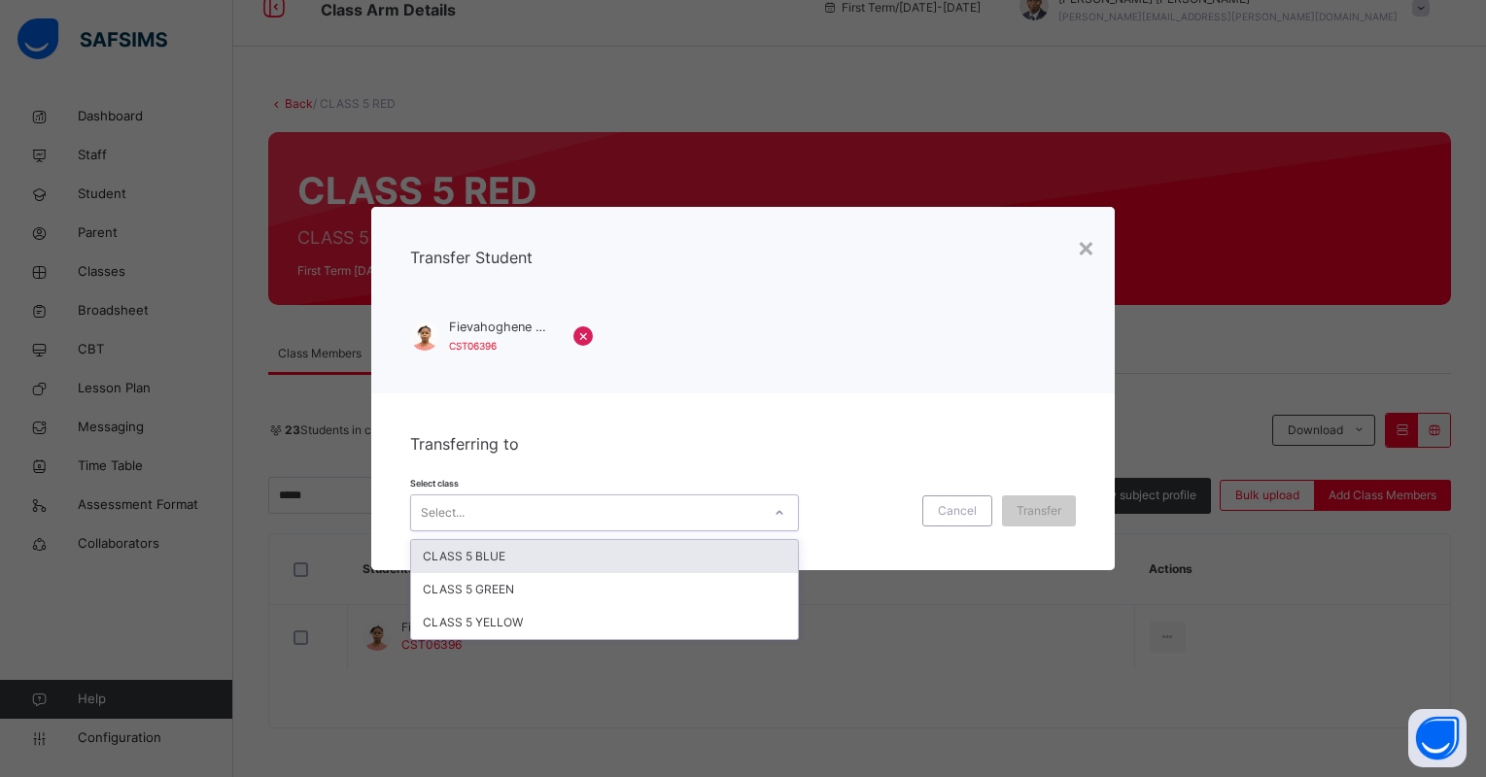
click at [763, 518] on div at bounding box center [779, 513] width 33 height 31
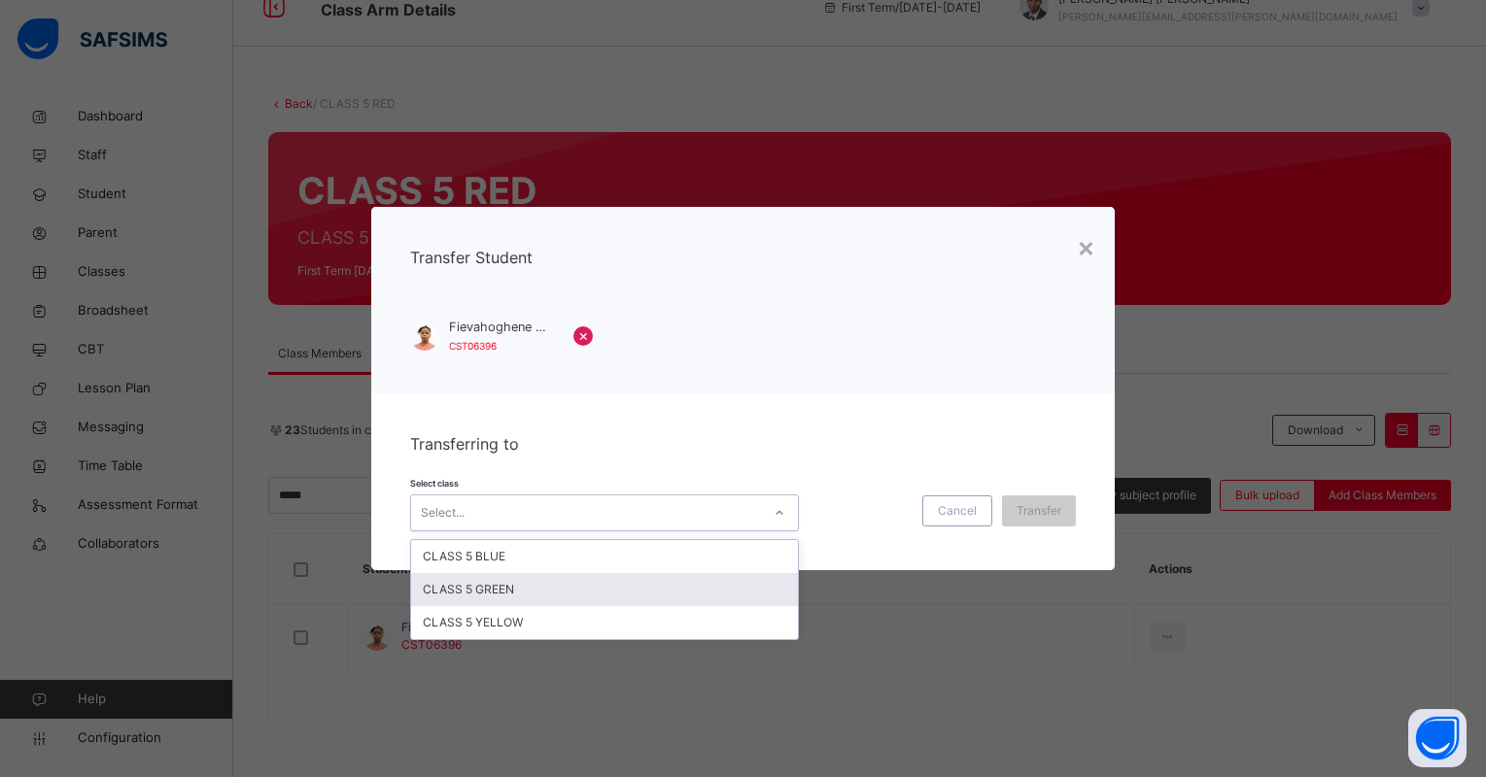
click at [748, 580] on div "CLASS 5 GREEN" at bounding box center [604, 589] width 387 height 33
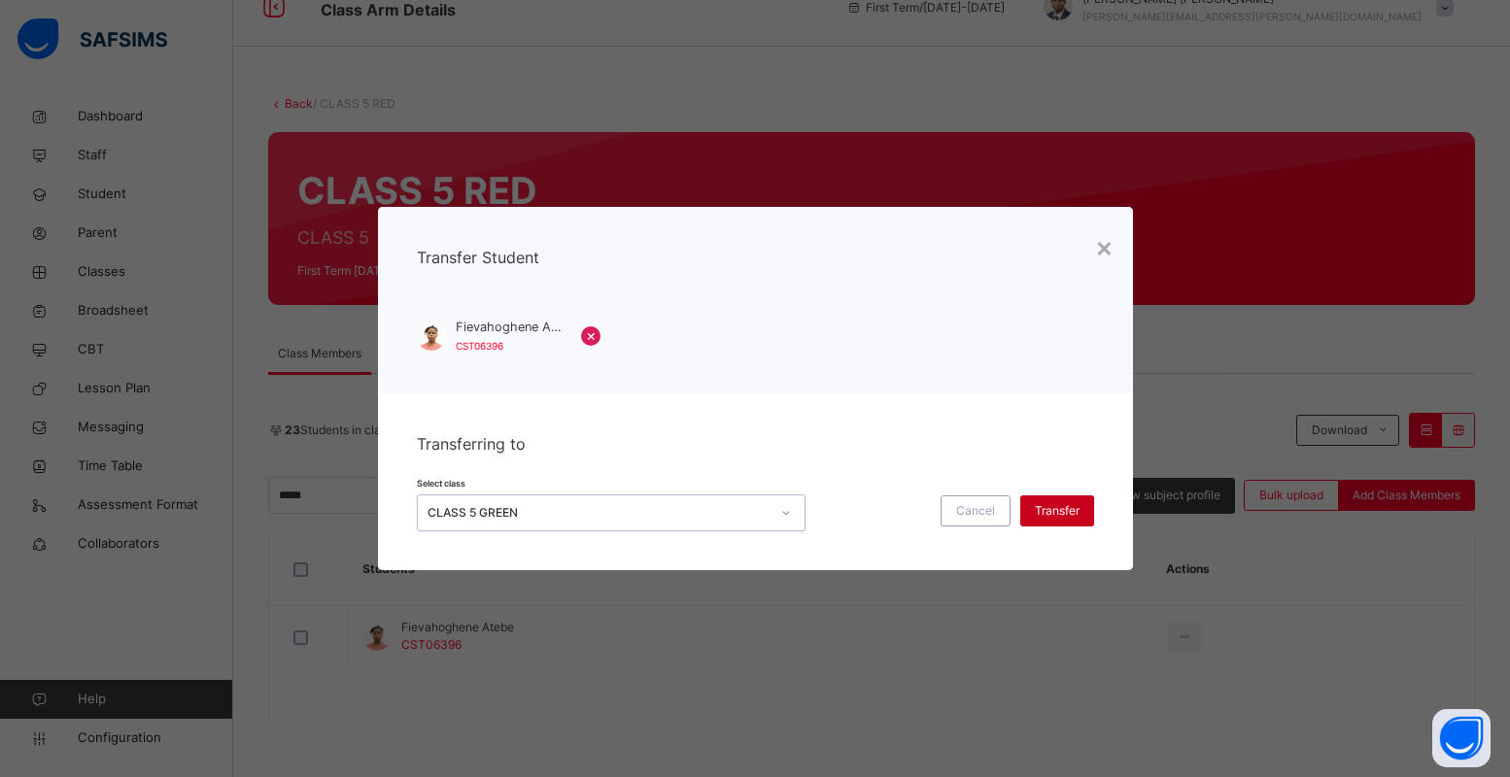
click at [1040, 506] on span "Transfer" at bounding box center [1057, 510] width 45 height 17
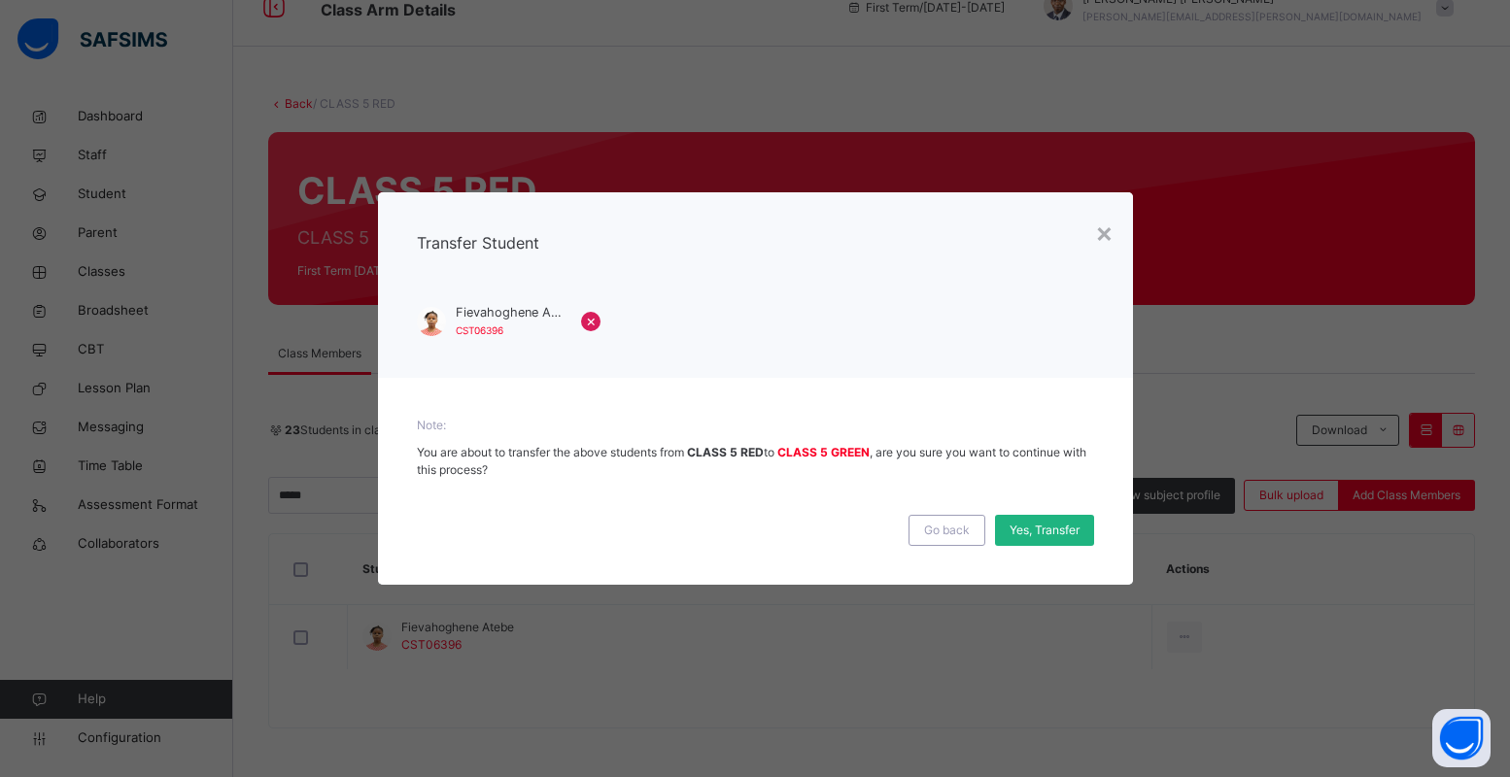
click at [1037, 518] on div "Yes, Transfer" at bounding box center [1044, 530] width 99 height 31
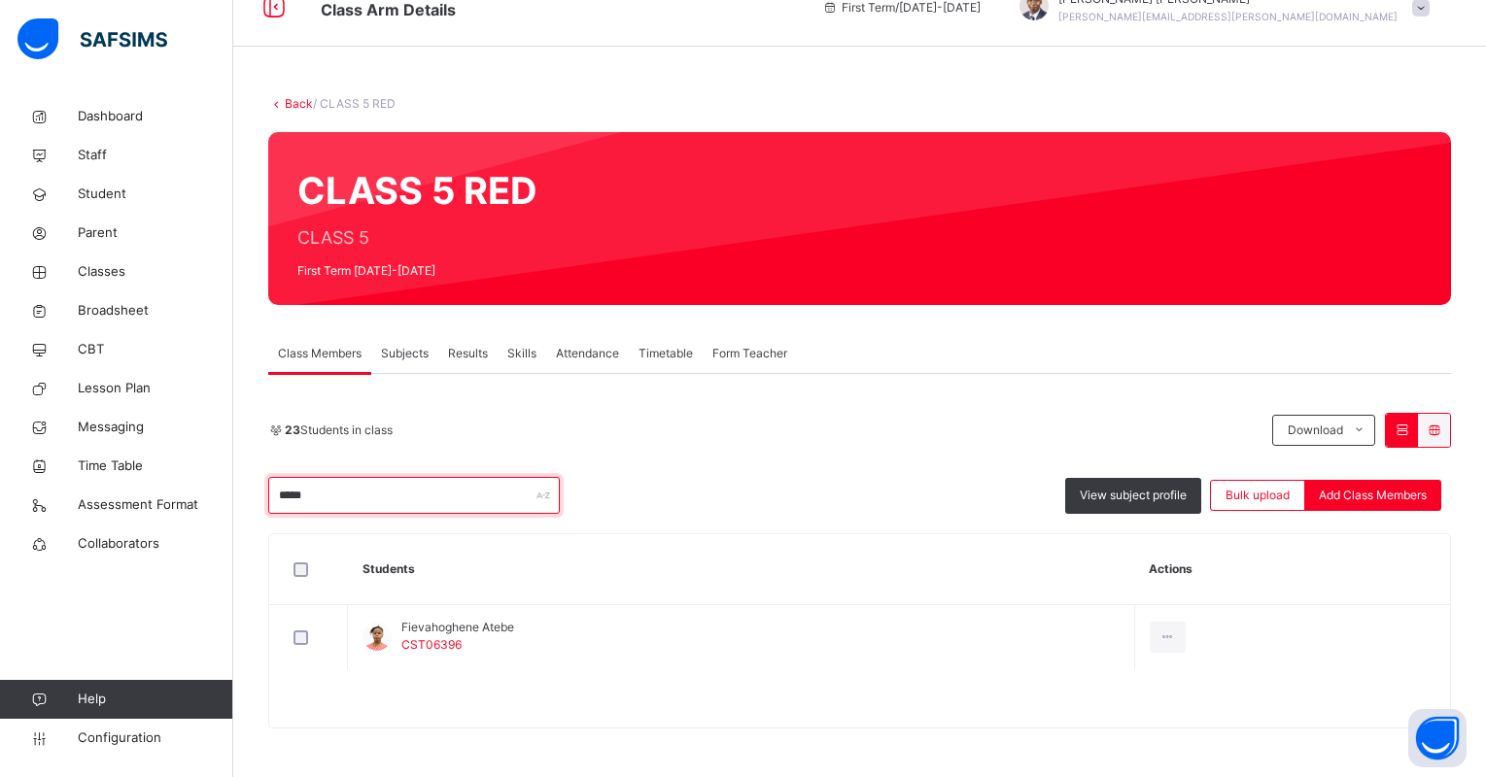
click at [470, 509] on input "*****" at bounding box center [414, 495] width 292 height 37
type input "*"
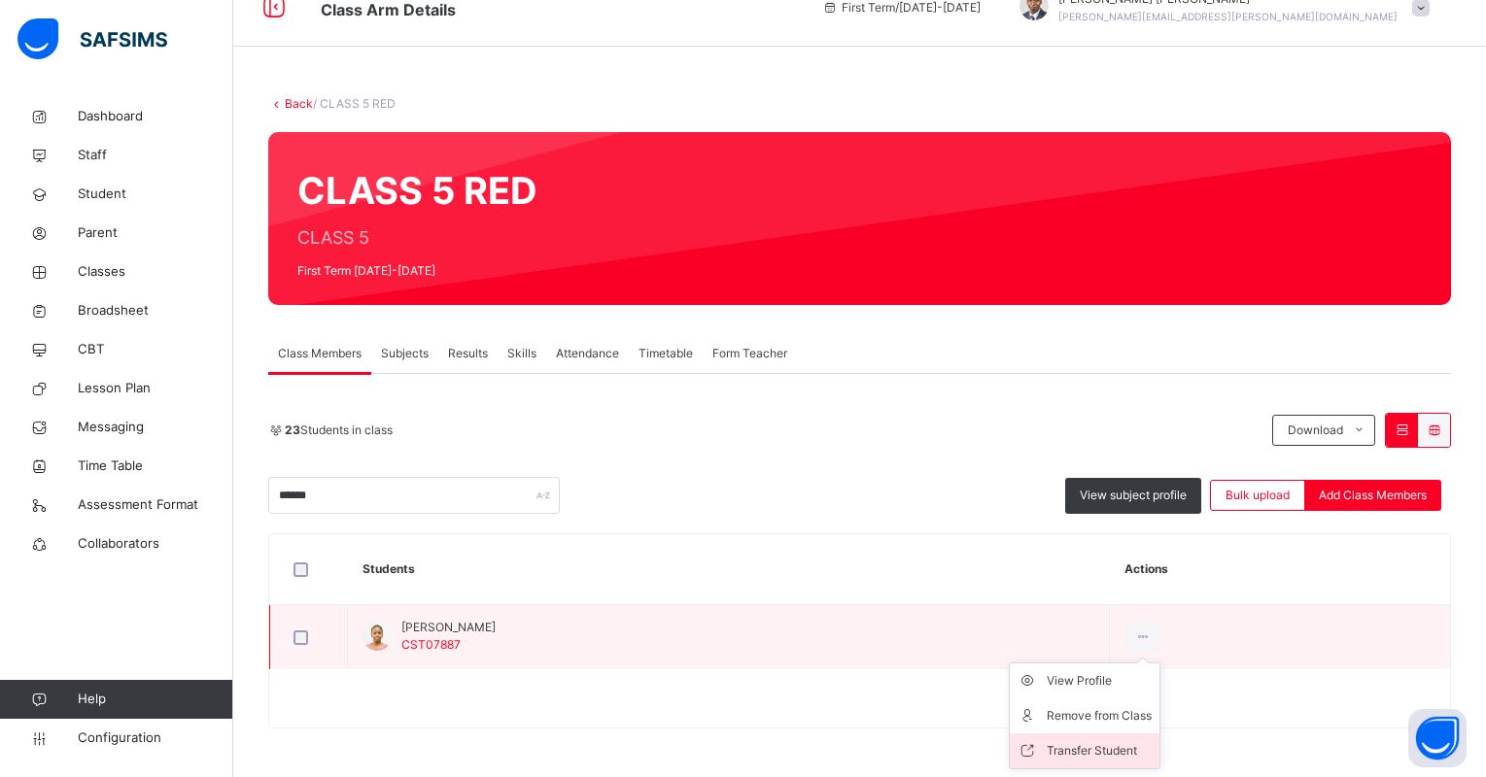
click at [1129, 751] on div "Transfer Student" at bounding box center [1099, 751] width 105 height 19
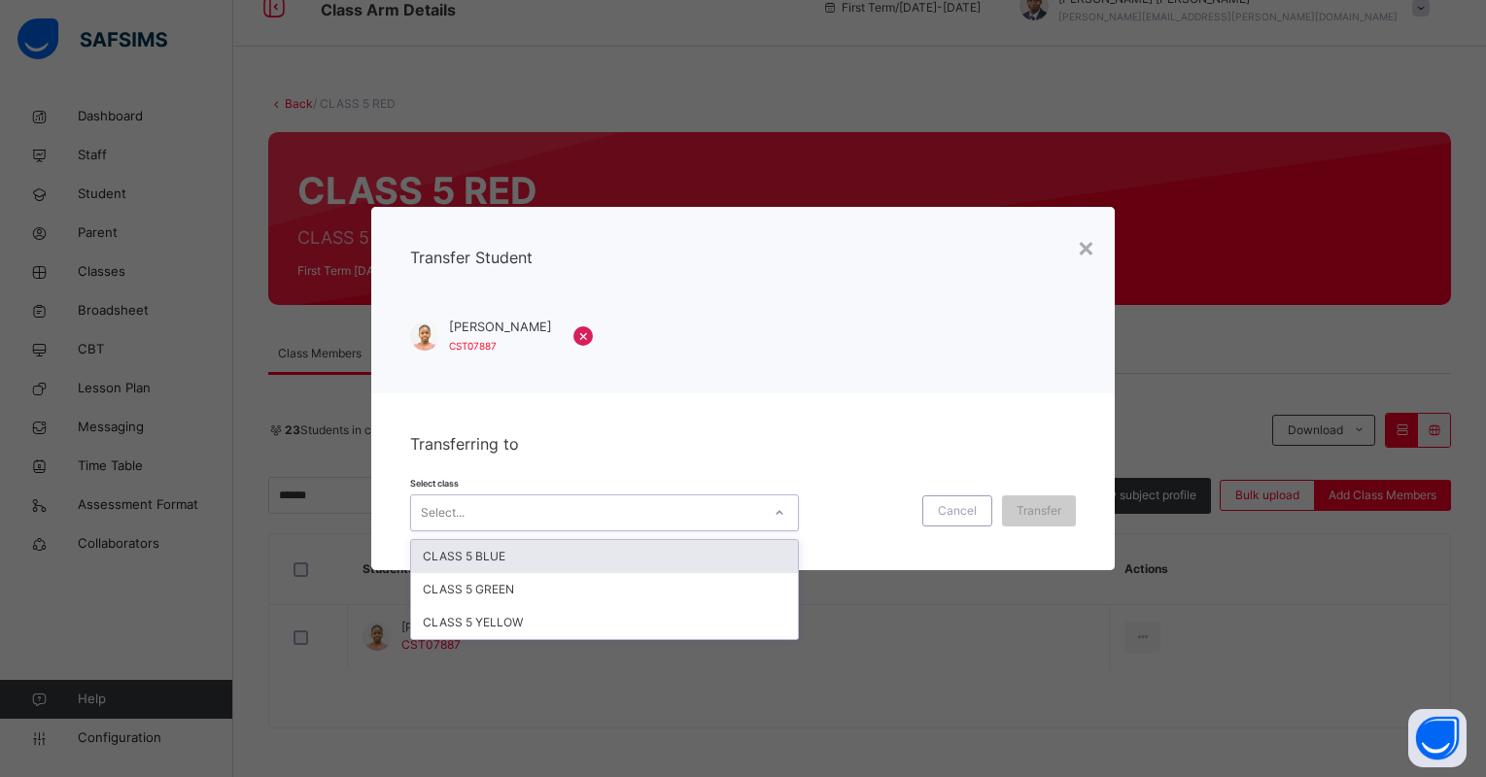
click at [750, 507] on div "Select..." at bounding box center [586, 513] width 350 height 30
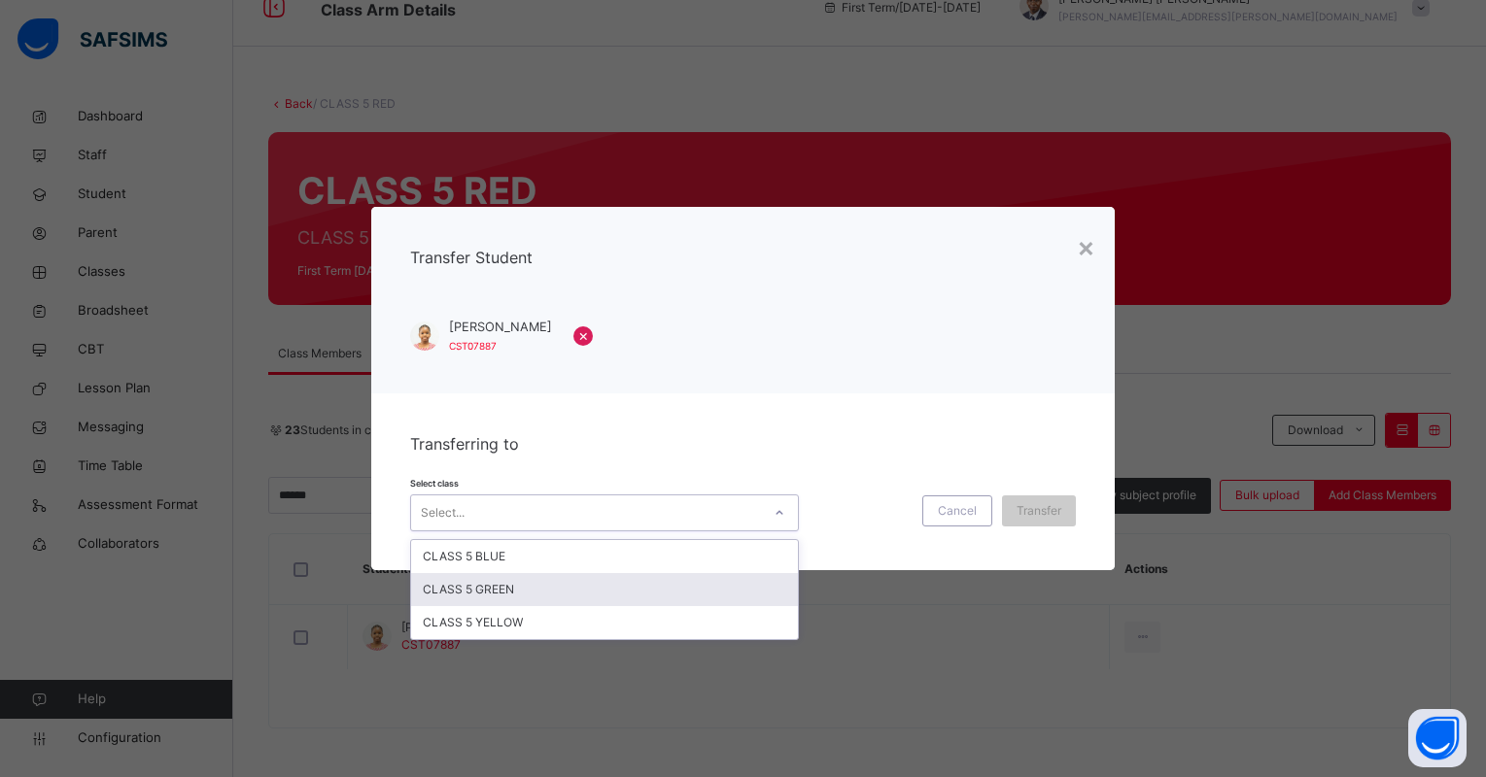
click at [731, 573] on div "CLASS 5 GREEN" at bounding box center [604, 589] width 387 height 33
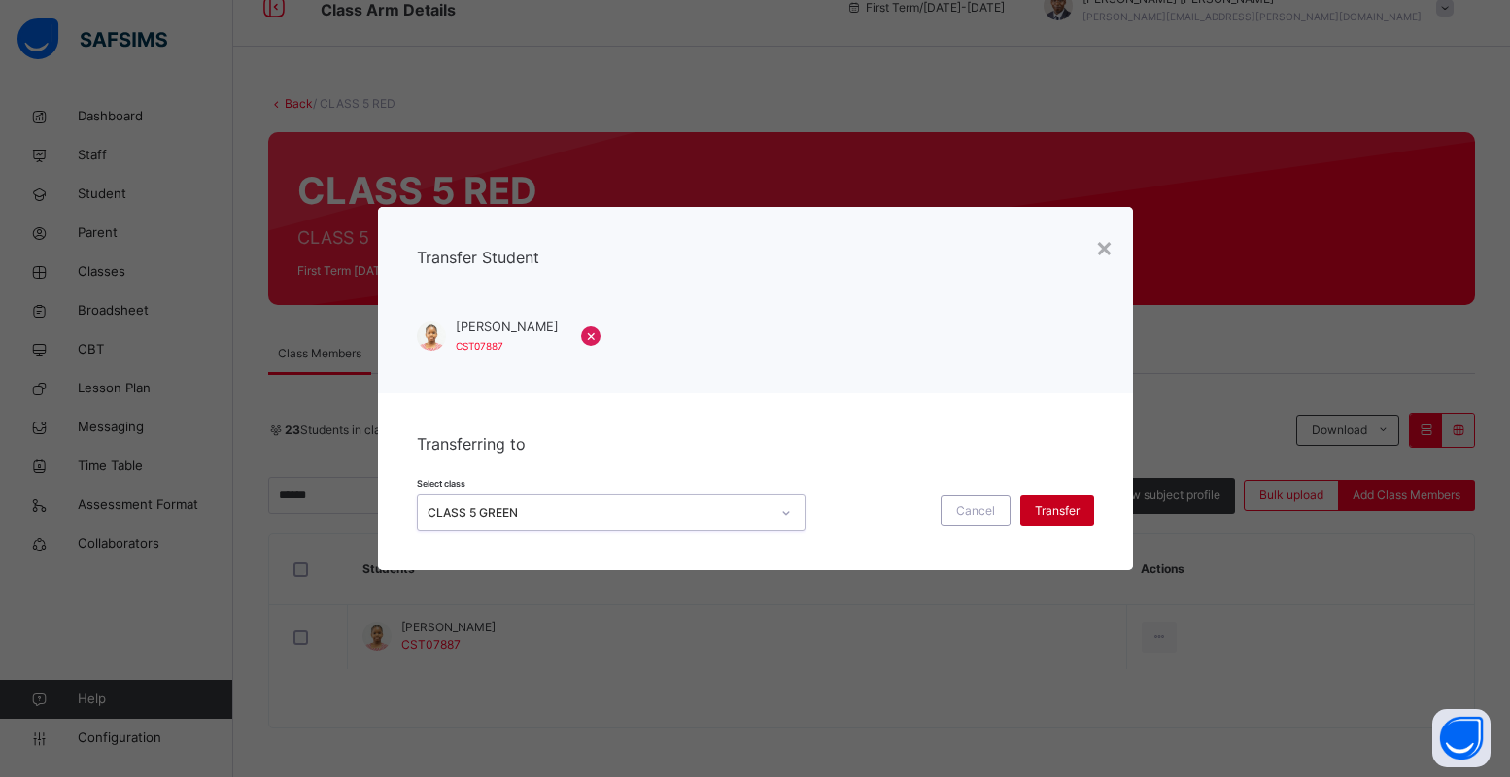
click at [1049, 503] on span "Transfer" at bounding box center [1057, 510] width 45 height 17
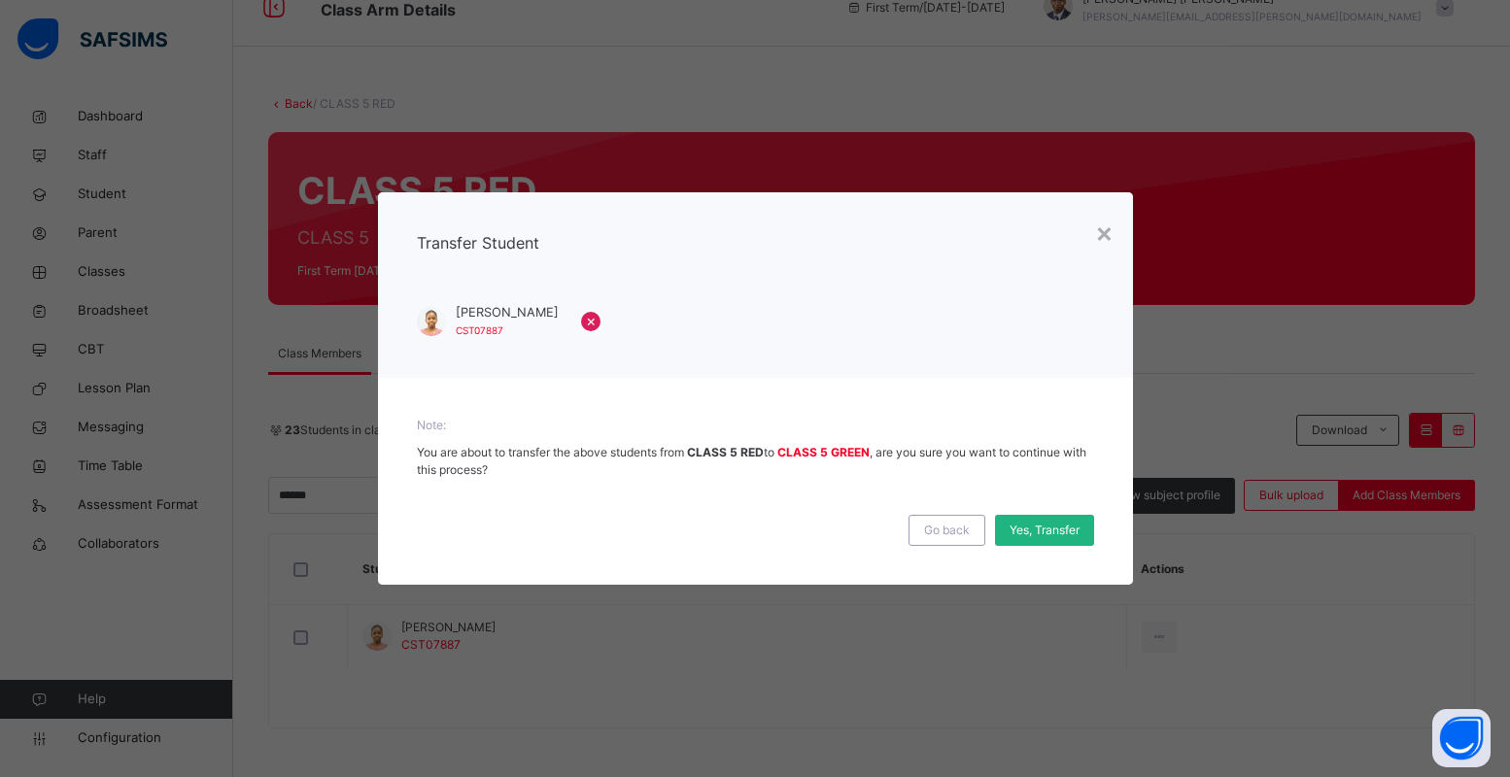
click at [1049, 529] on span "Yes, Transfer" at bounding box center [1045, 530] width 70 height 17
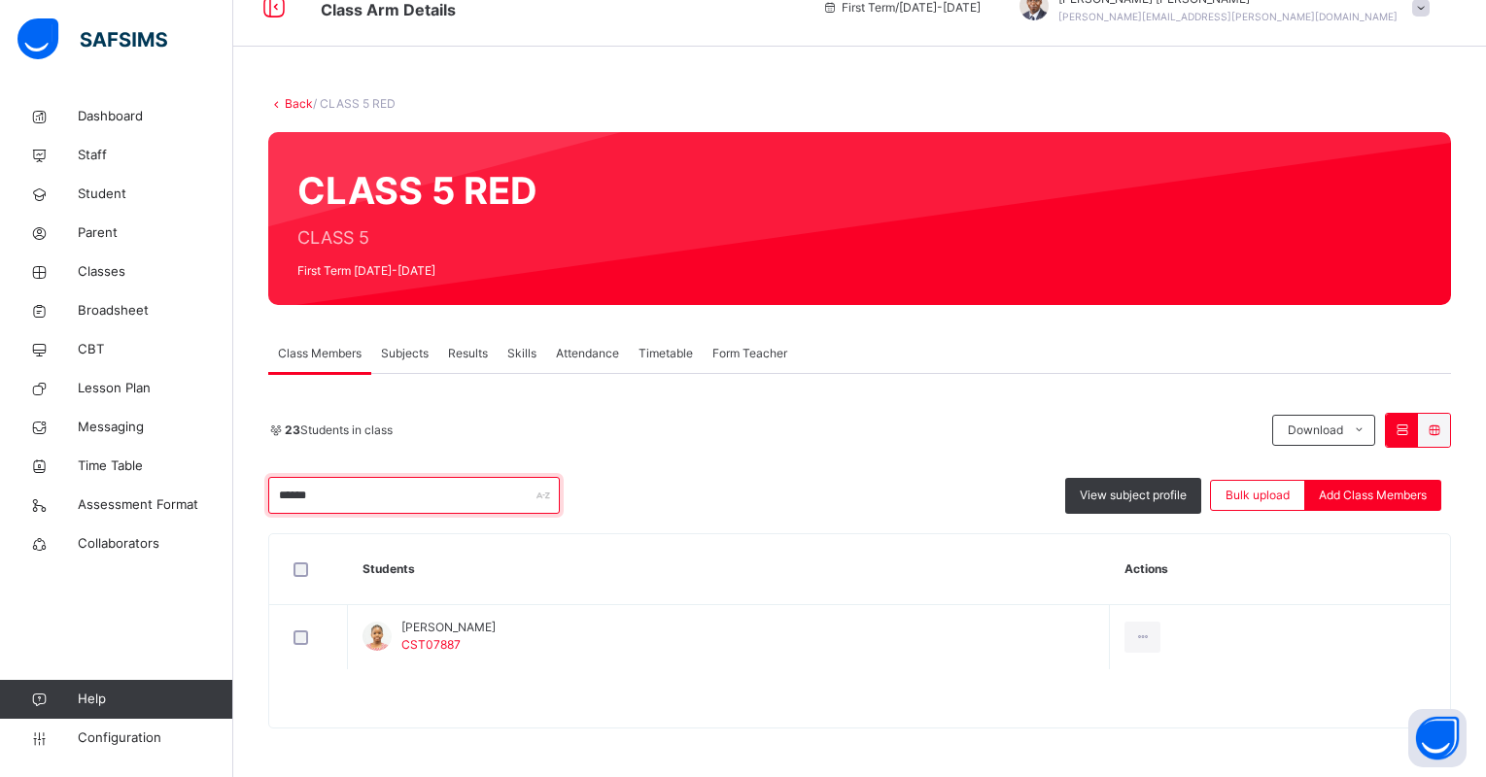
click at [492, 501] on input "******" at bounding box center [414, 495] width 292 height 37
type input "*"
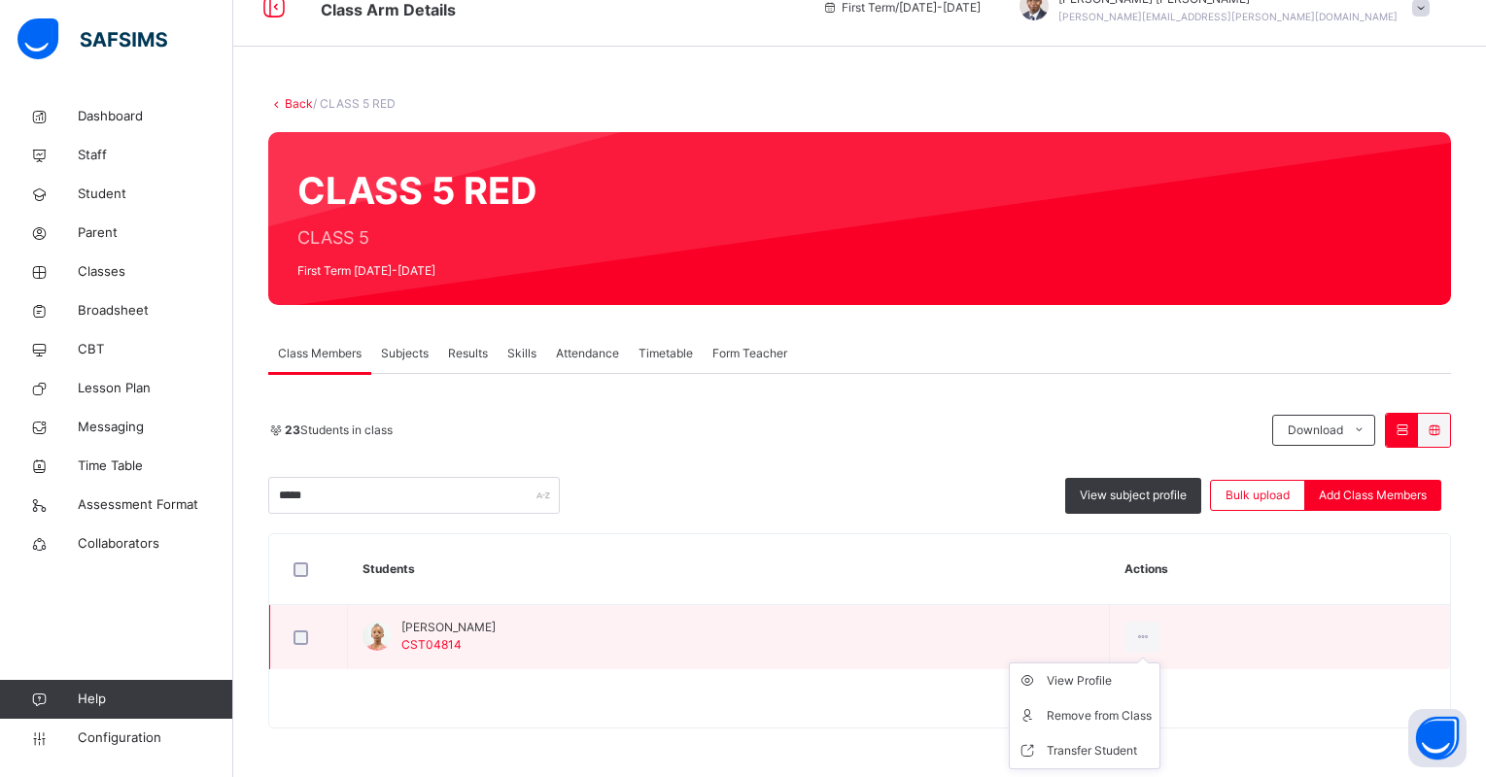
click at [1160, 663] on ul "View Profile Remove from Class Transfer Student" at bounding box center [1085, 716] width 152 height 107
click at [1140, 744] on div "Transfer Student" at bounding box center [1099, 751] width 105 height 19
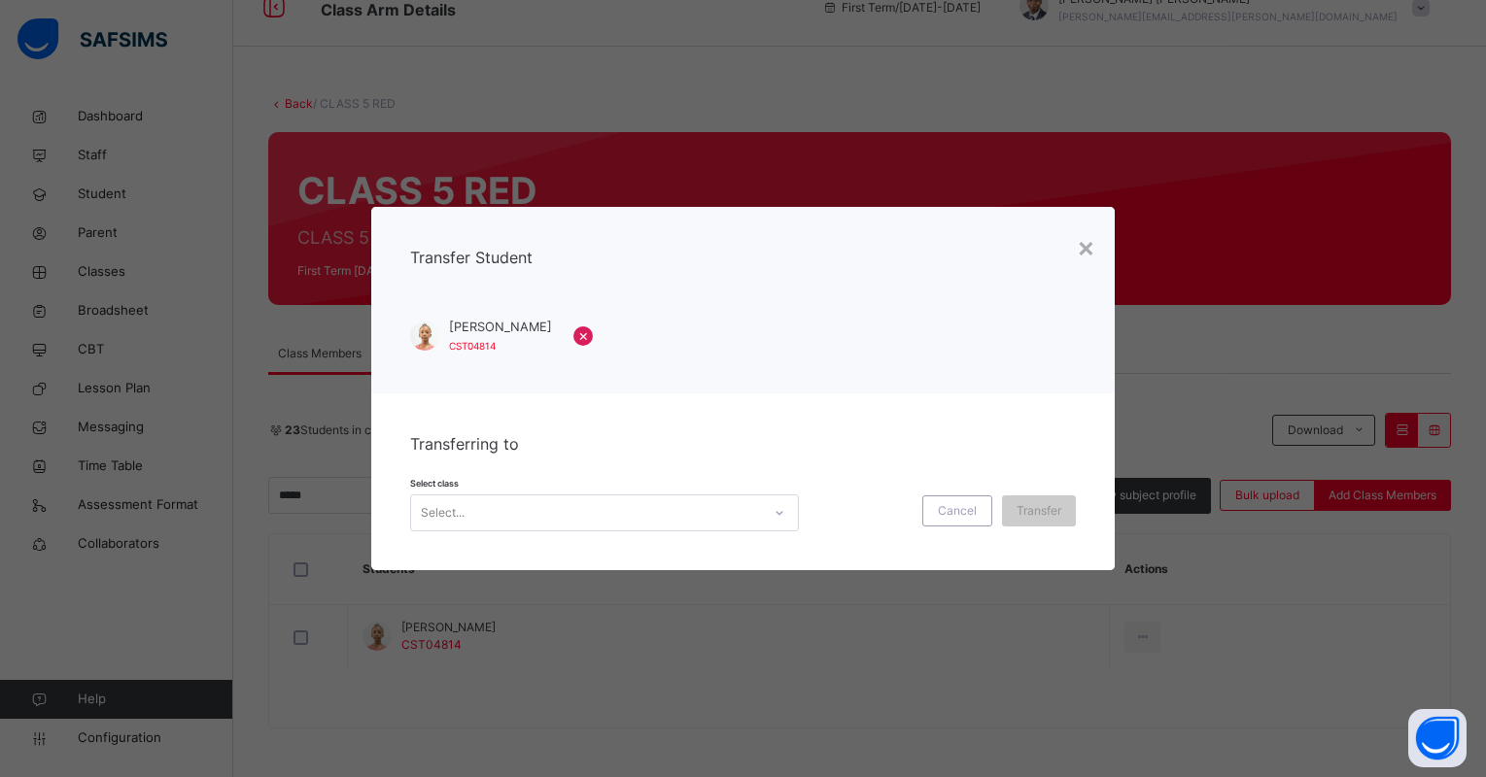
click at [777, 513] on icon at bounding box center [780, 513] width 7 height 4
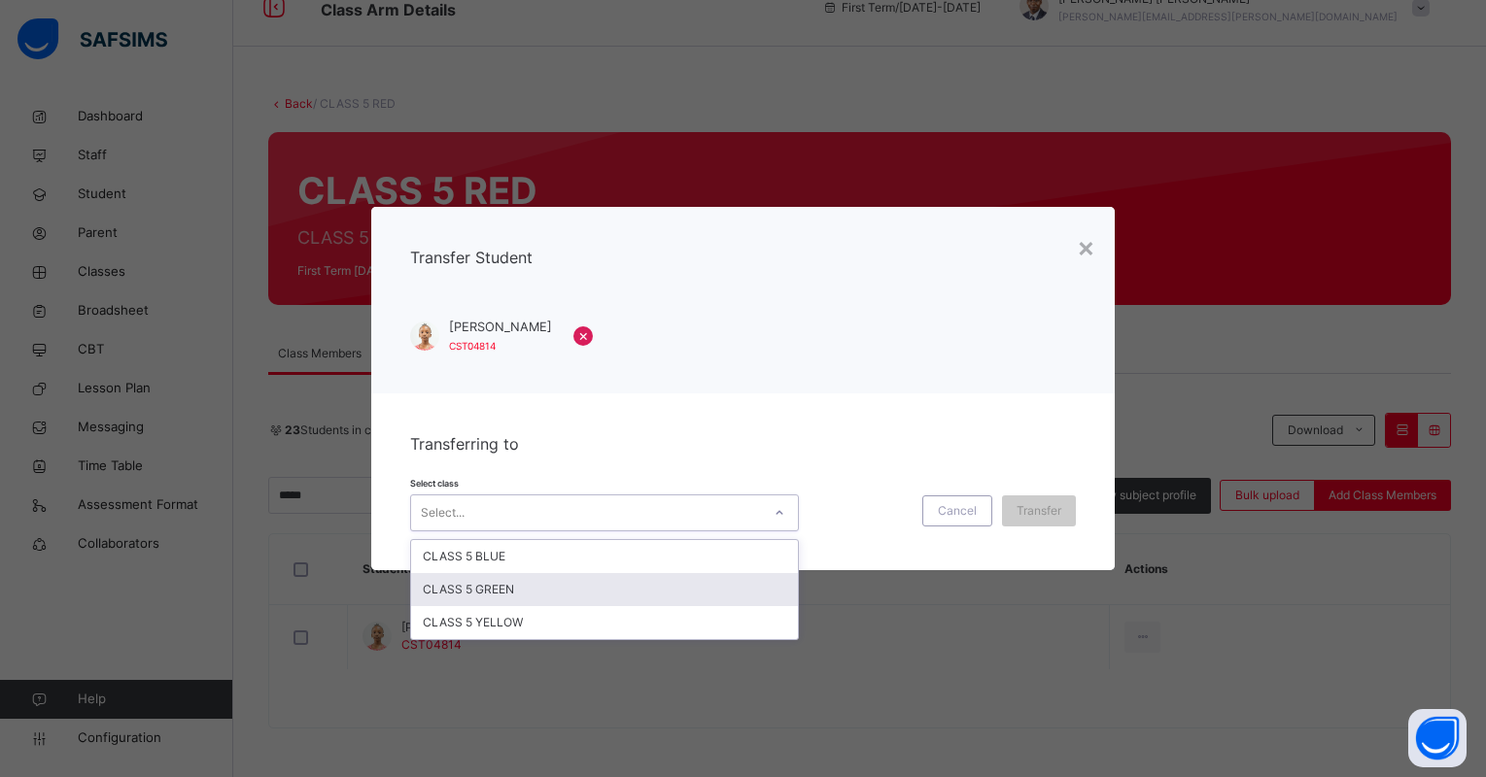
click at [640, 594] on div "CLASS 5 GREEN" at bounding box center [604, 589] width 387 height 33
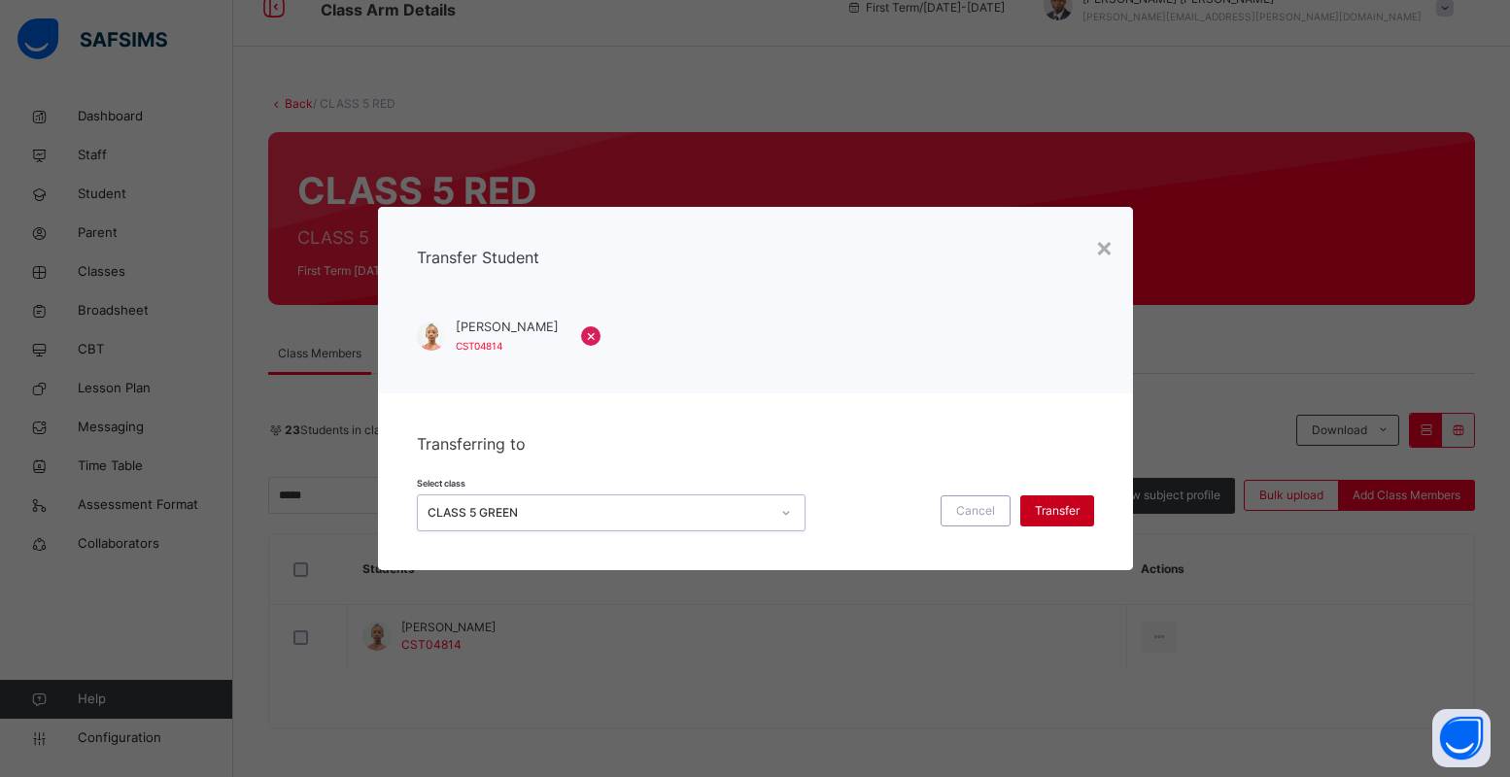
click at [1063, 514] on span "Transfer" at bounding box center [1057, 510] width 45 height 17
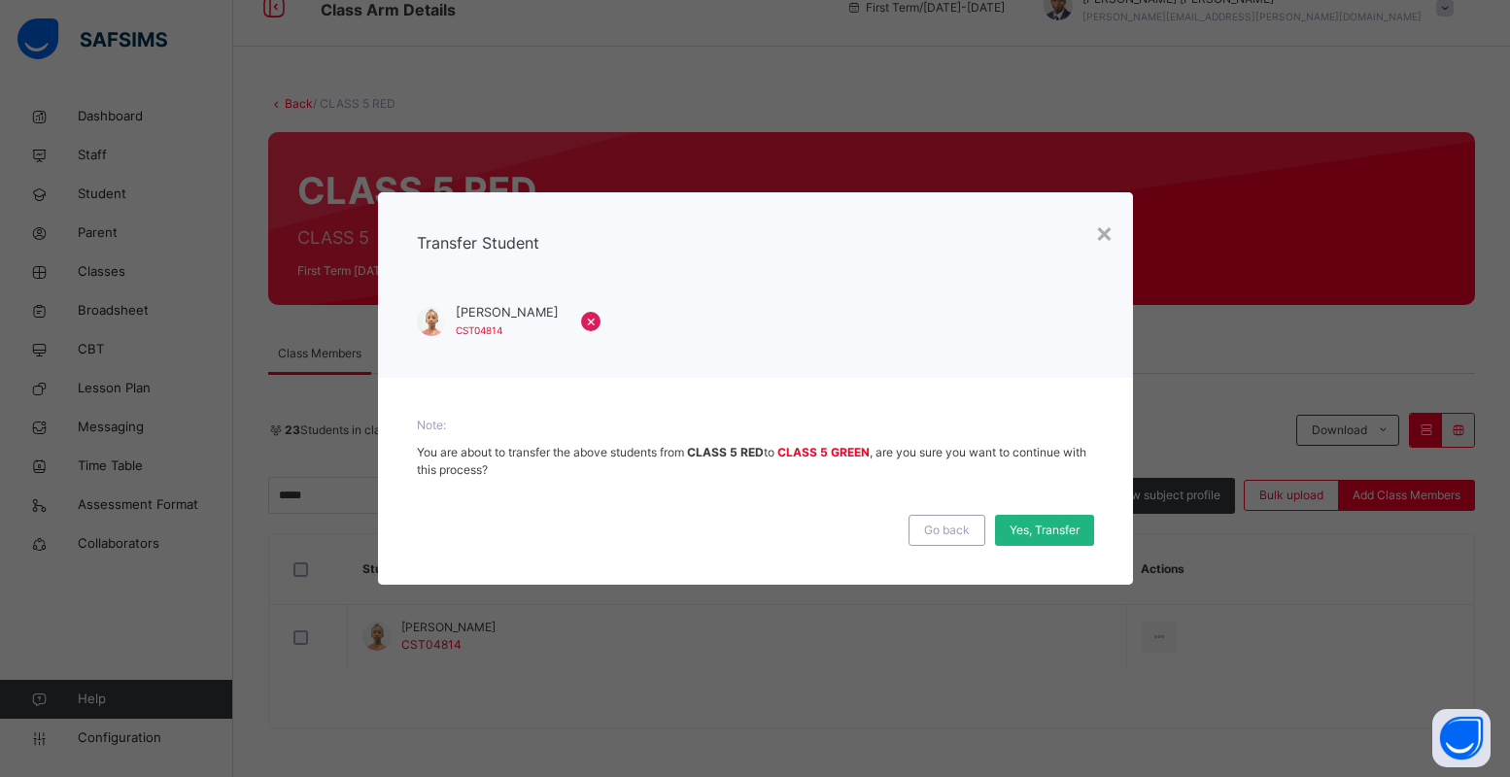
click at [1052, 521] on div "Yes, Transfer" at bounding box center [1044, 530] width 99 height 31
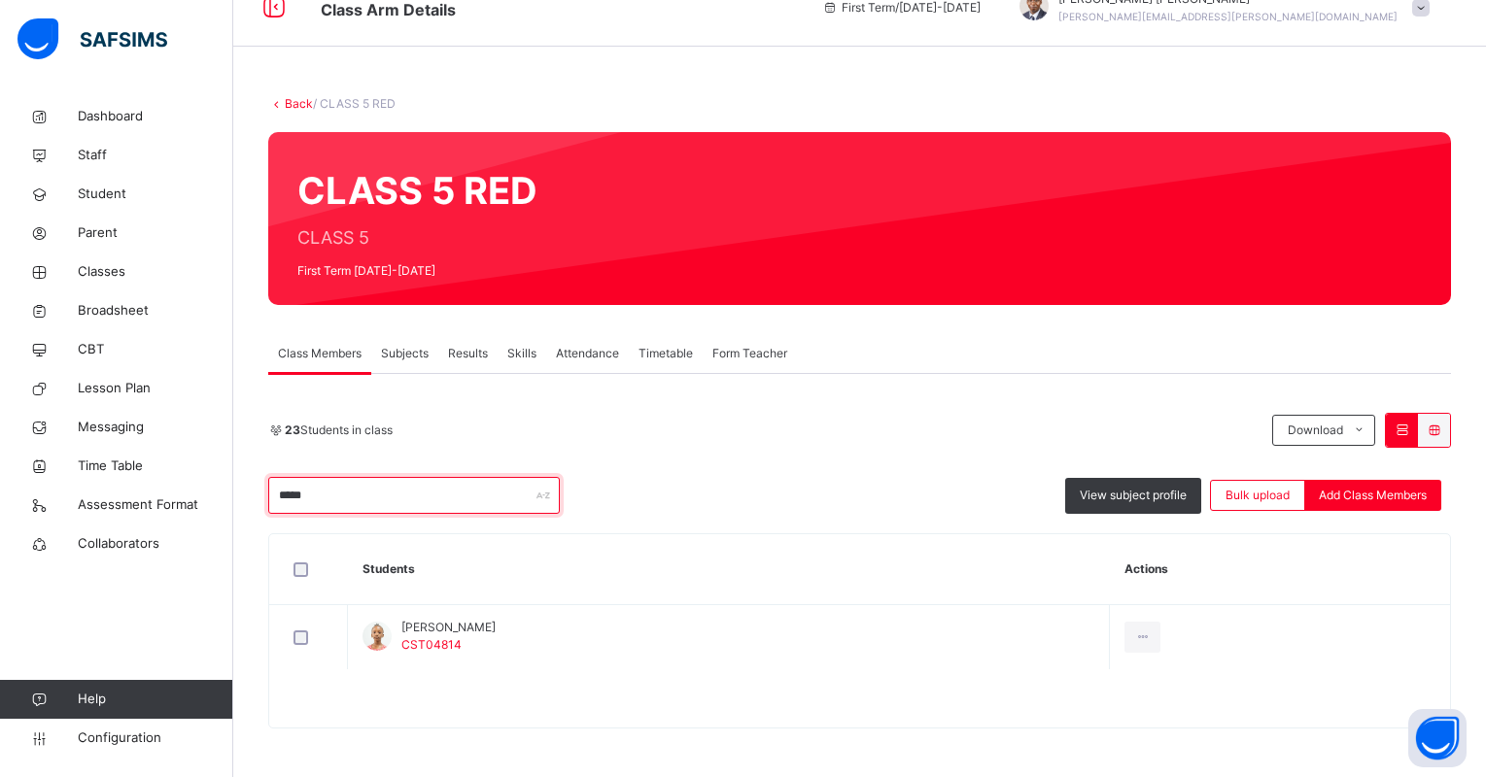
click at [436, 482] on input "*****" at bounding box center [414, 495] width 292 height 37
type input "*"
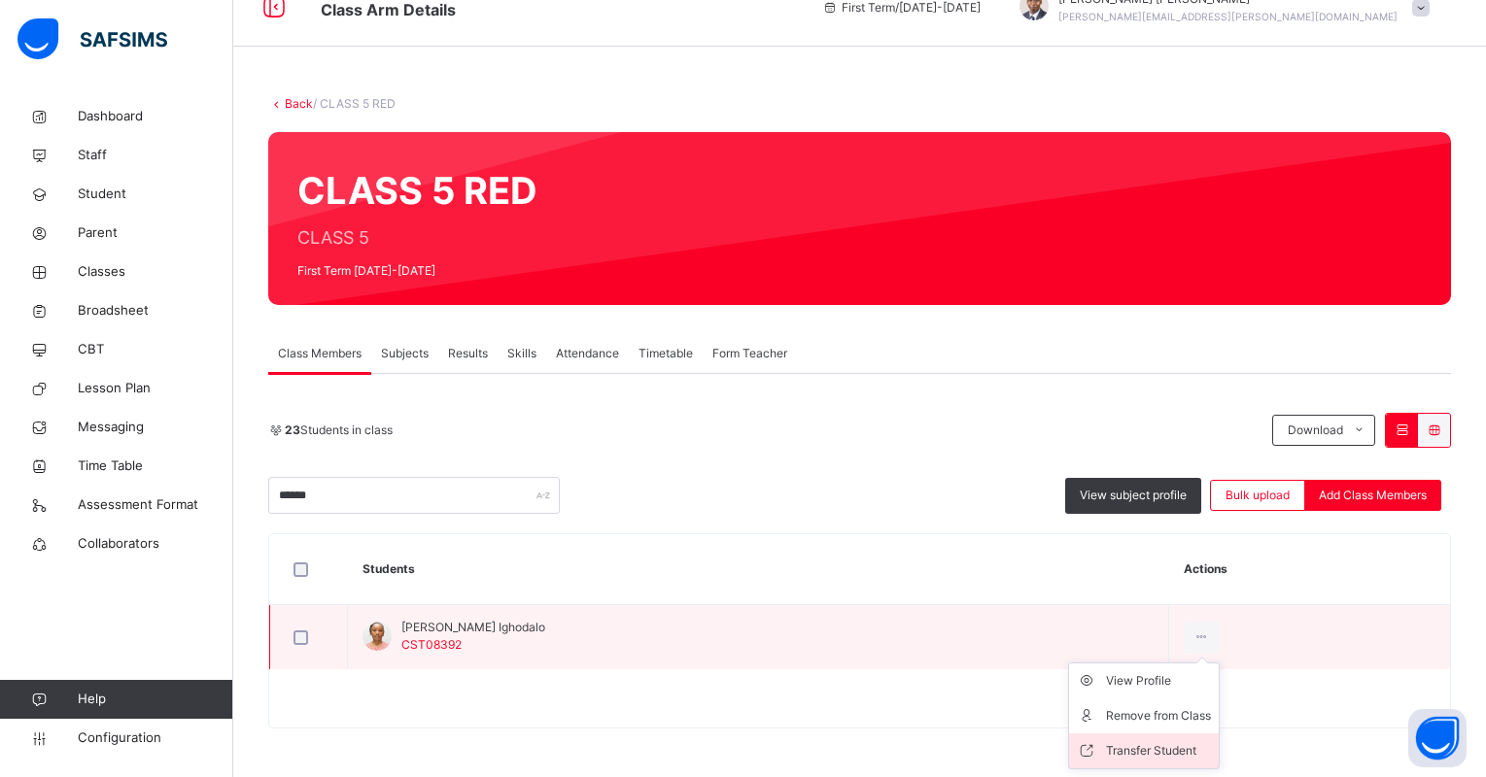
click at [1188, 746] on div "Transfer Student" at bounding box center [1158, 751] width 105 height 19
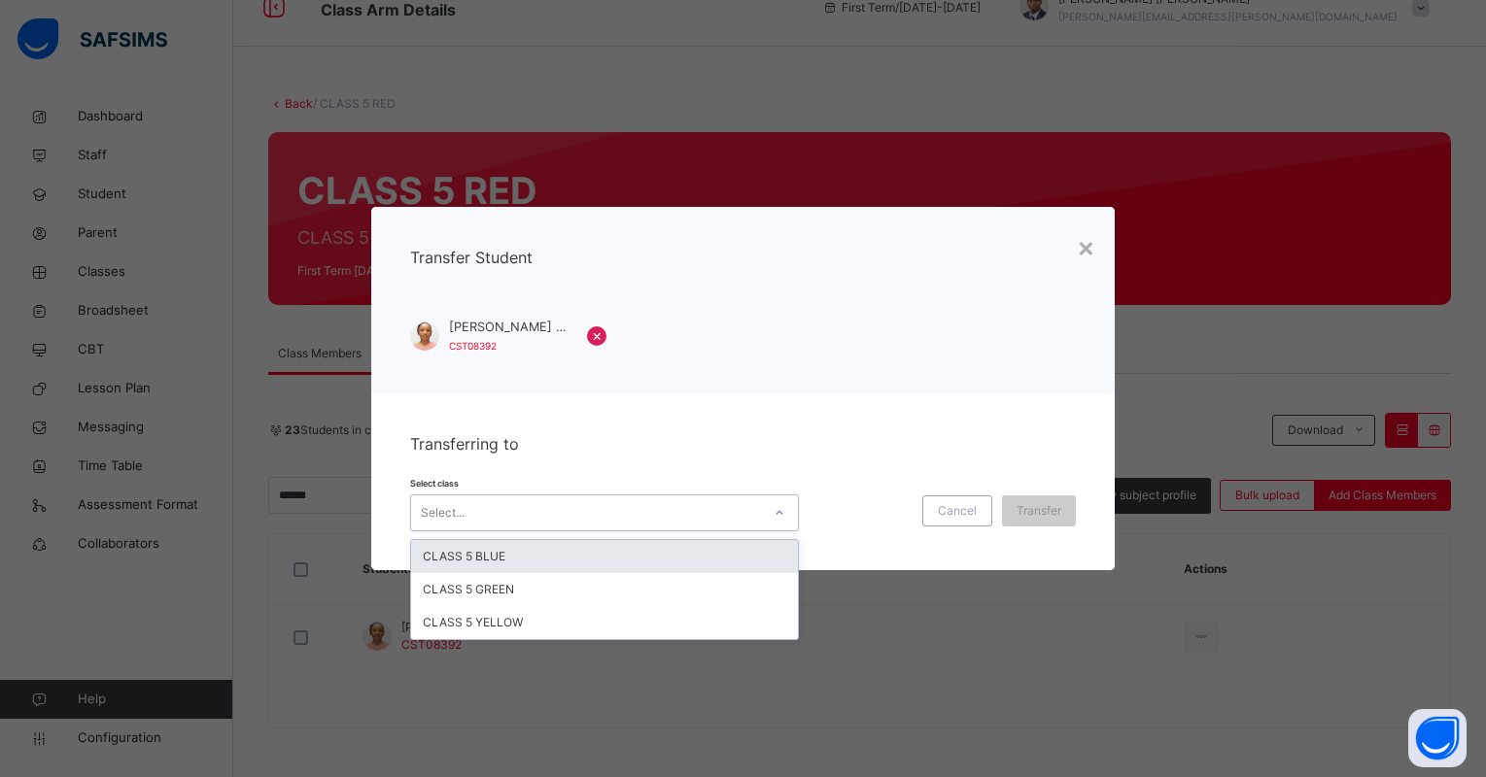
click at [518, 520] on div "Select..." at bounding box center [586, 513] width 350 height 30
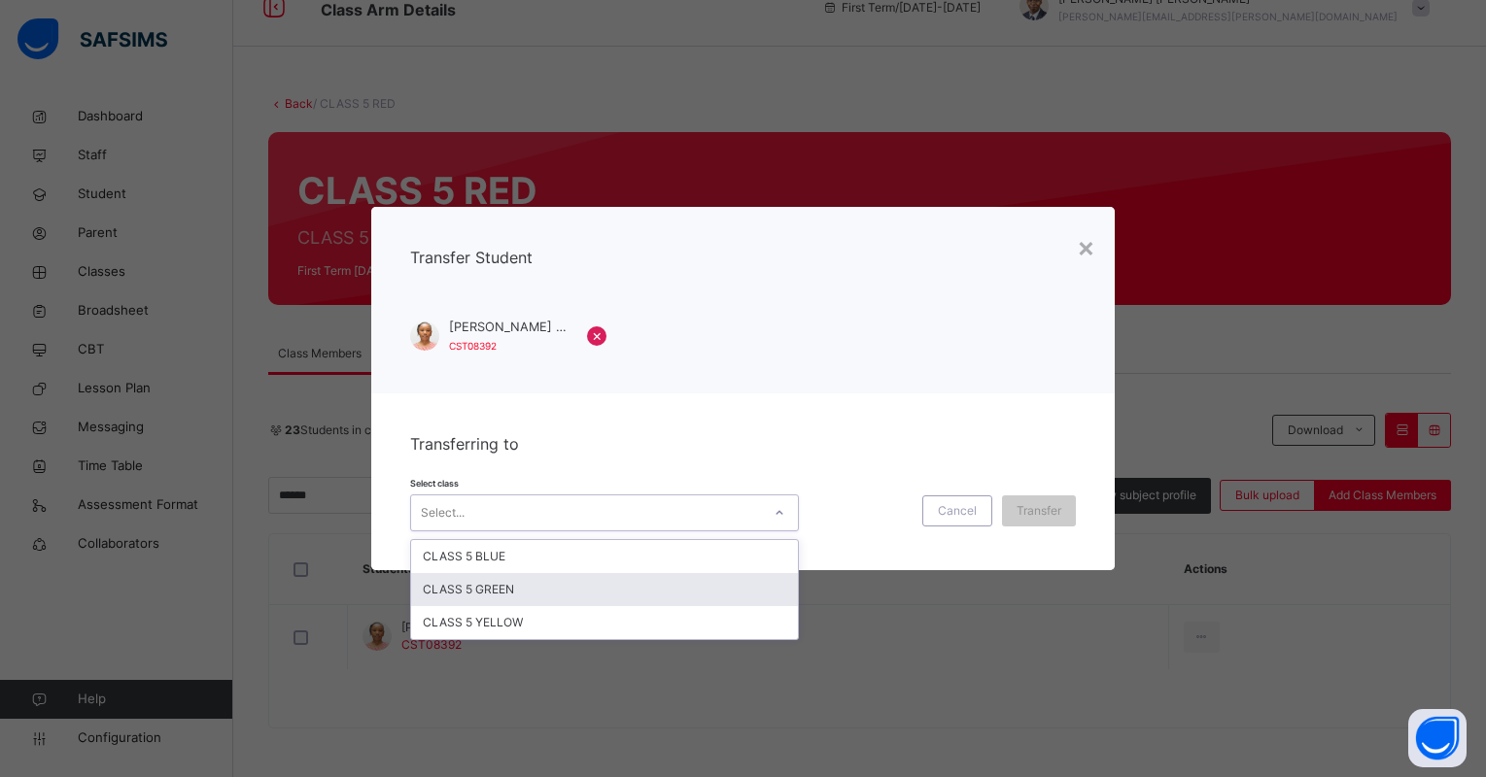
click at [489, 593] on div "CLASS 5 GREEN" at bounding box center [604, 589] width 387 height 33
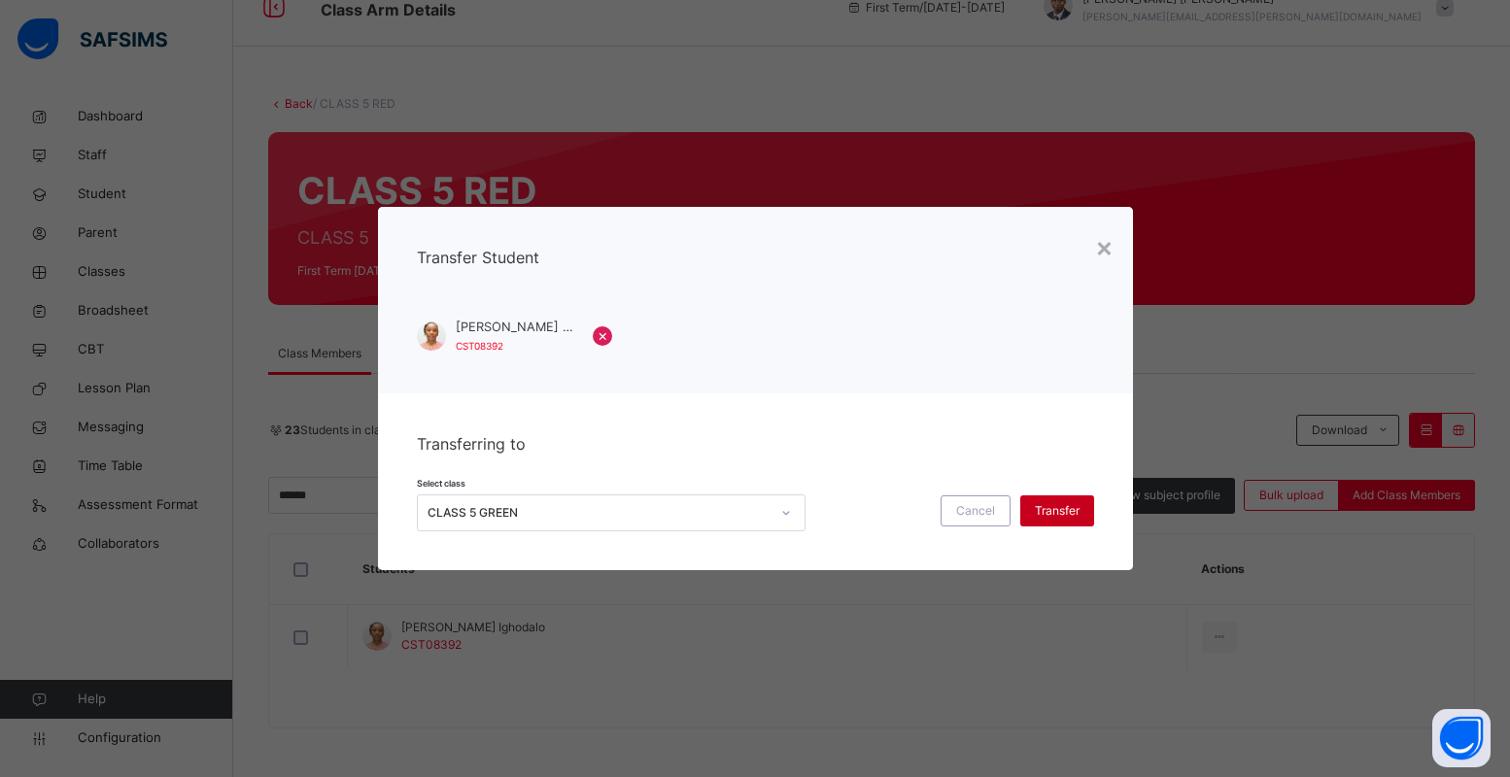
click at [1052, 509] on span "Transfer" at bounding box center [1057, 510] width 45 height 17
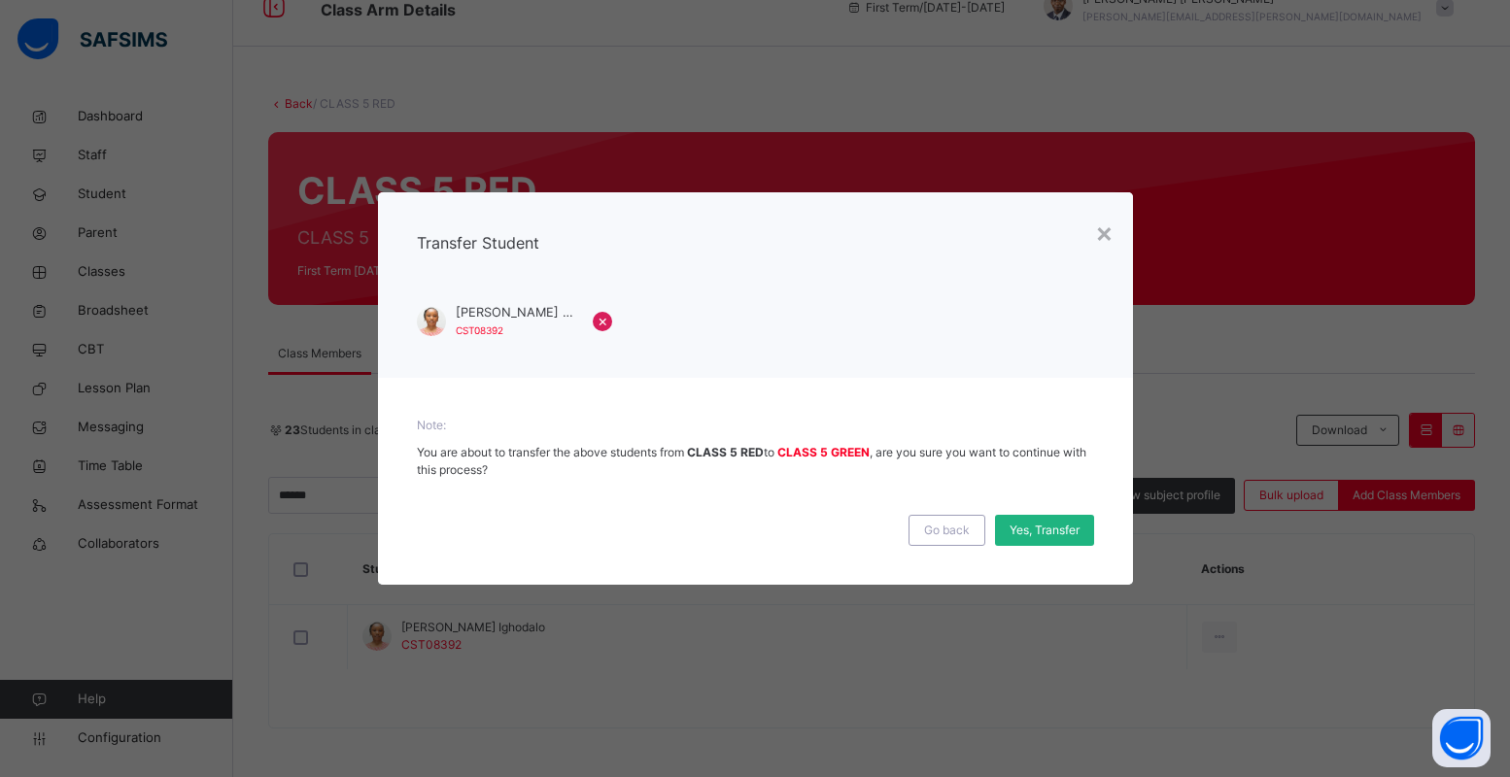
click at [1054, 520] on div "Yes, Transfer" at bounding box center [1044, 530] width 99 height 31
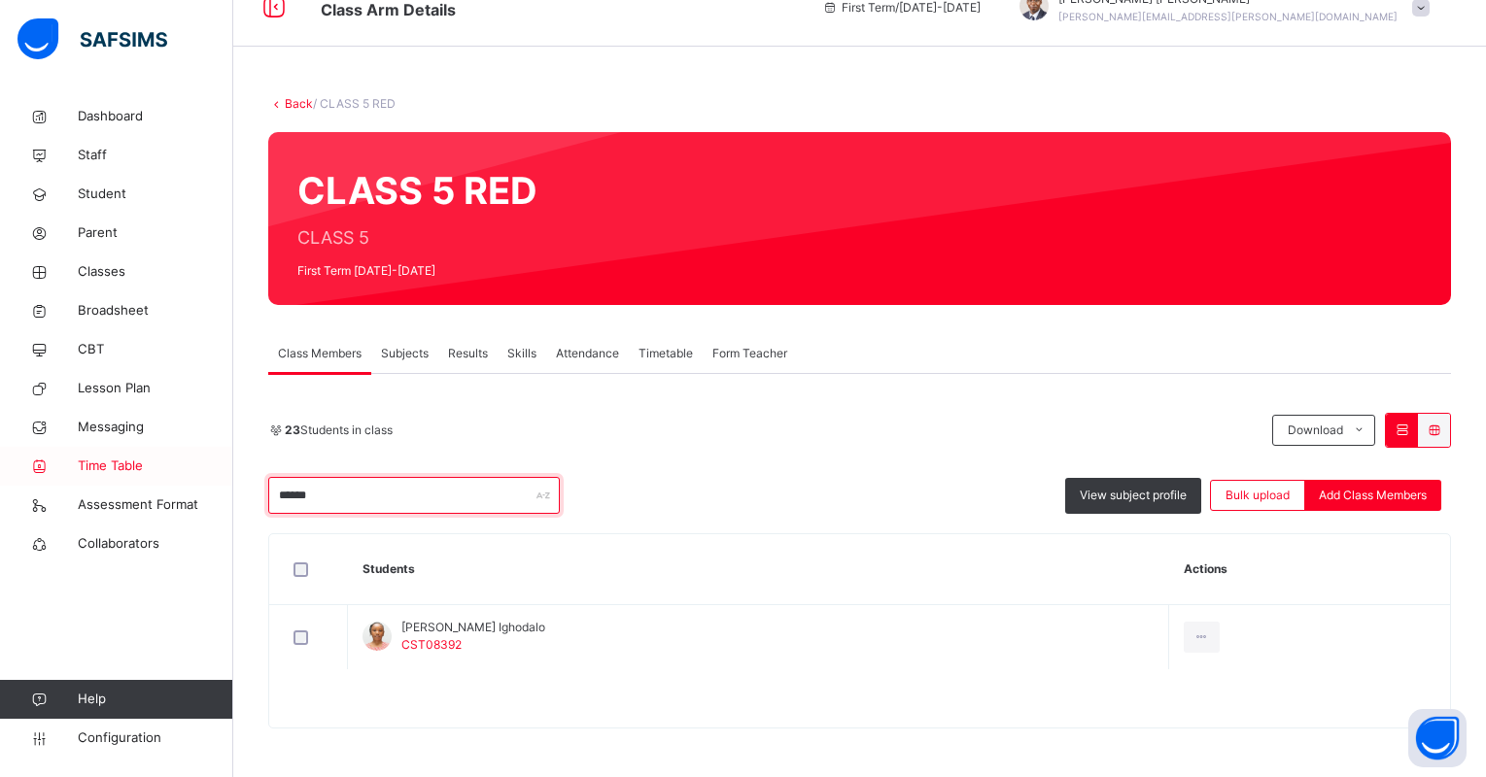
drag, startPoint x: 333, startPoint y: 493, endPoint x: 227, endPoint y: 478, distance: 106.9
click at [227, 478] on div "Class Arm Details First Term / 2025-2026 Paul-Egieye Michael Paul-Egieye.Michae…" at bounding box center [743, 373] width 1486 height 809
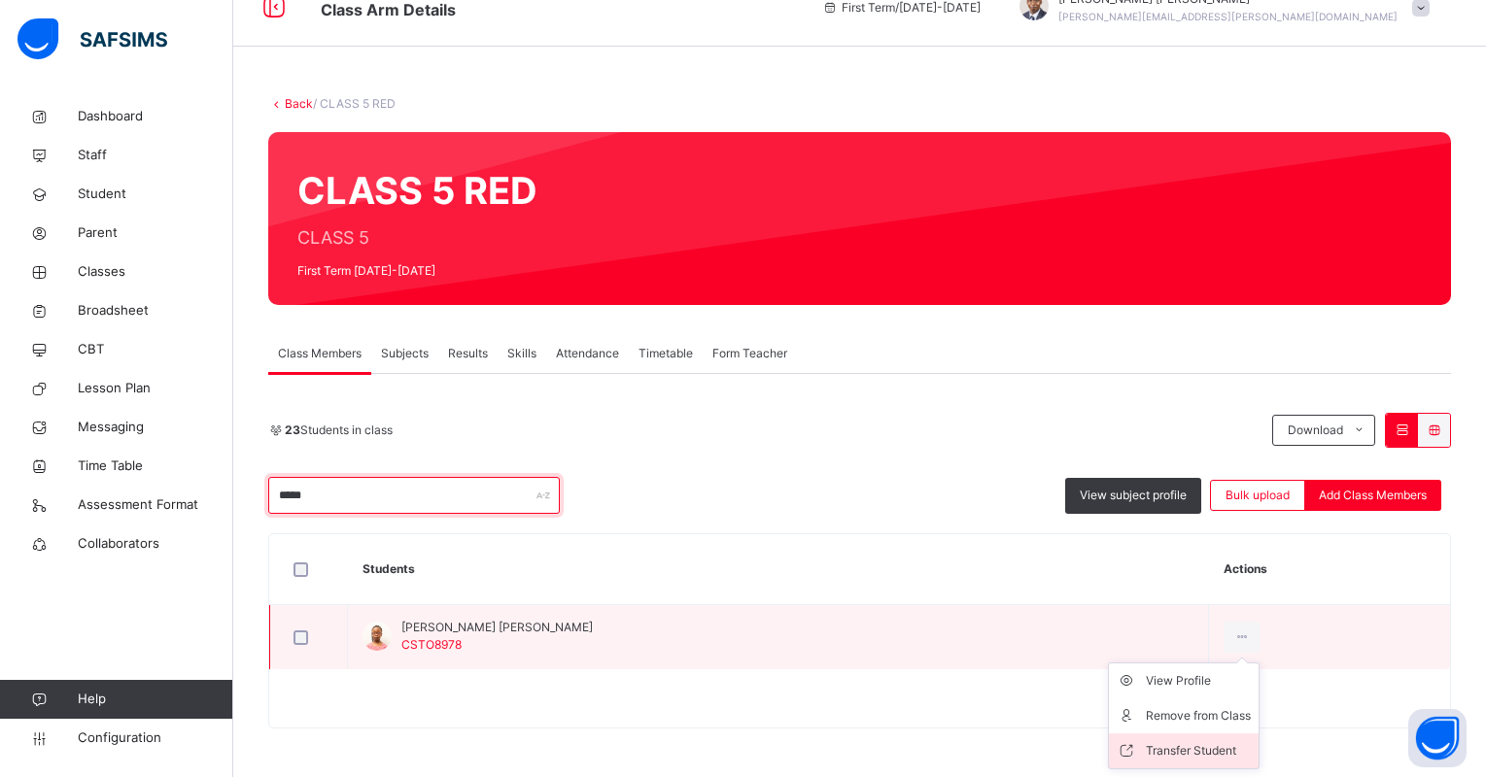
type input "*****"
click at [1185, 744] on div "Transfer Student" at bounding box center [1198, 751] width 105 height 19
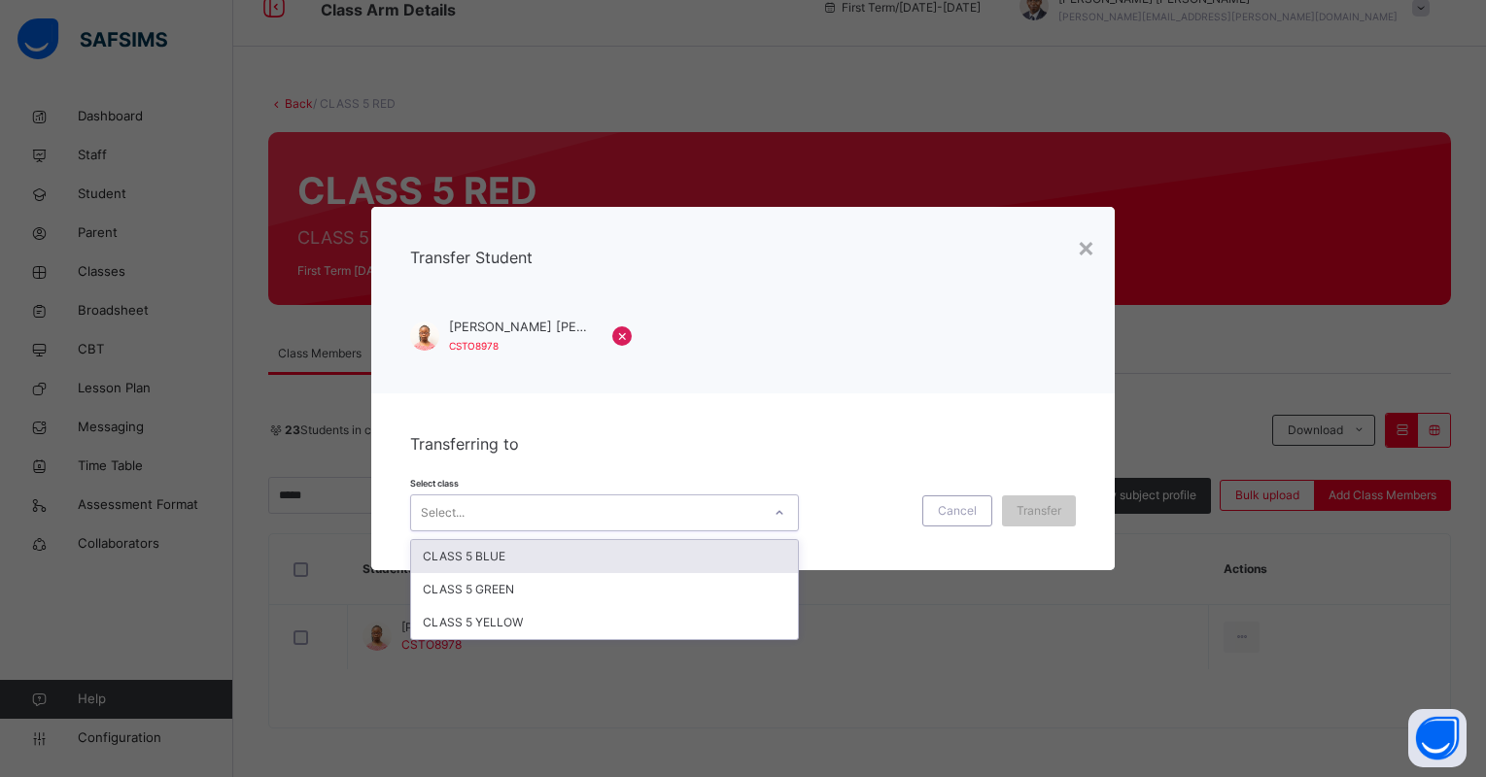
click at [701, 518] on div "Select..." at bounding box center [586, 513] width 350 height 30
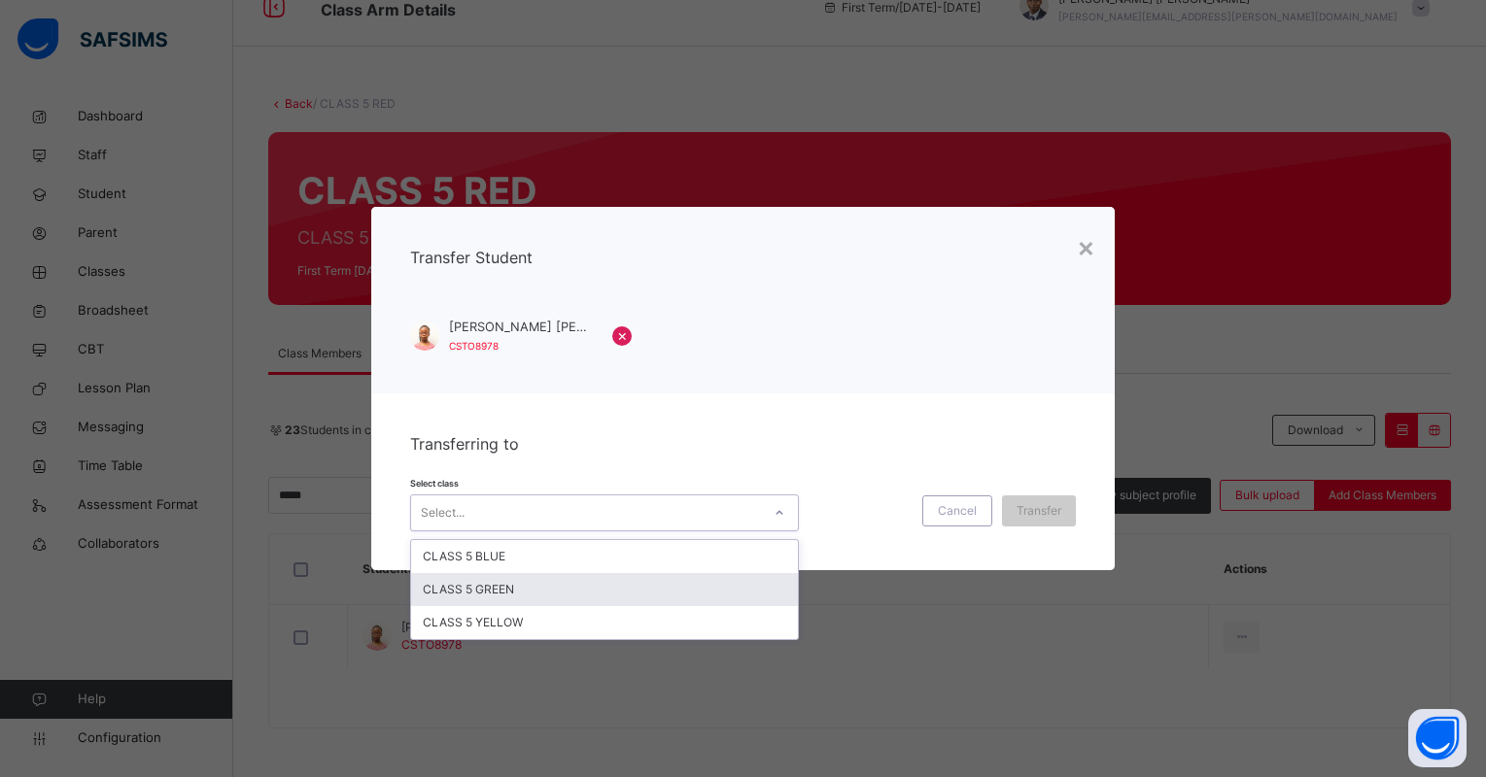
click at [669, 591] on div "CLASS 5 GREEN" at bounding box center [604, 589] width 387 height 33
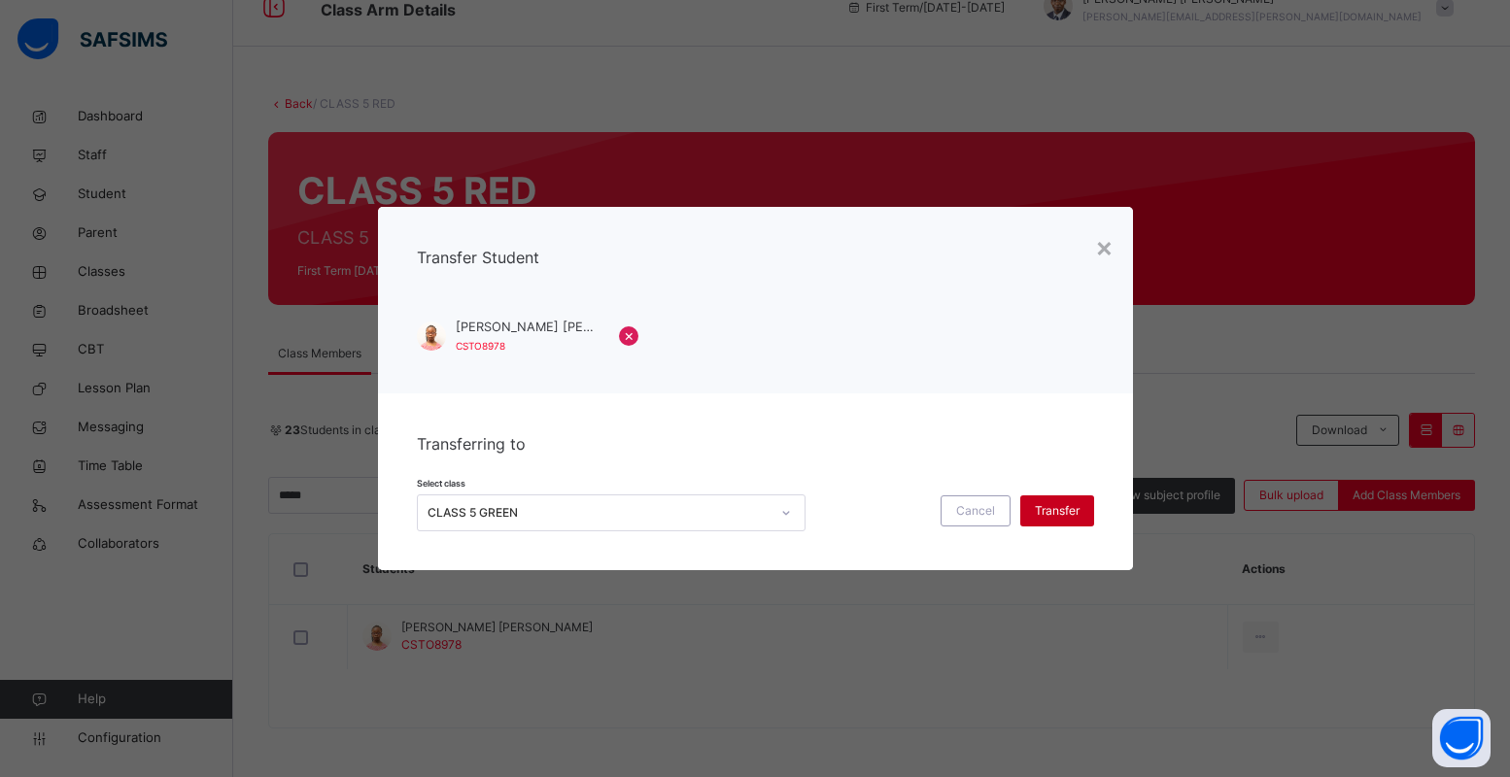
click at [1042, 515] on span "Transfer" at bounding box center [1057, 510] width 45 height 17
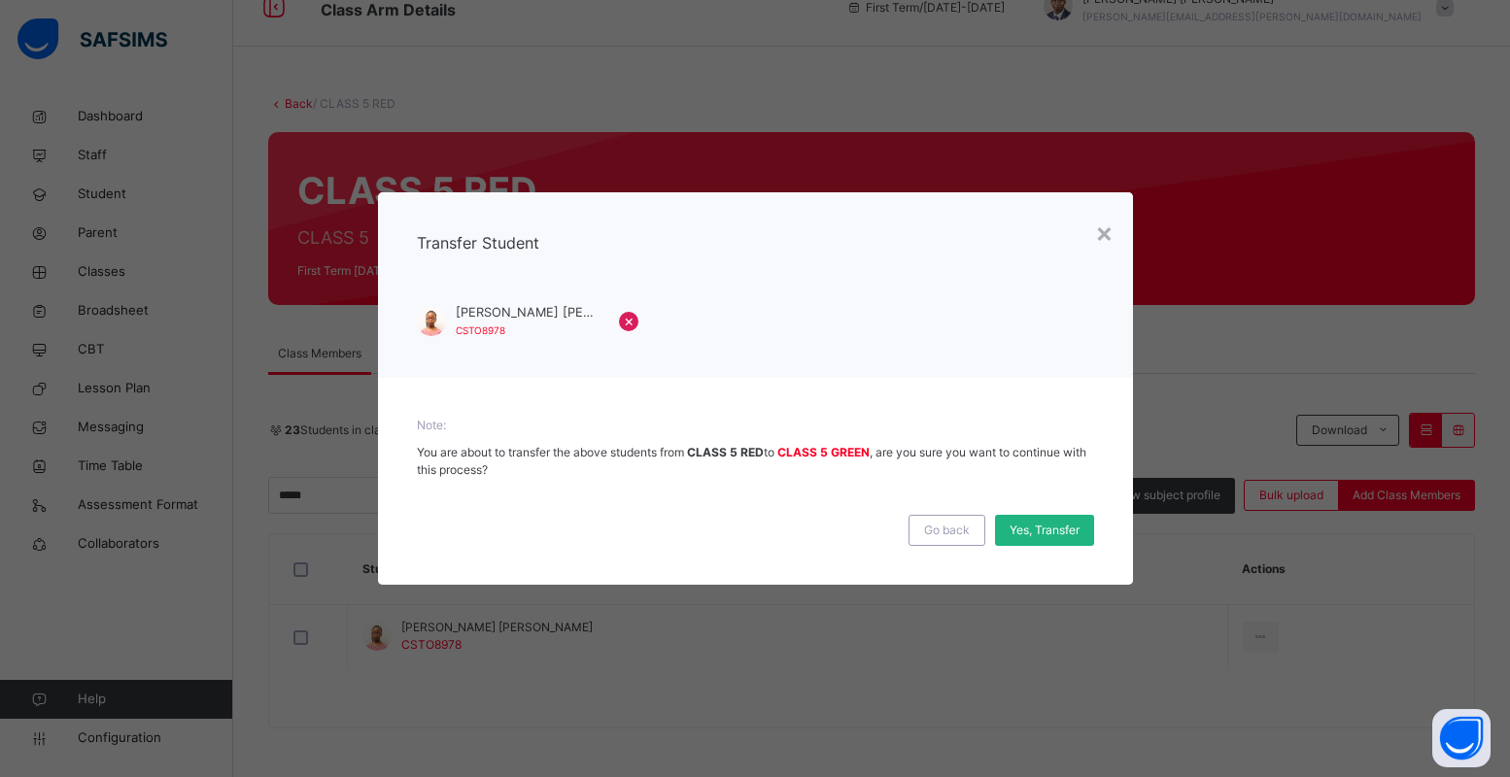
click at [1039, 515] on div "Yes, Transfer" at bounding box center [1044, 530] width 99 height 31
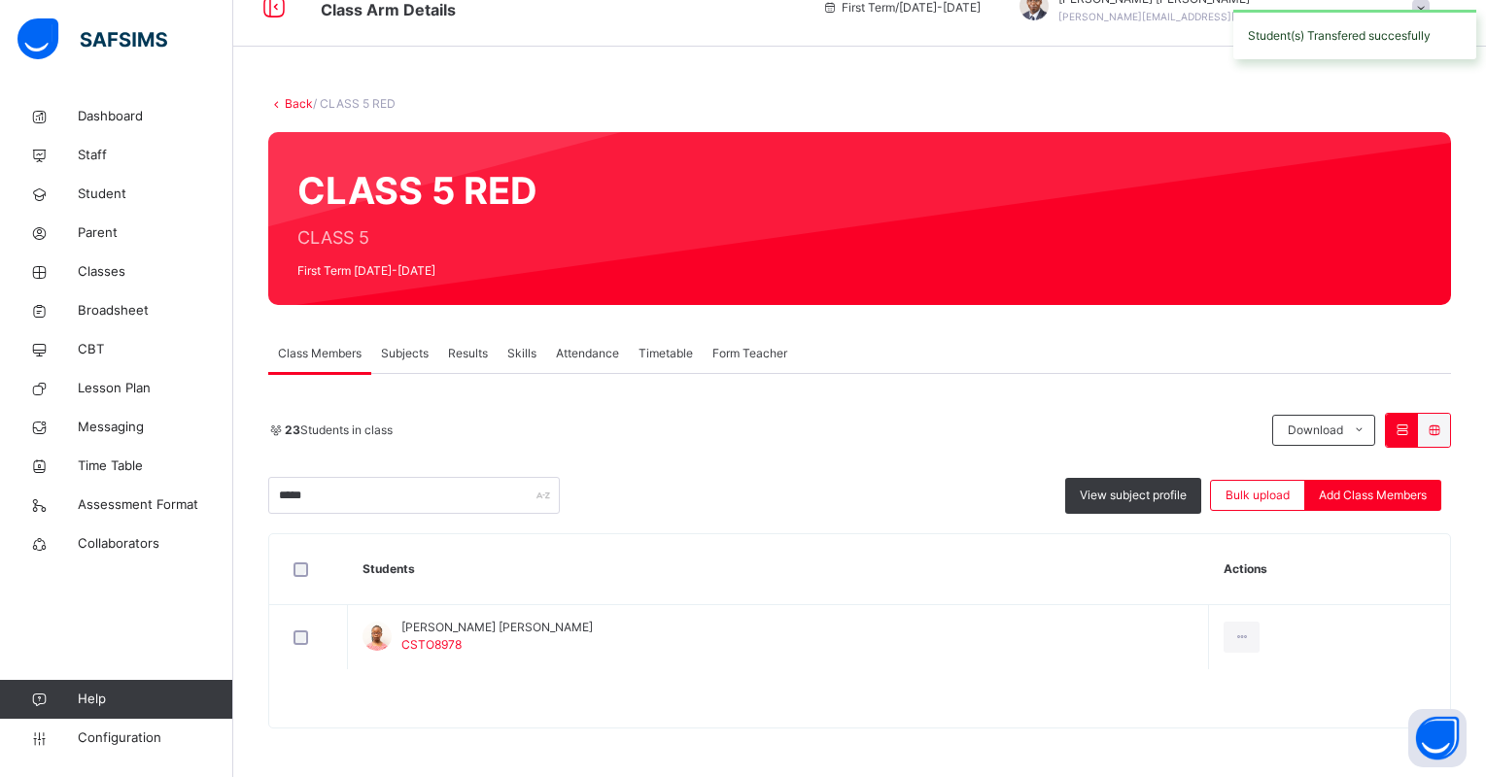
click at [769, 461] on div "23 Students in class Download Pdf Report Excel Report ***** View subject profil…" at bounding box center [859, 463] width 1183 height 101
click at [1125, 173] on div "CLASS 5 RED CLASS 5 First Term 2025-2026" at bounding box center [859, 218] width 1183 height 173
click at [114, 263] on span "Classes" at bounding box center [155, 271] width 155 height 19
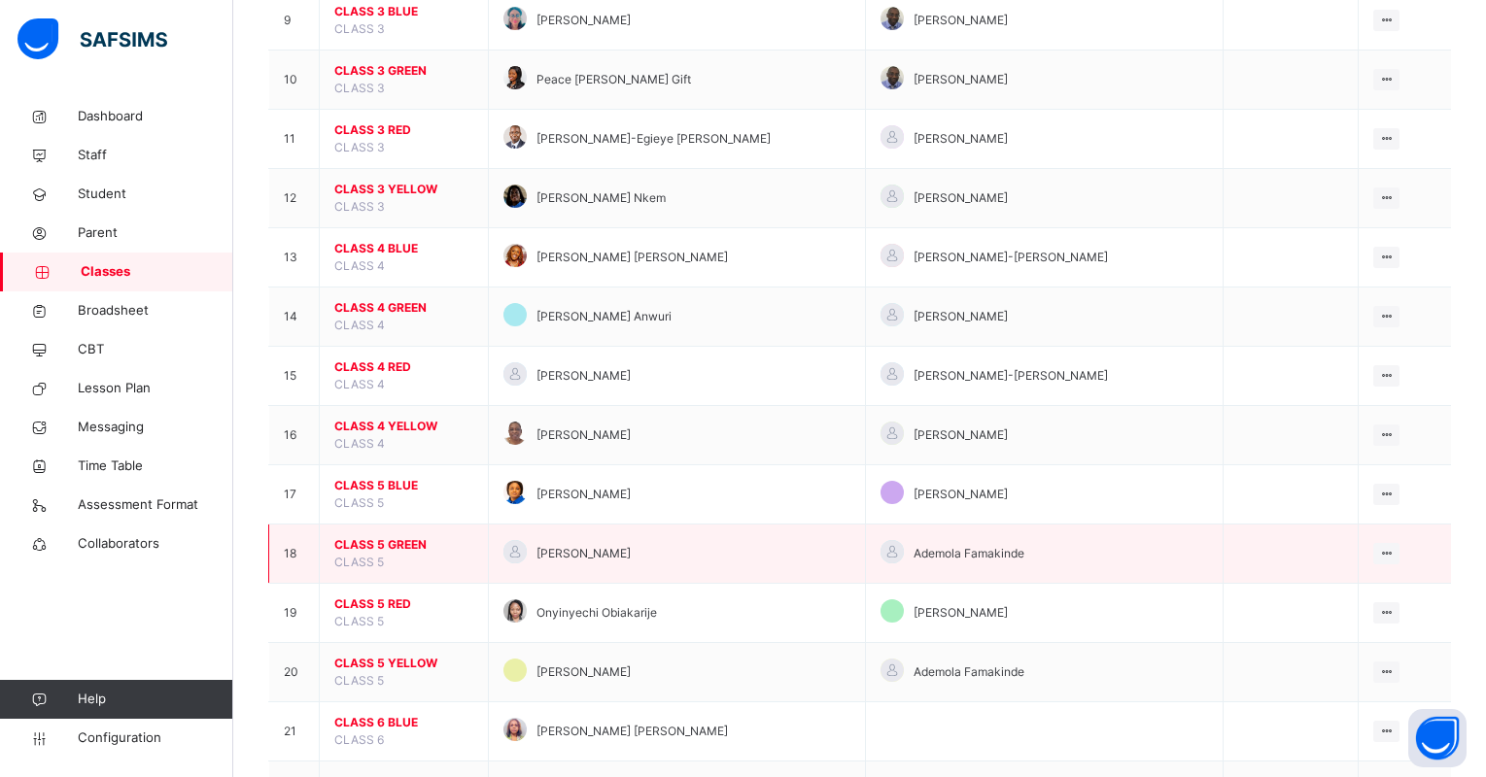
scroll to position [729, 0]
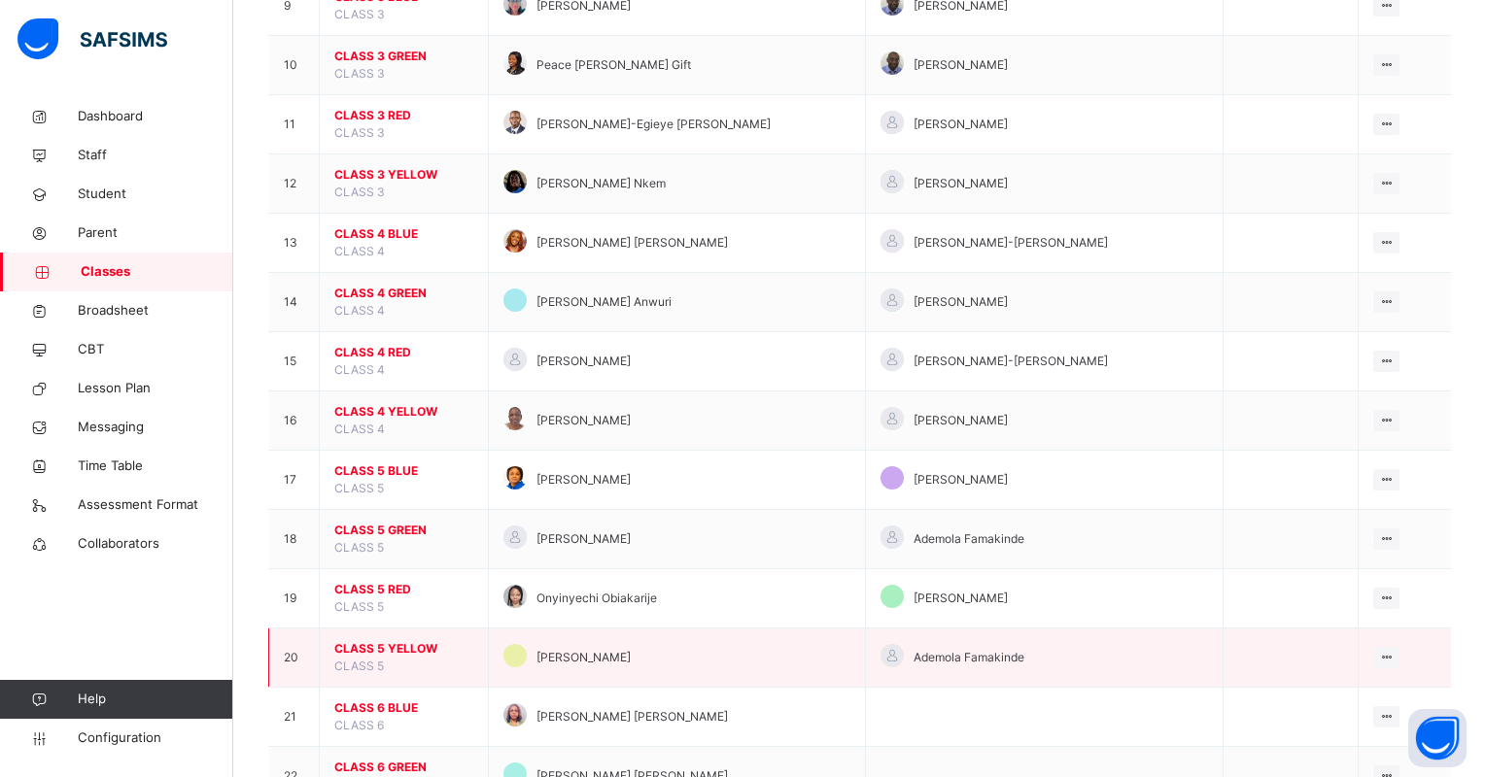
click at [386, 645] on span "CLASS 5 YELLOW" at bounding box center [403, 648] width 139 height 17
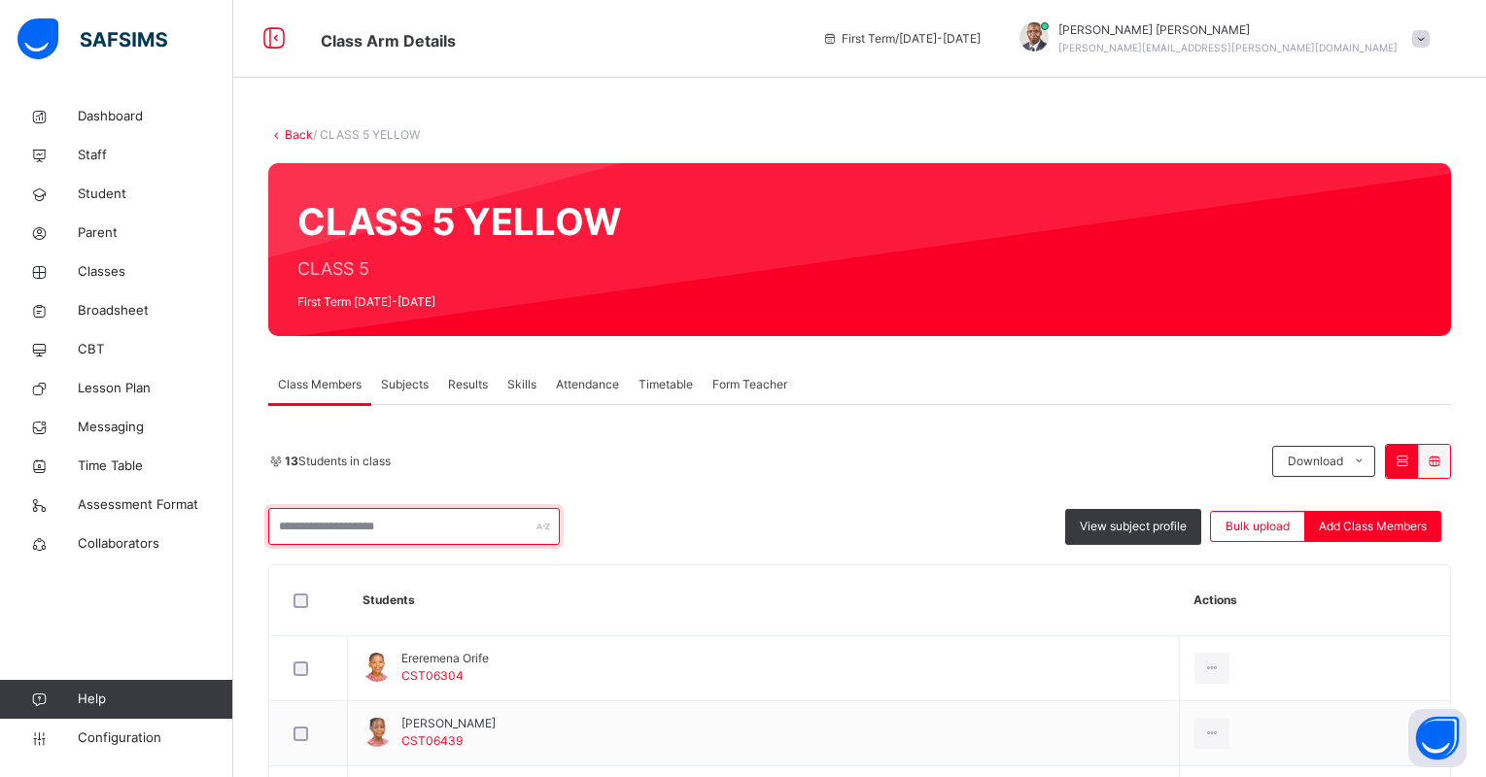
click at [388, 527] on input "text" at bounding box center [414, 526] width 292 height 37
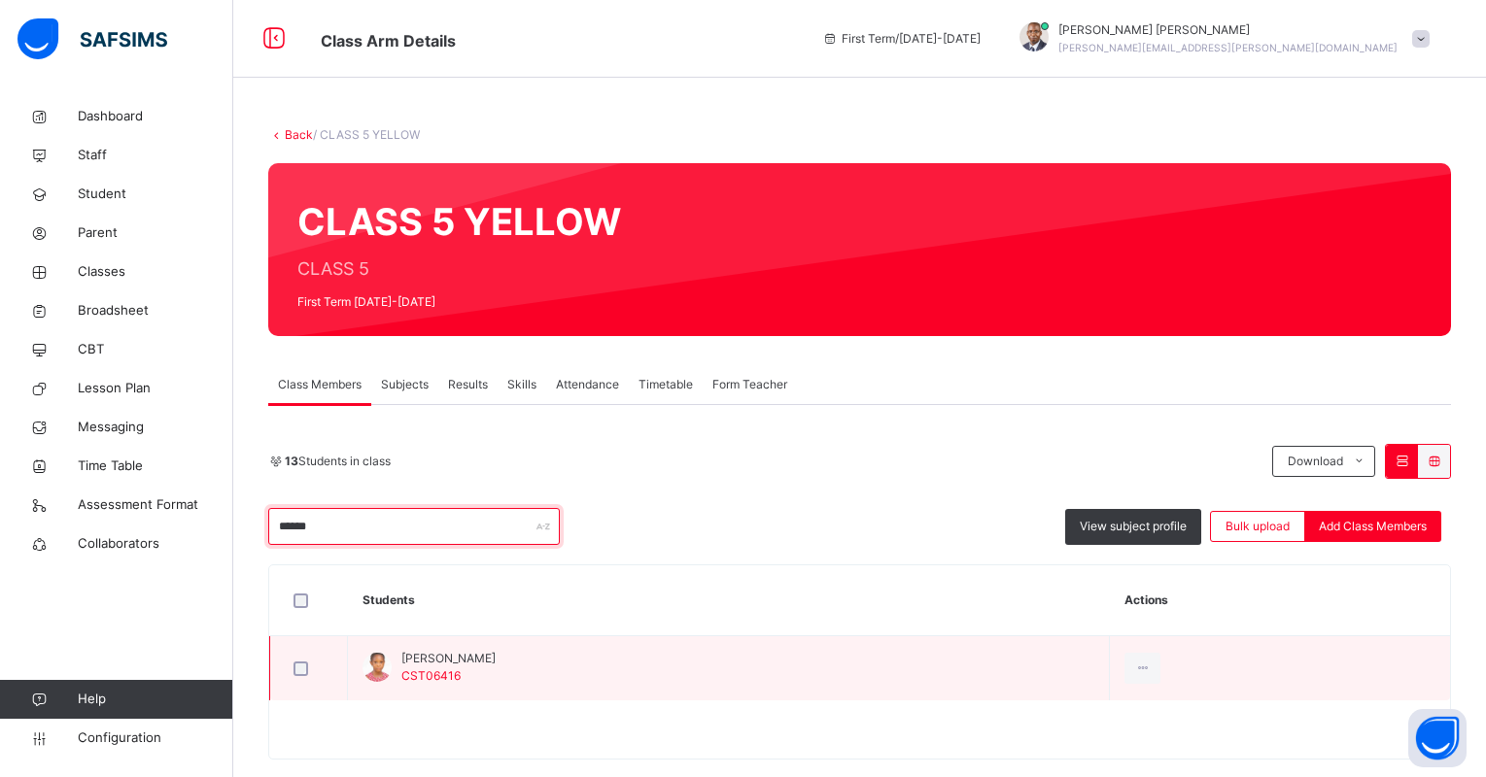
scroll to position [31, 0]
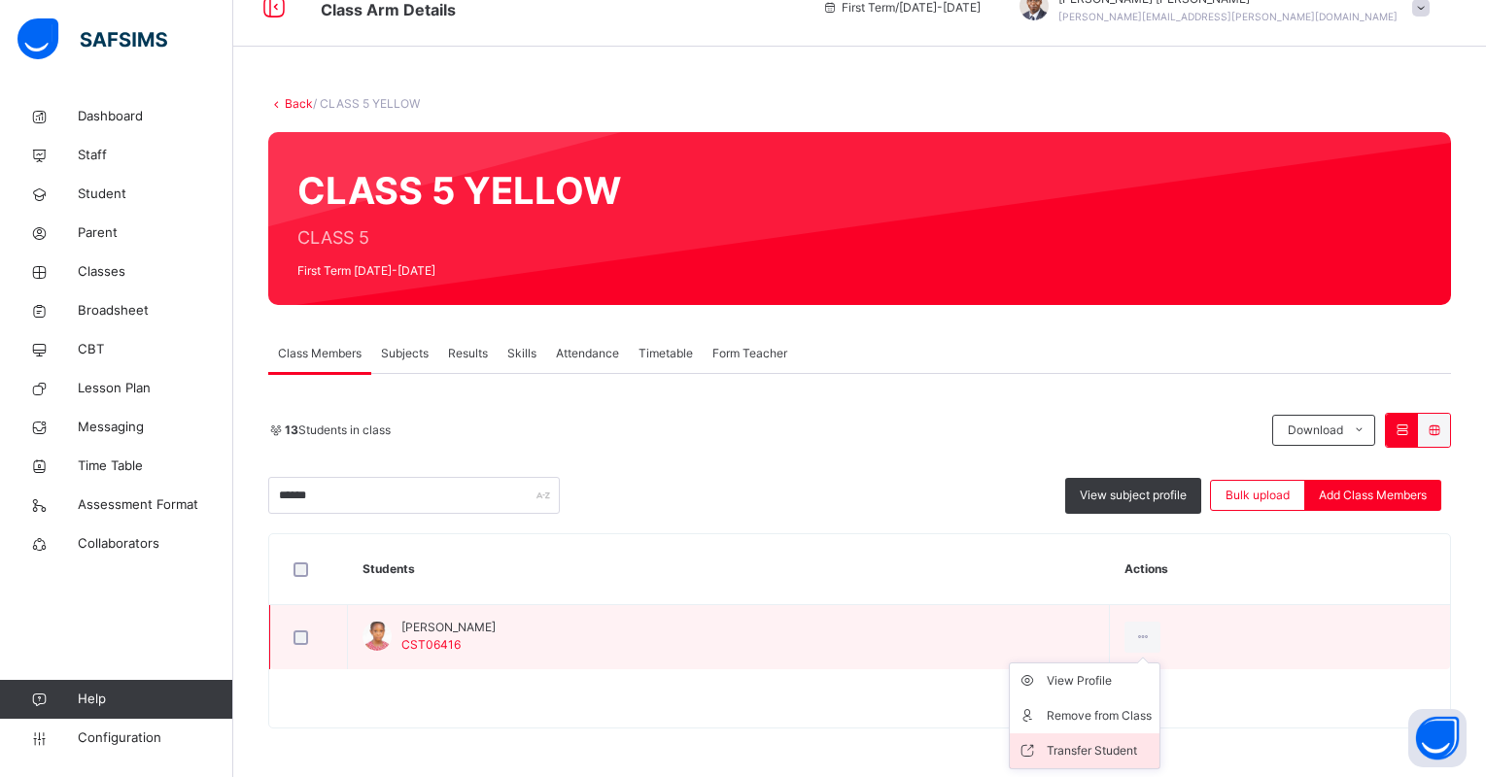
click at [1106, 743] on div "Transfer Student" at bounding box center [1099, 751] width 105 height 19
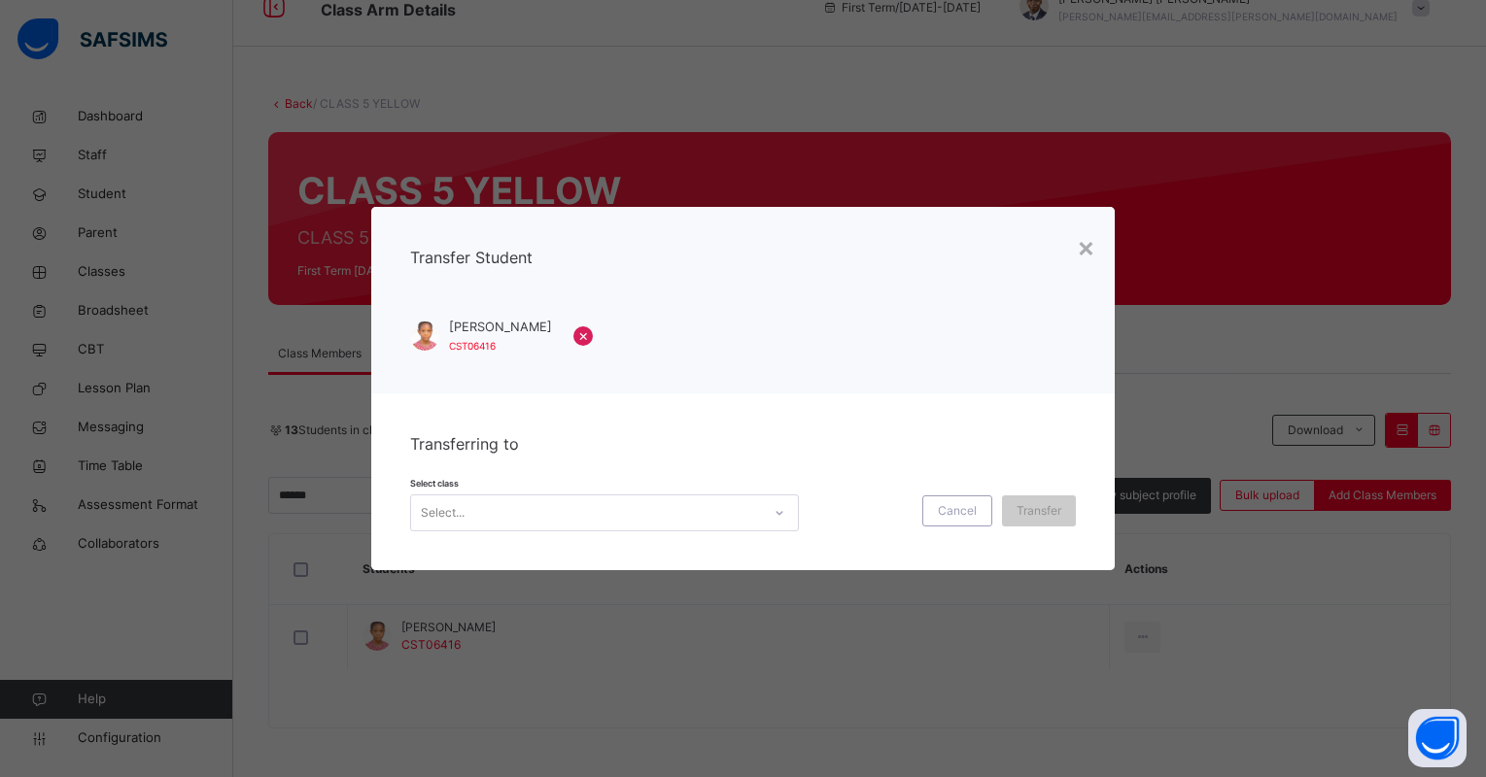
click at [646, 522] on div "Select..." at bounding box center [586, 513] width 350 height 30
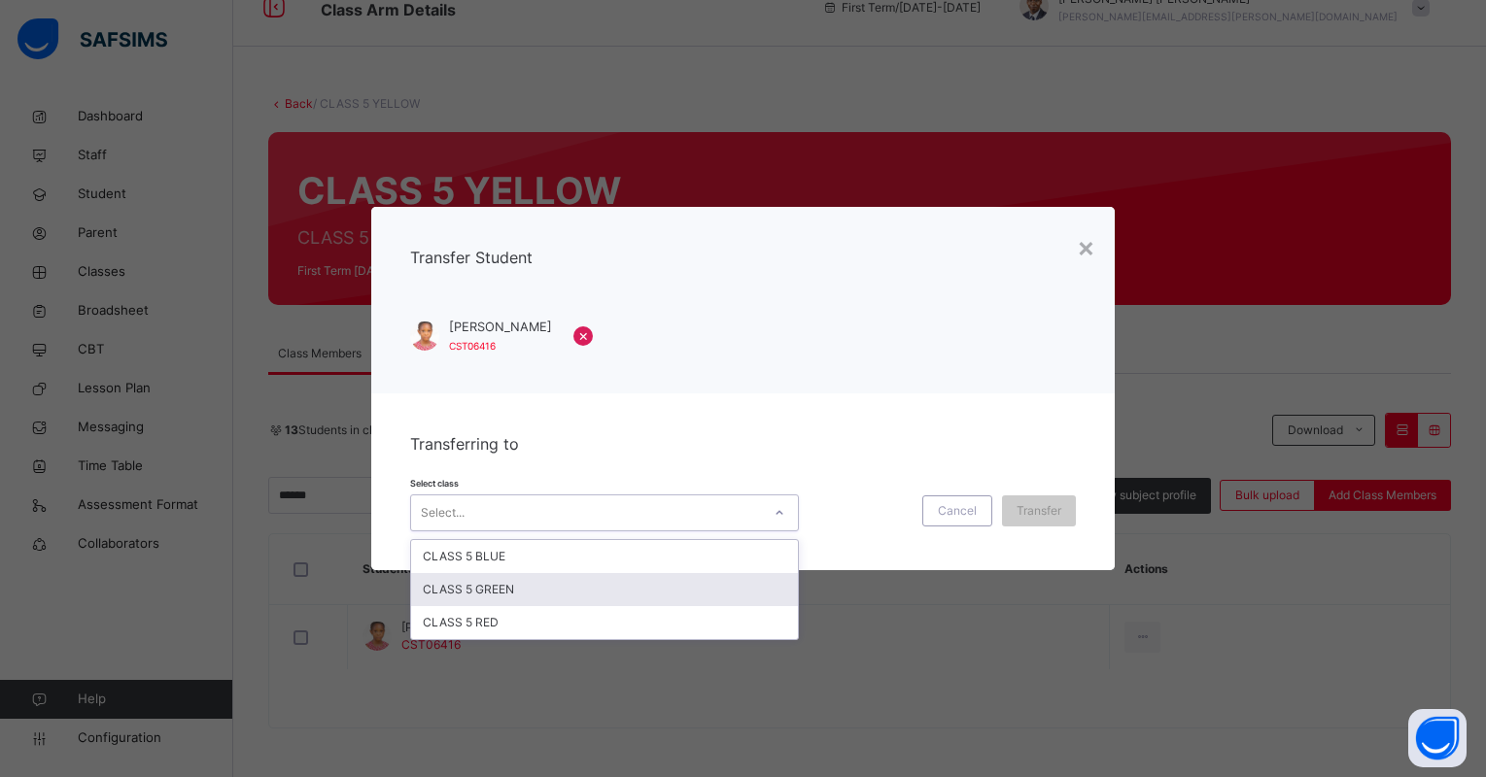
click at [584, 593] on div "CLASS 5 GREEN" at bounding box center [604, 589] width 387 height 33
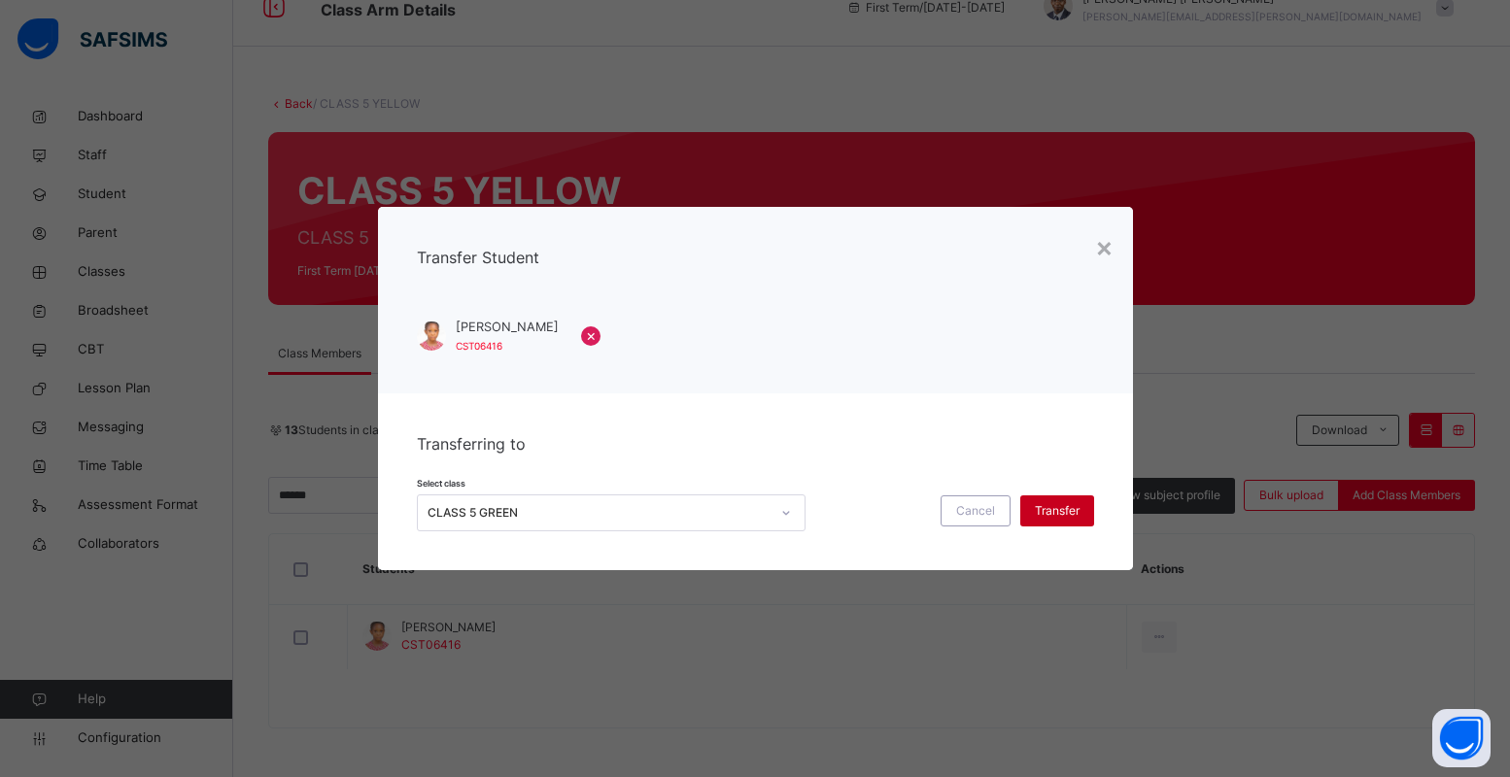
click at [1041, 505] on span "Transfer" at bounding box center [1057, 510] width 45 height 17
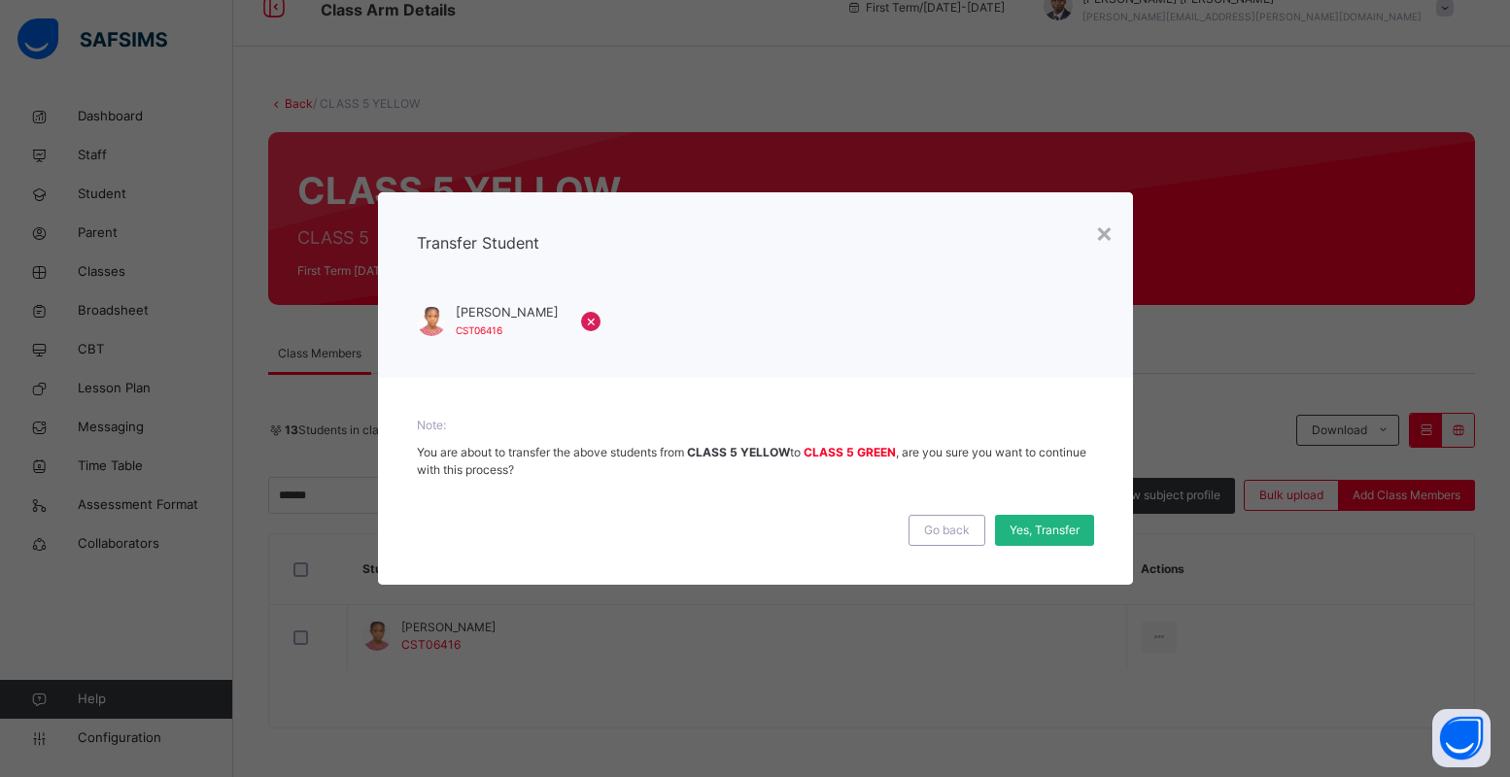
click at [1034, 530] on span "Yes, Transfer" at bounding box center [1045, 530] width 70 height 17
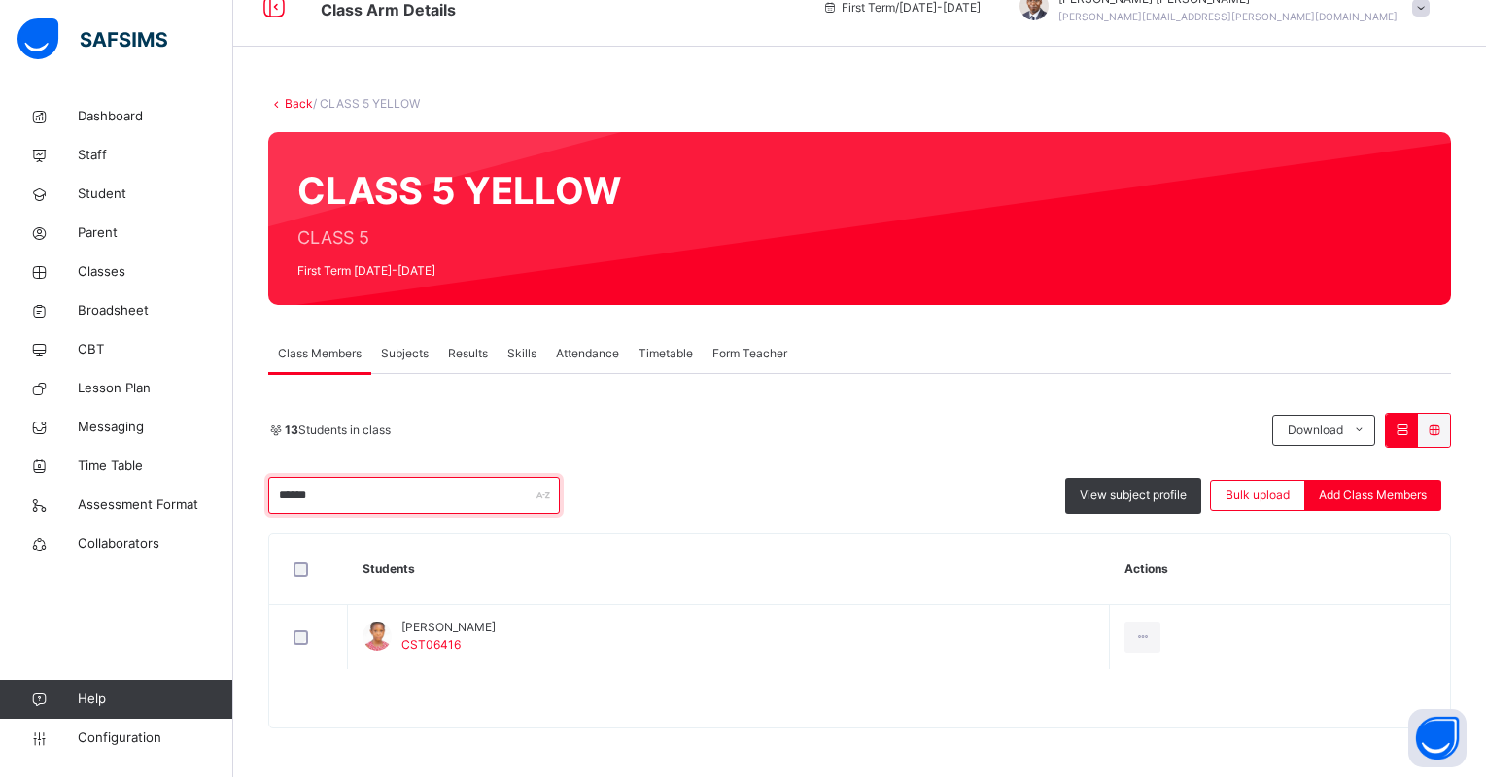
click at [364, 500] on input "******" at bounding box center [414, 495] width 292 height 37
type input "*"
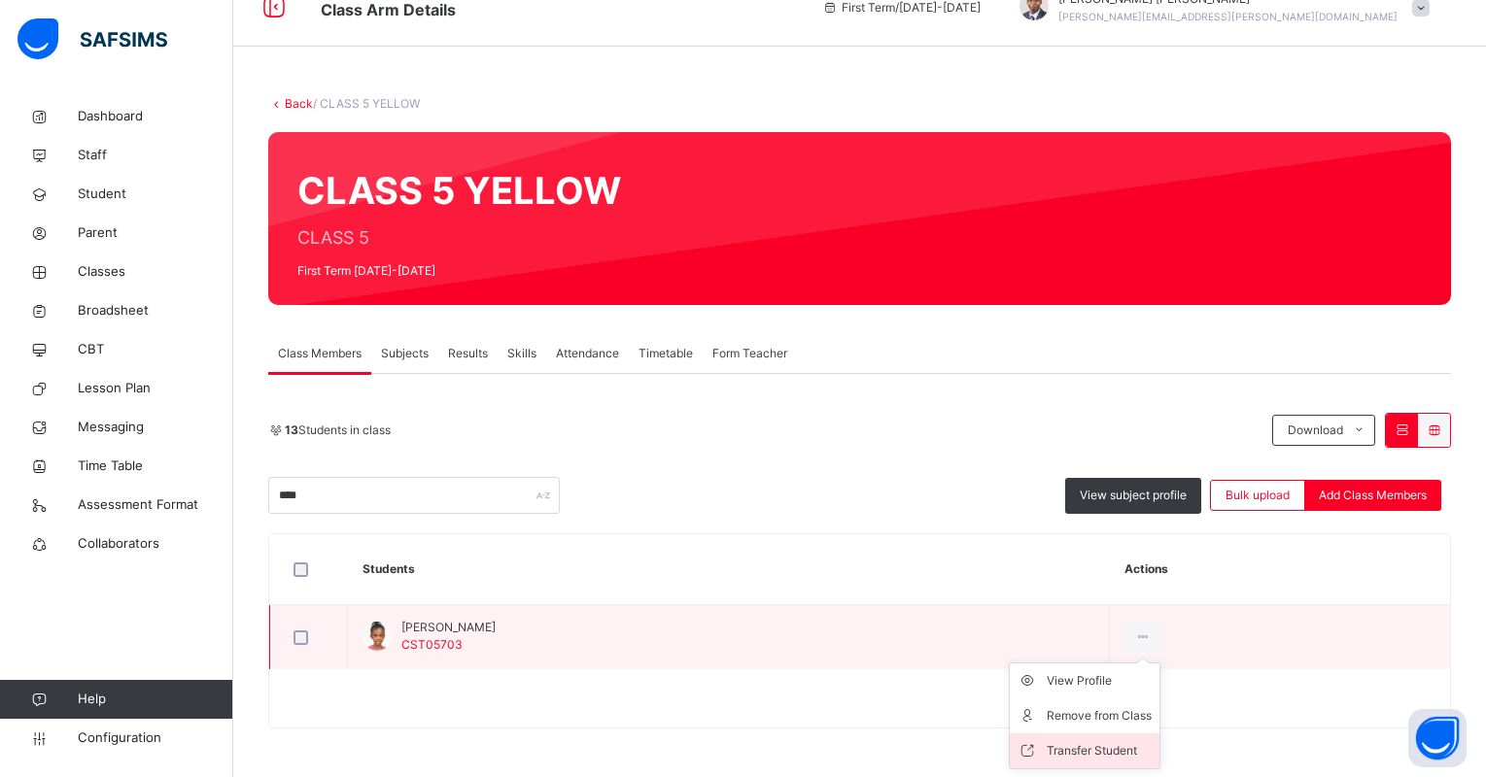
click at [1145, 748] on div "Transfer Student" at bounding box center [1099, 751] width 105 height 19
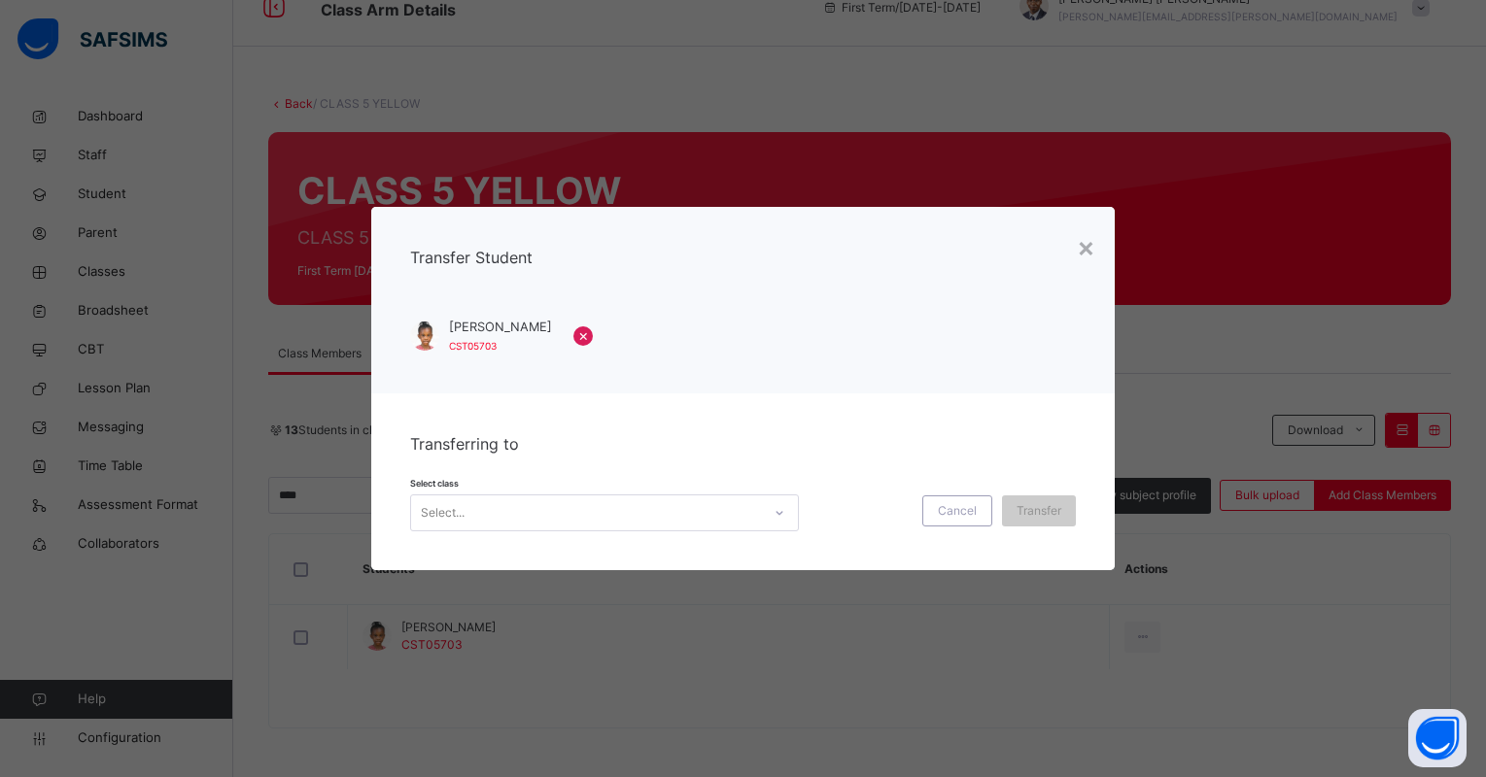
click at [731, 520] on div "Select..." at bounding box center [586, 513] width 350 height 30
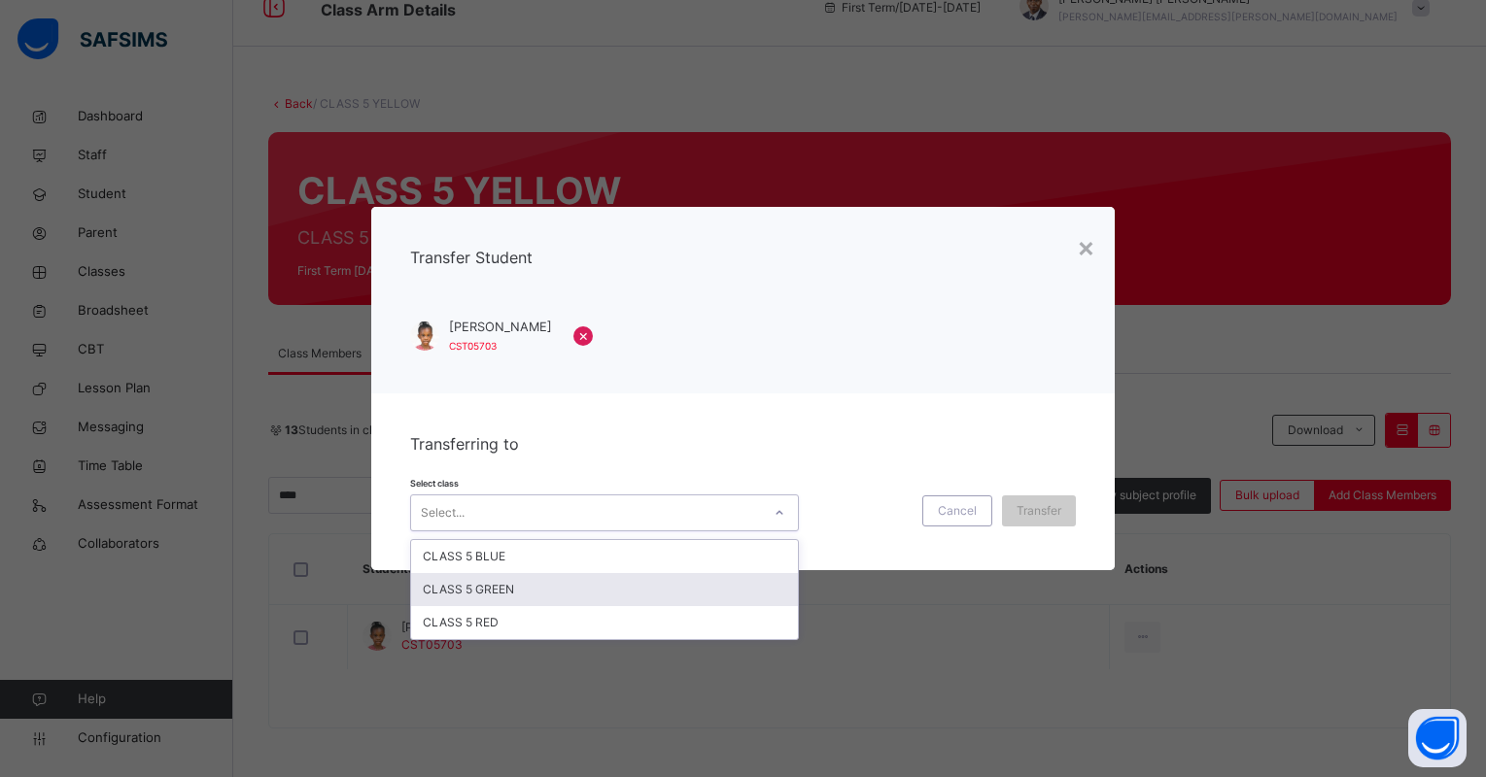
click at [719, 585] on div "CLASS 5 GREEN" at bounding box center [604, 589] width 387 height 33
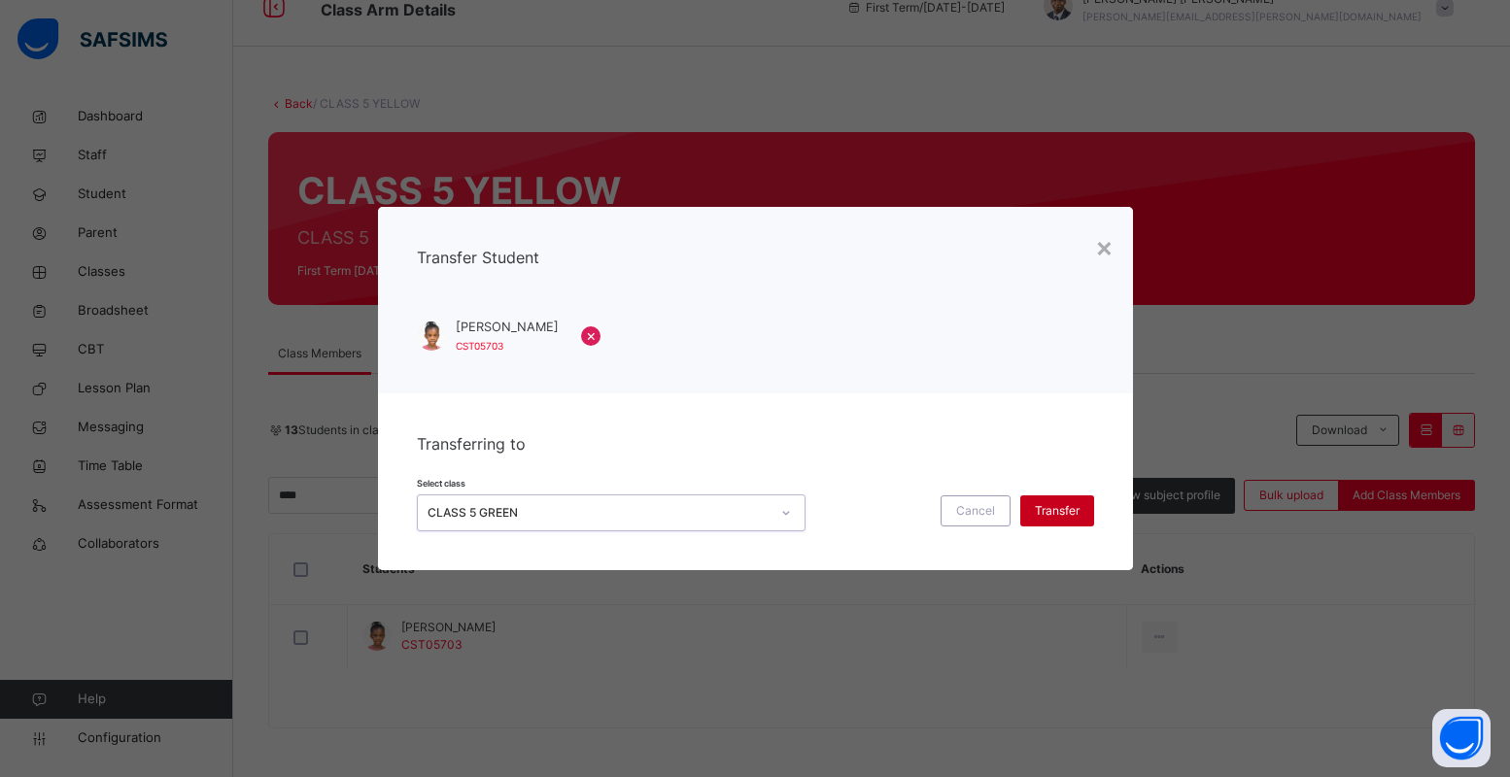
click at [1068, 507] on span "Transfer" at bounding box center [1057, 510] width 45 height 17
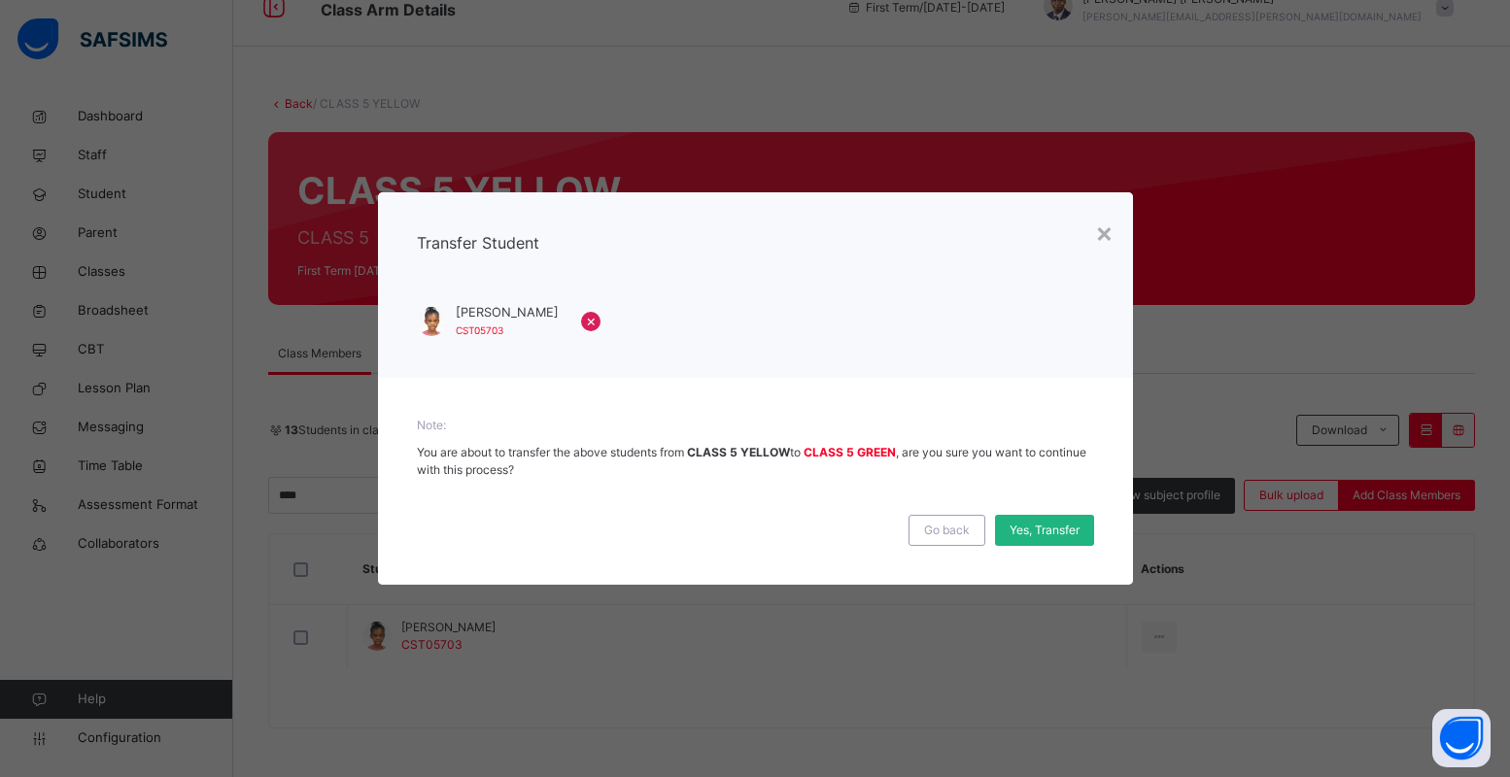
click at [1051, 535] on span "Yes, Transfer" at bounding box center [1045, 530] width 70 height 17
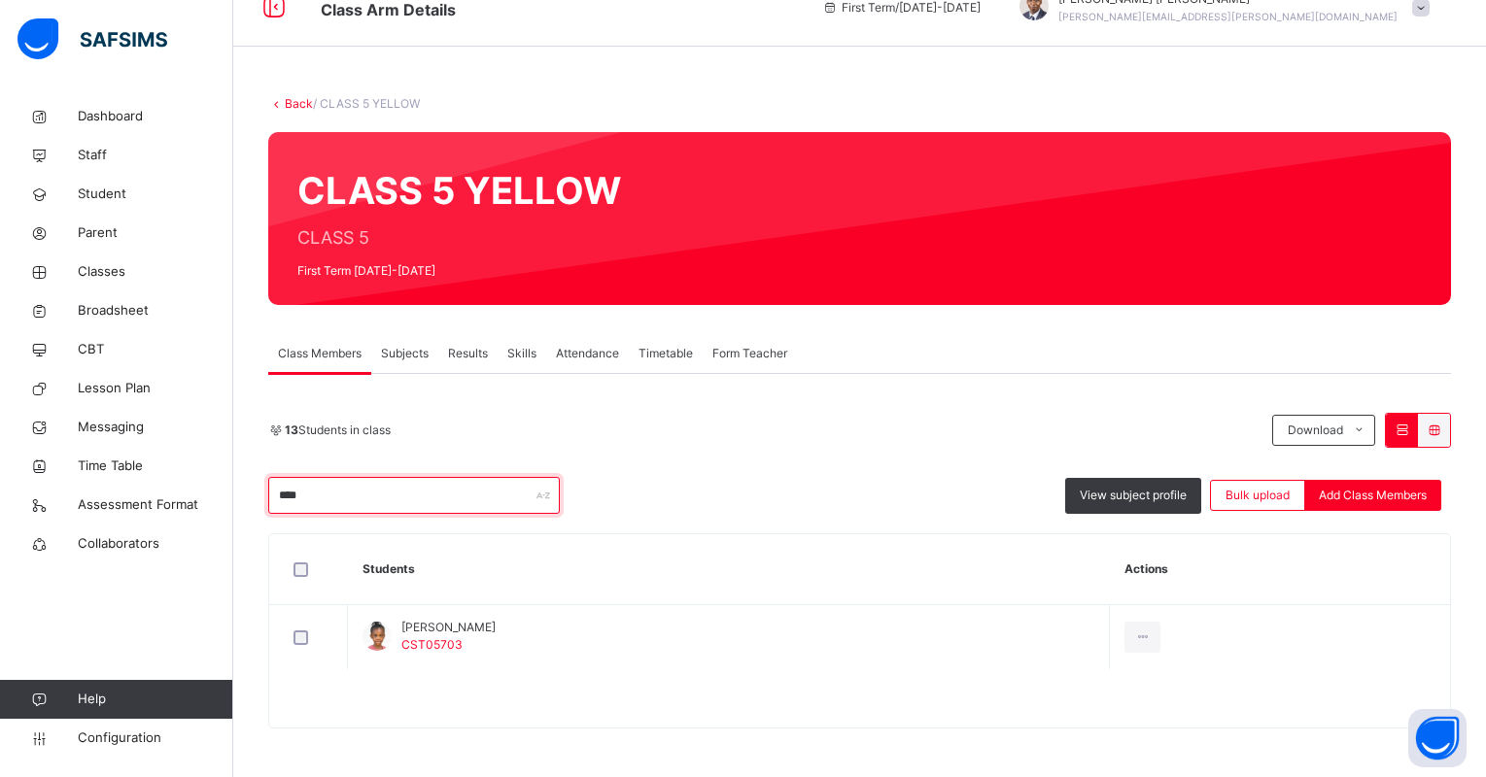
click at [465, 493] on input "****" at bounding box center [414, 495] width 292 height 37
type input "*"
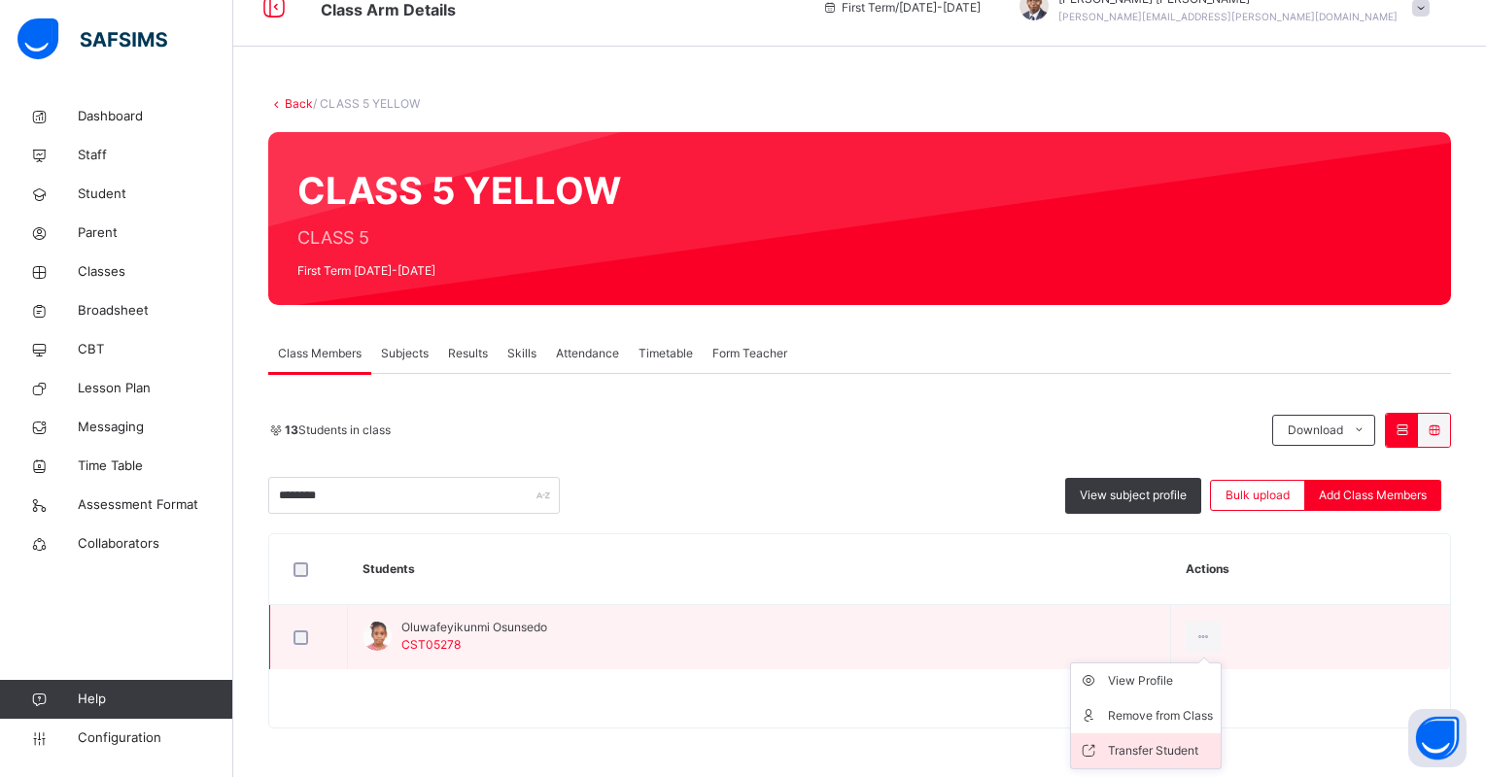
click at [1168, 746] on div "Transfer Student" at bounding box center [1160, 751] width 105 height 19
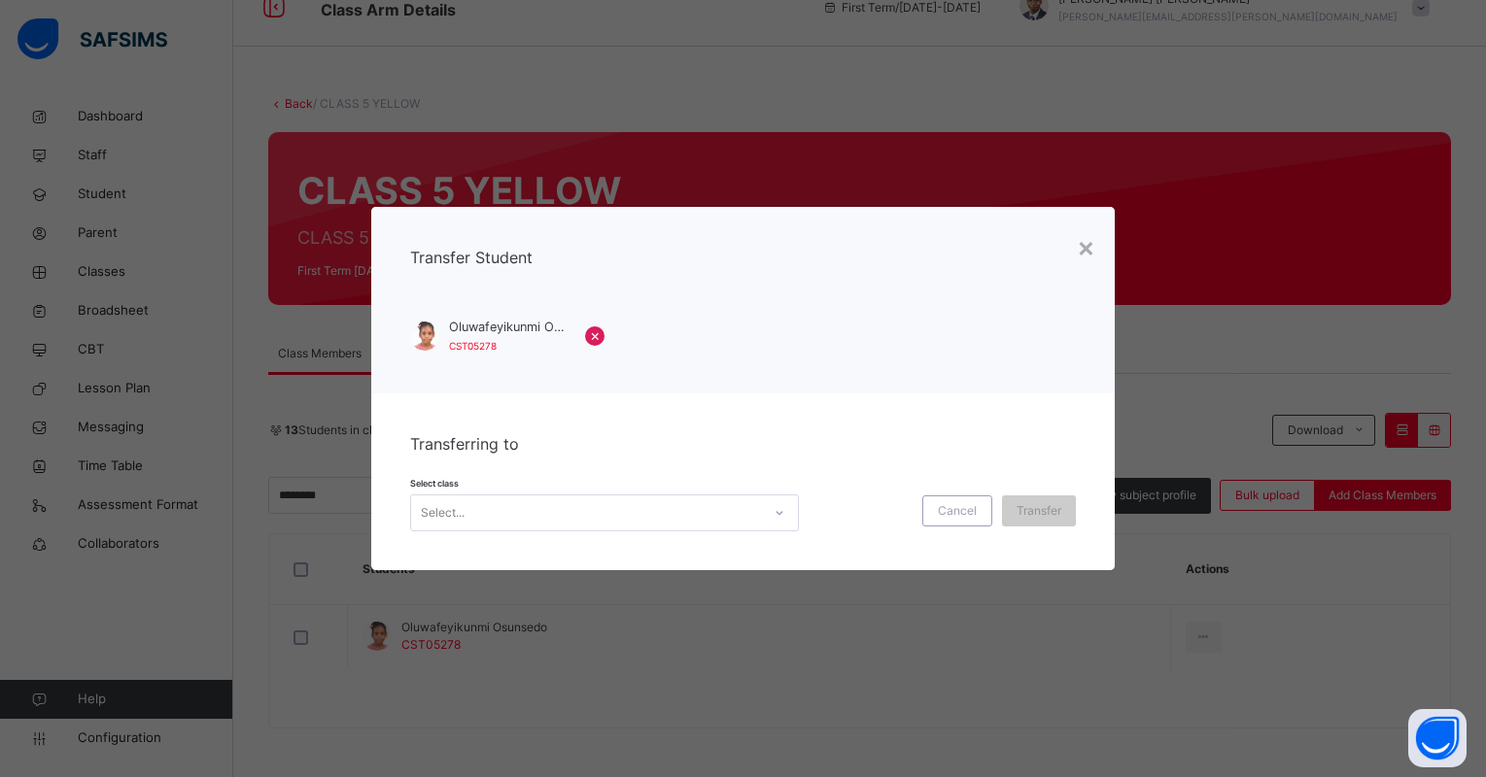
click at [500, 500] on div "Select..." at bounding box center [586, 513] width 350 height 30
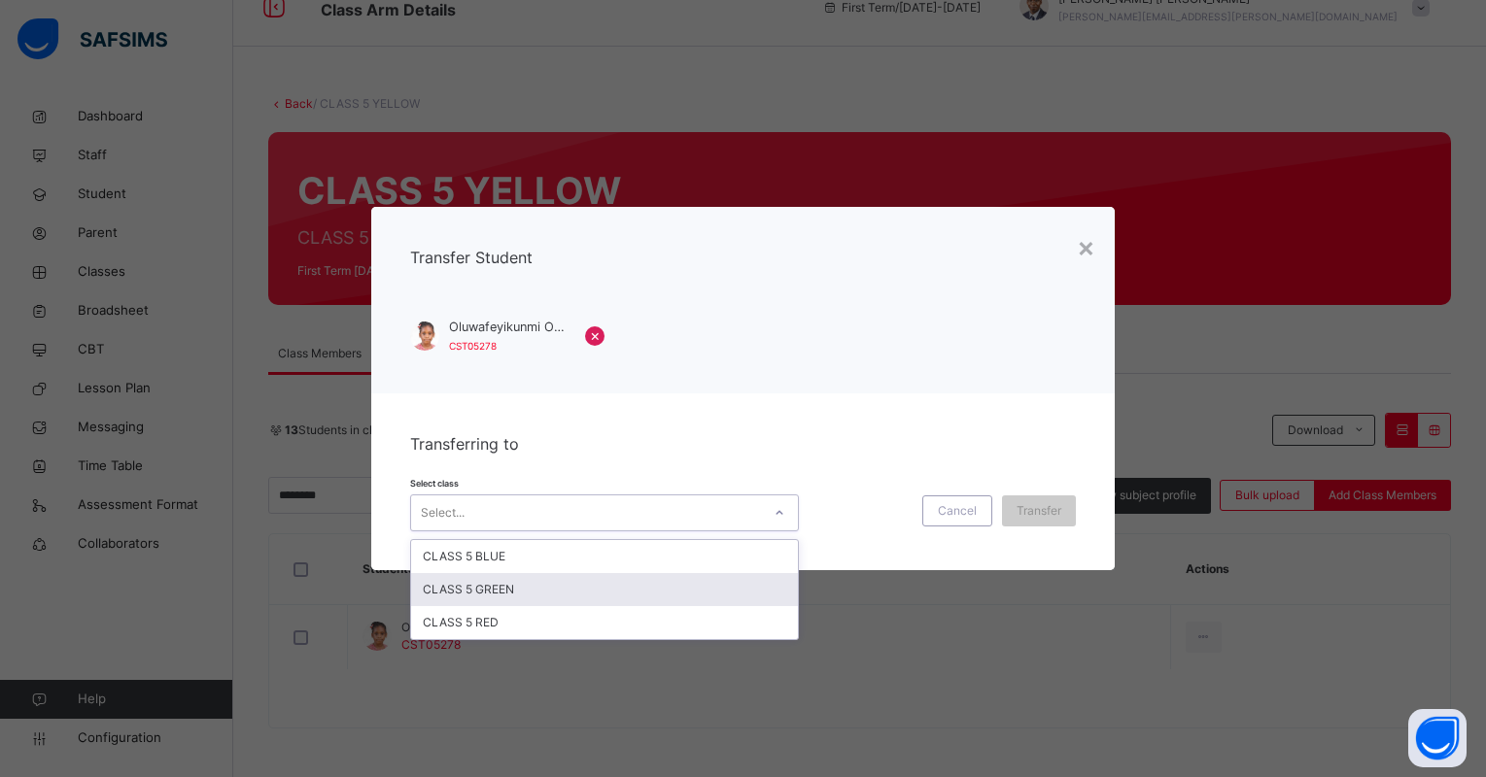
click at [483, 584] on div "CLASS 5 GREEN" at bounding box center [604, 589] width 387 height 33
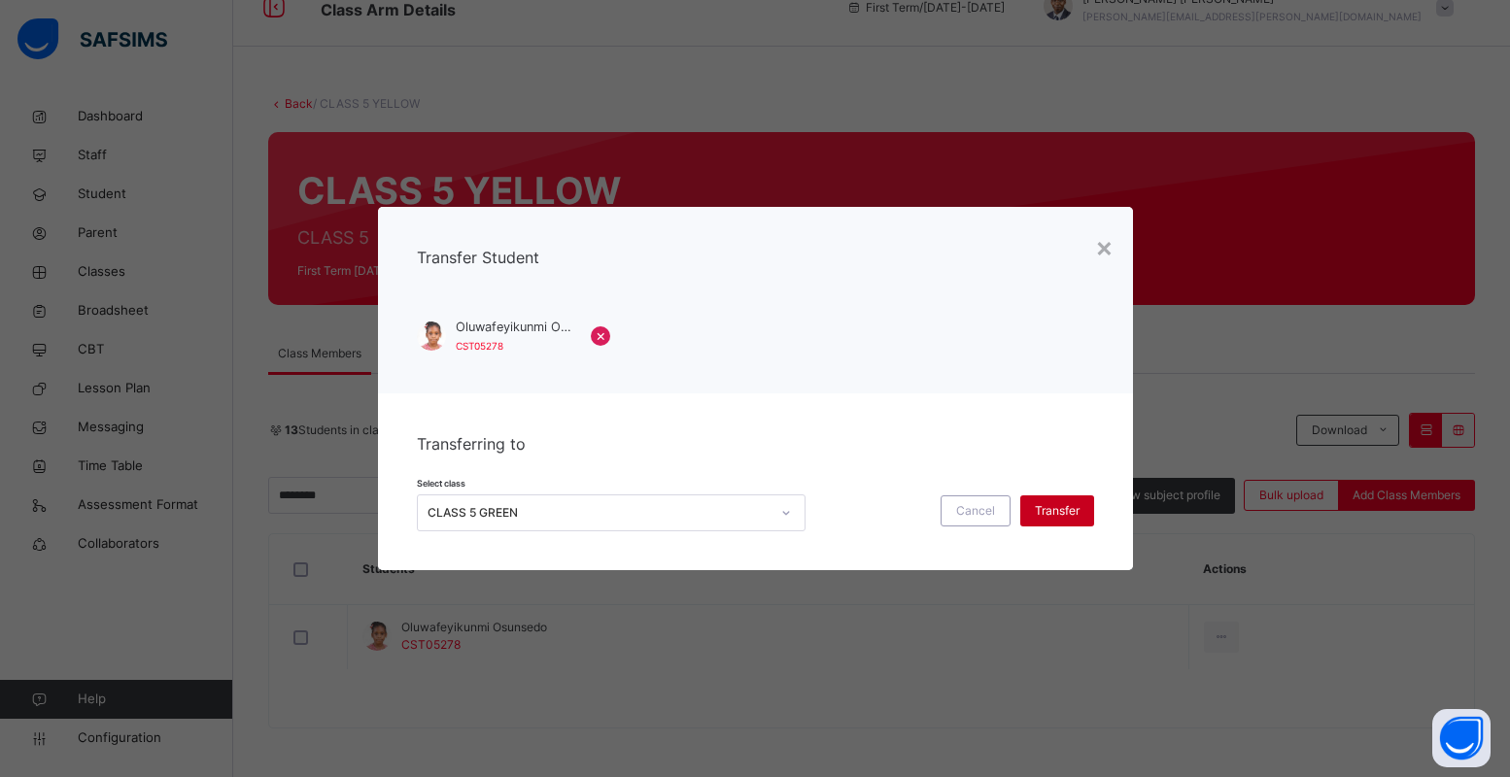
click at [1067, 498] on div "Transfer" at bounding box center [1057, 511] width 74 height 31
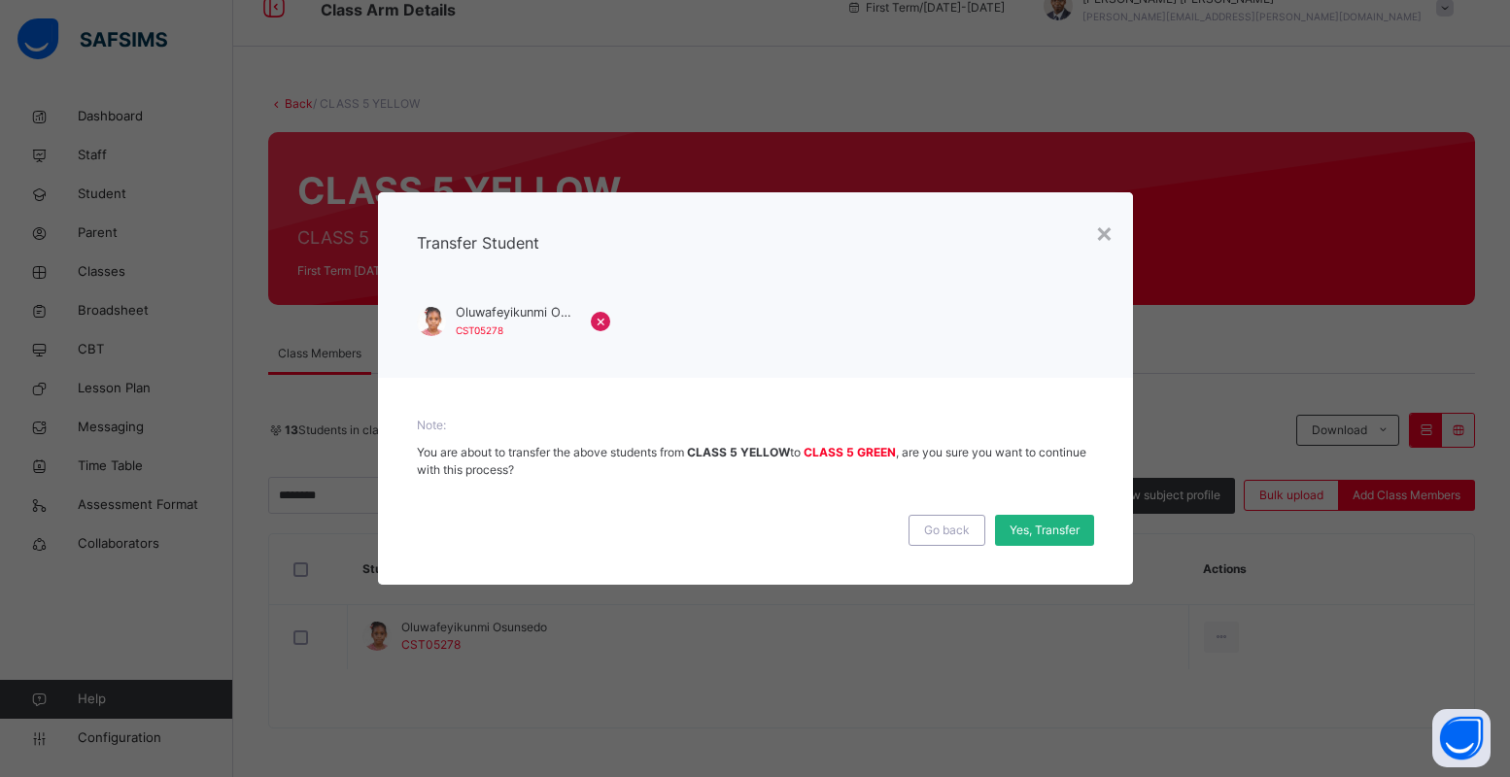
click at [1043, 524] on span "Yes, Transfer" at bounding box center [1045, 530] width 70 height 17
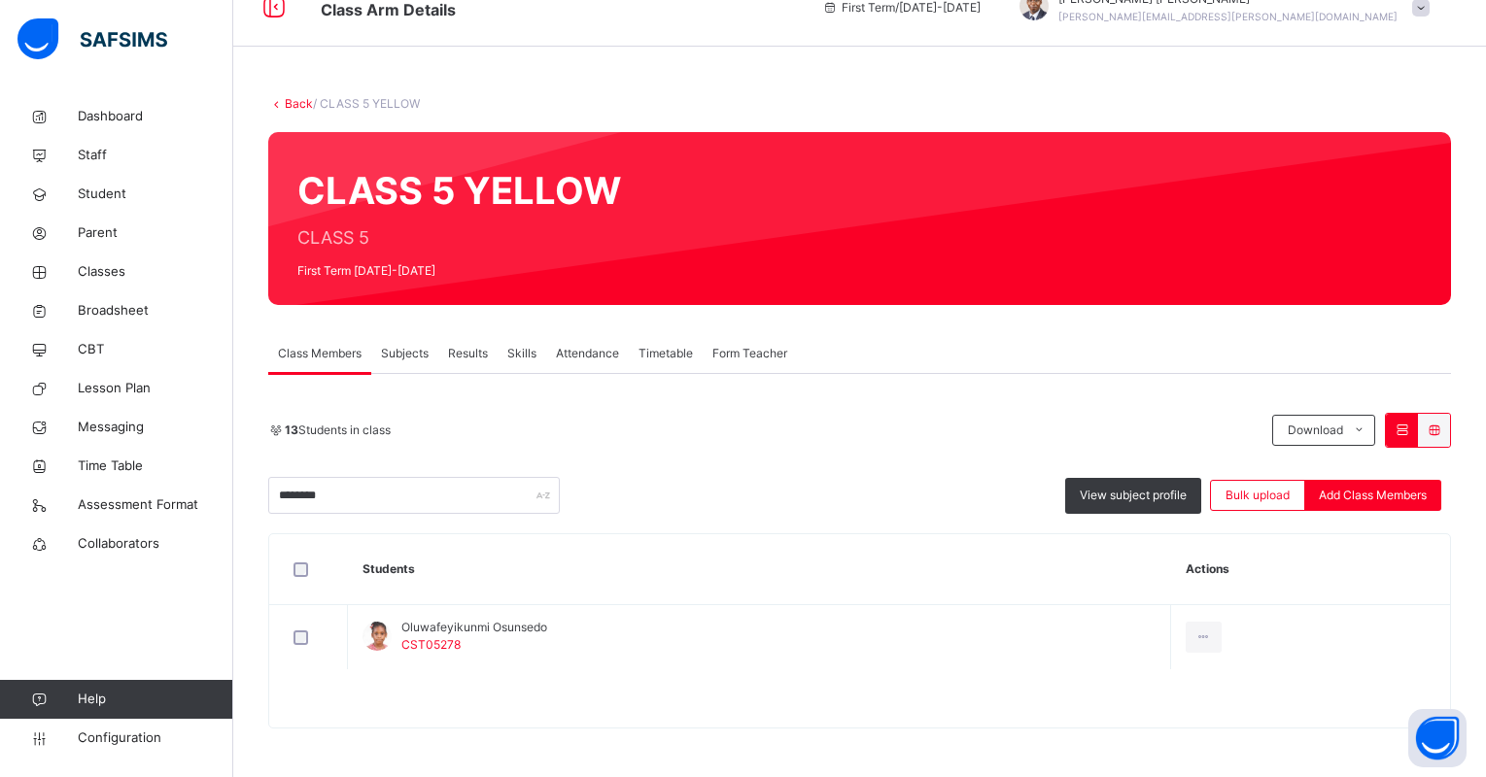
click at [357, 476] on div "13 Students in class Download Pdf Report Excel Report ******** View subject pro…" at bounding box center [859, 463] width 1183 height 101
drag, startPoint x: 357, startPoint y: 495, endPoint x: 231, endPoint y: 488, distance: 125.6
click at [236, 495] on div "Back / CLASS 5 YELLOW CLASS 5 YELLOW CLASS 5 First Term 2025-2026 Class Members…" at bounding box center [859, 421] width 1253 height 711
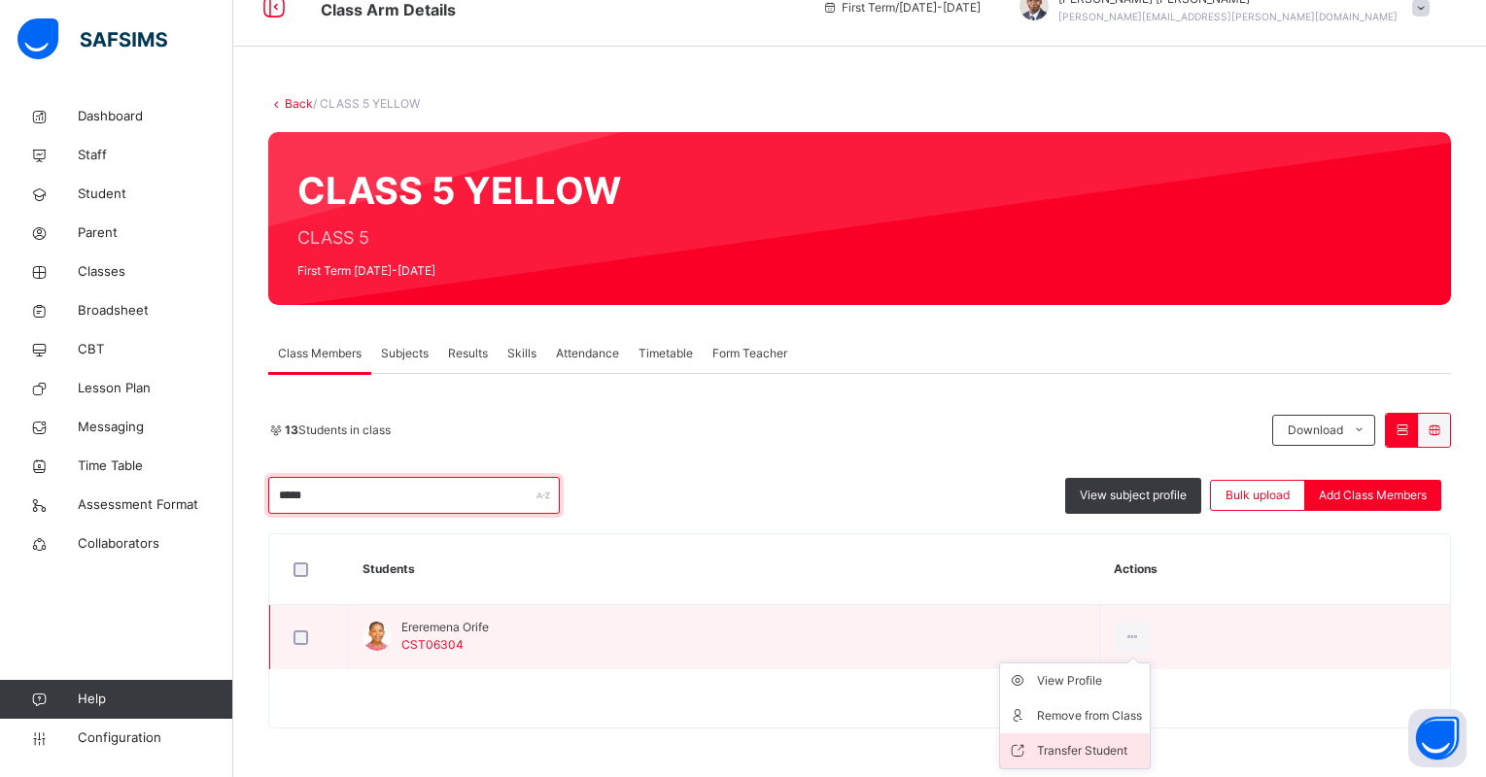
type input "*****"
click at [1120, 743] on div "Transfer Student" at bounding box center [1089, 751] width 105 height 19
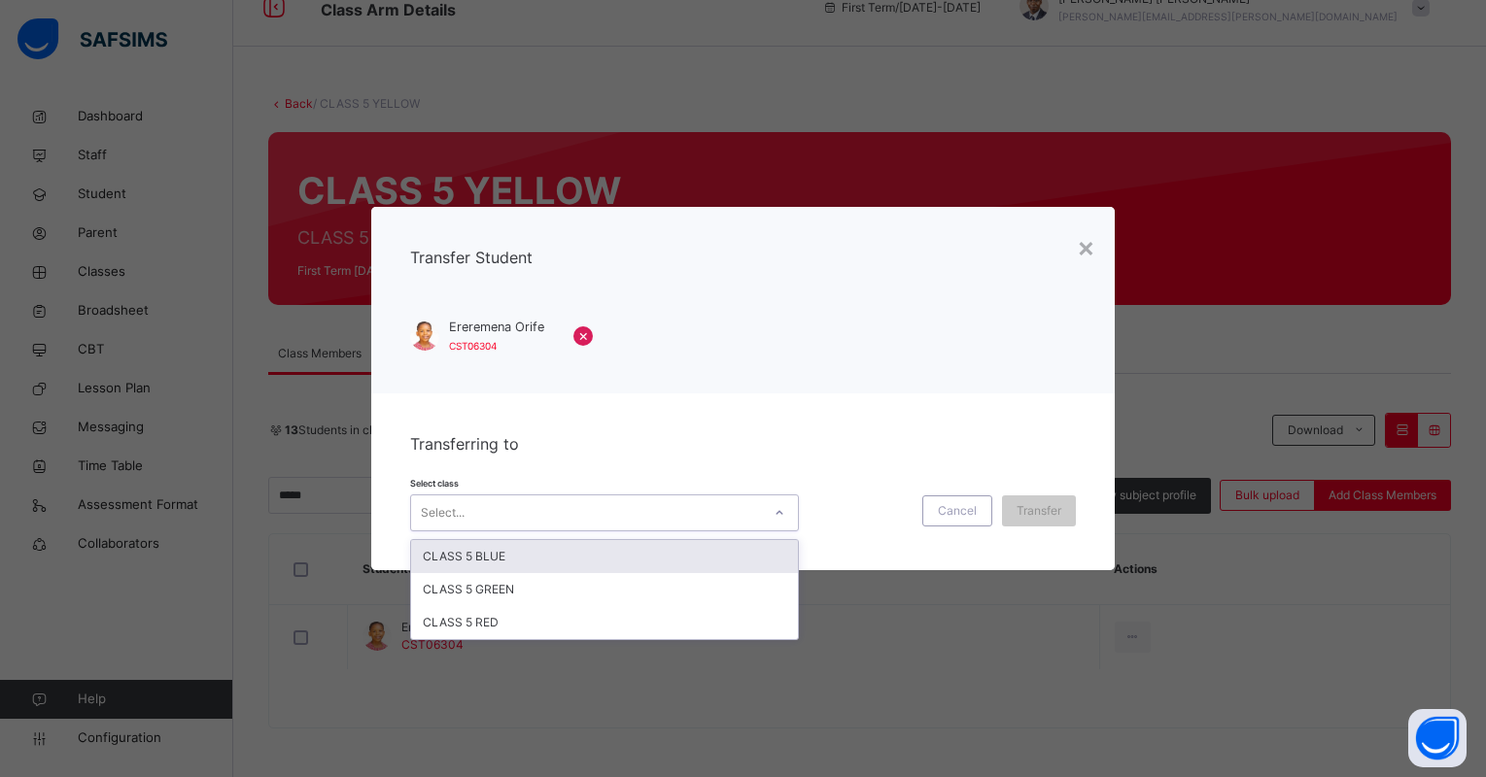
click at [722, 516] on div "Select..." at bounding box center [586, 513] width 350 height 30
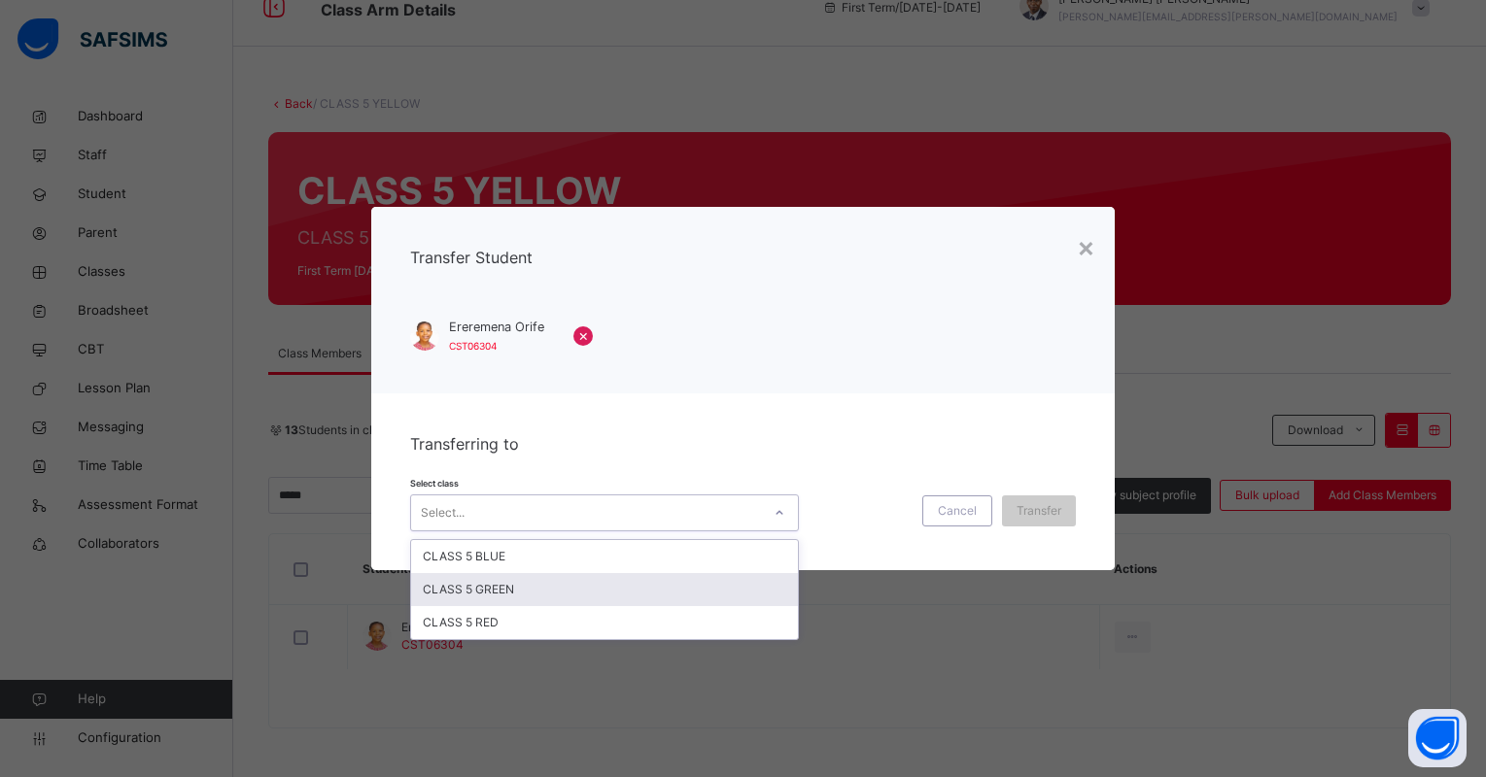
click at [701, 582] on div "CLASS 5 GREEN" at bounding box center [604, 589] width 387 height 33
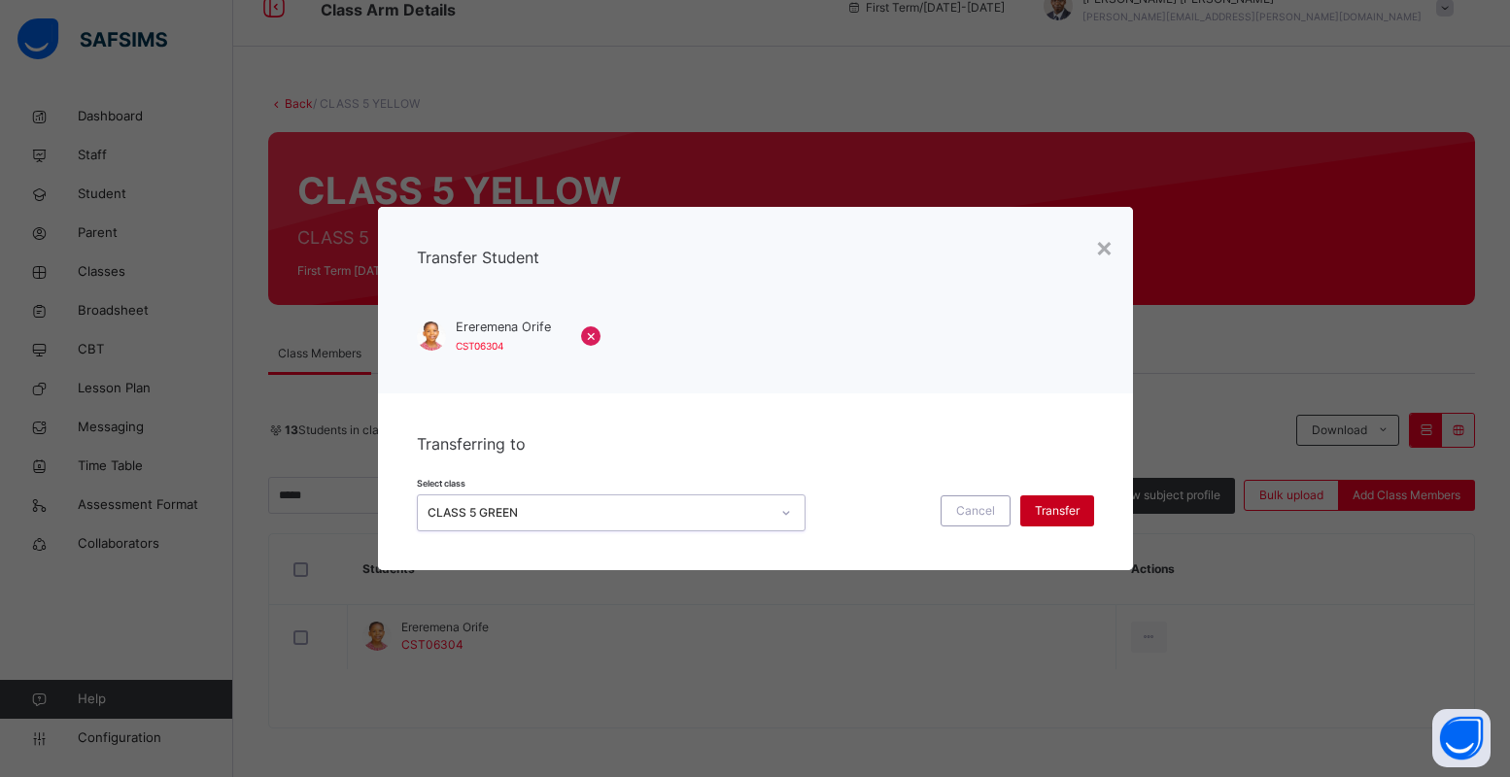
click at [1047, 496] on div "Transfer" at bounding box center [1057, 511] width 74 height 31
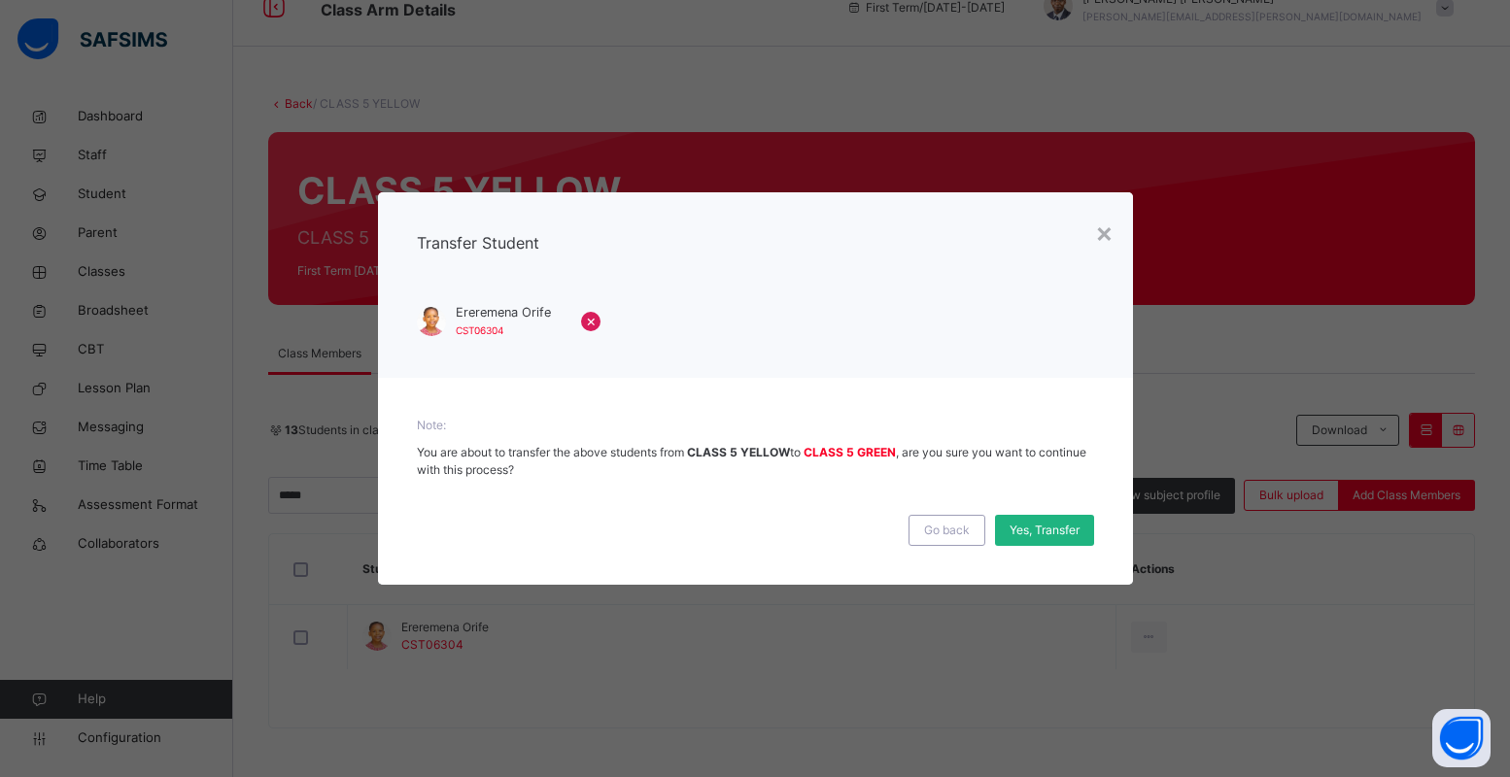
click at [1036, 536] on span "Yes, Transfer" at bounding box center [1045, 530] width 70 height 17
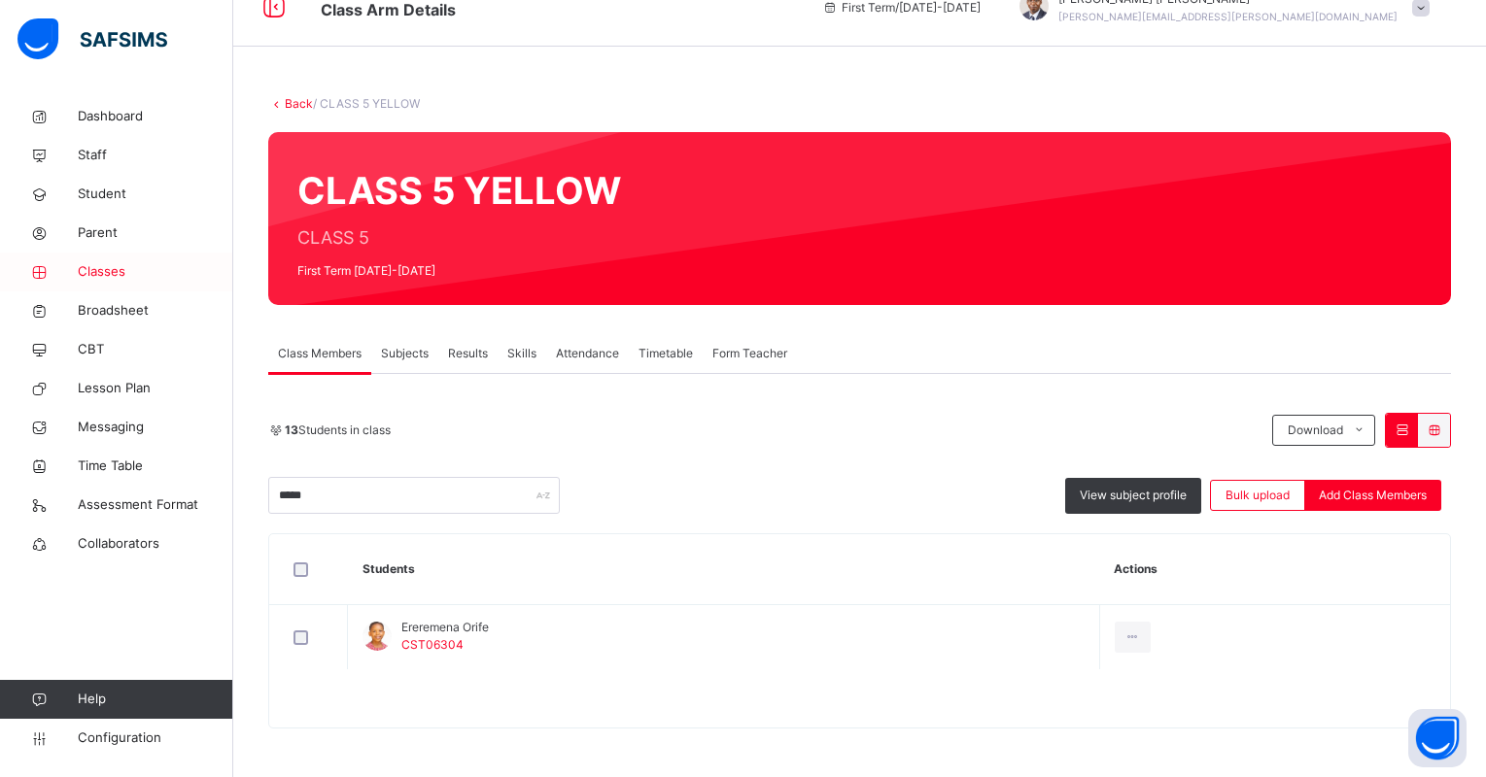
click at [103, 266] on span "Classes" at bounding box center [155, 271] width 155 height 19
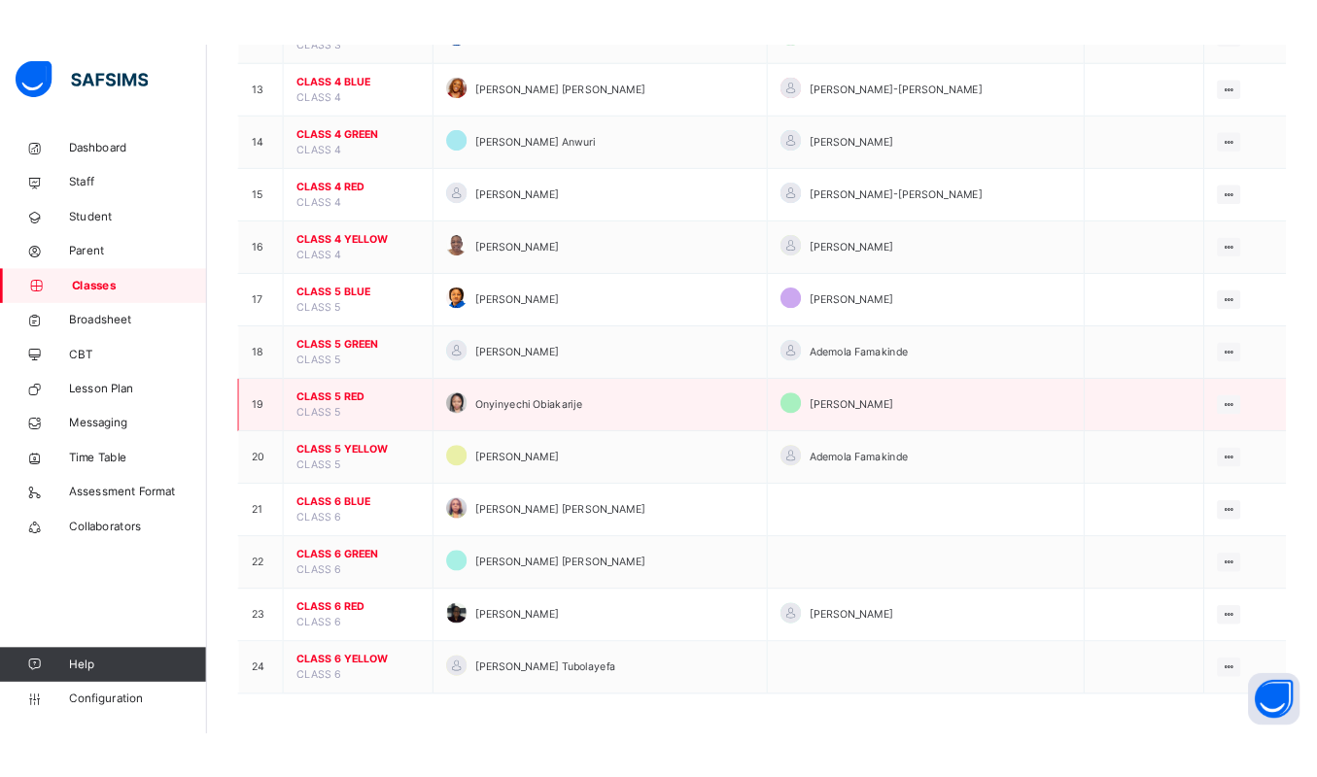
scroll to position [925, 0]
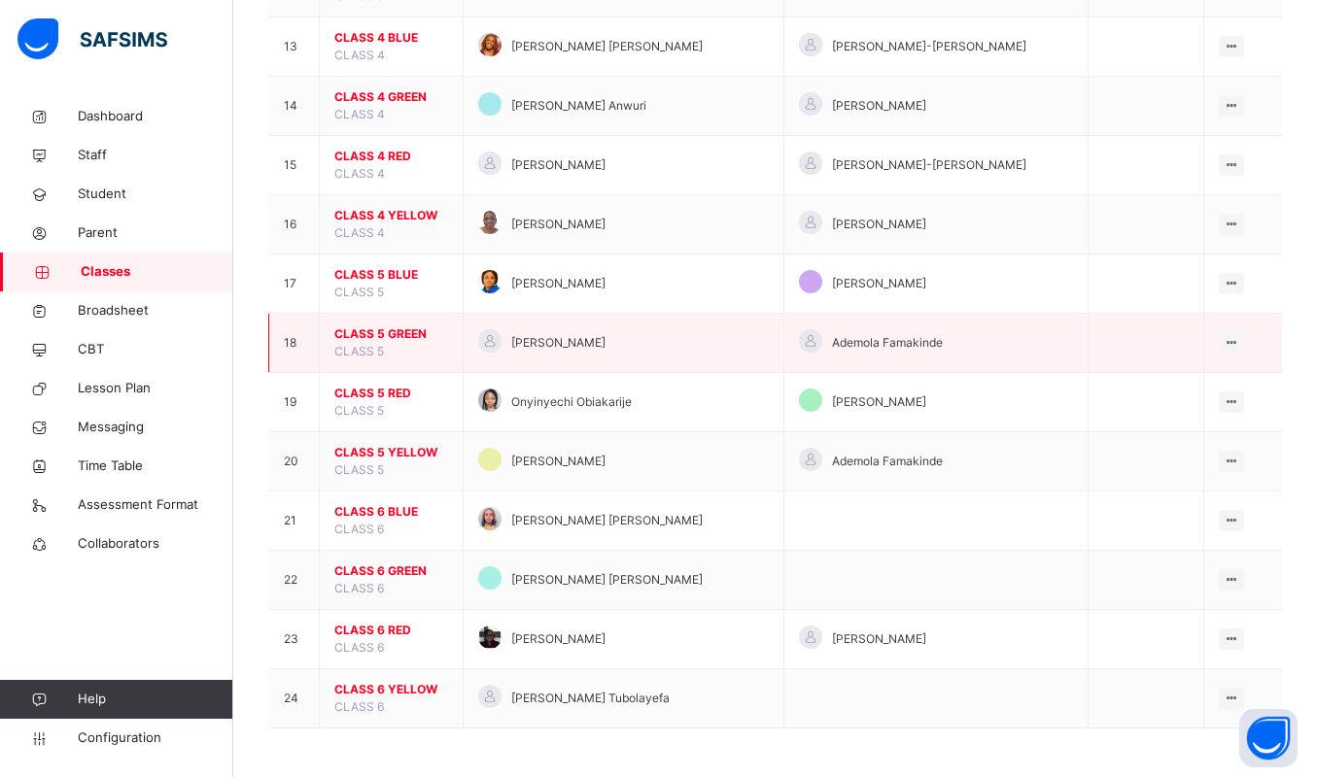
click at [379, 328] on span "CLASS 5 GREEN" at bounding box center [391, 334] width 114 height 17
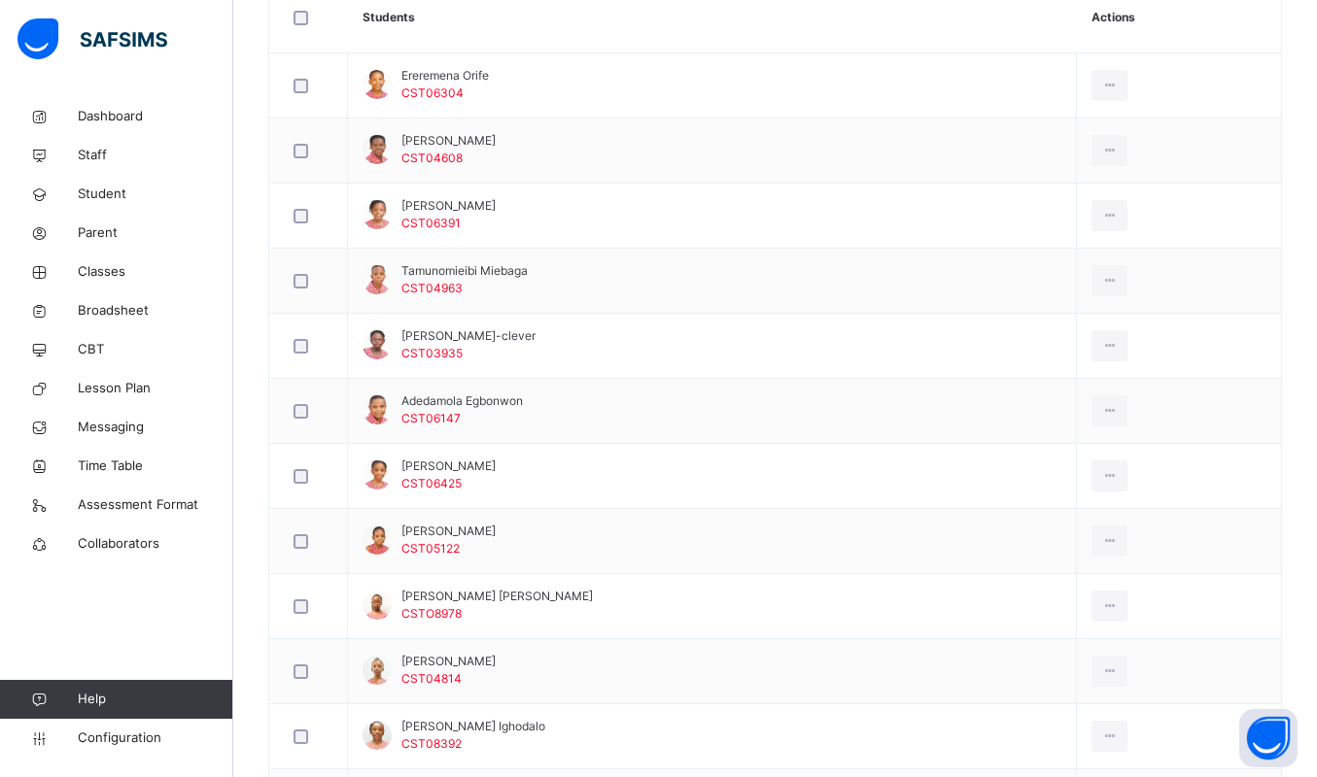
scroll to position [437, 0]
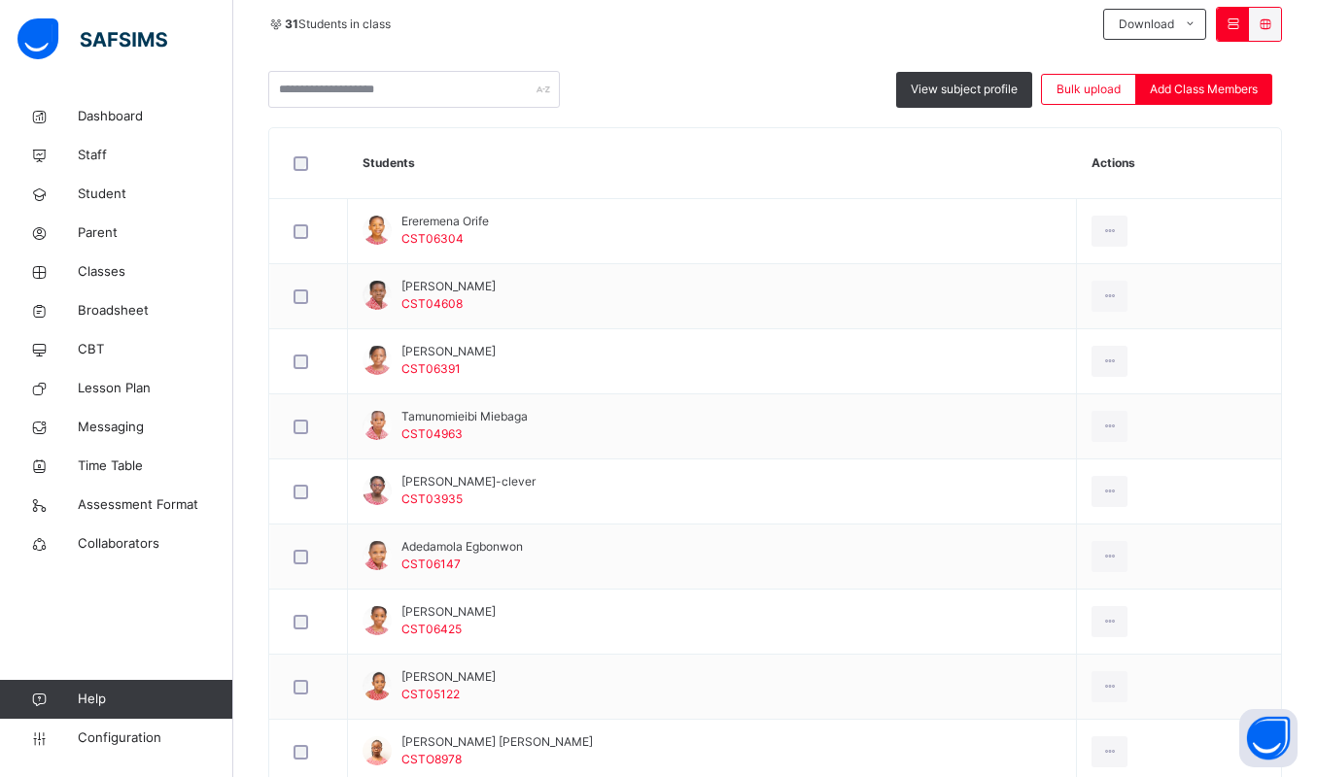
click at [114, 634] on div "Dashboard Staff Student Parent Classes Broadsheet CBT Lesson Plan Messaging Tim…" at bounding box center [116, 428] width 233 height 700
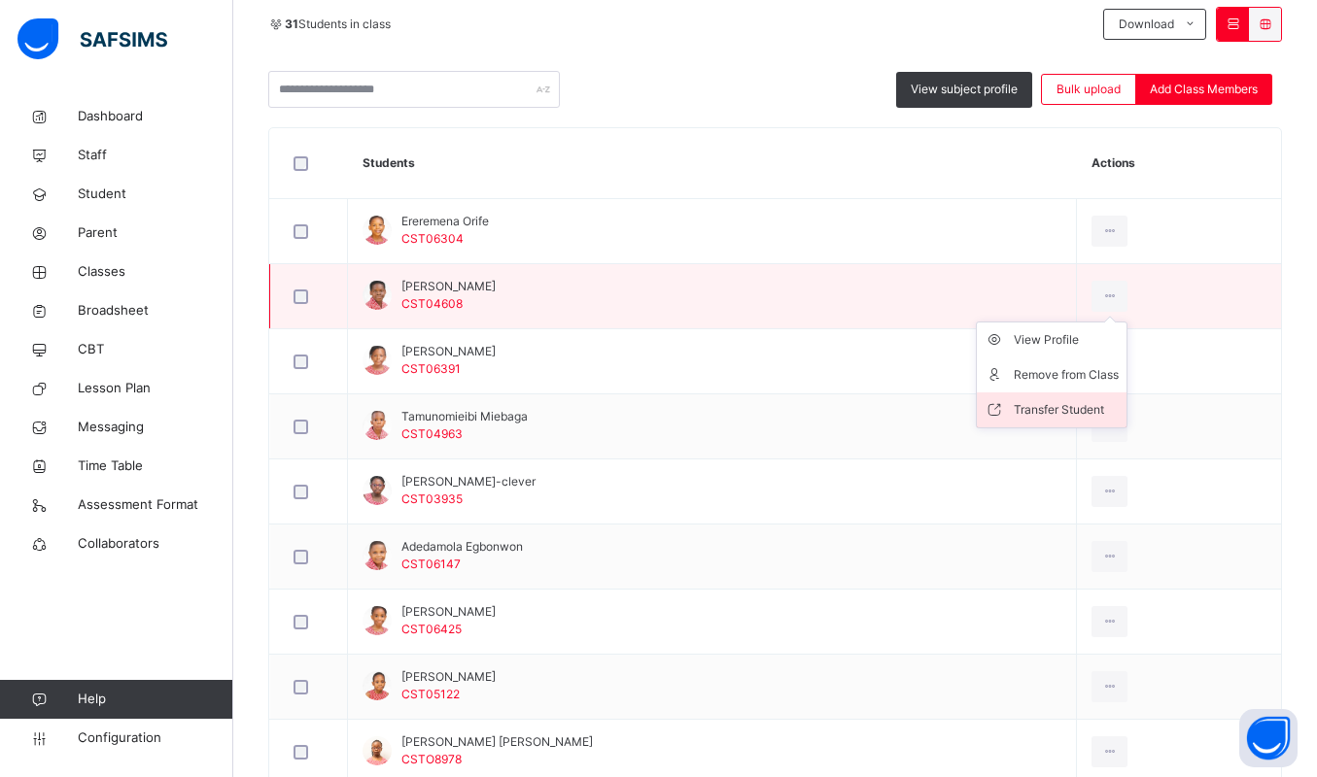
click at [1048, 402] on div "Transfer Student" at bounding box center [1066, 409] width 105 height 19
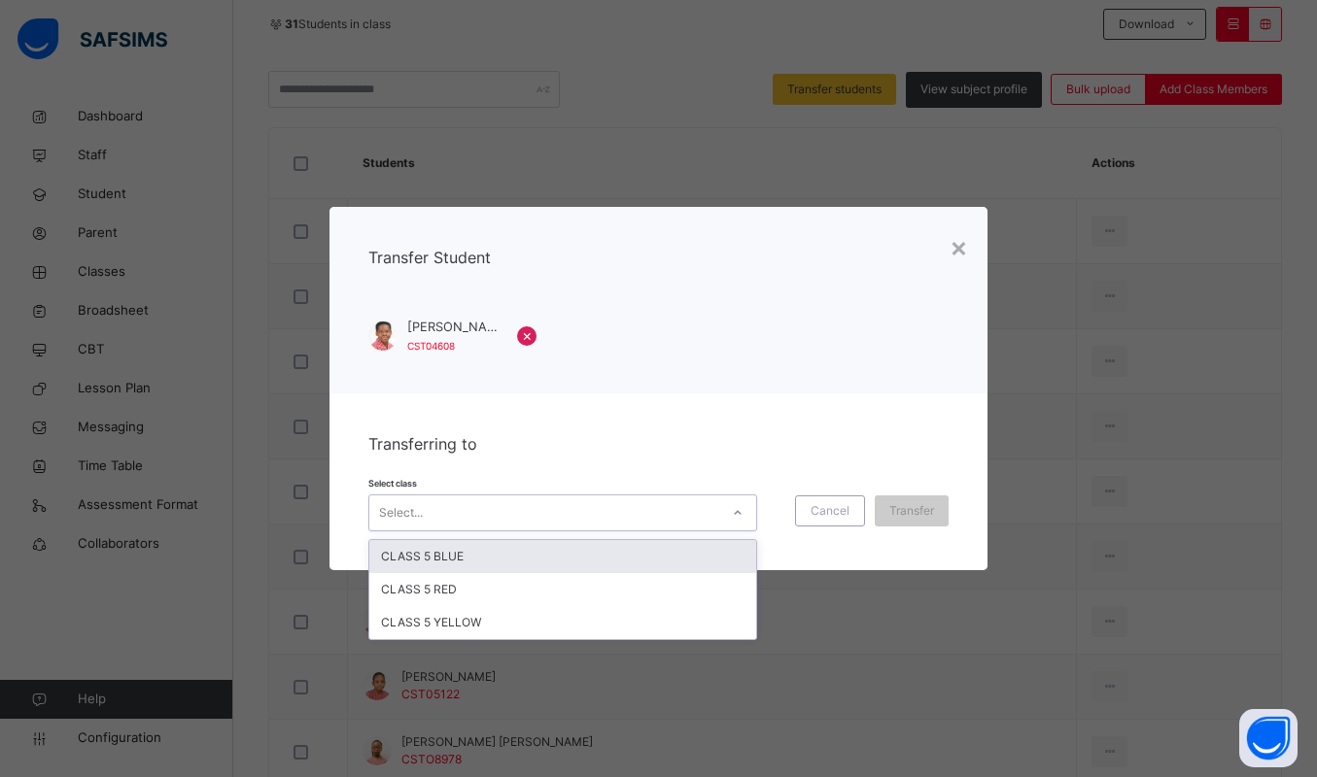
click at [525, 517] on div "Select..." at bounding box center [544, 513] width 350 height 30
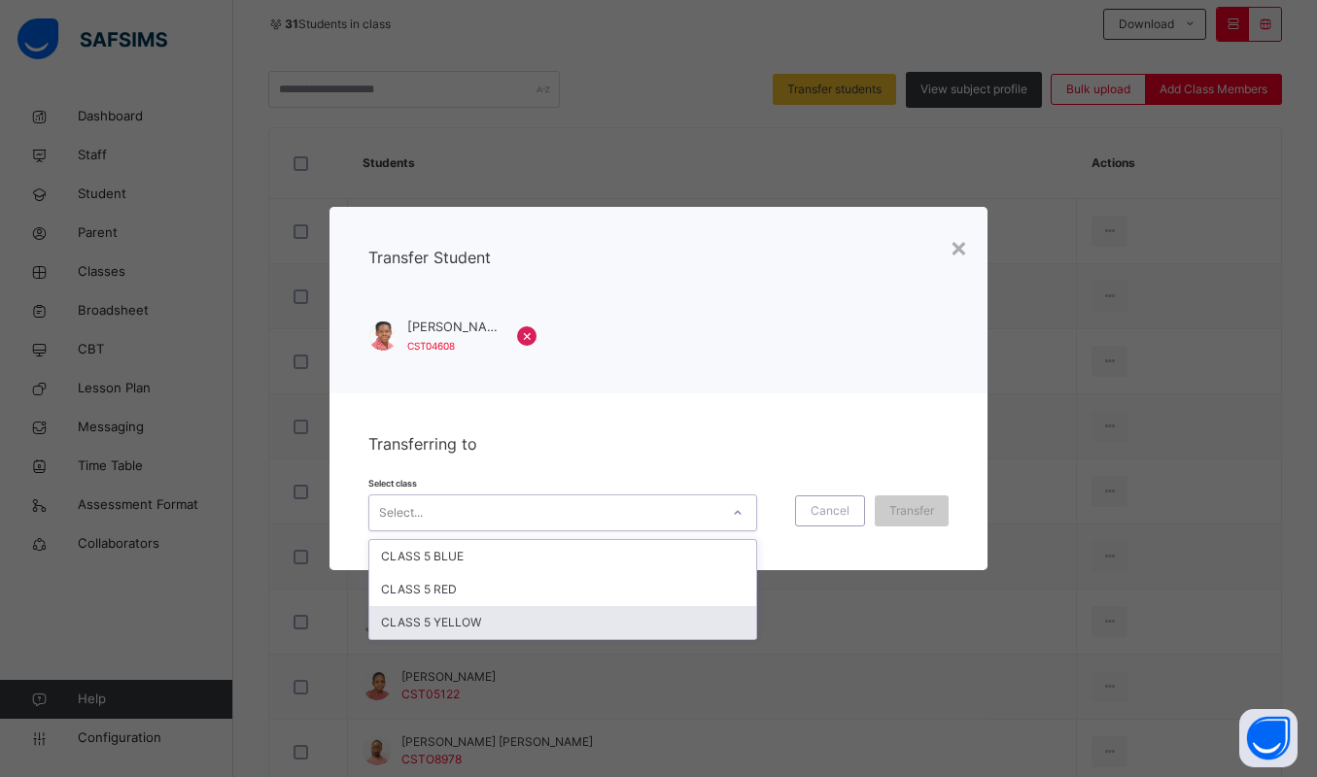
click at [459, 616] on div "CLASS 5 YELLOW" at bounding box center [562, 622] width 387 height 33
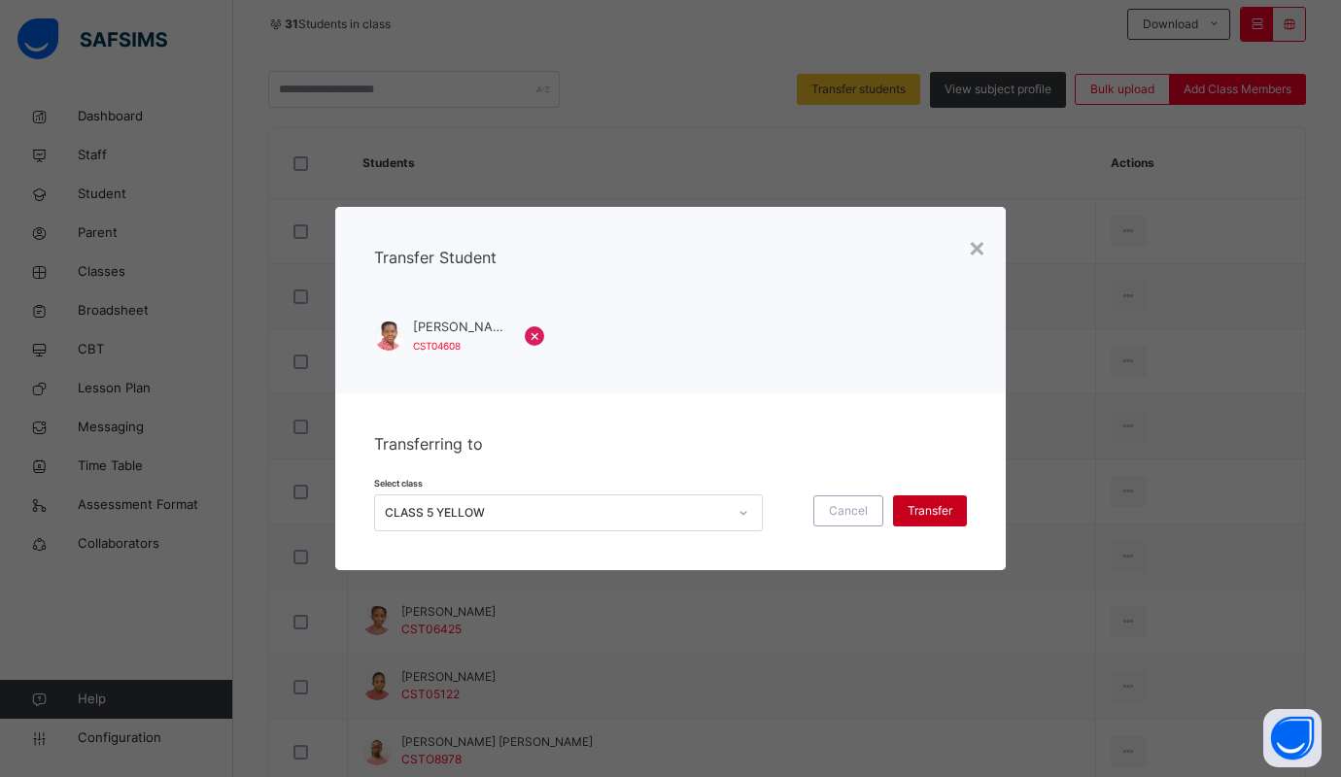
click at [938, 503] on span "Transfer" at bounding box center [930, 510] width 45 height 17
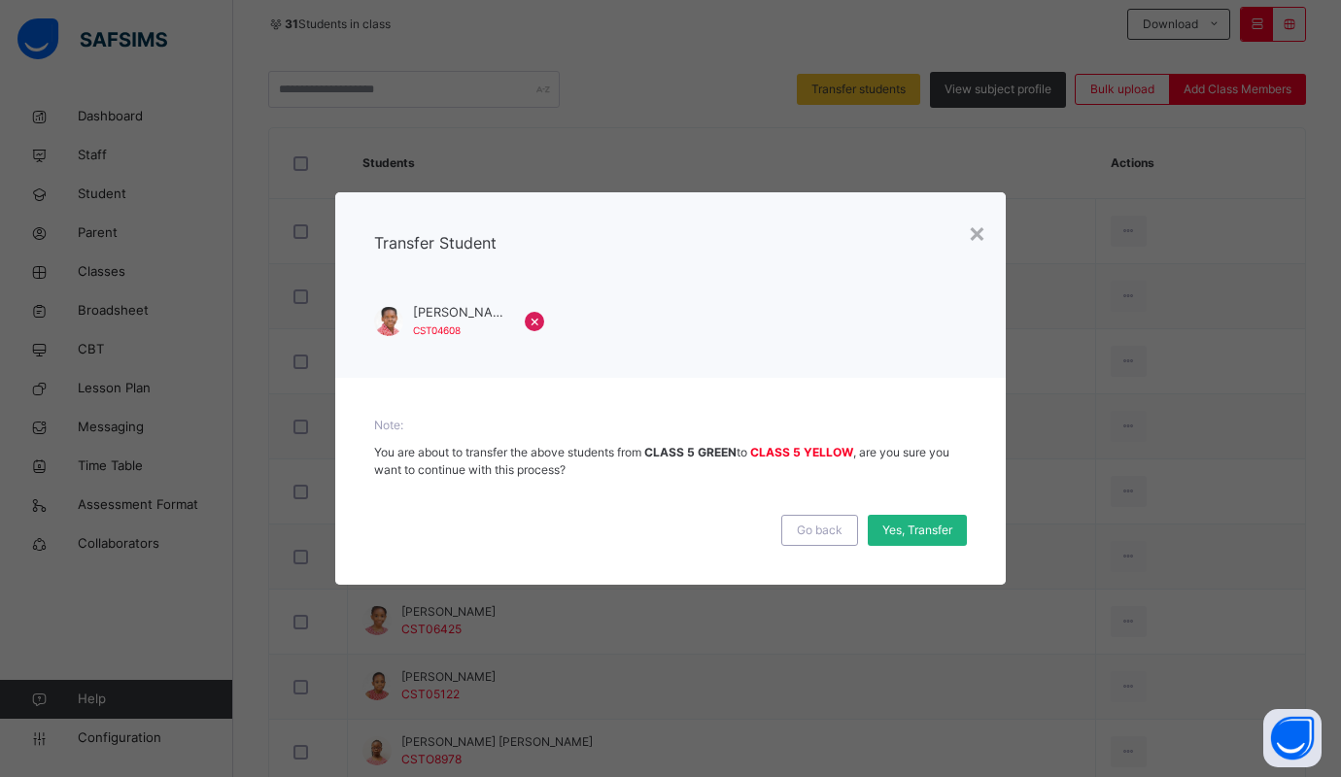
click at [907, 524] on span "Yes, Transfer" at bounding box center [917, 530] width 70 height 17
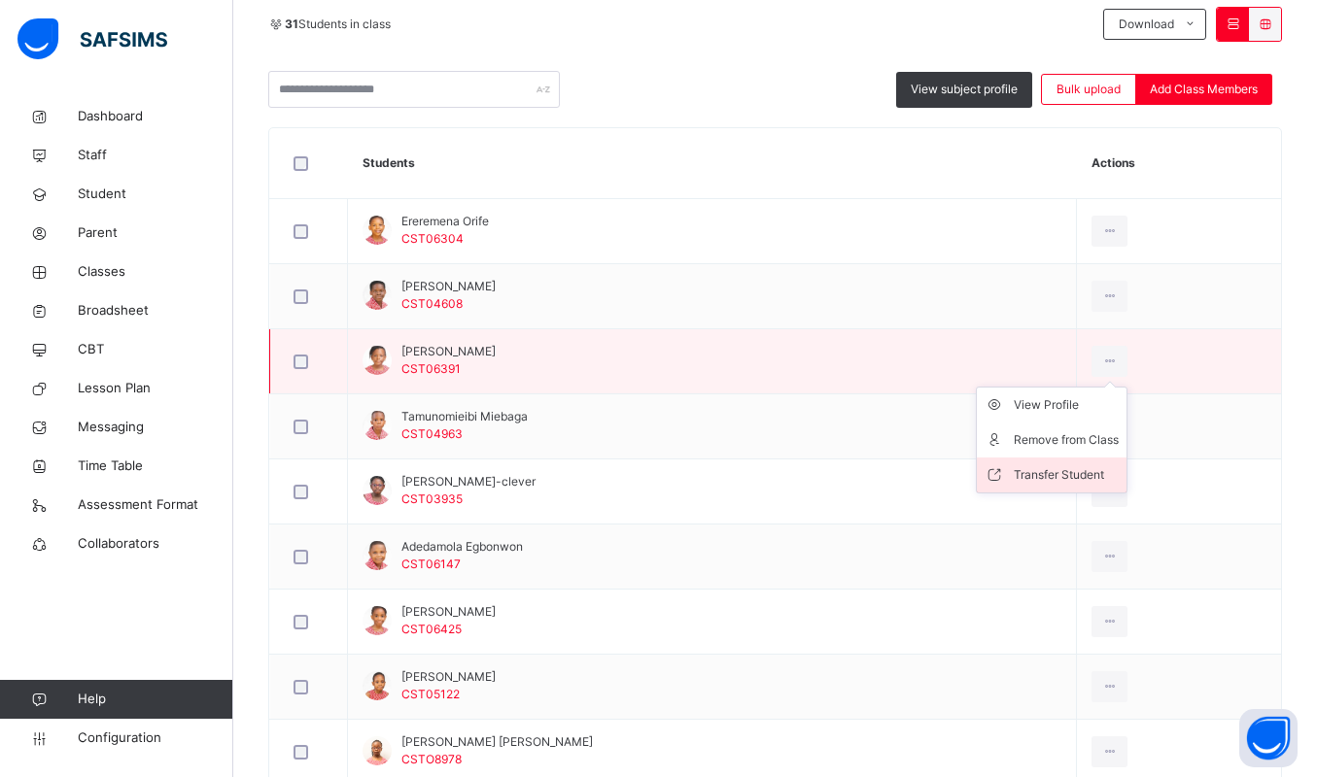
click at [1067, 466] on div "Transfer Student" at bounding box center [1066, 475] width 105 height 19
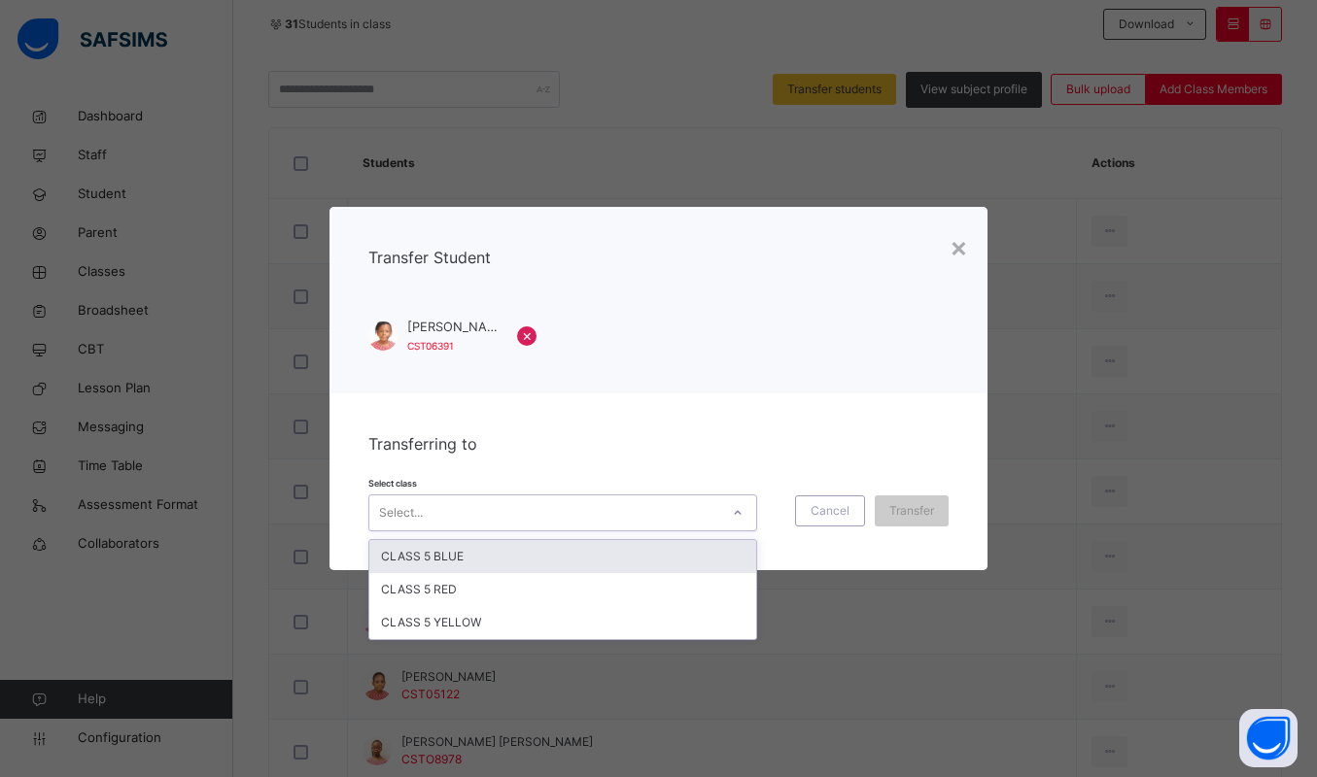
click at [545, 515] on div "Select..." at bounding box center [544, 513] width 350 height 30
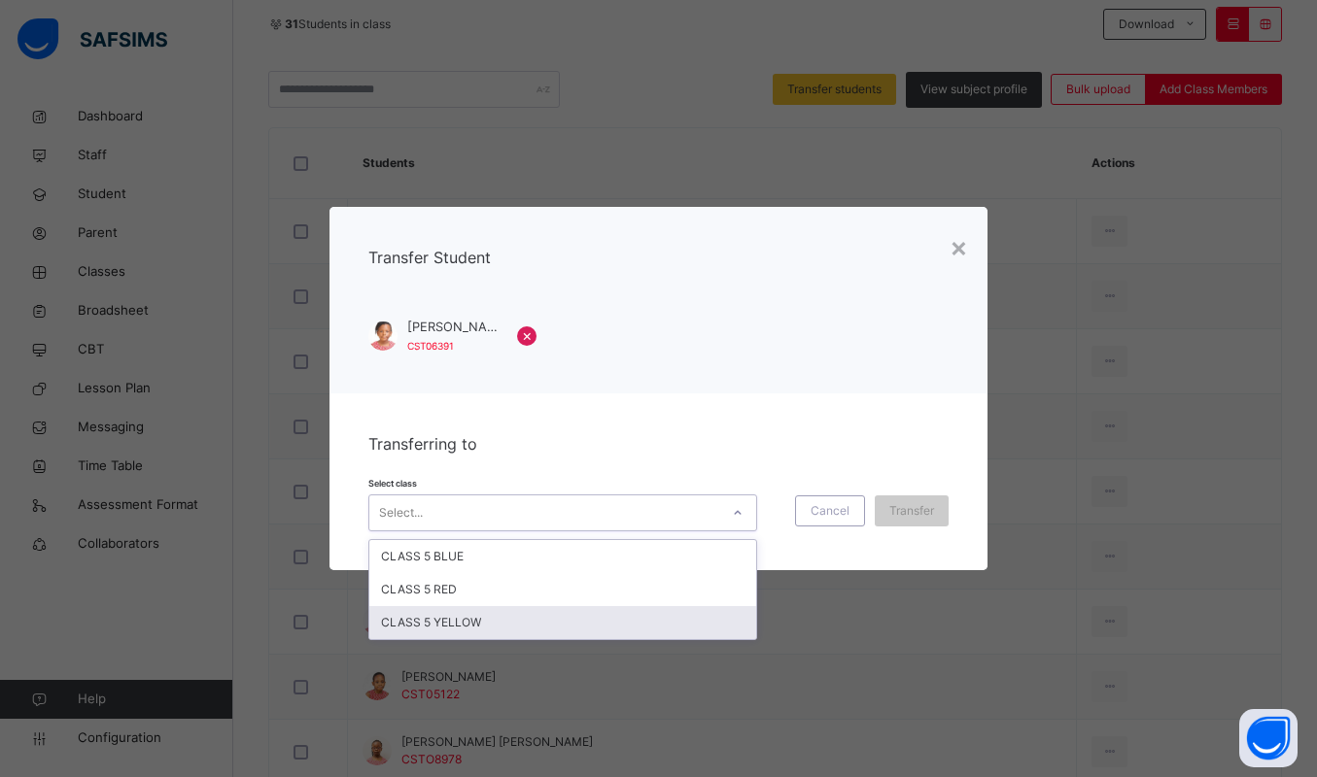
click at [462, 615] on div "CLASS 5 YELLOW" at bounding box center [562, 622] width 387 height 33
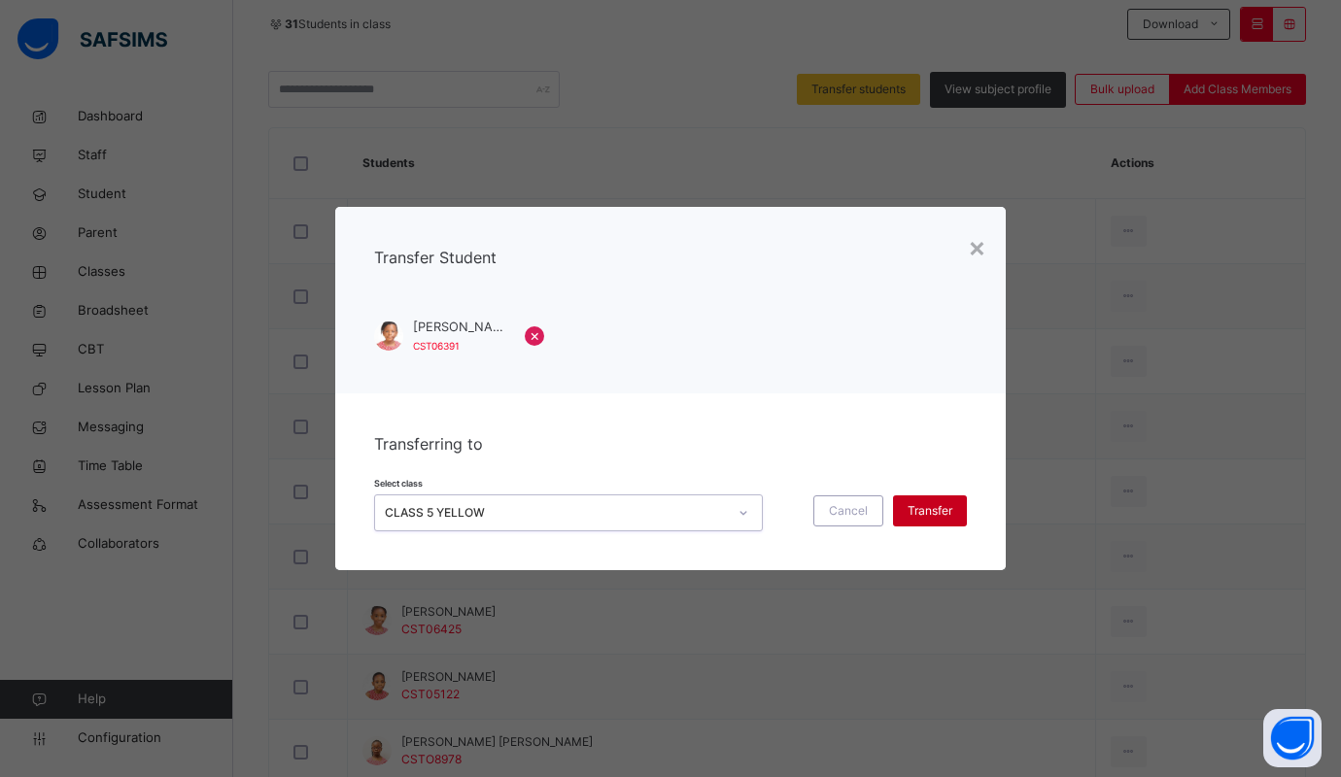
click at [916, 516] on span "Transfer" at bounding box center [930, 510] width 45 height 17
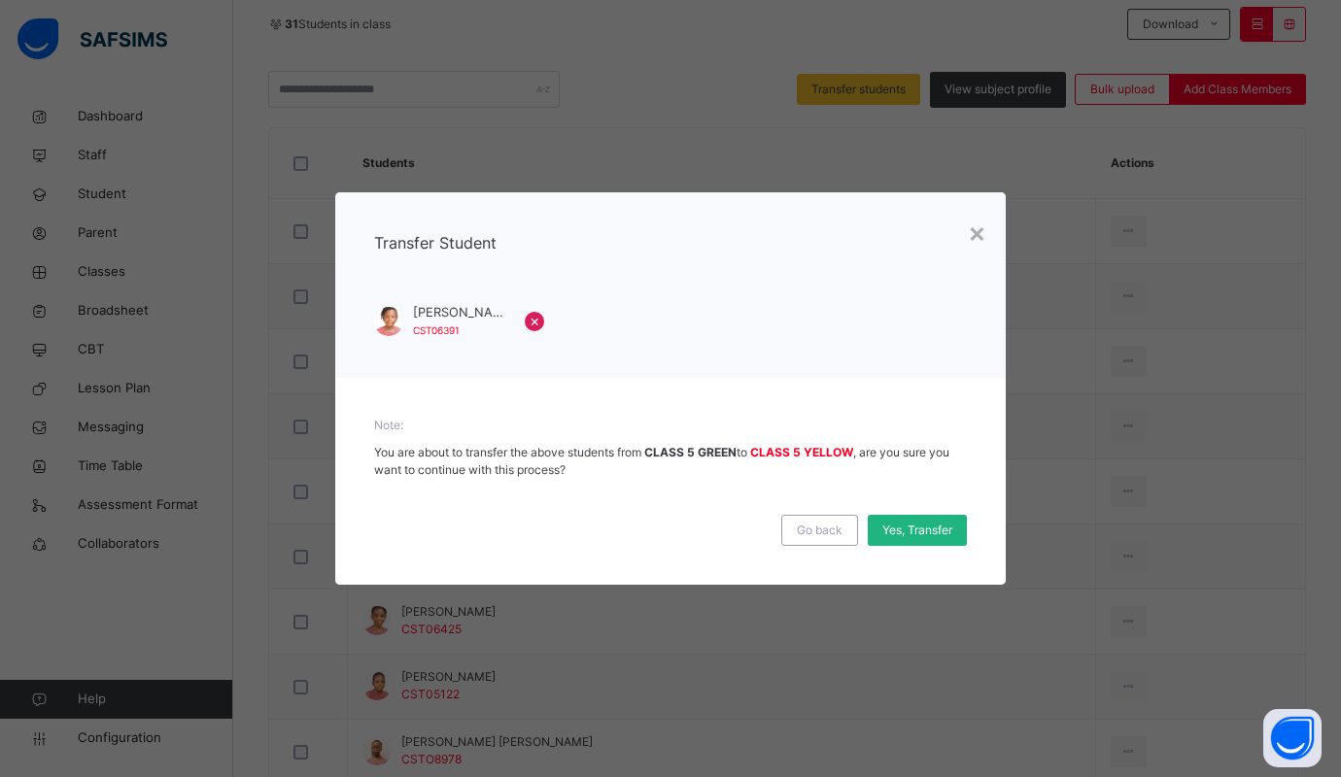
click at [908, 526] on span "Yes, Transfer" at bounding box center [917, 530] width 70 height 17
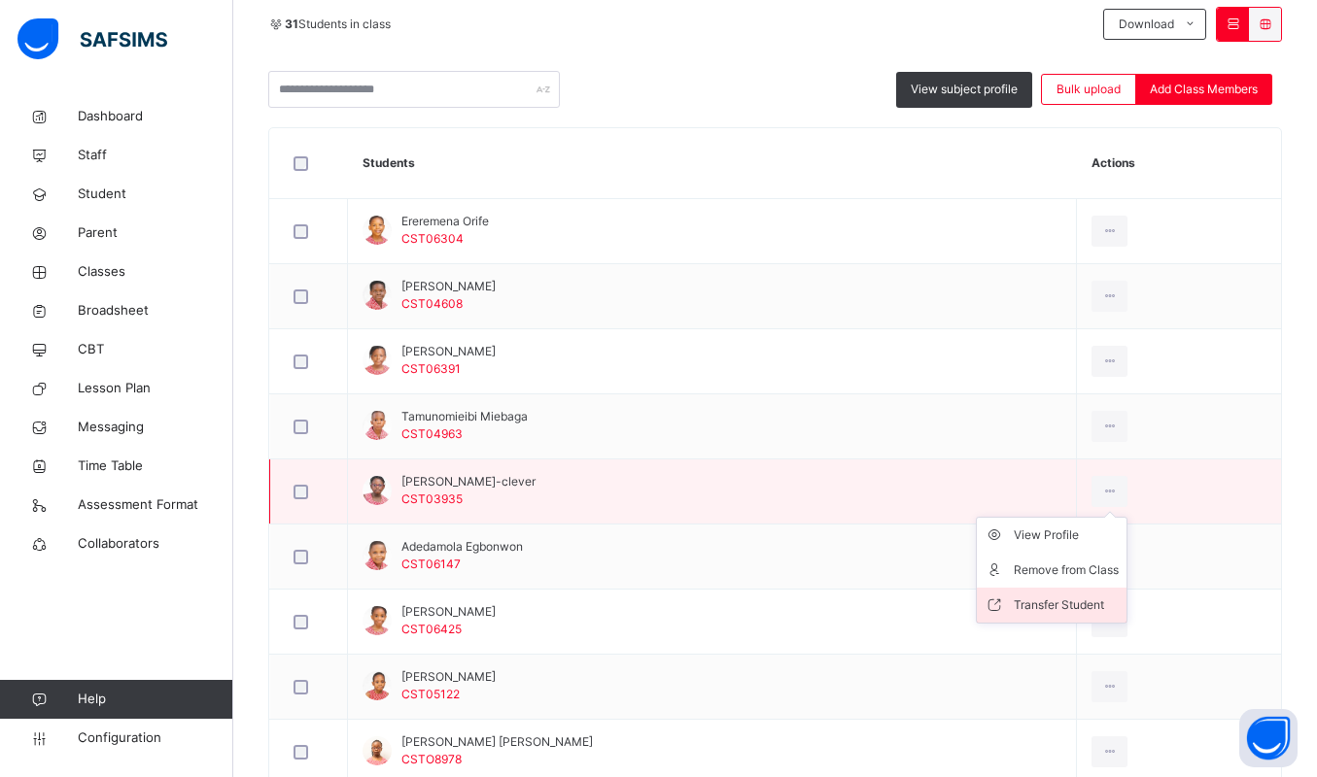
click at [1052, 597] on div "Transfer Student" at bounding box center [1066, 605] width 105 height 19
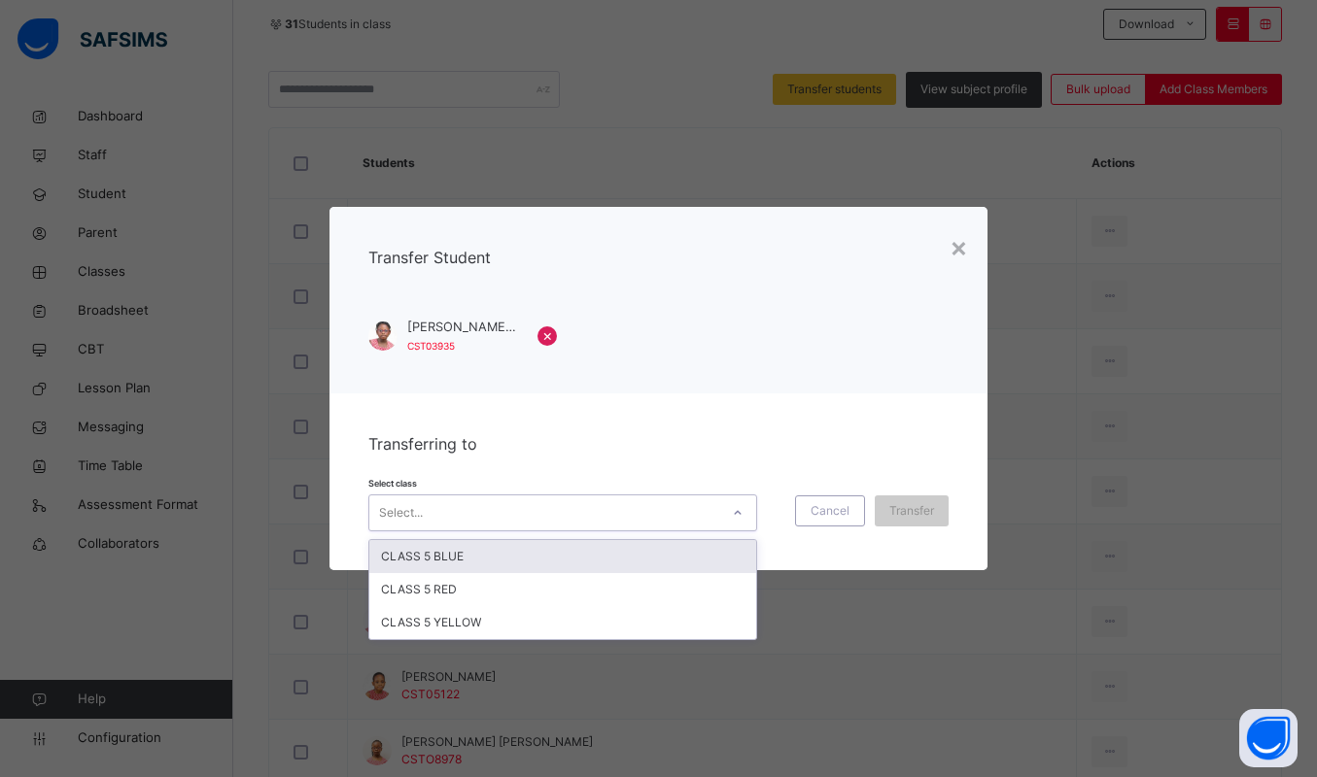
click at [663, 509] on div "Select..." at bounding box center [544, 513] width 350 height 30
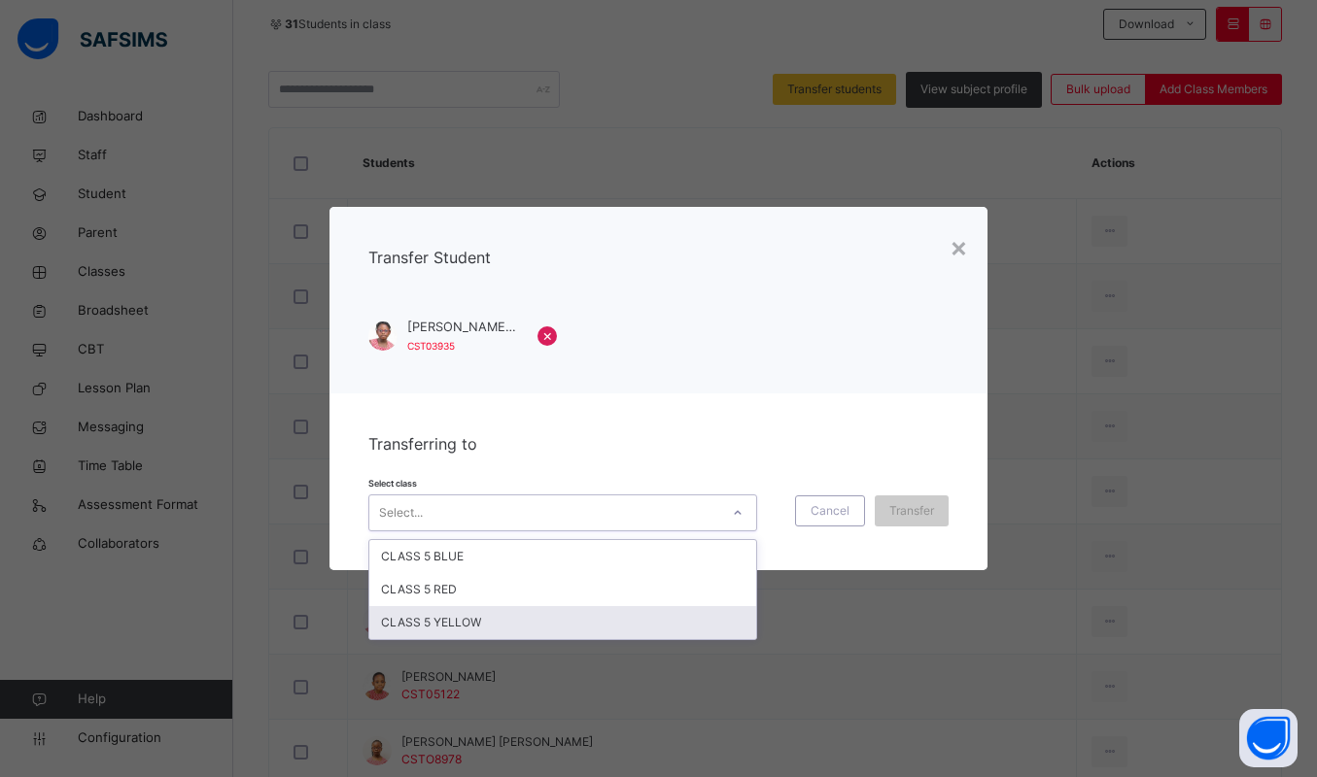
click at [633, 619] on div "CLASS 5 YELLOW" at bounding box center [562, 622] width 387 height 33
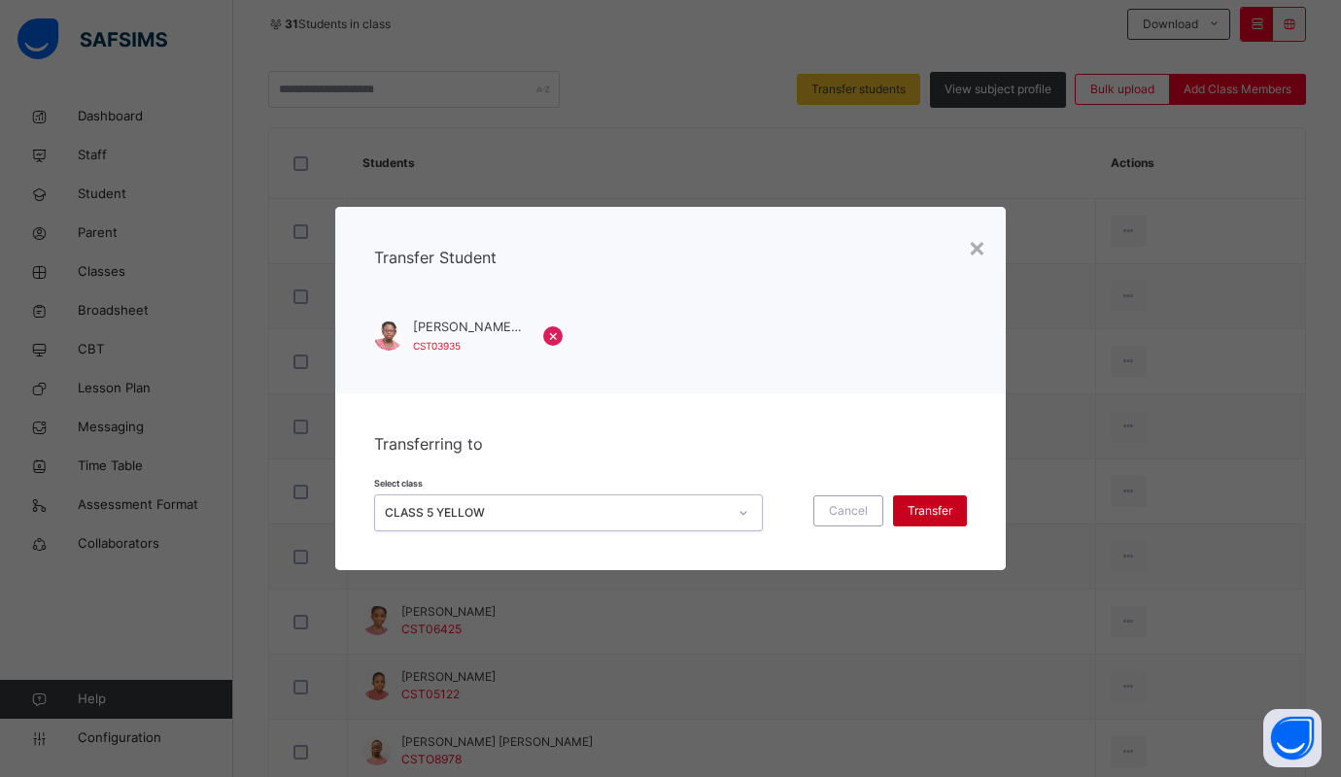
click at [931, 507] on span "Transfer" at bounding box center [930, 510] width 45 height 17
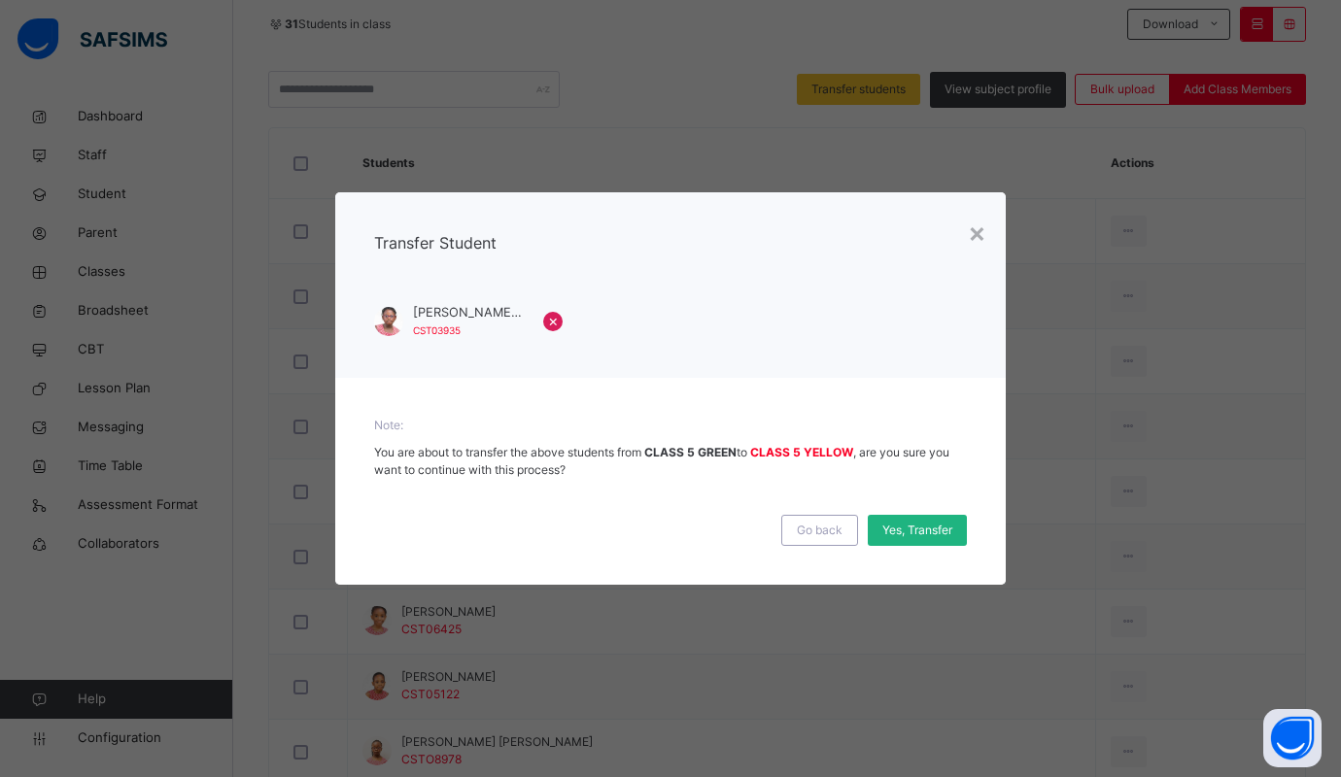
click at [932, 521] on div "Yes, Transfer" at bounding box center [917, 530] width 99 height 31
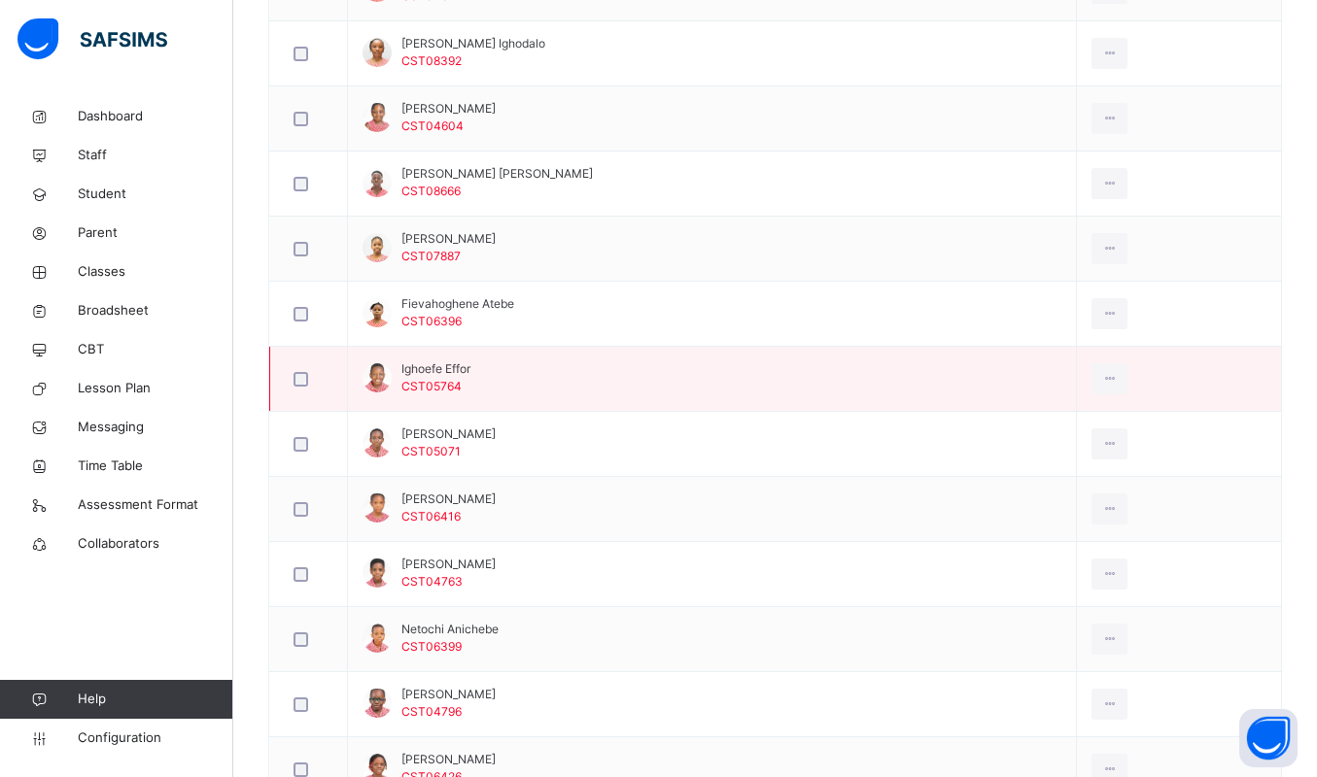
scroll to position [1312, 0]
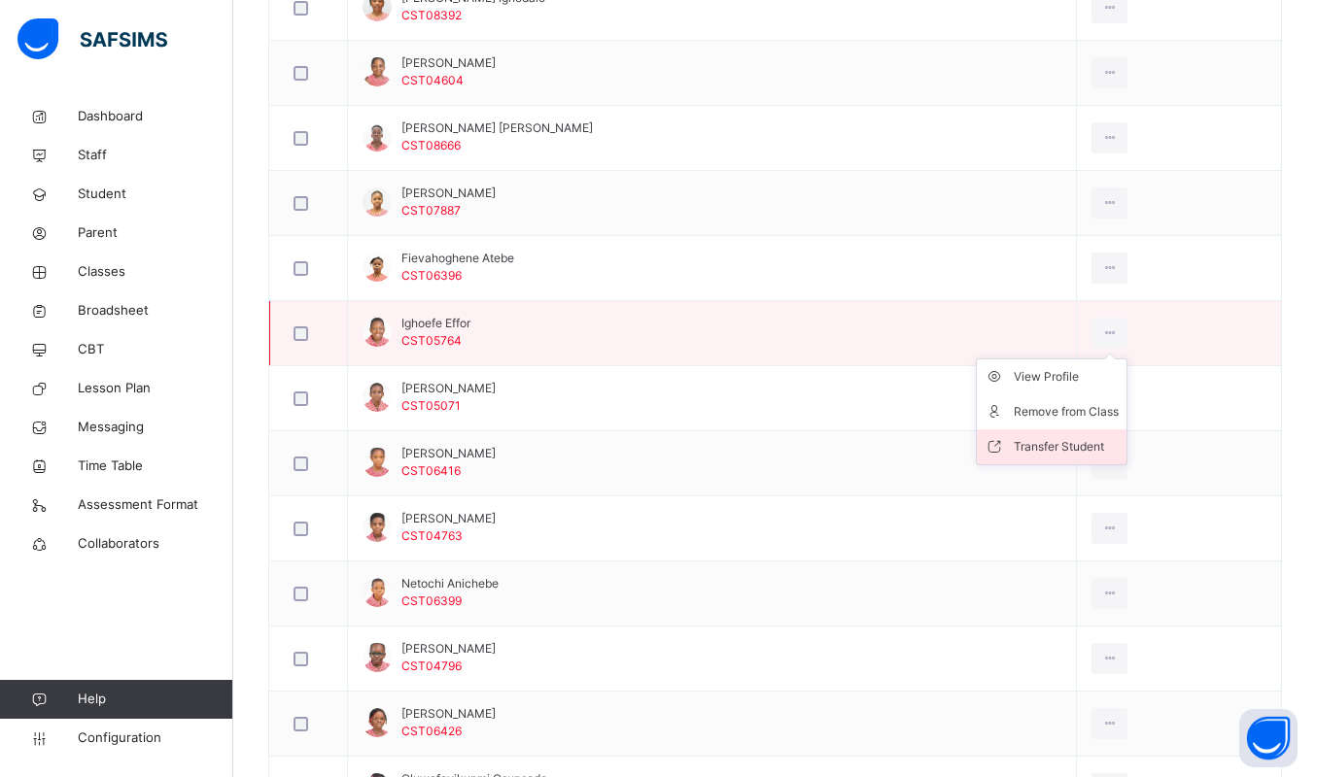
click at [1040, 440] on div "Transfer Student" at bounding box center [1066, 446] width 105 height 19
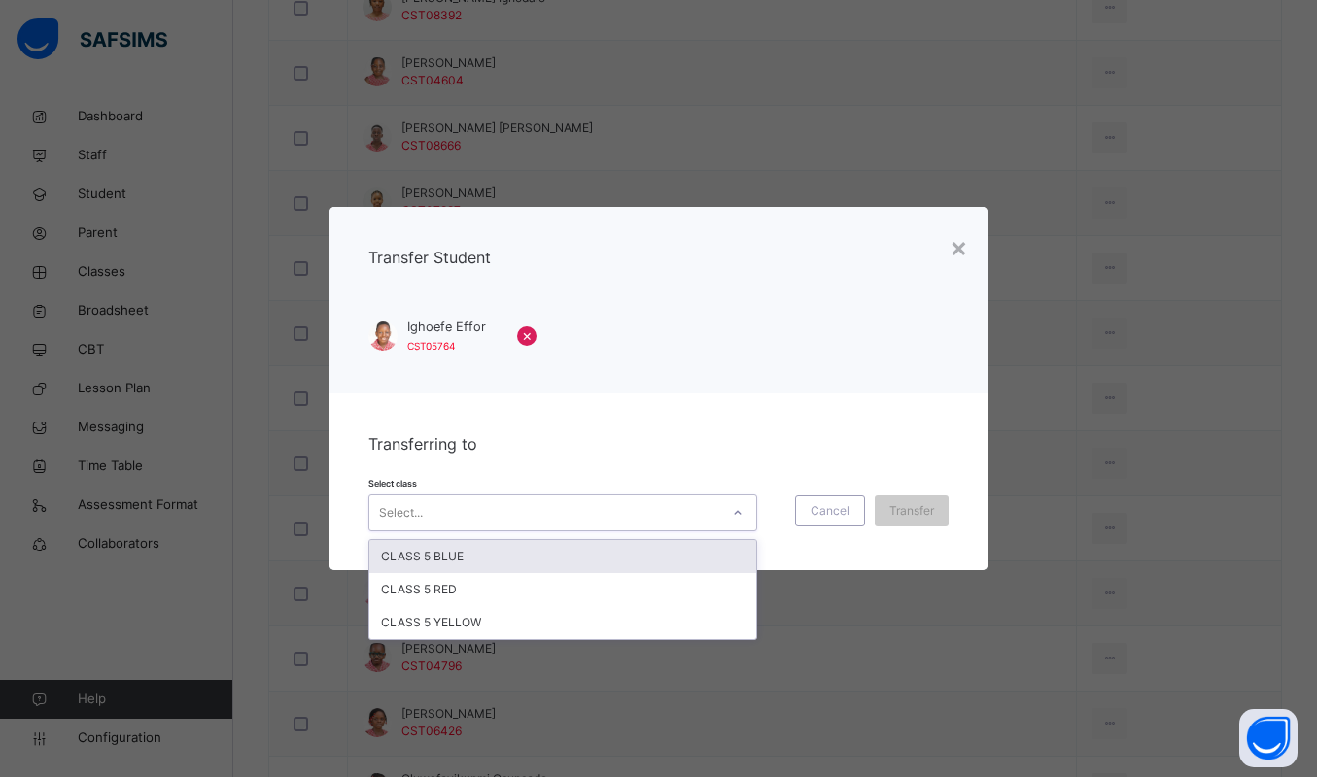
click at [653, 525] on div "Select..." at bounding box center [544, 513] width 350 height 30
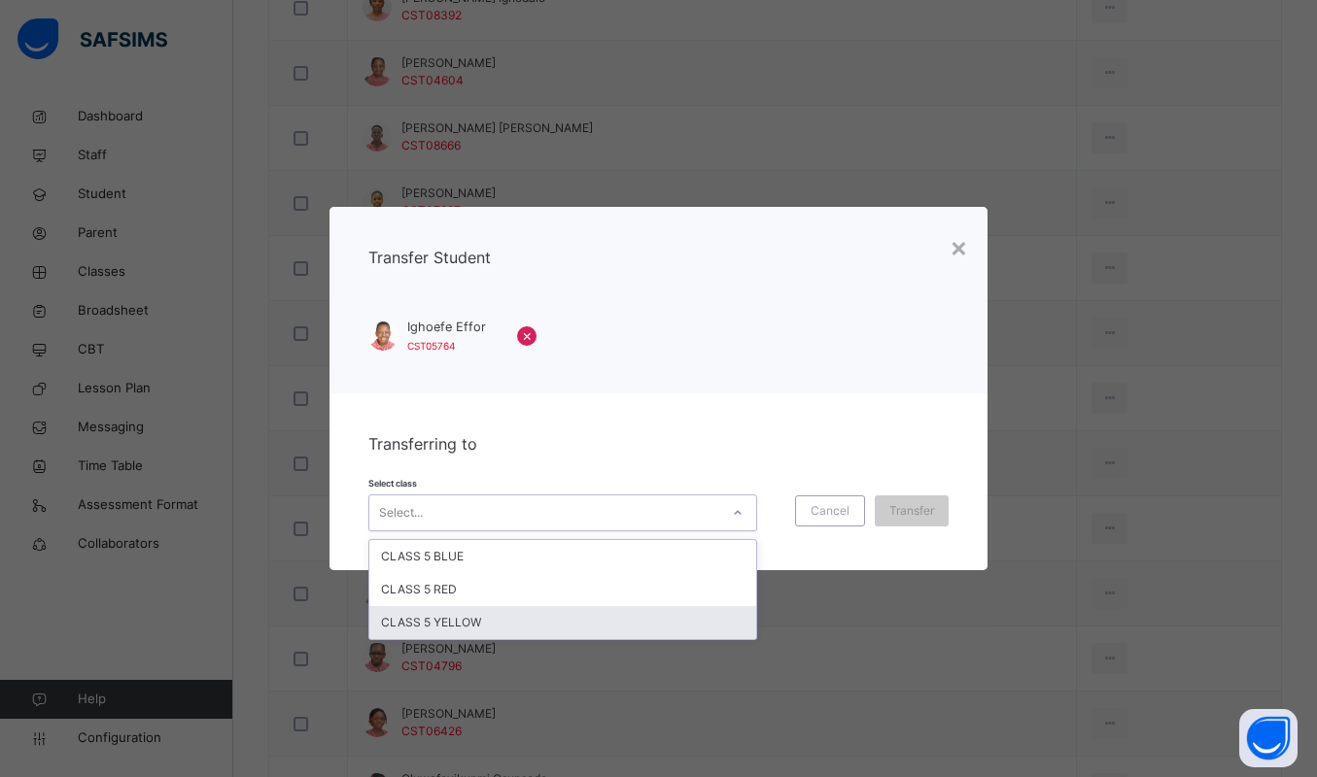
click at [502, 625] on div "CLASS 5 YELLOW" at bounding box center [562, 622] width 387 height 33
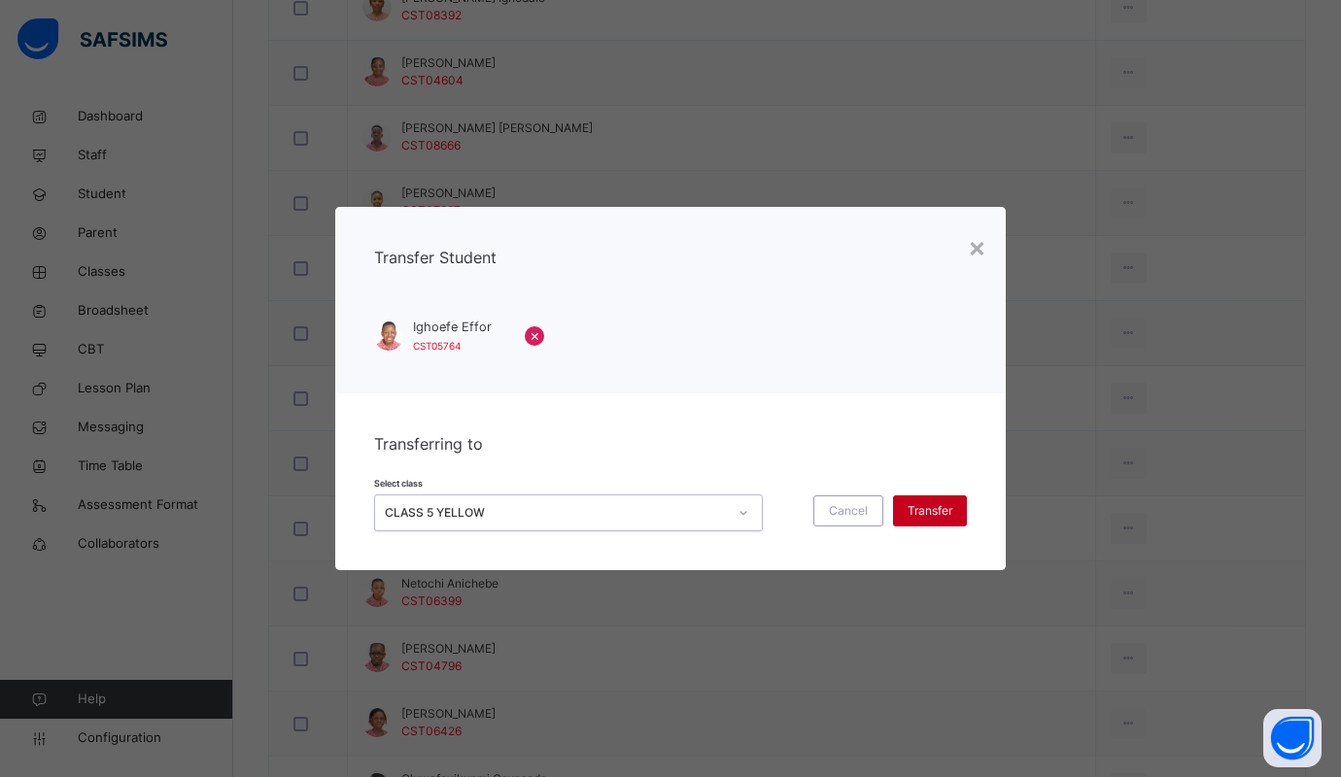
click at [948, 505] on span "Transfer" at bounding box center [930, 510] width 45 height 17
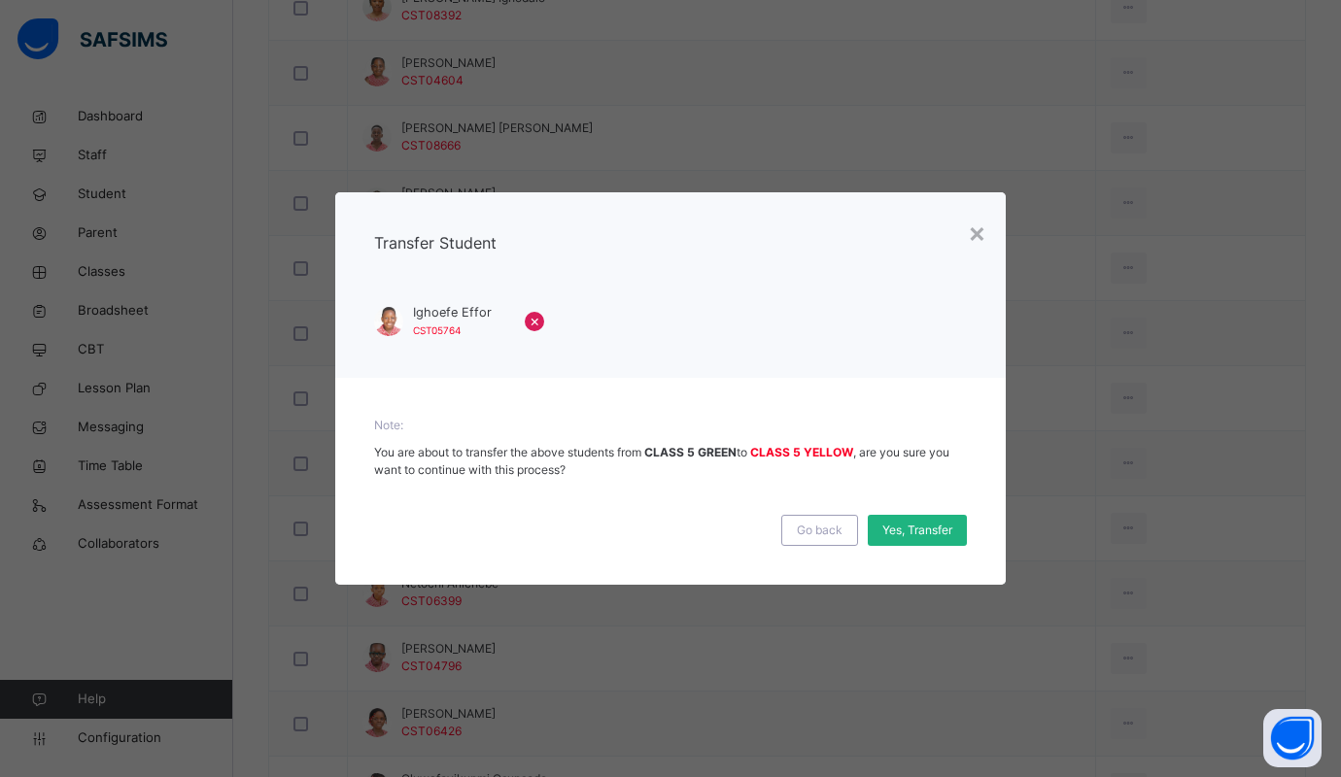
click at [934, 518] on div "Yes, Transfer" at bounding box center [917, 530] width 99 height 31
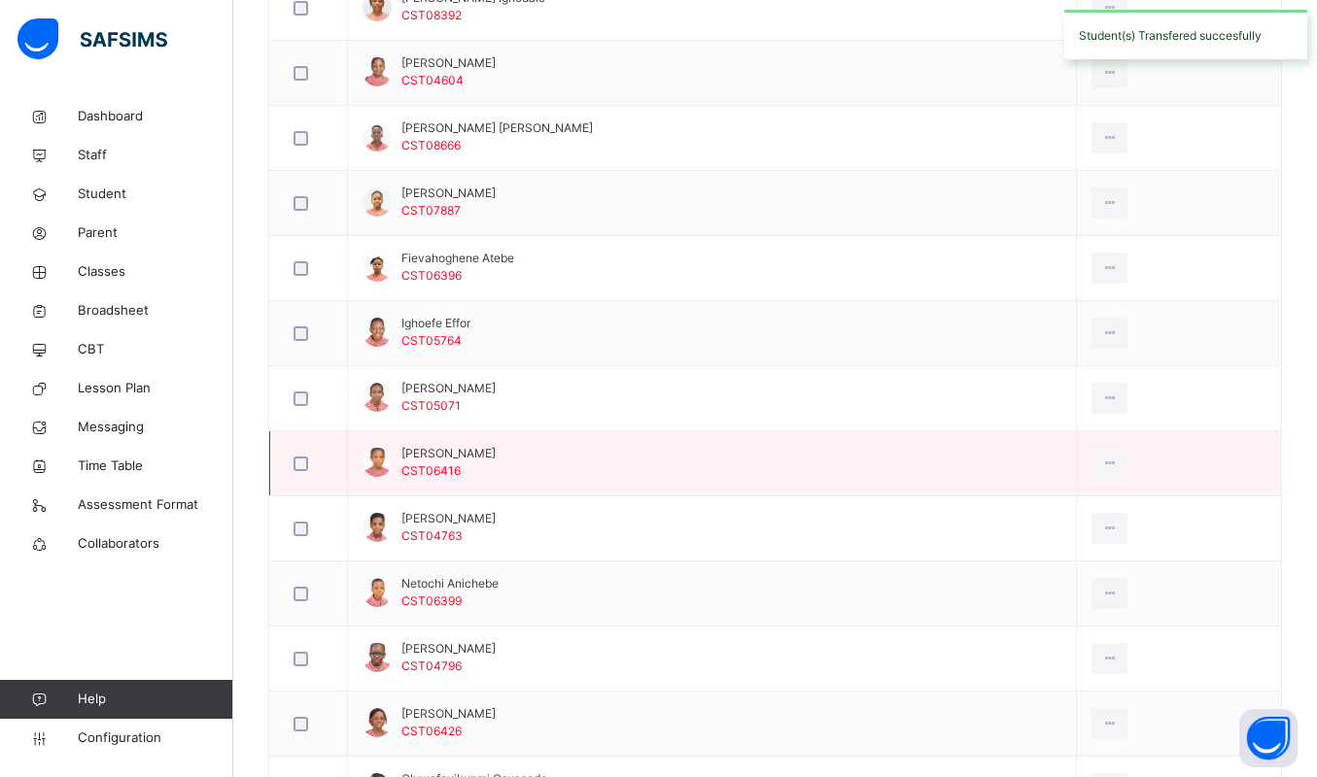
scroll to position [1458, 0]
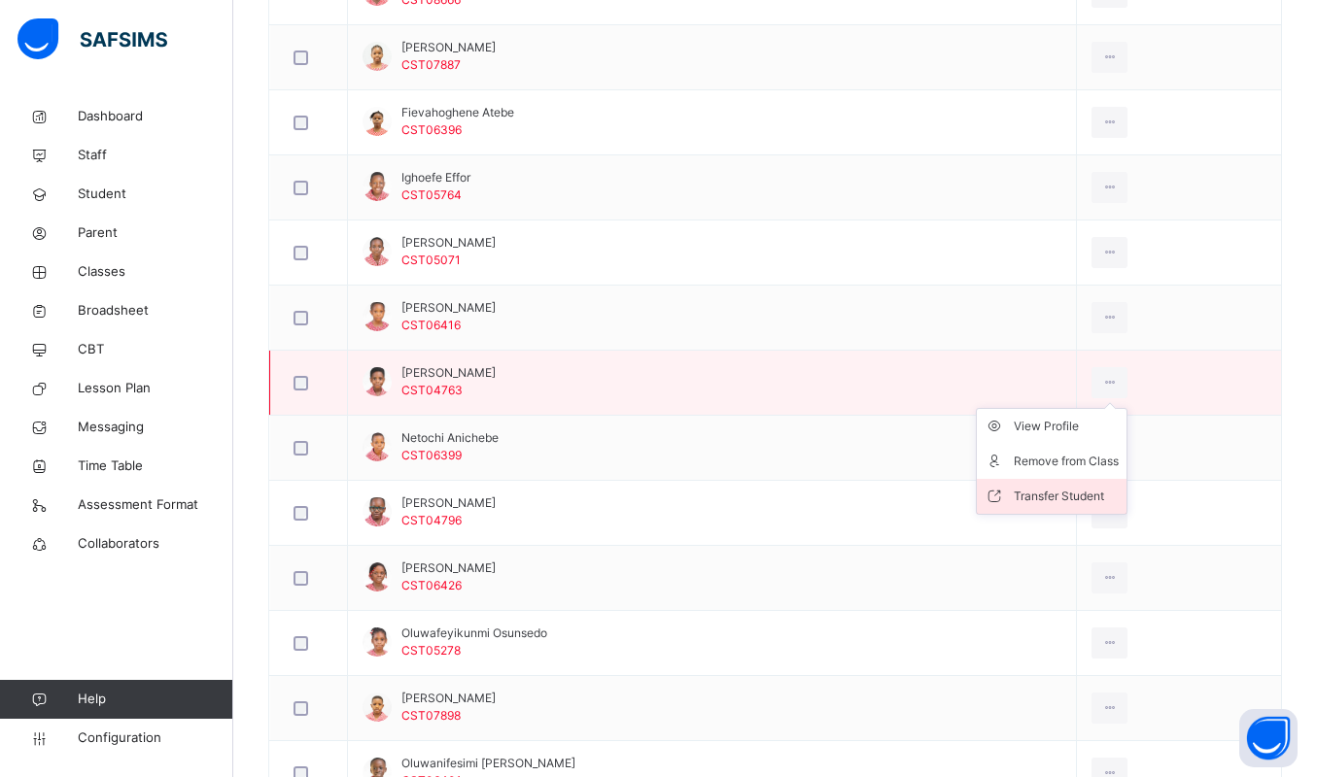
click at [1061, 500] on div "Transfer Student" at bounding box center [1066, 496] width 105 height 19
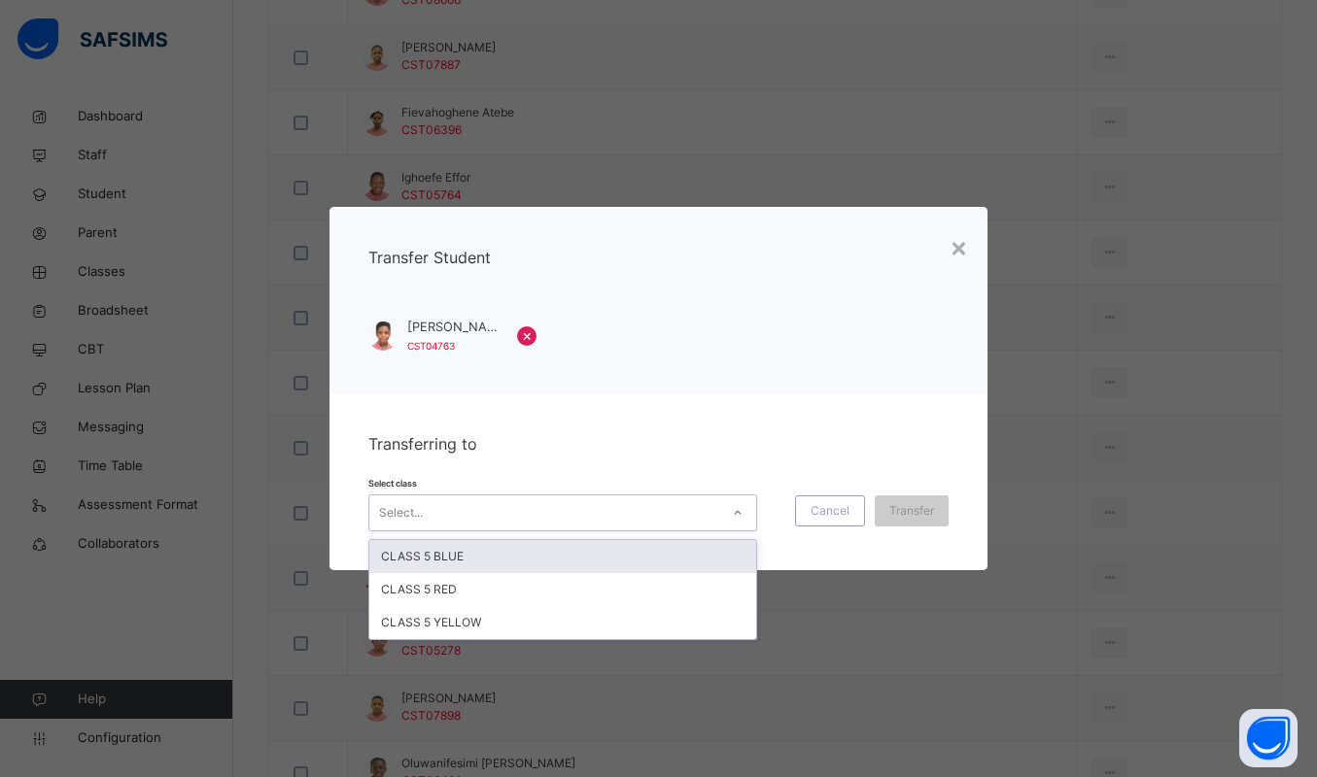
click at [639, 503] on div "Select..." at bounding box center [544, 513] width 350 height 30
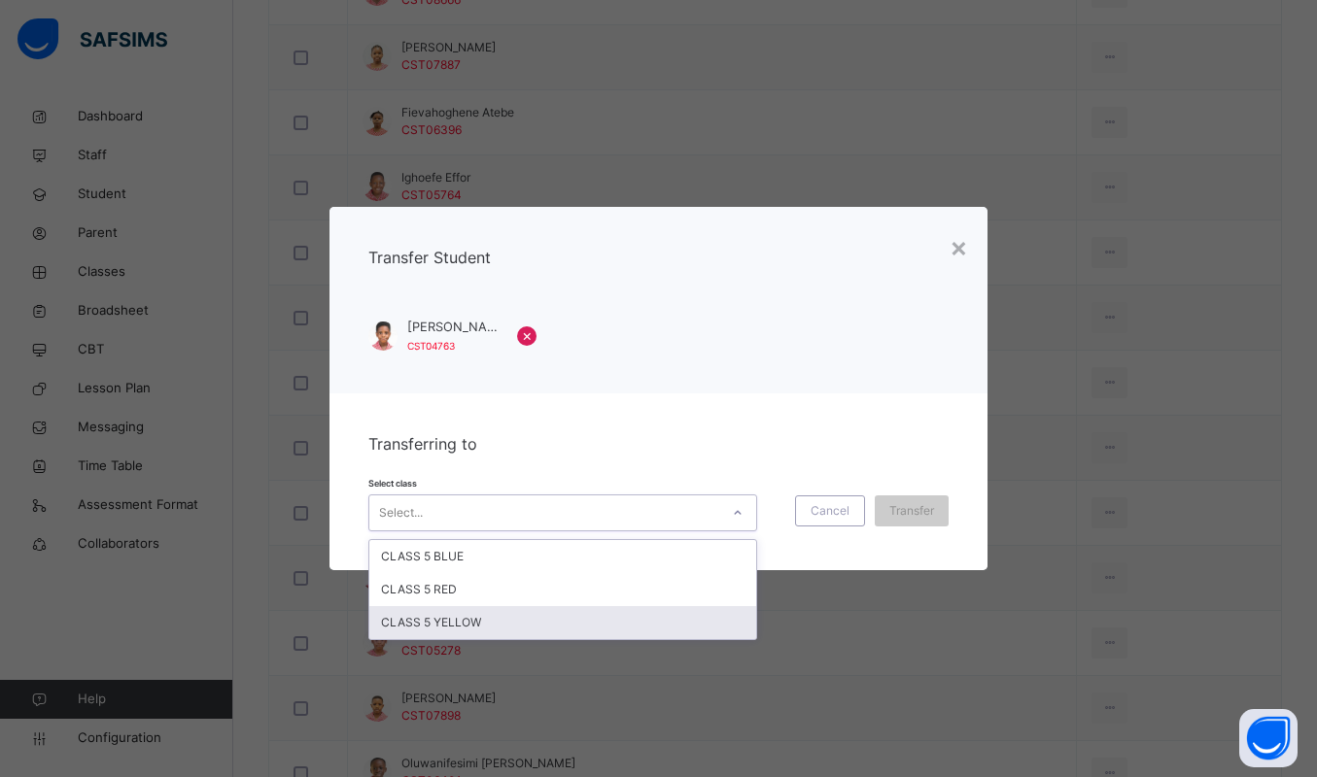
click at [445, 613] on div "CLASS 5 YELLOW" at bounding box center [562, 622] width 387 height 33
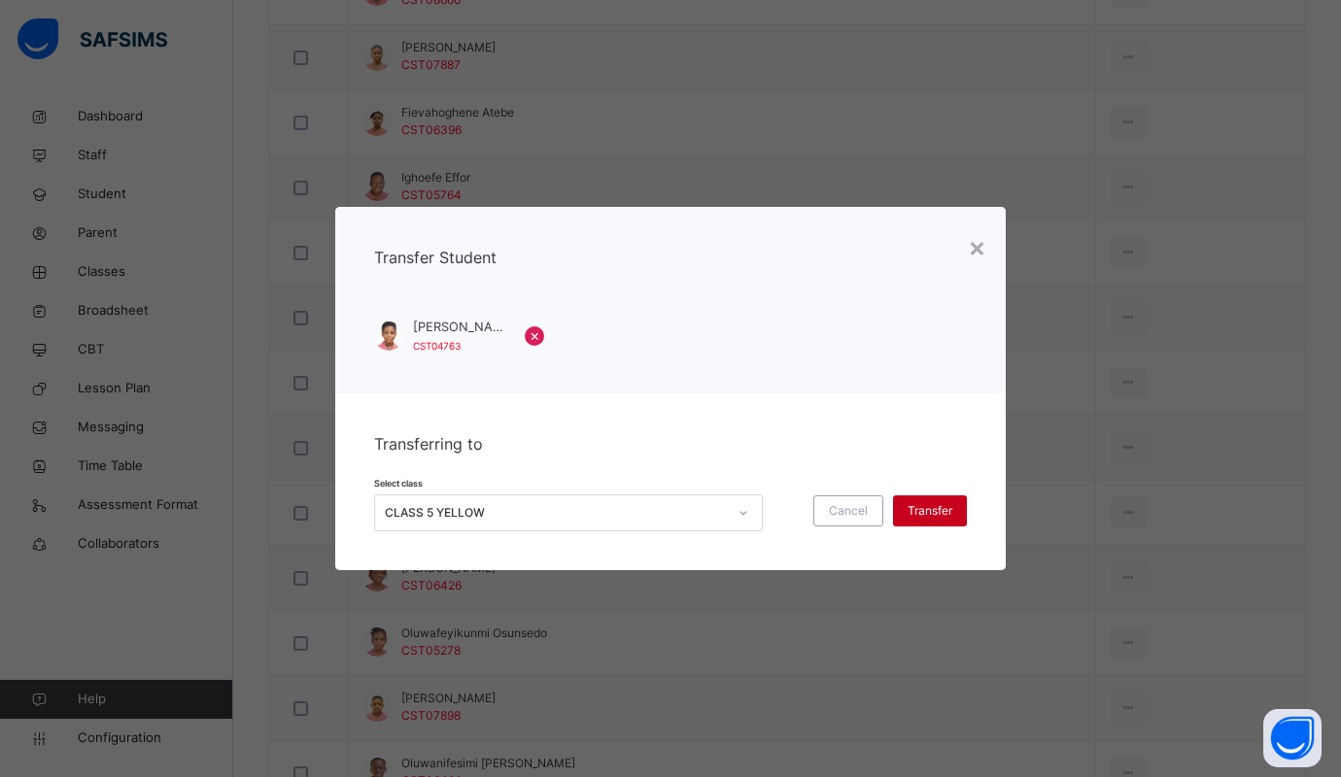
click at [932, 504] on span "Transfer" at bounding box center [930, 510] width 45 height 17
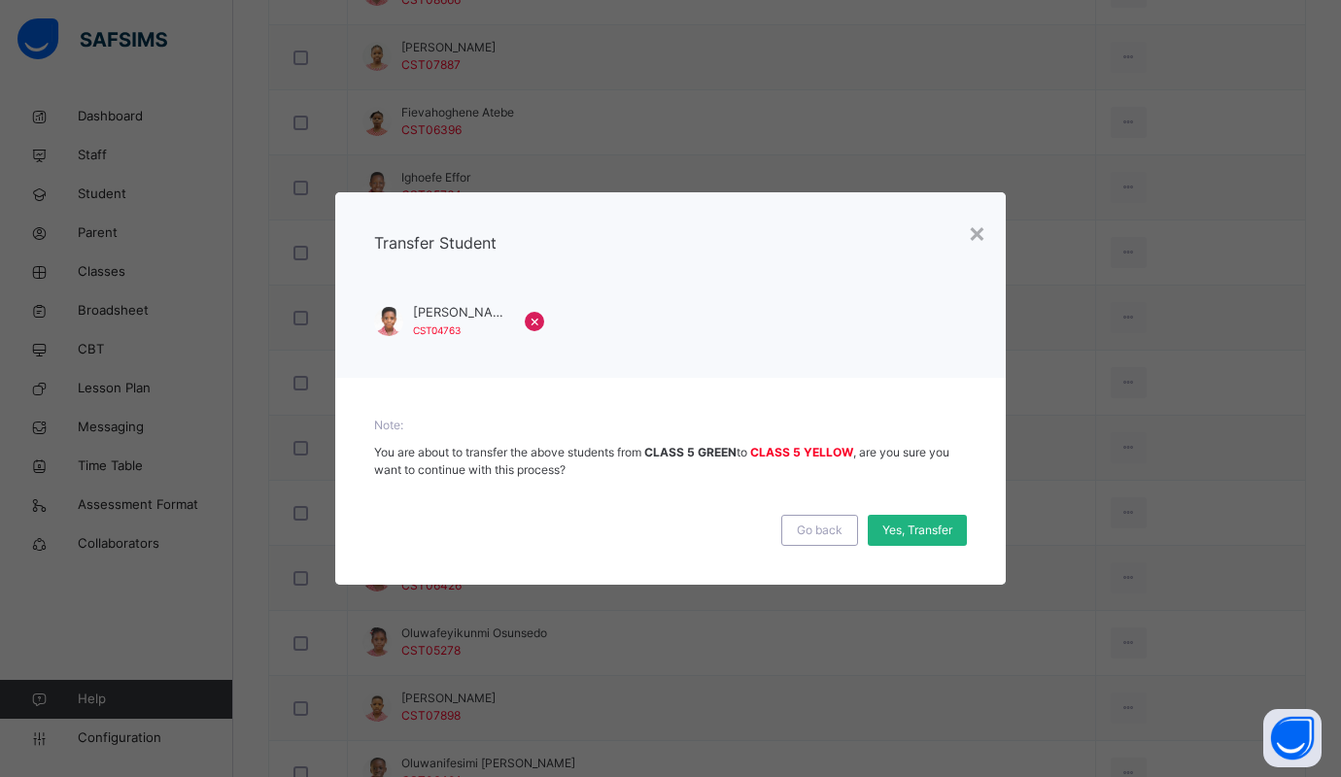
click at [928, 525] on span "Yes, Transfer" at bounding box center [917, 530] width 70 height 17
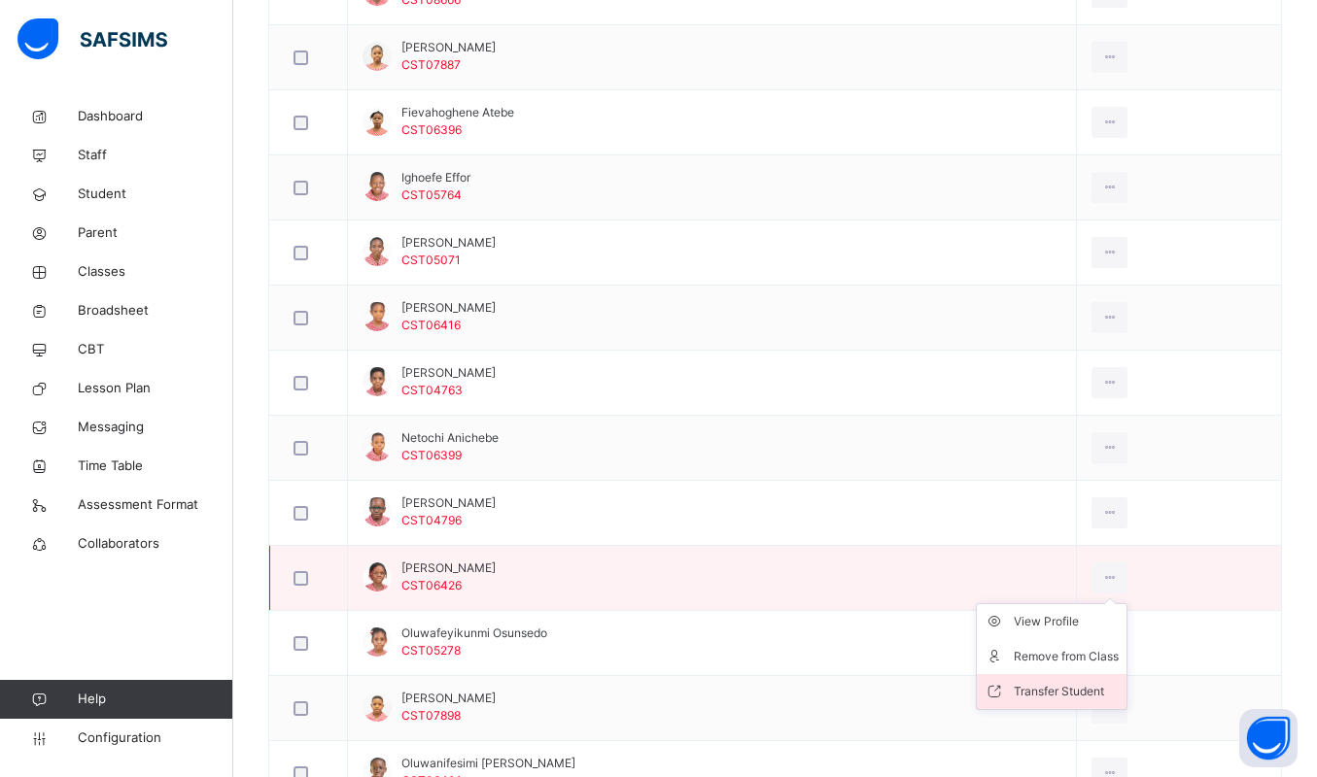
click at [1051, 690] on div "Transfer Student" at bounding box center [1066, 691] width 105 height 19
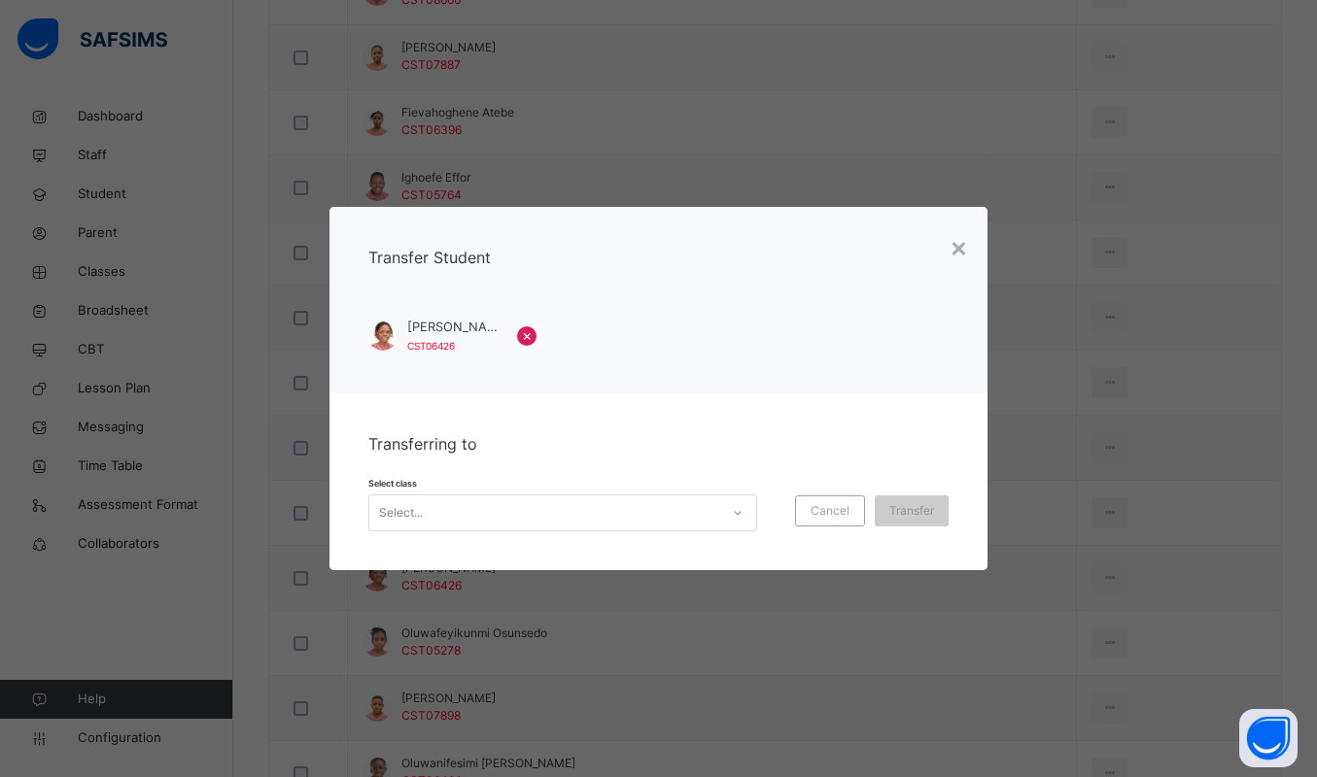
click at [671, 509] on div "Select..." at bounding box center [544, 513] width 350 height 30
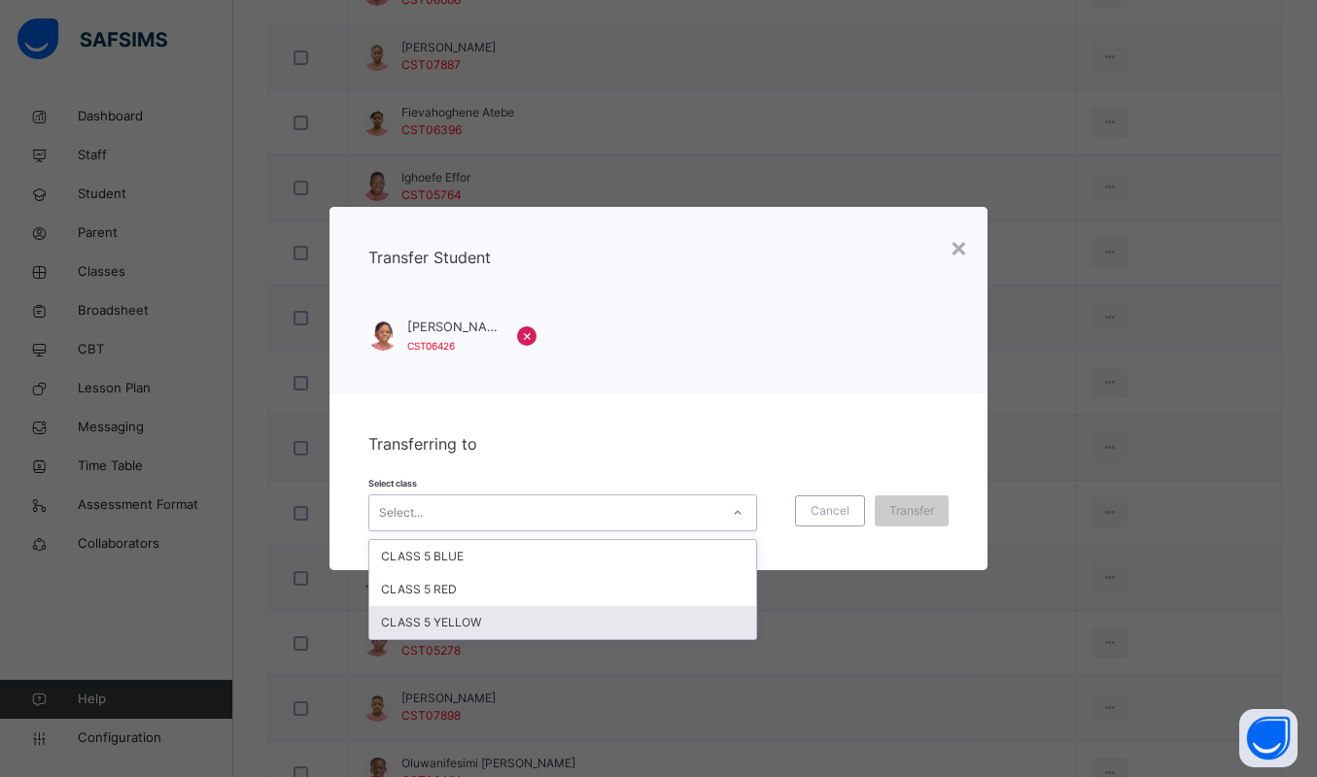
click at [519, 606] on div "CLASS 5 YELLOW" at bounding box center [562, 622] width 387 height 33
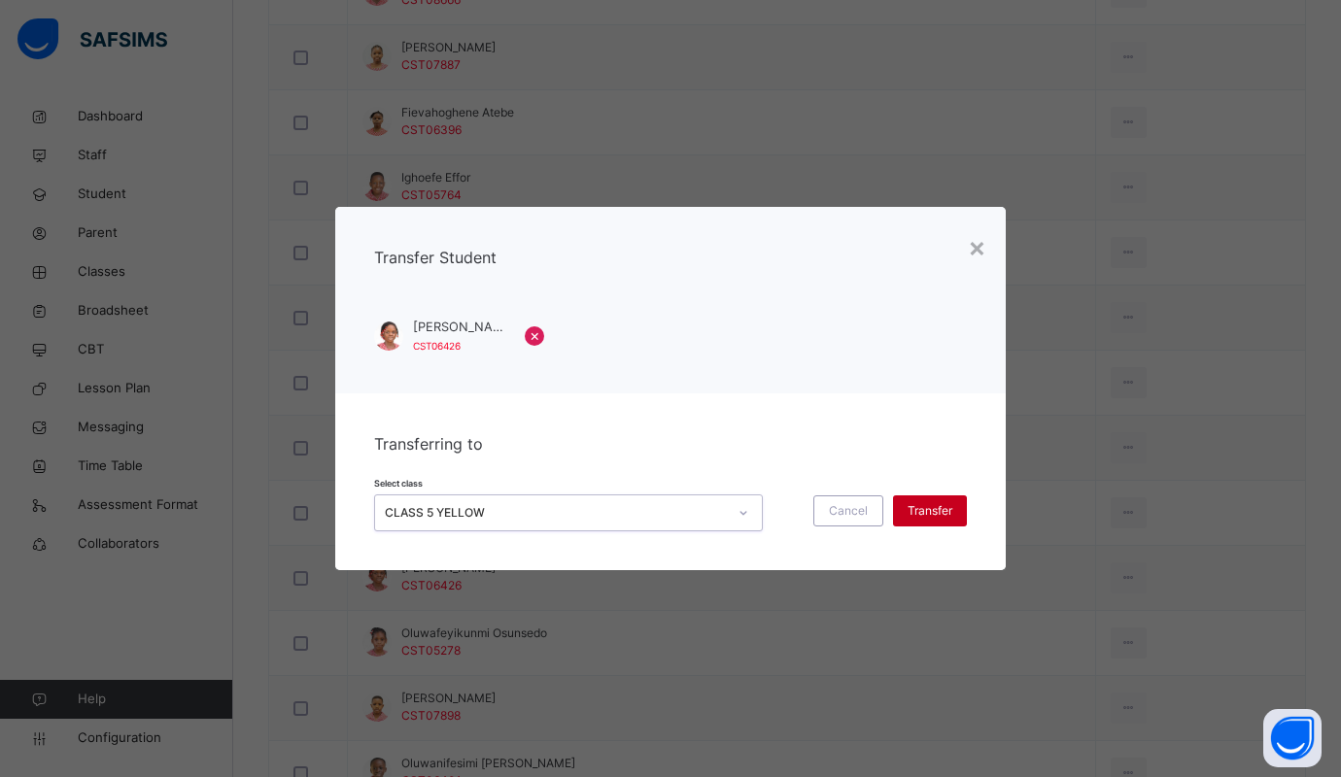
click at [926, 508] on span "Transfer" at bounding box center [930, 510] width 45 height 17
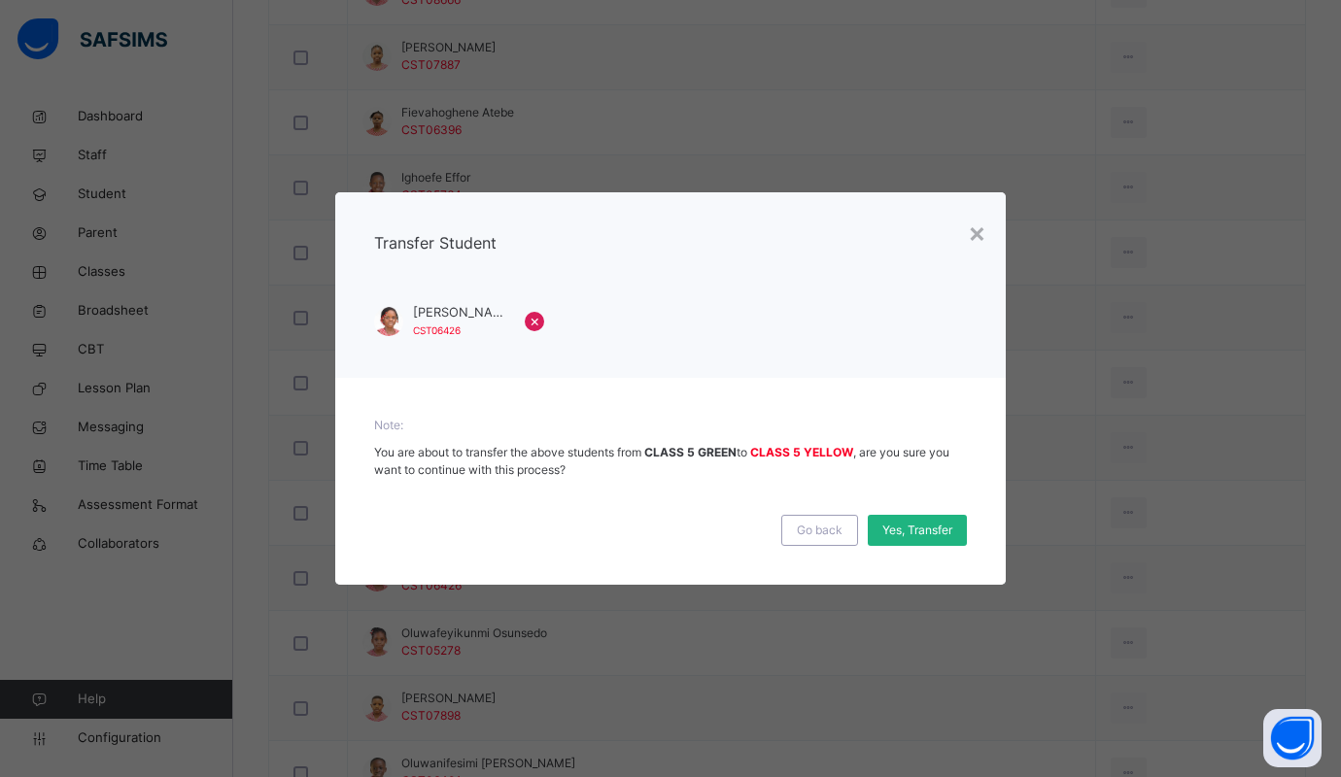
click at [909, 530] on span "Yes, Transfer" at bounding box center [917, 530] width 70 height 17
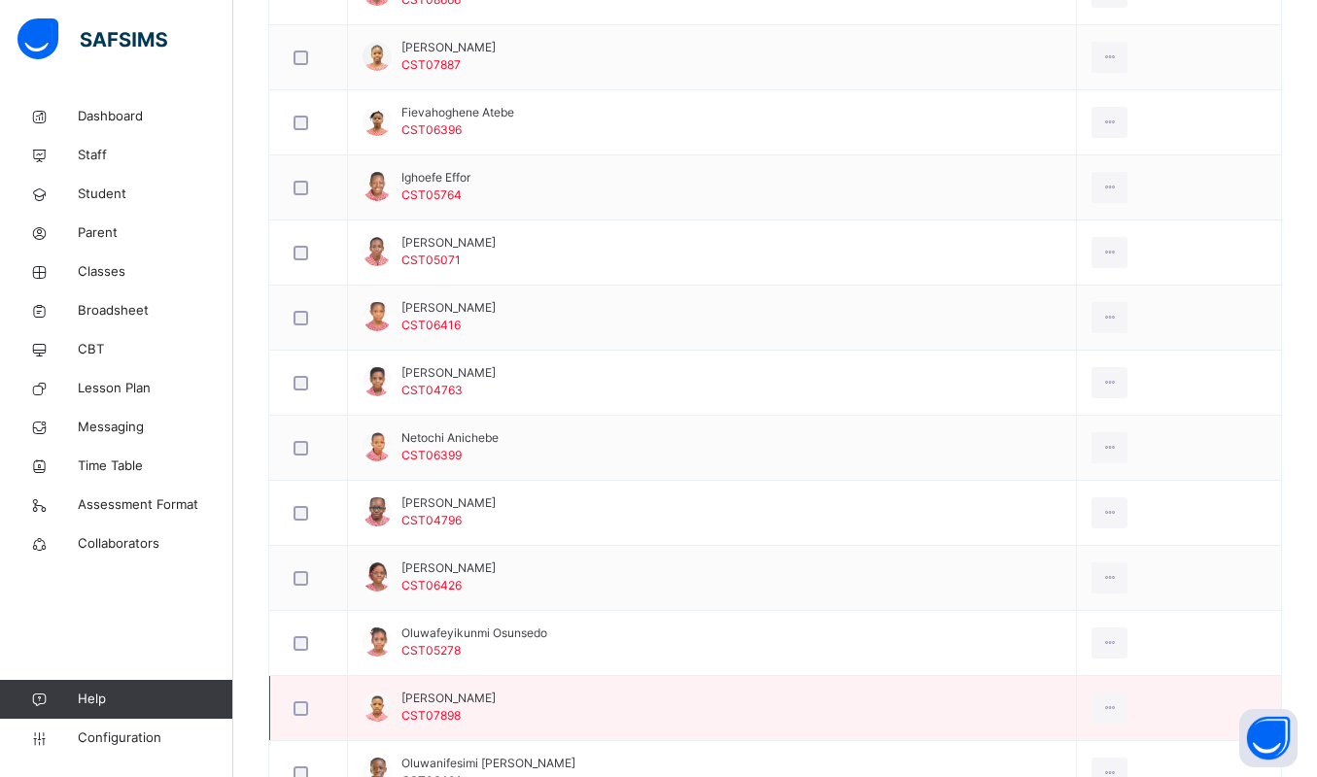
scroll to position [1604, 0]
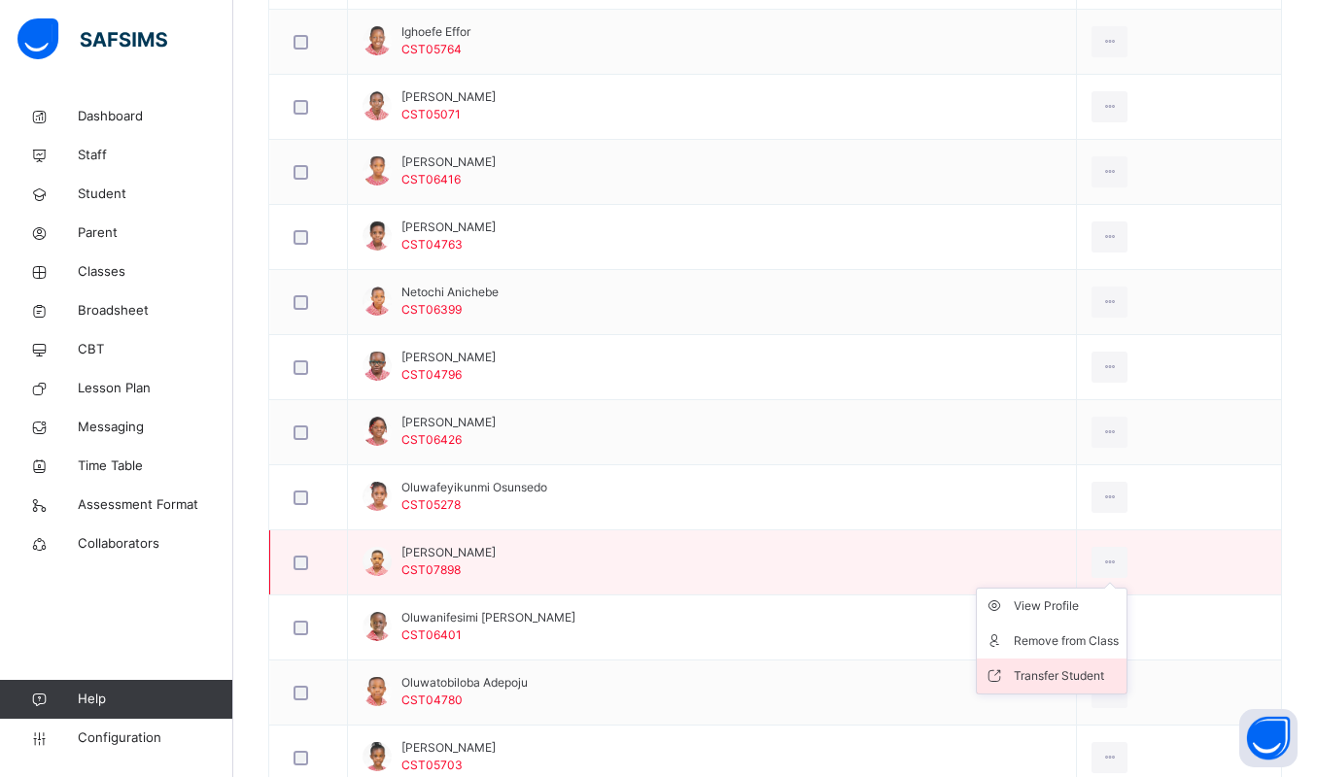
click at [1054, 673] on div "Transfer Student" at bounding box center [1066, 676] width 105 height 19
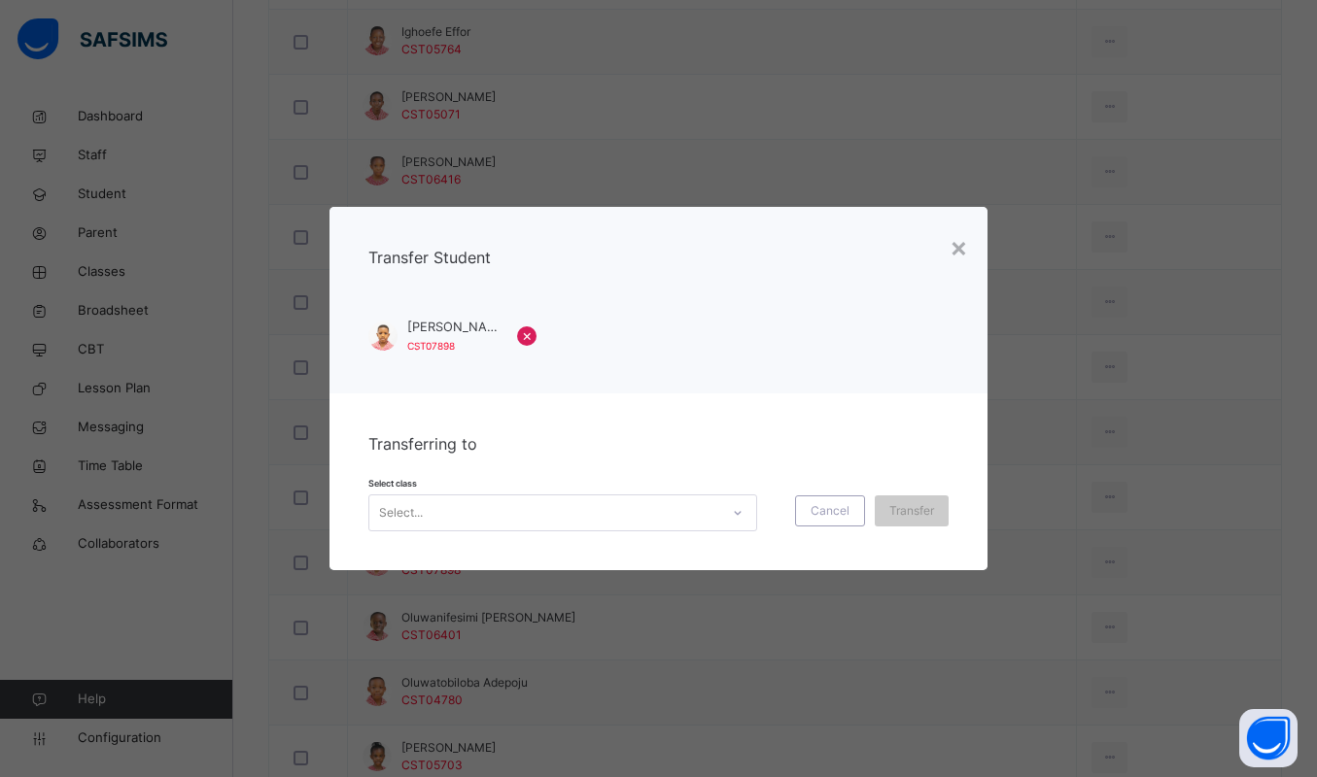
click at [742, 505] on div at bounding box center [737, 513] width 33 height 31
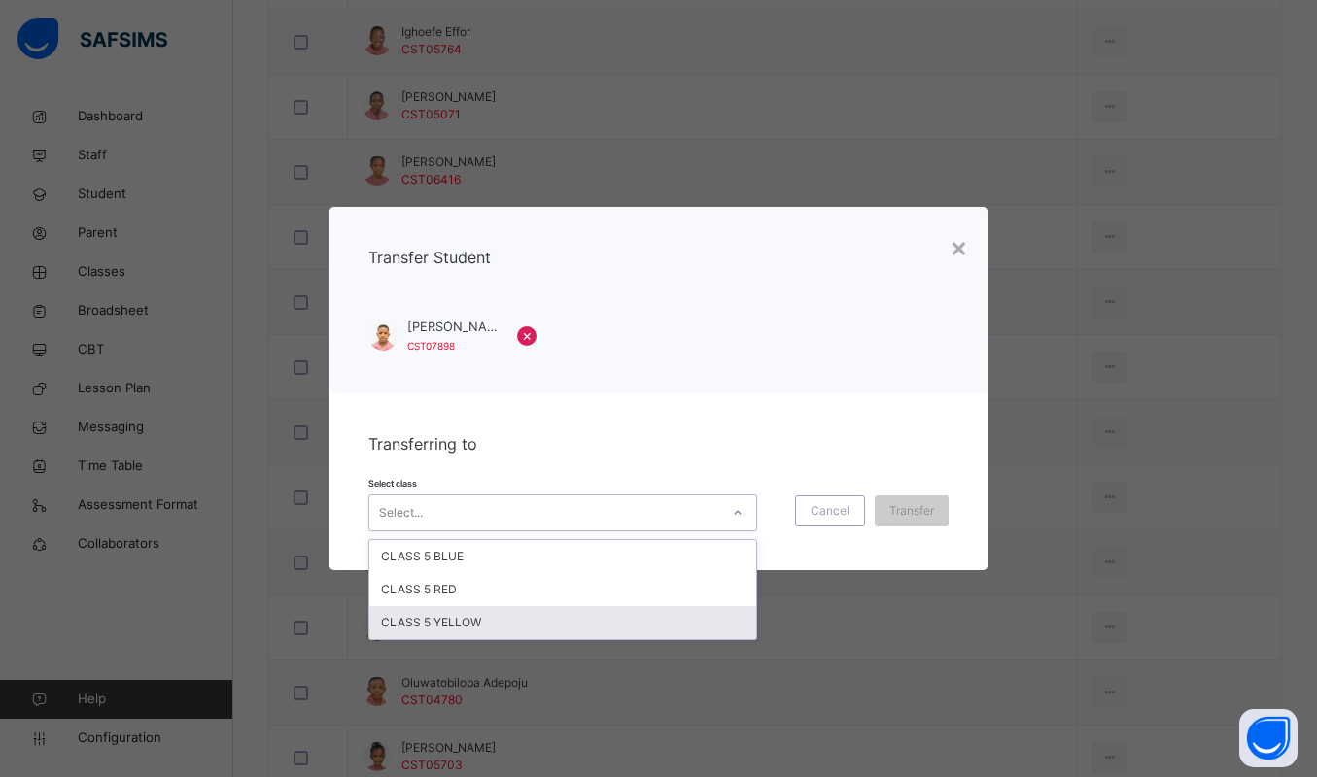
click at [634, 610] on div "CLASS 5 YELLOW" at bounding box center [562, 622] width 387 height 33
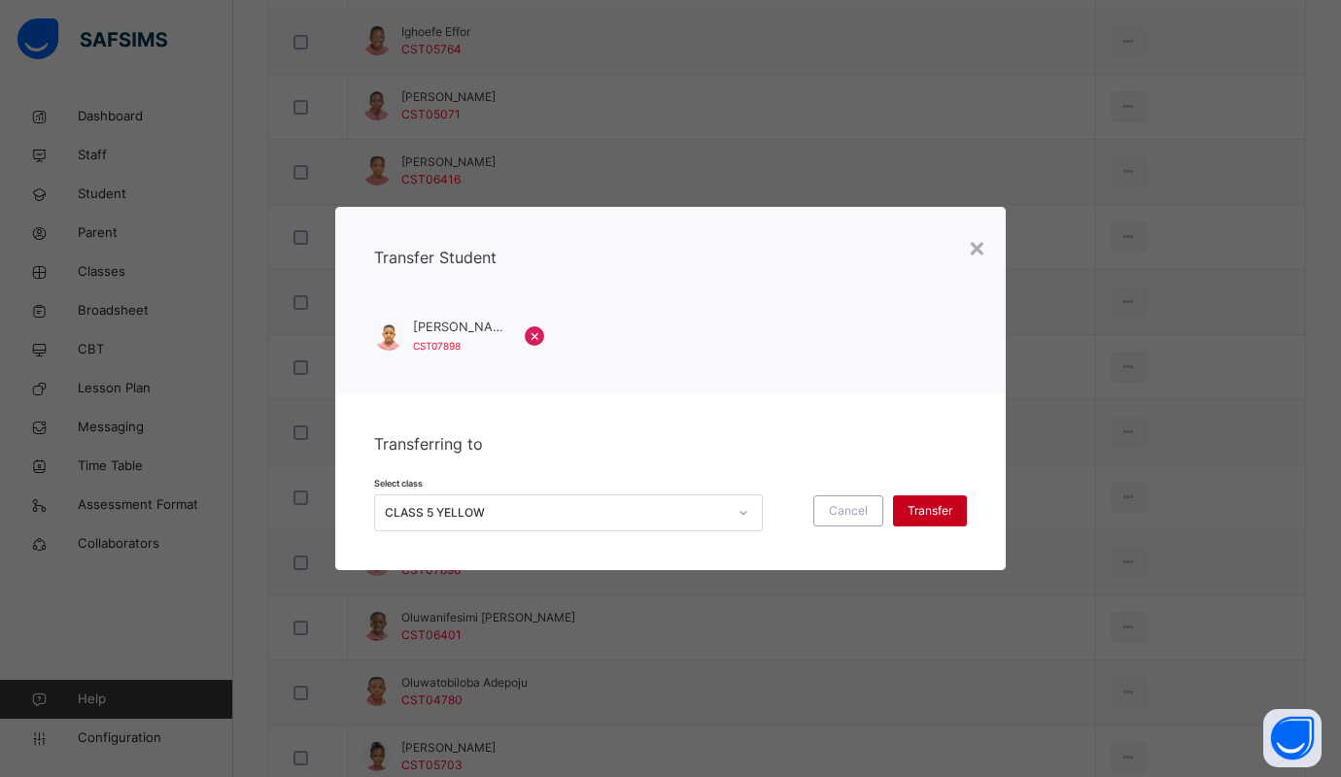
click at [944, 512] on span "Transfer" at bounding box center [930, 510] width 45 height 17
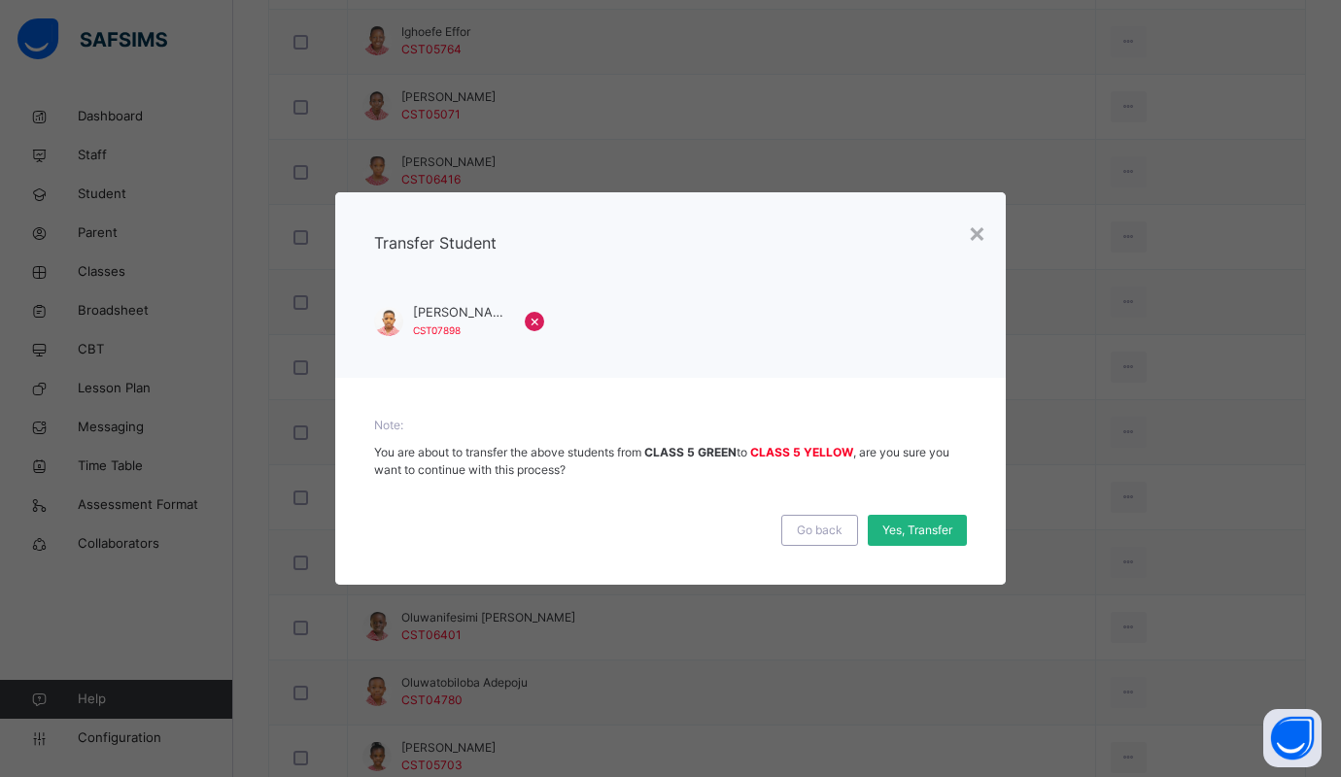
click at [924, 527] on span "Yes, Transfer" at bounding box center [917, 530] width 70 height 17
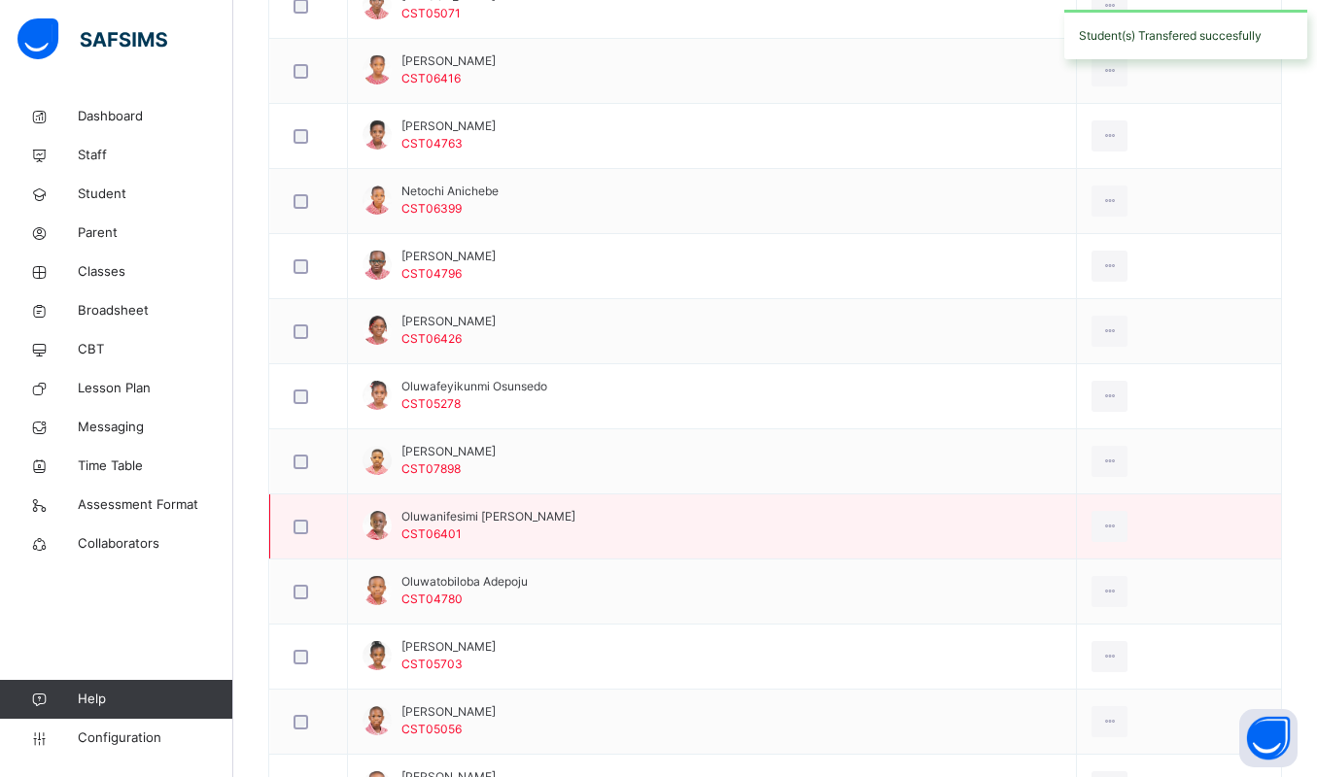
scroll to position [1749, 0]
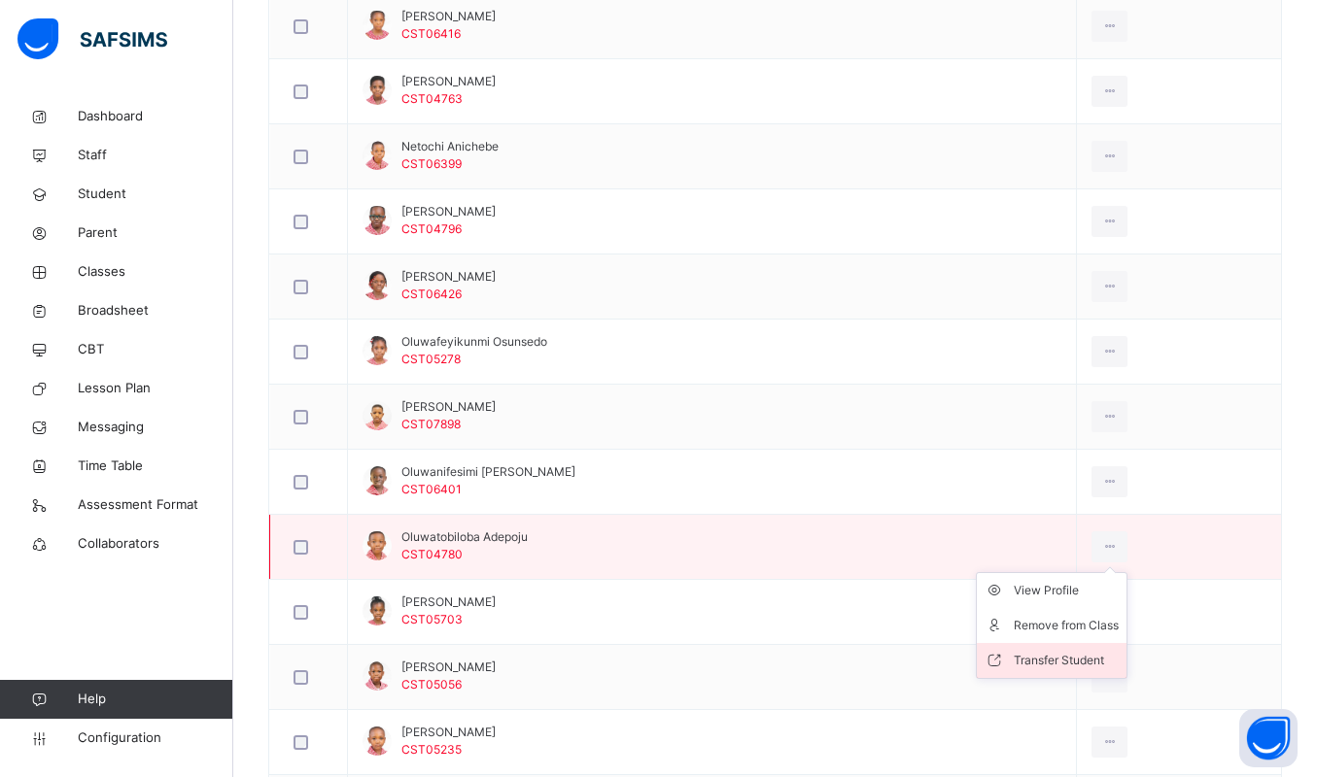
click at [1063, 653] on div "Transfer Student" at bounding box center [1066, 660] width 105 height 19
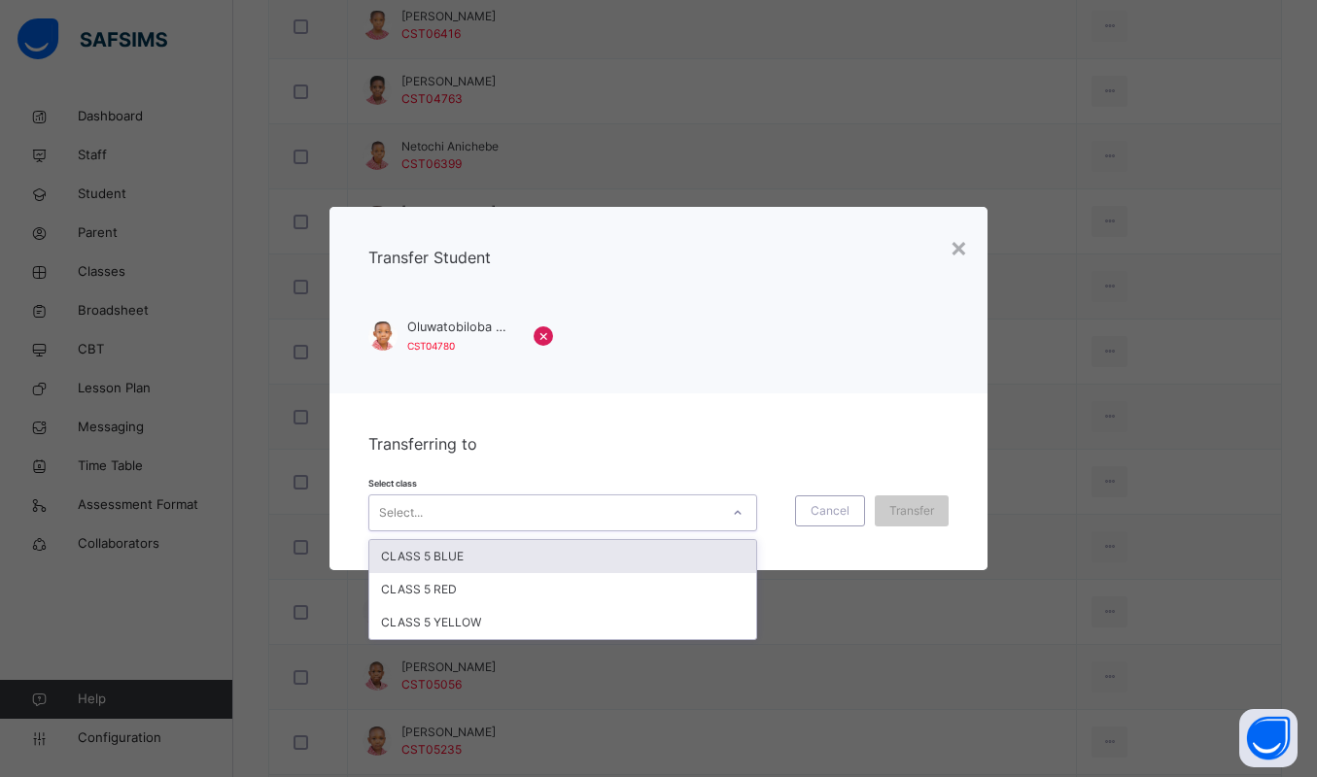
click at [469, 512] on div "Select..." at bounding box center [544, 513] width 350 height 30
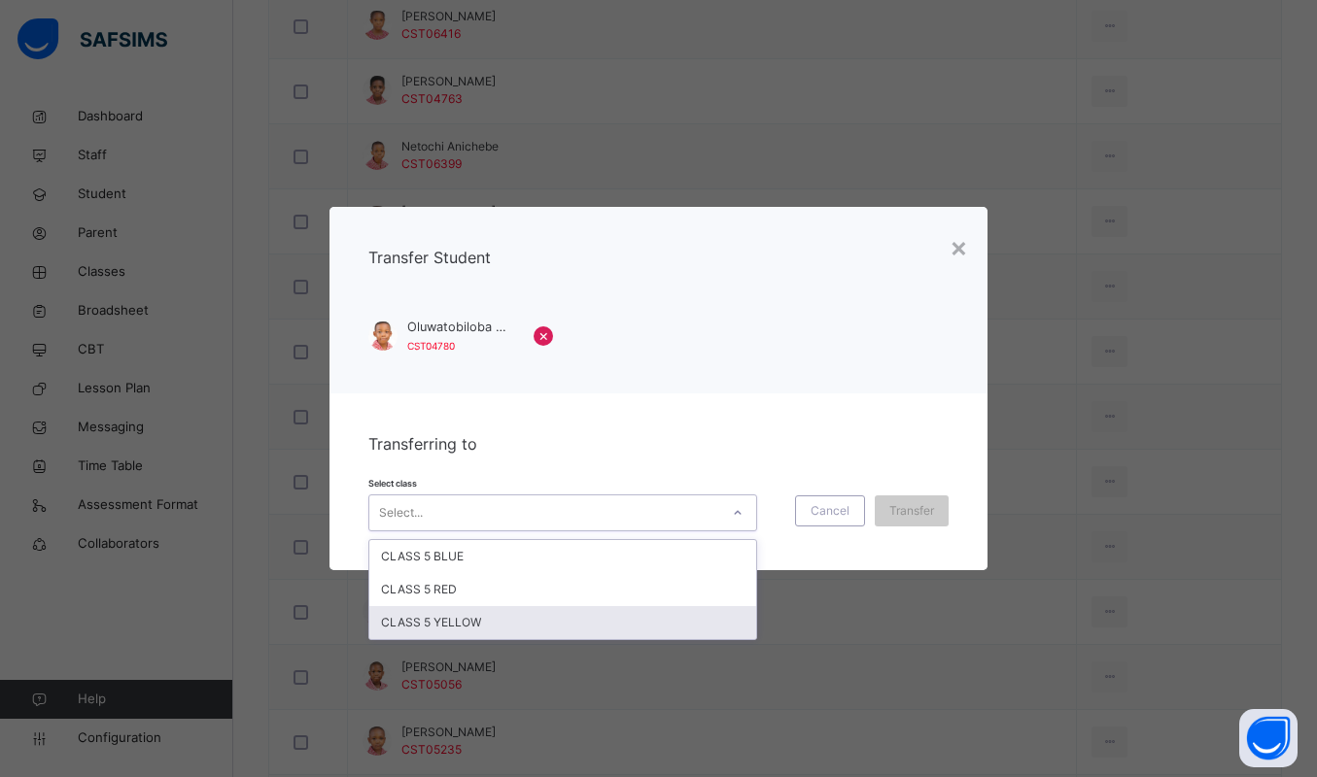
click at [450, 622] on div "CLASS 5 YELLOW" at bounding box center [562, 622] width 387 height 33
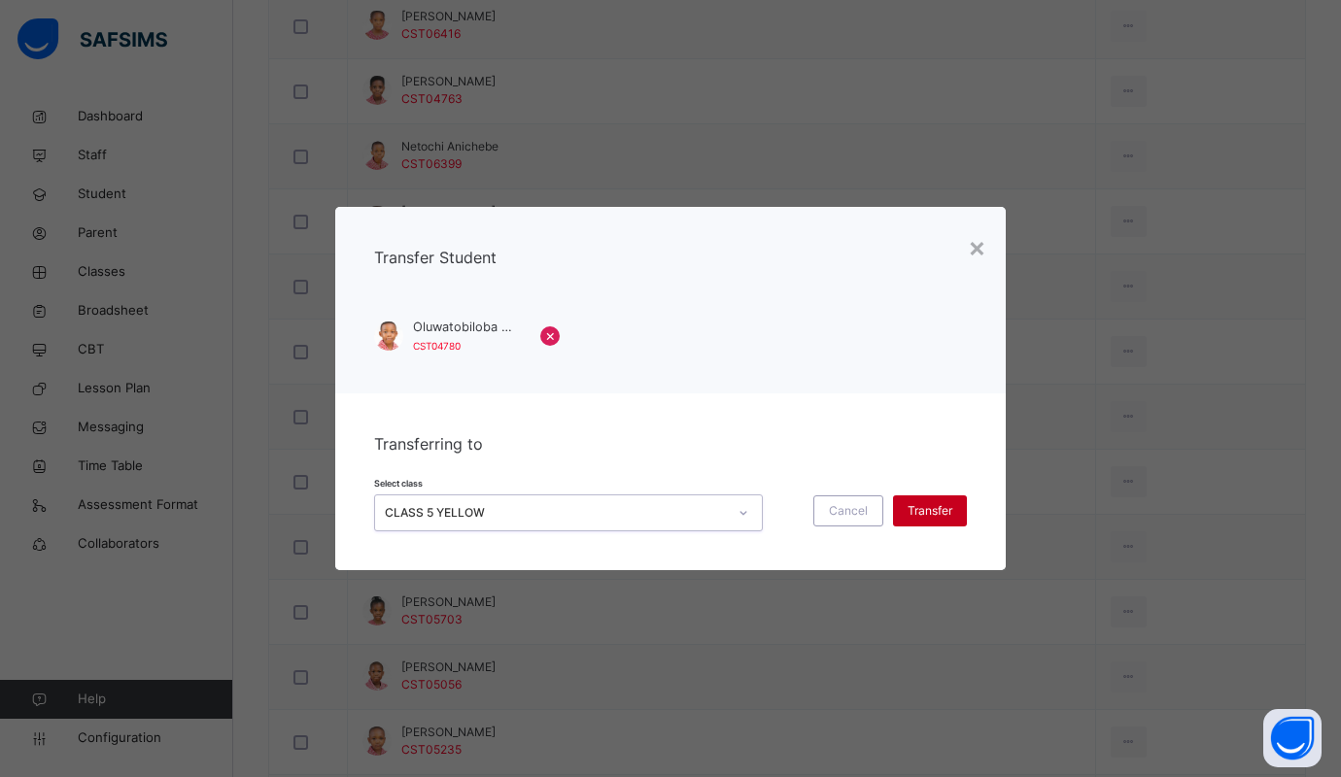
click at [916, 505] on span "Transfer" at bounding box center [930, 510] width 45 height 17
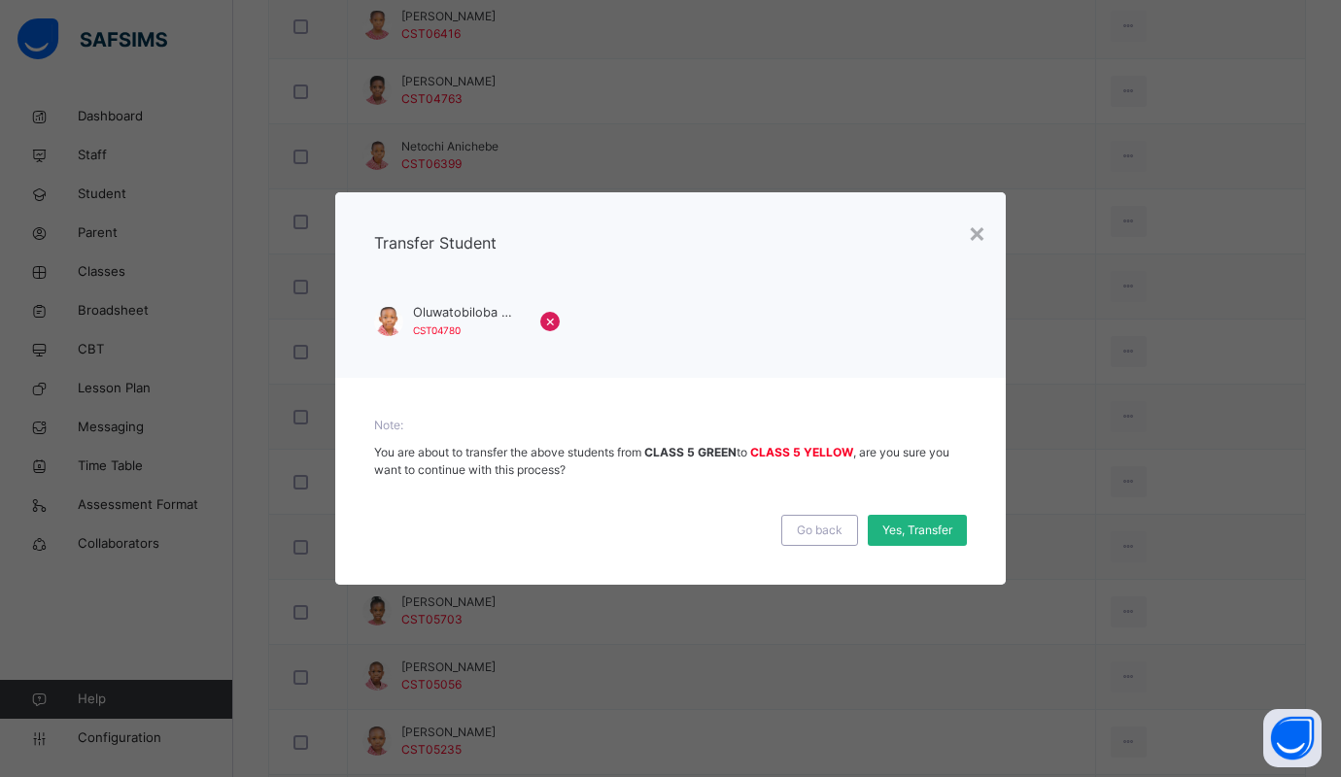
click at [916, 528] on span "Yes, Transfer" at bounding box center [917, 530] width 70 height 17
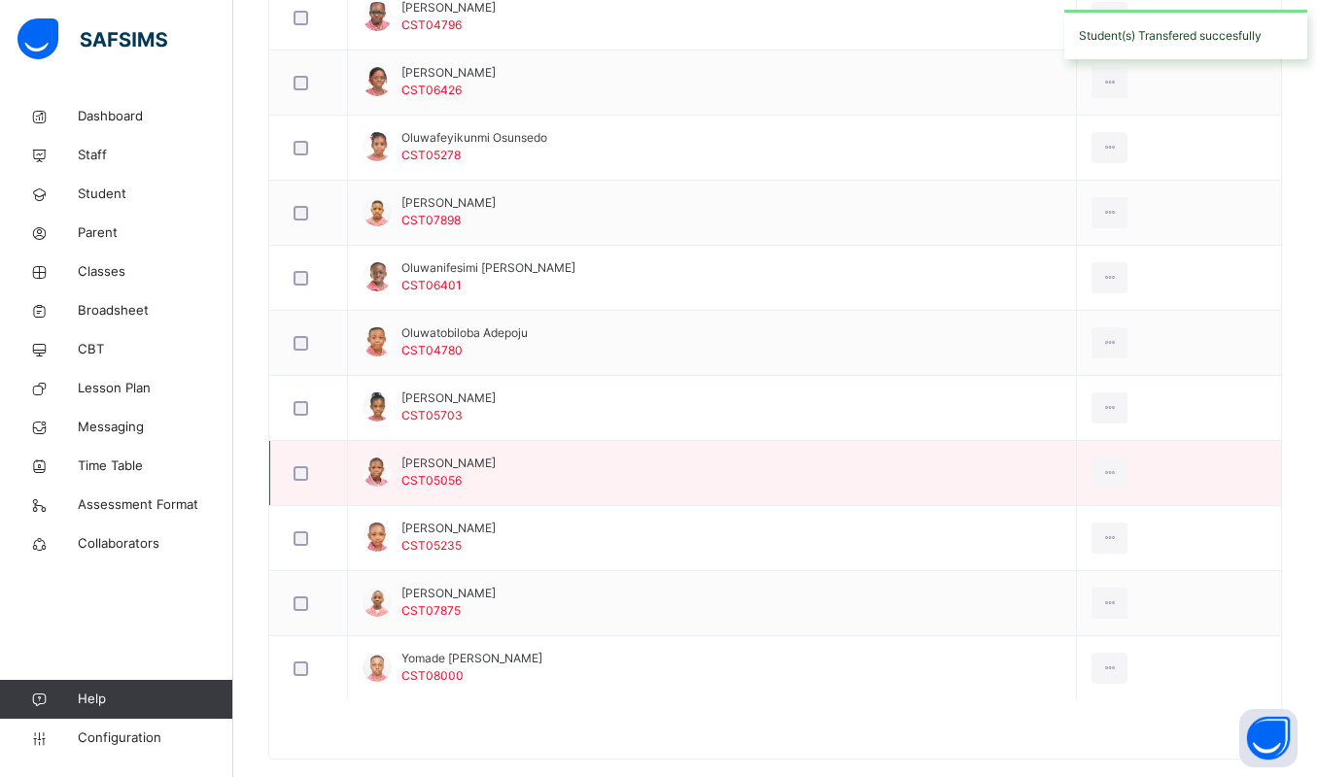
scroll to position [1985, 0]
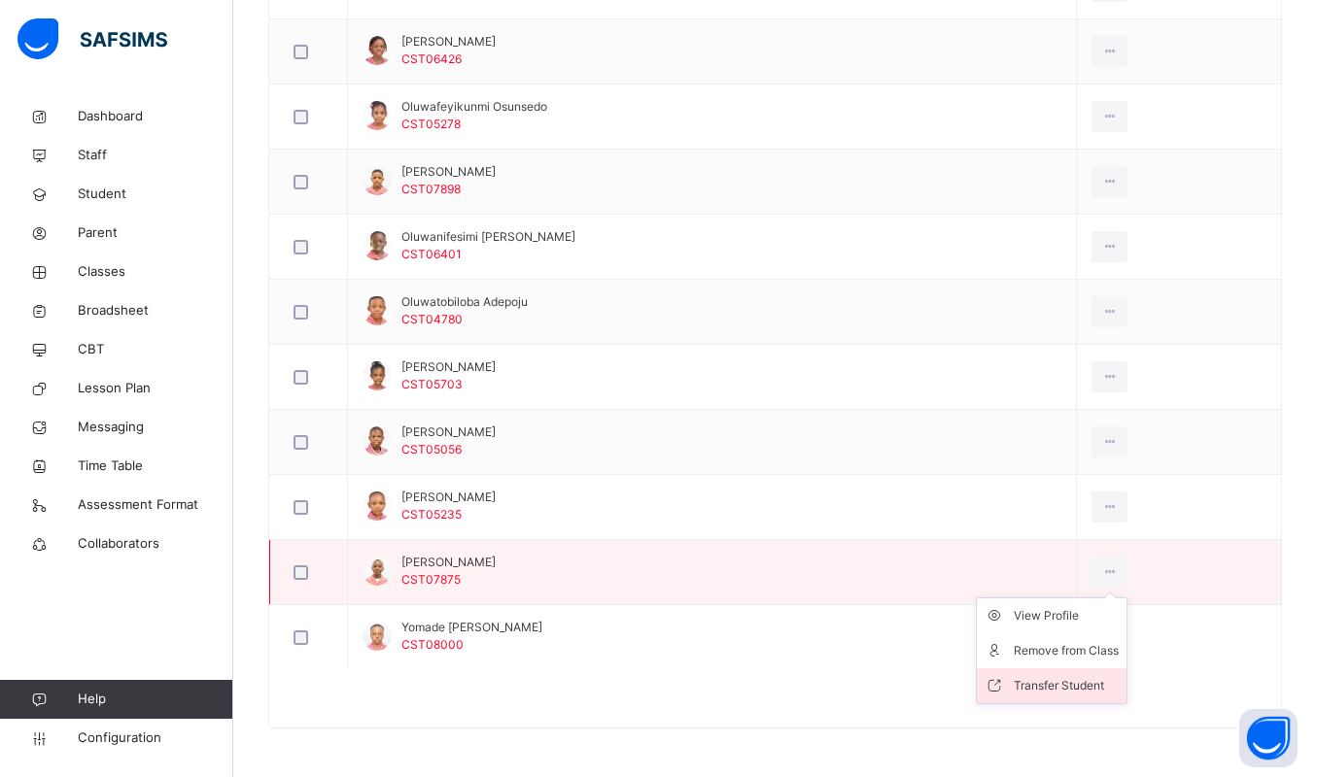
click at [1036, 686] on div "Transfer Student" at bounding box center [1066, 685] width 105 height 19
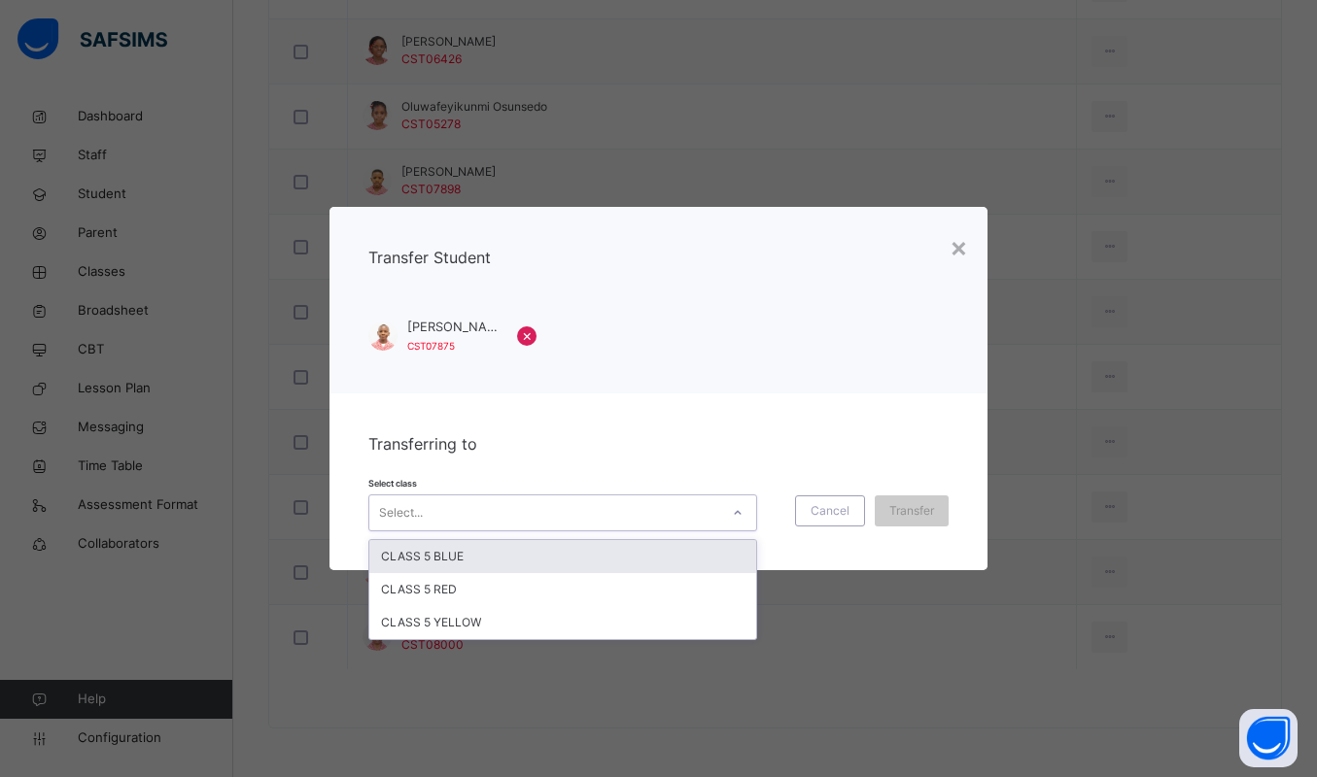
click at [700, 505] on div "Select..." at bounding box center [544, 513] width 350 height 30
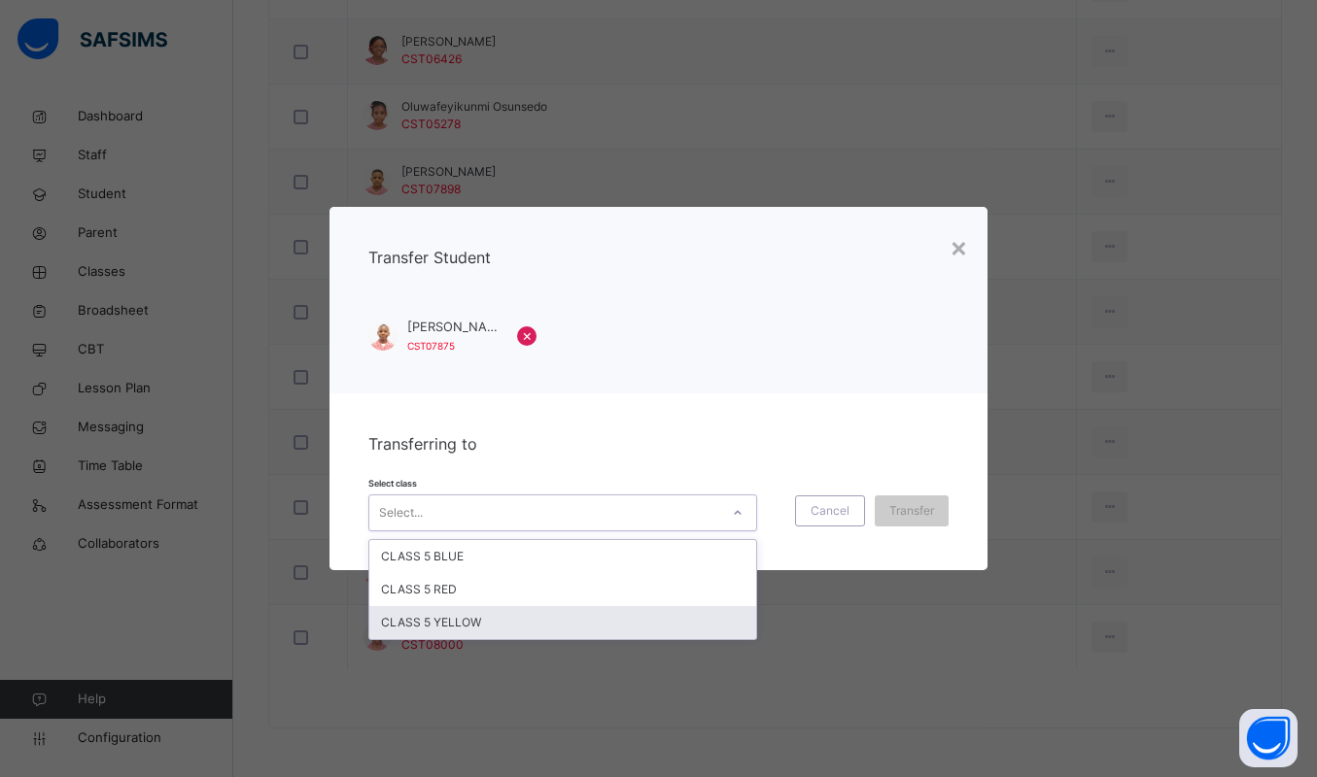
click at [604, 621] on div "CLASS 5 YELLOW" at bounding box center [562, 622] width 387 height 33
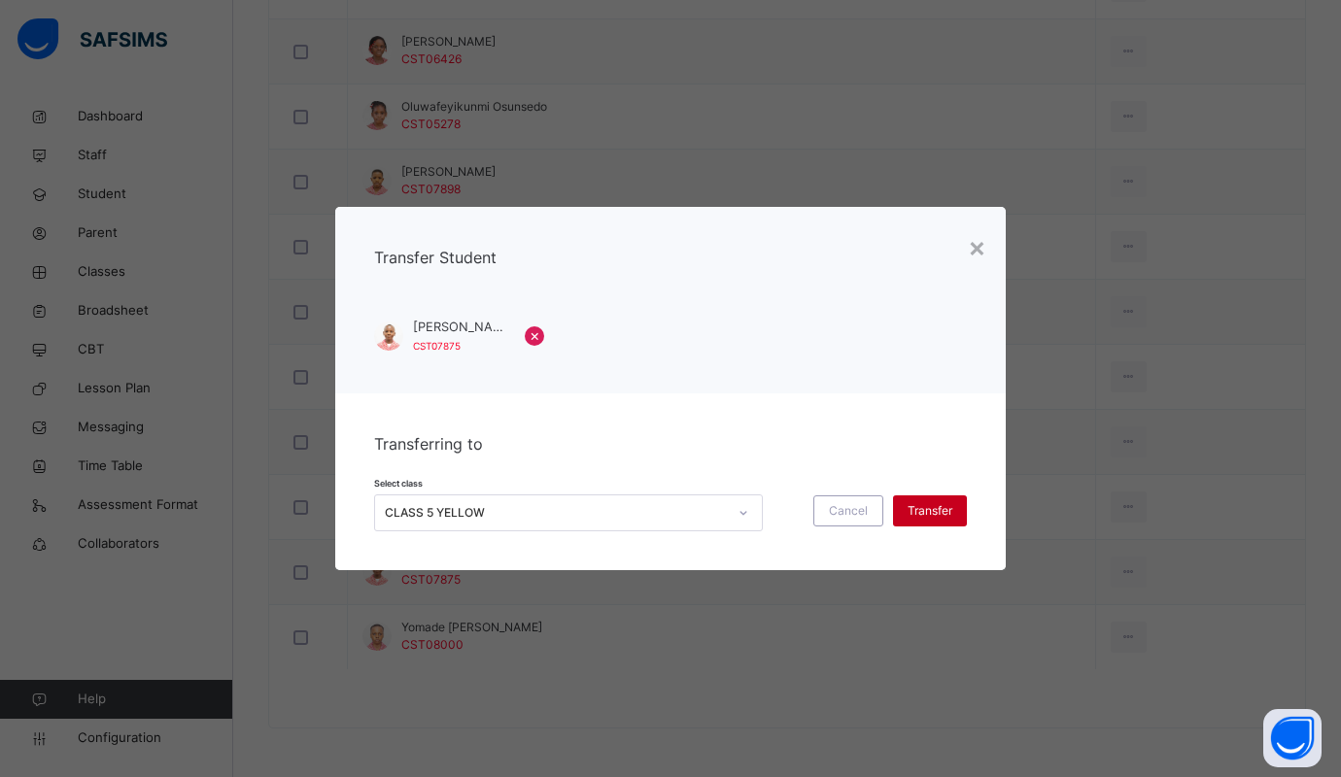
click at [940, 510] on span "Transfer" at bounding box center [930, 510] width 45 height 17
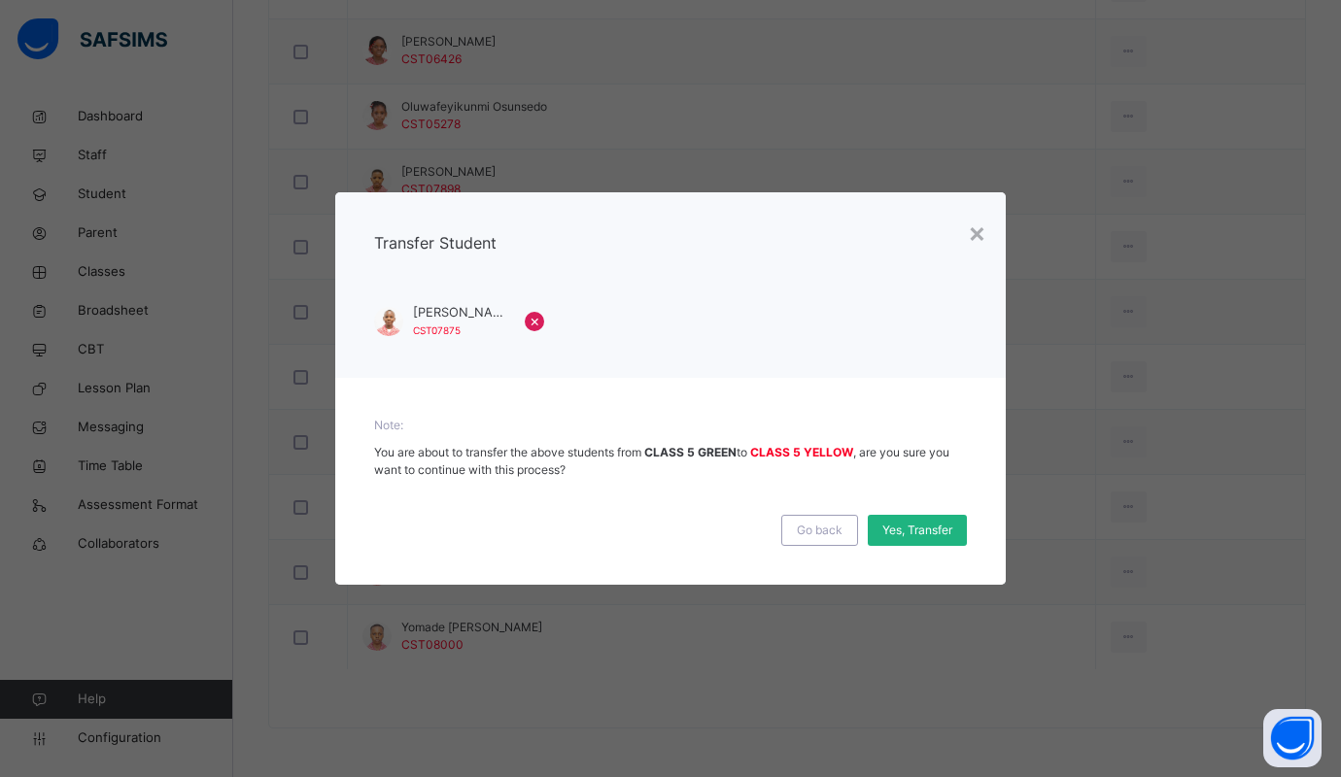
click at [916, 515] on div "Yes, Transfer" at bounding box center [917, 530] width 99 height 31
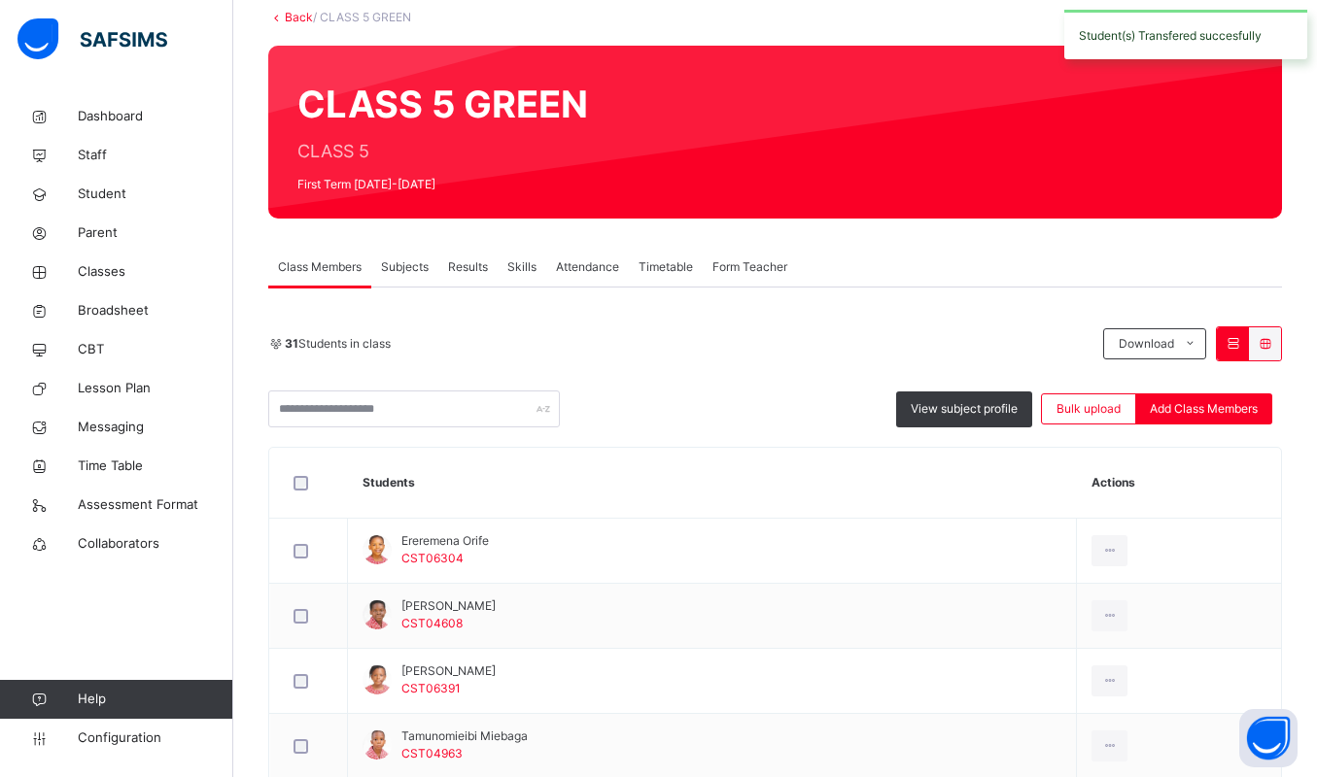
scroll to position [89, 0]
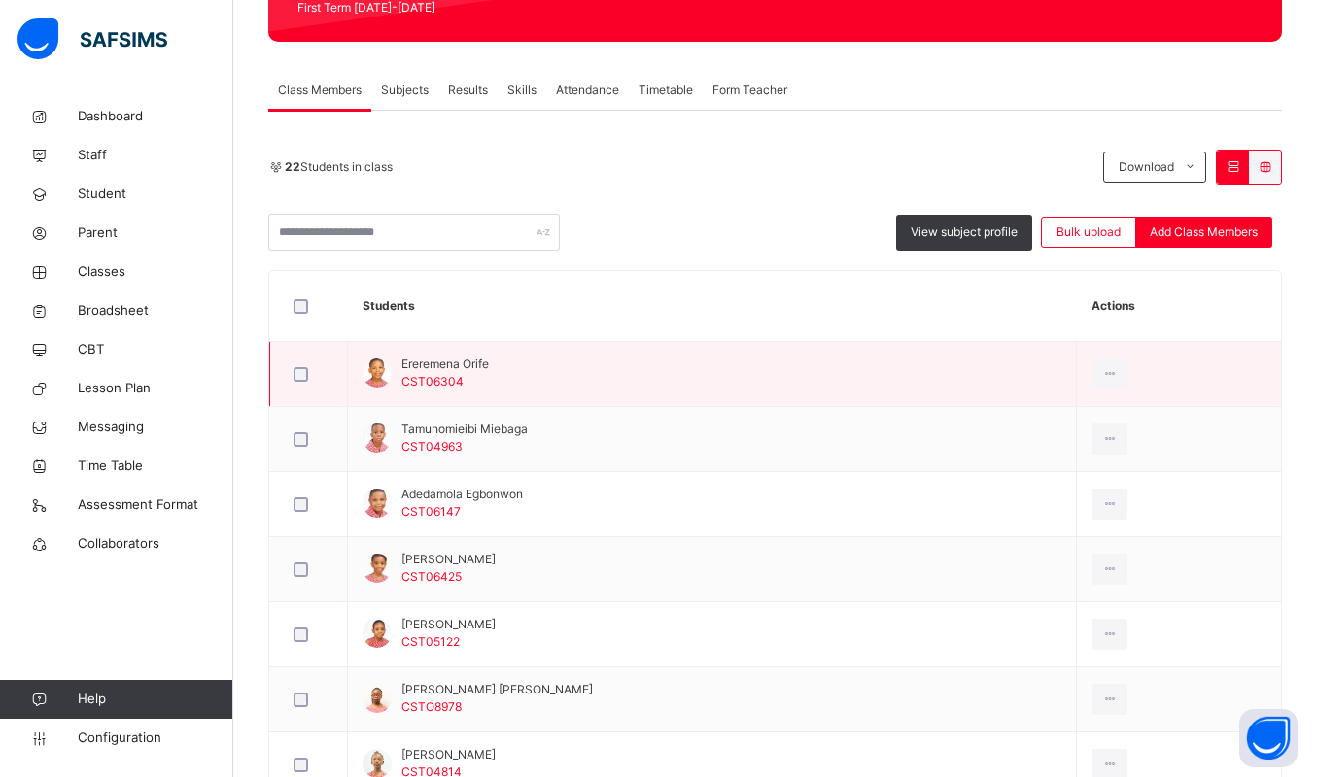
scroll to position [232, 0]
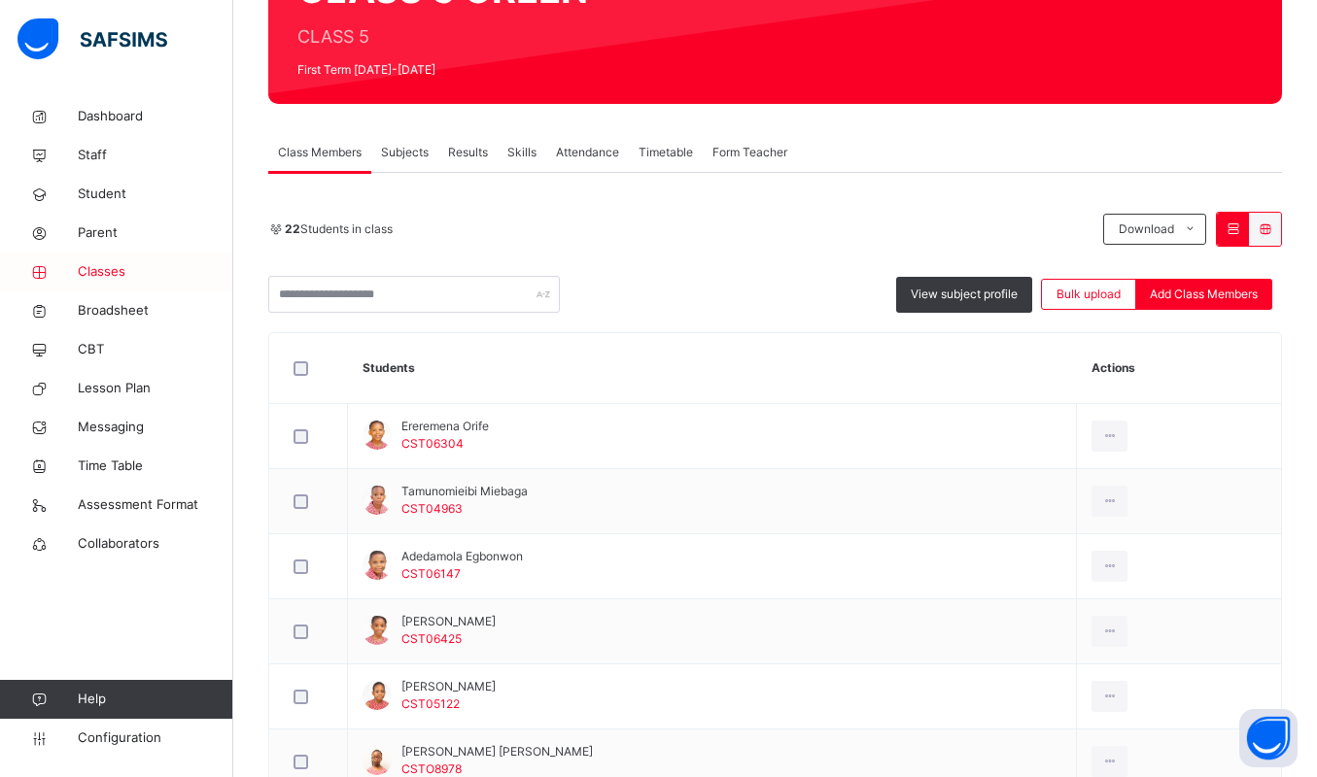
click at [95, 271] on span "Classes" at bounding box center [155, 271] width 155 height 19
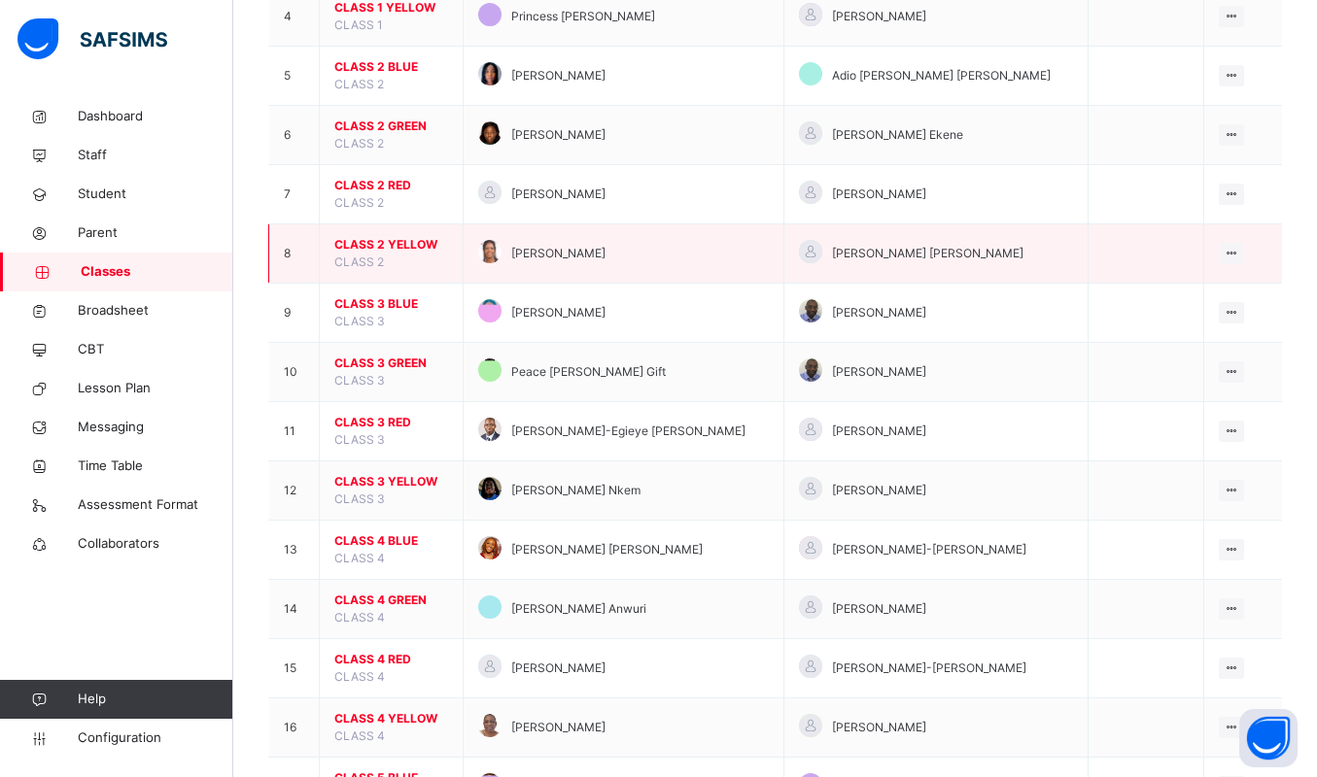
scroll to position [925, 0]
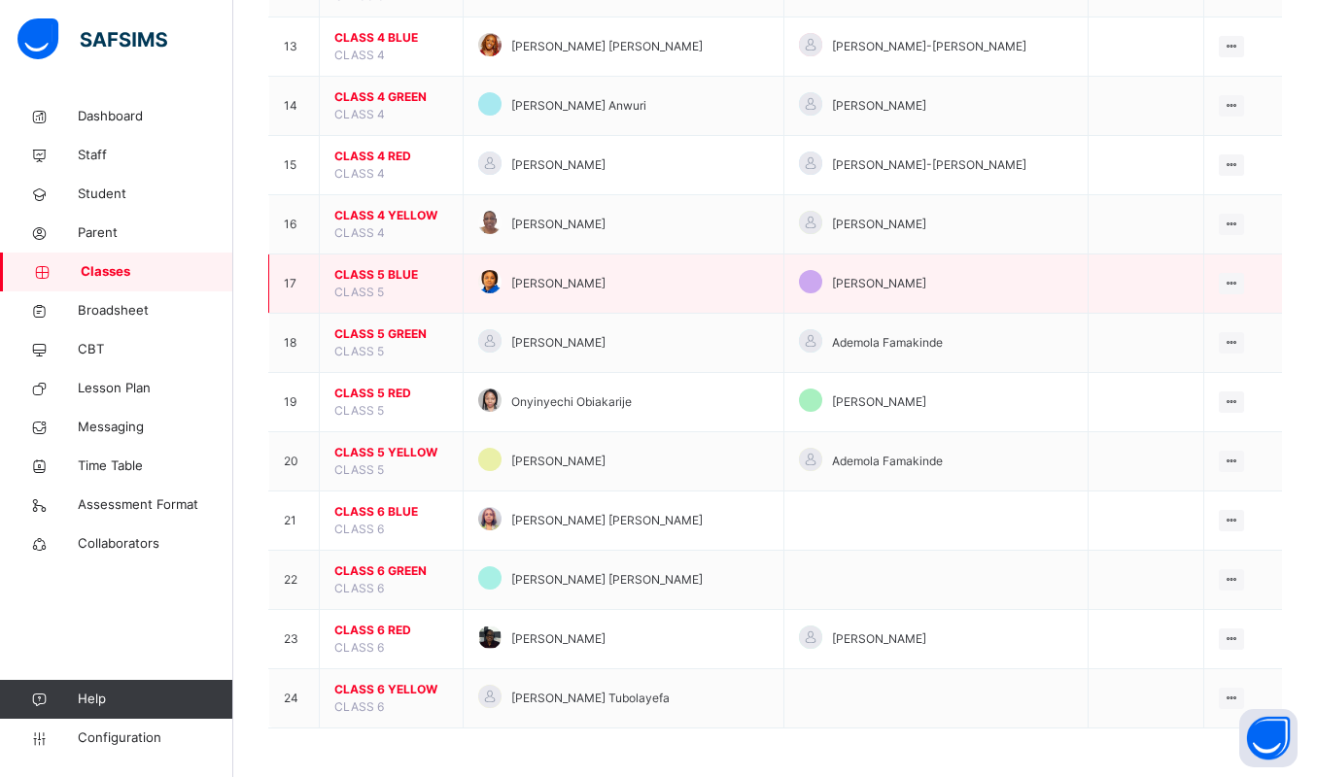
click at [377, 269] on span "CLASS 5 BLUE" at bounding box center [391, 274] width 114 height 17
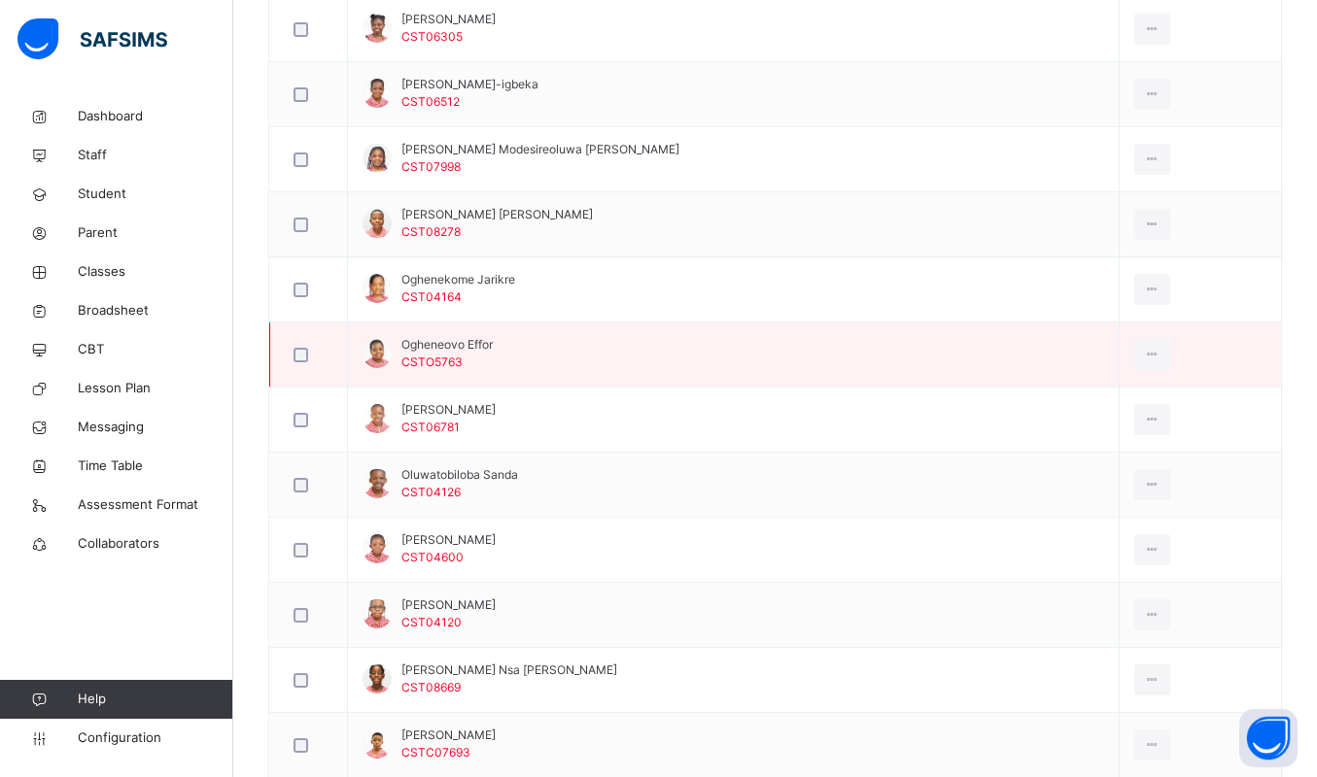
scroll to position [1458, 0]
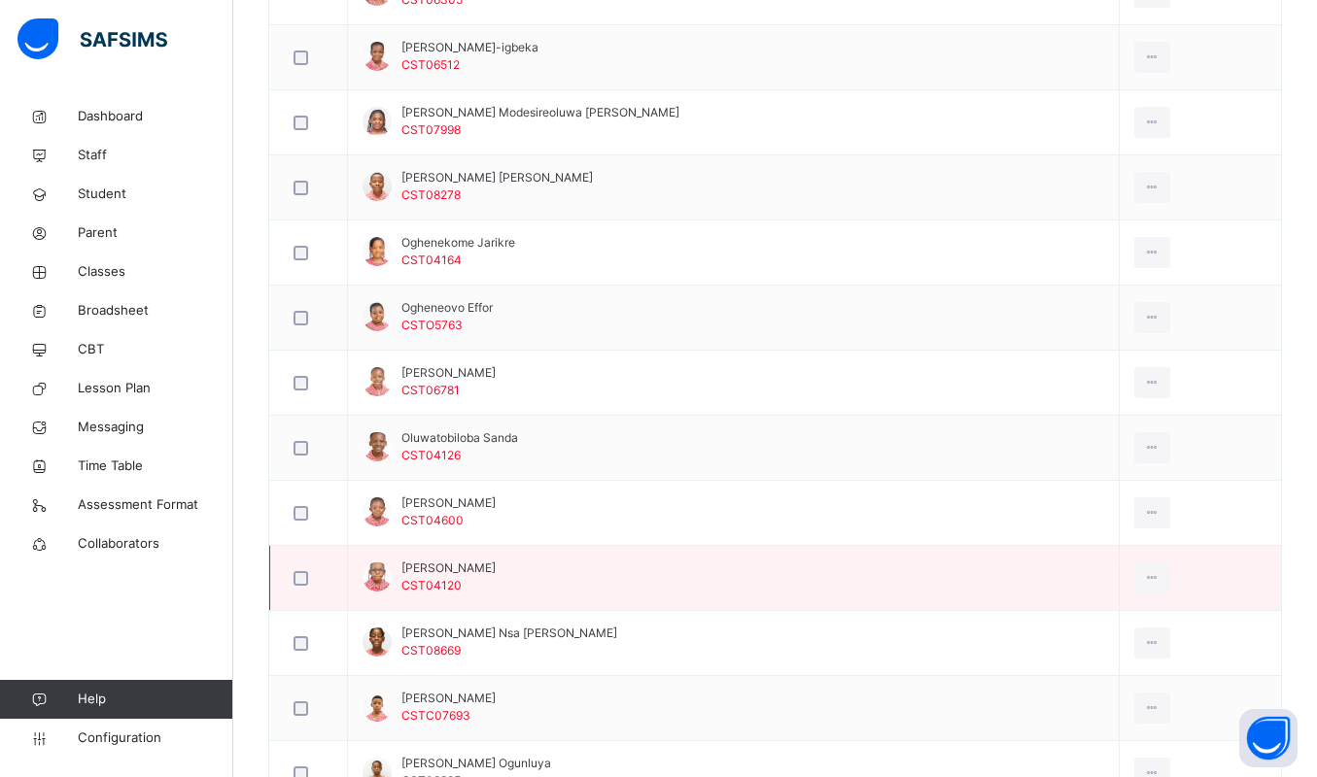
click at [298, 570] on div at bounding box center [309, 578] width 48 height 41
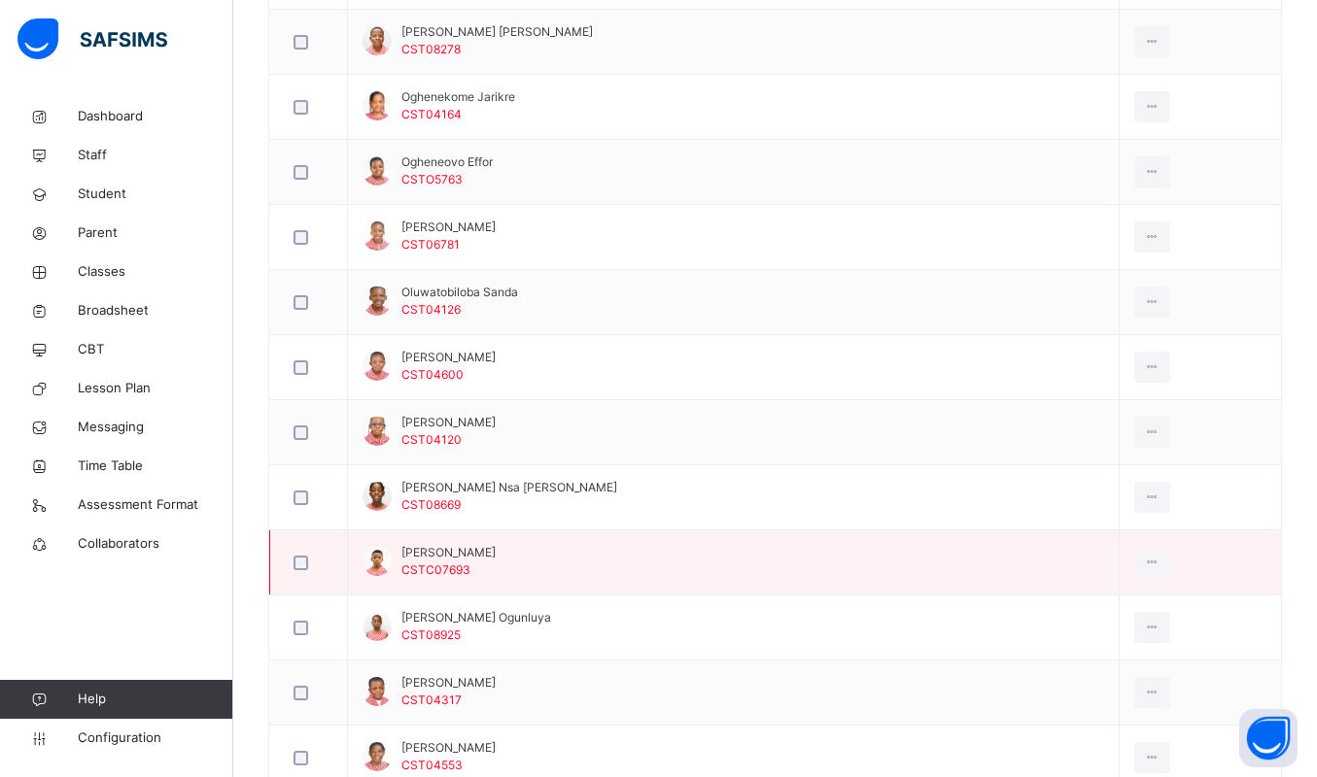
scroll to position [1724, 0]
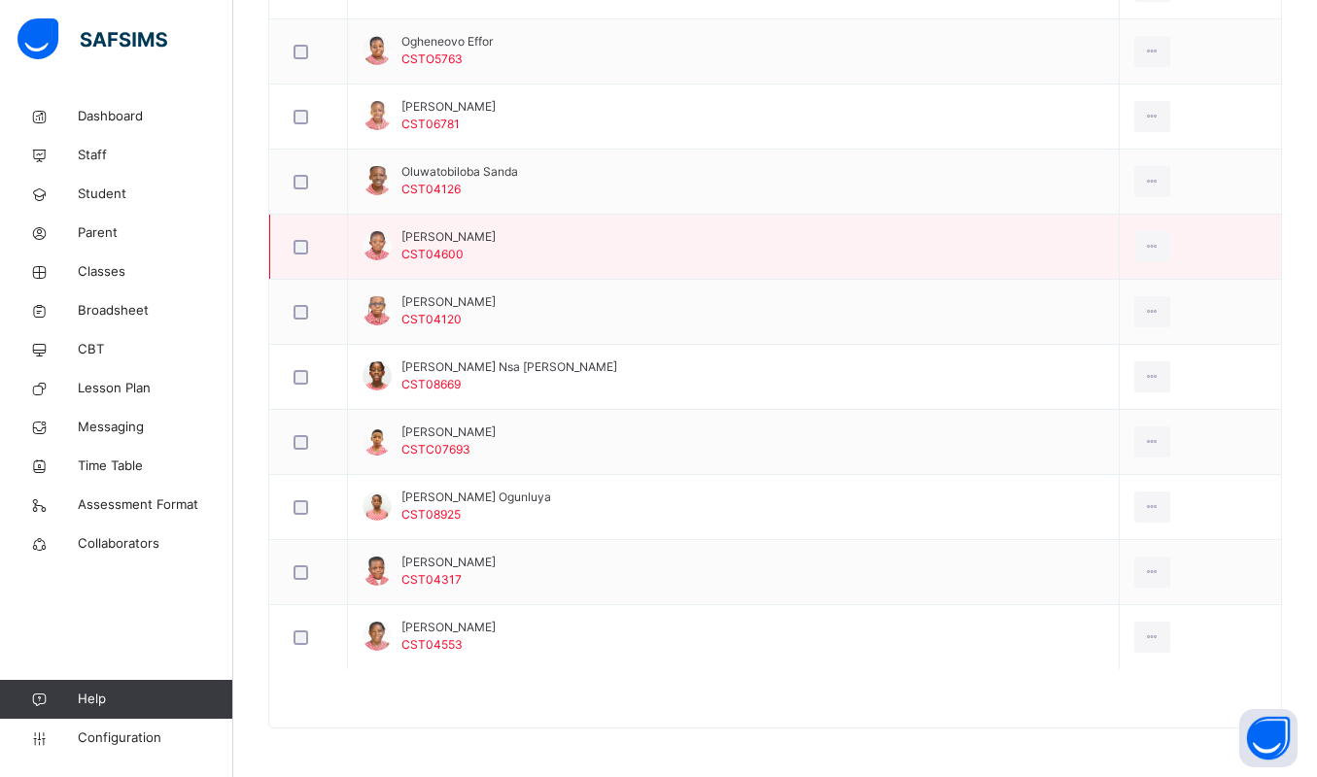
click at [293, 247] on div at bounding box center [309, 247] width 38 height 15
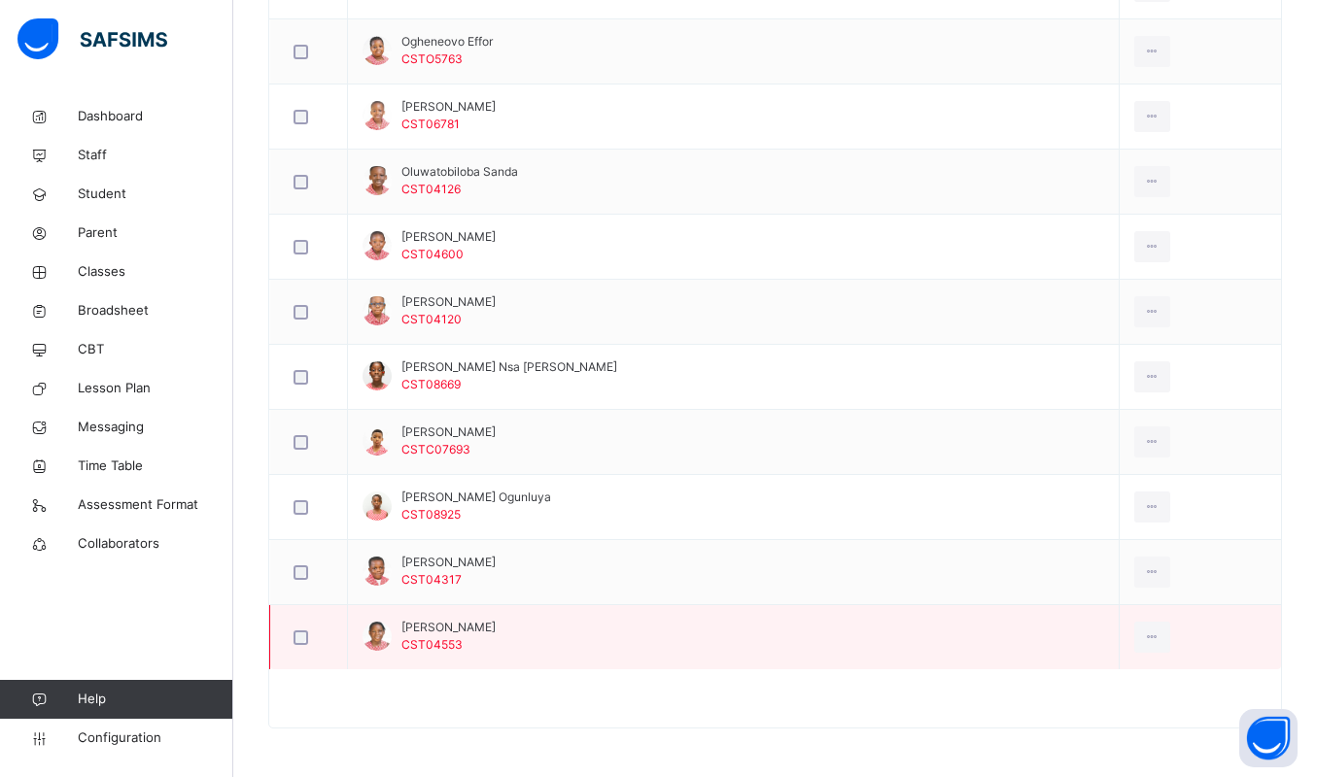
click at [293, 636] on div at bounding box center [309, 638] width 38 height 15
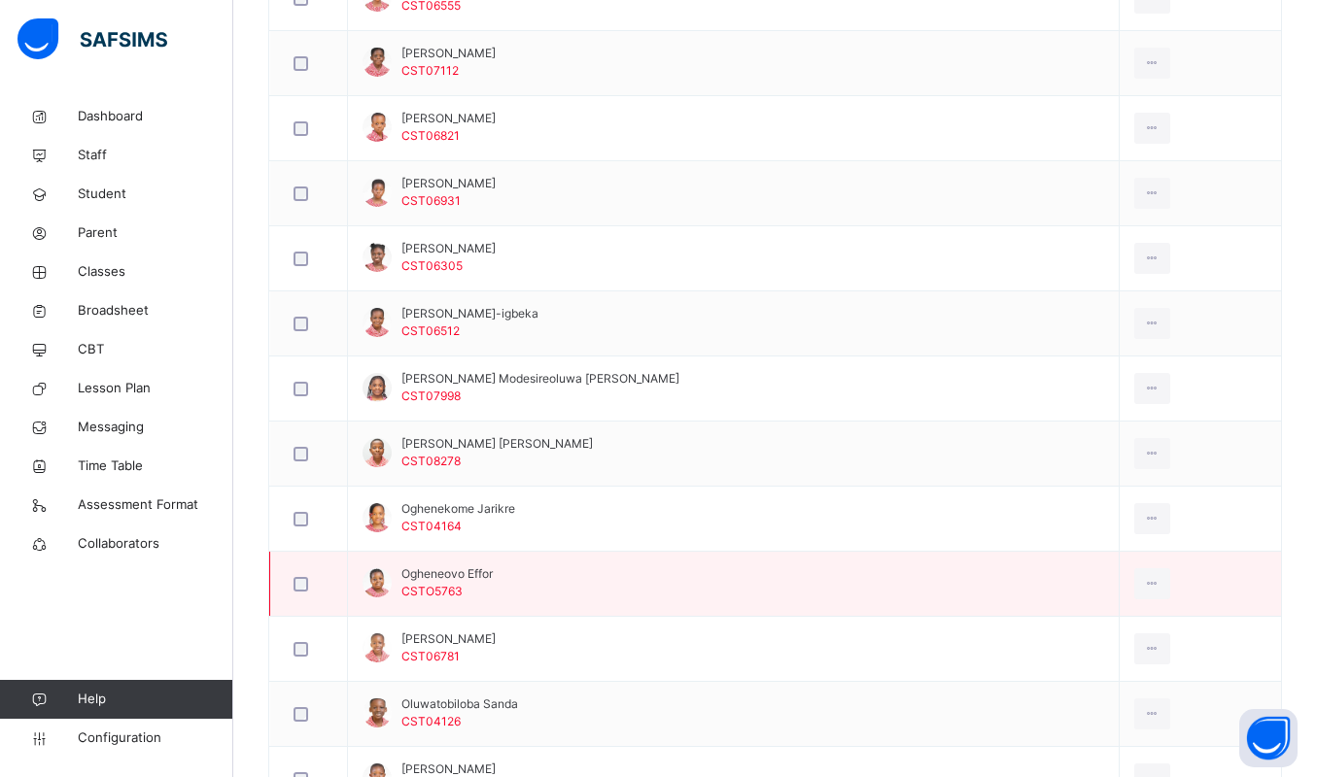
scroll to position [1141, 0]
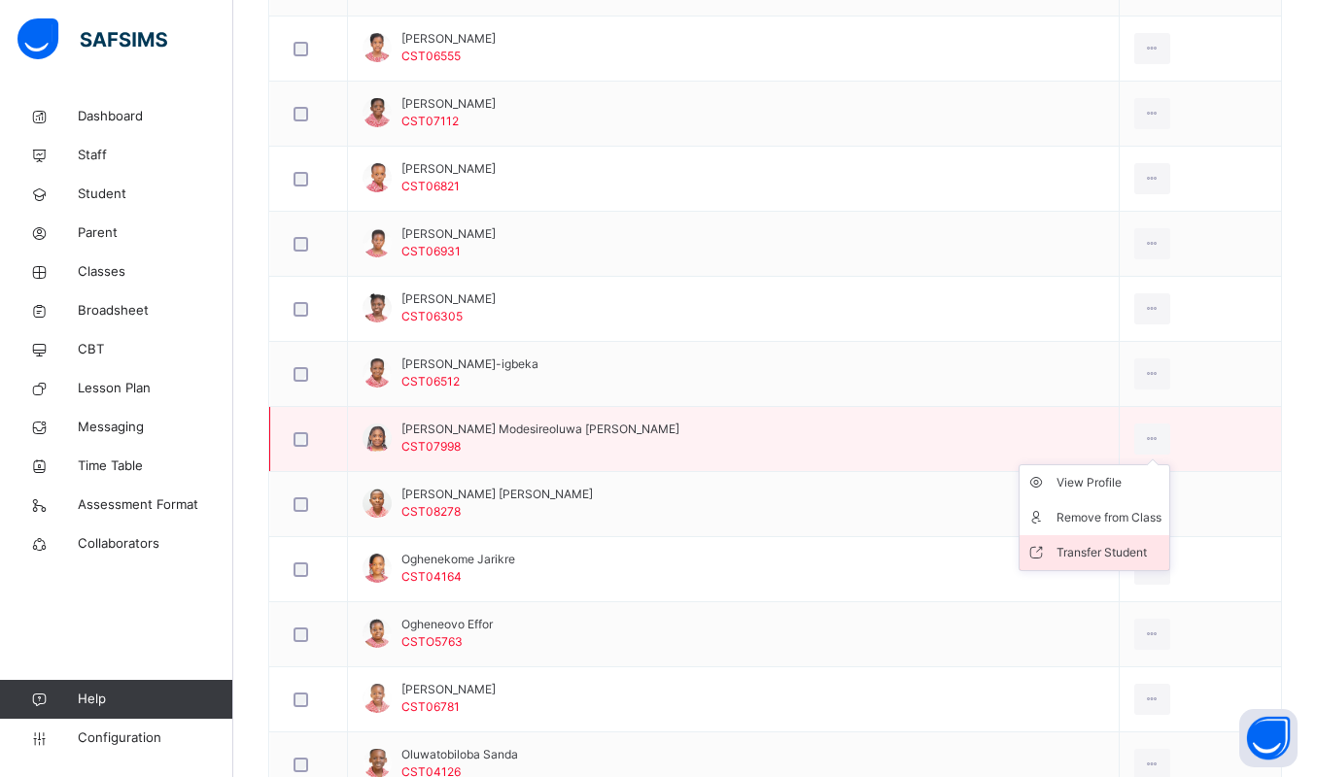
click at [1056, 558] on div "Transfer Student" at bounding box center [1108, 552] width 105 height 19
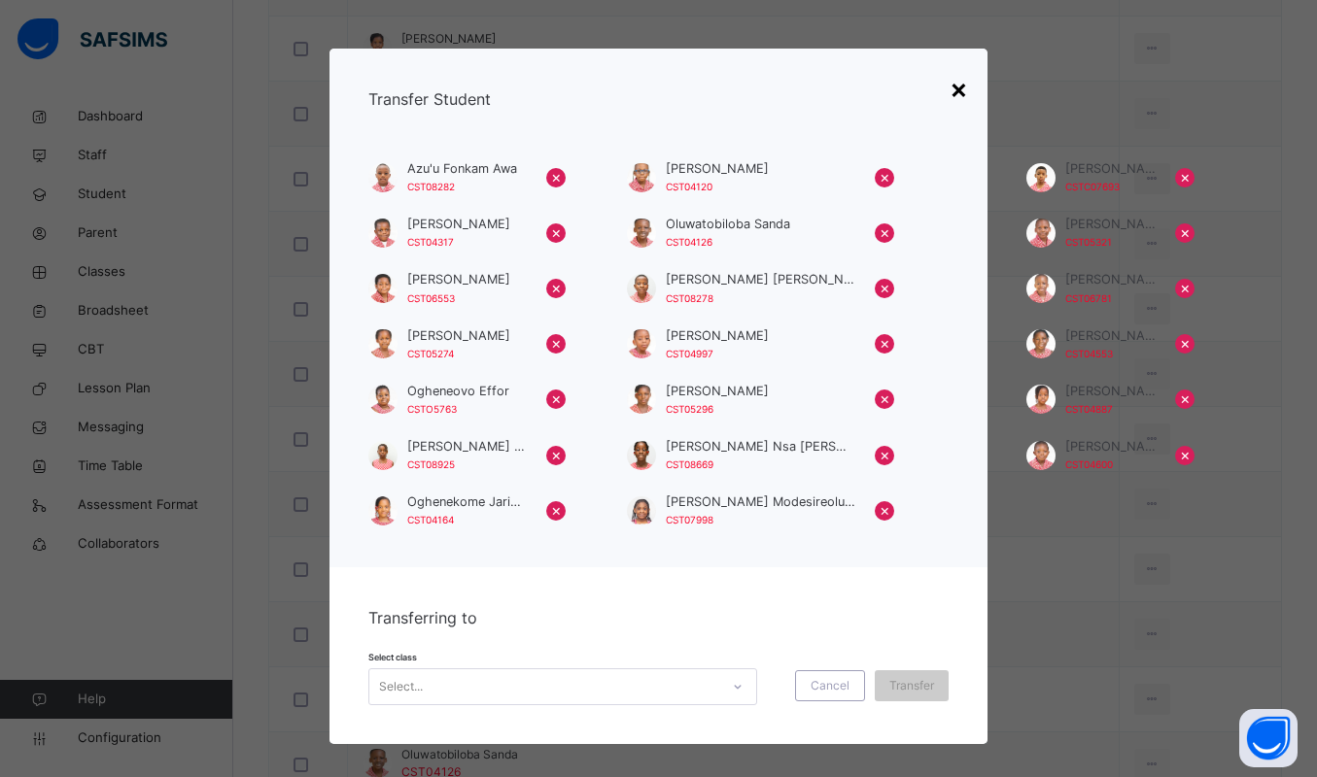
click at [955, 92] on div "×" at bounding box center [959, 88] width 18 height 41
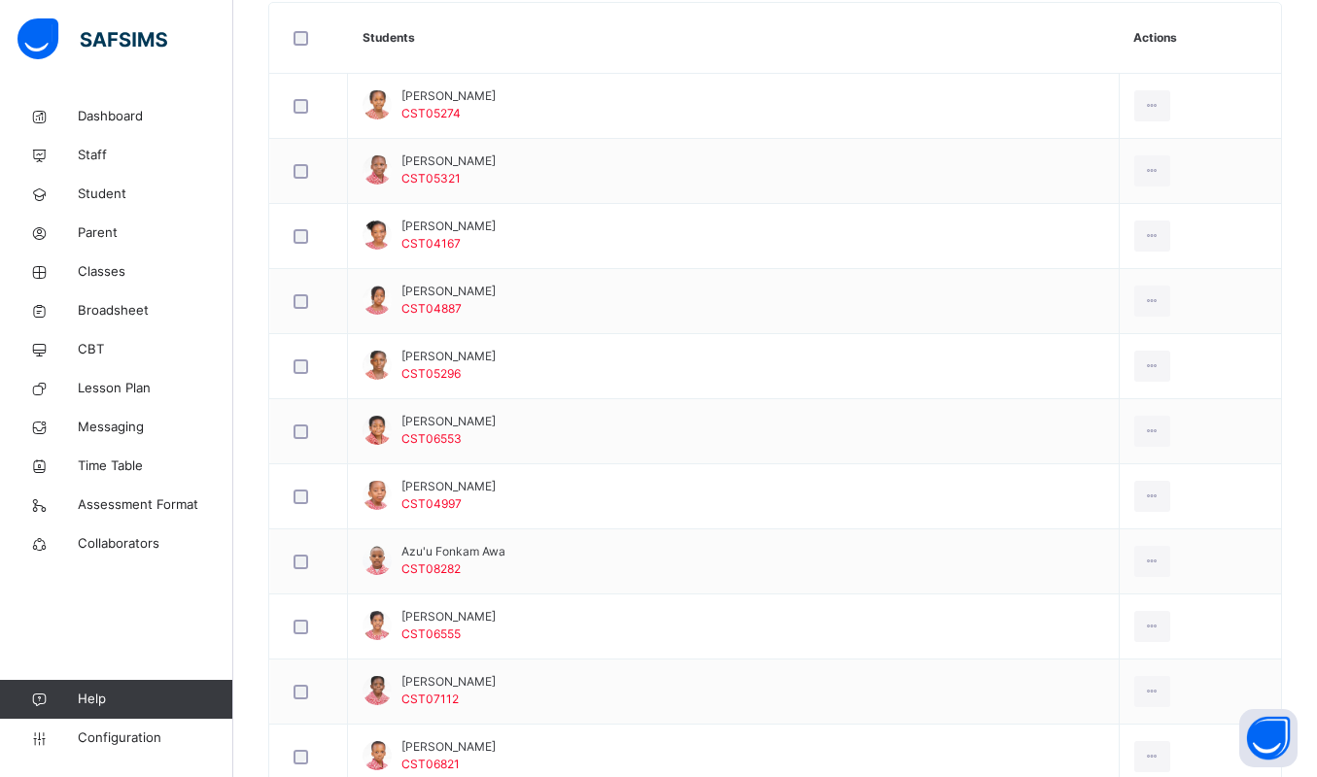
scroll to position [412, 0]
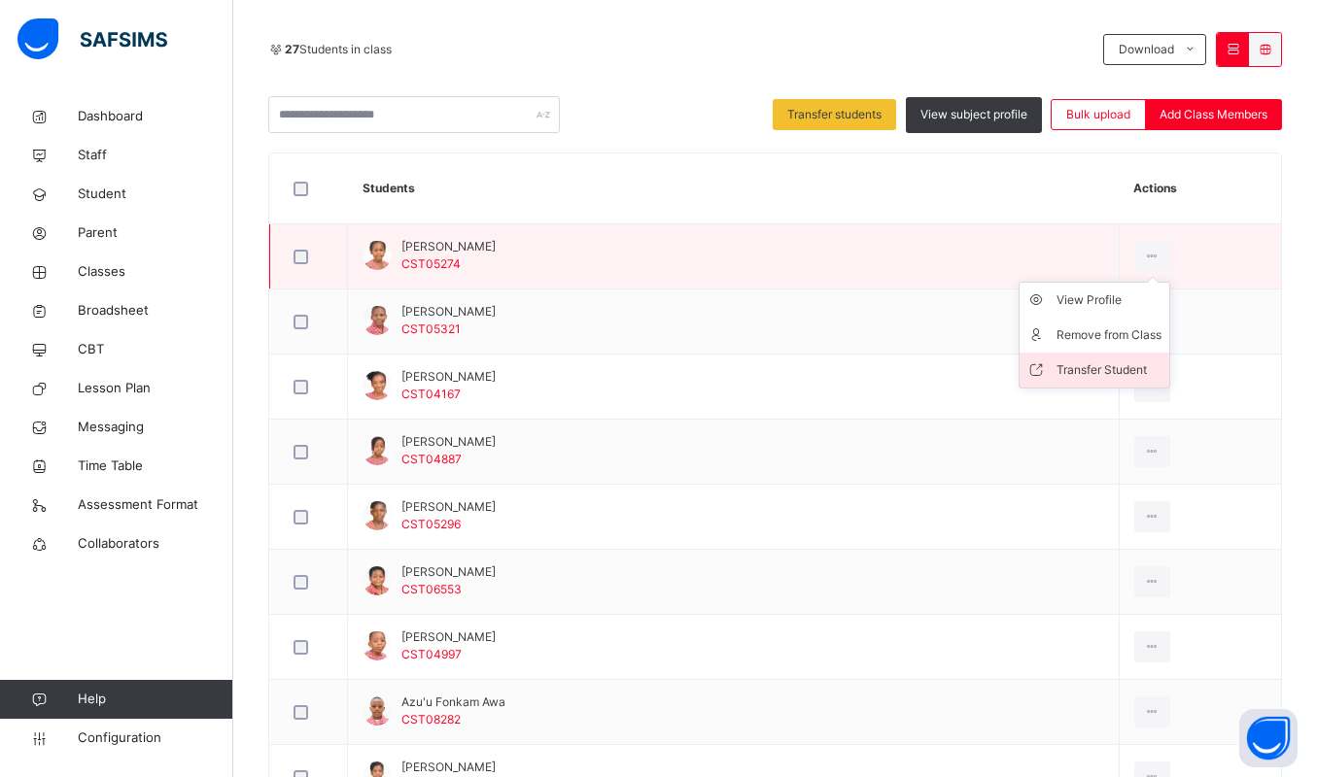
click at [1056, 374] on div "Transfer Student" at bounding box center [1108, 370] width 105 height 19
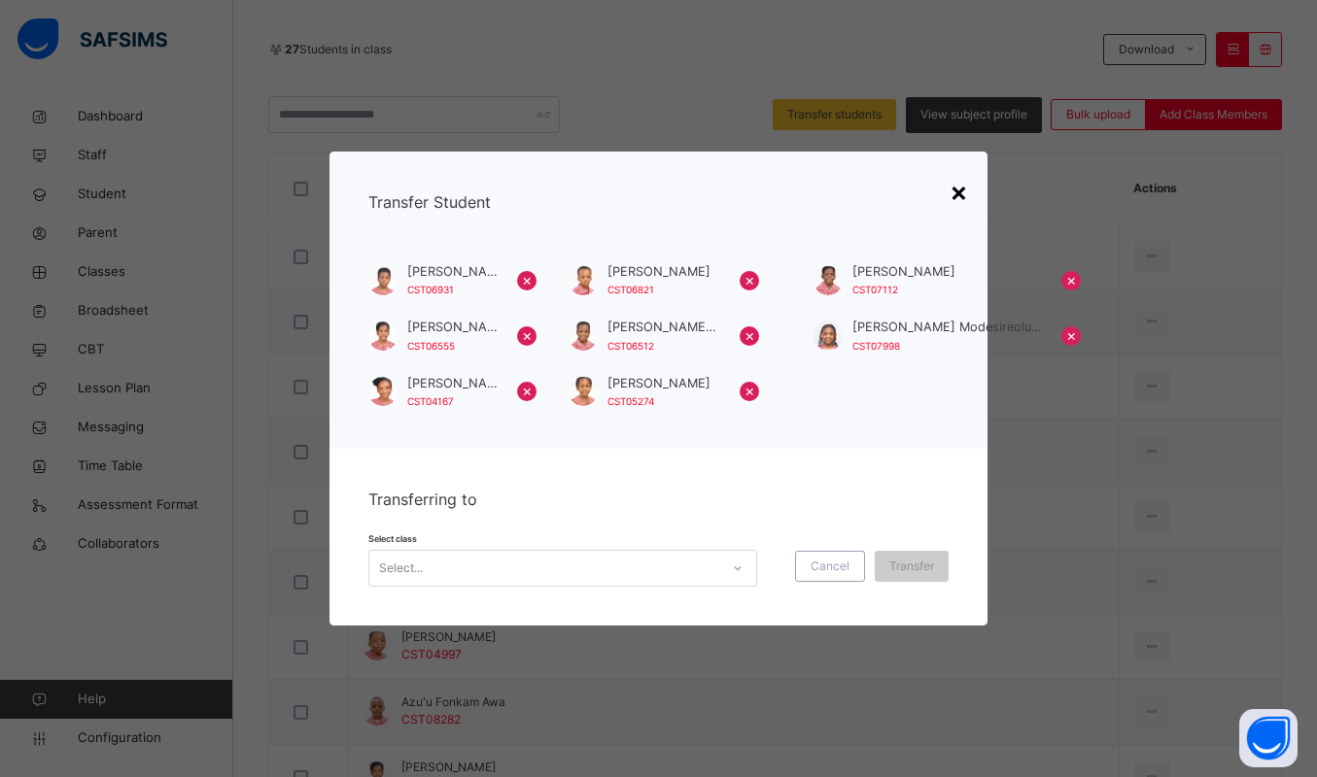
click at [959, 188] on div "×" at bounding box center [959, 191] width 18 height 41
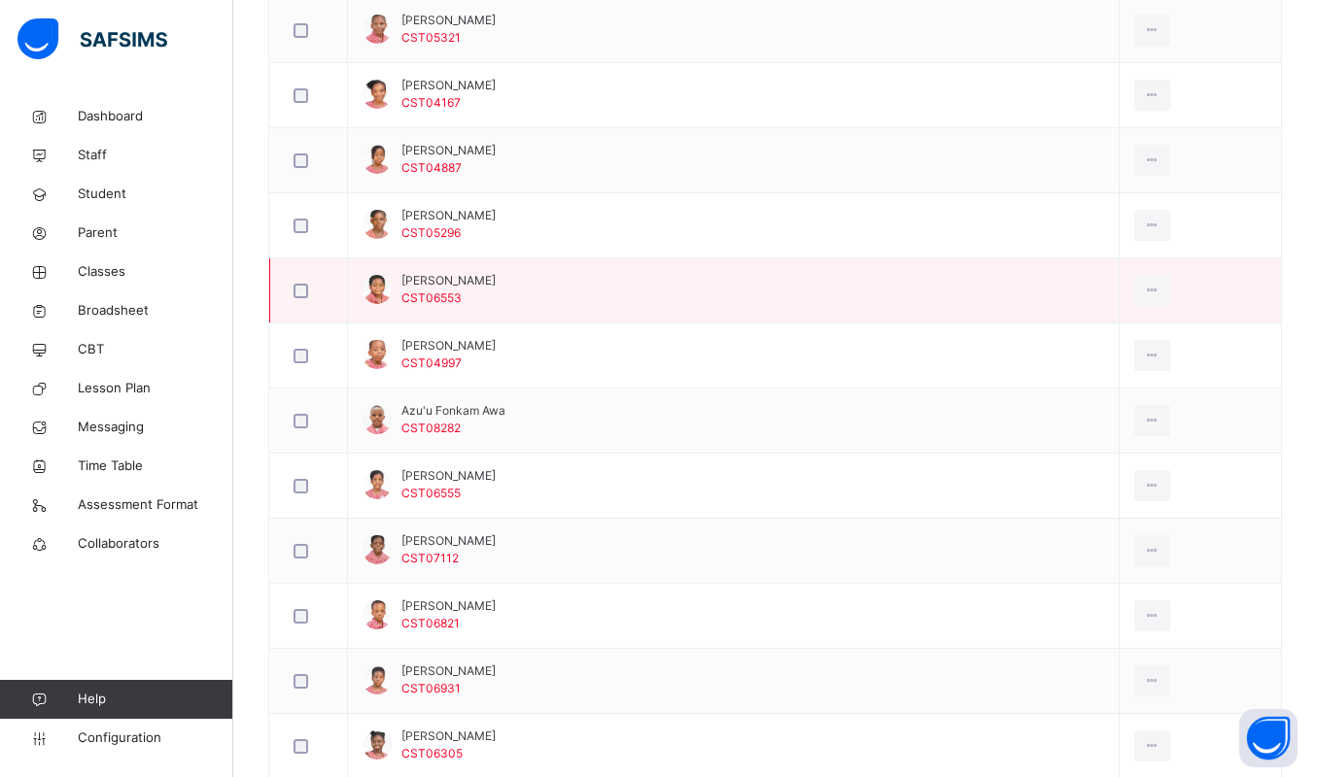
scroll to position [558, 0]
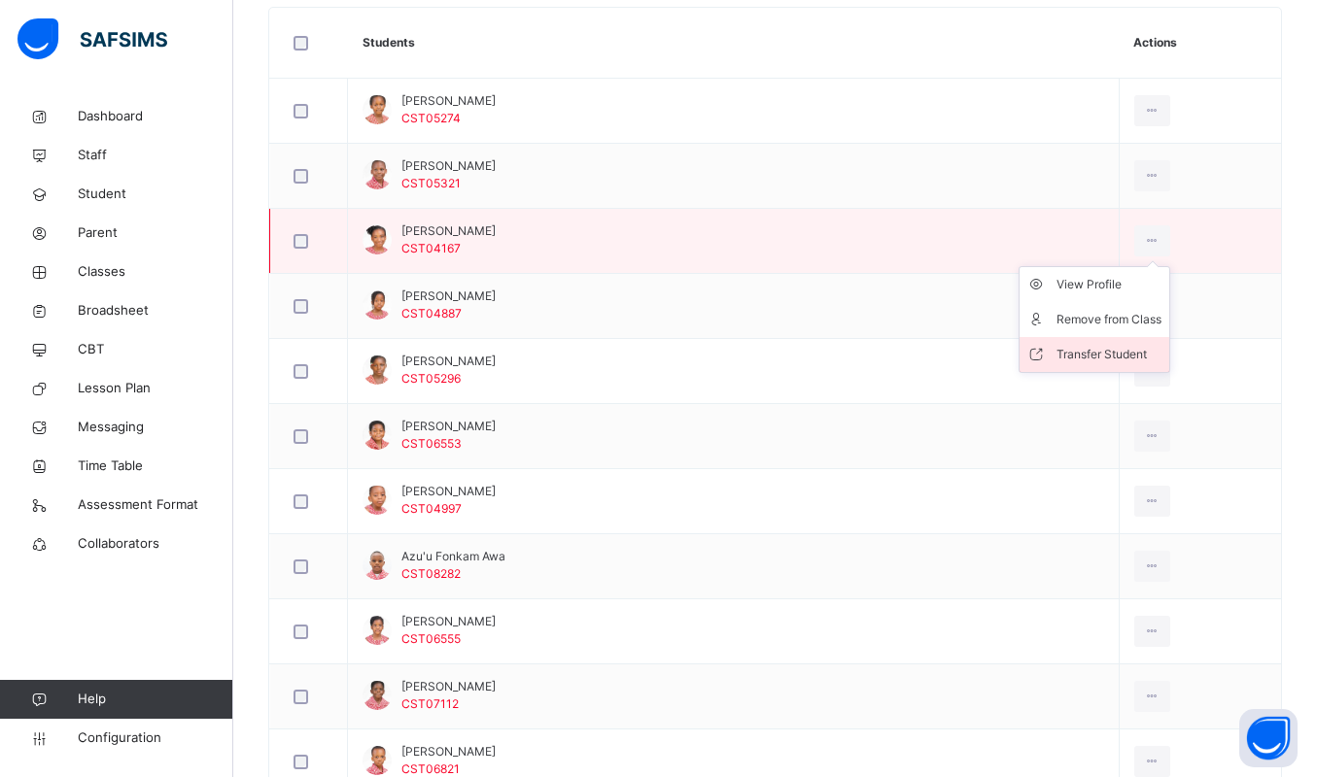
click at [1056, 348] on div "Transfer Student" at bounding box center [1108, 354] width 105 height 19
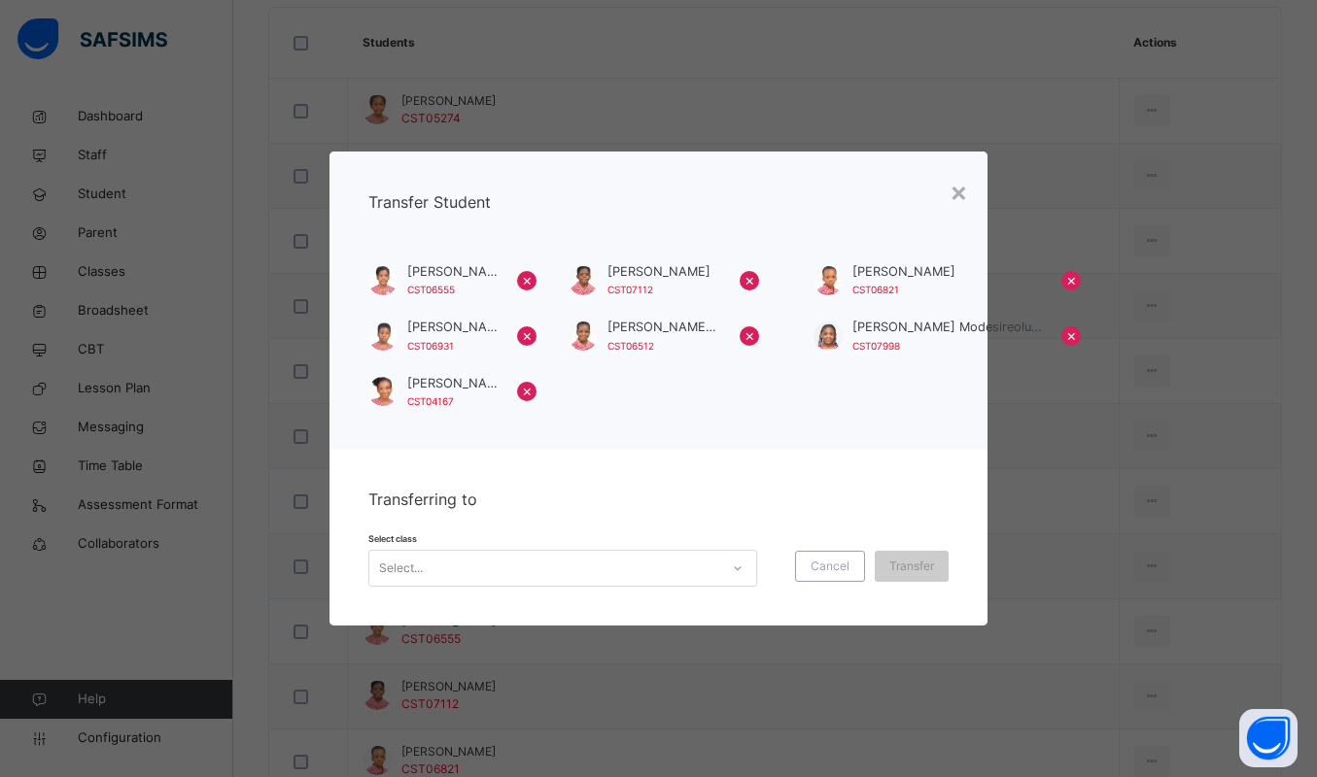
click at [510, 580] on div "Select..." at bounding box center [544, 568] width 350 height 30
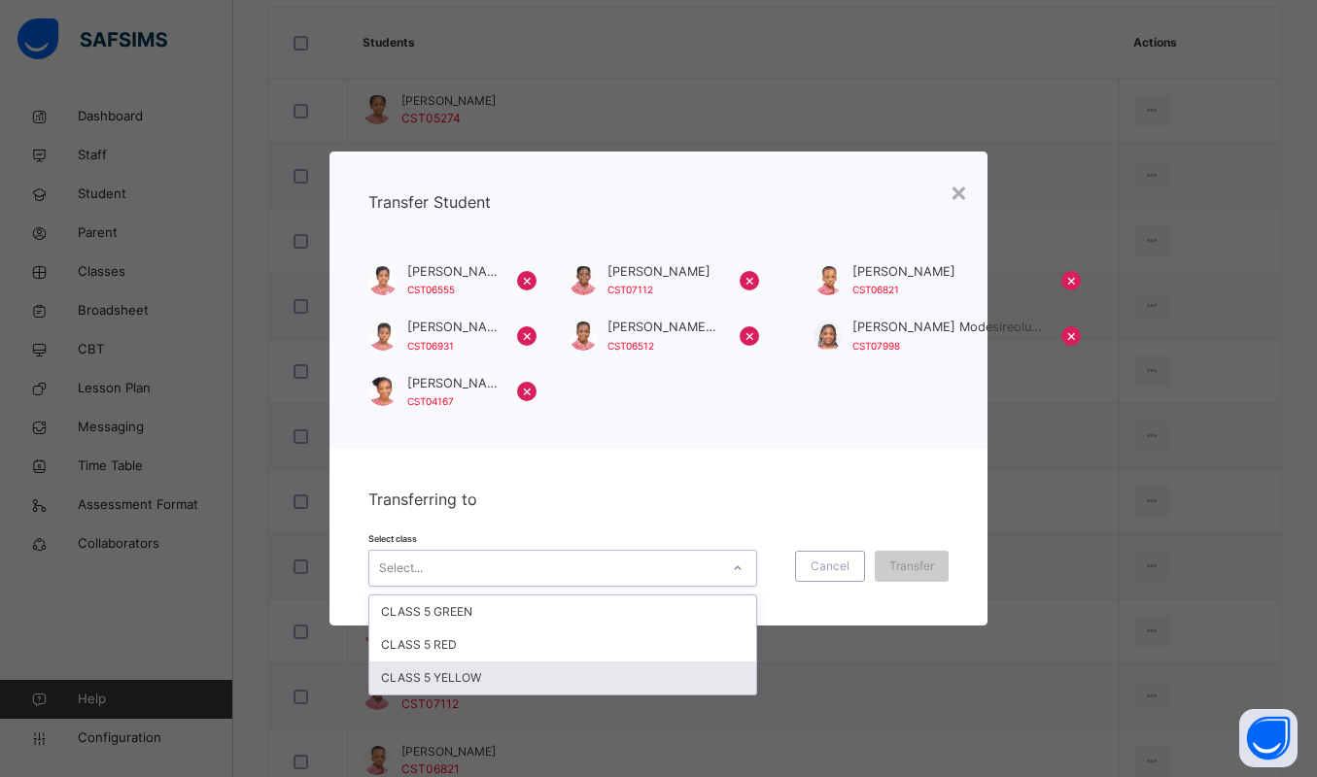
click at [463, 674] on div "CLASS 5 YELLOW" at bounding box center [562, 678] width 387 height 33
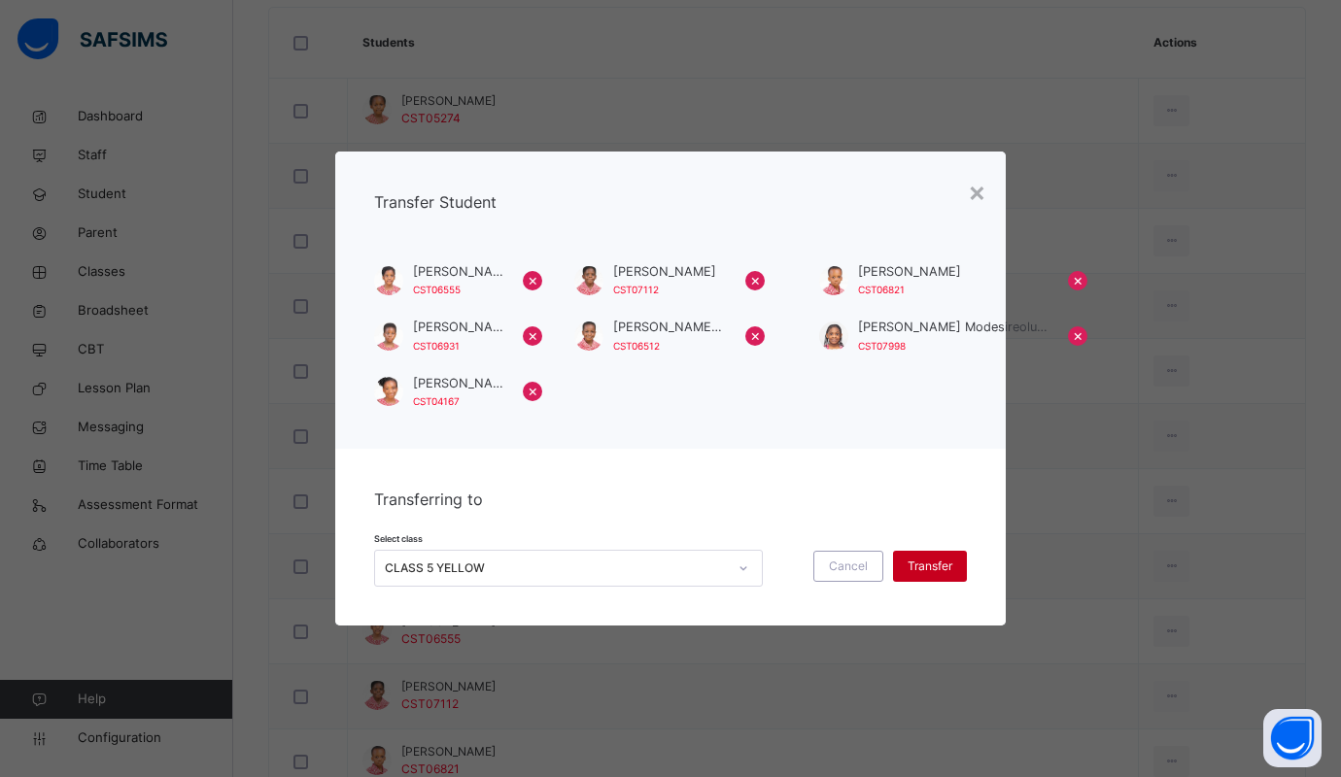
click at [935, 558] on span "Transfer" at bounding box center [930, 566] width 45 height 17
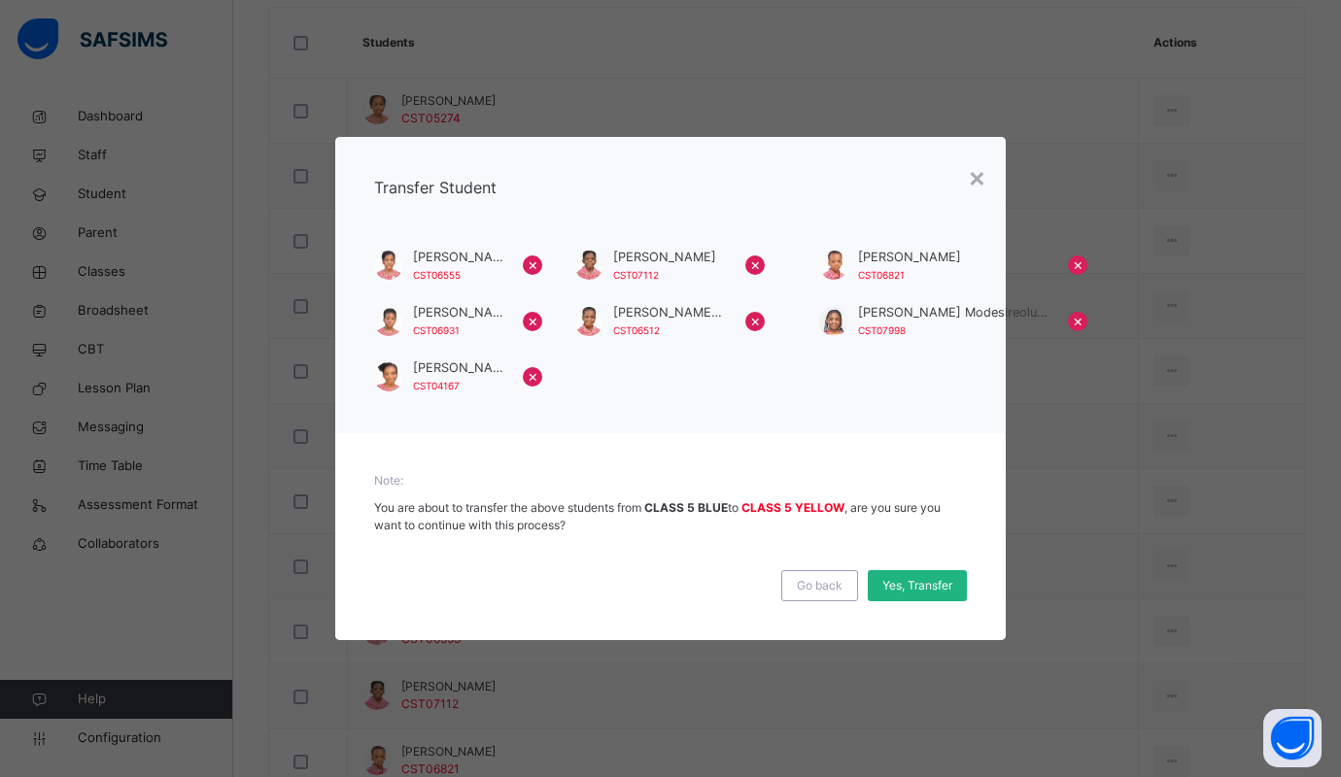
click at [915, 581] on span "Yes, Transfer" at bounding box center [917, 585] width 70 height 17
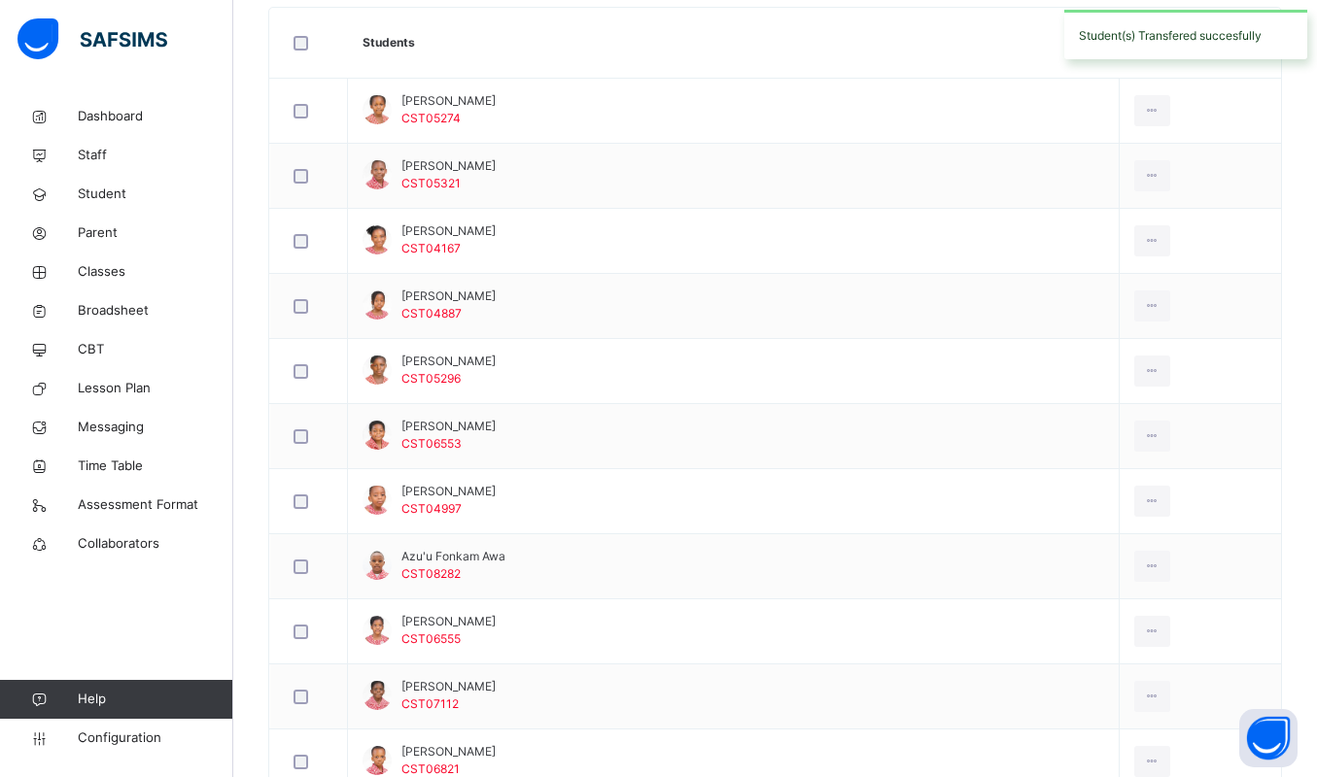
scroll to position [0, 0]
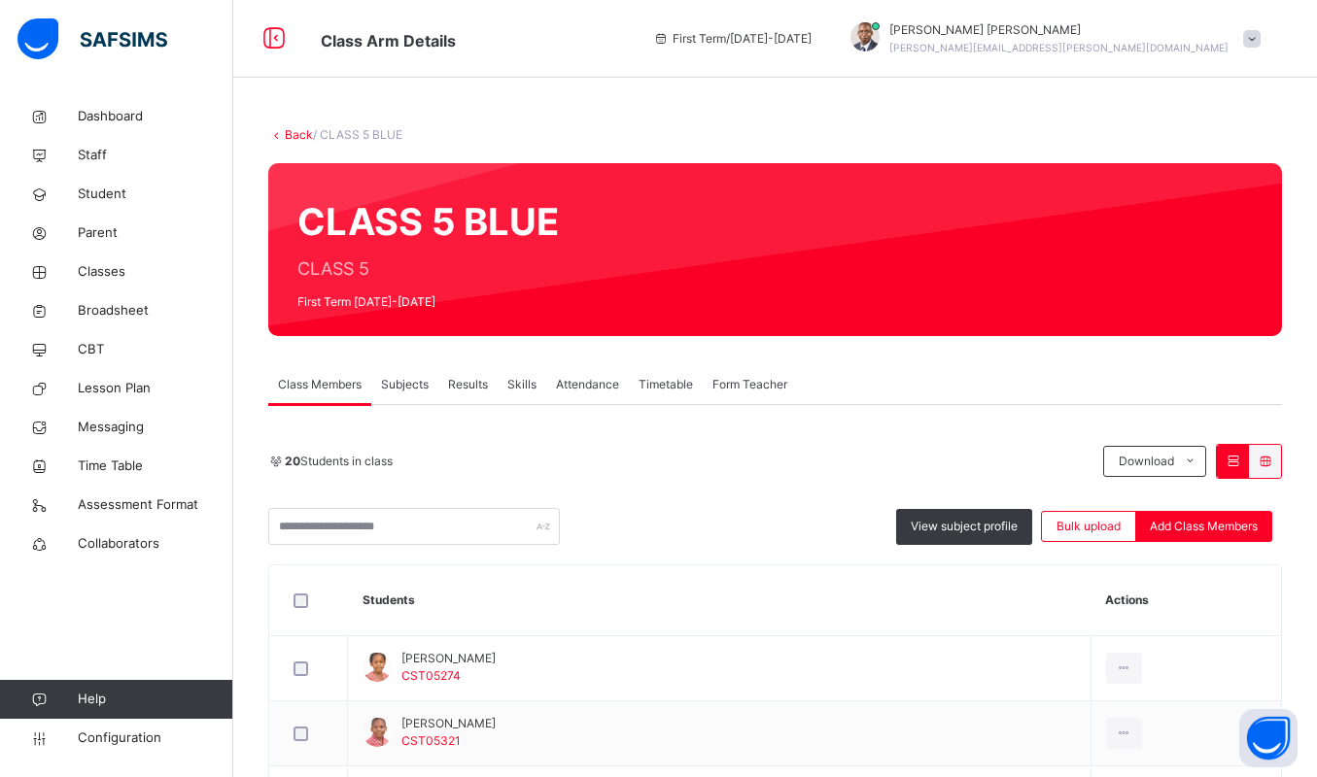
click at [296, 139] on link "Back" at bounding box center [299, 134] width 28 height 15
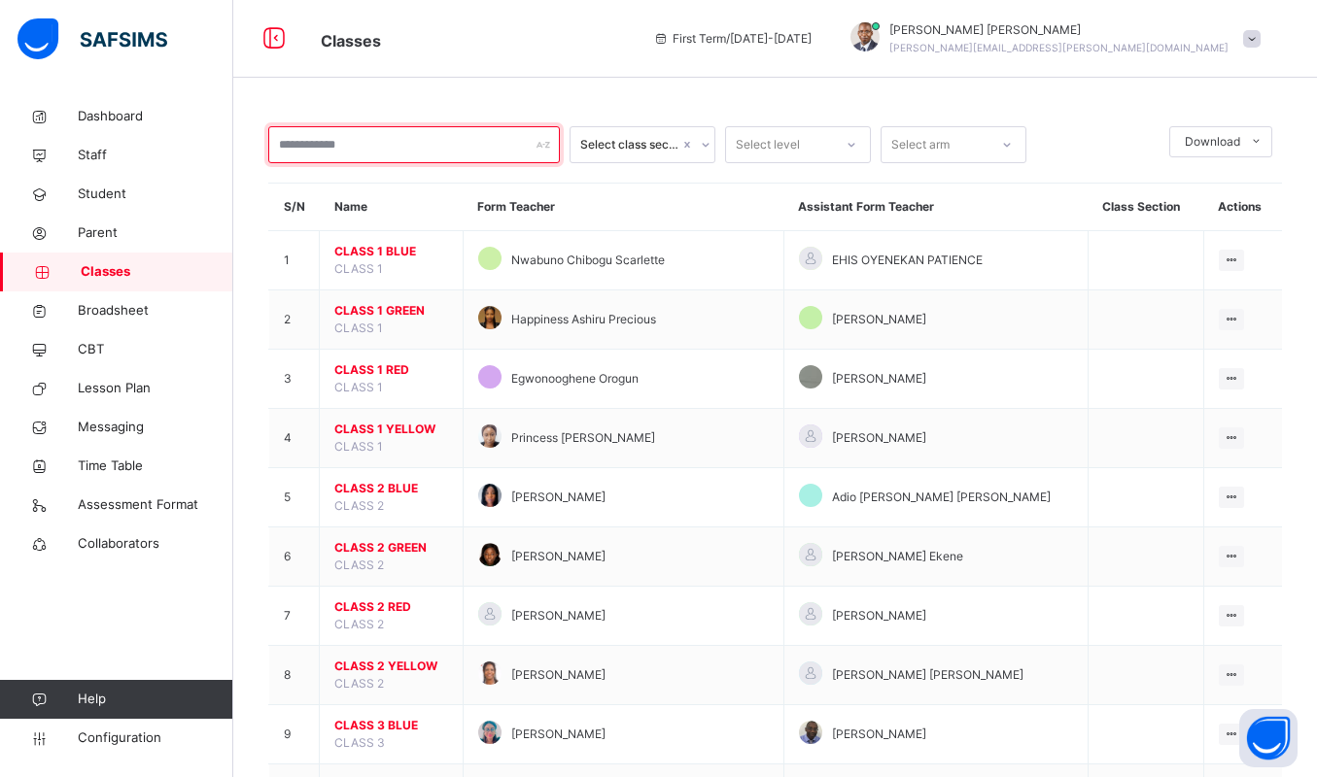
click at [308, 143] on input "text" at bounding box center [414, 144] width 292 height 37
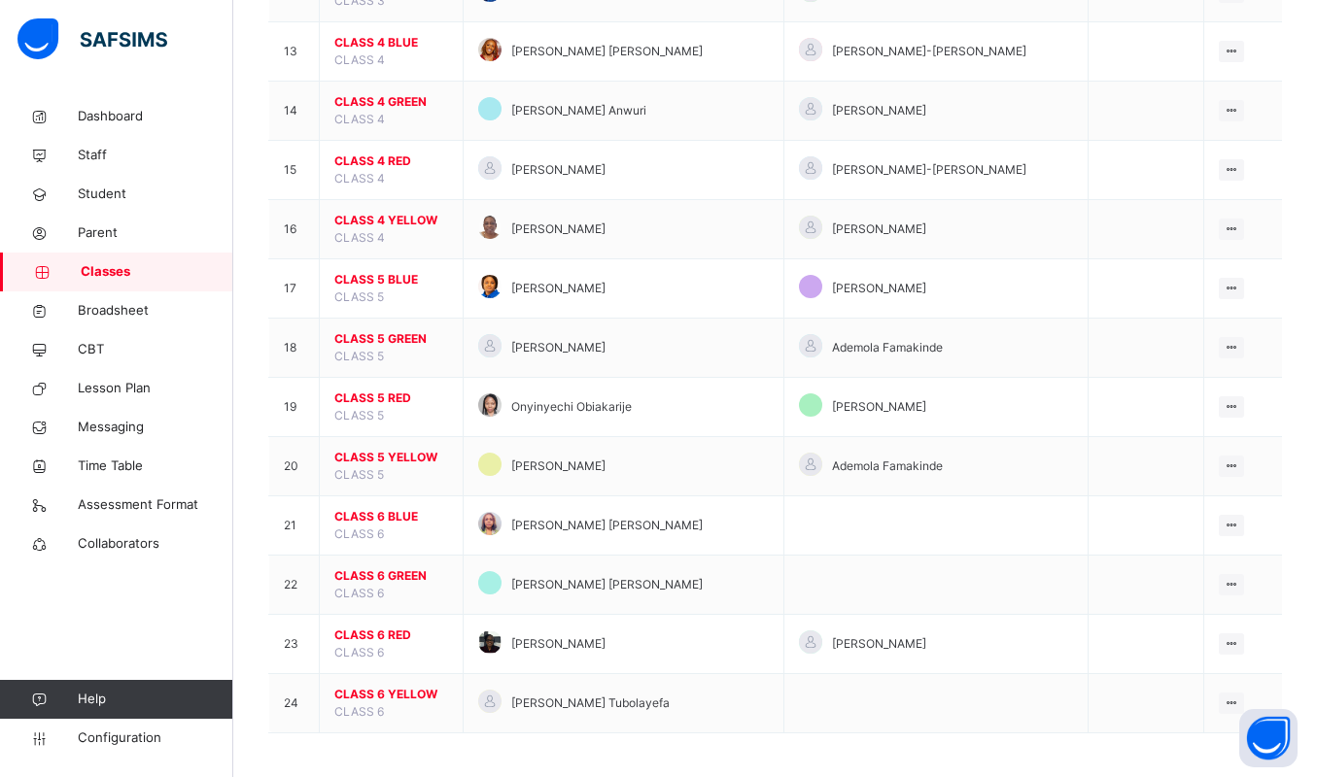
scroll to position [925, 0]
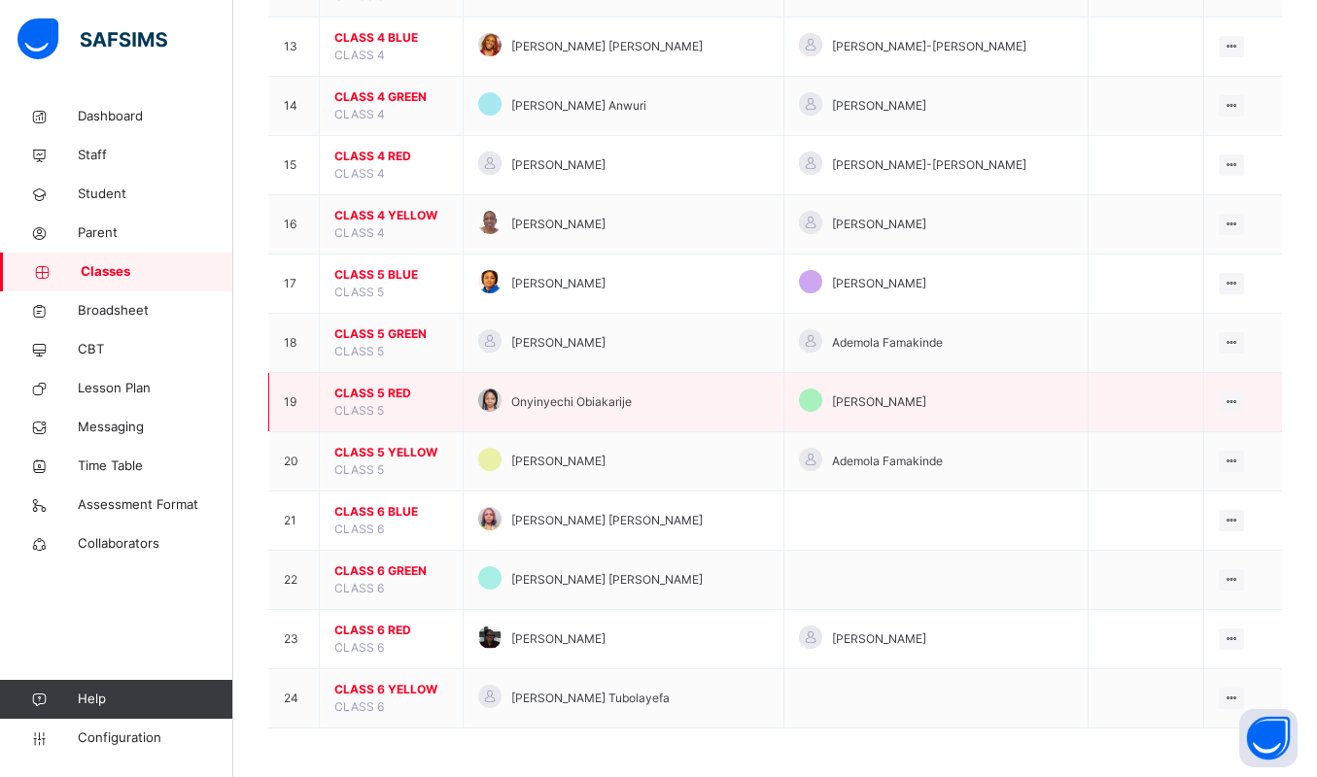
click at [372, 388] on span "CLASS 5 RED" at bounding box center [391, 393] width 114 height 17
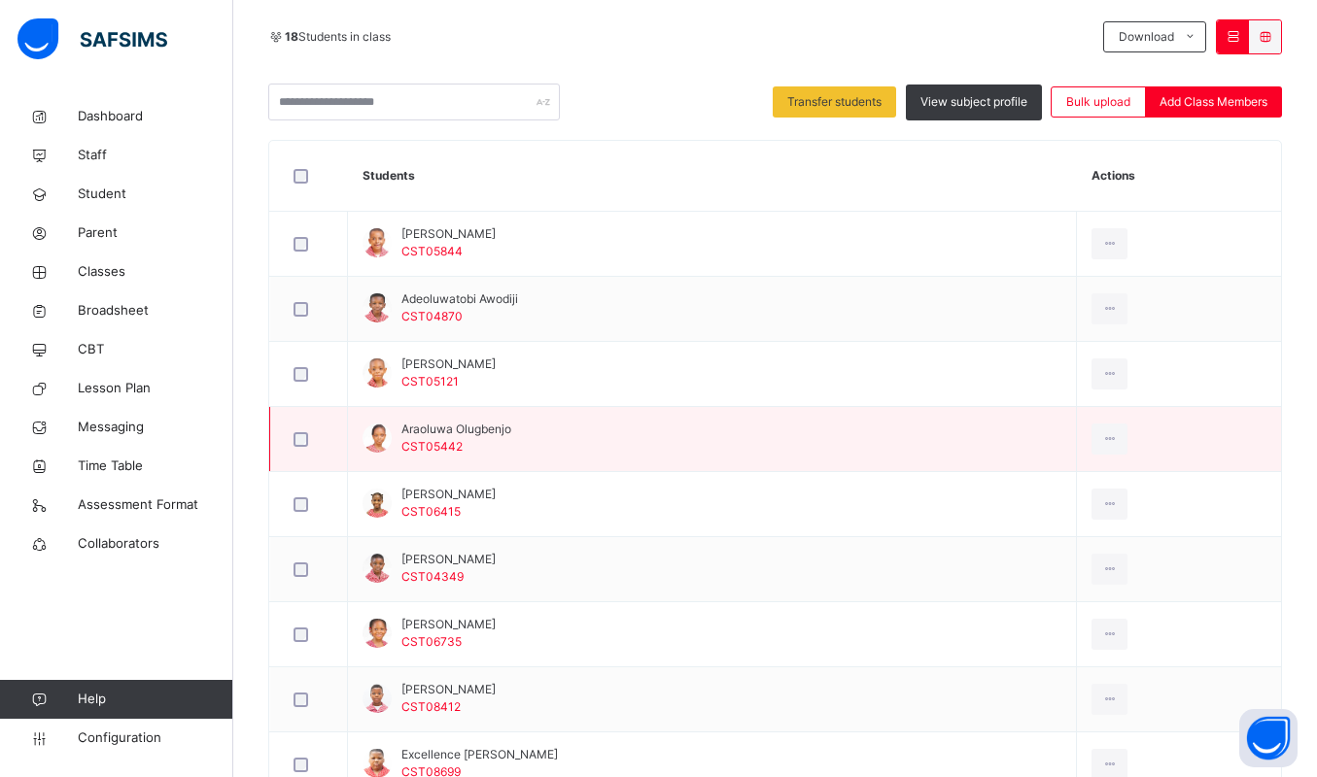
scroll to position [409, 0]
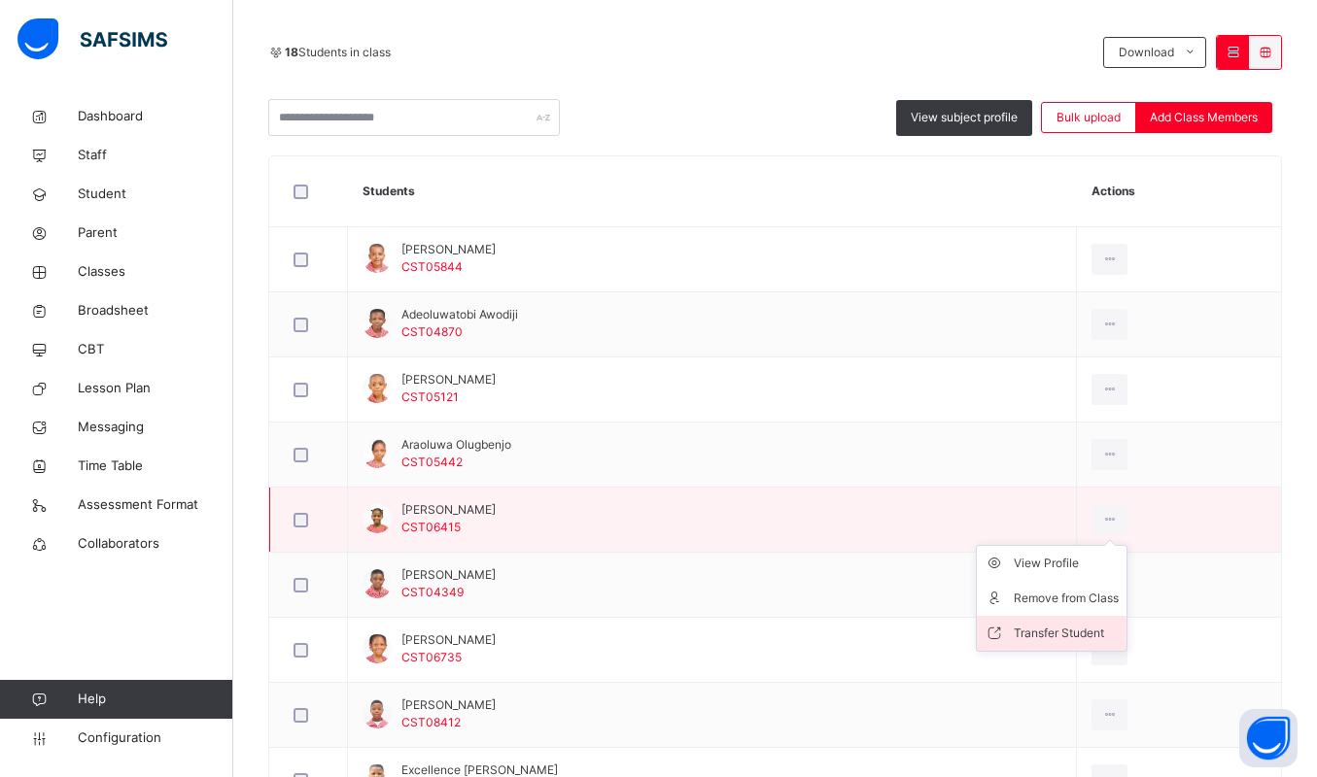
click at [1037, 639] on div "Transfer Student" at bounding box center [1066, 633] width 105 height 19
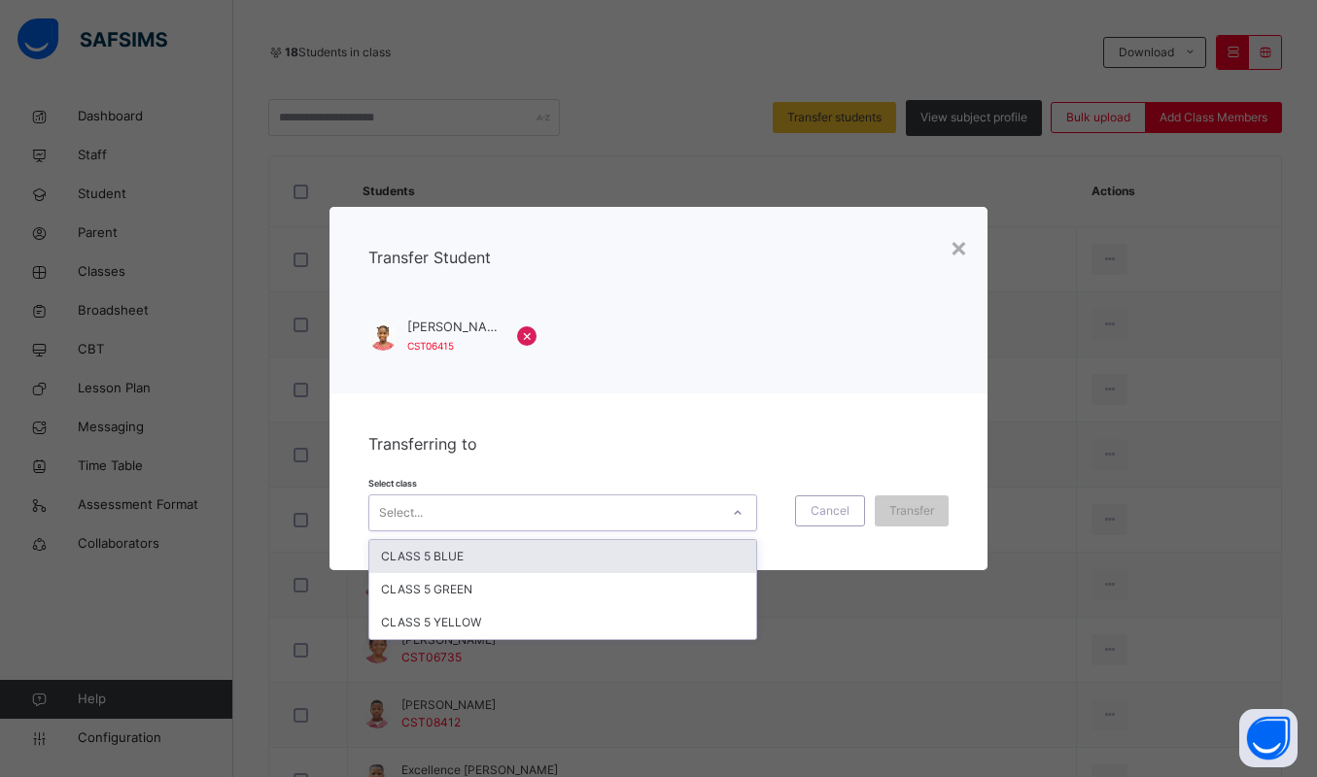
click at [593, 516] on div "Select..." at bounding box center [544, 513] width 350 height 30
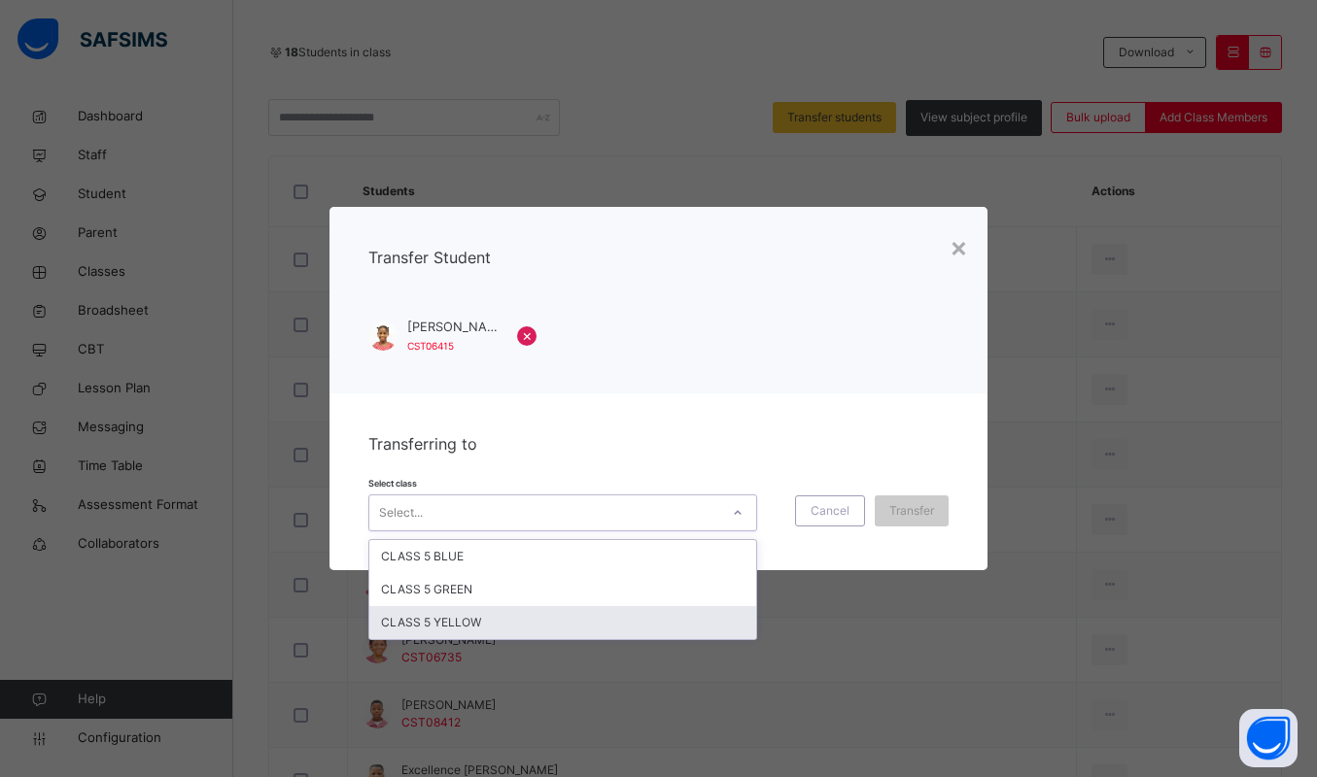
click at [421, 631] on div "CLASS 5 YELLOW" at bounding box center [562, 622] width 387 height 33
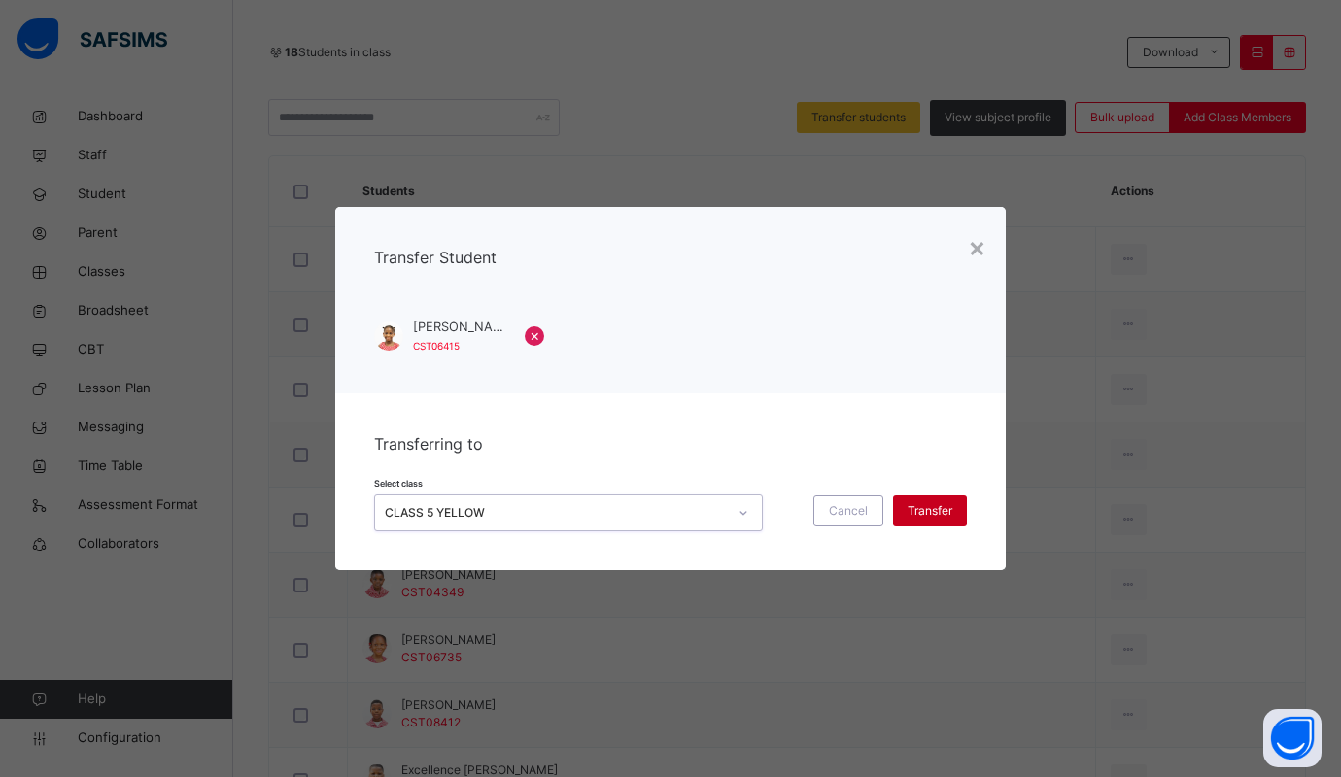
click at [916, 510] on span "Transfer" at bounding box center [930, 510] width 45 height 17
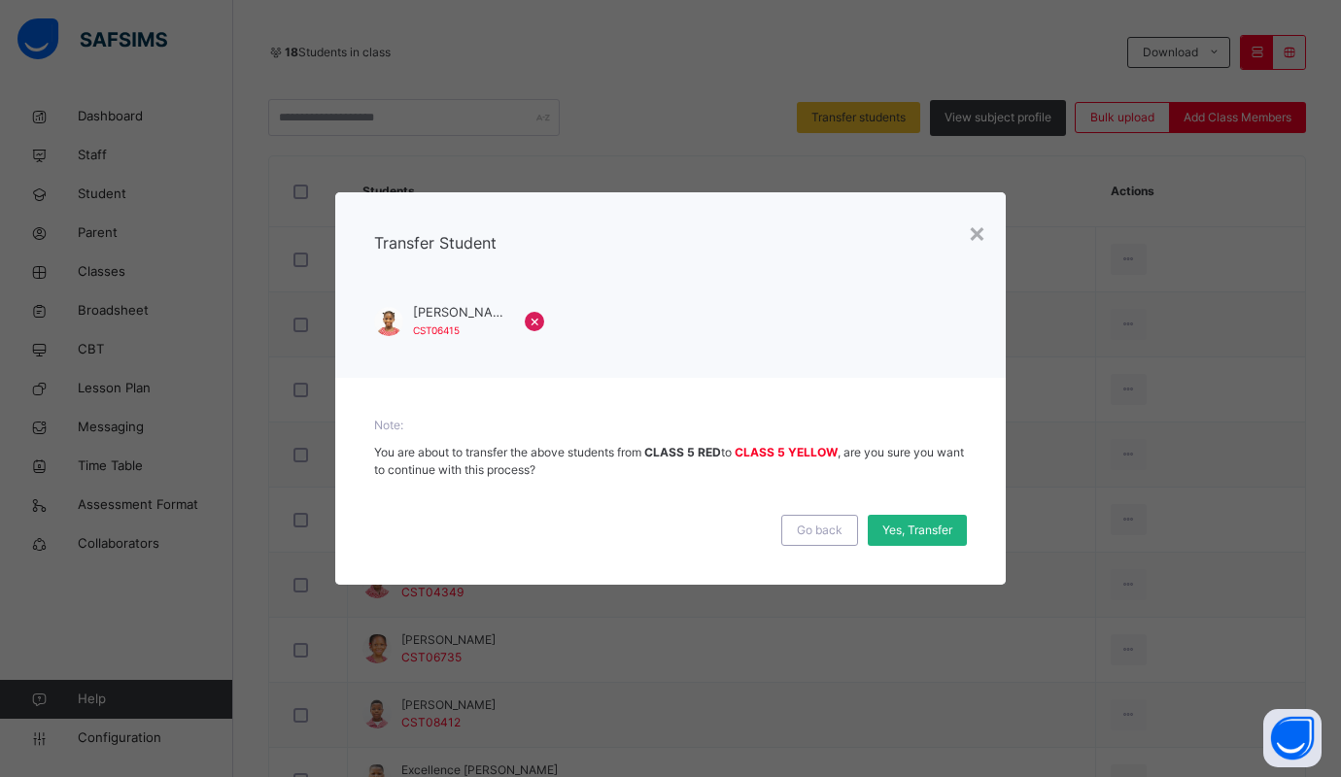
click at [916, 531] on span "Yes, Transfer" at bounding box center [917, 530] width 70 height 17
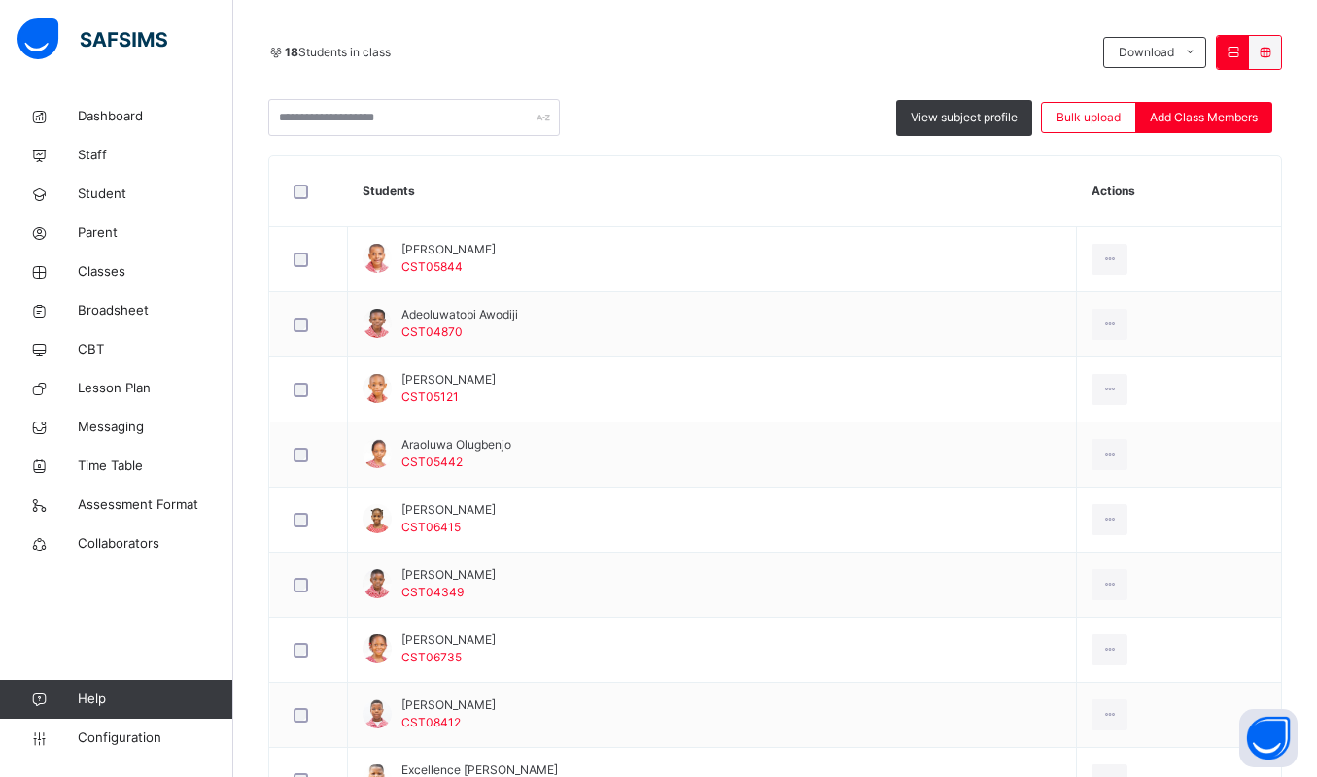
click at [801, 45] on div "18 Students in class" at bounding box center [680, 52] width 825 height 17
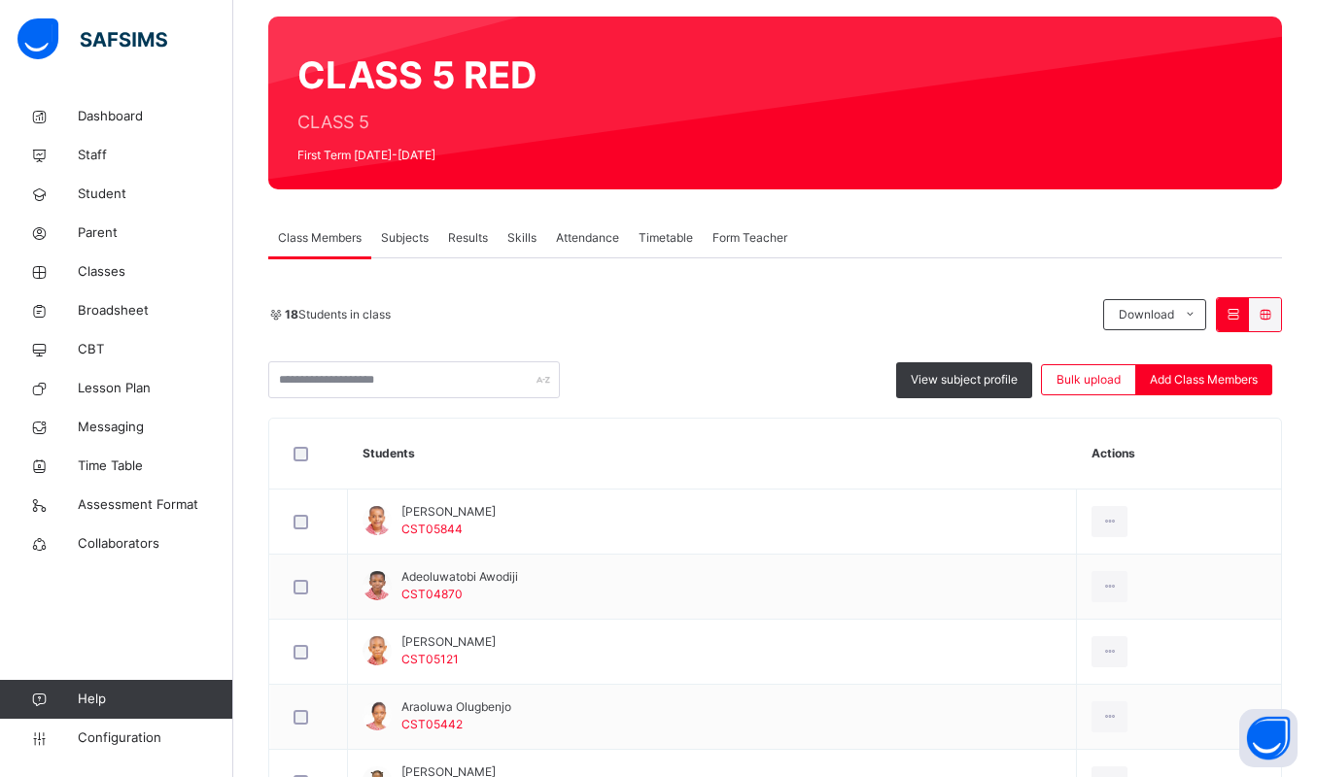
scroll to position [0, 0]
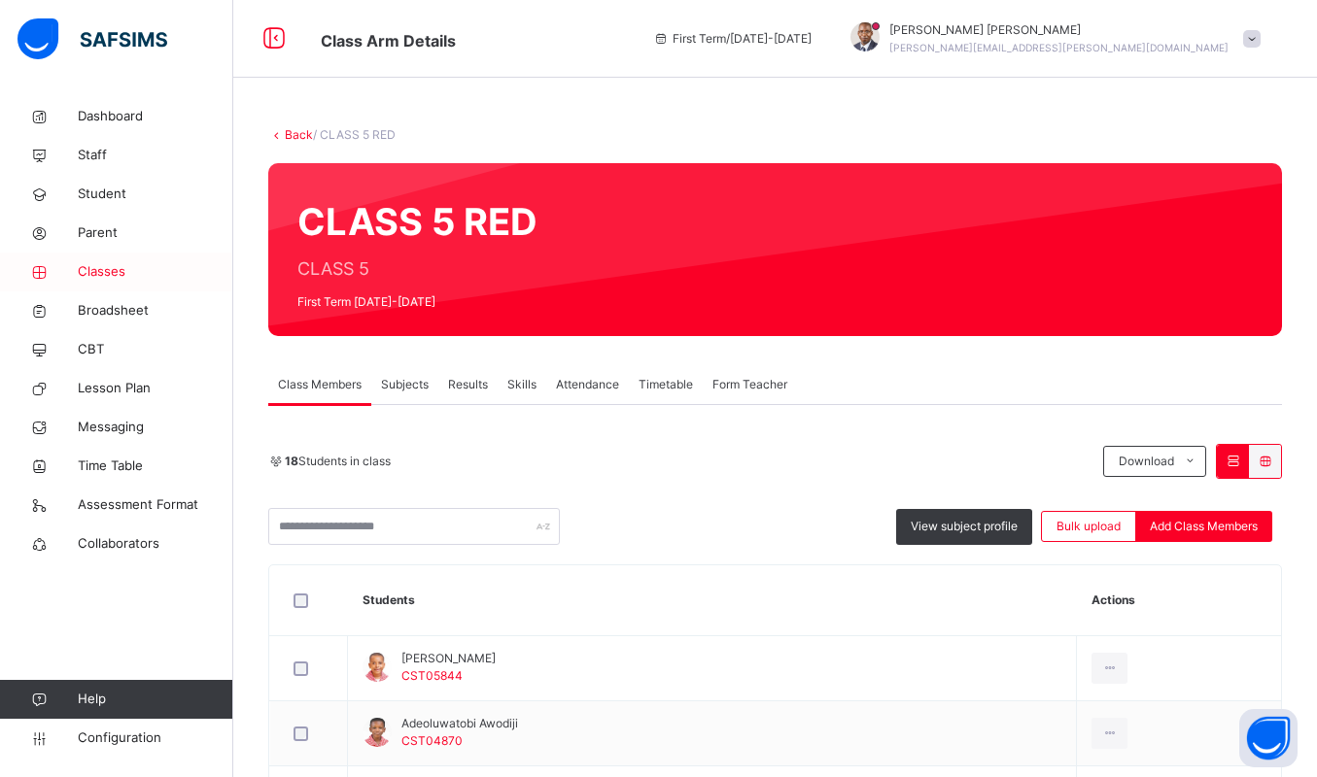
click at [106, 279] on span "Classes" at bounding box center [155, 271] width 155 height 19
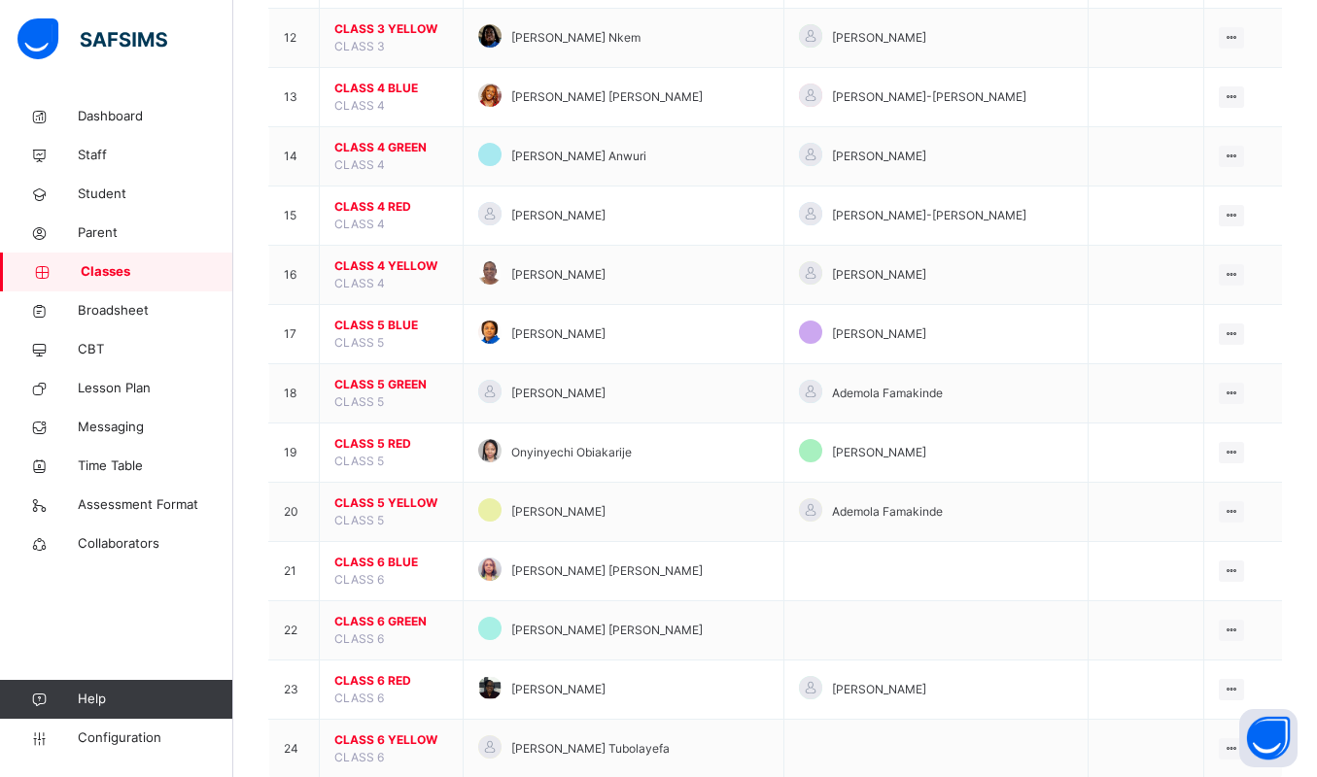
scroll to position [925, 0]
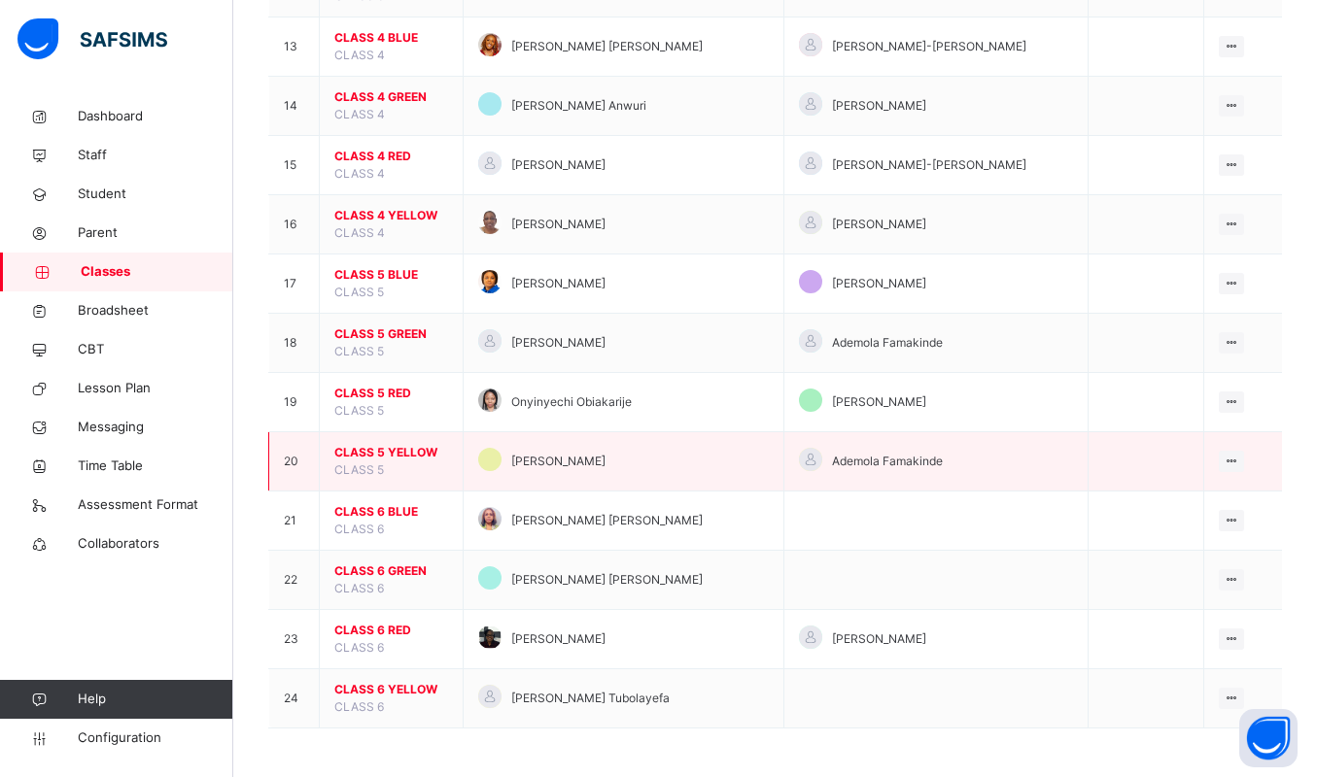
click at [390, 446] on span "CLASS 5 YELLOW" at bounding box center [391, 452] width 114 height 17
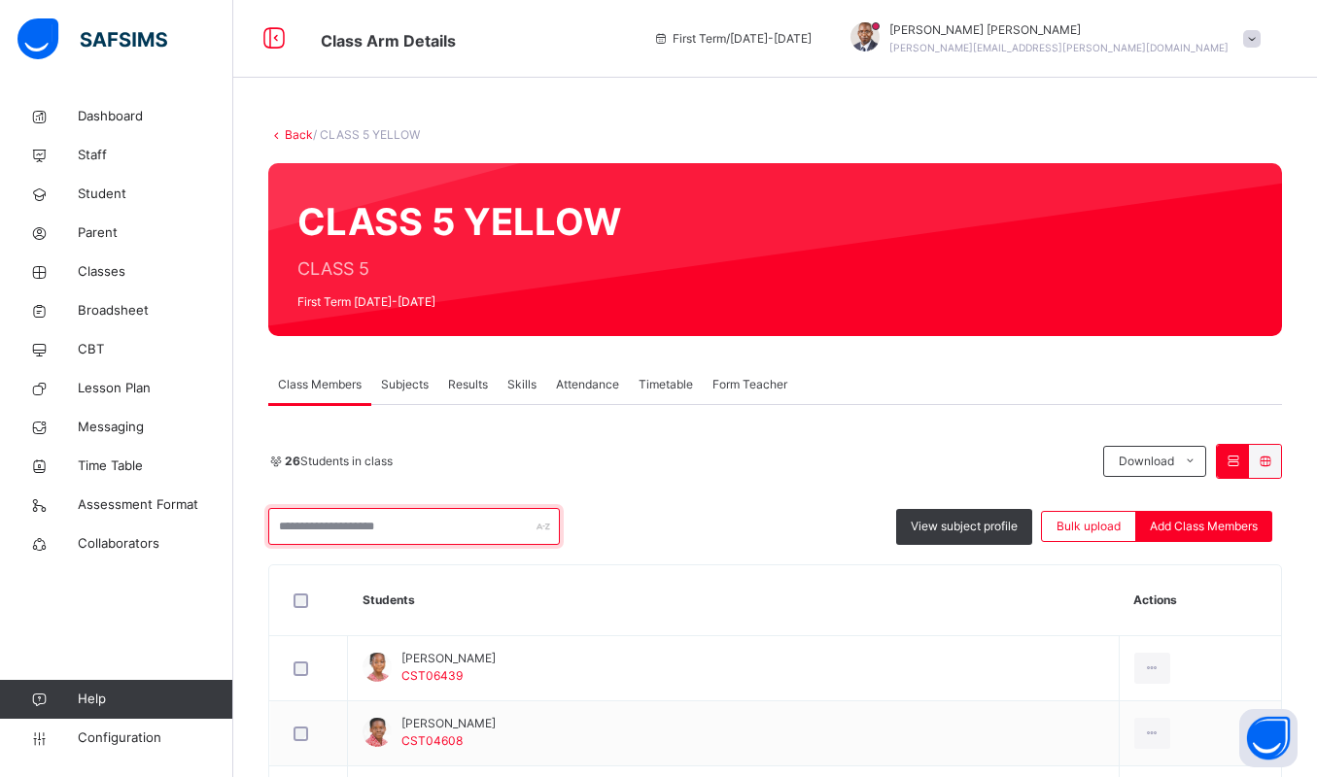
click at [393, 520] on input "text" at bounding box center [414, 526] width 292 height 37
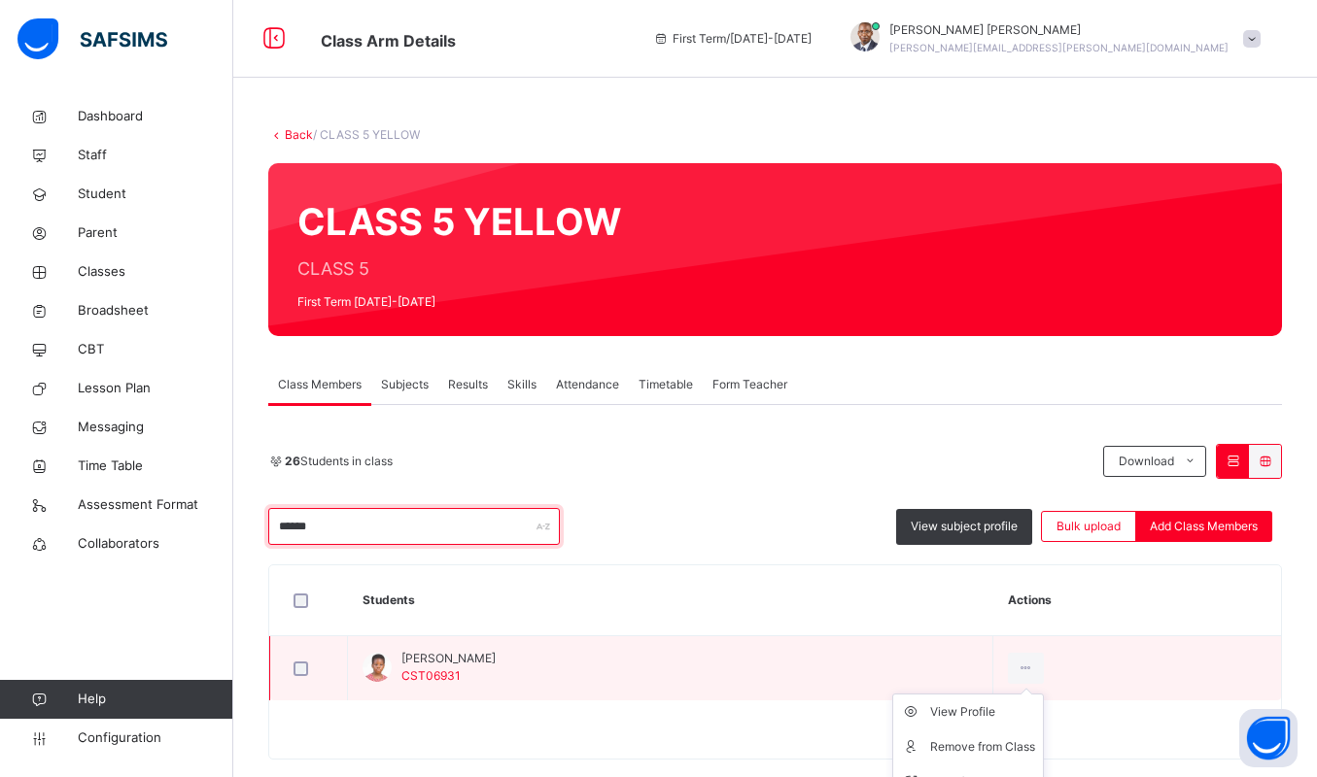
scroll to position [31, 0]
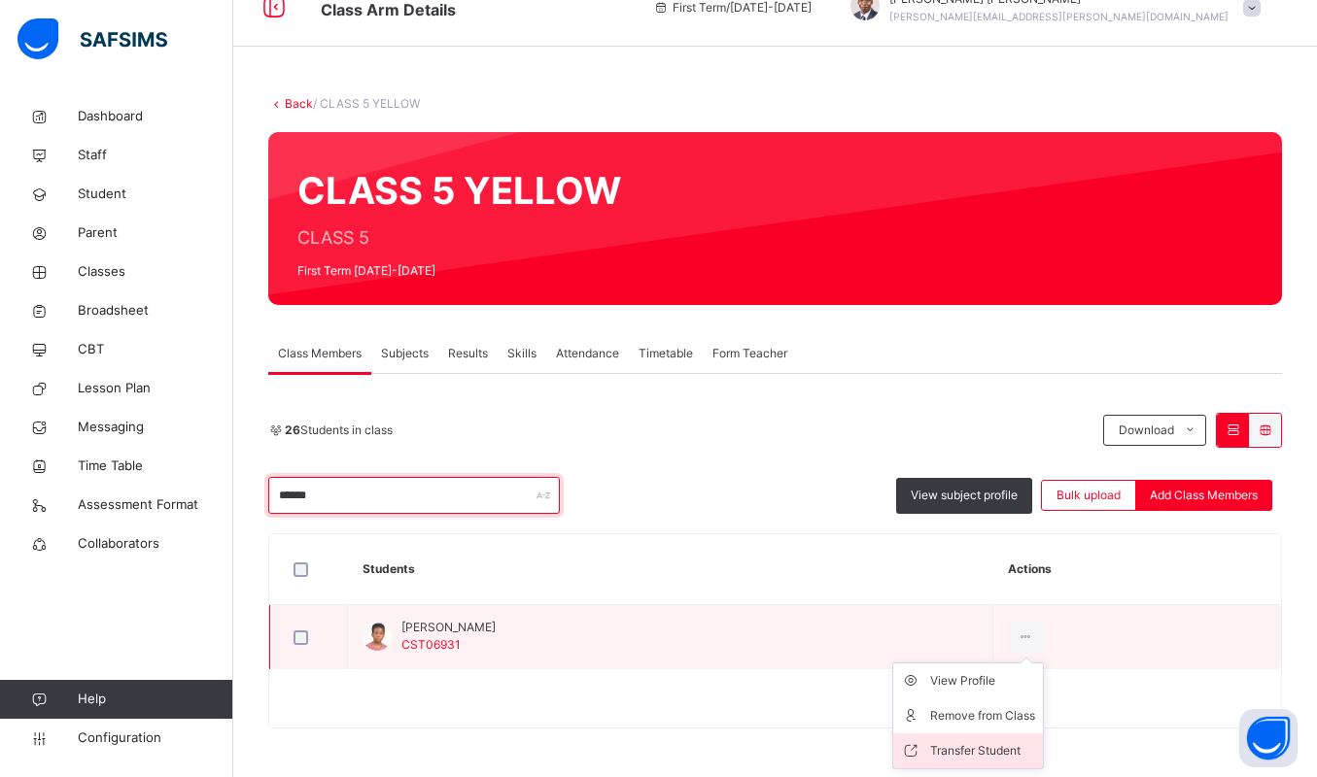
type input "******"
click at [965, 743] on div "Transfer Student" at bounding box center [982, 751] width 105 height 19
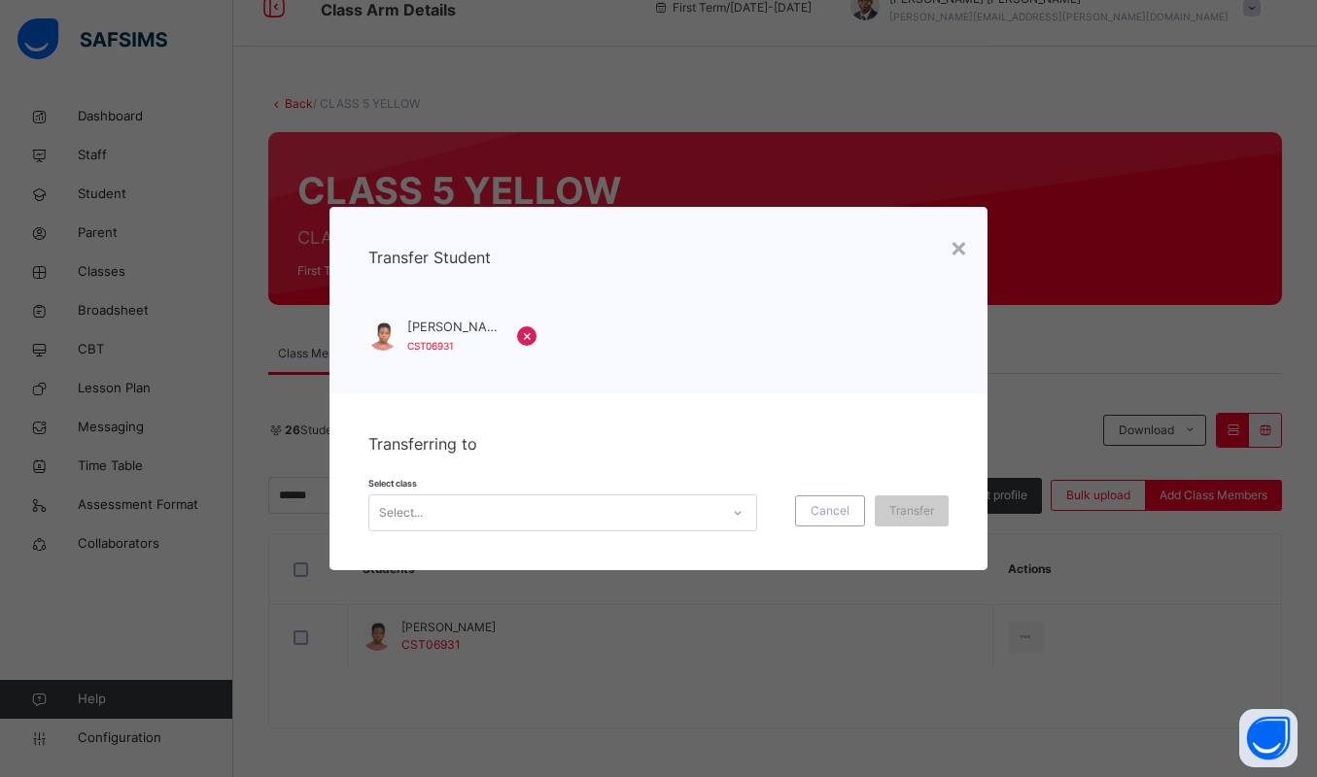
click at [613, 507] on div "Select..." at bounding box center [544, 513] width 350 height 30
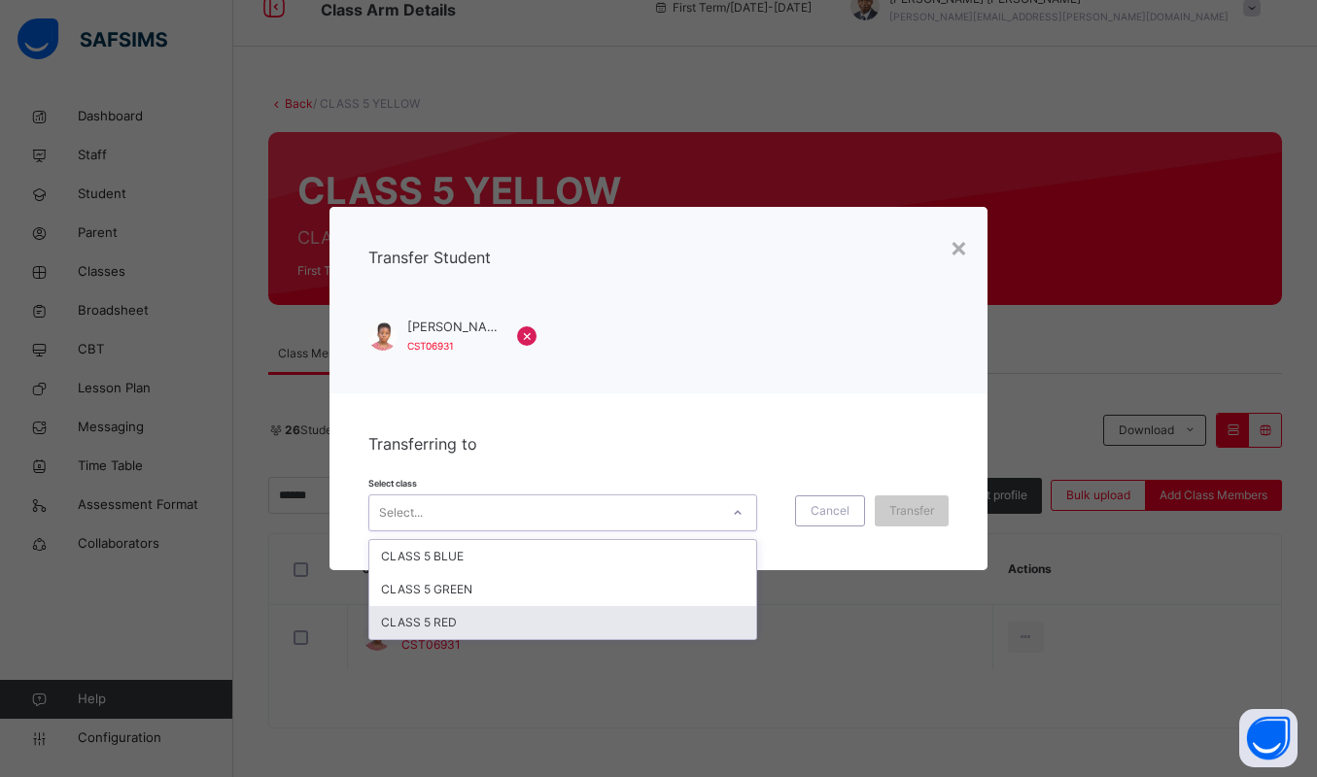
click at [527, 624] on div "CLASS 5 RED" at bounding box center [562, 622] width 387 height 33
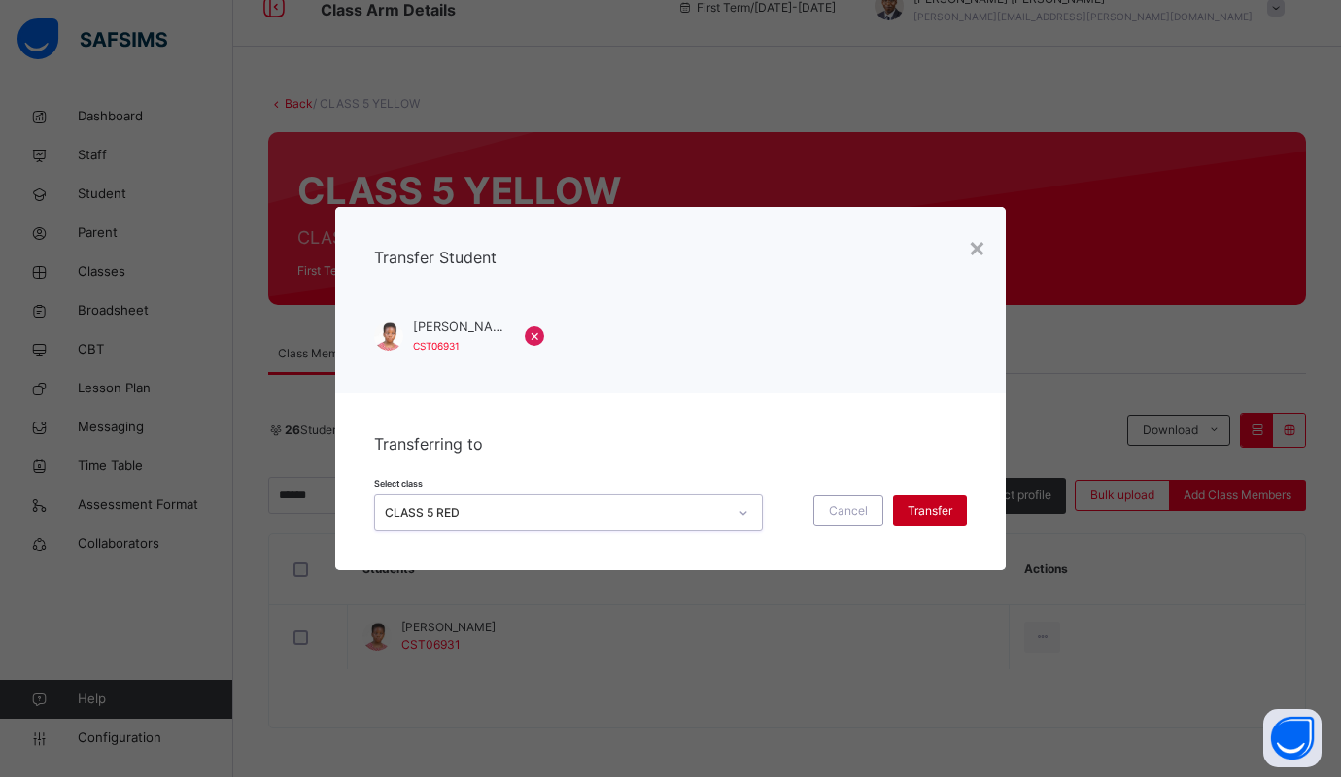
click at [913, 510] on span "Transfer" at bounding box center [930, 510] width 45 height 17
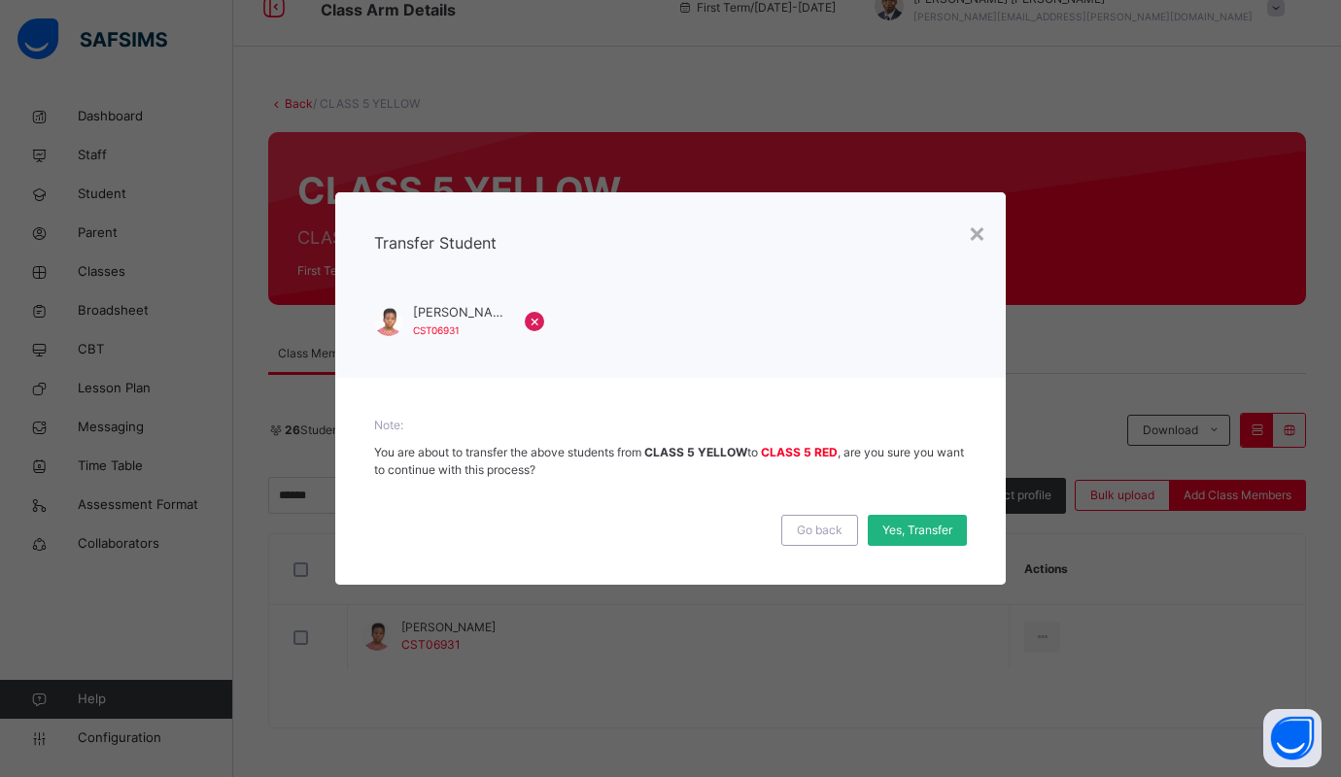
click at [911, 535] on span "Yes, Transfer" at bounding box center [917, 530] width 70 height 17
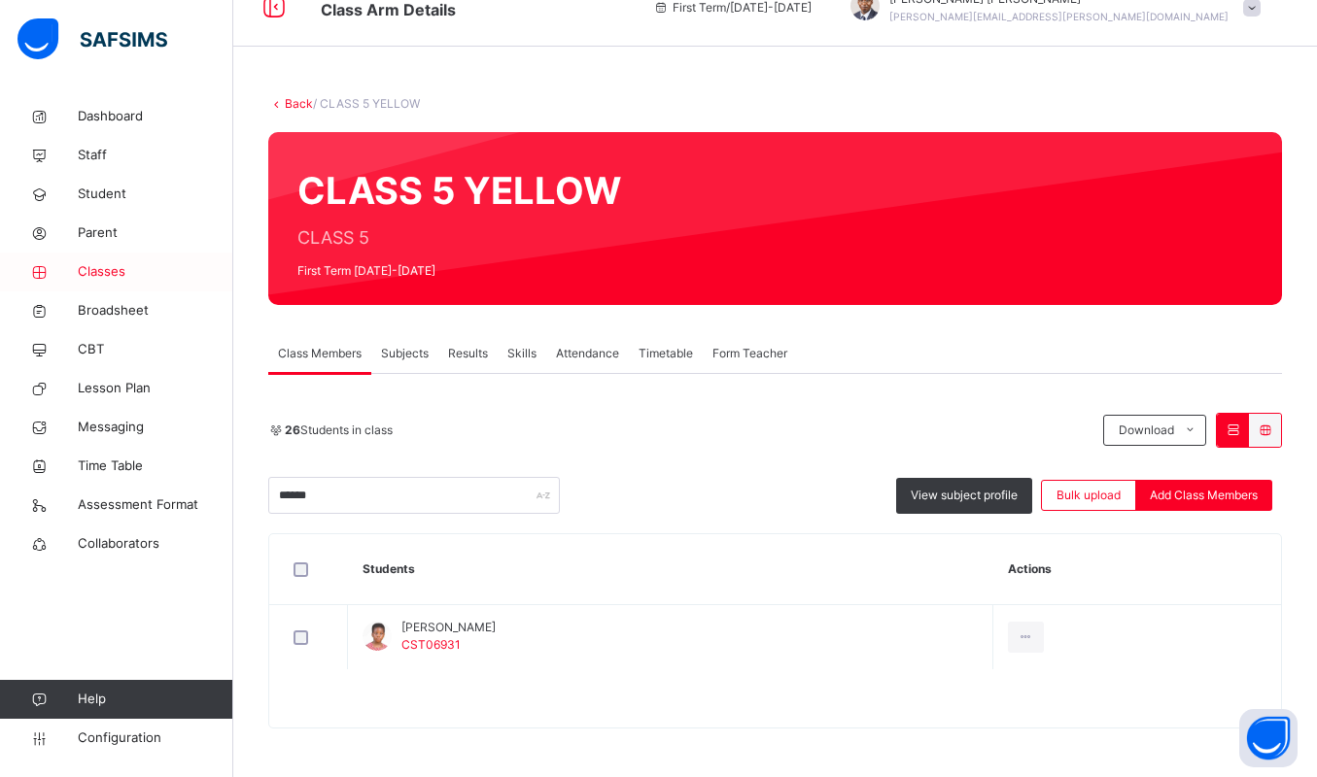
click at [107, 277] on span "Classes" at bounding box center [155, 271] width 155 height 19
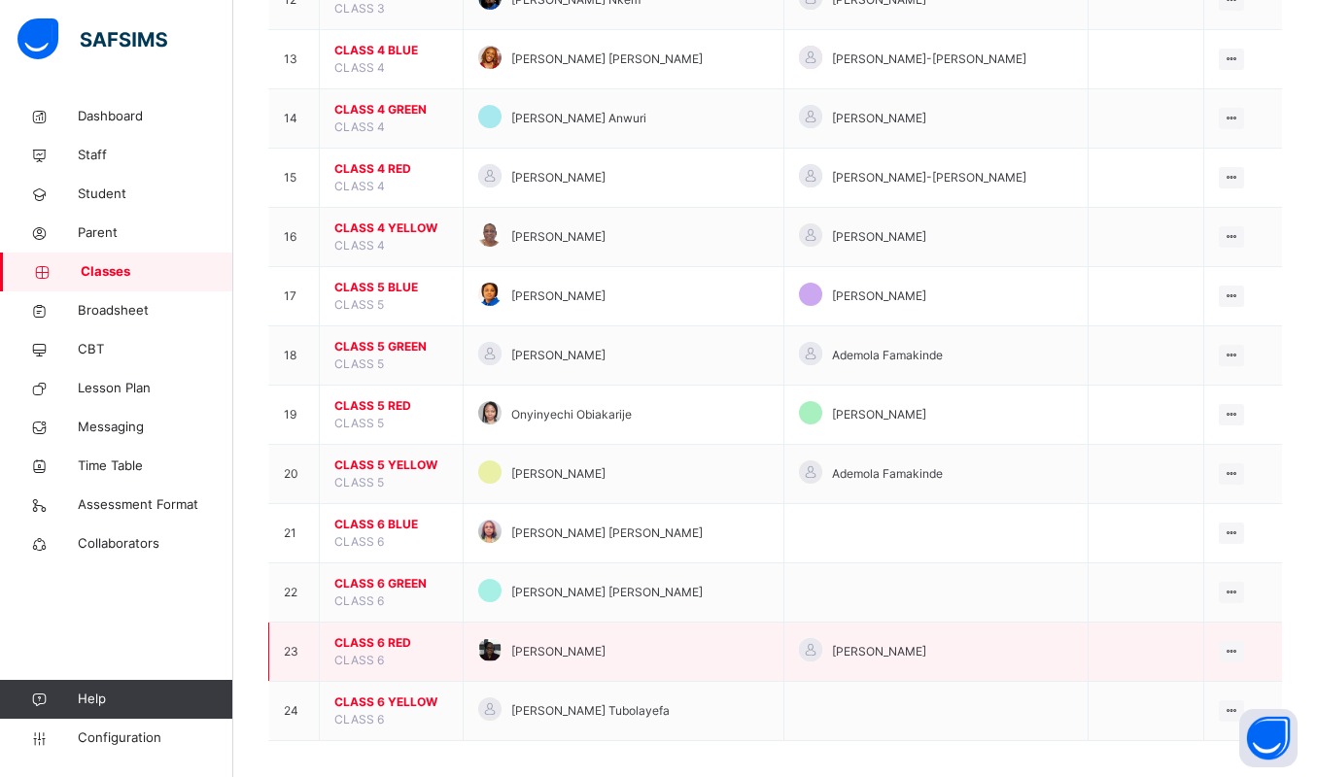
scroll to position [925, 0]
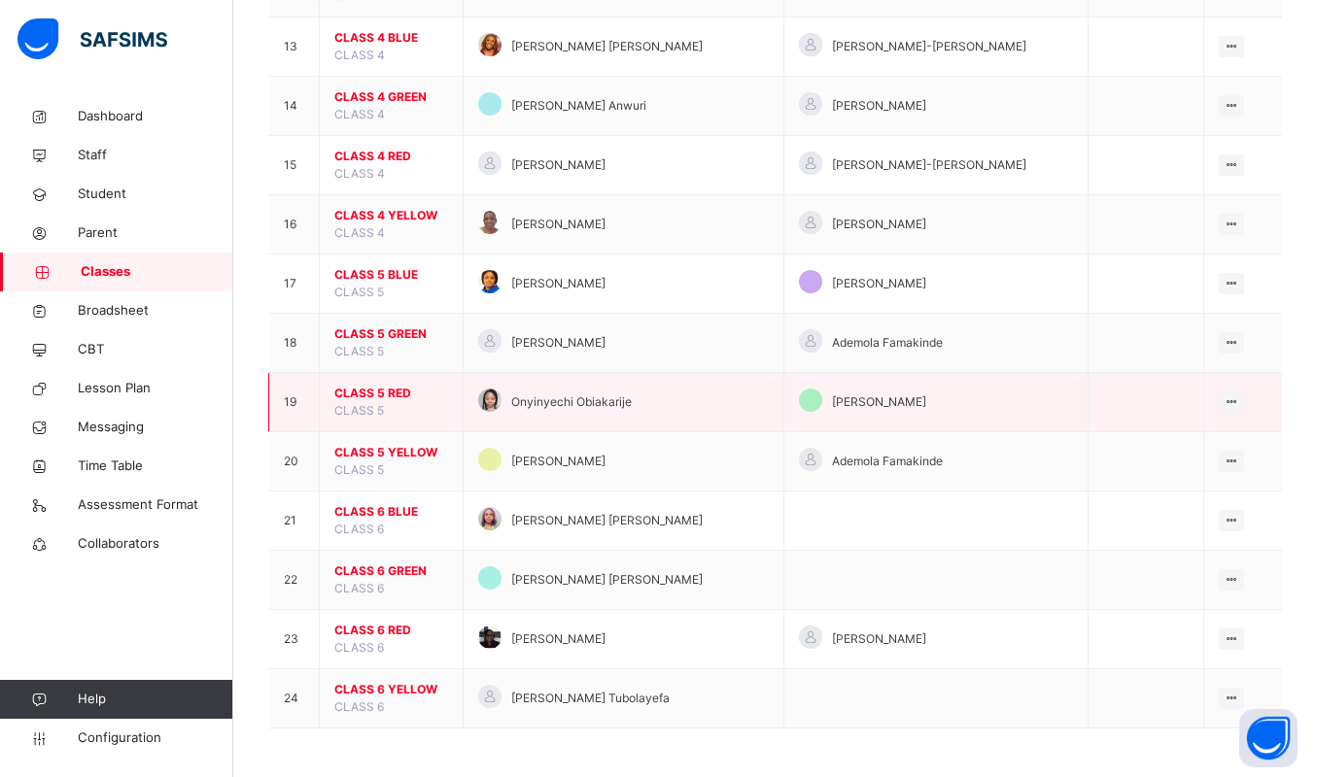
click at [371, 388] on span "CLASS 5 RED" at bounding box center [391, 393] width 114 height 17
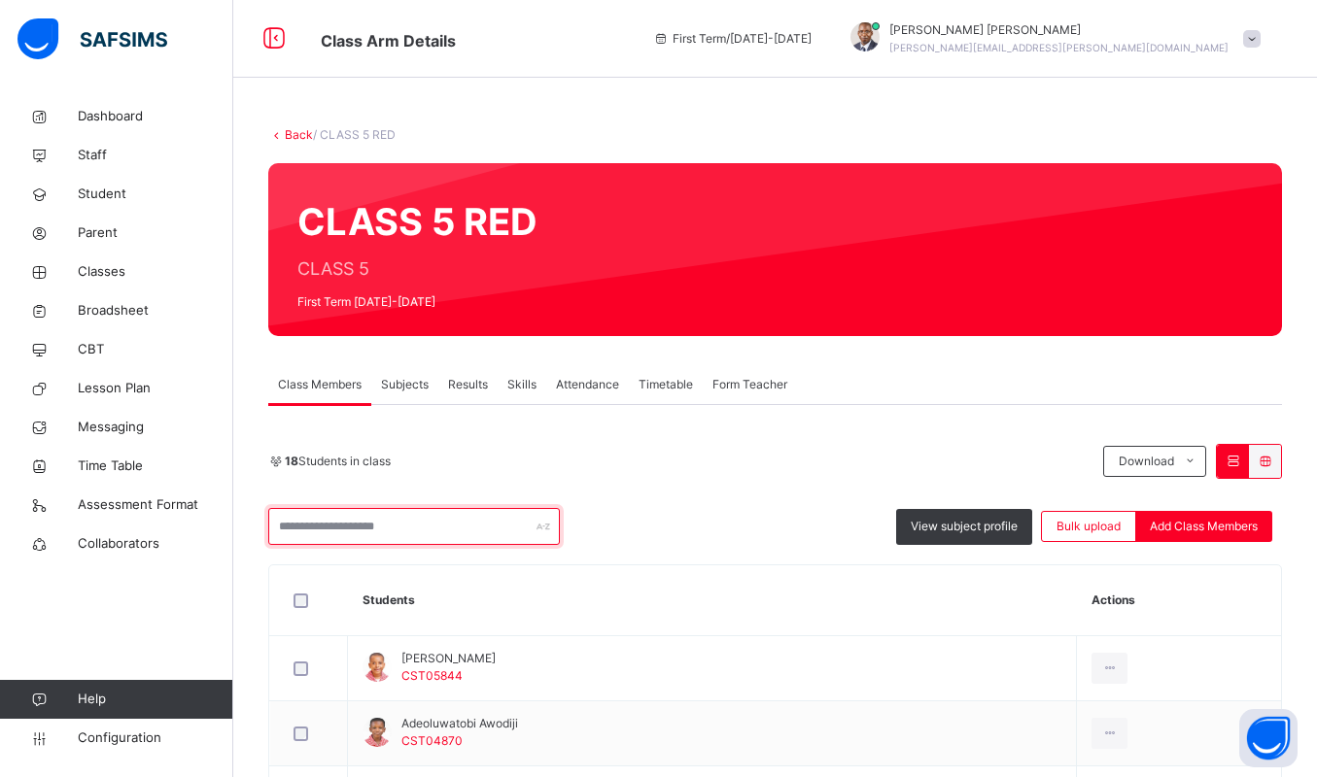
click at [339, 521] on input "text" at bounding box center [414, 526] width 292 height 37
type input "*"
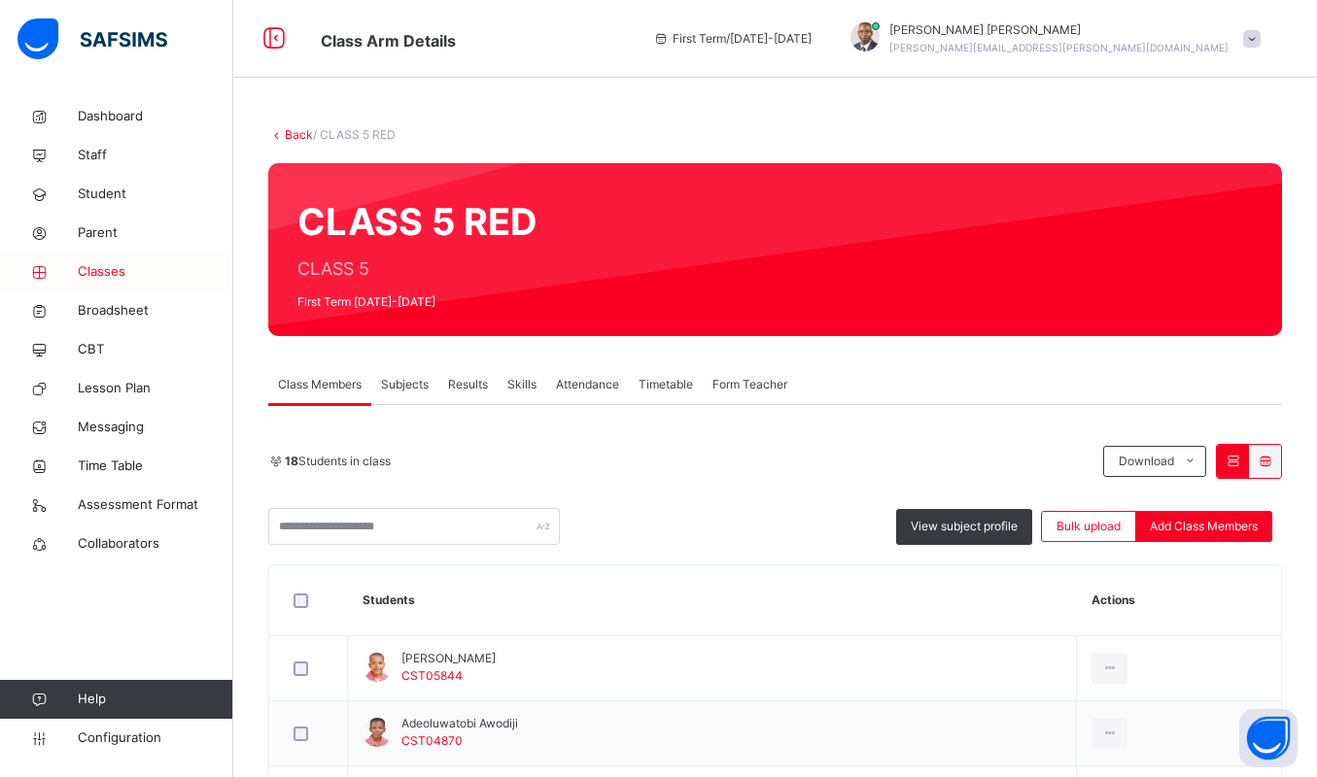
click at [101, 274] on span "Classes" at bounding box center [155, 271] width 155 height 19
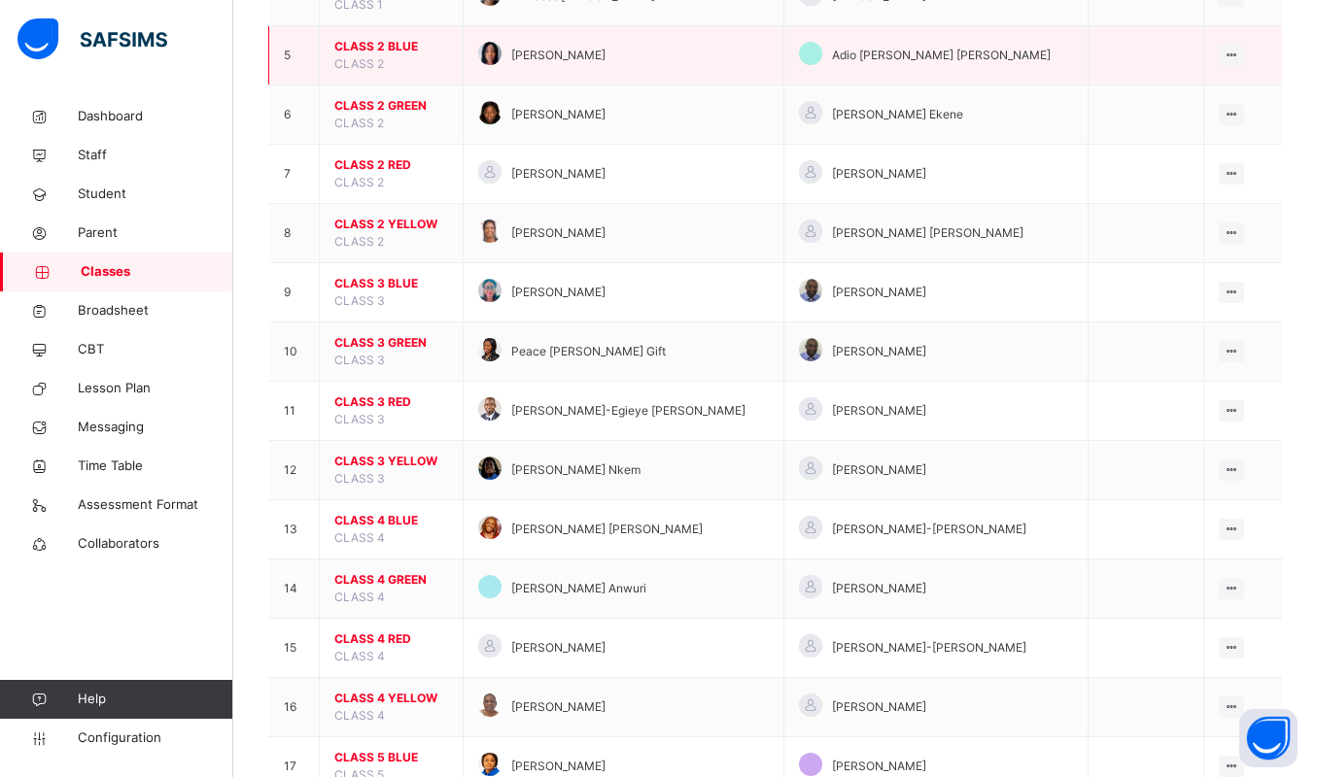
scroll to position [925, 0]
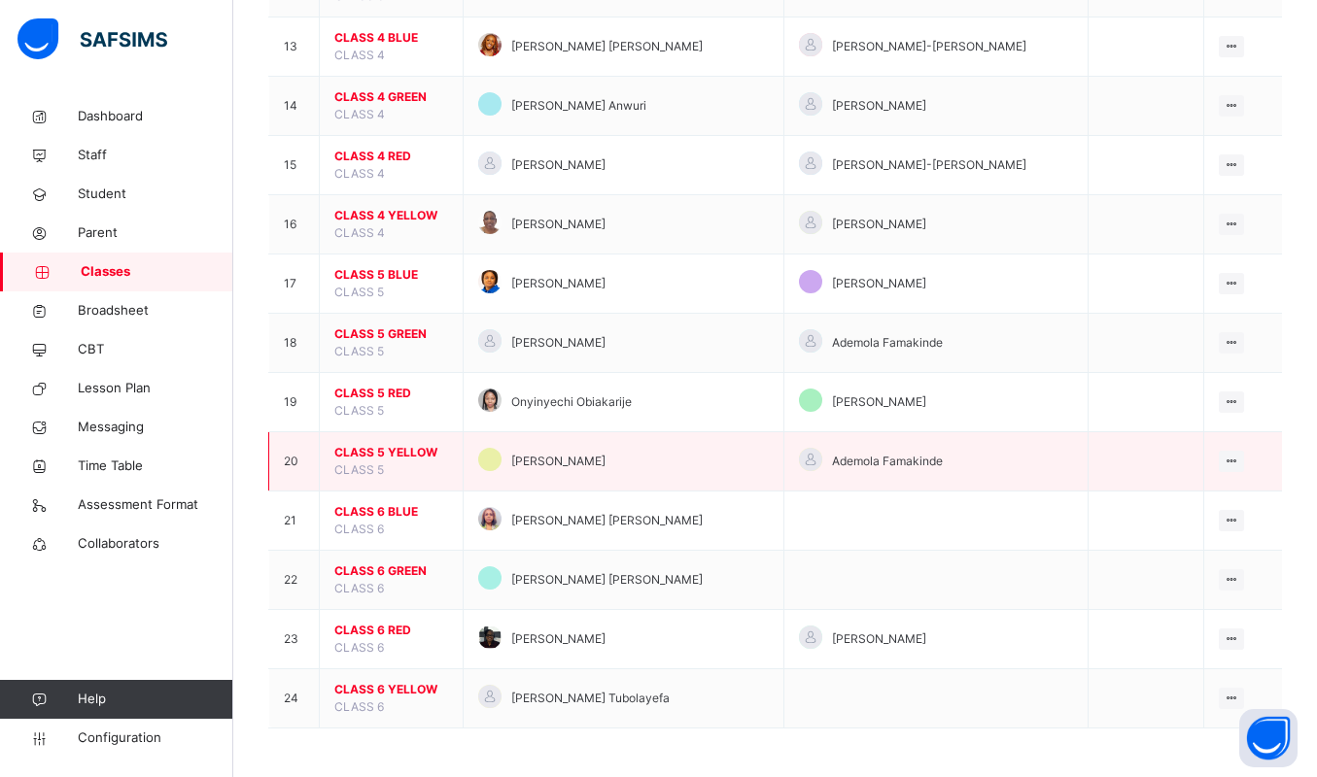
click at [380, 454] on span "CLASS 5 YELLOW" at bounding box center [391, 452] width 114 height 17
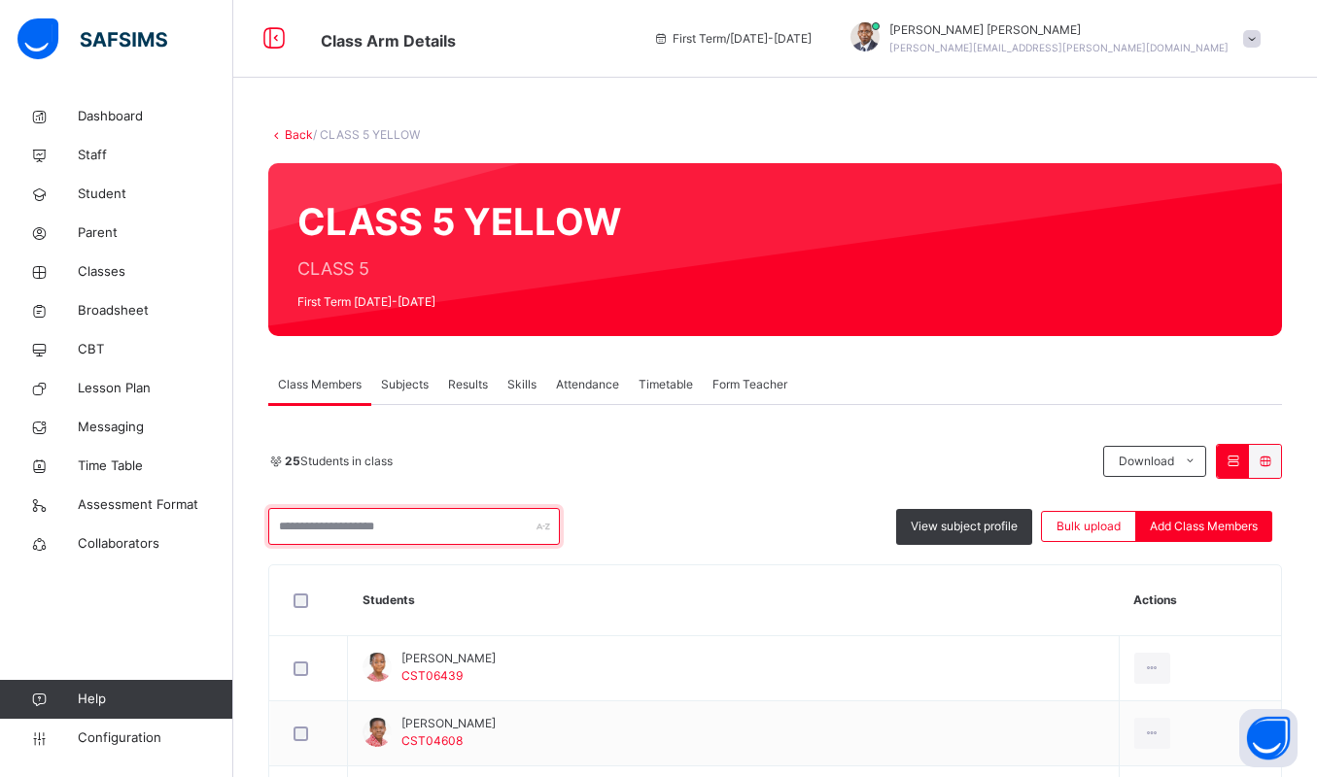
click at [421, 538] on input "text" at bounding box center [414, 526] width 292 height 37
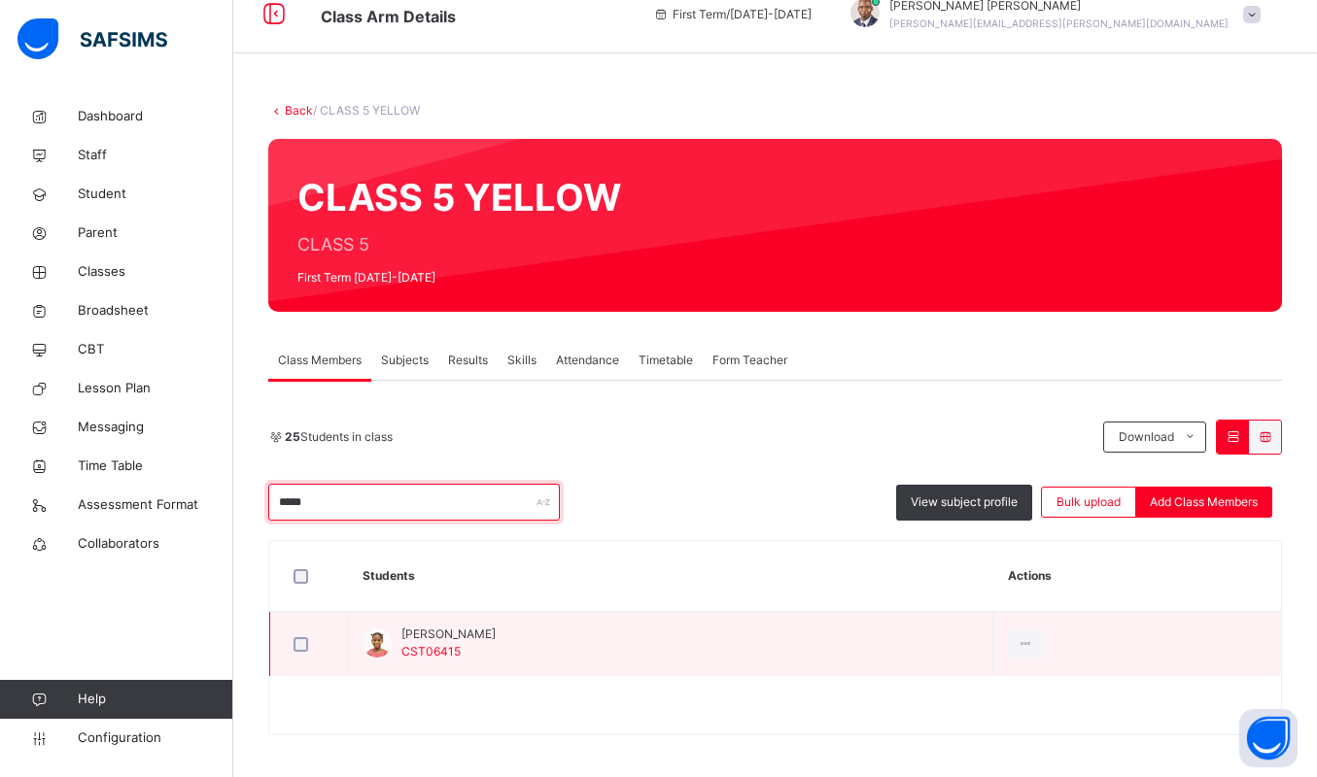
scroll to position [31, 0]
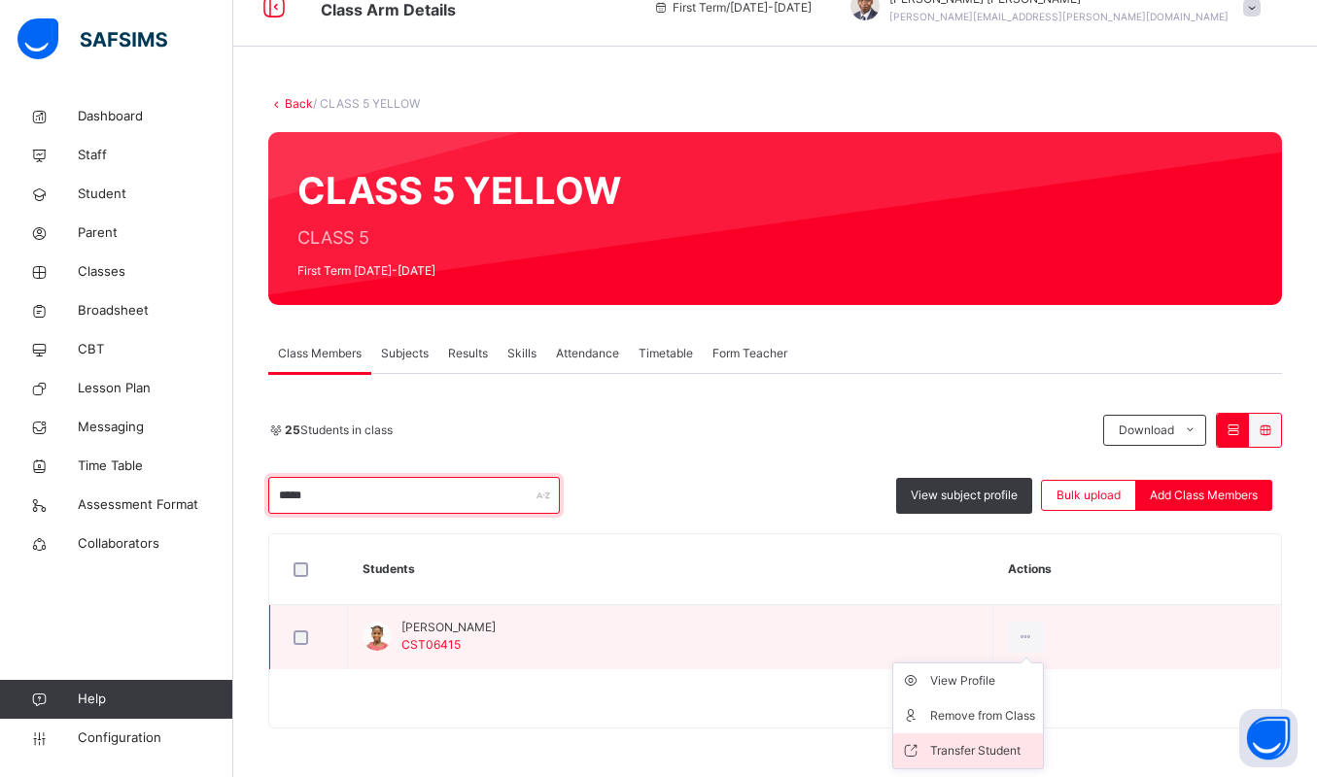
type input "*****"
click at [994, 737] on li "Transfer Student" at bounding box center [968, 751] width 150 height 35
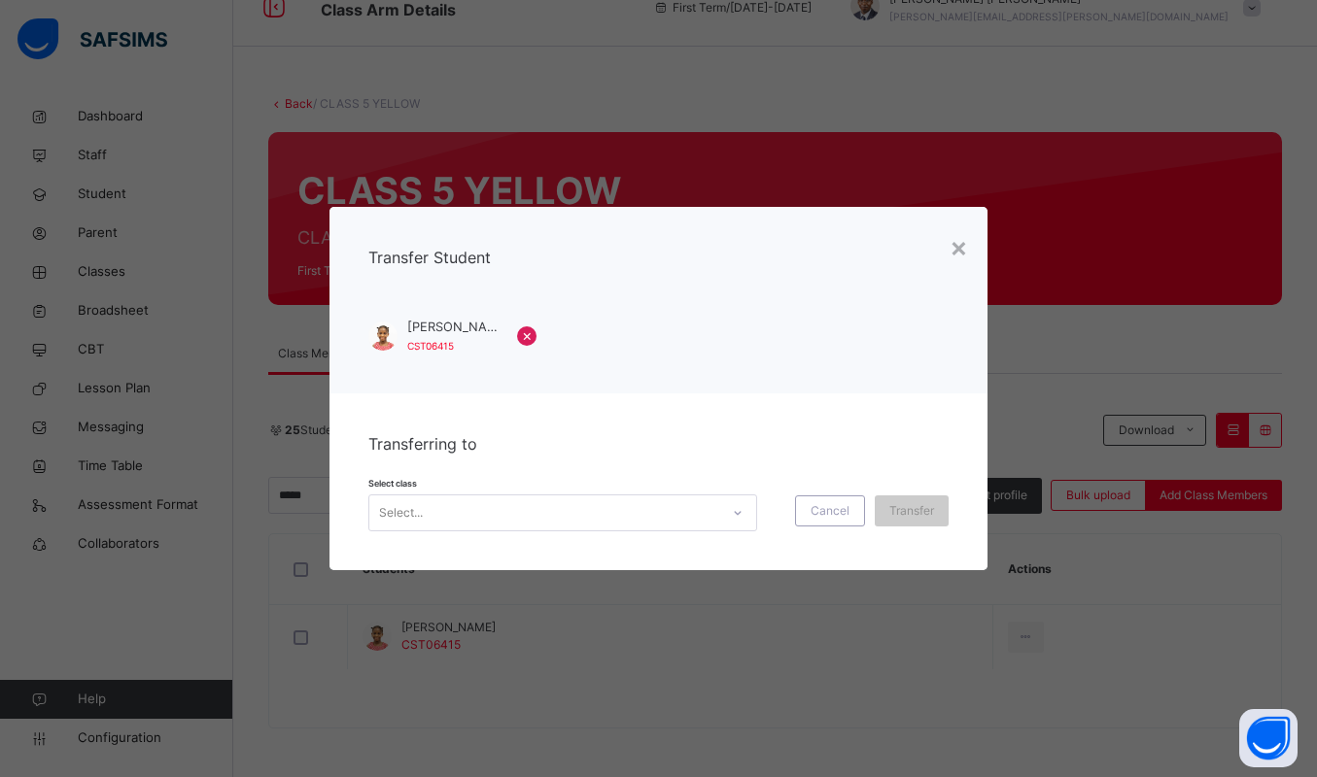
click at [534, 509] on div "Select..." at bounding box center [544, 513] width 350 height 30
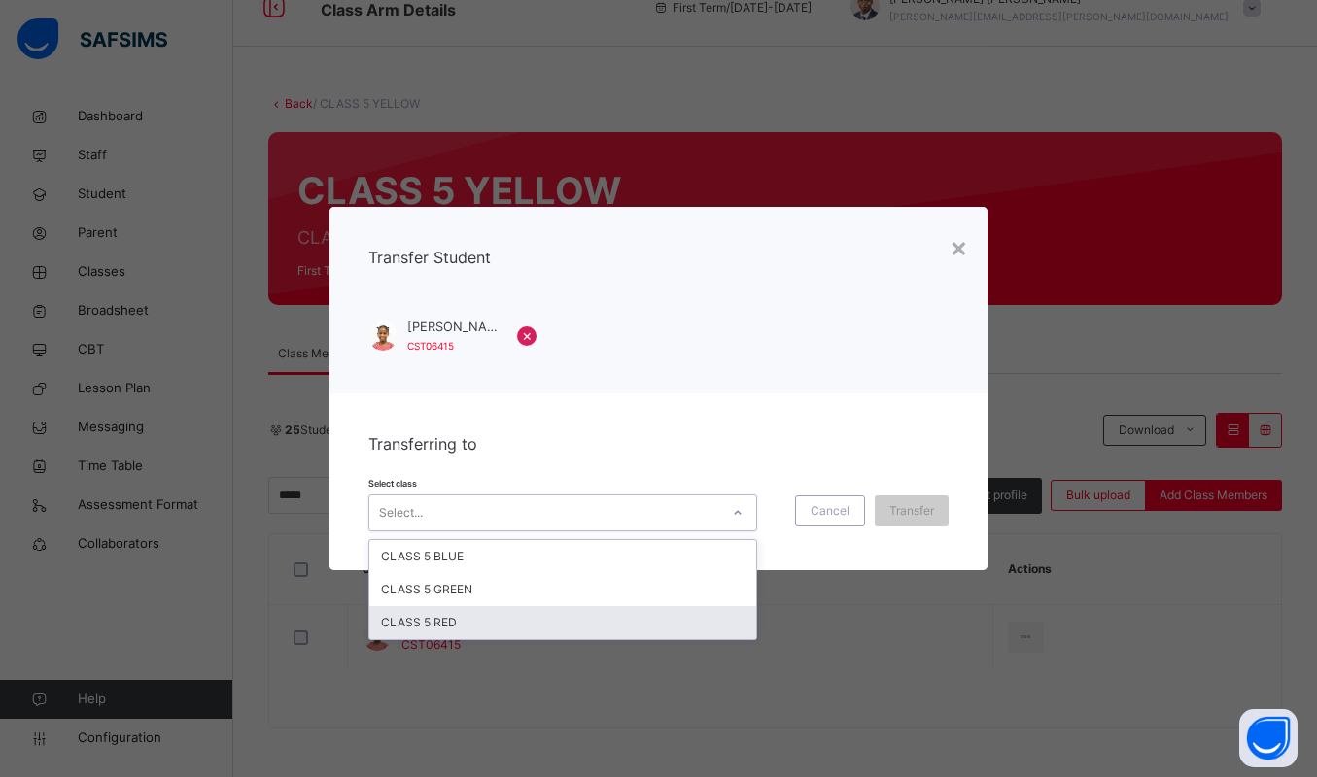
click at [496, 617] on div "CLASS 5 RED" at bounding box center [562, 622] width 387 height 33
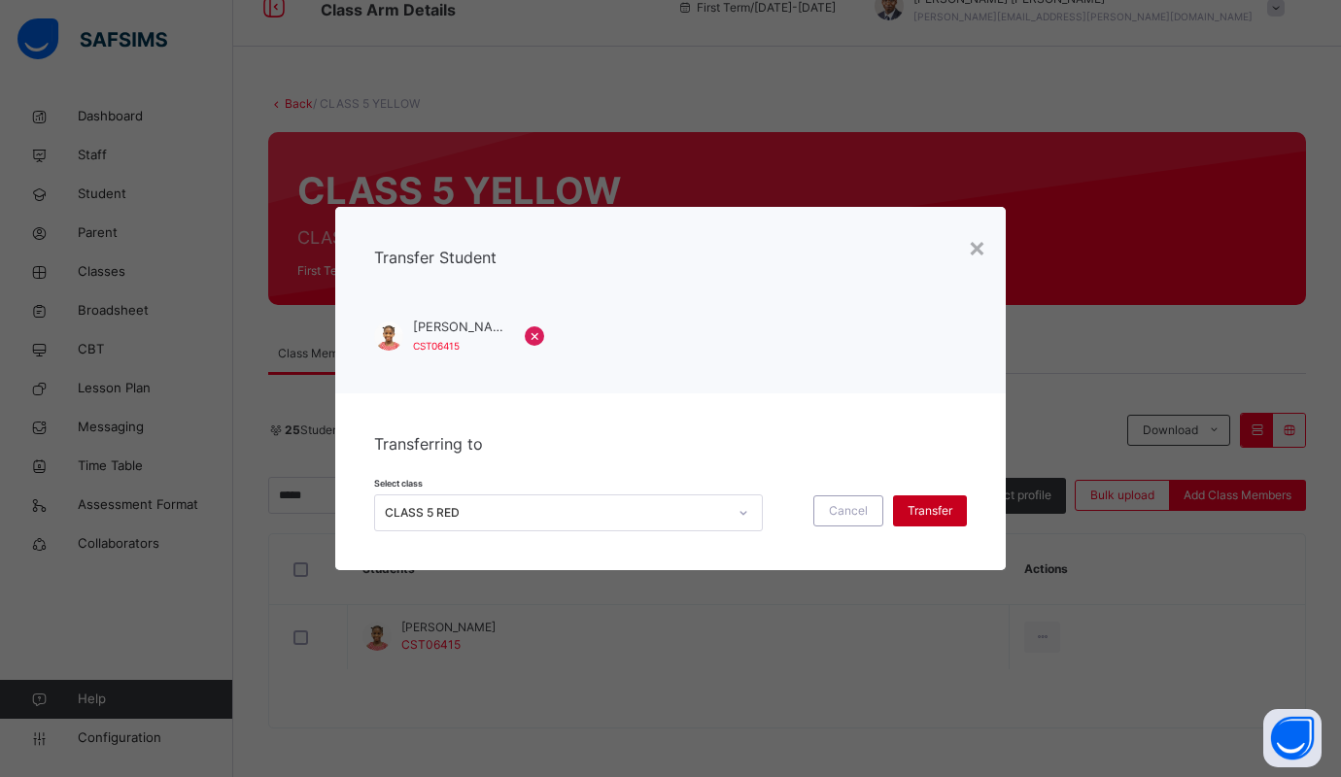
click at [912, 513] on span "Transfer" at bounding box center [930, 510] width 45 height 17
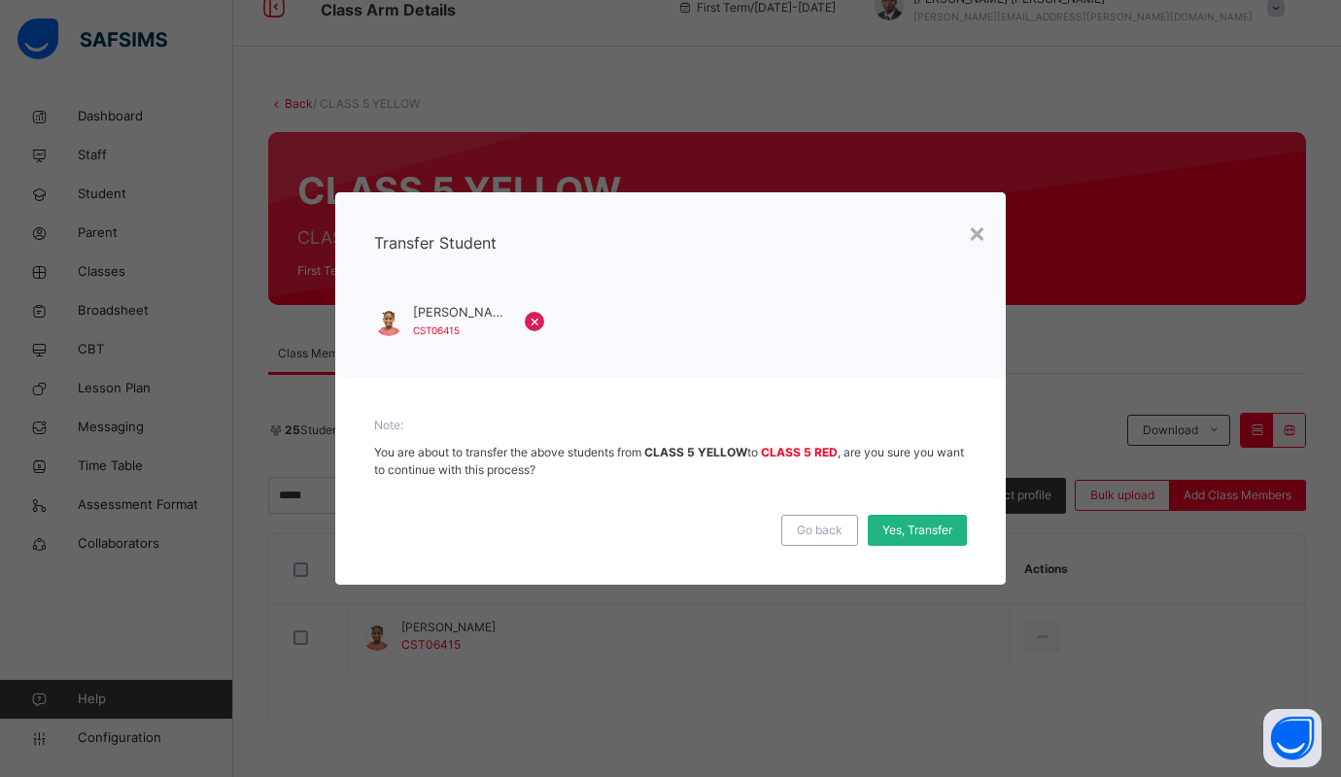
click at [912, 528] on span "Yes, Transfer" at bounding box center [917, 530] width 70 height 17
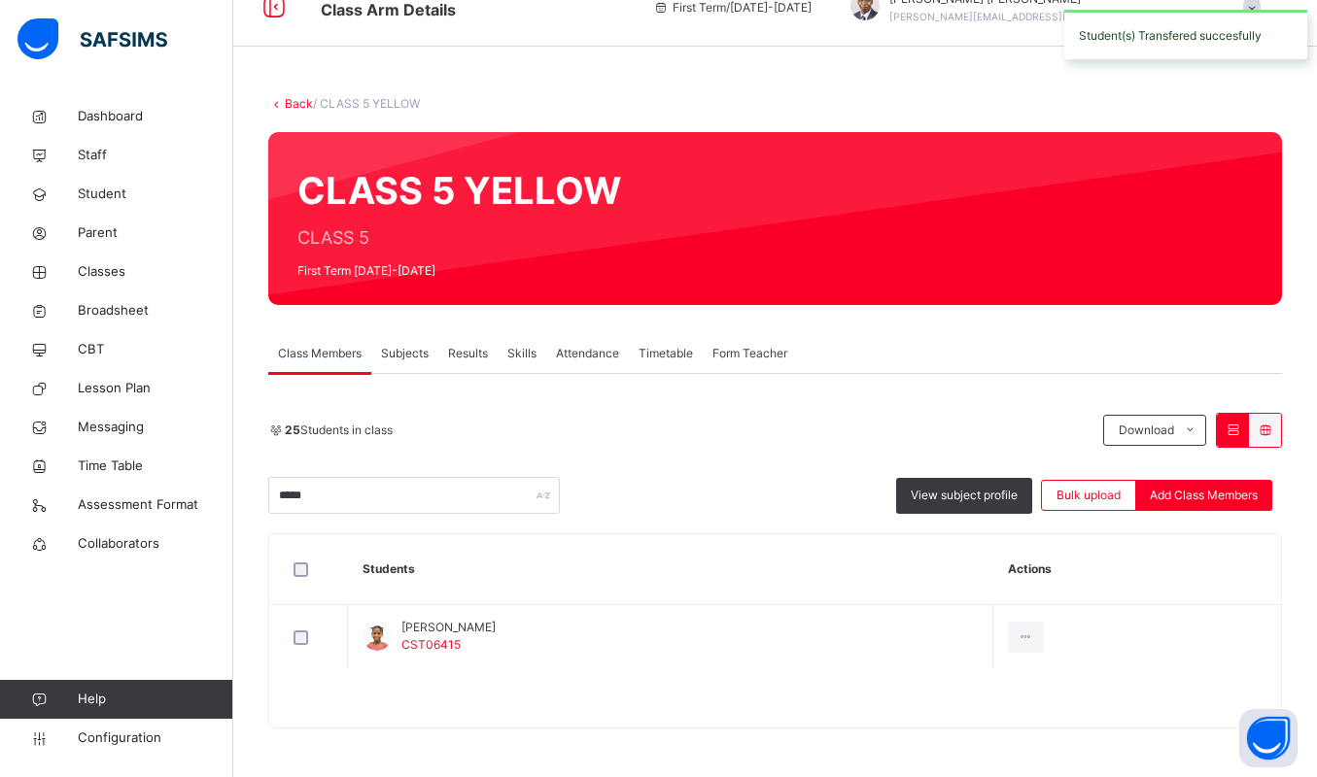
click at [589, 419] on div "25 Students in class Download Pdf Report Excel Report" at bounding box center [775, 430] width 1014 height 35
click at [114, 189] on span "Student" at bounding box center [155, 194] width 155 height 19
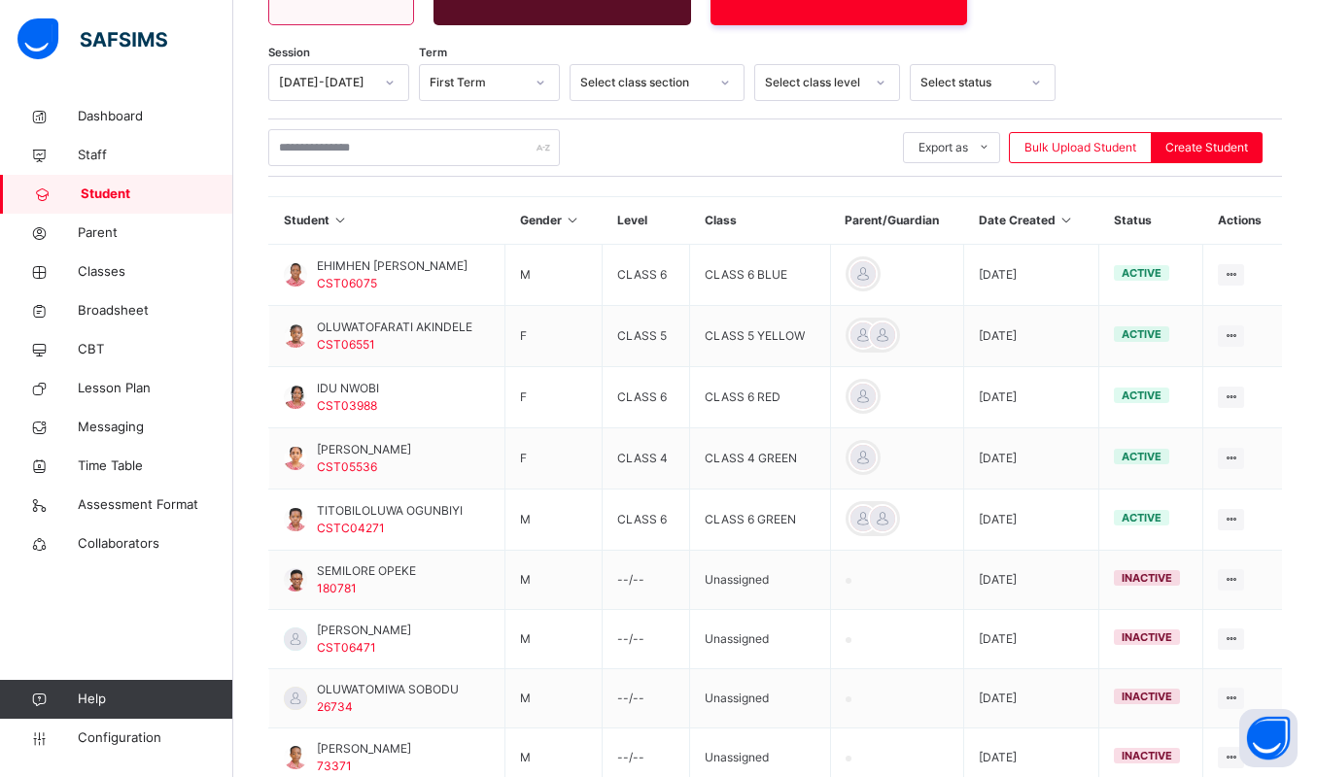
scroll to position [292, 0]
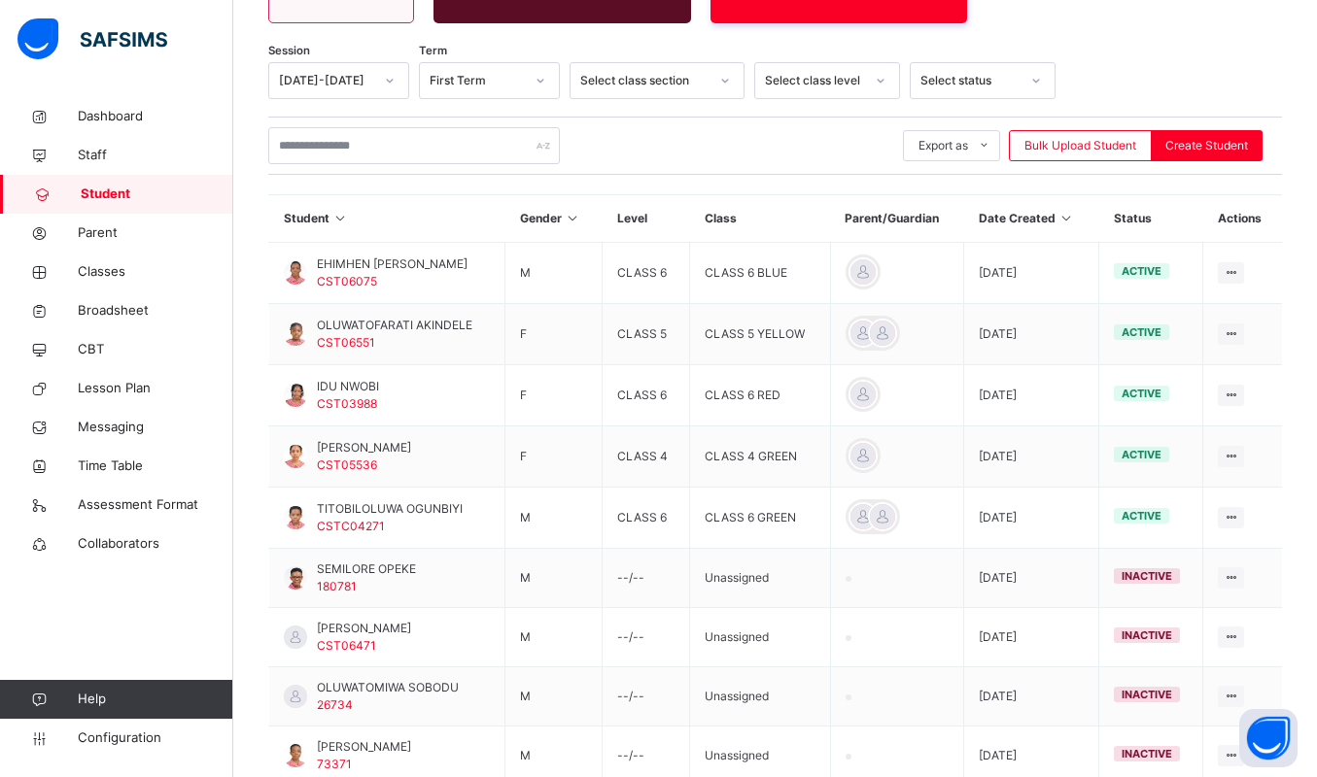
click at [1075, 225] on icon at bounding box center [1066, 218] width 17 height 15
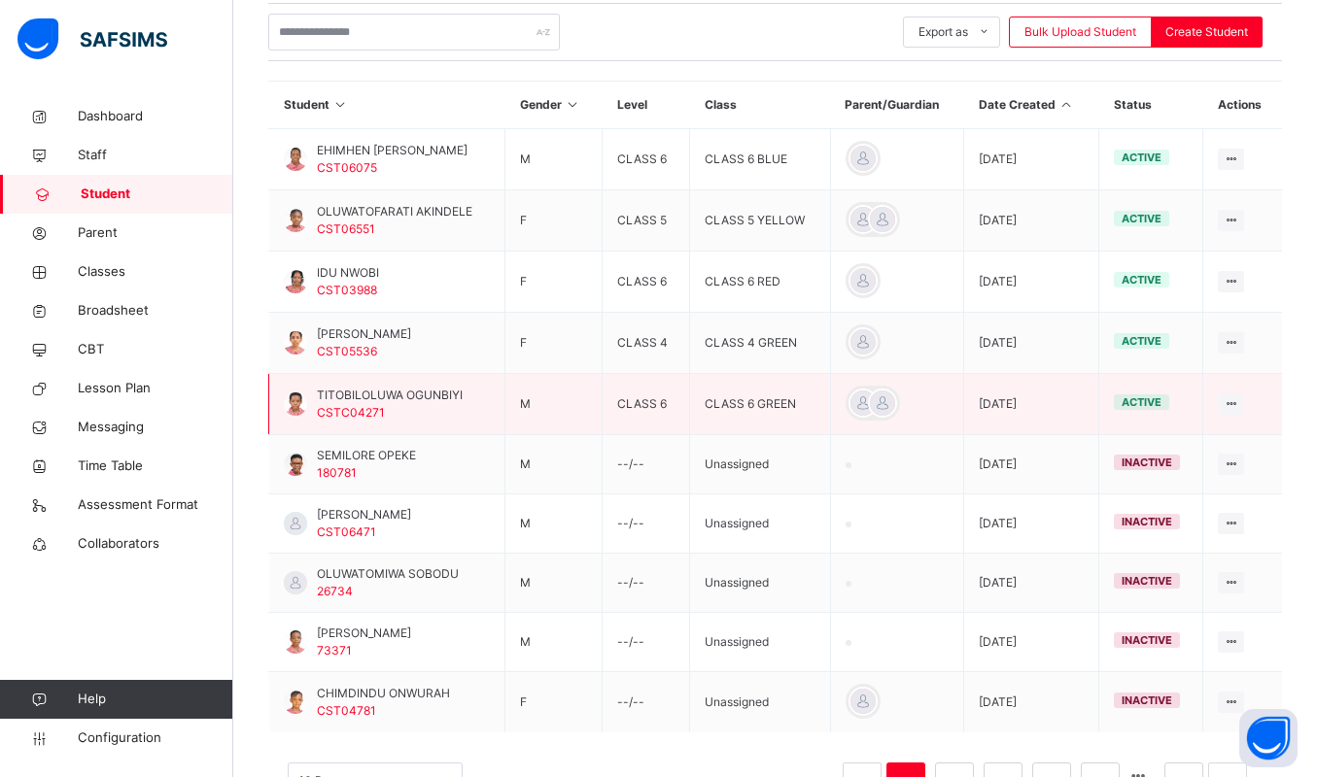
scroll to position [478, 0]
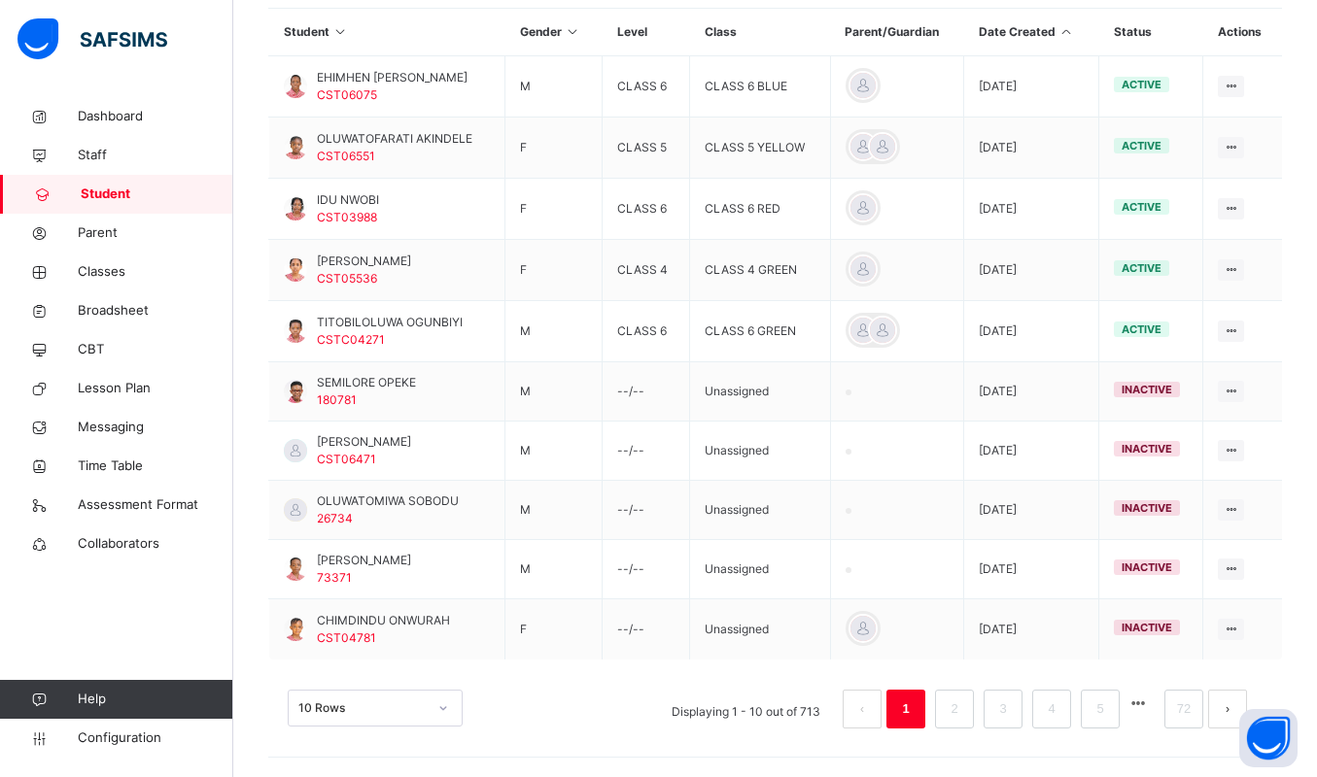
click at [1075, 35] on icon at bounding box center [1066, 31] width 17 height 15
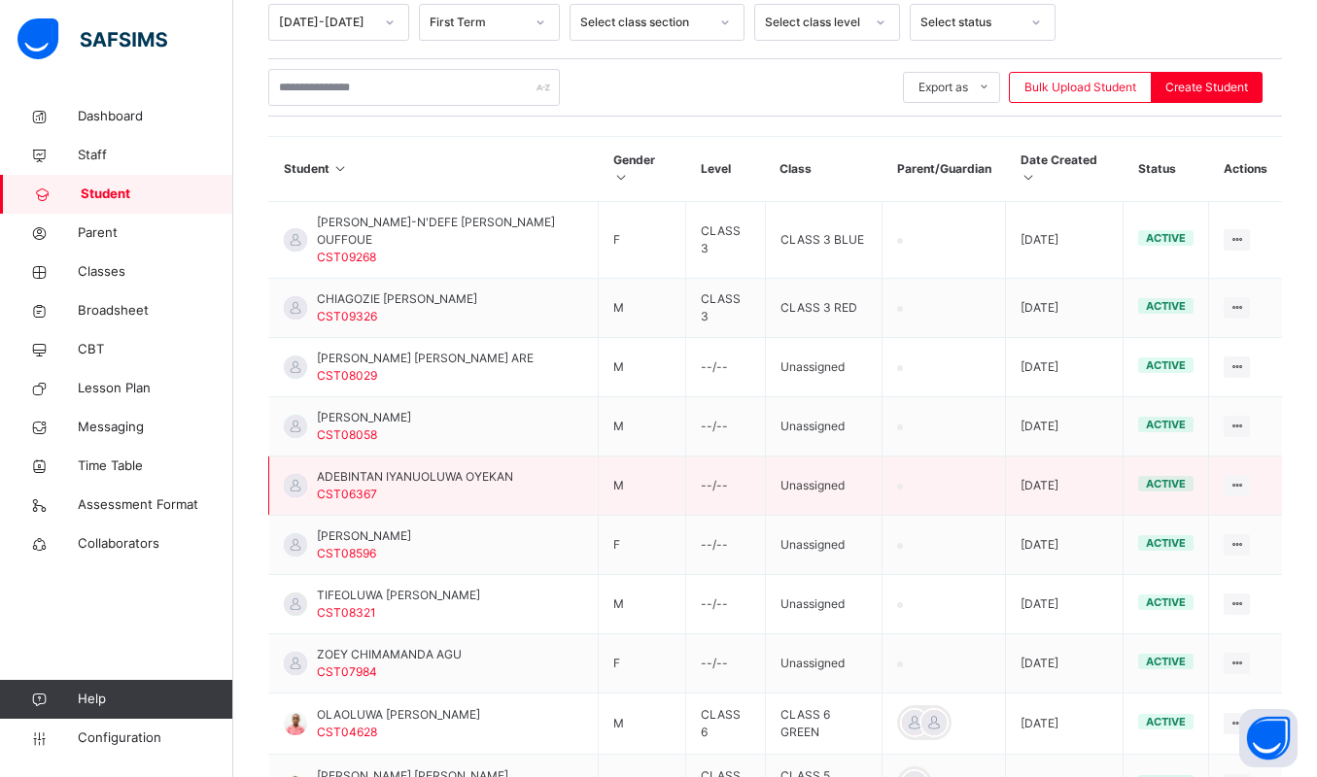
scroll to position [179, 0]
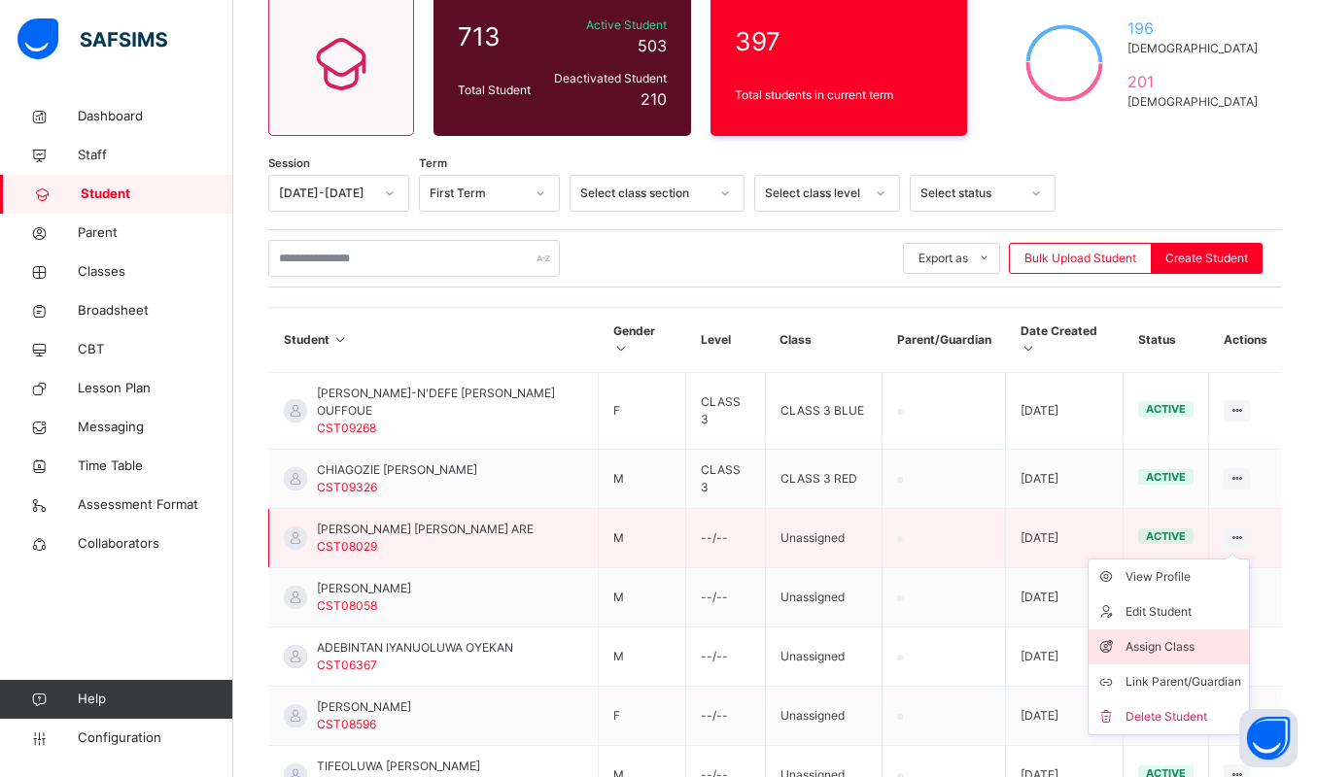
click at [1199, 638] on div "Assign Class" at bounding box center [1183, 647] width 116 height 19
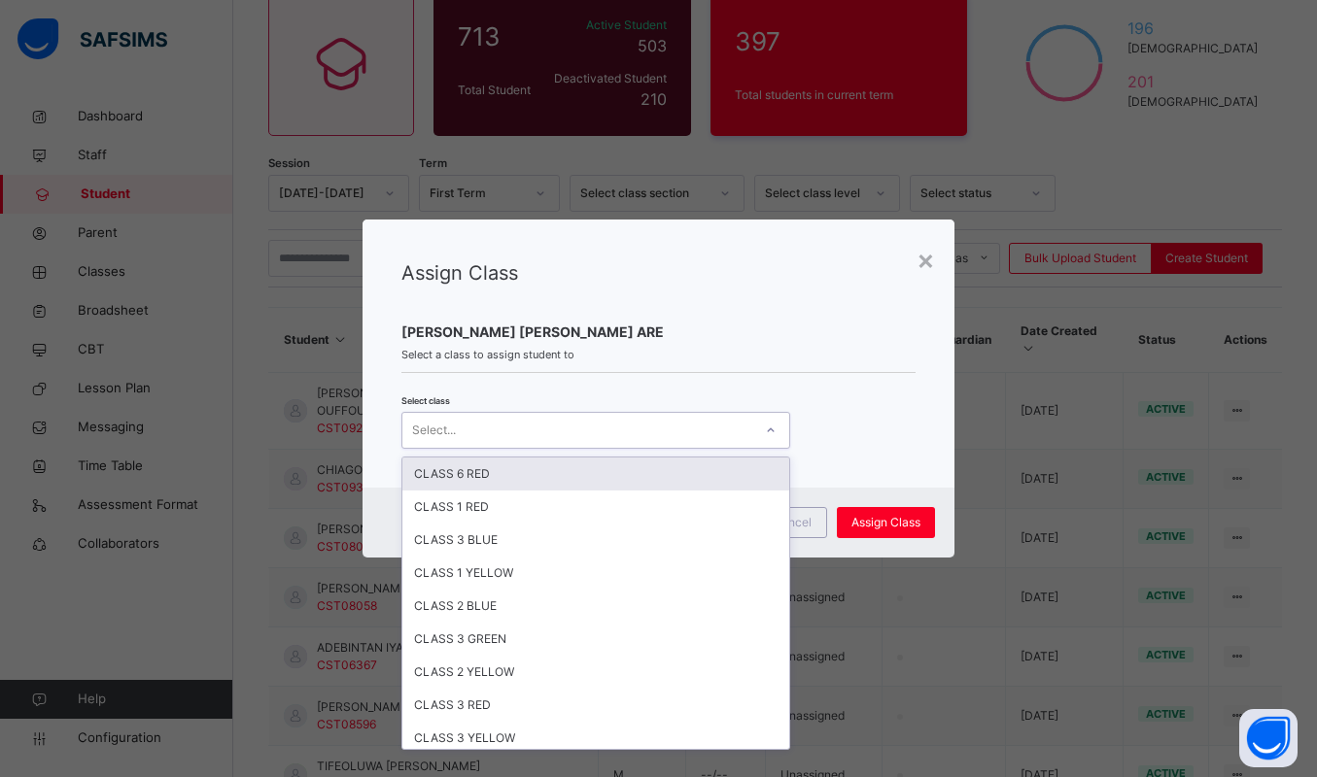
click at [480, 425] on div "Select..." at bounding box center [577, 431] width 350 height 30
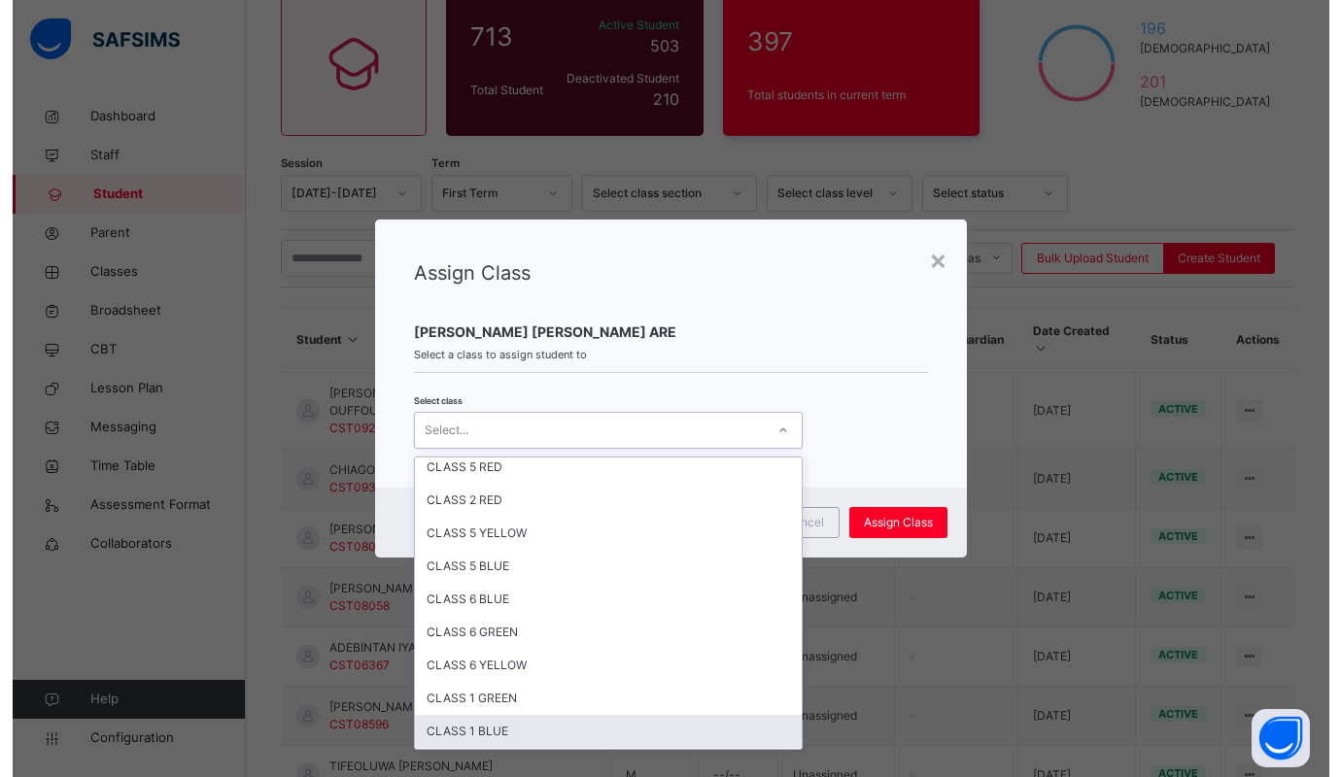
scroll to position [437, 0]
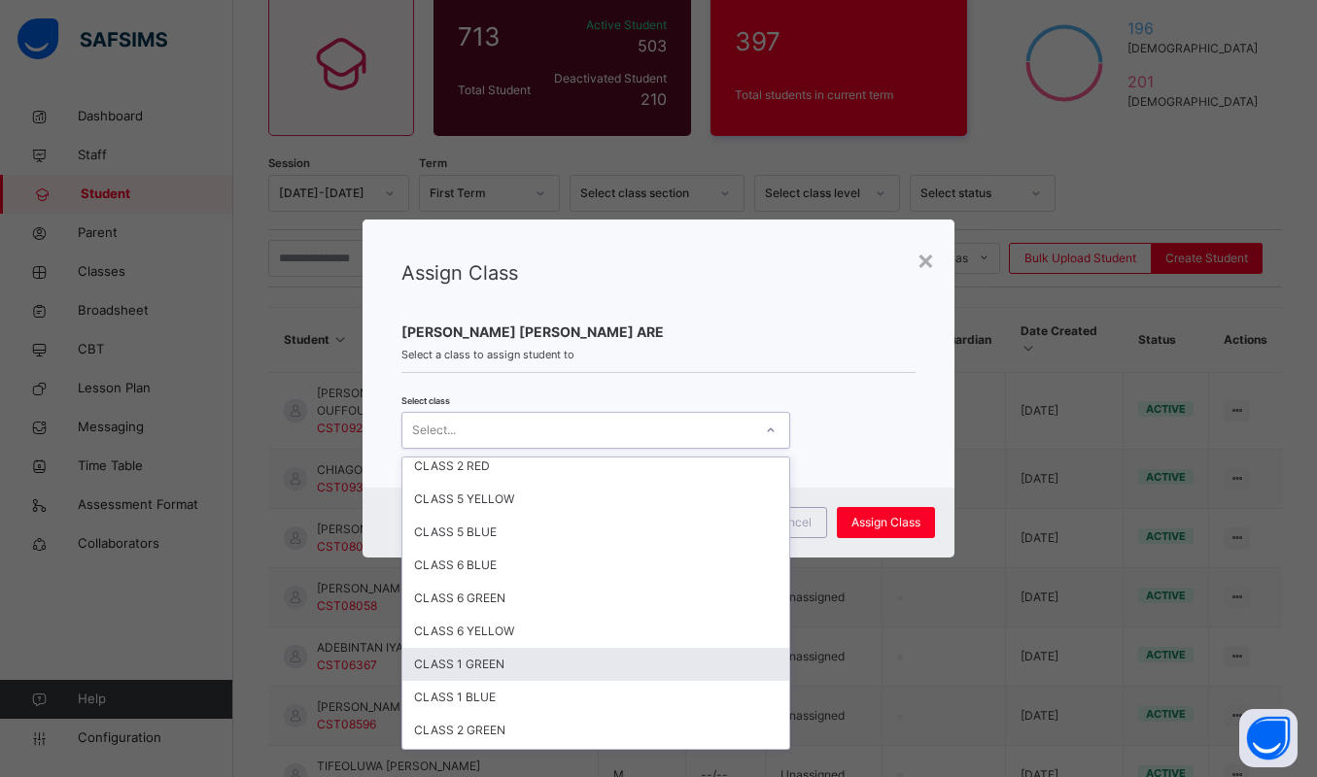
click at [483, 669] on div "CLASS 1 GREEN" at bounding box center [595, 664] width 387 height 33
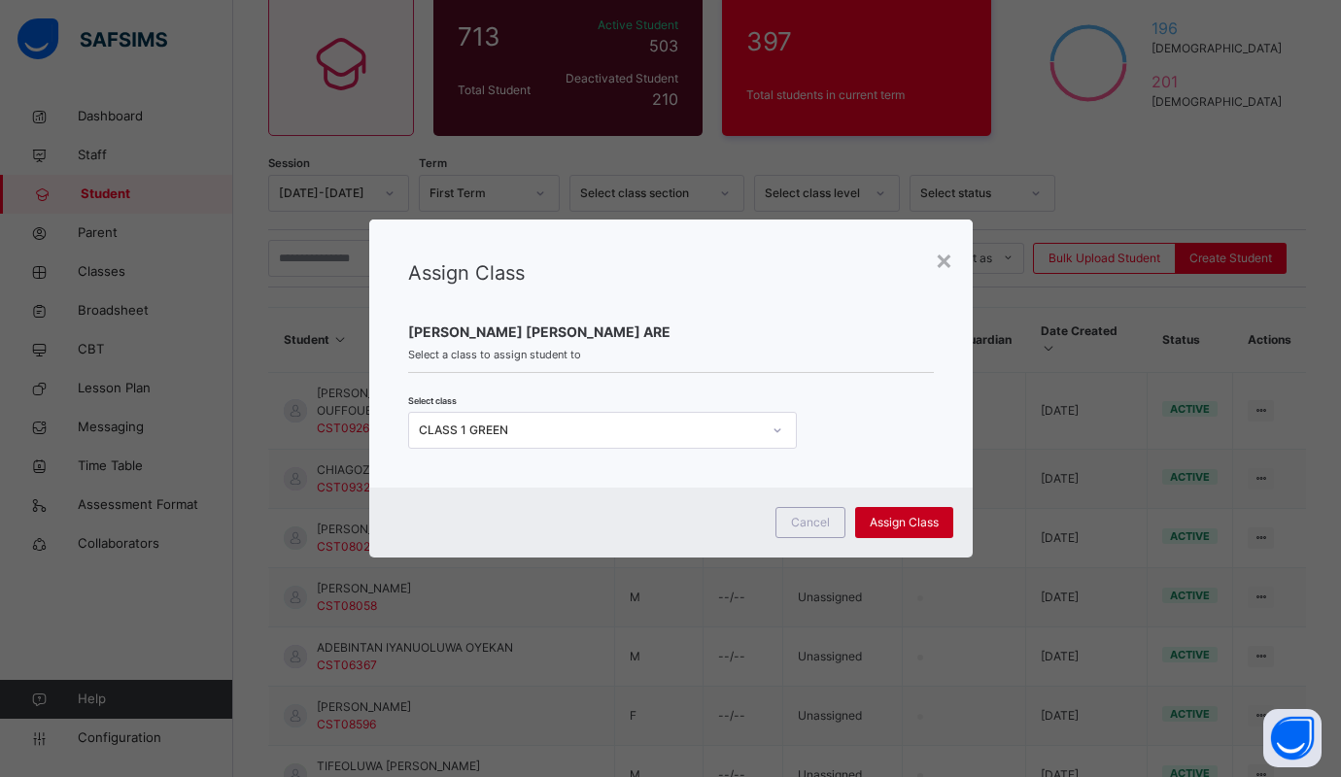
click at [877, 516] on span "Assign Class" at bounding box center [904, 522] width 69 height 17
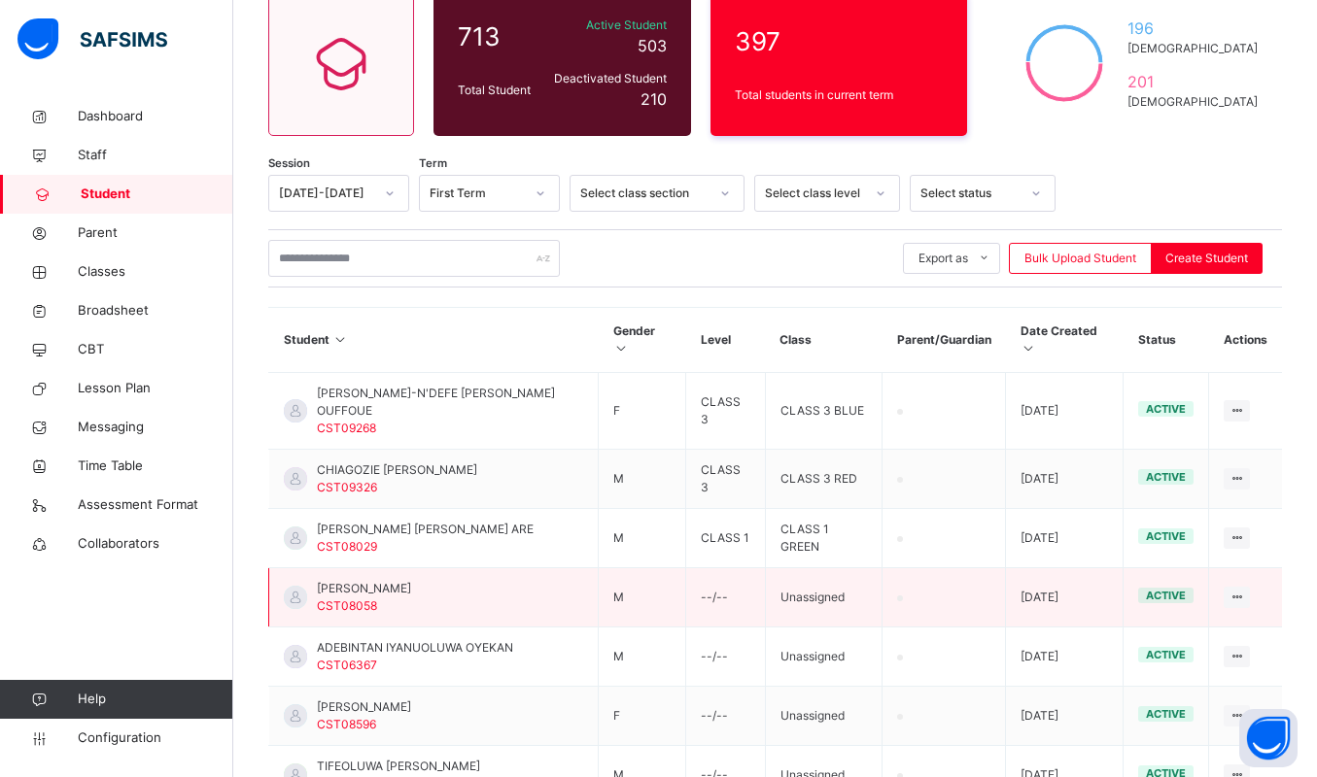
scroll to position [325, 0]
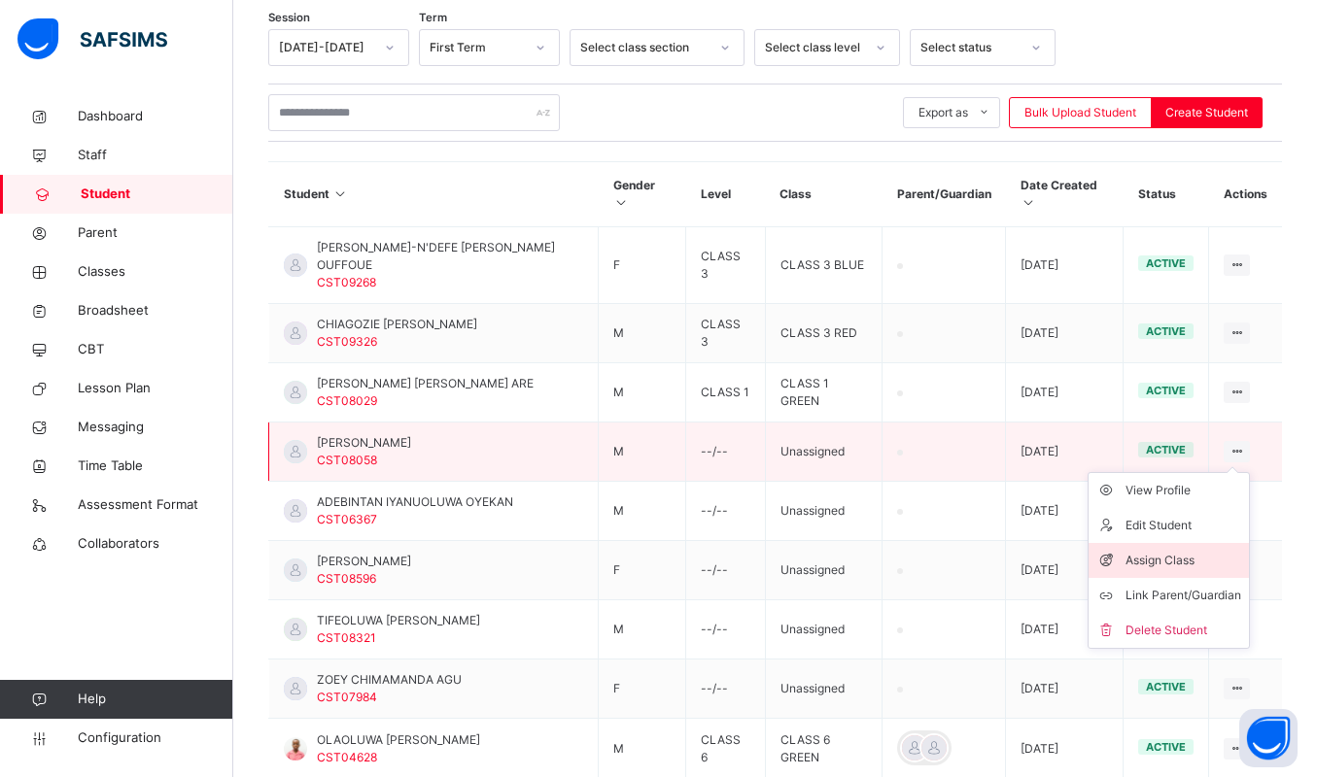
click at [1205, 551] on div "Assign Class" at bounding box center [1183, 560] width 116 height 19
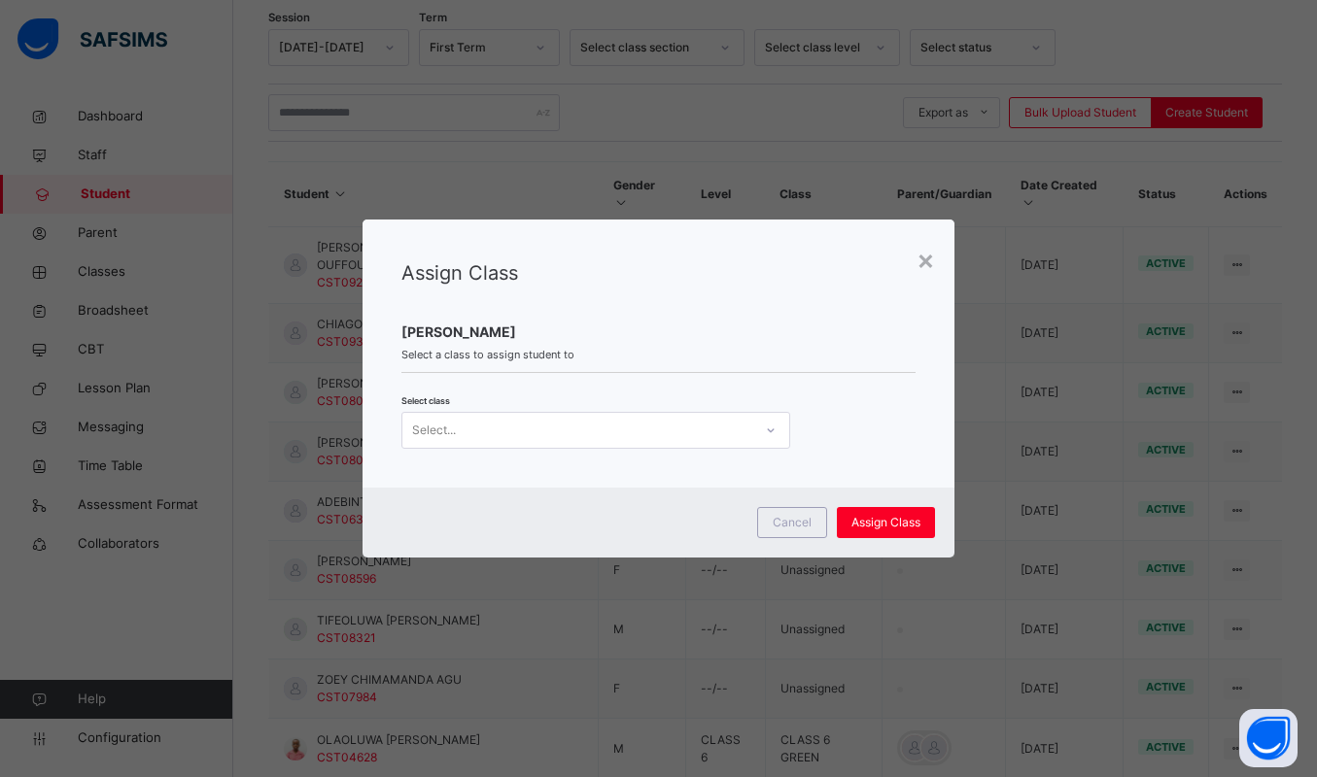
click at [597, 430] on div "Select..." at bounding box center [577, 431] width 350 height 30
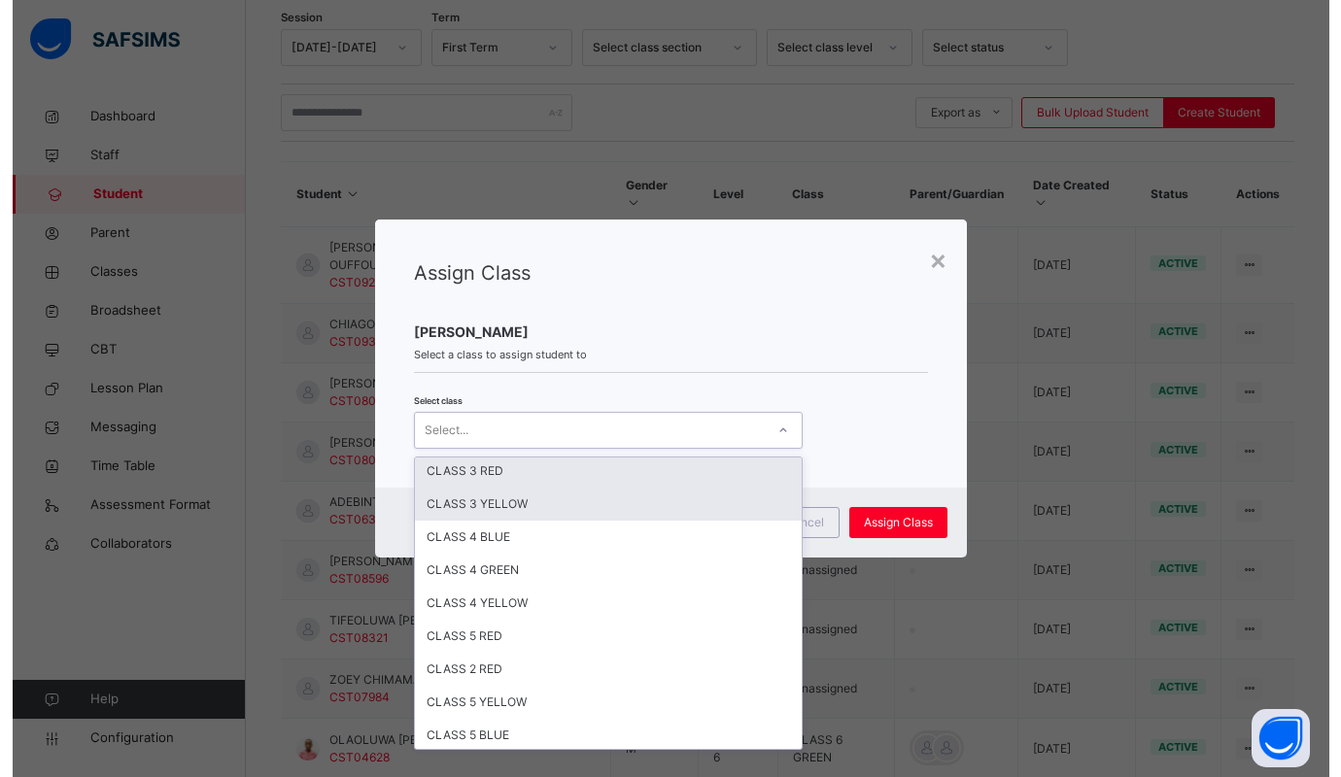
scroll to position [501, 0]
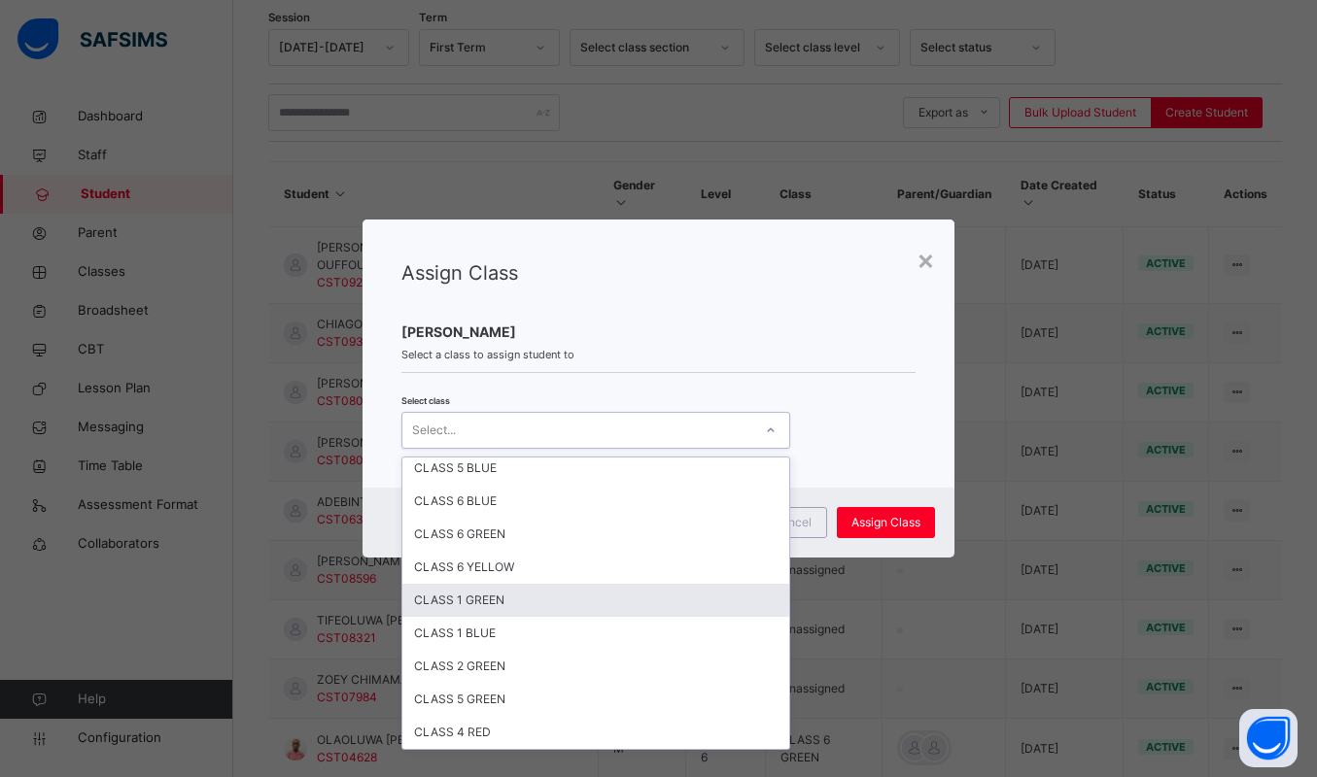
click at [515, 616] on div "CLASS 1 GREEN" at bounding box center [595, 600] width 387 height 33
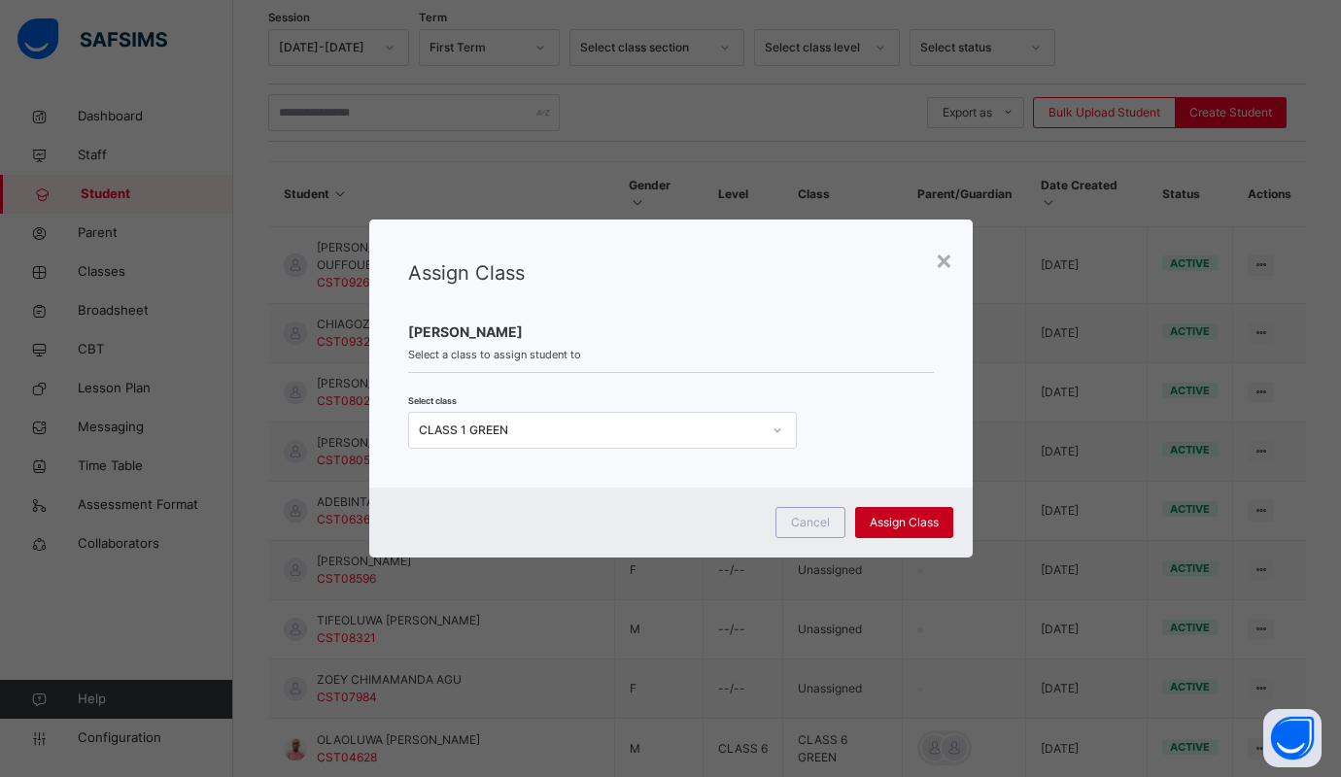
click at [905, 521] on span "Assign Class" at bounding box center [904, 522] width 69 height 17
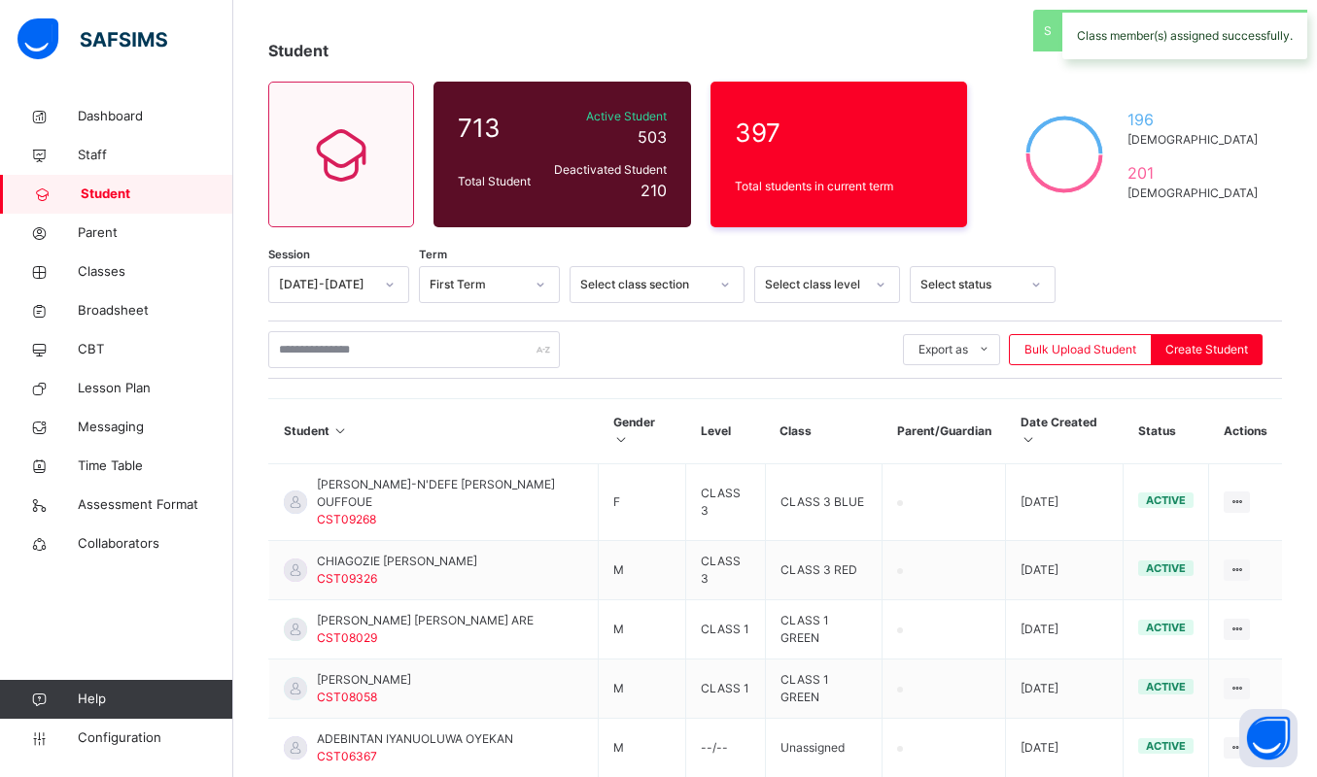
scroll to position [325, 0]
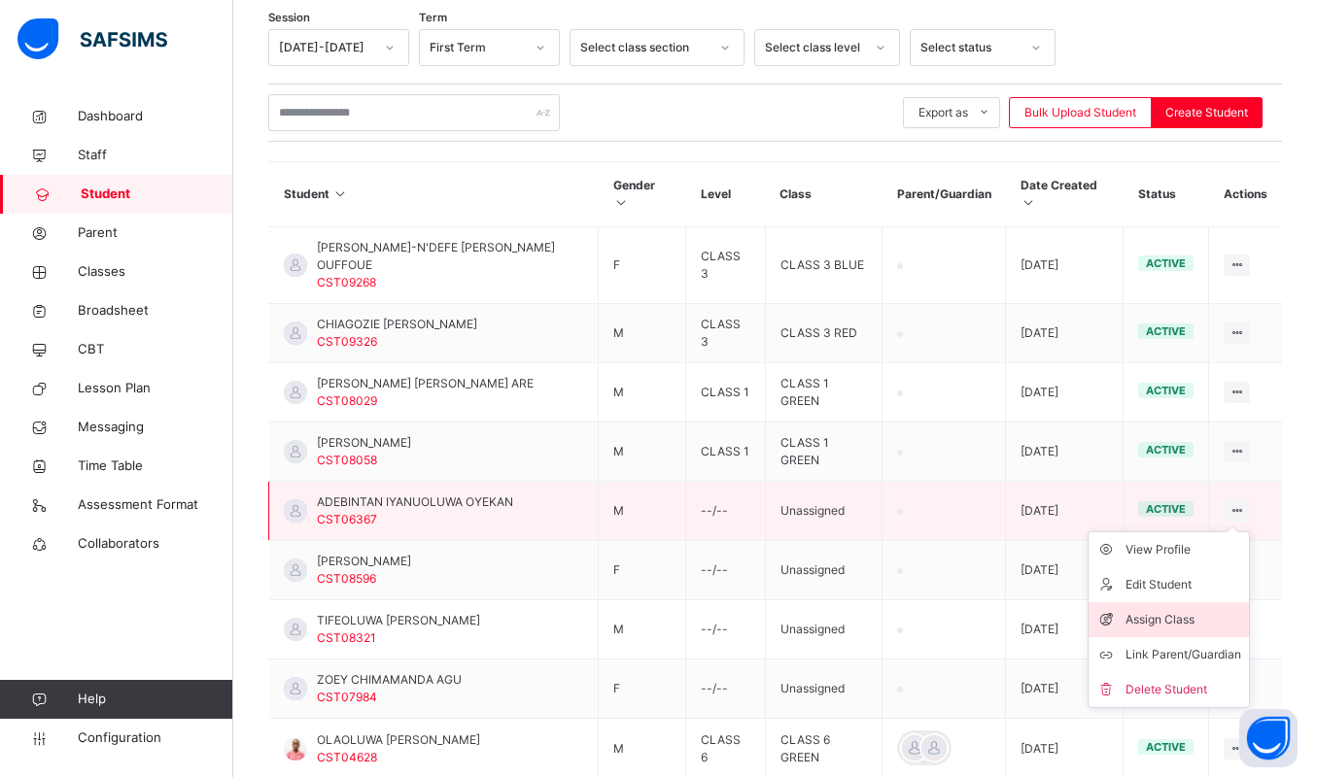
click at [1182, 610] on div "Assign Class" at bounding box center [1183, 619] width 116 height 19
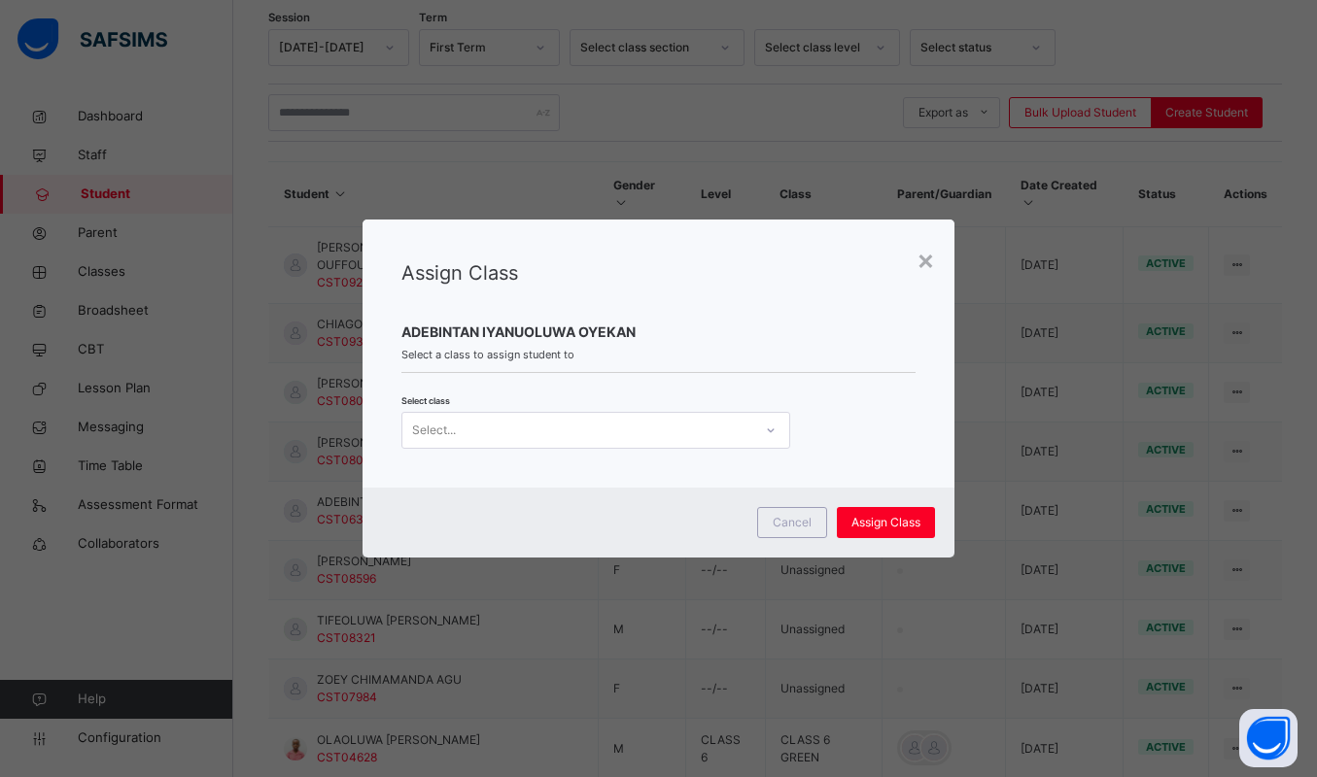
click at [556, 426] on div "Select..." at bounding box center [577, 431] width 350 height 30
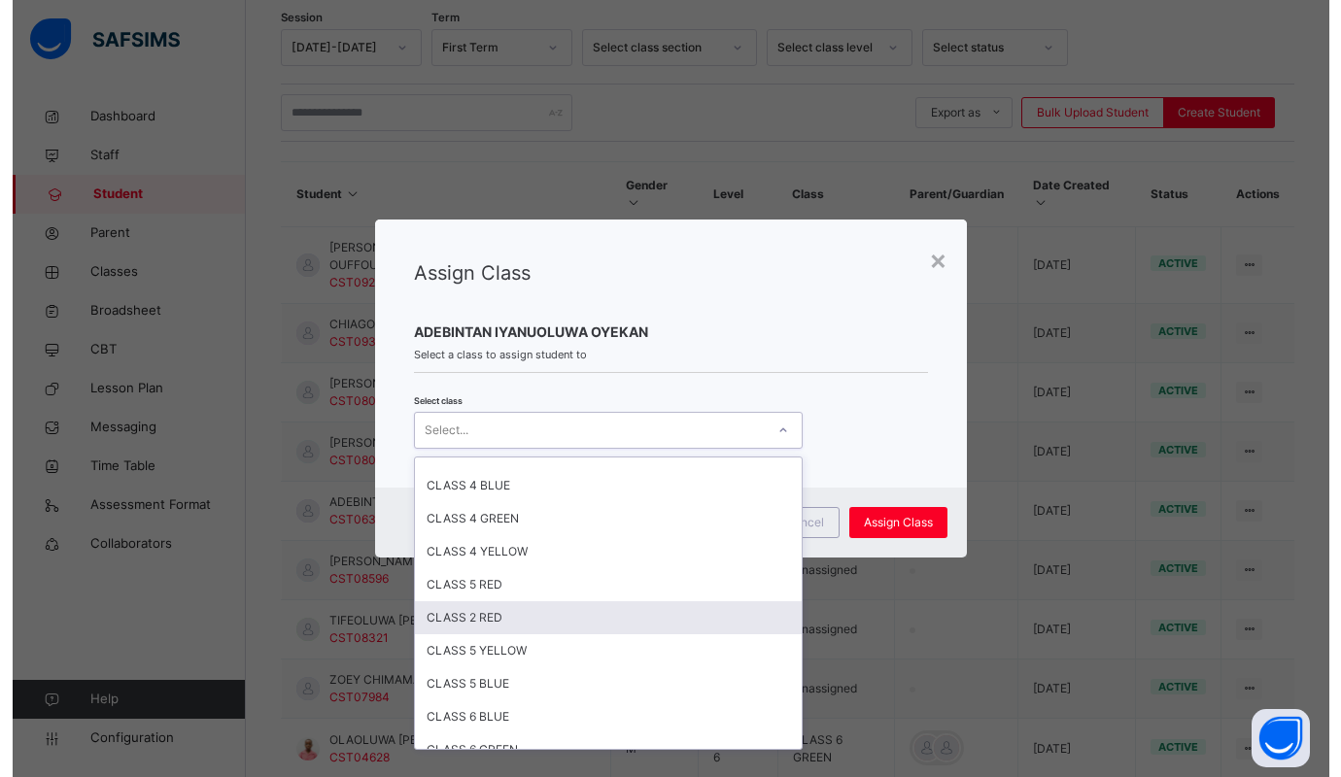
scroll to position [501, 0]
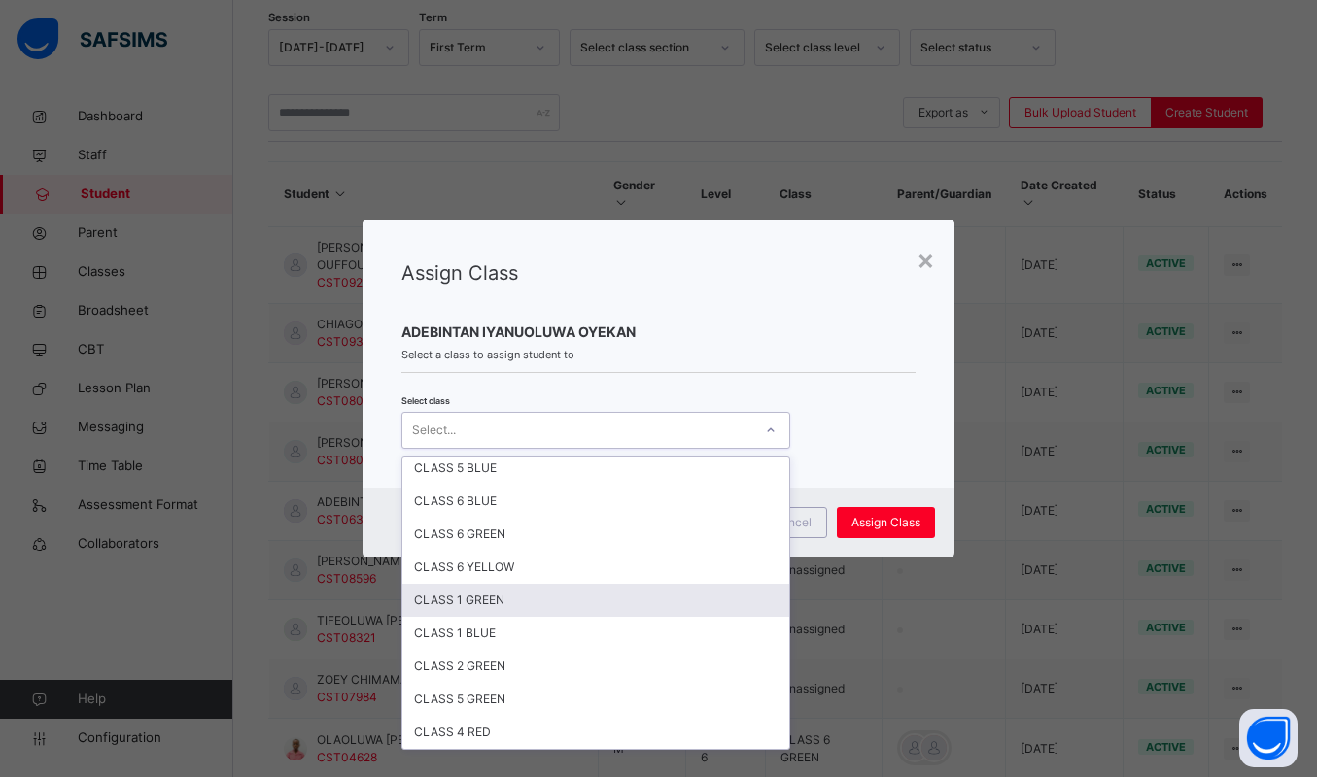
click at [508, 597] on div "CLASS 1 GREEN" at bounding box center [595, 600] width 387 height 33
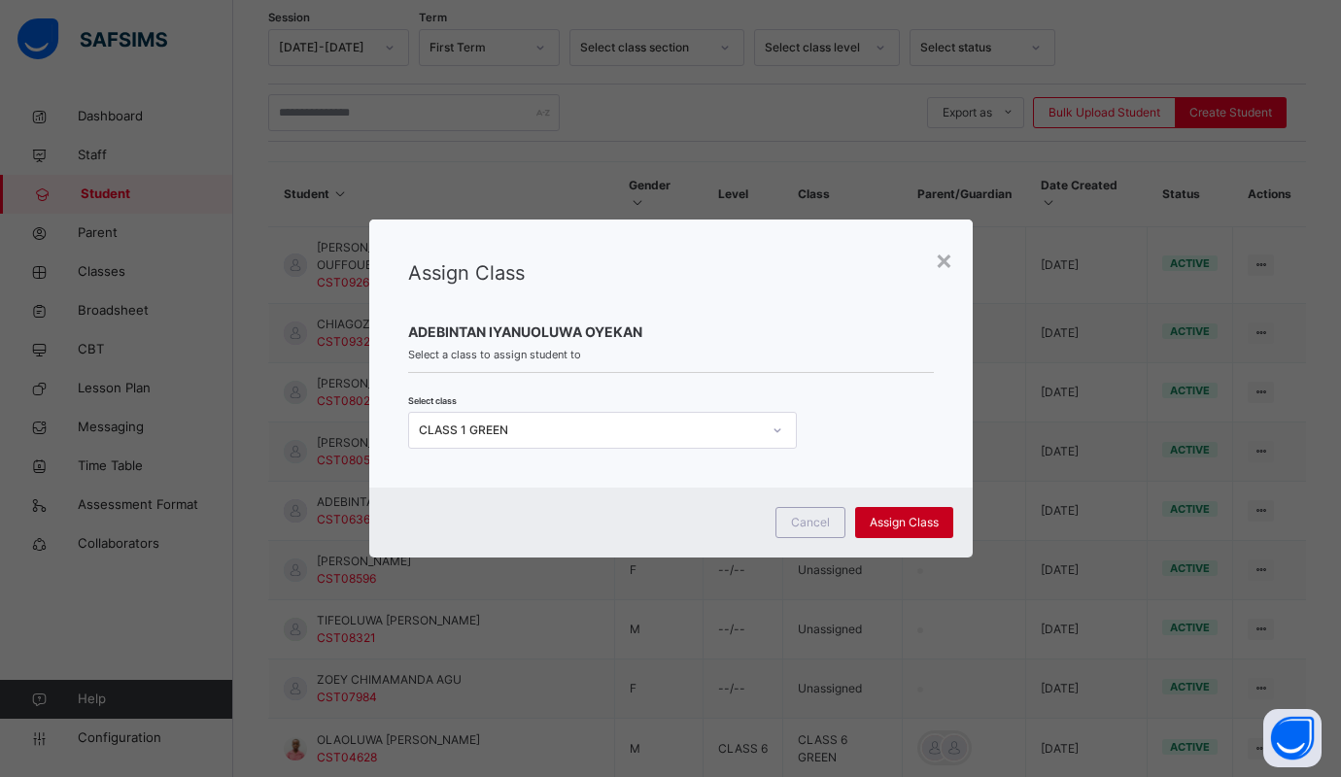
click at [922, 515] on span "Assign Class" at bounding box center [904, 522] width 69 height 17
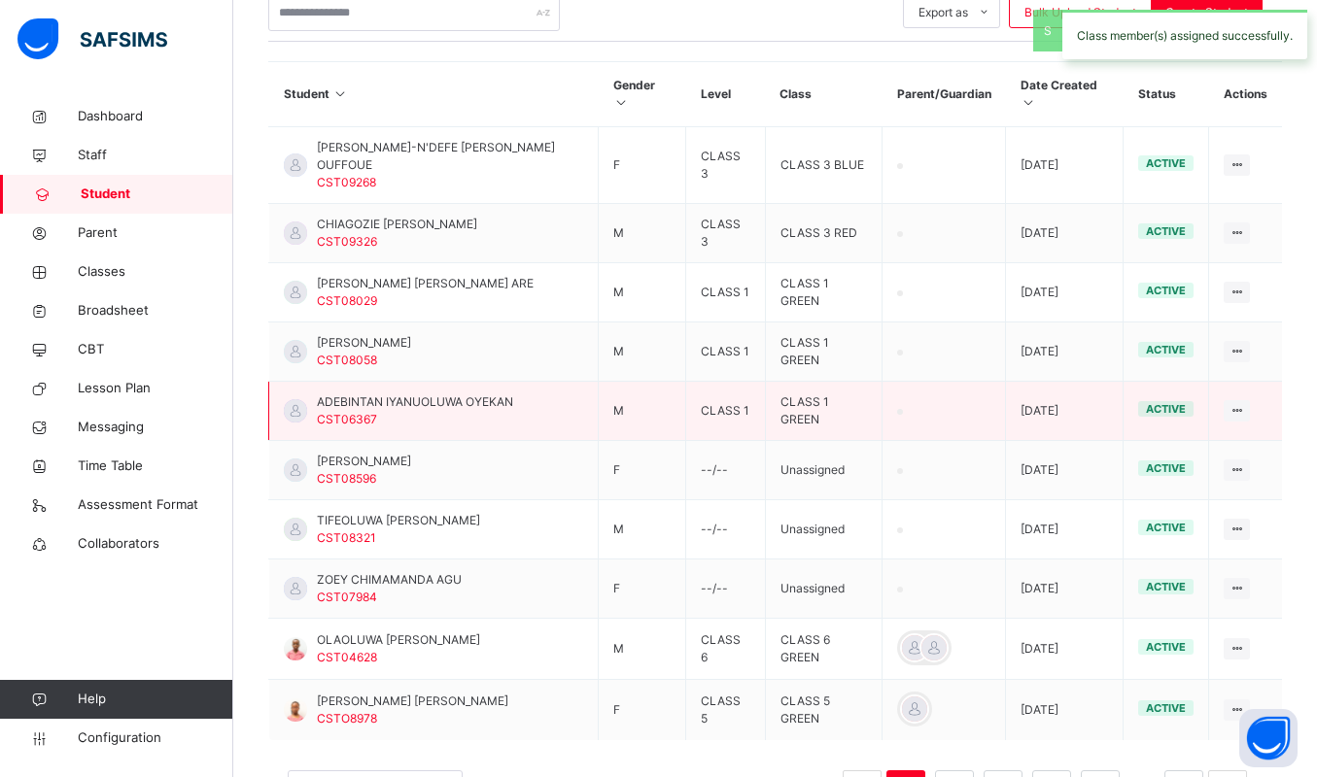
scroll to position [470, 0]
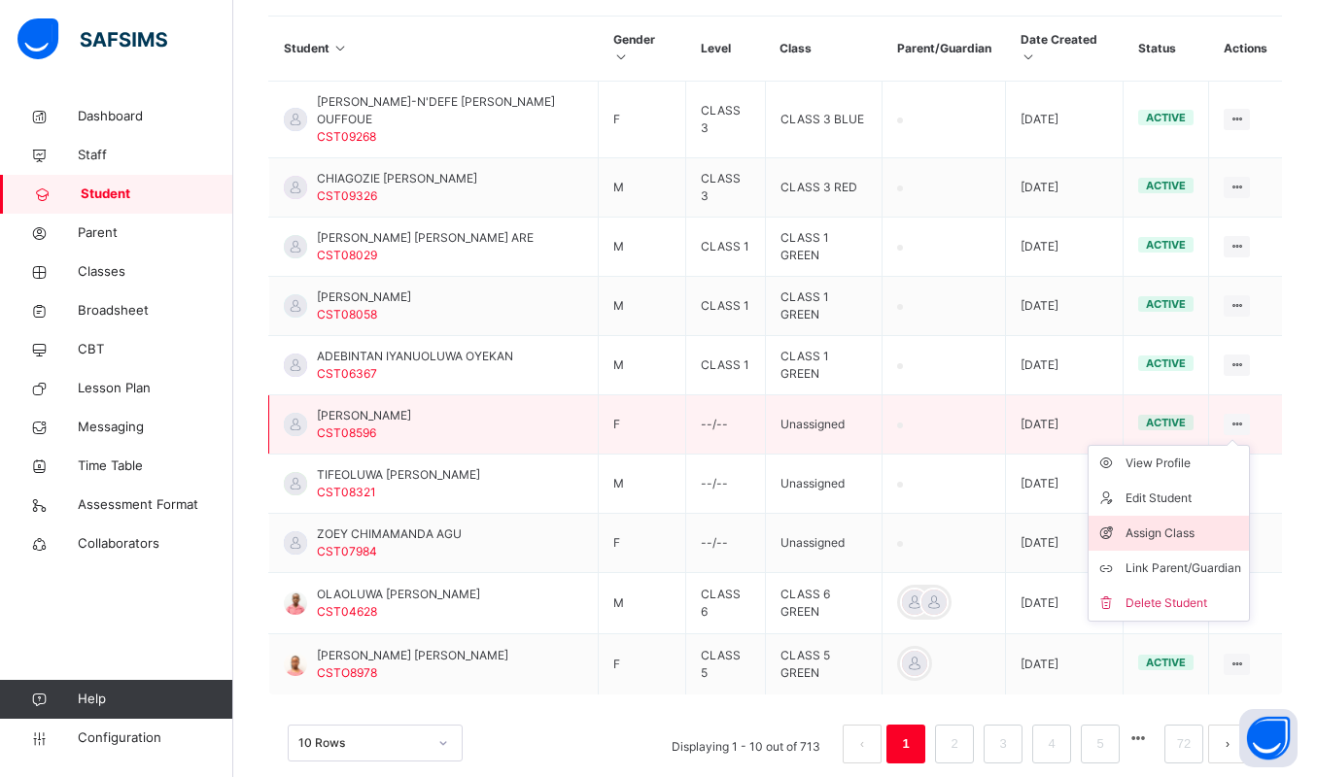
click at [1184, 524] on div "Assign Class" at bounding box center [1183, 533] width 116 height 19
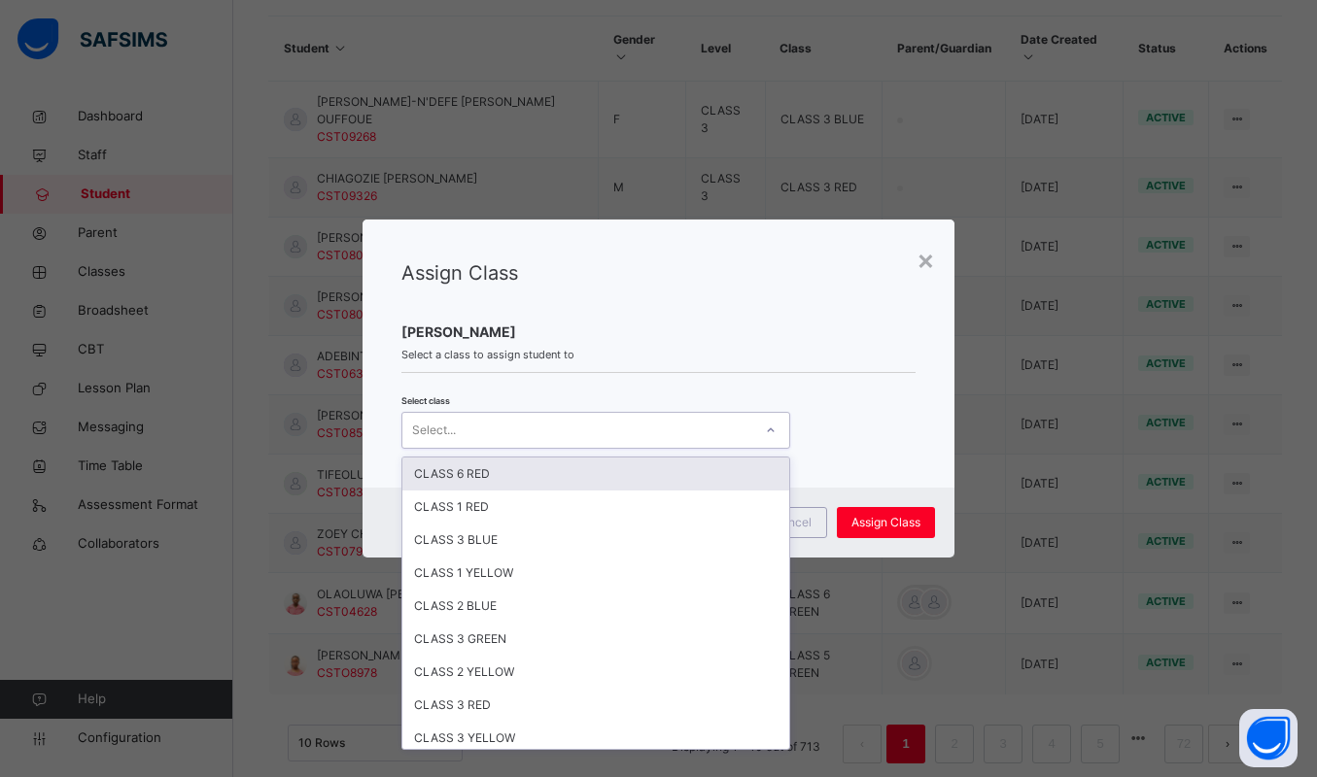
click at [695, 429] on div "Select..." at bounding box center [577, 431] width 350 height 30
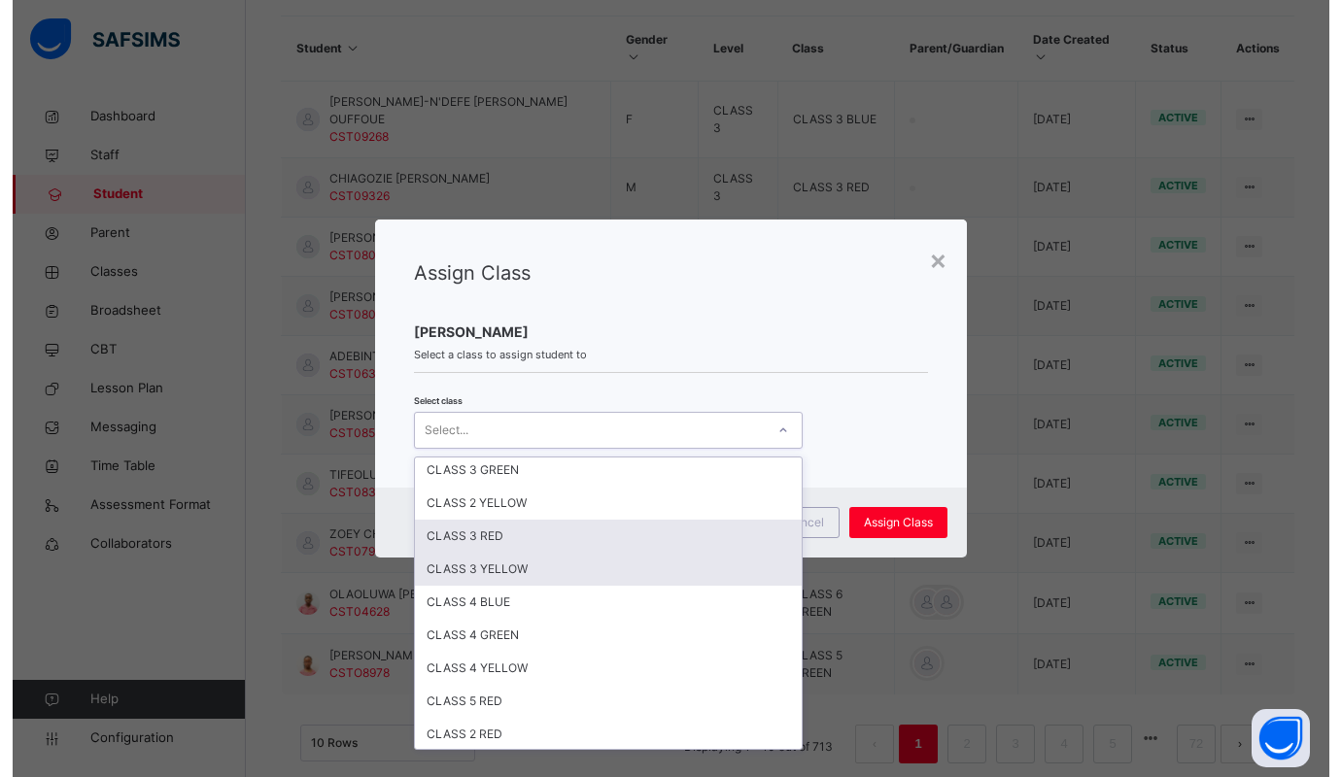
scroll to position [501, 0]
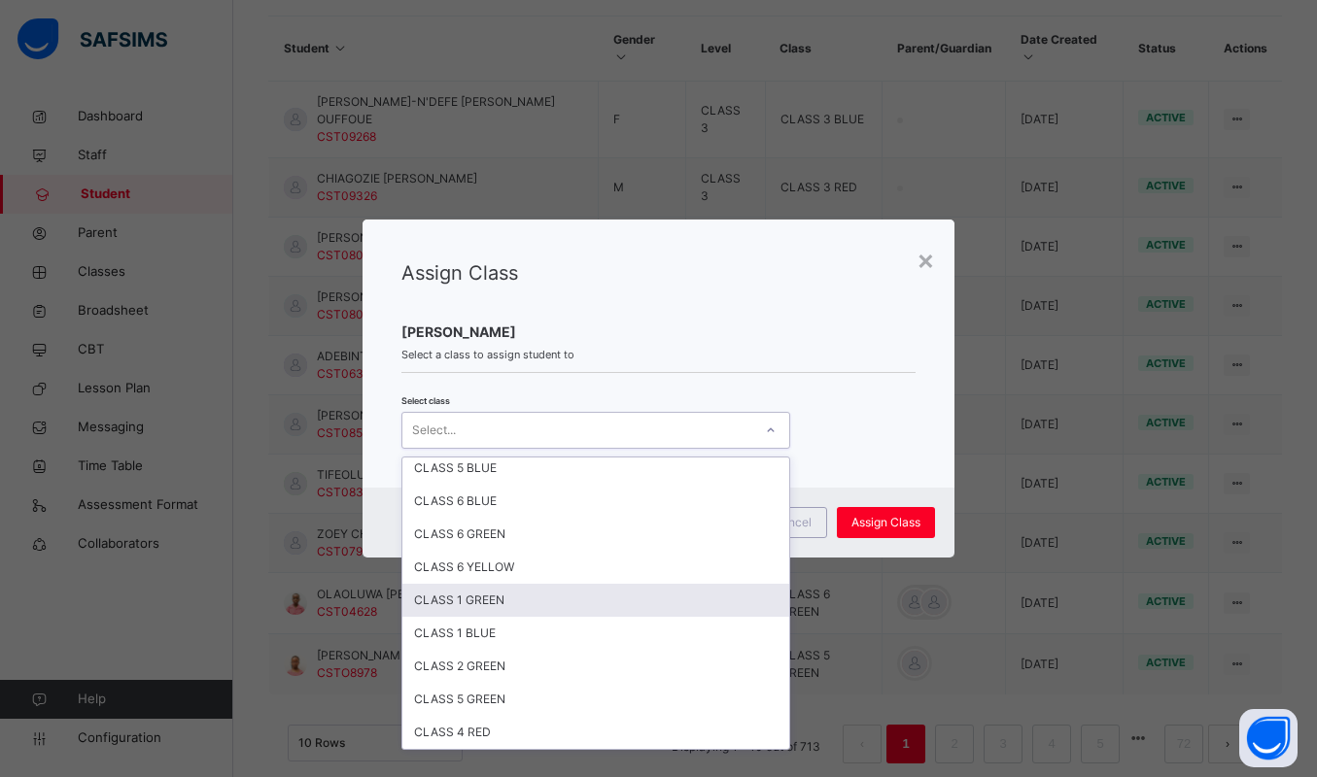
click at [482, 594] on div "CLASS 1 GREEN" at bounding box center [595, 600] width 387 height 33
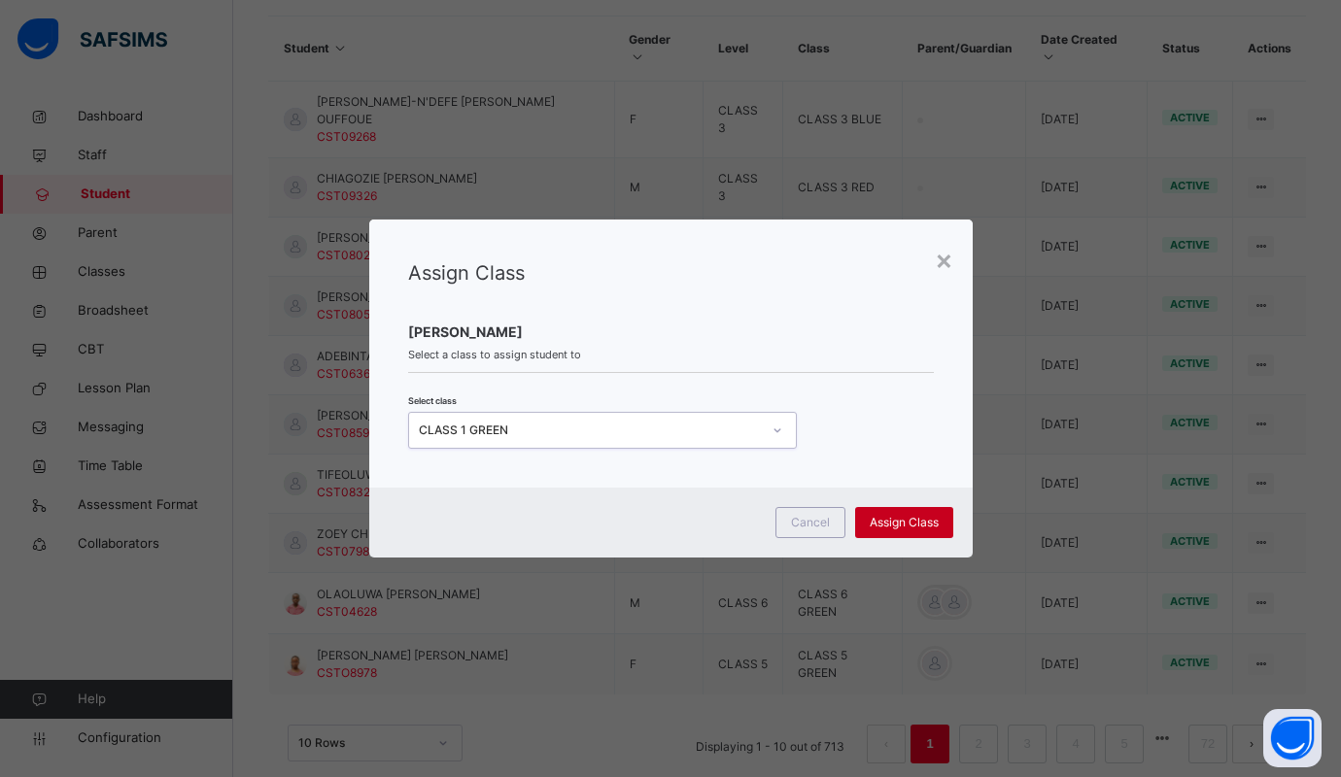
click at [922, 519] on span "Assign Class" at bounding box center [904, 522] width 69 height 17
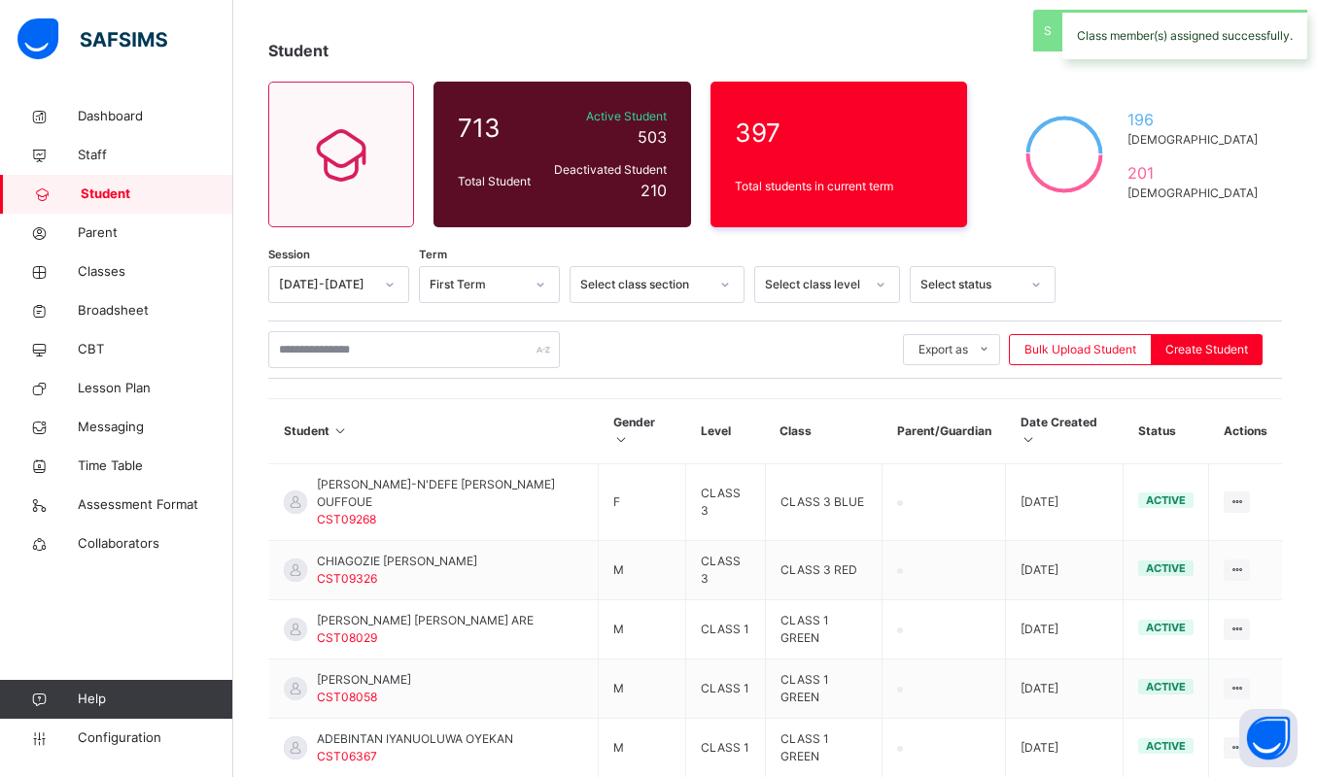
scroll to position [470, 0]
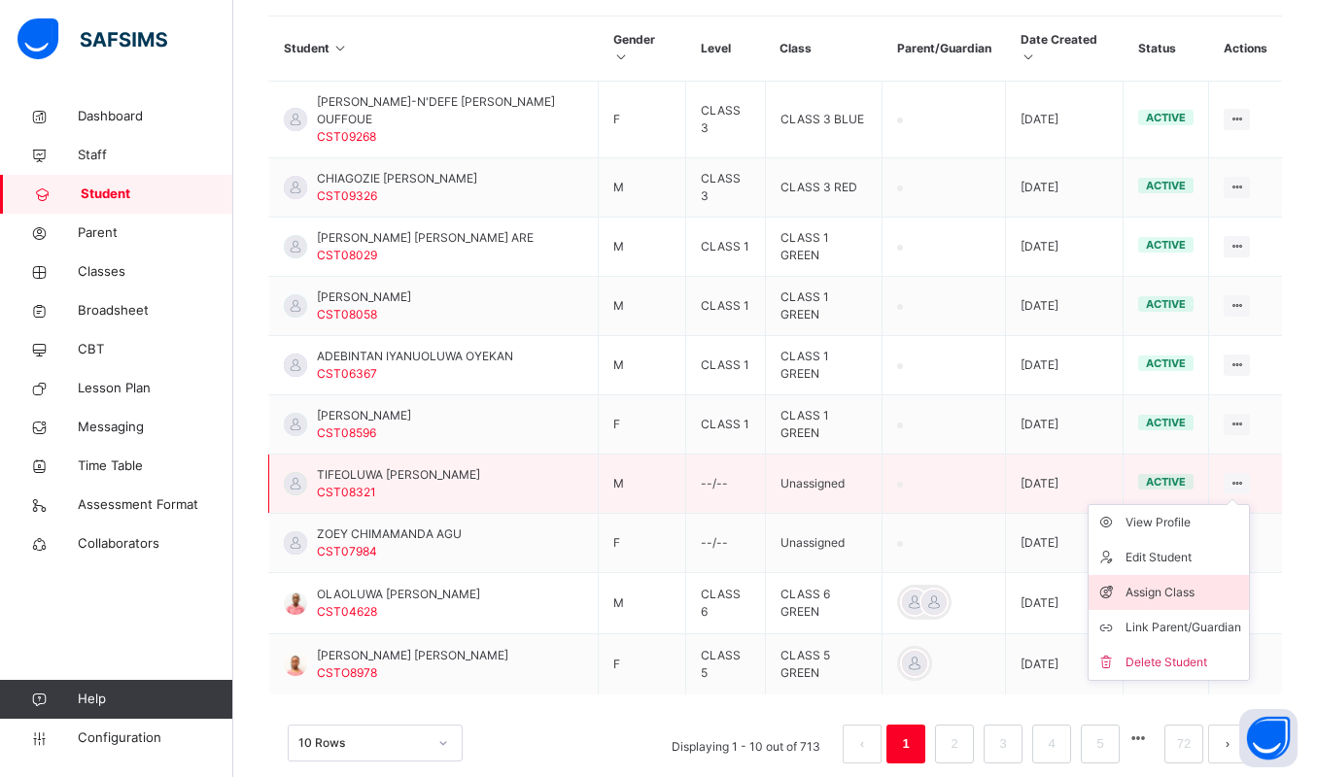
click at [1188, 583] on div "Assign Class" at bounding box center [1183, 592] width 116 height 19
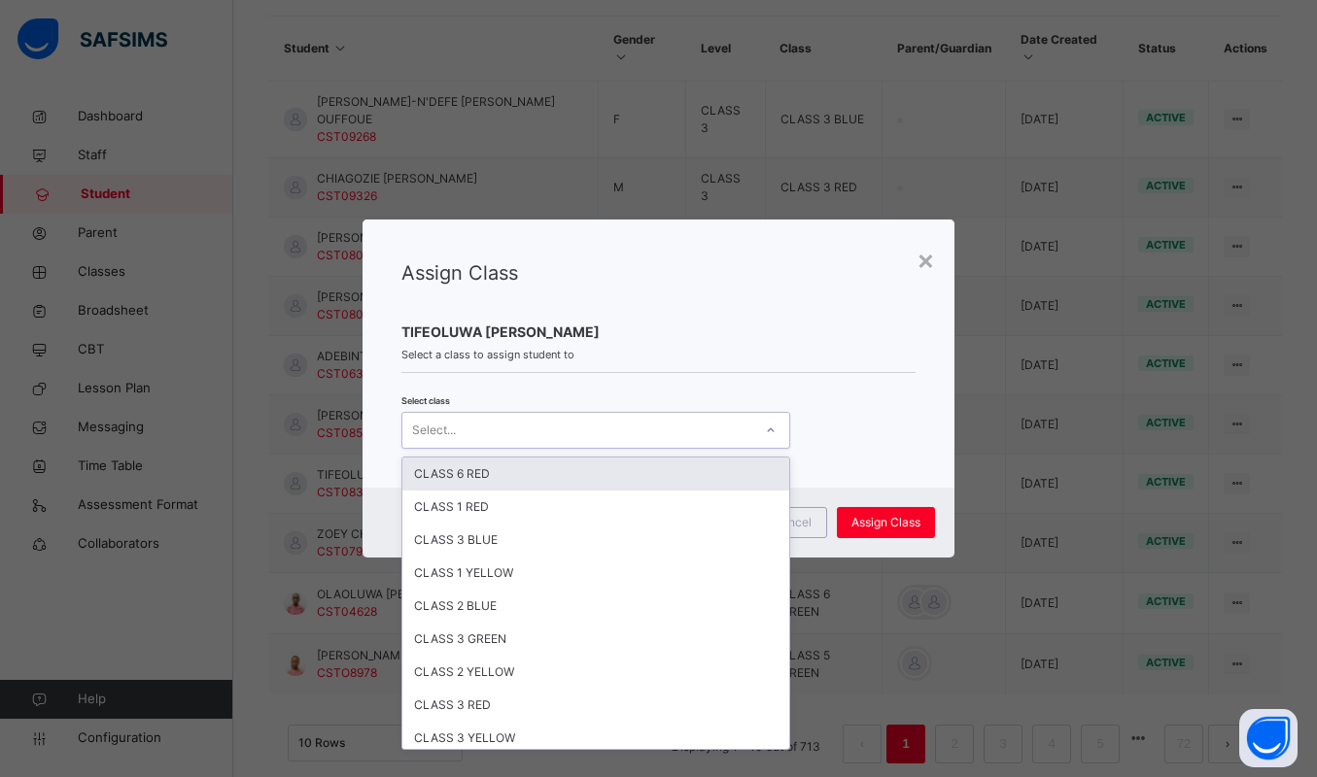
click at [498, 442] on div "Select..." at bounding box center [577, 431] width 350 height 30
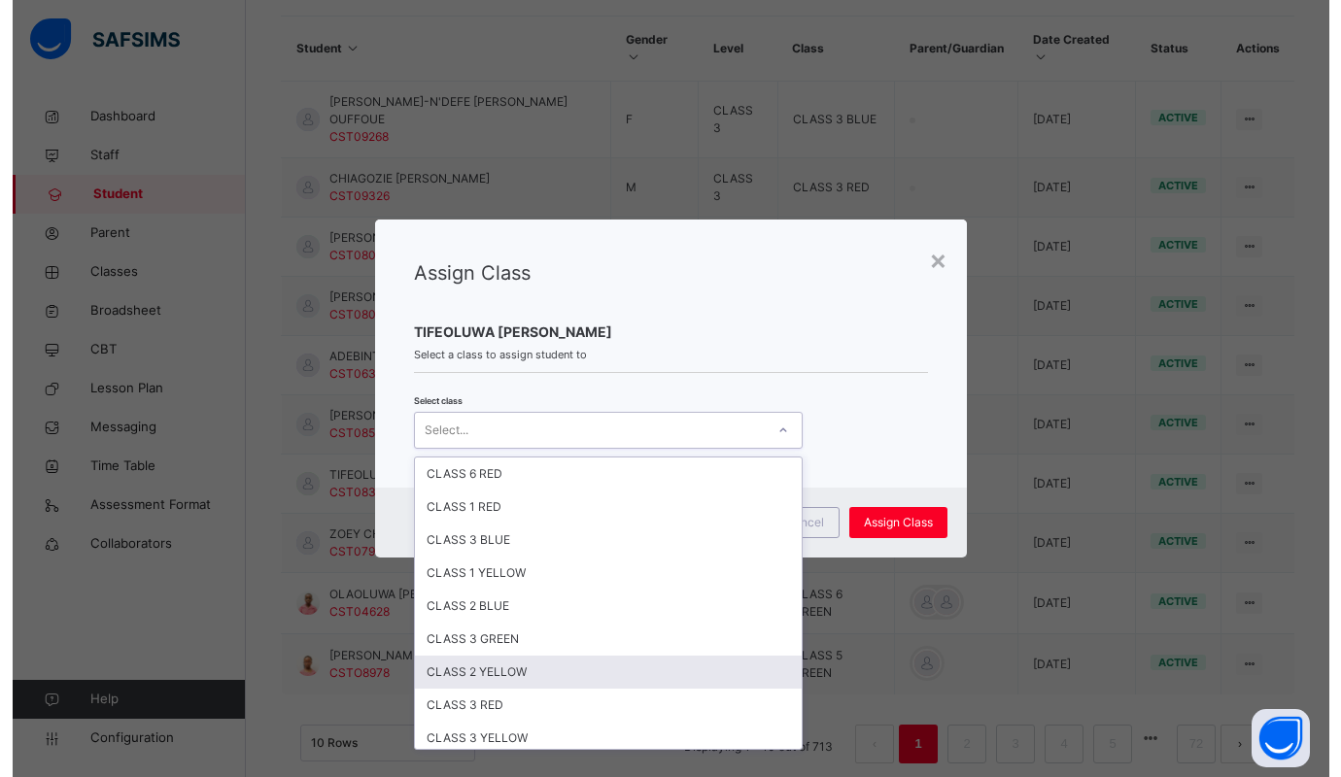
scroll to position [501, 0]
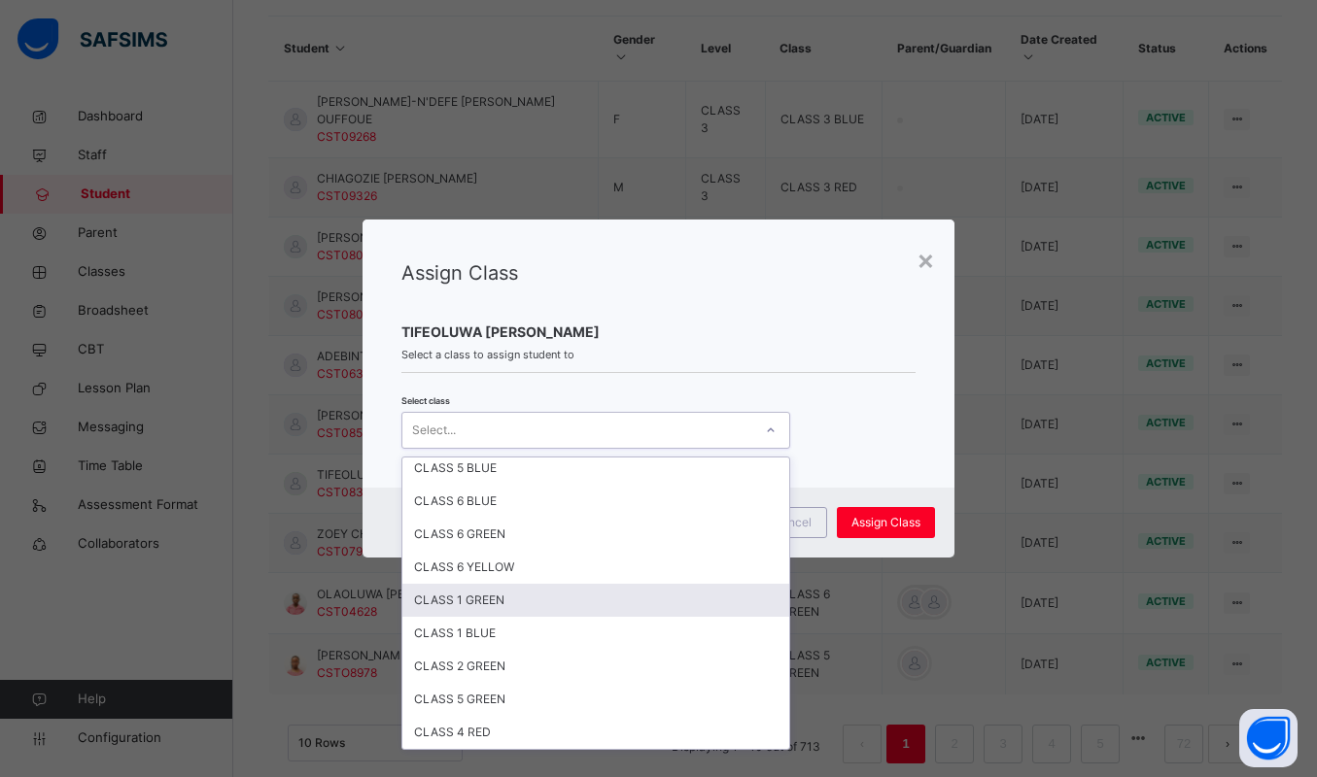
click at [480, 606] on div "CLASS 1 GREEN" at bounding box center [595, 600] width 387 height 33
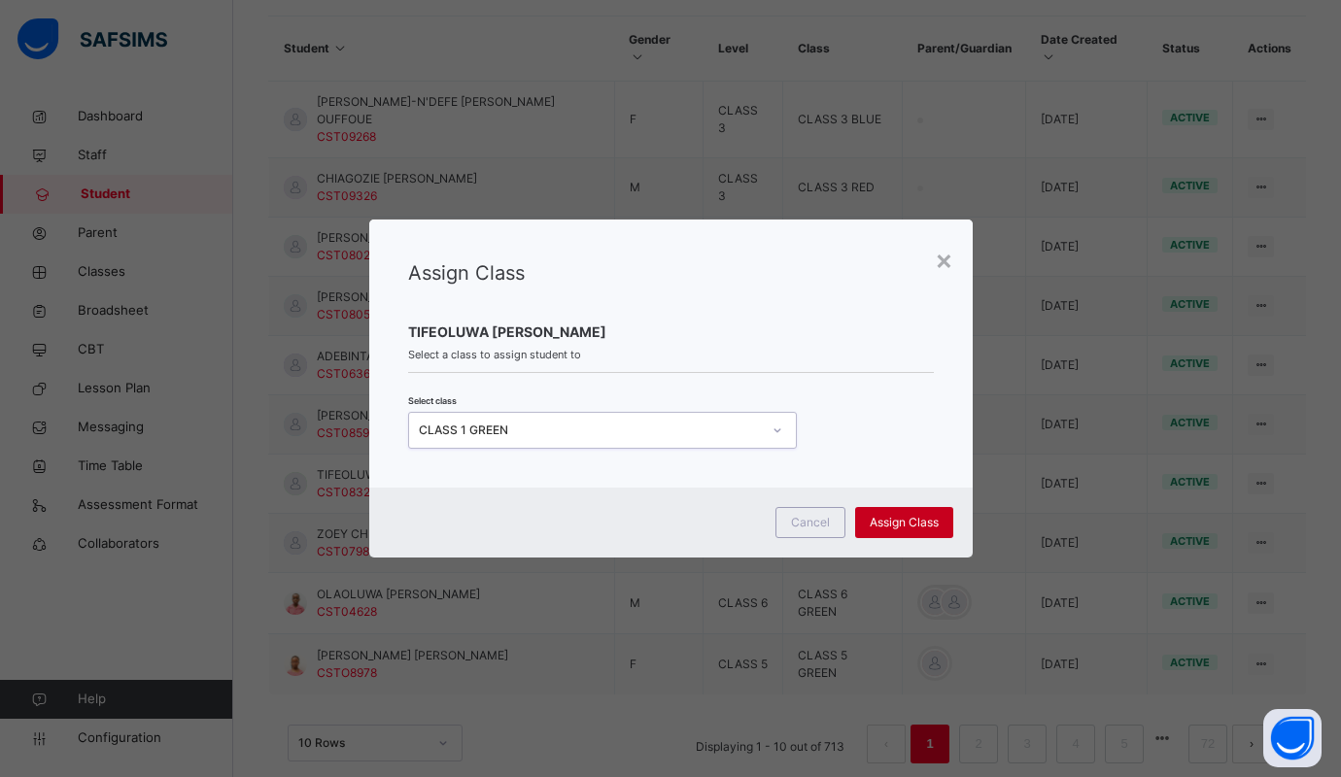
click at [904, 511] on div "Assign Class" at bounding box center [904, 522] width 98 height 31
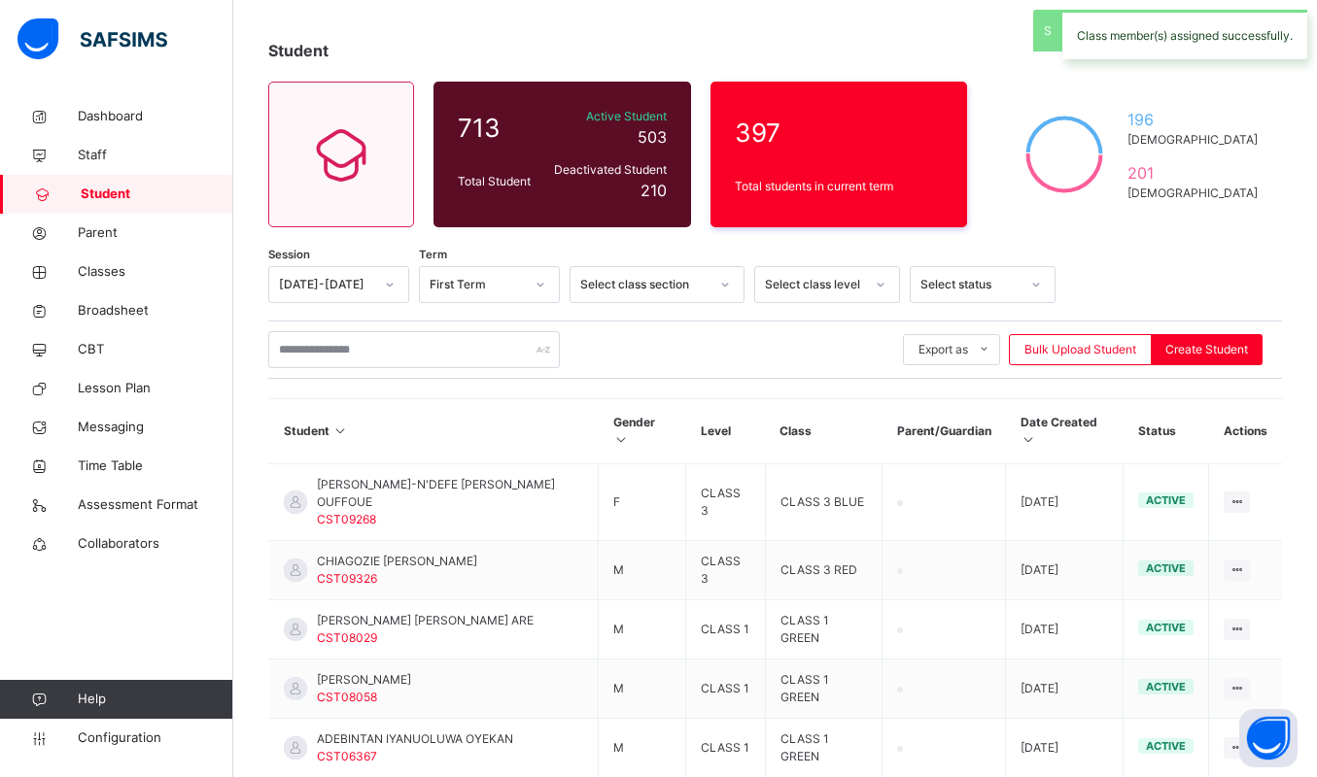
scroll to position [470, 0]
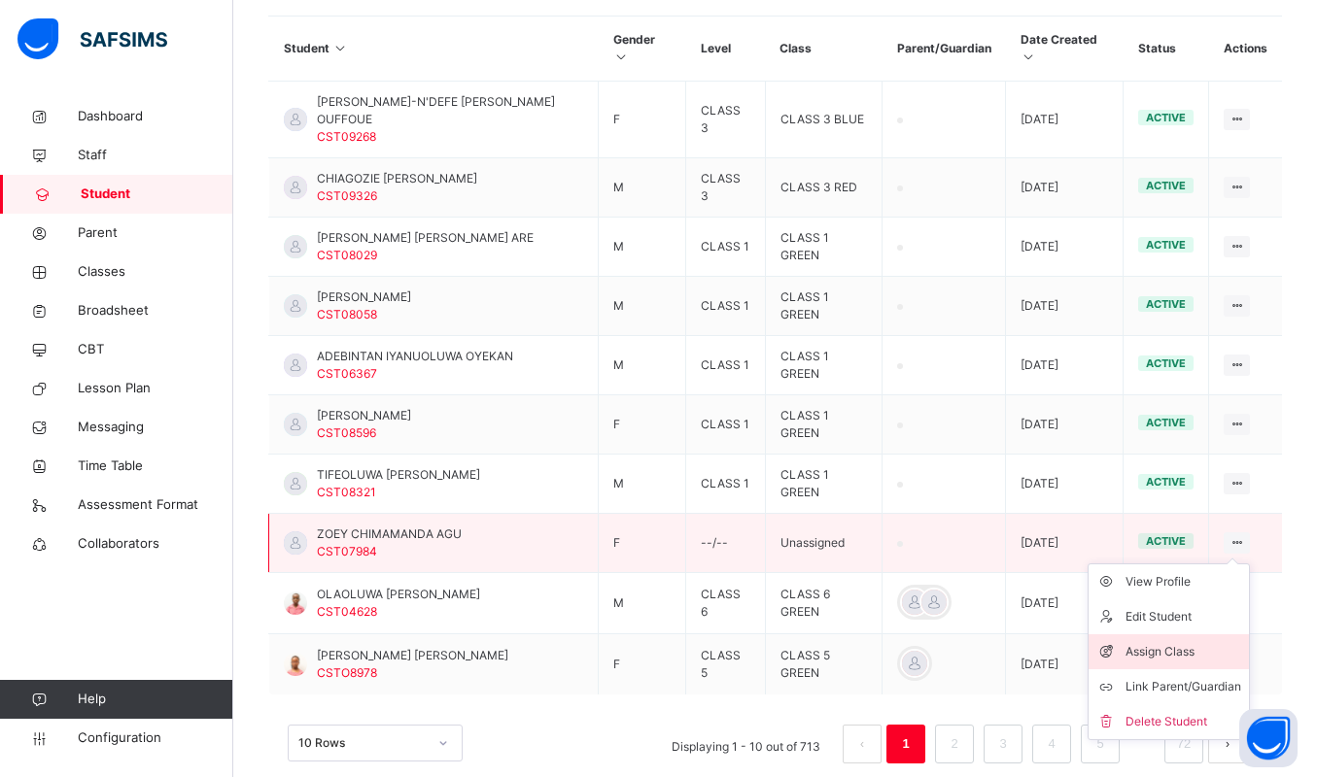
click at [1183, 642] on div "Assign Class" at bounding box center [1183, 651] width 116 height 19
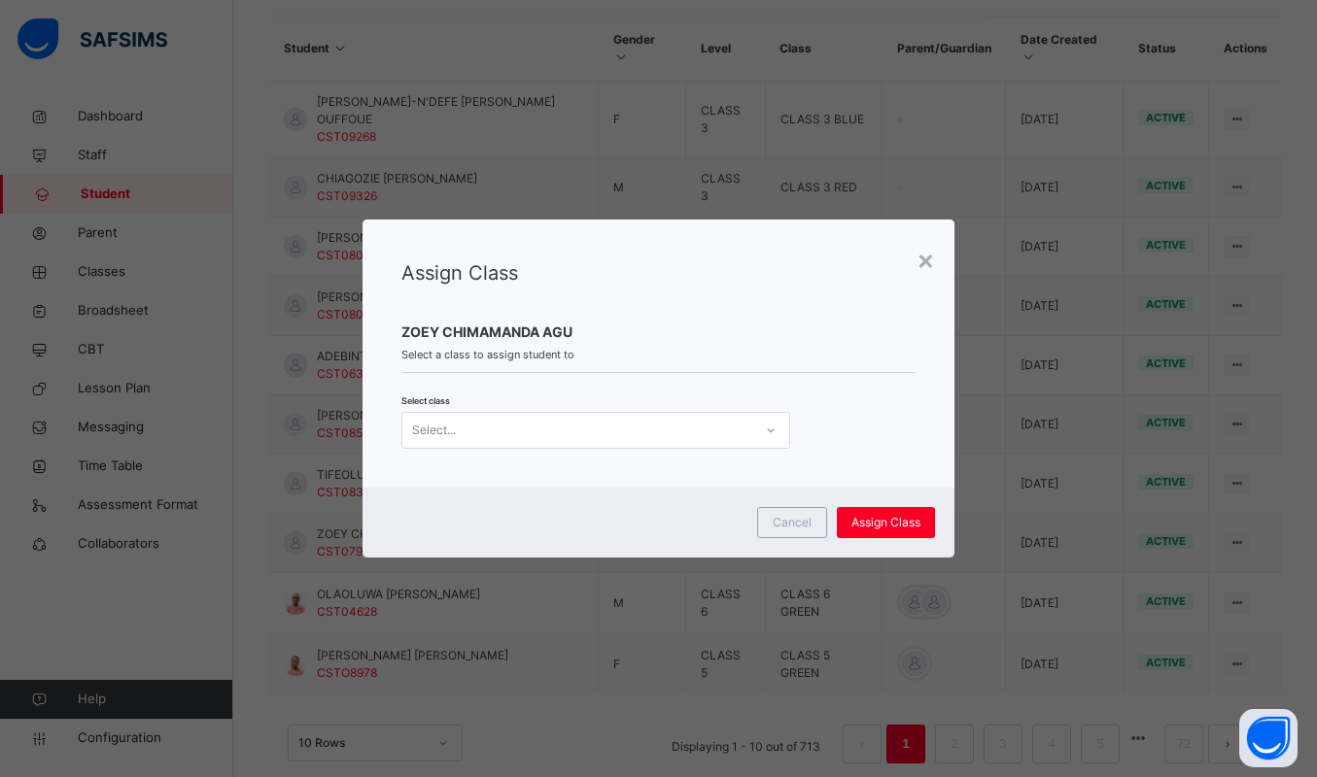
click at [432, 428] on div "Select..." at bounding box center [434, 430] width 44 height 37
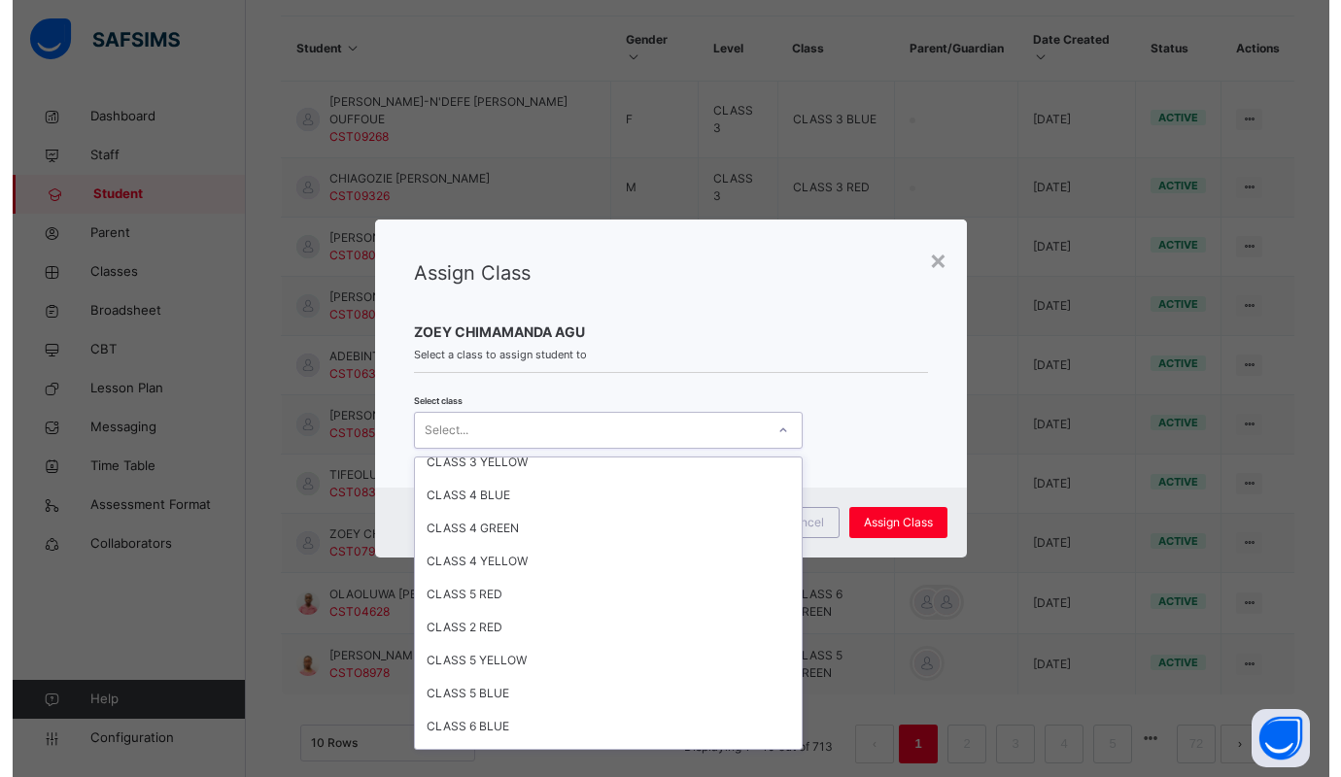
scroll to position [501, 0]
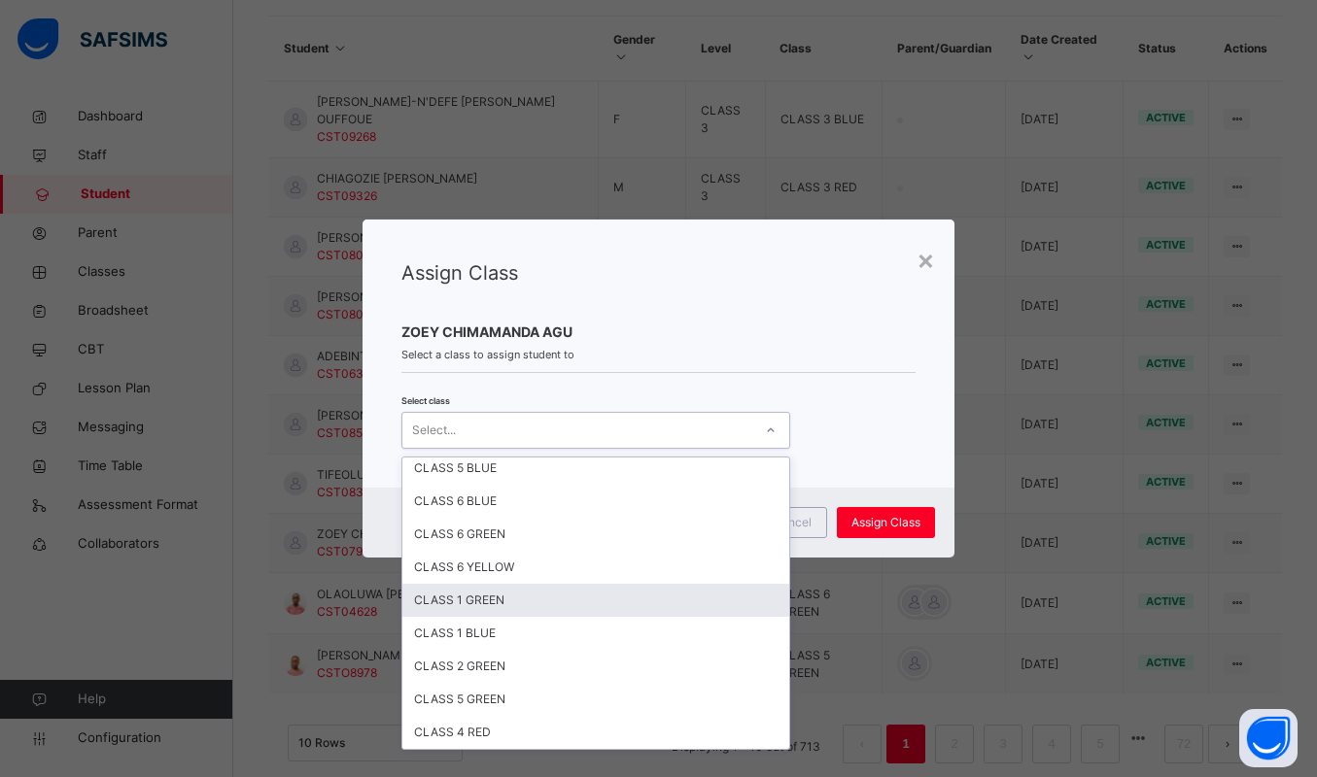
click at [466, 592] on div "CLASS 1 GREEN" at bounding box center [595, 600] width 387 height 33
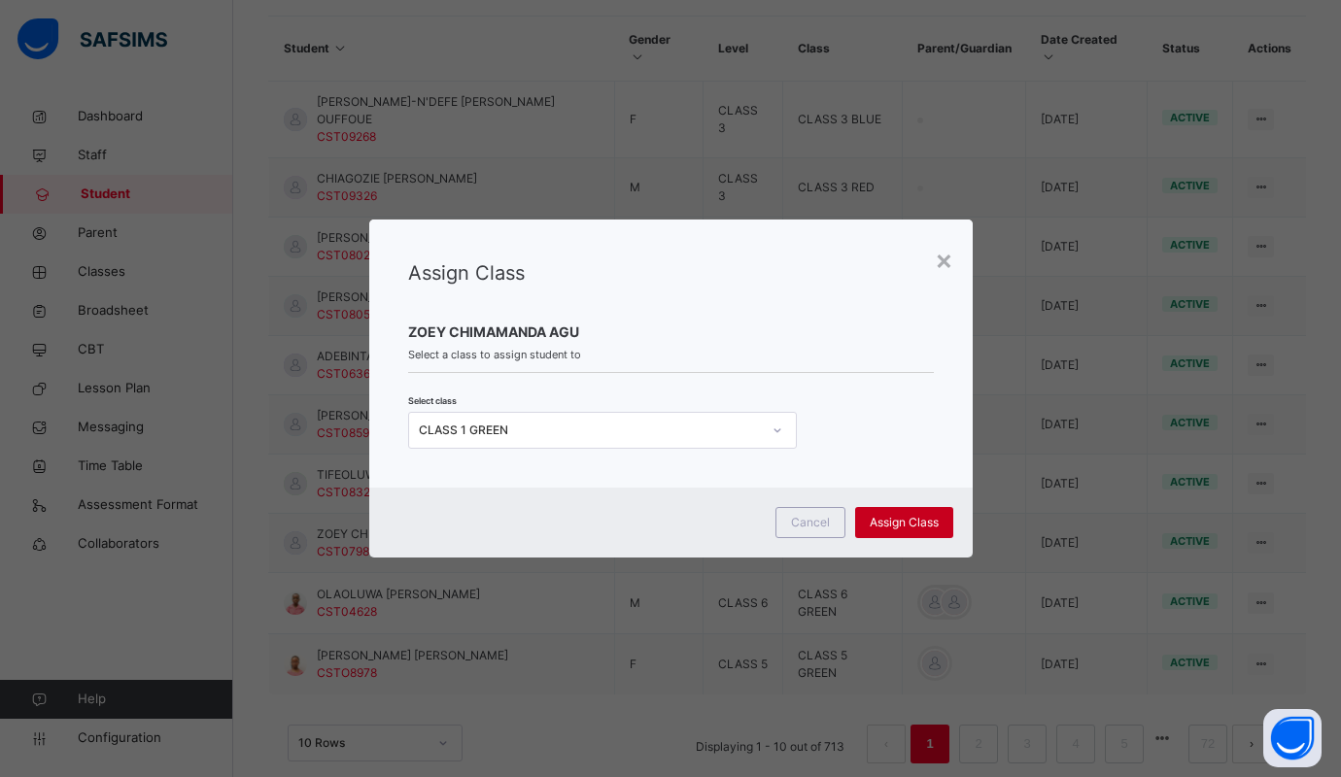
click at [923, 518] on span "Assign Class" at bounding box center [904, 522] width 69 height 17
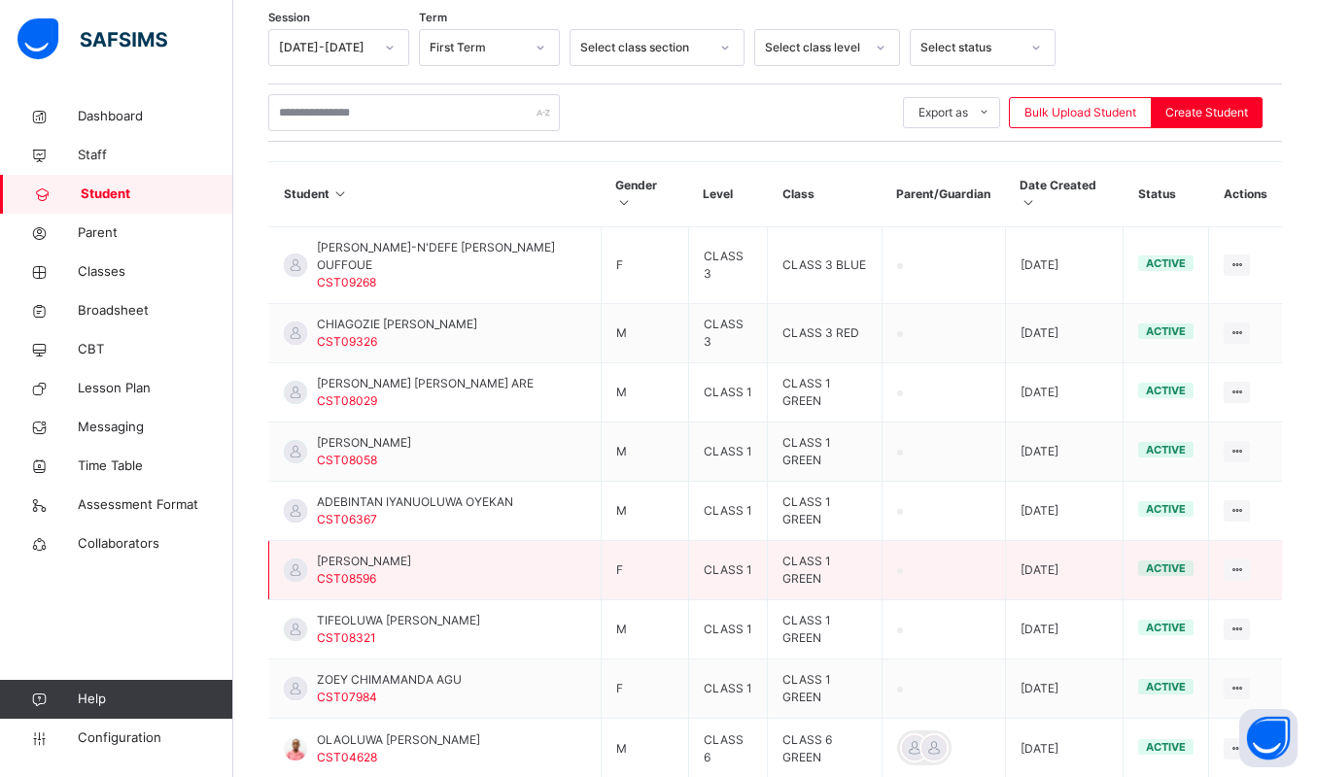
scroll to position [470, 0]
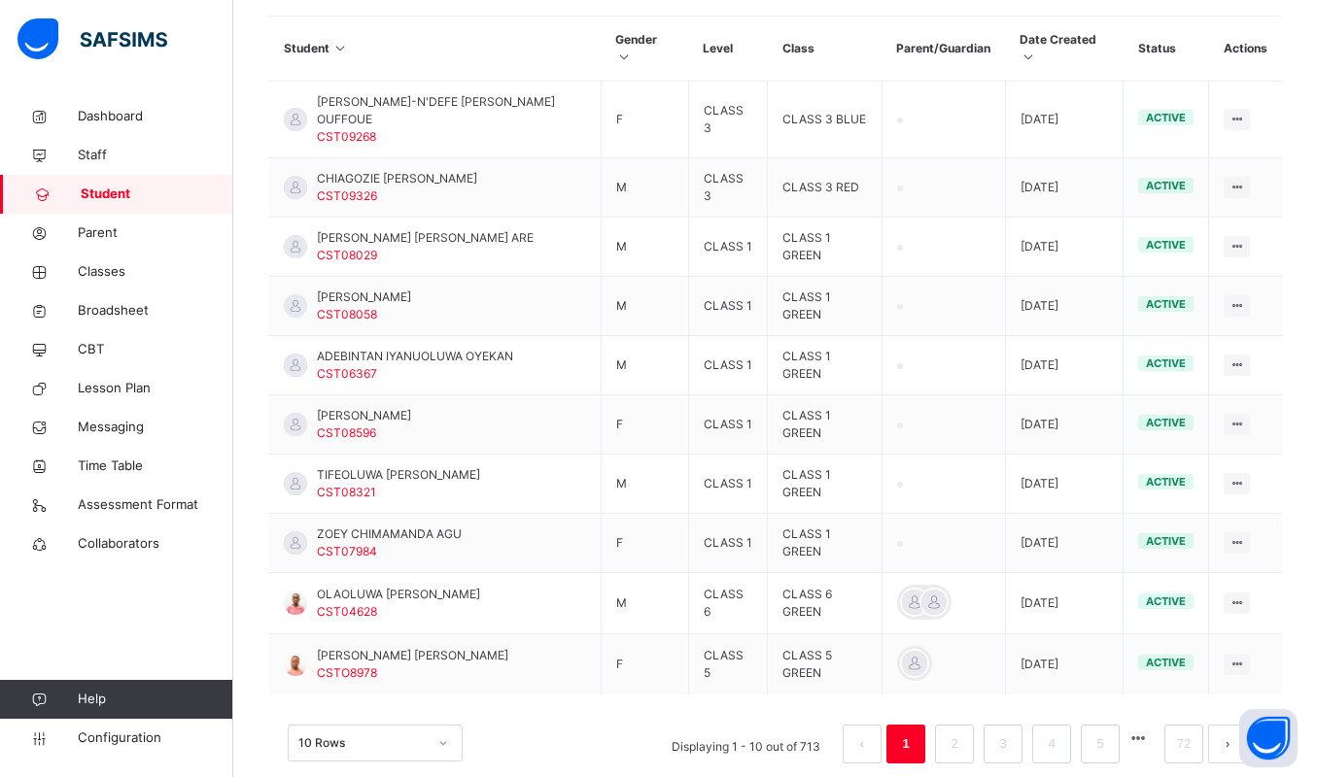
click at [1036, 50] on icon at bounding box center [1027, 57] width 17 height 15
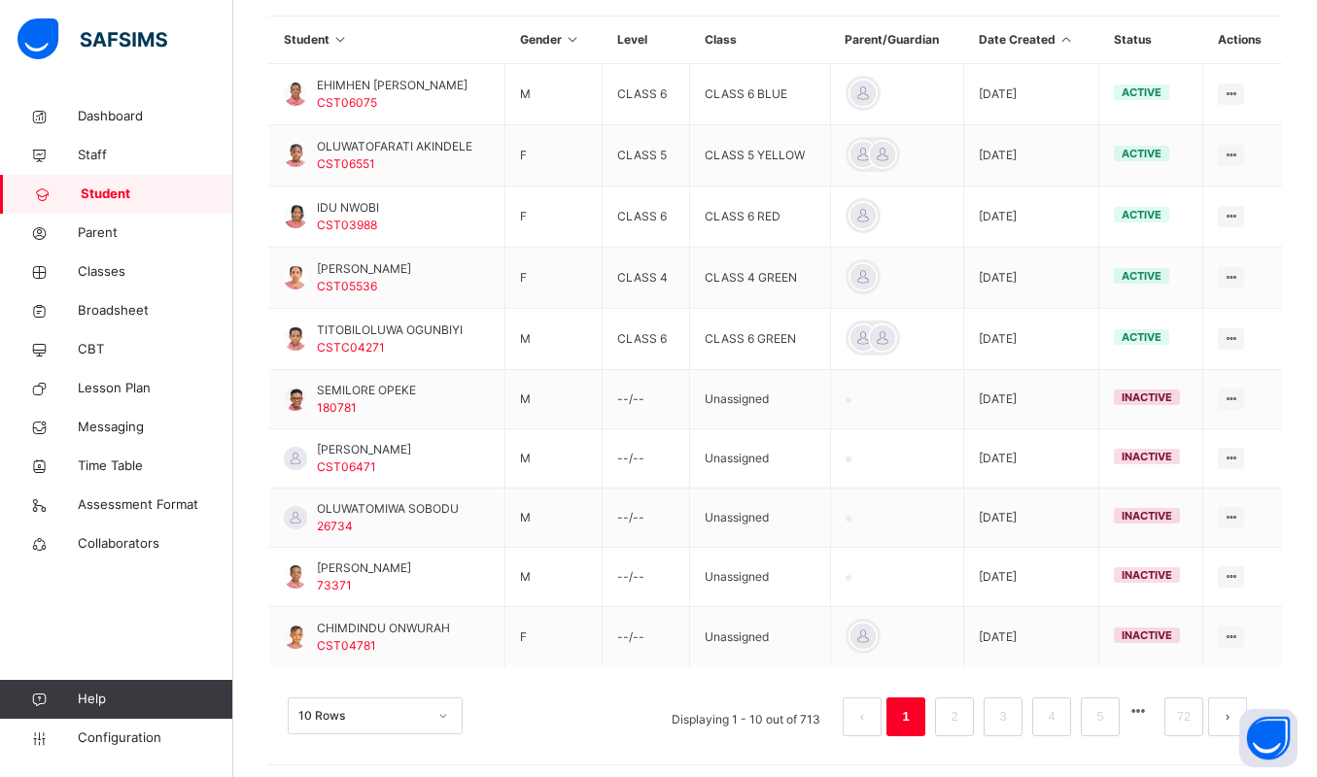
click at [1075, 43] on icon at bounding box center [1066, 39] width 17 height 15
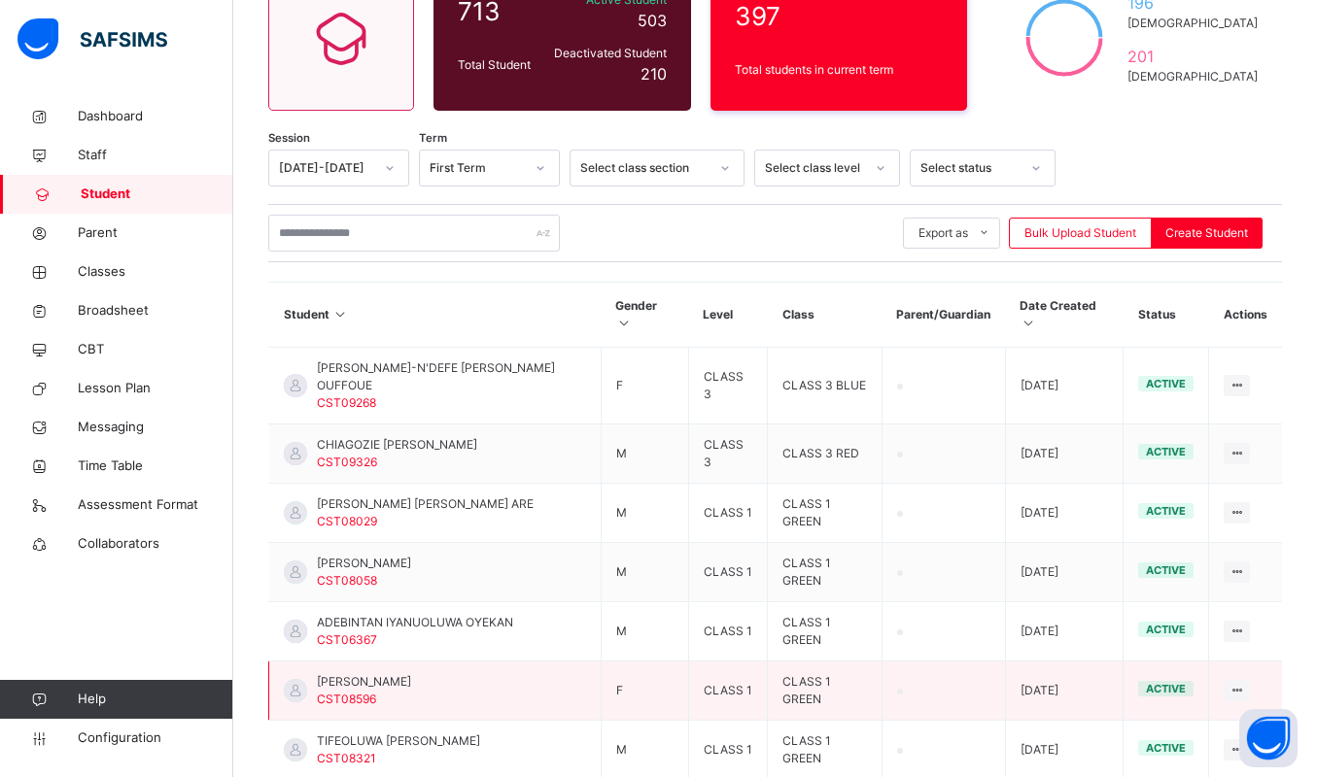
scroll to position [179, 0]
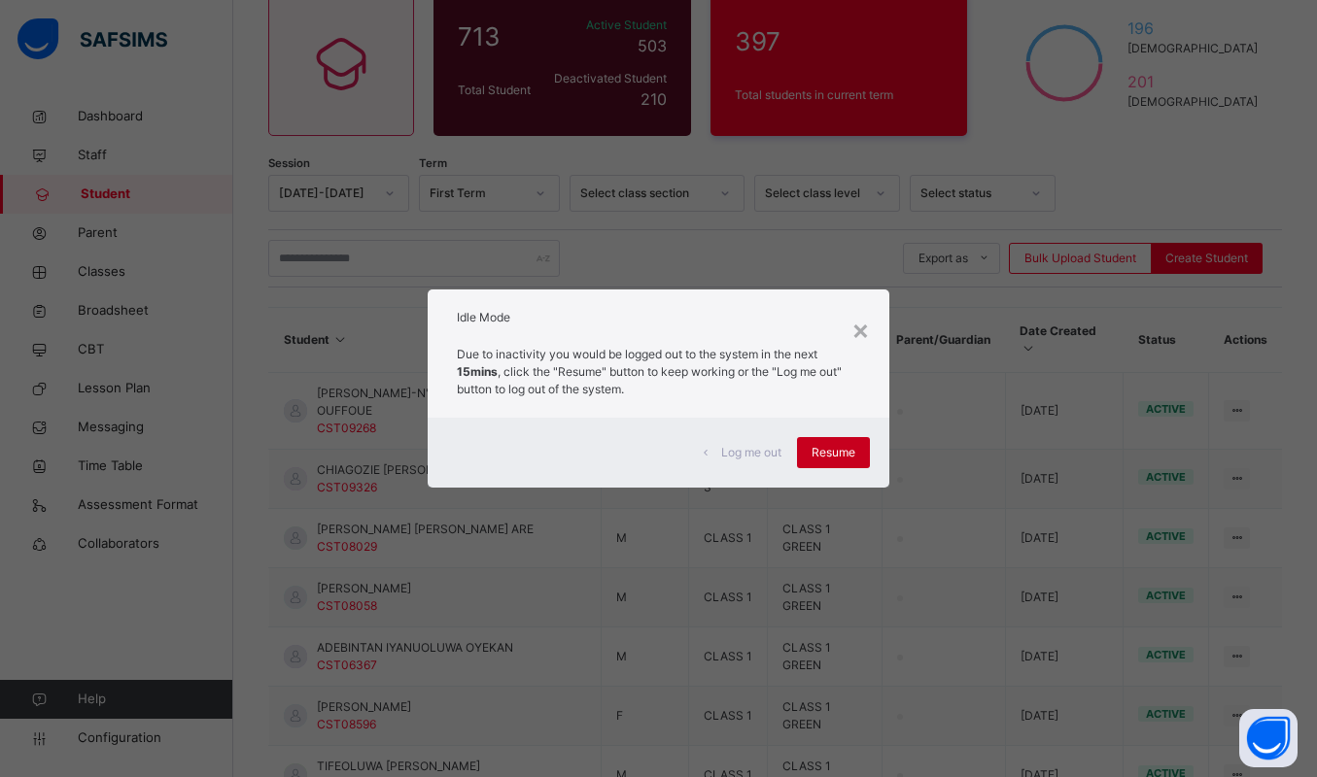
click at [855, 455] on span "Resume" at bounding box center [834, 452] width 44 height 17
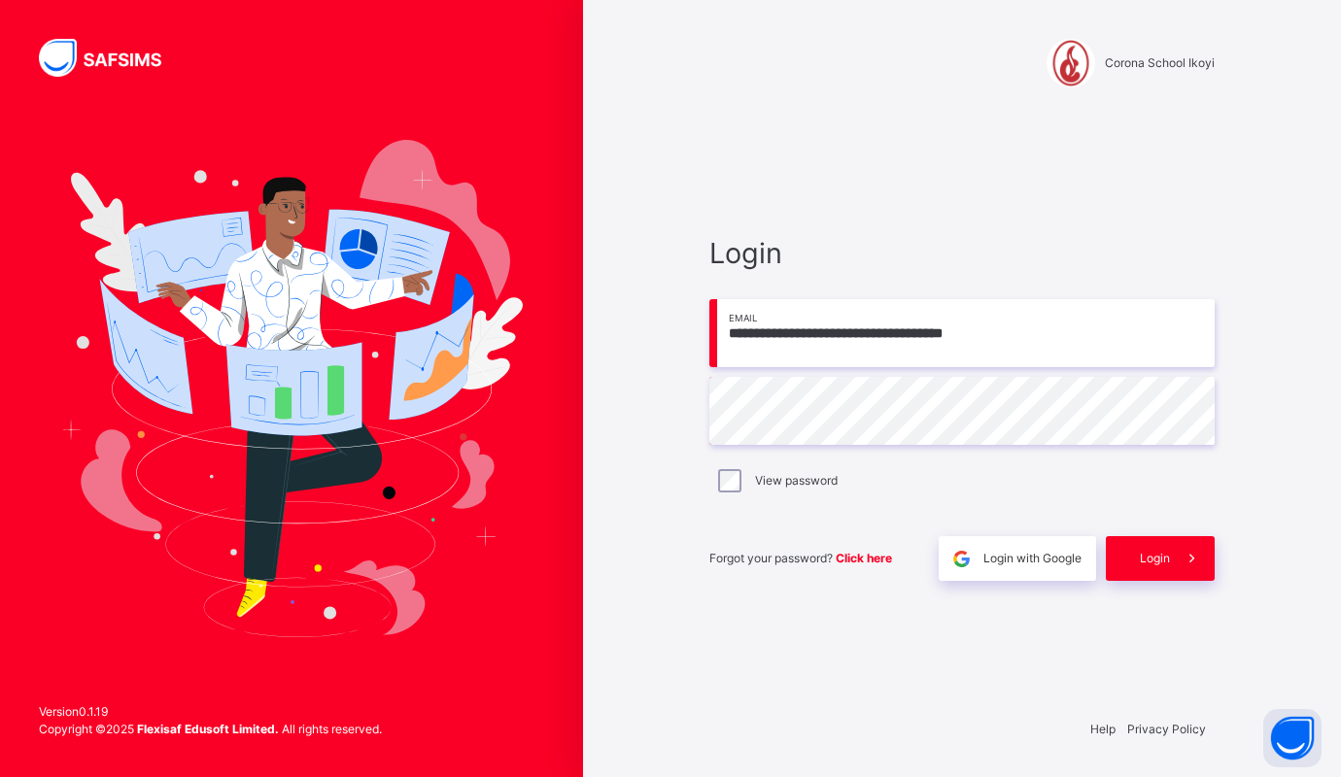
click at [954, 104] on div "**********" at bounding box center [962, 388] width 583 height 777
click at [1140, 555] on span "Login" at bounding box center [1155, 558] width 30 height 17
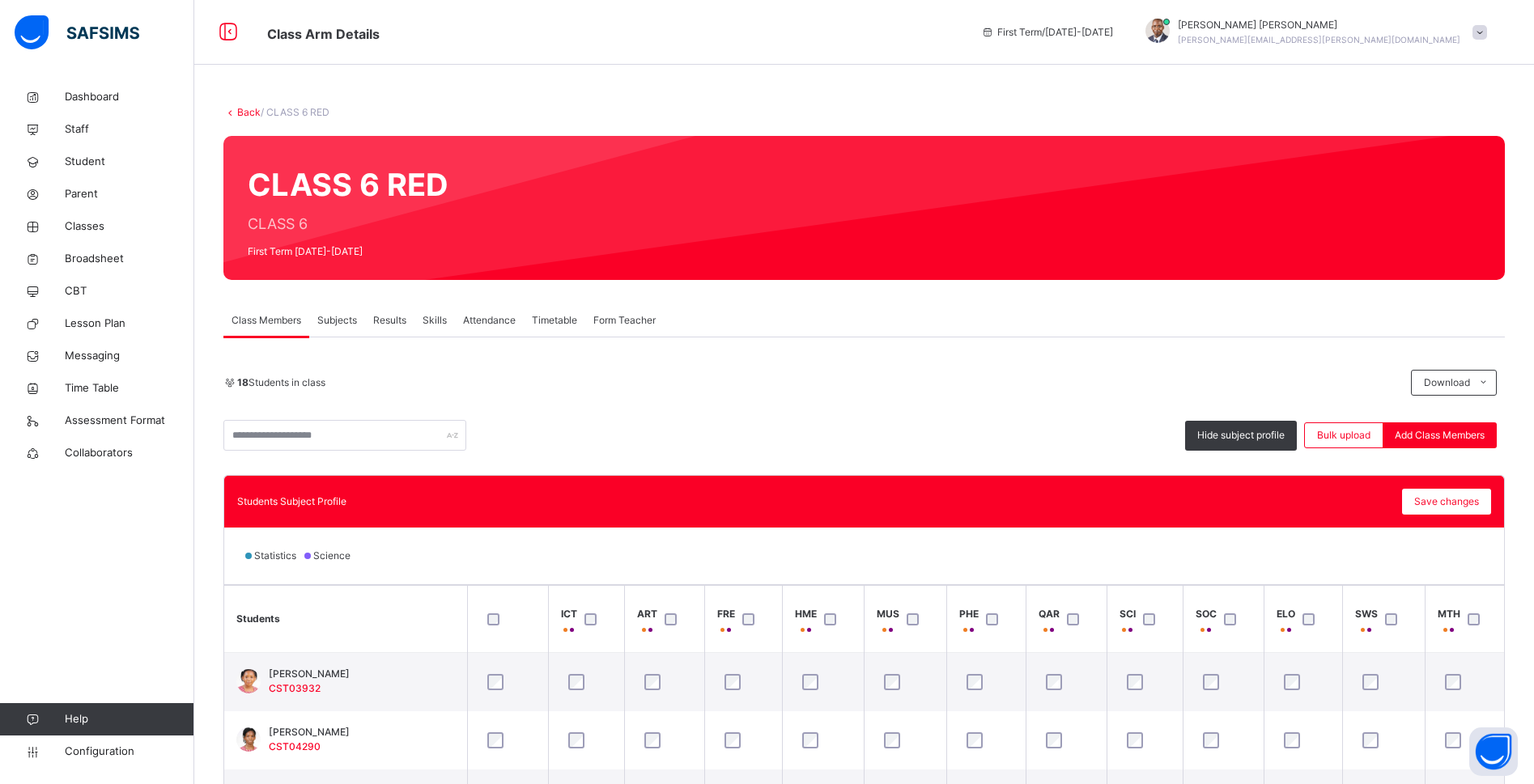
click at [243, 113] on link "Back" at bounding box center [249, 112] width 23 height 12
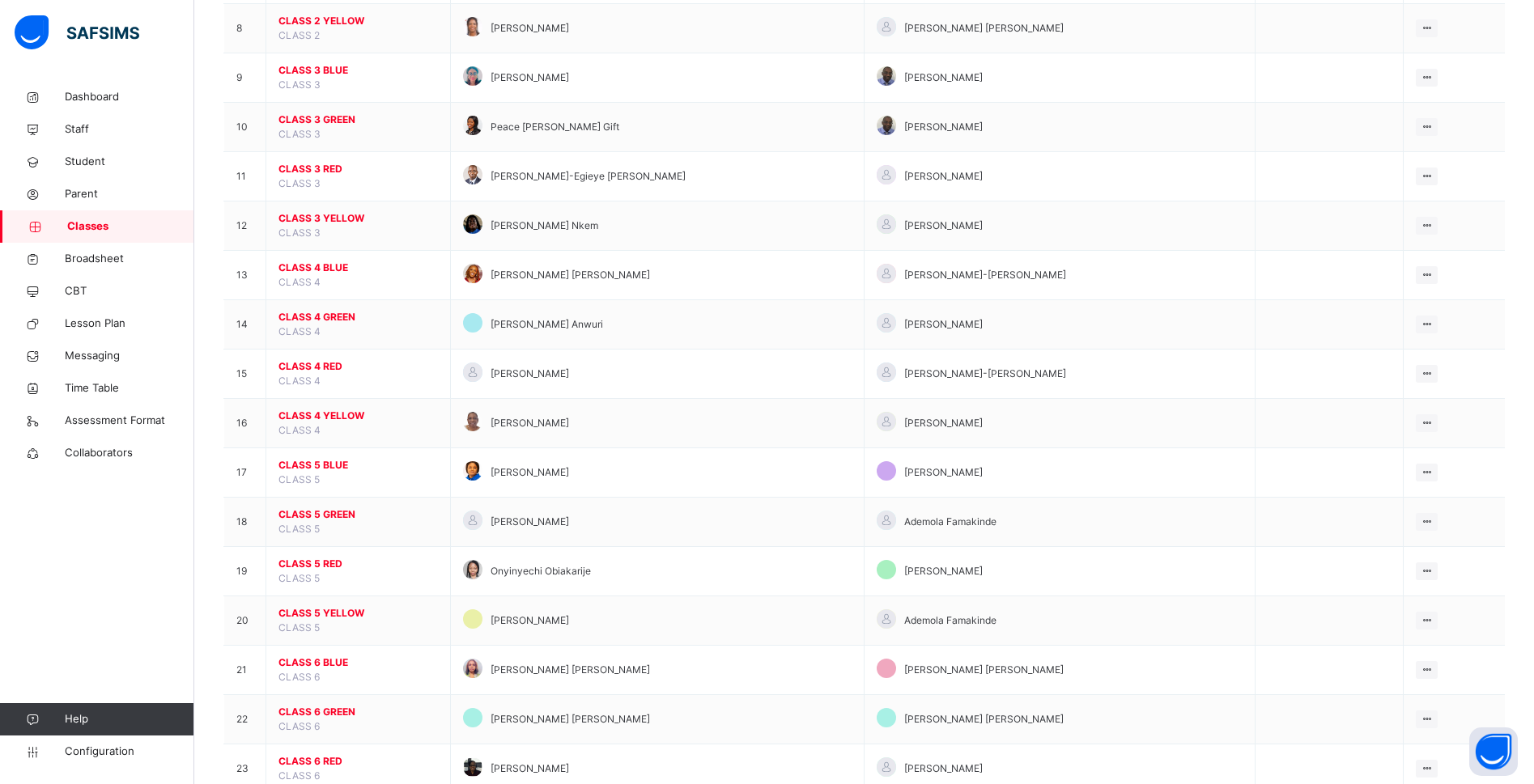
scroll to position [633, 0]
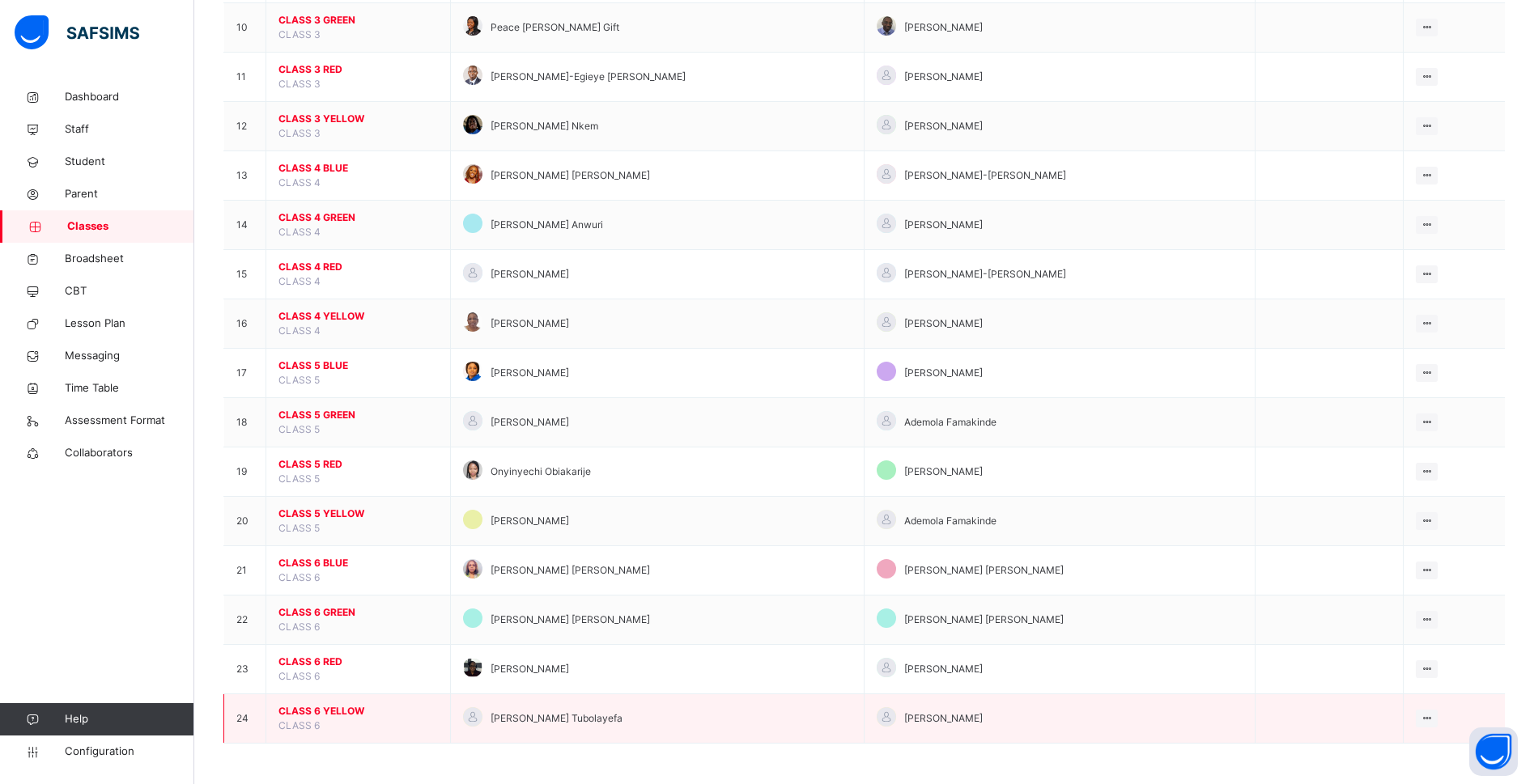
click at [328, 713] on span "CLASS 6 YELLOW" at bounding box center [357, 711] width 159 height 14
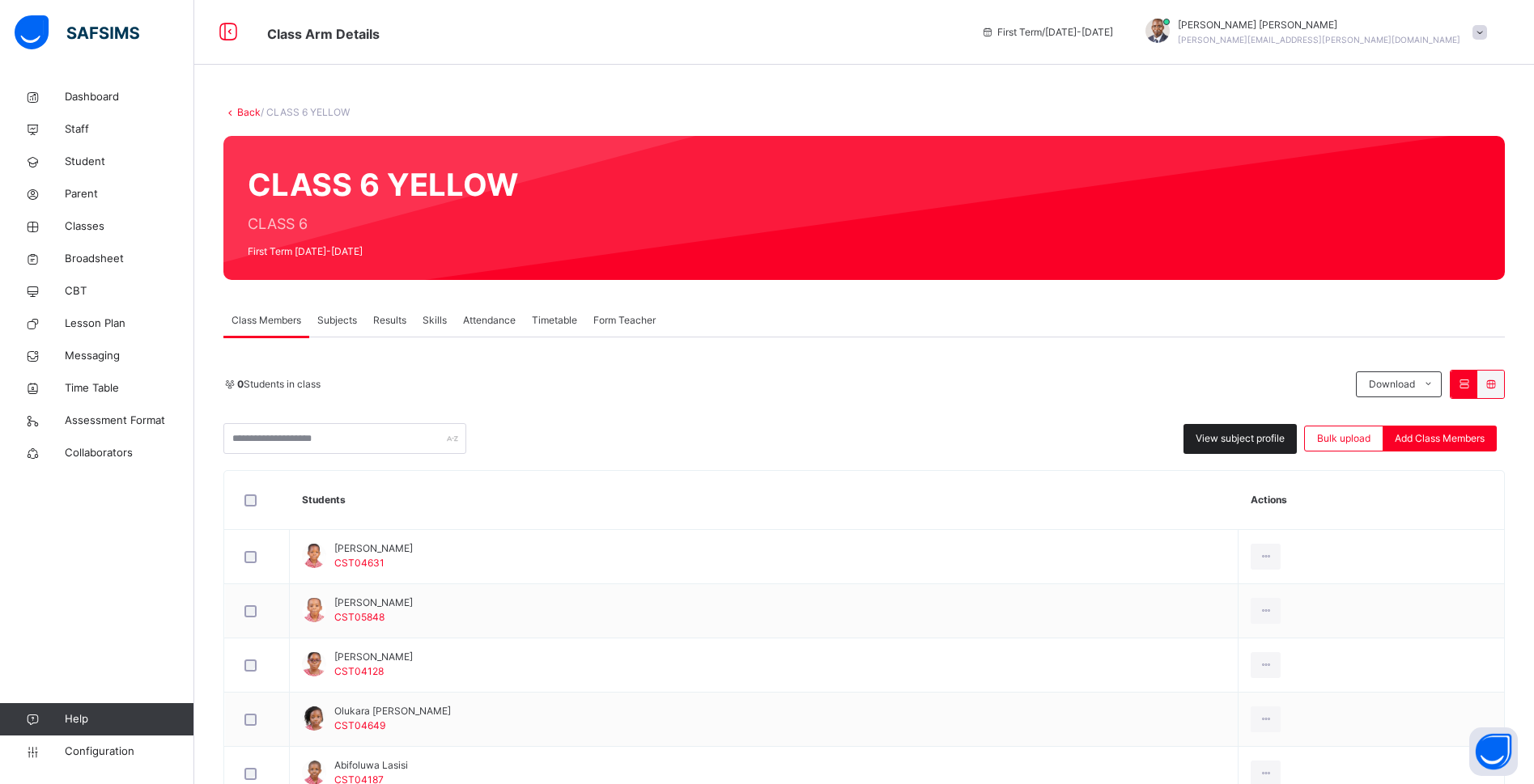
click at [1282, 438] on span "View subject profile" at bounding box center [1239, 438] width 89 height 14
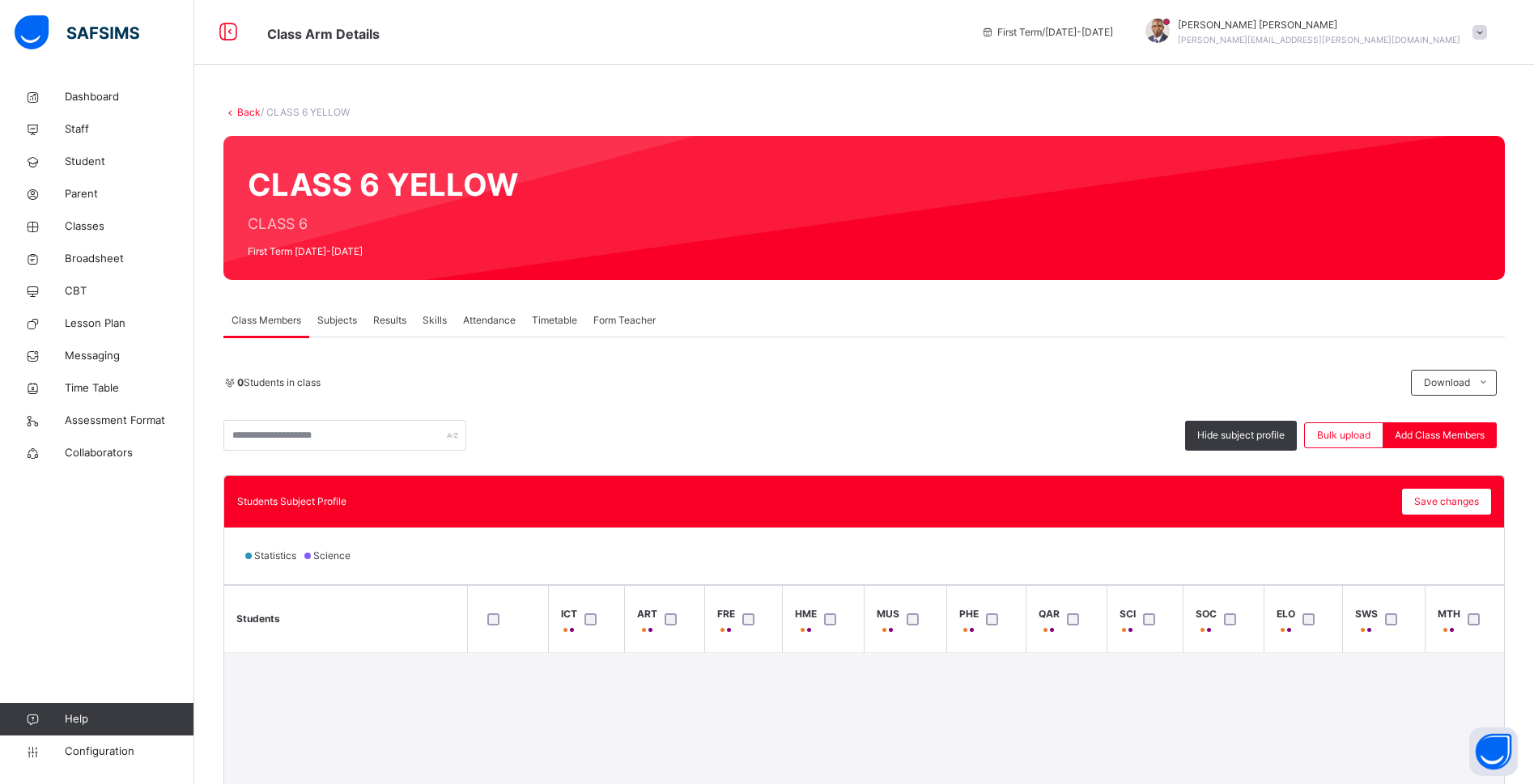
click at [641, 399] on div "0 Students in class Download Pdf Report Excel Report Hide subject profile Bulk …" at bounding box center [864, 409] width 1281 height 81
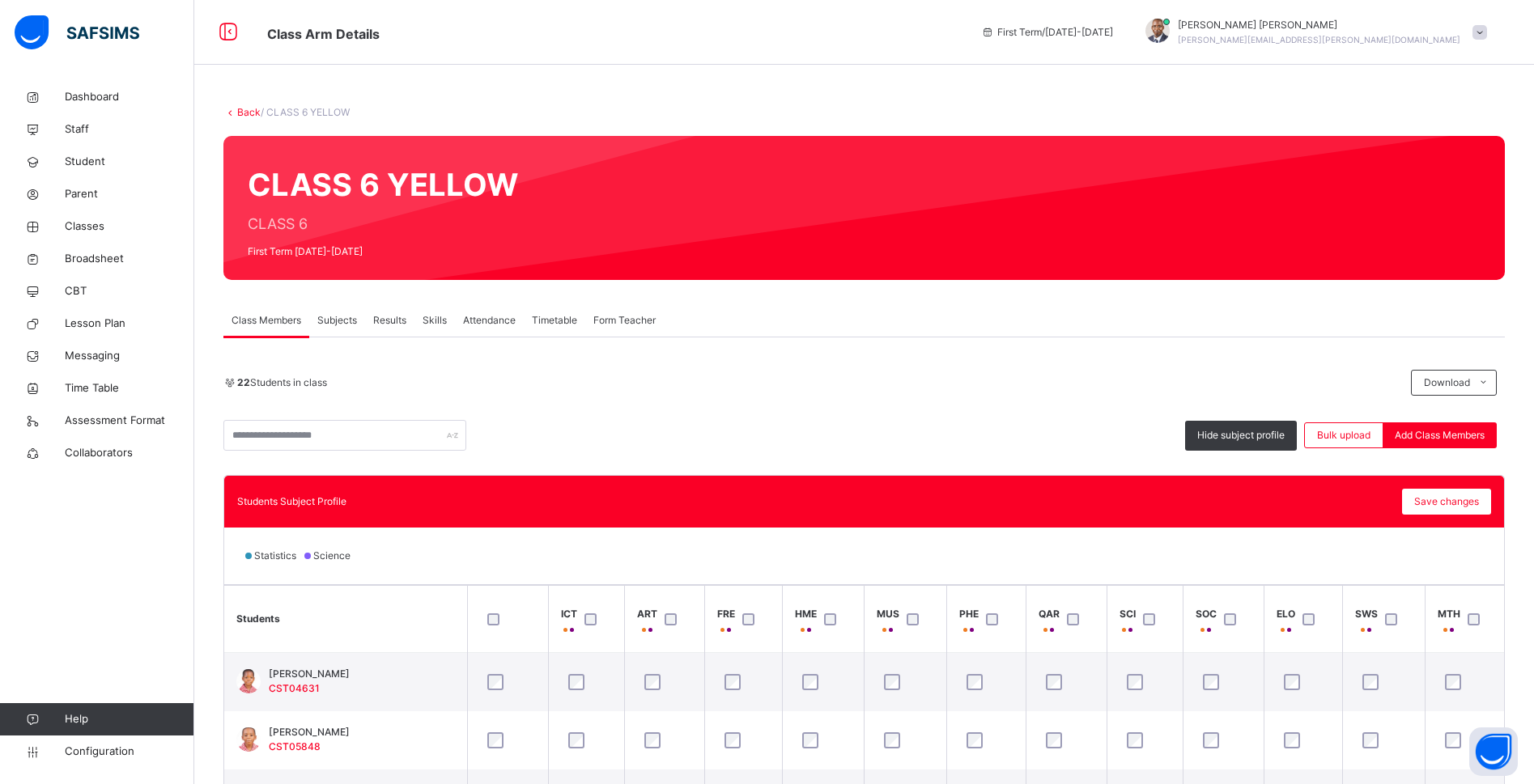
click at [247, 107] on link "Back" at bounding box center [249, 112] width 23 height 12
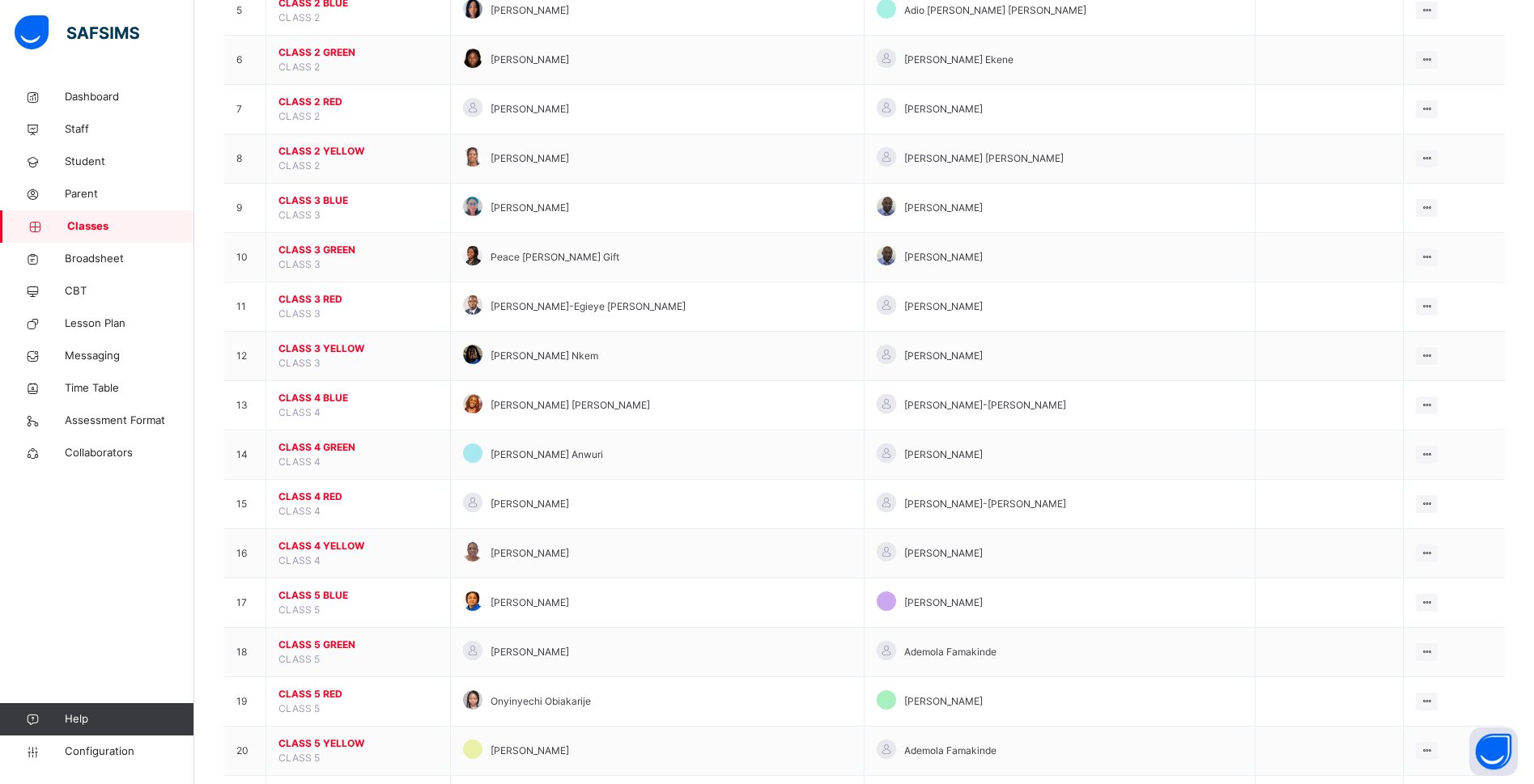
scroll to position [633, 0]
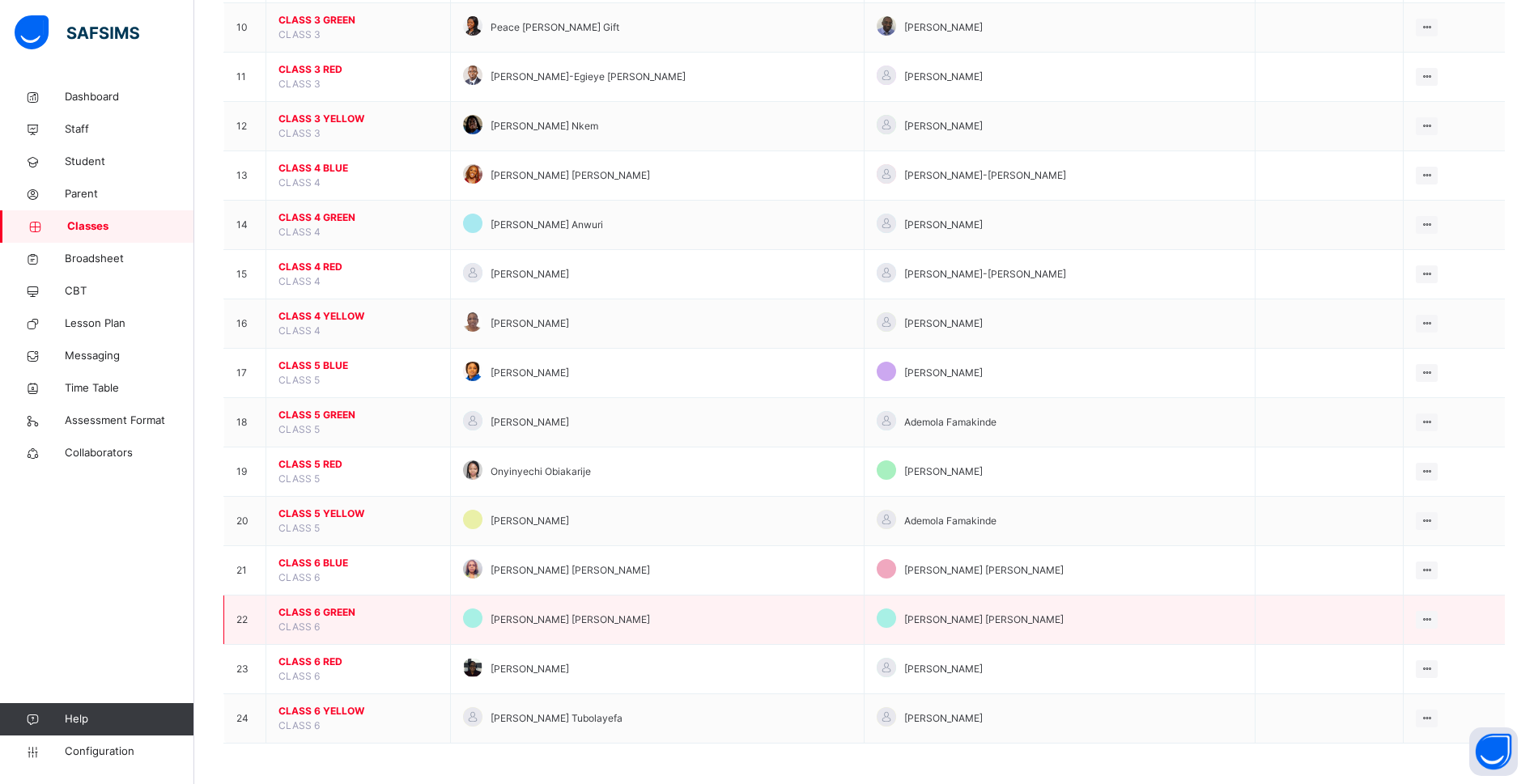
click at [320, 611] on span "CLASS 6 GREEN" at bounding box center [357, 612] width 159 height 14
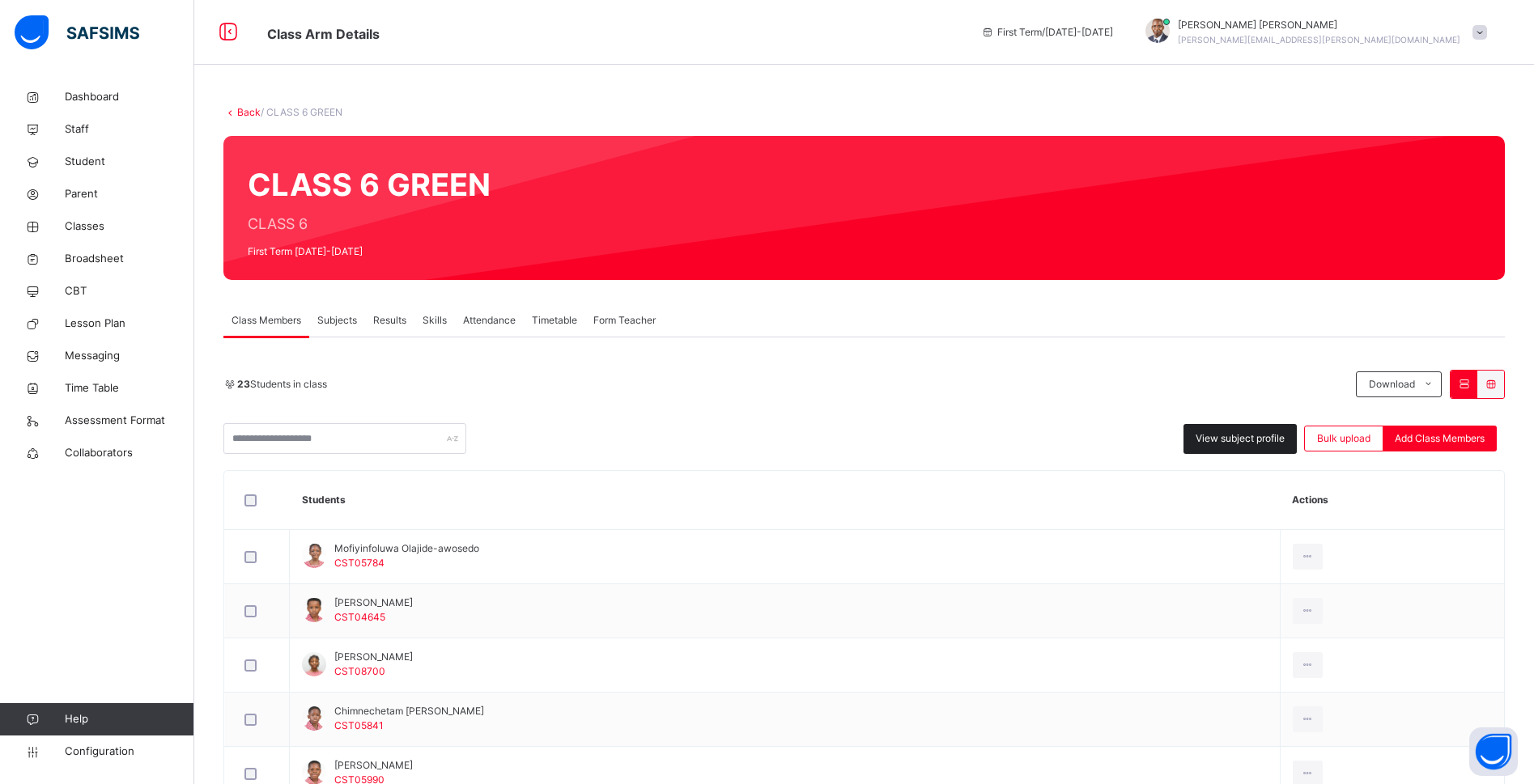
click at [1235, 437] on span "View subject profile" at bounding box center [1239, 438] width 89 height 14
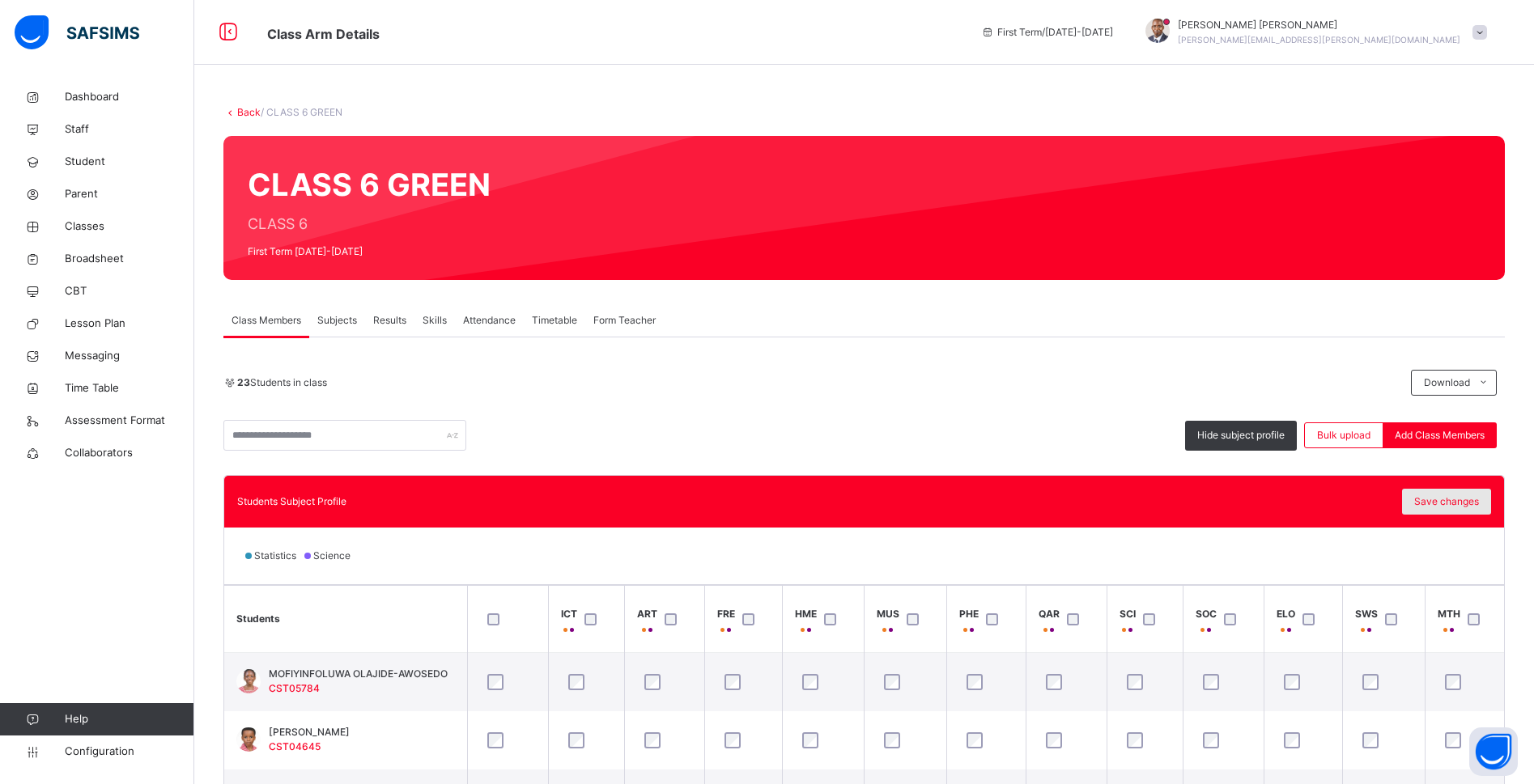
click at [1448, 504] on span "Save changes" at bounding box center [1447, 501] width 65 height 14
click at [1263, 435] on span "Hide subject profile" at bounding box center [1240, 434] width 87 height 14
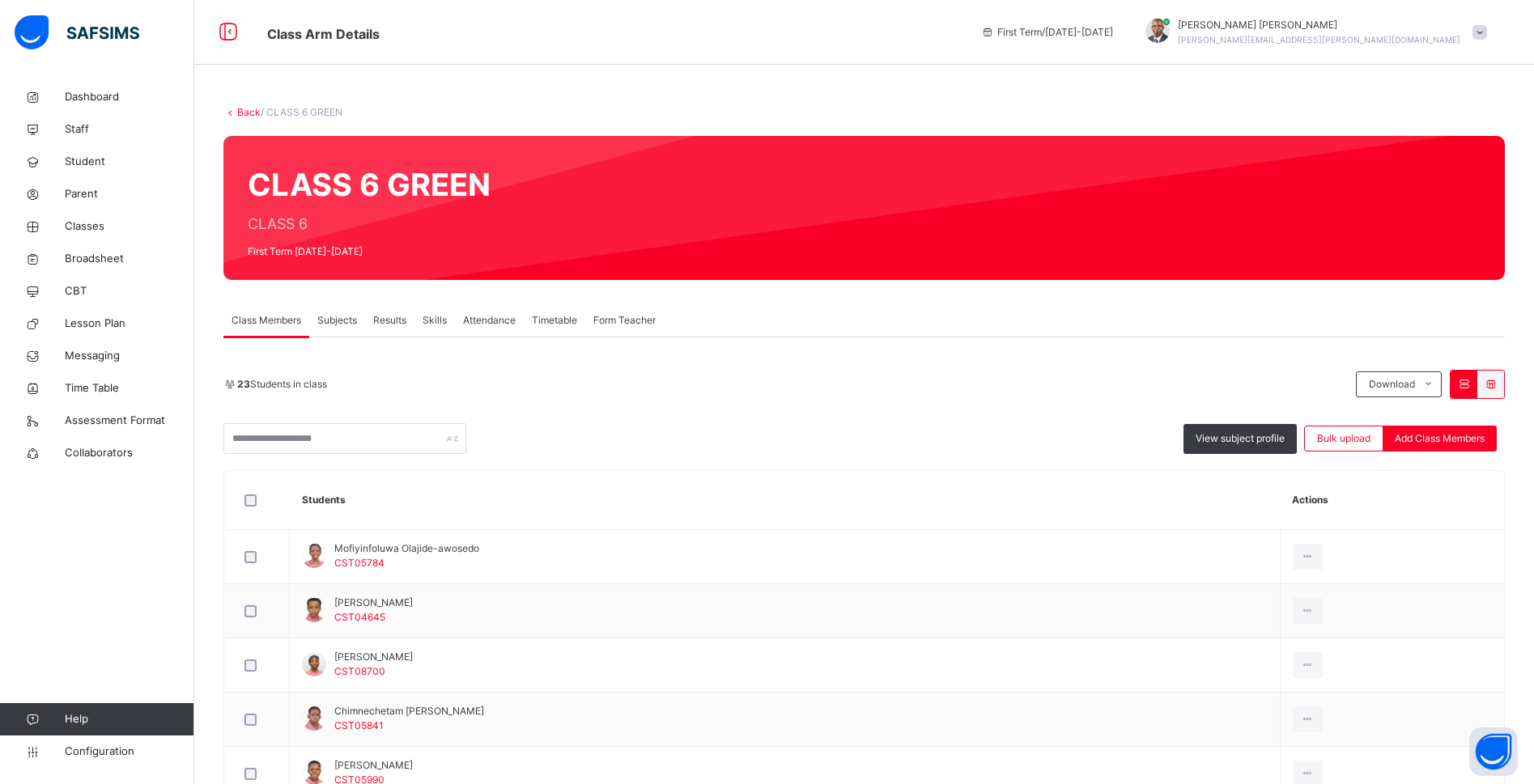
click at [326, 324] on span "Subjects" at bounding box center [337, 320] width 40 height 14
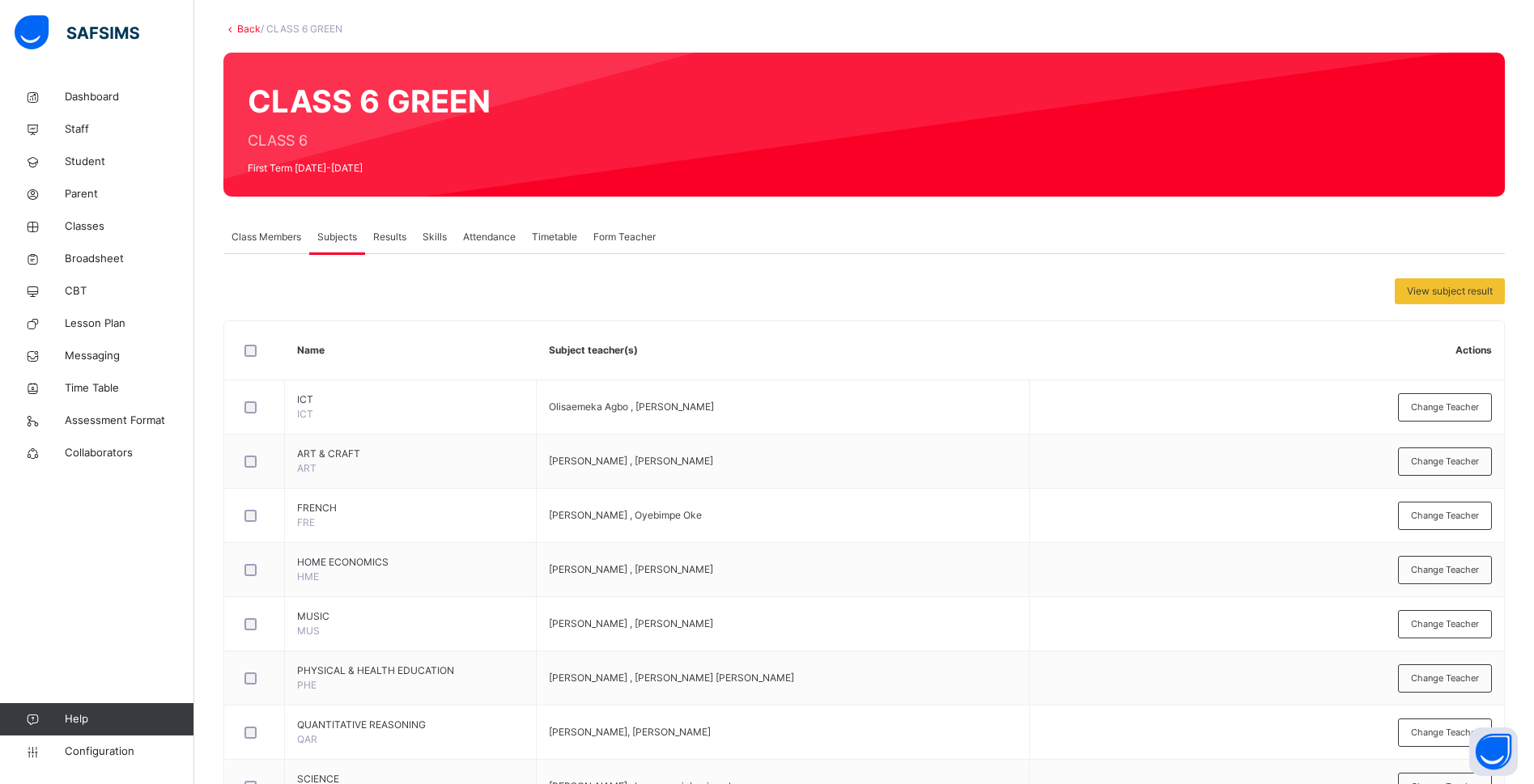
scroll to position [122, 0]
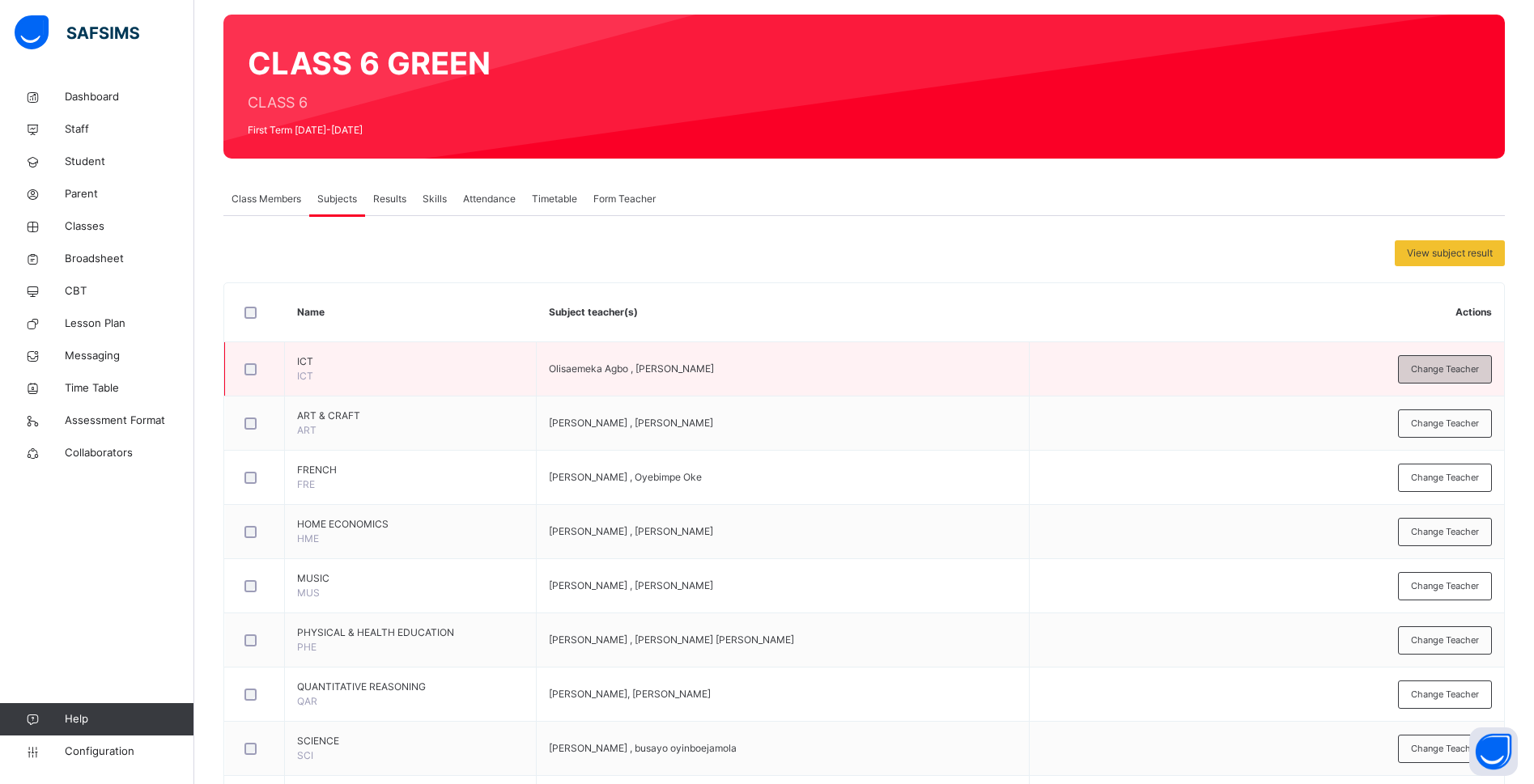
click at [1447, 368] on span "Change Teacher" at bounding box center [1445, 369] width 68 height 14
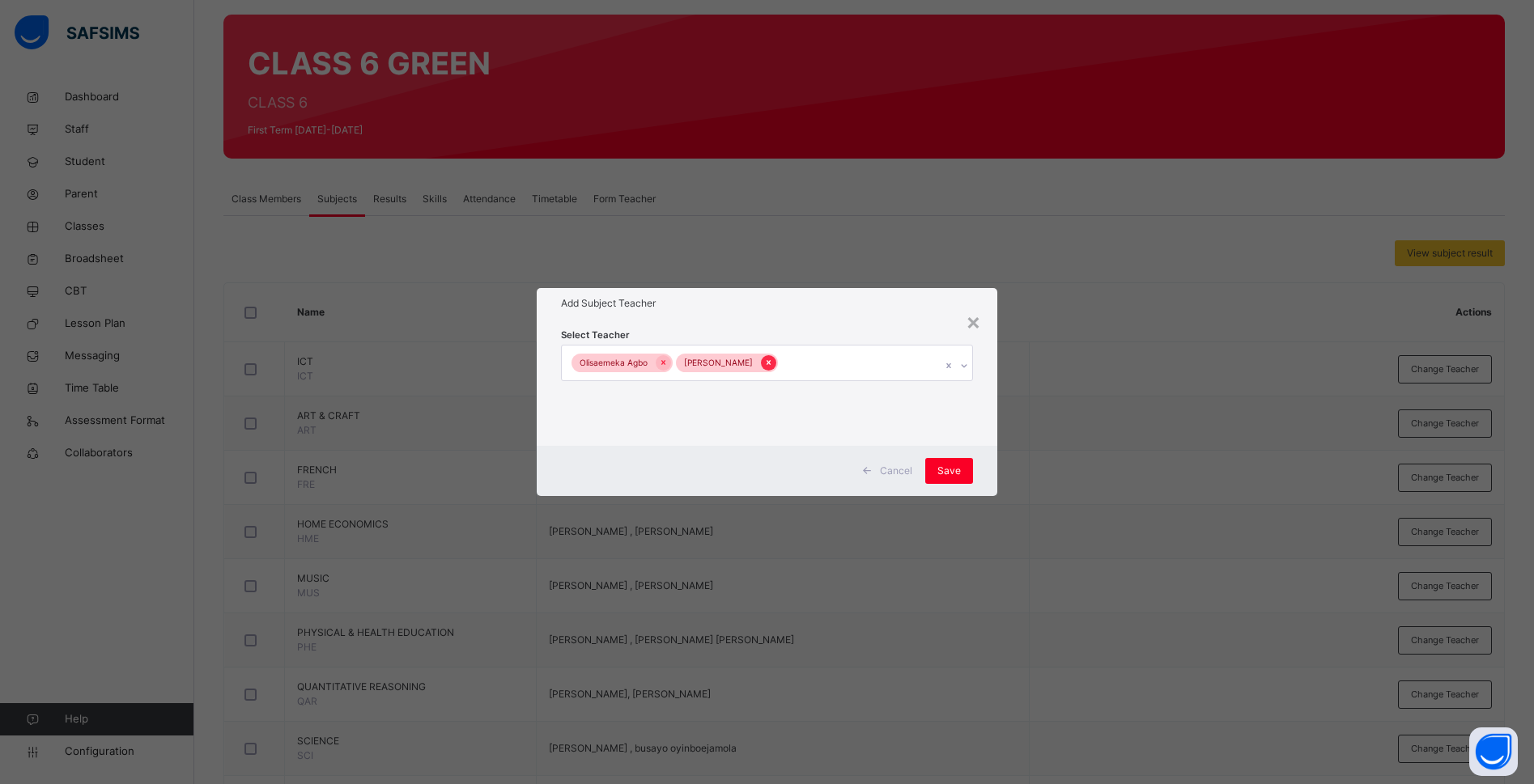
click at [773, 365] on icon at bounding box center [768, 363] width 9 height 12
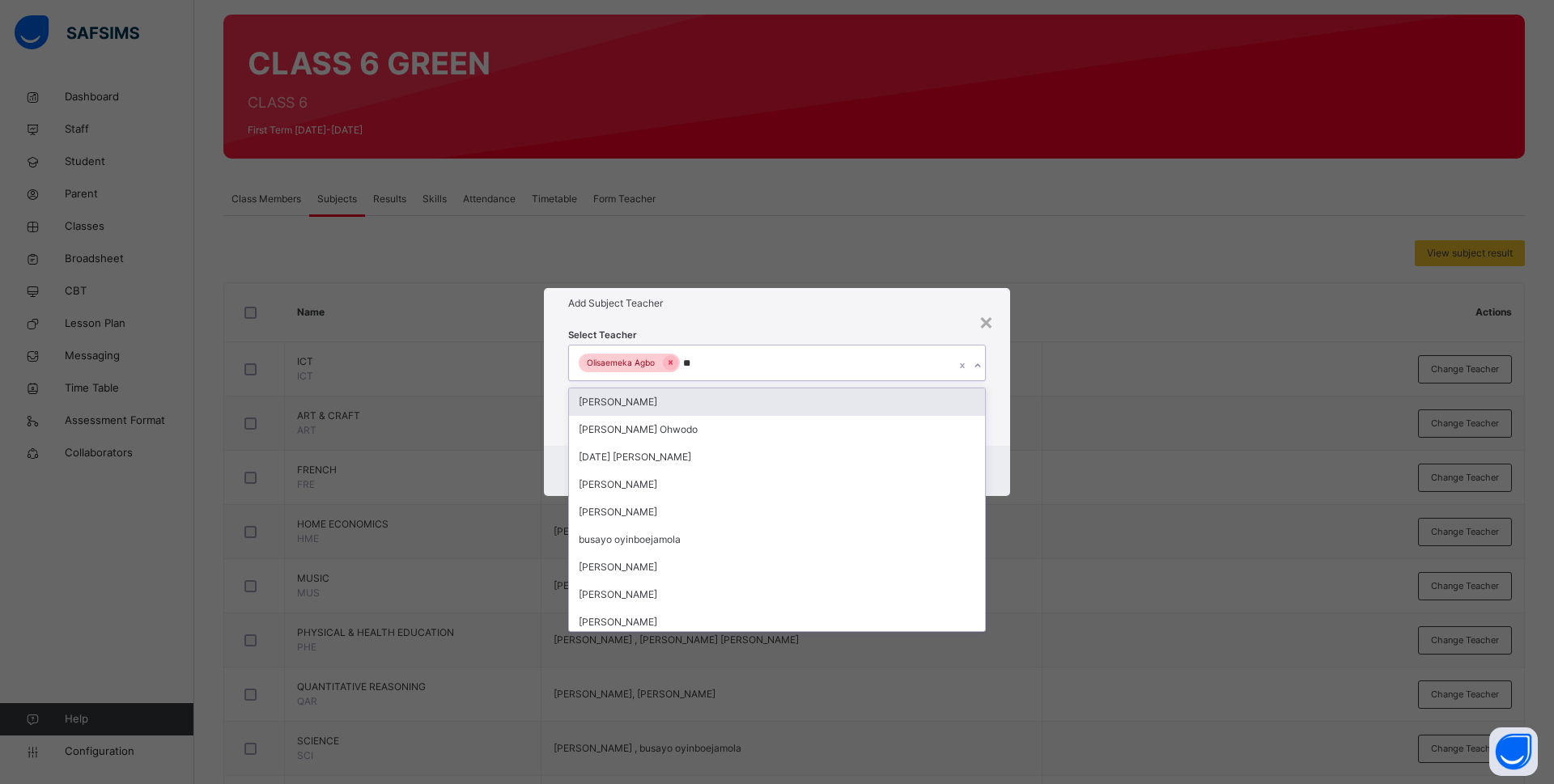
type input "***"
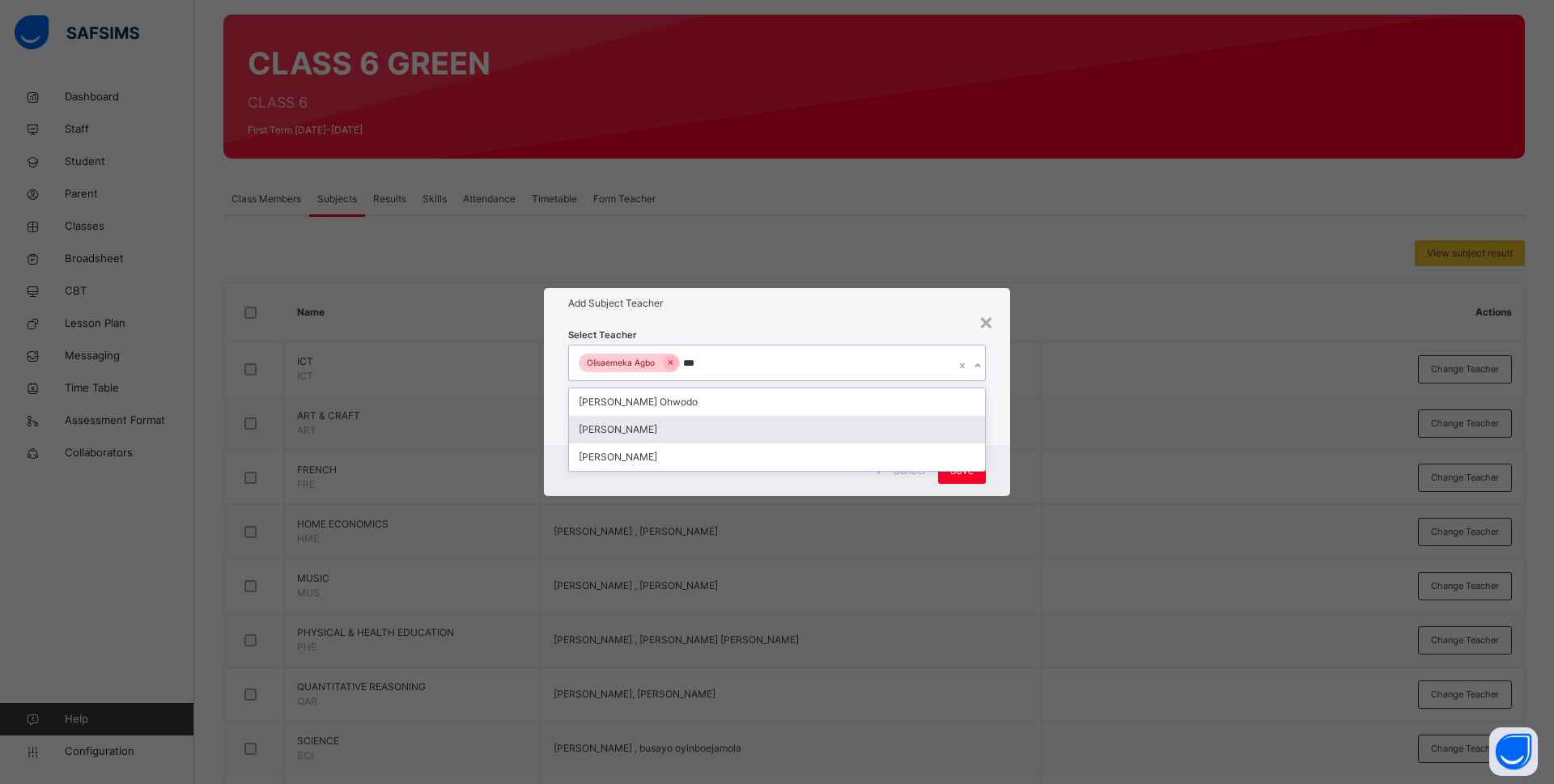
click at [740, 429] on div "[PERSON_NAME]" at bounding box center [777, 429] width 416 height 27
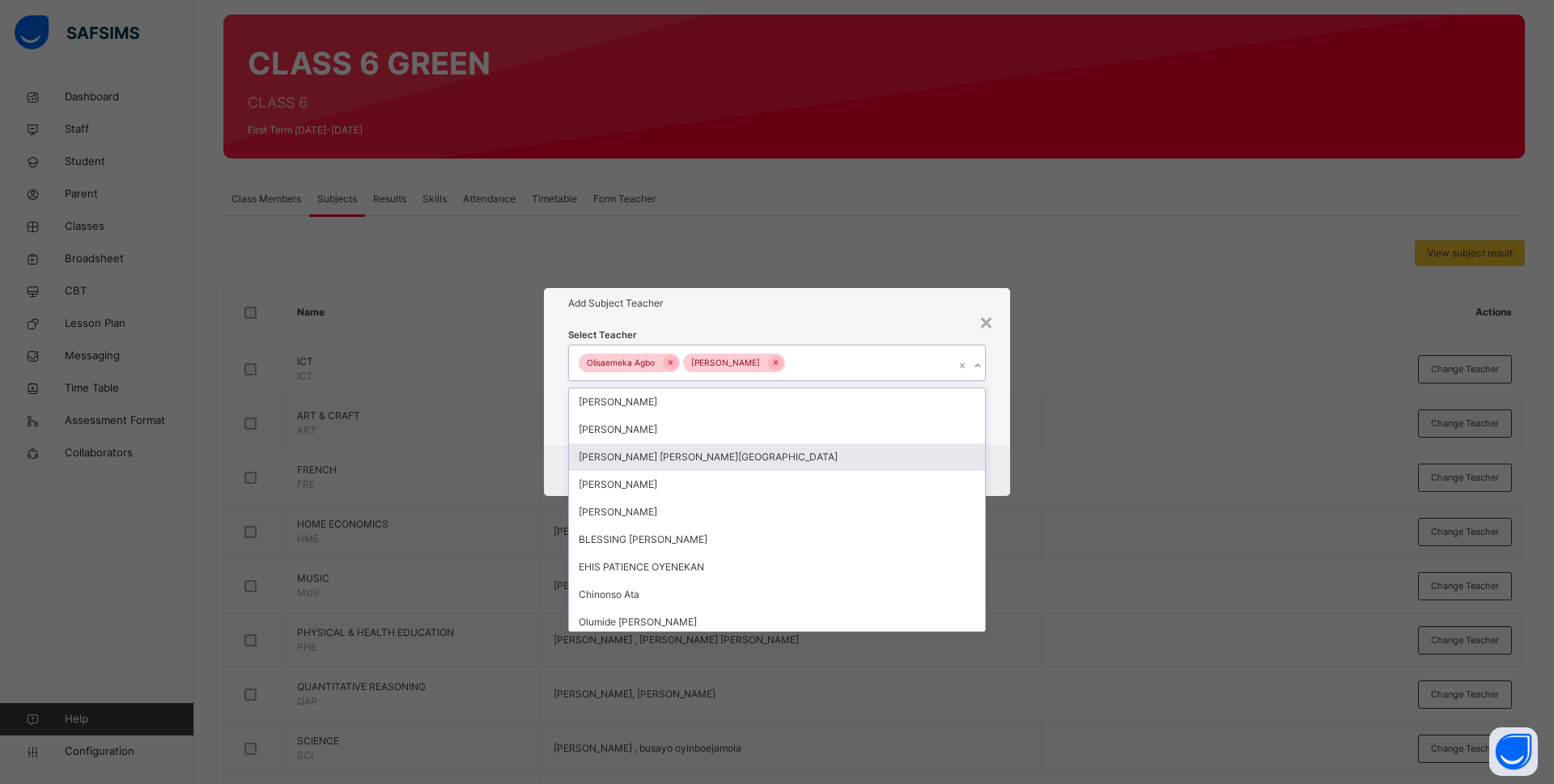
click at [998, 455] on div "Cancel Save" at bounding box center [777, 470] width 466 height 50
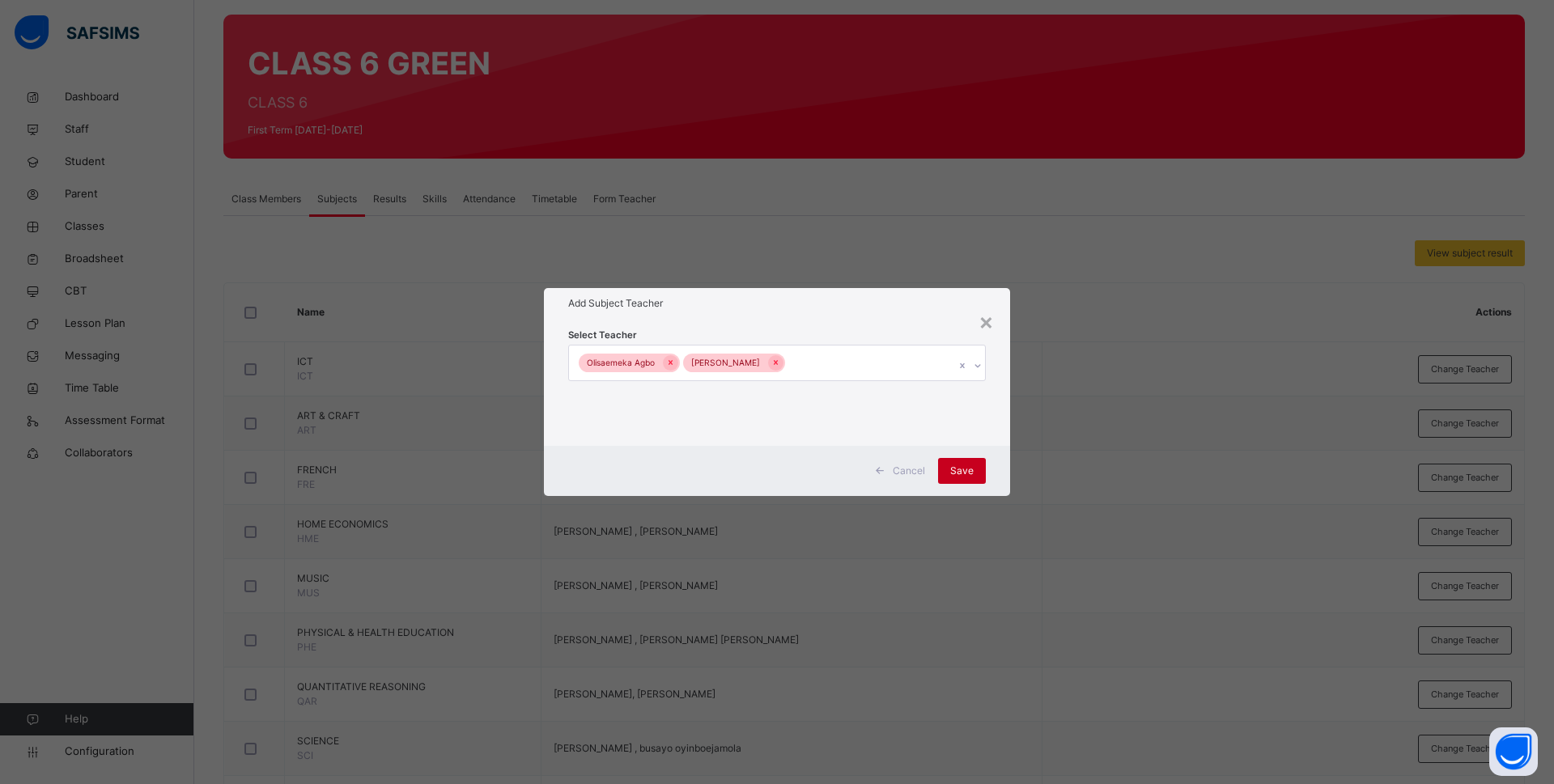
click at [964, 470] on span "Save" at bounding box center [962, 470] width 23 height 14
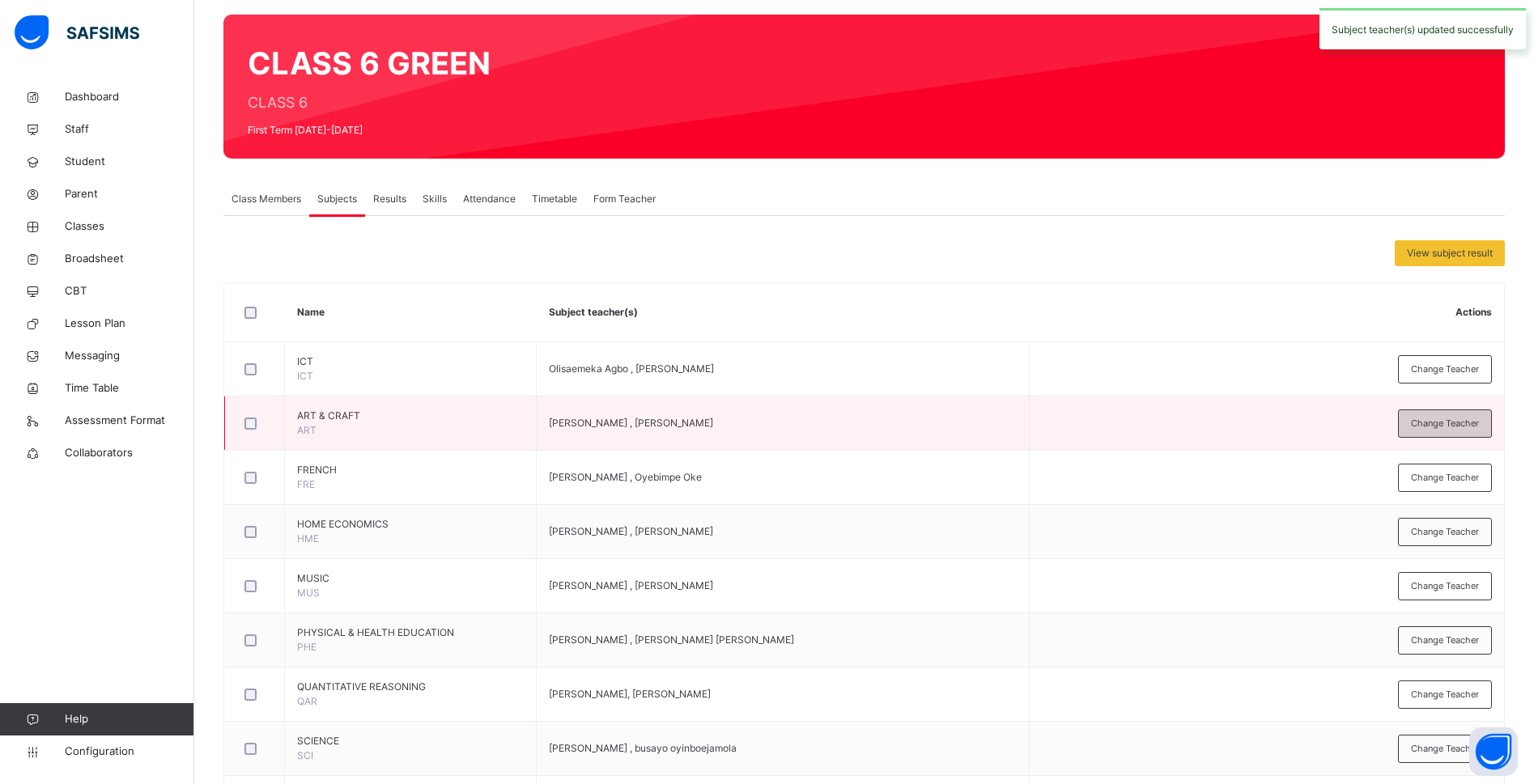
click at [1436, 420] on span "Change Teacher" at bounding box center [1445, 424] width 68 height 14
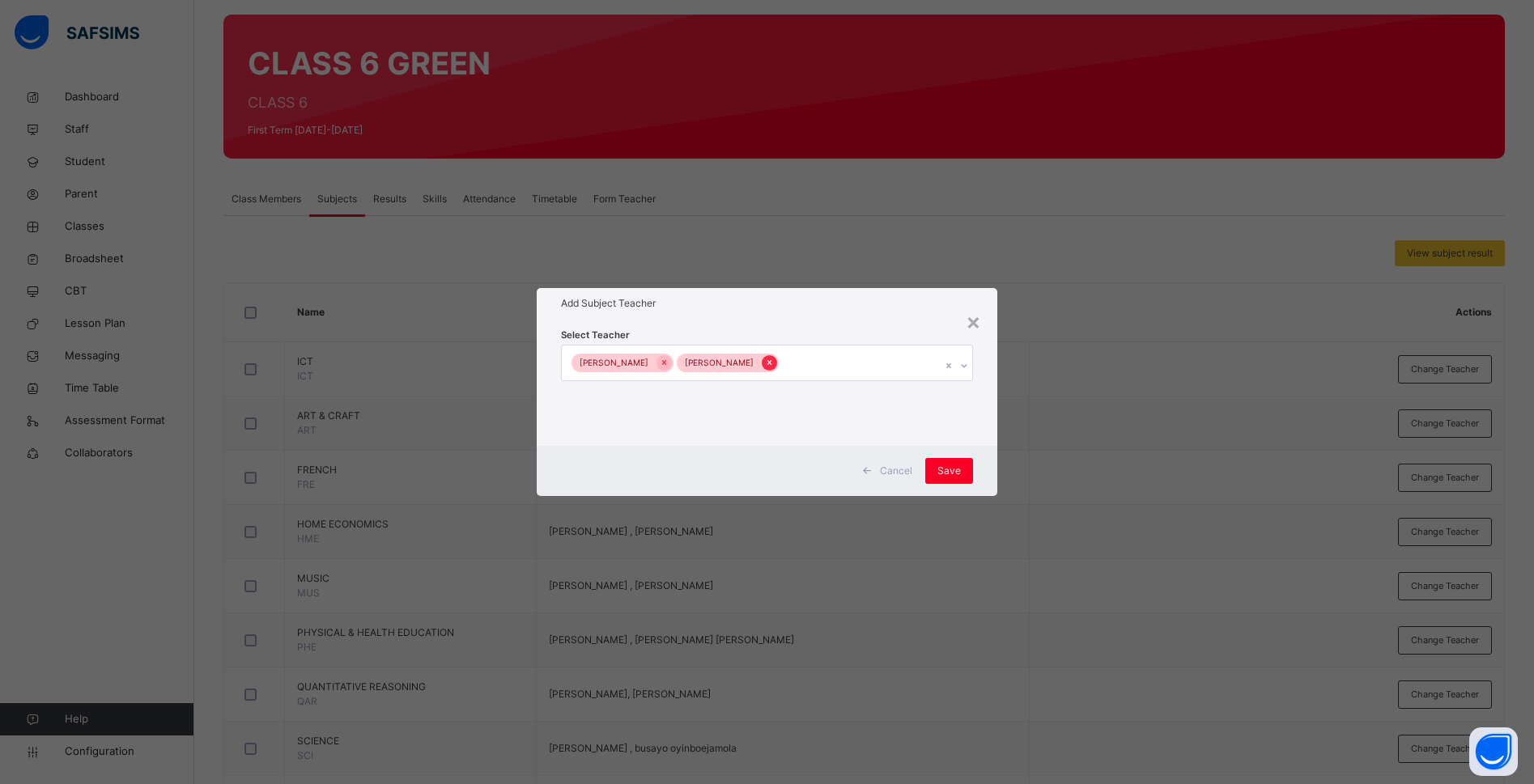
click at [774, 360] on icon at bounding box center [769, 363] width 9 height 12
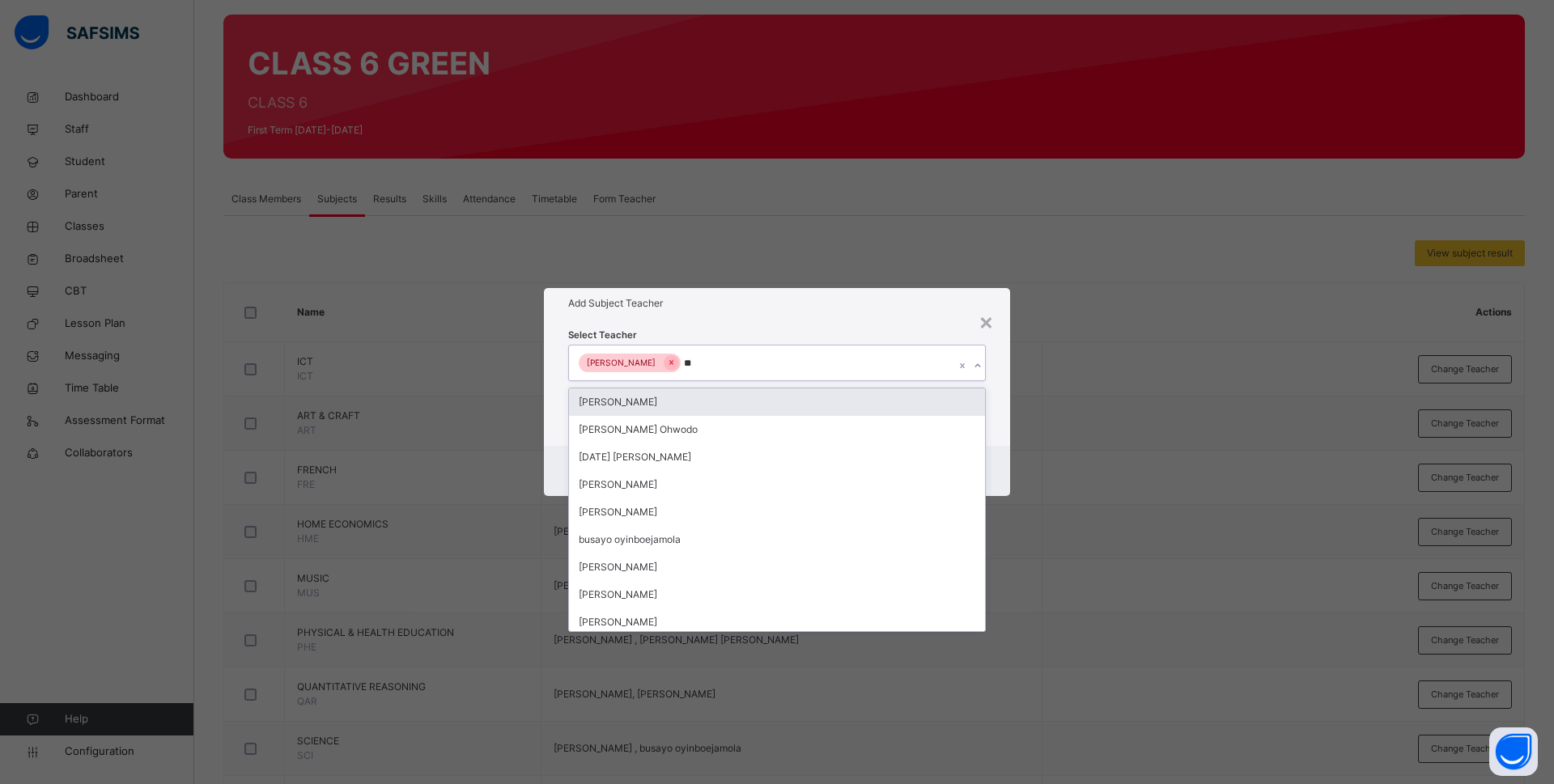
type input "***"
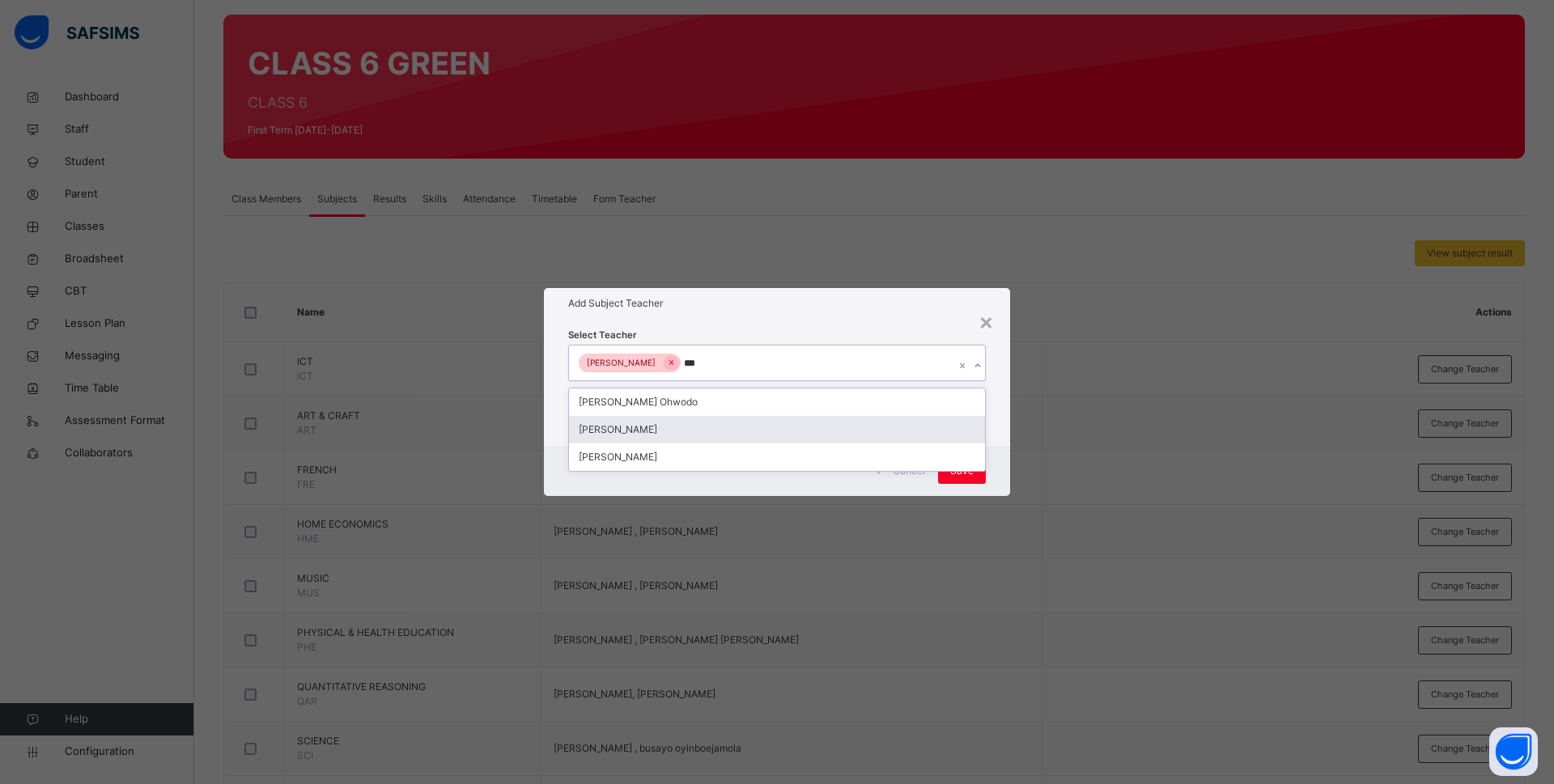
click at [752, 431] on div "[PERSON_NAME]" at bounding box center [777, 429] width 416 height 27
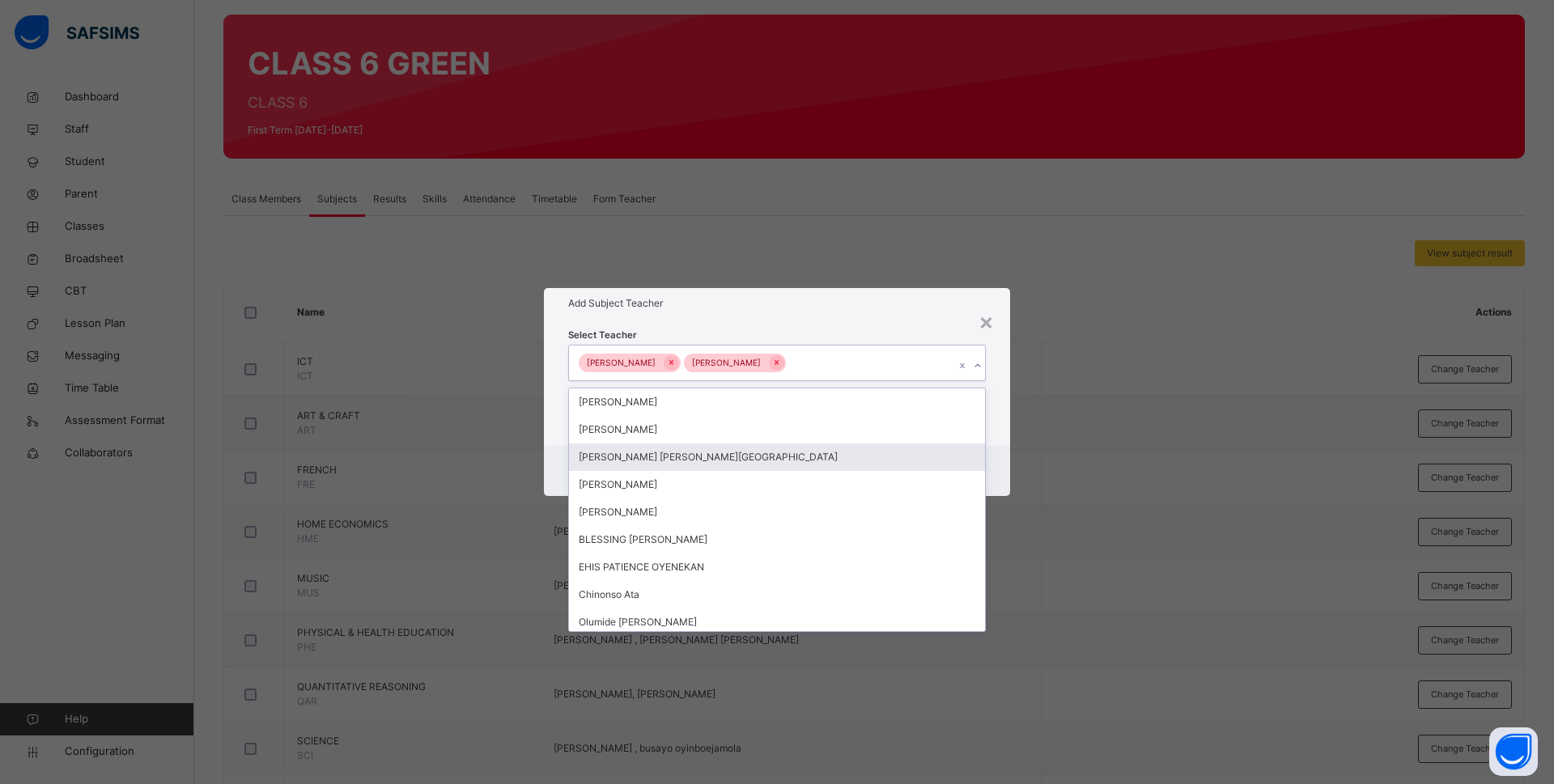
click at [989, 448] on div "Cancel Save" at bounding box center [777, 470] width 466 height 50
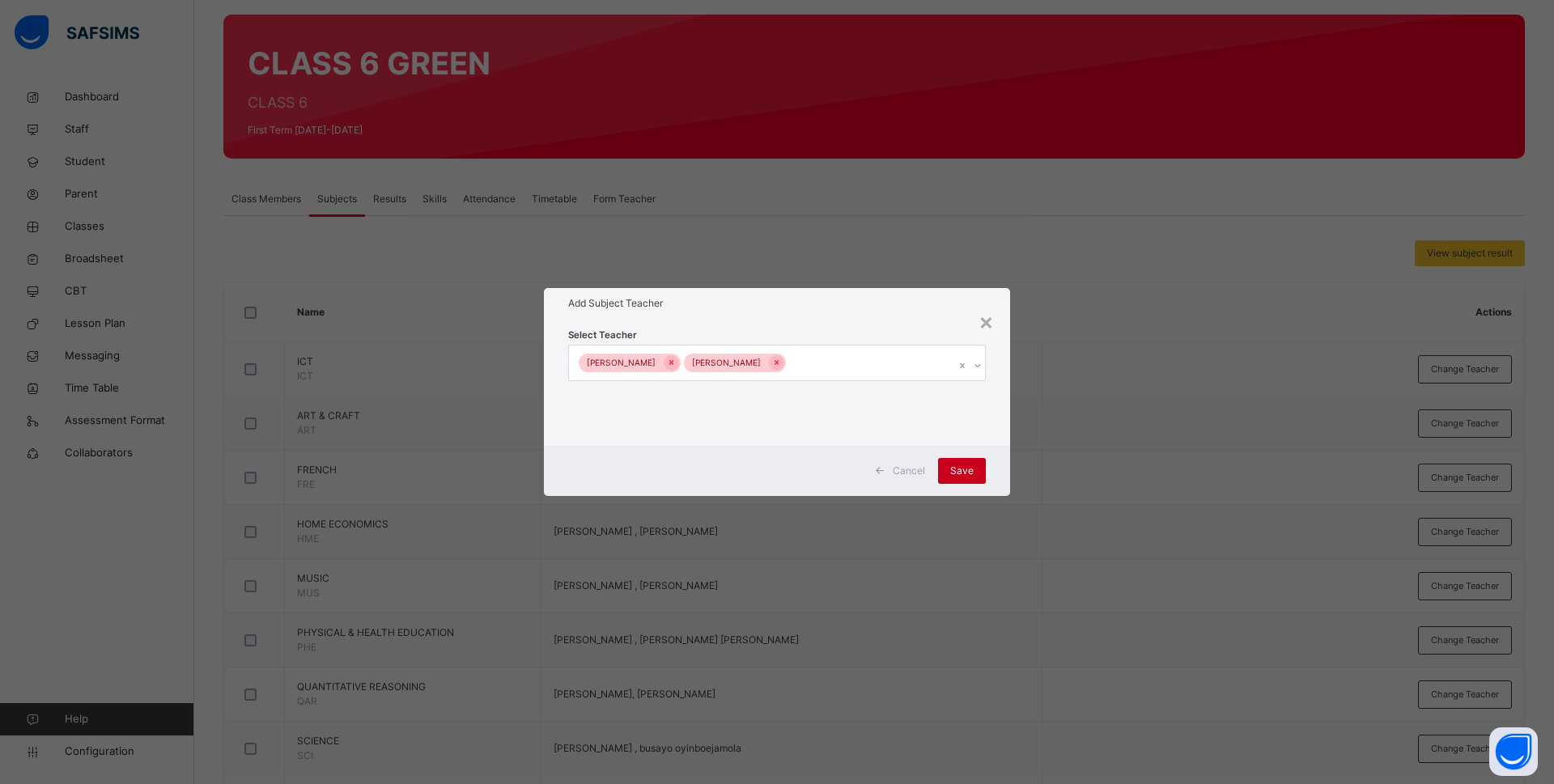
click at [967, 466] on span "Save" at bounding box center [962, 470] width 23 height 14
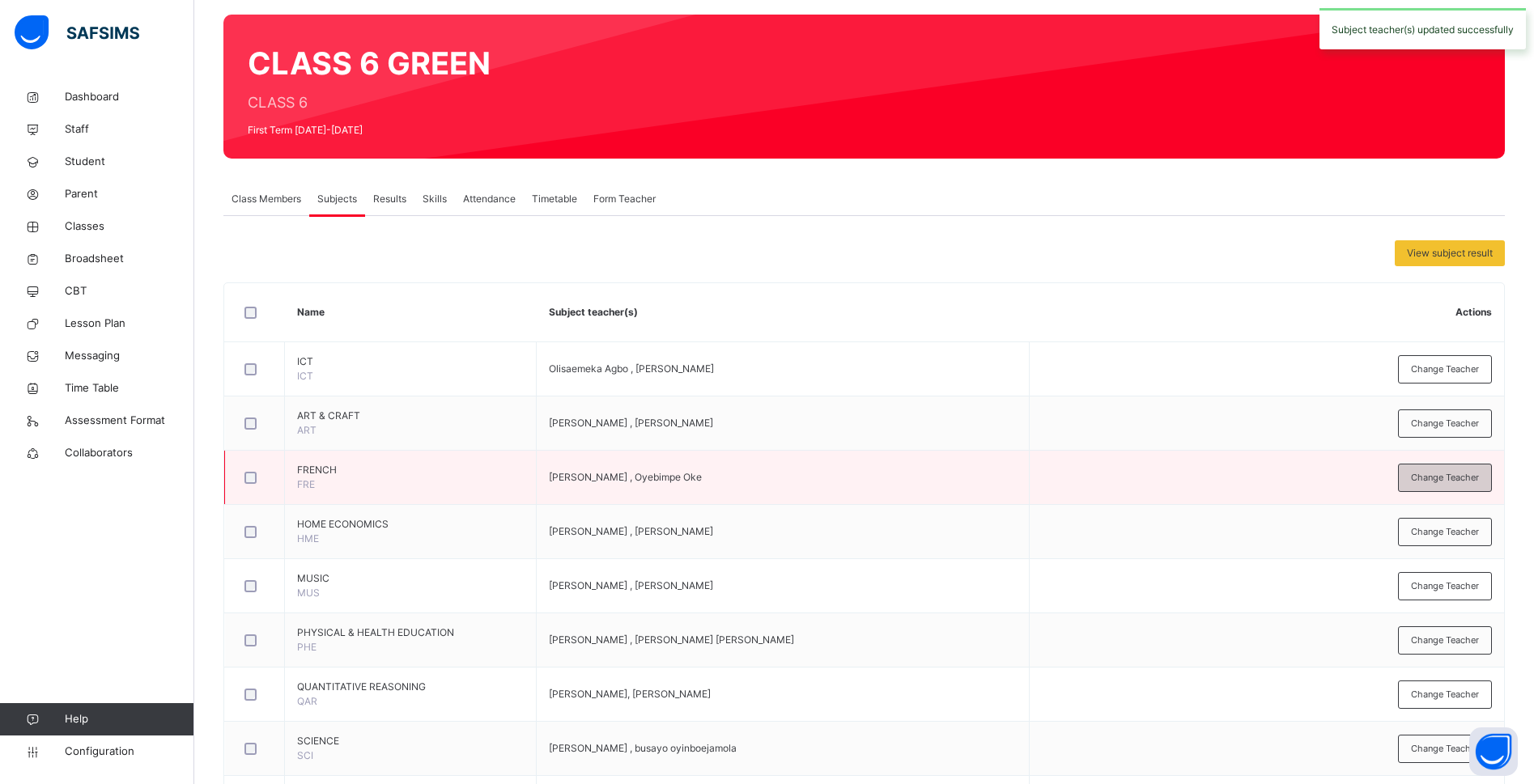
click at [1460, 474] on span "Change Teacher" at bounding box center [1445, 478] width 68 height 14
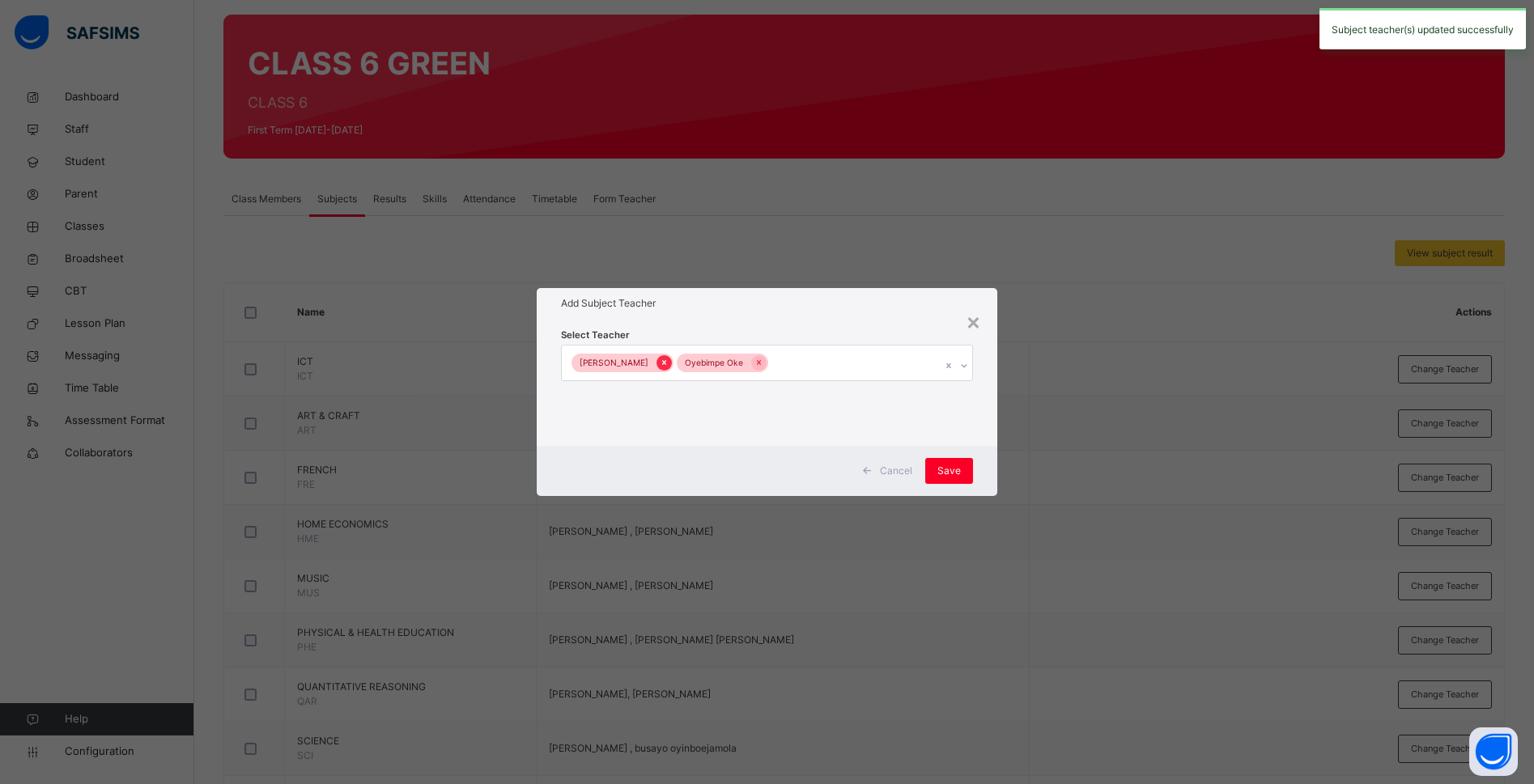
click at [665, 360] on icon at bounding box center [664, 363] width 9 height 12
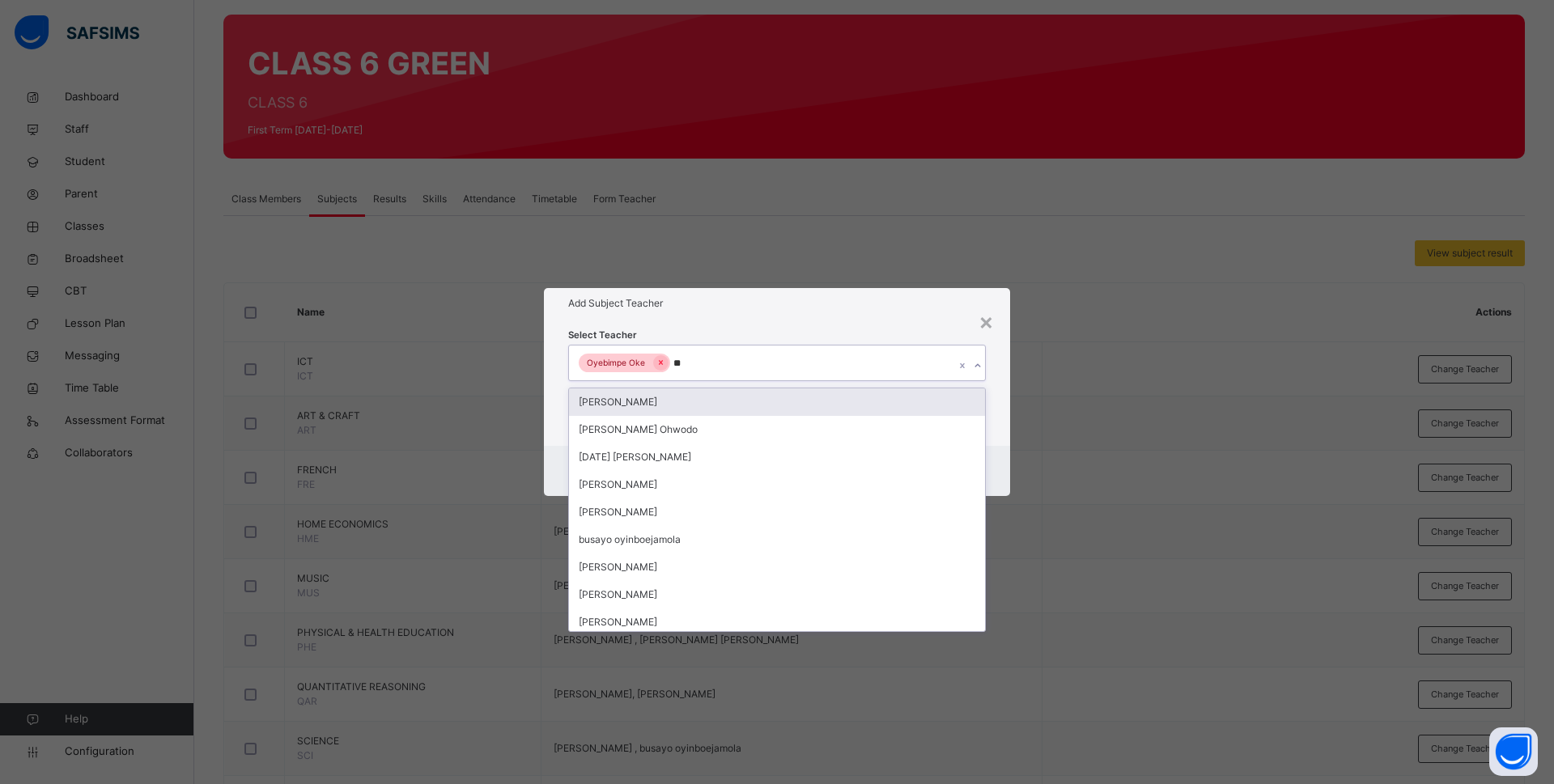
type input "***"
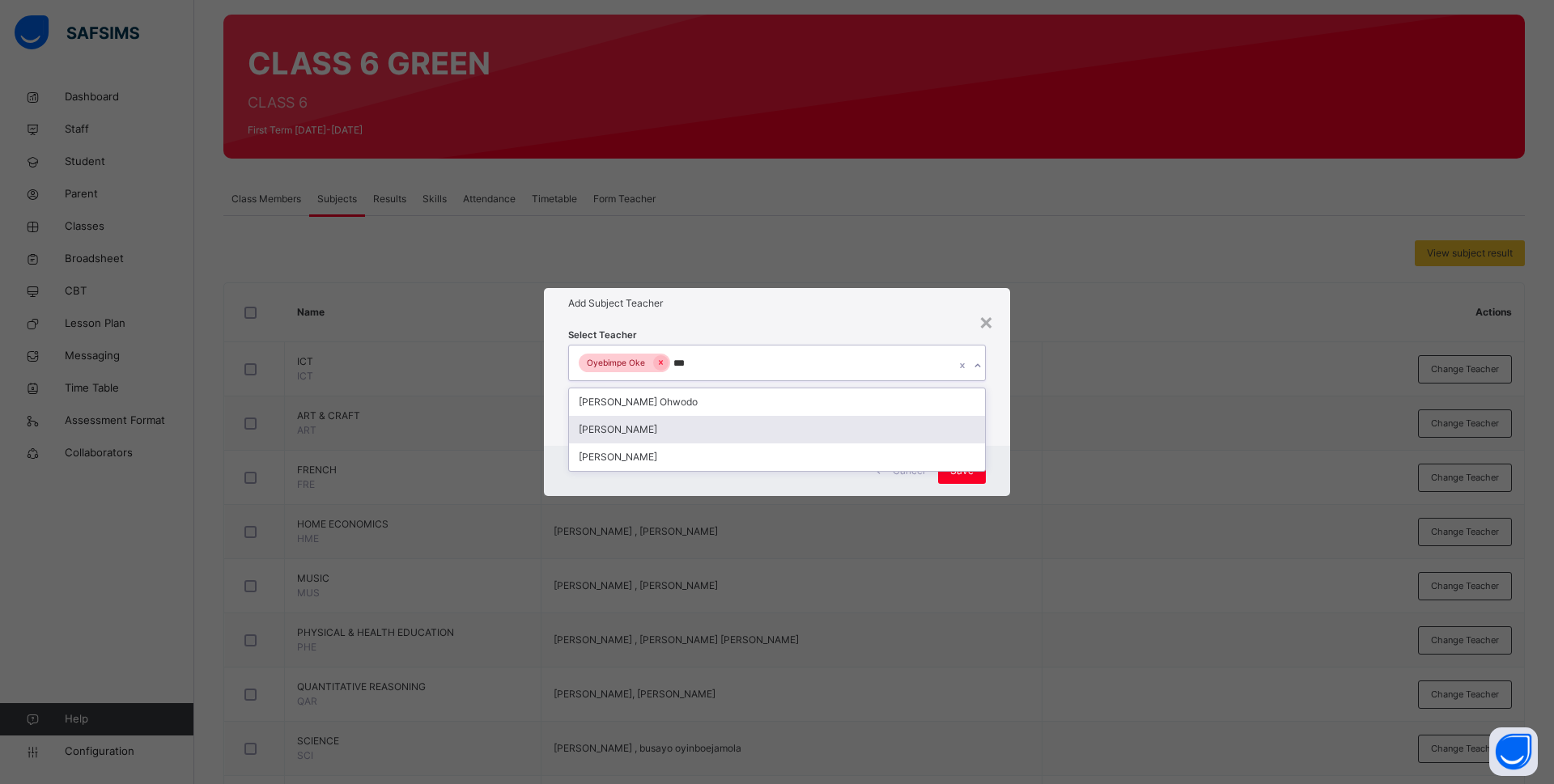
click at [601, 432] on div "[PERSON_NAME]" at bounding box center [777, 429] width 416 height 27
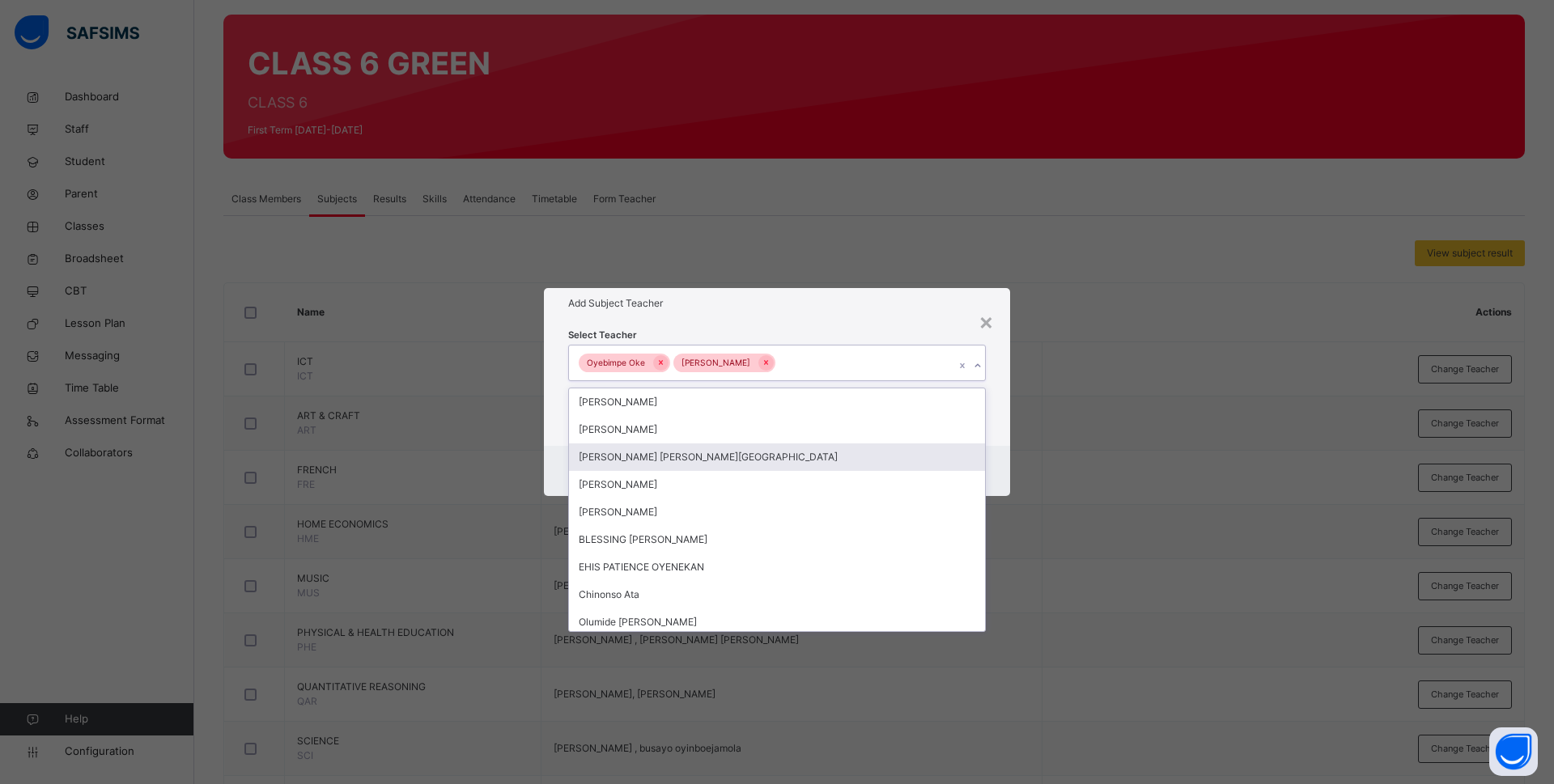
click at [993, 443] on div "Select Teacher option [PERSON_NAME], selected. option [PERSON_NAME] [PERSON_NAM…" at bounding box center [777, 382] width 466 height 127
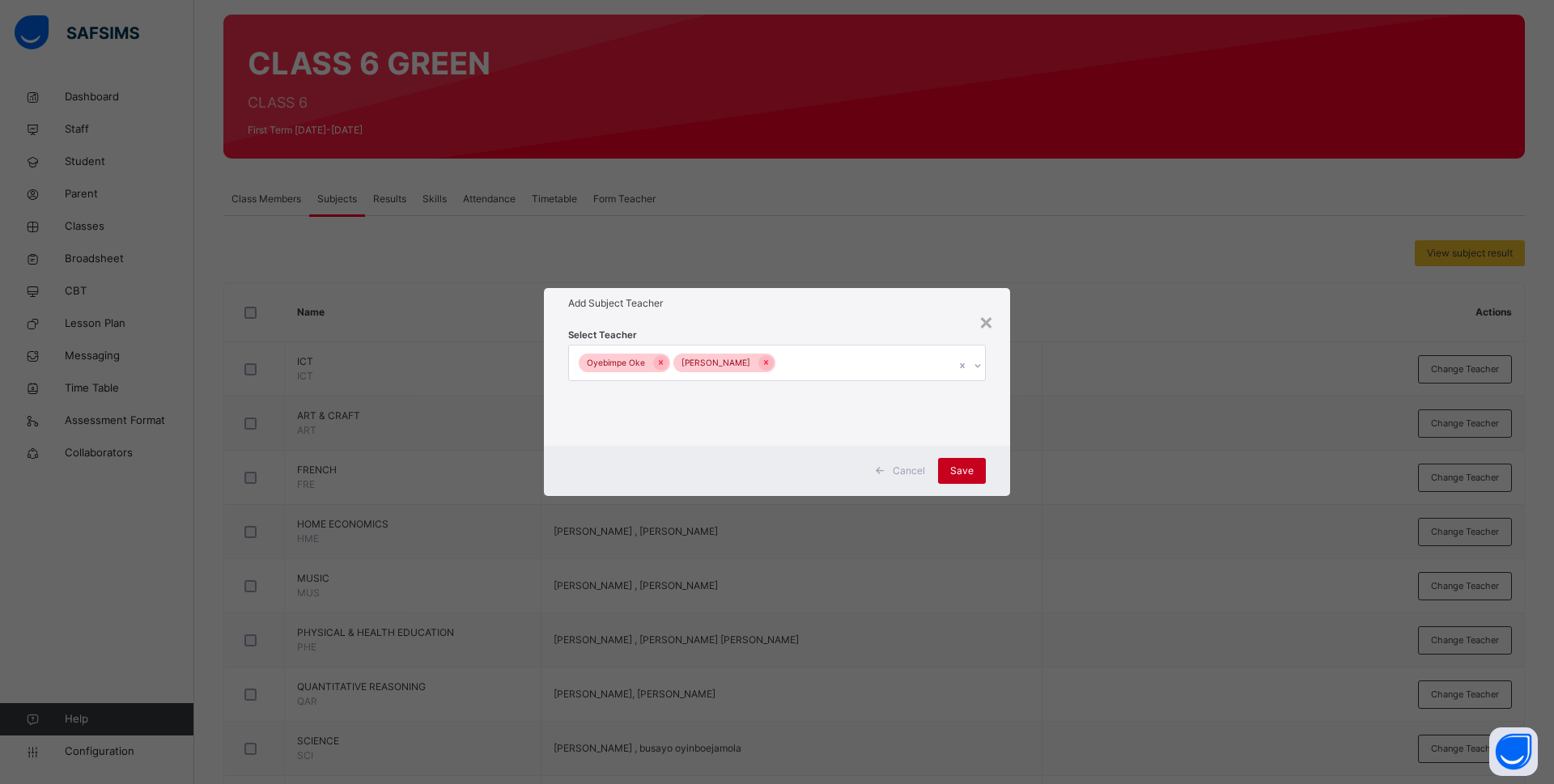
click at [967, 464] on span "Save" at bounding box center [962, 470] width 23 height 14
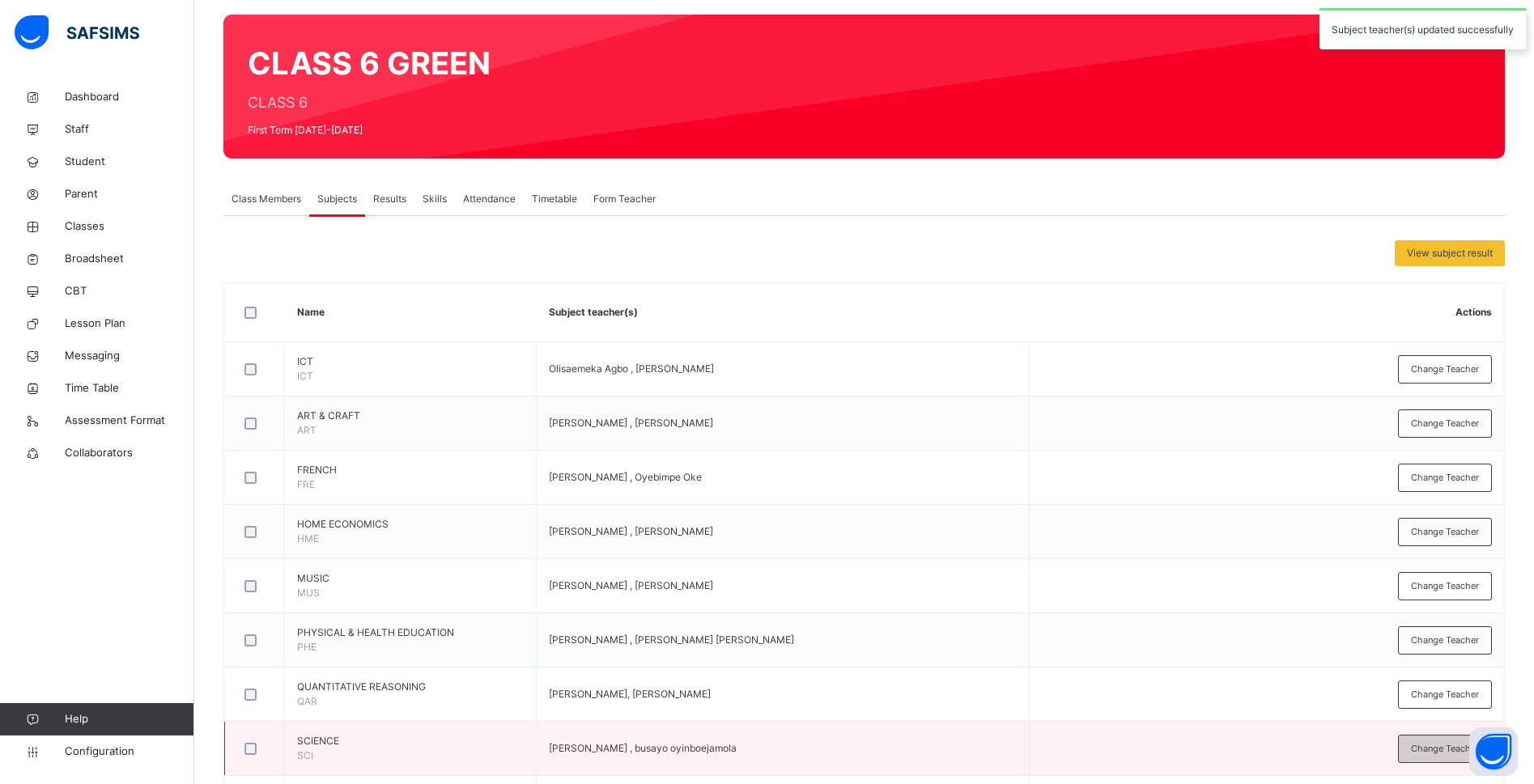
click at [1424, 744] on div "Change Teacher" at bounding box center [1444, 748] width 94 height 28
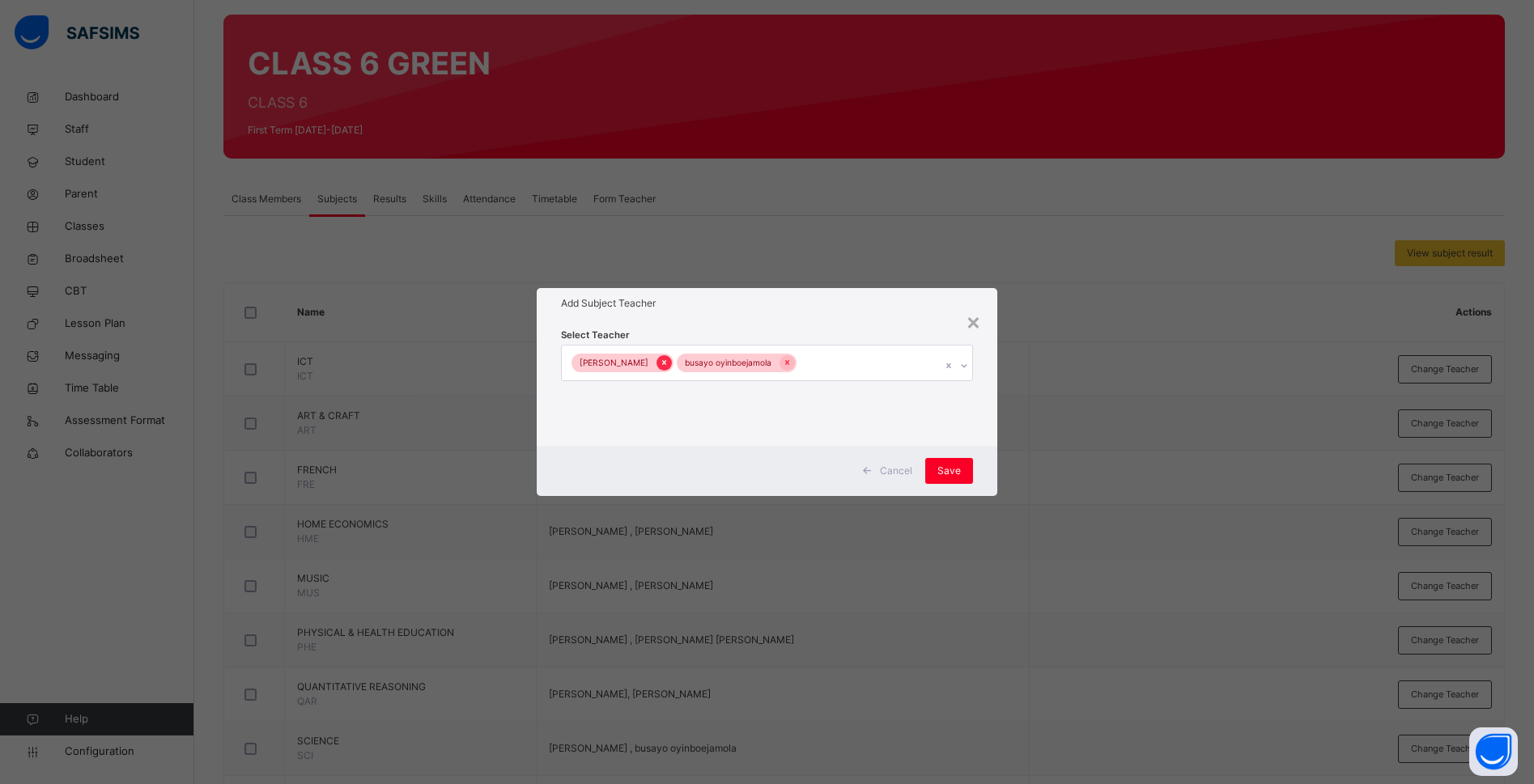
click at [661, 361] on div at bounding box center [664, 363] width 15 height 15
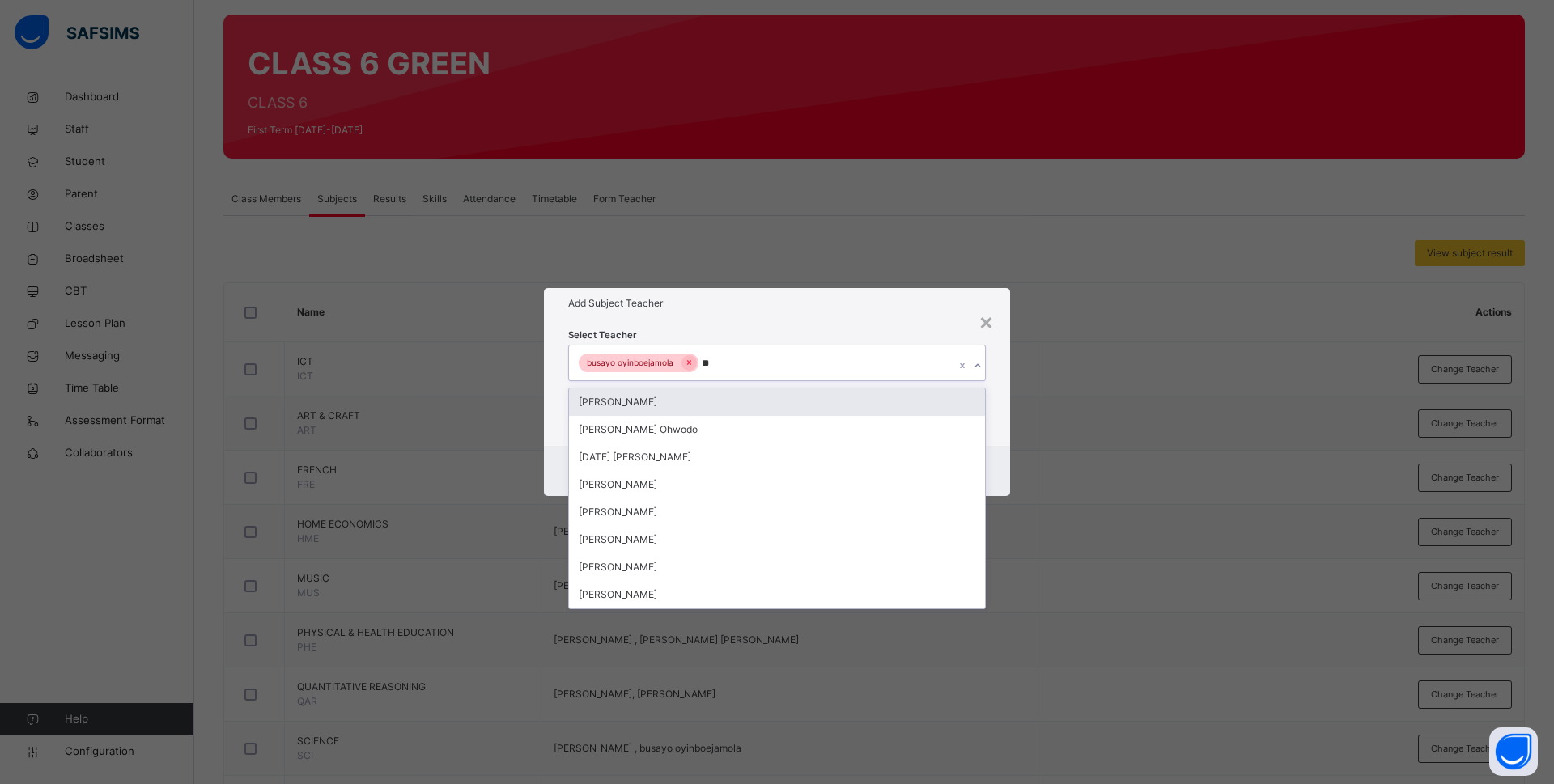
type input "***"
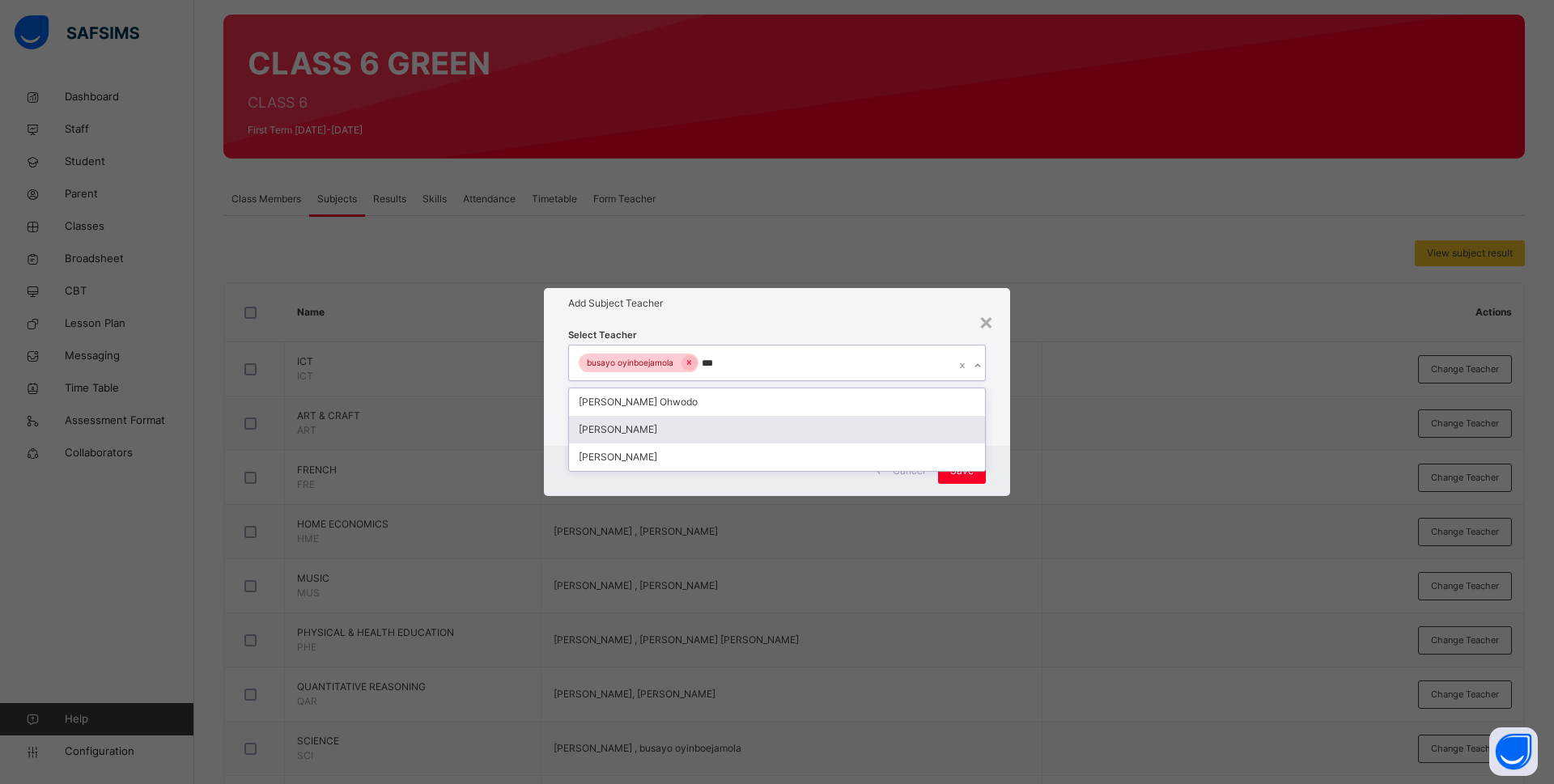
click at [626, 431] on div "[PERSON_NAME]" at bounding box center [777, 429] width 416 height 27
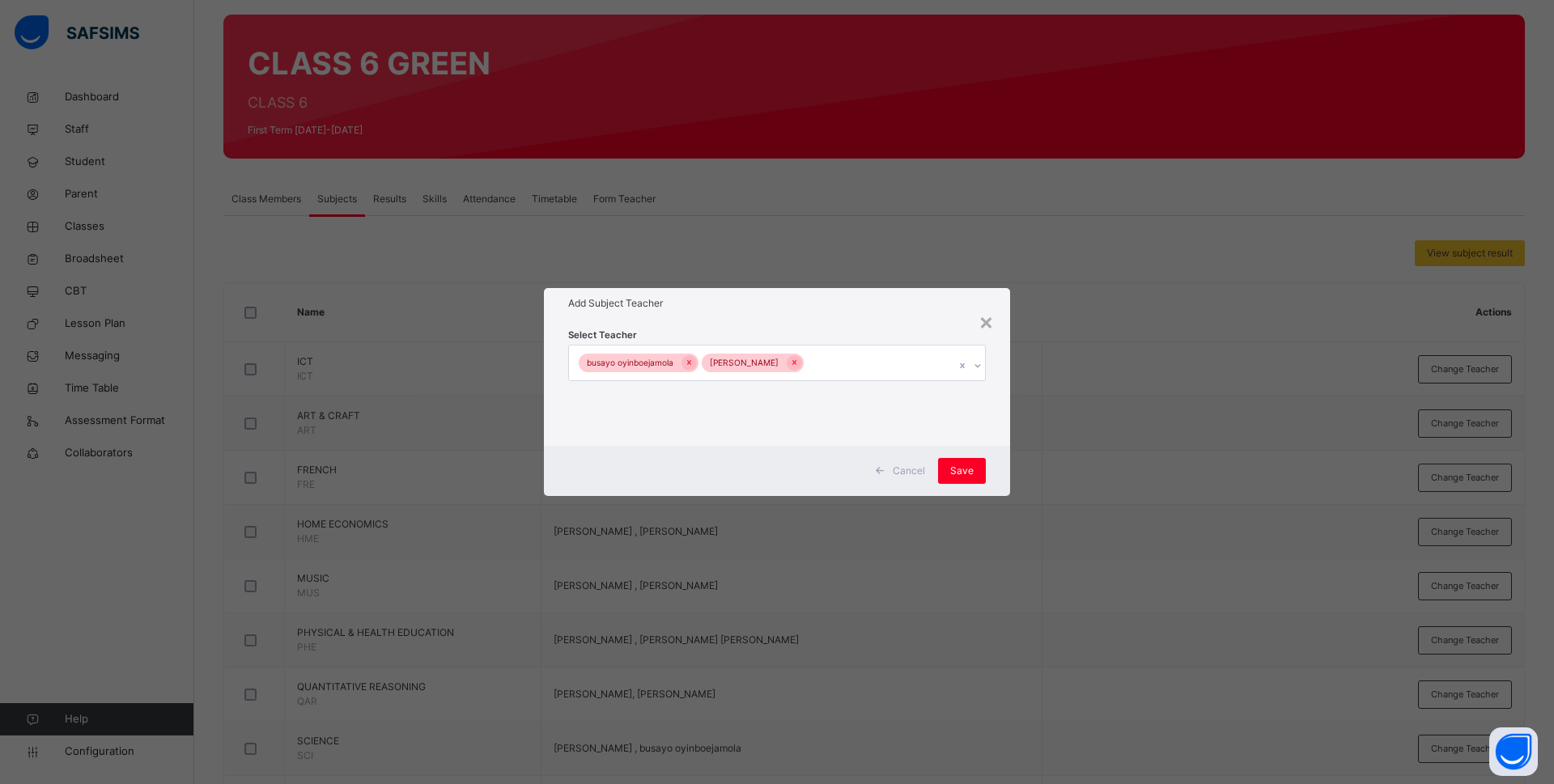
click at [995, 460] on div "Cancel Save" at bounding box center [777, 470] width 466 height 50
click at [964, 467] on span "Save" at bounding box center [962, 470] width 23 height 14
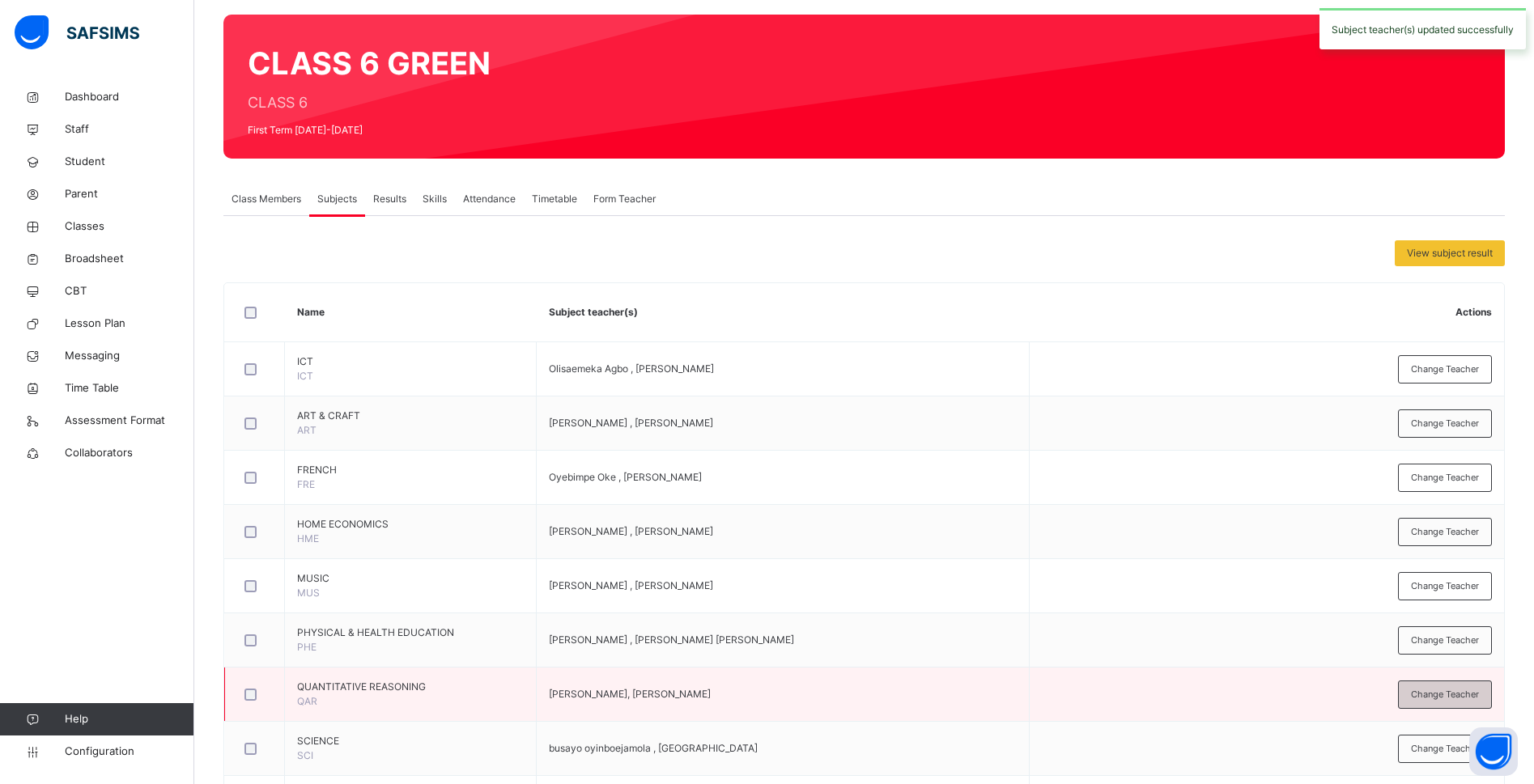
click at [1429, 688] on span "Change Teacher" at bounding box center [1445, 694] width 68 height 14
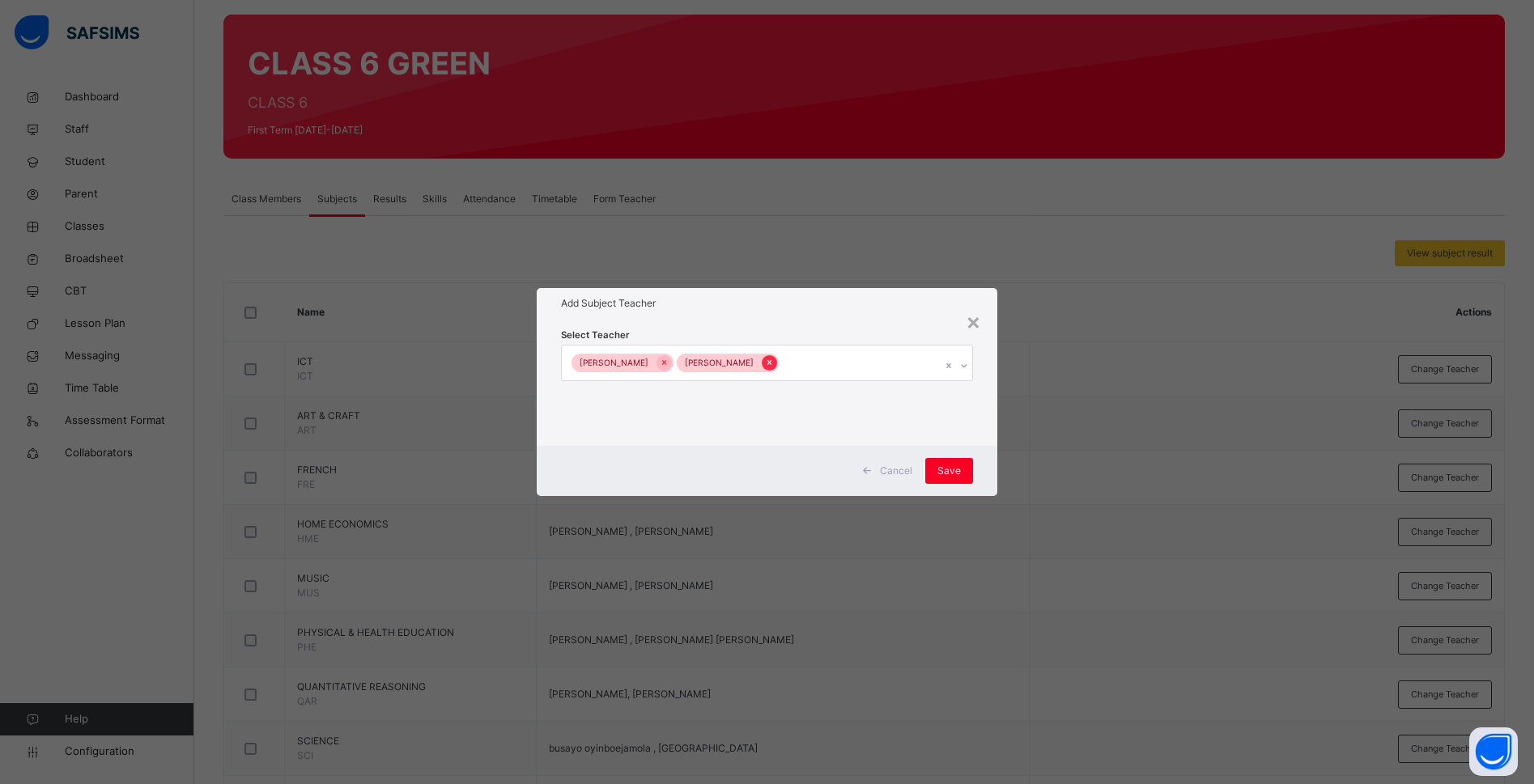
click at [769, 360] on icon at bounding box center [769, 363] width 9 height 12
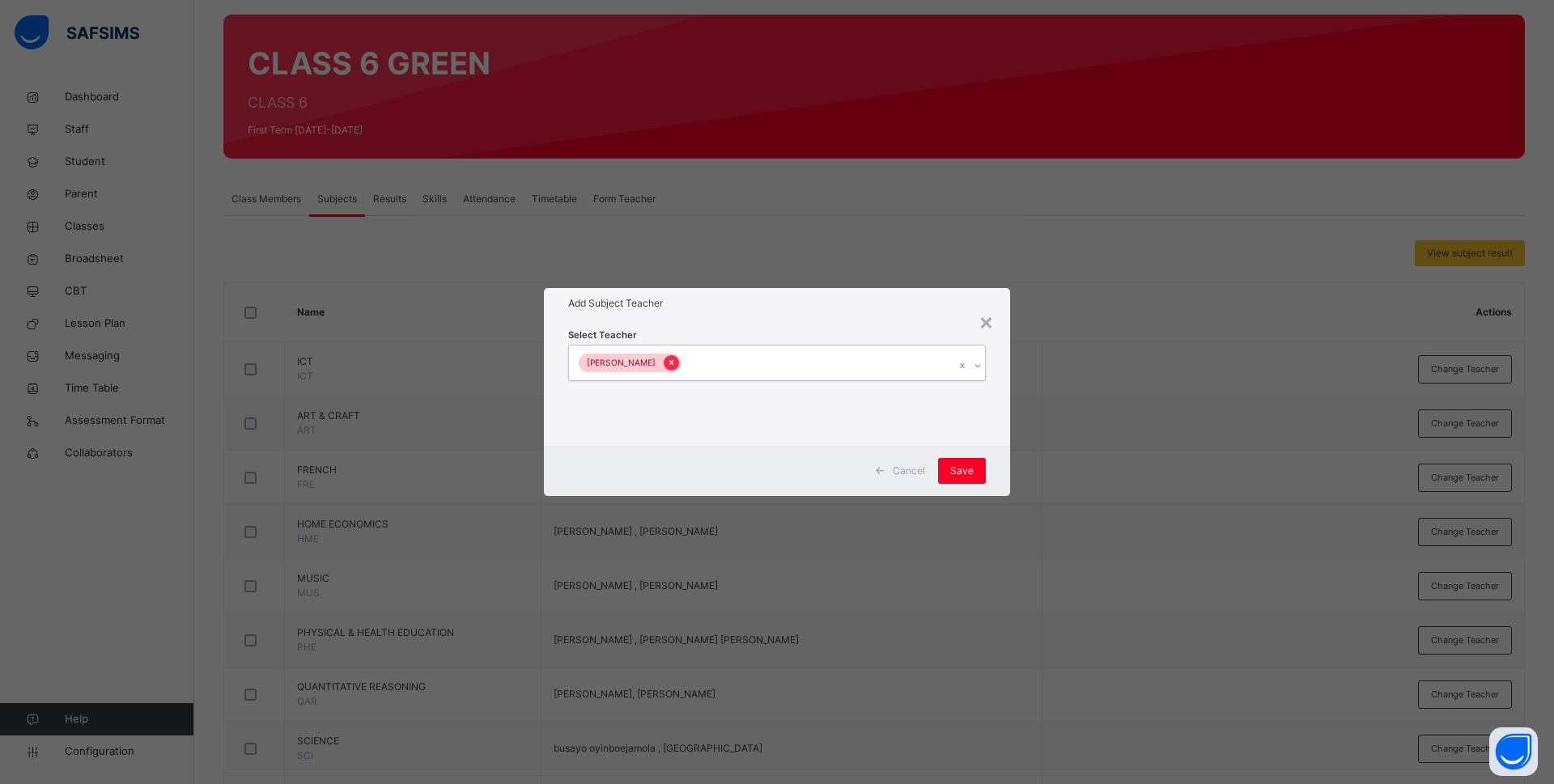
click at [669, 363] on icon at bounding box center [671, 363] width 9 height 12
type input "*****"
click at [675, 399] on div "Olumide Raphael Joseph" at bounding box center [777, 401] width 416 height 27
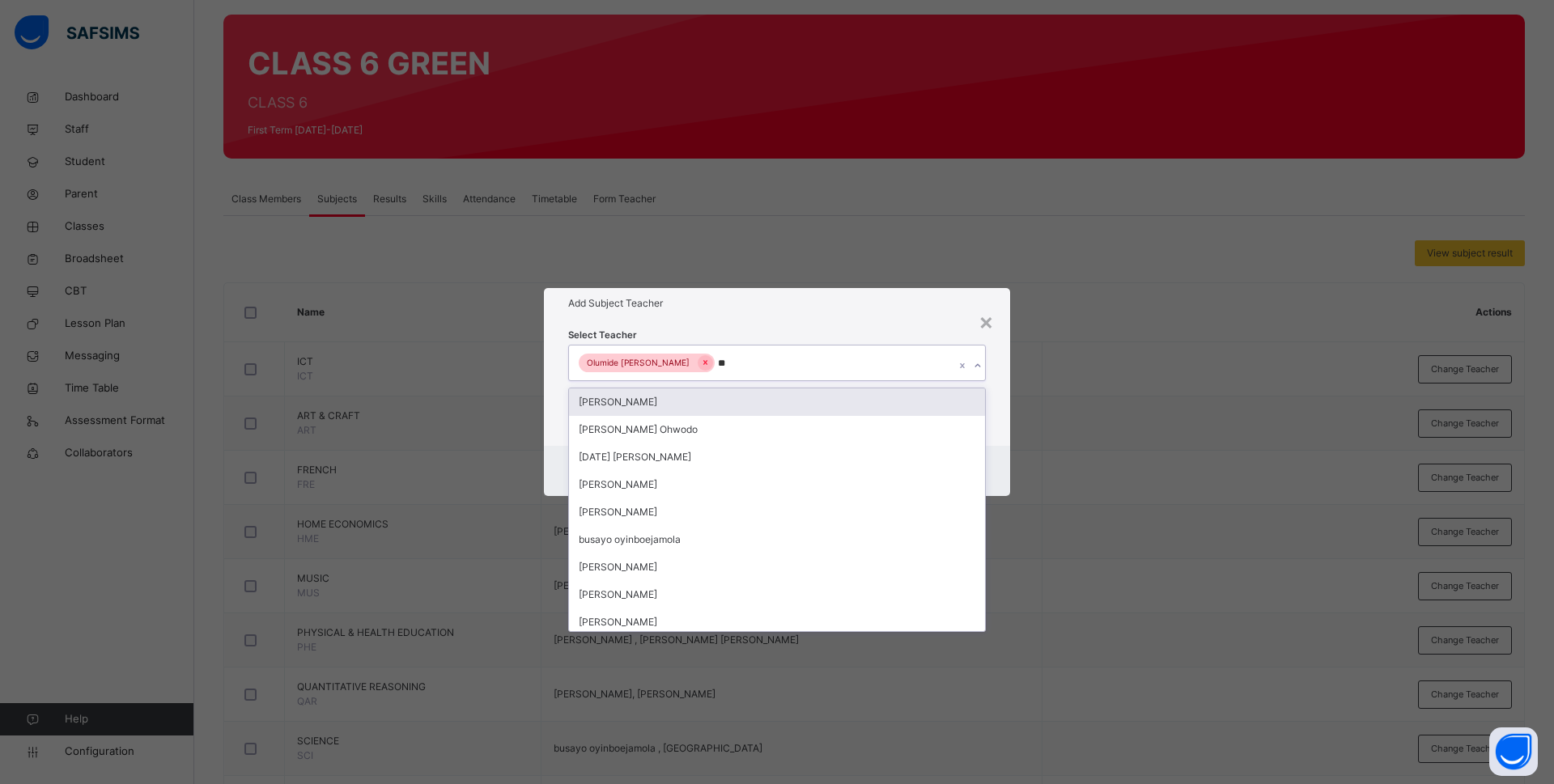
type input "***"
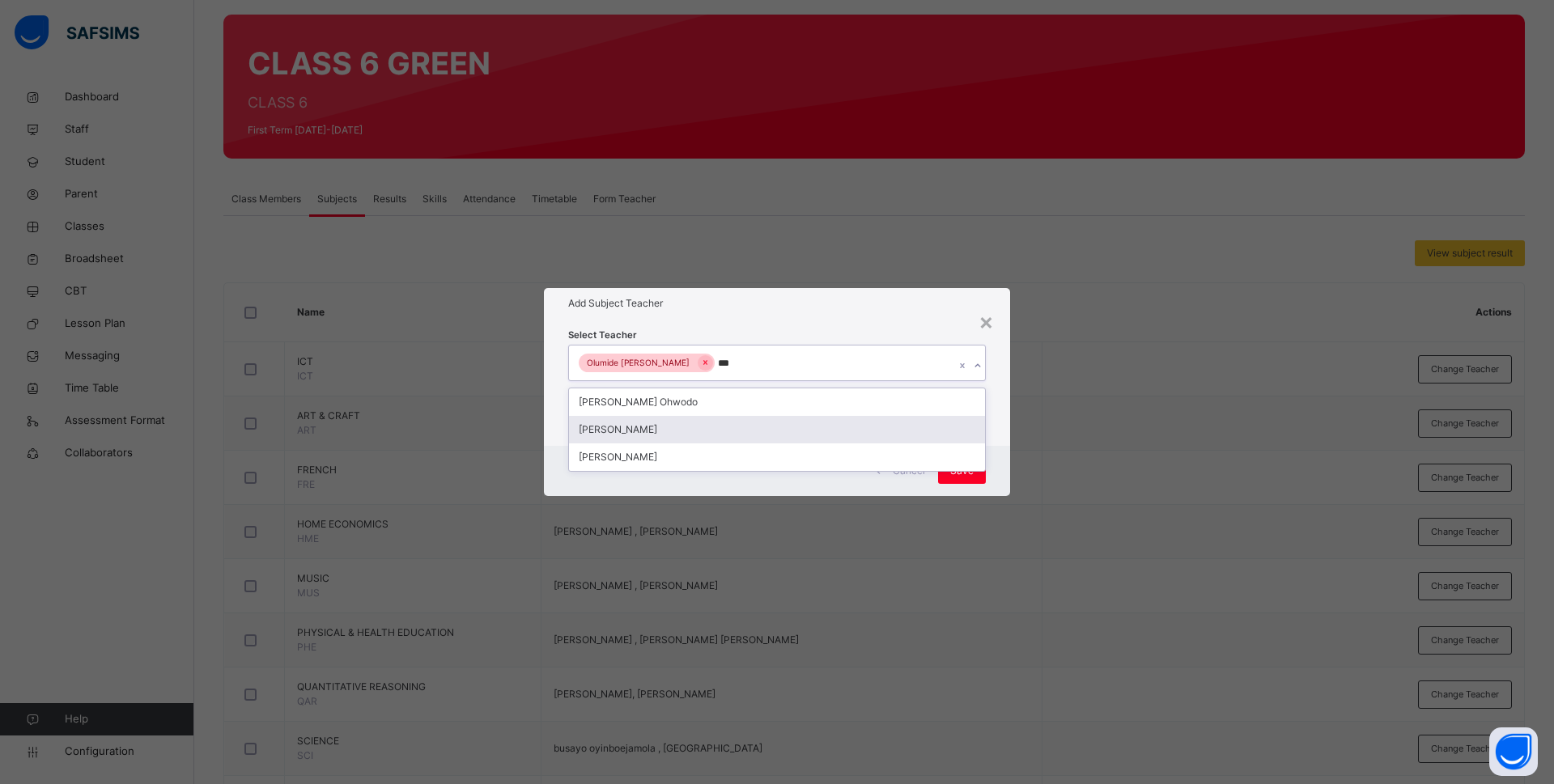
click at [675, 417] on div "[PERSON_NAME]" at bounding box center [777, 429] width 416 height 27
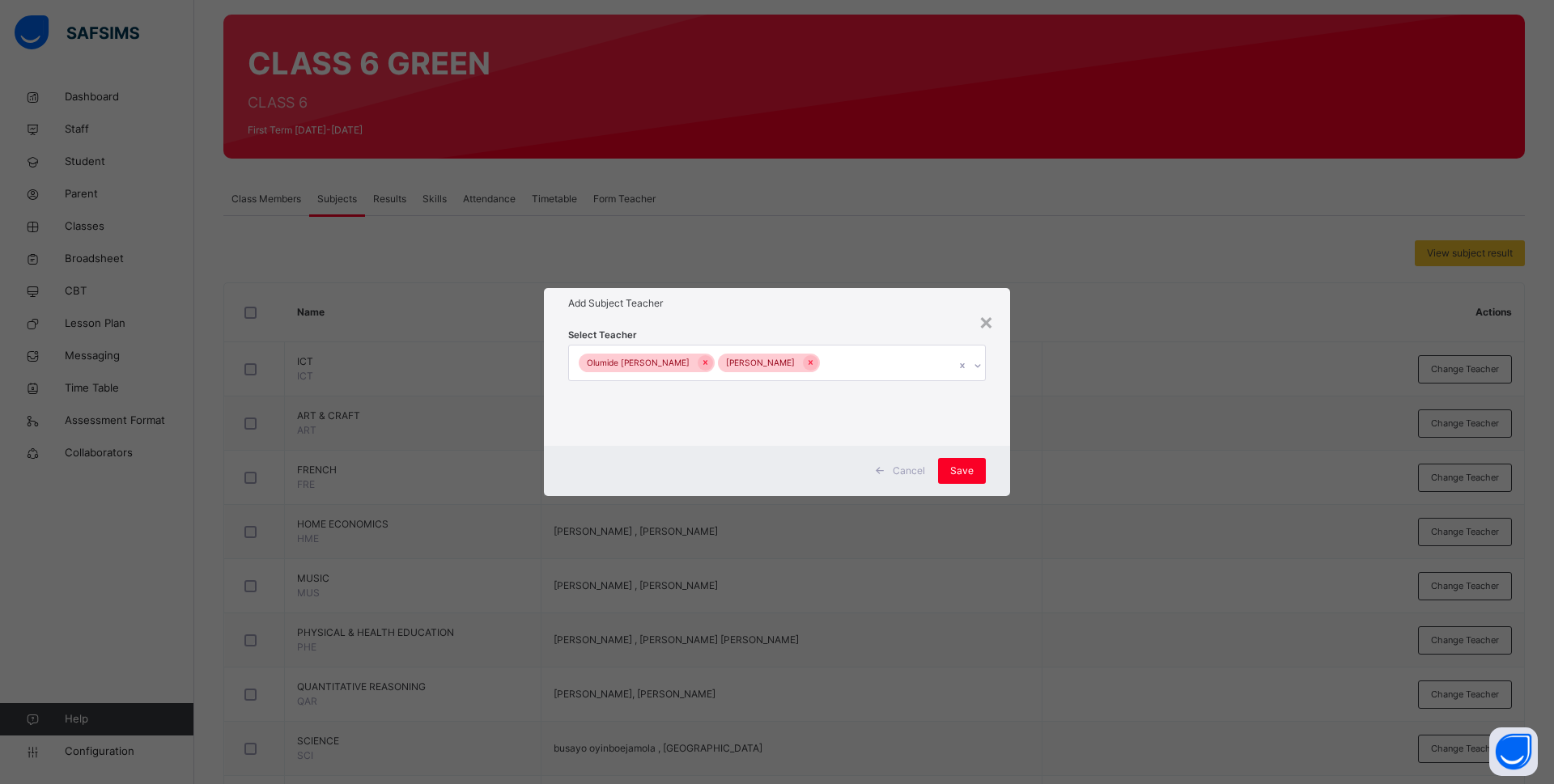
click at [995, 423] on div "Select Teacher Olumide Raphael Joseph Bamituni Aye" at bounding box center [777, 382] width 466 height 127
click at [954, 468] on span "Save" at bounding box center [962, 470] width 23 height 14
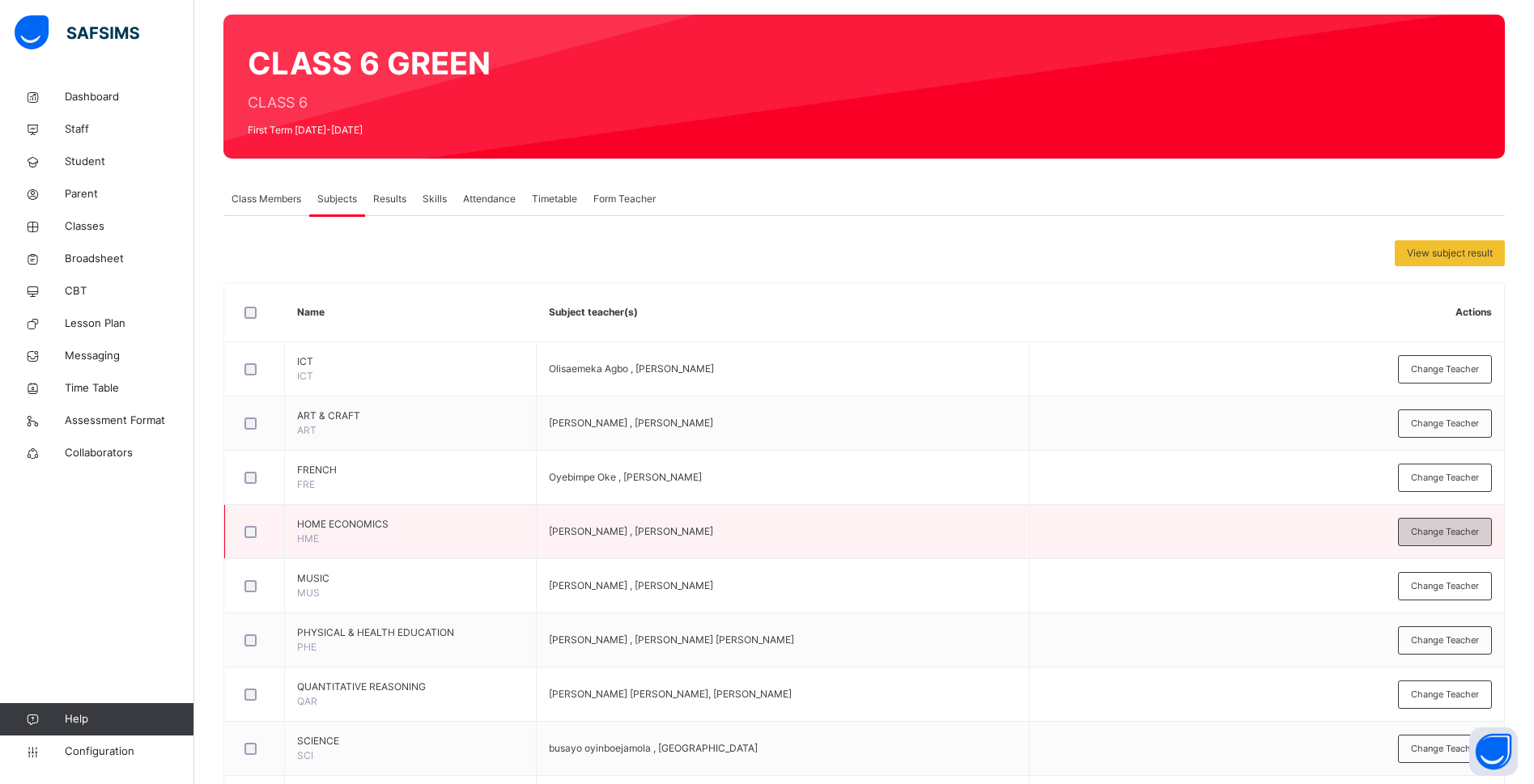
click at [1440, 531] on span "Change Teacher" at bounding box center [1445, 532] width 68 height 14
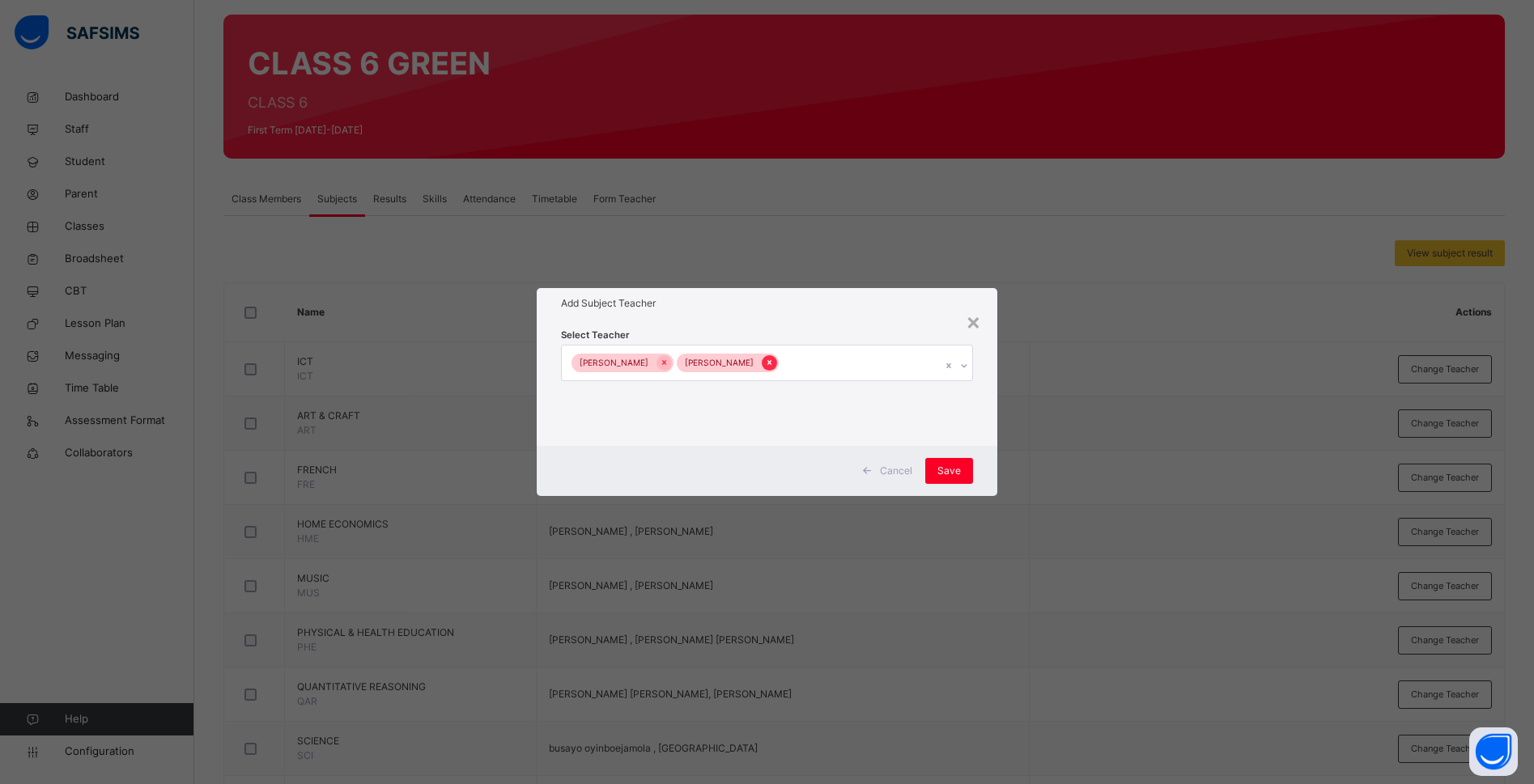
click at [765, 364] on icon at bounding box center [769, 363] width 9 height 12
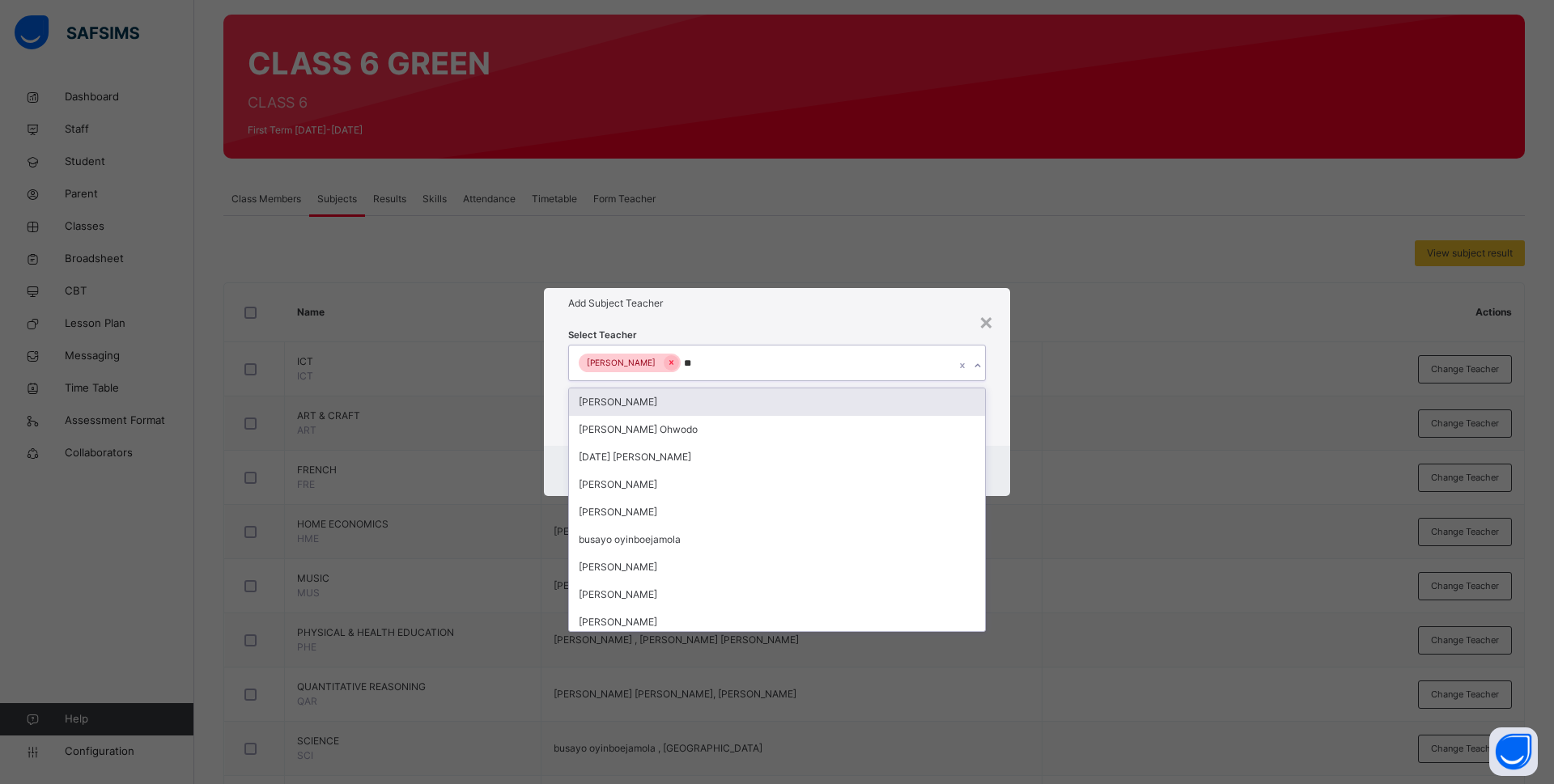
type input "***"
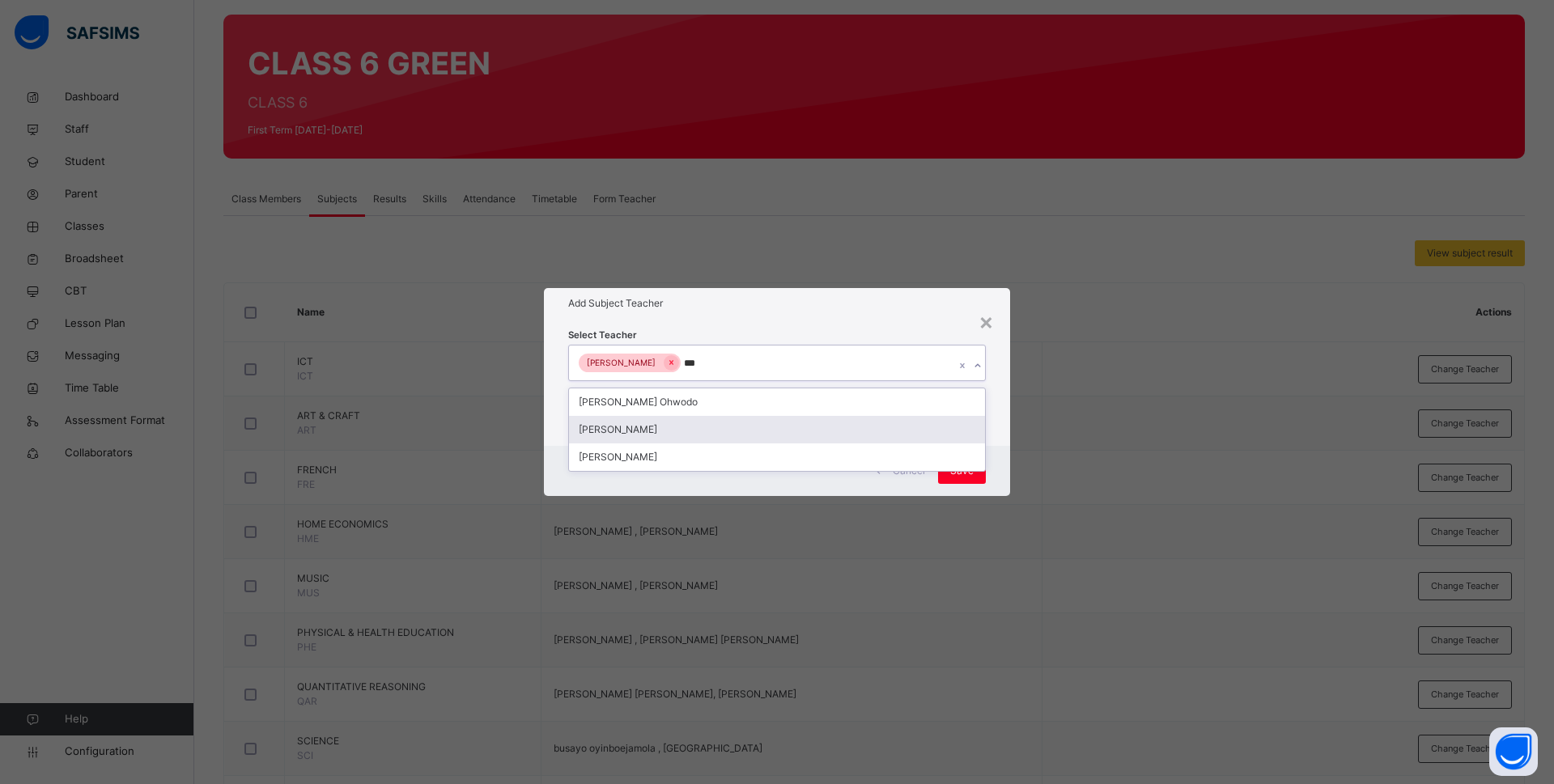
click at [705, 439] on div "Bamituni Aye" at bounding box center [777, 429] width 416 height 27
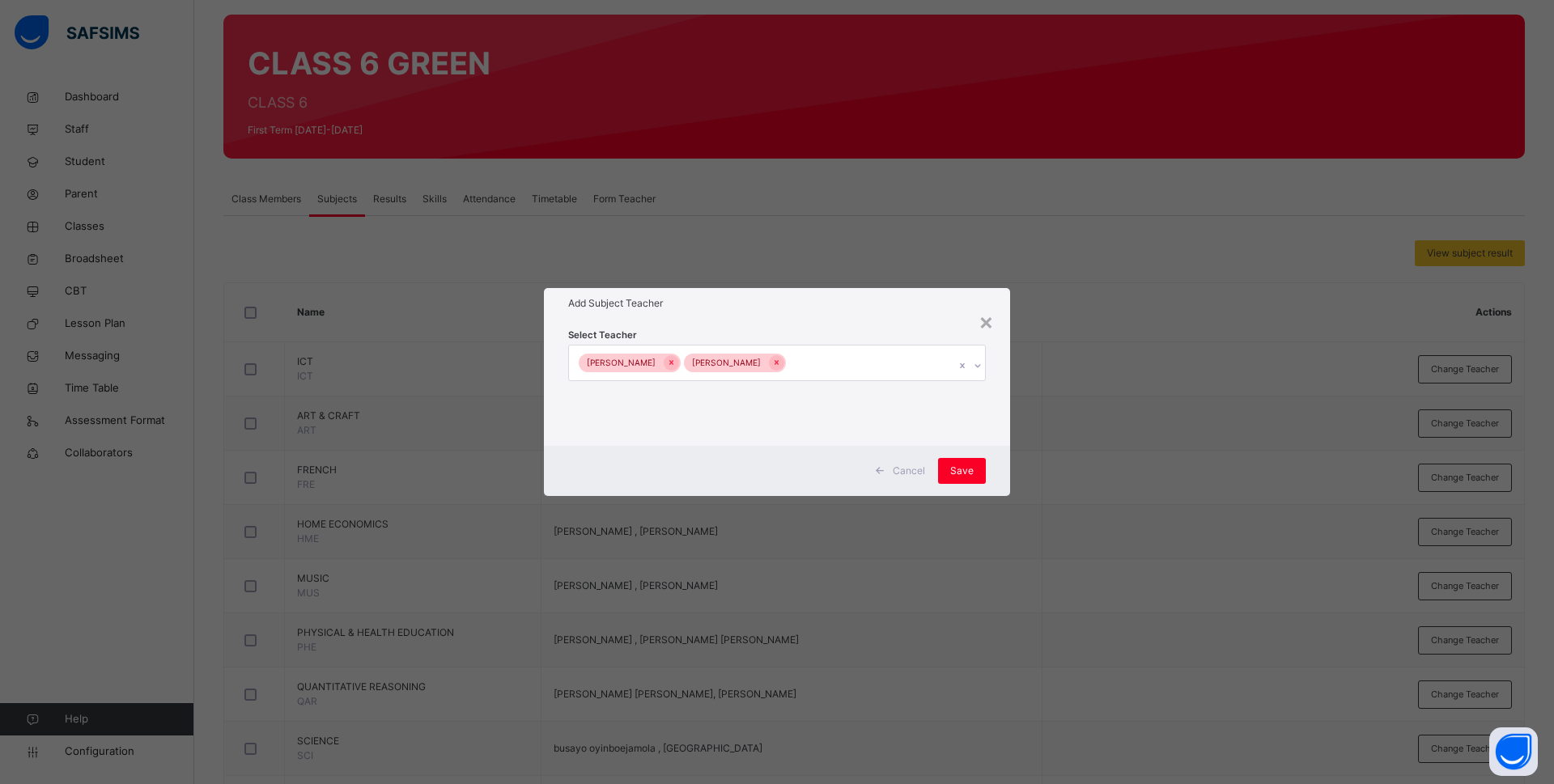
click at [1005, 426] on div "Select Teacher Titilope Afolabi Bamituni Aye" at bounding box center [777, 382] width 466 height 127
click at [964, 472] on span "Save" at bounding box center [962, 470] width 23 height 14
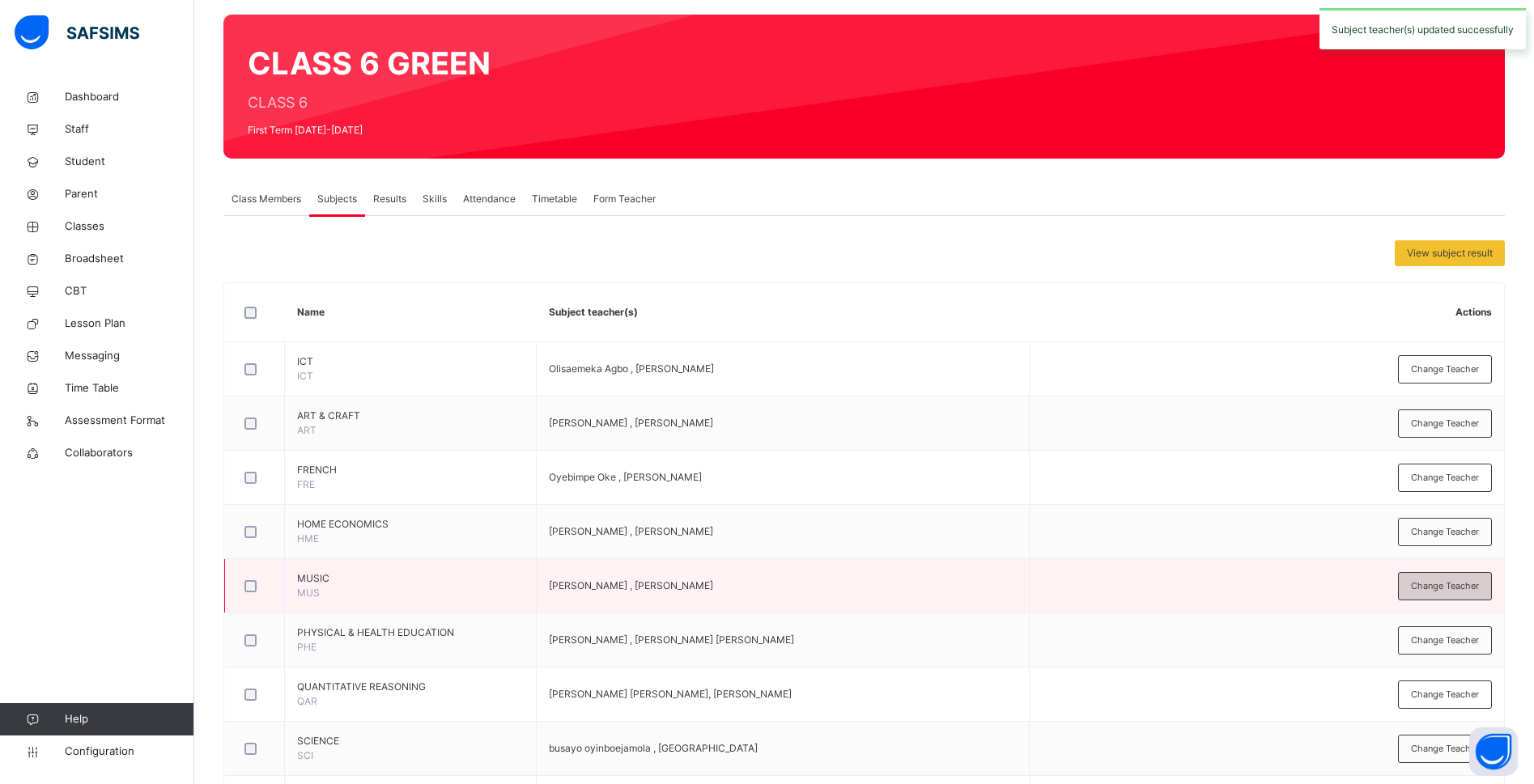
click at [1452, 579] on span "Change Teacher" at bounding box center [1445, 586] width 68 height 14
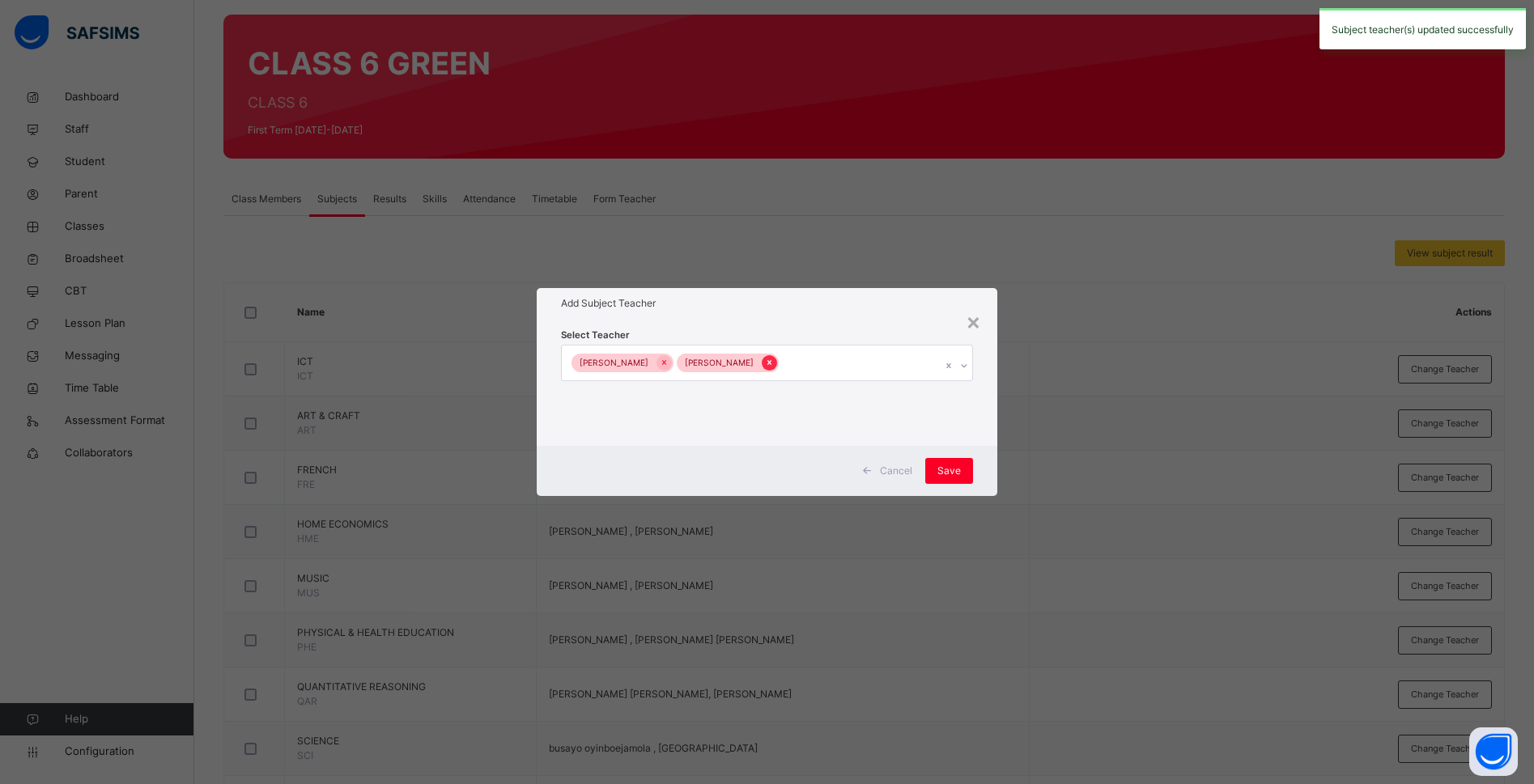
click at [767, 360] on icon at bounding box center [769, 363] width 9 height 12
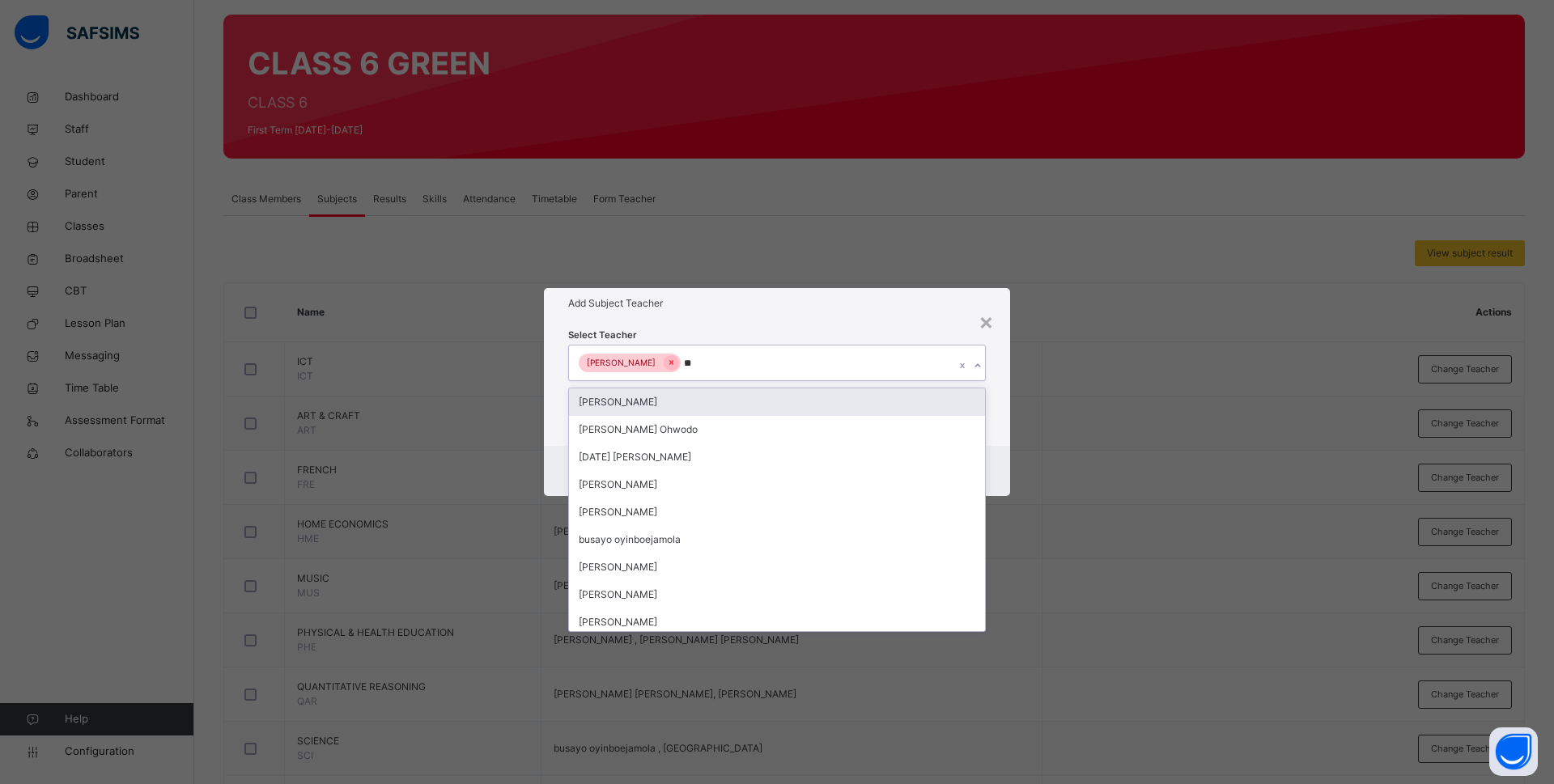
type input "***"
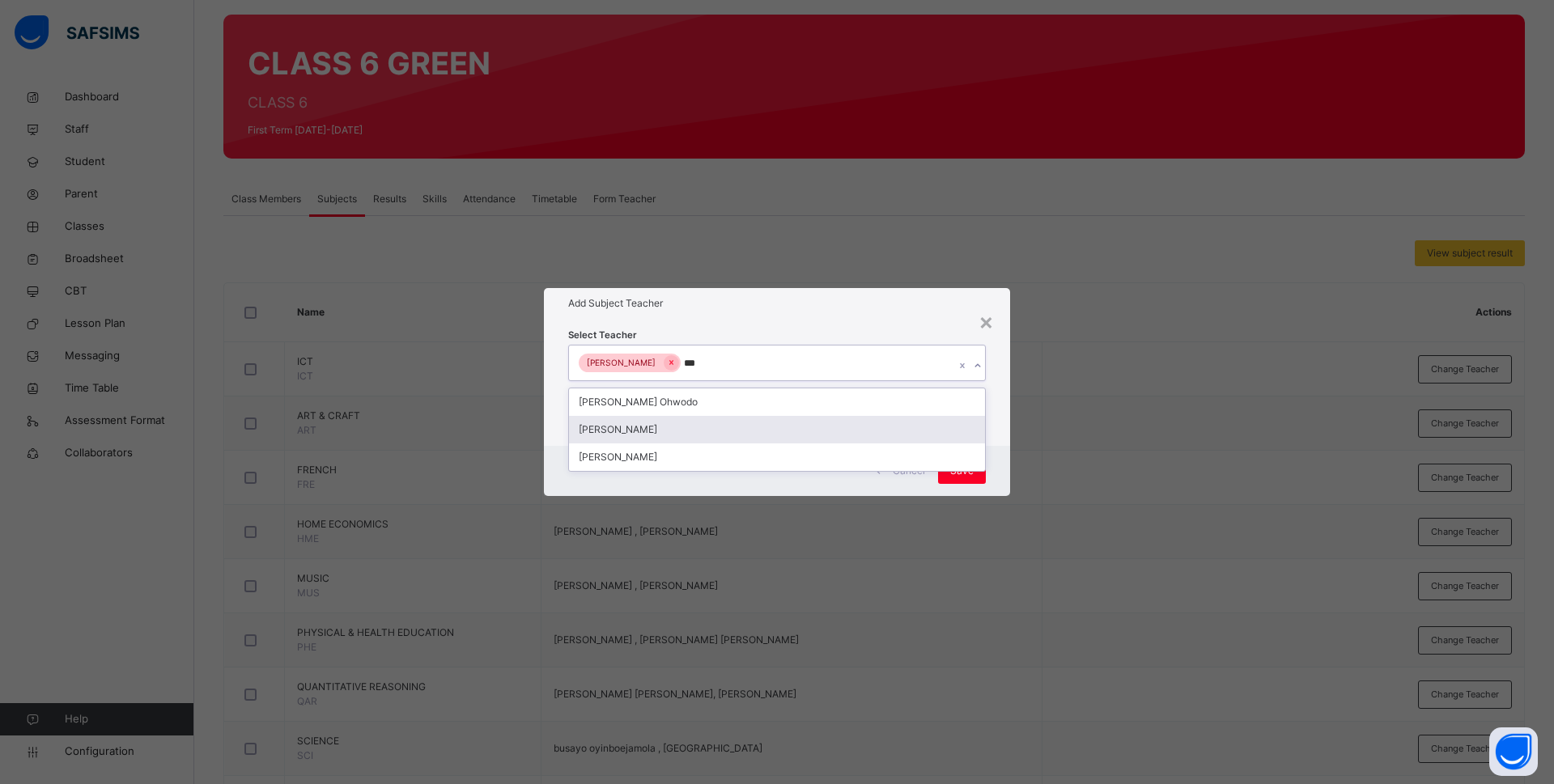
click at [734, 429] on div "Bamituni Aye" at bounding box center [777, 429] width 416 height 27
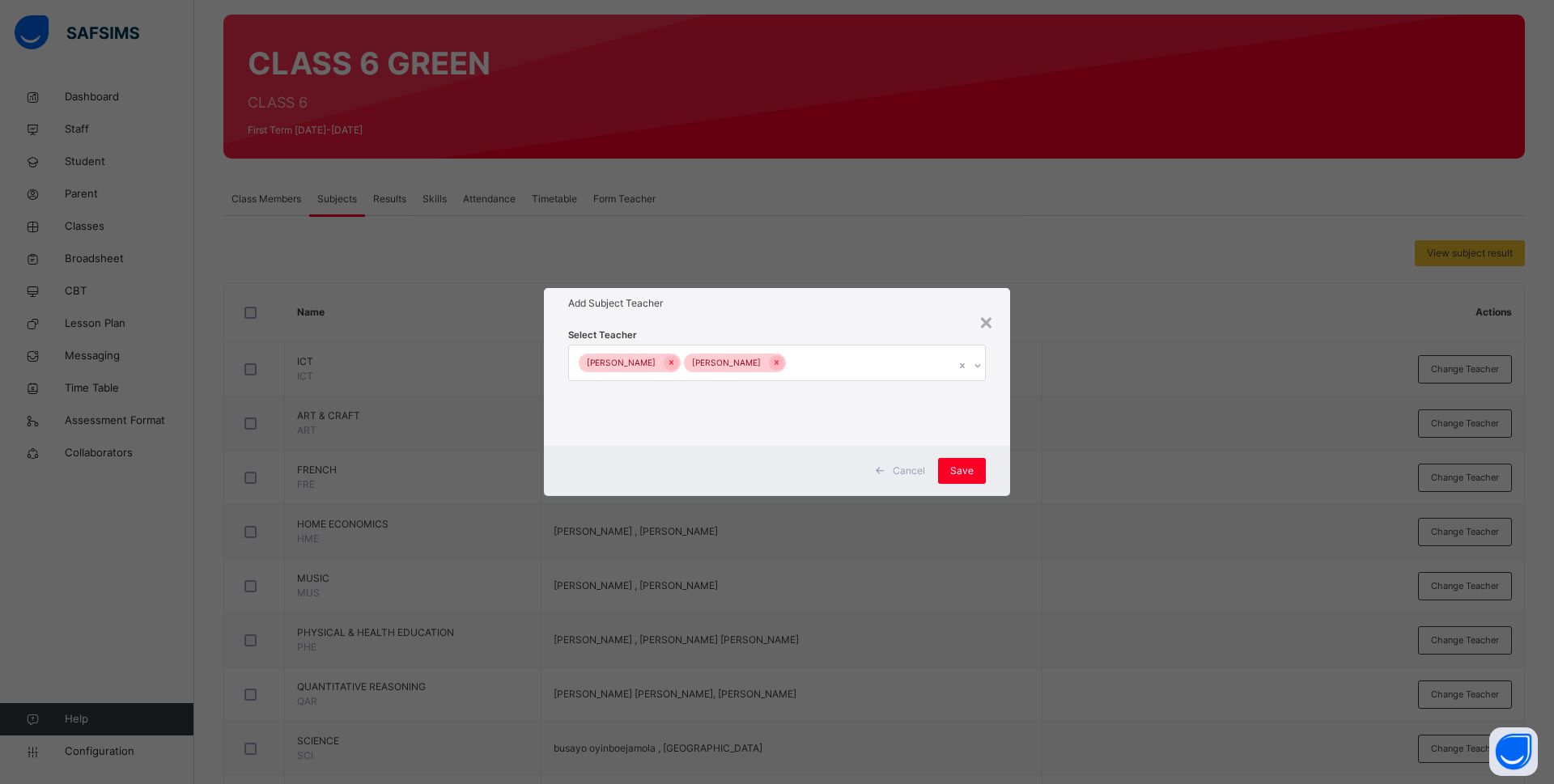
click at [1012, 413] on div "× Add Subject Teacher Select Teacher JOSHUA EWERE Bamituni Aye Cancel Save" at bounding box center [777, 392] width 1554 height 784
click at [956, 474] on span "Save" at bounding box center [962, 470] width 23 height 14
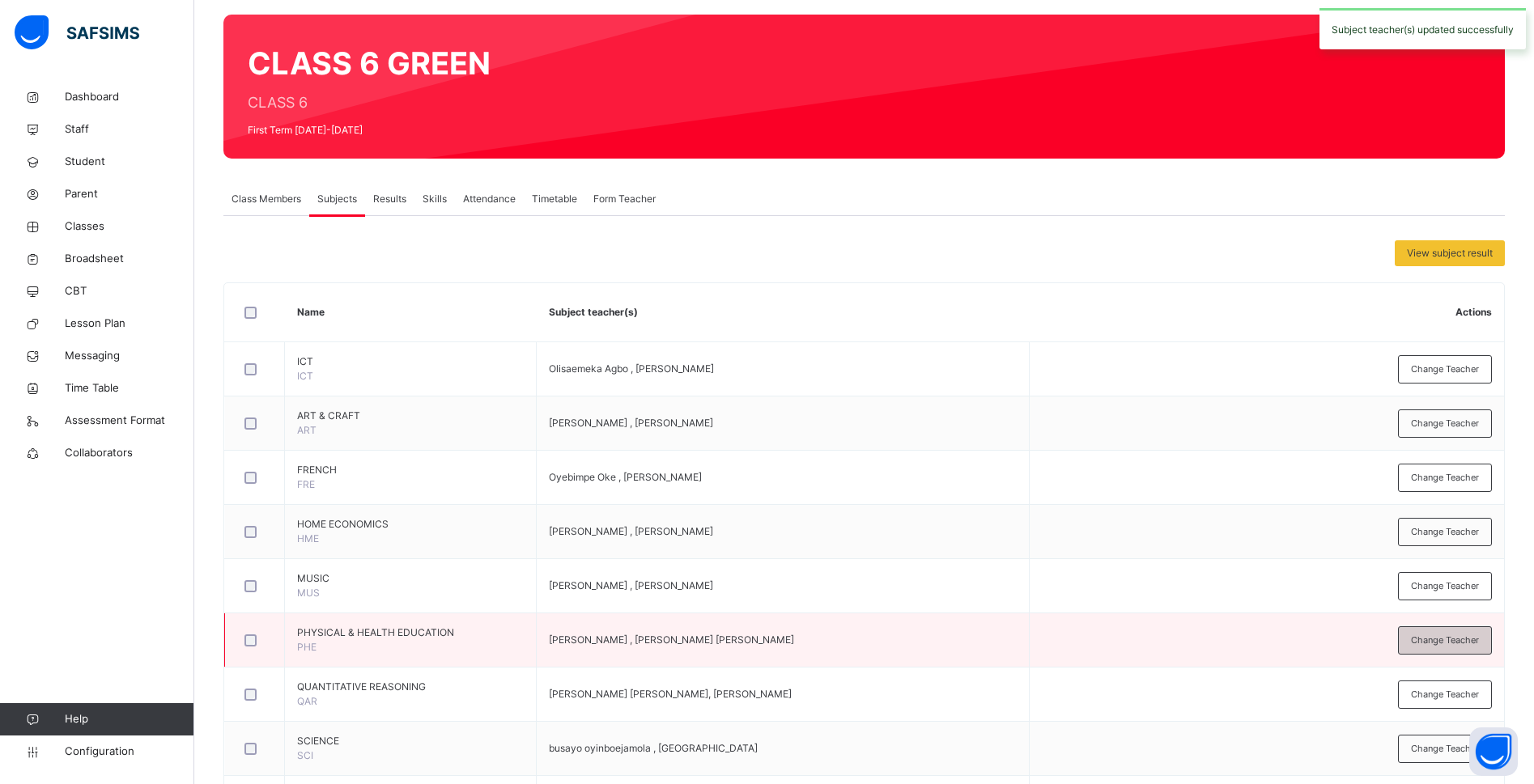
click at [1449, 634] on span "Change Teacher" at bounding box center [1445, 640] width 68 height 14
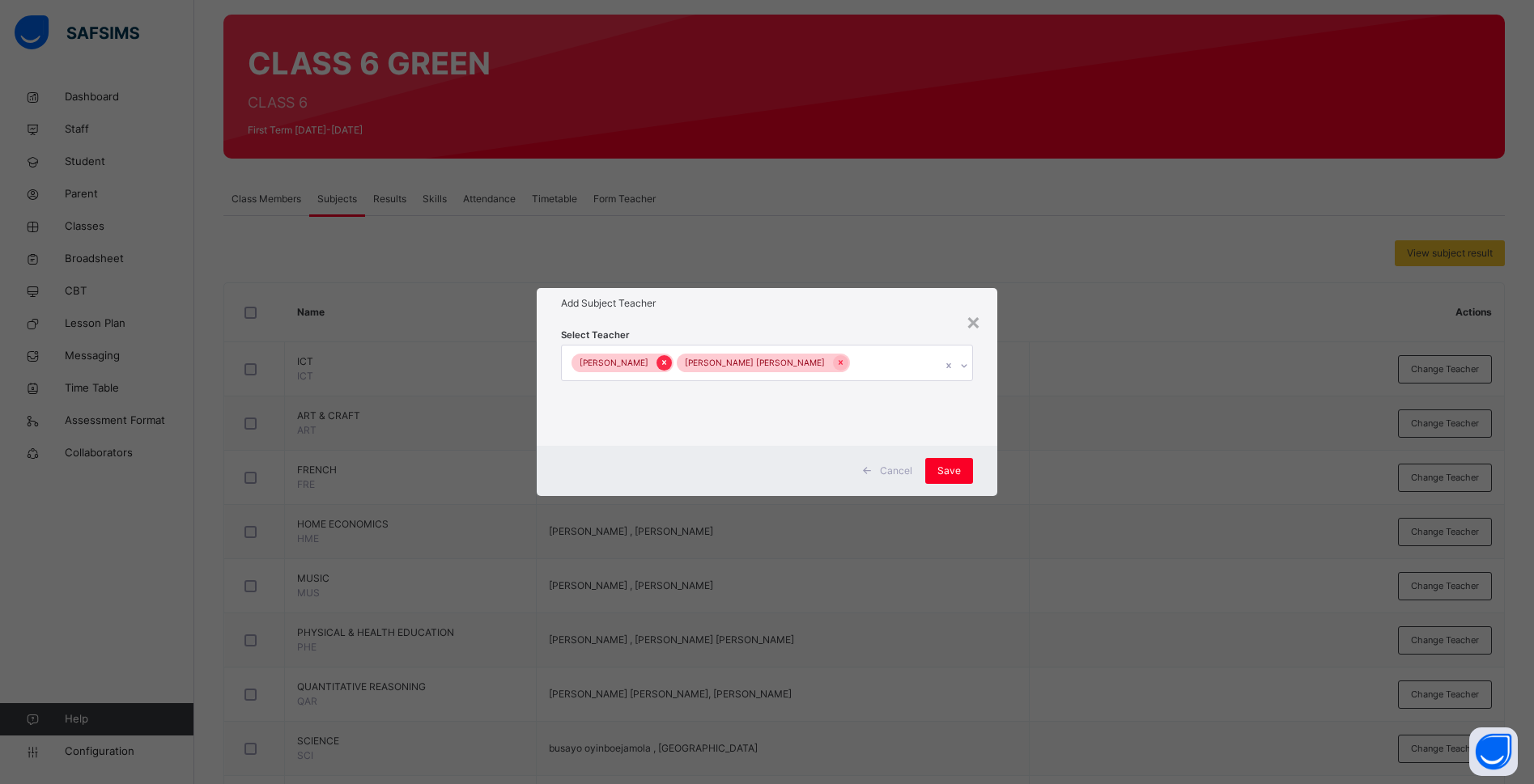
click at [669, 364] on icon at bounding box center [664, 363] width 9 height 12
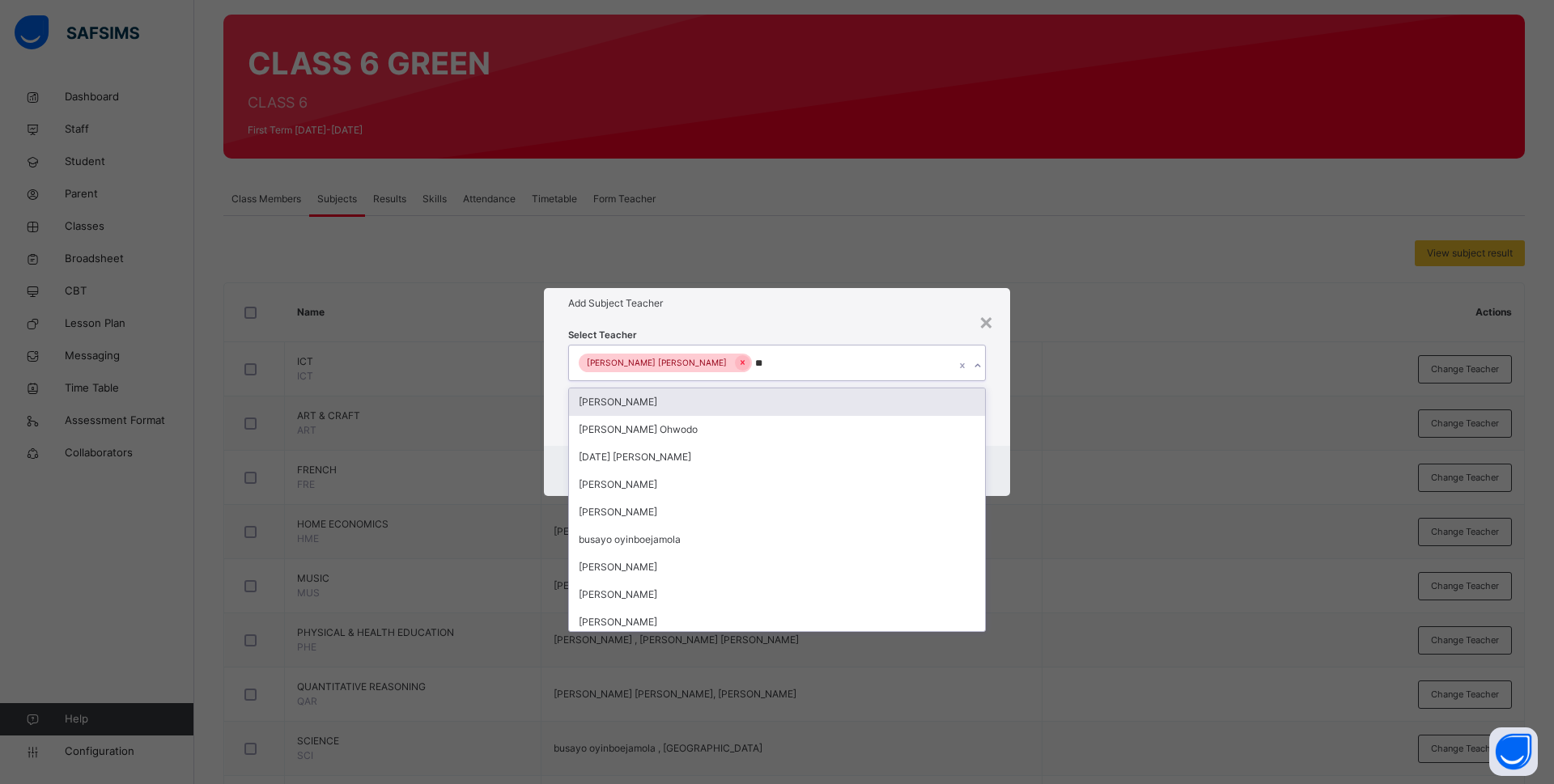
type input "***"
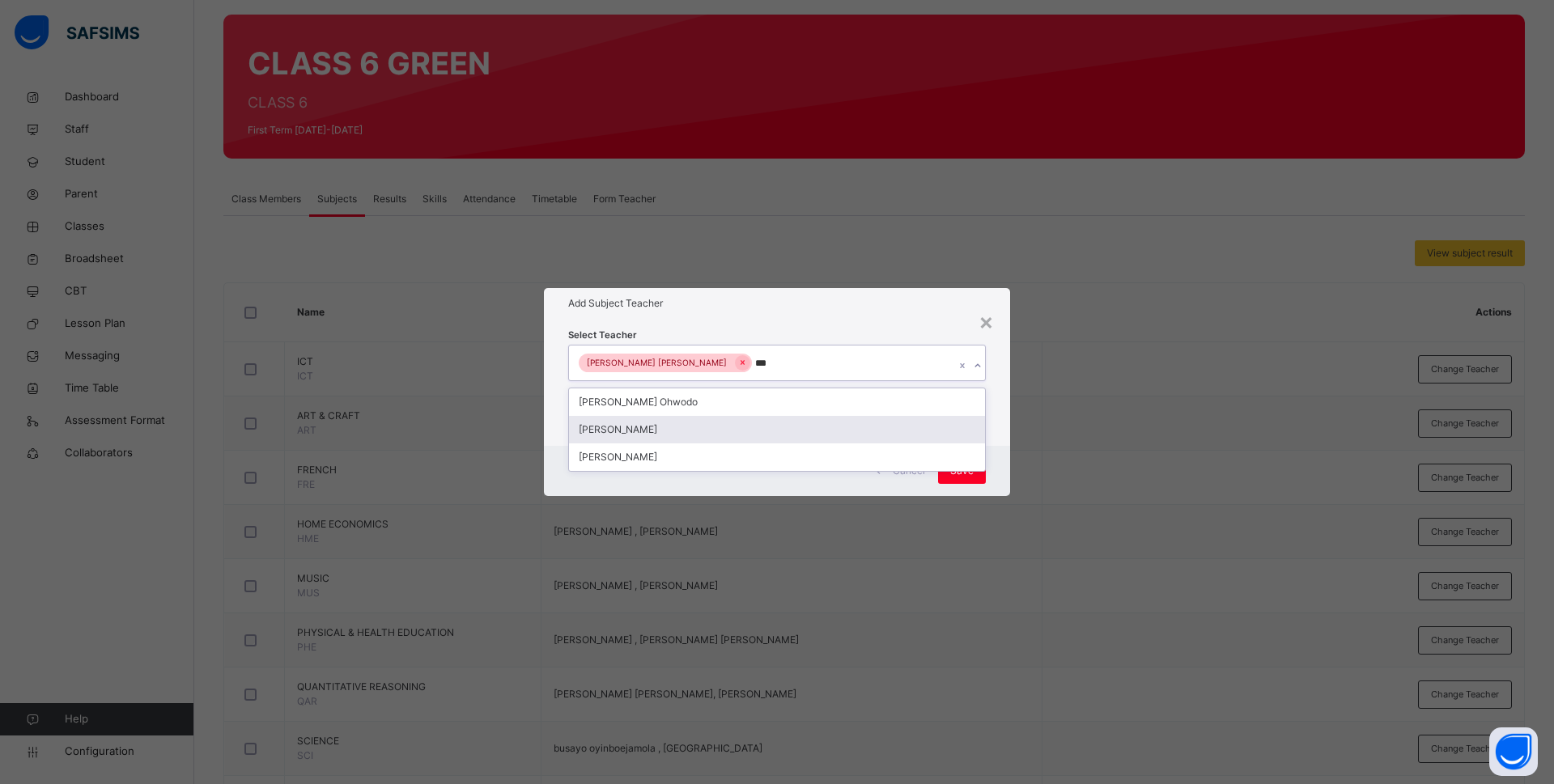
click at [655, 427] on div "Bamituni Aye" at bounding box center [777, 429] width 416 height 27
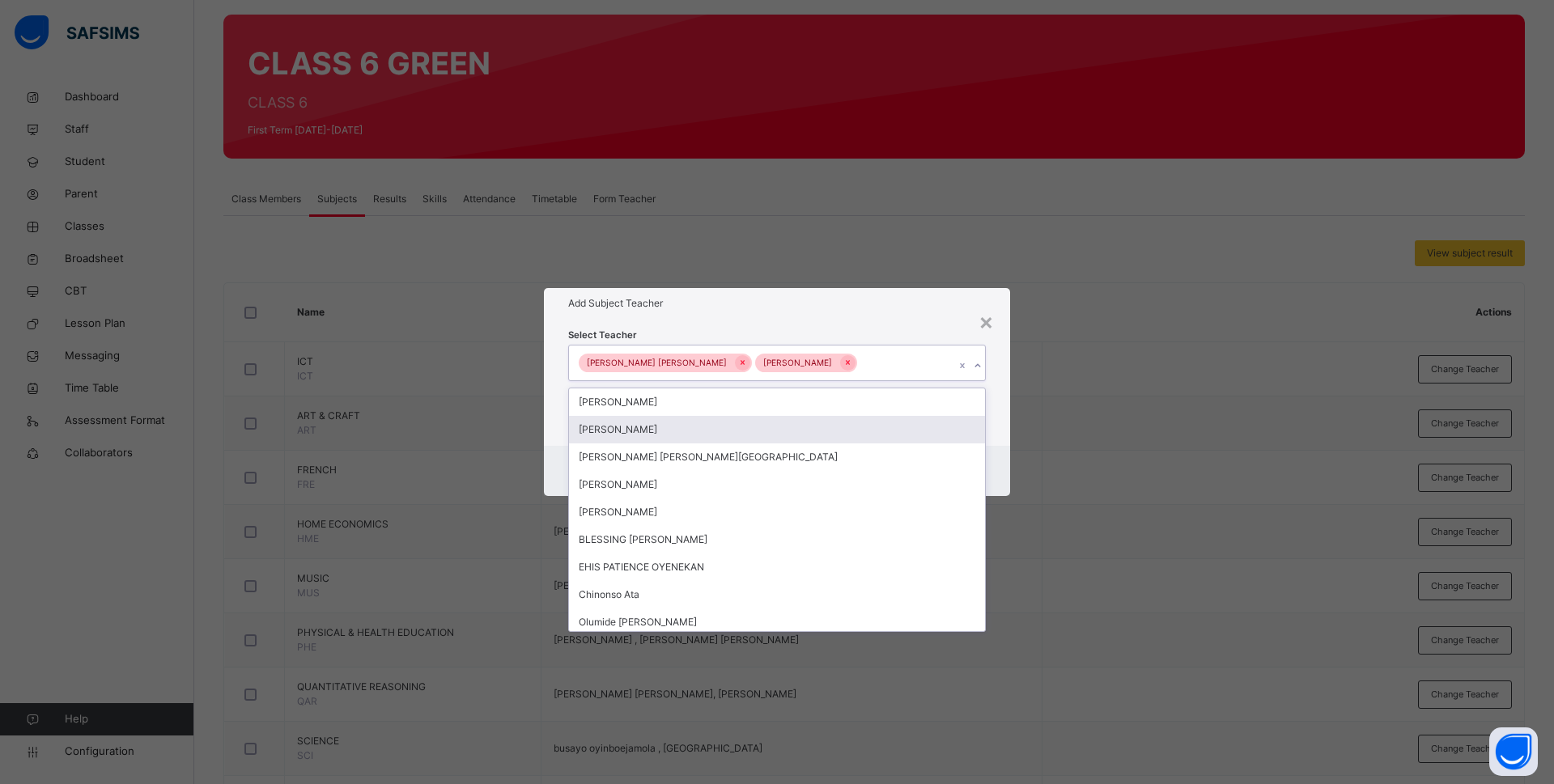
click at [1004, 422] on div "Select Teacher option Bamituni Aye, selected. option Anne Eches focused, 2 of 1…" at bounding box center [777, 382] width 466 height 127
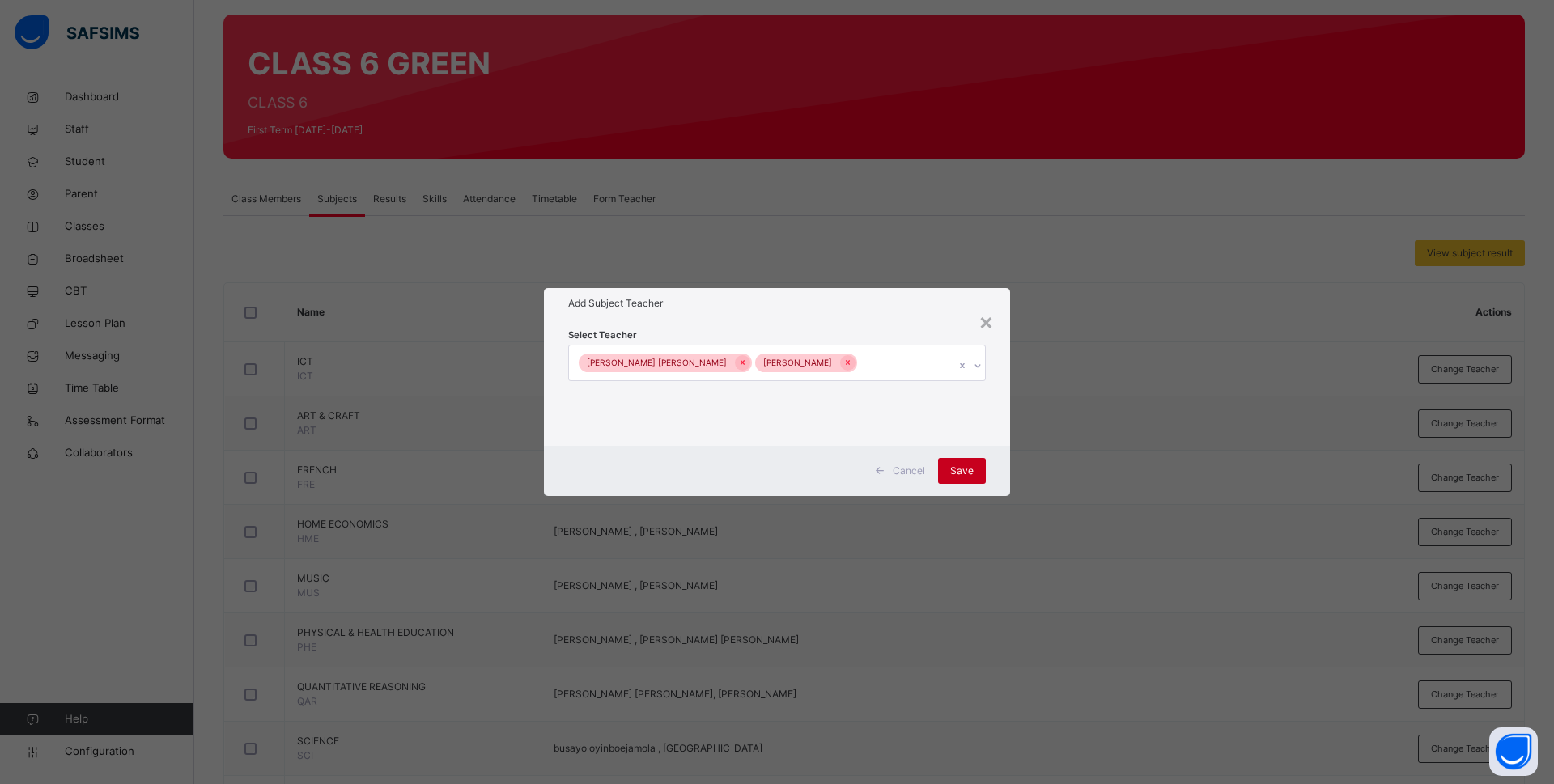
click at [954, 464] on span "Save" at bounding box center [962, 470] width 23 height 14
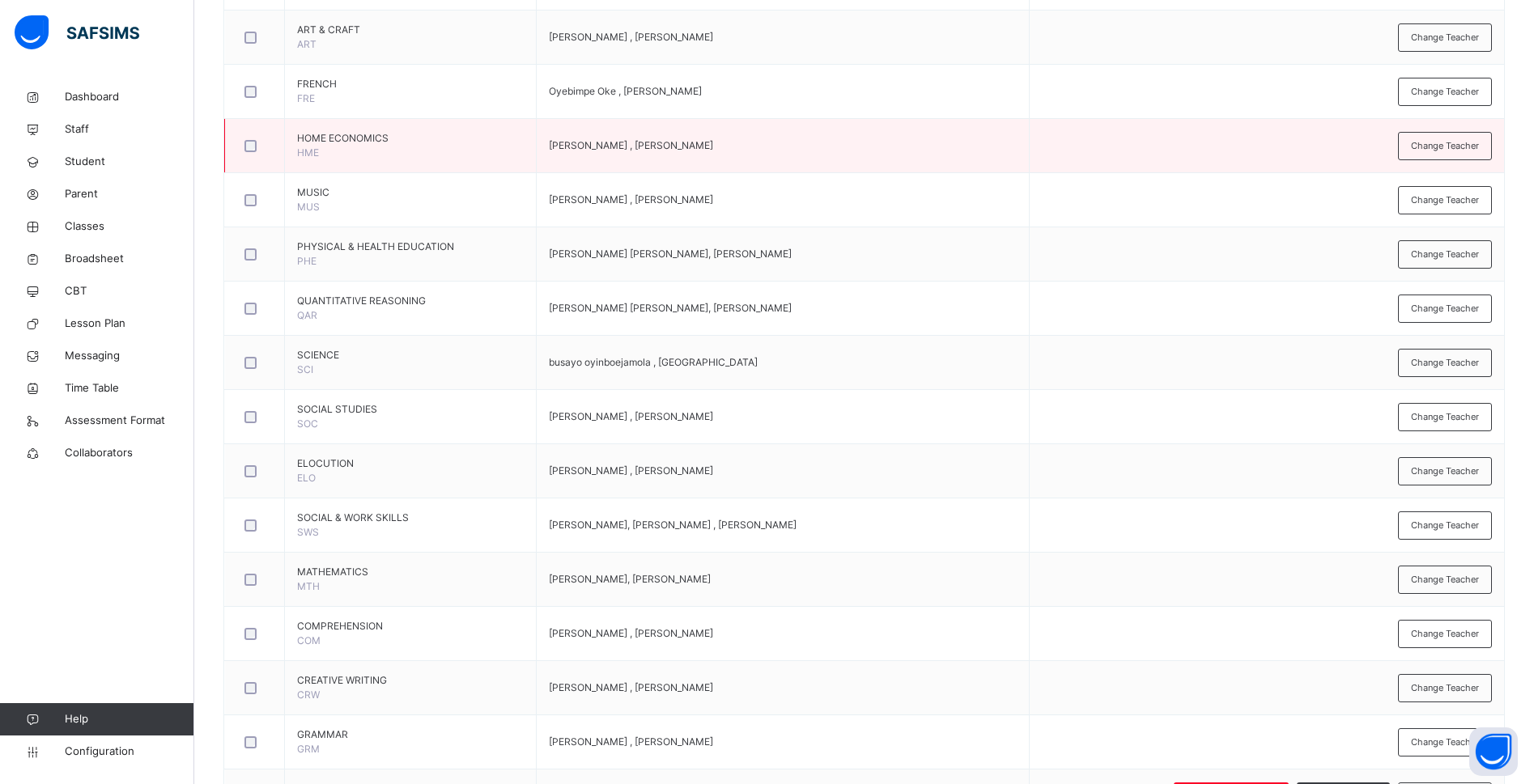
scroll to position [607, 0]
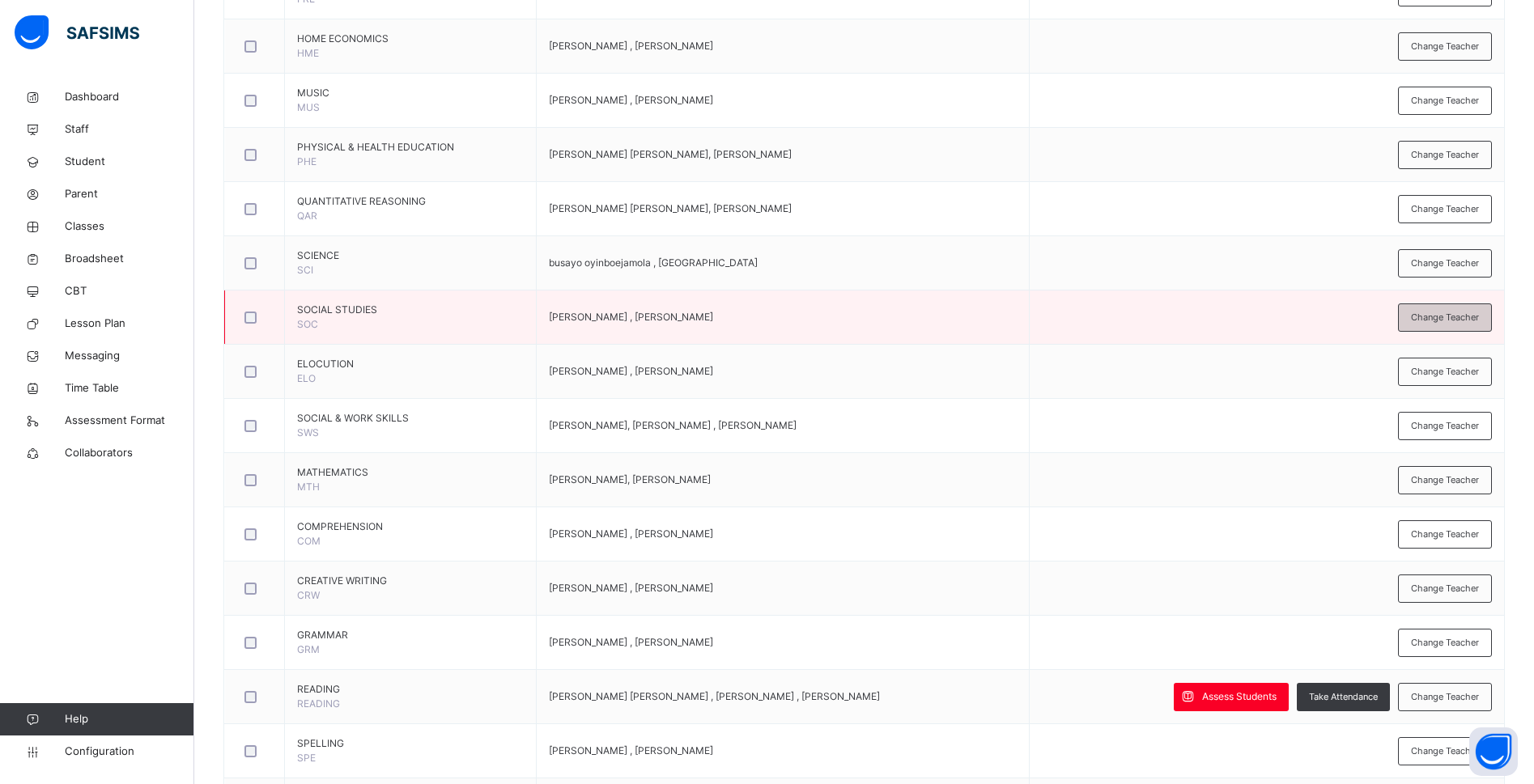
click at [1464, 320] on span "Change Teacher" at bounding box center [1445, 317] width 68 height 14
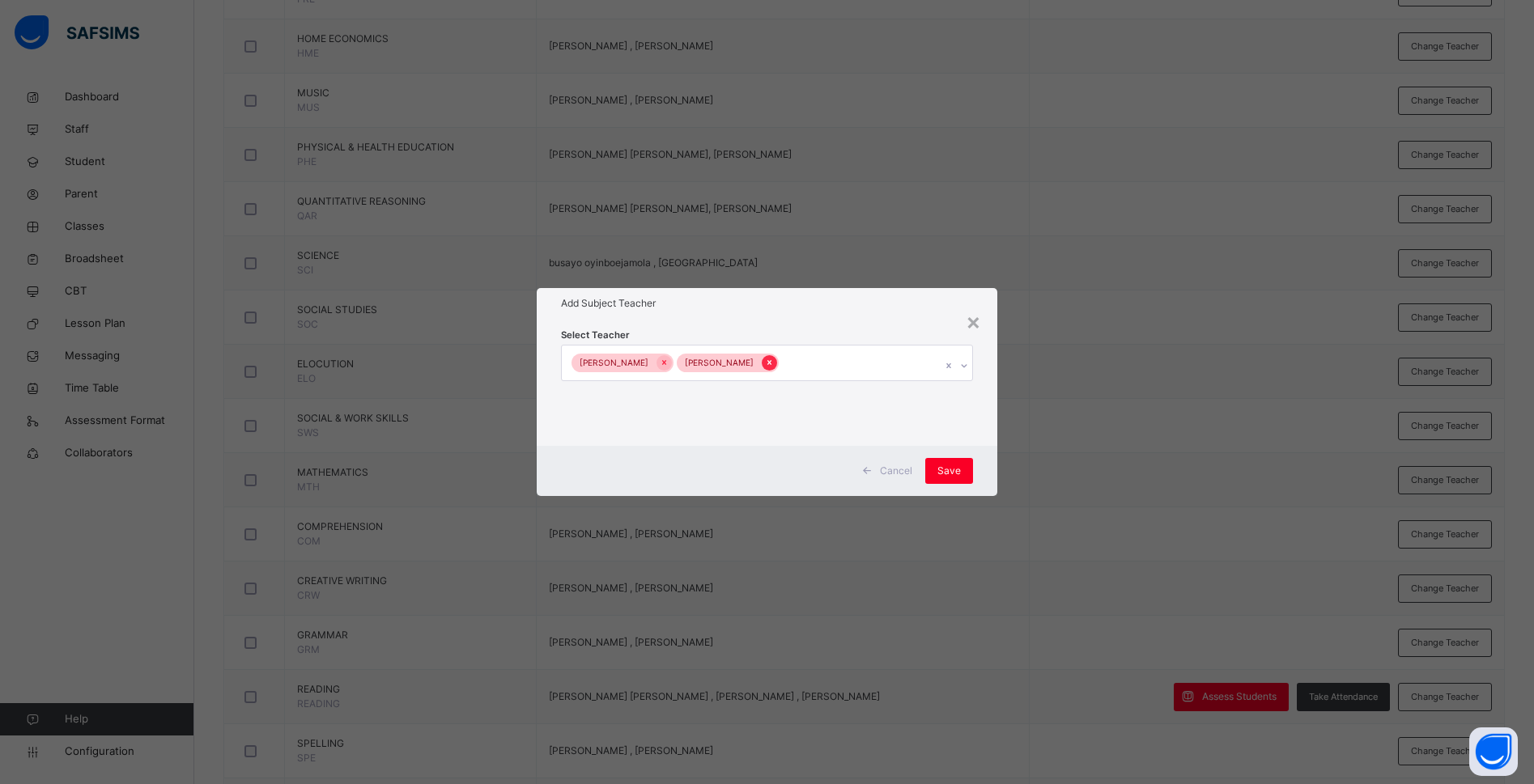
click at [767, 360] on div at bounding box center [769, 363] width 15 height 15
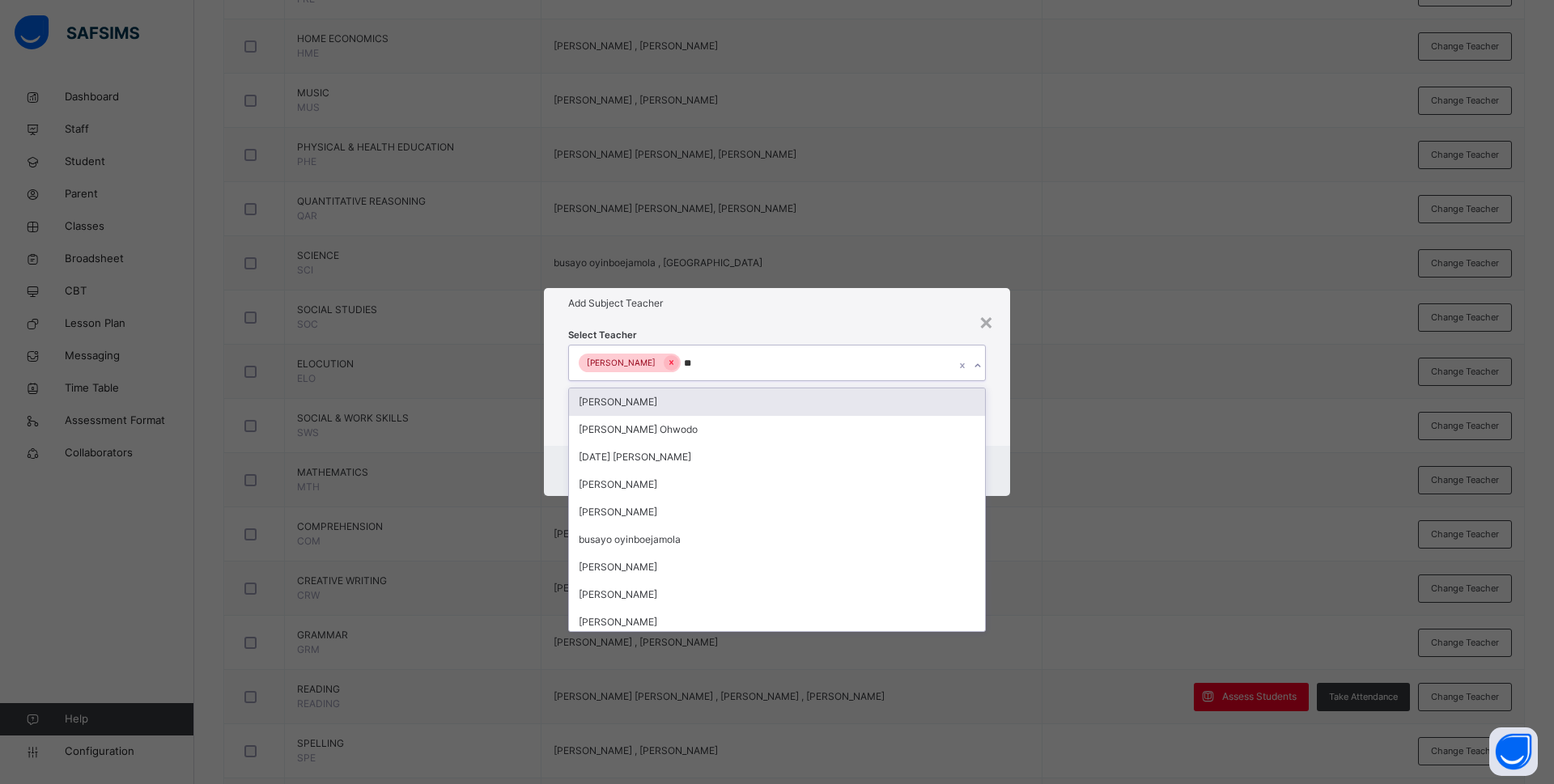
type input "***"
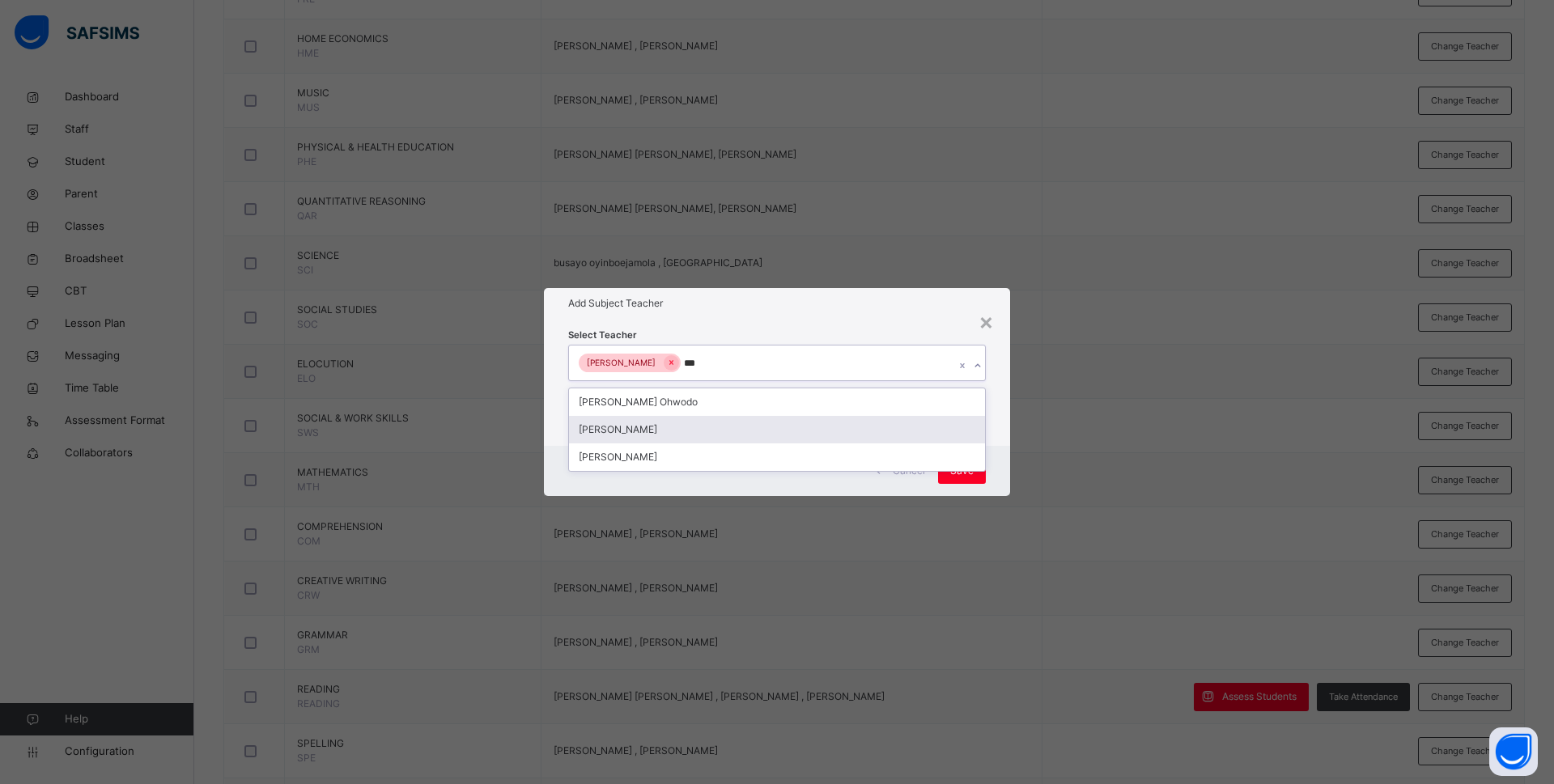
click at [655, 419] on div "Bamituni Aye" at bounding box center [777, 429] width 416 height 27
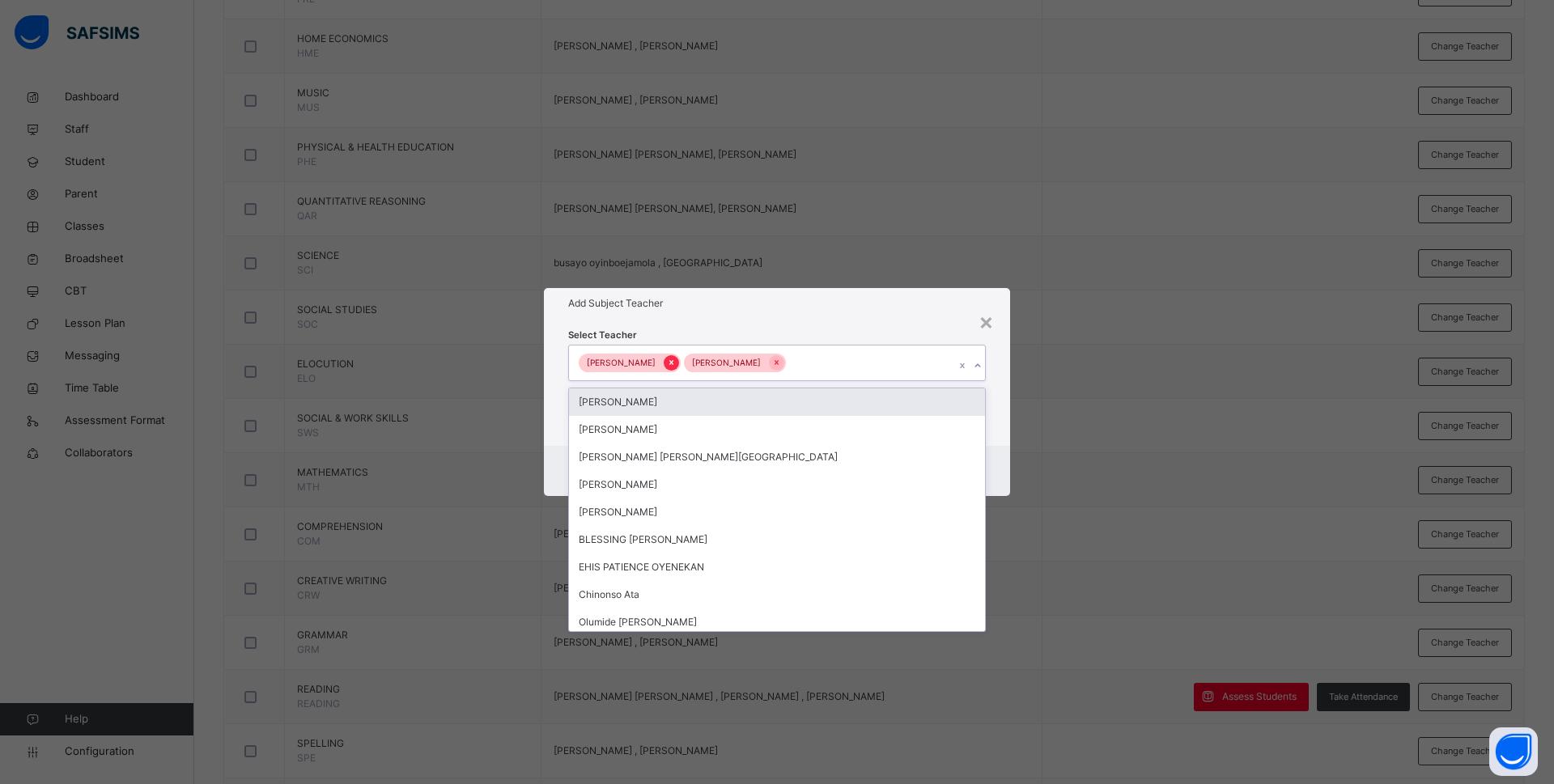
click at [667, 364] on icon at bounding box center [671, 363] width 9 height 12
click at [988, 322] on div "×" at bounding box center [986, 320] width 15 height 34
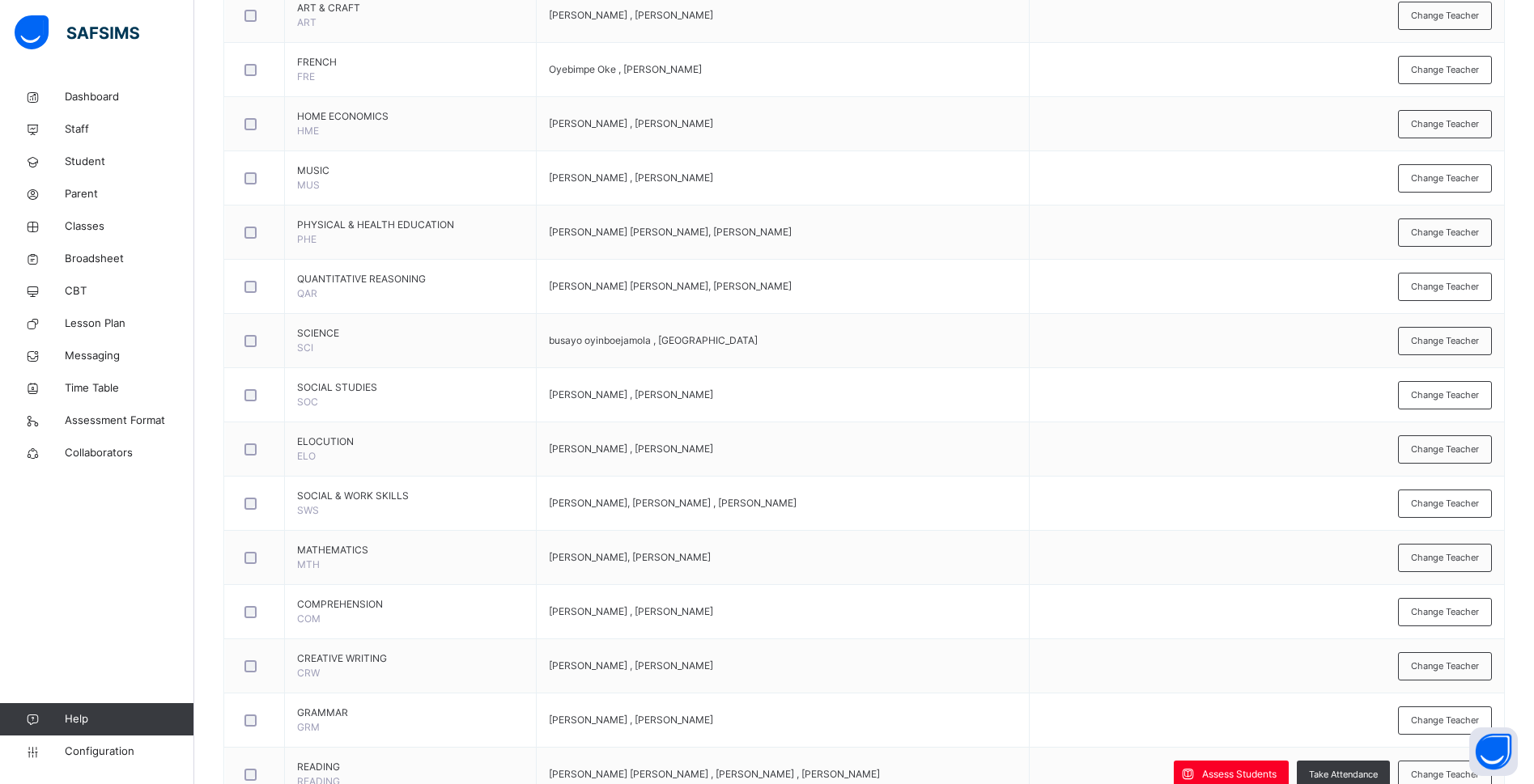
scroll to position [507, 0]
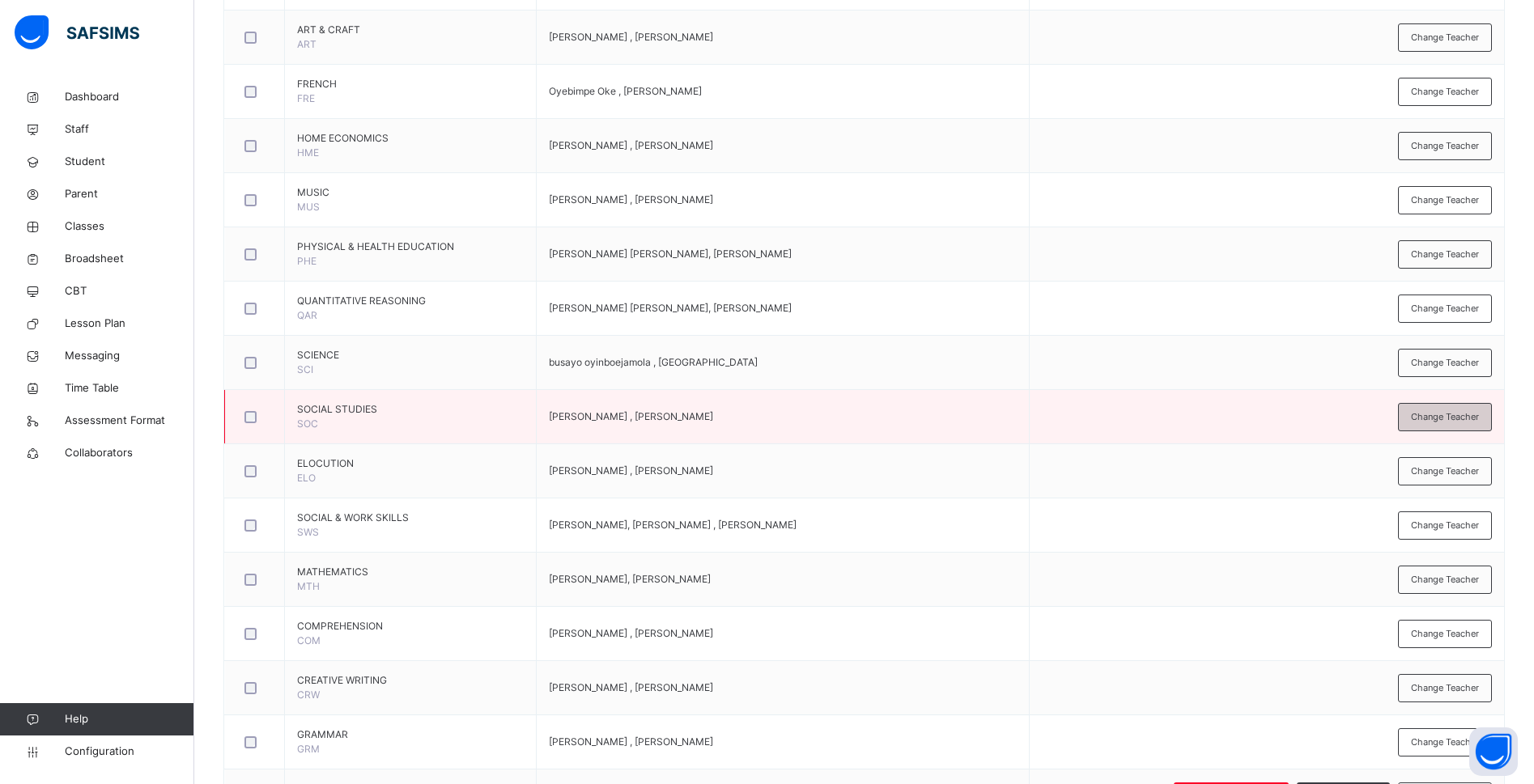
click at [1438, 414] on span "Change Teacher" at bounding box center [1445, 417] width 68 height 14
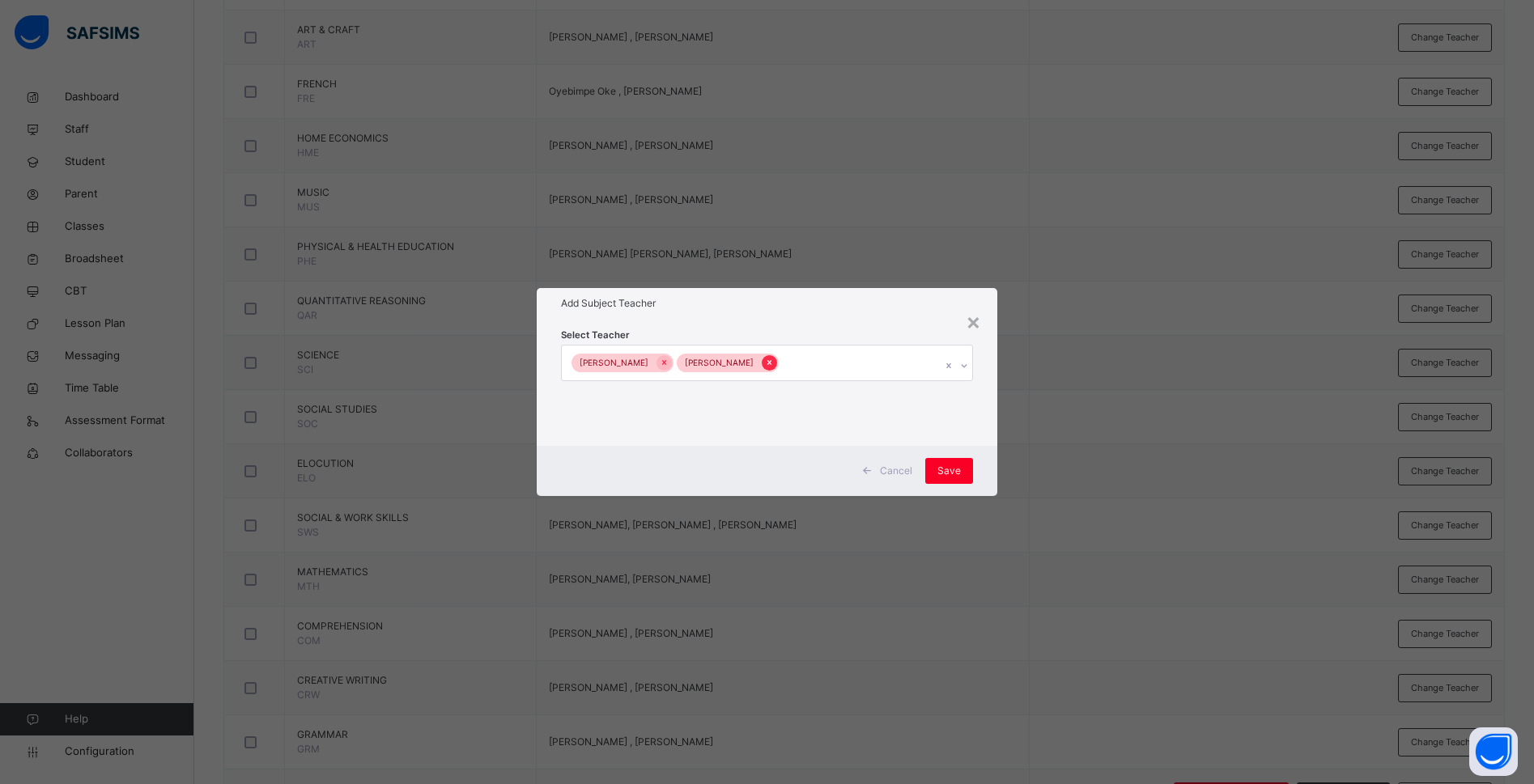
click at [765, 365] on icon at bounding box center [769, 363] width 9 height 12
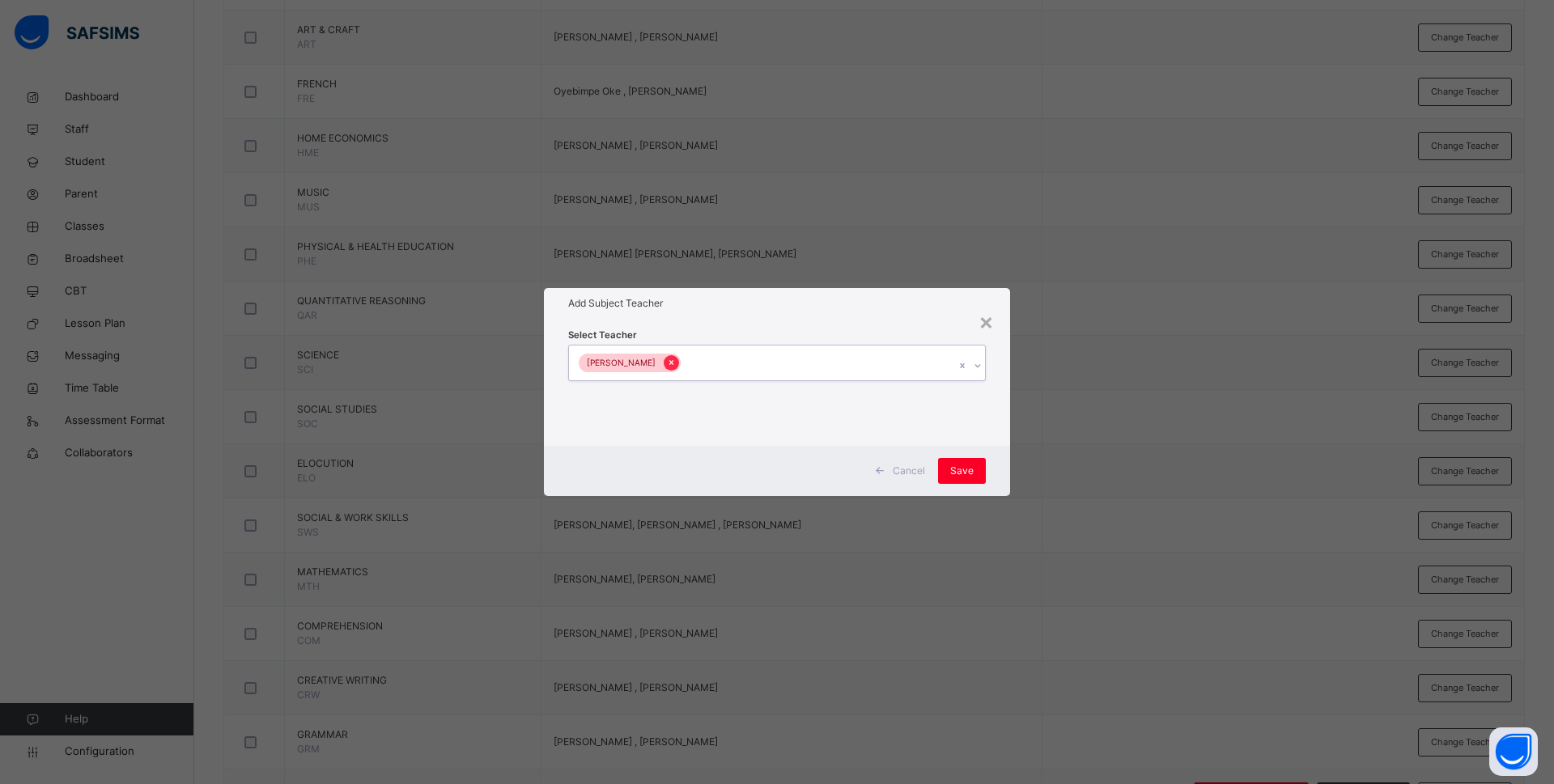
click at [667, 360] on icon at bounding box center [671, 363] width 9 height 12
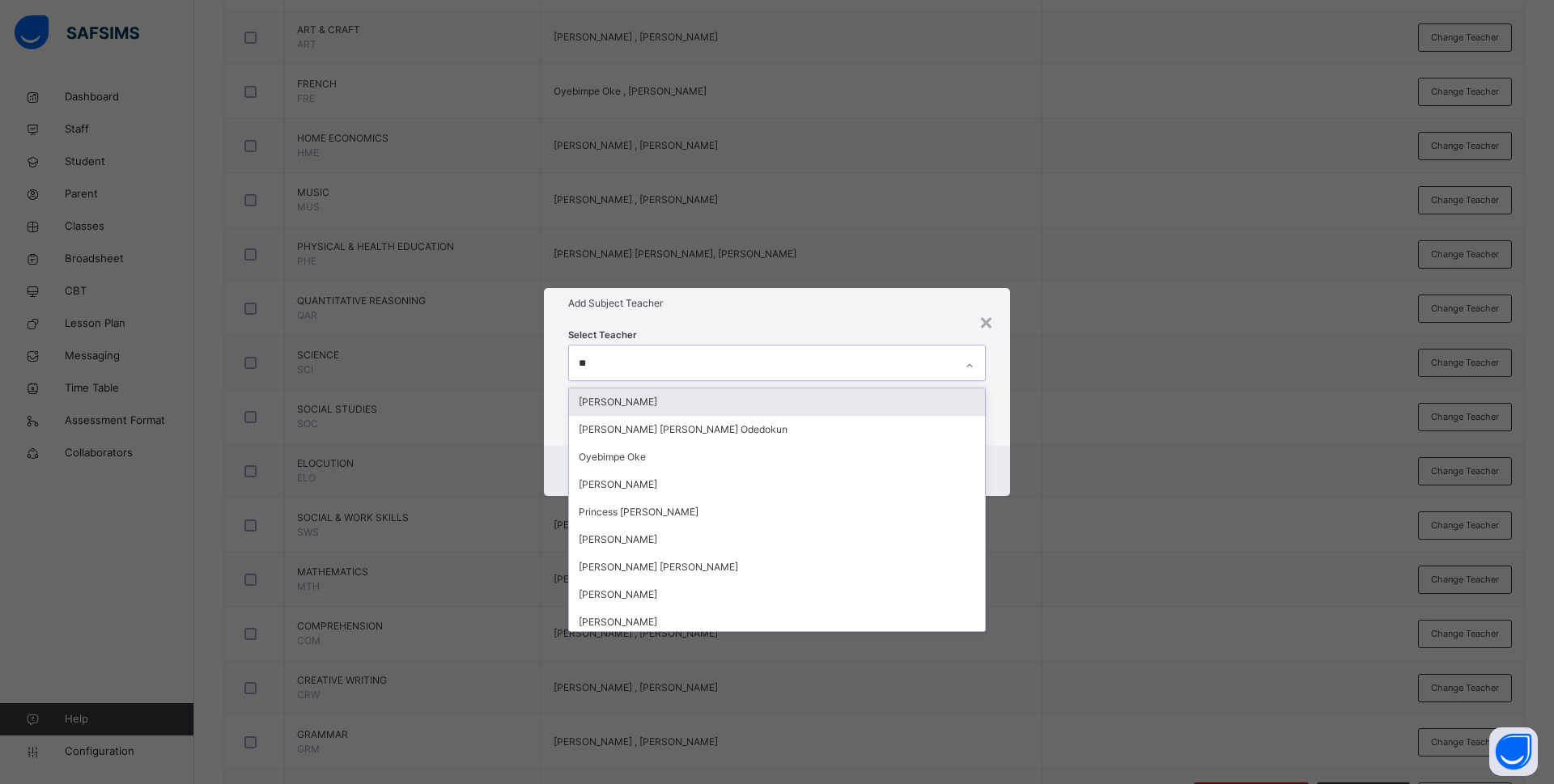
type input "***"
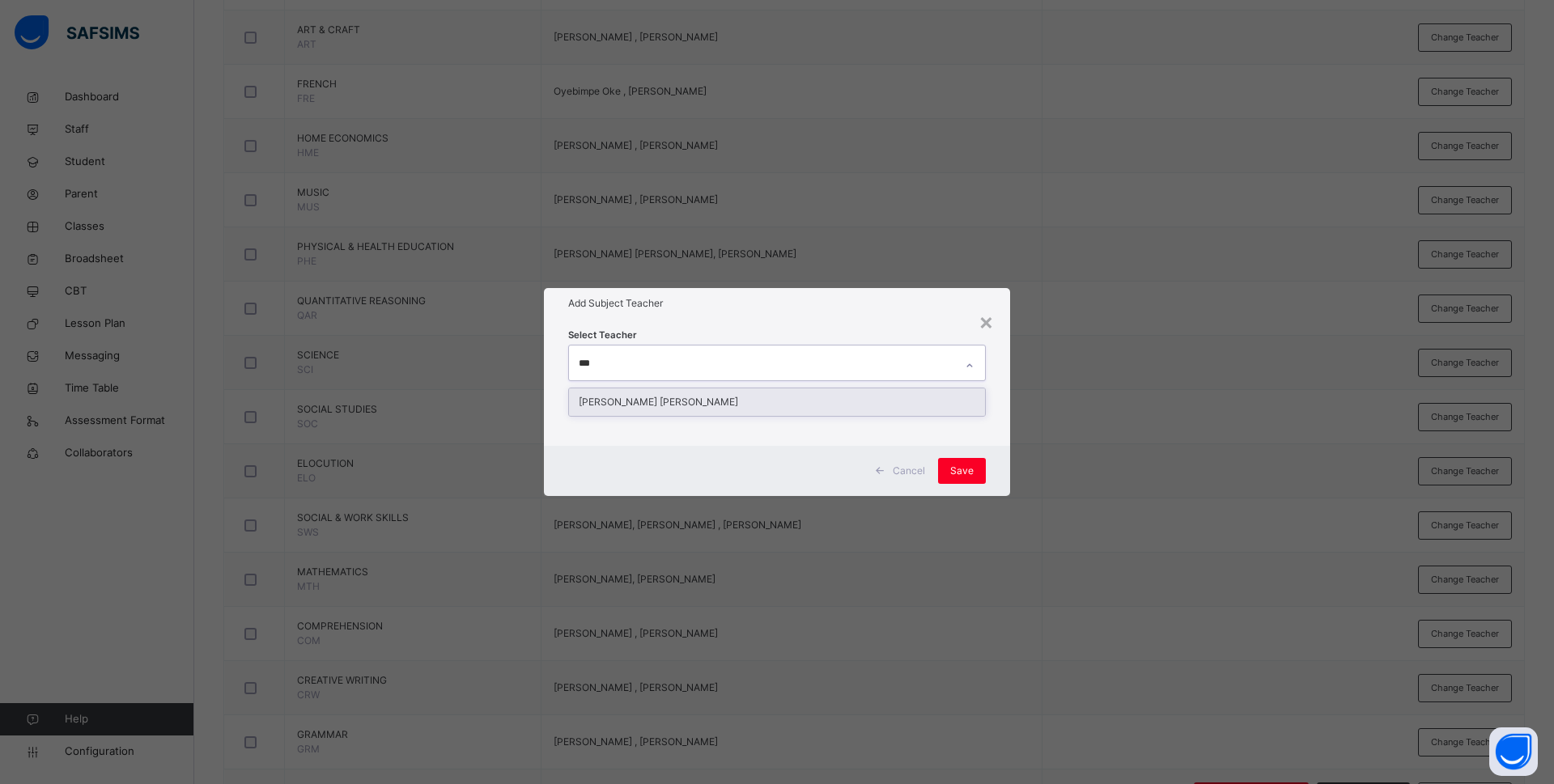
click at [665, 396] on div "Rachael Nneka Okafor" at bounding box center [777, 401] width 416 height 27
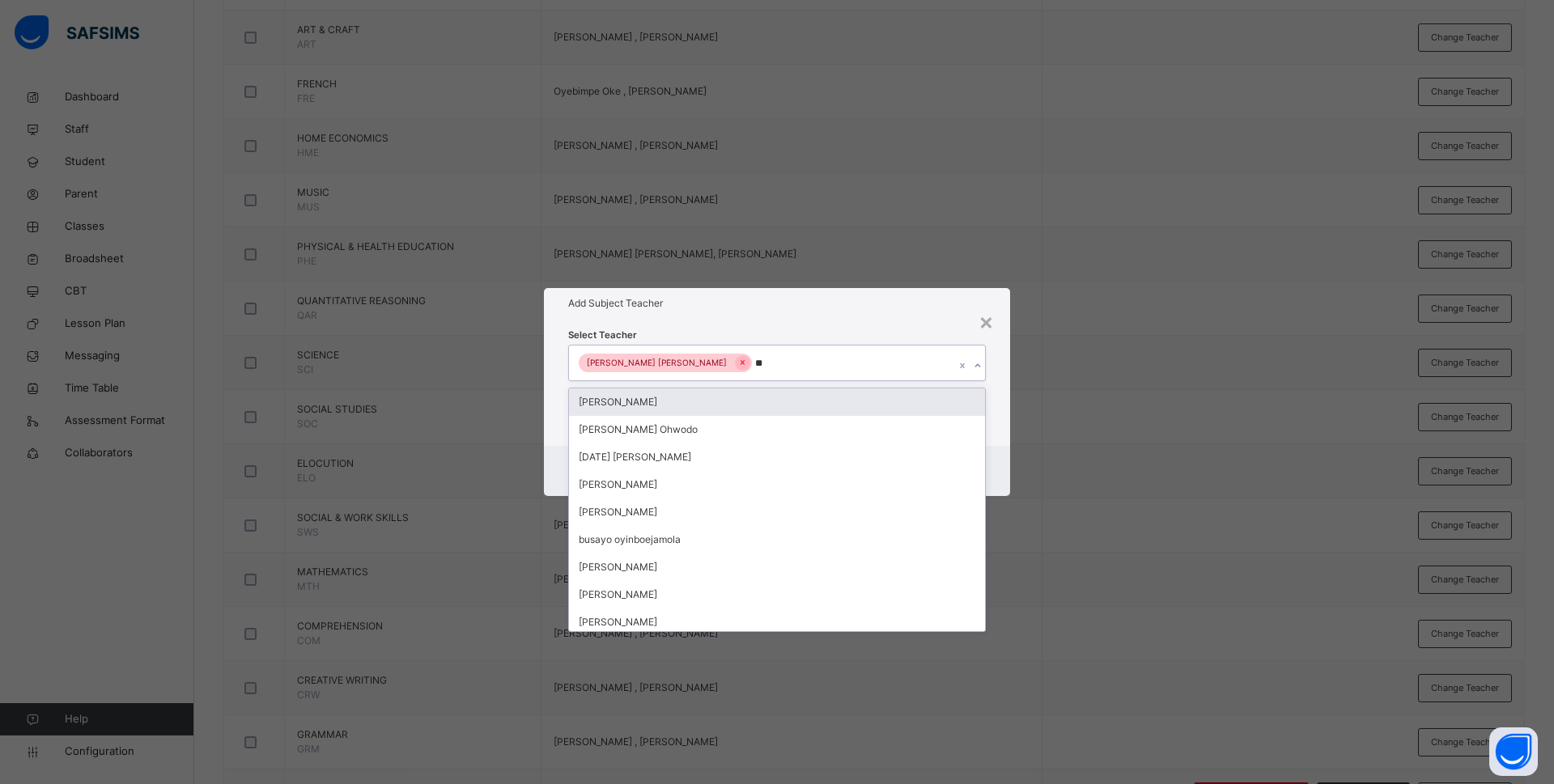
type input "***"
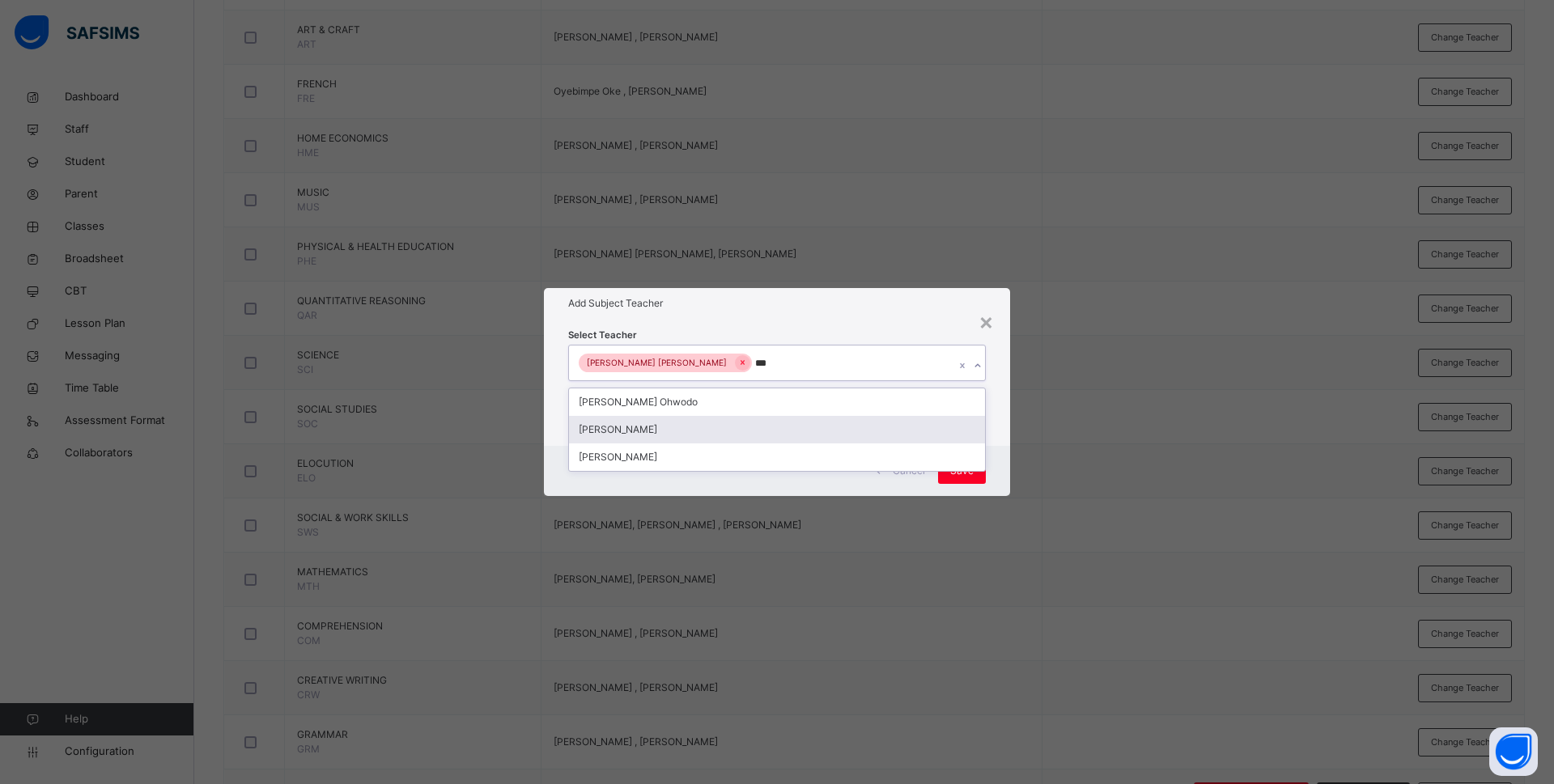
click at [651, 436] on div "Bamituni Aye" at bounding box center [777, 429] width 416 height 27
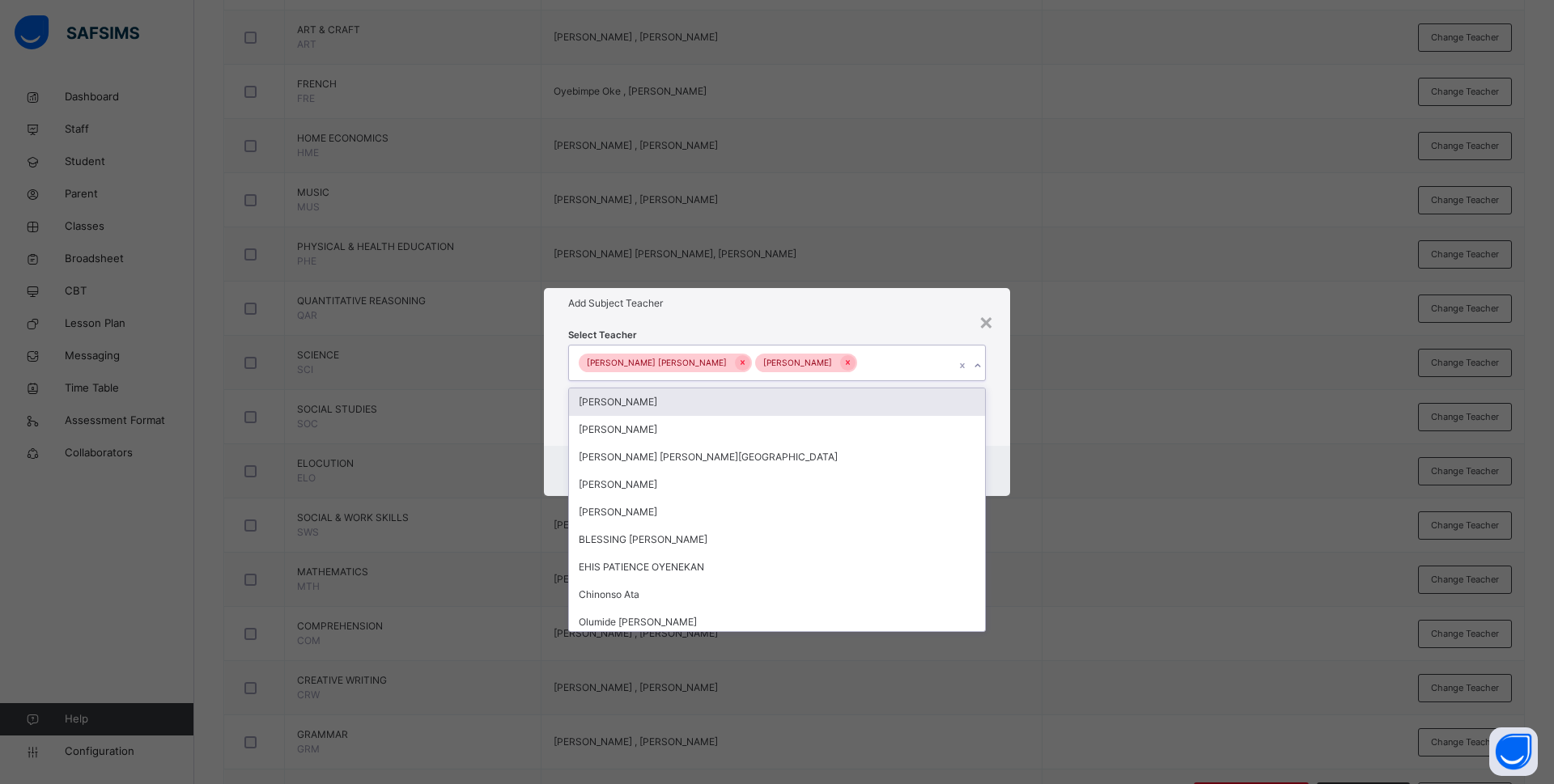
click at [1001, 437] on div "Select Teacher option Bamituni Aye, selected. option Oluwatosin Akanbi focused,…" at bounding box center [777, 382] width 466 height 127
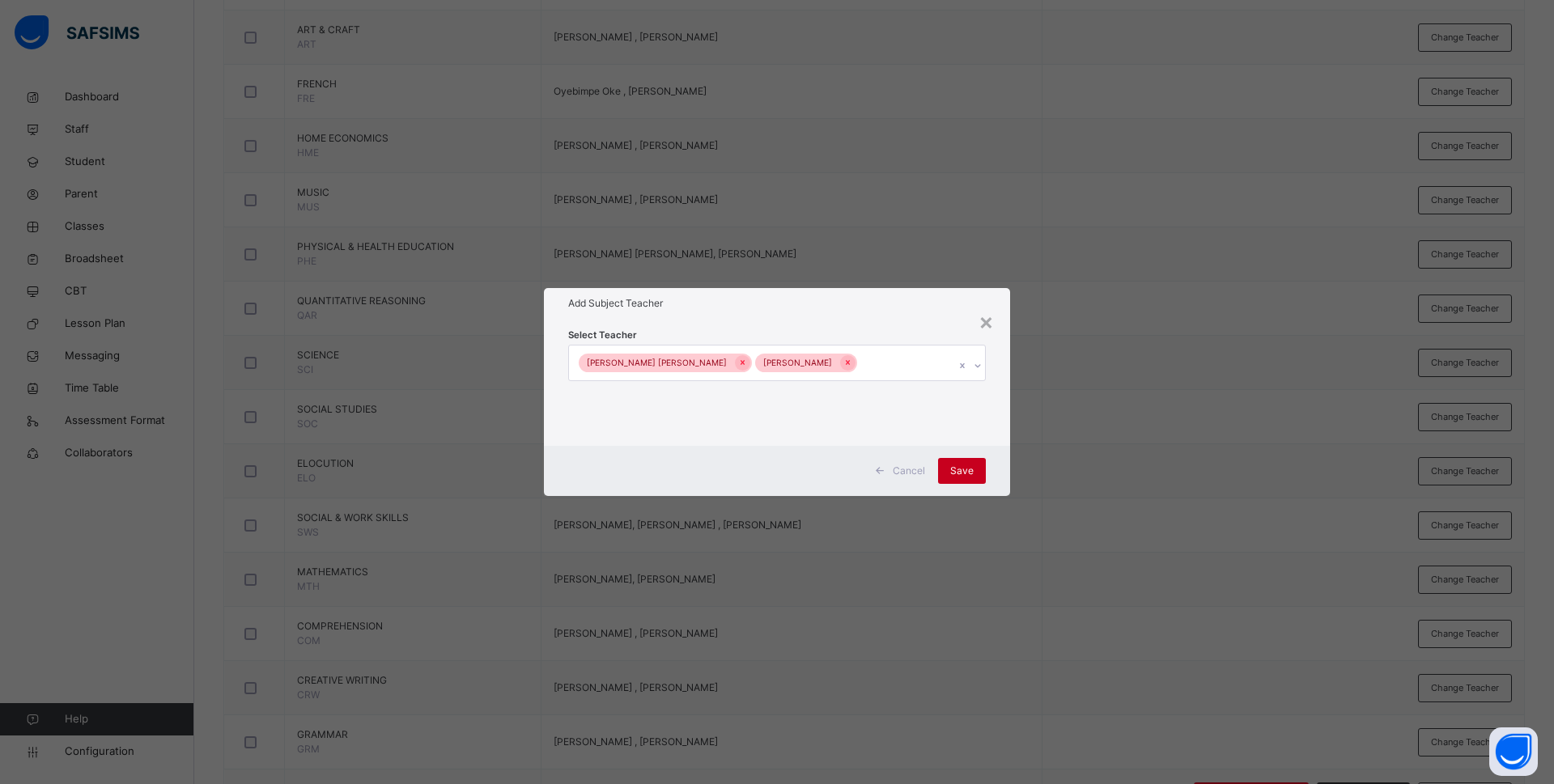
click at [952, 464] on span "Save" at bounding box center [962, 470] width 23 height 14
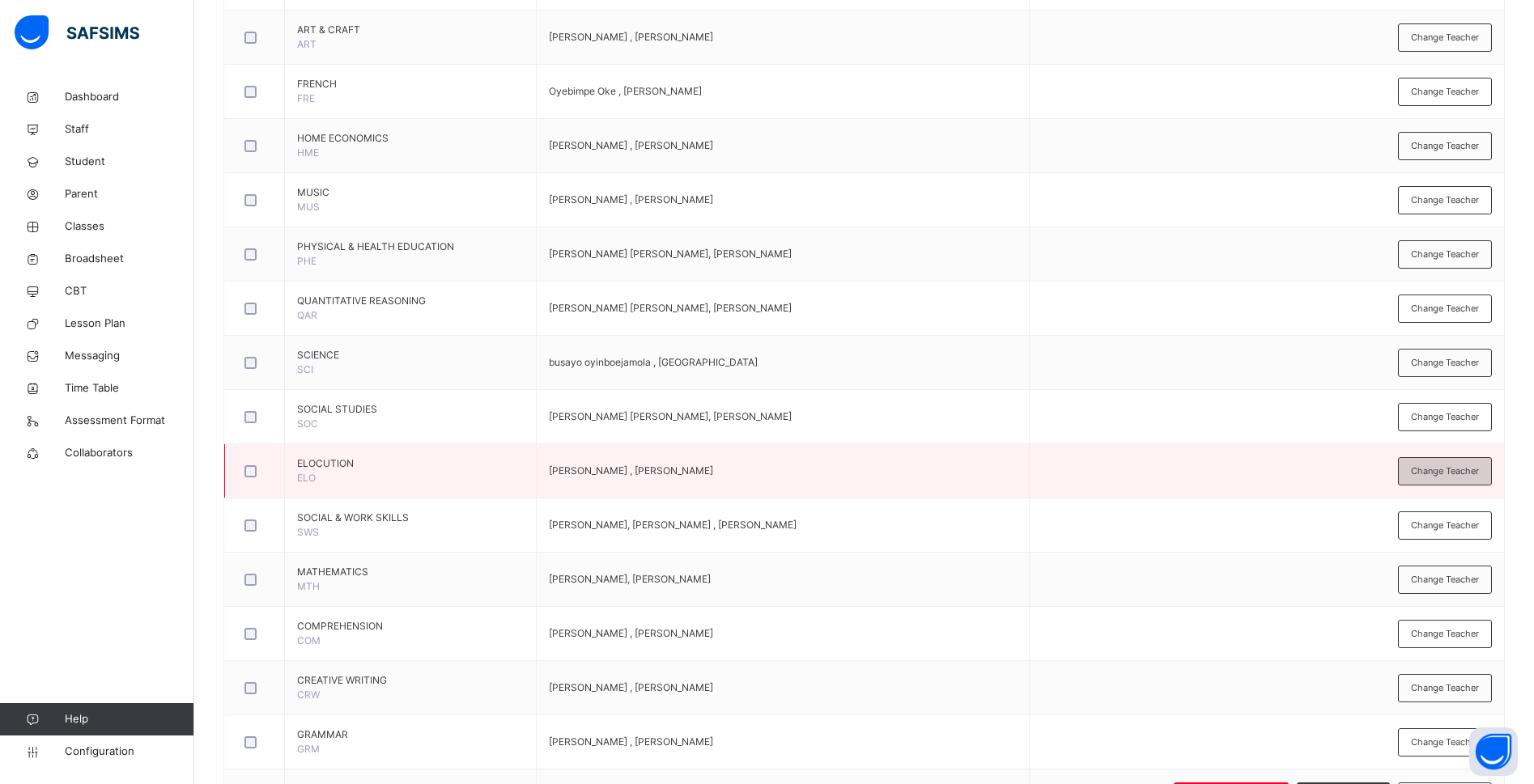
click at [1453, 473] on span "Change Teacher" at bounding box center [1445, 471] width 68 height 14
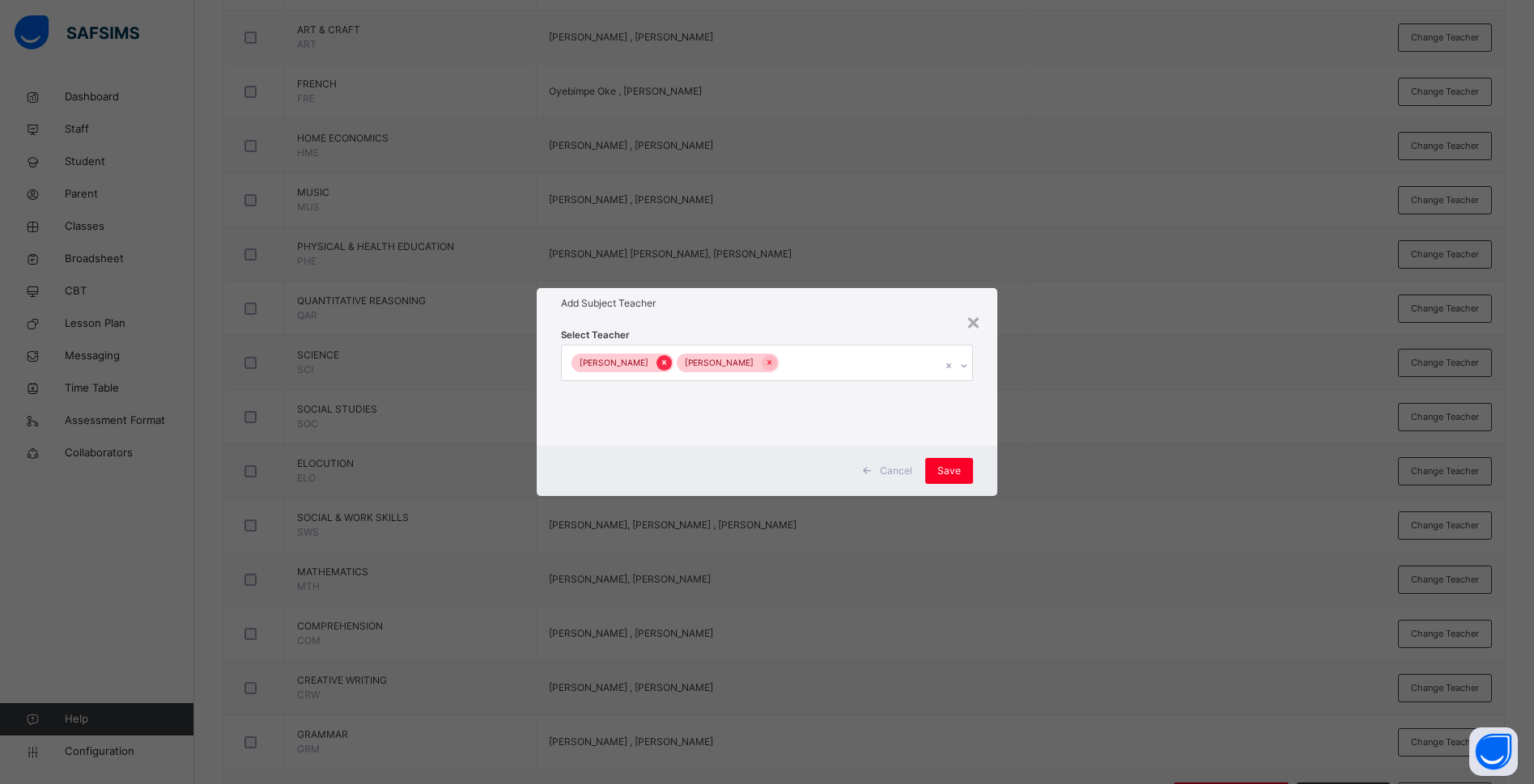
click at [660, 360] on icon at bounding box center [664, 363] width 9 height 12
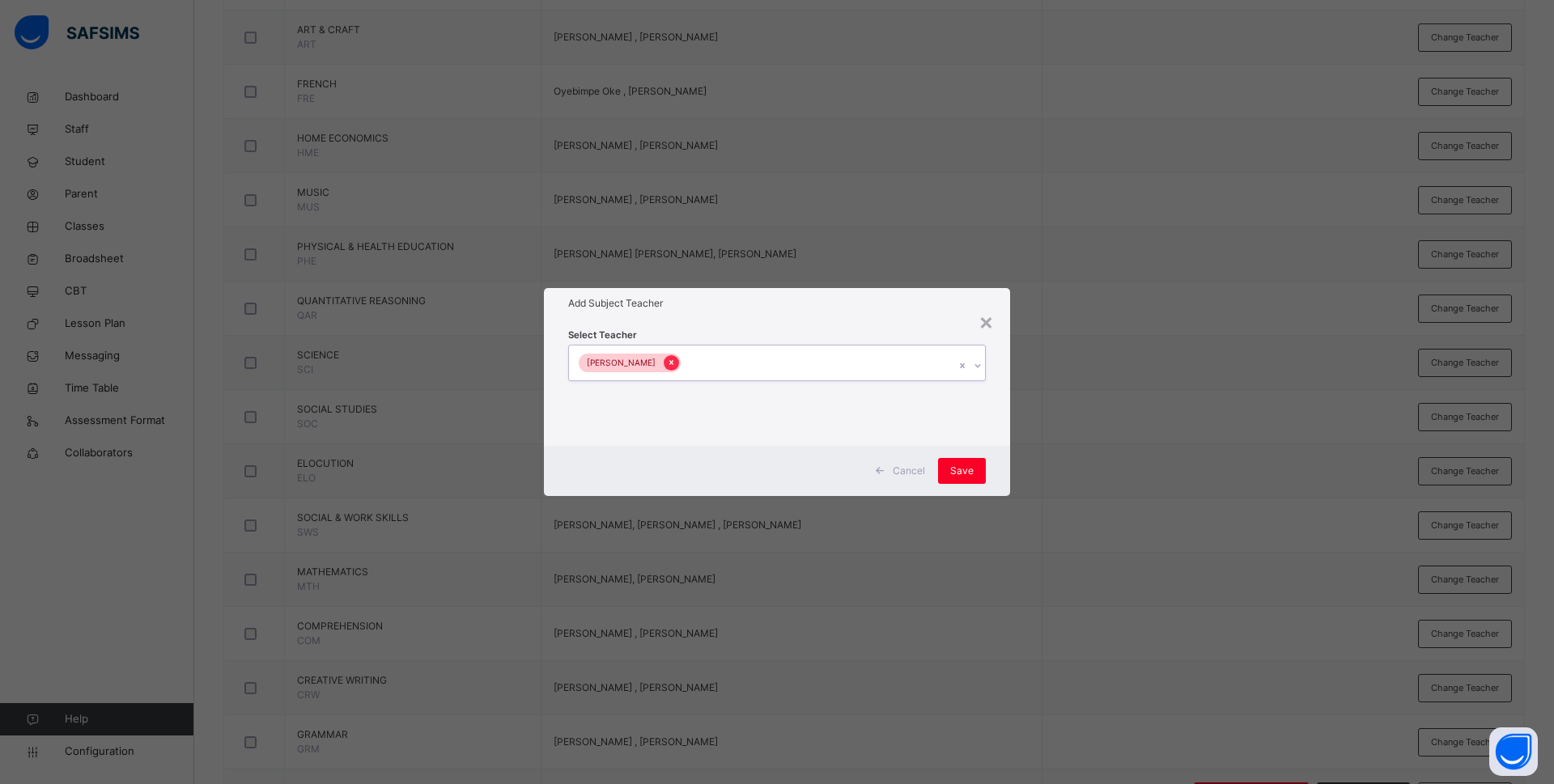
click at [676, 360] on icon at bounding box center [671, 363] width 9 height 12
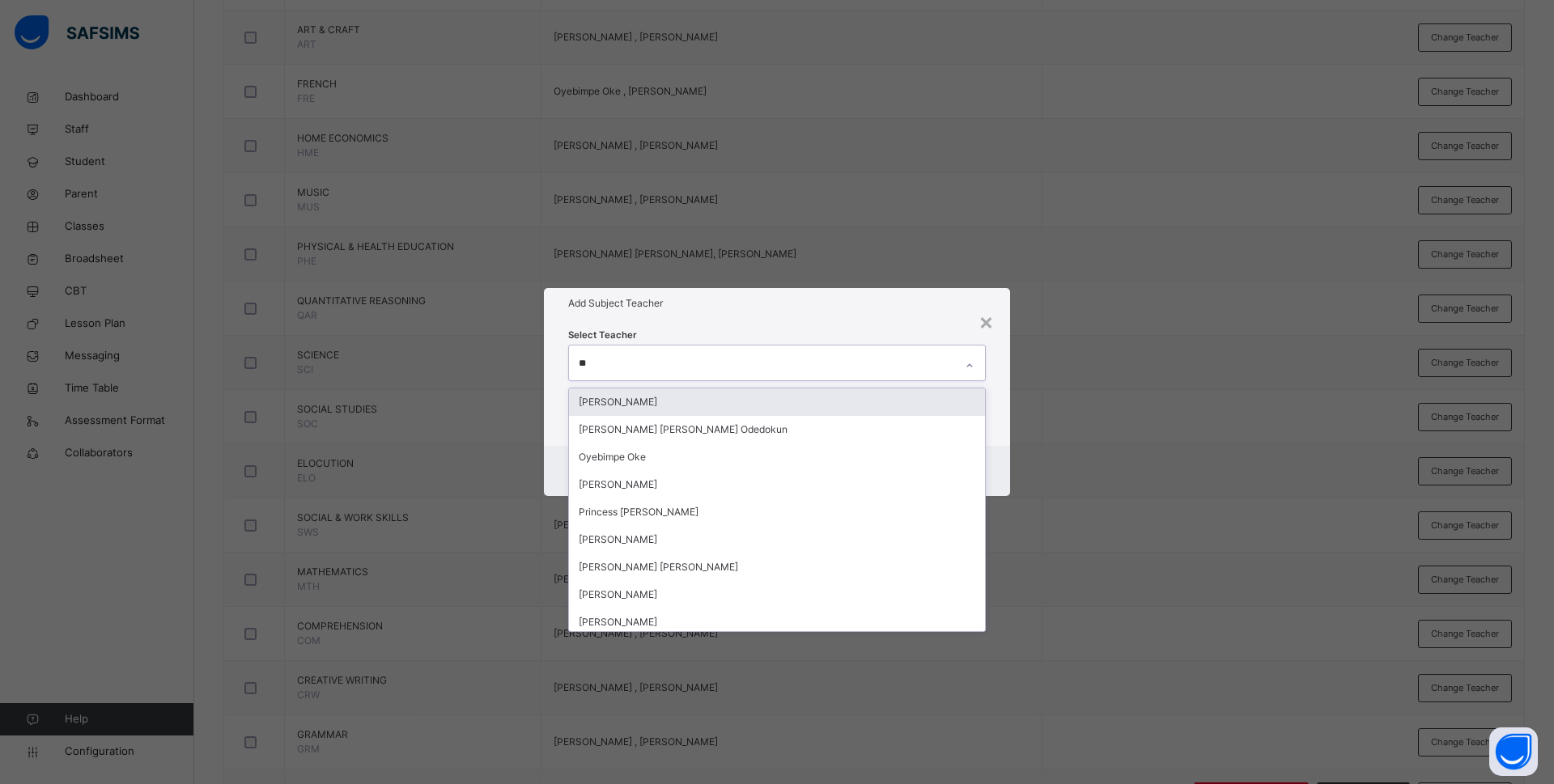
type input "***"
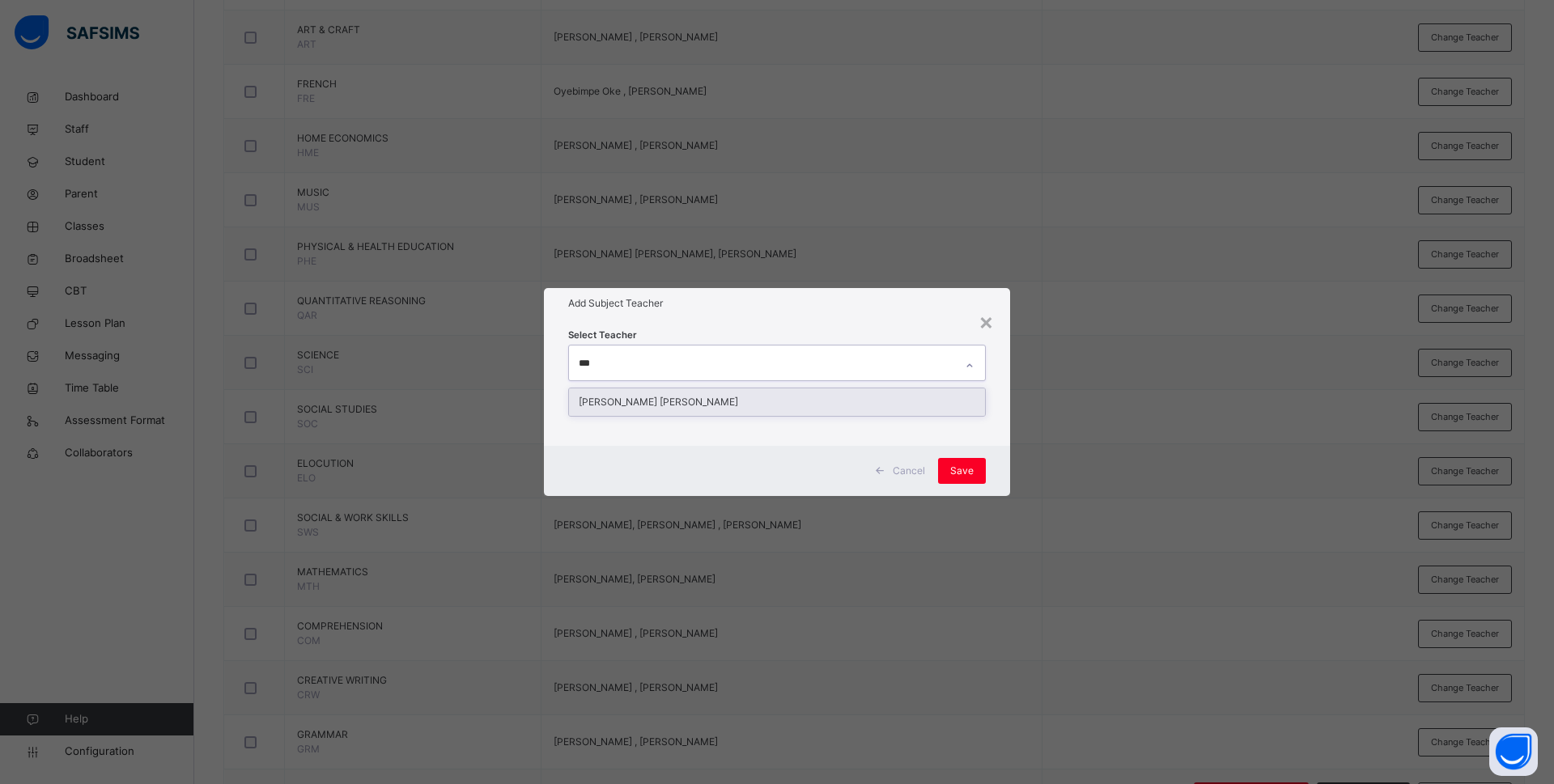
click at [654, 395] on div "Rachael Nneka Okafor" at bounding box center [777, 401] width 416 height 27
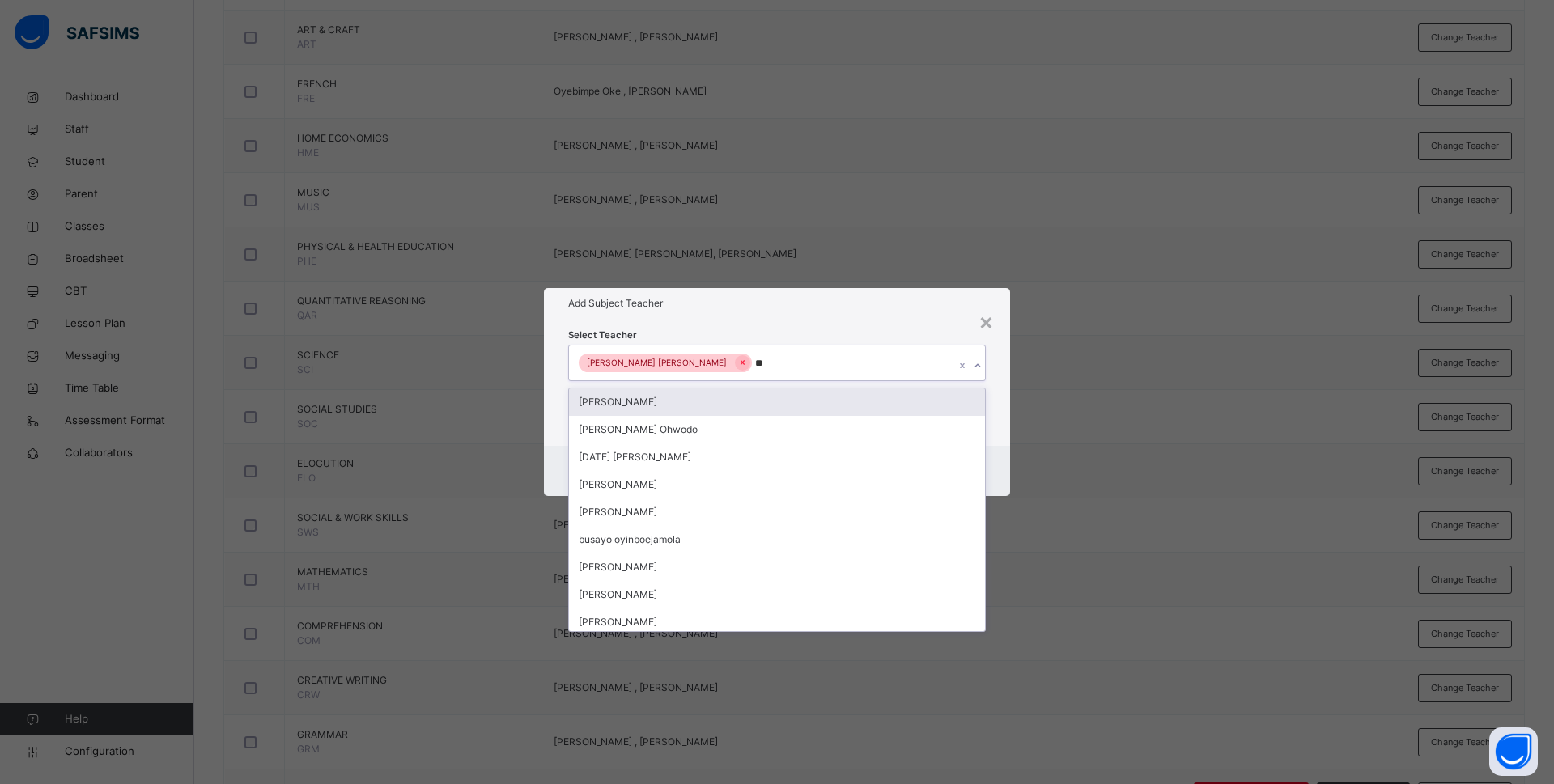
type input "***"
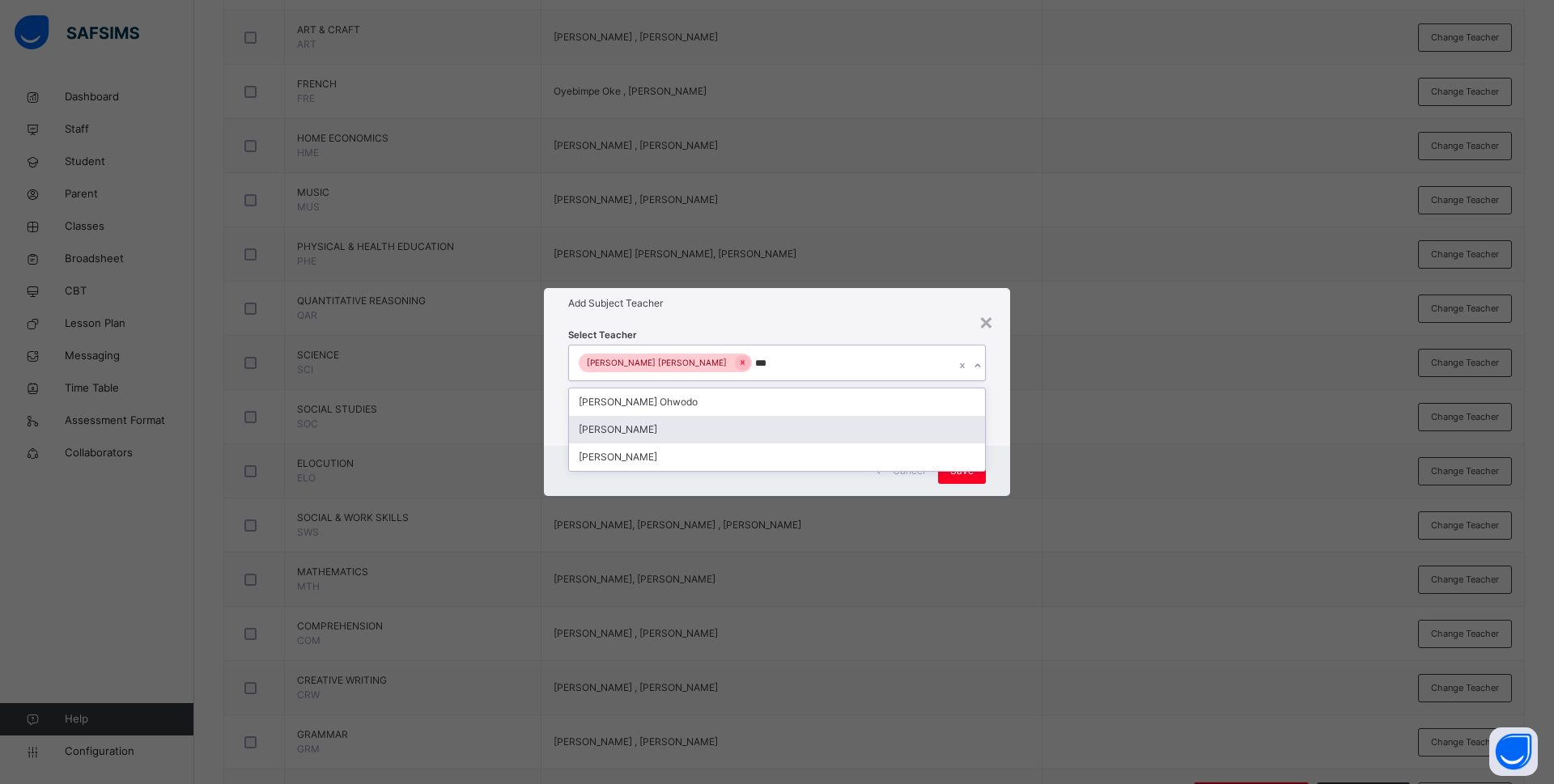
click at [658, 429] on div "Bamituni Aye" at bounding box center [777, 429] width 416 height 27
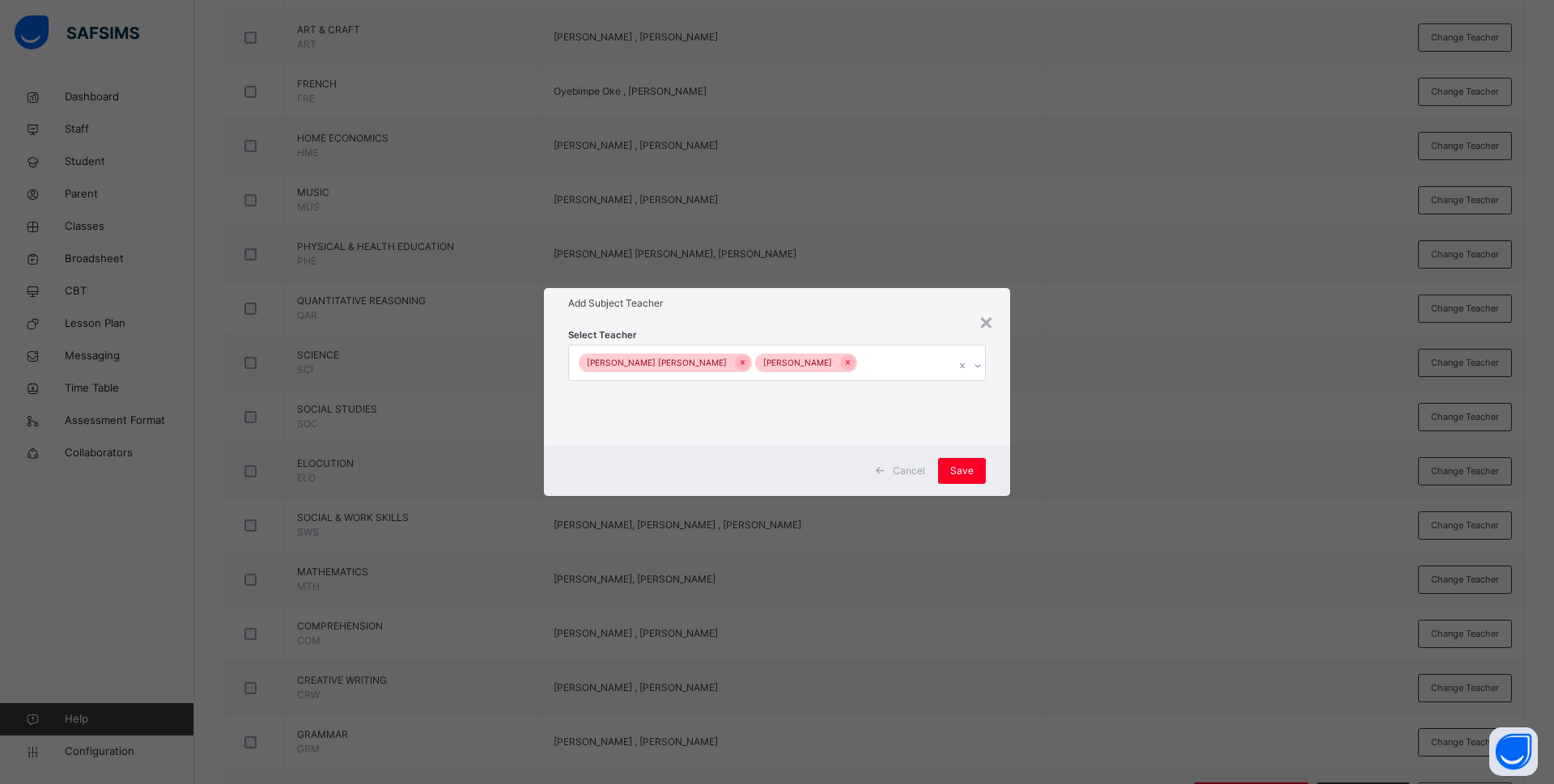
click at [1005, 448] on div "Cancel Save" at bounding box center [777, 470] width 466 height 50
click at [977, 465] on div "Save" at bounding box center [961, 470] width 47 height 26
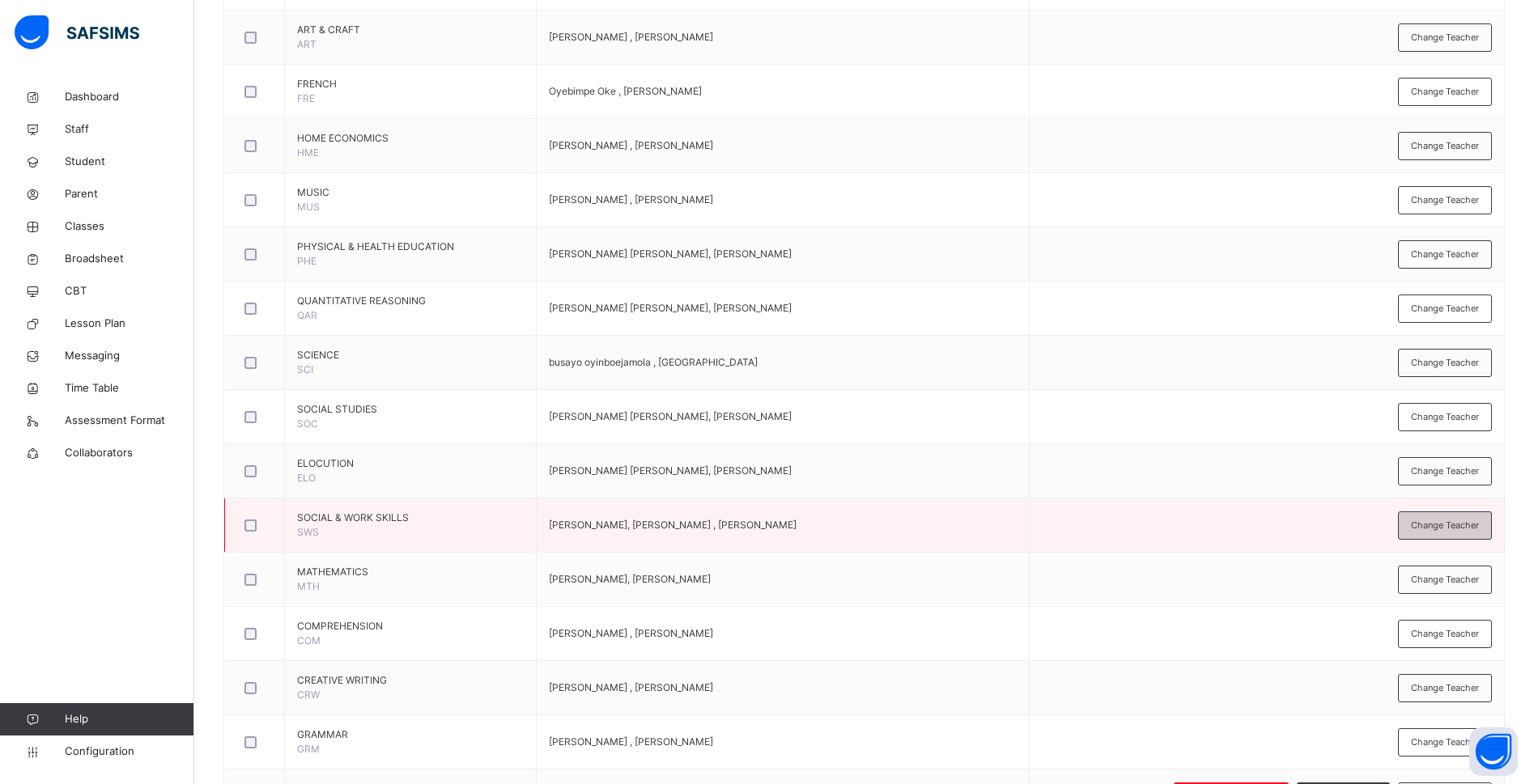
click at [1483, 512] on div "Change Teacher" at bounding box center [1444, 525] width 94 height 28
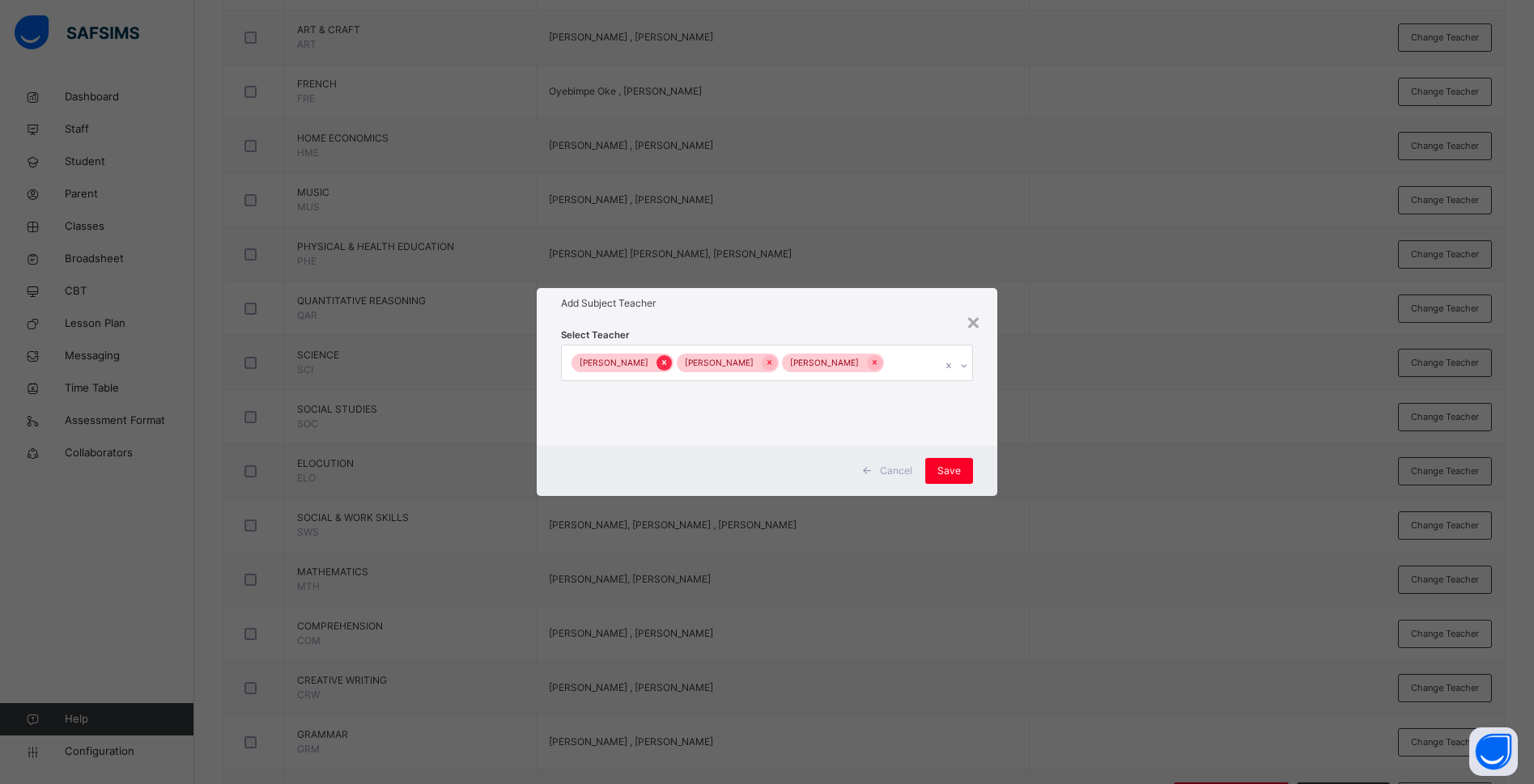
click at [660, 361] on icon at bounding box center [664, 363] width 9 height 12
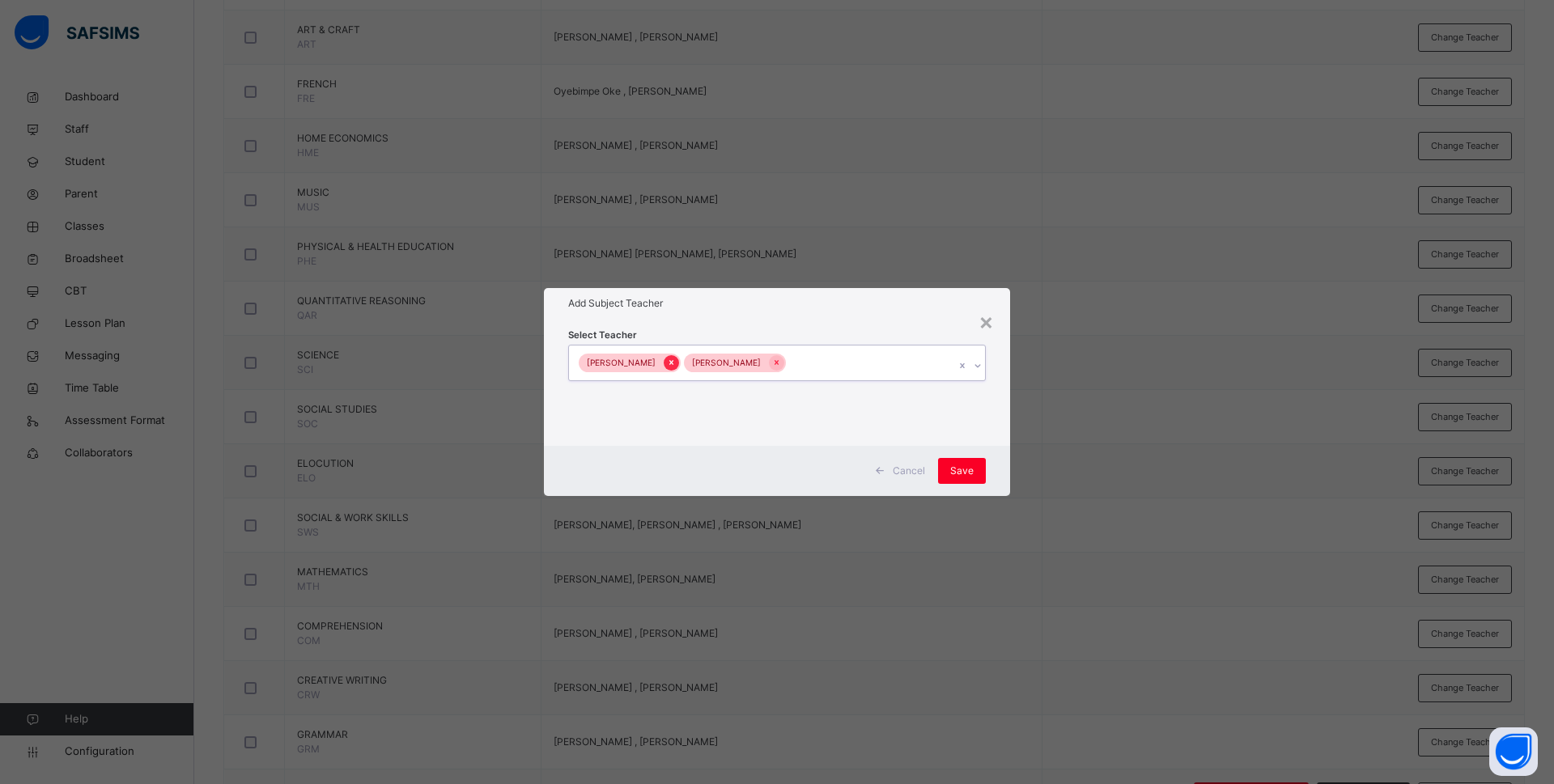
click at [667, 362] on icon at bounding box center [671, 363] width 9 height 12
click at [664, 362] on div at bounding box center [671, 363] width 15 height 15
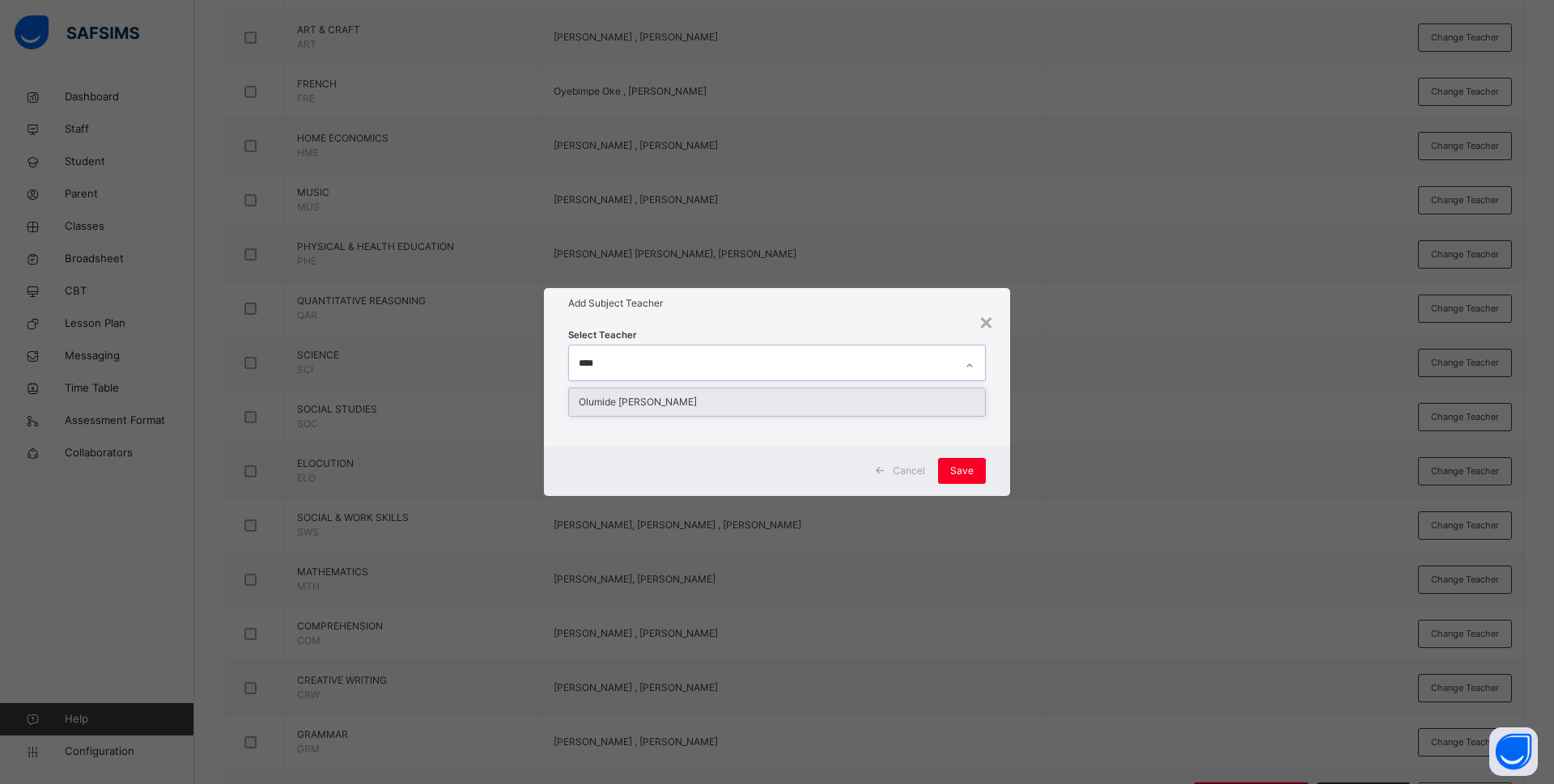
type input "*****"
click at [661, 409] on div "Olumide Raphael Joseph" at bounding box center [777, 401] width 416 height 27
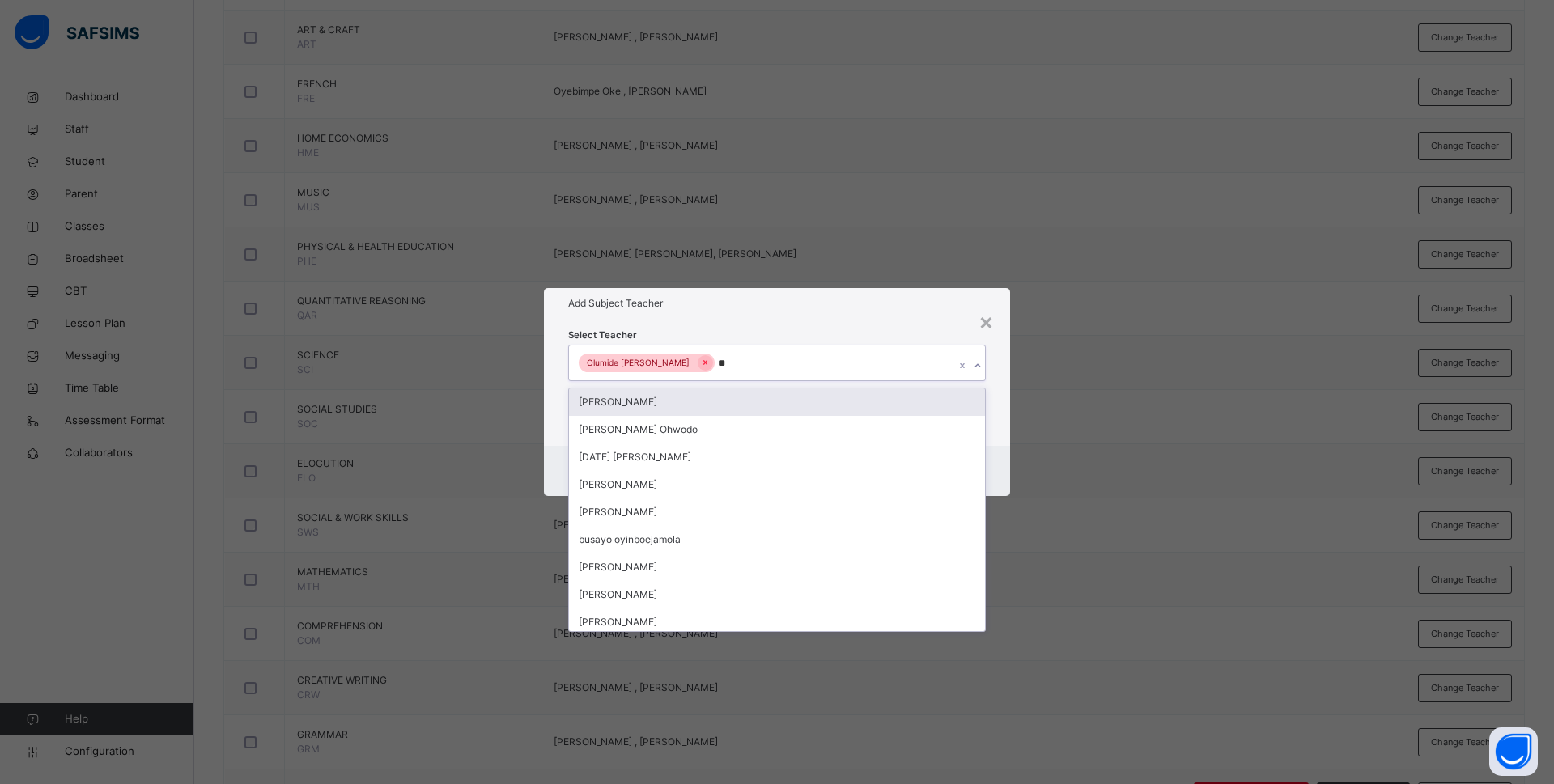
type input "***"
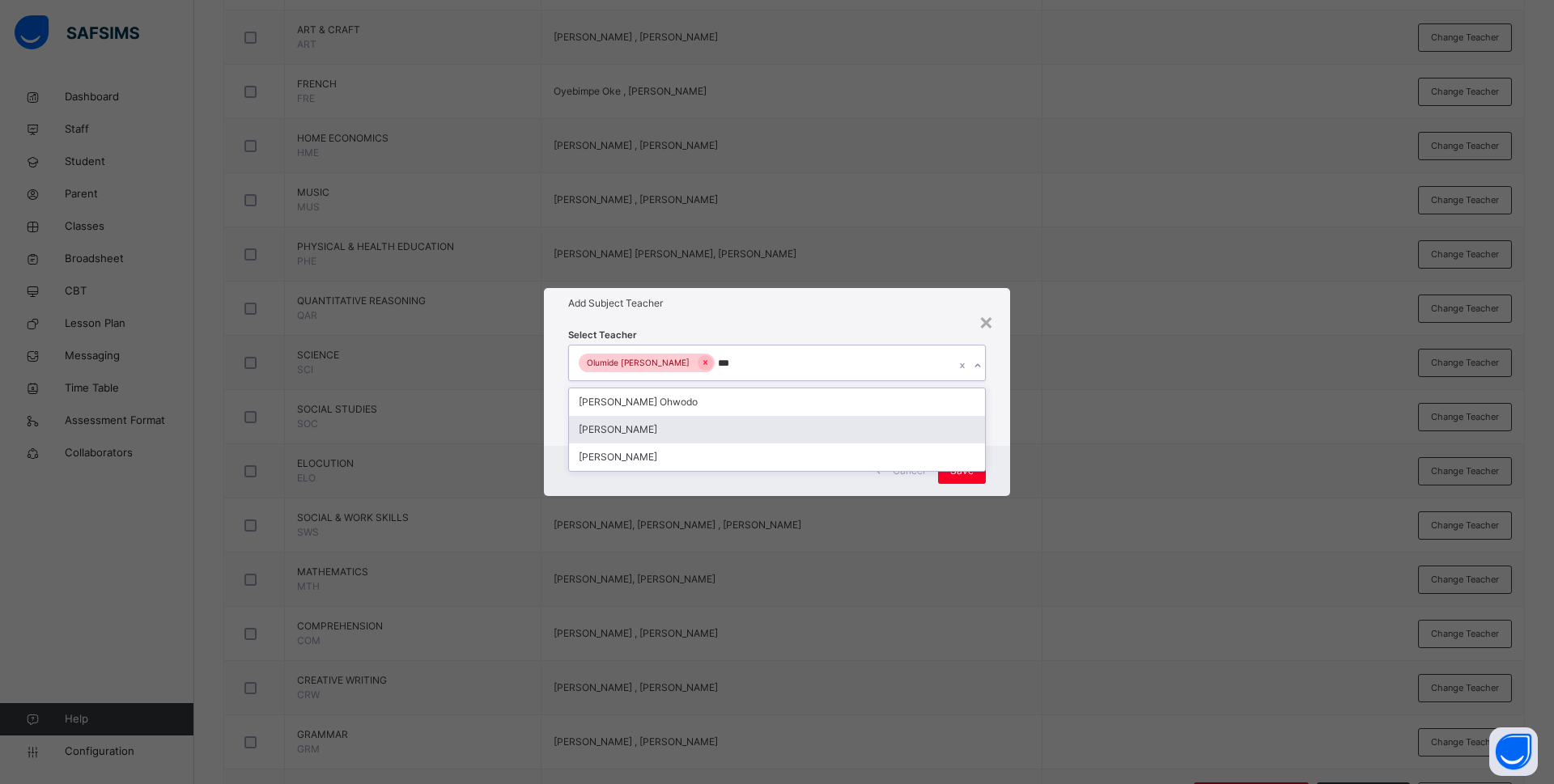
click at [655, 430] on div "Bamituni Aye" at bounding box center [777, 429] width 416 height 27
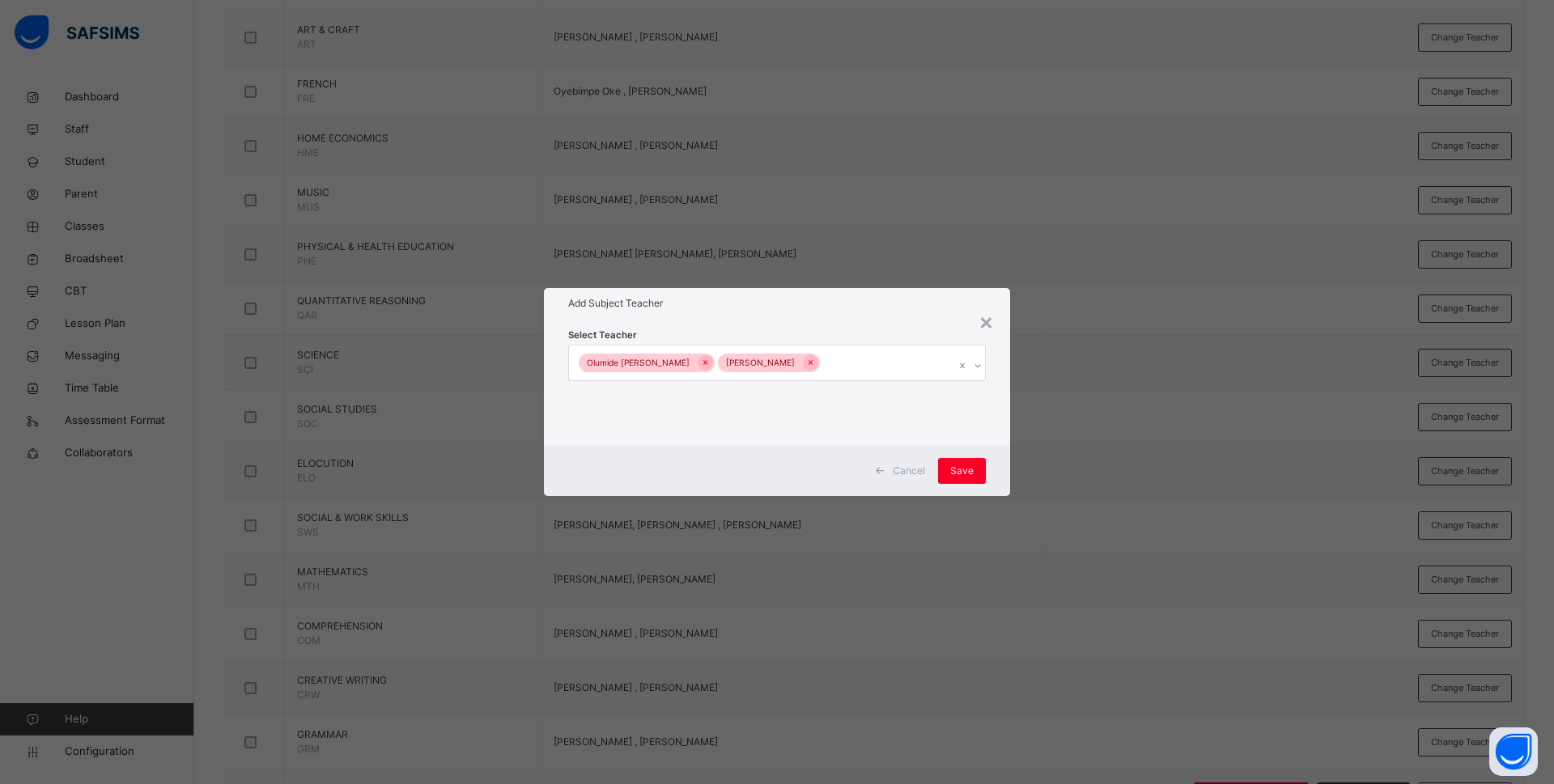
click at [994, 414] on div "Select Teacher Olumide Raphael Joseph Bamituni Aye" at bounding box center [777, 382] width 466 height 127
click at [965, 475] on span "Save" at bounding box center [962, 470] width 23 height 14
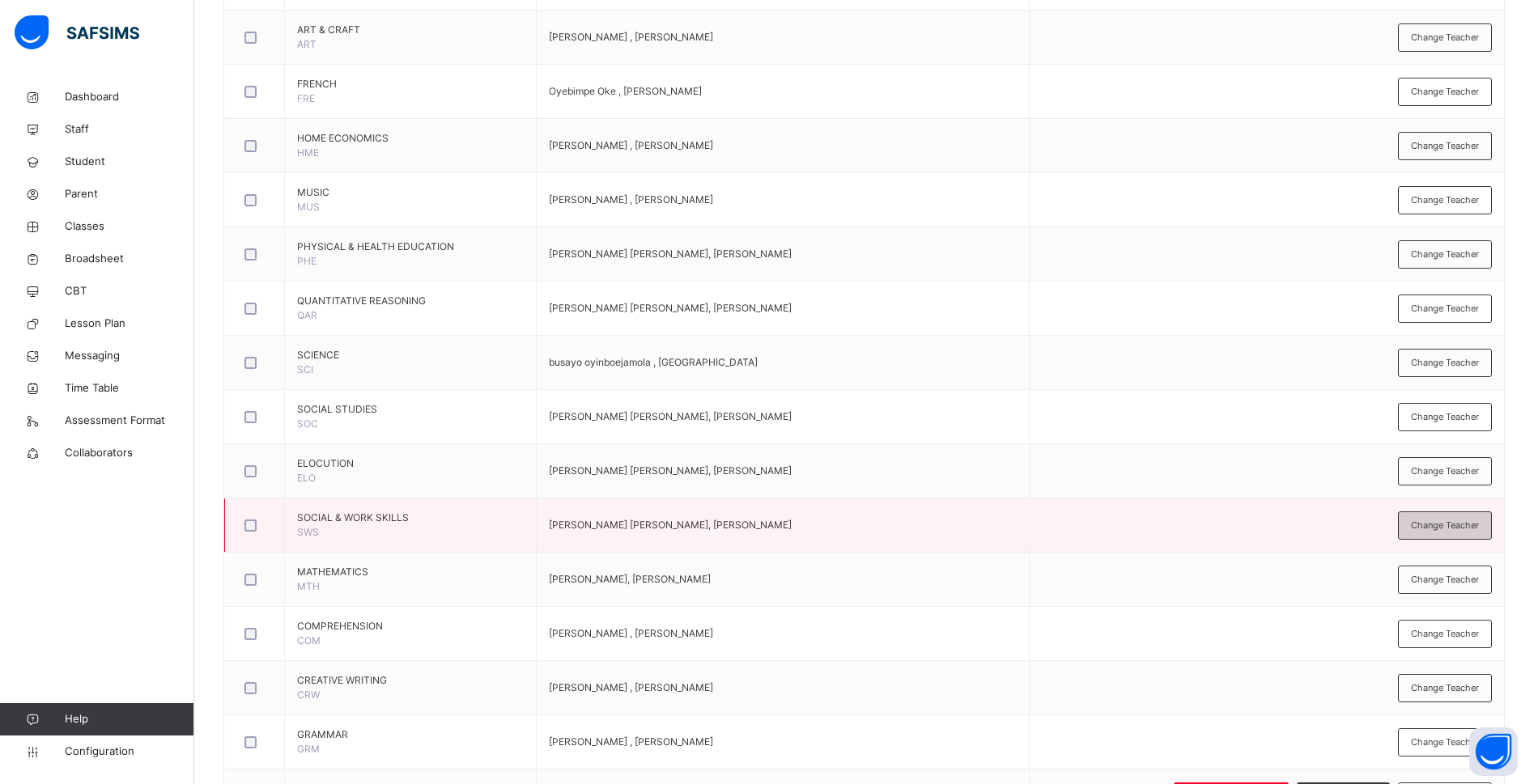
click at [1455, 521] on span "Change Teacher" at bounding box center [1445, 525] width 68 height 14
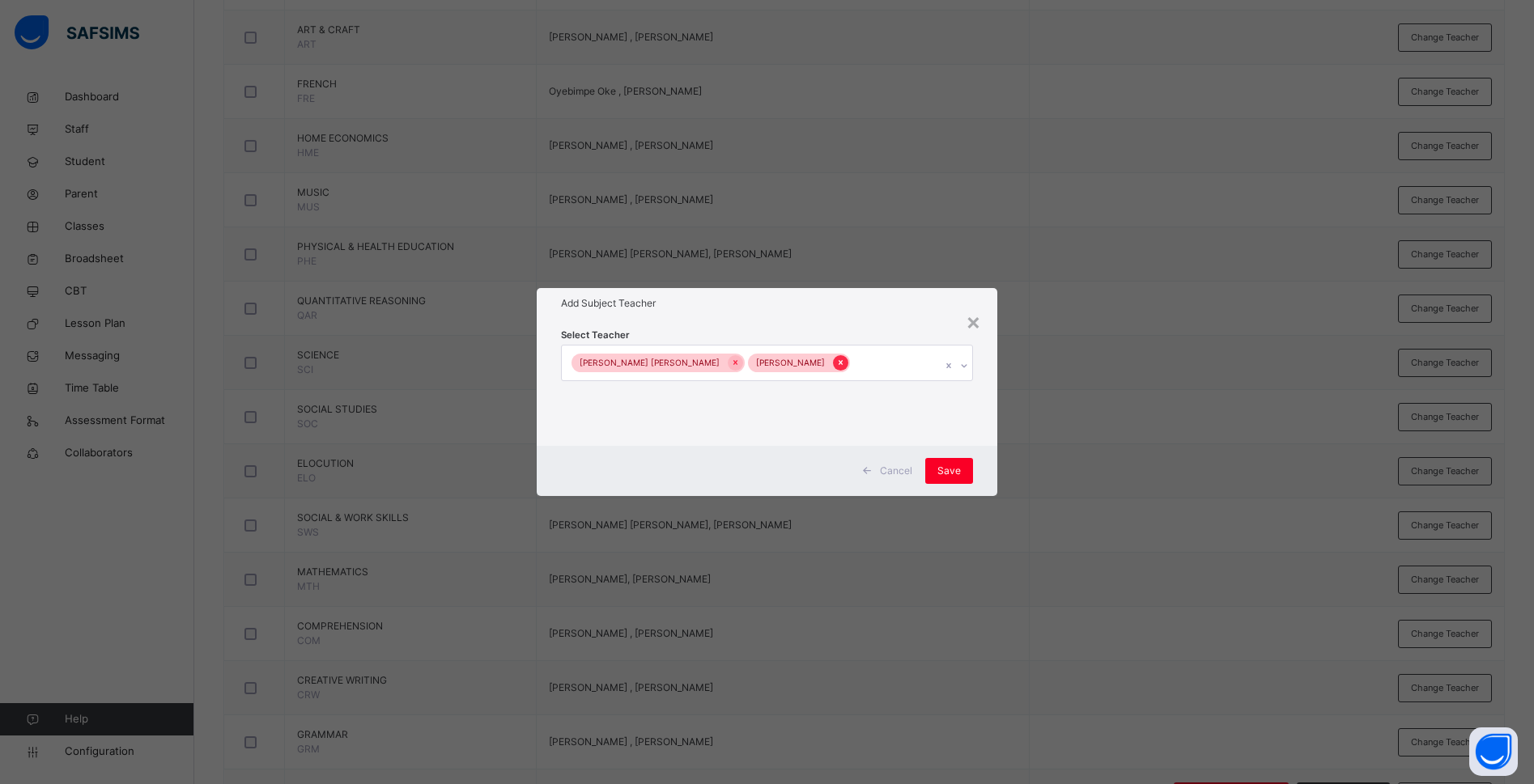
click at [836, 365] on icon at bounding box center [840, 363] width 9 height 12
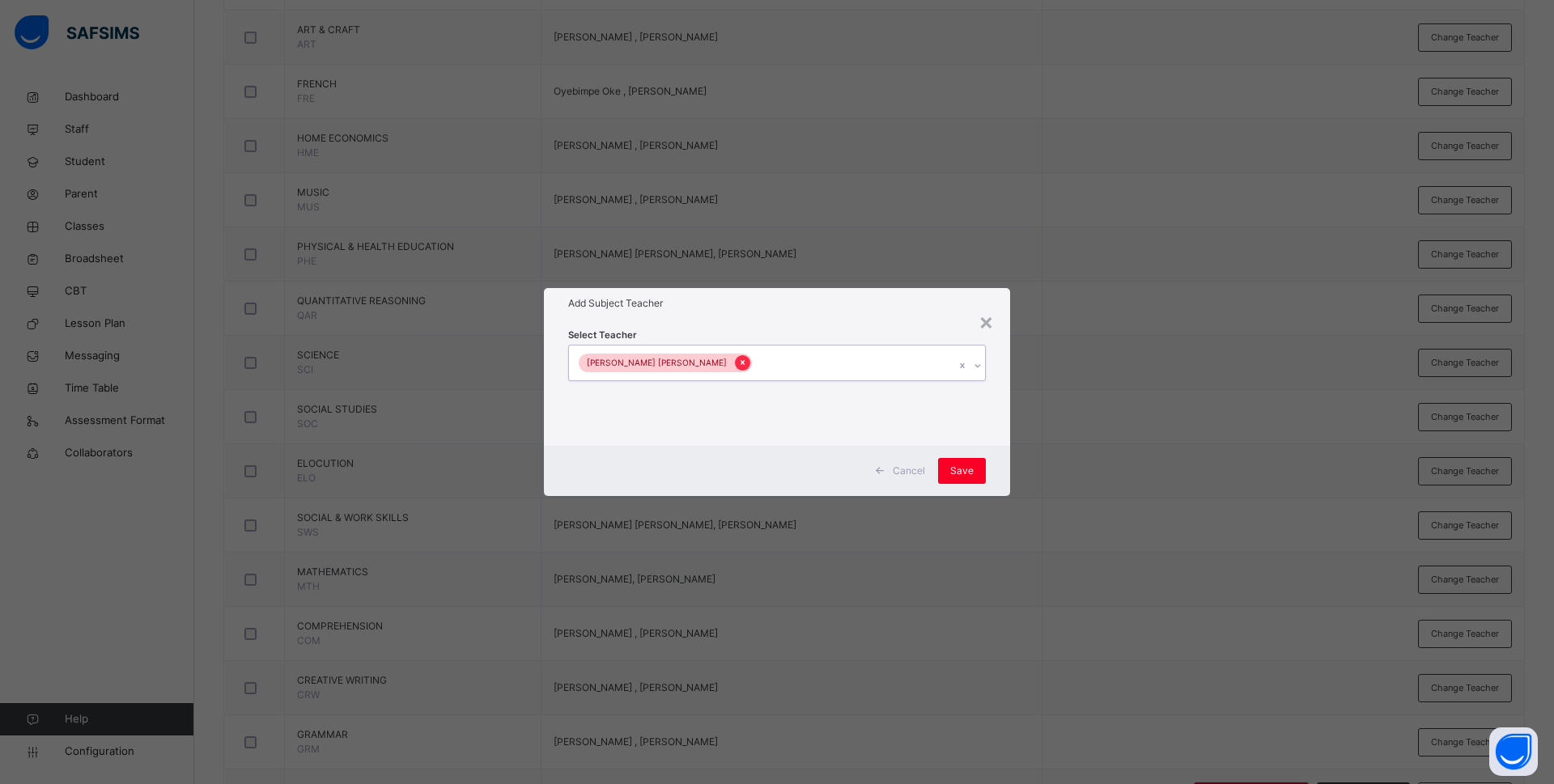
click at [740, 361] on icon at bounding box center [742, 363] width 4 height 5
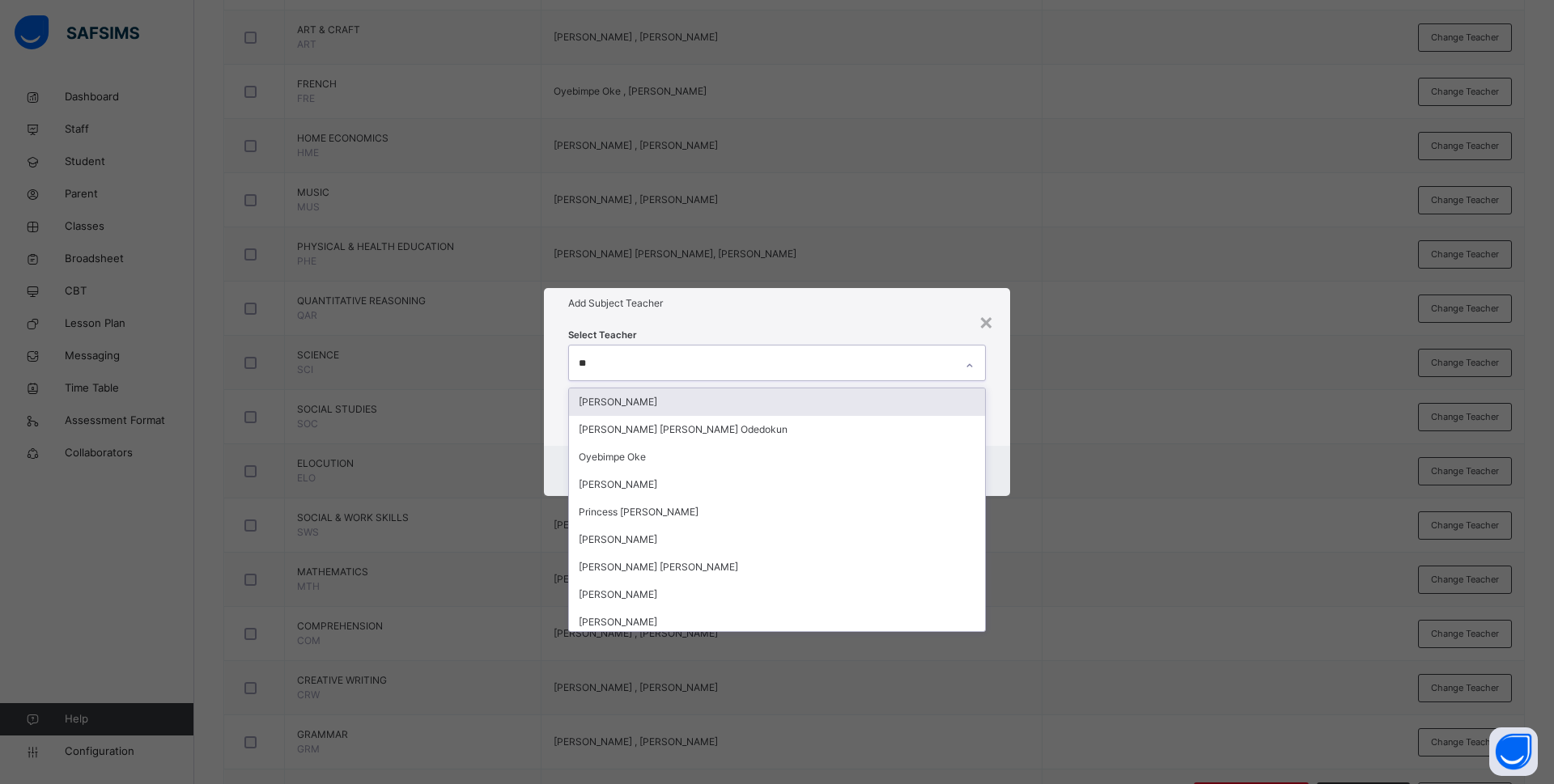
type input "***"
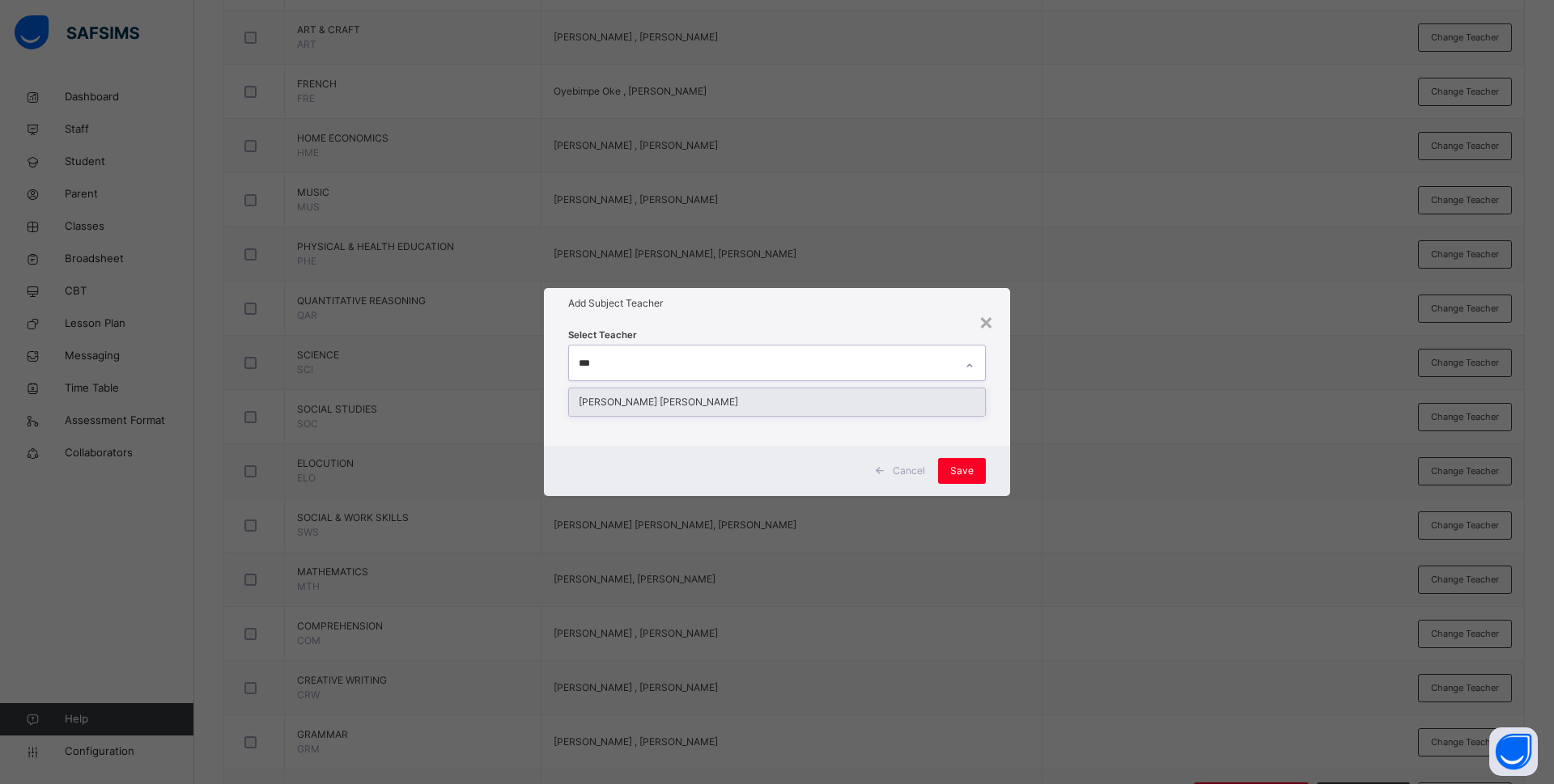
click at [690, 396] on div "Rachael Nneka Okafor" at bounding box center [777, 401] width 416 height 27
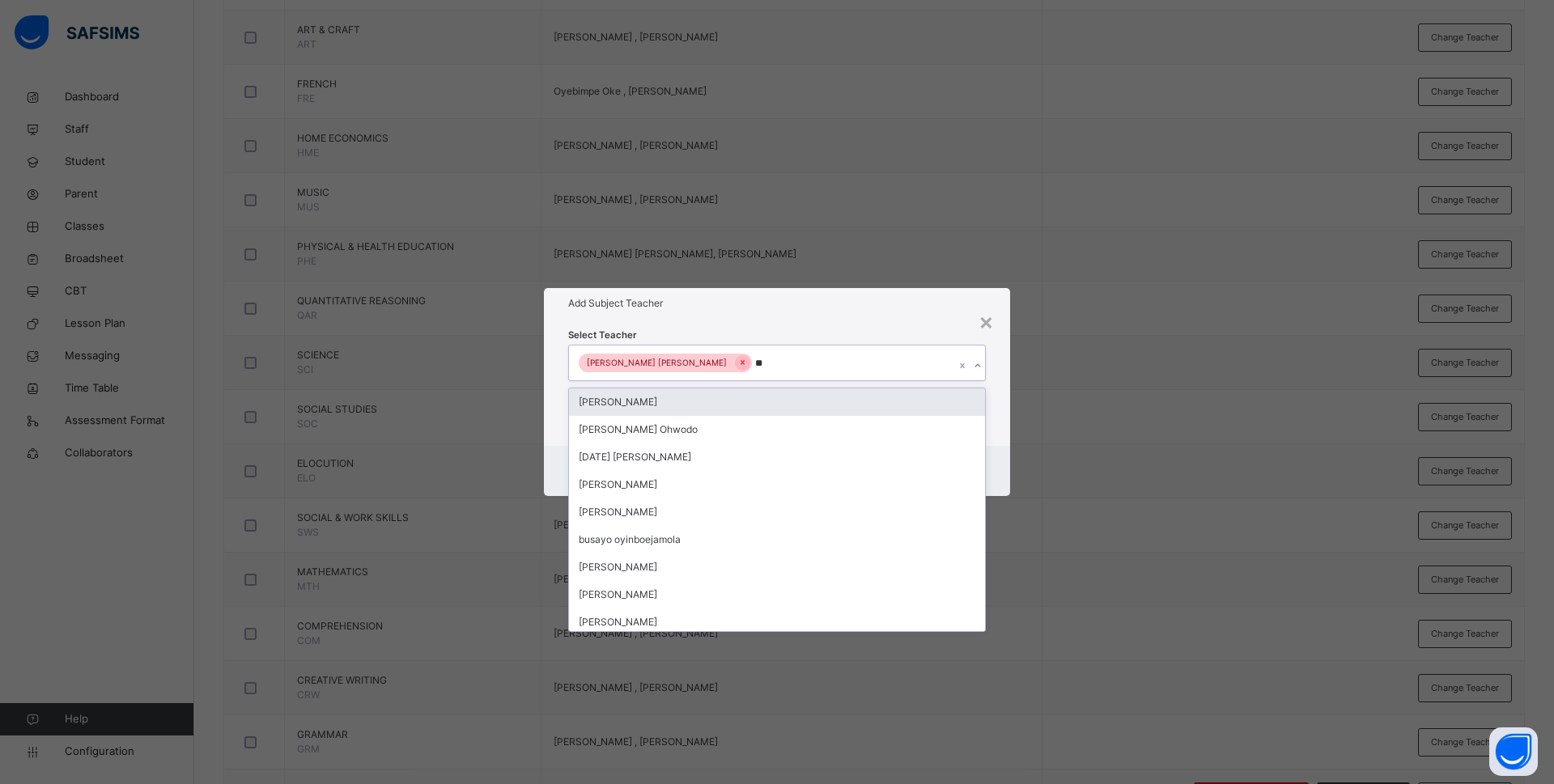
type input "***"
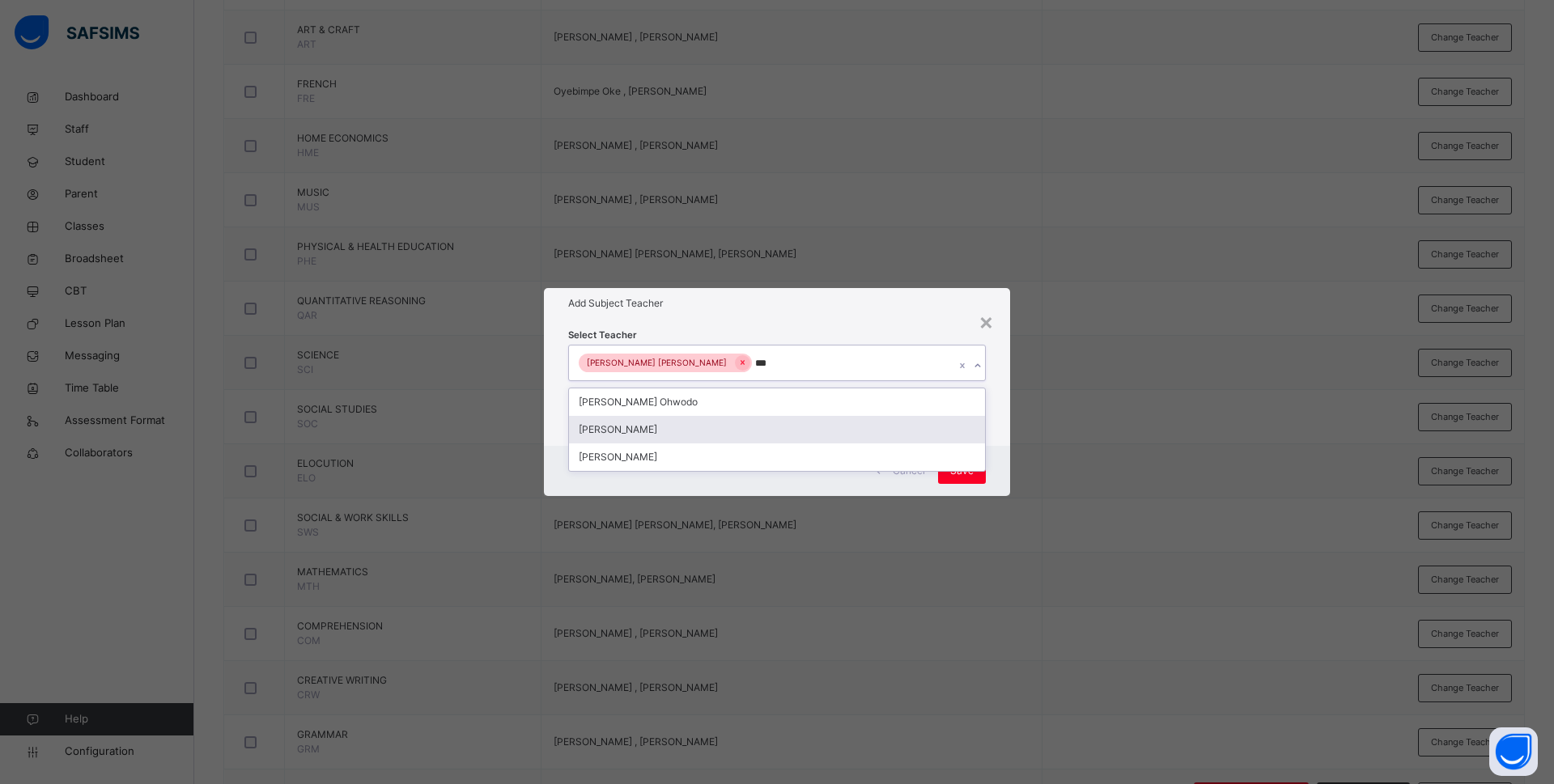
click at [693, 421] on div "Bamituni Aye" at bounding box center [777, 429] width 416 height 27
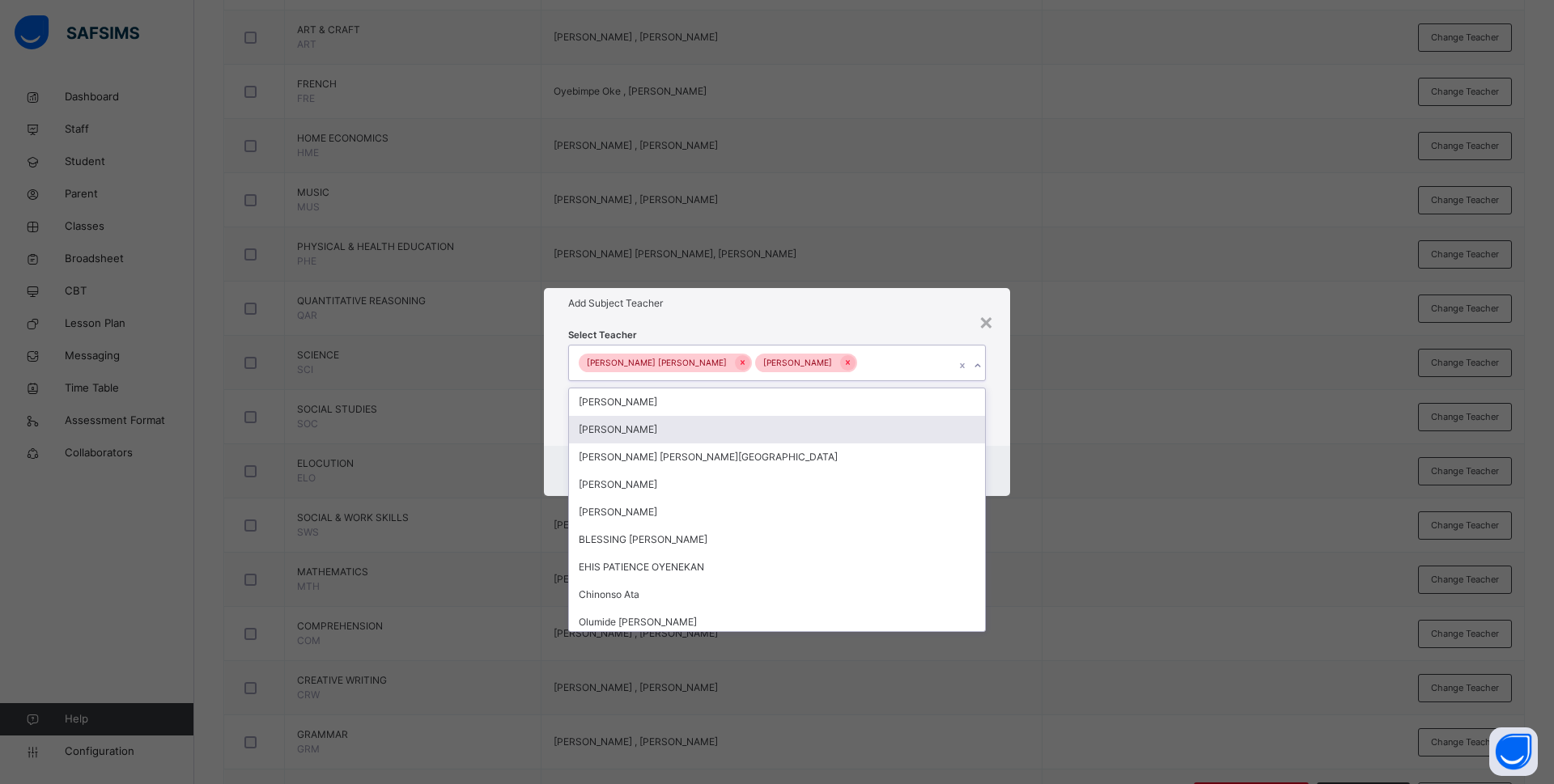
click at [997, 431] on div "Select Teacher option Bamituni Aye, selected. option Anne Eches focused, 2 of 1…" at bounding box center [777, 382] width 466 height 127
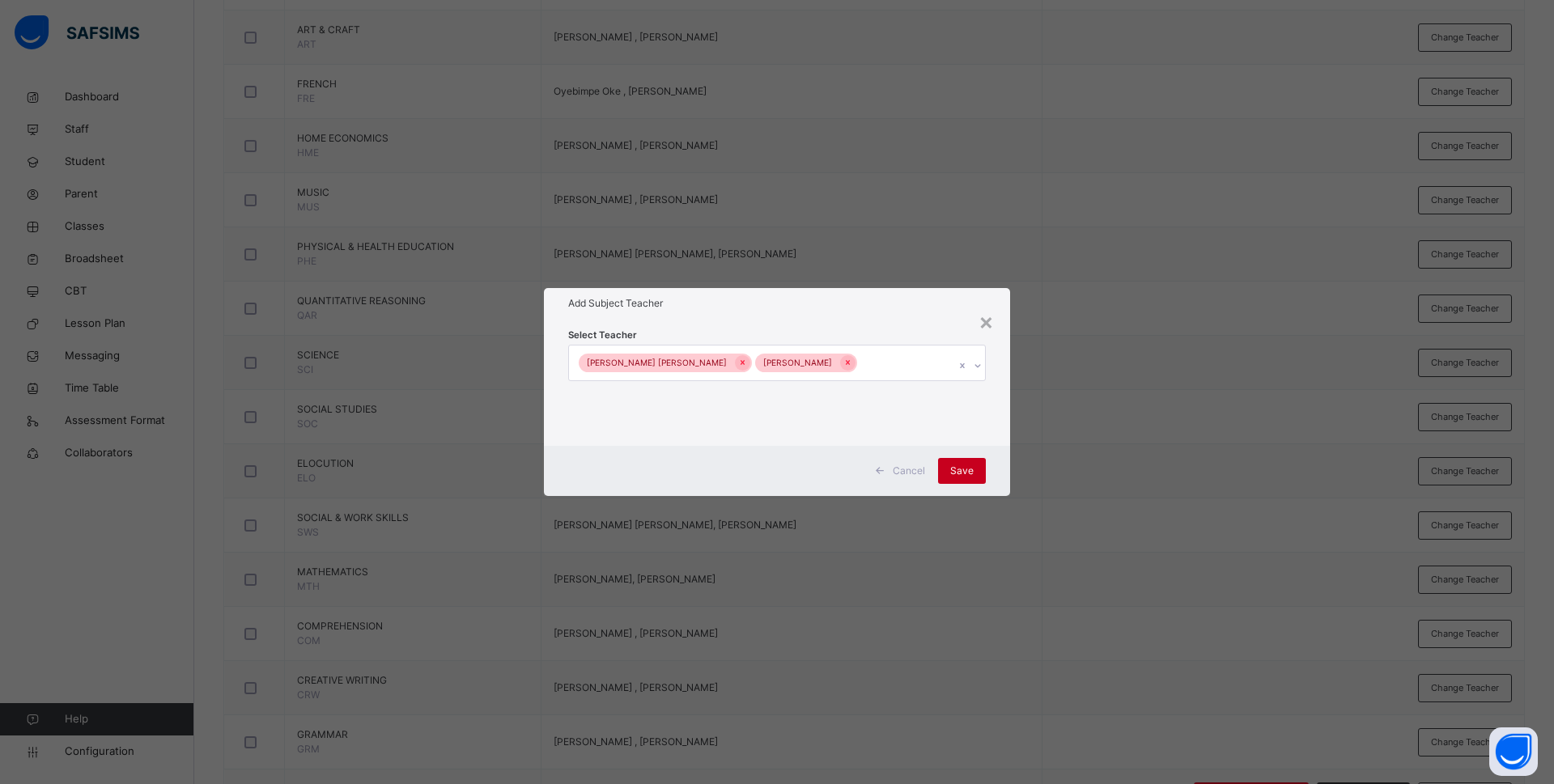
click at [971, 470] on span "Save" at bounding box center [962, 470] width 23 height 14
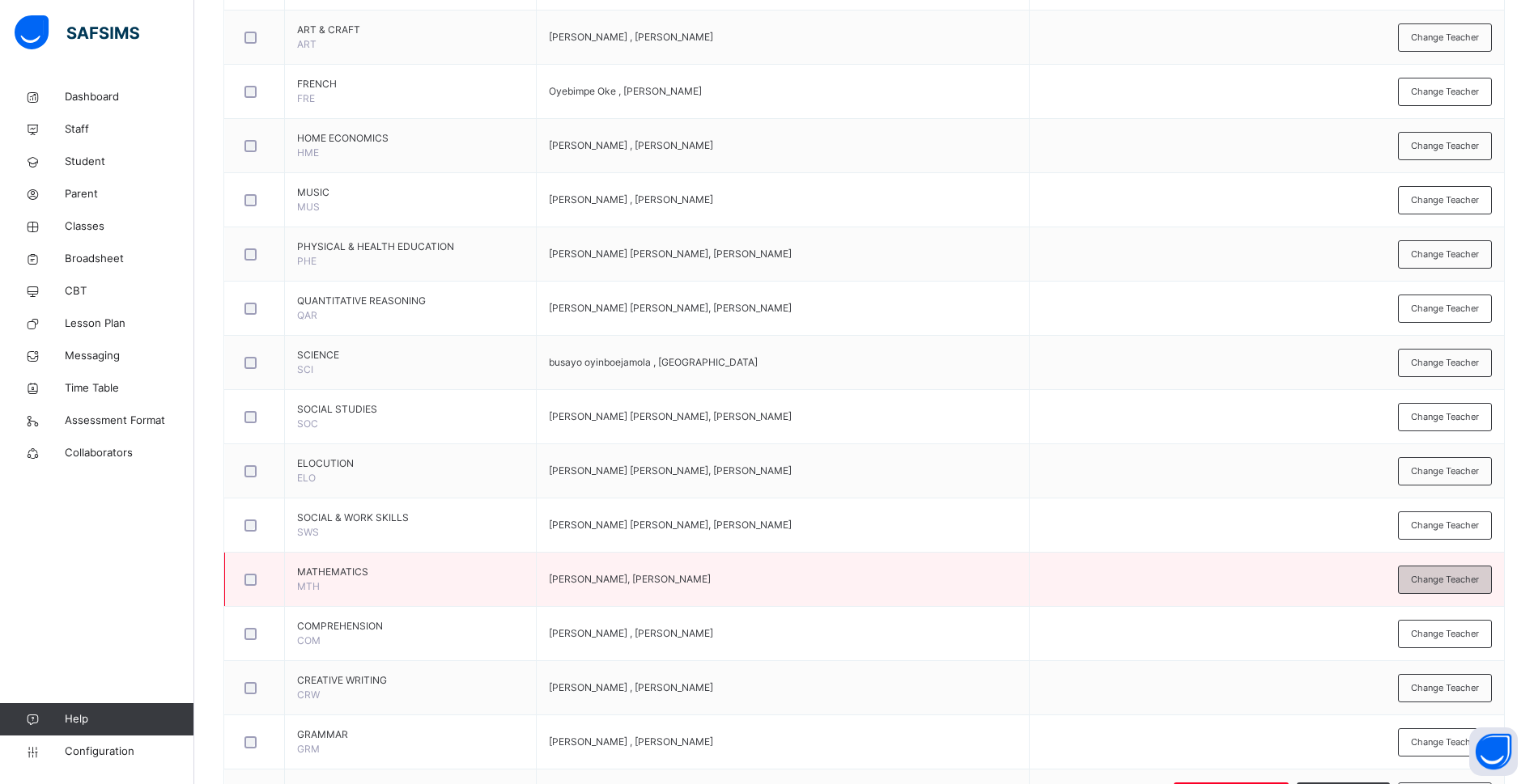
click at [1479, 580] on span "Change Teacher" at bounding box center [1445, 579] width 68 height 14
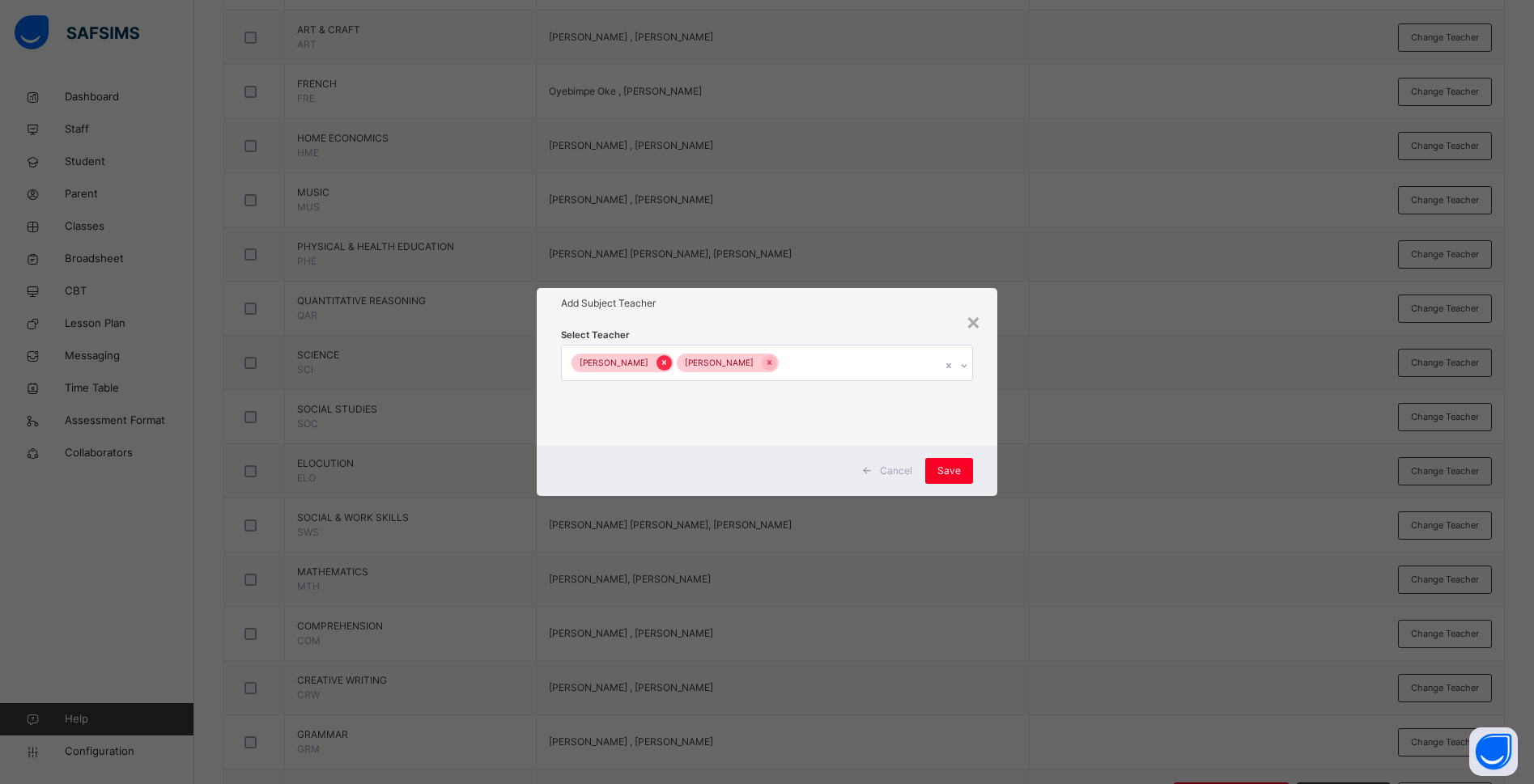
click at [660, 365] on icon at bounding box center [664, 363] width 9 height 12
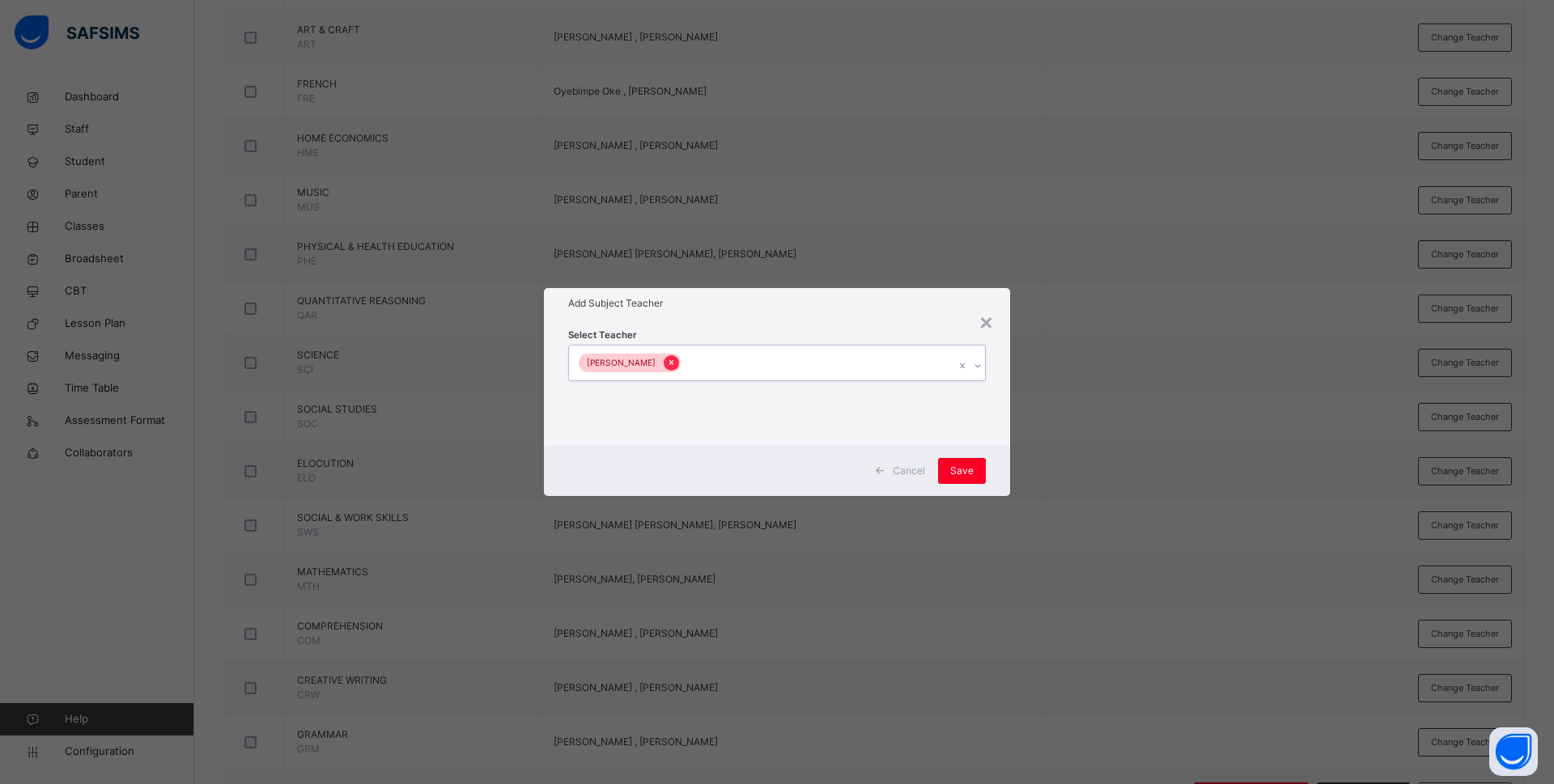
click at [674, 361] on icon at bounding box center [671, 363] width 4 height 5
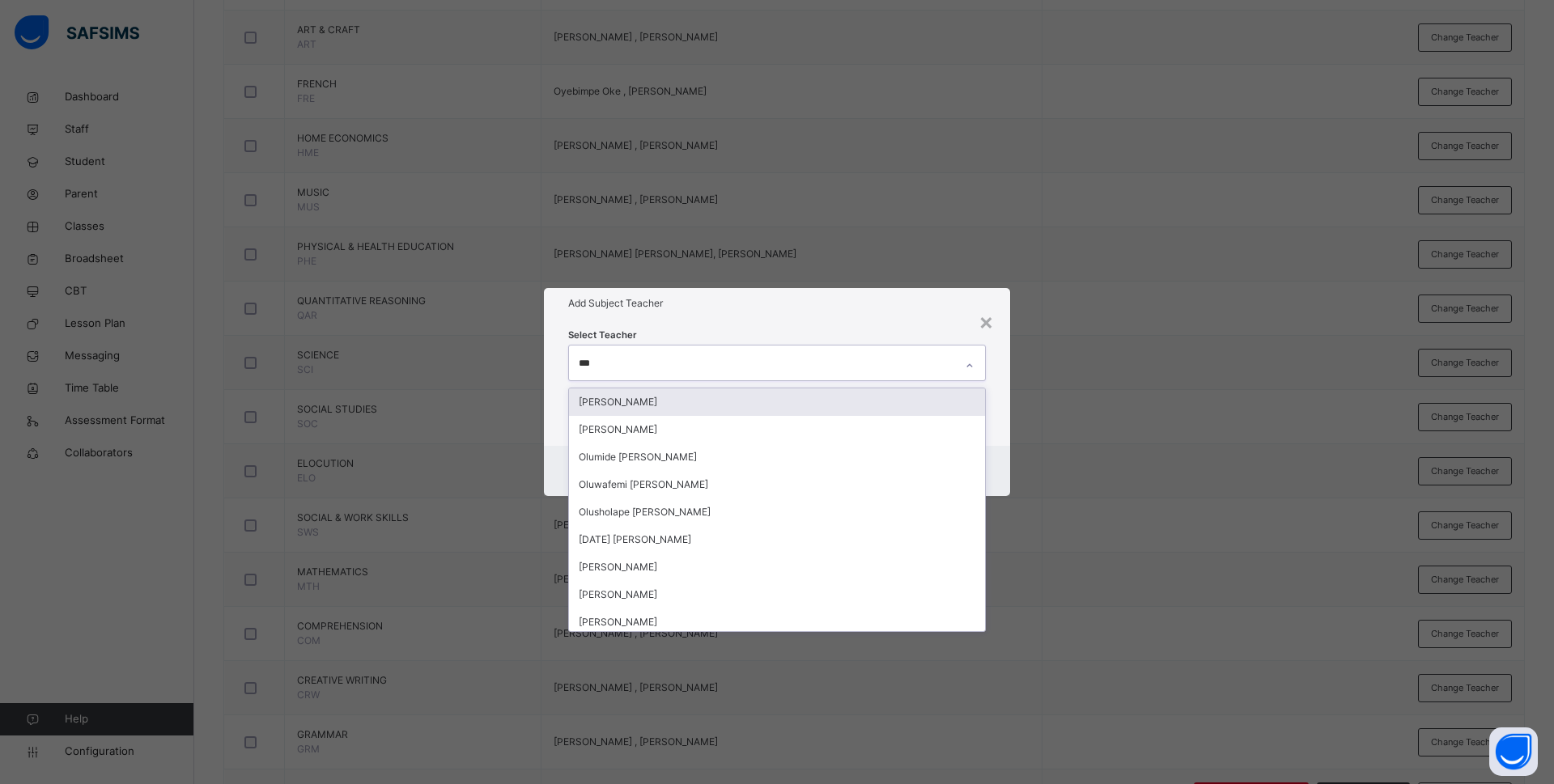
type input "****"
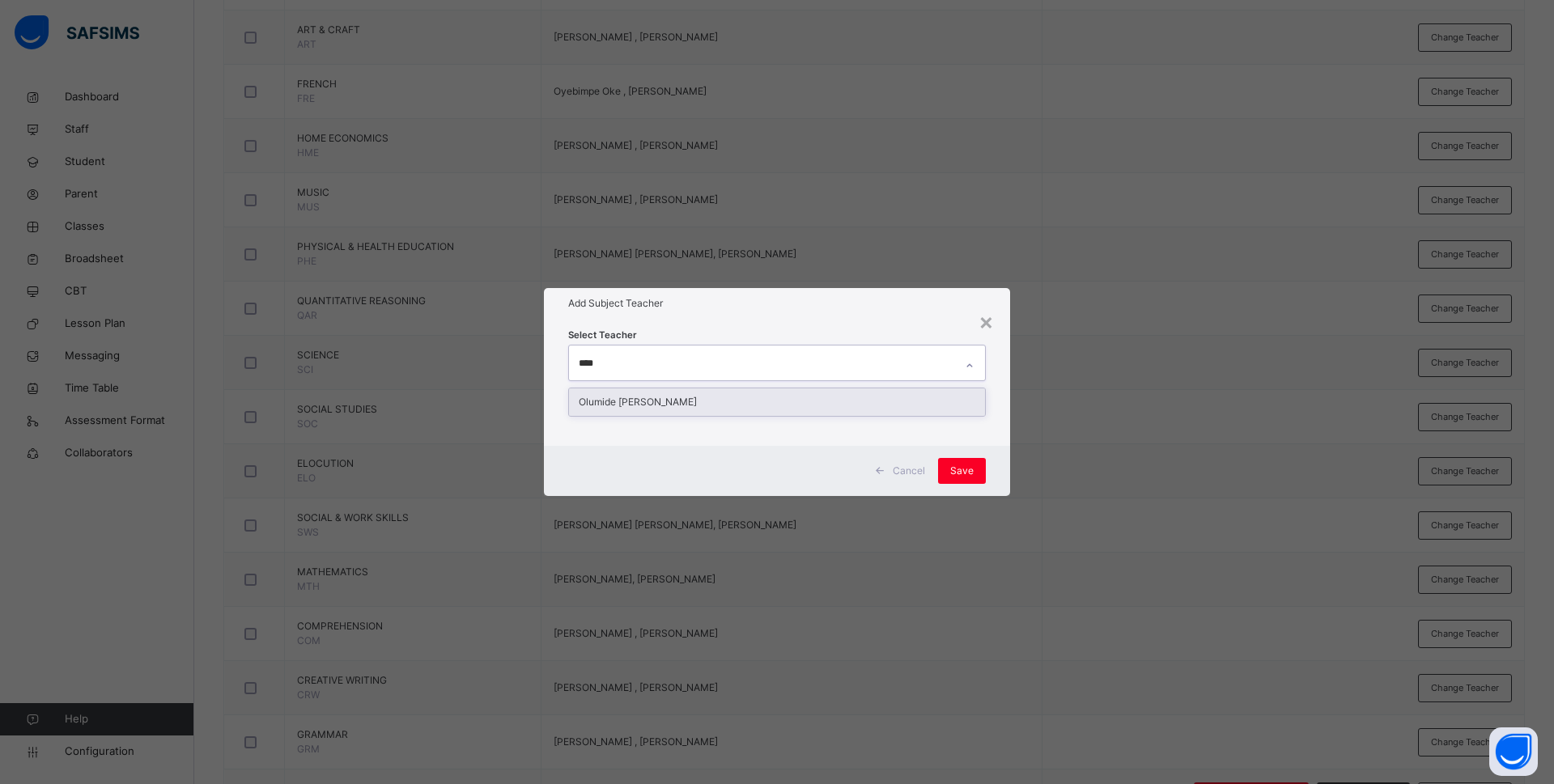
click at [649, 401] on div "Olumide Raphael Joseph" at bounding box center [777, 401] width 416 height 27
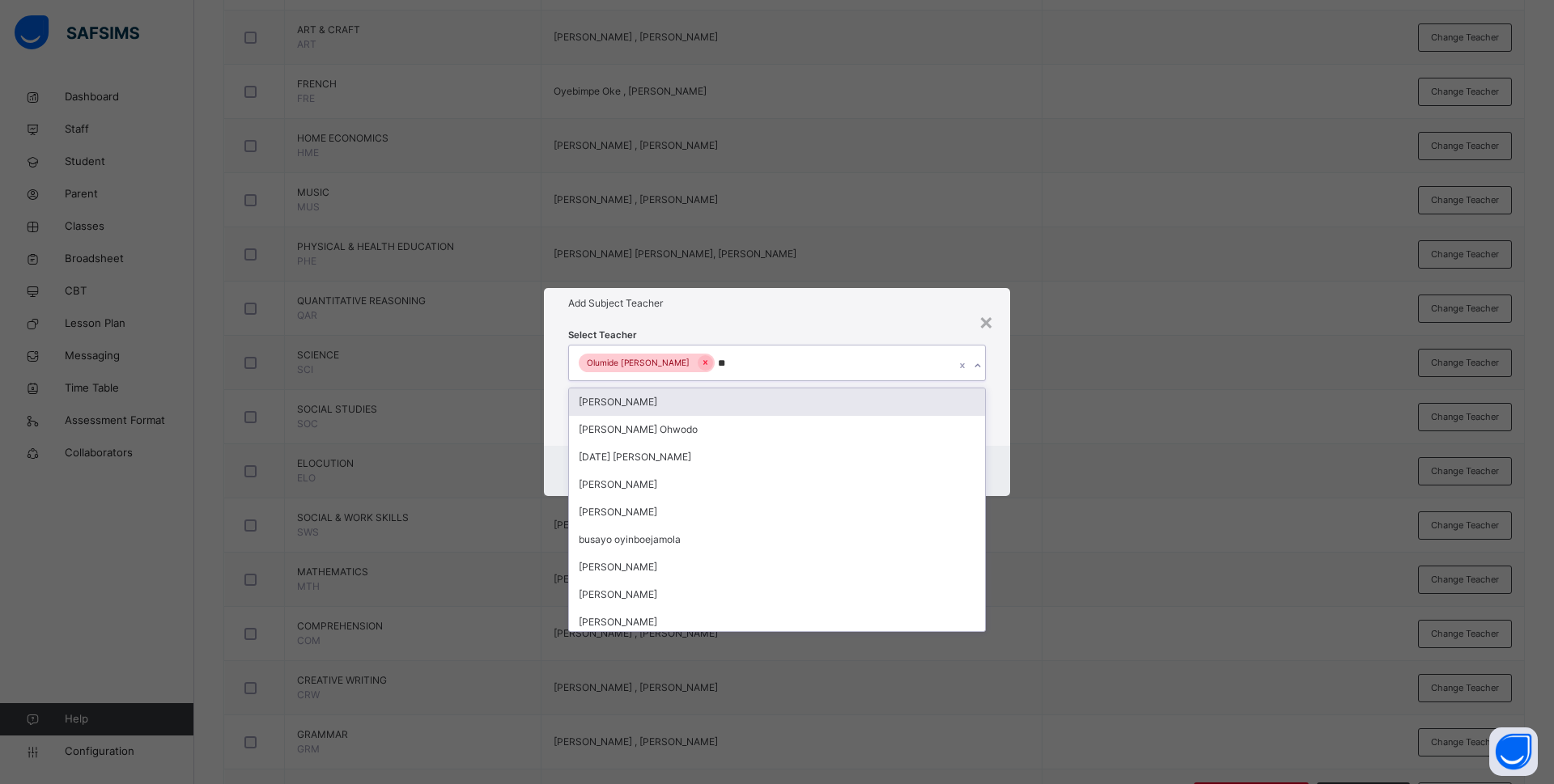
type input "***"
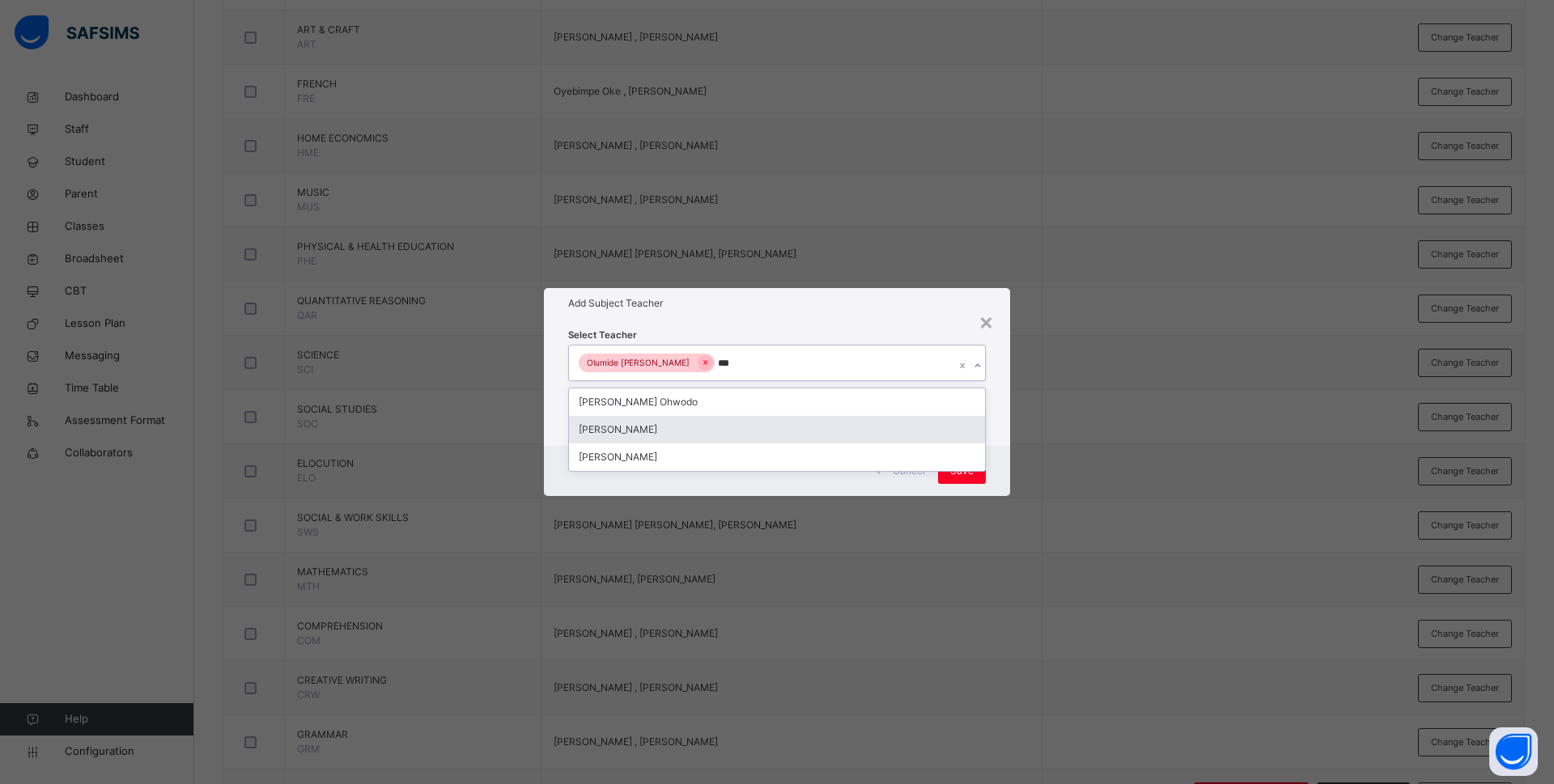
click at [651, 431] on div "Bamituni Aye" at bounding box center [777, 429] width 416 height 27
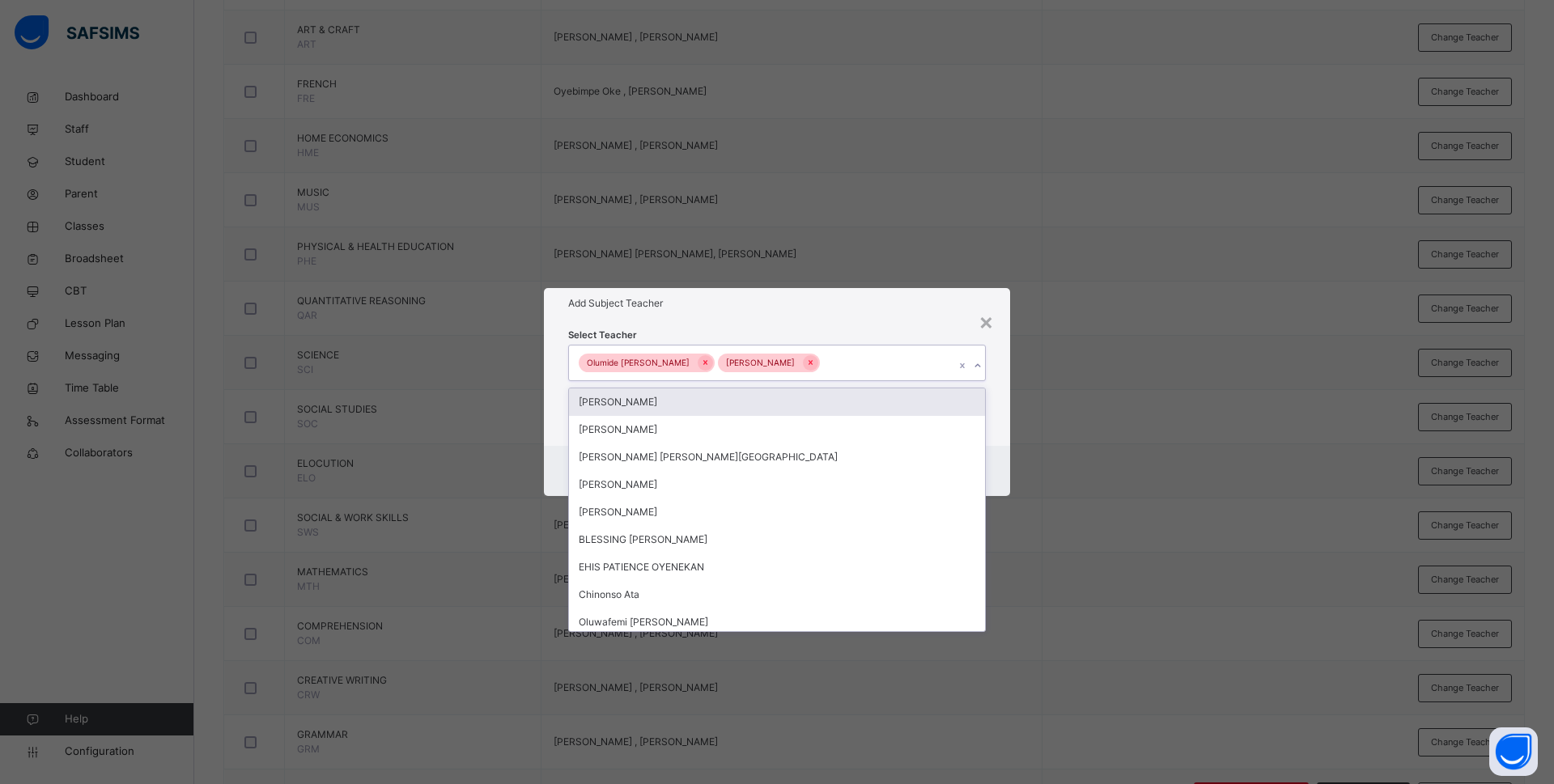
click at [1004, 422] on div "Select Teacher option Bamituni Aye, selected. option Oluwatosin Akanbi focused,…" at bounding box center [777, 382] width 466 height 127
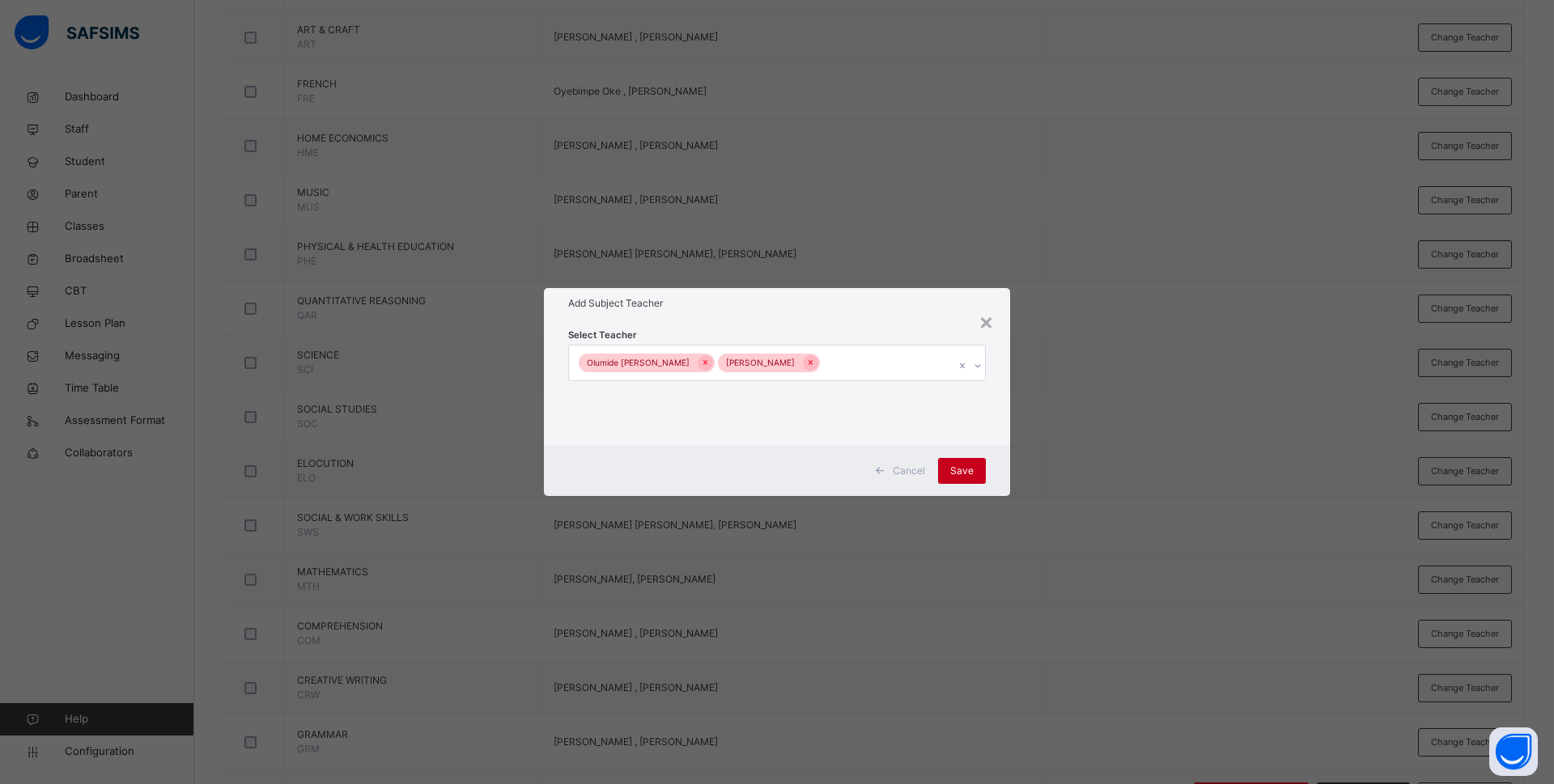
click at [957, 469] on span "Save" at bounding box center [962, 470] width 23 height 14
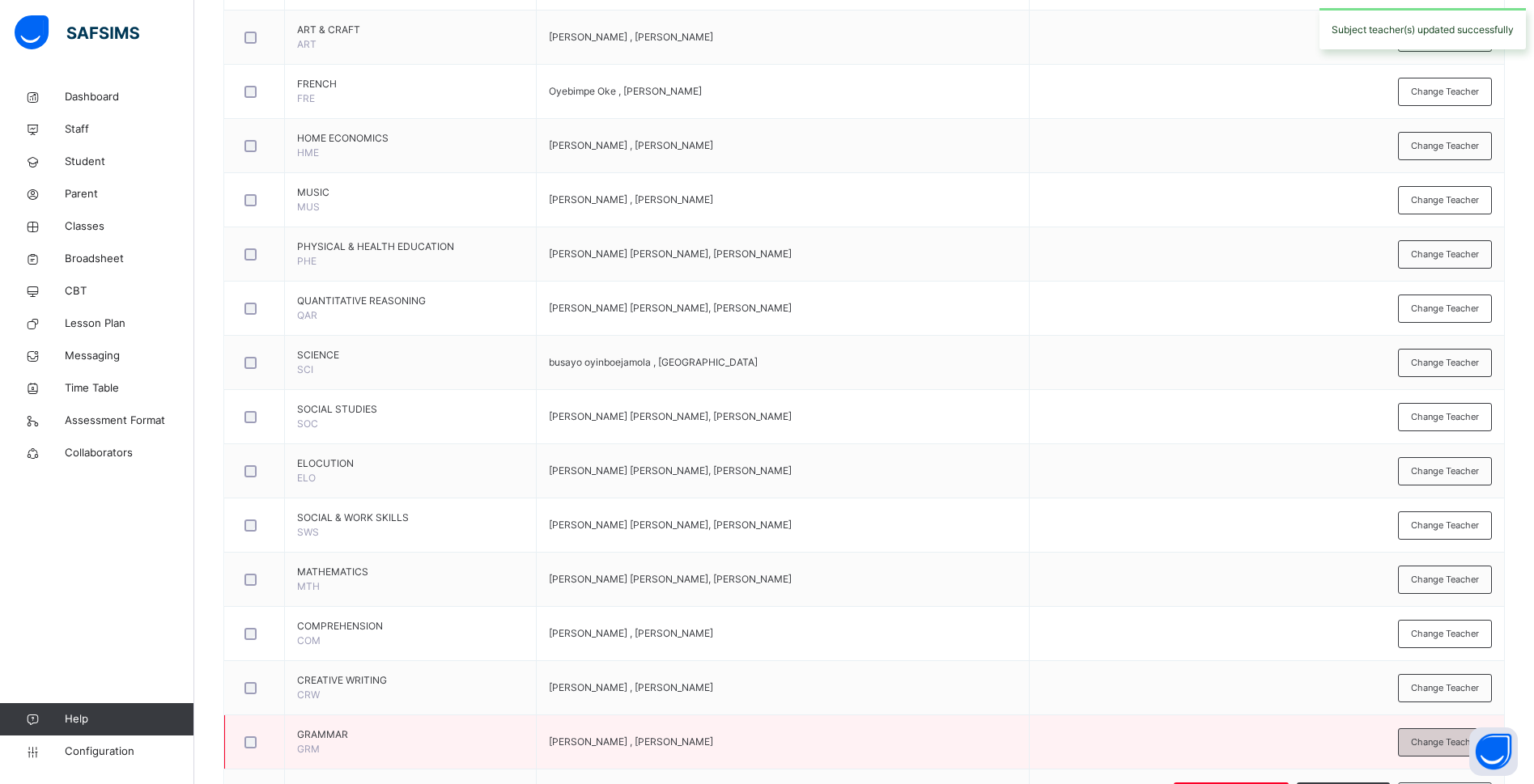
click at [1434, 736] on span "Change Teacher" at bounding box center [1445, 742] width 68 height 14
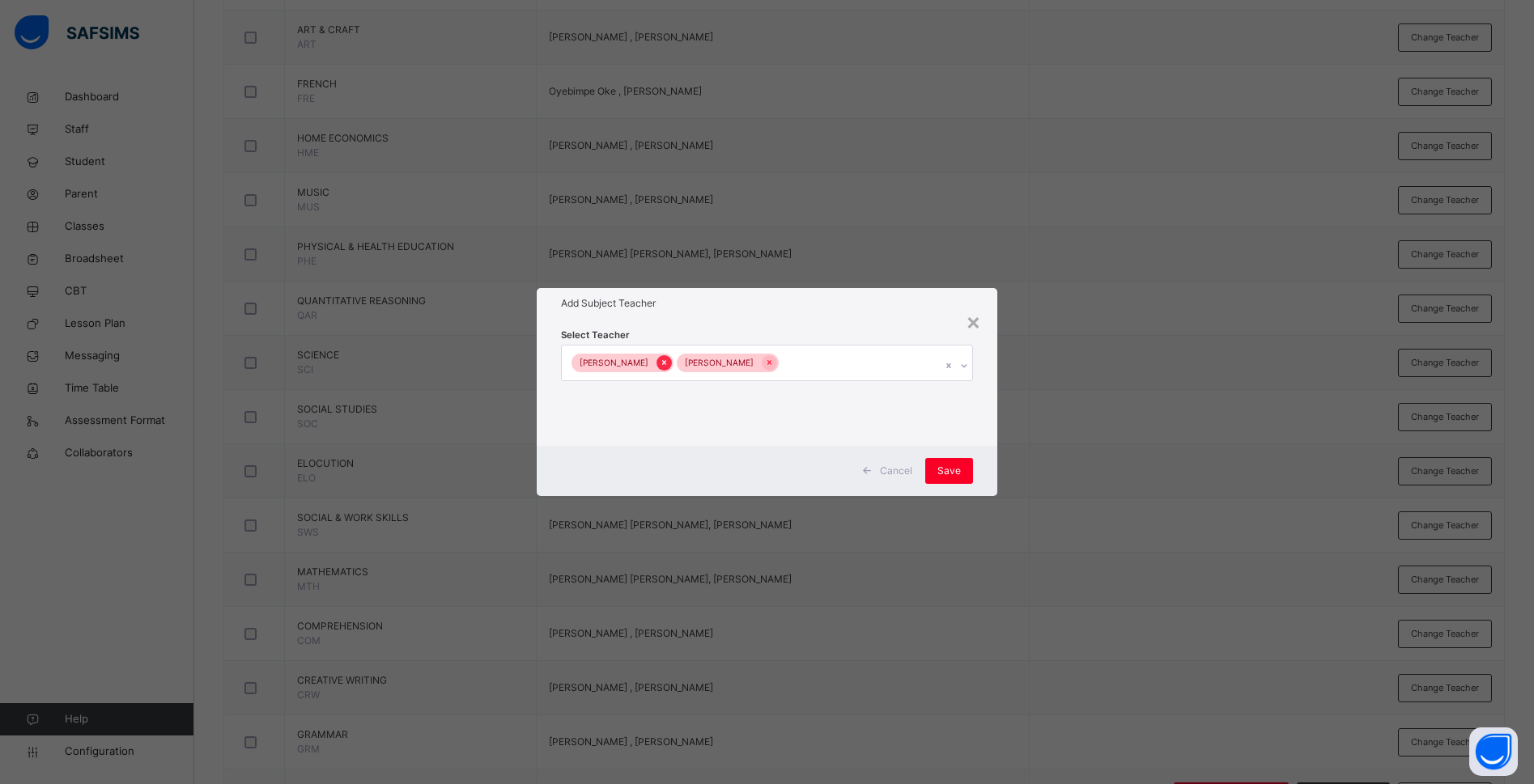
click at [656, 358] on div at bounding box center [664, 363] width 15 height 15
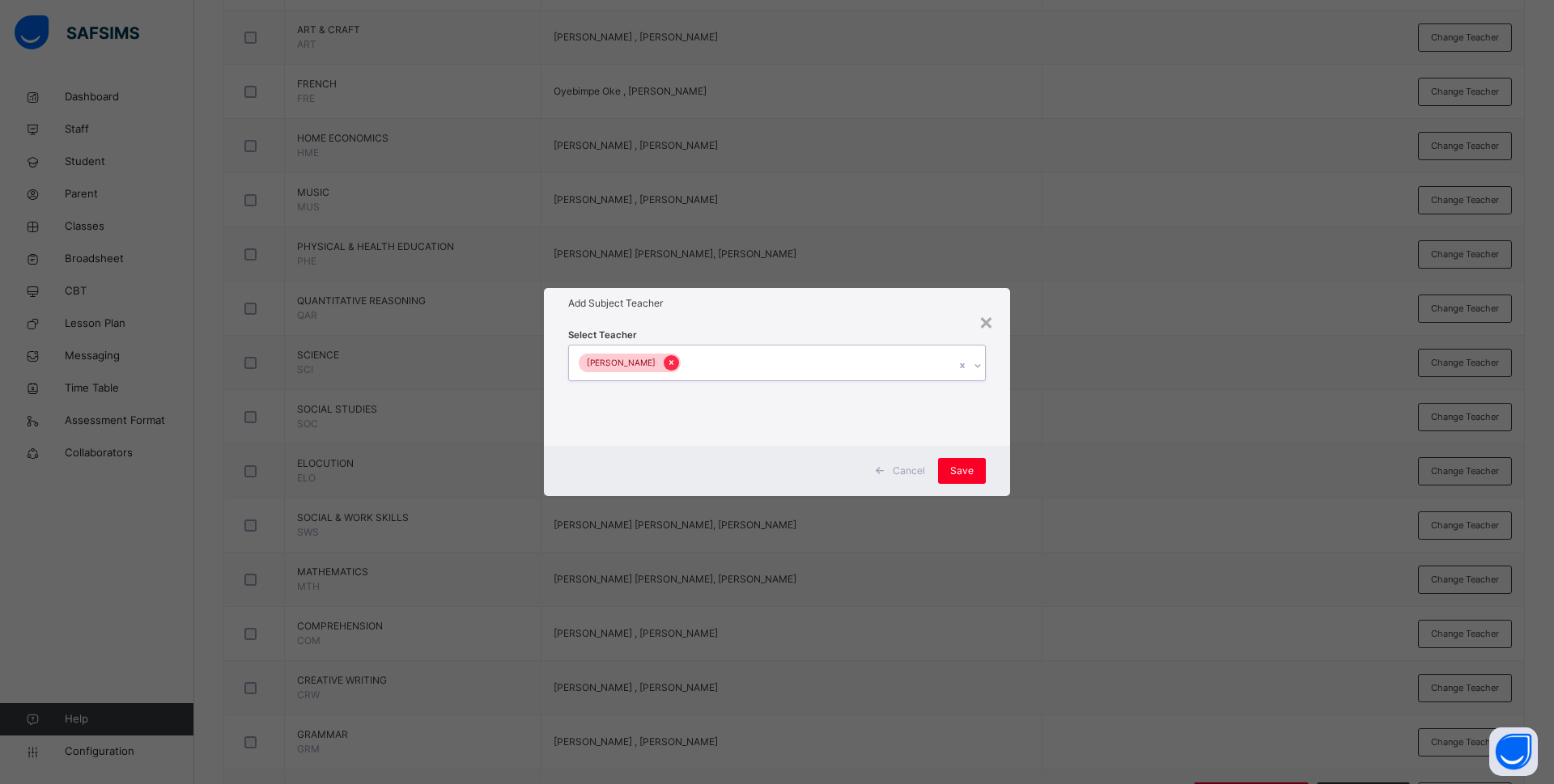
click at [672, 360] on icon at bounding box center [671, 363] width 9 height 12
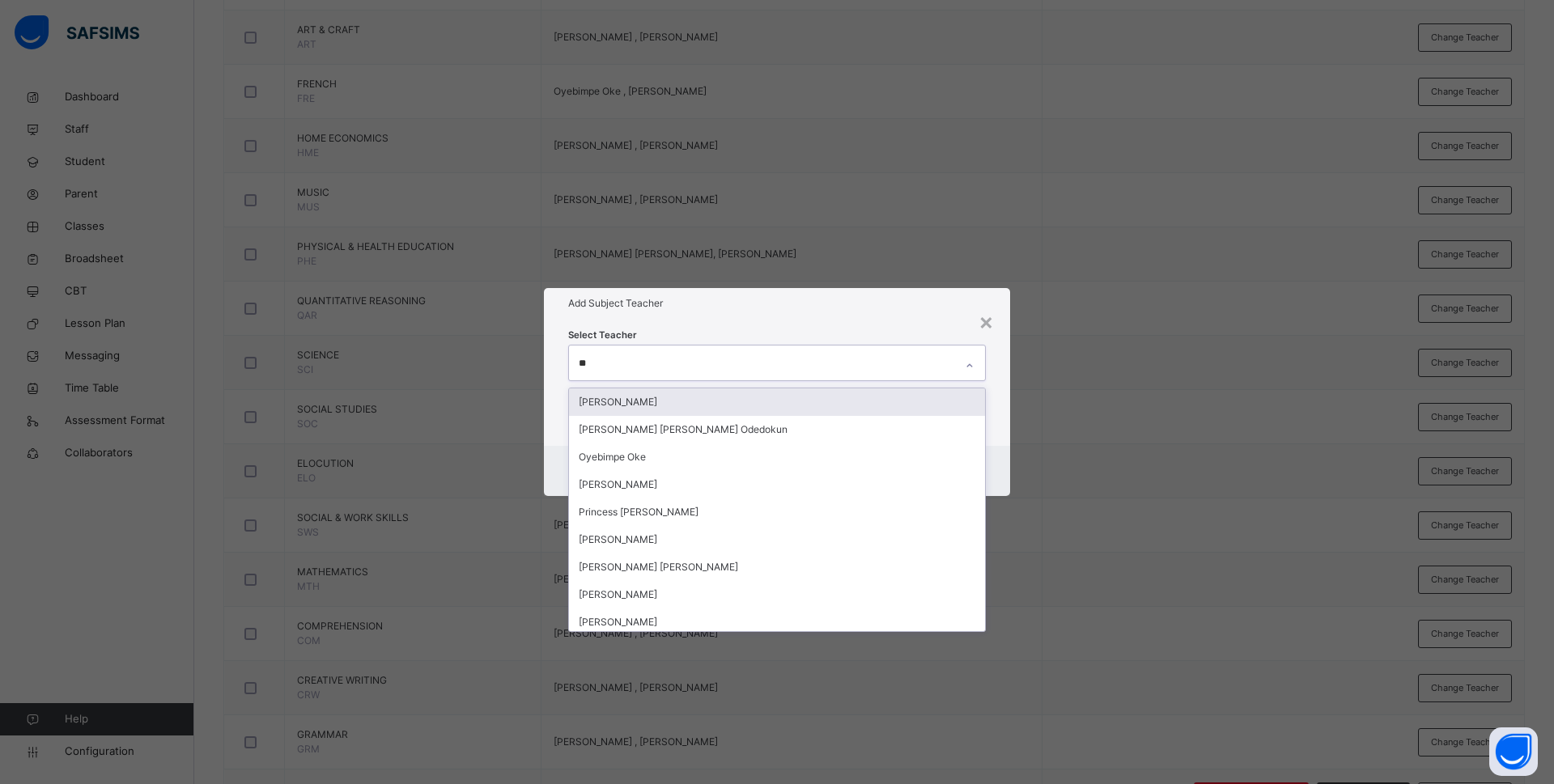
type input "***"
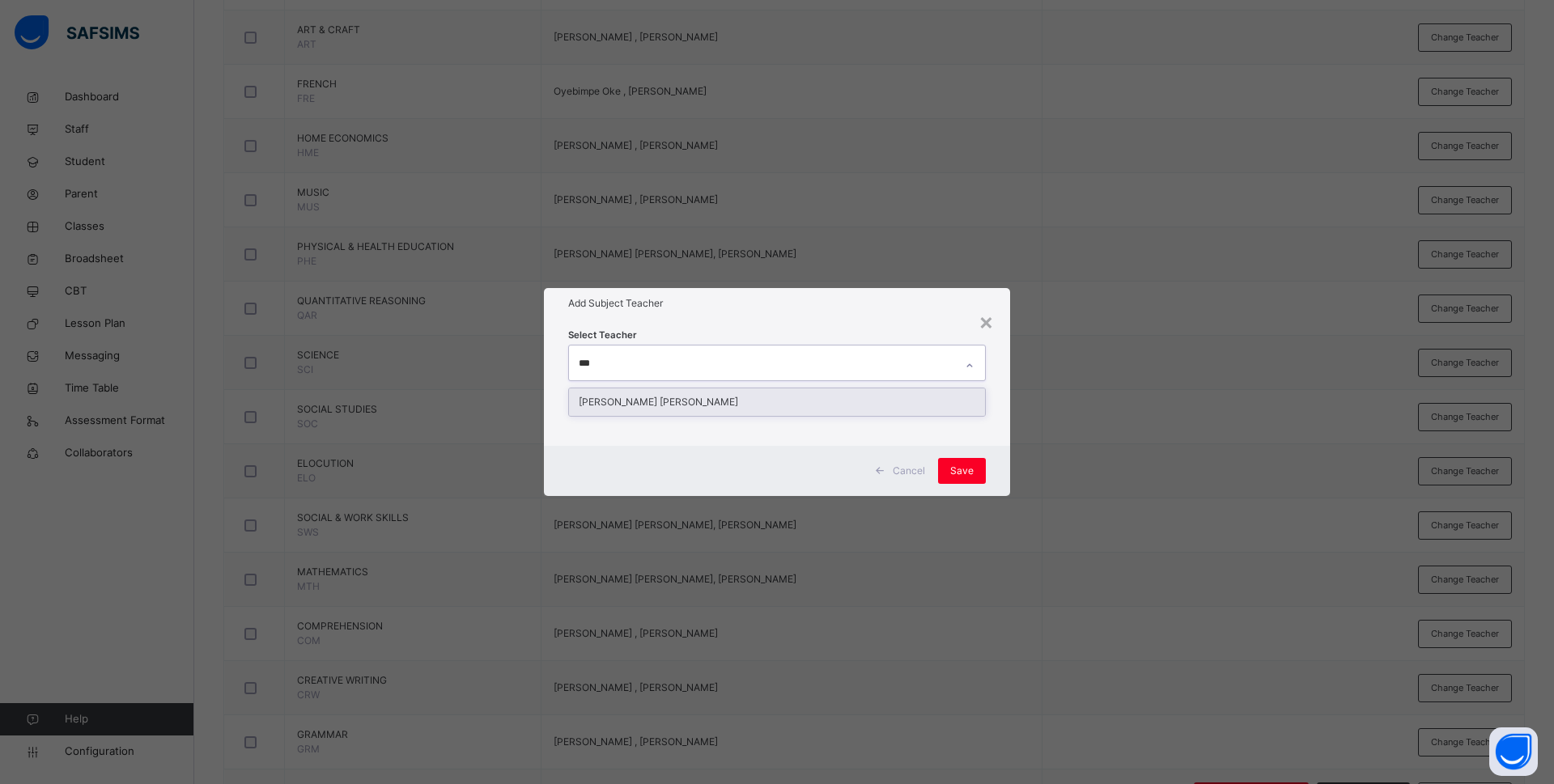
click at [665, 402] on div "Rachael Nneka Okafor" at bounding box center [777, 401] width 416 height 27
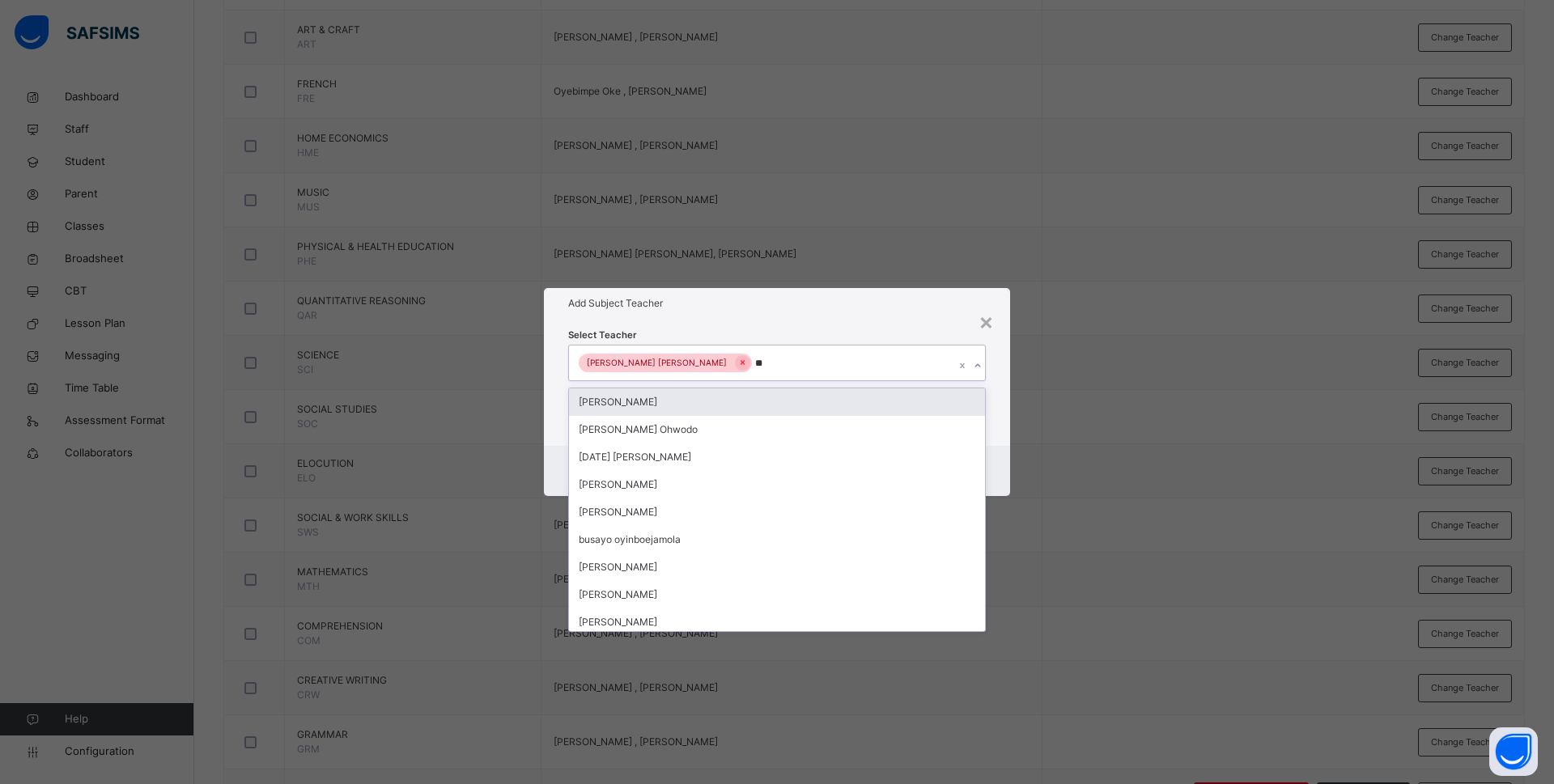
type input "***"
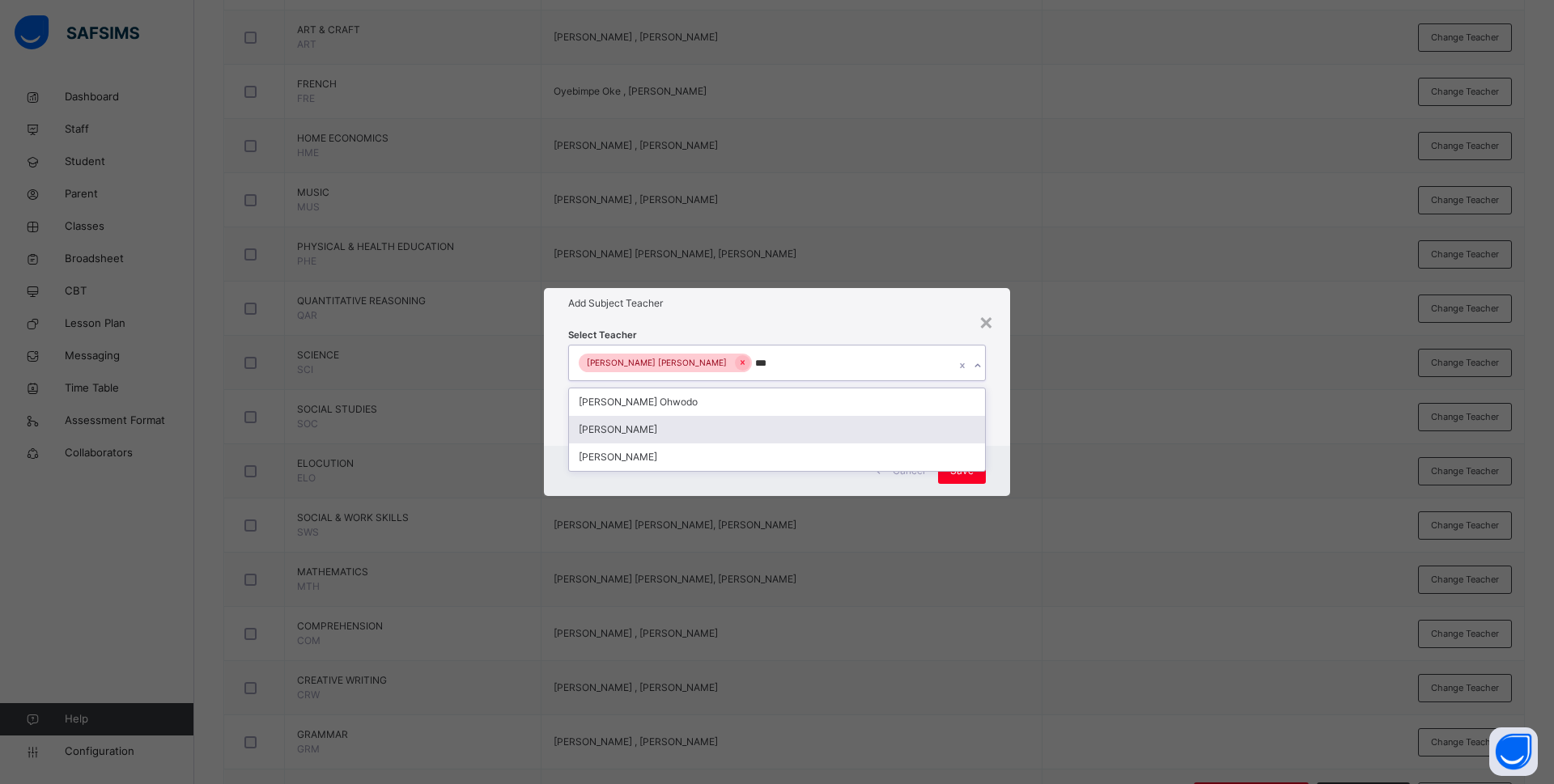
click at [664, 429] on div "Bamituni Aye" at bounding box center [777, 429] width 416 height 27
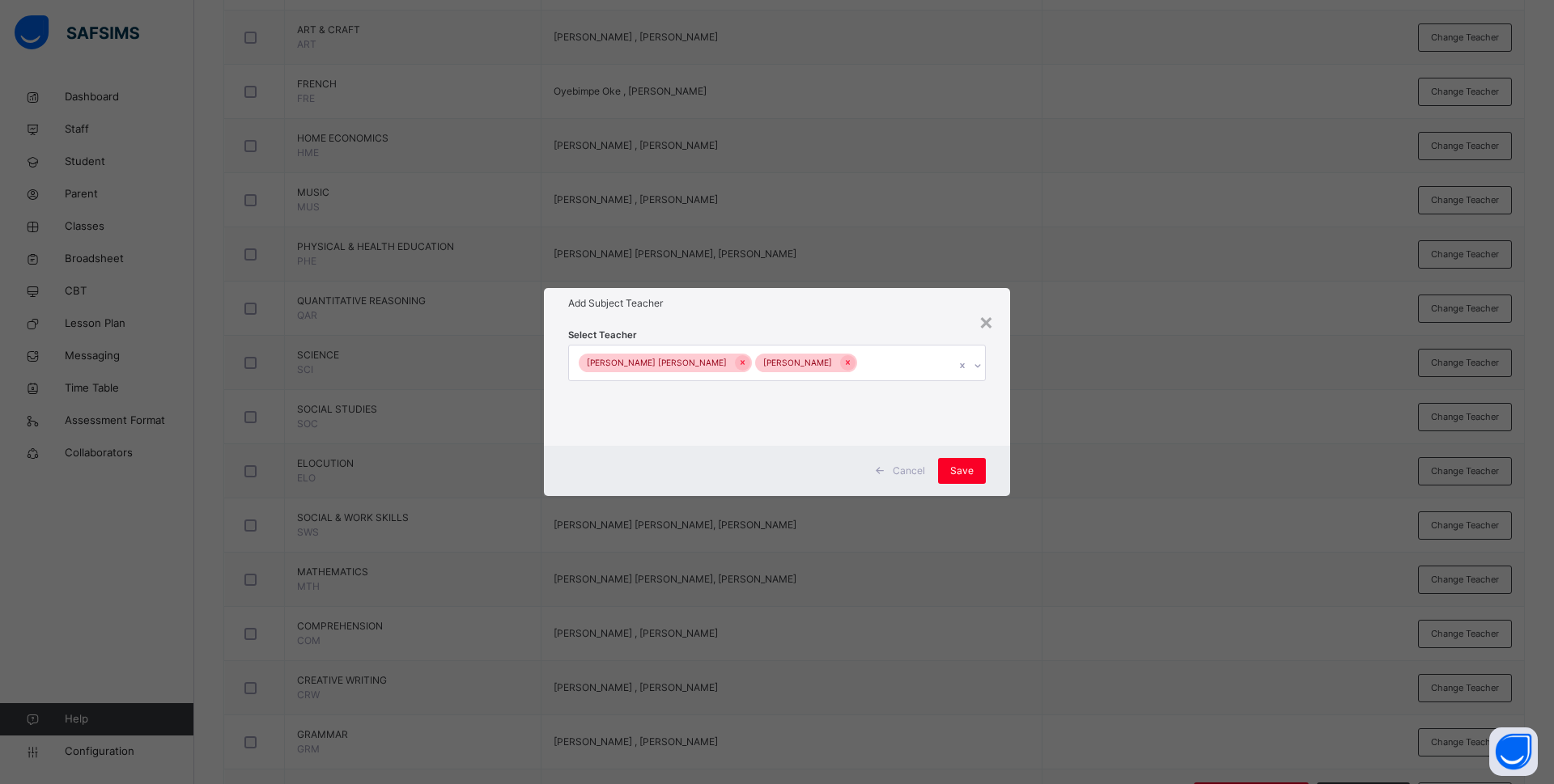
click at [995, 431] on div "Select Teacher Rachael Nneka Okafor Bamituni Aye" at bounding box center [777, 382] width 466 height 127
click at [964, 469] on span "Save" at bounding box center [962, 470] width 23 height 14
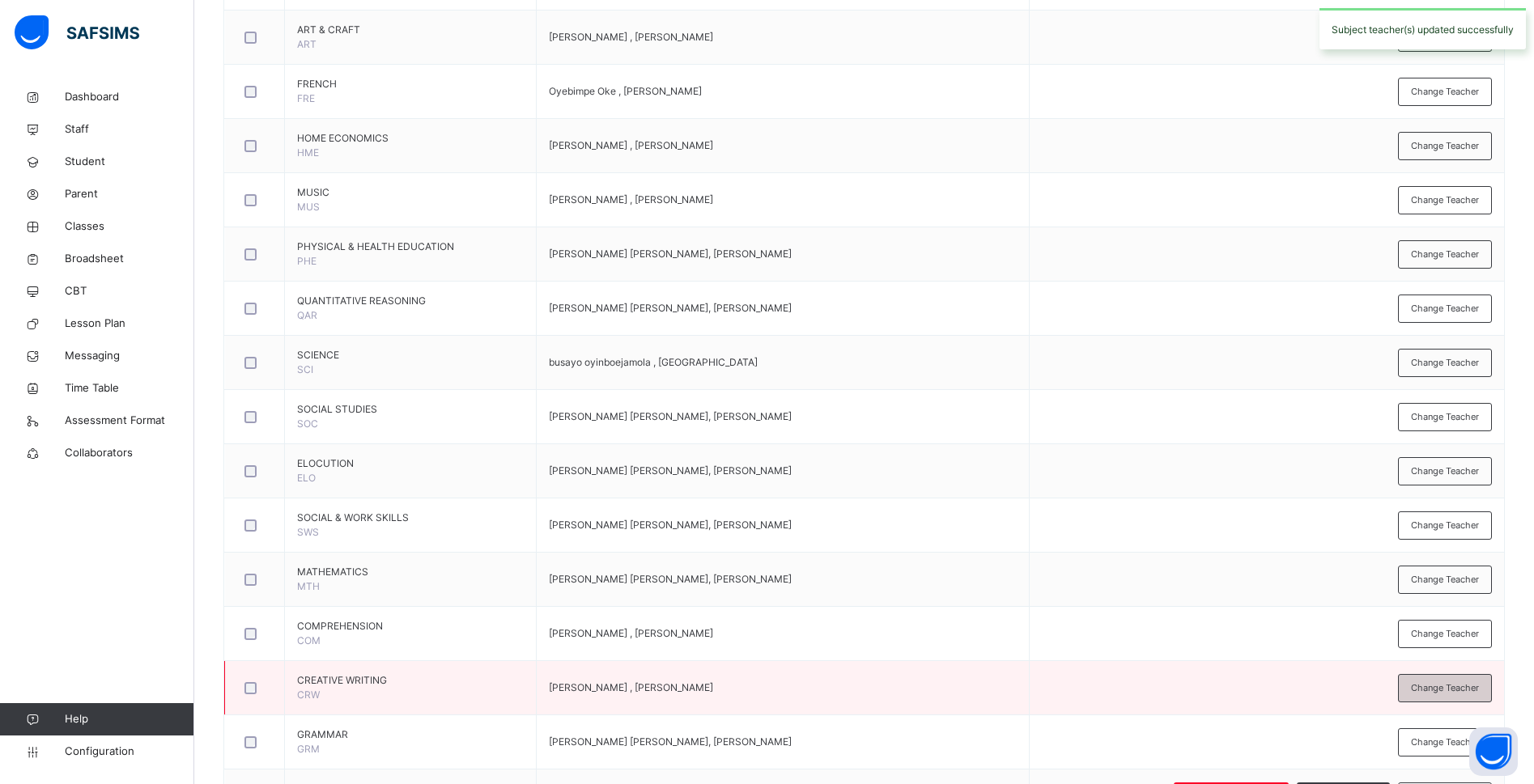
click at [1452, 682] on span "Change Teacher" at bounding box center [1445, 687] width 68 height 14
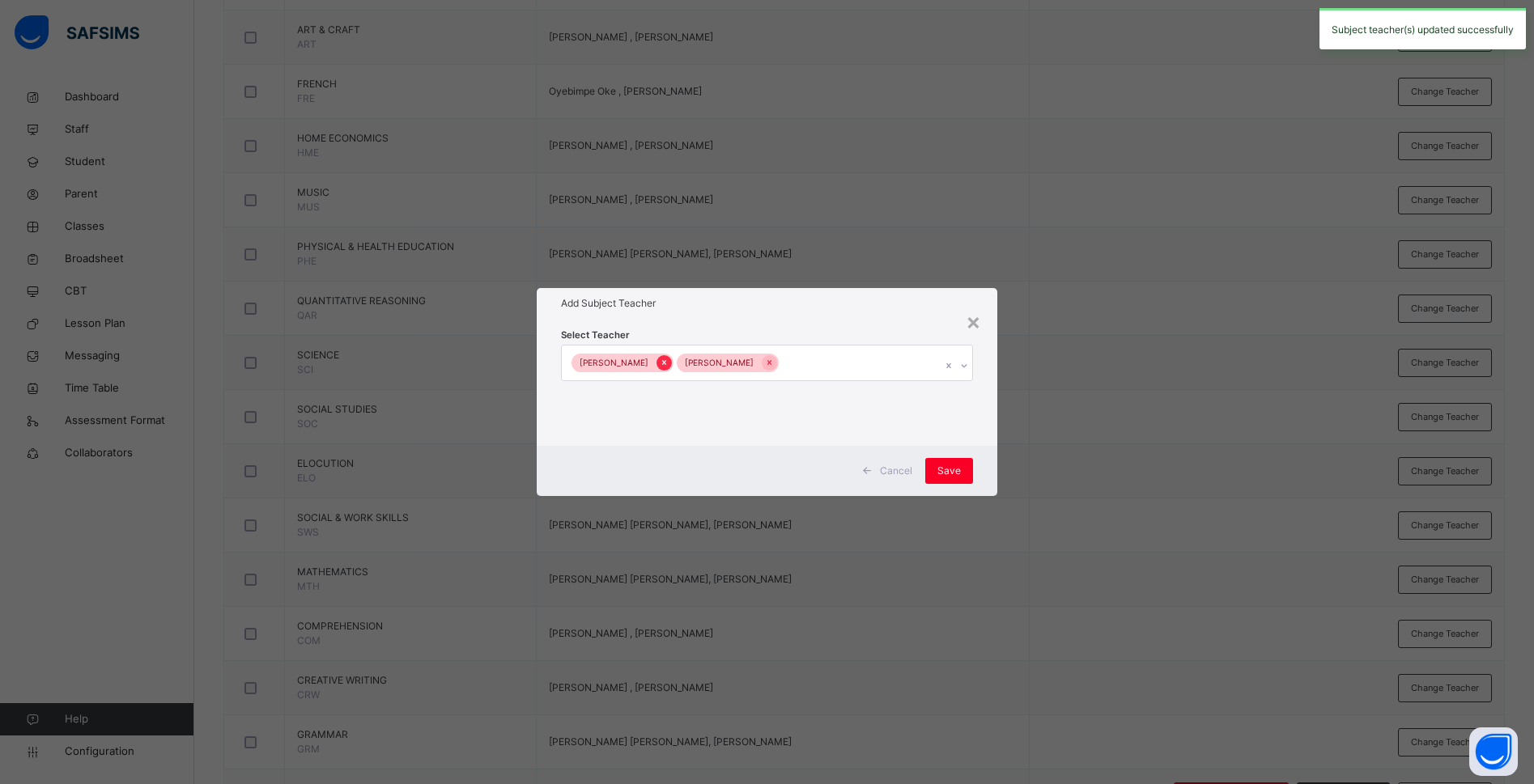
click at [660, 365] on icon at bounding box center [664, 363] width 9 height 12
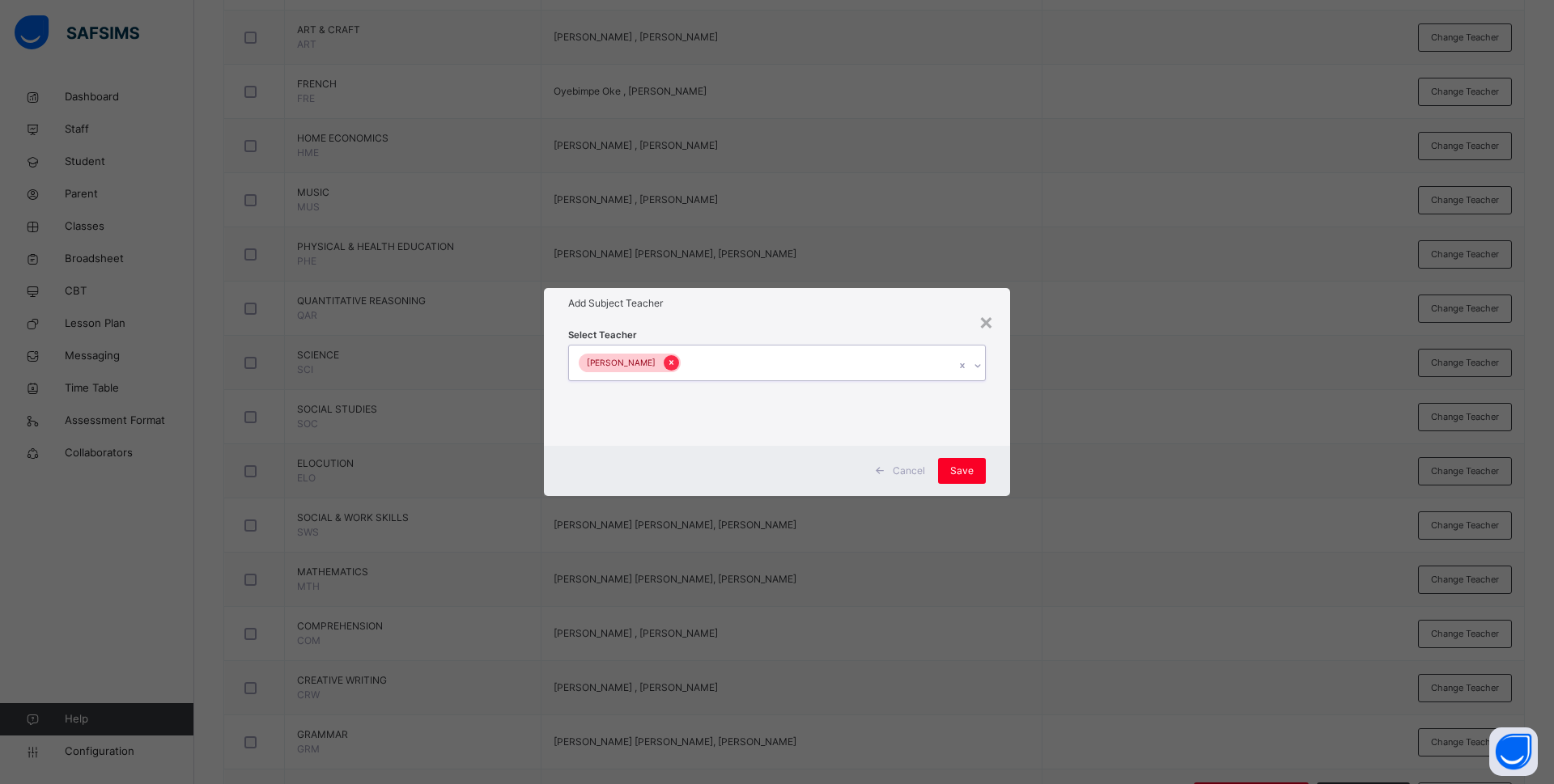
click at [675, 365] on icon at bounding box center [671, 363] width 9 height 12
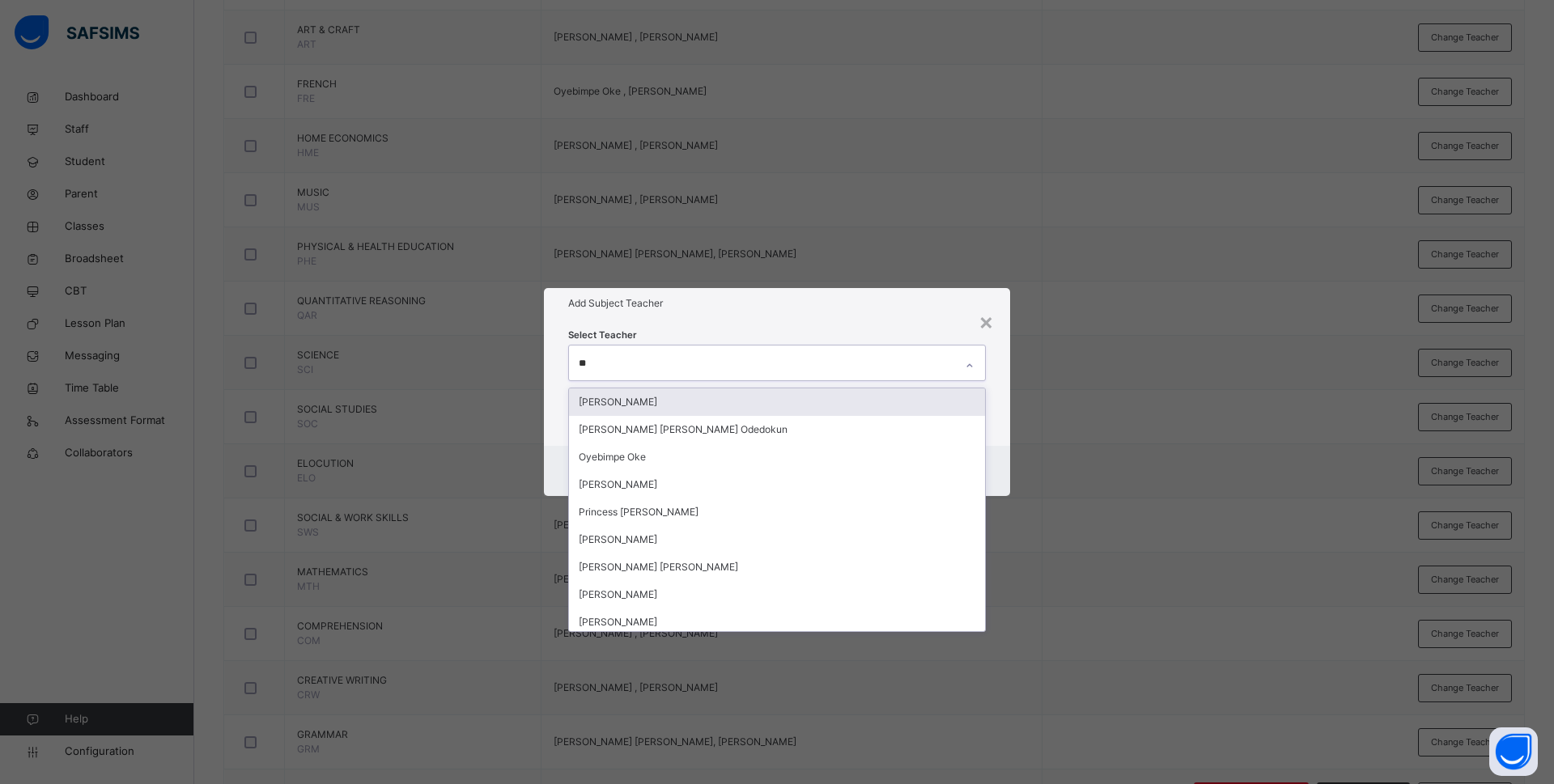
type input "***"
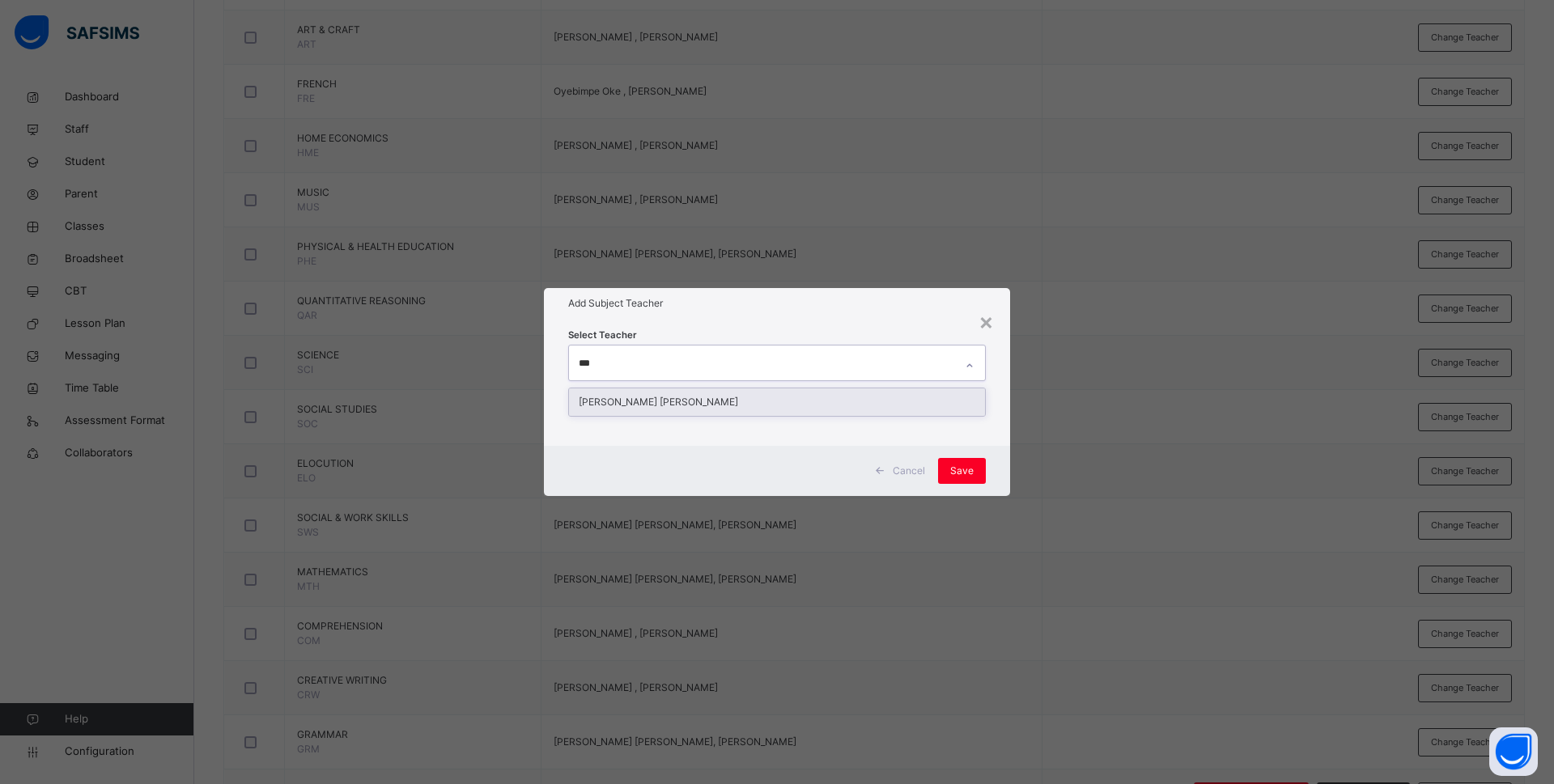
click at [673, 403] on div "Rachael Nneka Okafor" at bounding box center [777, 401] width 416 height 27
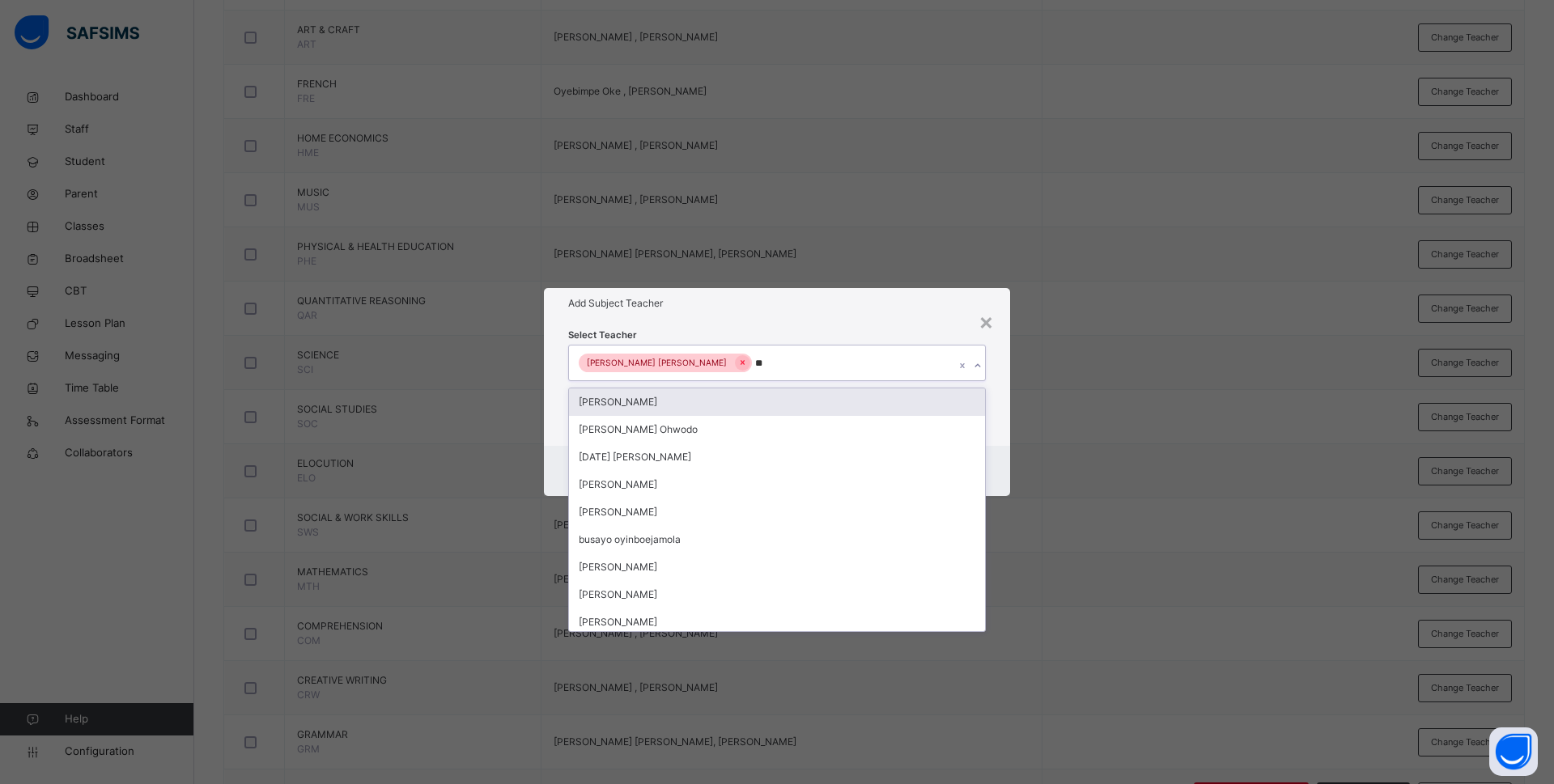
type input "***"
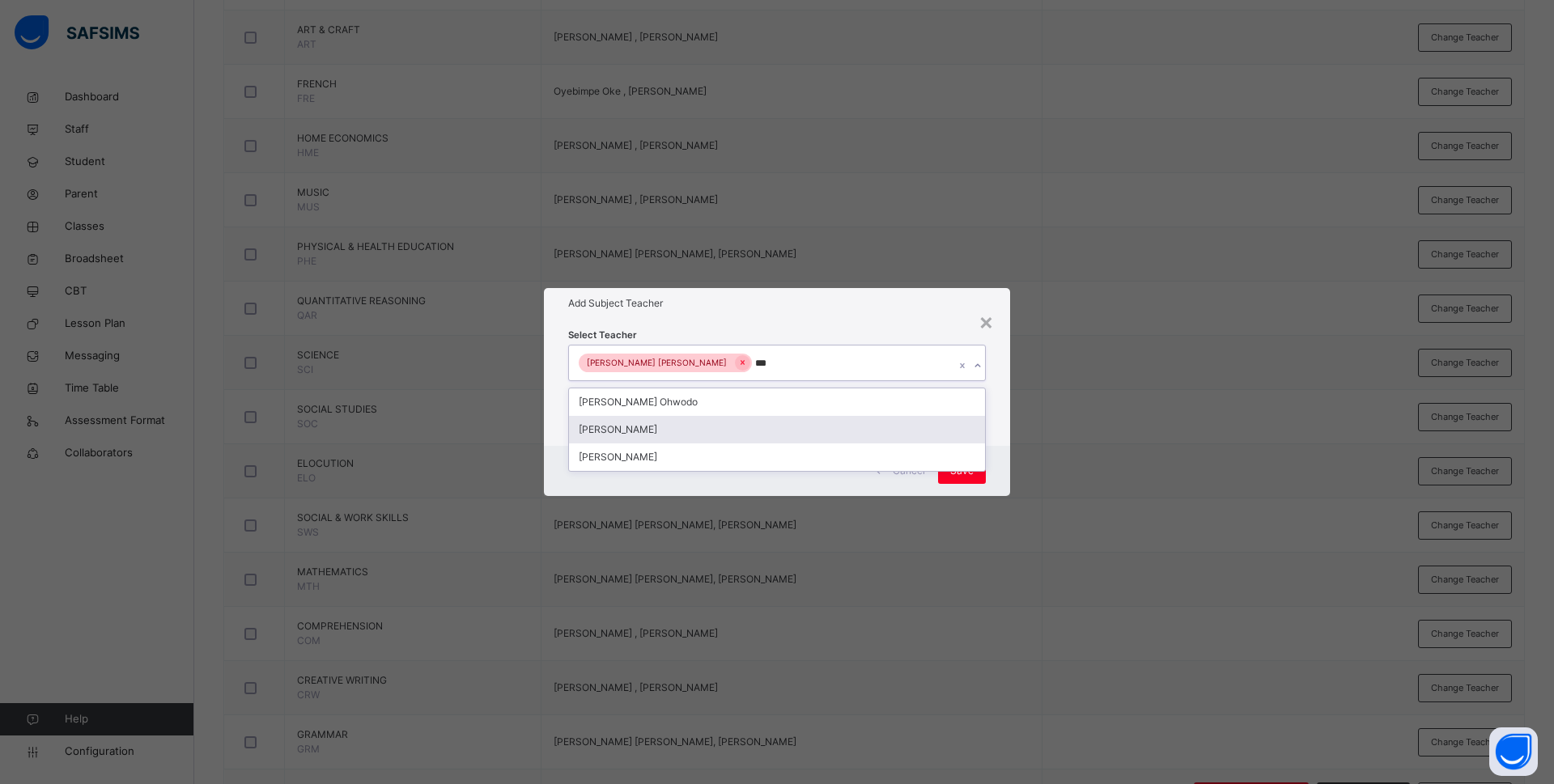
click at [675, 434] on div "Bamituni Aye" at bounding box center [777, 429] width 416 height 27
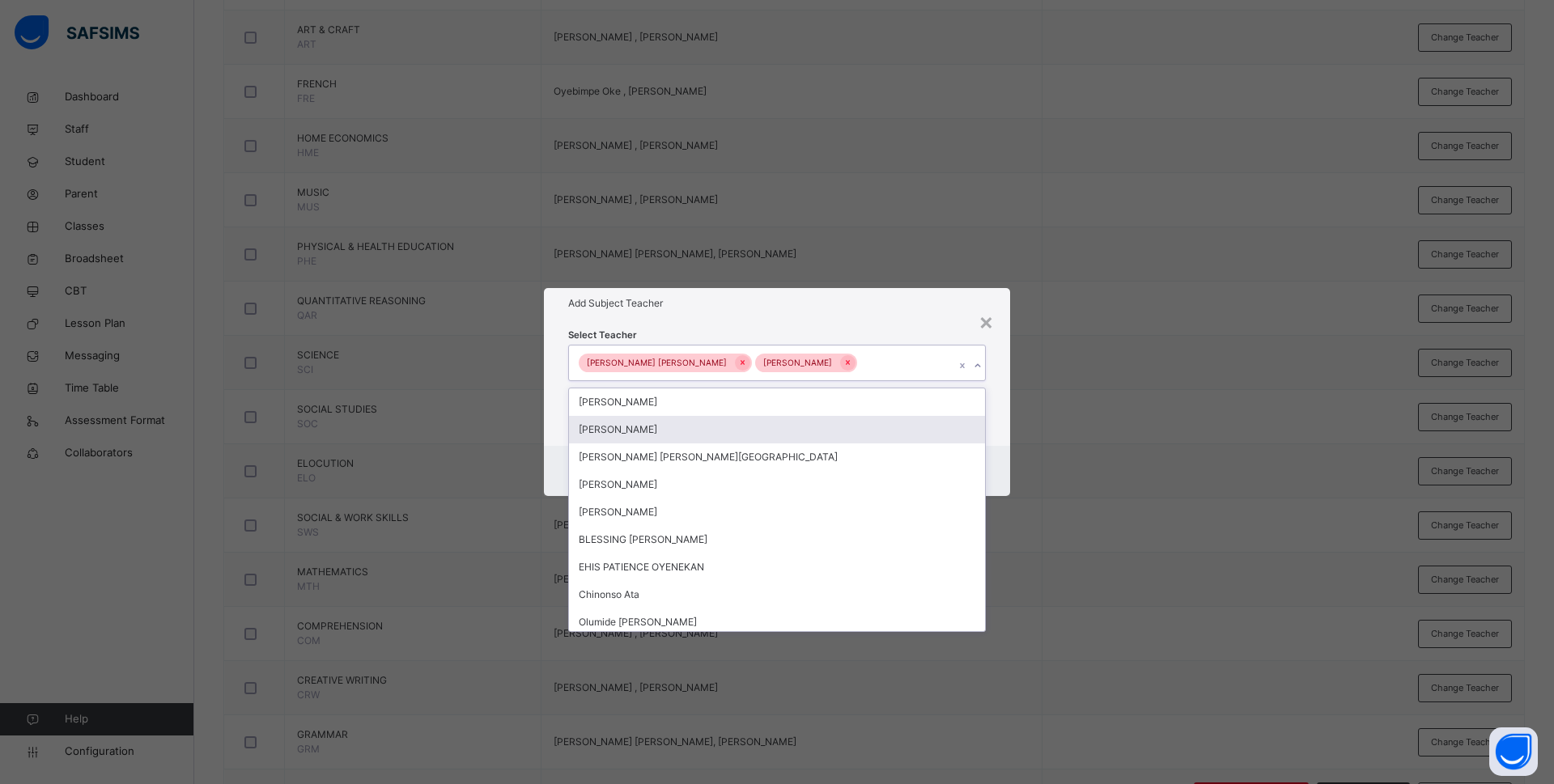
click at [1002, 448] on div "Cancel Save" at bounding box center [777, 470] width 466 height 50
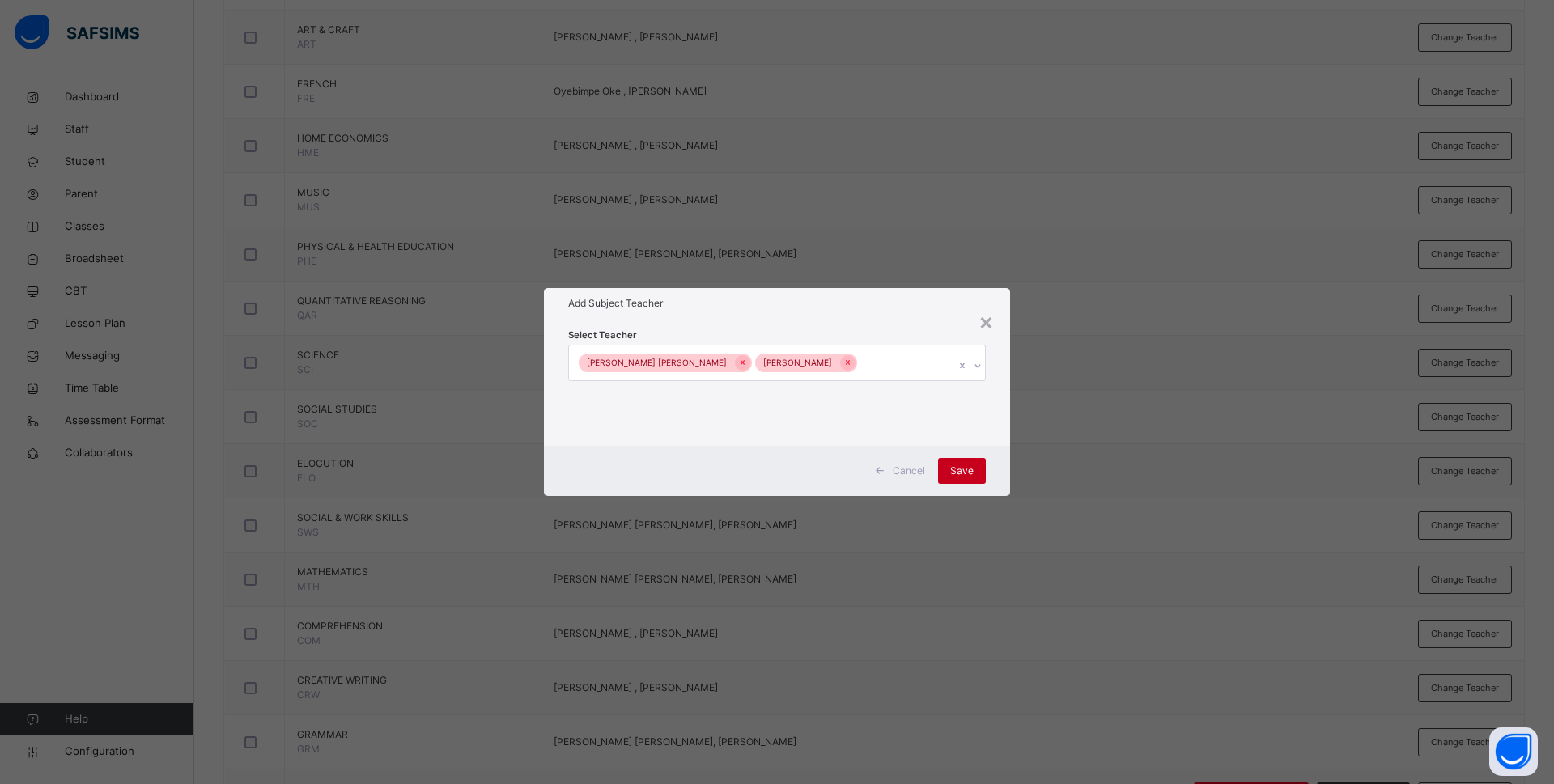
click at [978, 469] on div "Save" at bounding box center [961, 470] width 47 height 26
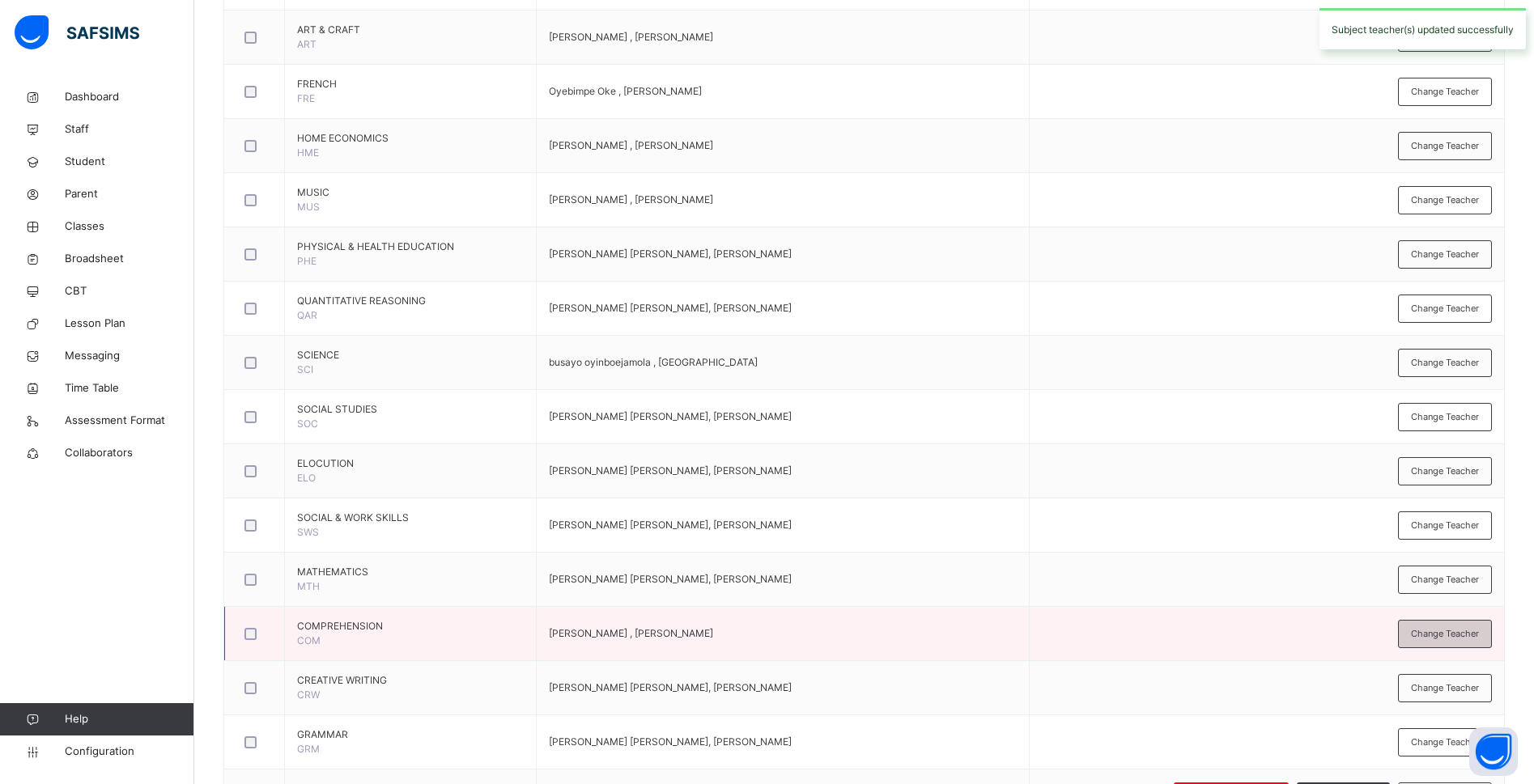
click at [1440, 630] on span "Change Teacher" at bounding box center [1445, 633] width 68 height 14
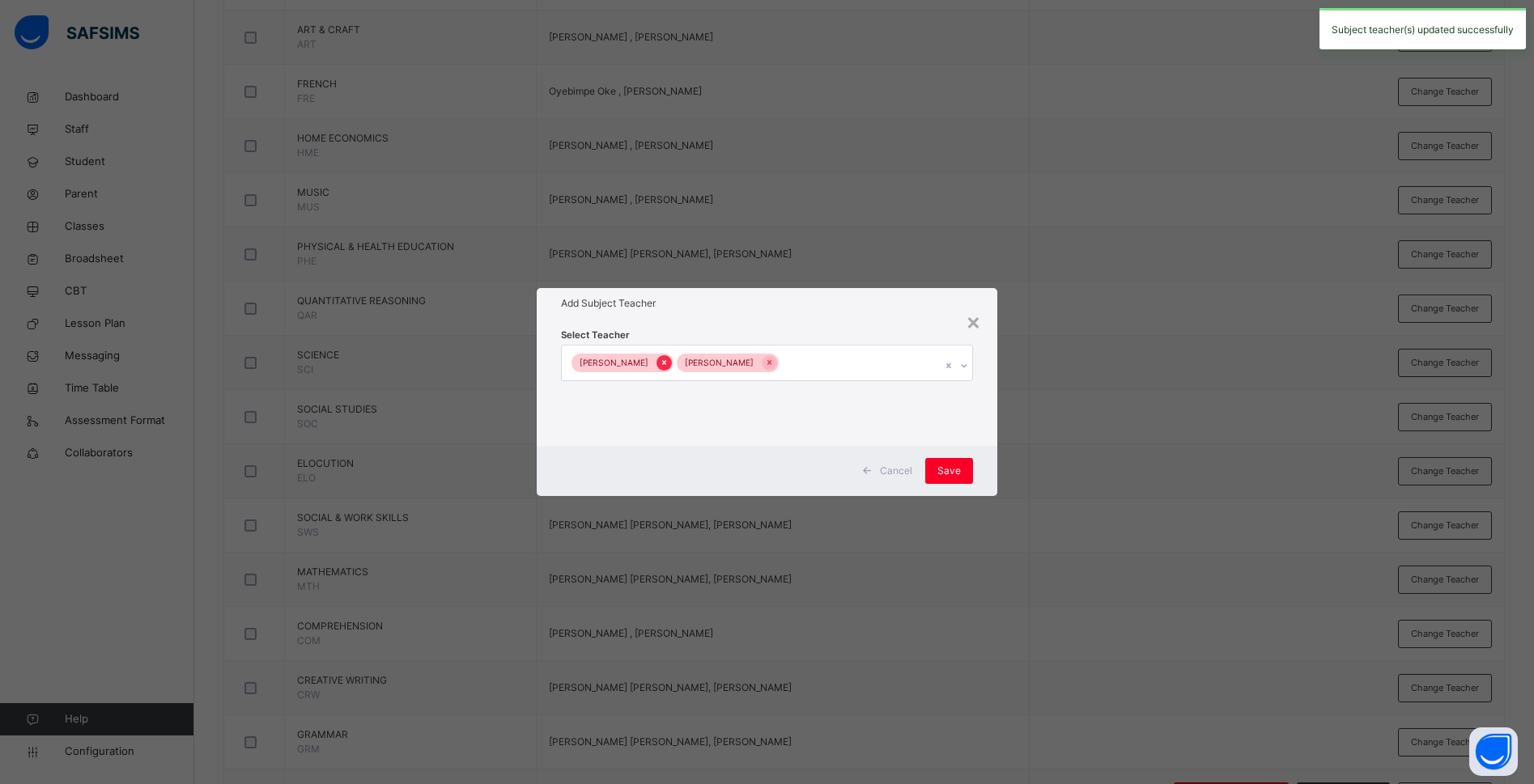
click at [660, 368] on icon at bounding box center [664, 363] width 9 height 12
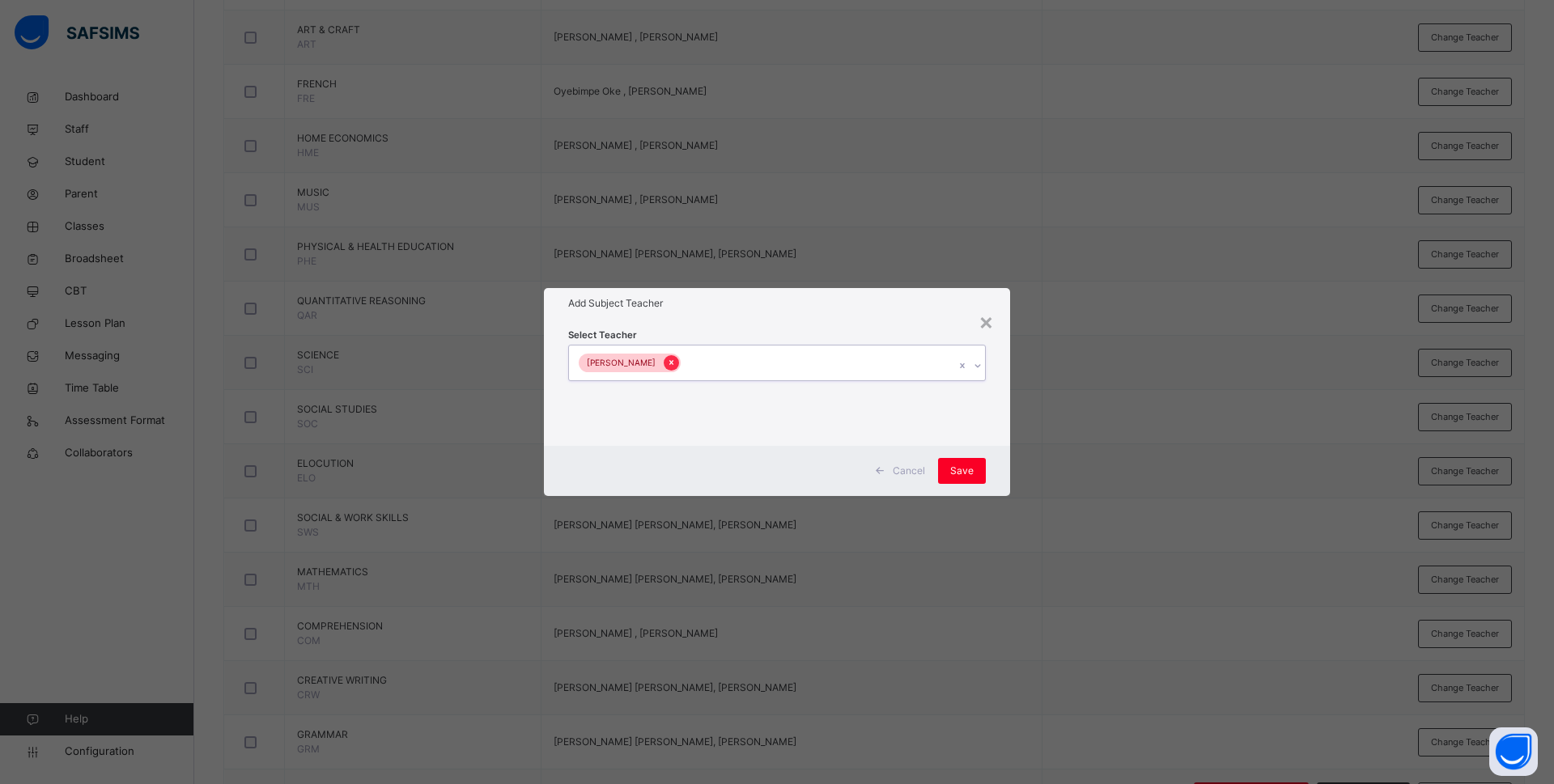
click at [676, 366] on icon at bounding box center [671, 363] width 9 height 12
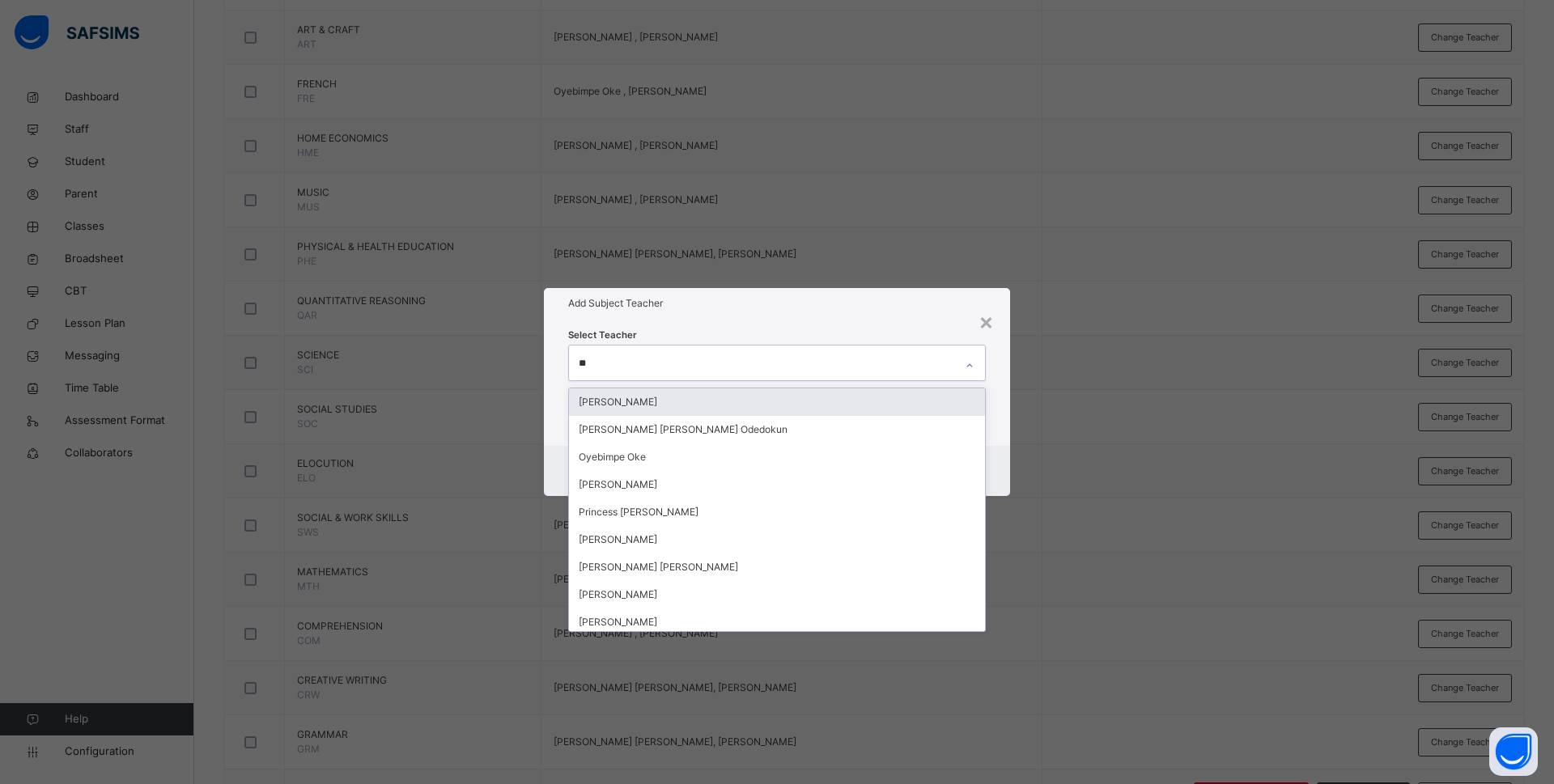
type input "***"
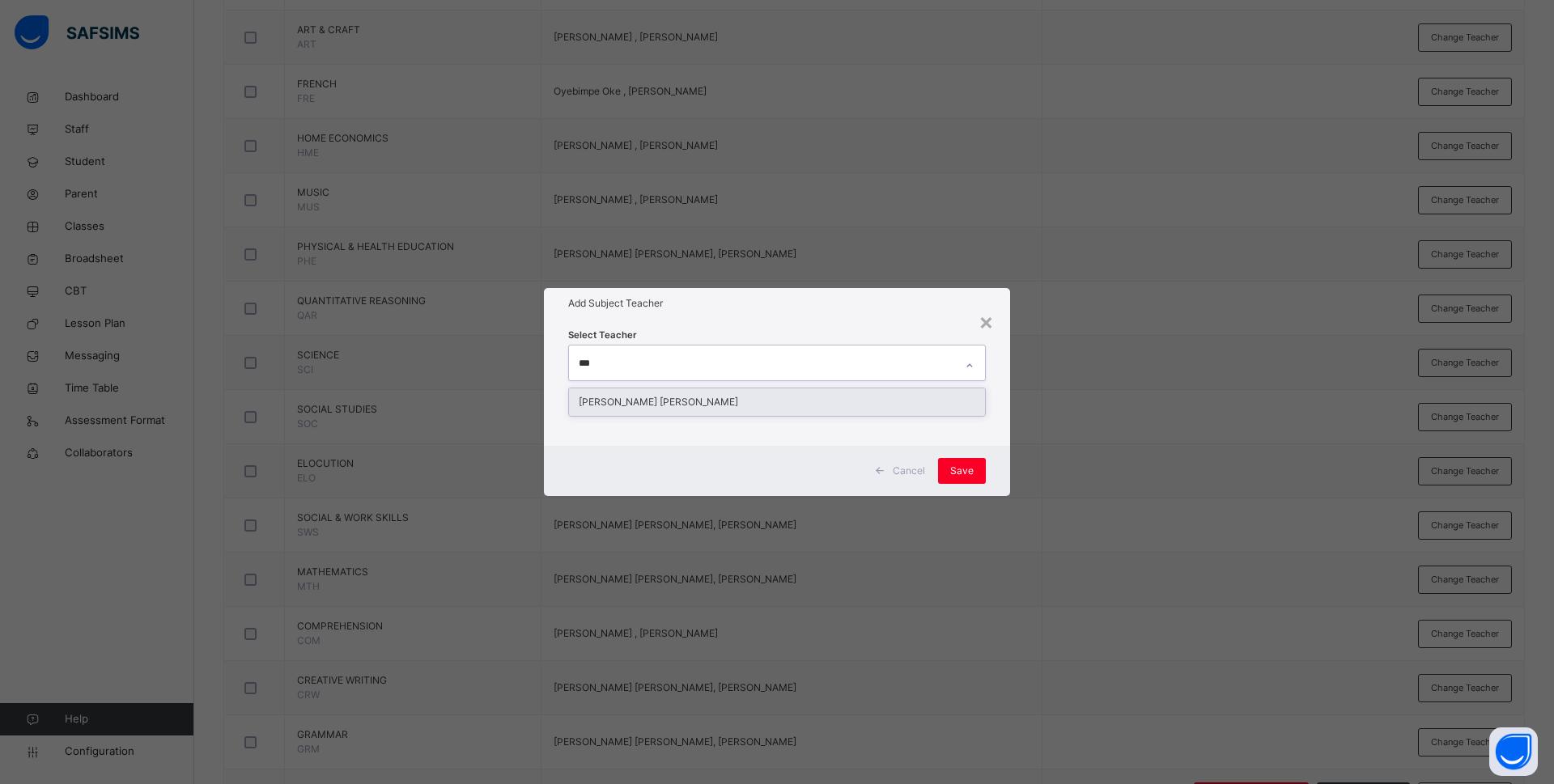
click at [674, 404] on div "Rachael Nneka Okafor" at bounding box center [777, 401] width 416 height 27
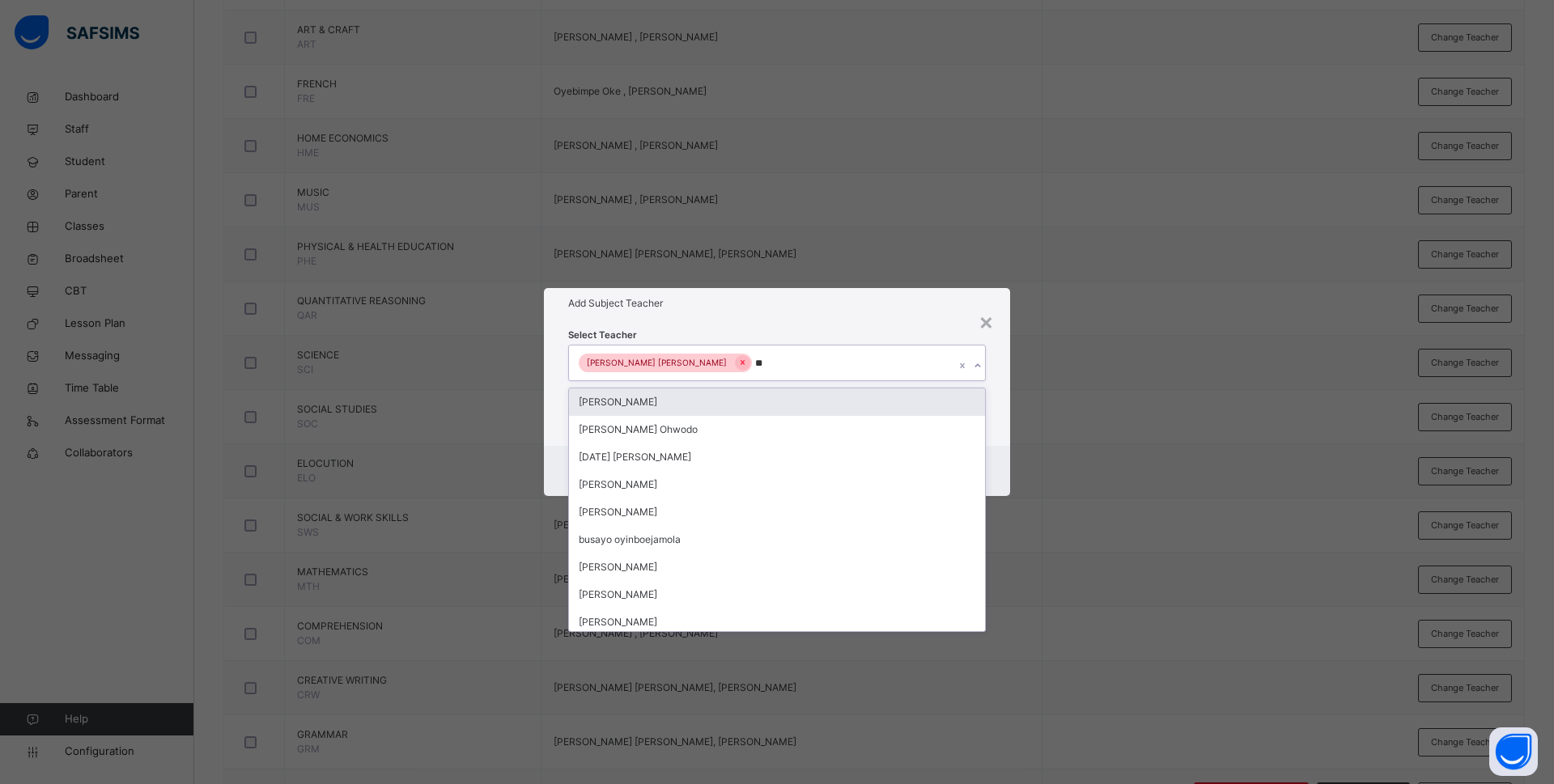
type input "***"
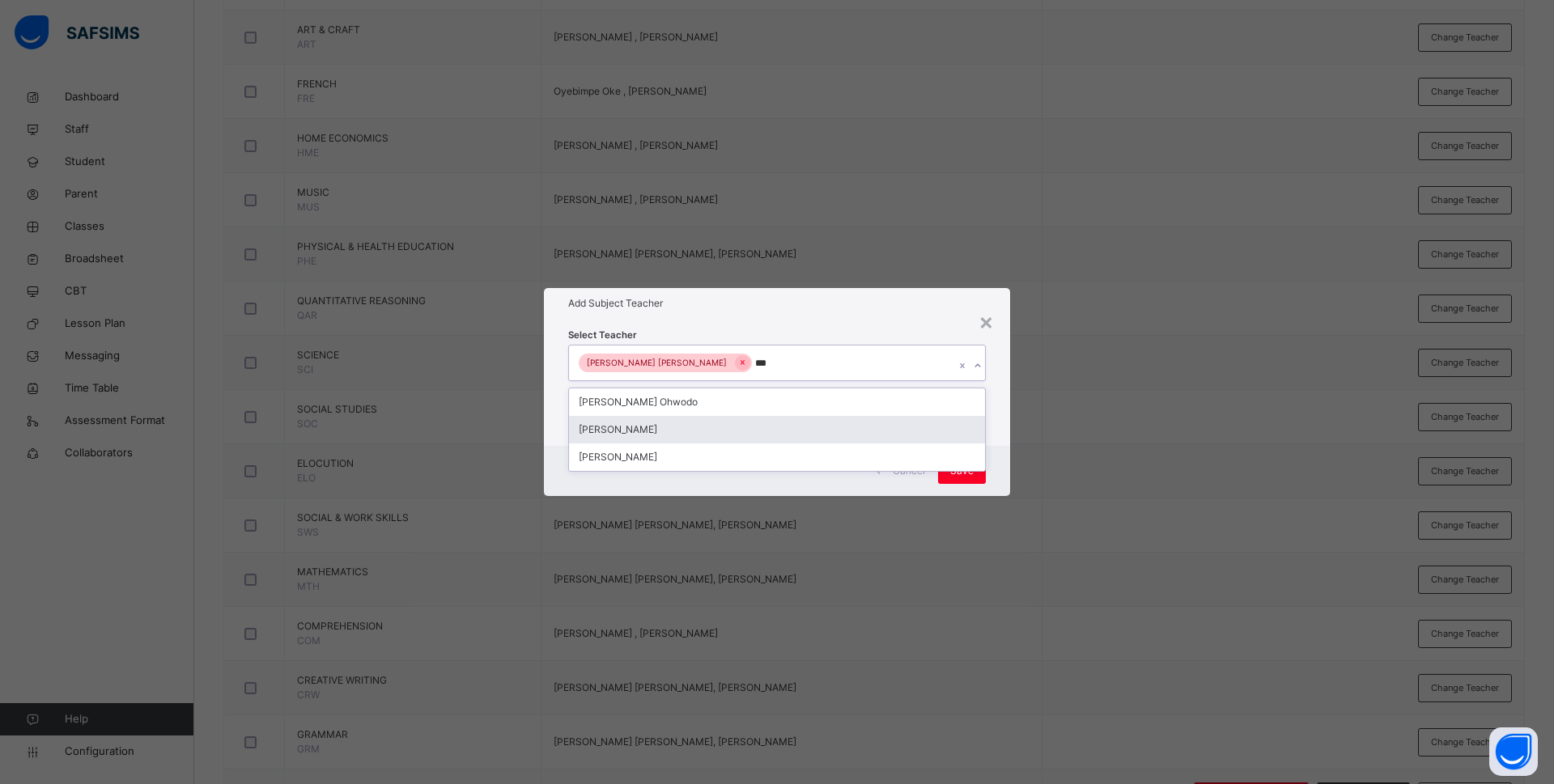
click at [672, 418] on div "Bamituni Aye" at bounding box center [777, 429] width 416 height 27
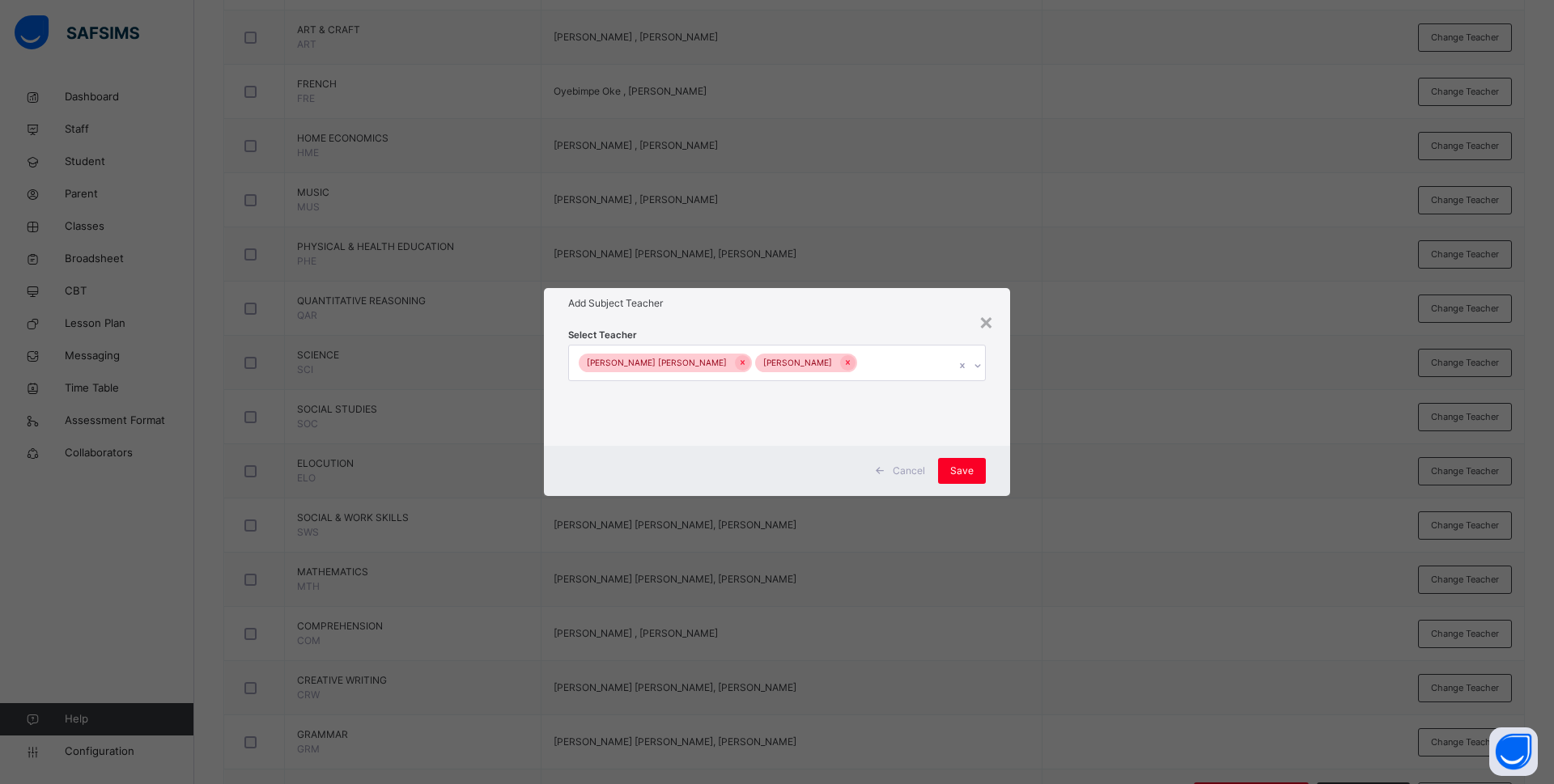
click at [1002, 412] on div "Select Teacher Rachael Nneka Okafor Bamituni Aye" at bounding box center [777, 382] width 466 height 127
click at [967, 460] on div "Save" at bounding box center [961, 470] width 47 height 26
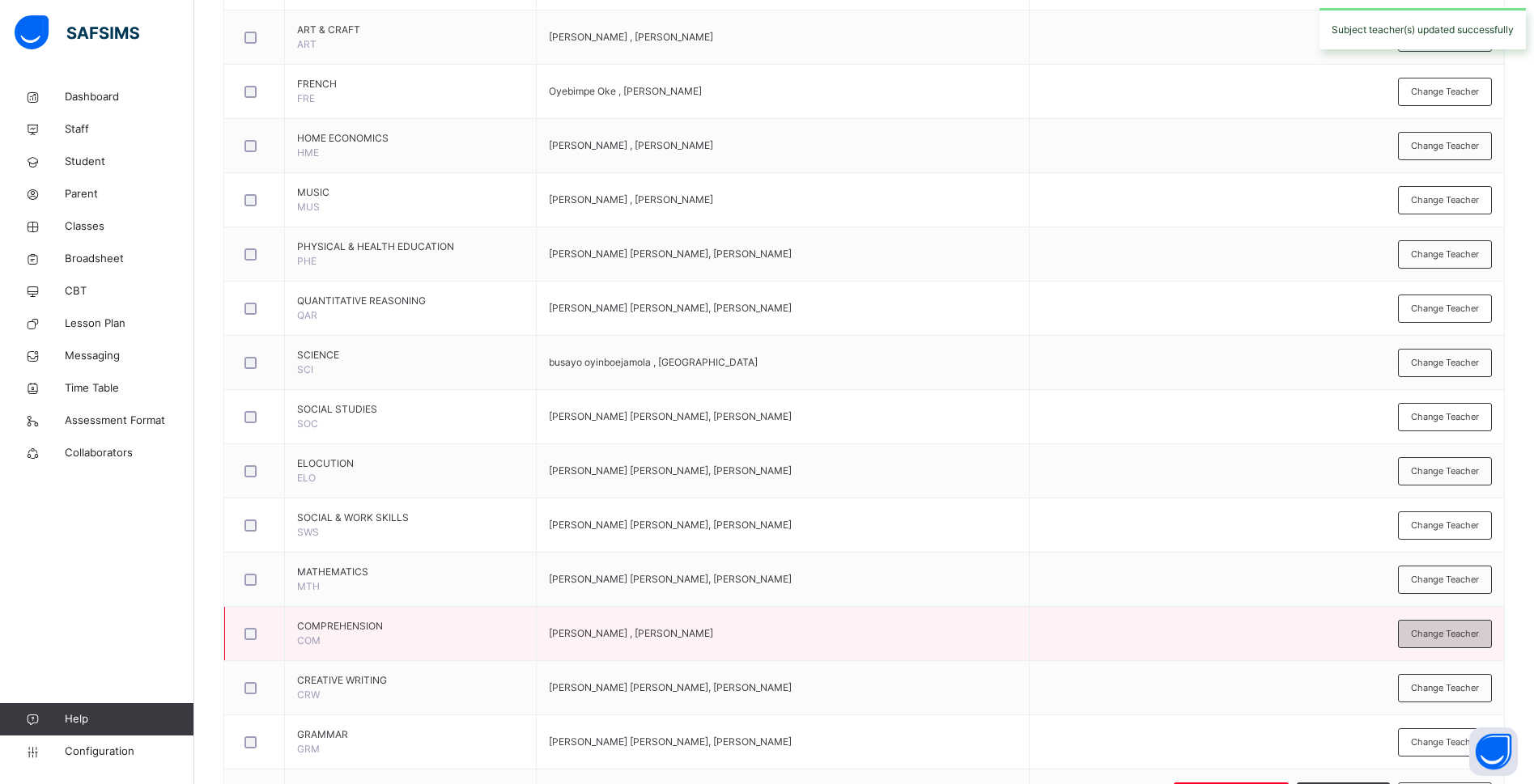
click at [1462, 644] on div "Change Teacher" at bounding box center [1444, 633] width 94 height 28
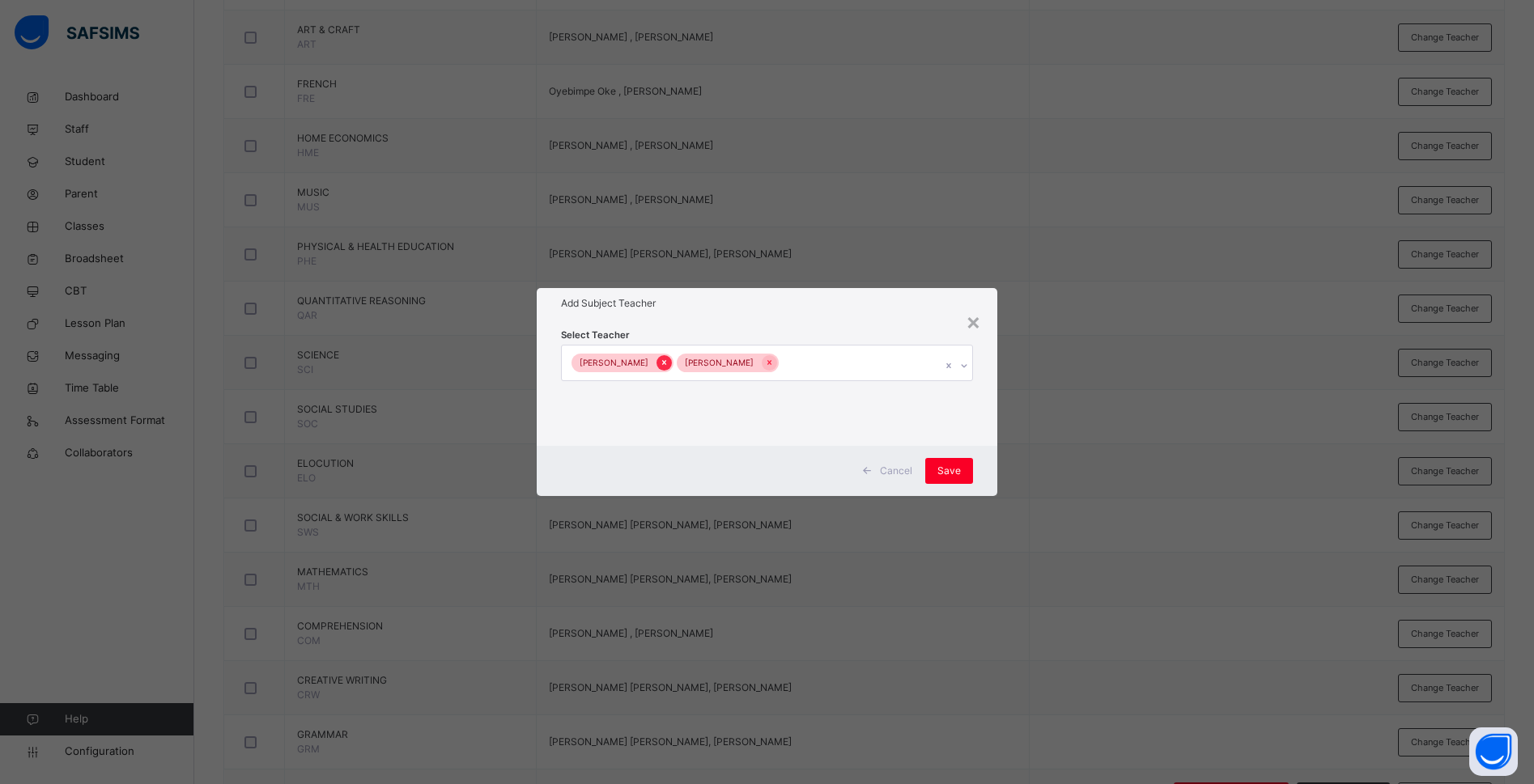
click at [660, 361] on icon at bounding box center [664, 363] width 9 height 12
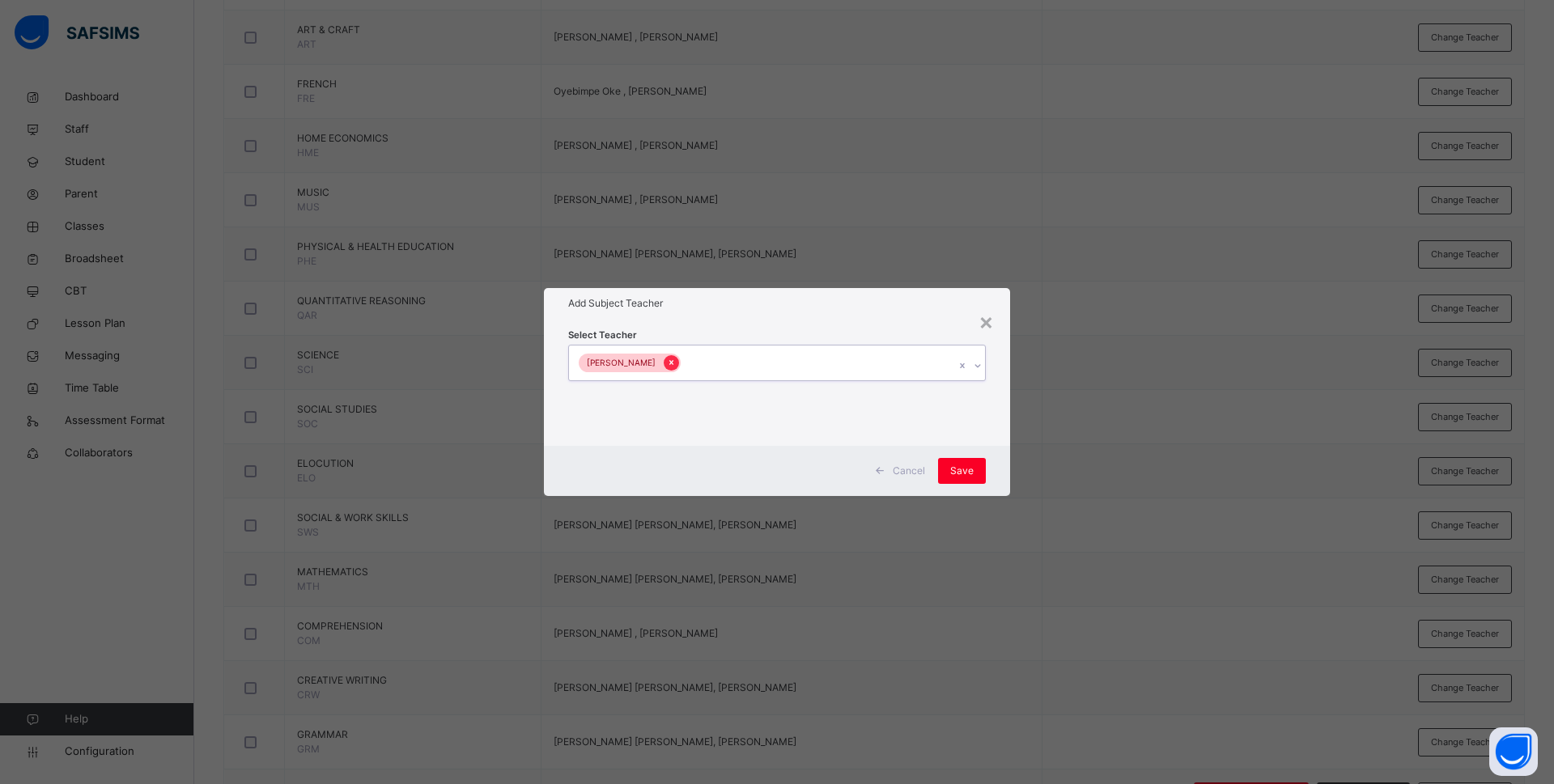
click at [670, 358] on div at bounding box center [671, 363] width 15 height 15
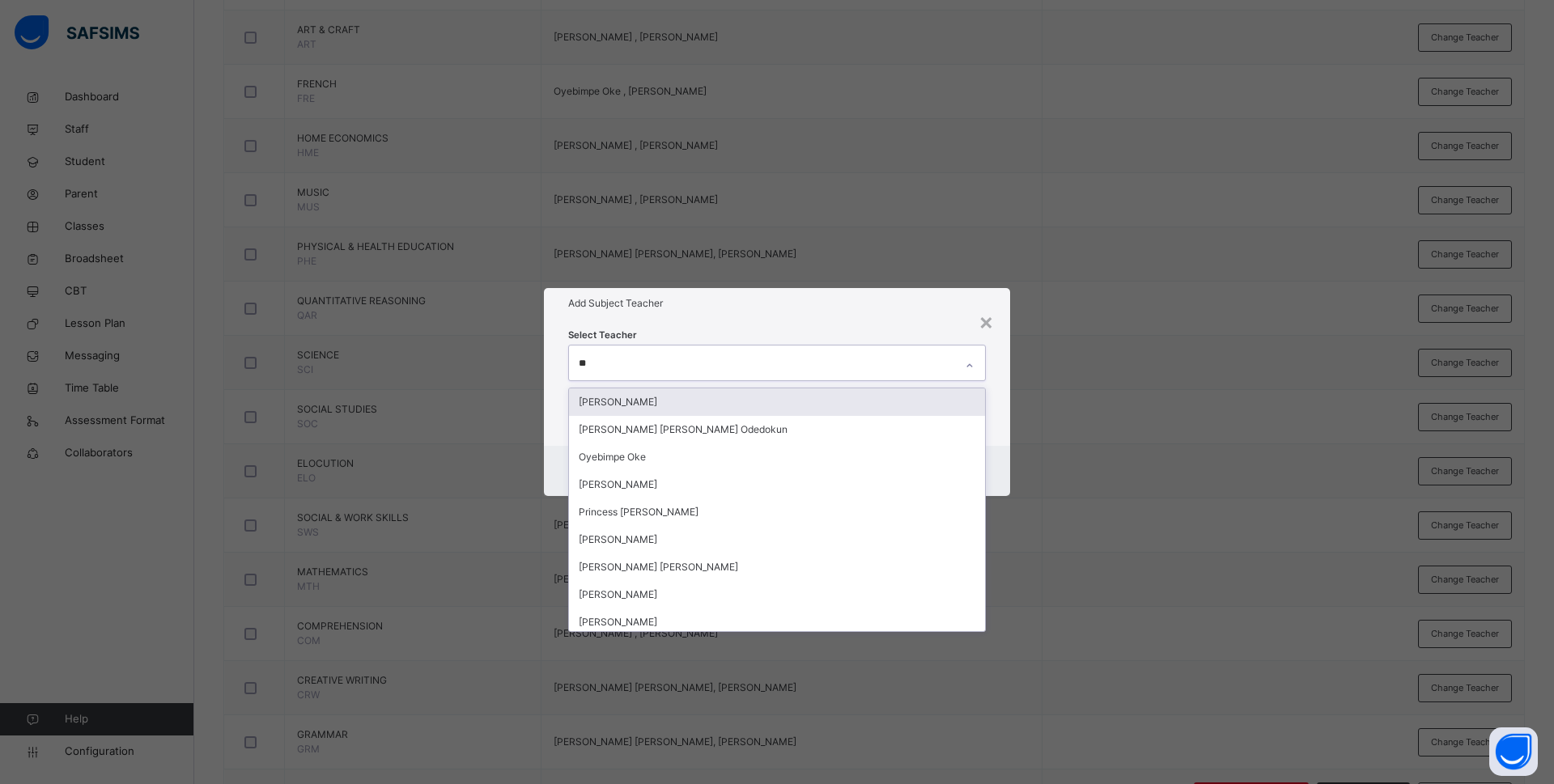
type input "***"
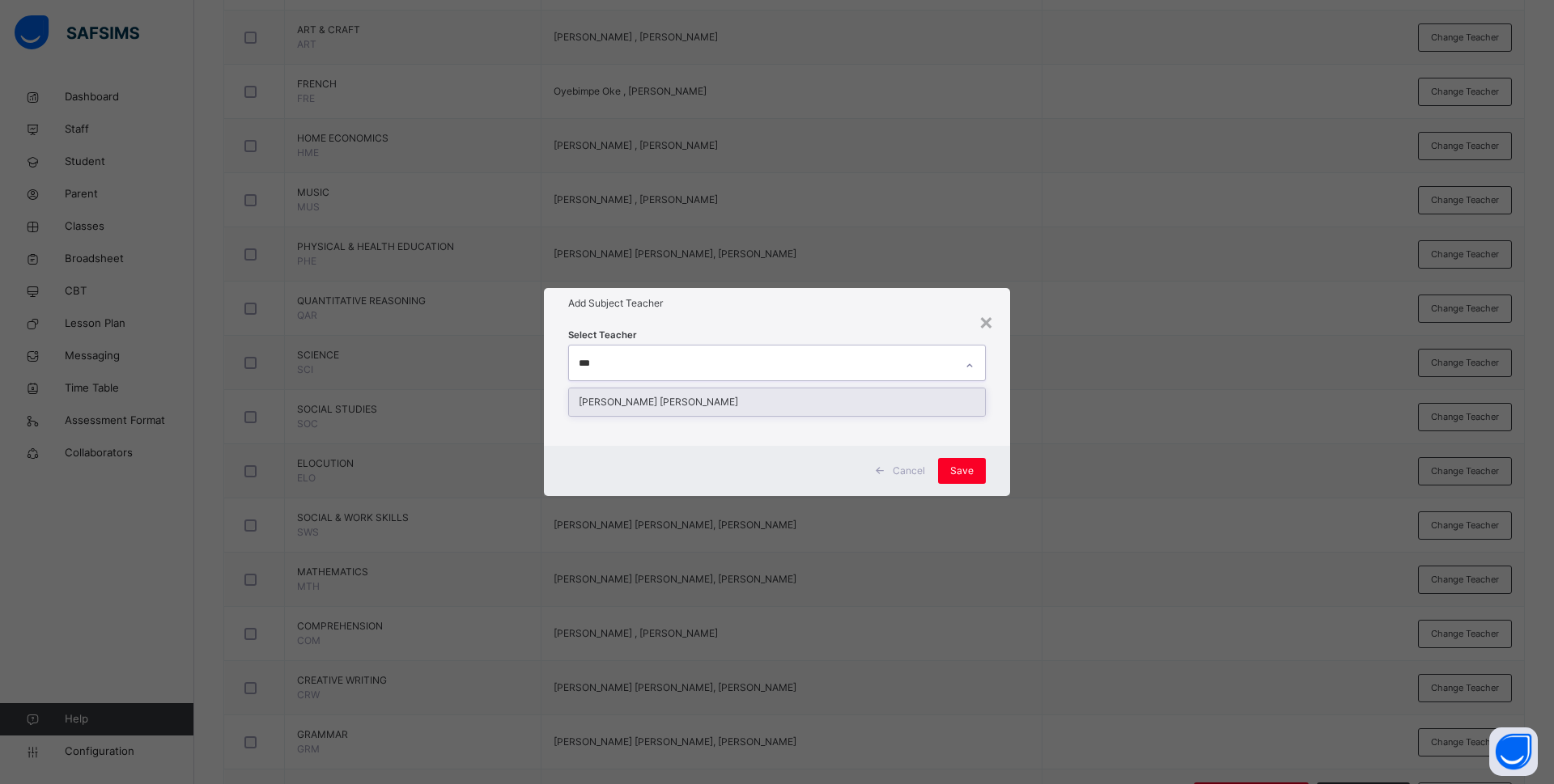
click at [670, 399] on div "Rachael Nneka Okafor" at bounding box center [777, 401] width 416 height 27
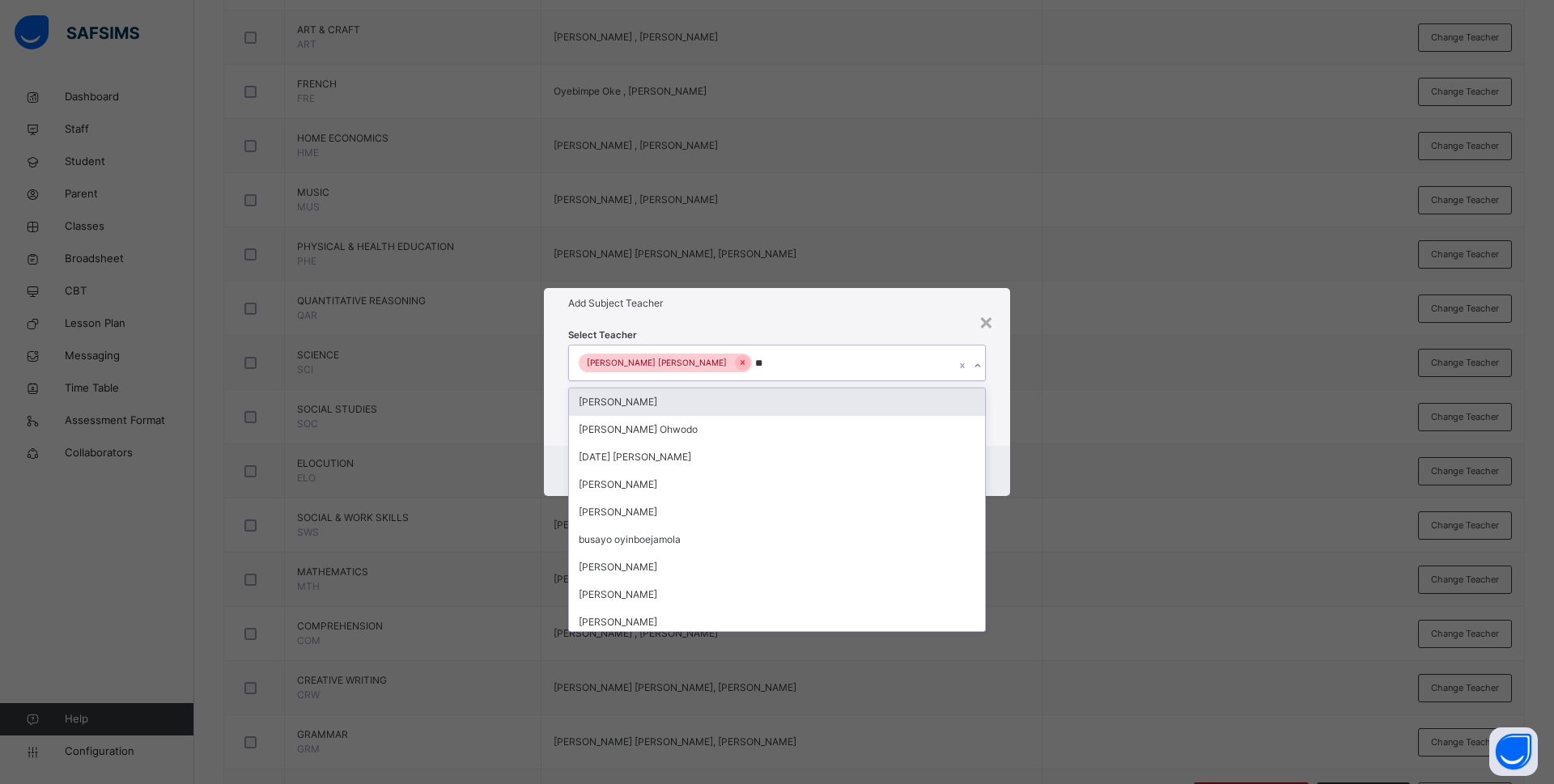
type input "***"
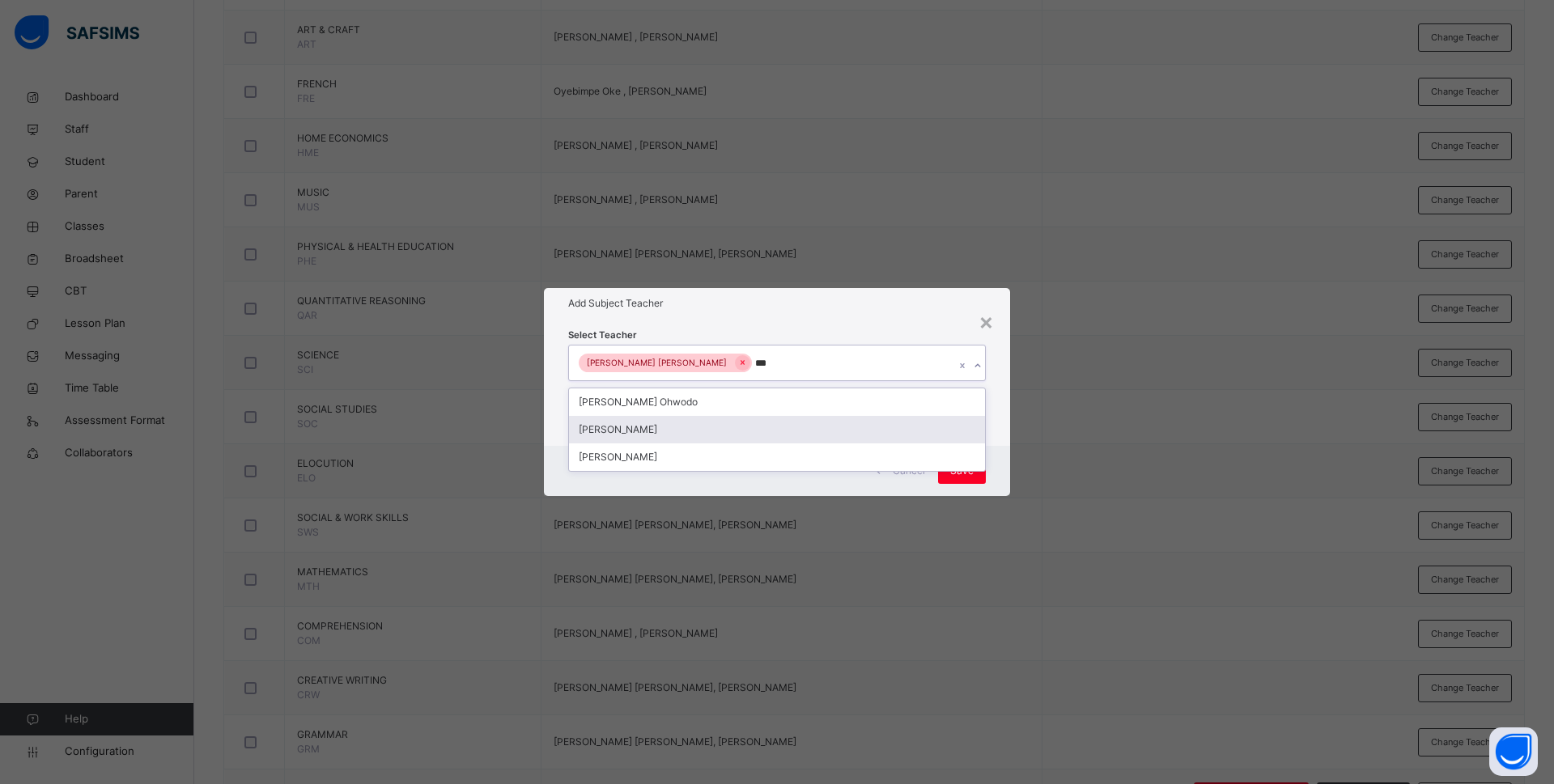
click at [670, 416] on div "Bamituni Aye" at bounding box center [777, 429] width 416 height 27
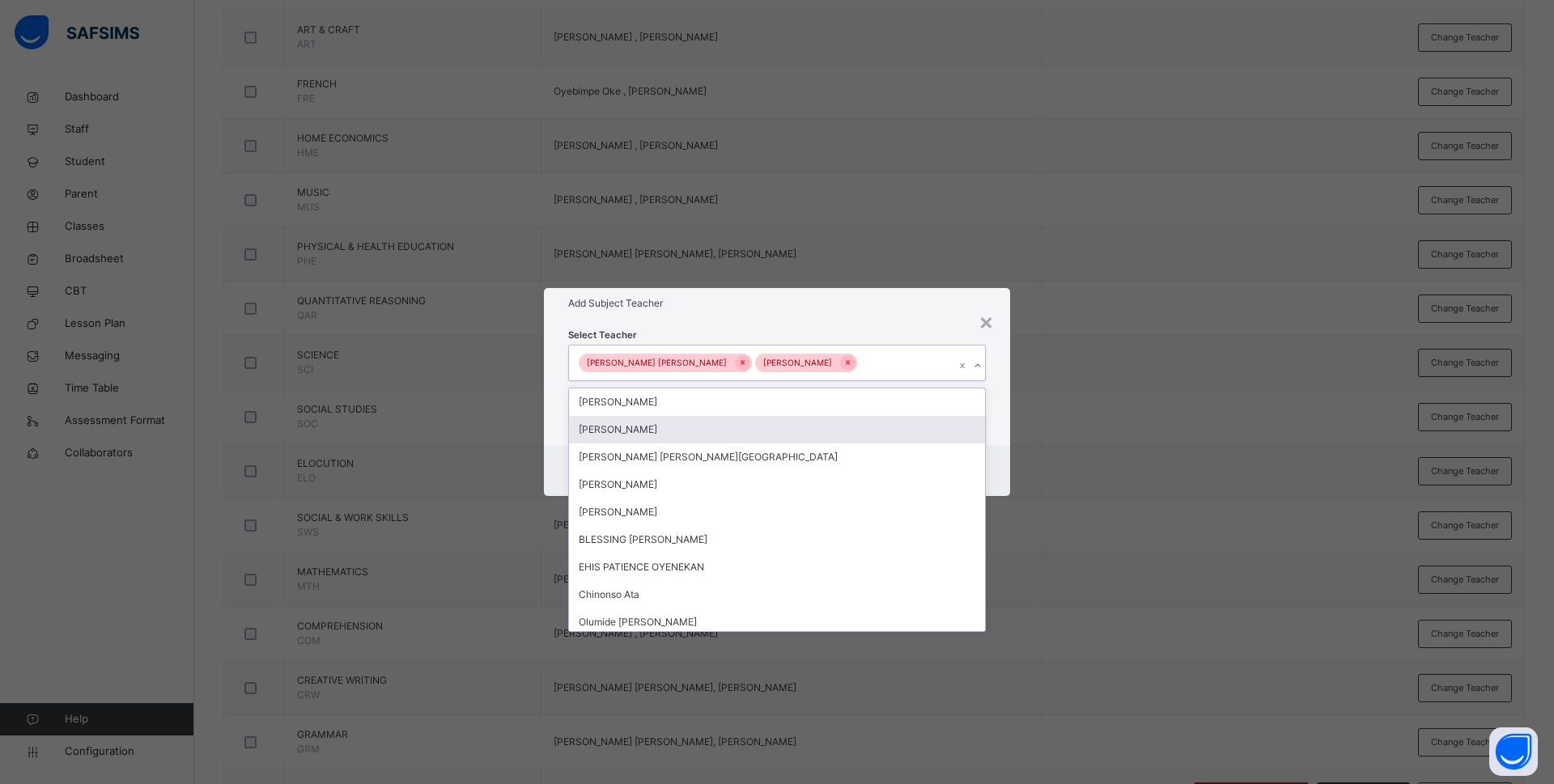
click at [1004, 442] on div "Select Teacher option Bamituni Aye, selected. option Anne Eches focused, 2 of 1…" at bounding box center [777, 382] width 466 height 127
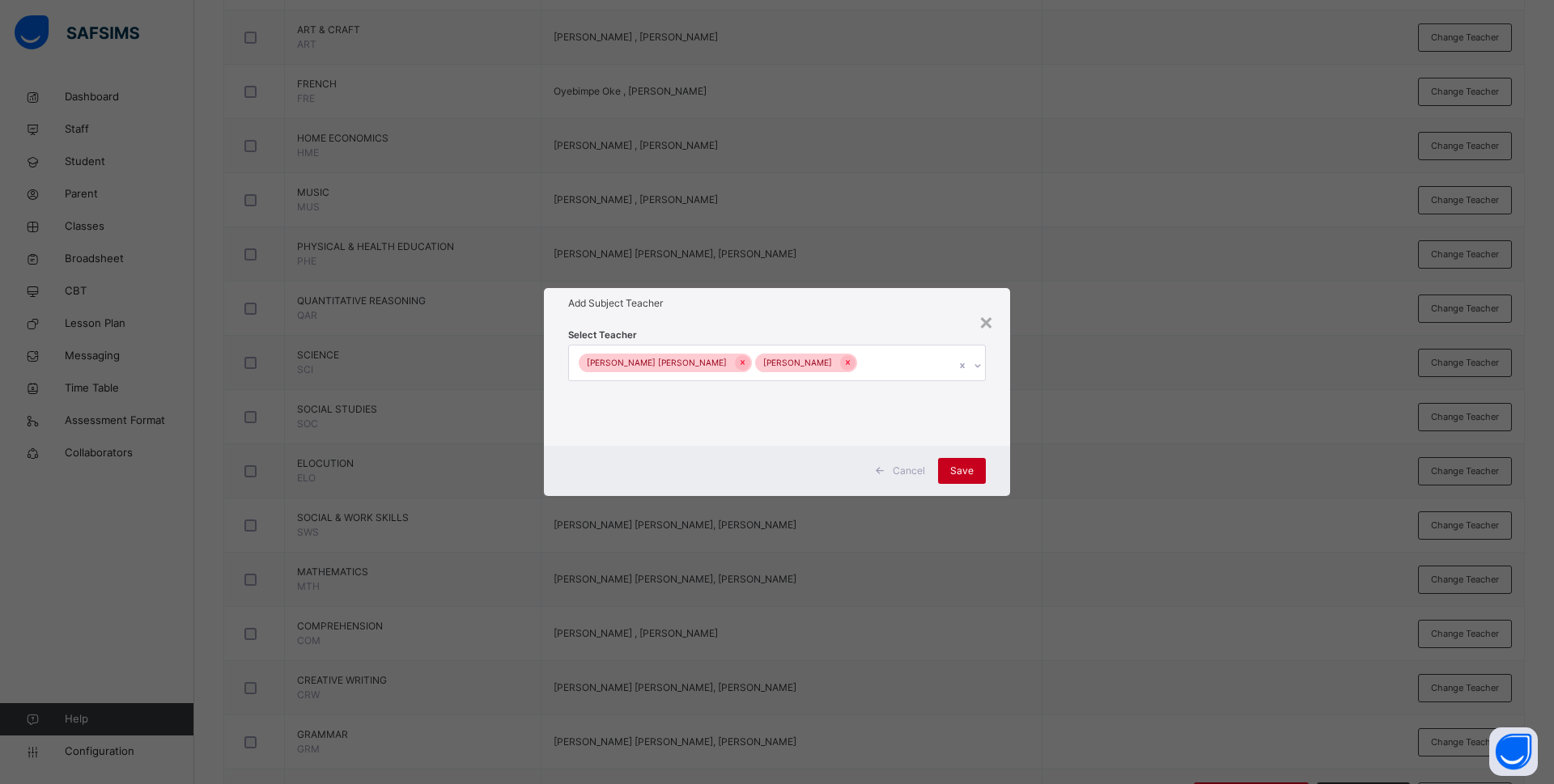
click at [964, 464] on span "Save" at bounding box center [962, 470] width 23 height 14
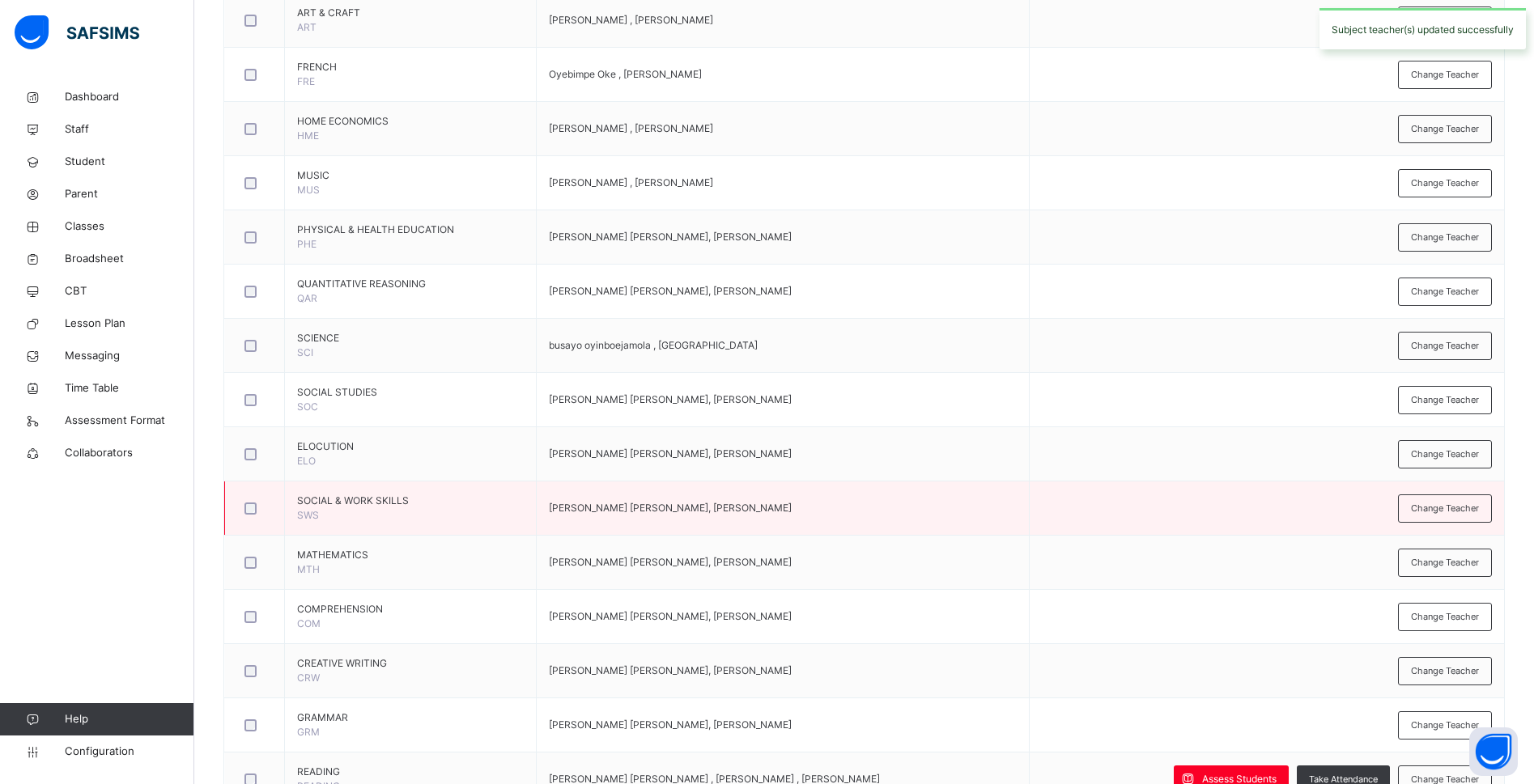
scroll to position [750, 0]
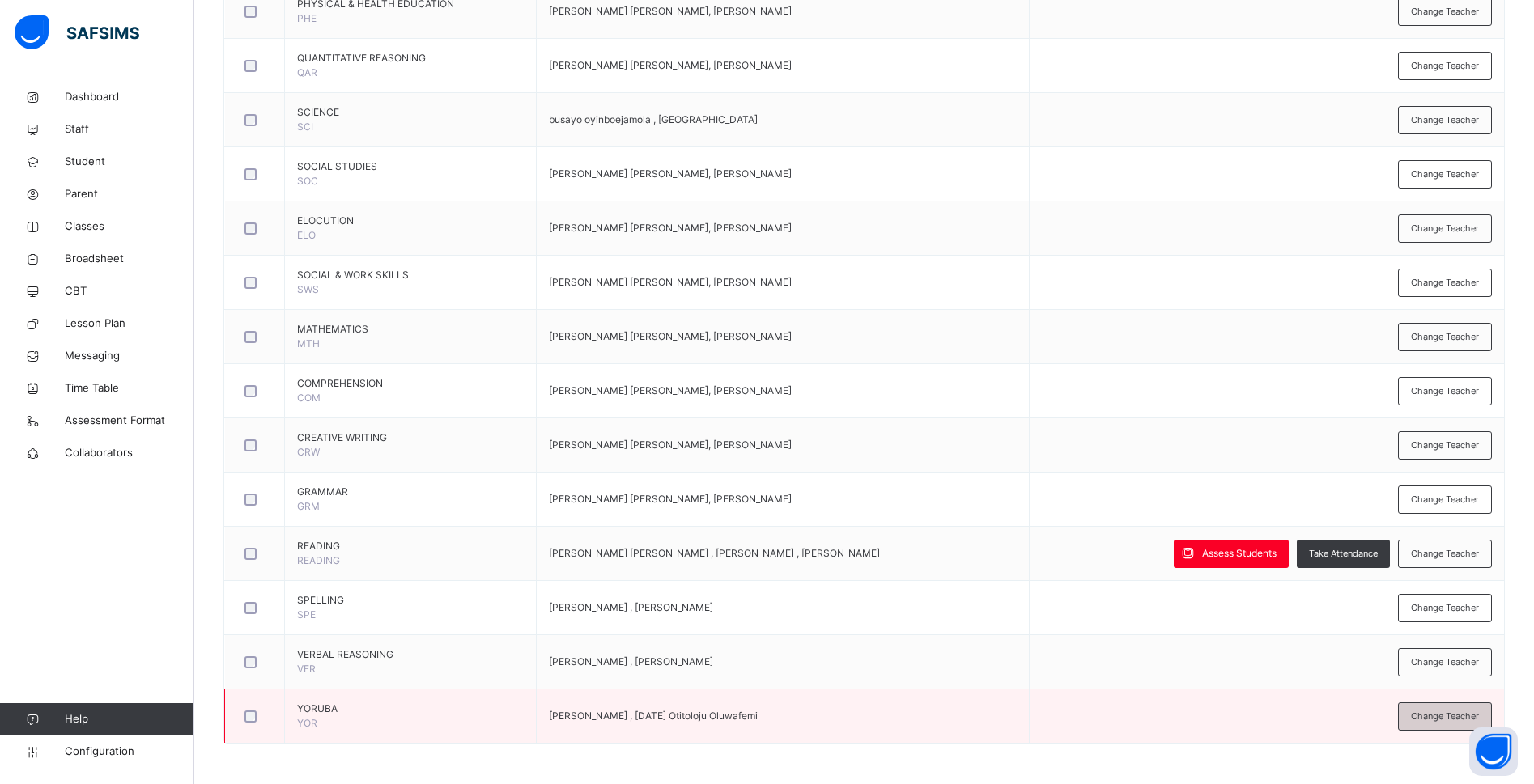
click at [1452, 711] on span "Change Teacher" at bounding box center [1445, 716] width 68 height 14
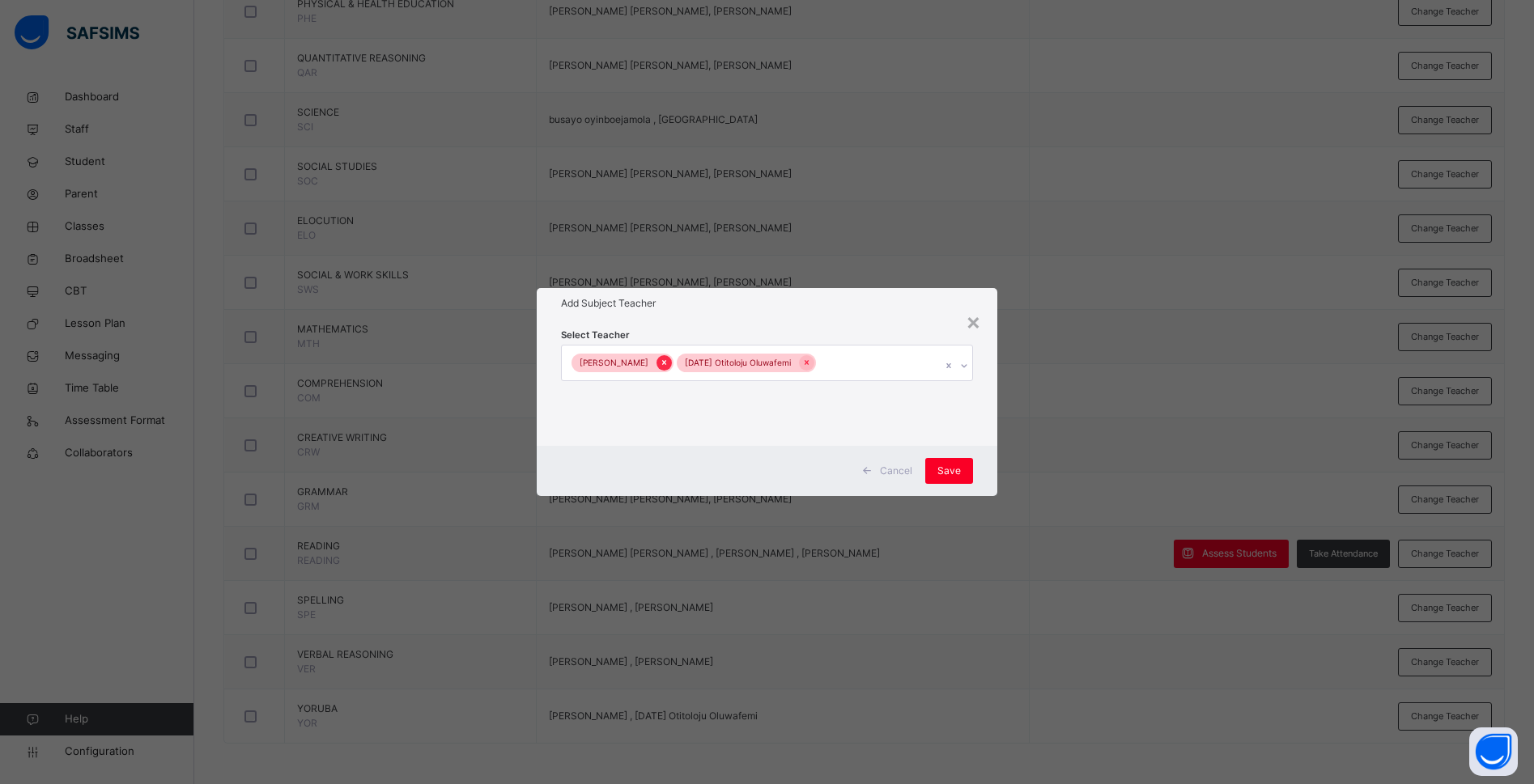
click at [664, 357] on icon at bounding box center [664, 363] width 9 height 12
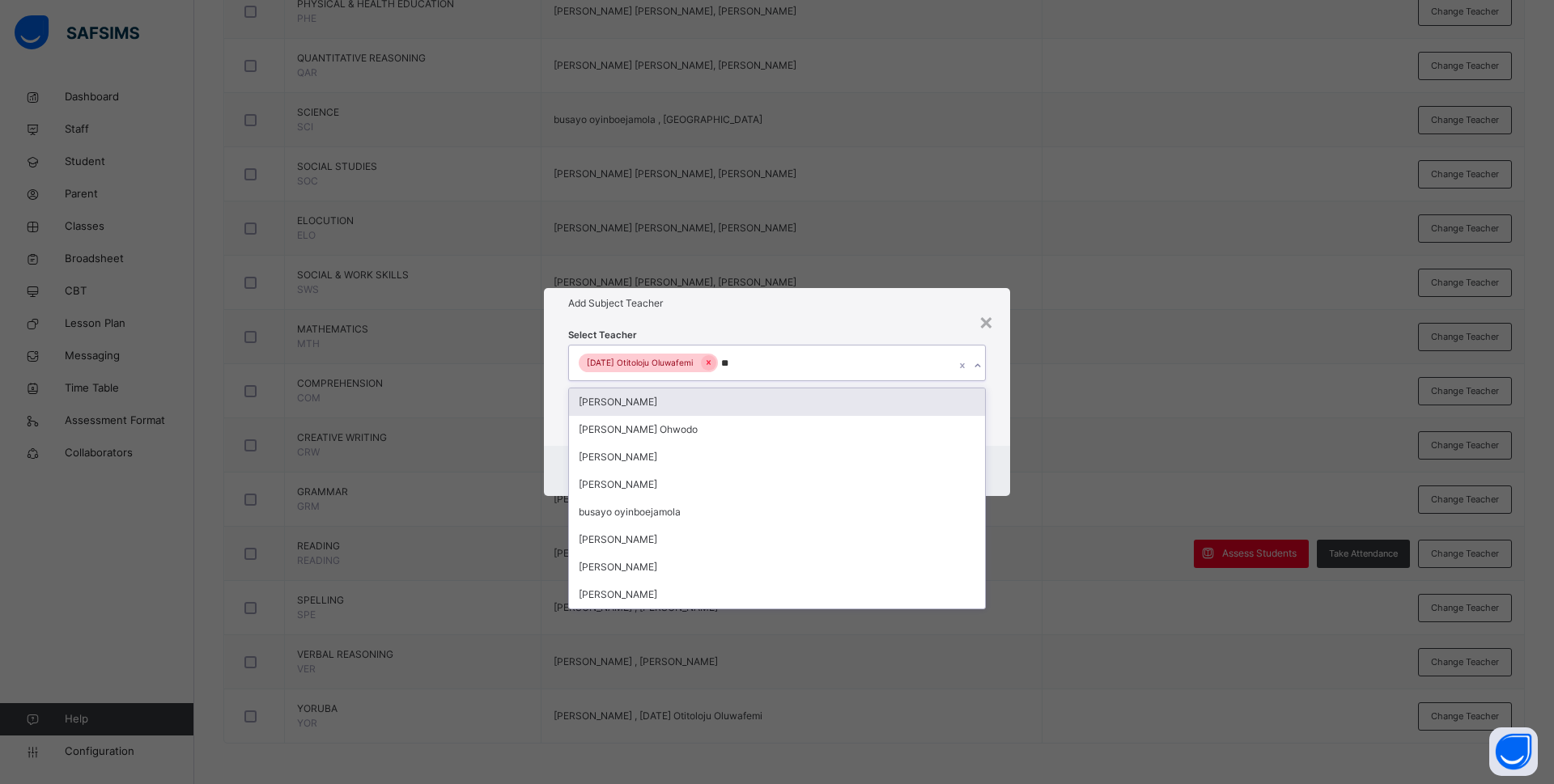
type input "***"
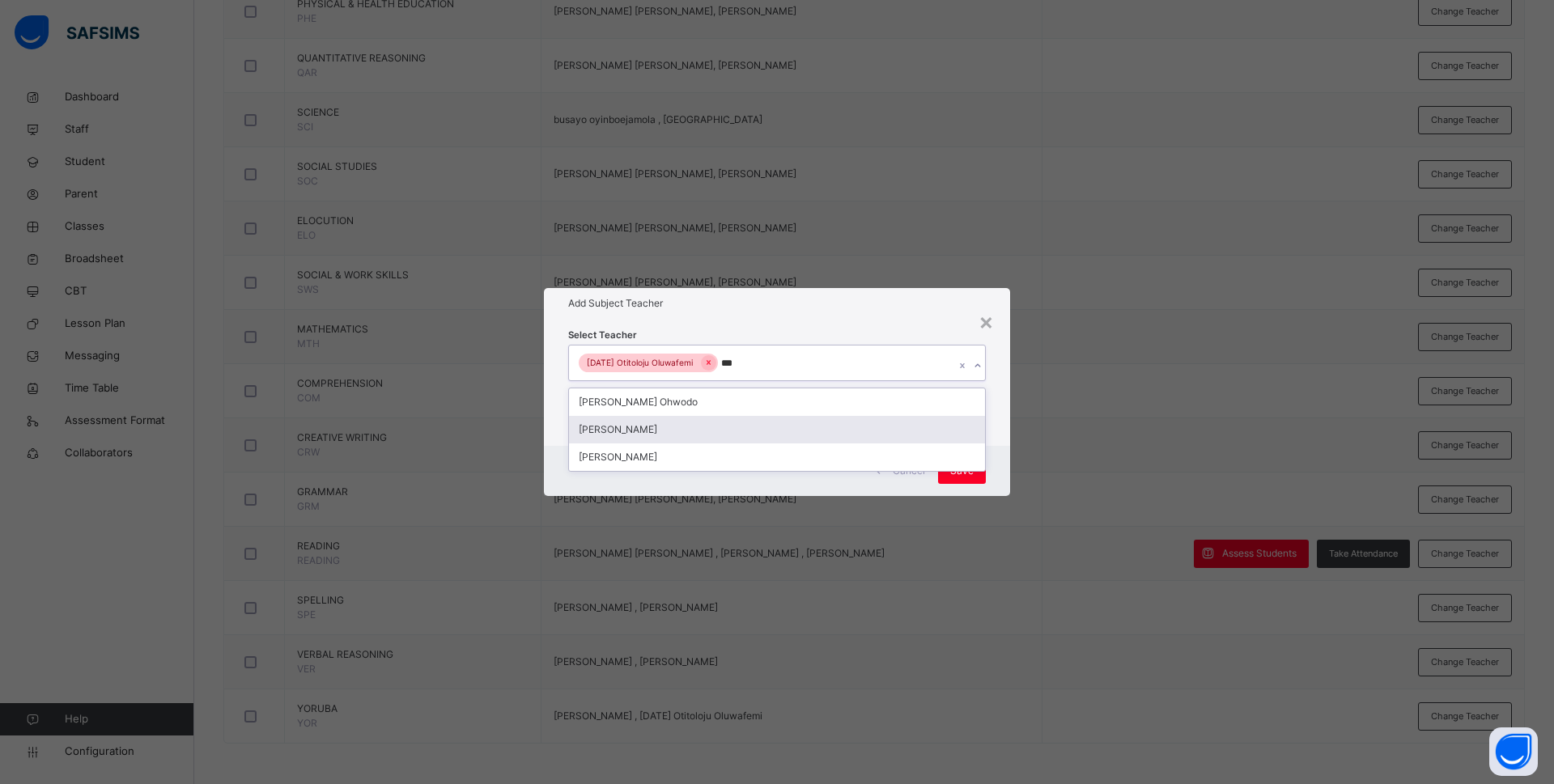
click at [703, 429] on div "Bamituni Aye" at bounding box center [777, 429] width 416 height 27
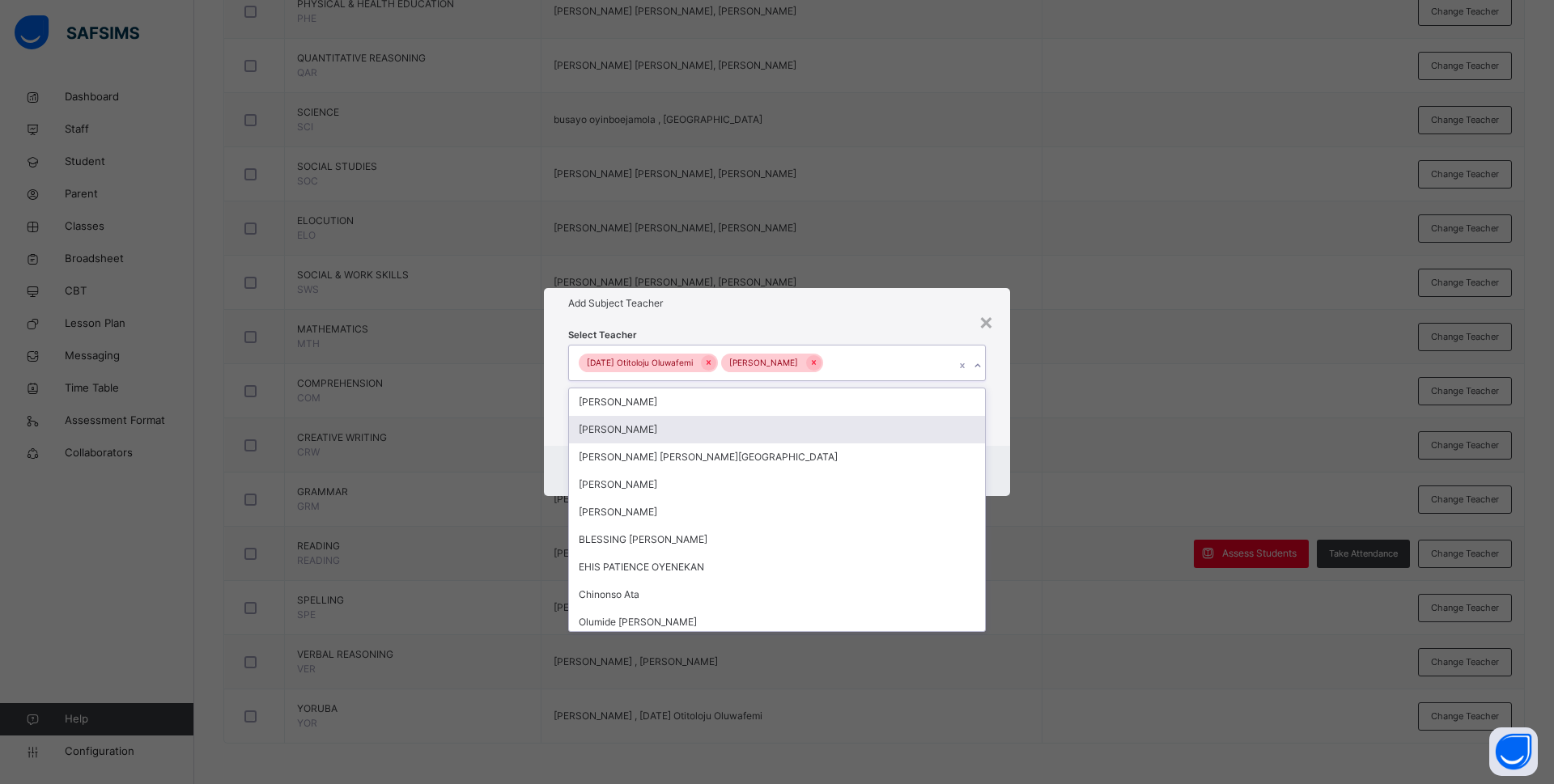
click at [989, 444] on div "Select Teacher option Bamituni Aye, selected. option Anne Eches focused, 2 of 1…" at bounding box center [777, 382] width 466 height 127
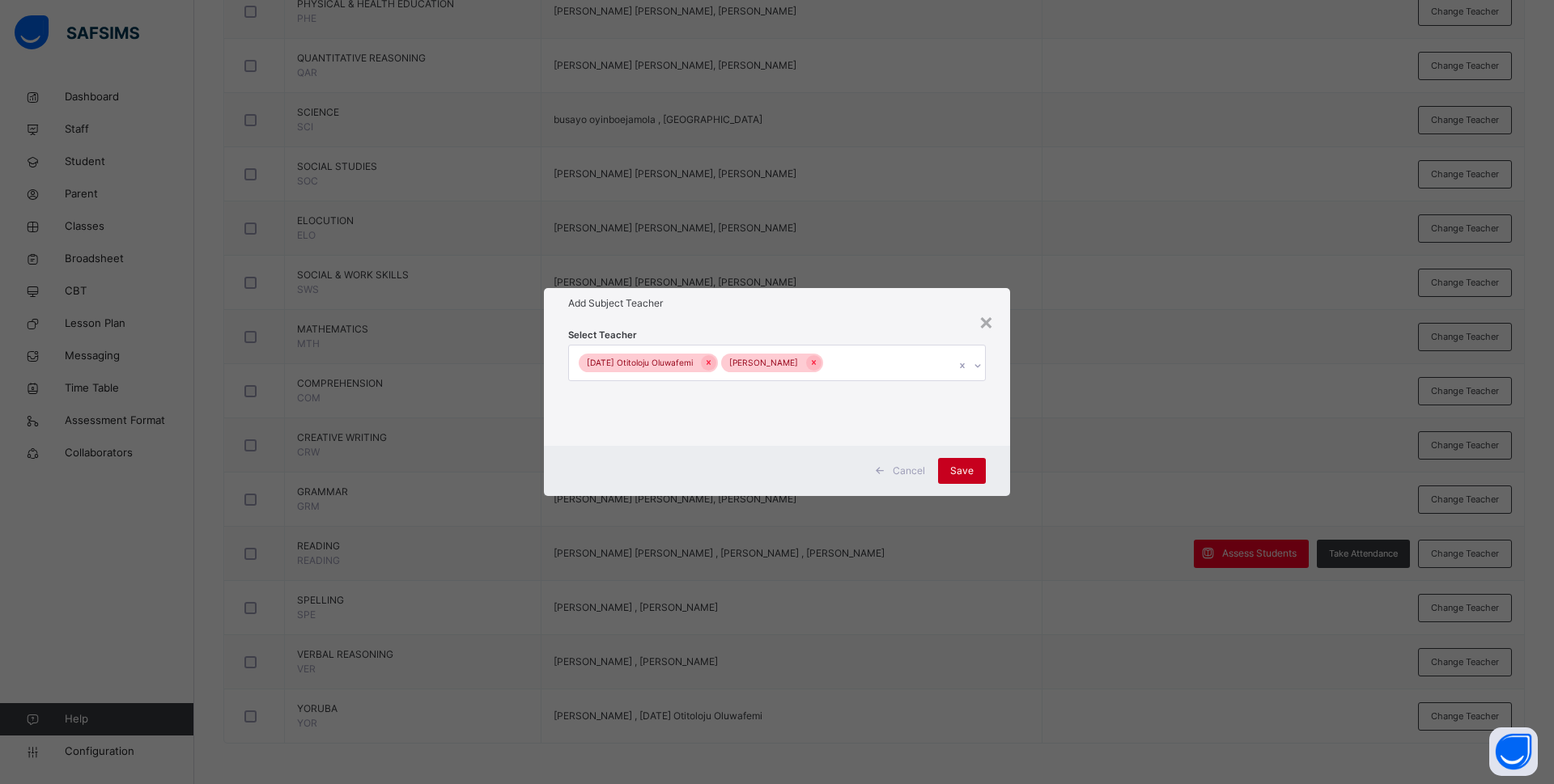
click at [979, 469] on div "Save" at bounding box center [961, 470] width 47 height 26
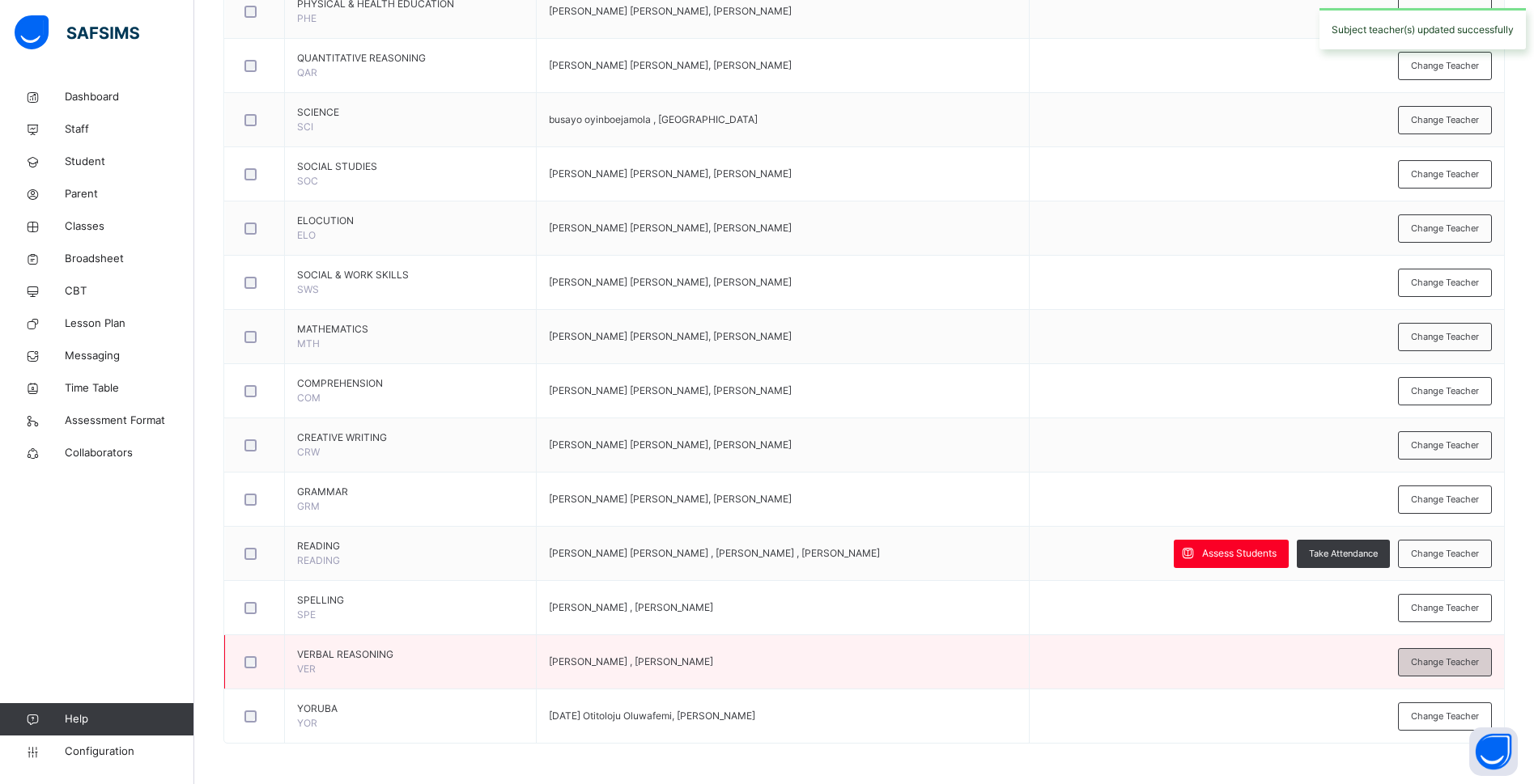
click at [1456, 662] on span "Change Teacher" at bounding box center [1445, 662] width 68 height 14
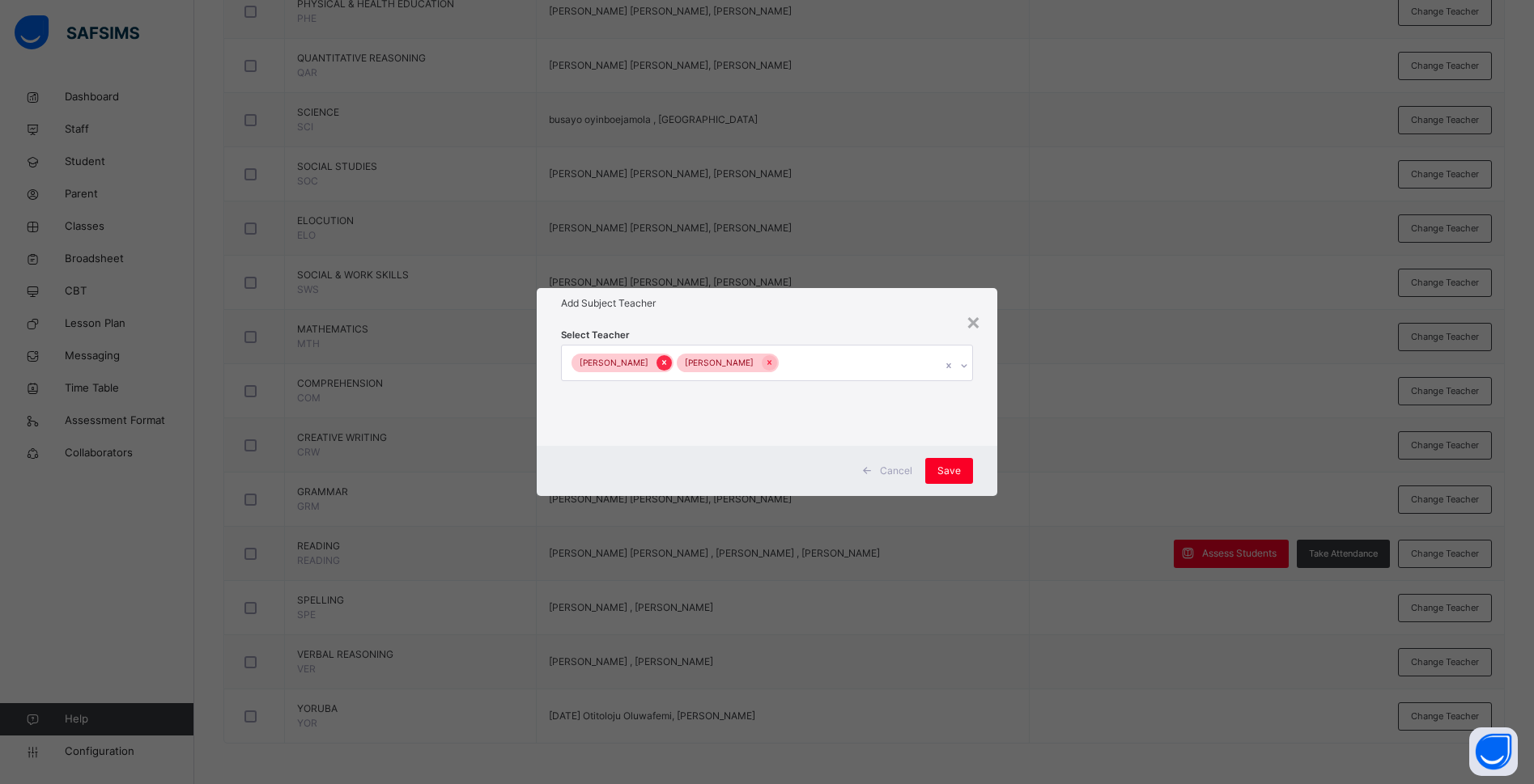
click at [660, 361] on icon at bounding box center [664, 363] width 9 height 12
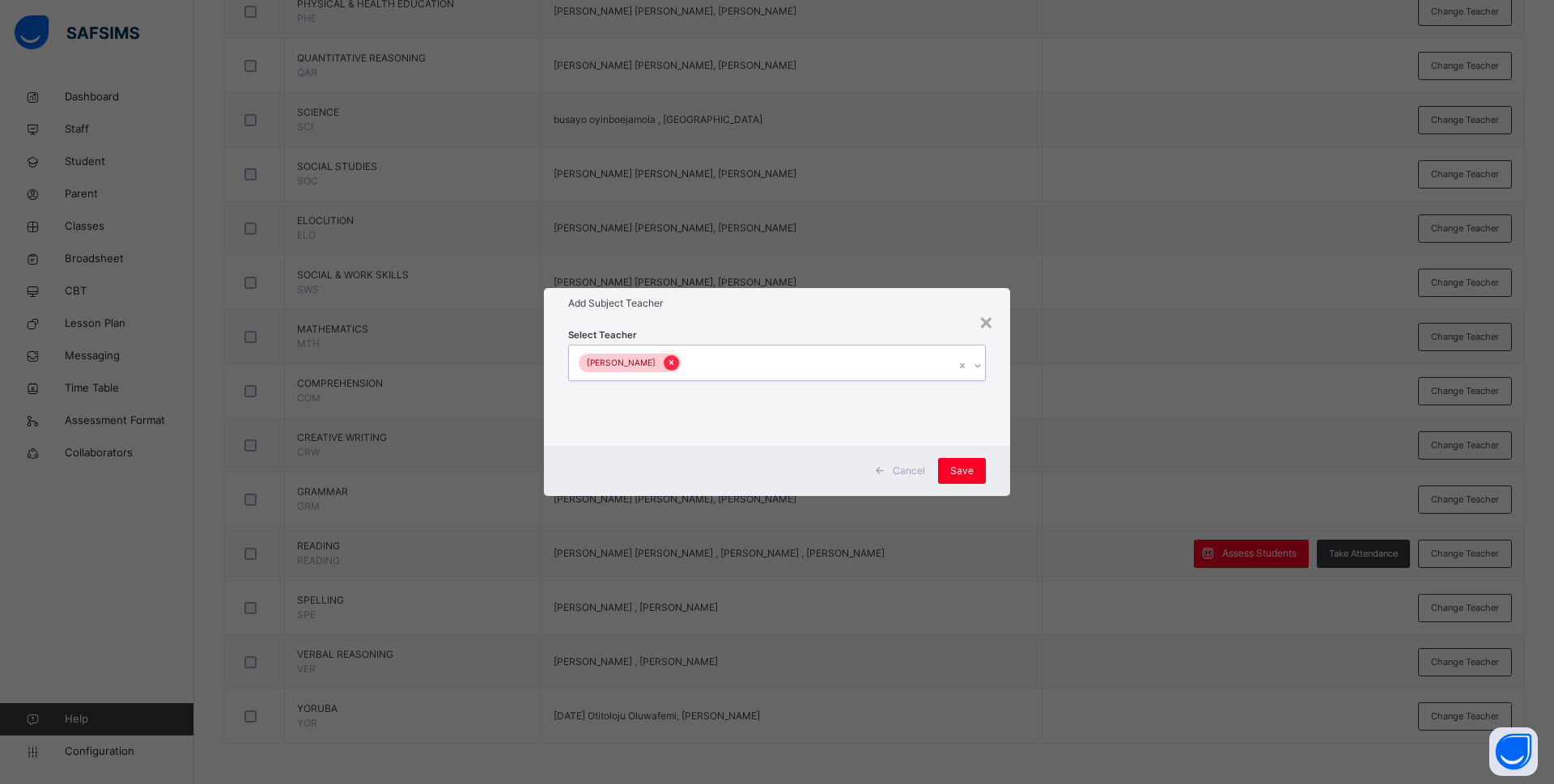
click at [674, 360] on icon at bounding box center [671, 363] width 4 height 5
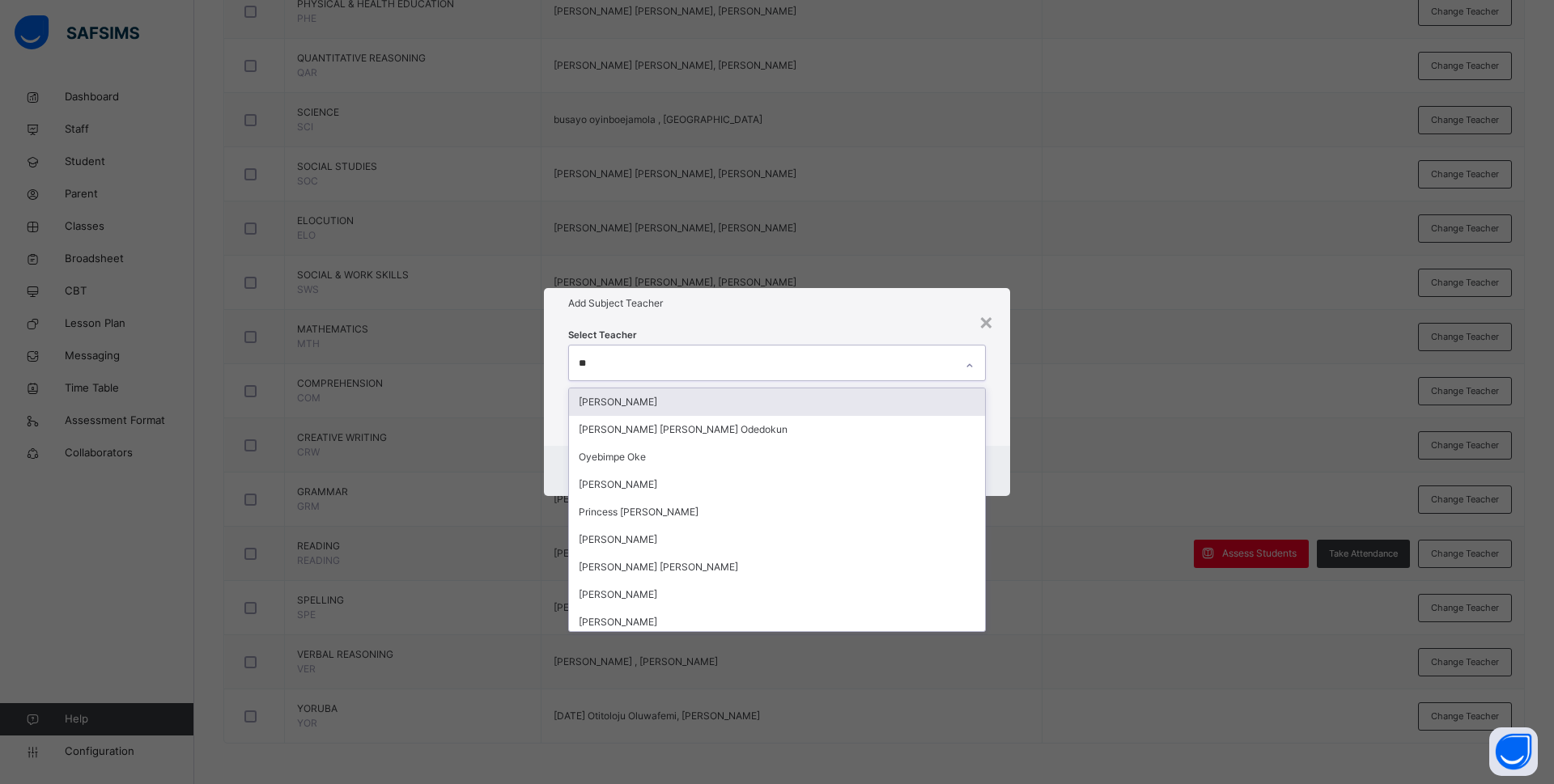
type input "***"
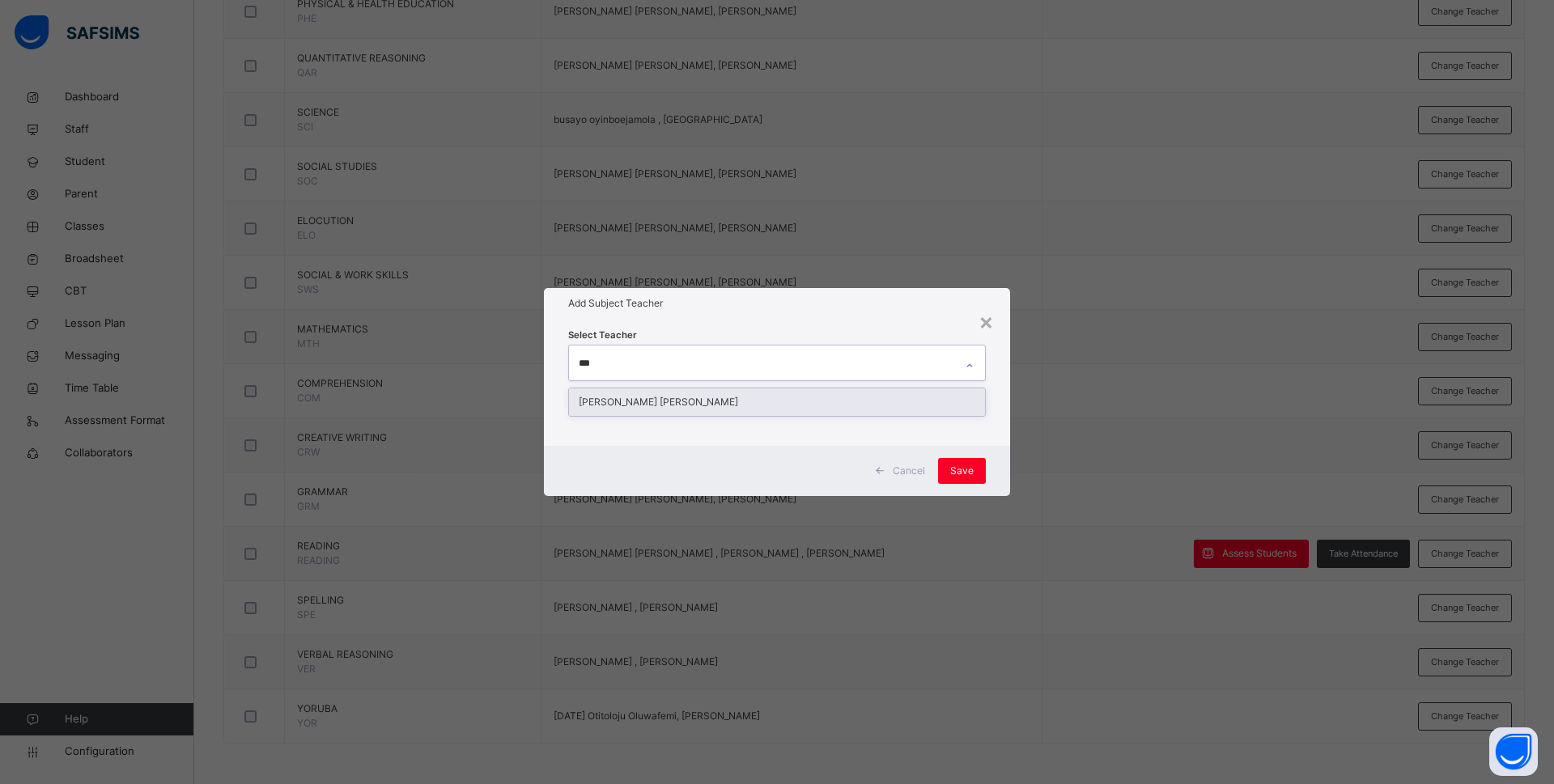
click at [651, 401] on div "Rachael Nneka Okafor" at bounding box center [777, 401] width 416 height 27
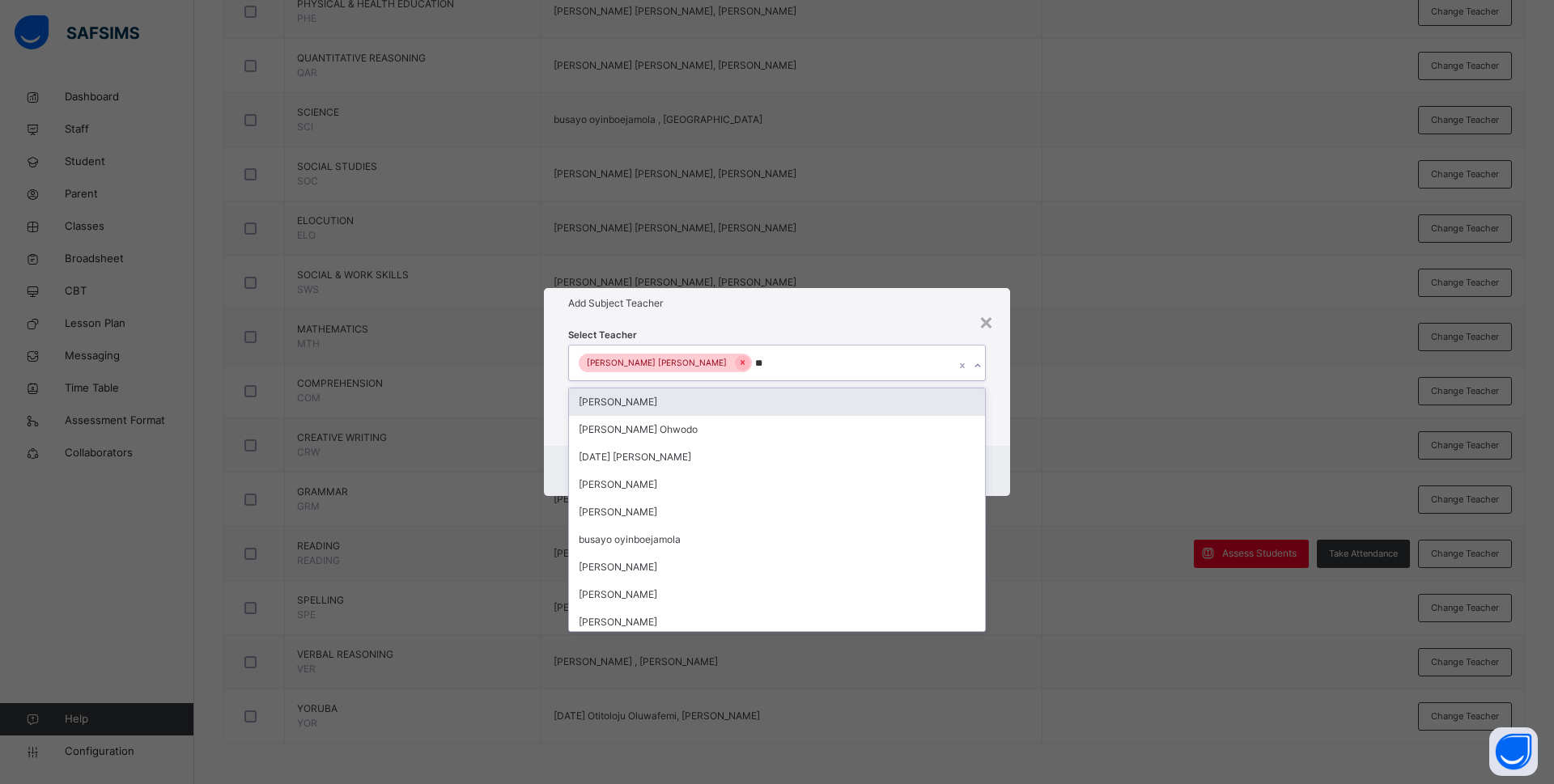
type input "***"
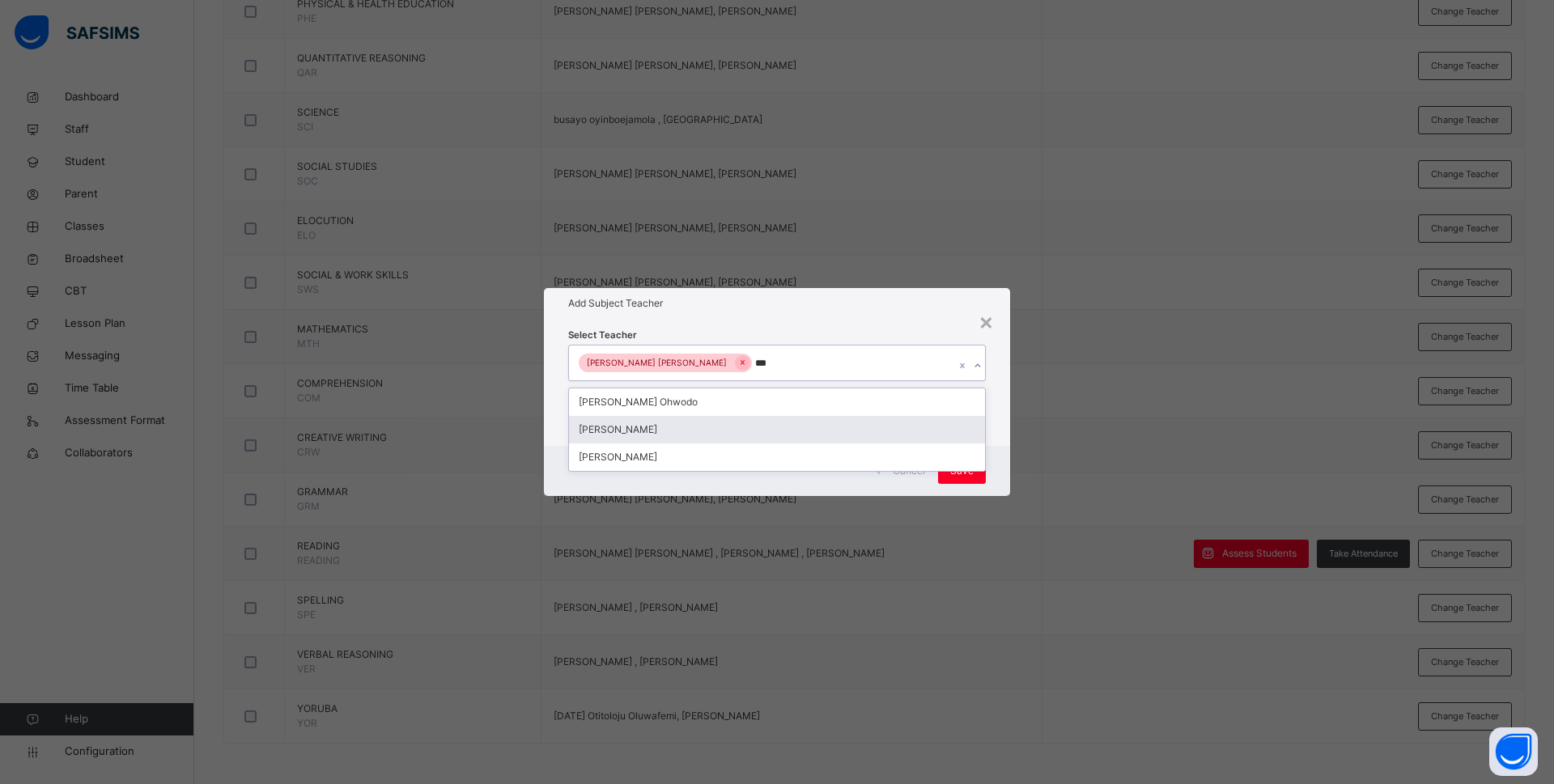
click at [775, 425] on div "Bamituni Aye" at bounding box center [777, 429] width 416 height 27
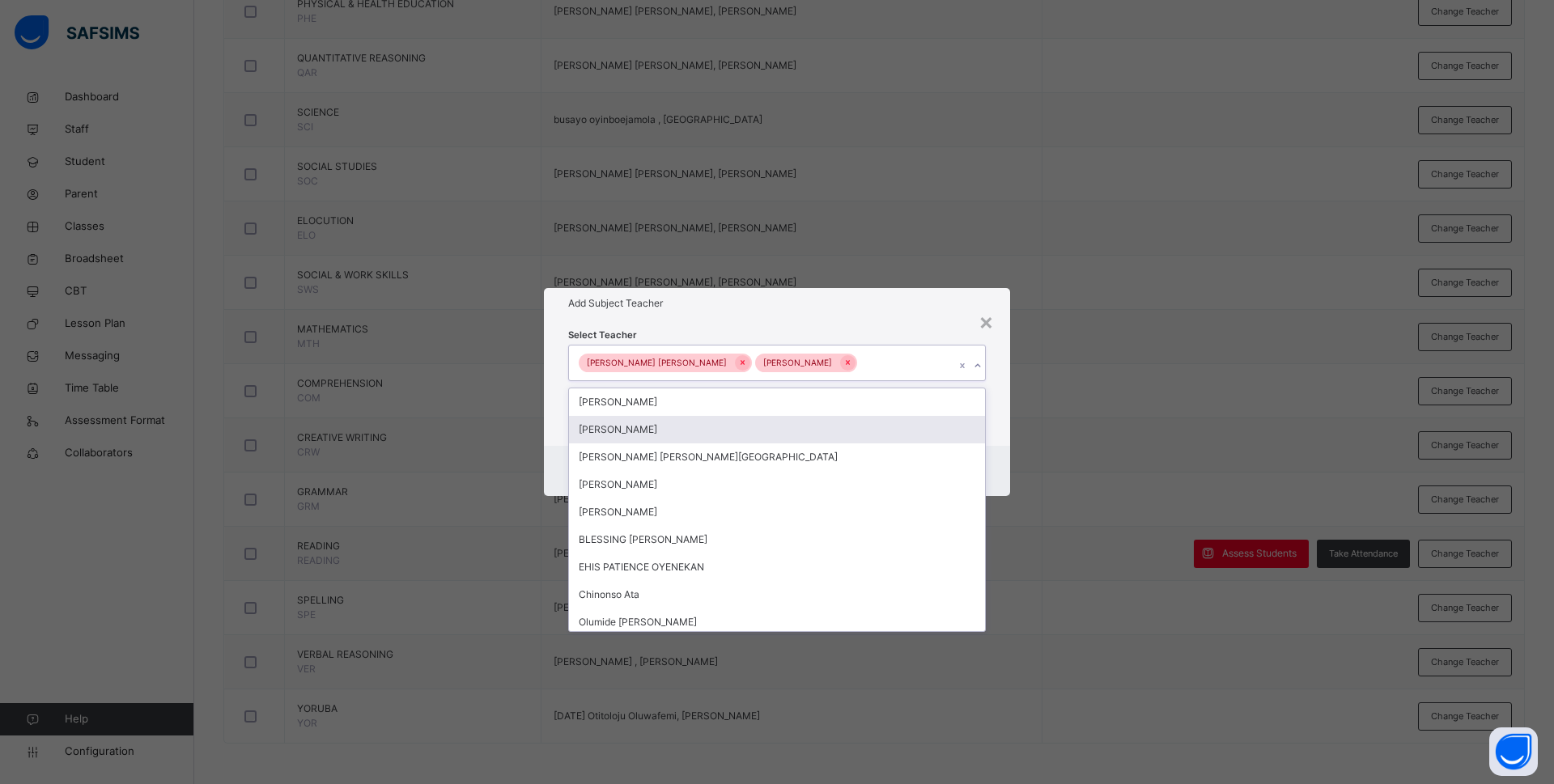
click at [993, 449] on div "Cancel Save" at bounding box center [777, 470] width 466 height 50
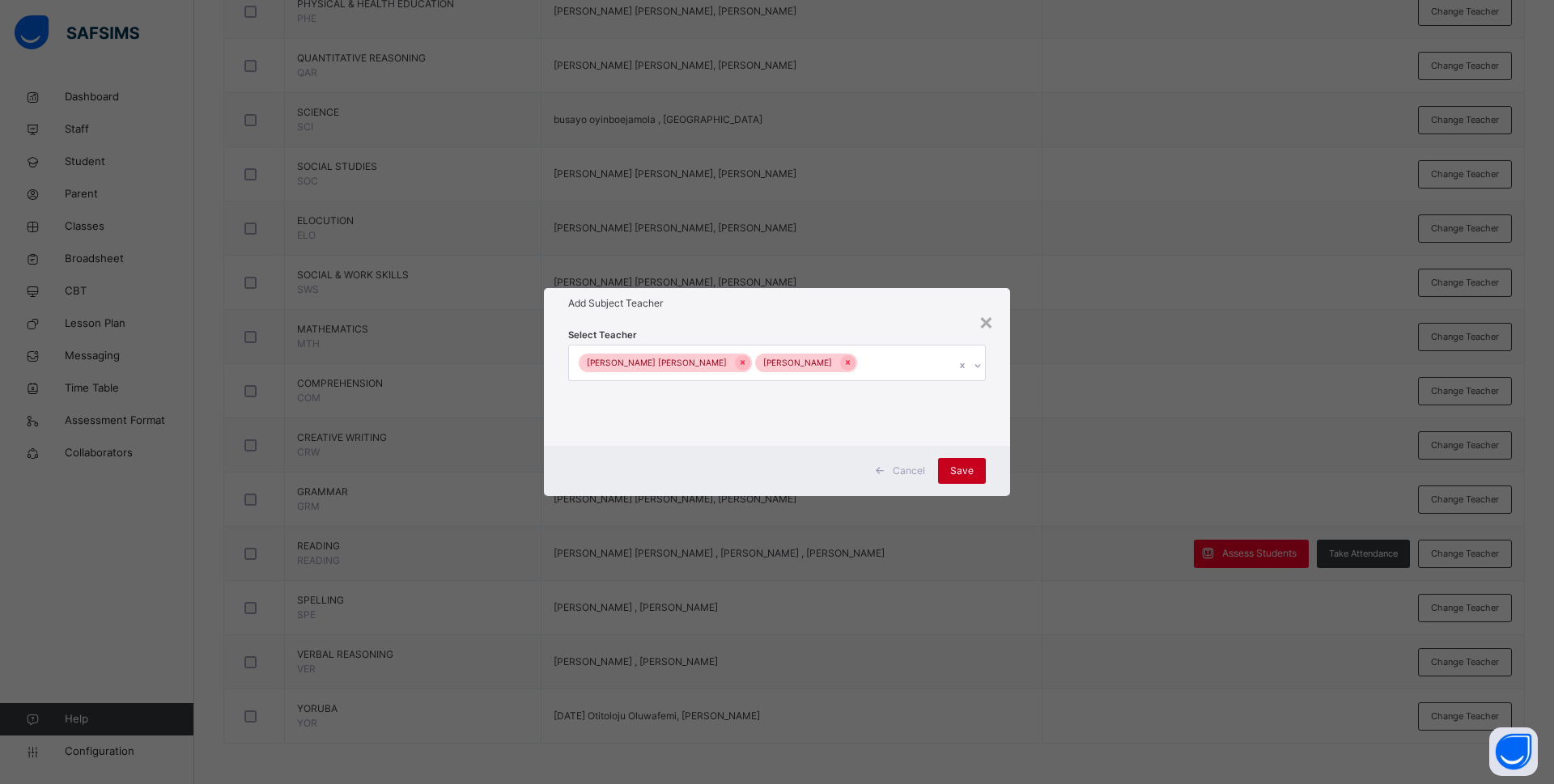
click at [978, 462] on div "Save" at bounding box center [961, 470] width 47 height 26
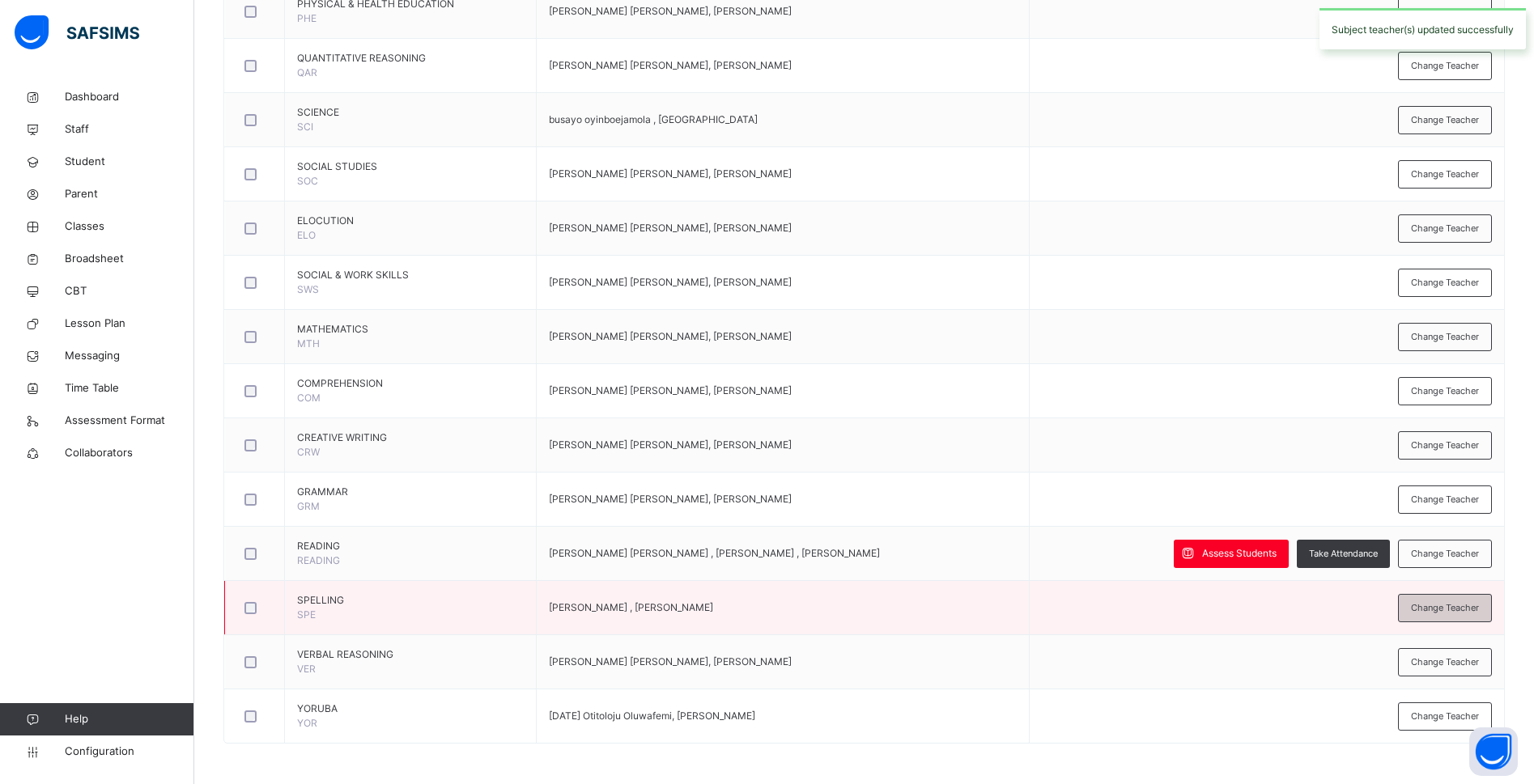
click at [1458, 609] on span "Change Teacher" at bounding box center [1445, 608] width 68 height 14
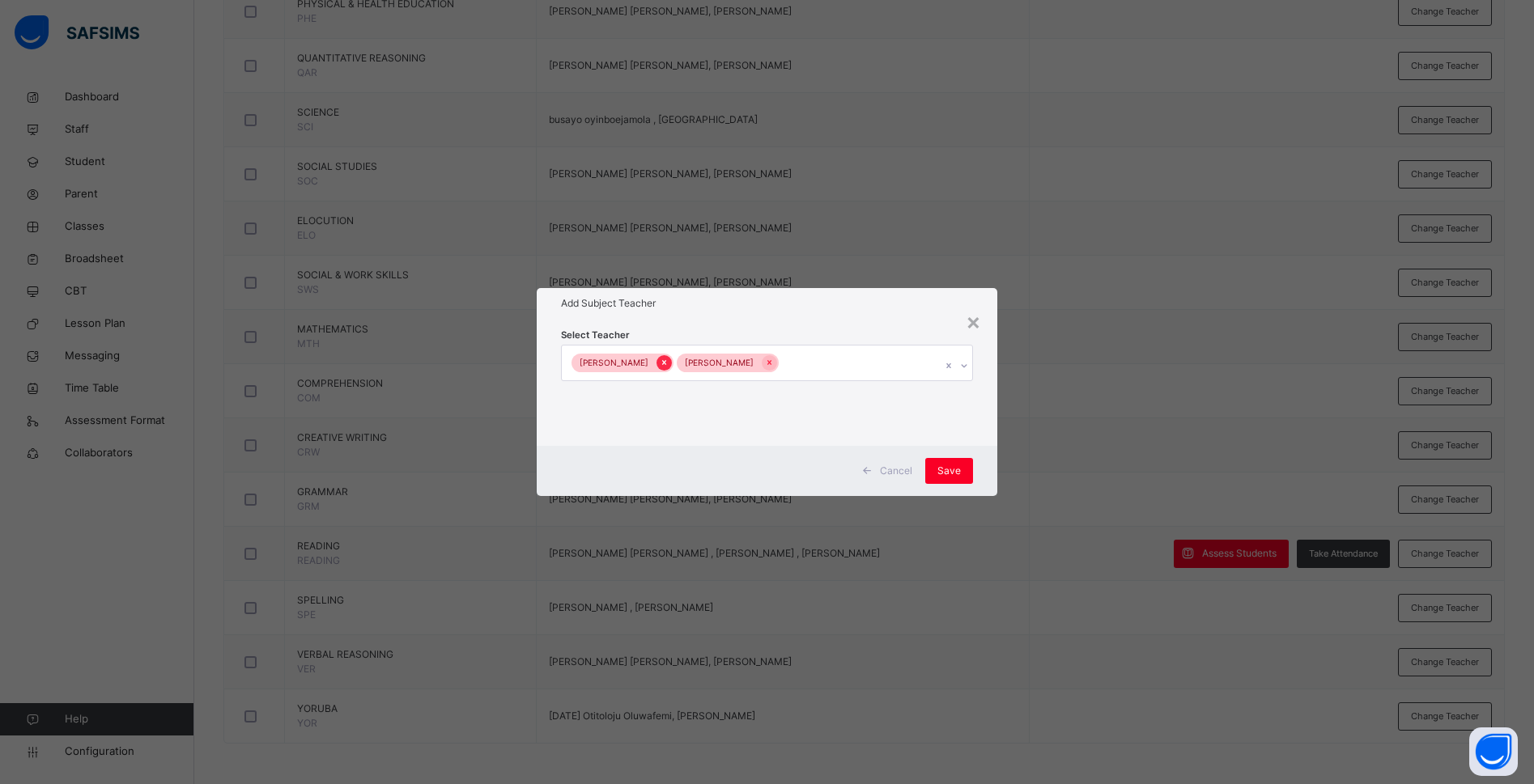
click at [660, 366] on icon at bounding box center [664, 363] width 9 height 12
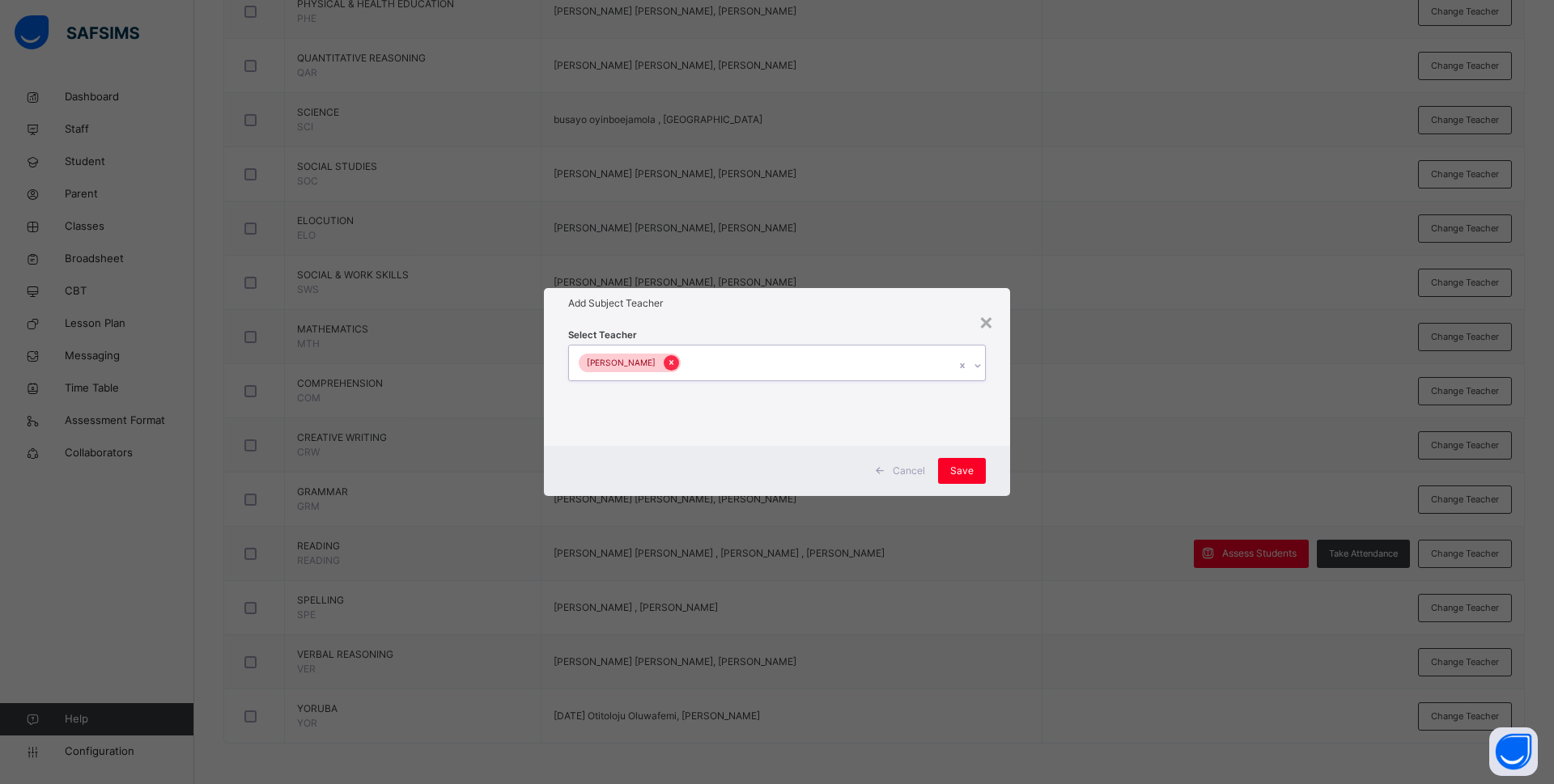
click at [672, 366] on icon at bounding box center [671, 363] width 9 height 12
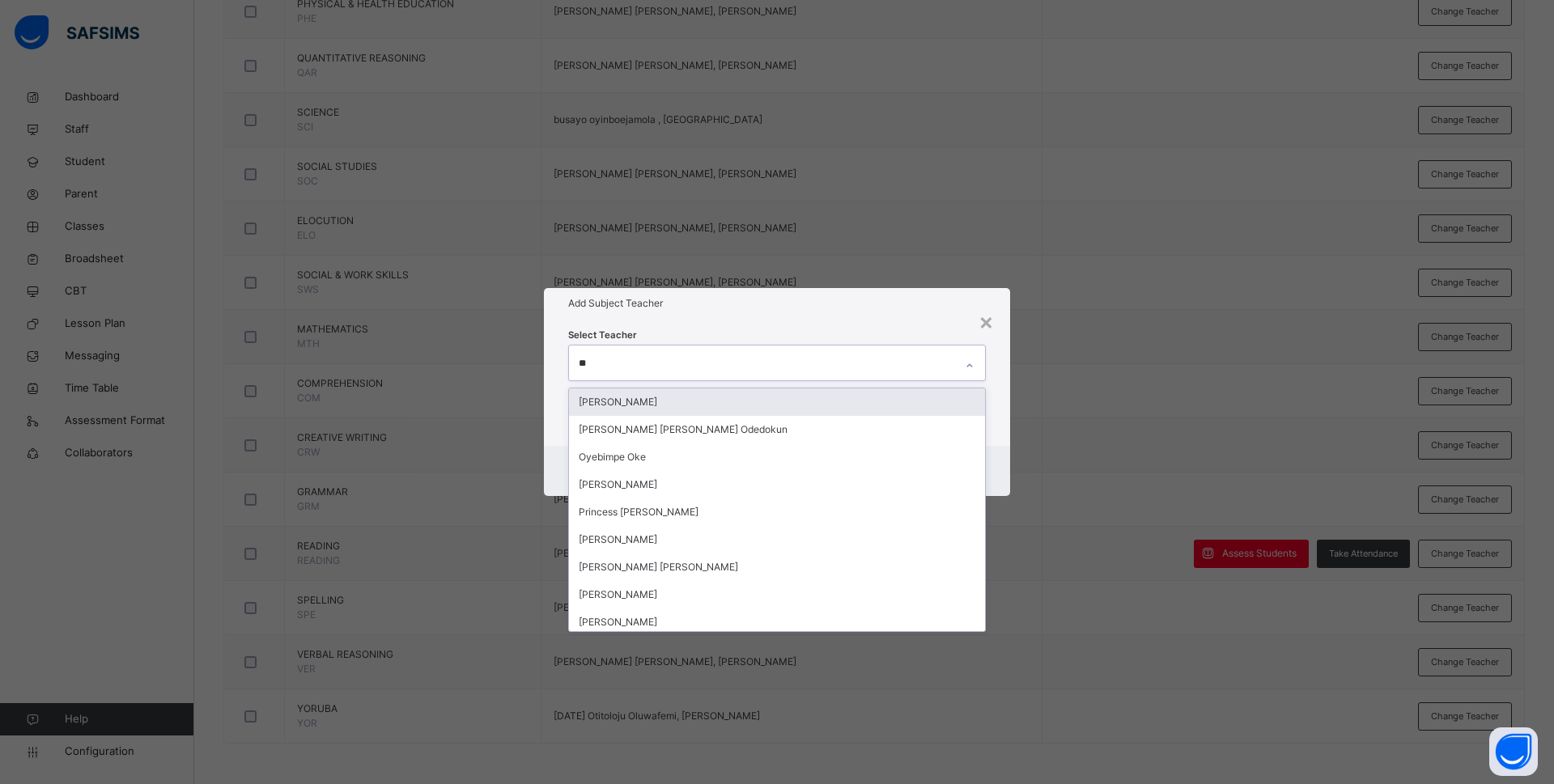
type input "***"
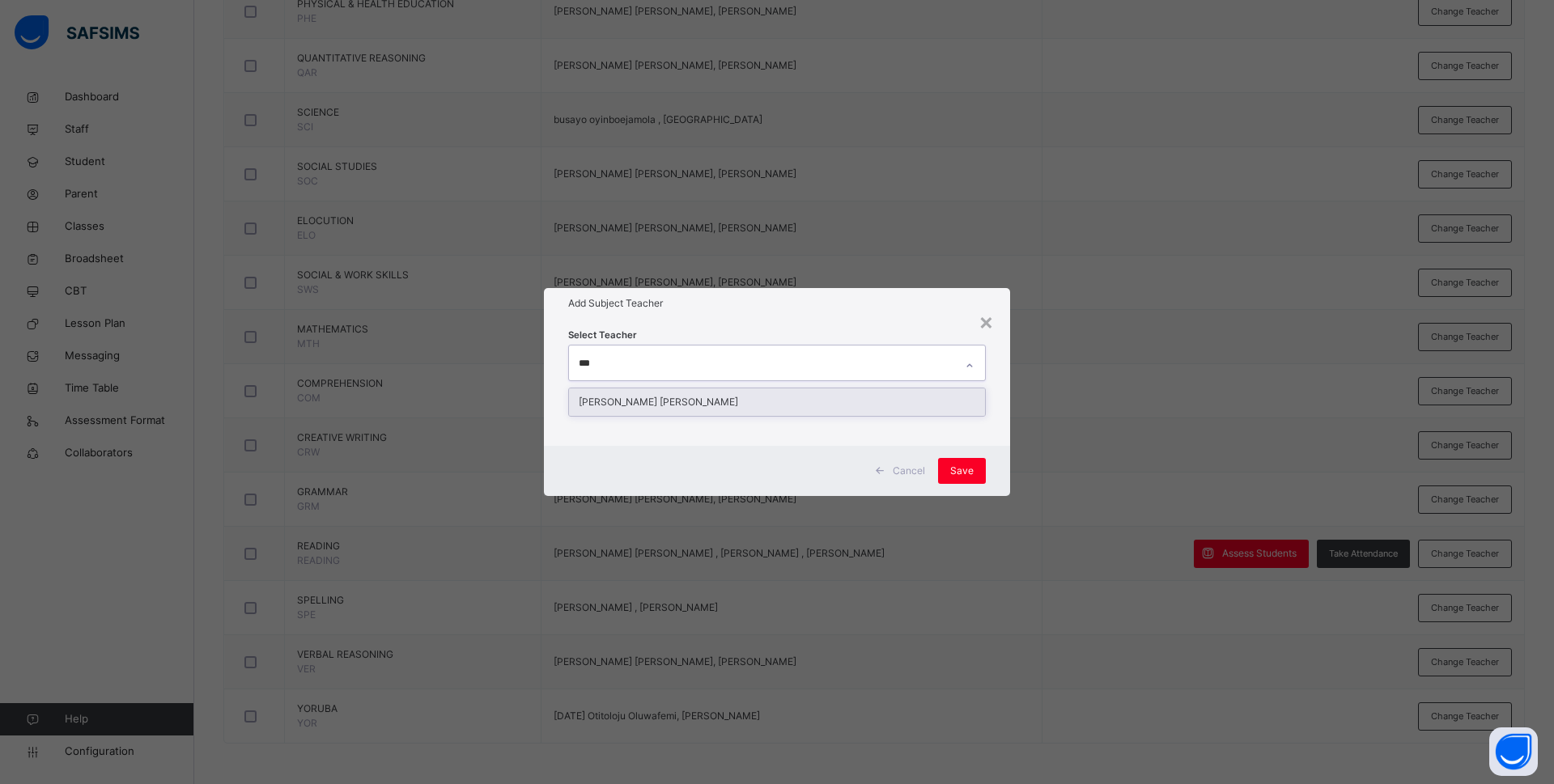
click at [660, 403] on div "Rachael Nneka Okafor" at bounding box center [777, 401] width 416 height 27
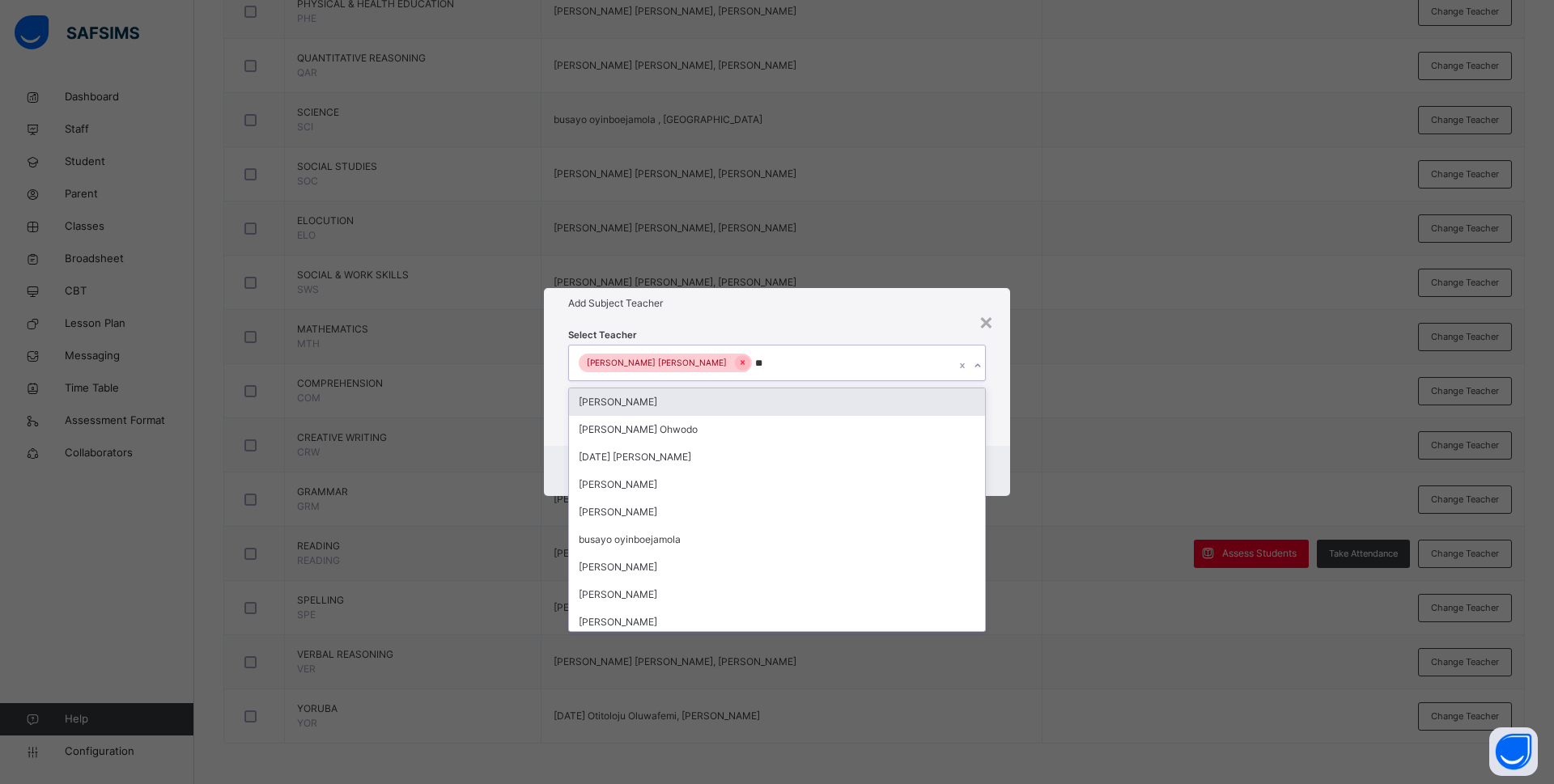
type input "***"
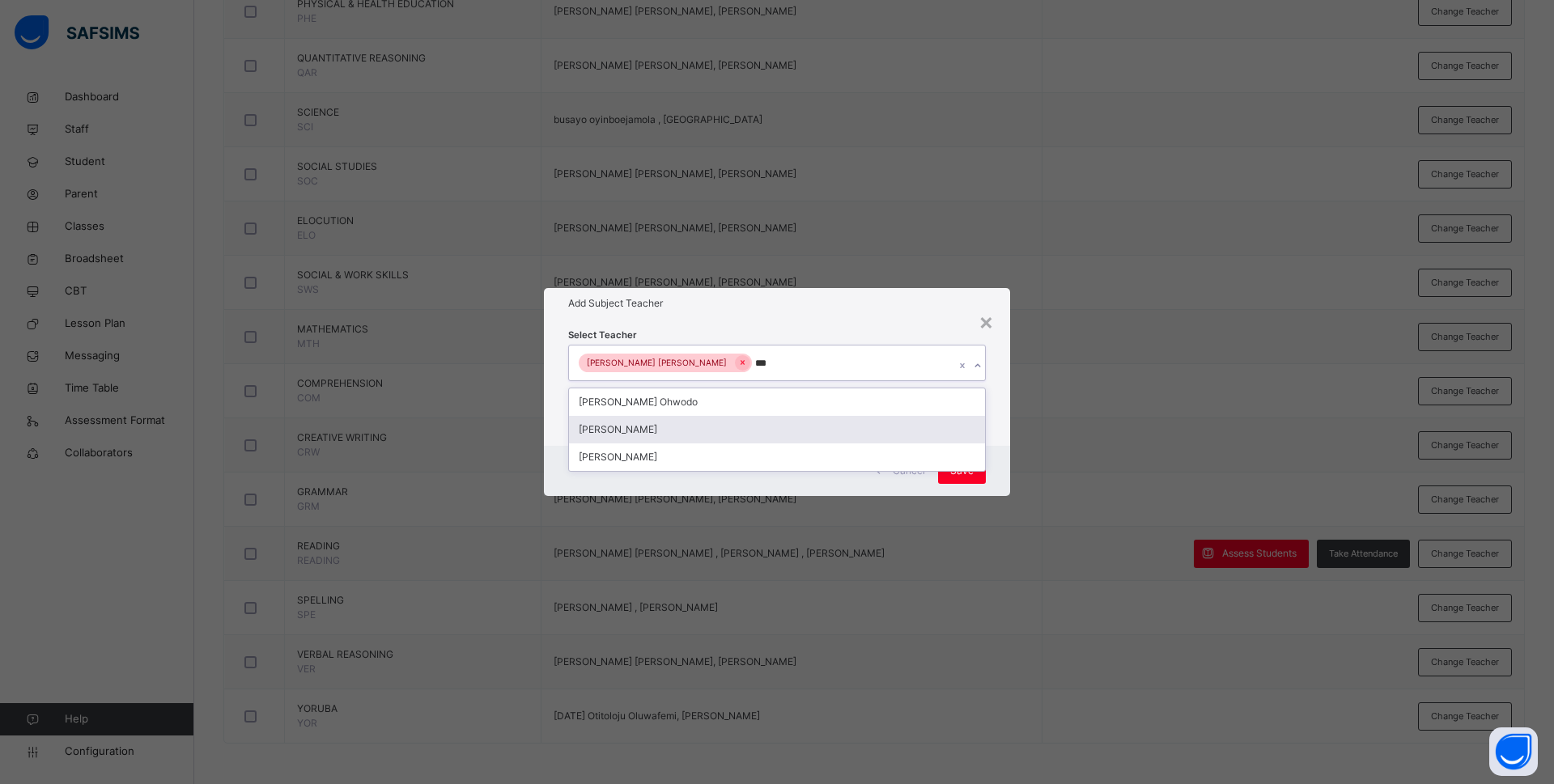
click at [653, 421] on div "Bamituni Aye" at bounding box center [777, 429] width 416 height 27
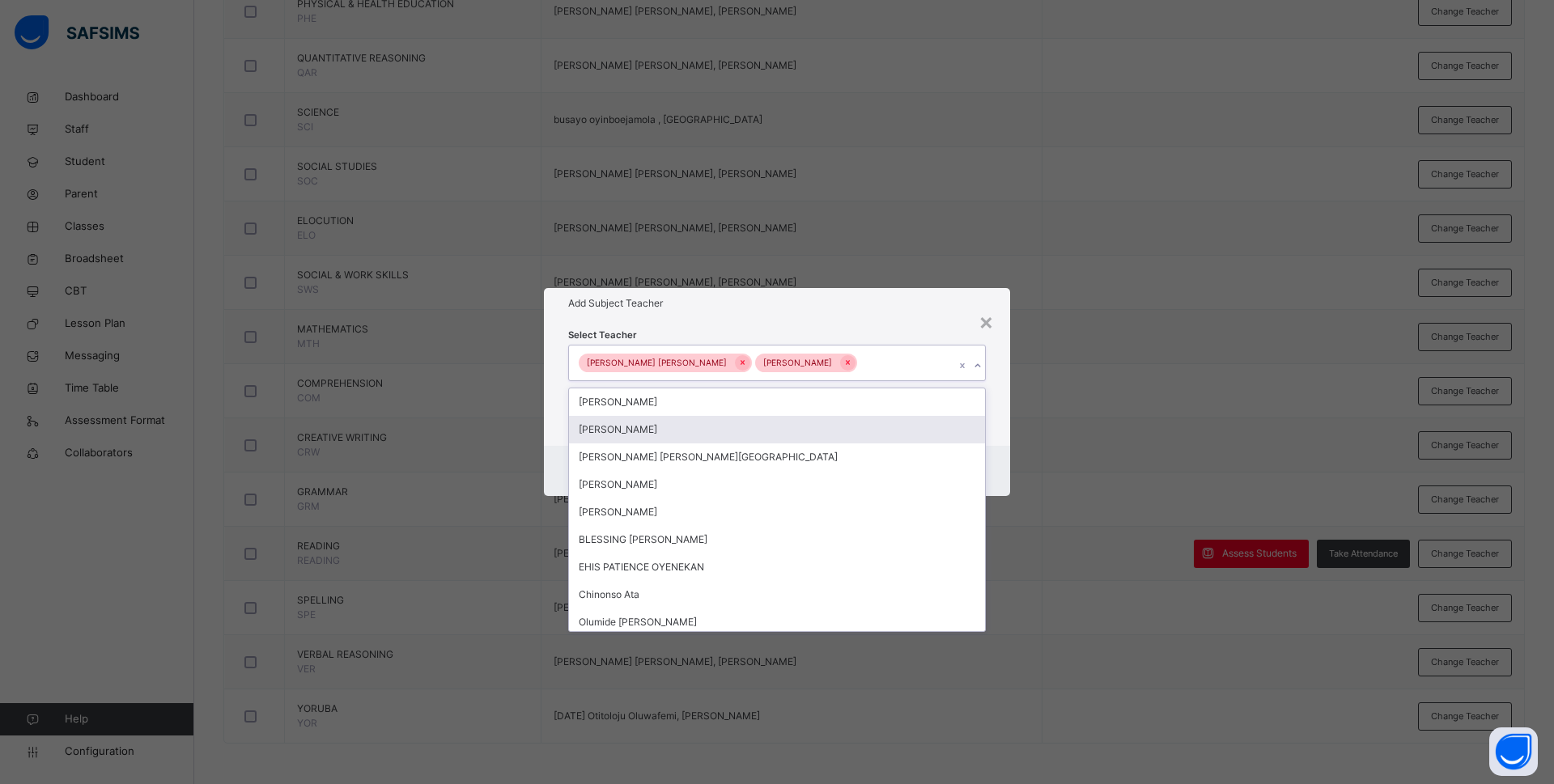
click at [993, 436] on div "Select Teacher option Bamituni Aye, selected. option Anne Eches focused, 2 of 1…" at bounding box center [777, 382] width 466 height 127
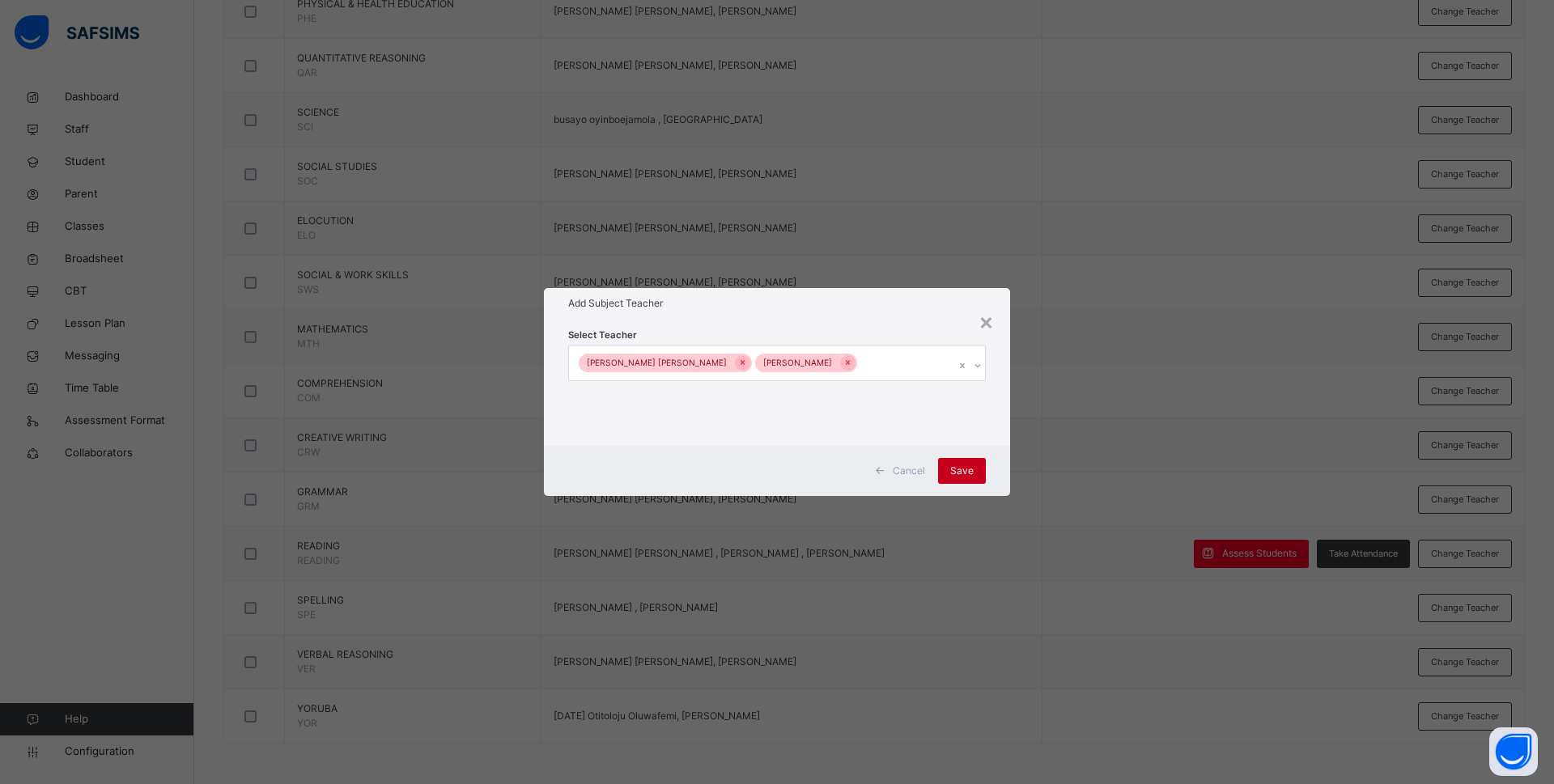
click at [971, 469] on span "Save" at bounding box center [962, 470] width 23 height 14
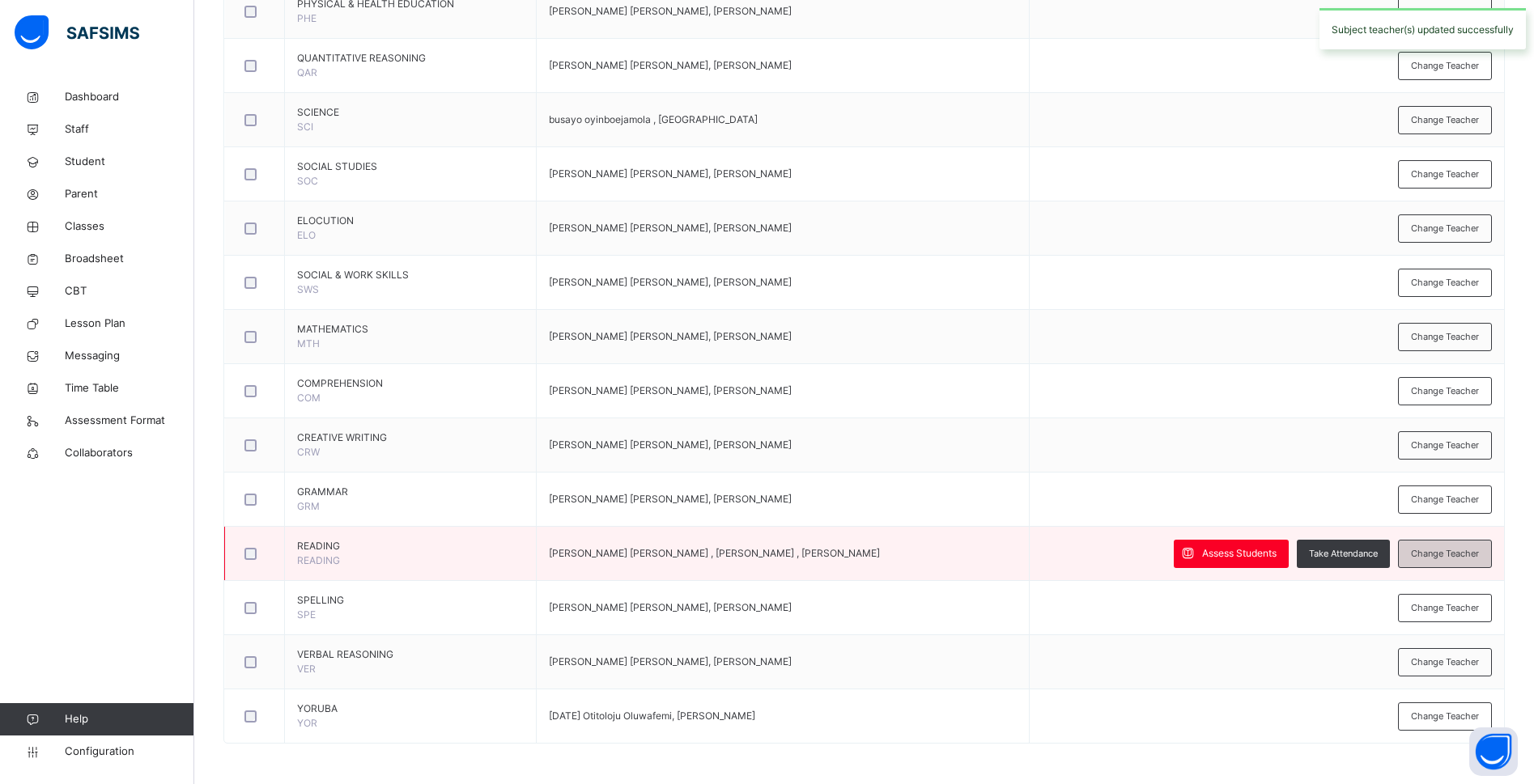
click at [1456, 551] on span "Change Teacher" at bounding box center [1445, 553] width 68 height 14
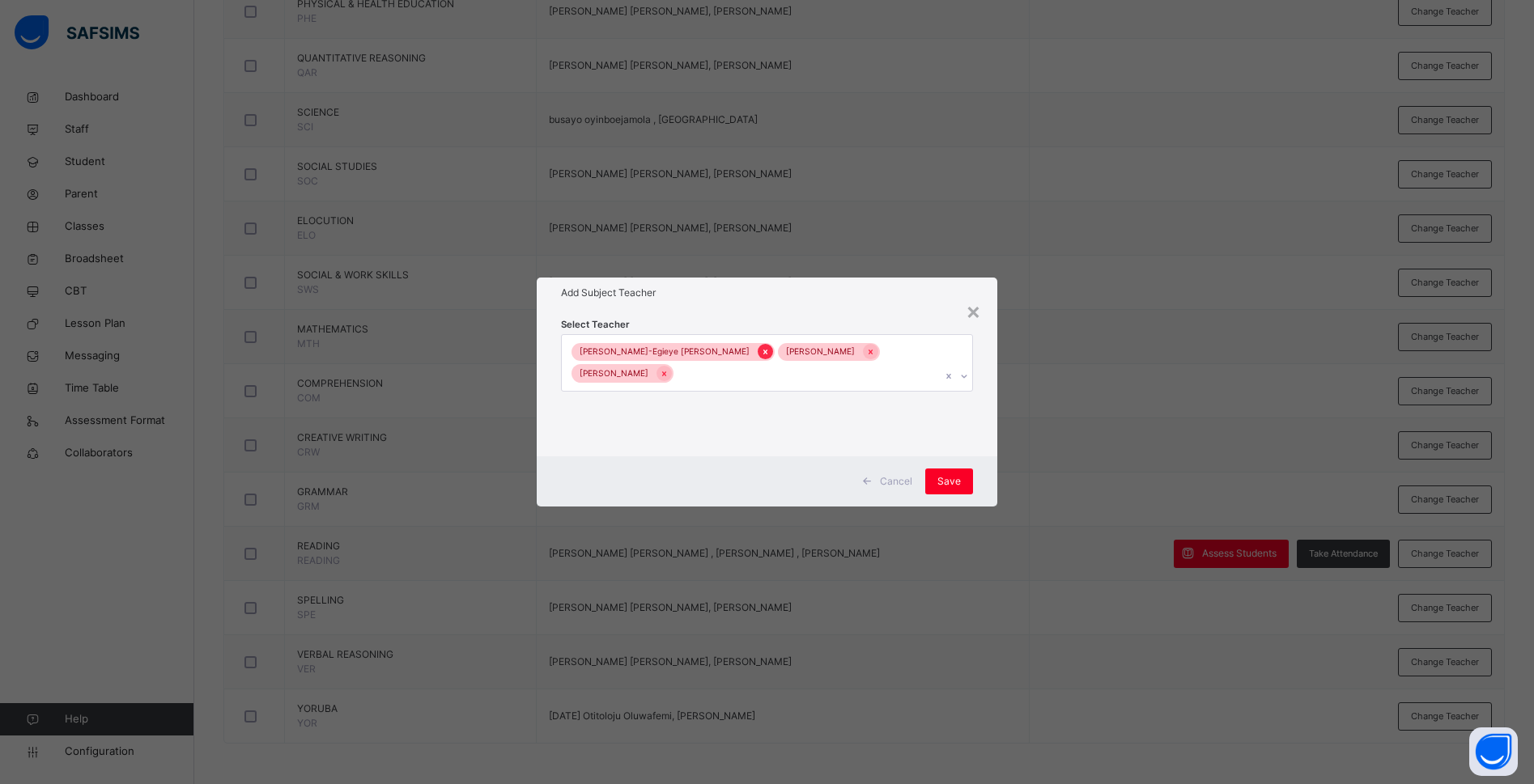
click at [758, 360] on div at bounding box center [765, 351] width 15 height 15
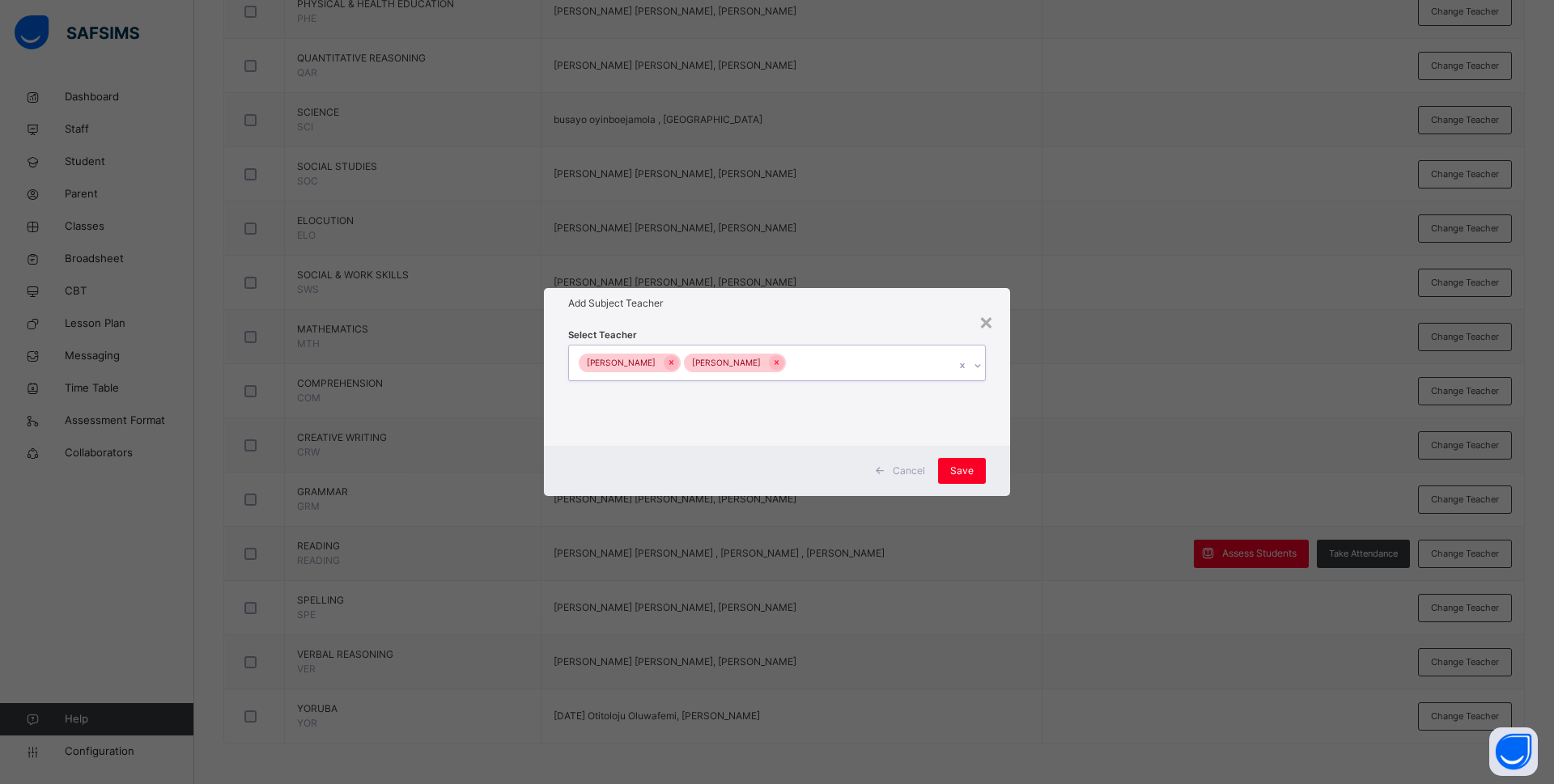
click at [667, 361] on icon at bounding box center [671, 363] width 9 height 12
click at [671, 360] on div at bounding box center [671, 363] width 15 height 15
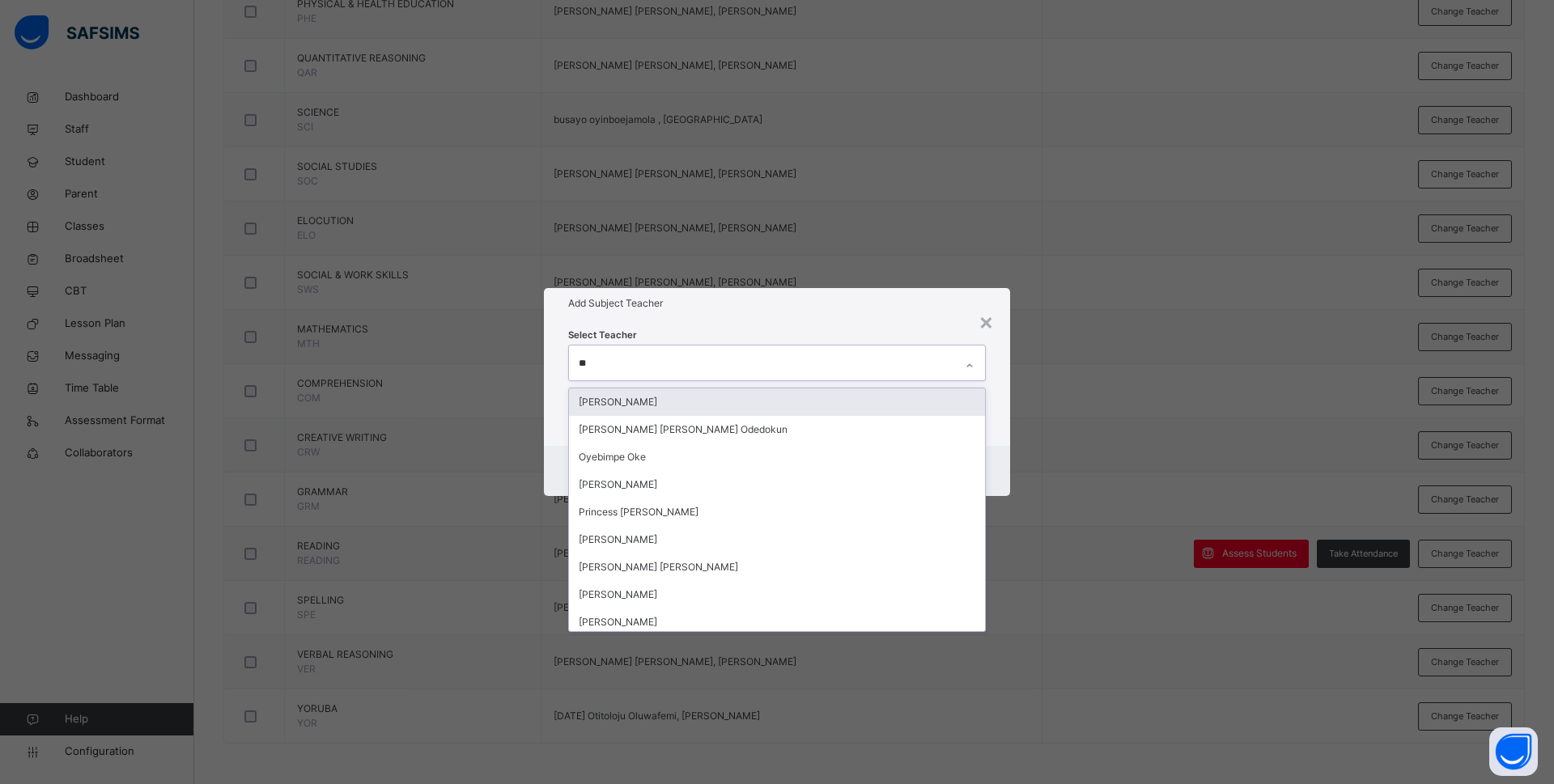
type input "***"
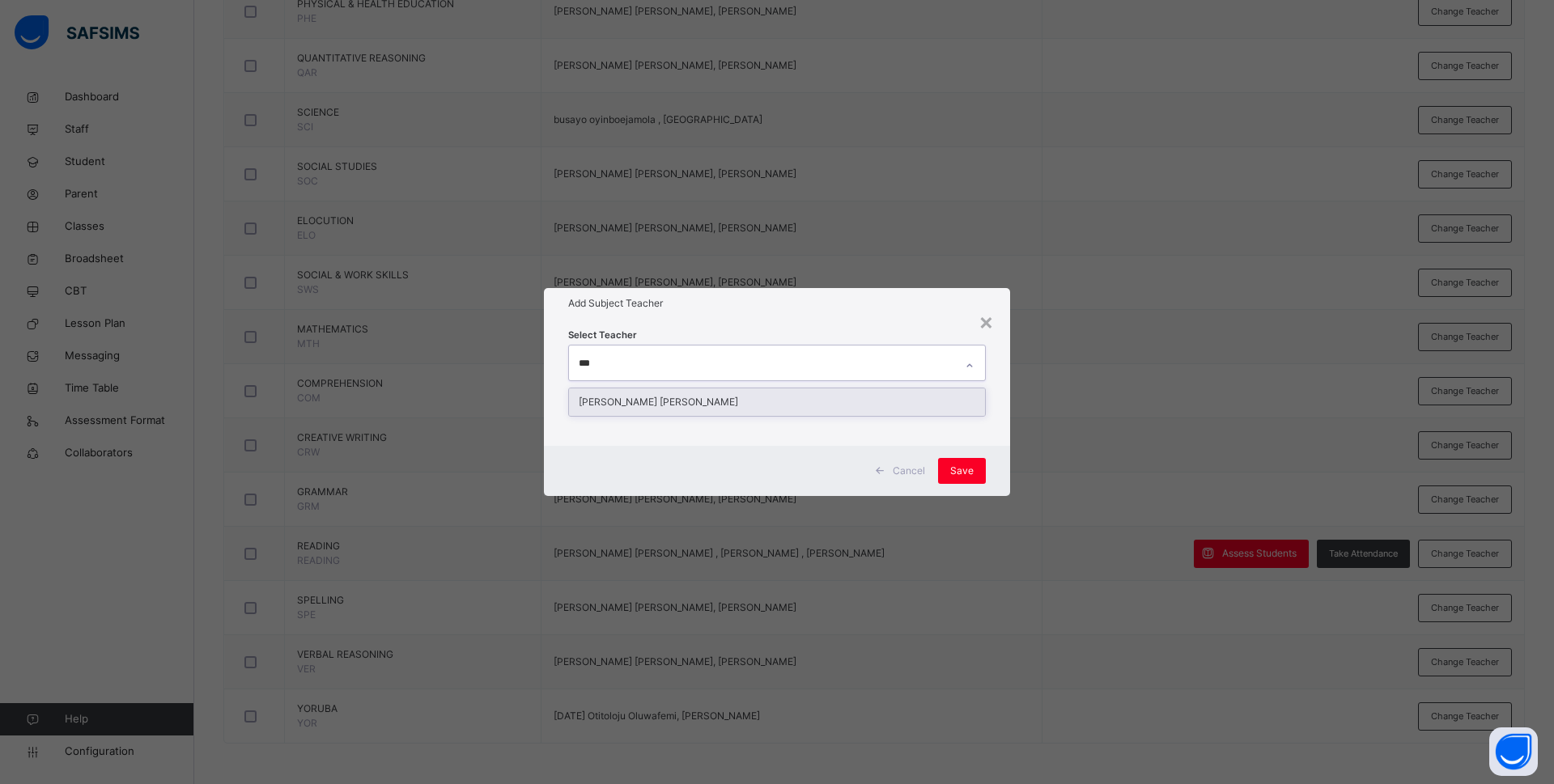
click at [671, 400] on div "Rachael Nneka Okafor" at bounding box center [777, 401] width 416 height 27
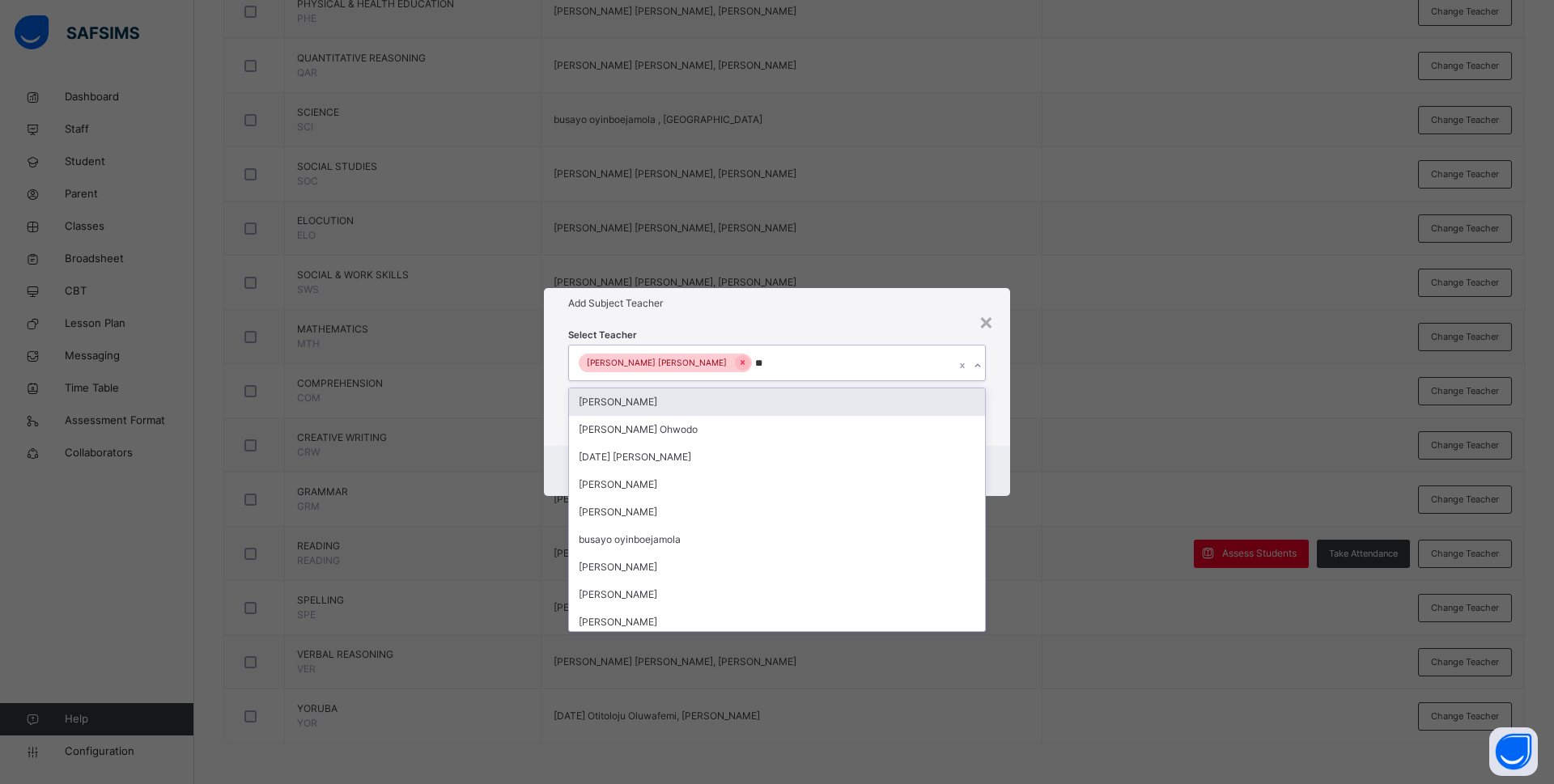
type input "***"
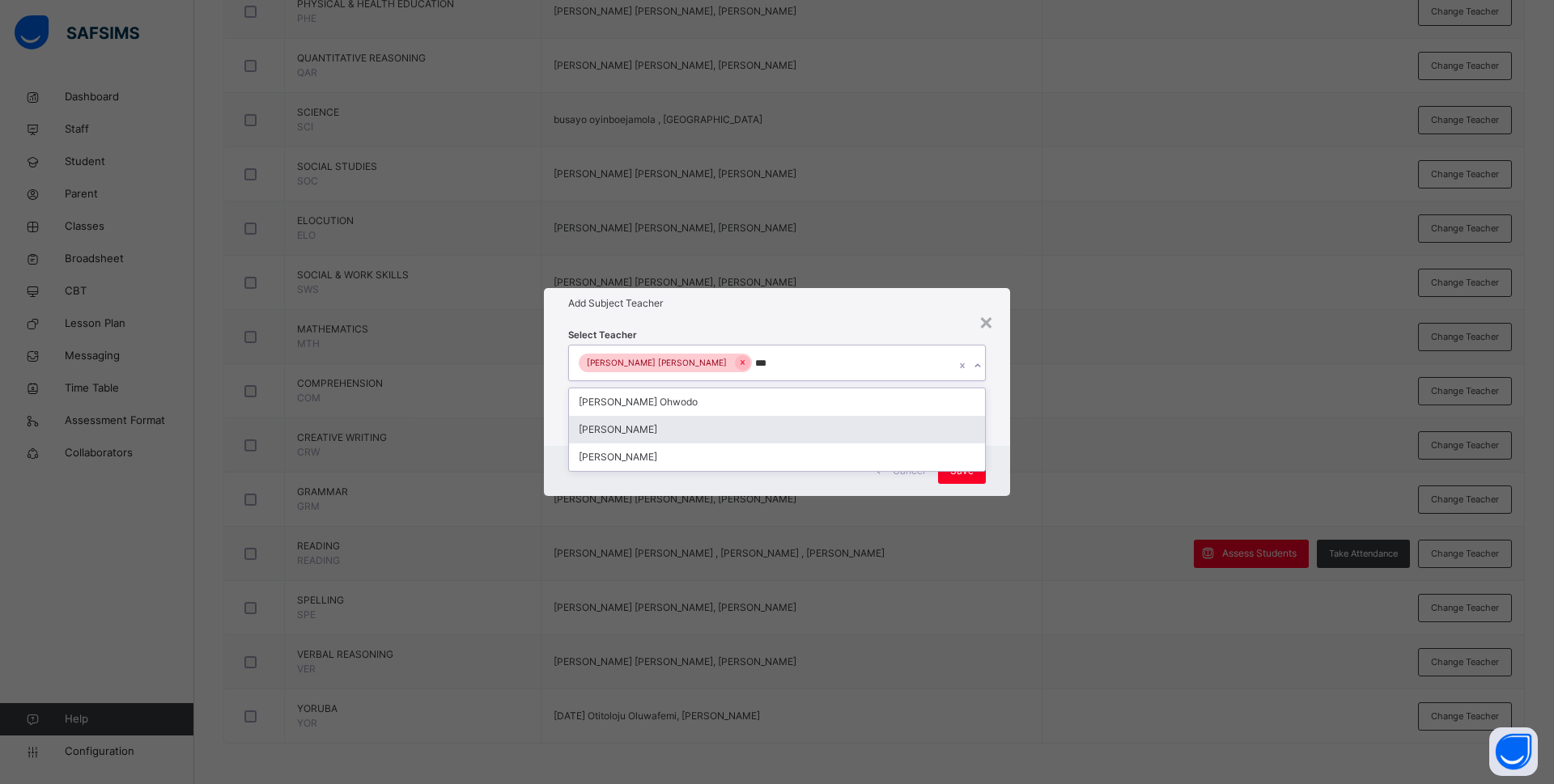
click at [670, 424] on div "Bamituni Aye" at bounding box center [777, 429] width 416 height 27
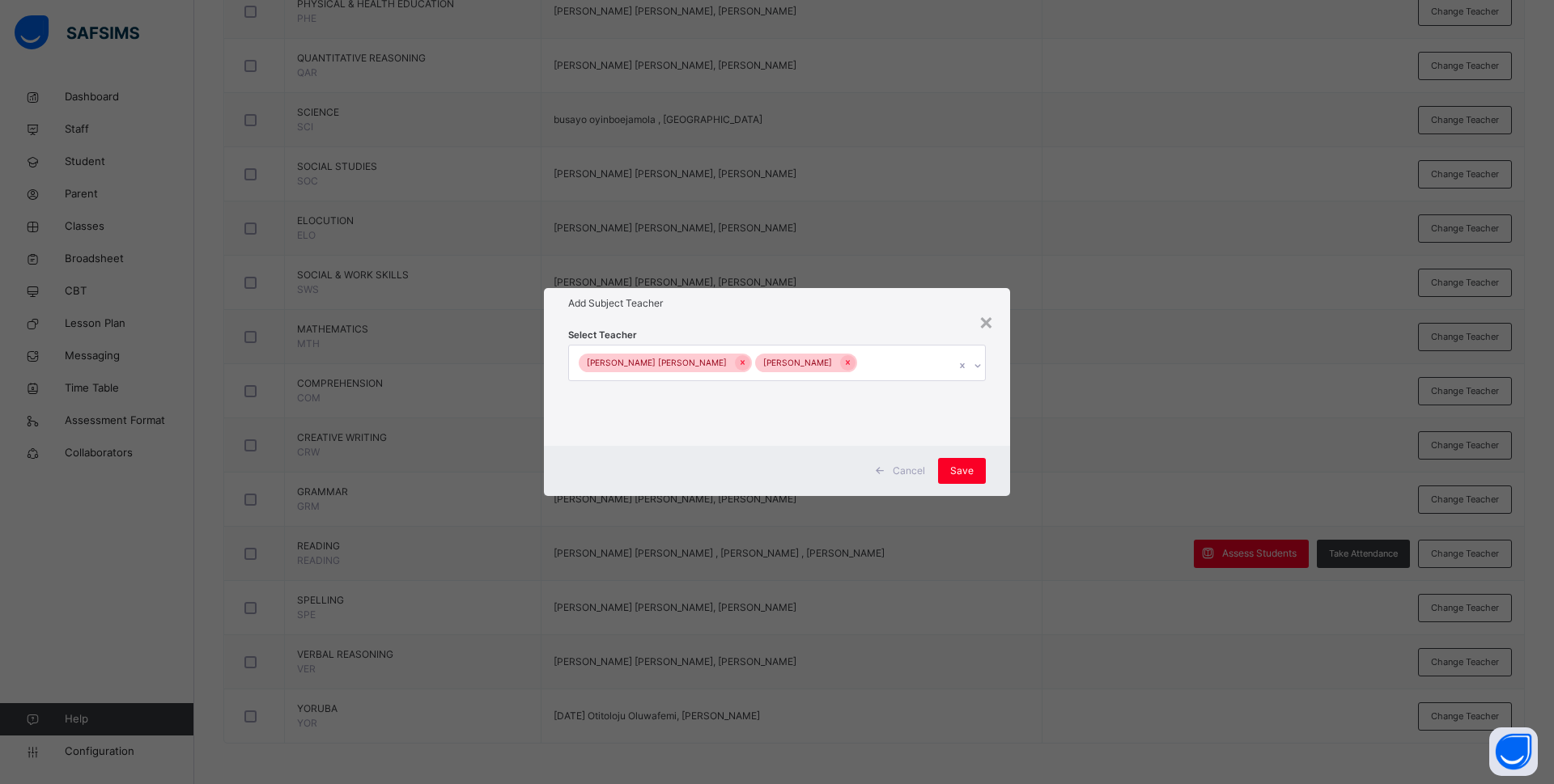
click at [1002, 464] on div "Cancel Save" at bounding box center [777, 470] width 466 height 50
click at [969, 461] on div "Save" at bounding box center [961, 470] width 47 height 26
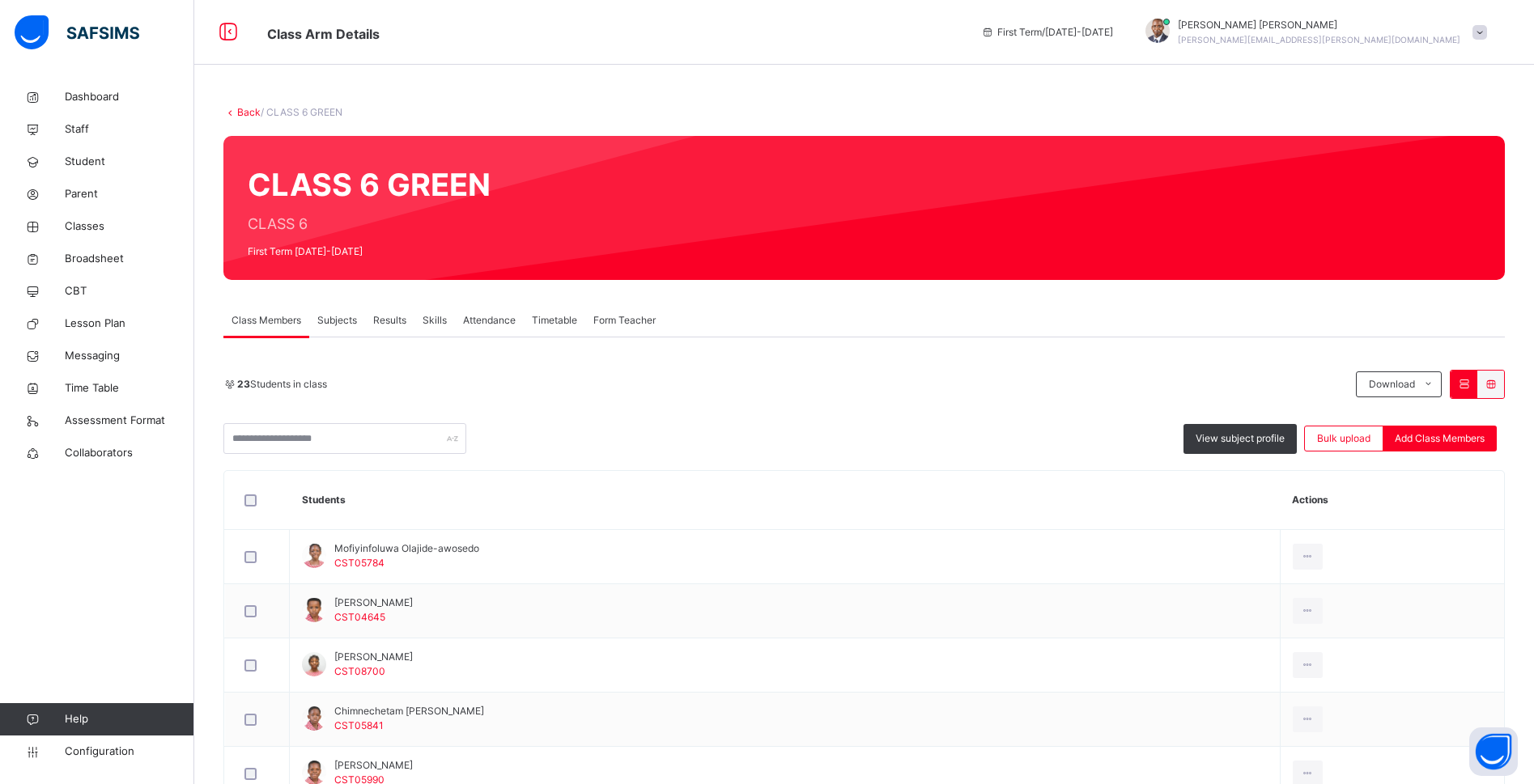
click at [329, 315] on span "Subjects" at bounding box center [337, 320] width 40 height 14
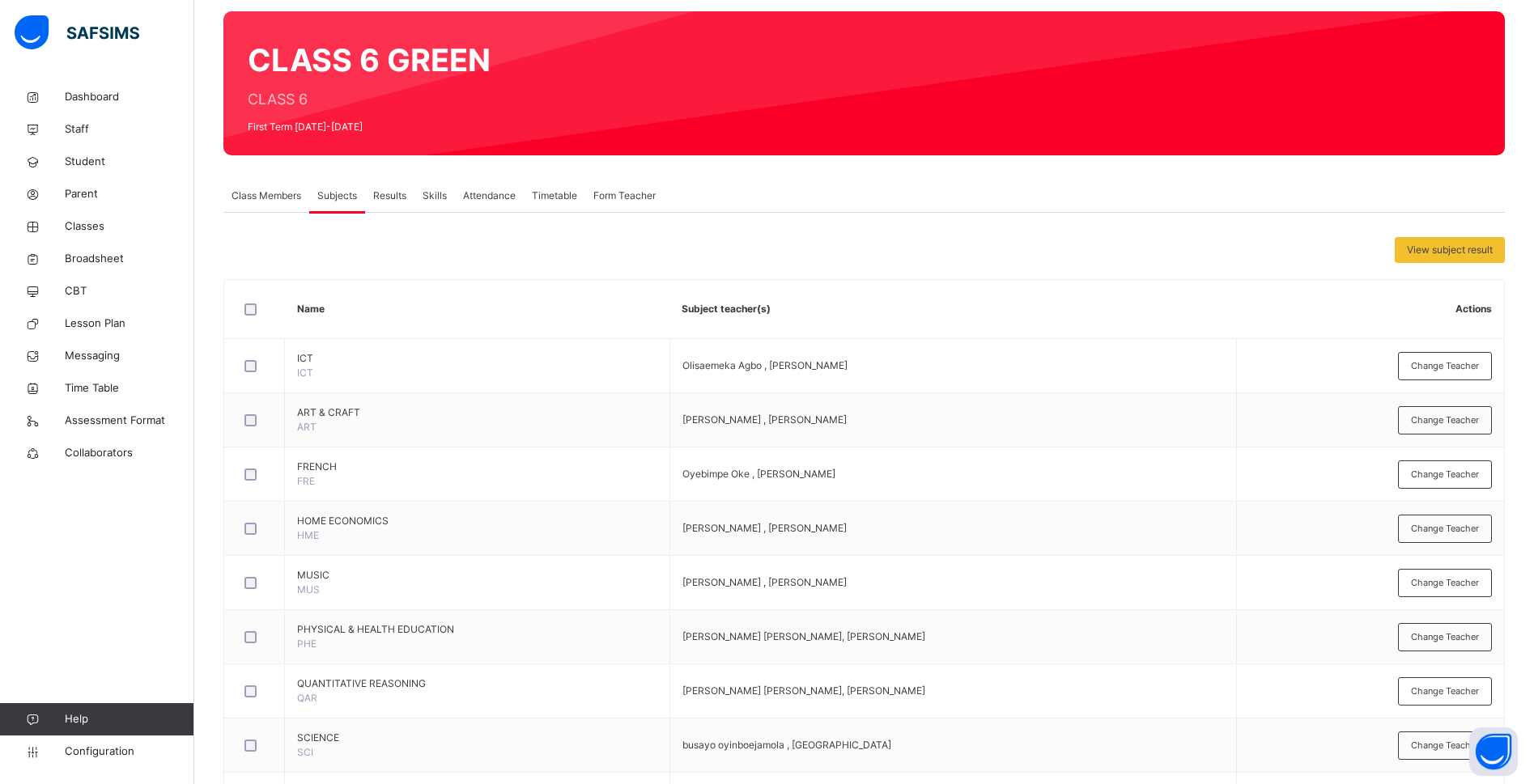
scroll to position [22, 0]
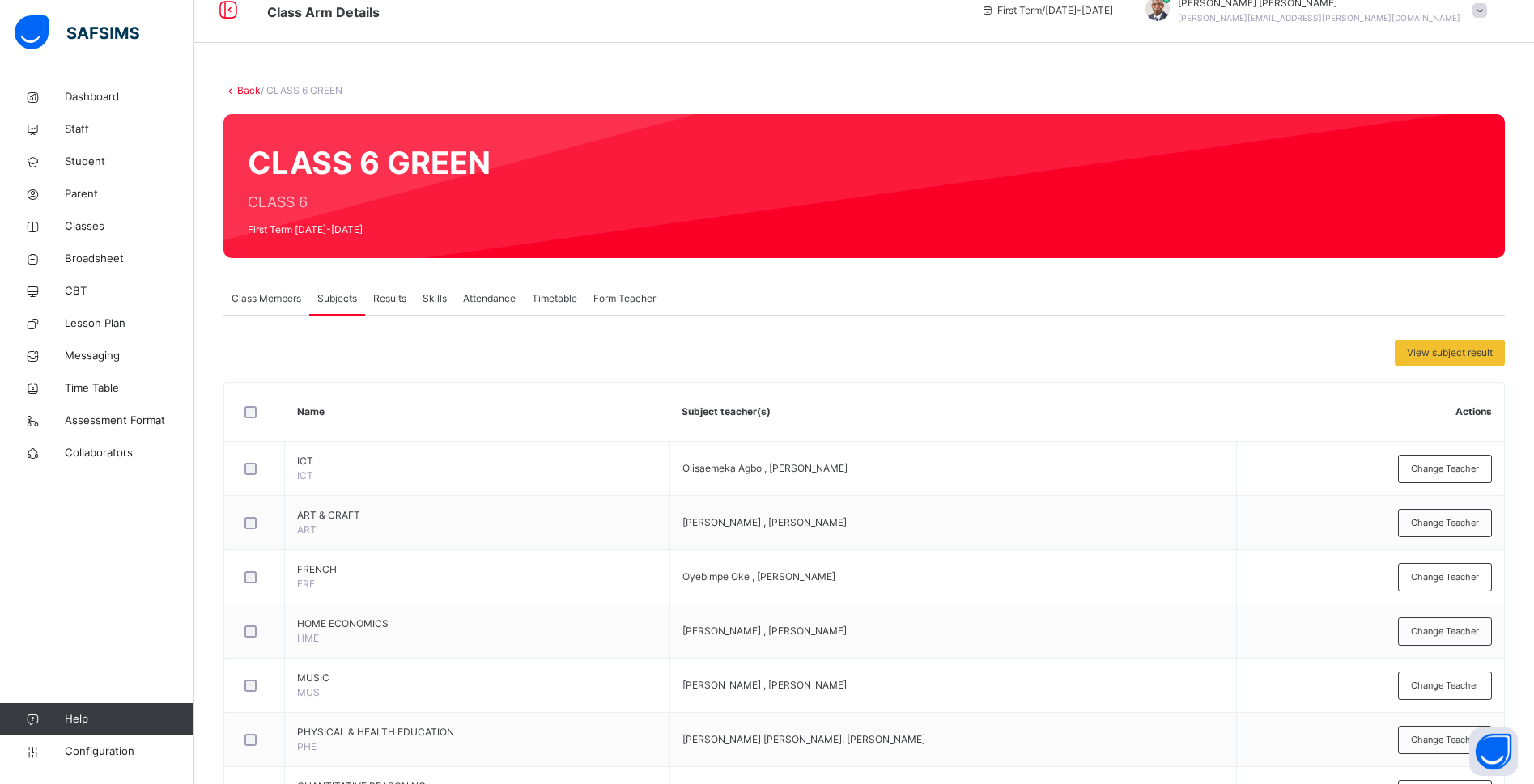
click at [273, 295] on span "Class Members" at bounding box center [266, 298] width 70 height 14
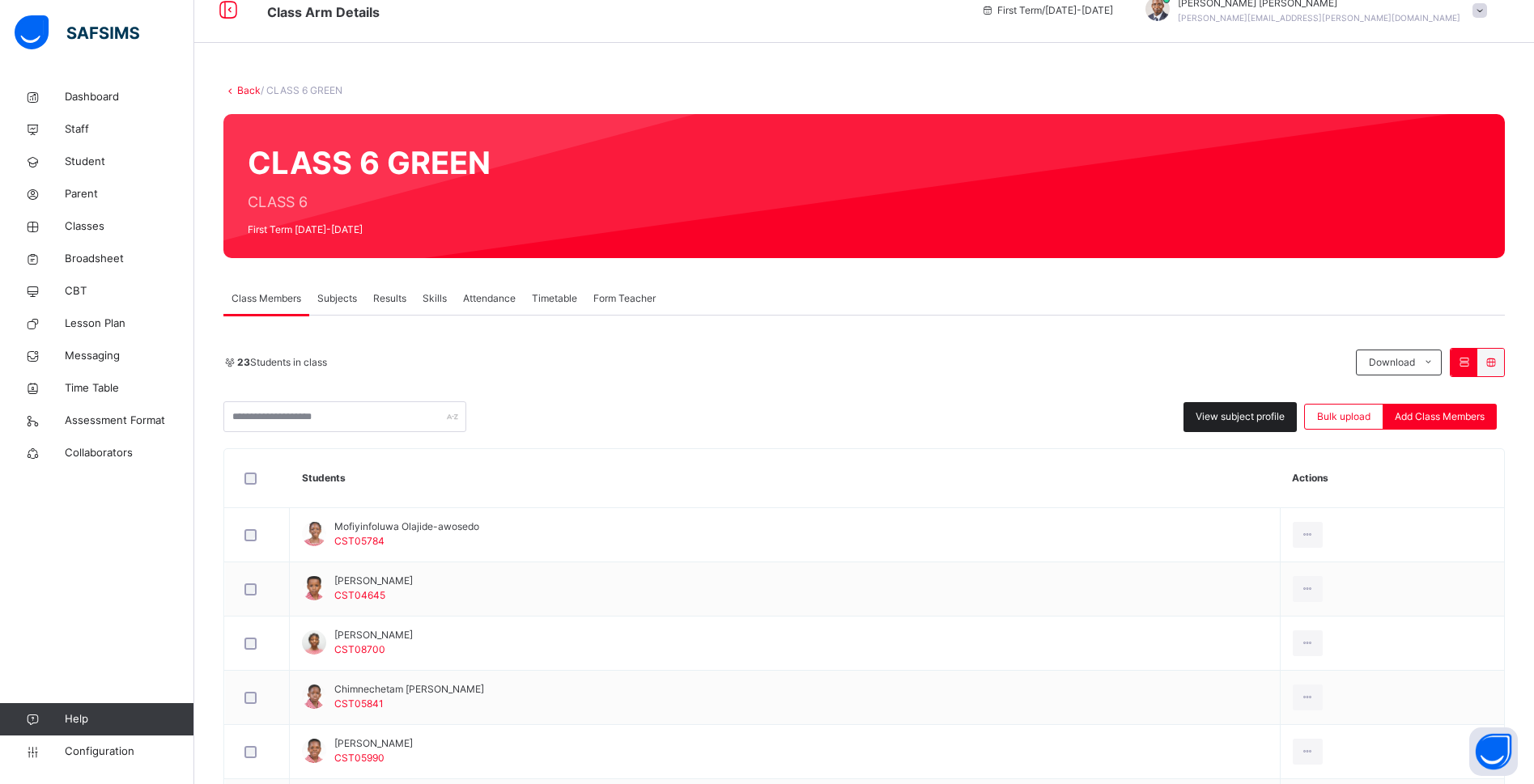
click at [1254, 417] on span "View subject profile" at bounding box center [1239, 416] width 89 height 14
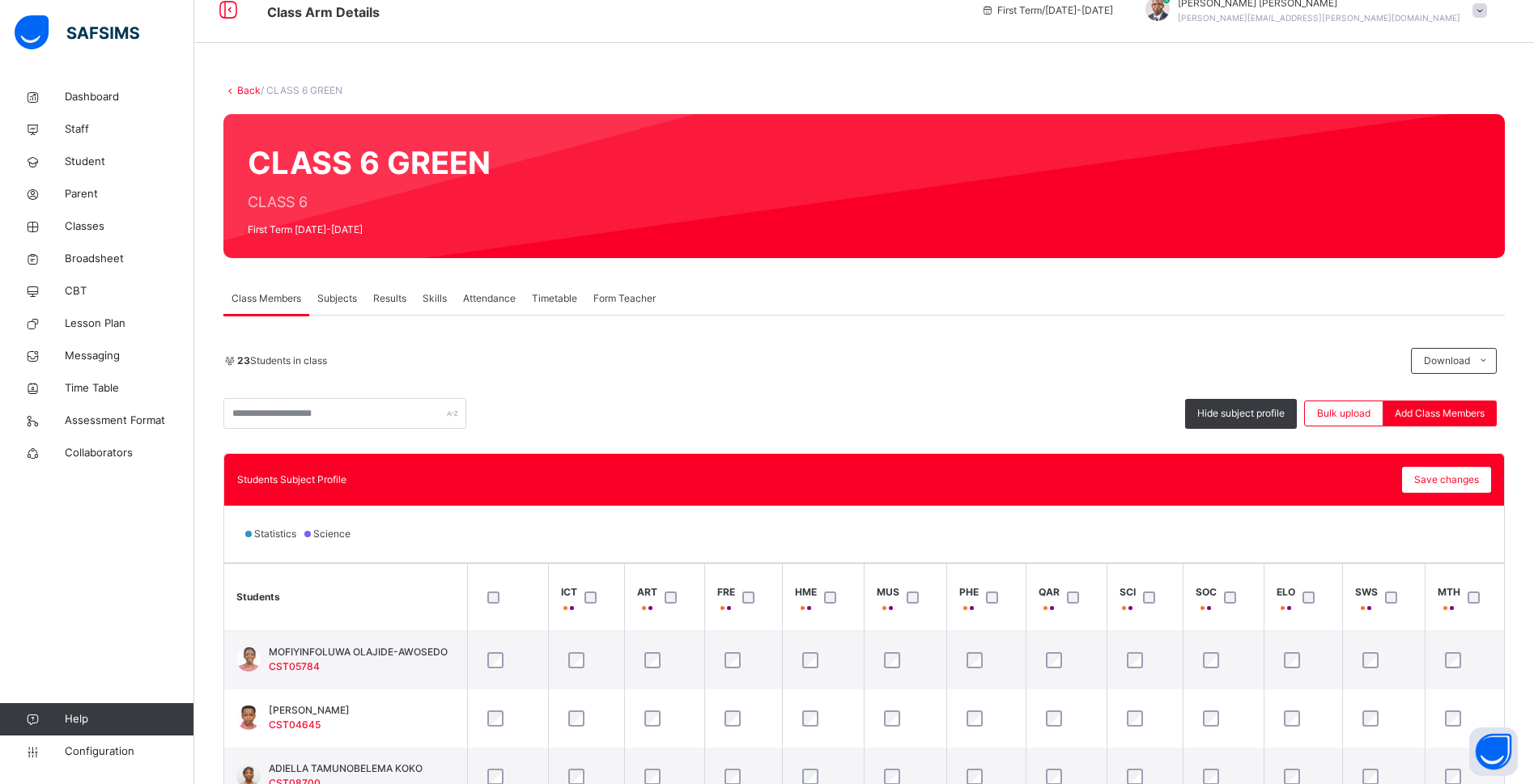
click at [1244, 393] on div "23 Students in class Download Pdf Report Excel Report Hide subject profile Bulk…" at bounding box center [864, 388] width 1281 height 81
click at [247, 91] on link "Back" at bounding box center [249, 90] width 23 height 12
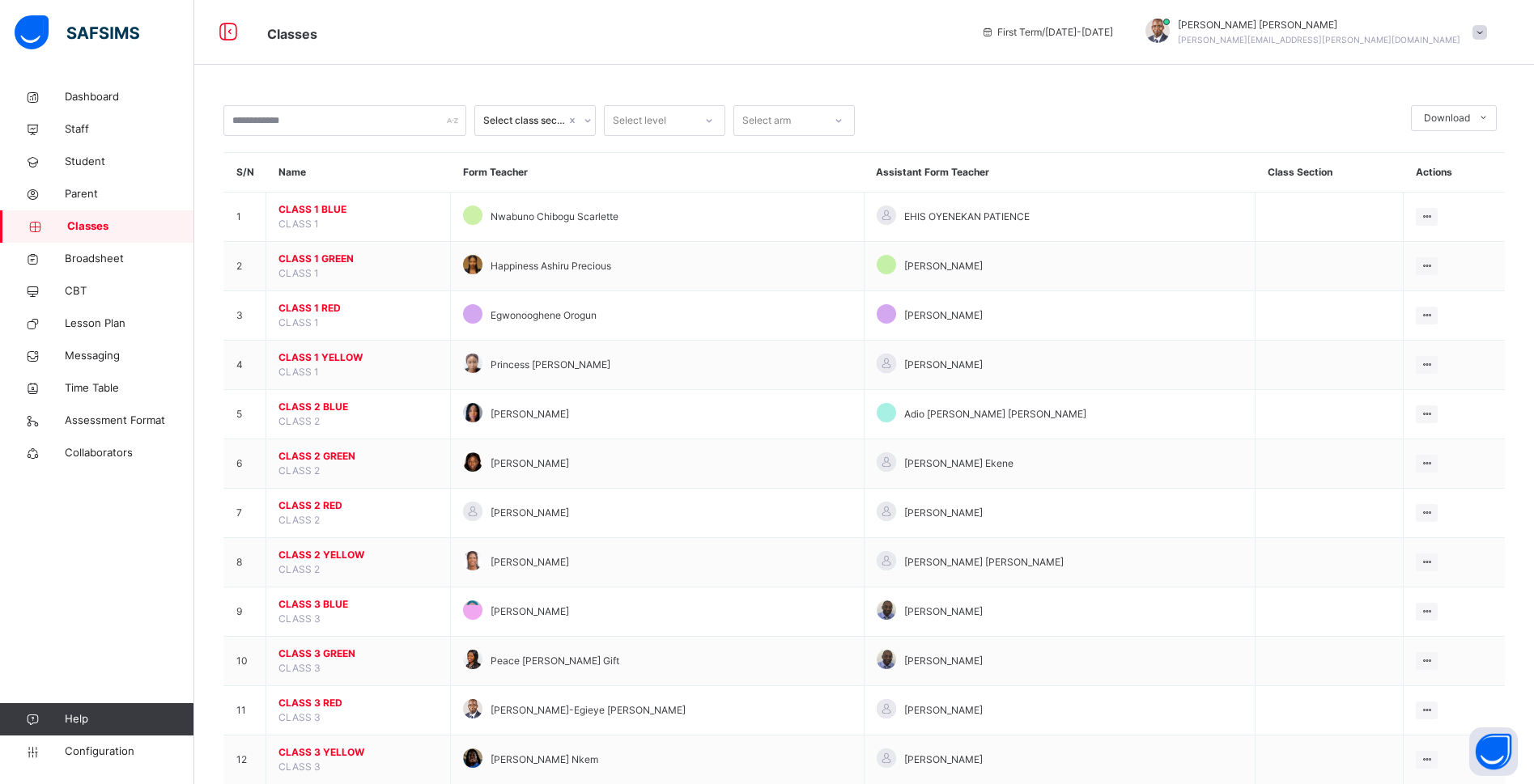
scroll to position [633, 0]
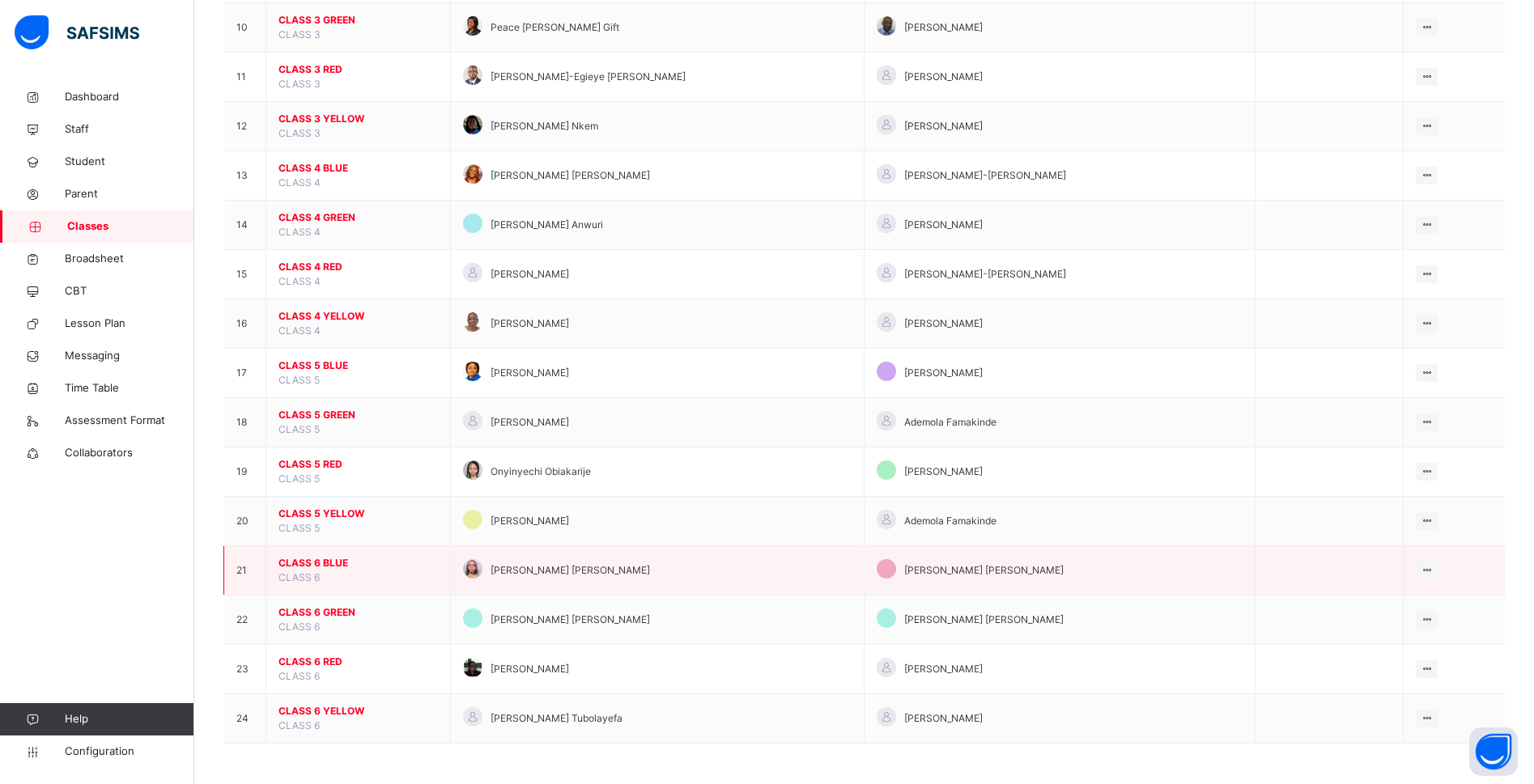
click at [334, 562] on span "CLASS 6 BLUE" at bounding box center [357, 563] width 159 height 14
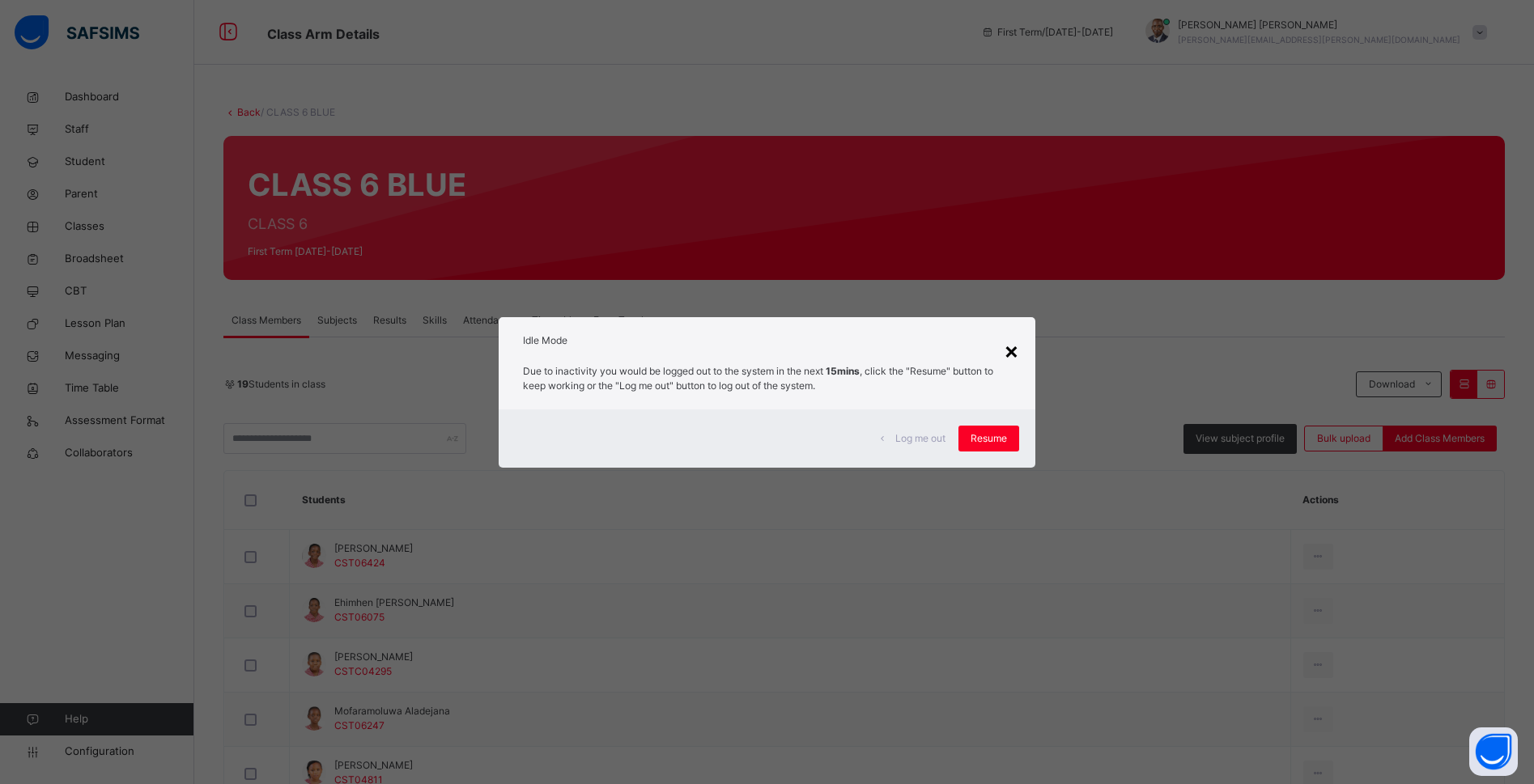
click at [1014, 343] on div "×" at bounding box center [1011, 350] width 15 height 34
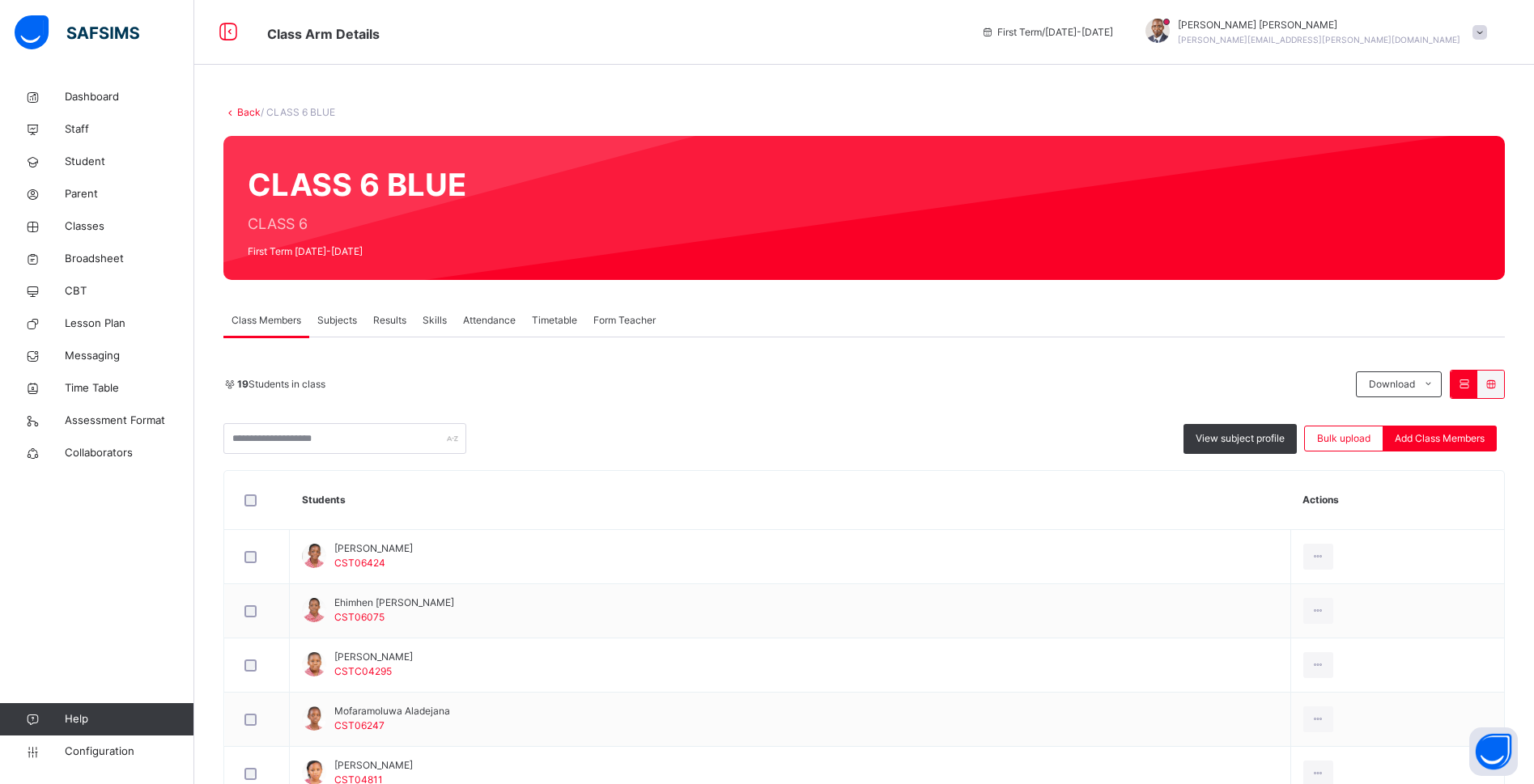
click at [0, 553] on div "Dashboard Staff Student Parent Classes Broadsheet CBT Lesson Plan Messaging Tim…" at bounding box center [97, 424] width 194 height 719
click at [1234, 433] on span "View subject profile" at bounding box center [1239, 438] width 89 height 14
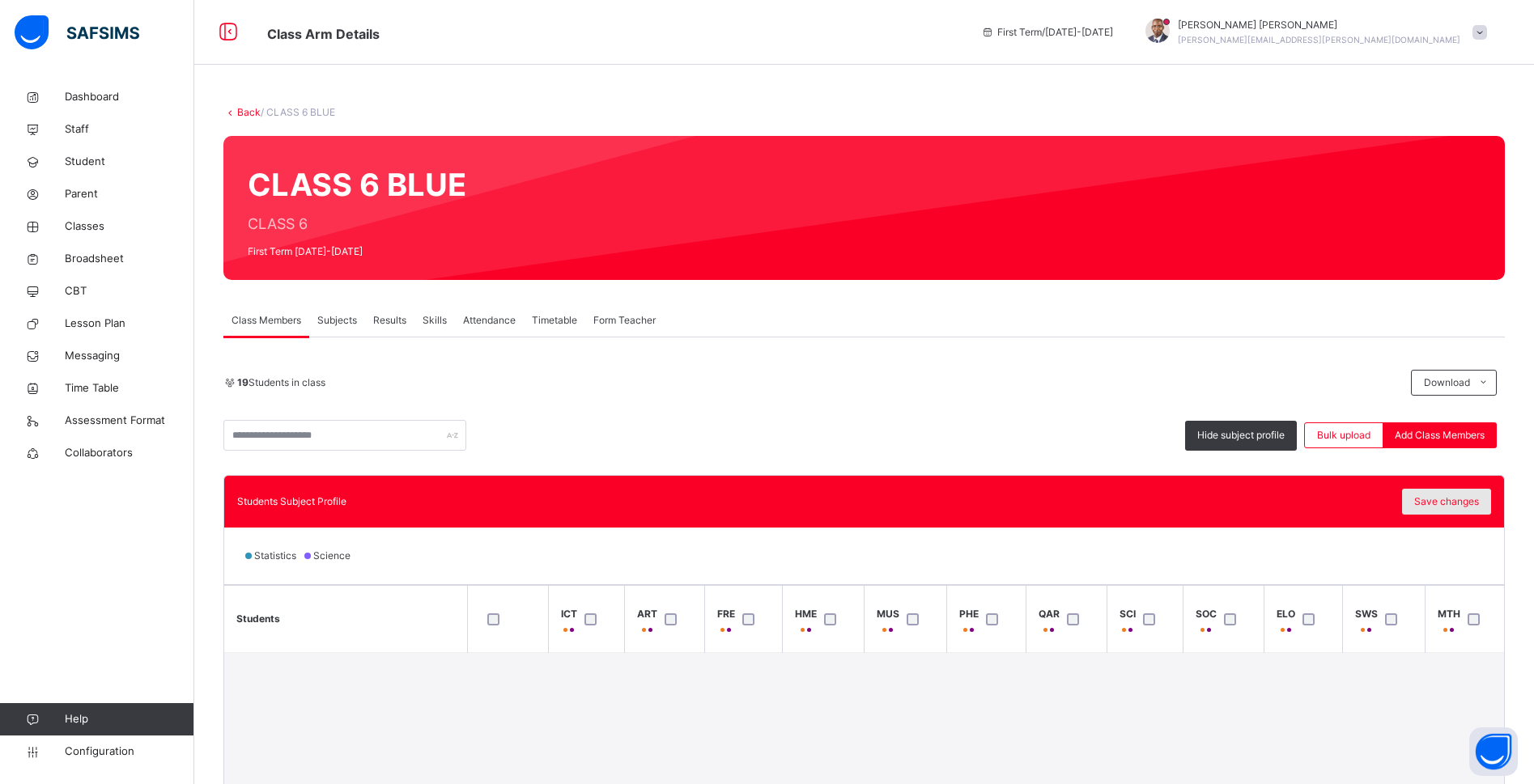
click at [1472, 504] on span "Save changes" at bounding box center [1447, 501] width 65 height 14
